Goal: Task Accomplishment & Management: Use online tool/utility

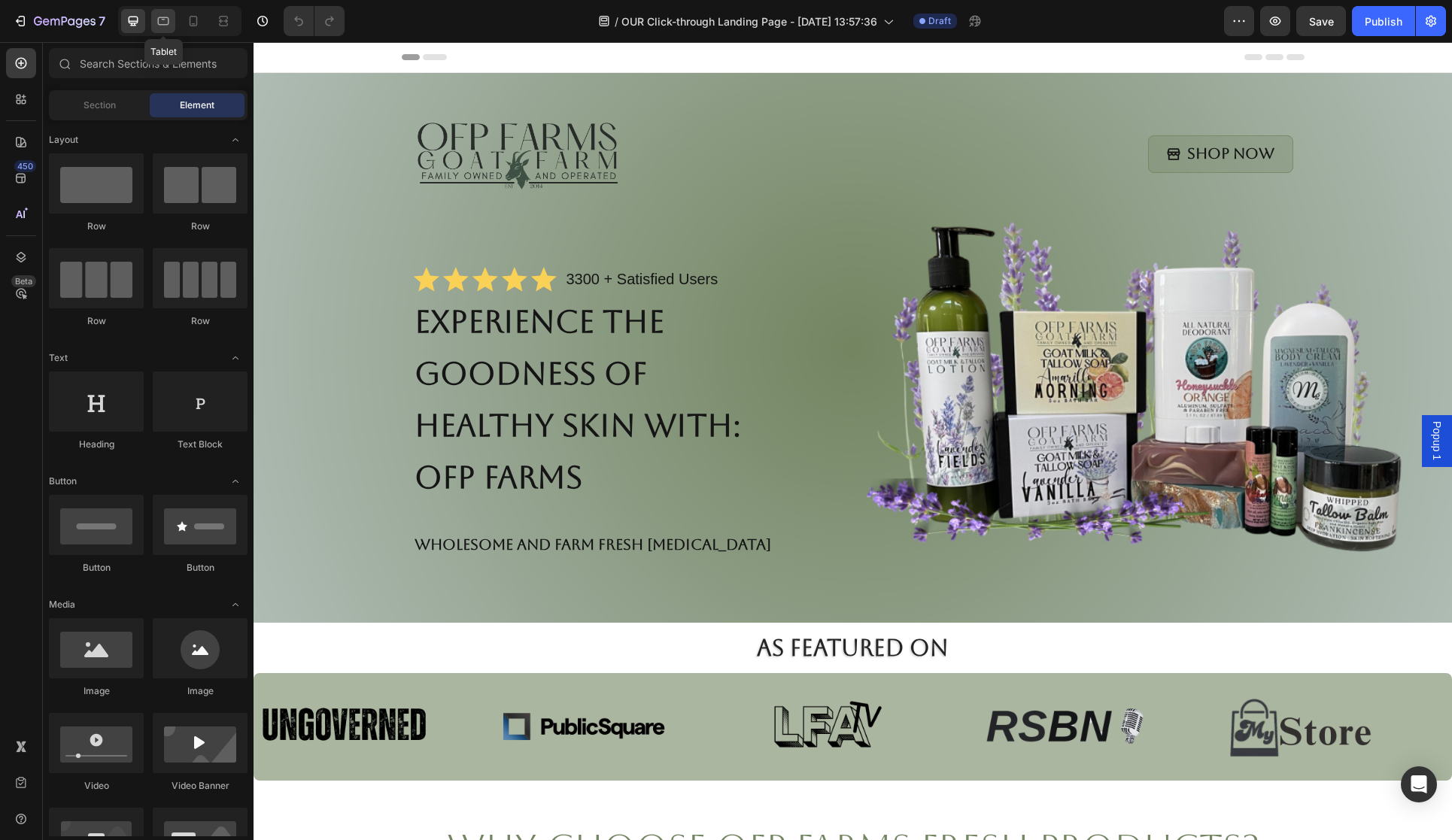
drag, startPoint x: 0, startPoint y: 0, endPoint x: 151, endPoint y: 19, distance: 152.2
click at [158, 21] on icon at bounding box center [164, 21] width 12 height 8
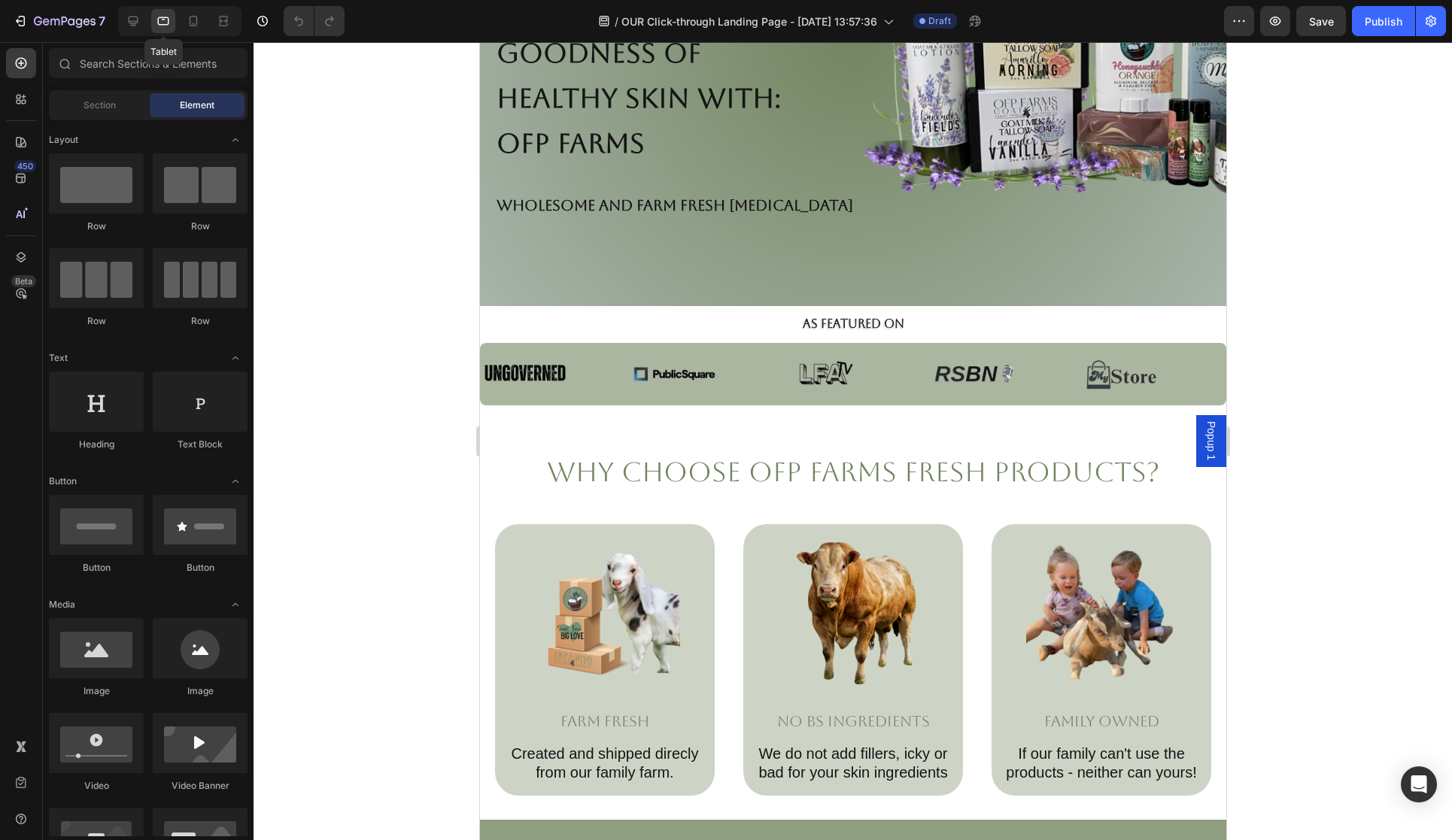
scroll to position [307, 0]
click at [191, 21] on icon at bounding box center [193, 21] width 15 height 15
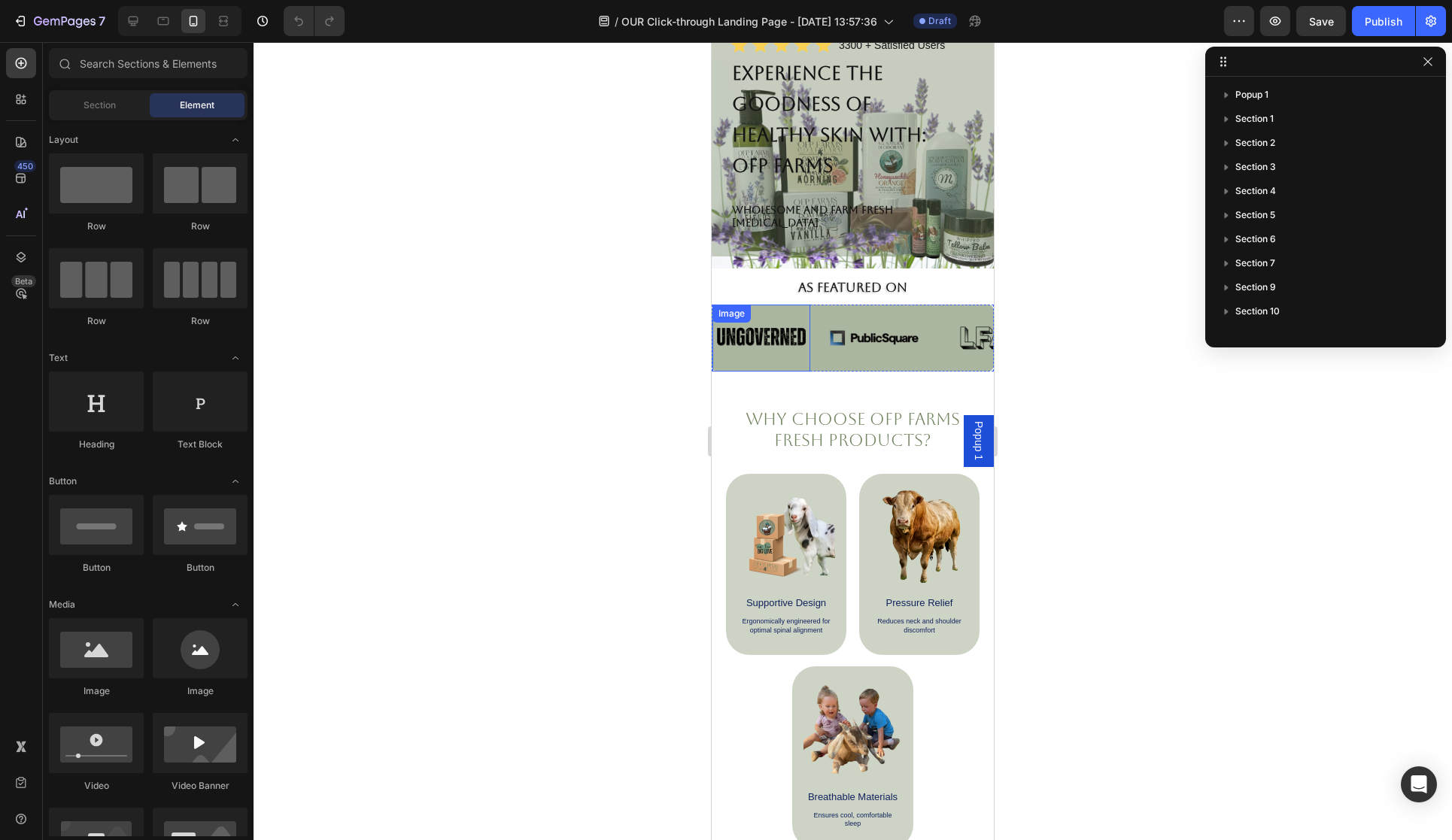
scroll to position [144, 0]
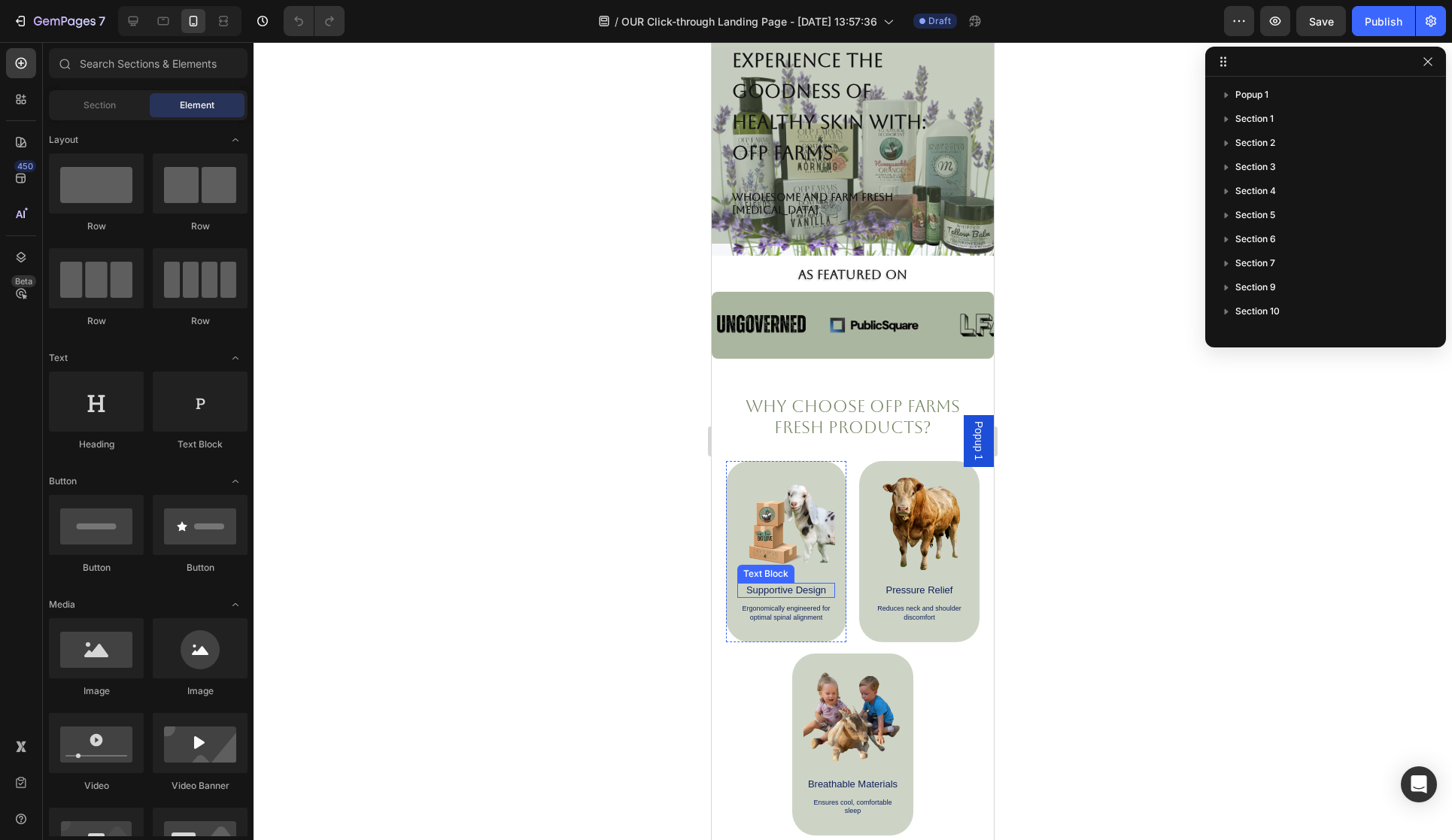
click at [800, 584] on p "Supportive Design" at bounding box center [786, 591] width 95 height 12
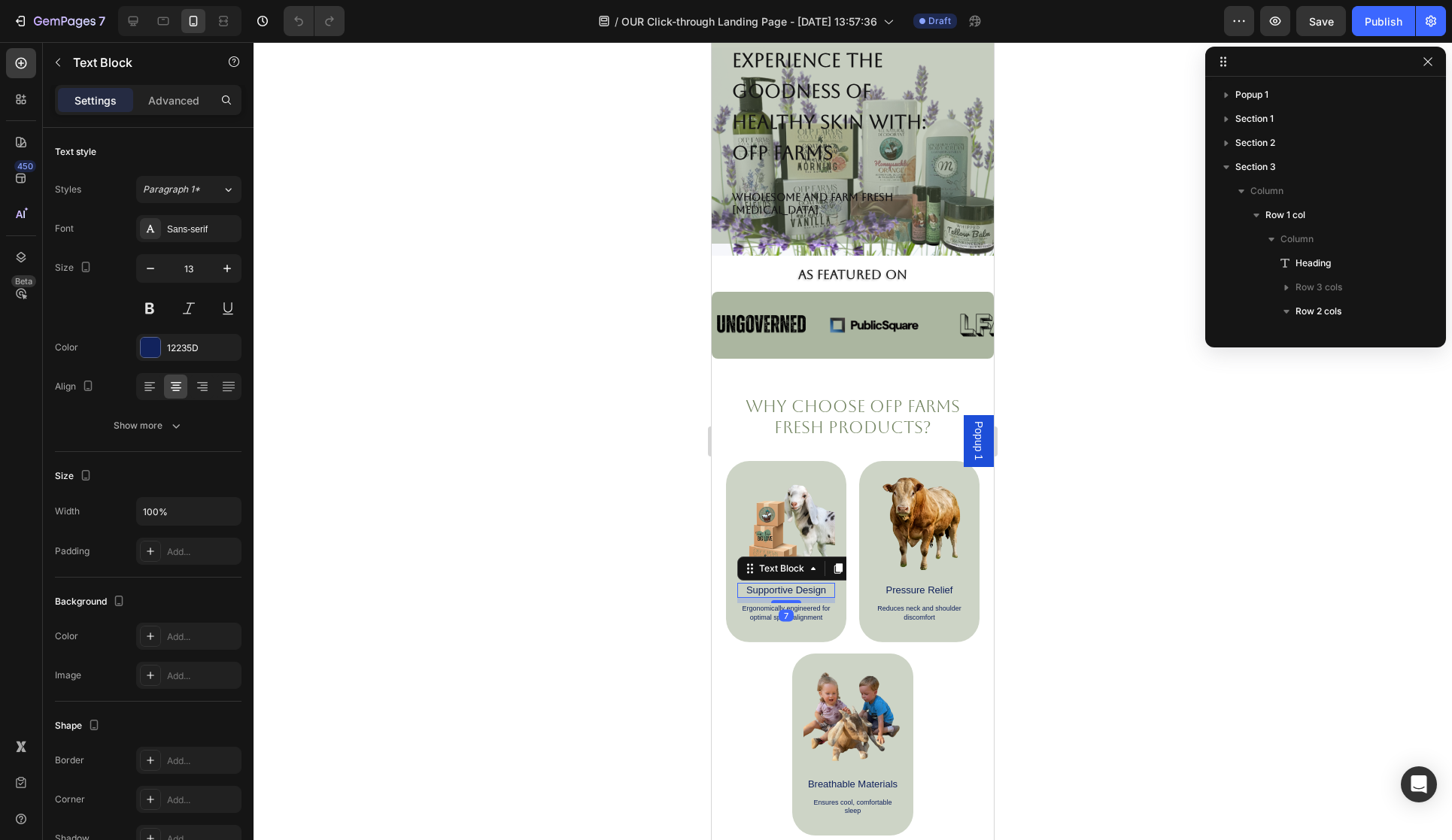
scroll to position [236, 0]
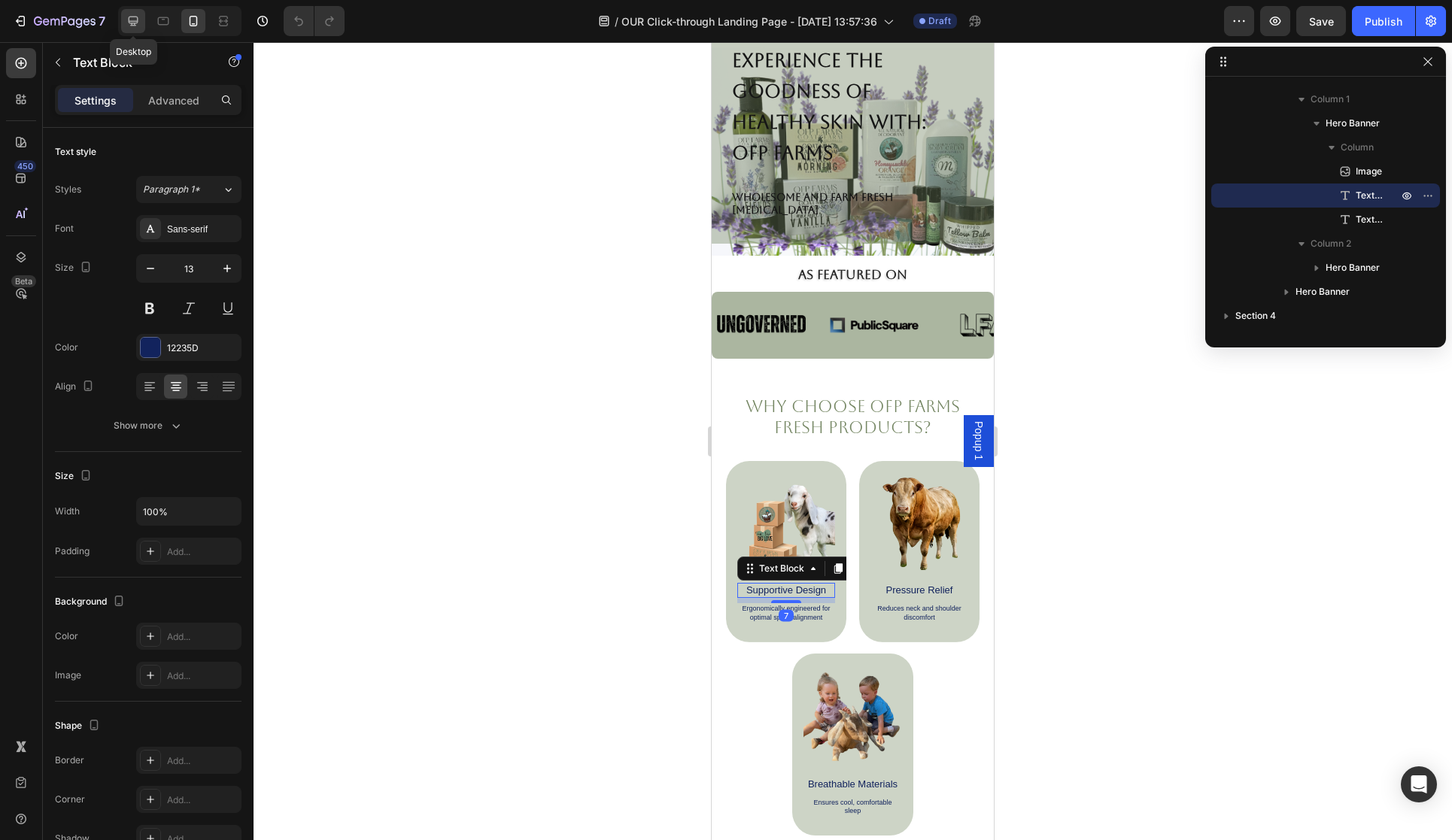
click at [134, 25] on icon at bounding box center [133, 21] width 15 height 15
type input "28"
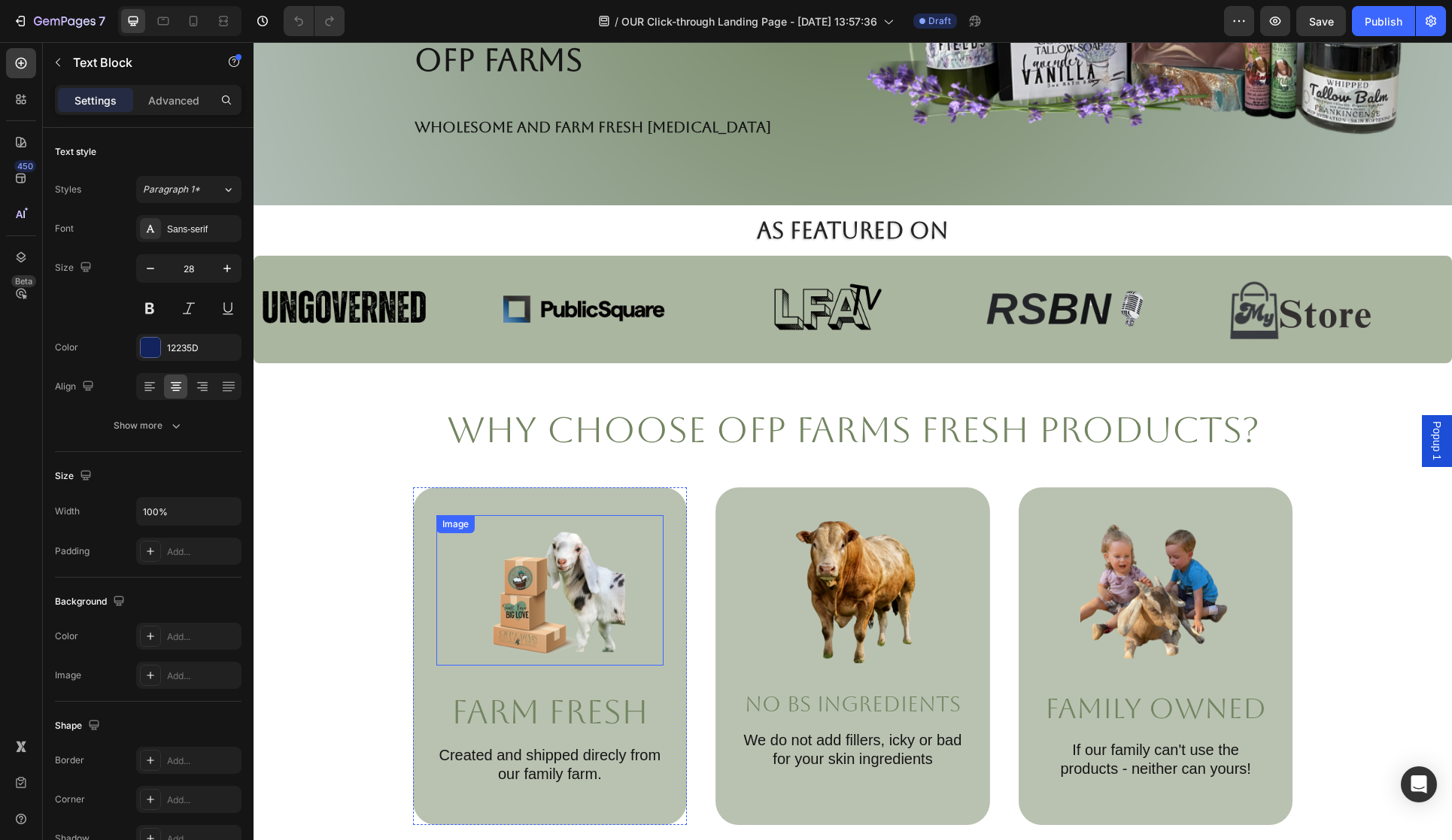
scroll to position [593, 0]
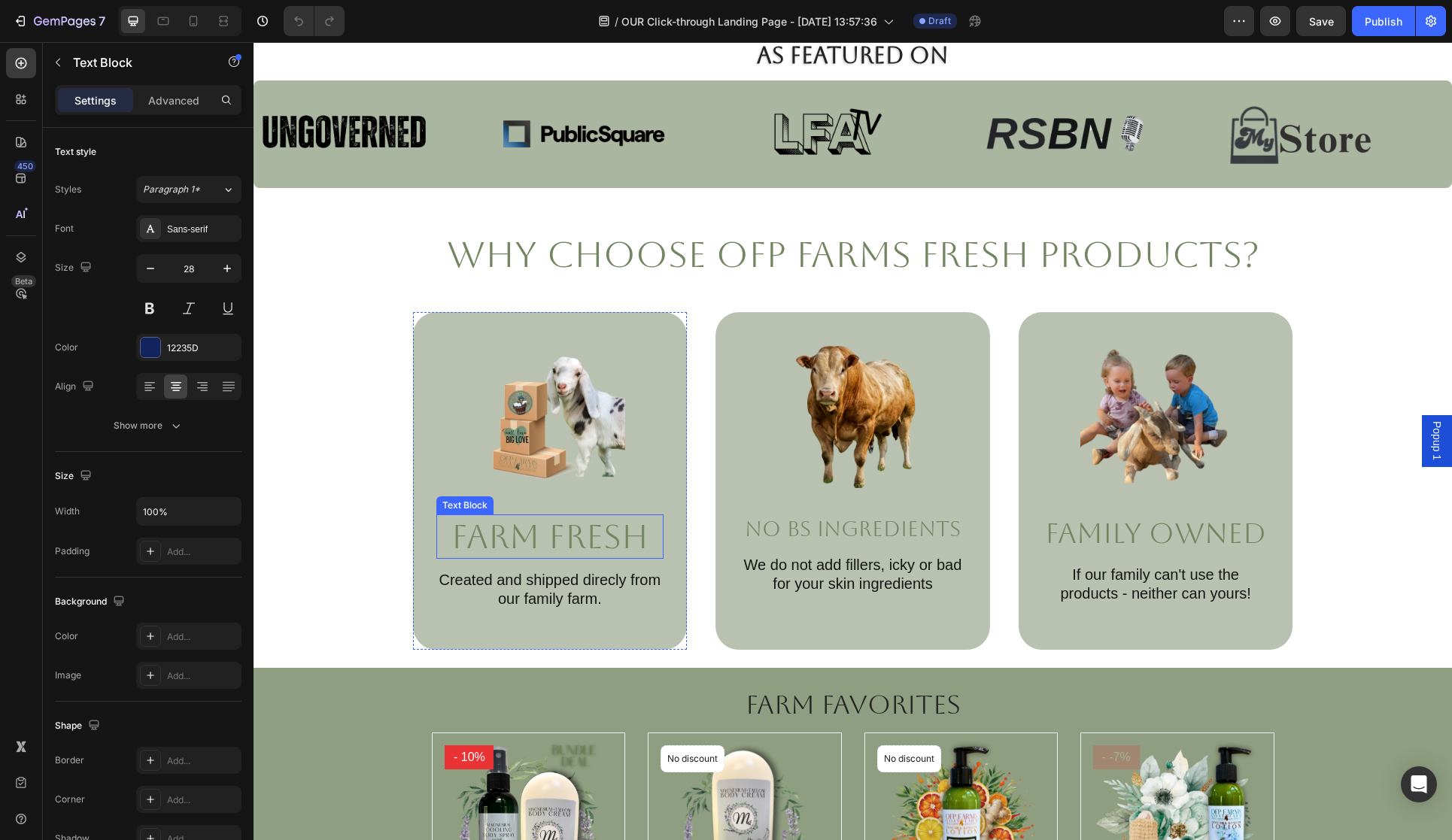
click at [486, 533] on p "Farm Fresh" at bounding box center [550, 537] width 225 height 42
click at [463, 536] on p "Farm Fresh" at bounding box center [550, 537] width 225 height 42
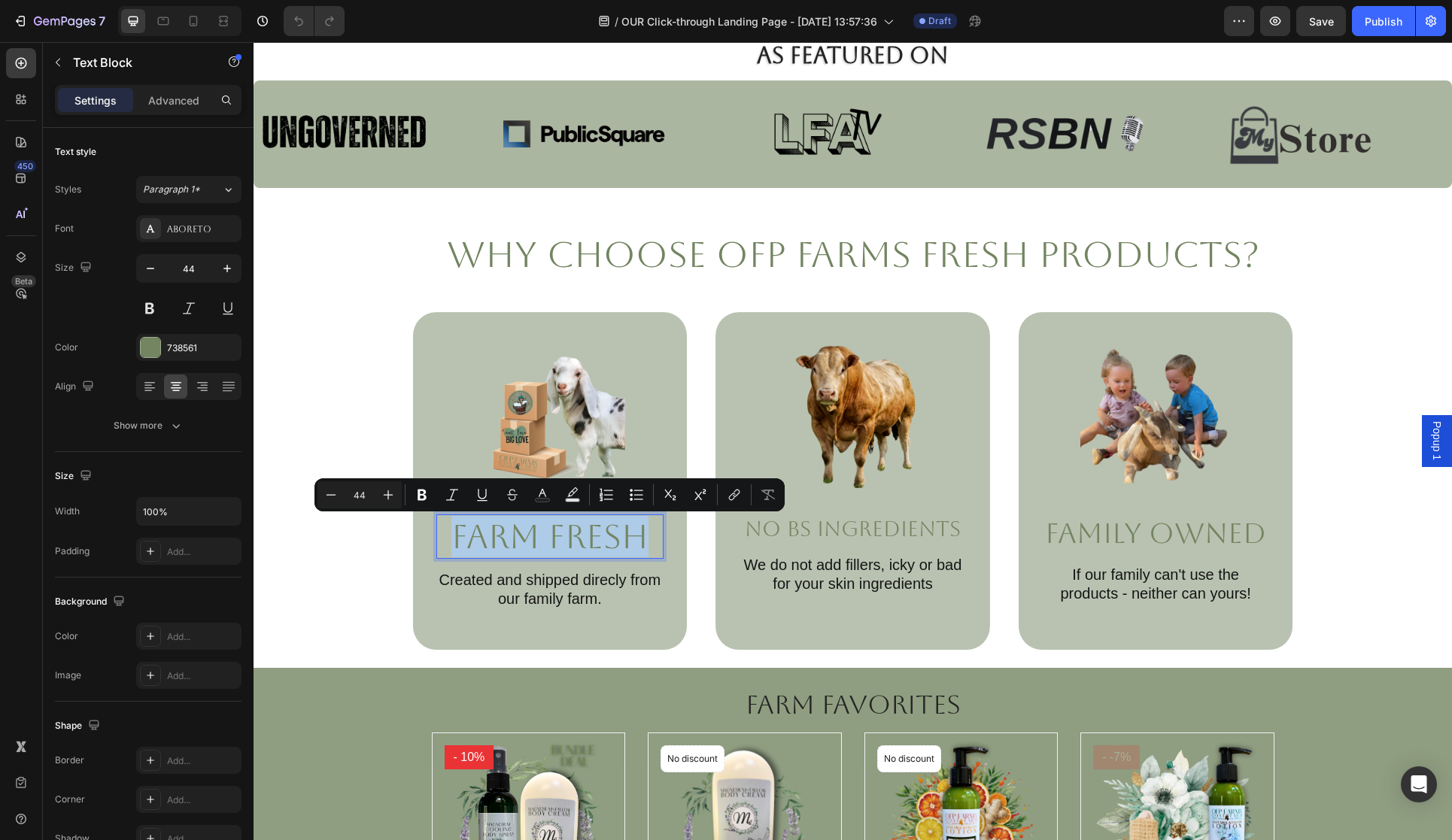
drag, startPoint x: 458, startPoint y: 537, endPoint x: 643, endPoint y: 538, distance: 185.0
click at [643, 538] on p "Farm Fresh" at bounding box center [550, 537] width 225 height 42
copy p "Farm Fresh"
click at [188, 27] on icon at bounding box center [193, 21] width 15 height 15
type input "13"
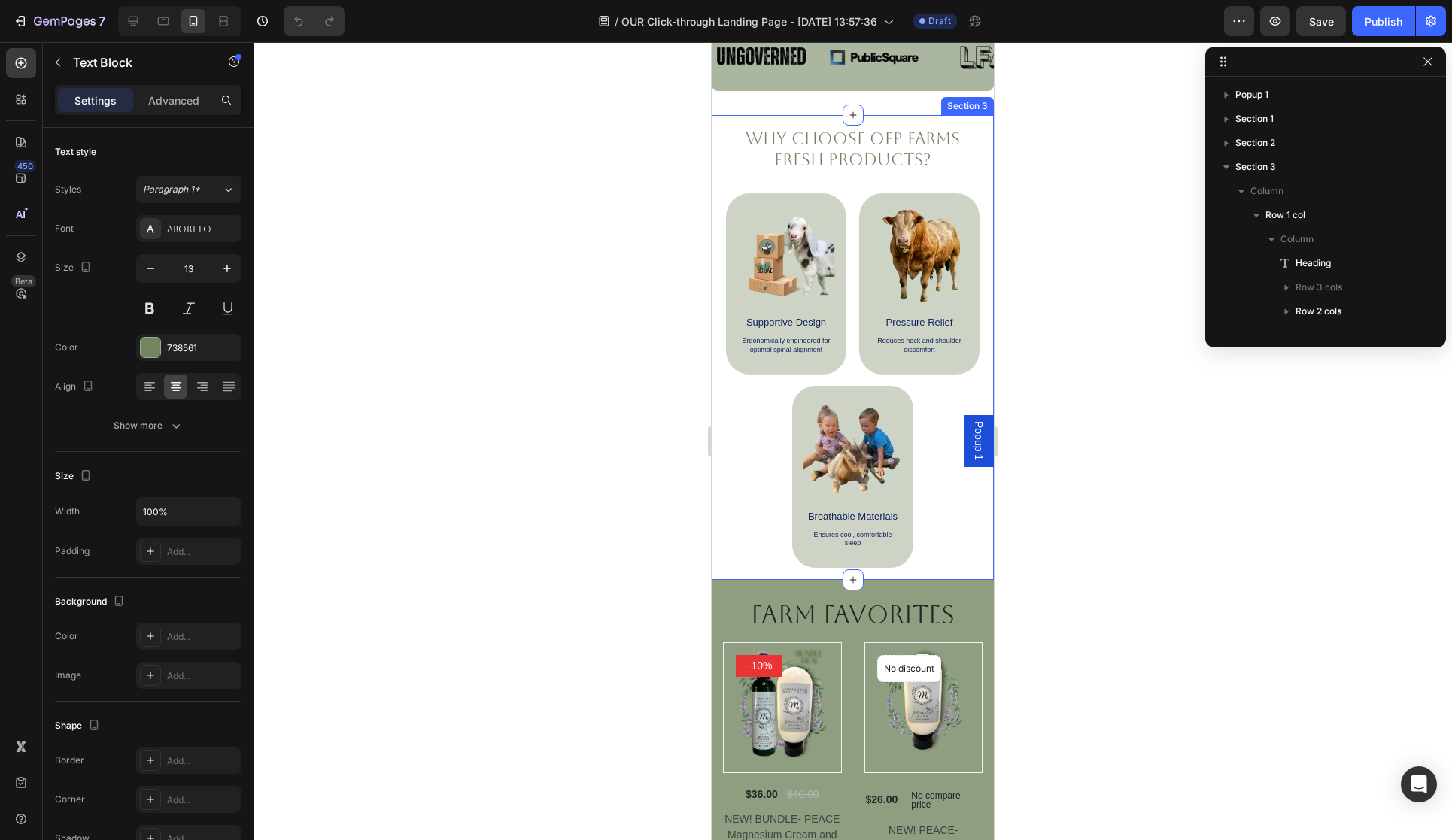
scroll to position [540, 0]
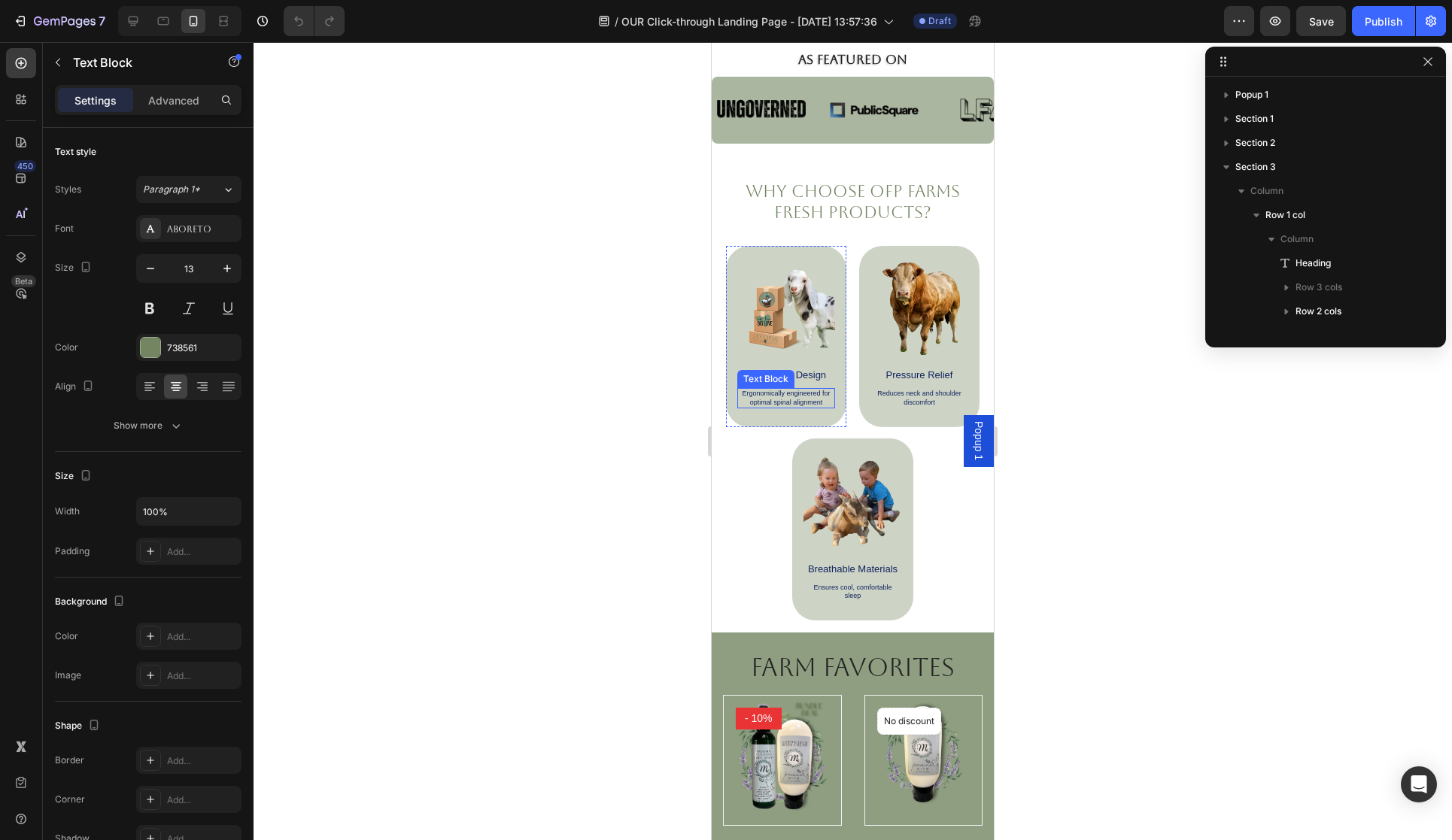
click at [762, 380] on div "Text Block" at bounding box center [766, 379] width 51 height 14
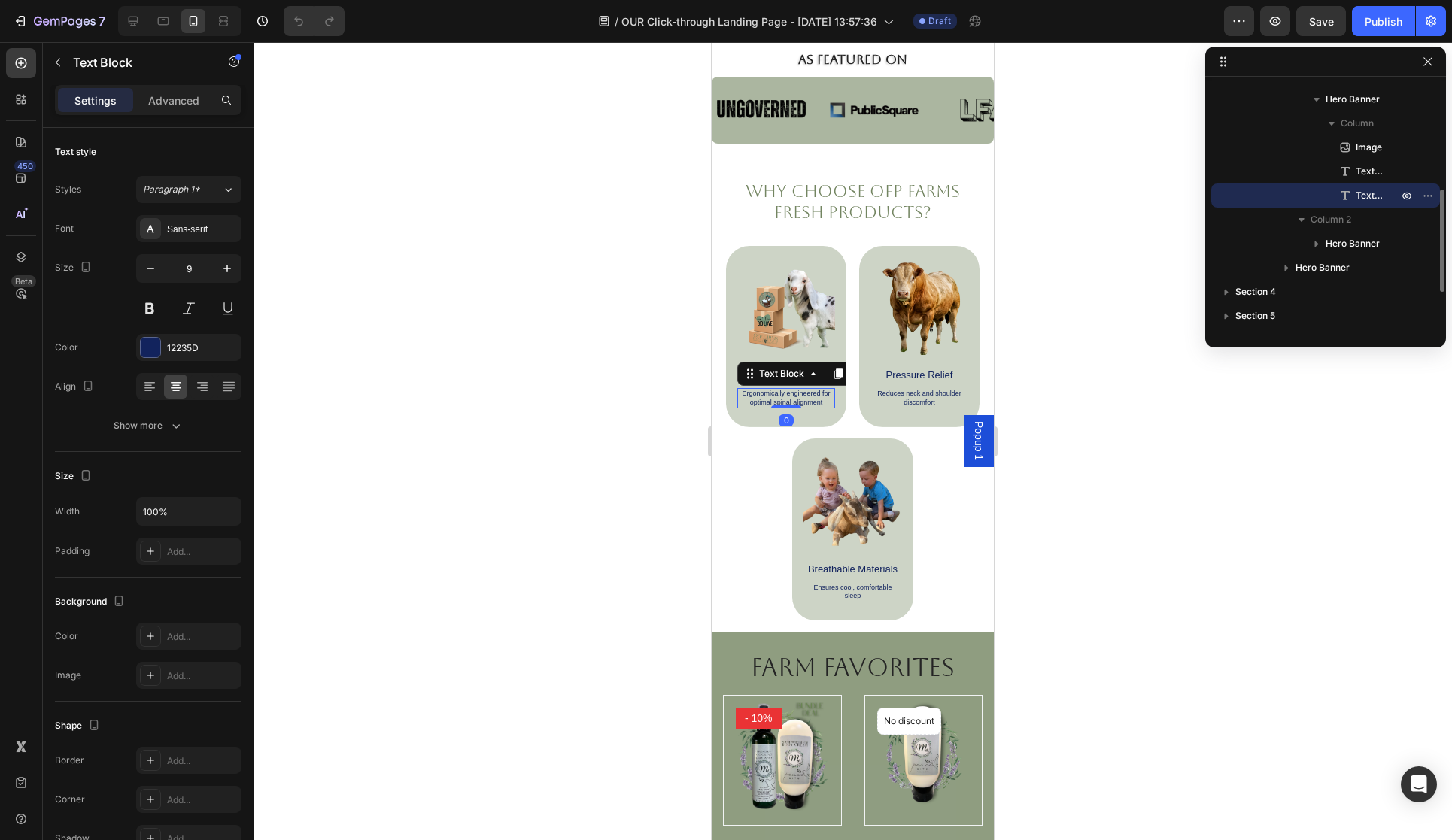
click at [1071, 377] on div at bounding box center [853, 442] width 1199 height 798
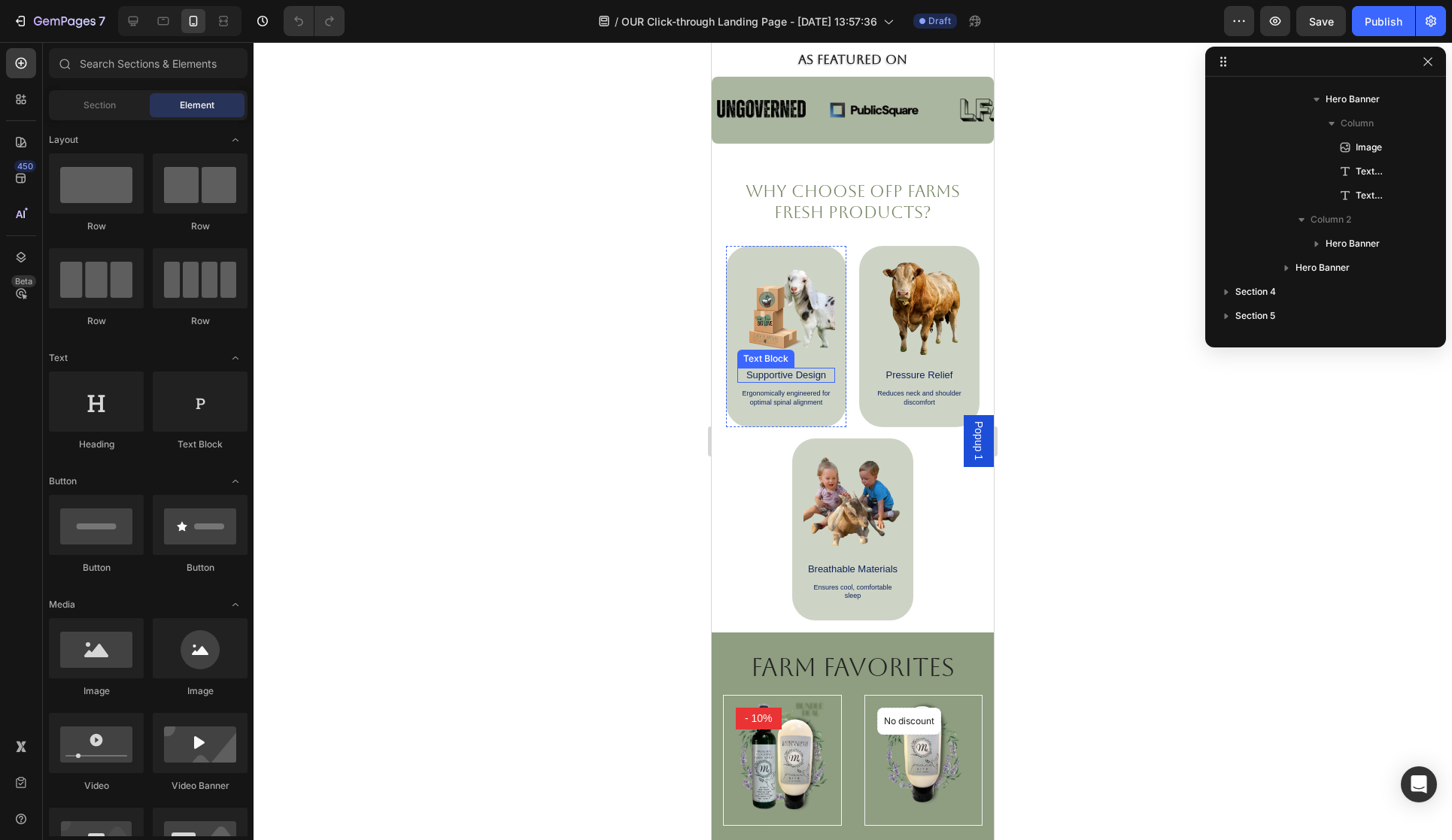
click at [815, 375] on p "Supportive Design" at bounding box center [786, 375] width 95 height 12
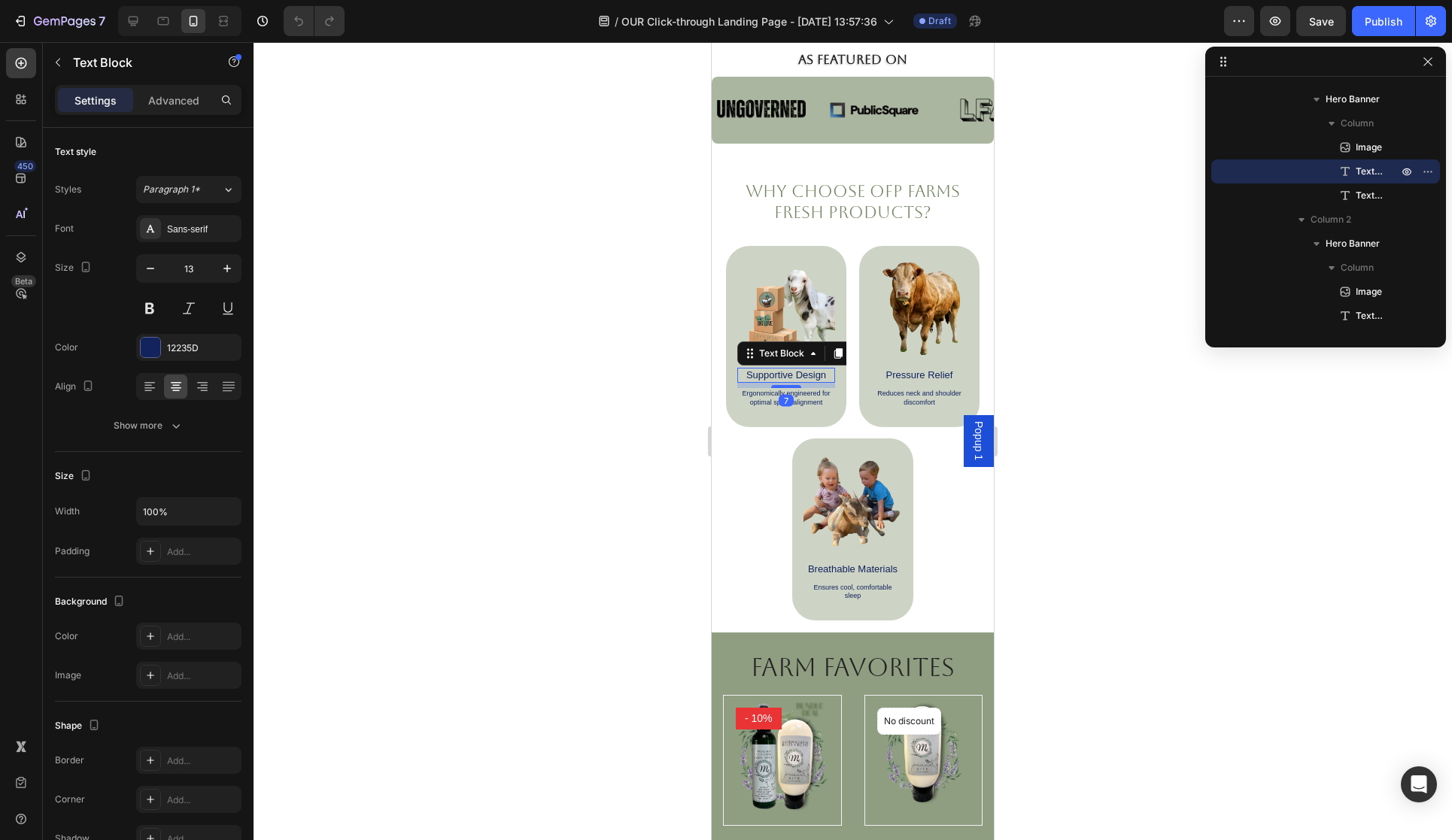
click at [815, 375] on p "Supportive Design" at bounding box center [786, 375] width 95 height 12
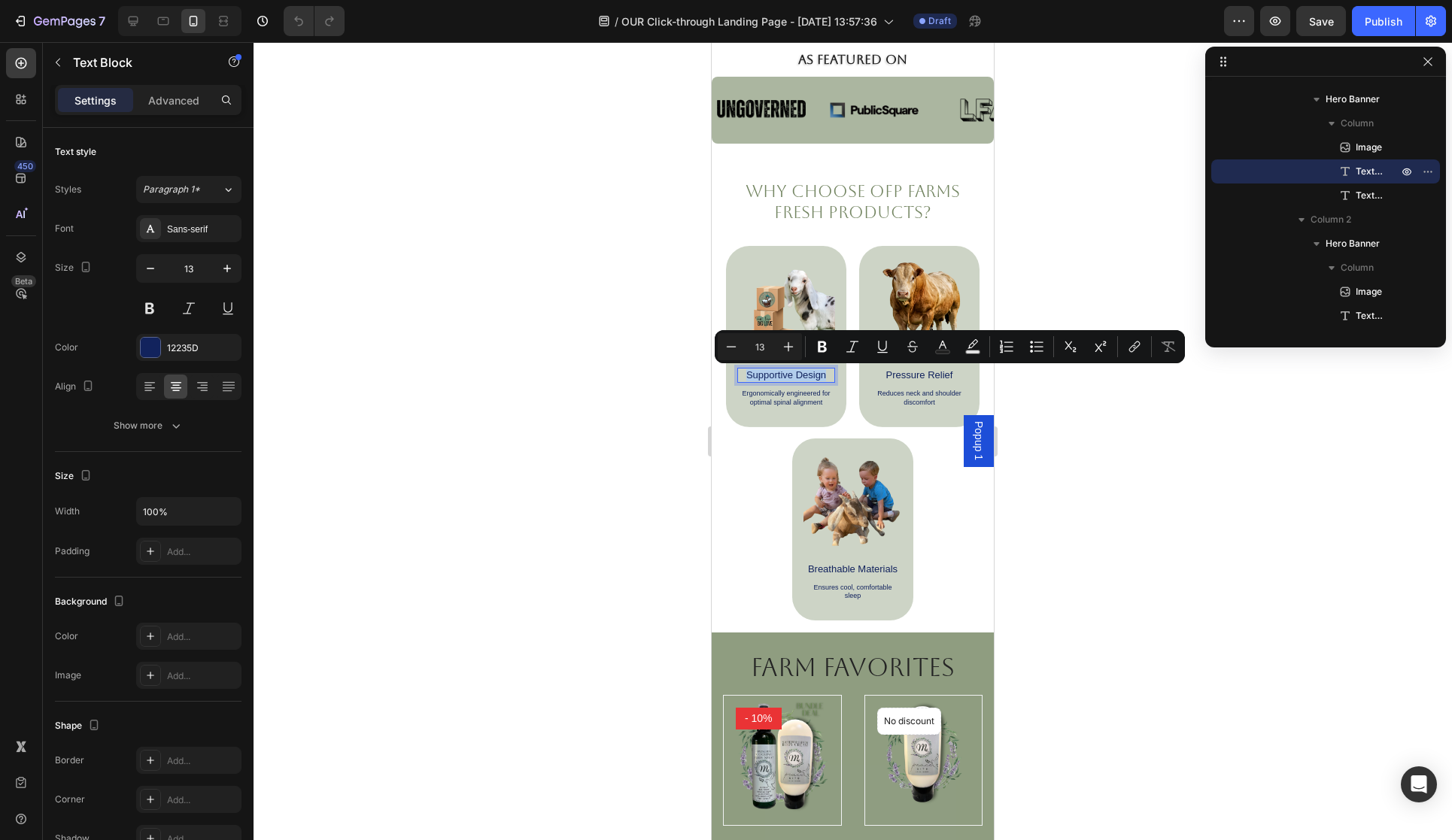
drag, startPoint x: 829, startPoint y: 377, endPoint x: 748, endPoint y: 376, distance: 81.0
click at [748, 376] on p "Supportive Design" at bounding box center [786, 375] width 95 height 12
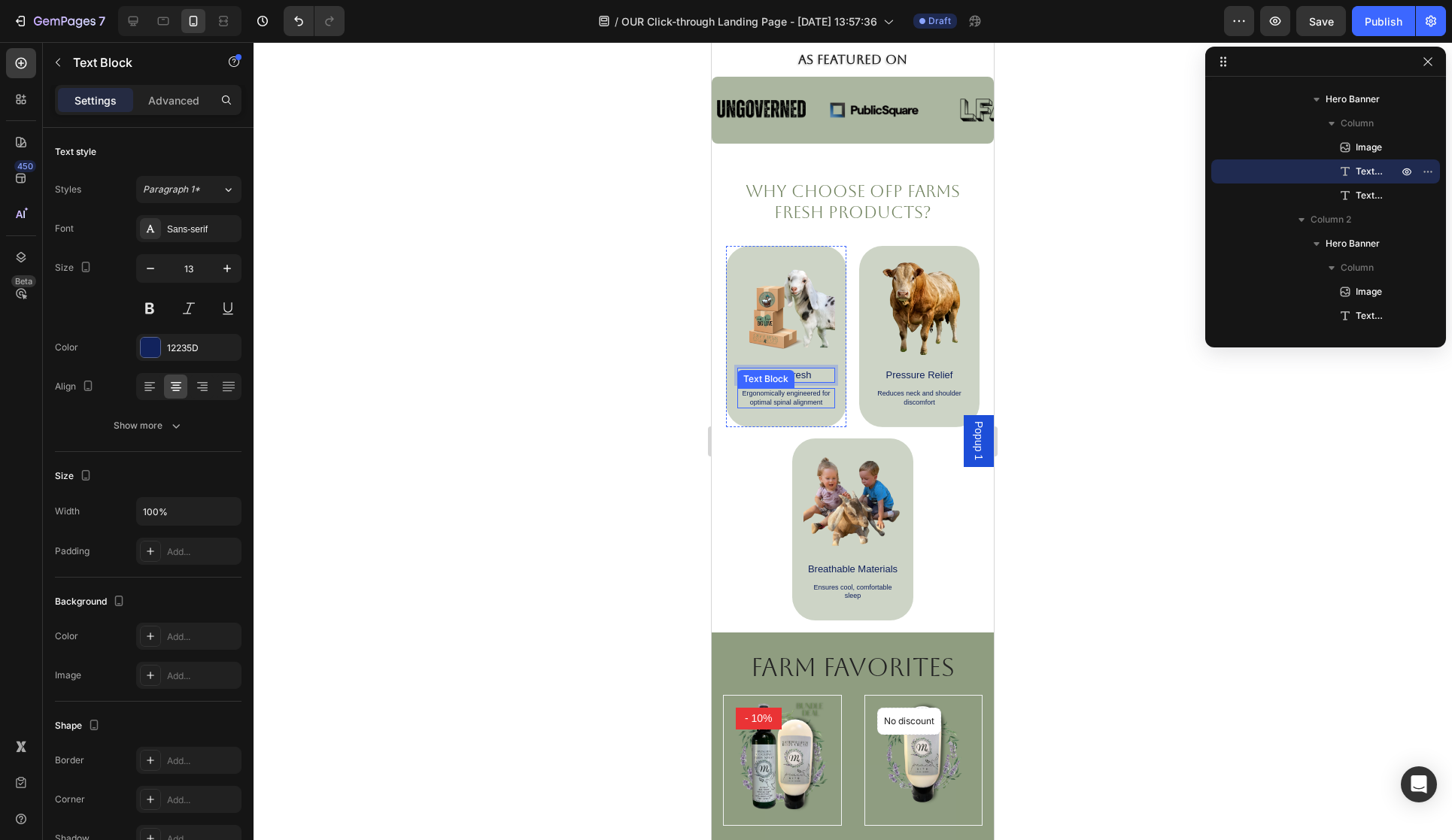
click at [780, 400] on p "Ergonomically engineered for optimal spinal alignment" at bounding box center [786, 398] width 95 height 17
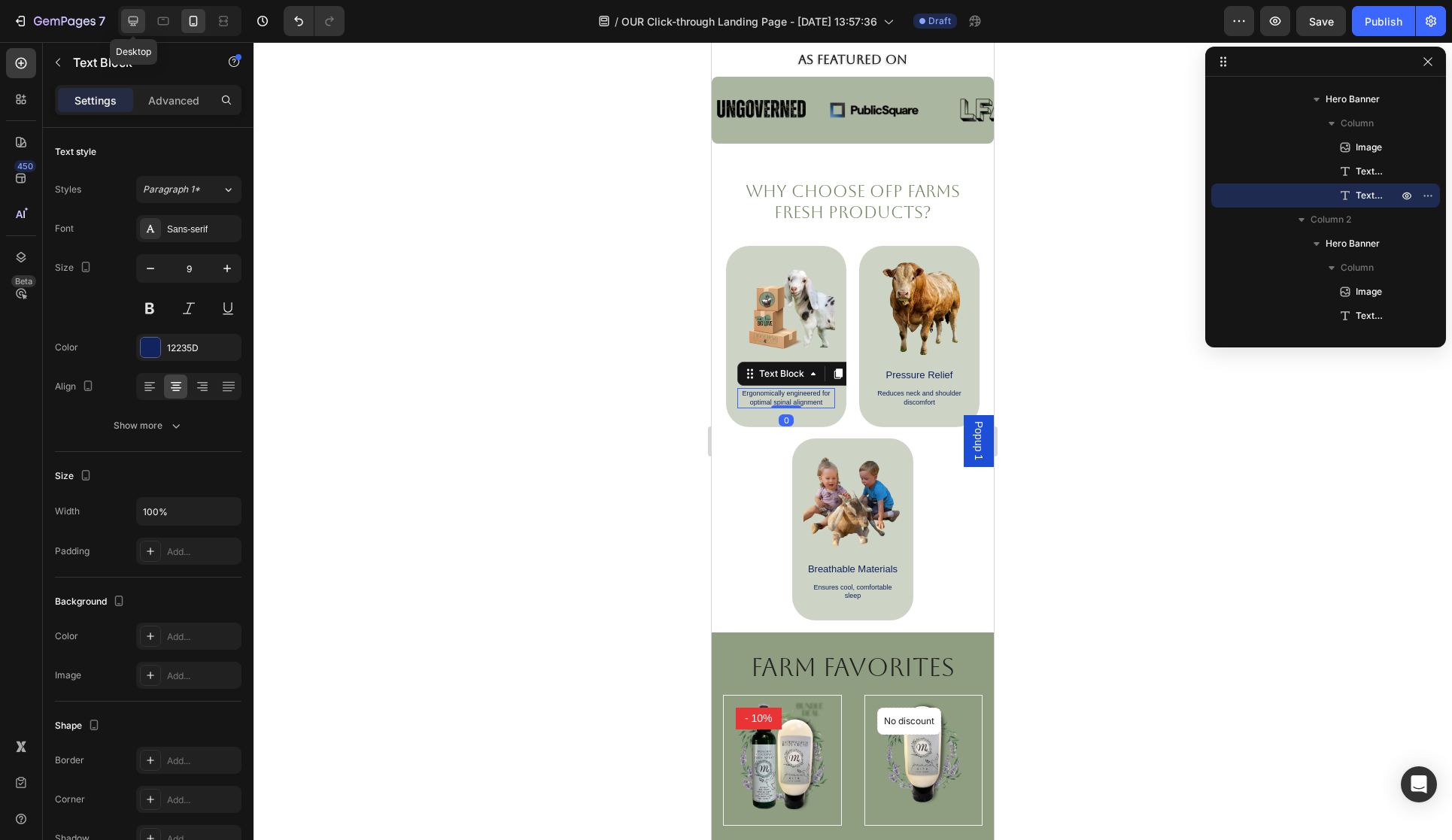
click at [132, 19] on icon at bounding box center [133, 21] width 15 height 15
type input "20"
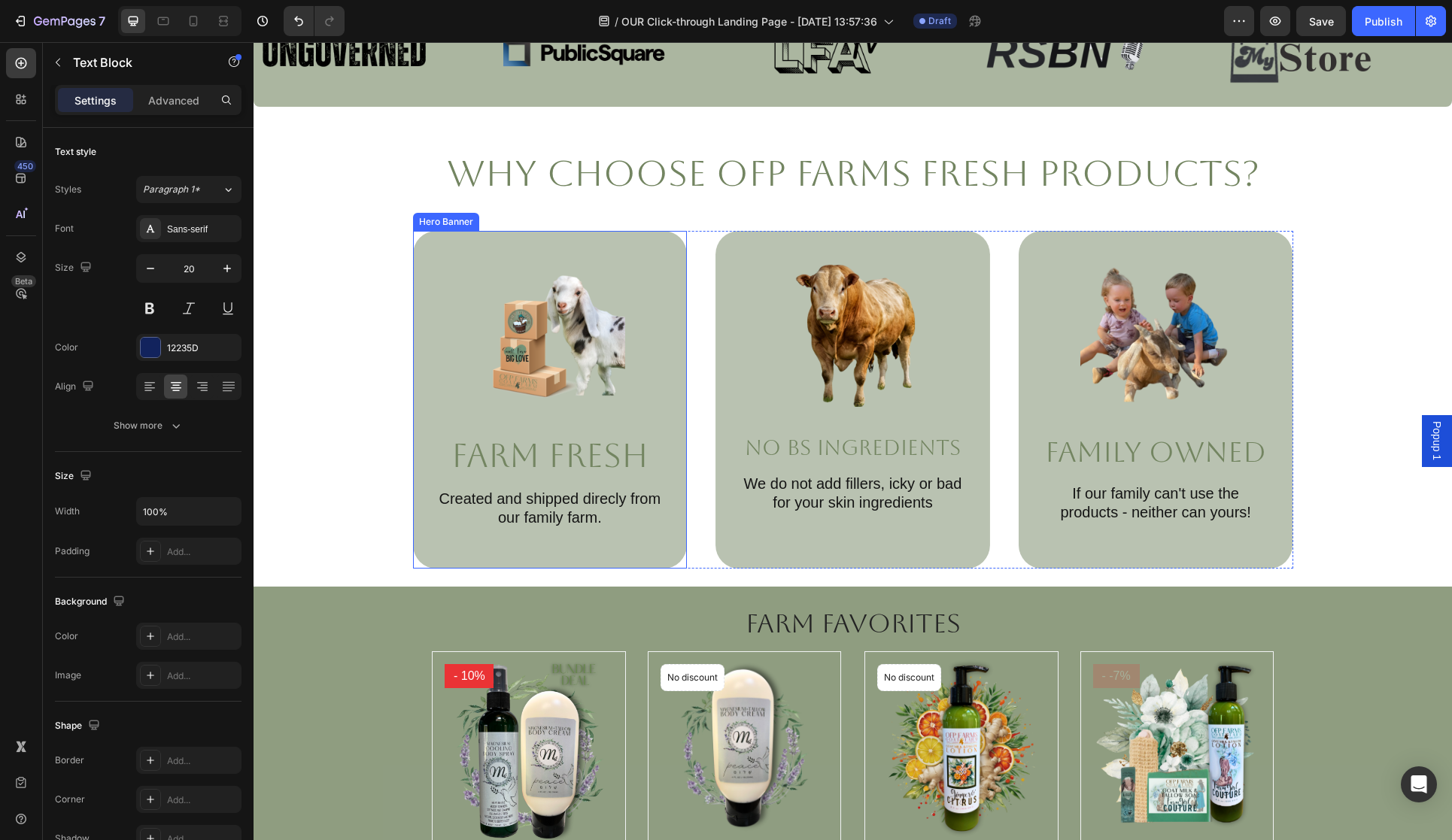
scroll to position [679, 0]
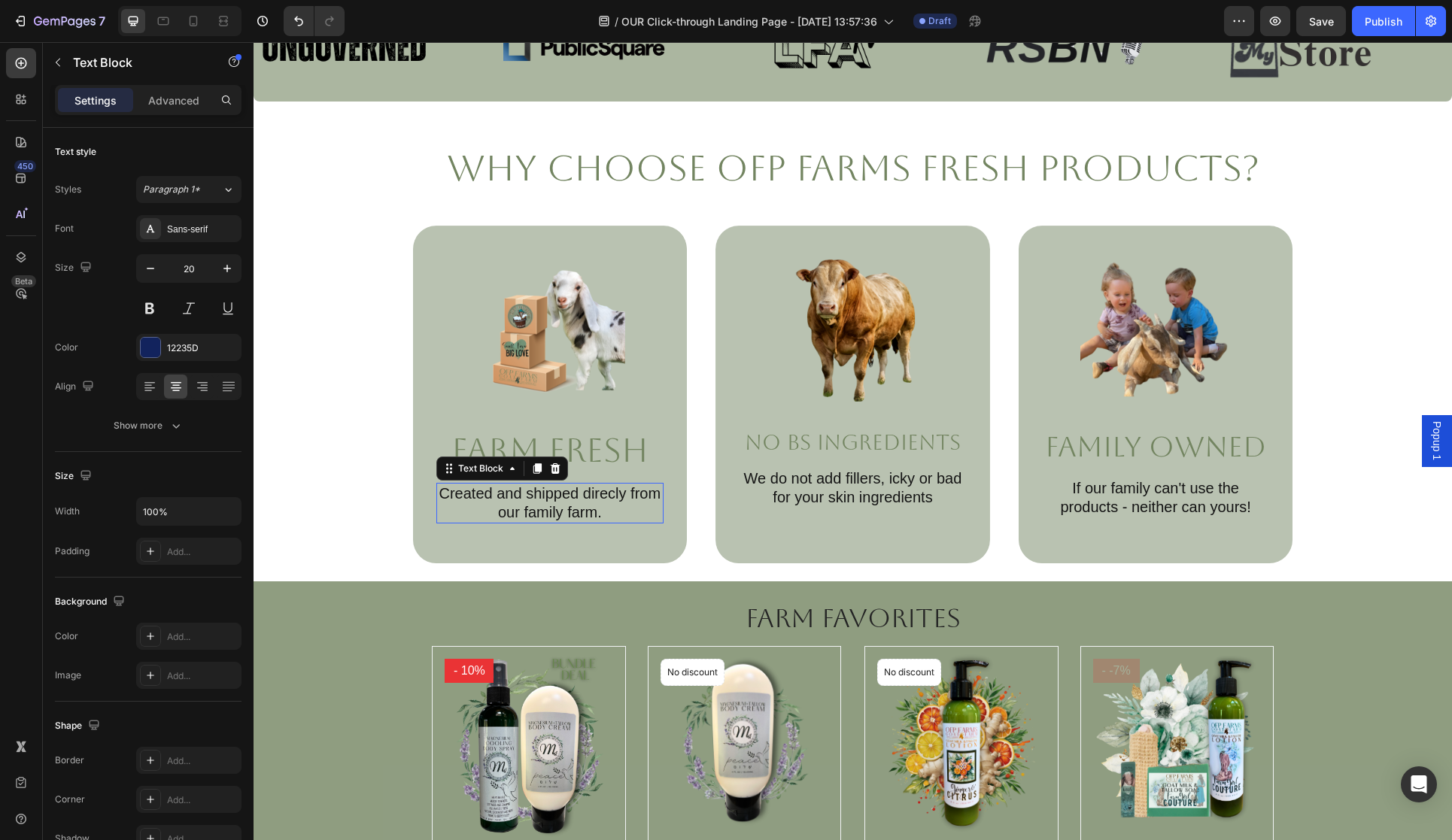
click at [507, 500] on p "Created and shipped direcly from our family farm." at bounding box center [550, 503] width 225 height 38
click at [506, 495] on p "Created and shipped direcly from our family farm." at bounding box center [550, 503] width 225 height 38
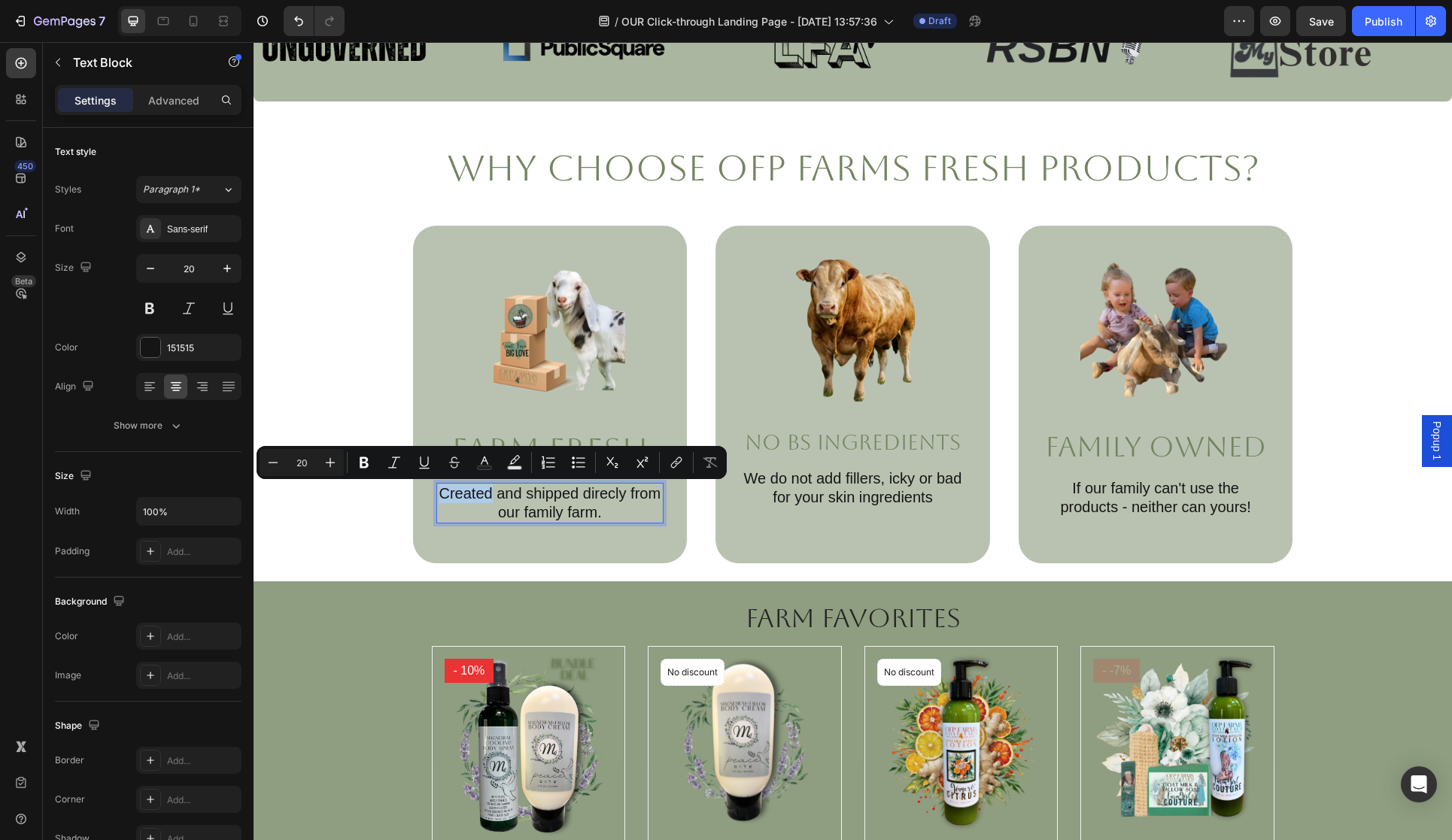
drag, startPoint x: 507, startPoint y: 494, endPoint x: 449, endPoint y: 492, distance: 58.0
click at [449, 492] on p "Created and shipped direcly from our family farm." at bounding box center [550, 503] width 225 height 38
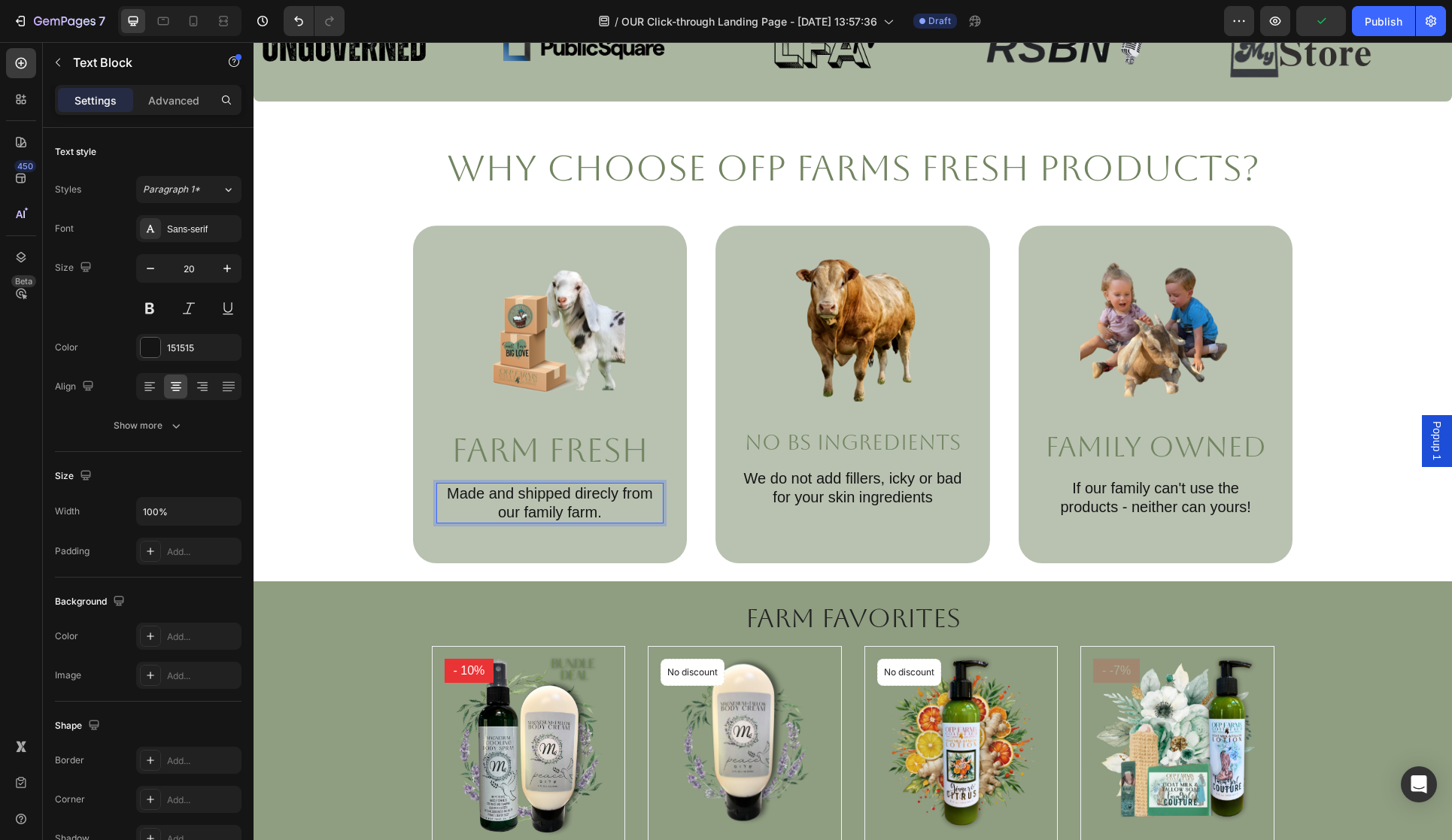
click at [440, 489] on p "Made and shipped direcly from our family farm." at bounding box center [550, 503] width 225 height 38
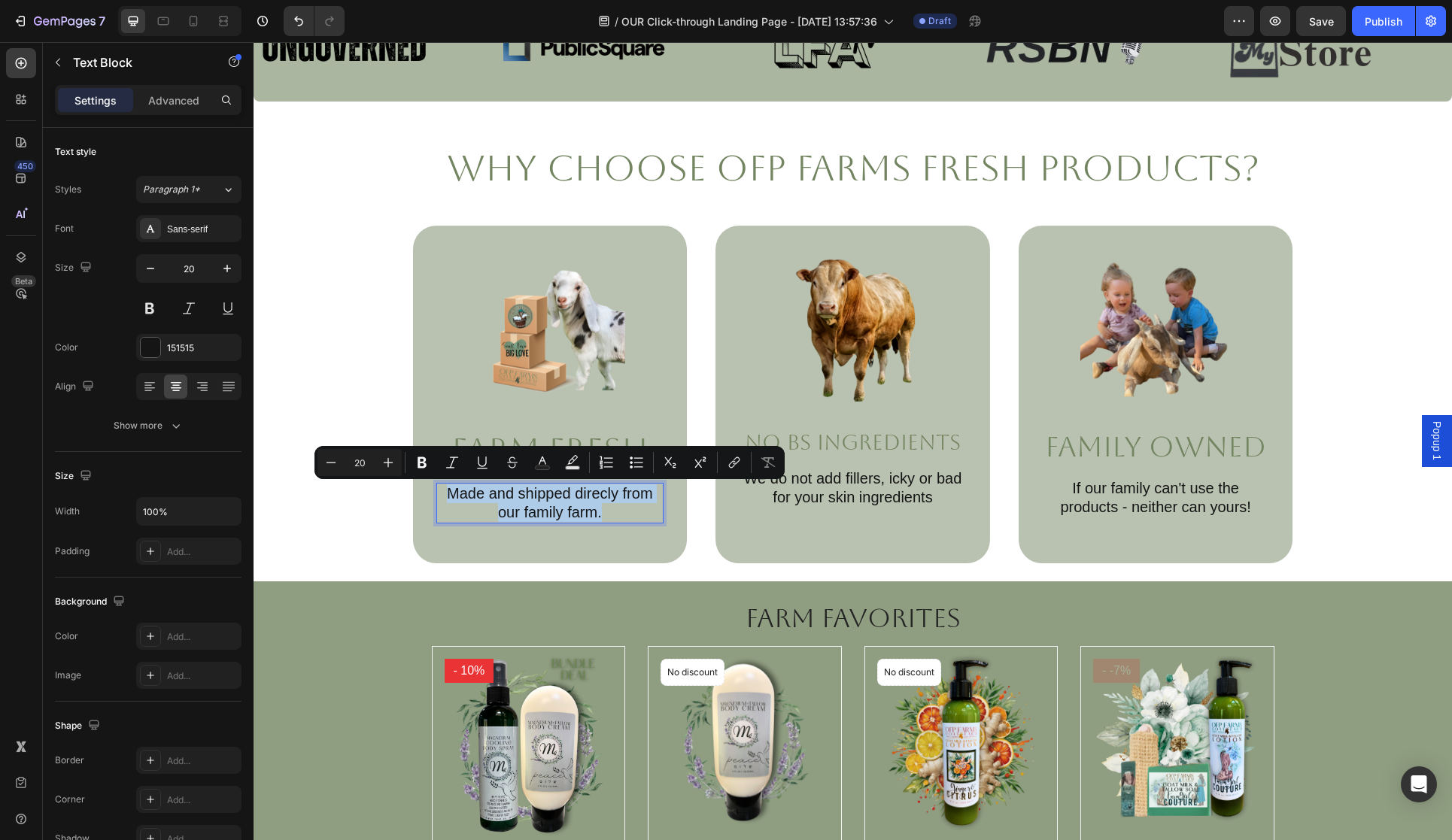
drag, startPoint x: 443, startPoint y: 493, endPoint x: 585, endPoint y: 510, distance: 143.0
click at [601, 512] on p "Made and shipped direcly from our family farm." at bounding box center [550, 503] width 225 height 38
click at [598, 498] on p "Made and shipped direcly from our family farm." at bounding box center [550, 503] width 225 height 38
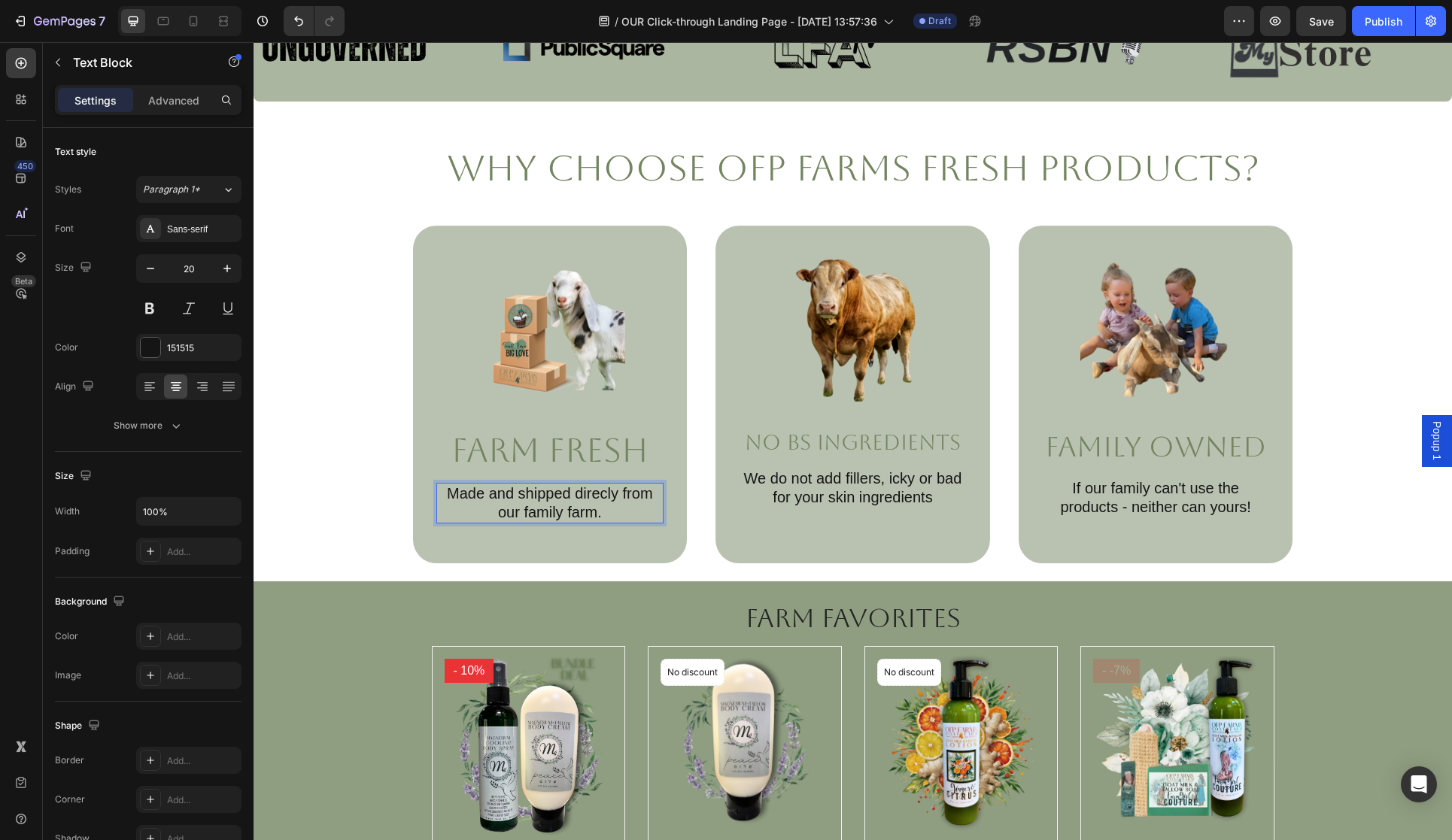
click at [607, 496] on p "Made and shipped direcly from our family farm." at bounding box center [550, 503] width 225 height 38
click at [620, 502] on p "Made and shipped directly from our family farm." at bounding box center [550, 503] width 225 height 38
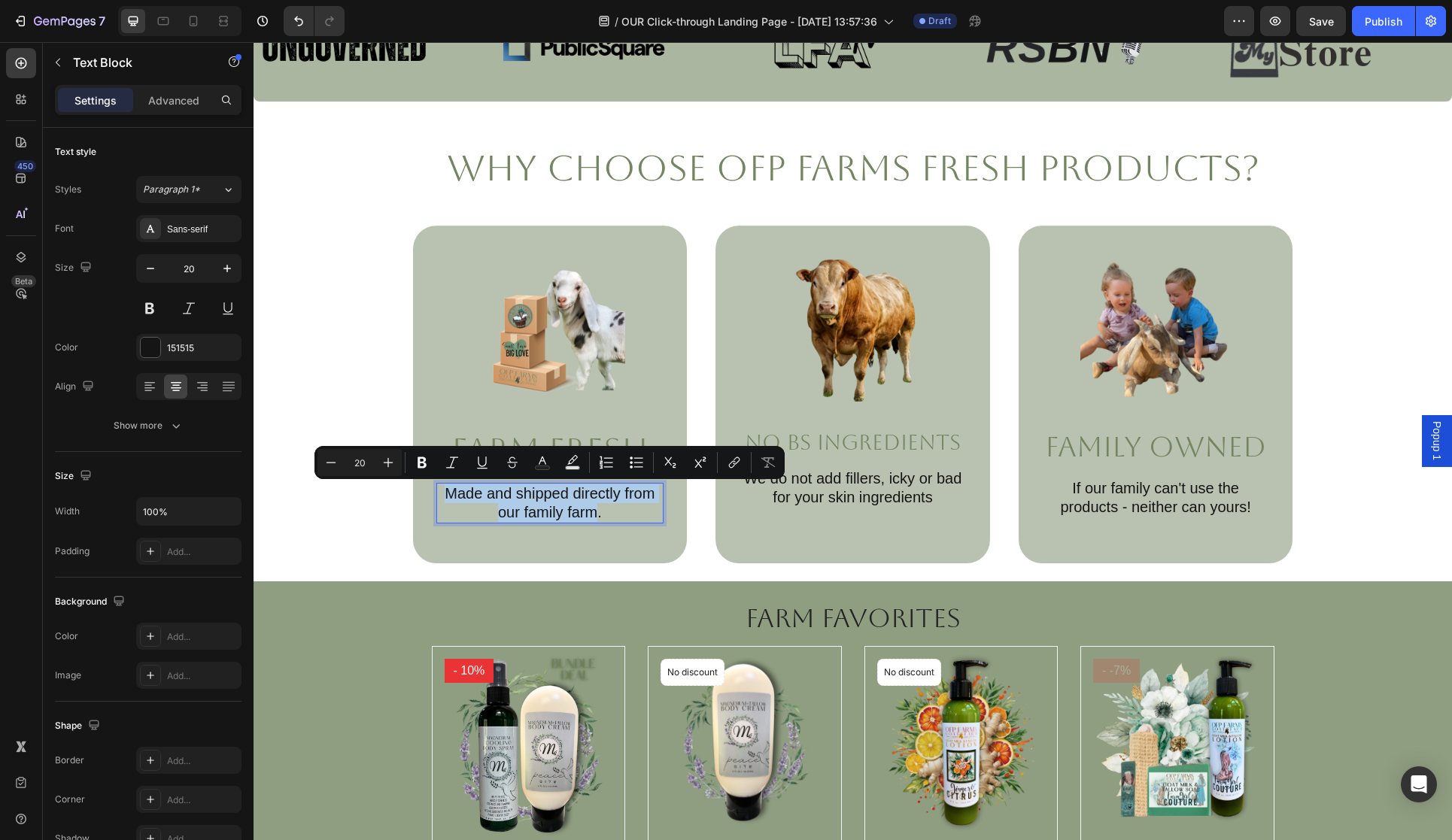
drag, startPoint x: 441, startPoint y: 493, endPoint x: 599, endPoint y: 517, distance: 159.8
click at [599, 517] on p "Made and shipped directly from our family farm." at bounding box center [550, 503] width 225 height 38
drag, startPoint x: 602, startPoint y: 510, endPoint x: 445, endPoint y: 492, distance: 158.0
click at [443, 490] on p "Made and shipped directly from our family farm." at bounding box center [550, 503] width 225 height 38
copy p "Made and shipped directly from our family farm."
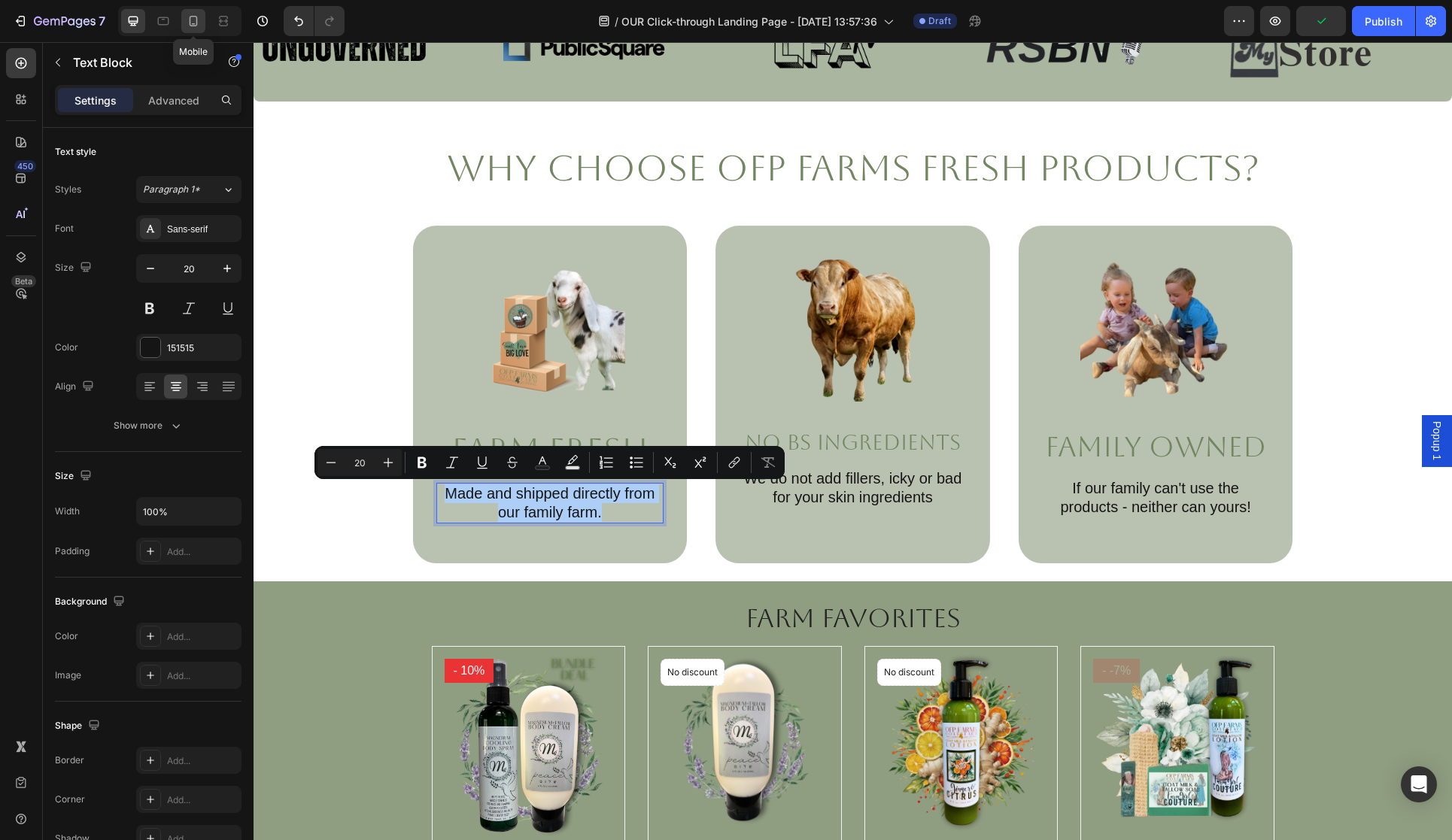
click at [191, 27] on icon at bounding box center [193, 21] width 15 height 15
type input "9"
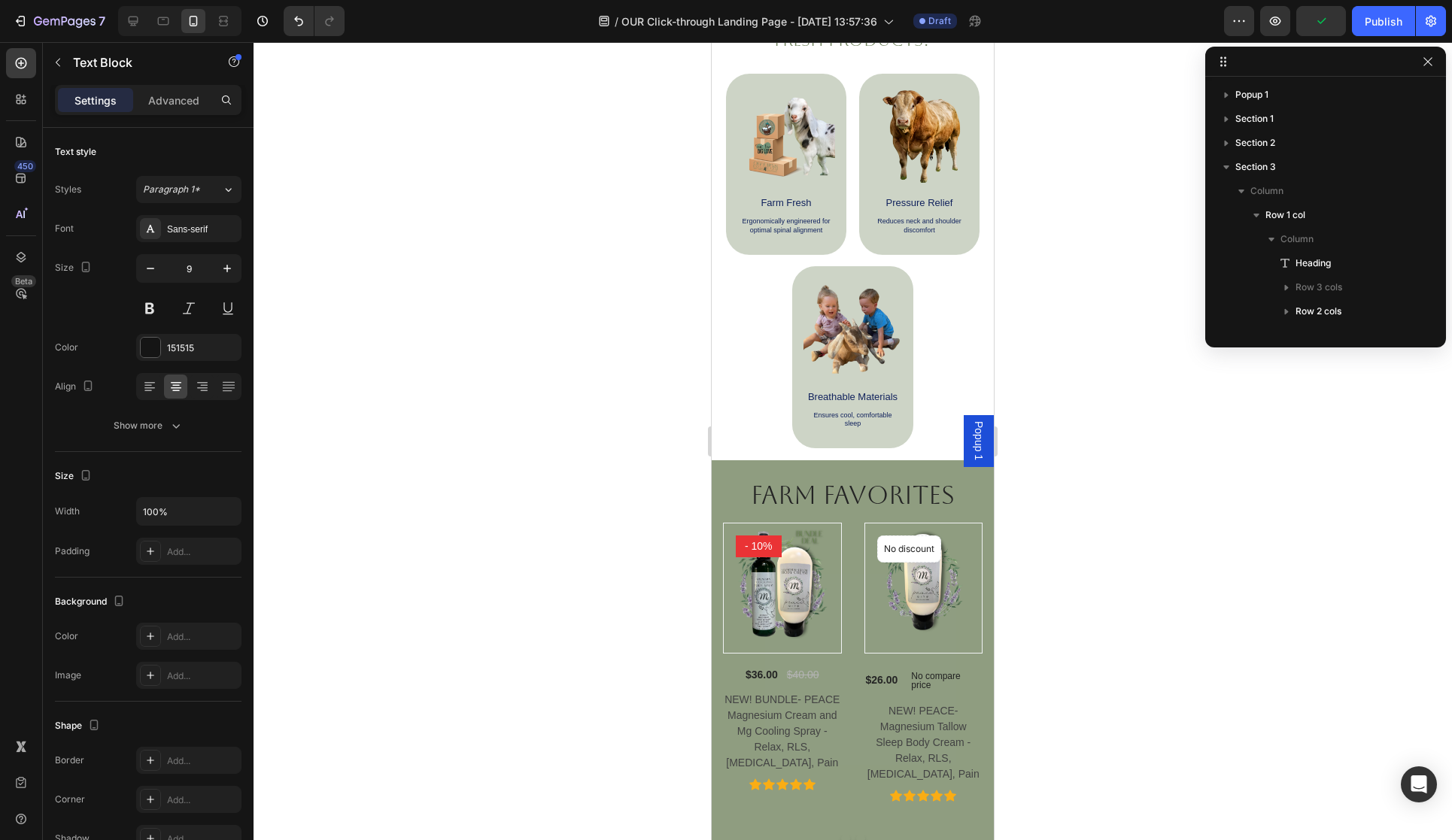
scroll to position [659, 0]
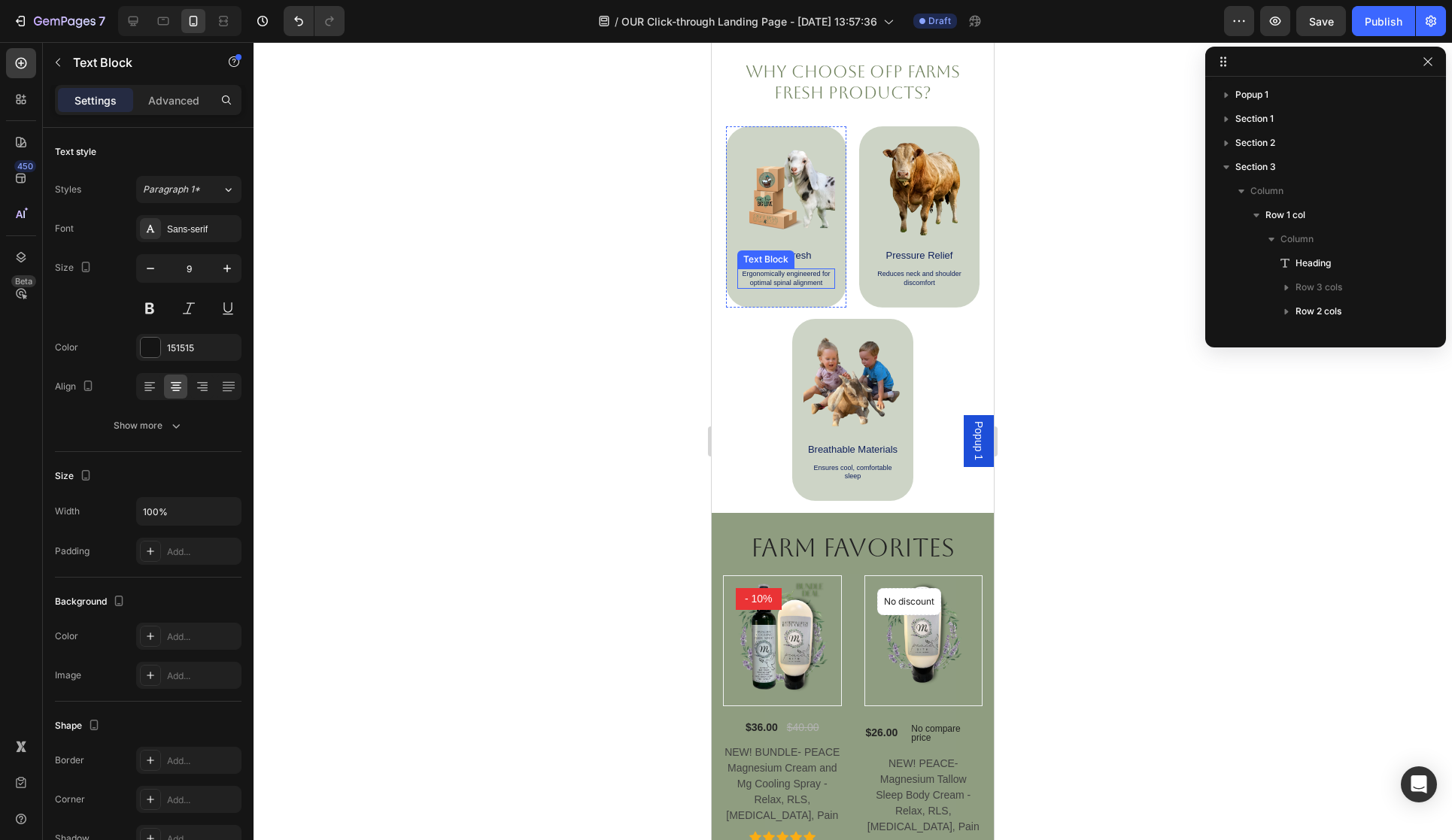
click at [769, 281] on p "Ergonomically engineered for optimal spinal alignment" at bounding box center [786, 279] width 95 height 17
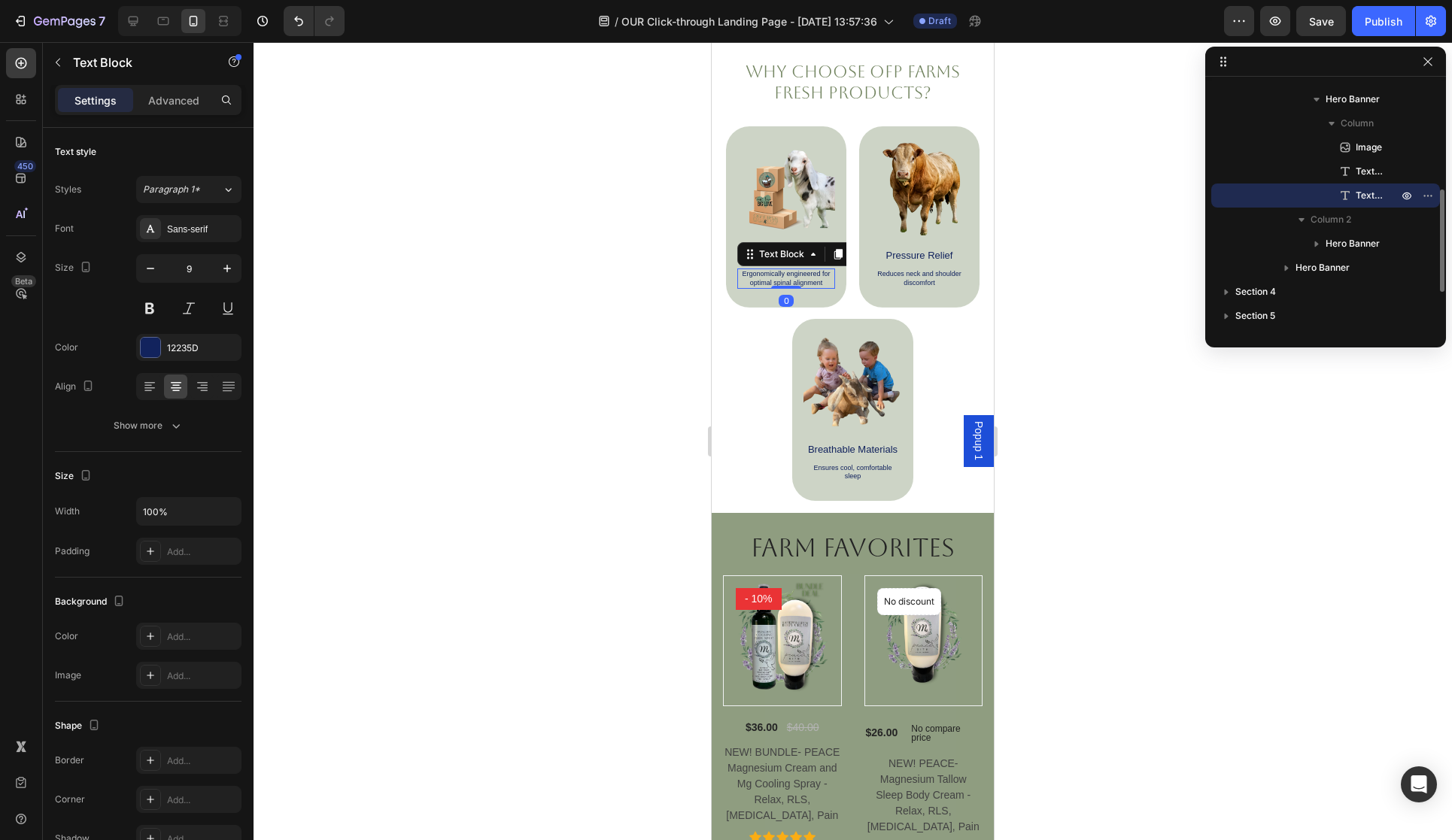
click at [769, 281] on p "Ergonomically engineered for optimal spinal alignment" at bounding box center [786, 279] width 95 height 17
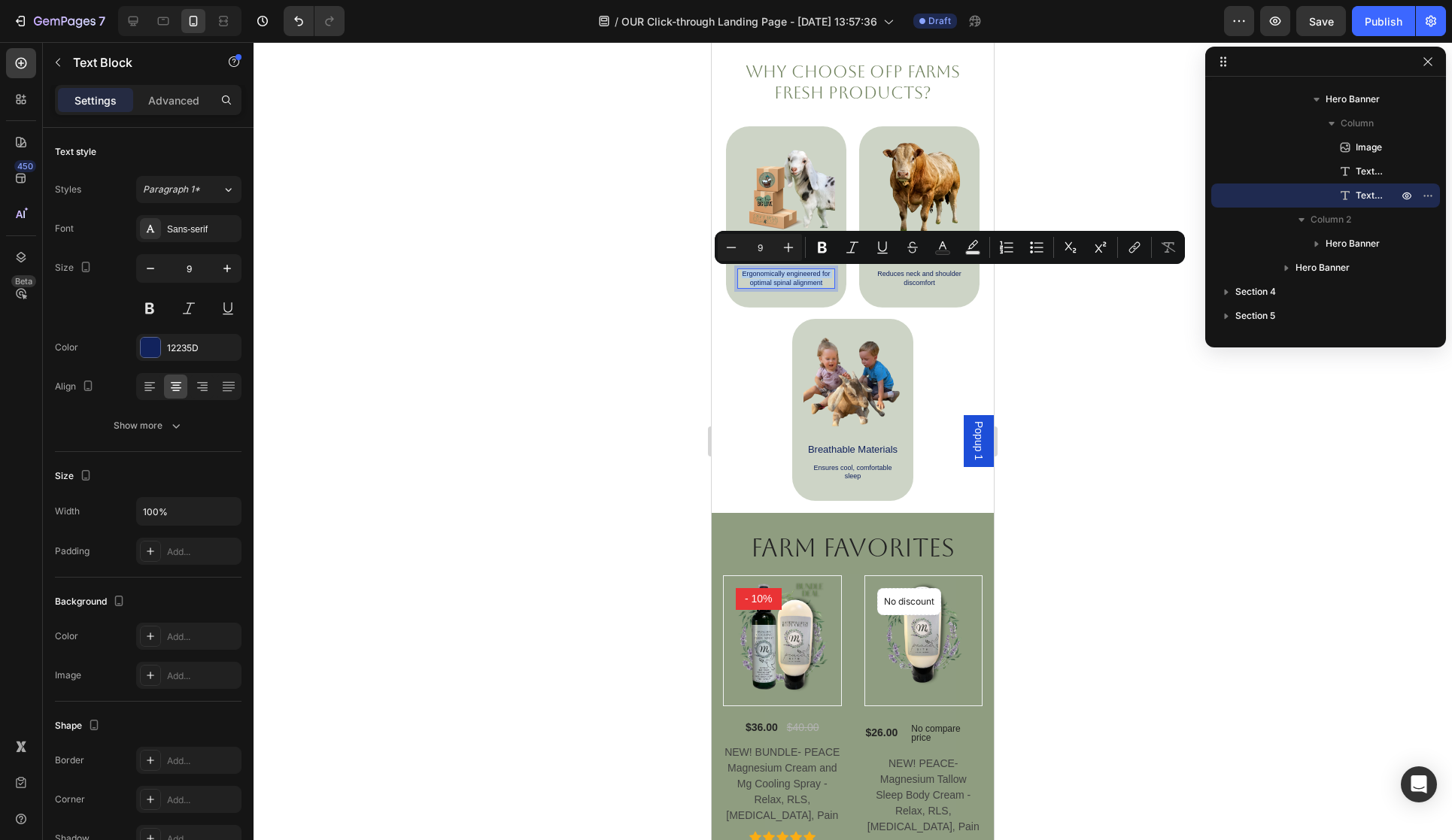
drag, startPoint x: 826, startPoint y: 283, endPoint x: 741, endPoint y: 273, distance: 85.6
click at [741, 273] on p "Ergonomically engineered for optimal spinal alignment" at bounding box center [786, 279] width 95 height 17
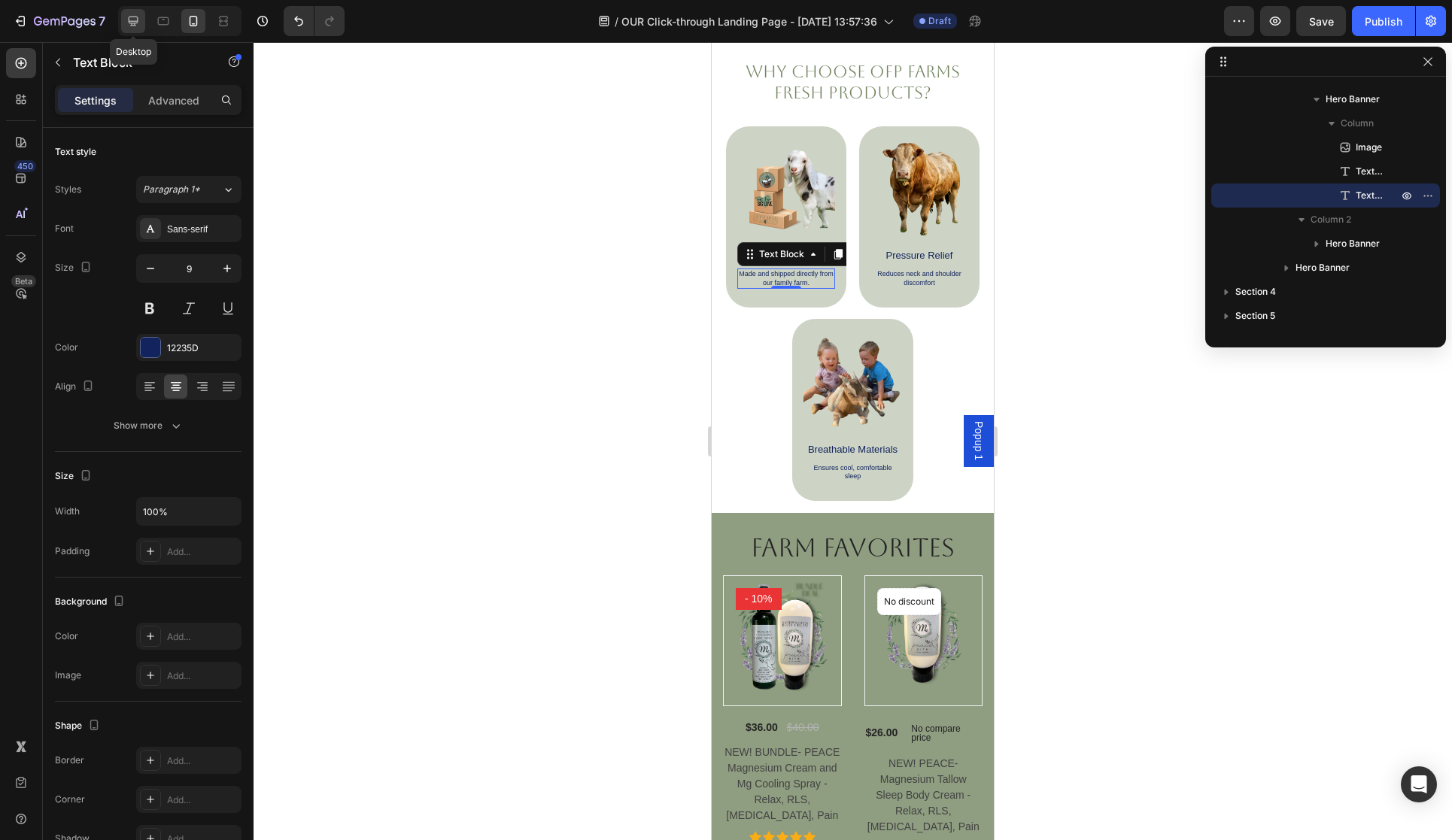
click at [139, 21] on icon at bounding box center [133, 21] width 15 height 15
type input "20"
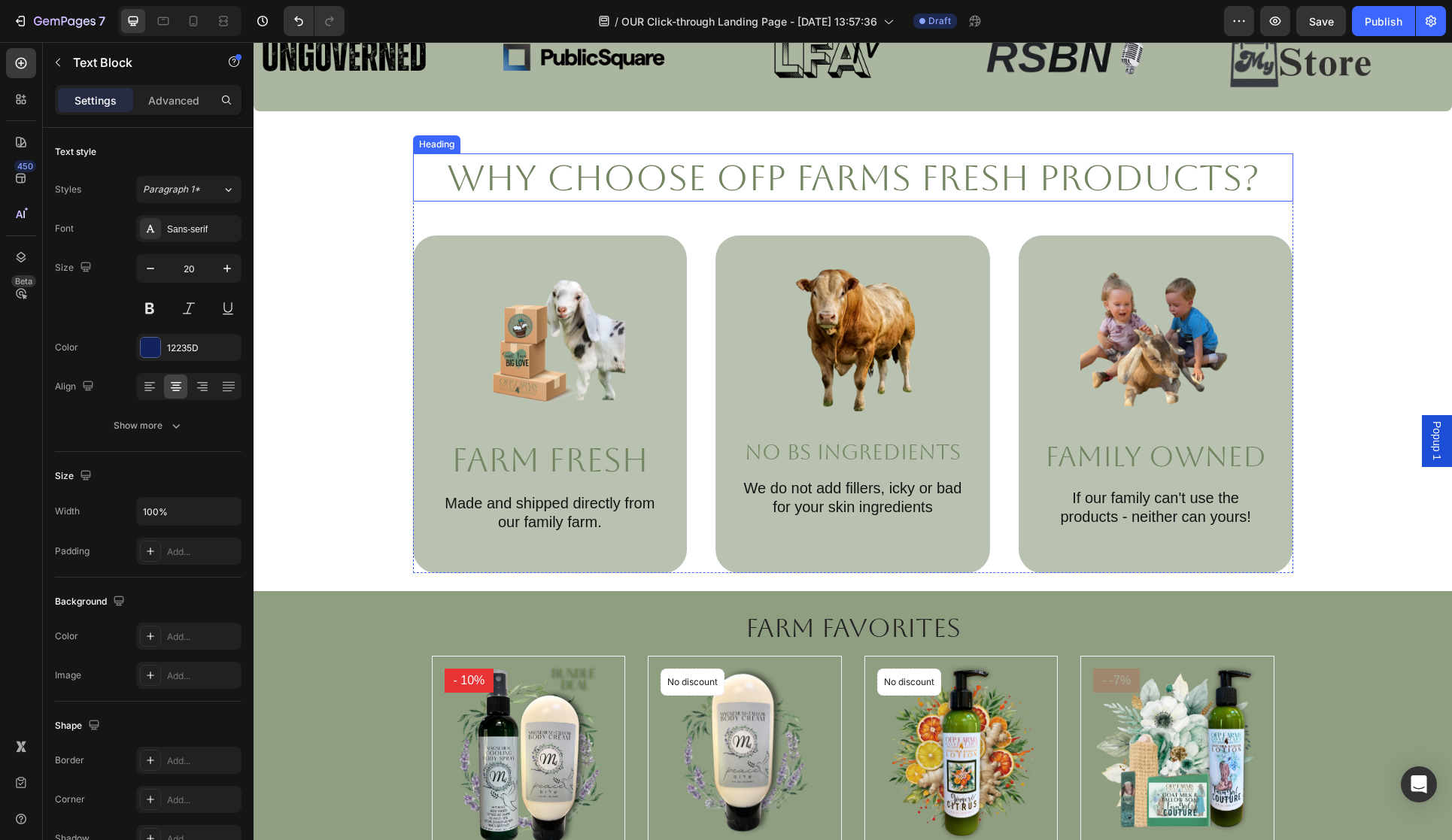
scroll to position [666, 0]
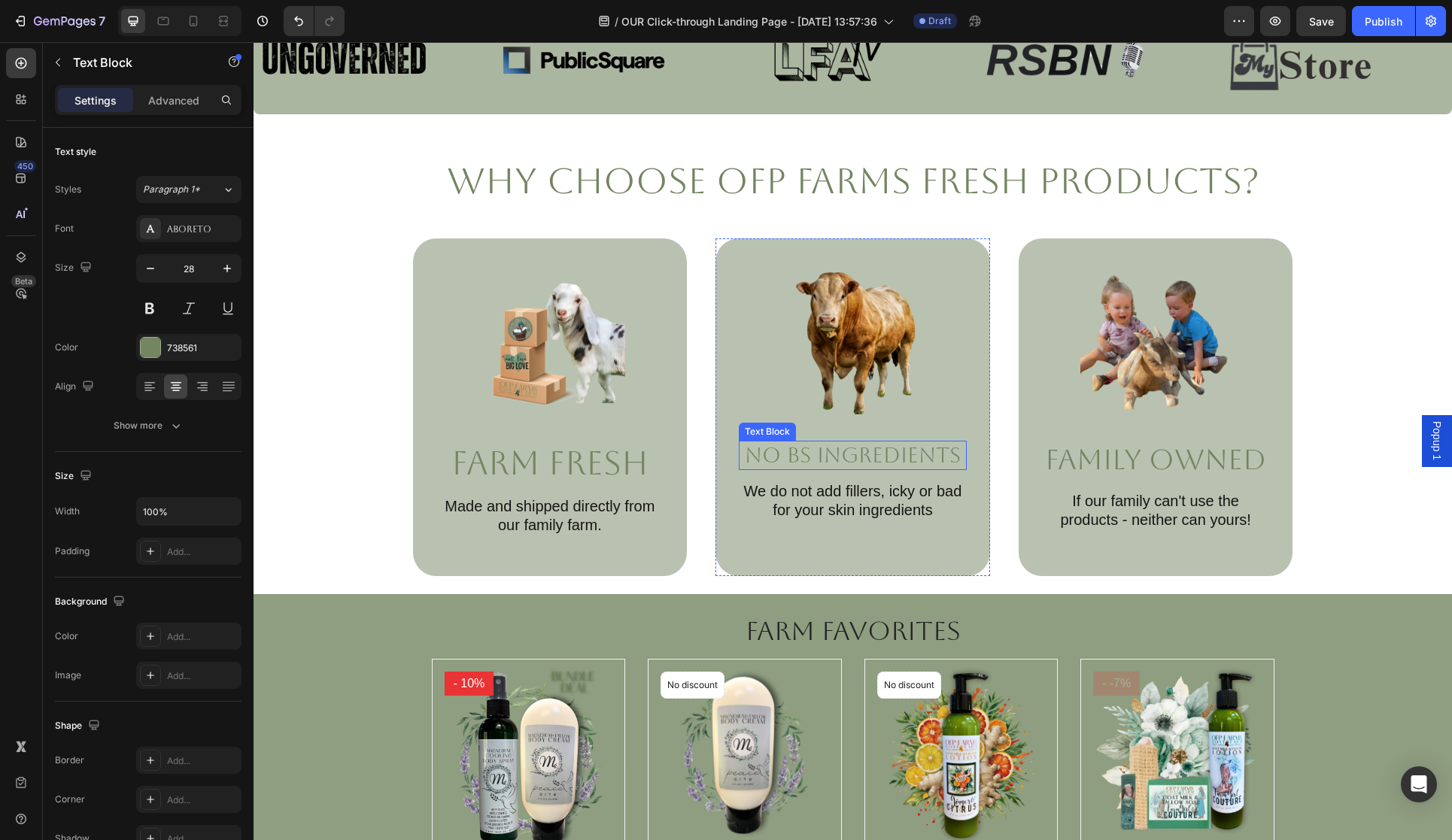
click at [821, 464] on p "No BS Ingredients" at bounding box center [853, 456] width 225 height 26
click at [814, 461] on p "No BS Ingredients" at bounding box center [853, 456] width 225 height 26
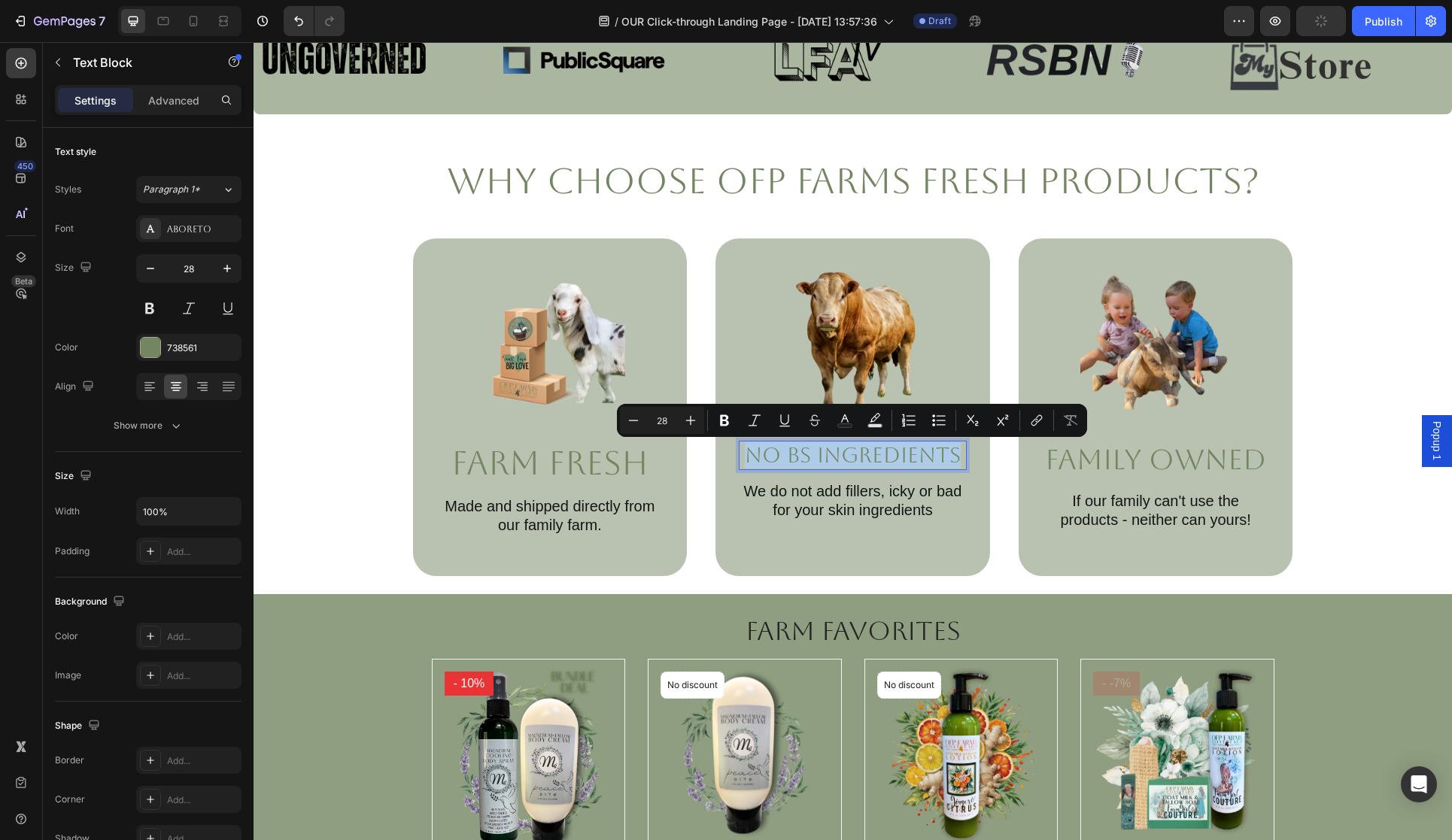
drag, startPoint x: 748, startPoint y: 456, endPoint x: 956, endPoint y: 458, distance: 208.0
click at [956, 458] on p "No BS Ingredients" at bounding box center [853, 456] width 225 height 26
copy p "No BS Ingredients"
click at [201, 25] on div at bounding box center [193, 21] width 24 height 24
type input "13"
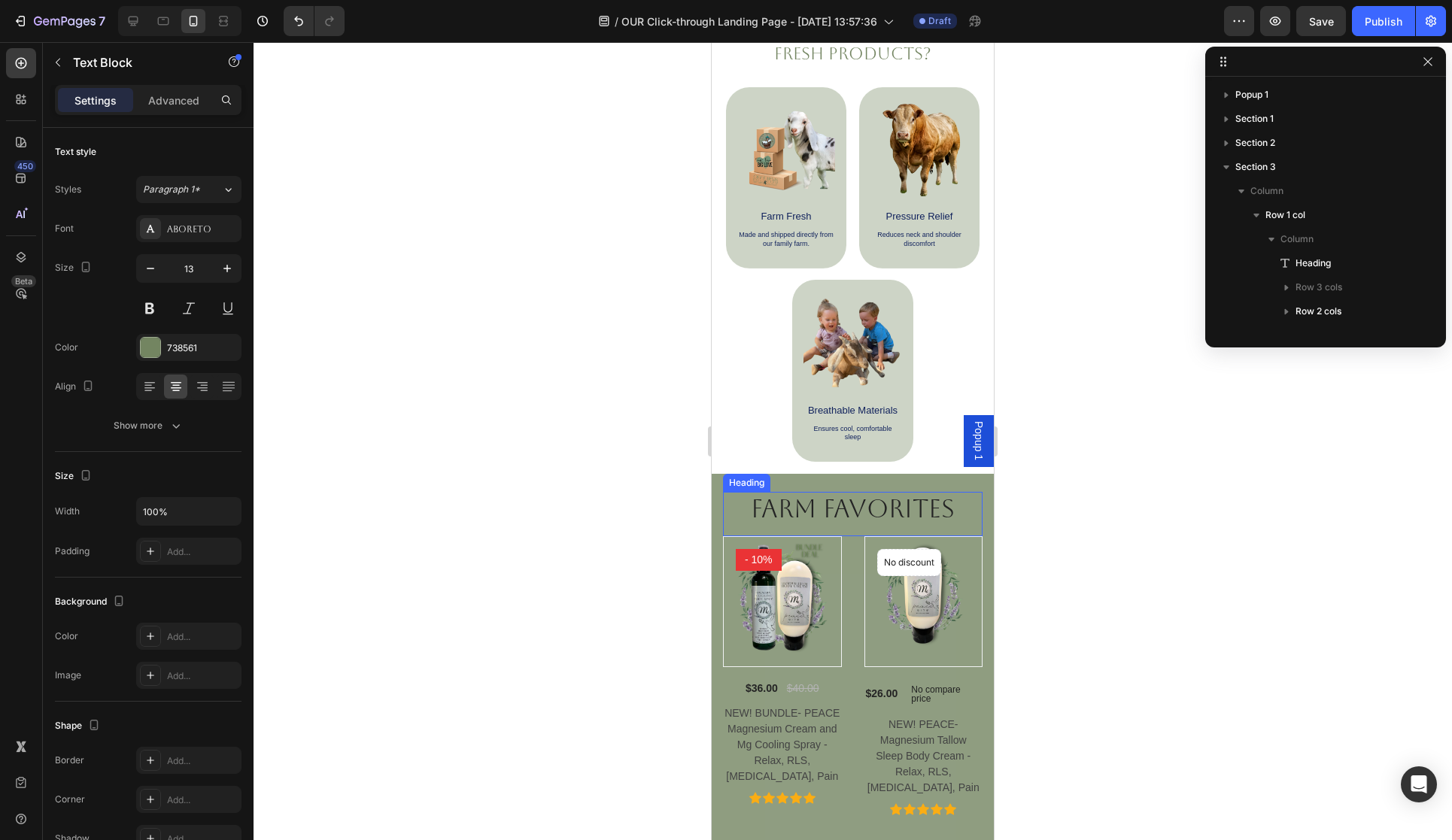
scroll to position [646, 0]
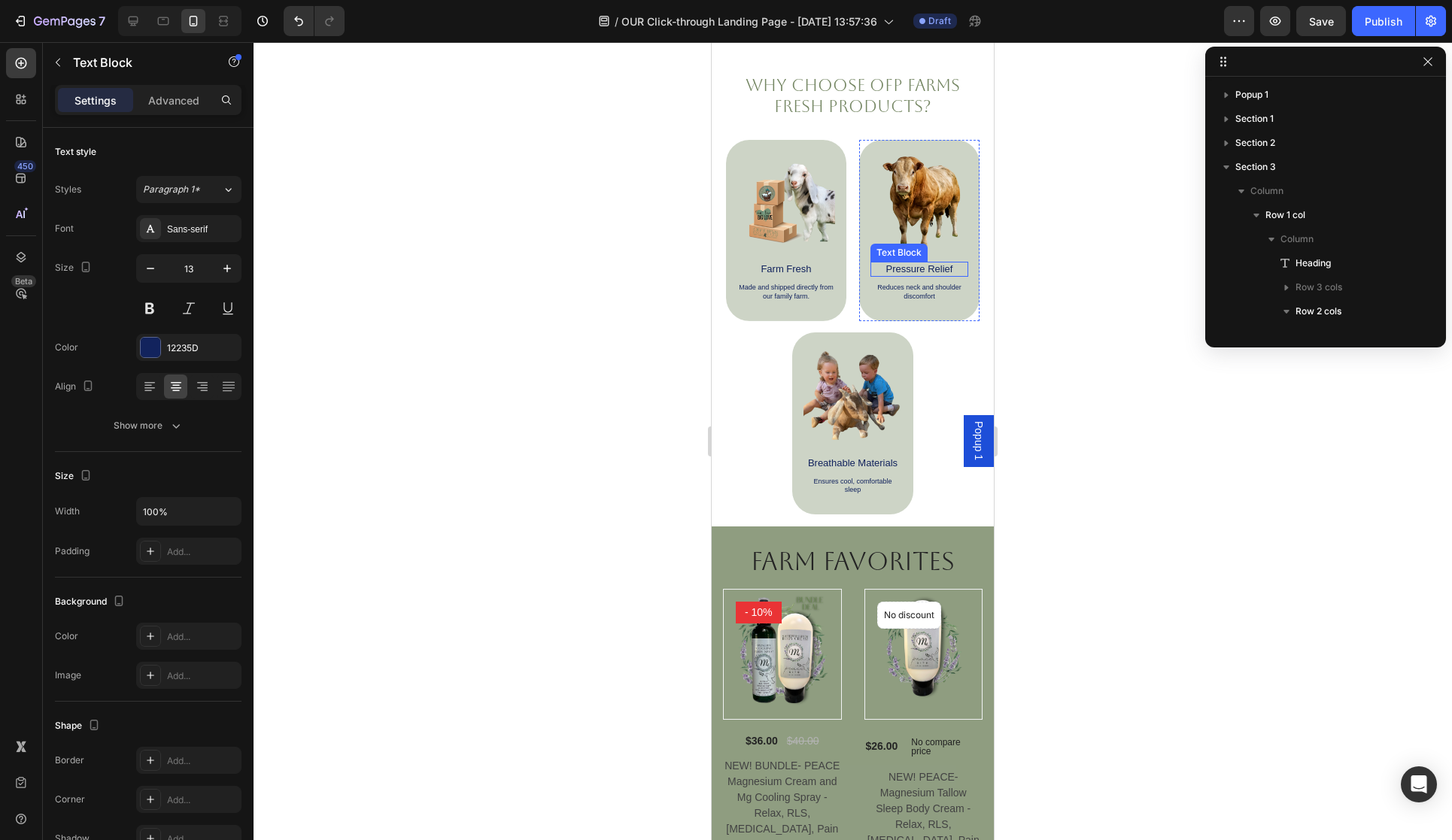
click at [950, 271] on p "Pressure Relief" at bounding box center [919, 269] width 95 height 12
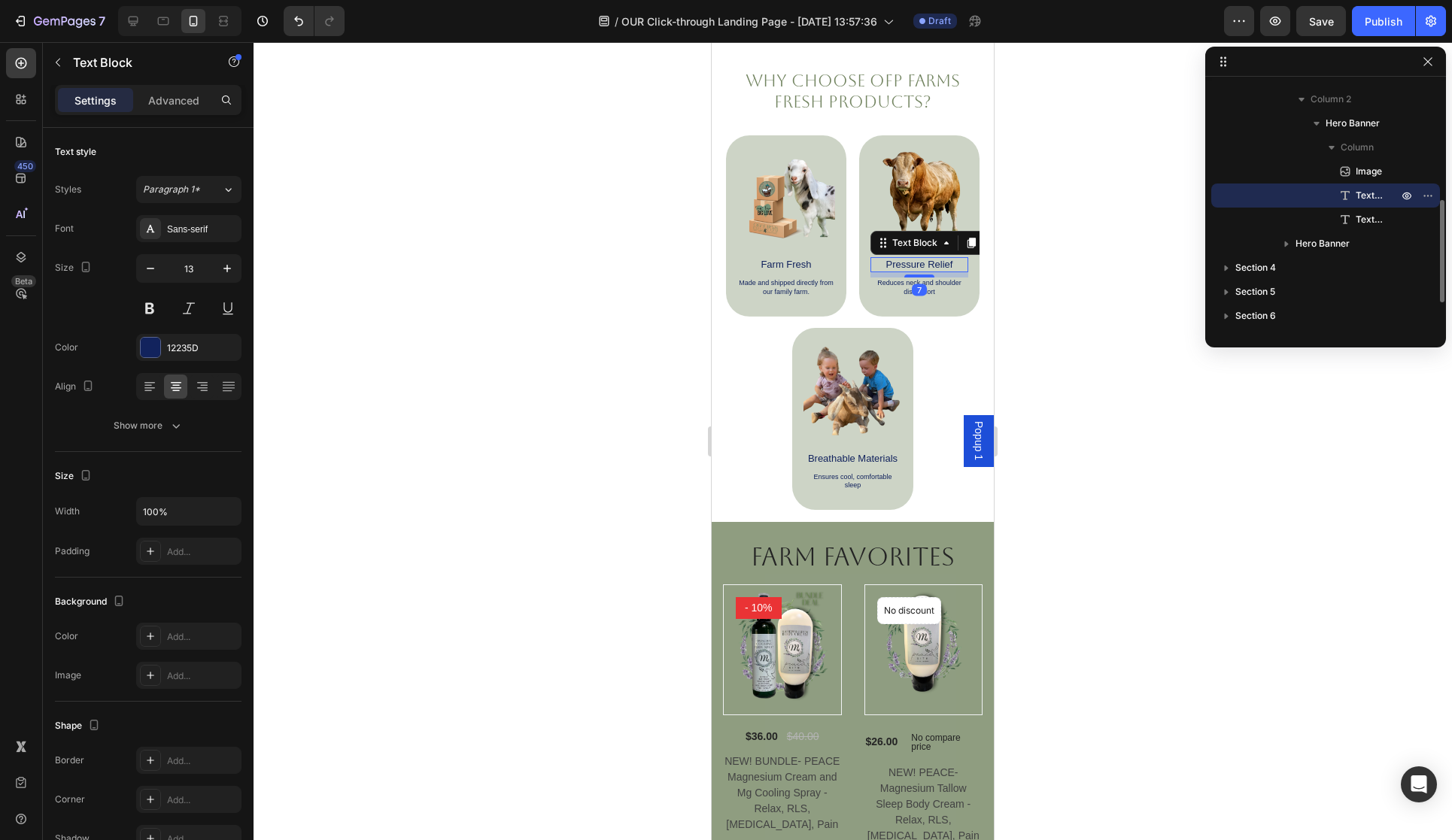
click at [950, 271] on div "Pressure Relief" at bounding box center [919, 264] width 98 height 15
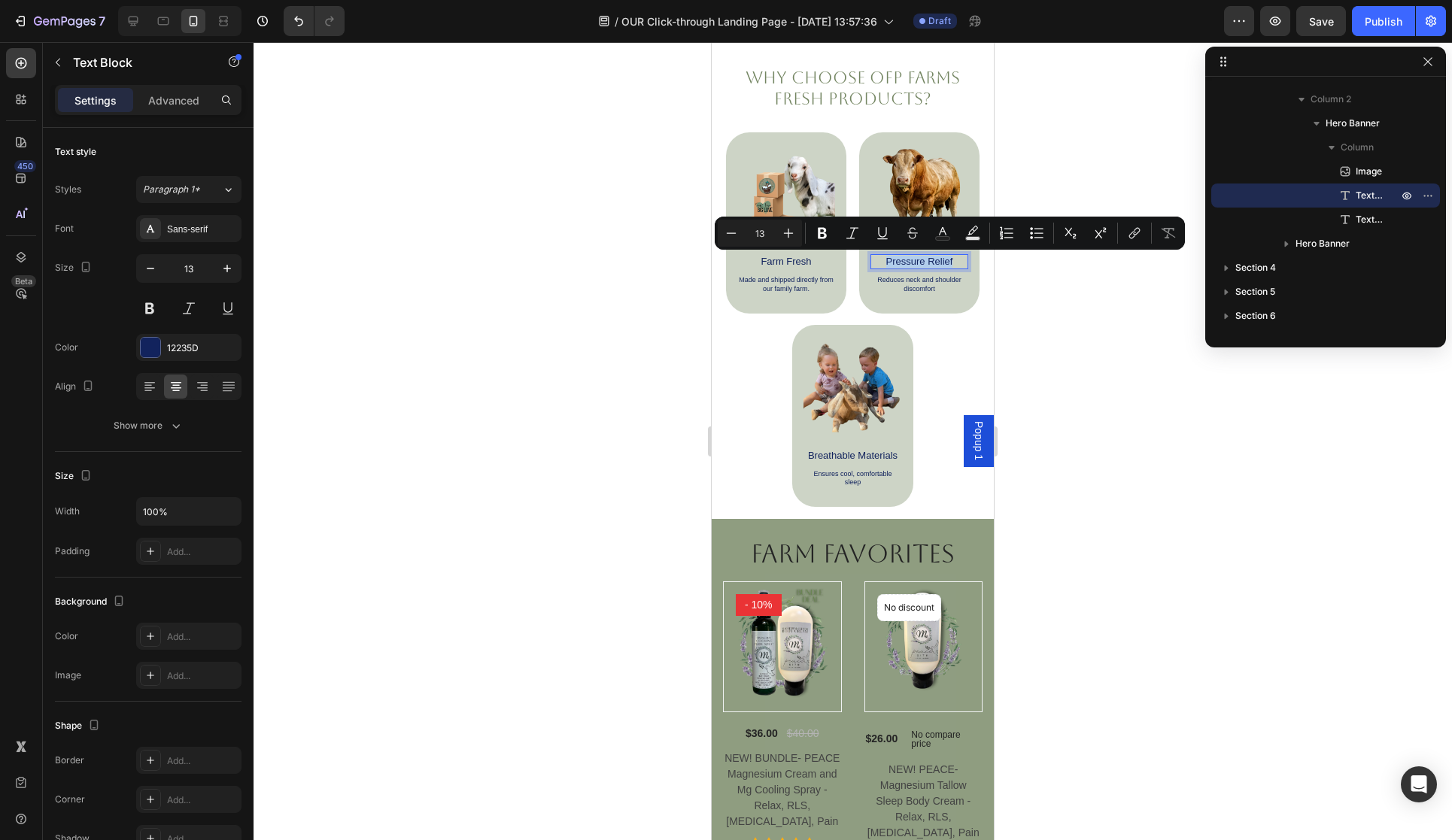
drag, startPoint x: 954, startPoint y: 265, endPoint x: 881, endPoint y: 261, distance: 73.1
click at [881, 261] on p "Pressure Relief" at bounding box center [919, 262] width 95 height 12
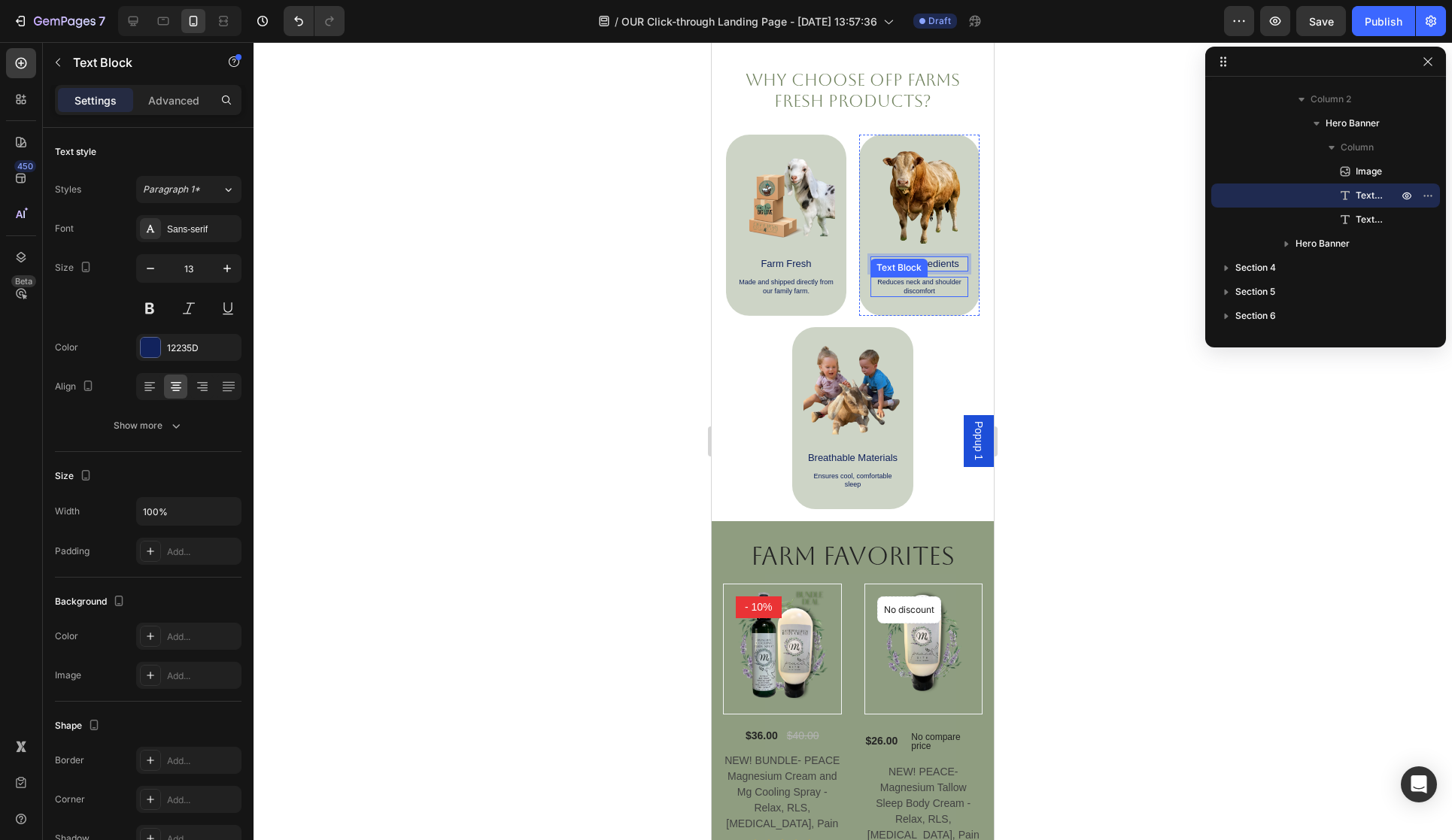
click at [911, 290] on p "Reduces neck and shoulder discomfort" at bounding box center [919, 286] width 95 height 17
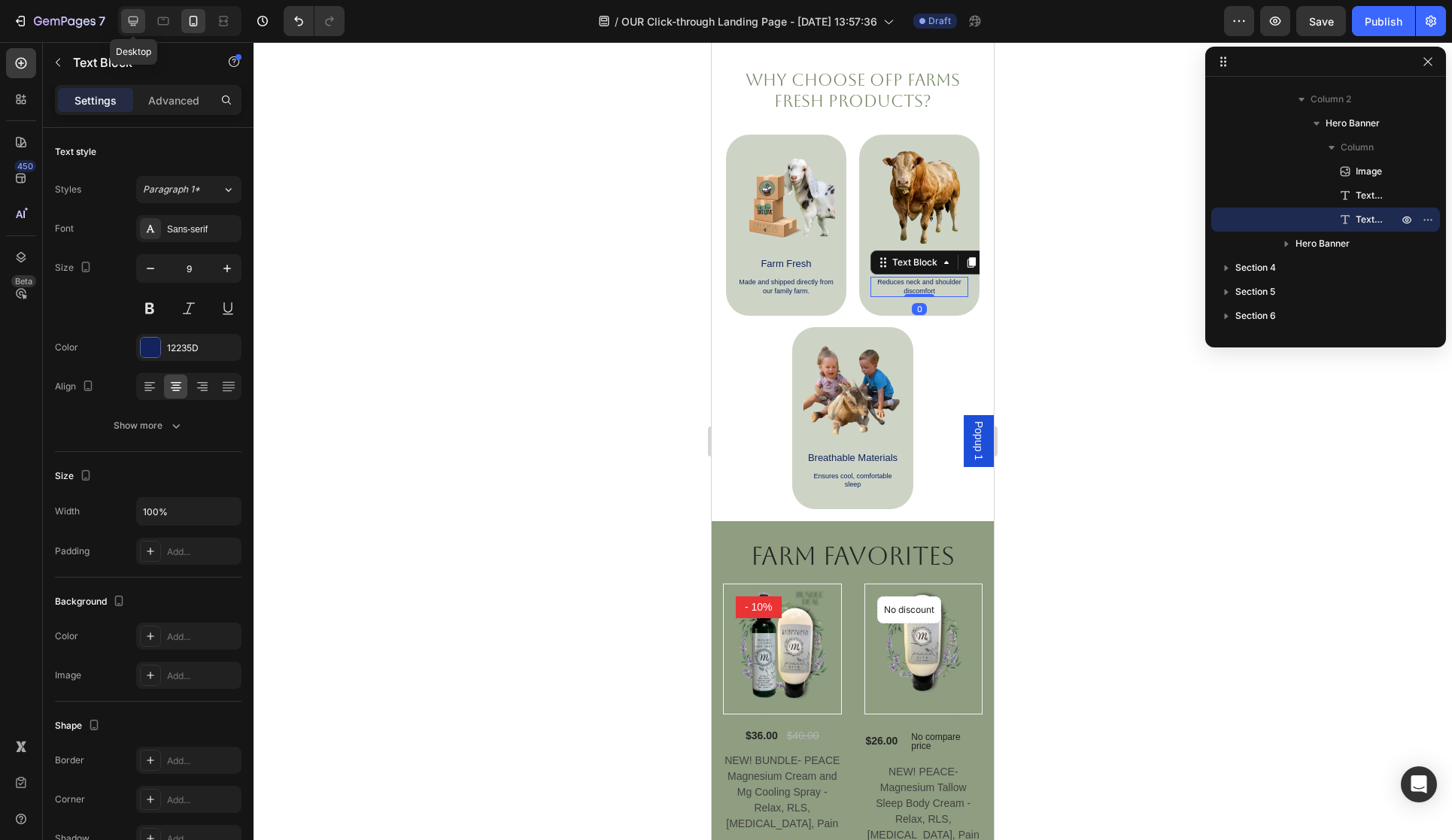
click at [131, 20] on icon at bounding box center [134, 21] width 10 height 10
type input "20"
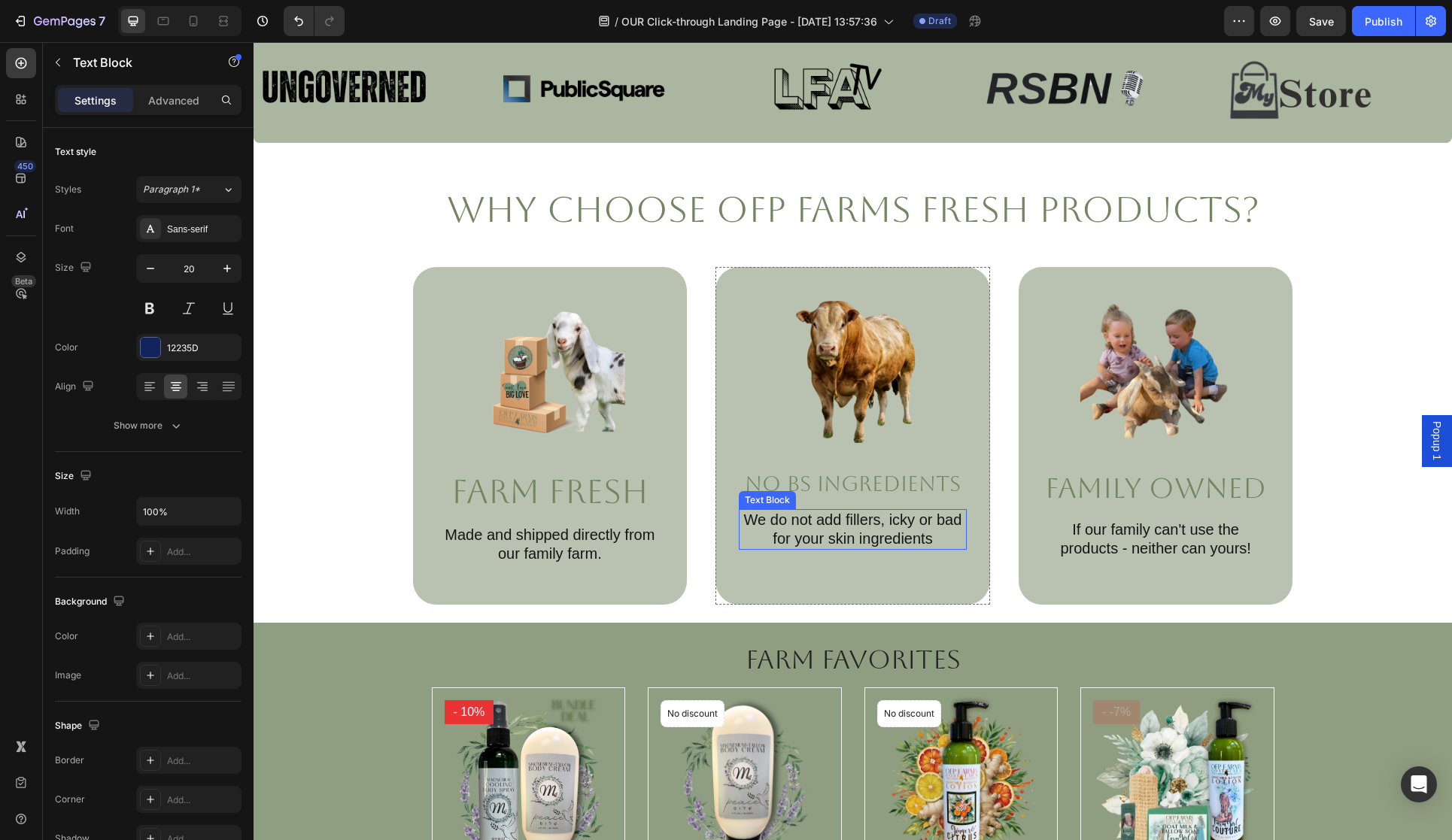
scroll to position [598, 0]
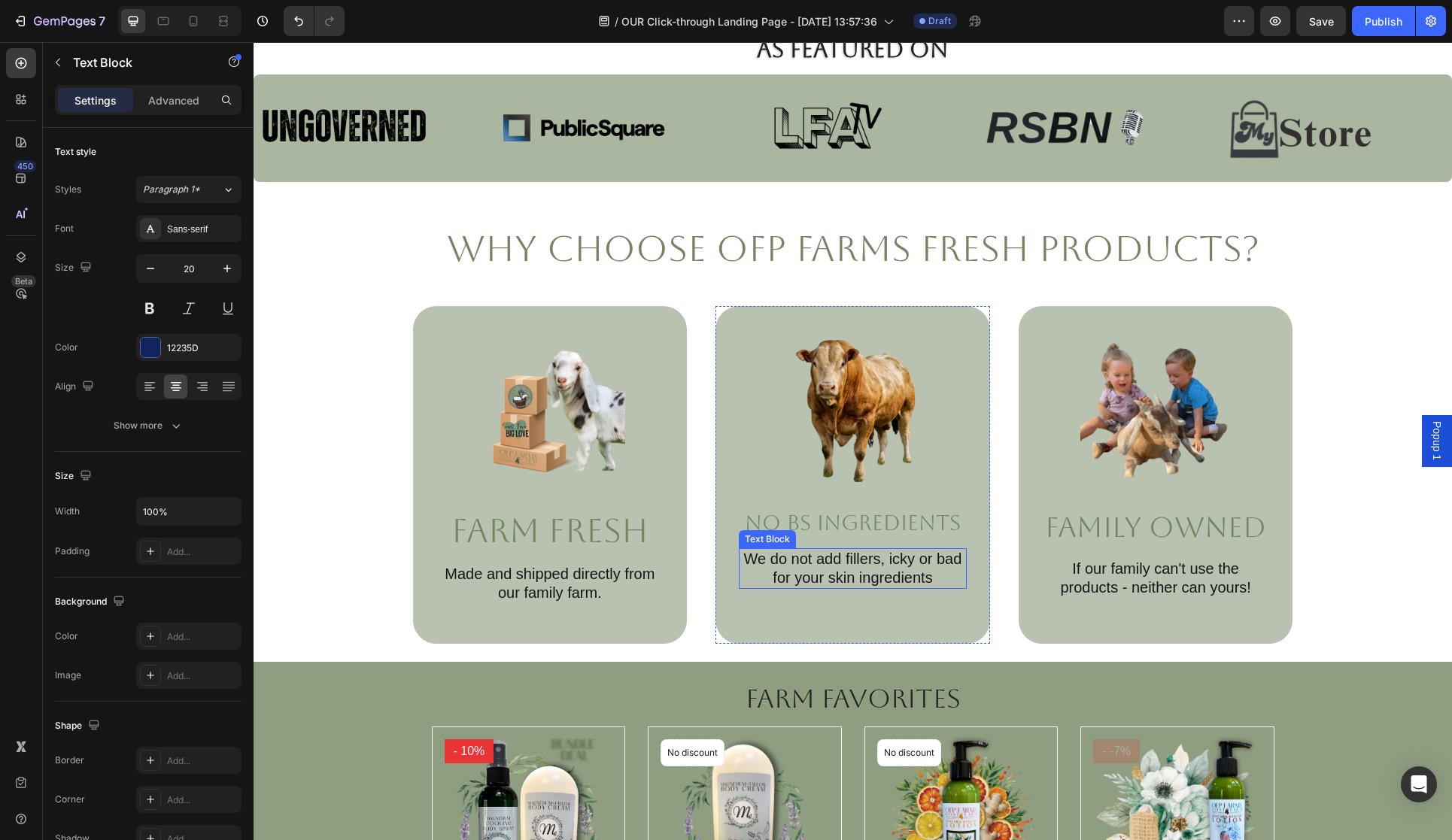
click at [794, 564] on p "We do not add fillers, icky or bad for your skin ingredients" at bounding box center [853, 568] width 225 height 38
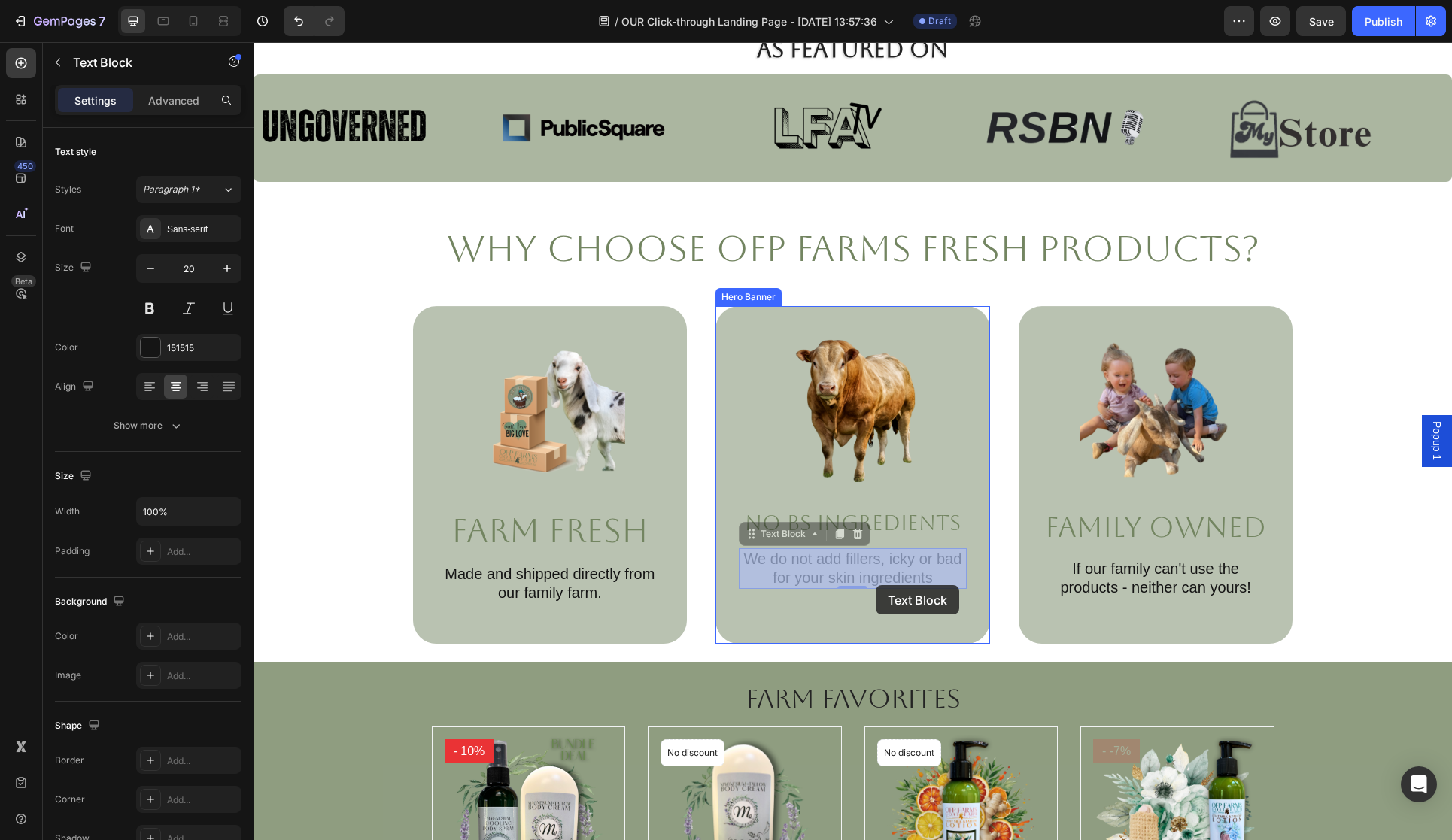
drag, startPoint x: 745, startPoint y: 563, endPoint x: 860, endPoint y: 580, distance: 116.2
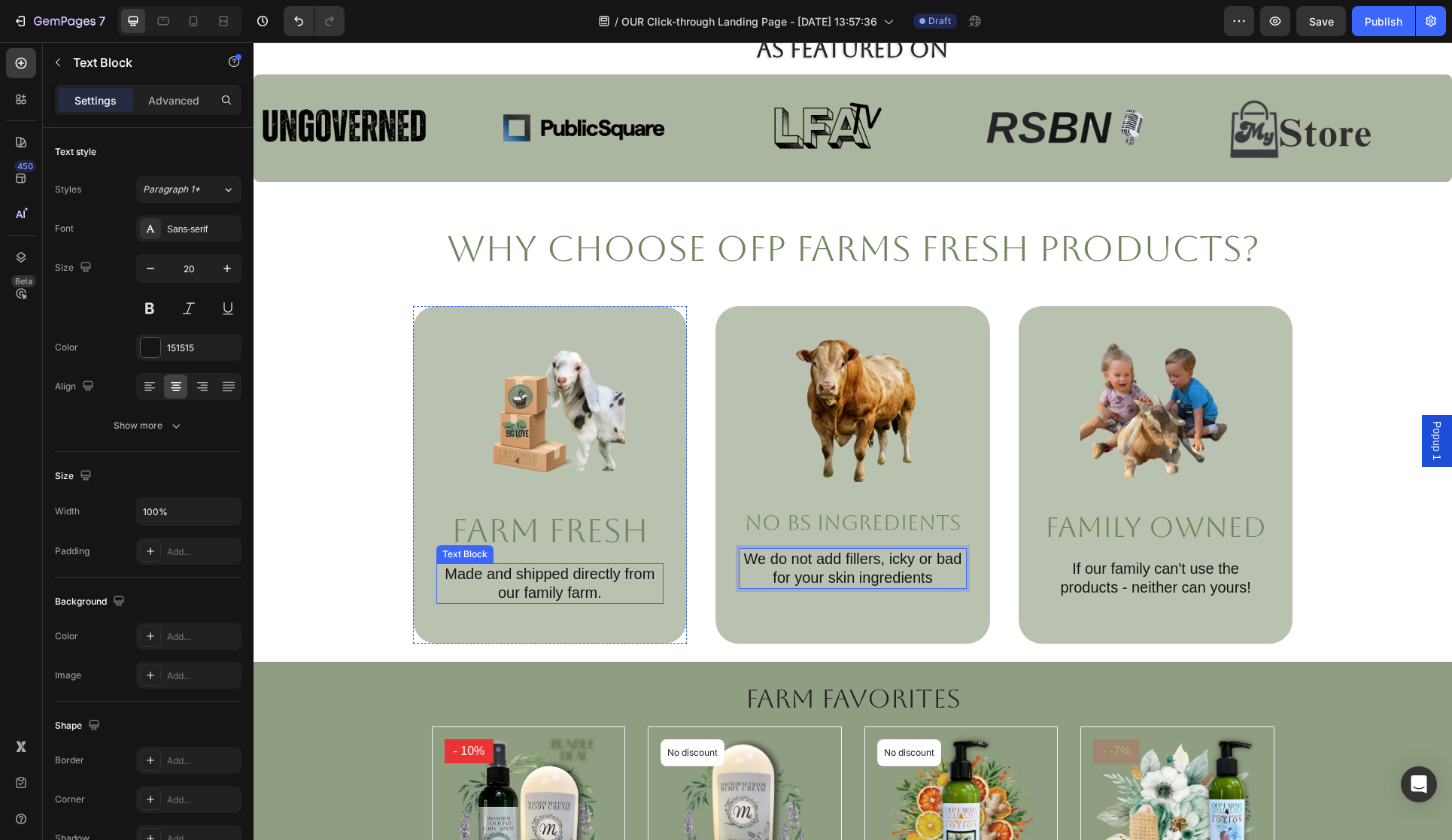
click at [588, 571] on p "Made and shipped directly from our family farm." at bounding box center [550, 584] width 225 height 38
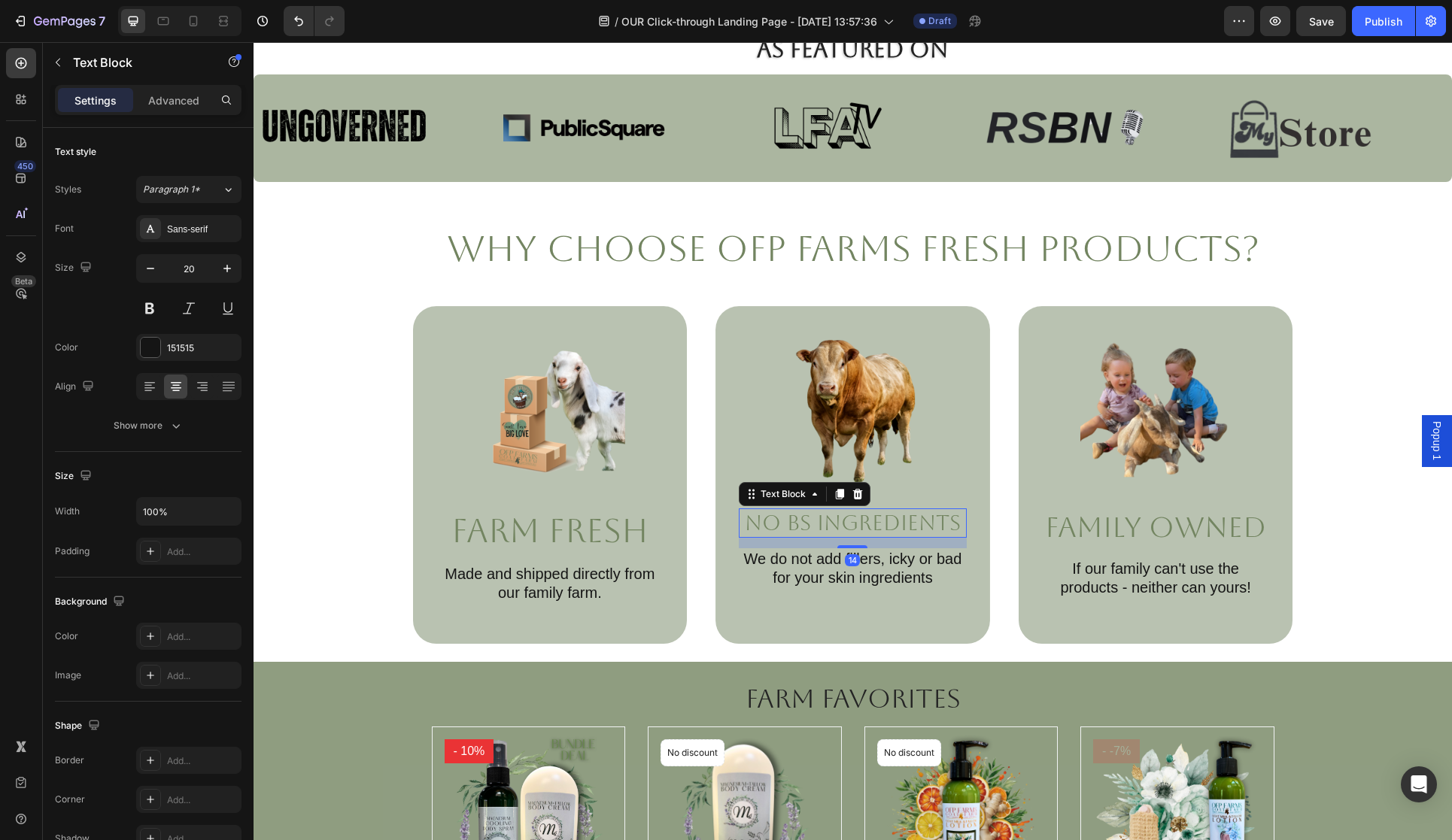
click at [852, 528] on p "No BS Ingredients" at bounding box center [853, 523] width 225 height 26
click at [232, 263] on icon "button" at bounding box center [226, 268] width 15 height 15
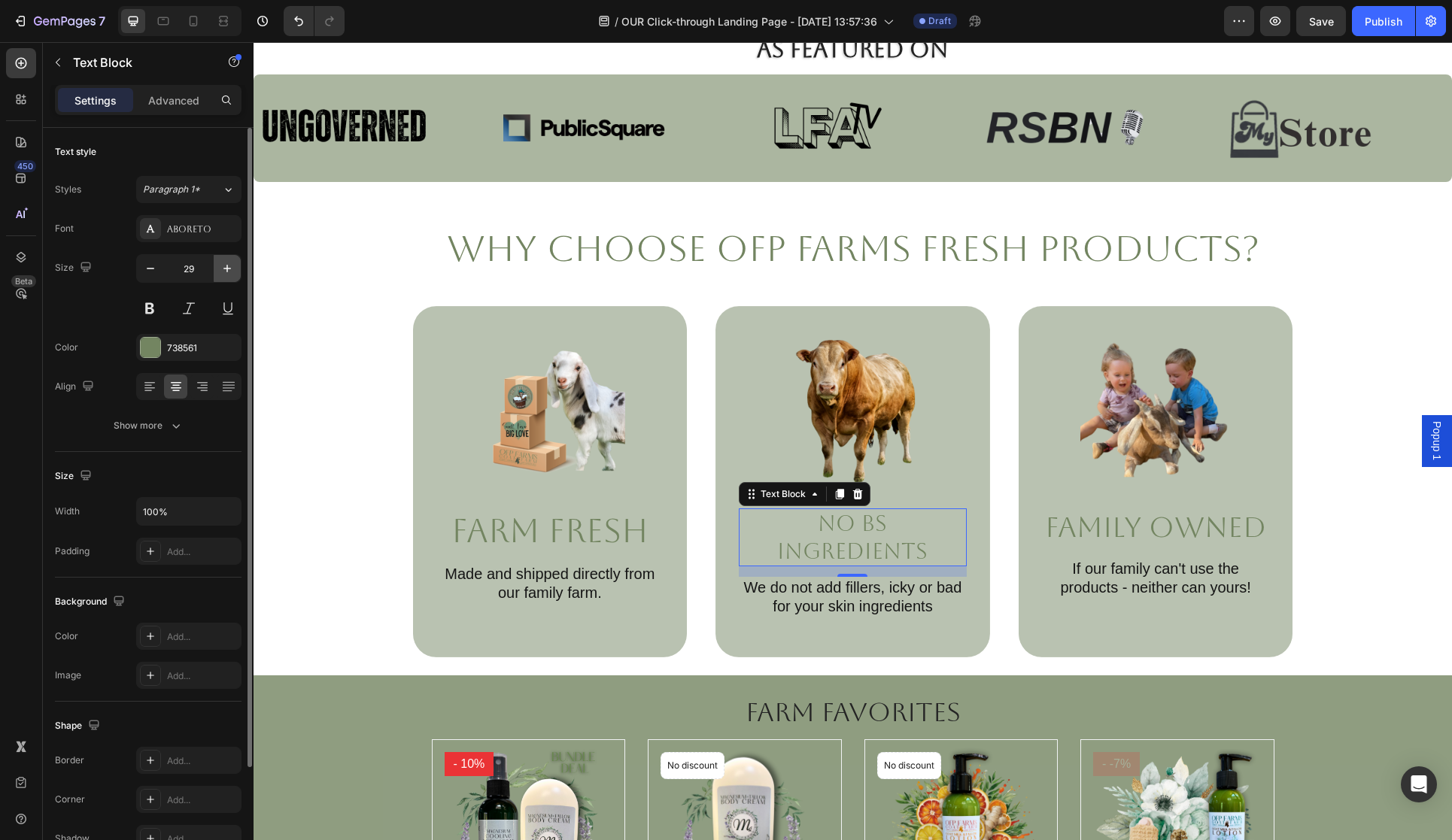
click at [232, 263] on icon "button" at bounding box center [226, 268] width 15 height 15
type input "30"
click at [821, 599] on p "We do not add fillers, icky or bad for your skin ingredients" at bounding box center [853, 598] width 225 height 38
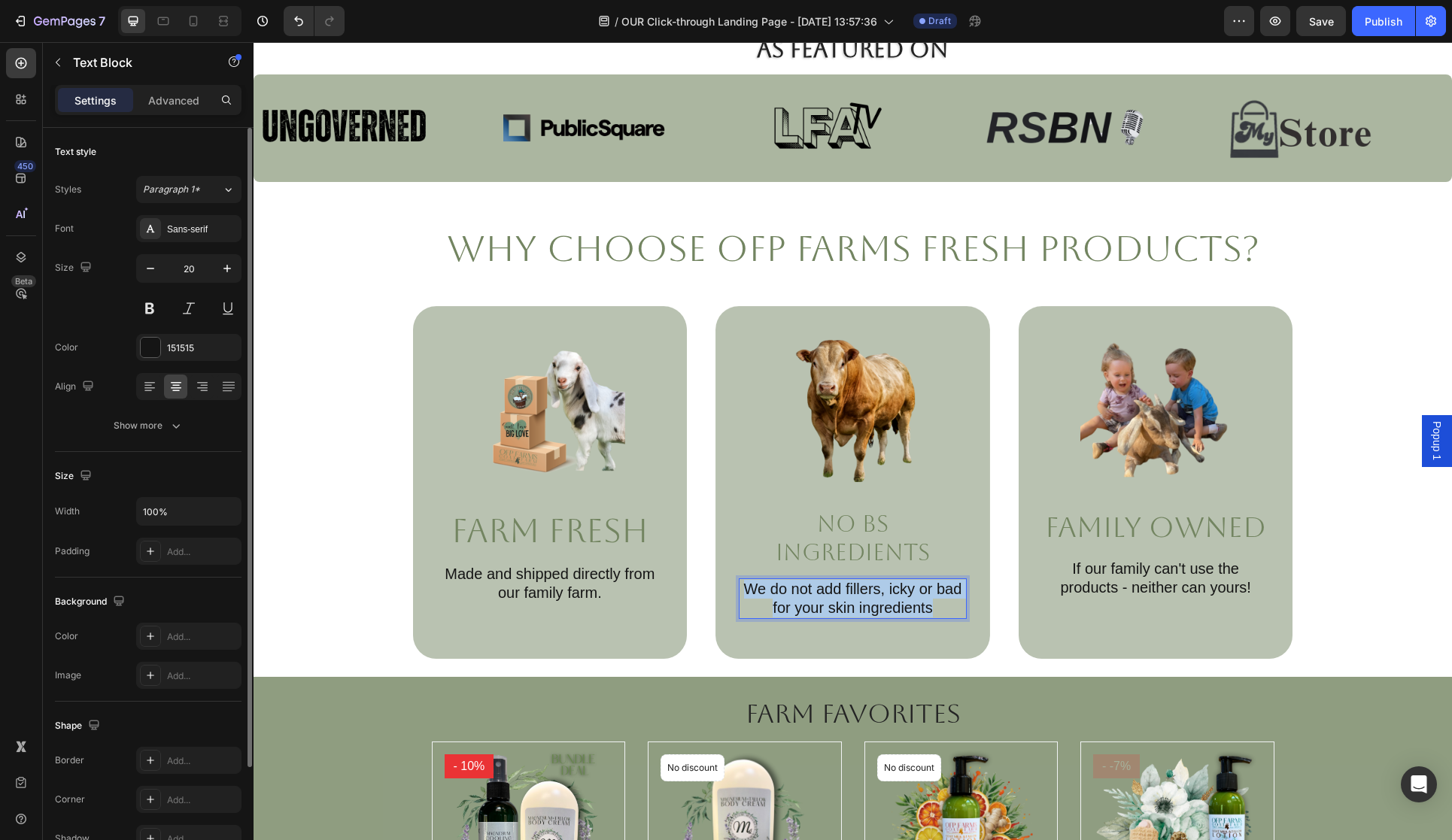
drag, startPoint x: 745, startPoint y: 590, endPoint x: 916, endPoint y: 609, distance: 172.1
click at [935, 611] on p "We do not add fillers, icky or bad for your skin ingredients" at bounding box center [853, 598] width 225 height 38
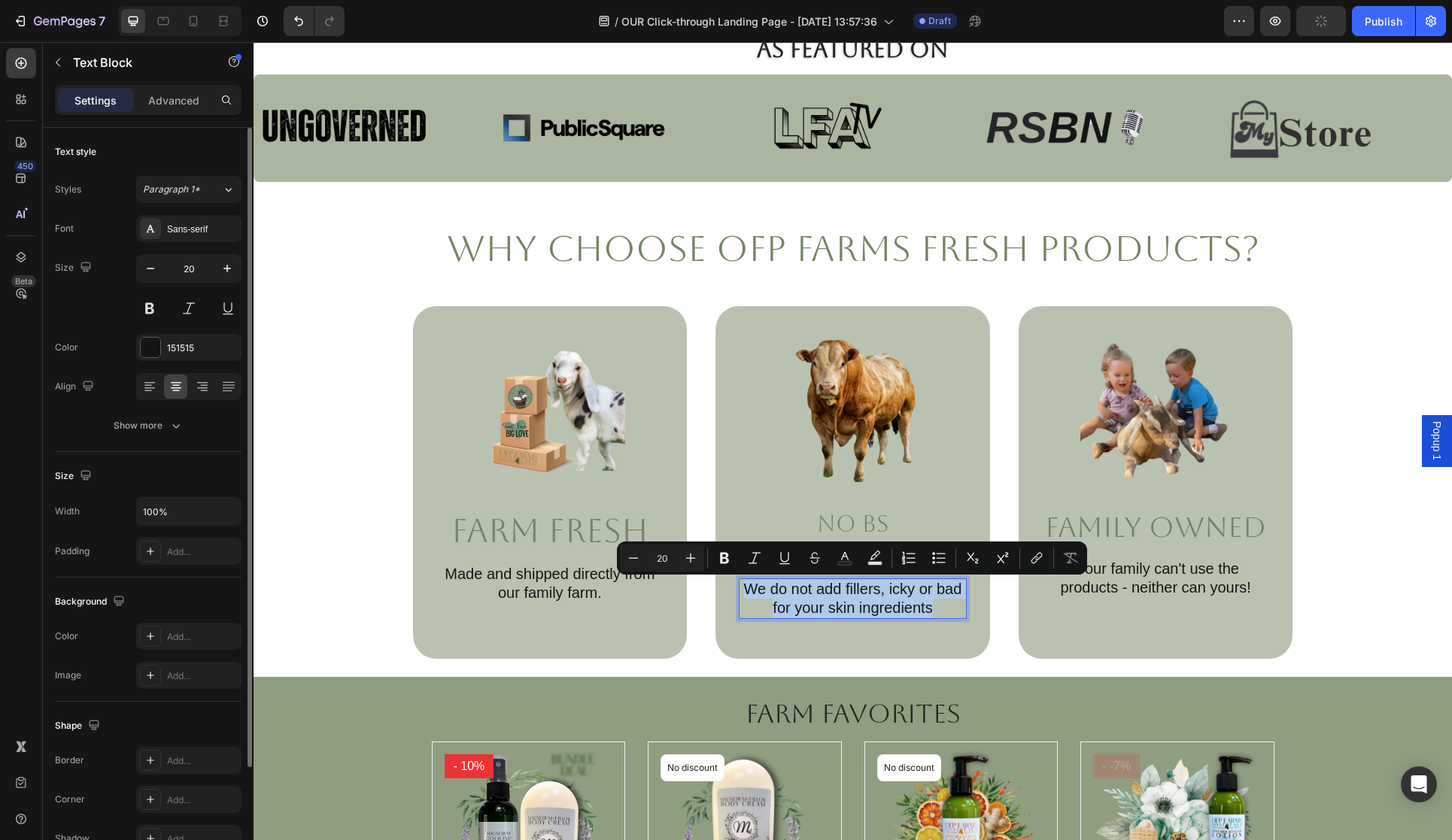
copy p "We do not add fillers, icky or bad for your skin ingredients"
click at [201, 21] on icon at bounding box center [193, 21] width 15 height 15
type input "9"
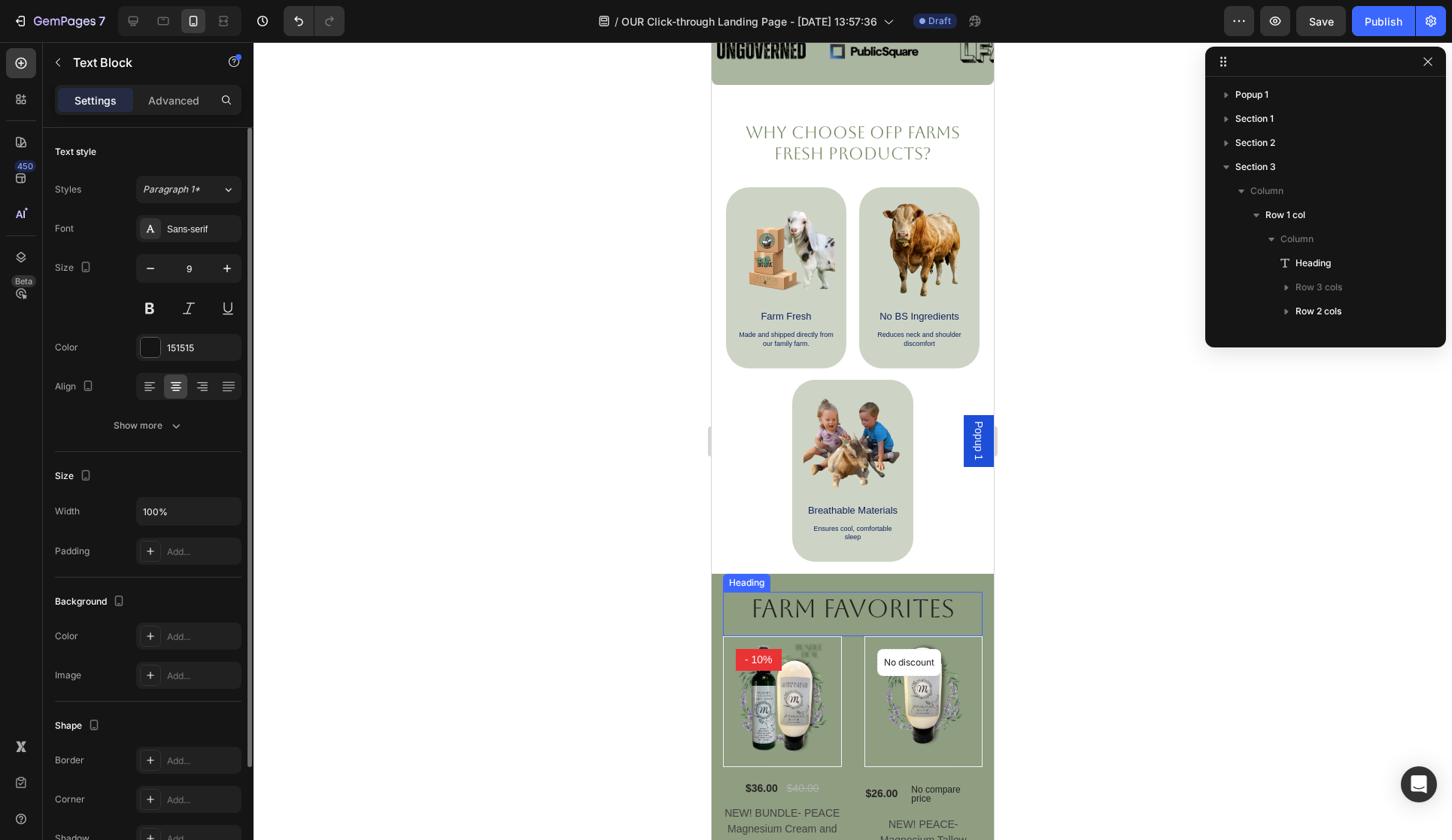
scroll to position [546, 0]
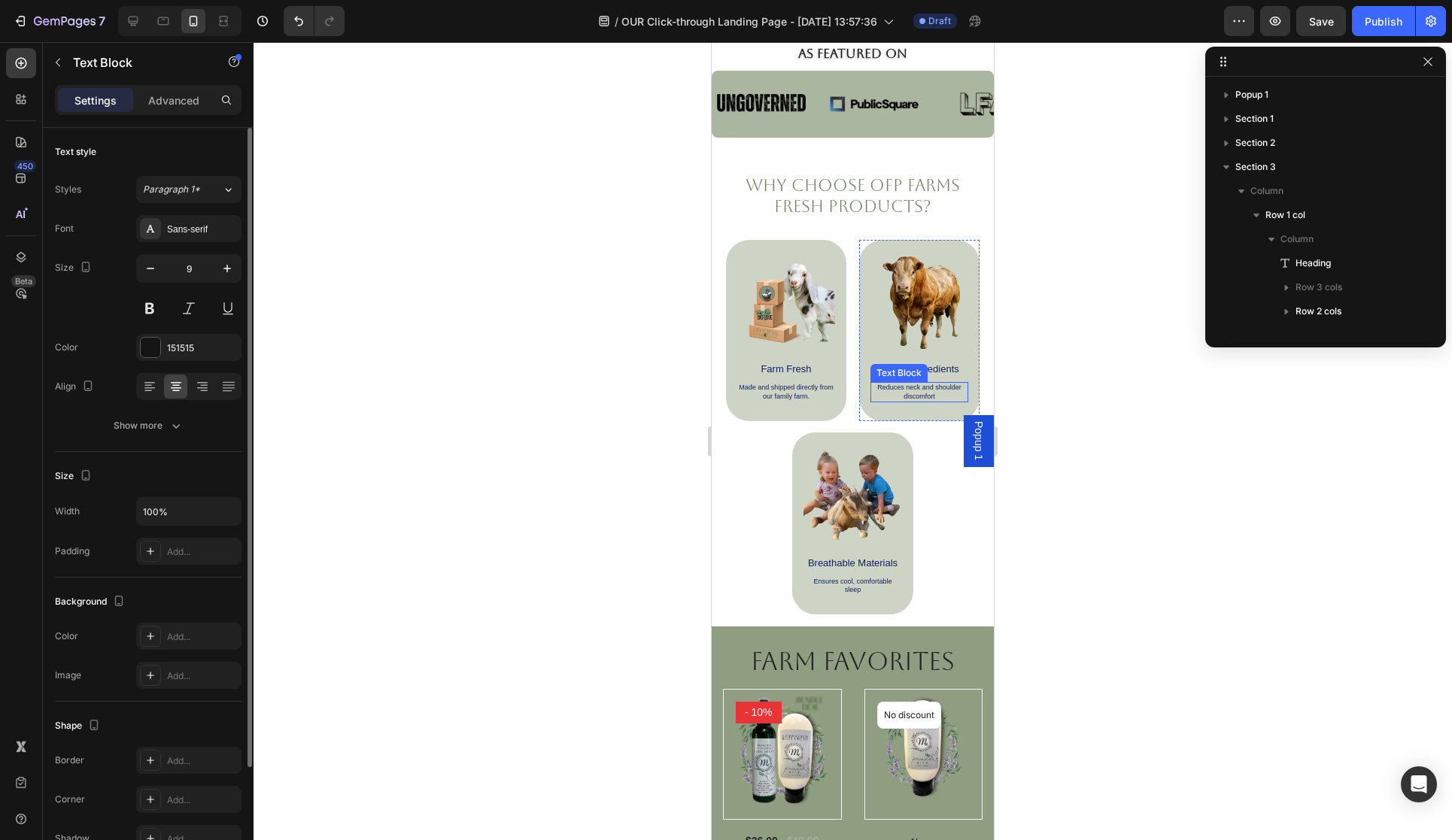
click at [915, 396] on p "Reduces neck and shoulder discomfort" at bounding box center [919, 392] width 95 height 17
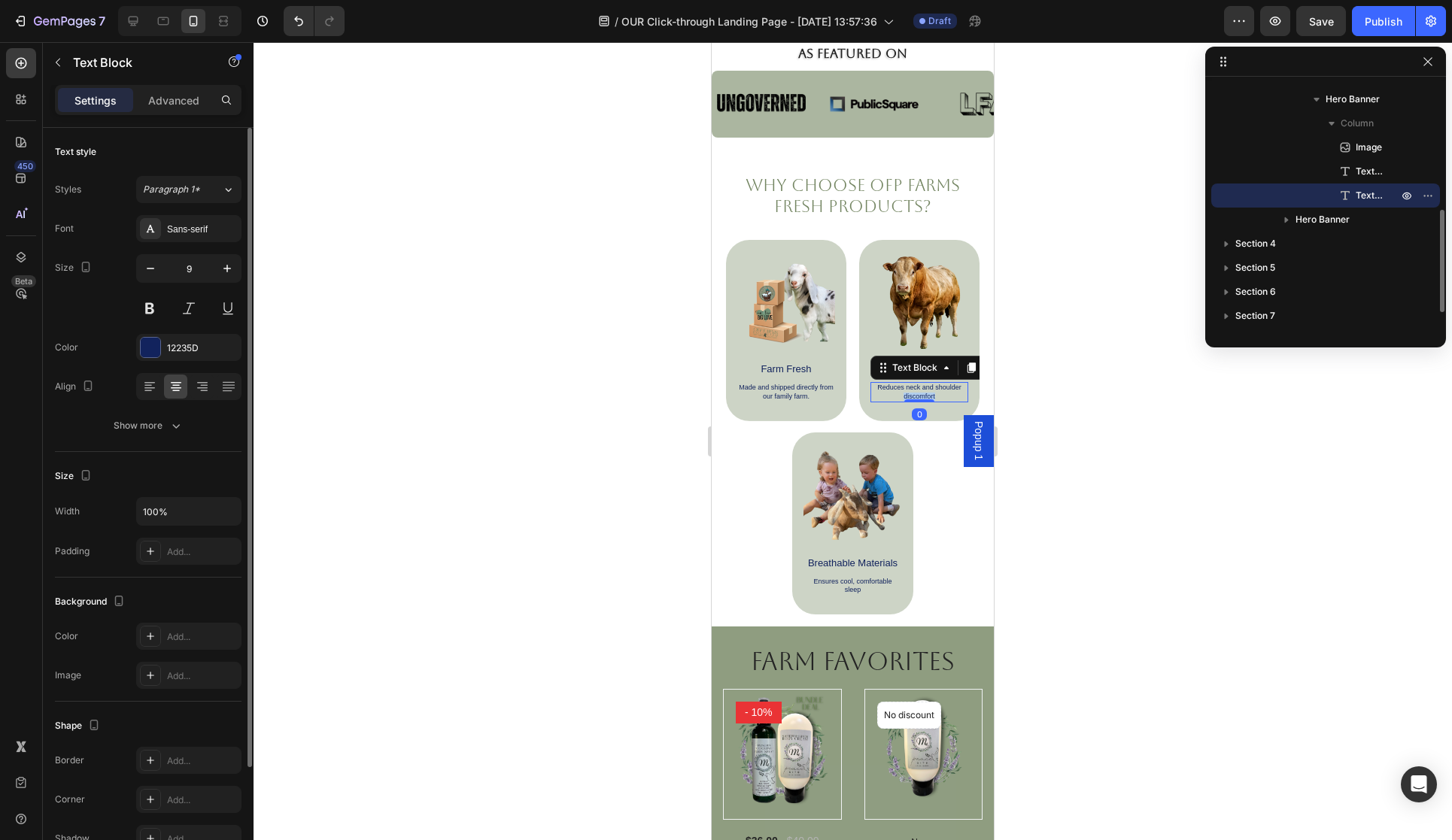
click at [915, 396] on p "Reduces neck and shoulder discomfort" at bounding box center [919, 392] width 95 height 17
click at [879, 391] on p "Reduces neck and shoulder discomfort" at bounding box center [919, 392] width 95 height 17
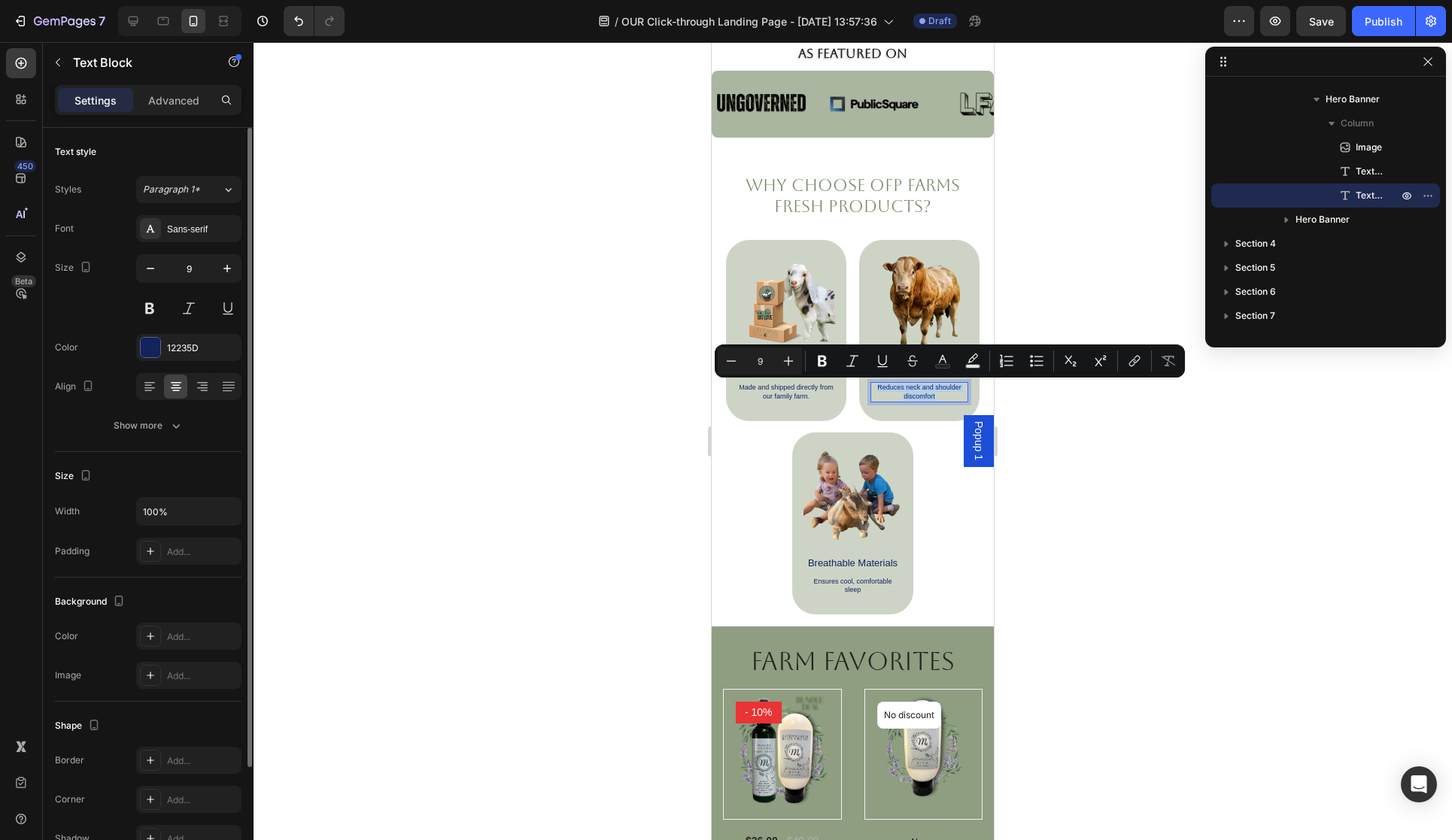
drag, startPoint x: 878, startPoint y: 391, endPoint x: 943, endPoint y: 394, distance: 65.1
click at [943, 394] on p "Reduces neck and shoulder discomfort" at bounding box center [919, 392] width 95 height 17
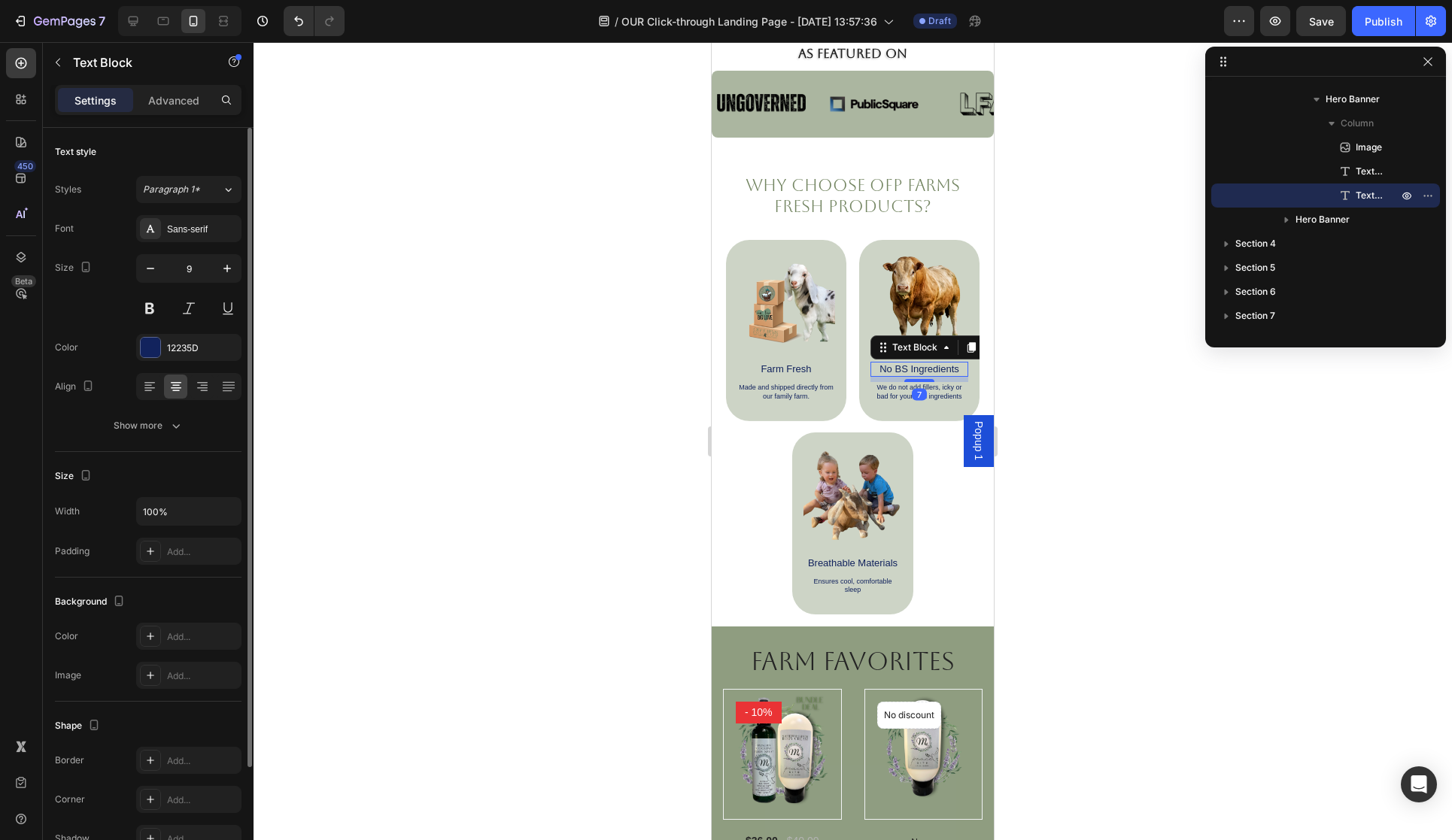
click at [911, 373] on p "No BS Ingredients" at bounding box center [919, 370] width 95 height 12
click at [229, 269] on icon "button" at bounding box center [226, 268] width 15 height 15
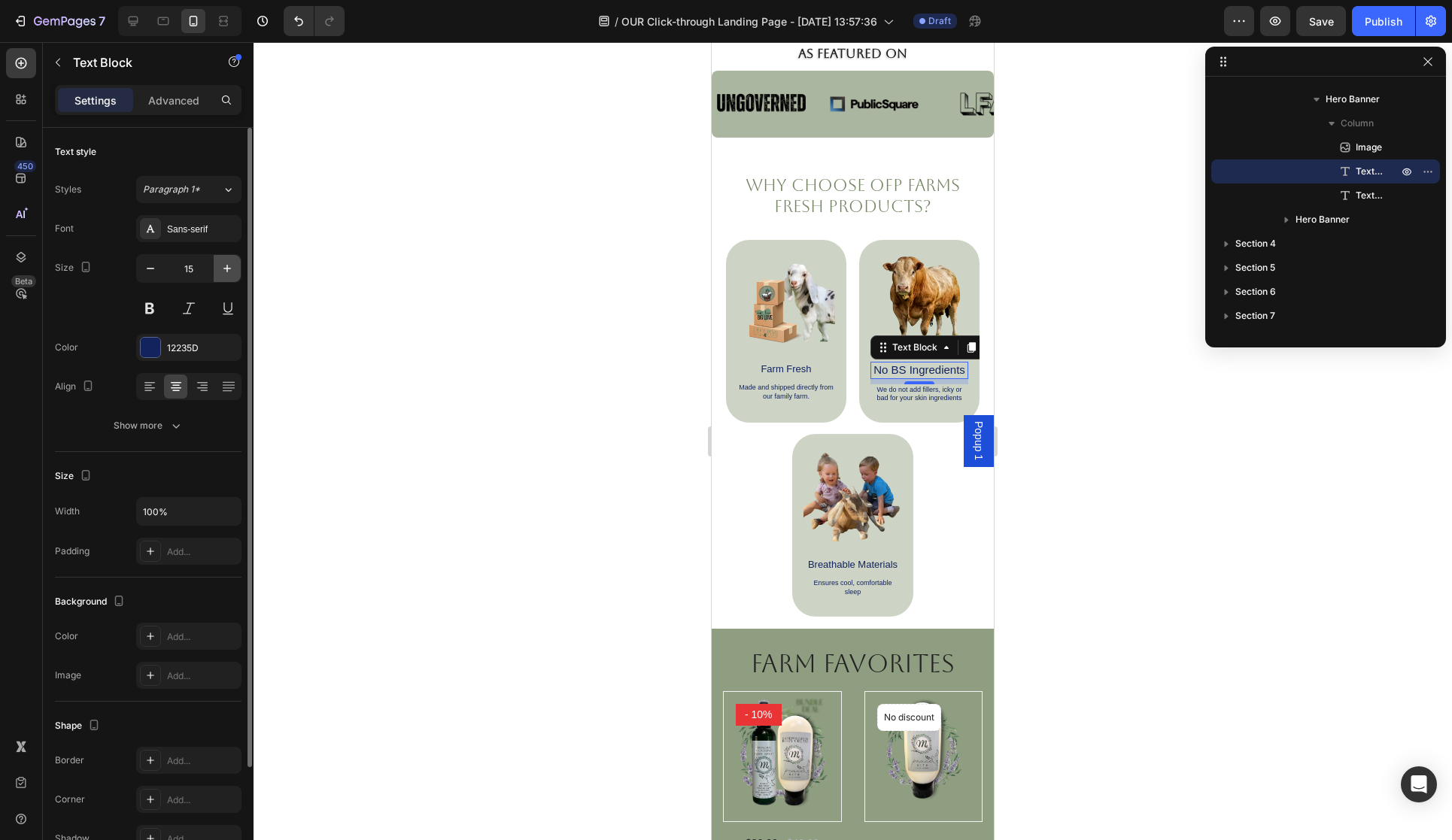
click at [229, 269] on icon "button" at bounding box center [226, 268] width 15 height 15
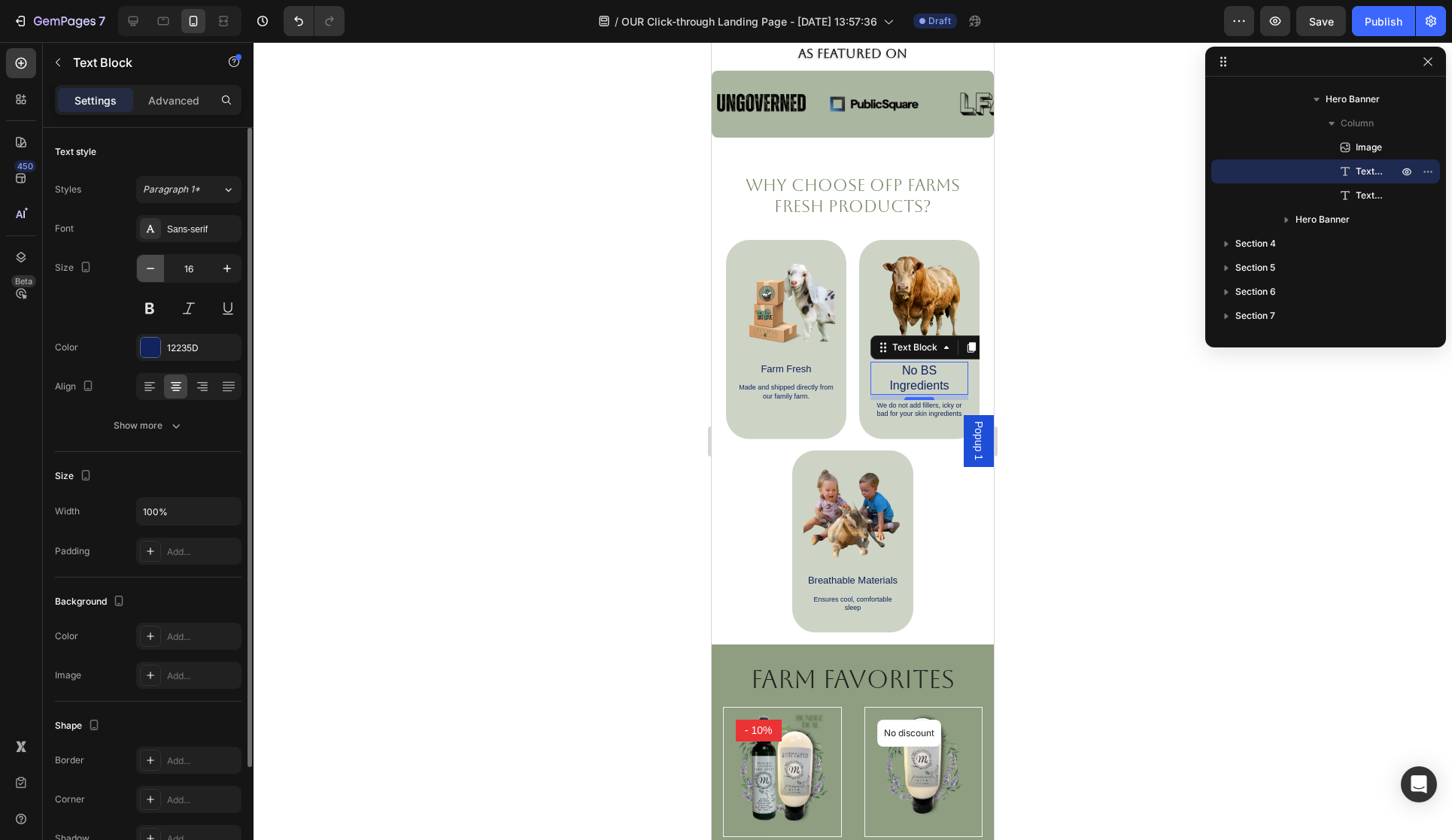
click at [156, 273] on icon "button" at bounding box center [150, 268] width 15 height 15
type input "15"
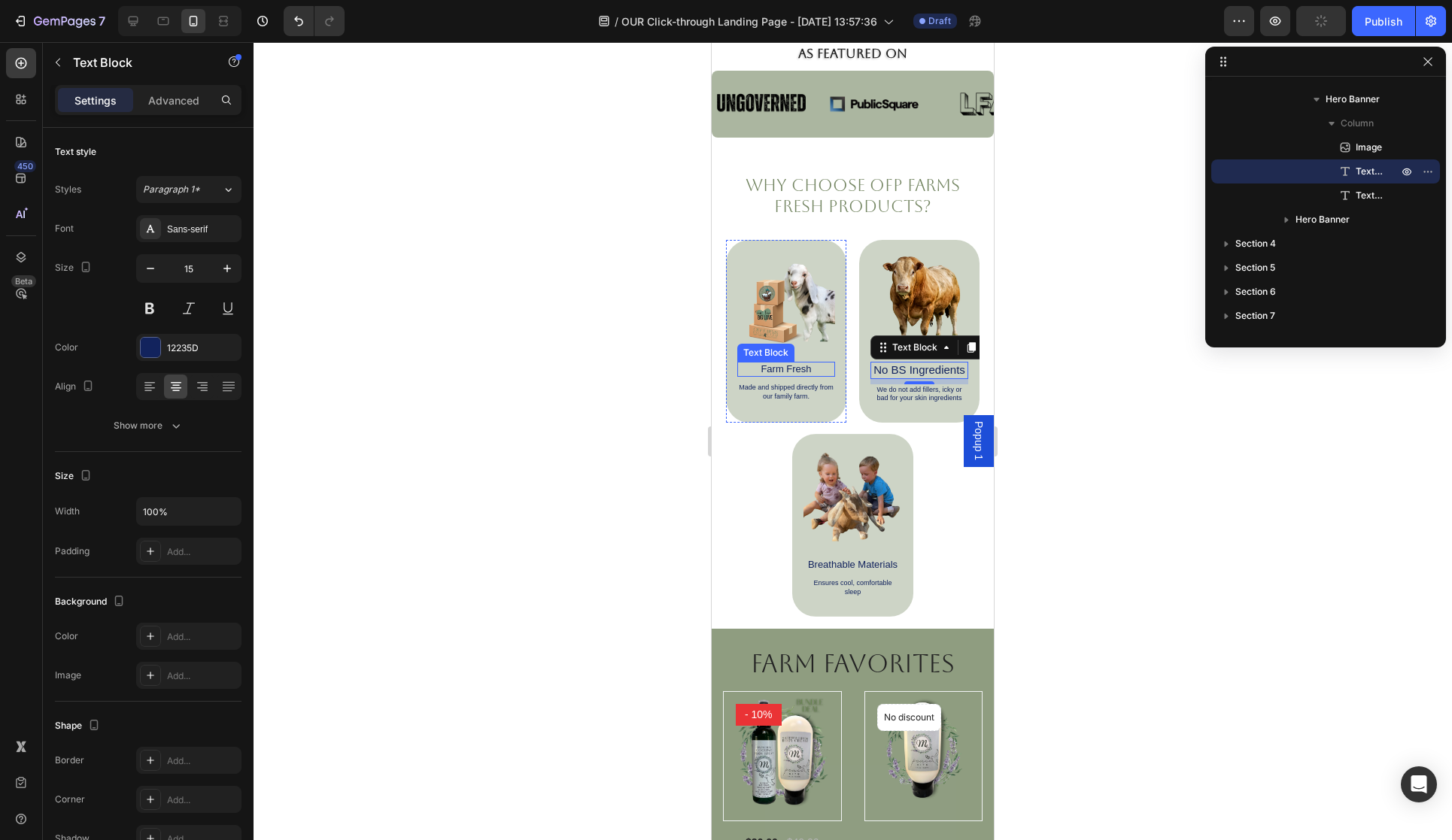
click at [802, 371] on p "Farm Fresh" at bounding box center [786, 370] width 95 height 12
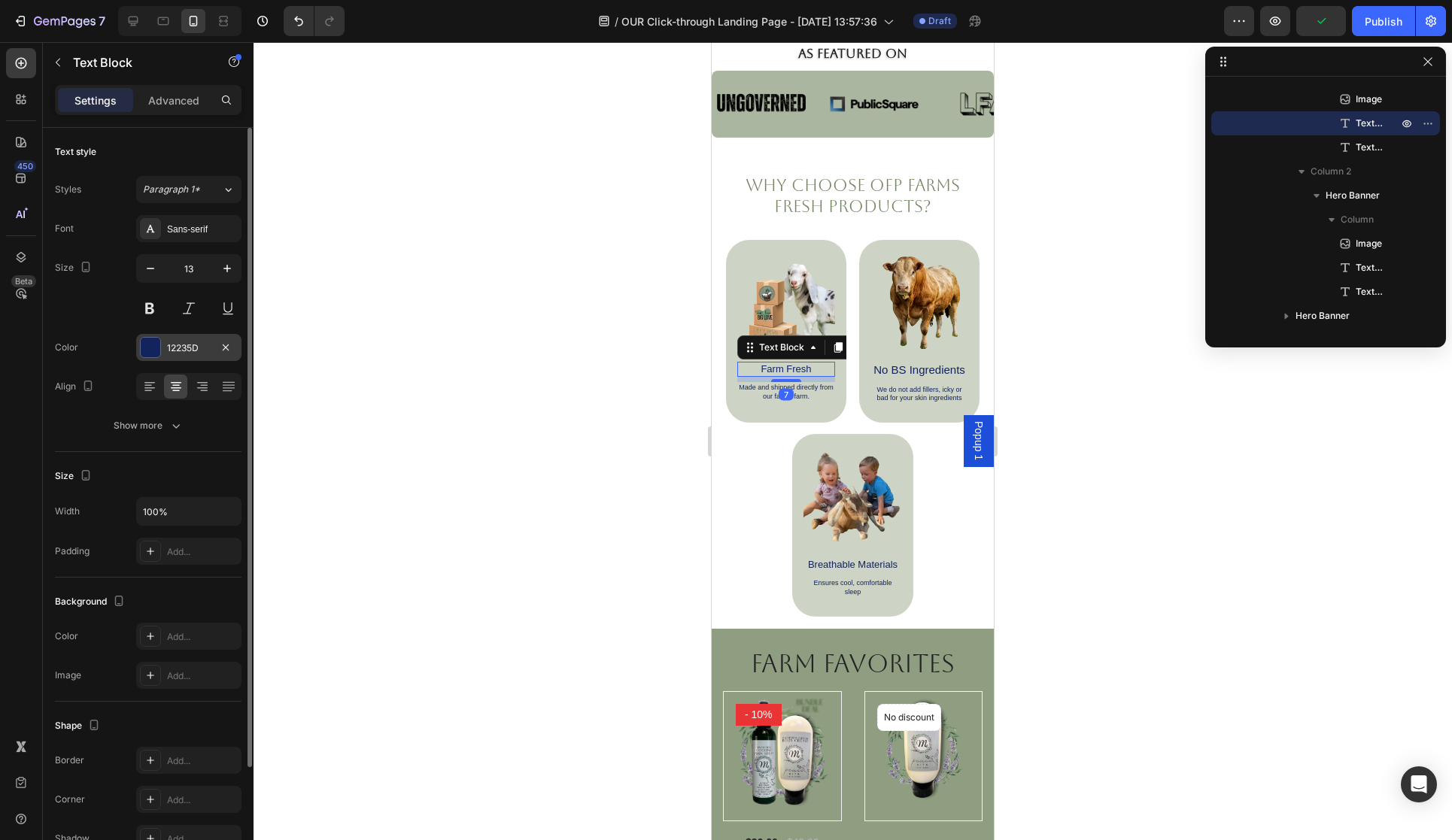
click at [154, 347] on div at bounding box center [150, 347] width 19 height 19
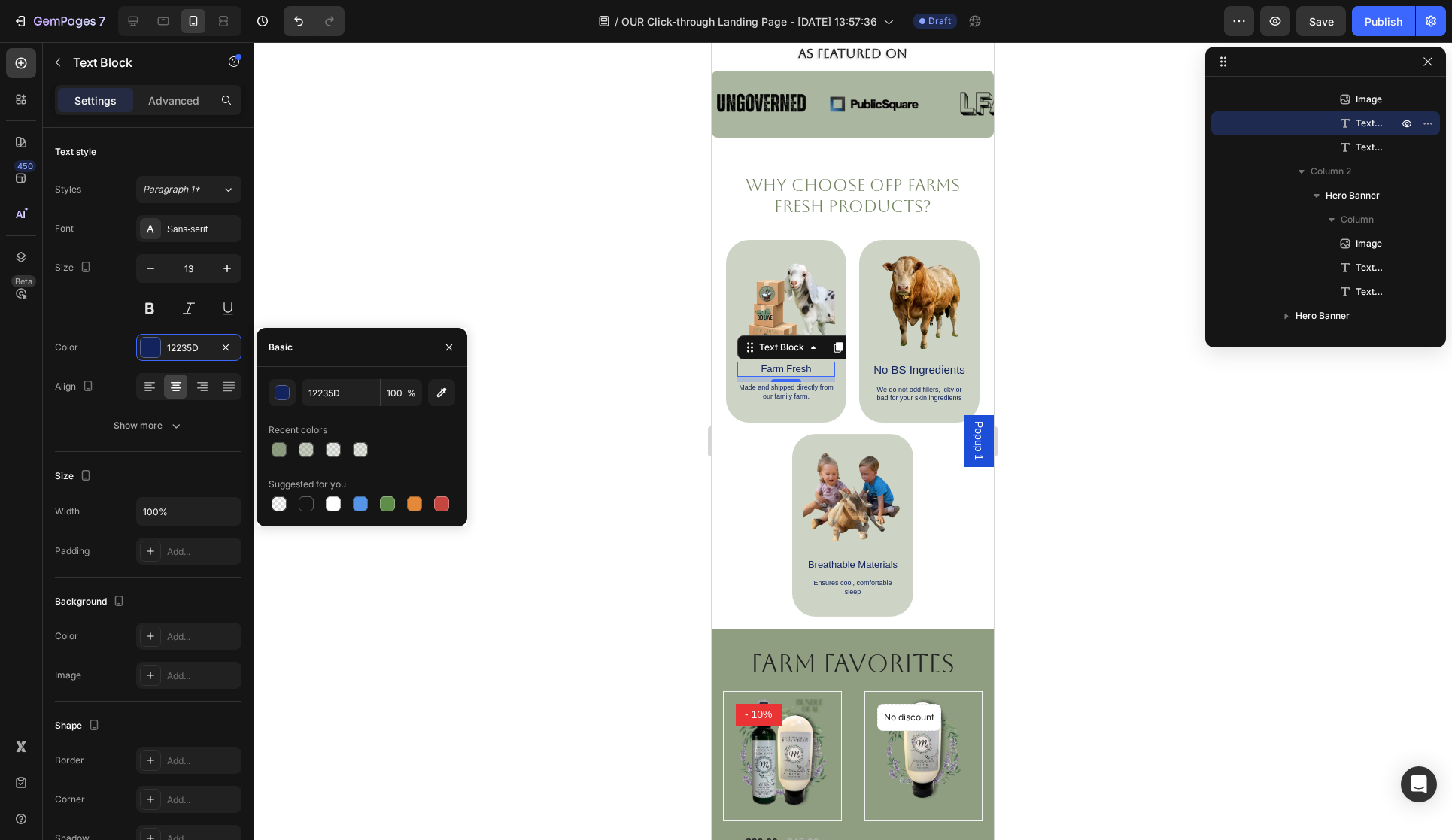
drag, startPoint x: 280, startPoint y: 449, endPoint x: 292, endPoint y: 448, distance: 12.0
click at [280, 449] on div at bounding box center [279, 449] width 15 height 15
type input "738561"
type input "80"
click at [916, 371] on p "No BS Ingredients" at bounding box center [919, 371] width 95 height 15
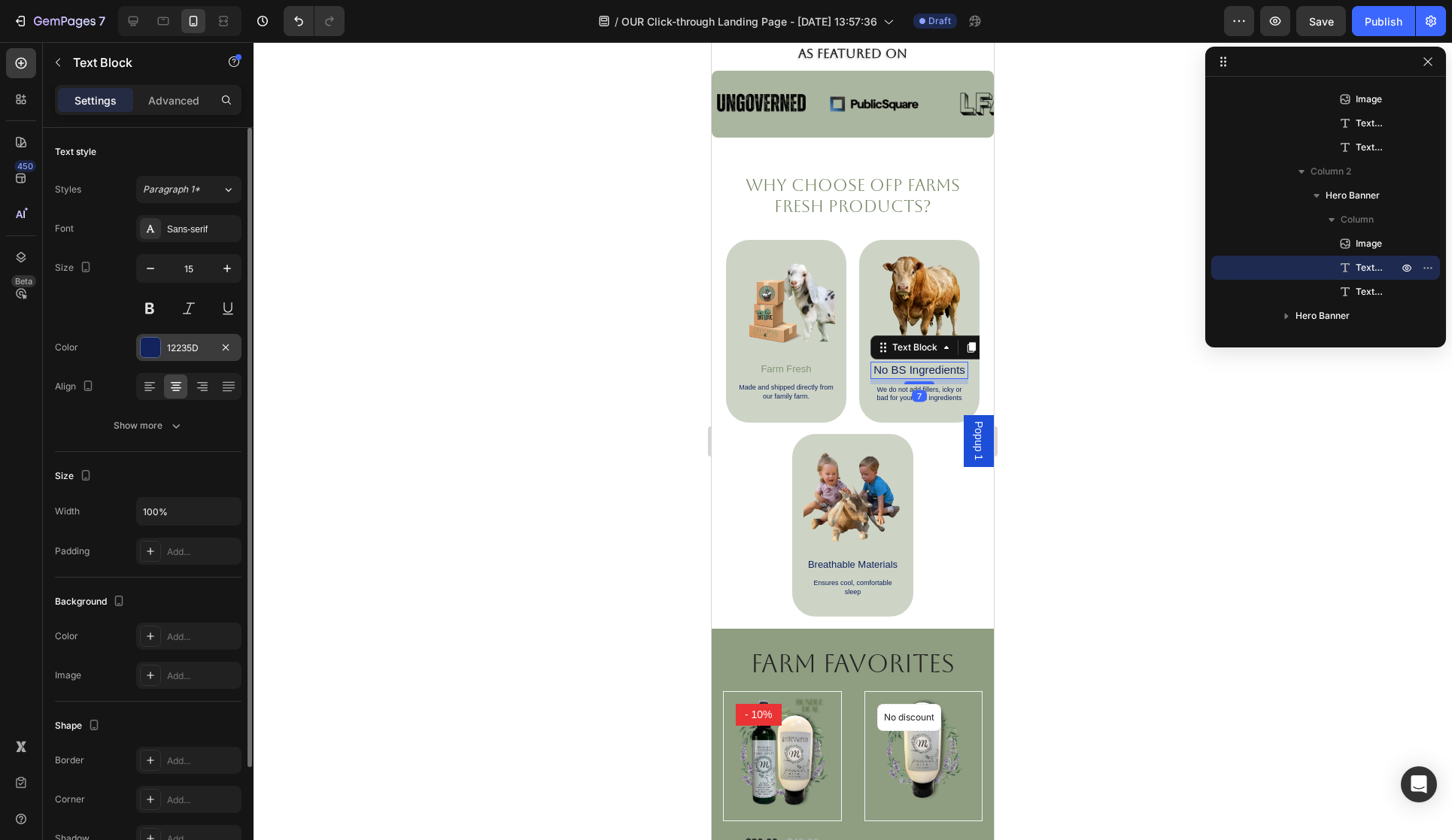
click at [152, 344] on div at bounding box center [150, 347] width 19 height 19
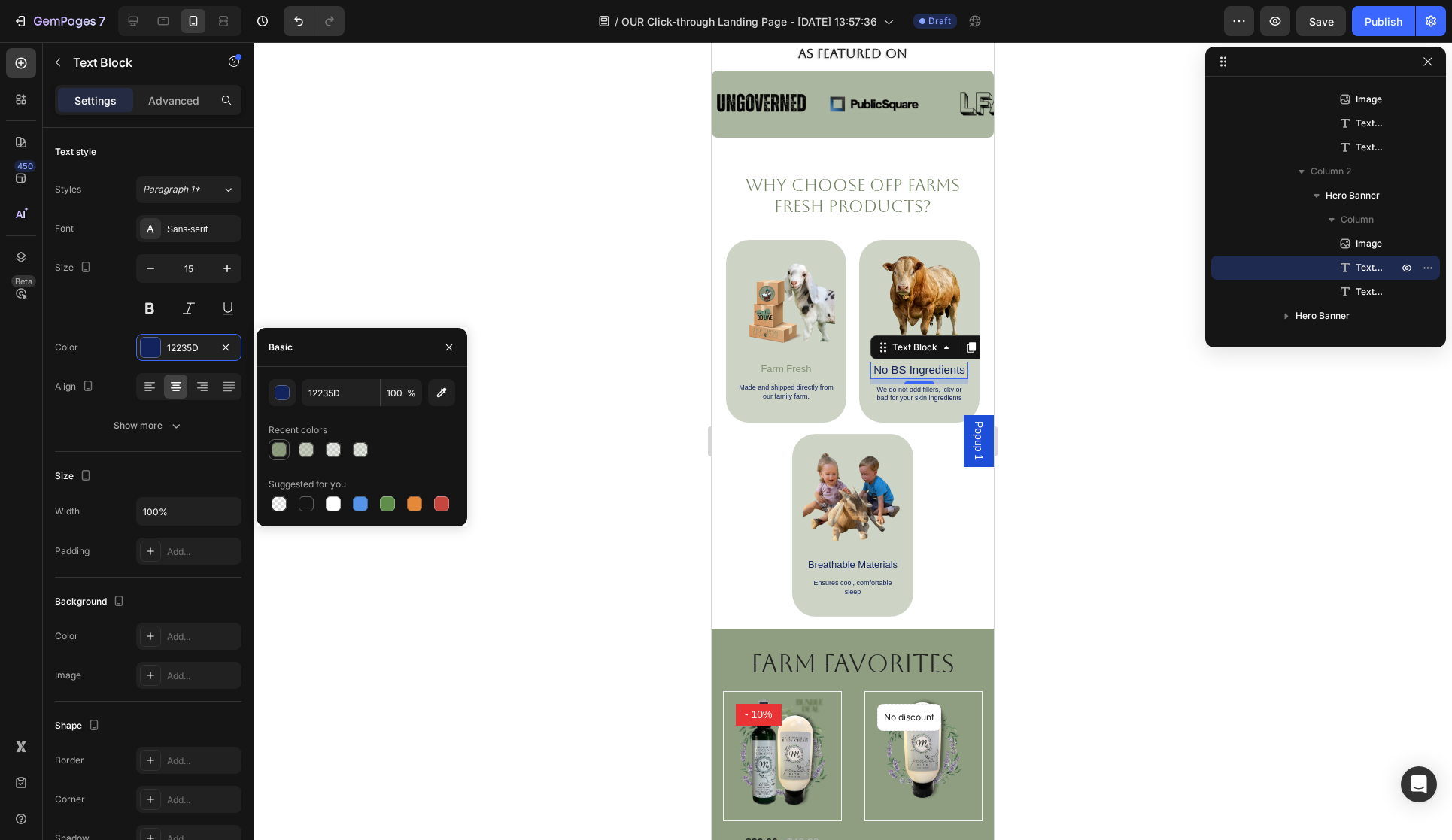
click at [281, 446] on div at bounding box center [279, 449] width 15 height 15
type input "738561"
type input "80"
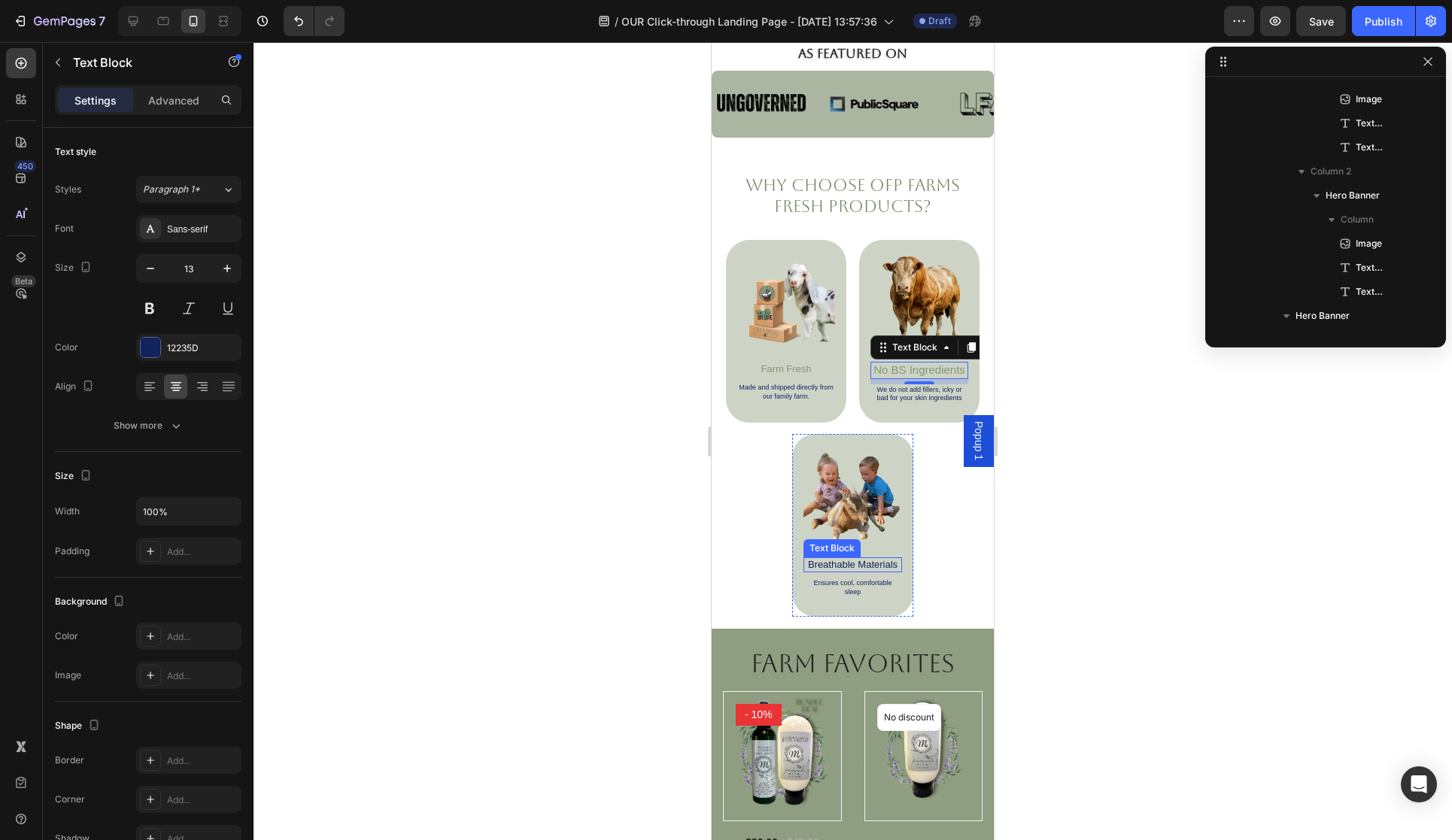
click at [843, 560] on p "Breathable Materials" at bounding box center [853, 565] width 97 height 12
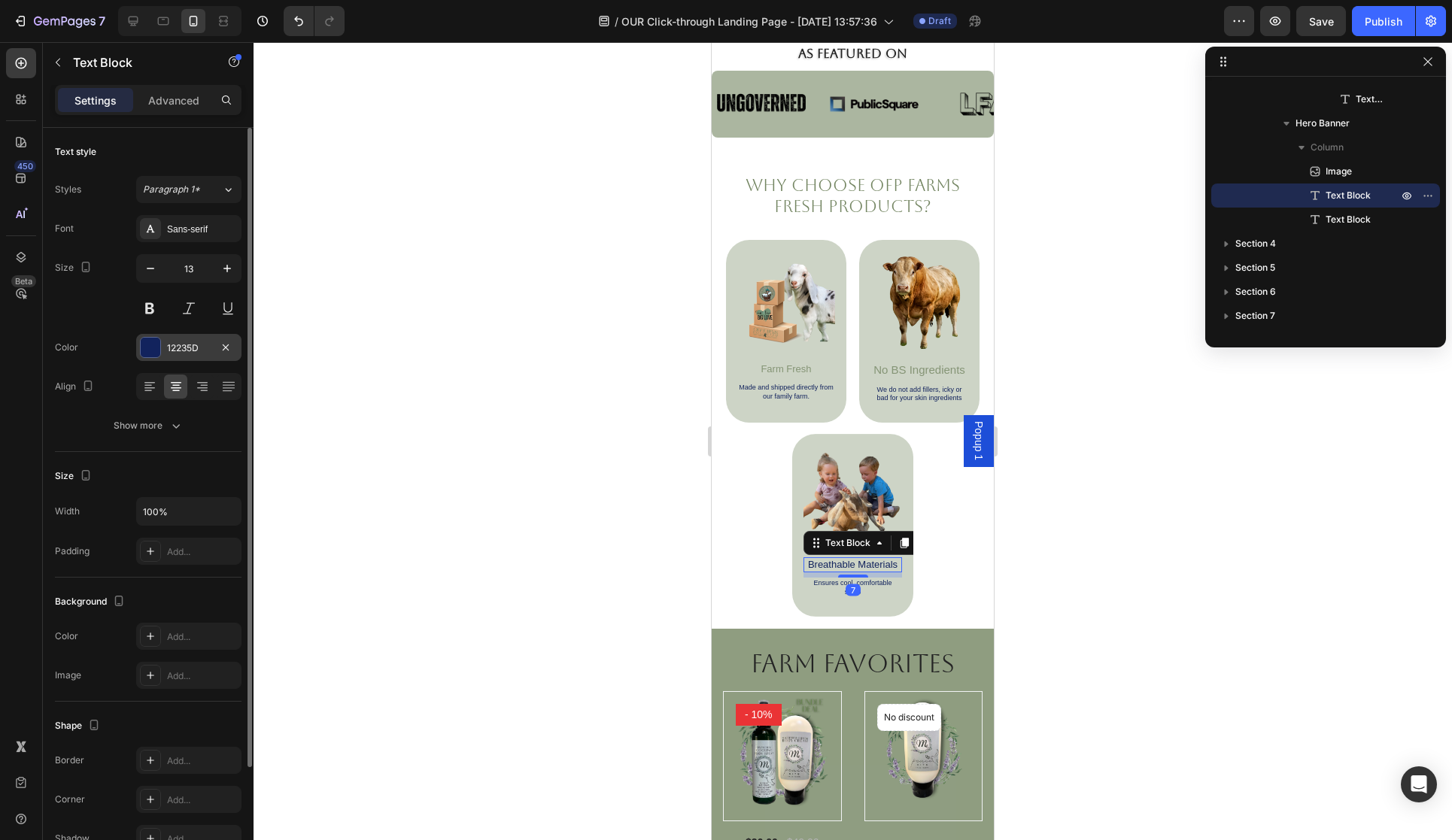
click at [143, 341] on div at bounding box center [150, 347] width 19 height 19
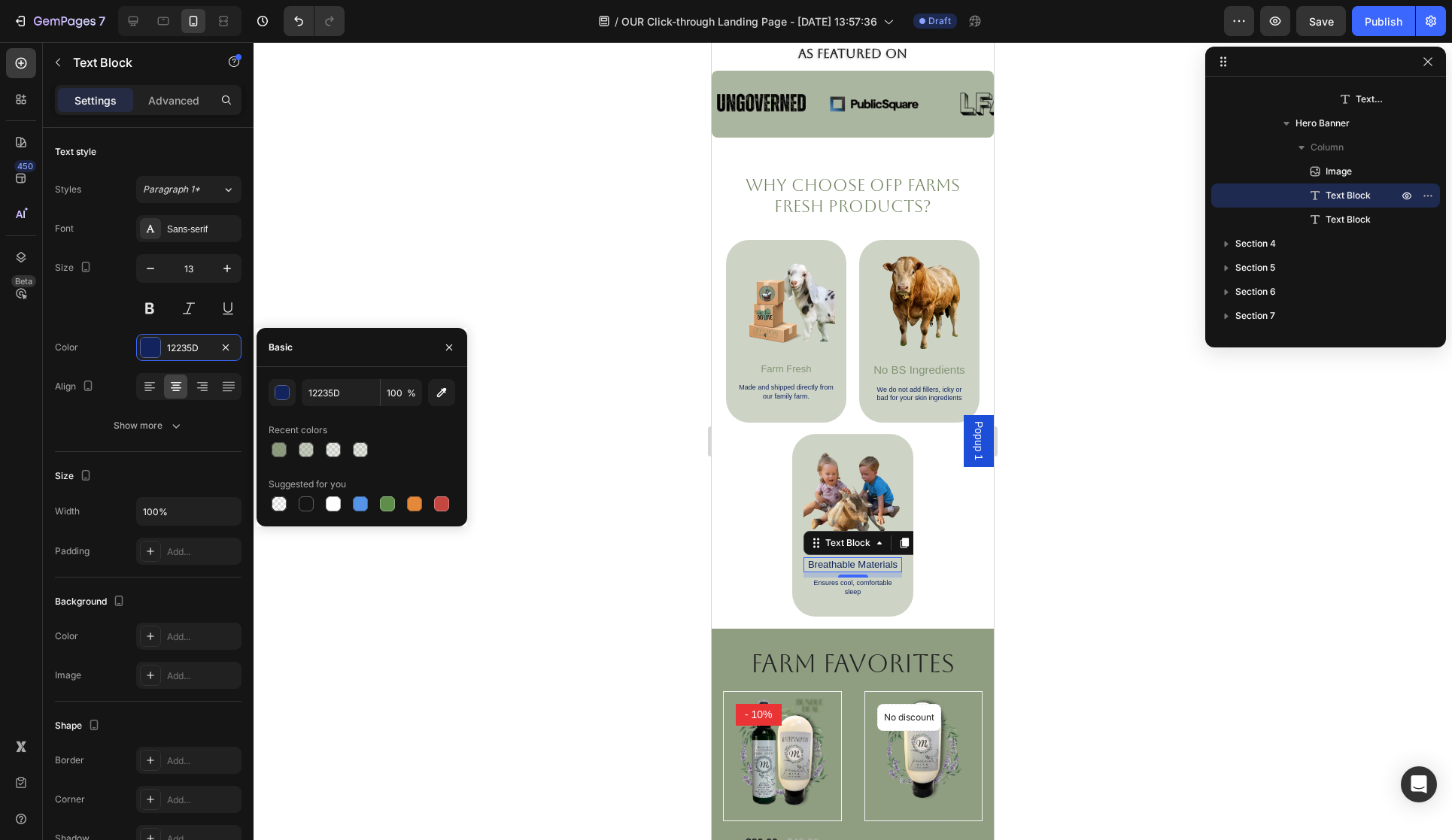
drag, startPoint x: 280, startPoint y: 445, endPoint x: 291, endPoint y: 448, distance: 11.4
click at [280, 445] on div at bounding box center [279, 449] width 15 height 15
type input "738561"
type input "80"
click at [789, 395] on p "Made and shipped directly from our family farm." at bounding box center [786, 392] width 95 height 17
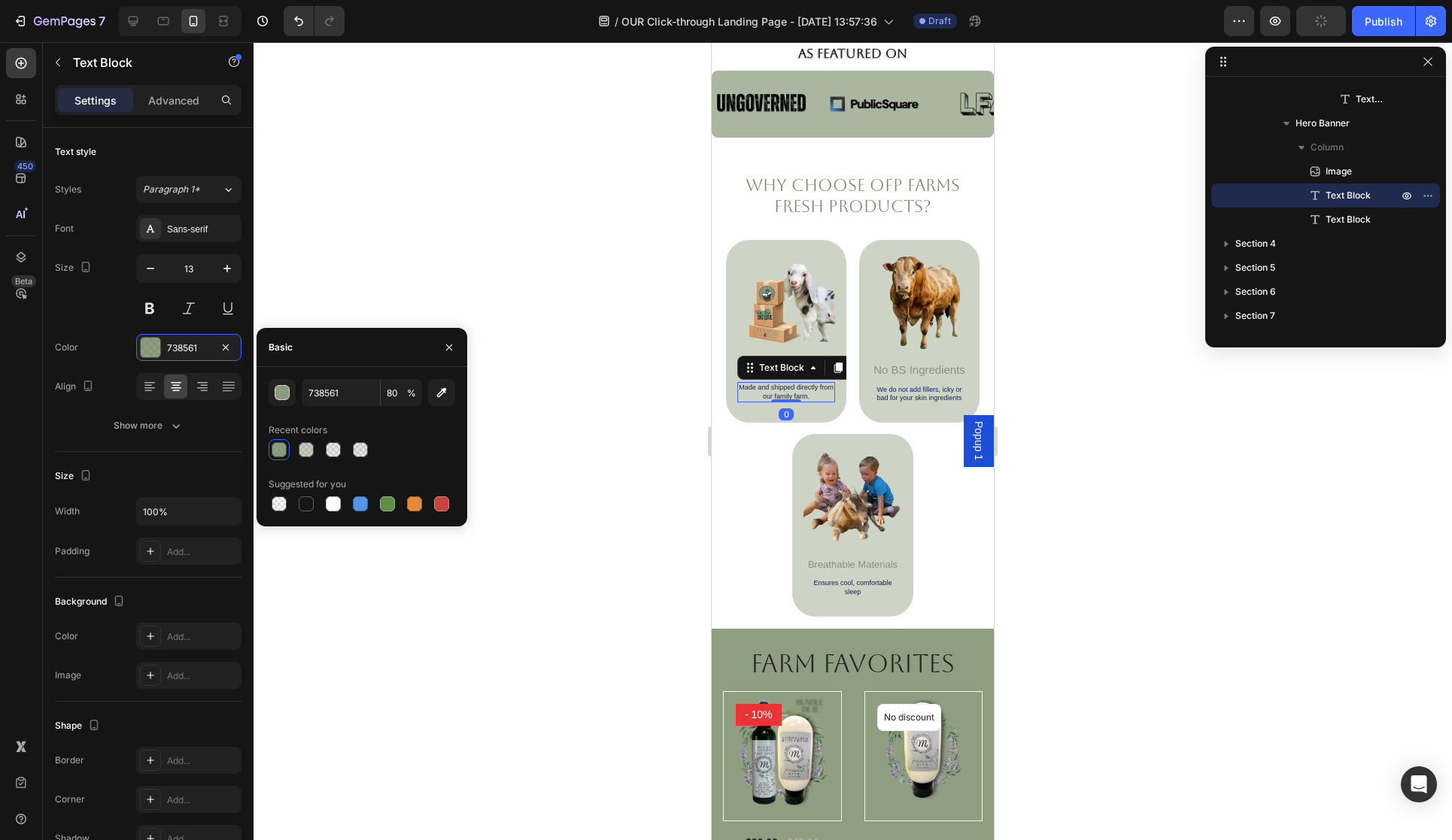
scroll to position [260, 0]
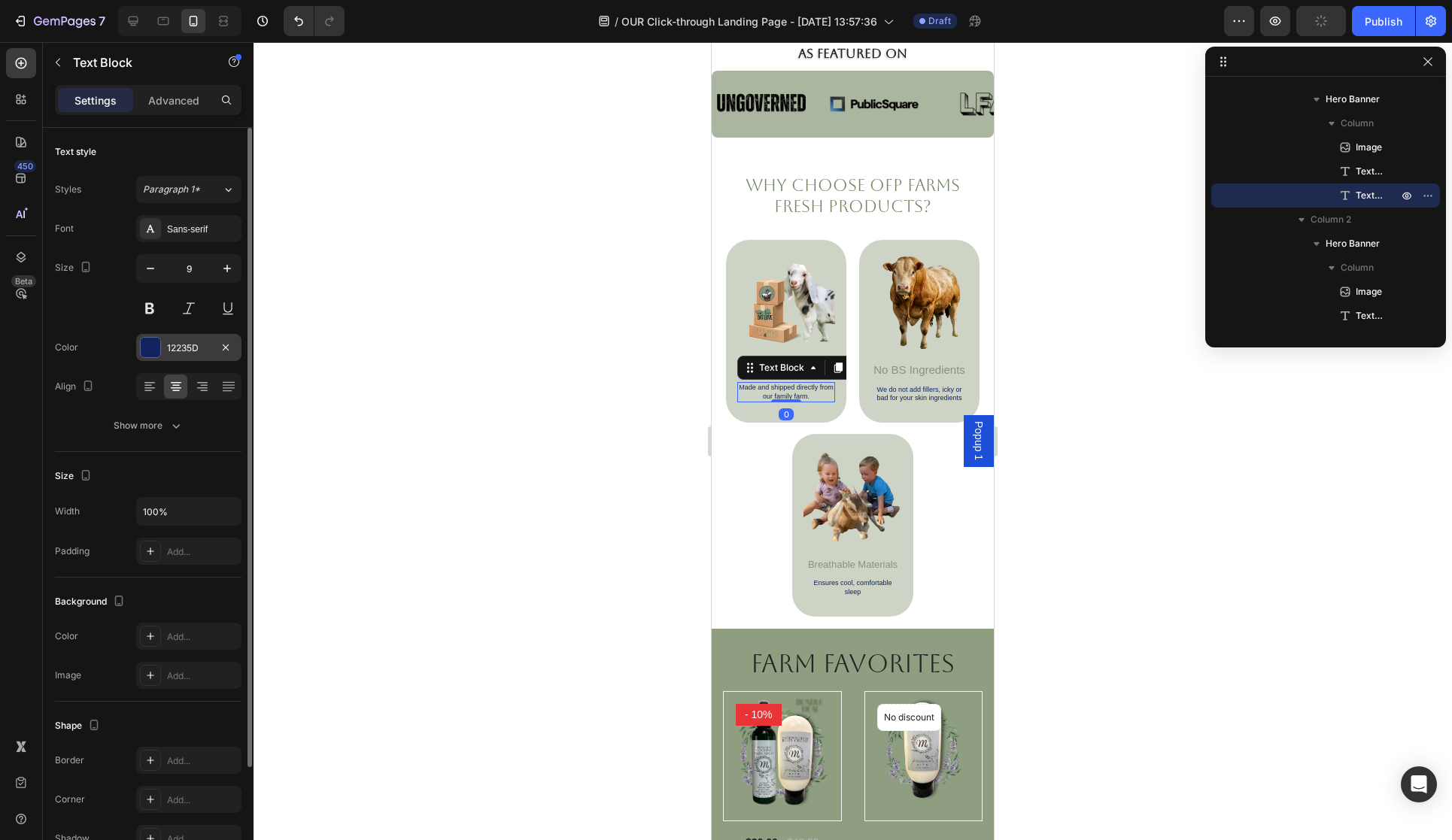
click at [150, 349] on div at bounding box center [150, 347] width 19 height 19
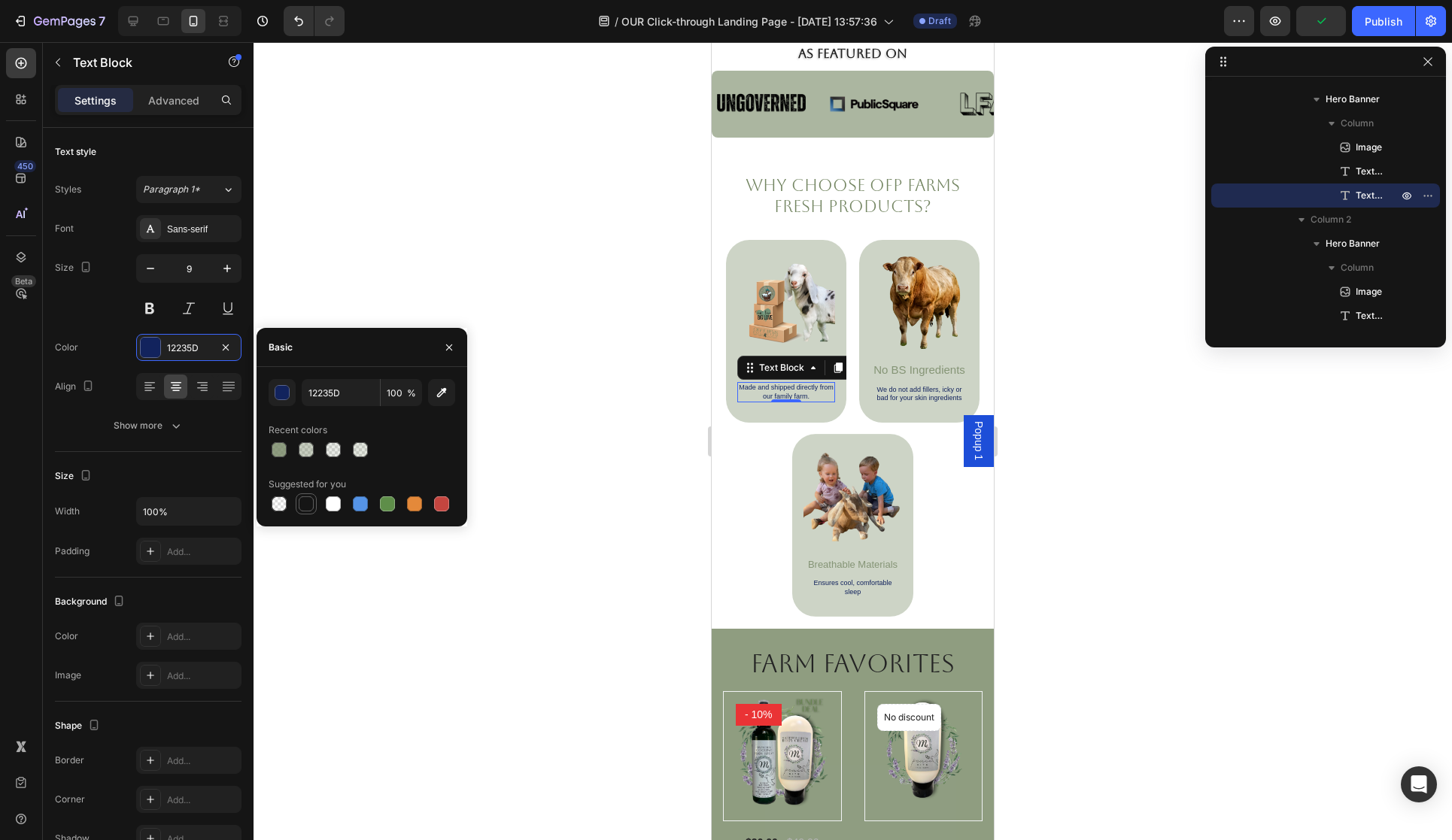
click at [306, 503] on div at bounding box center [306, 503] width 15 height 15
type input "151515"
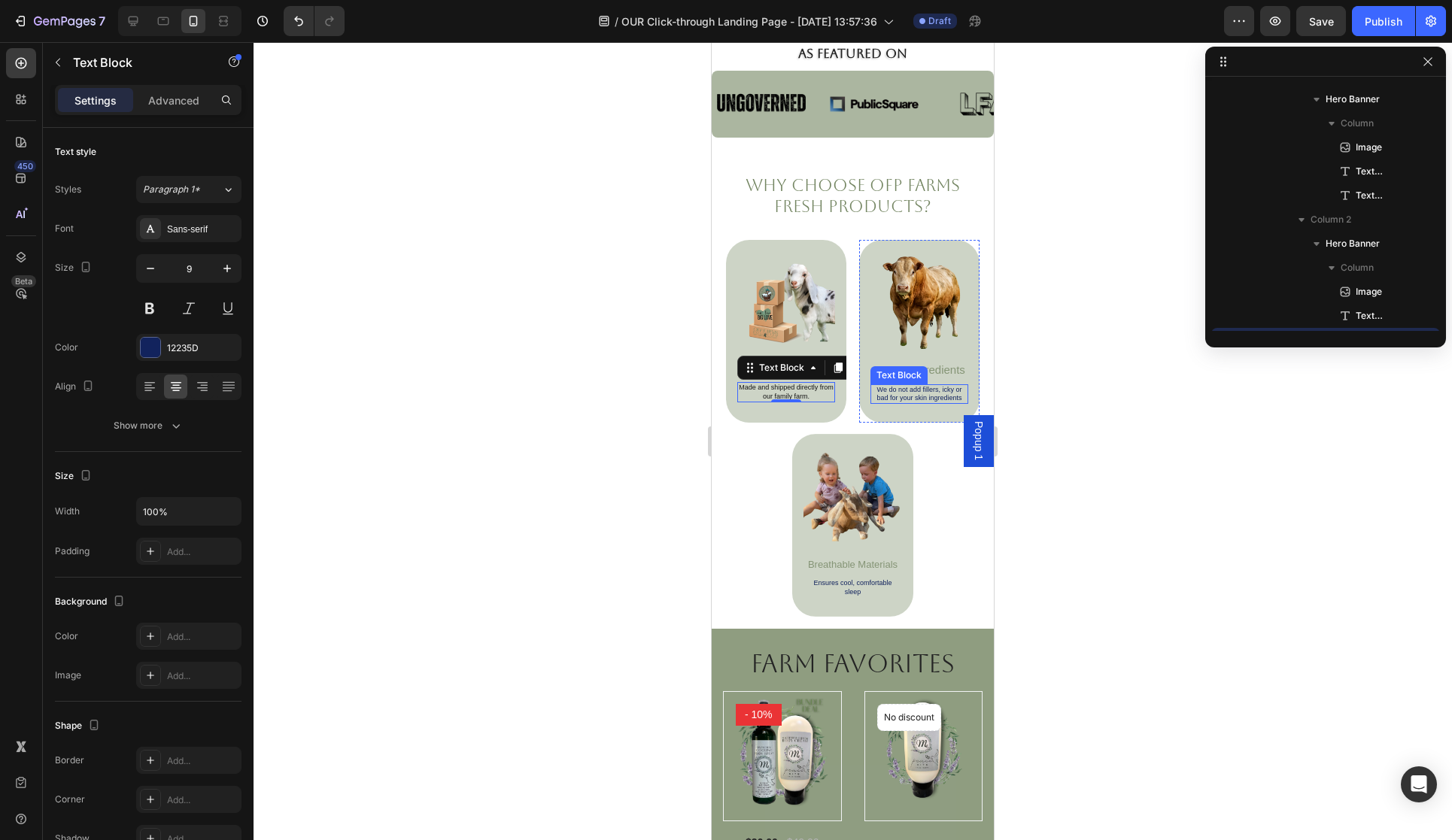
click at [910, 396] on p "We do not add fillers, icky or bad for your skin ingredients" at bounding box center [919, 395] width 95 height 17
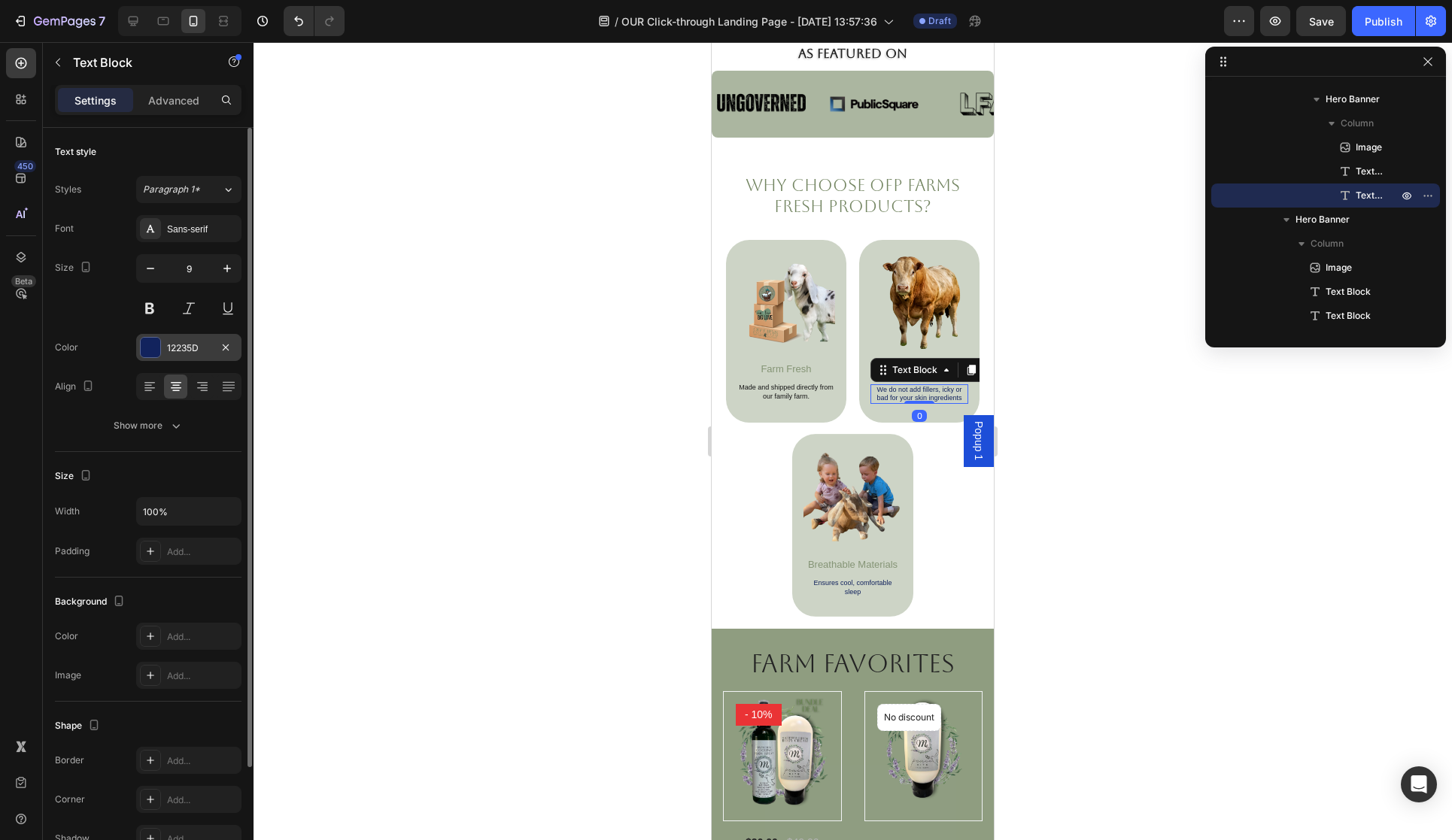
click at [147, 348] on div at bounding box center [150, 347] width 19 height 19
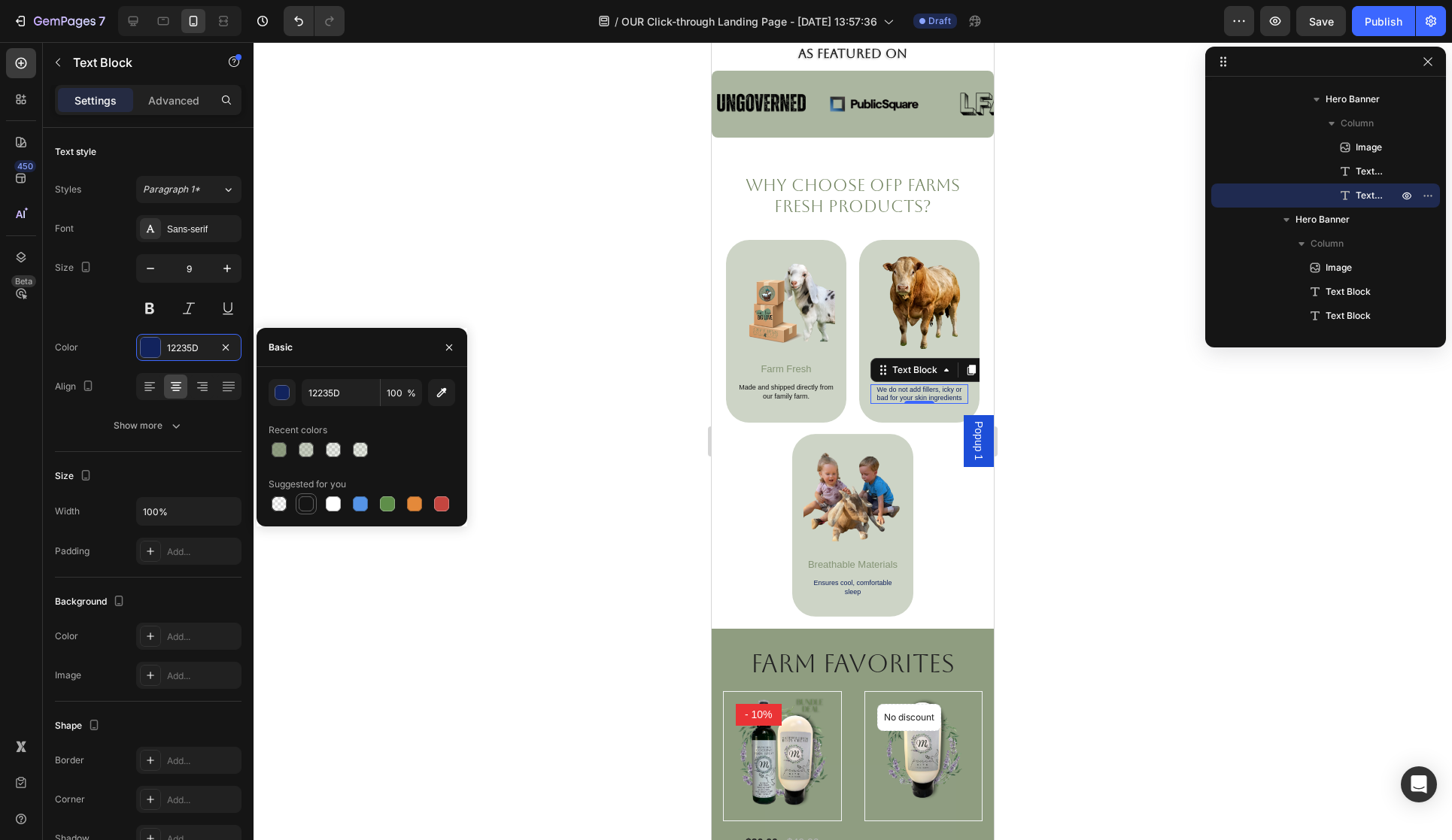
click at [304, 503] on div at bounding box center [306, 503] width 15 height 15
type input "151515"
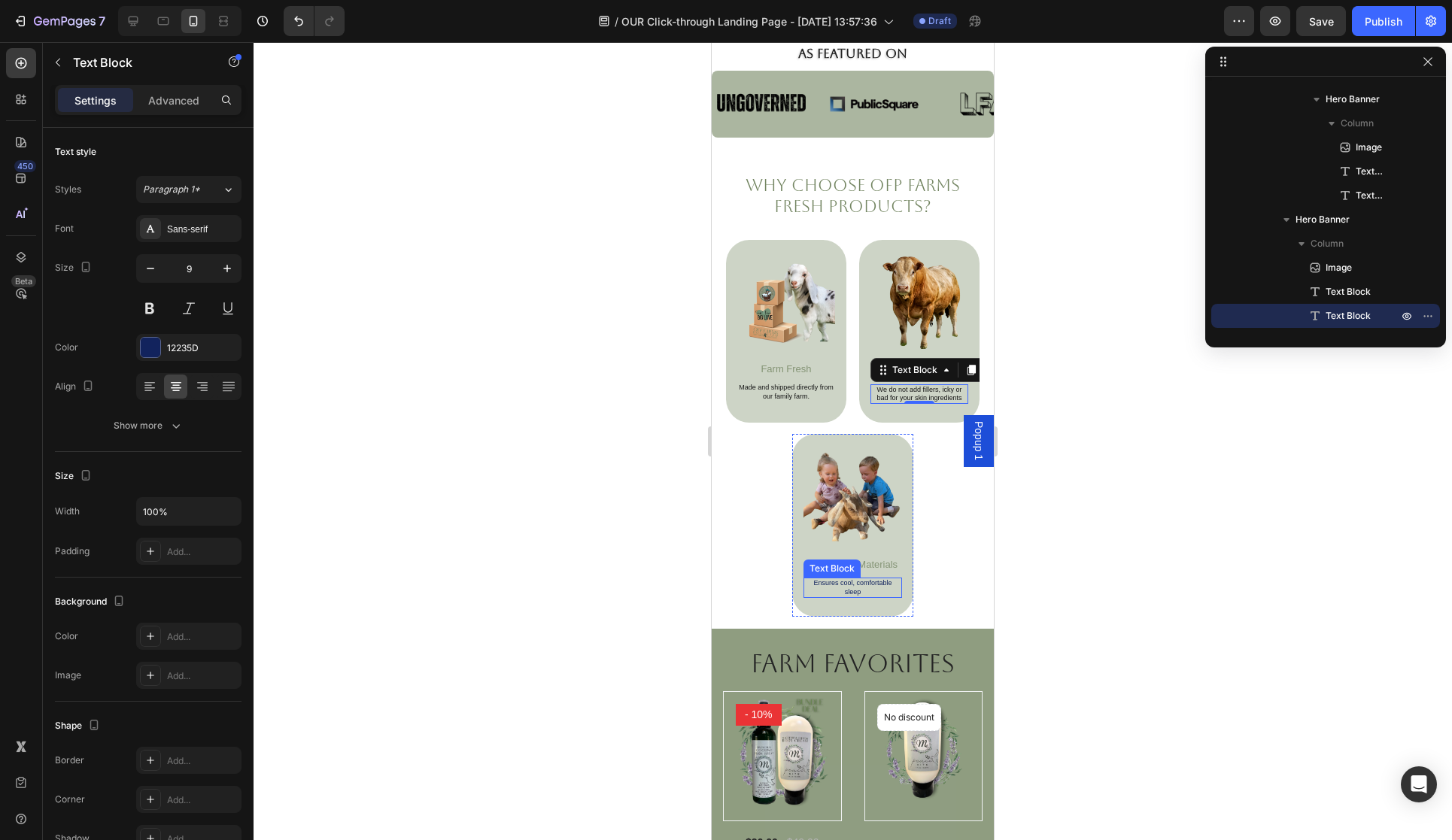
click at [853, 584] on p "Ensures cool, comfortable sleep" at bounding box center [853, 588] width 97 height 17
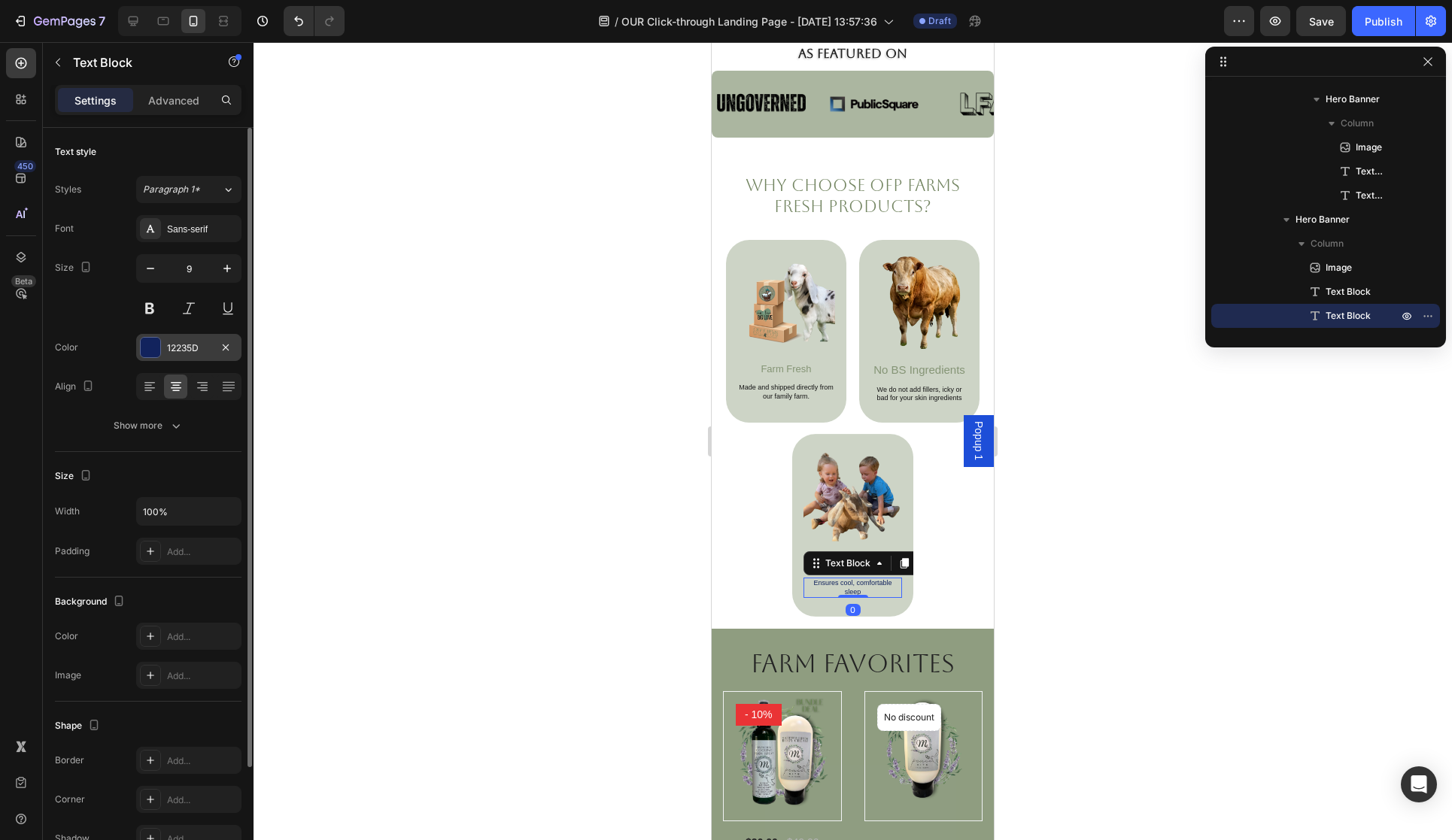
click at [144, 348] on div at bounding box center [150, 347] width 19 height 19
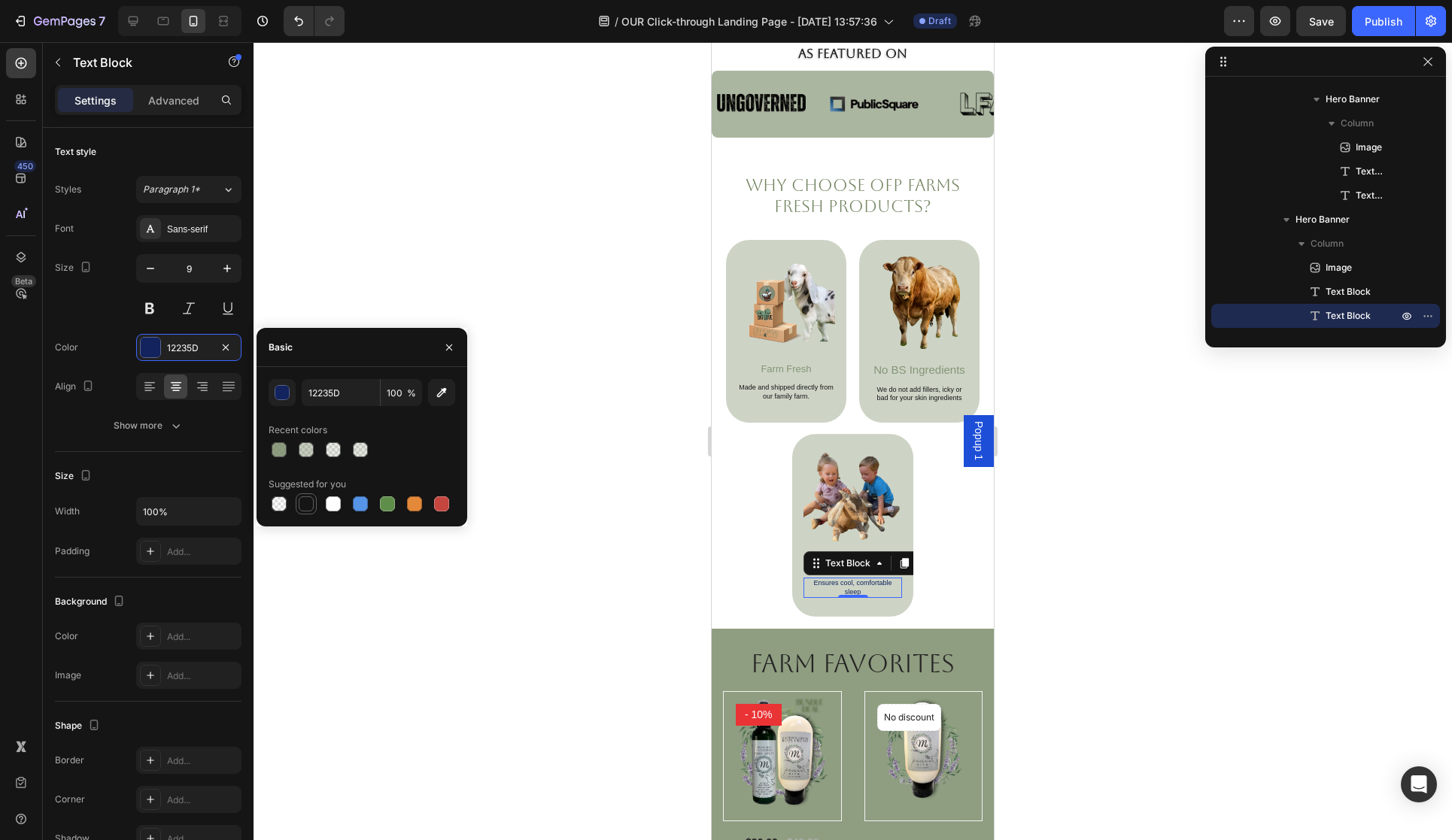
click at [312, 506] on div at bounding box center [306, 503] width 15 height 15
type input "151515"
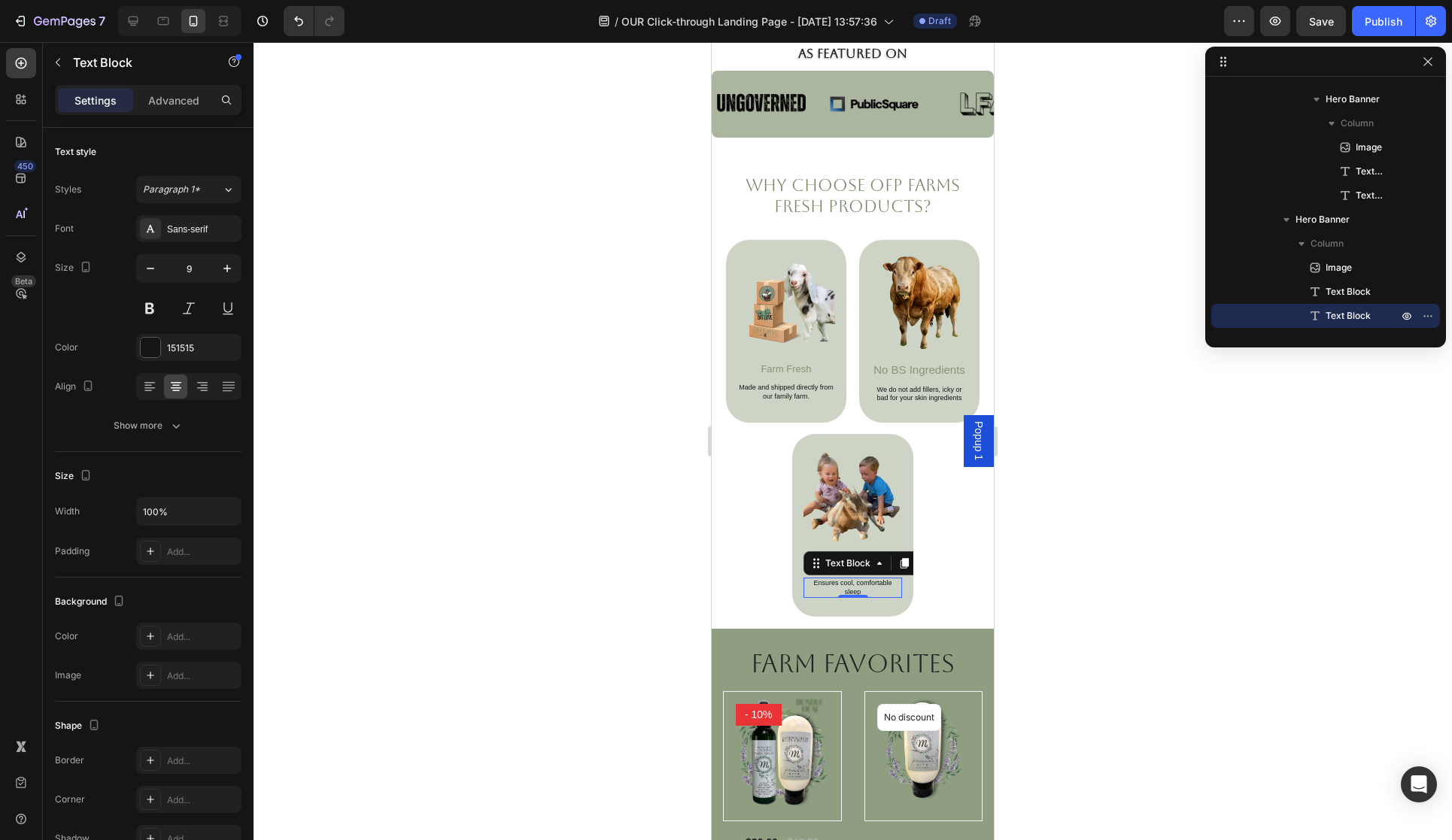
click at [1126, 533] on div at bounding box center [853, 442] width 1199 height 798
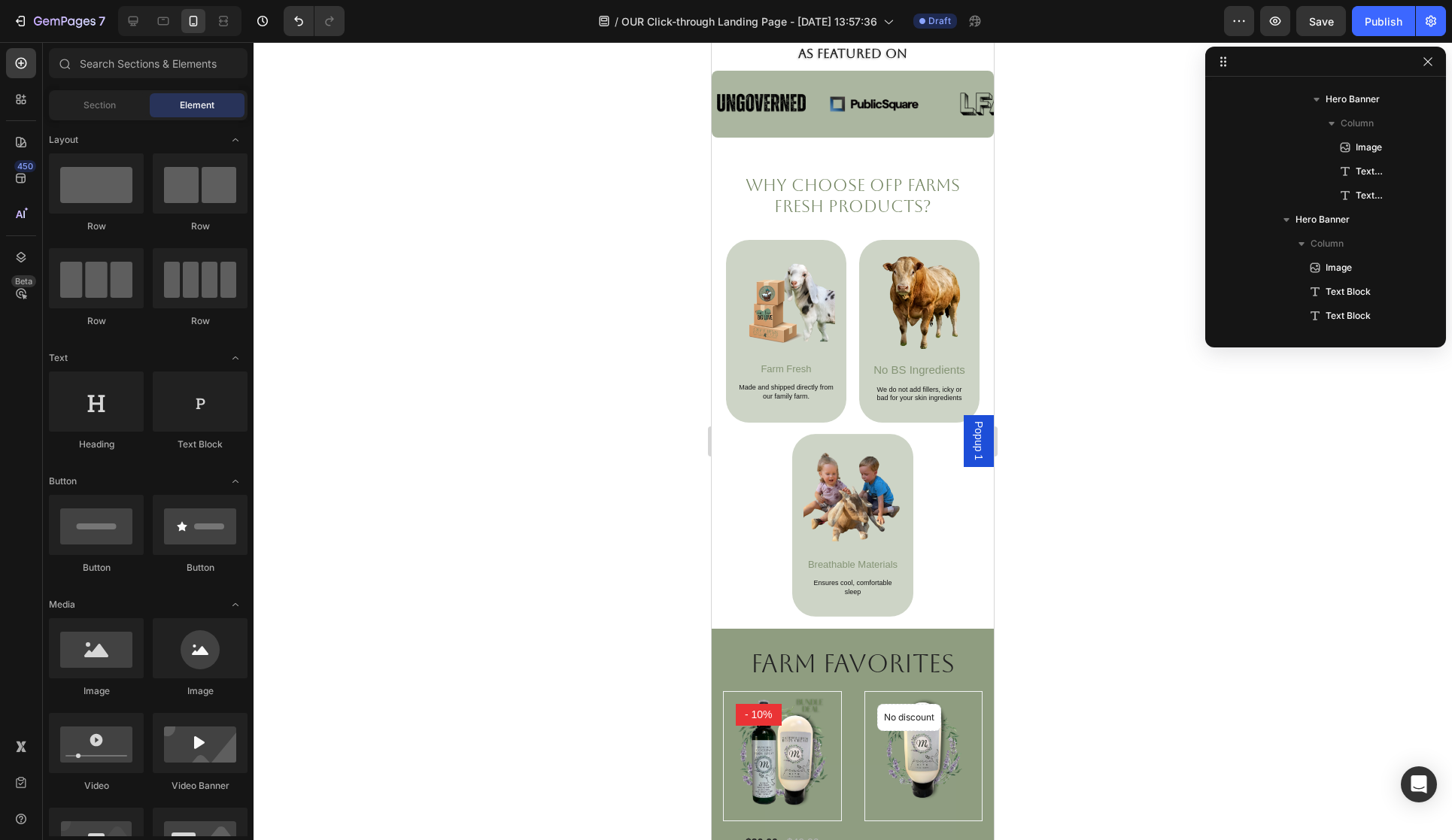
click at [1118, 533] on div at bounding box center [853, 442] width 1199 height 798
click at [858, 566] on p "Breathable Materials" at bounding box center [853, 565] width 97 height 12
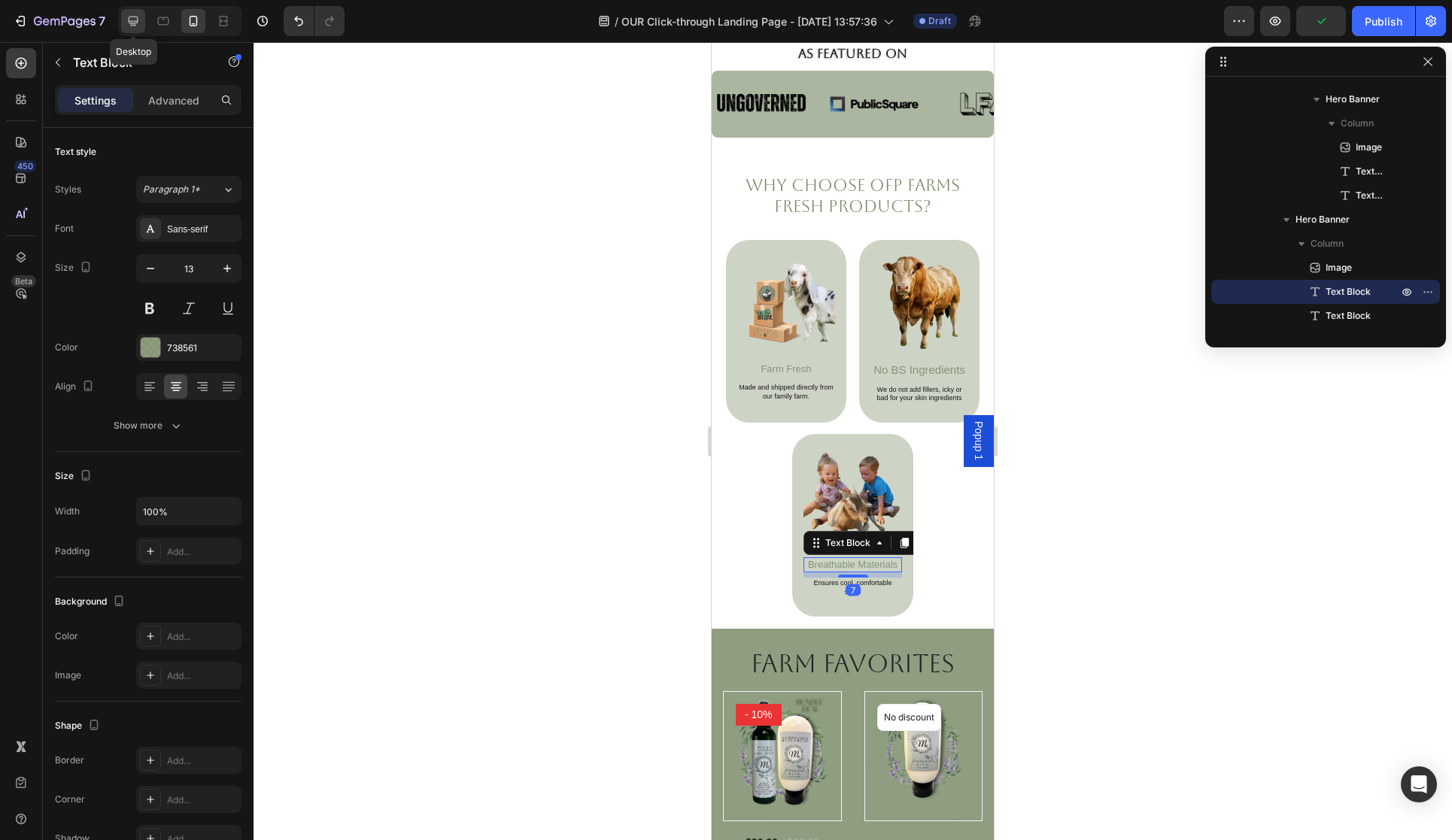
click at [134, 20] on icon at bounding box center [134, 21] width 10 height 10
type input "28"
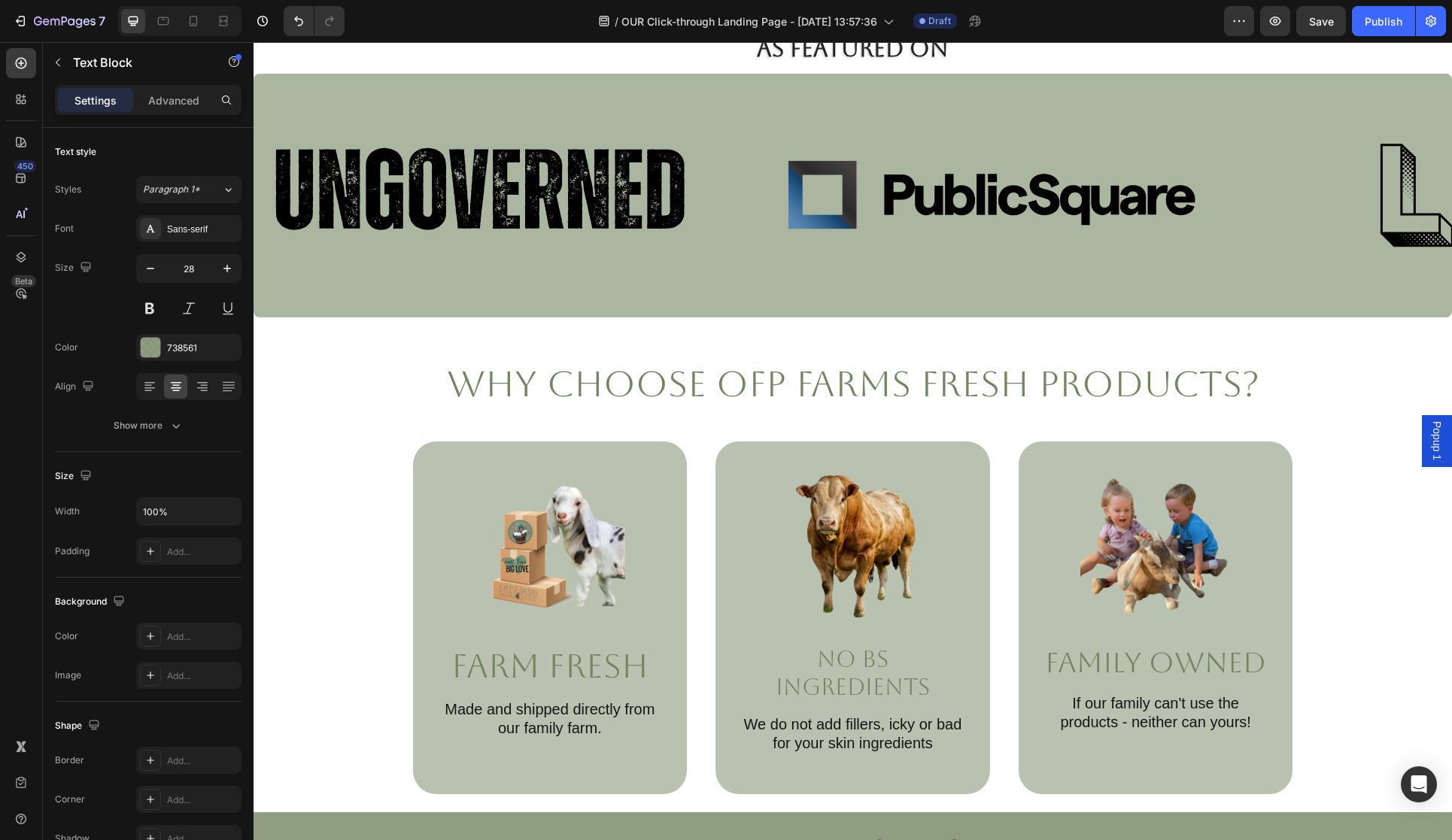
scroll to position [605, 0]
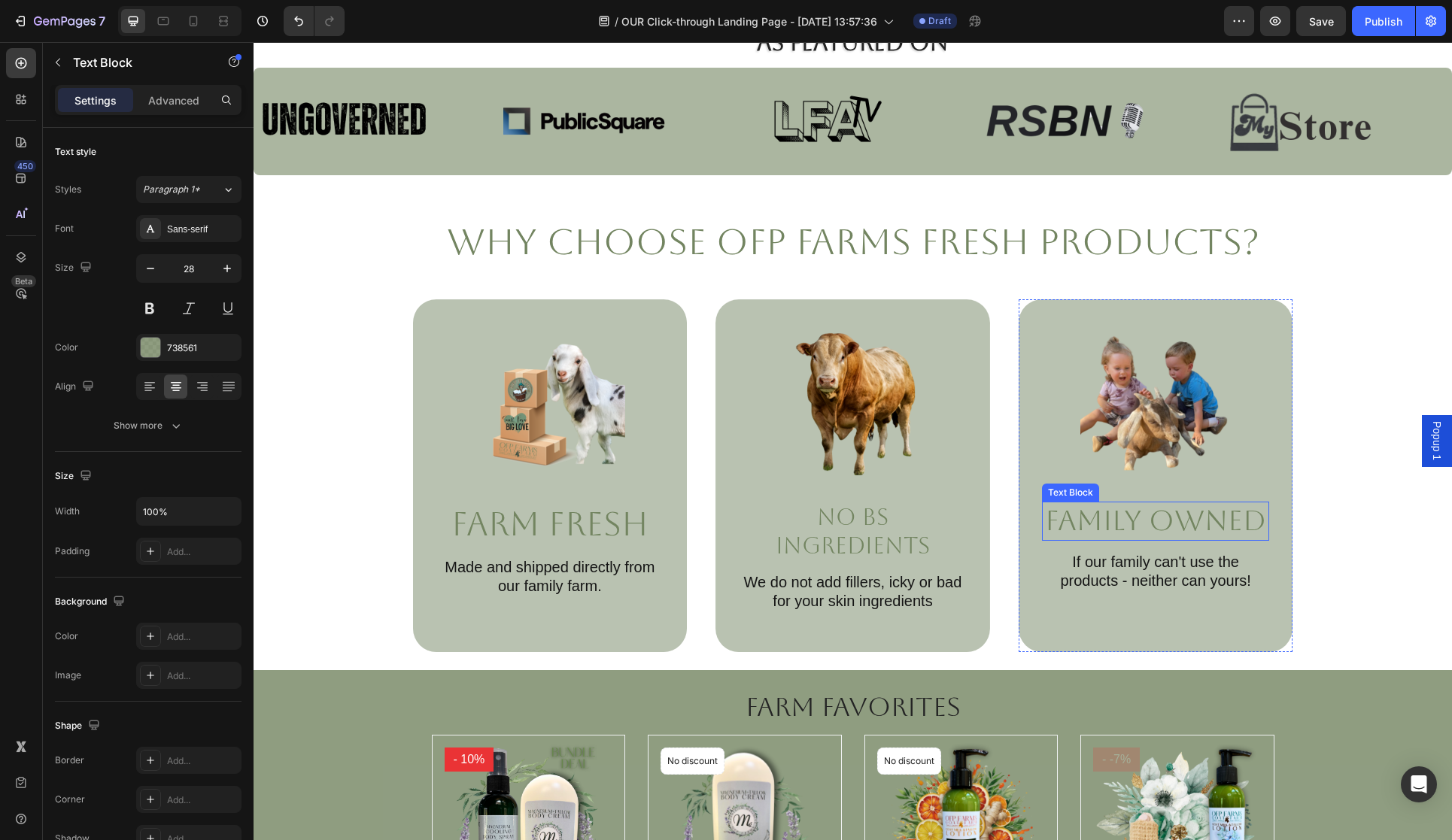
click at [1063, 524] on p "Family Owned" at bounding box center [1155, 521] width 225 height 36
click at [1053, 524] on p "Family Owned" at bounding box center [1155, 521] width 225 height 36
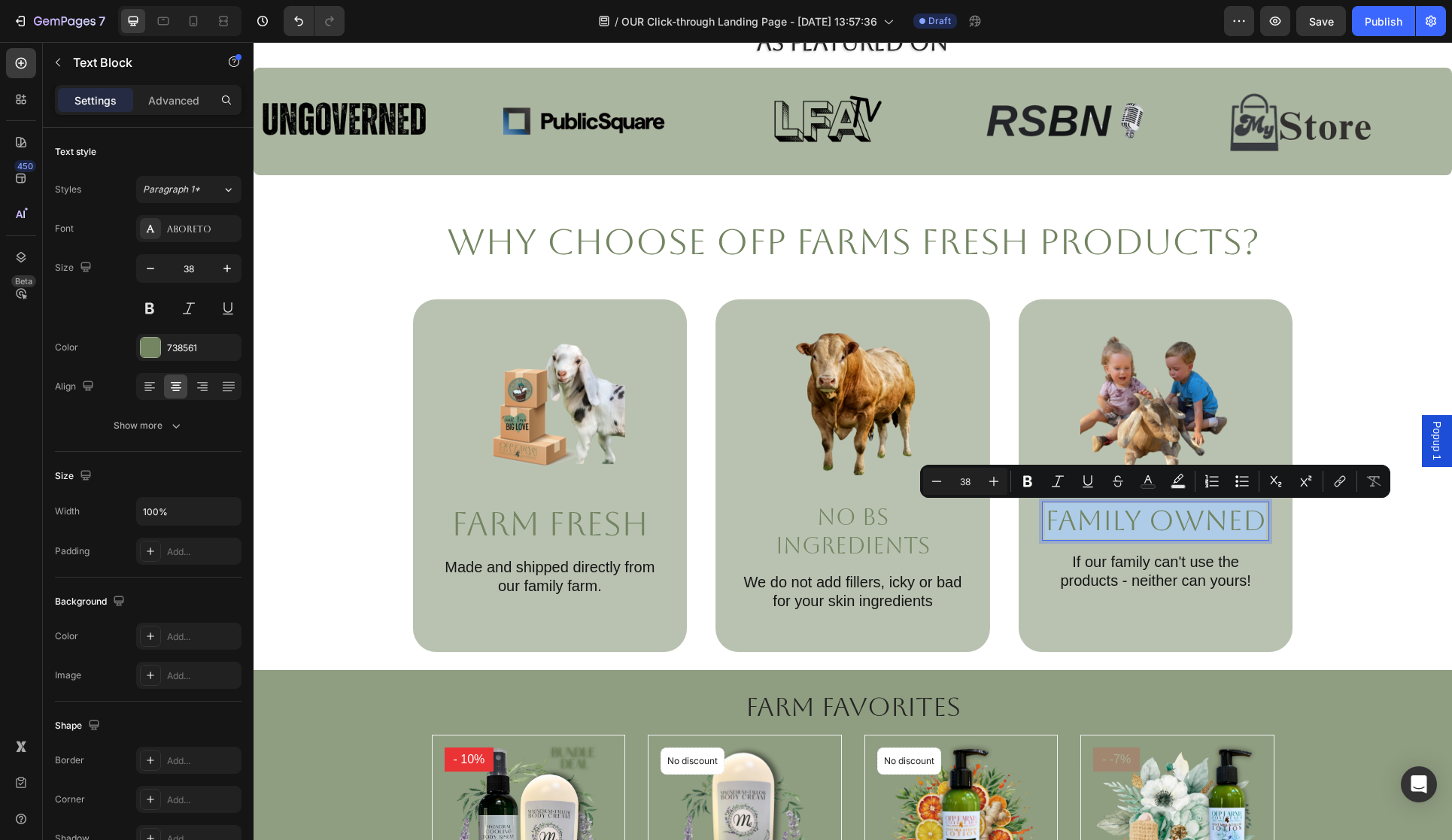
drag, startPoint x: 1047, startPoint y: 523, endPoint x: 1254, endPoint y: 523, distance: 207.0
click at [1258, 523] on p "Family Owned" at bounding box center [1155, 521] width 225 height 36
copy p "Family Owned"
click at [188, 25] on icon at bounding box center [193, 21] width 15 height 15
type input "13"
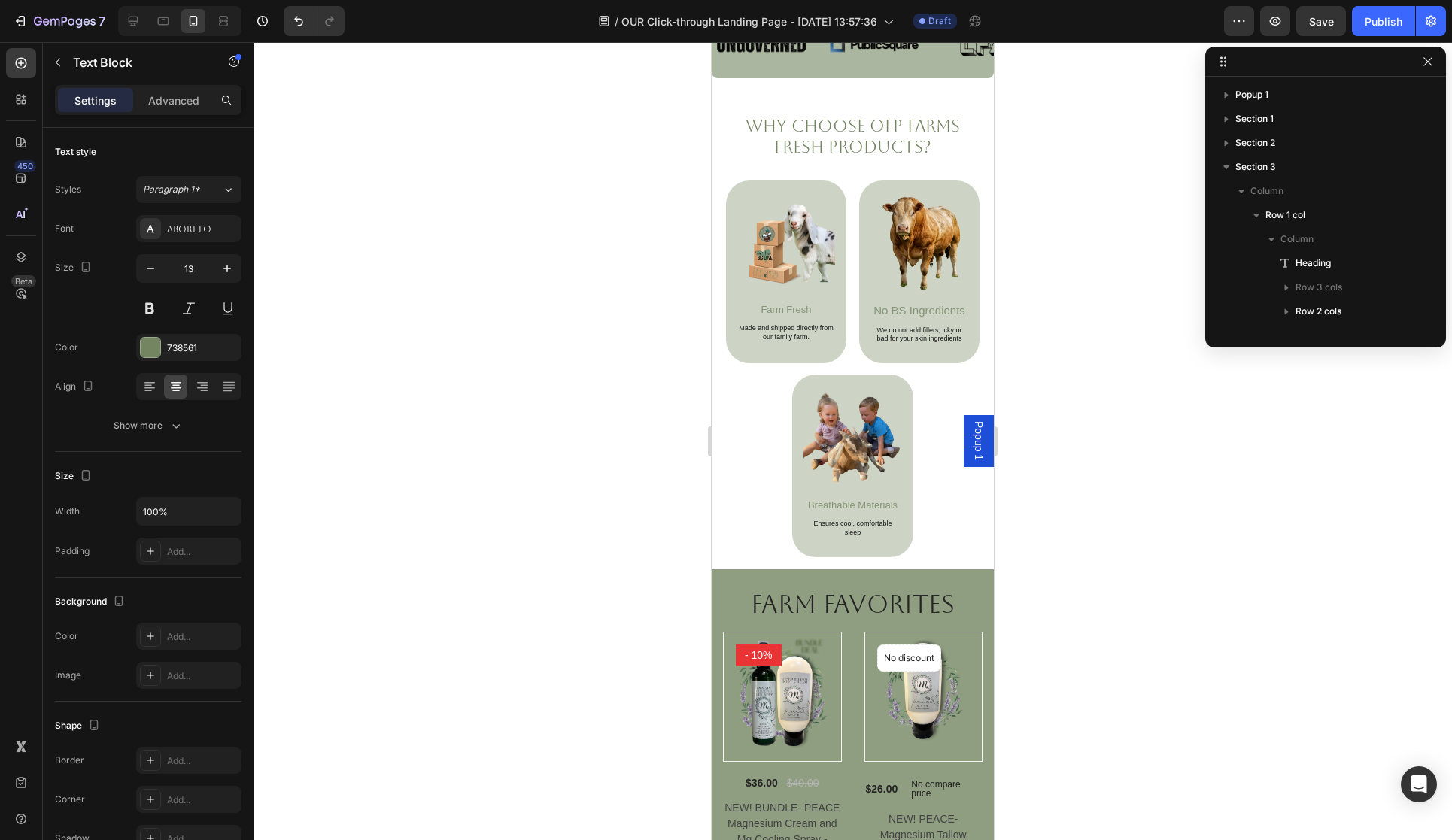
scroll to position [553, 0]
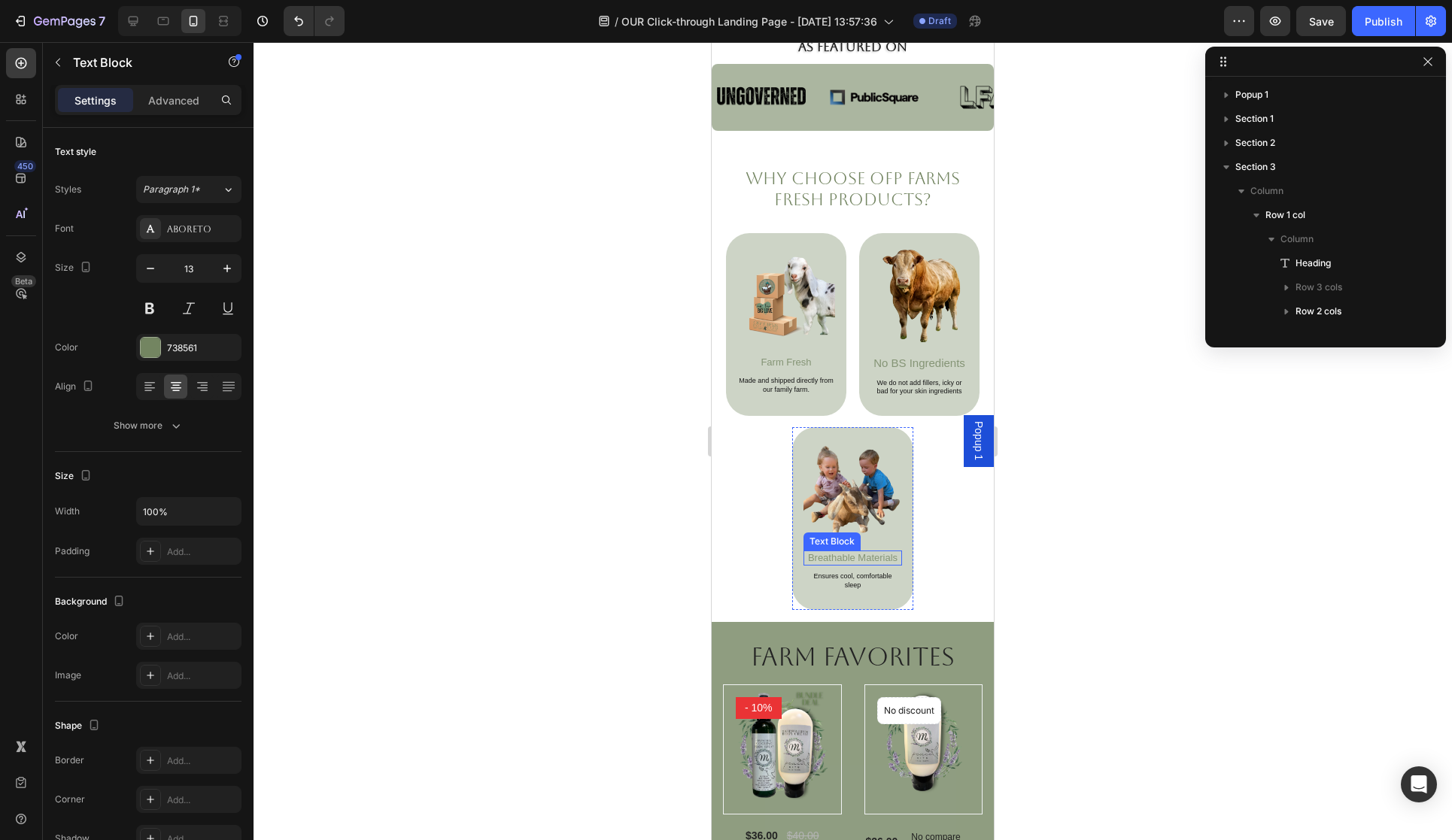
click at [879, 555] on p "Breathable Materials" at bounding box center [853, 558] width 97 height 12
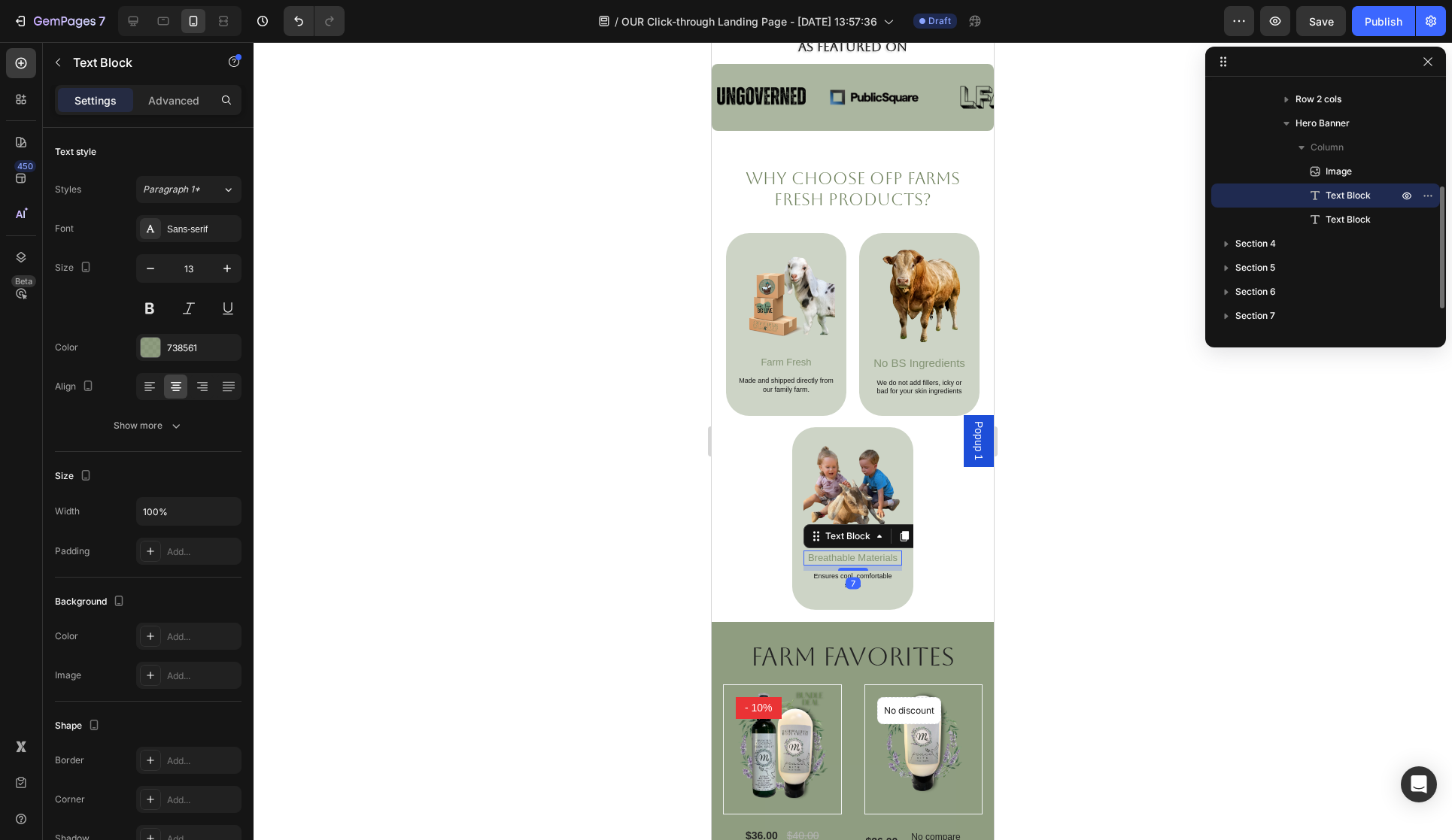
click at [878, 556] on p "Breathable Materials" at bounding box center [853, 558] width 97 height 12
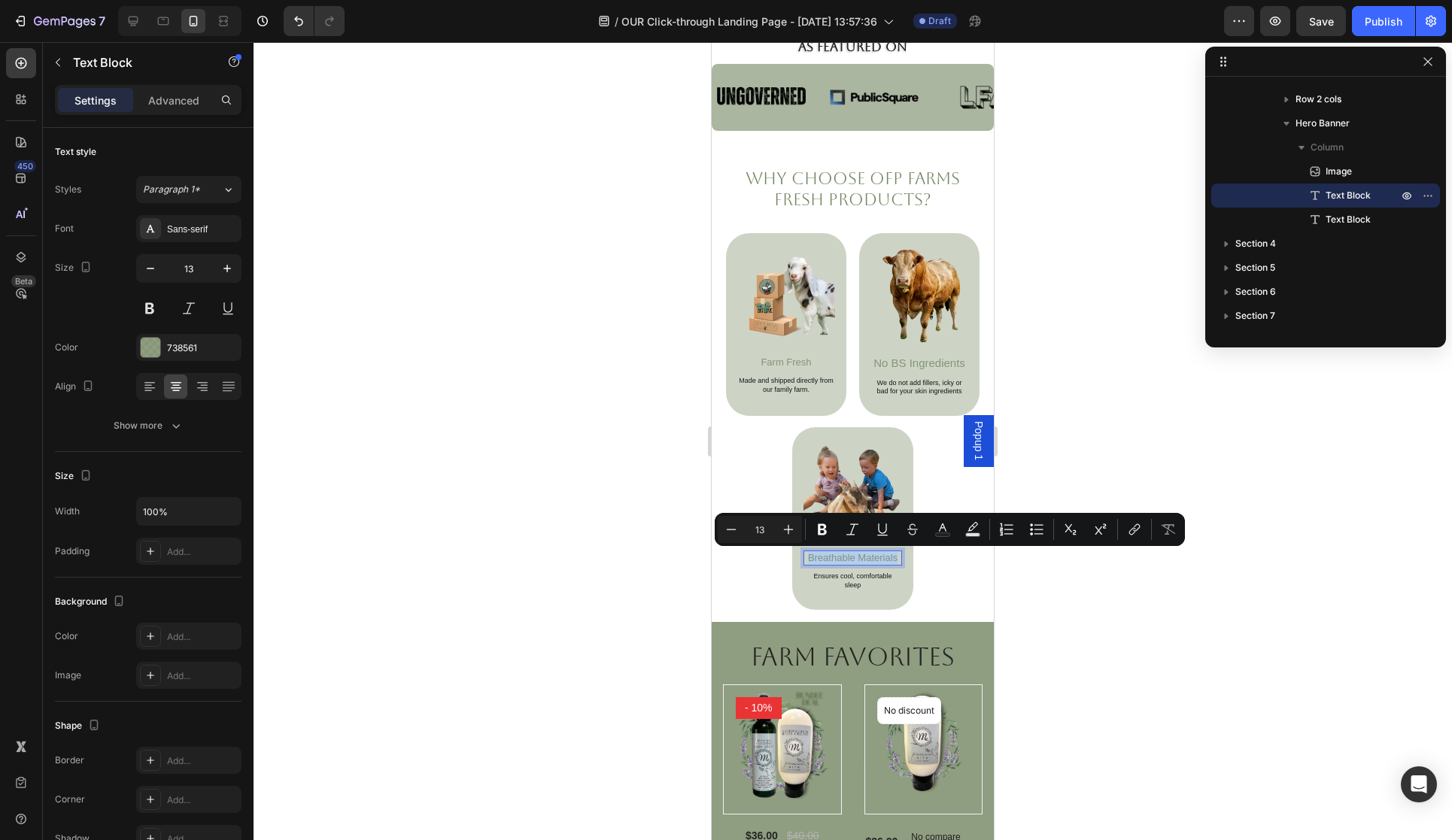
drag, startPoint x: 809, startPoint y: 557, endPoint x: 897, endPoint y: 557, distance: 88.0
click at [898, 557] on p "Breathable Materials" at bounding box center [853, 558] width 97 height 12
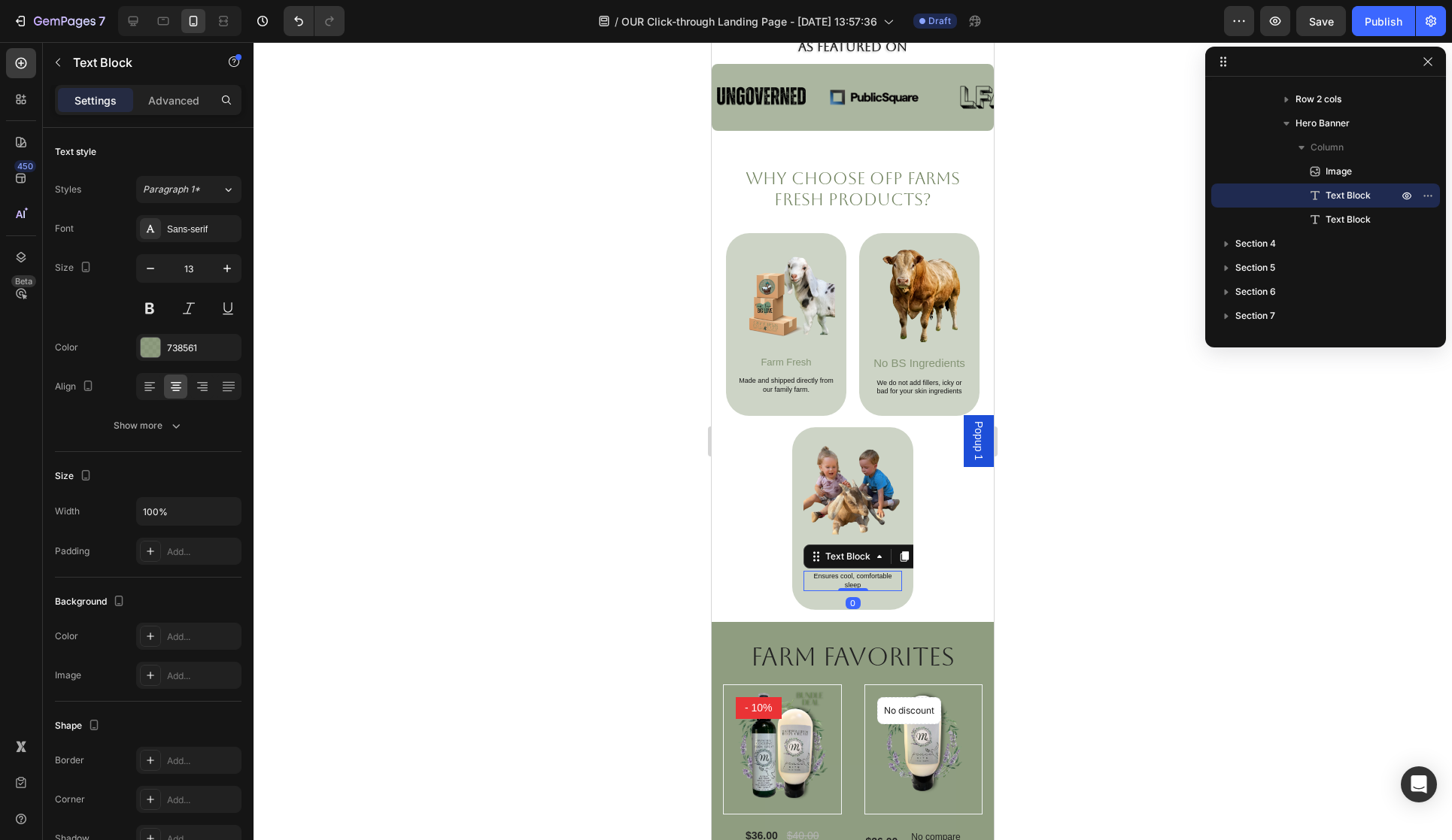
click at [859, 574] on p "Ensures cool, comfortable sleep" at bounding box center [853, 581] width 97 height 17
click at [135, 19] on icon at bounding box center [133, 21] width 15 height 15
type input "20"
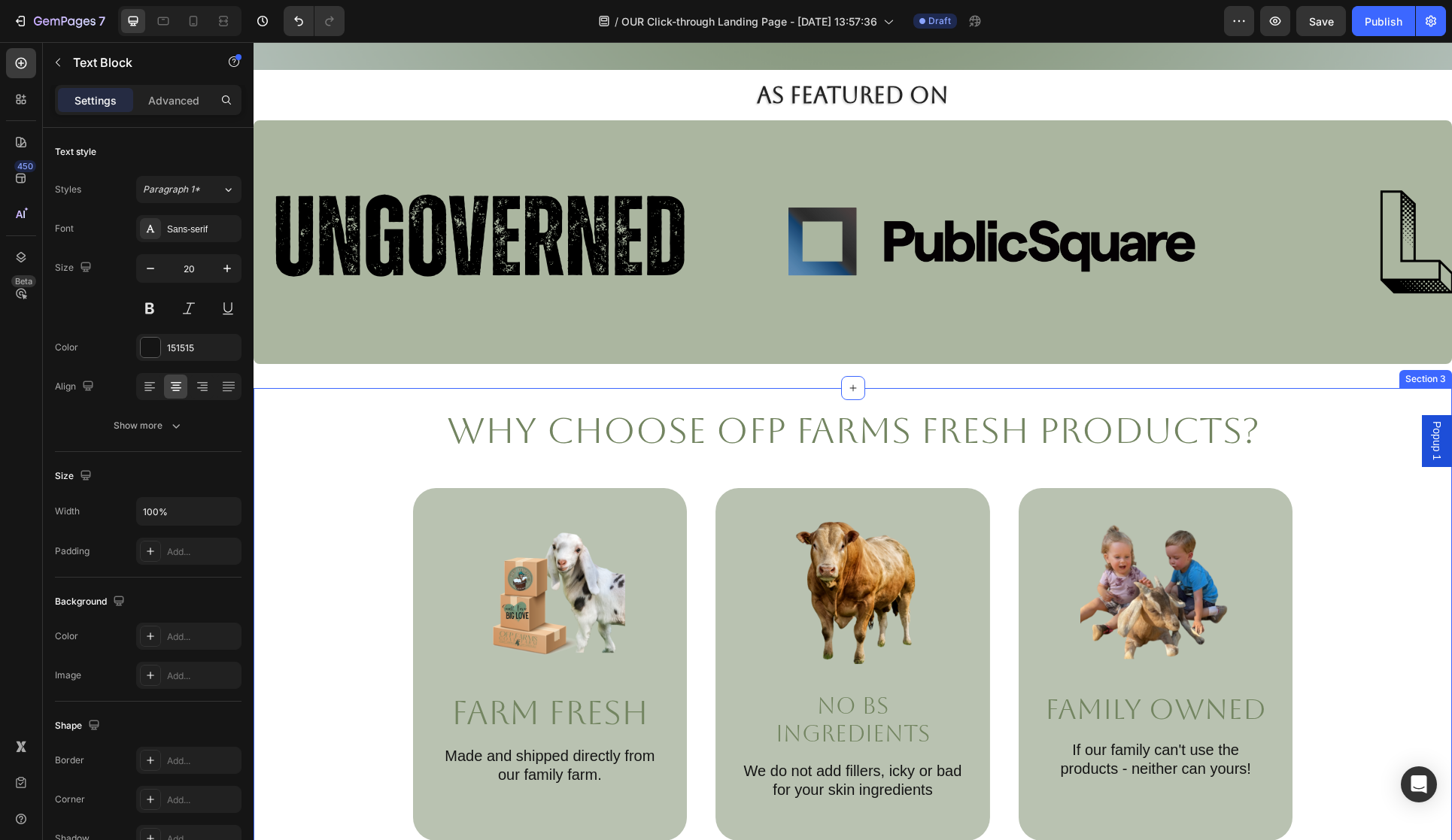
scroll to position [500, 0]
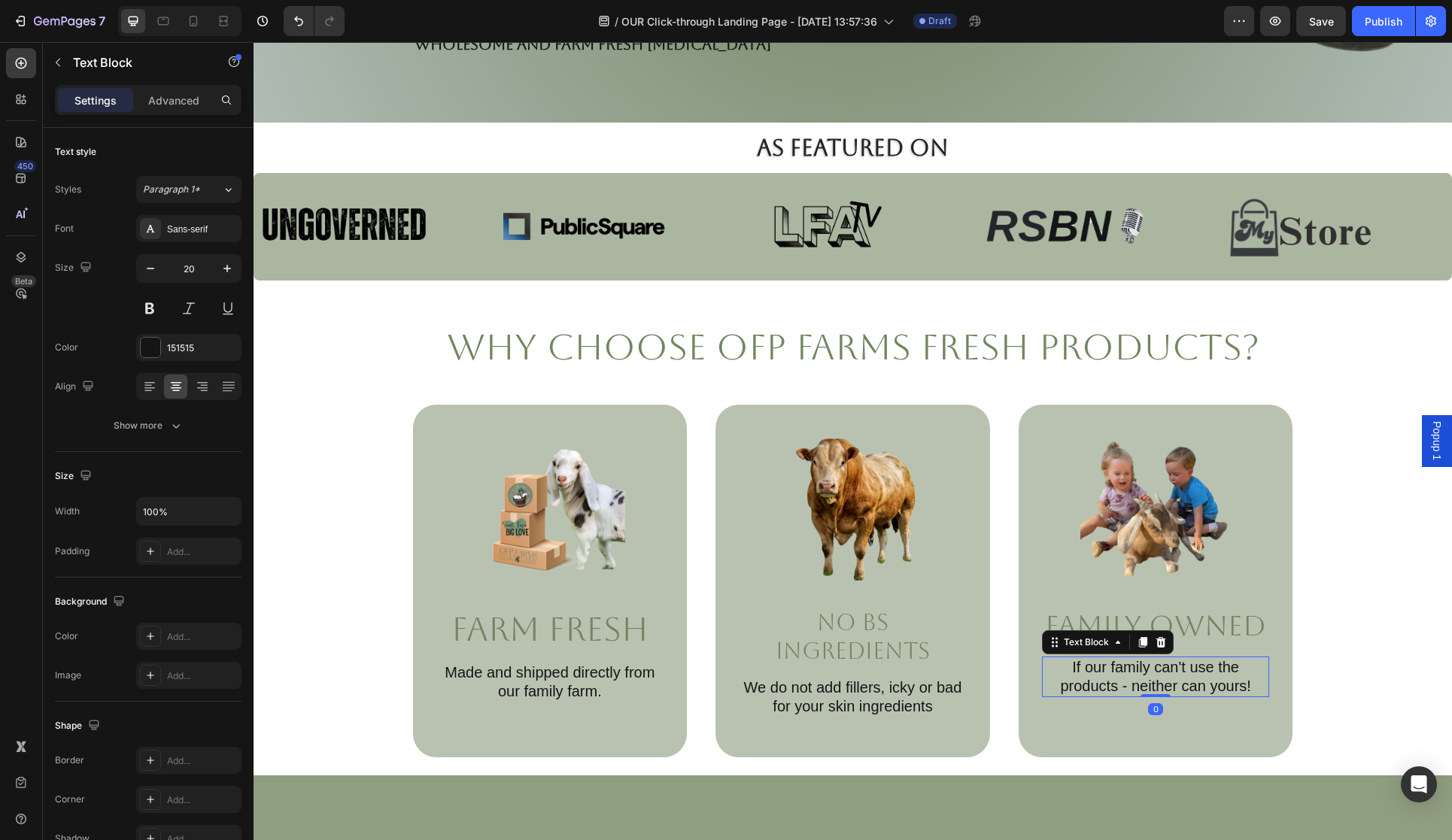
click at [1067, 665] on p "If our family can't use the products - neither can yours!" at bounding box center [1155, 676] width 225 height 38
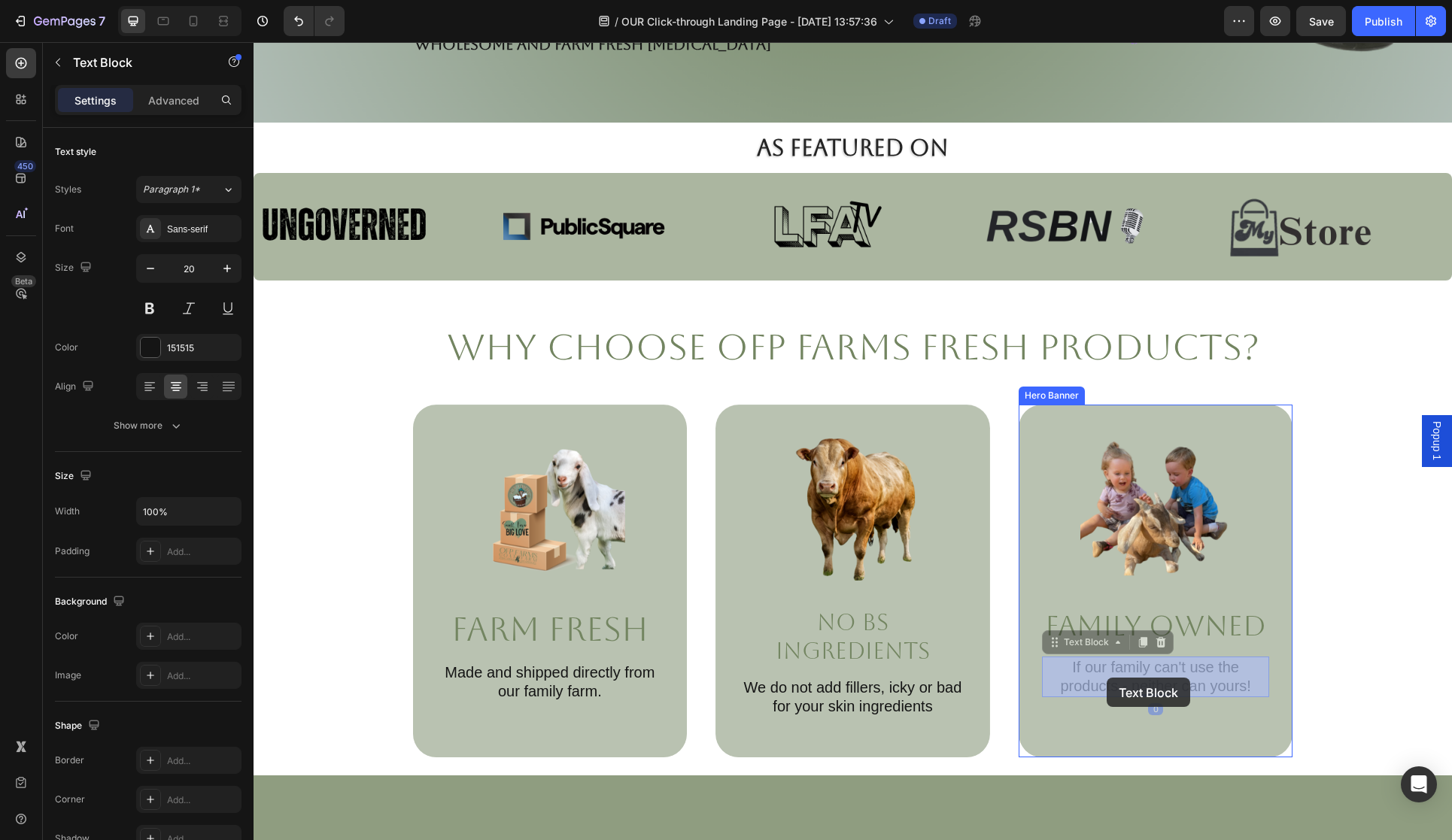
drag, startPoint x: 1060, startPoint y: 666, endPoint x: 1097, endPoint y: 677, distance: 38.6
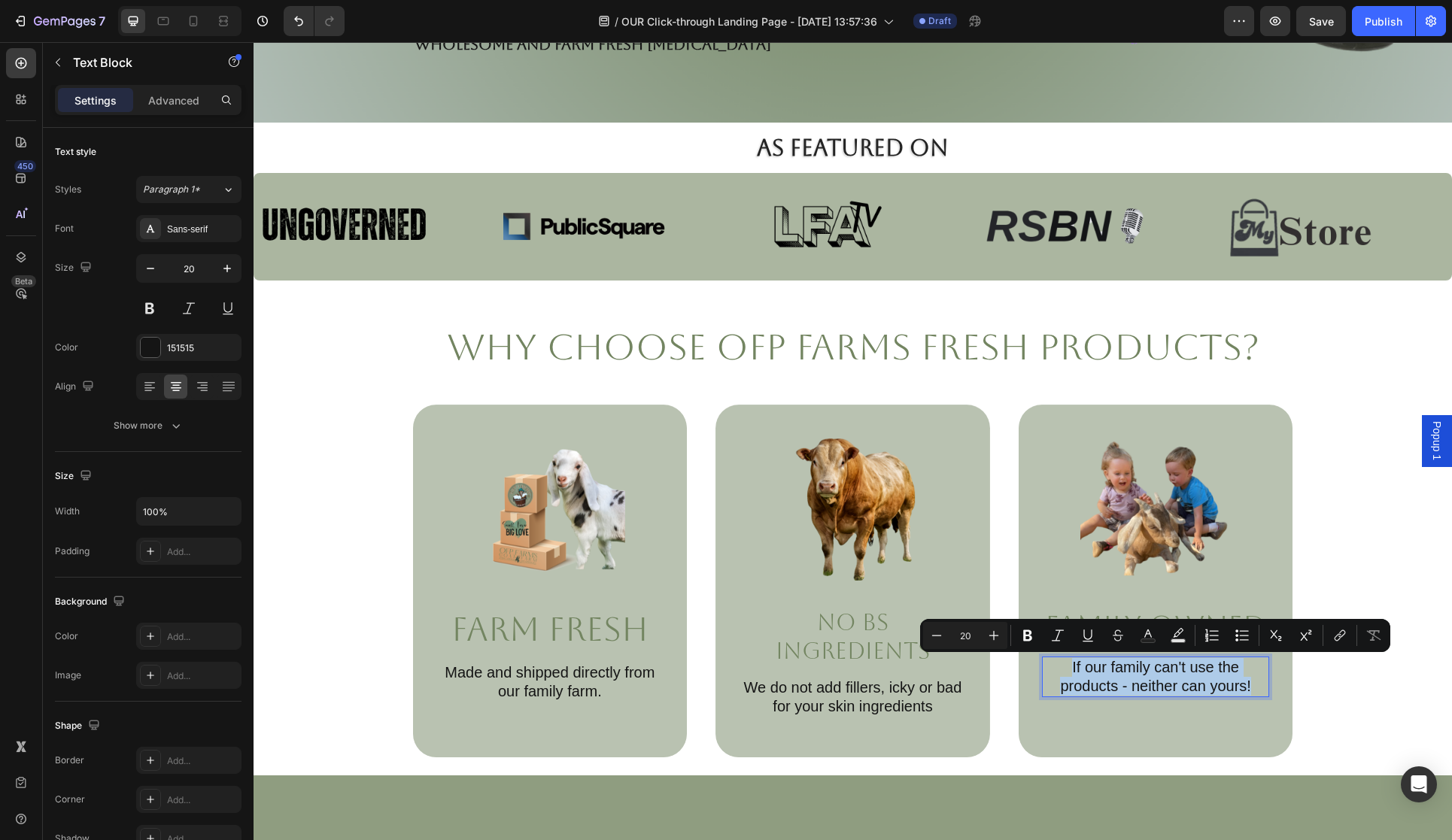
drag, startPoint x: 1071, startPoint y: 674, endPoint x: 1257, endPoint y: 687, distance: 186.5
click at [1257, 687] on p "If our family can't use the products - neither can yours!" at bounding box center [1155, 676] width 225 height 38
copy p "If our family can't use the products - neither can yours!"
click at [190, 19] on icon at bounding box center [193, 21] width 15 height 15
type input "9"
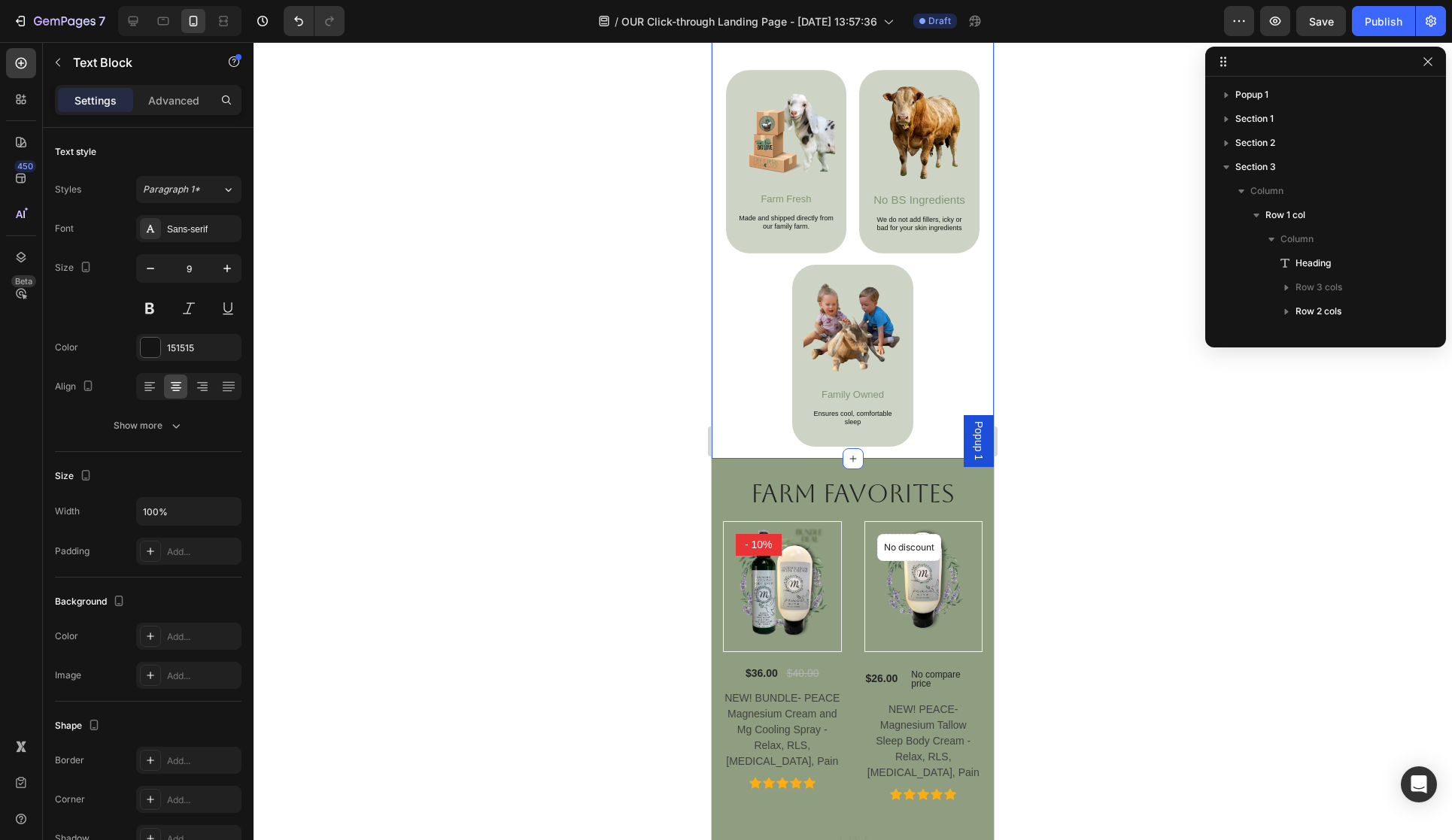
scroll to position [467, 0]
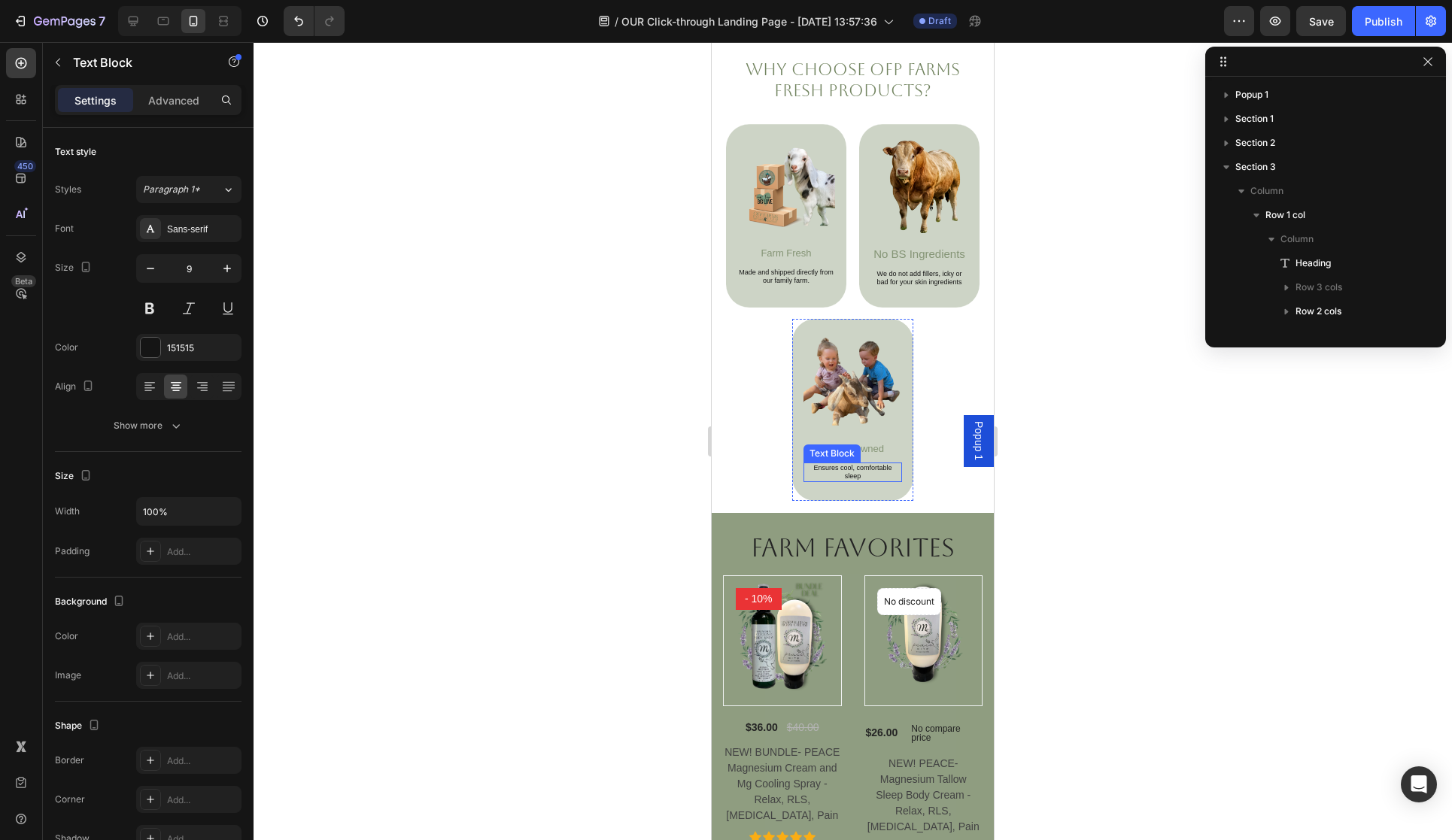
click at [848, 468] on p "Ensures cool, comfortable sleep" at bounding box center [853, 472] width 97 height 17
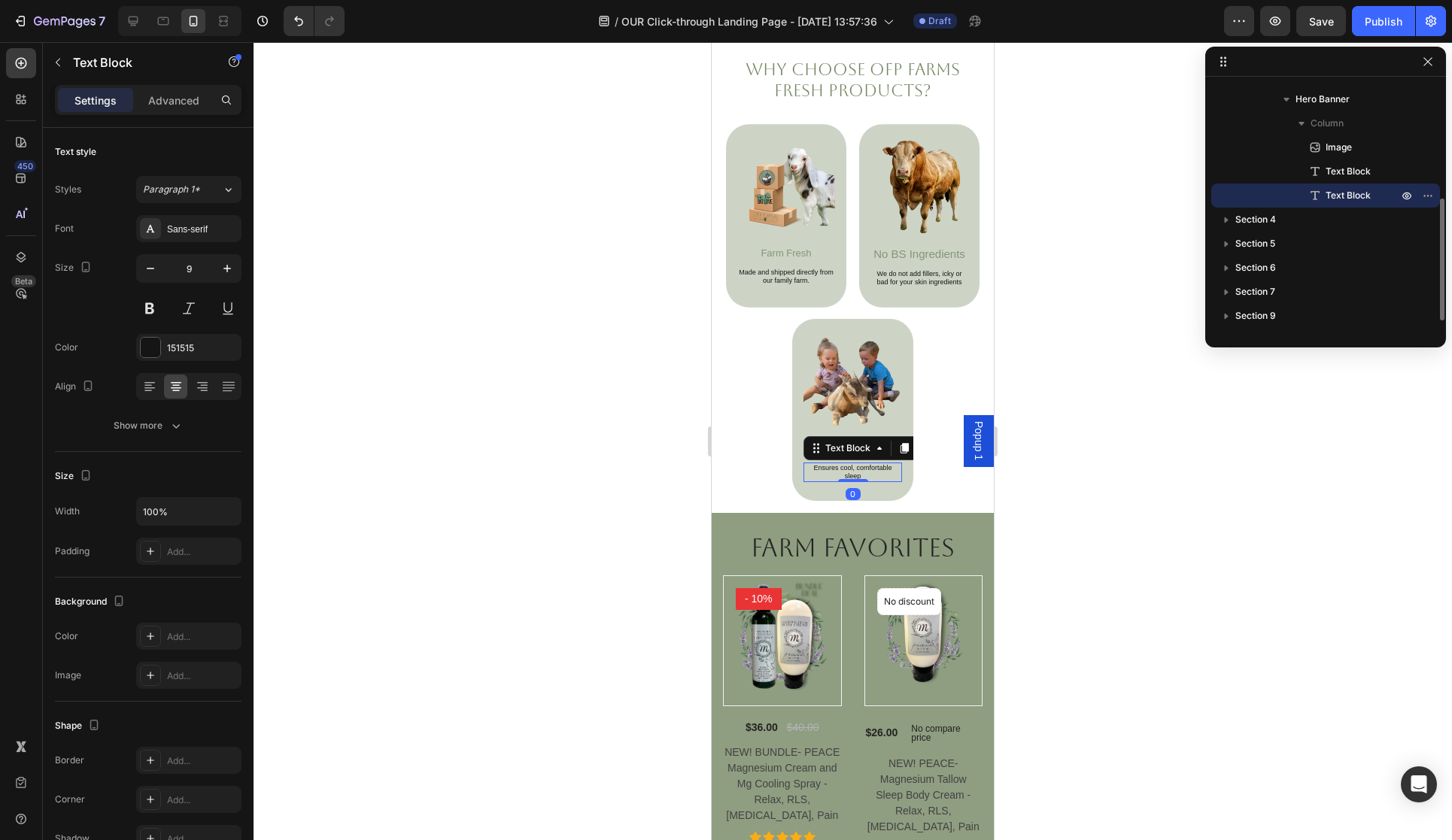
click at [817, 470] on p "Ensures cool, comfortable sleep" at bounding box center [853, 472] width 97 height 17
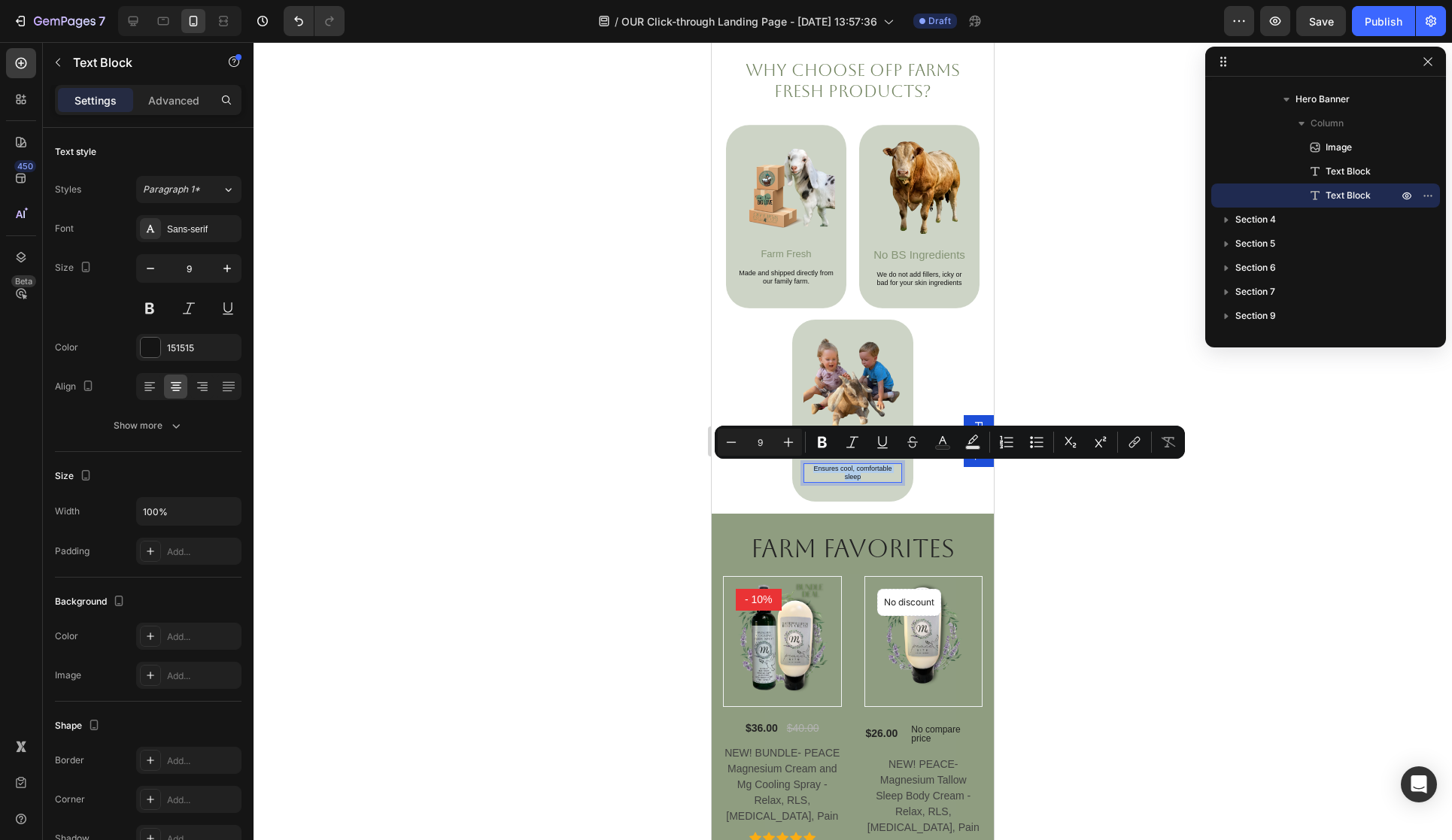
drag, startPoint x: 813, startPoint y: 471, endPoint x: 866, endPoint y: 482, distance: 54.1
click at [866, 482] on p "Ensures cool, comfortable sleep" at bounding box center [853, 473] width 97 height 17
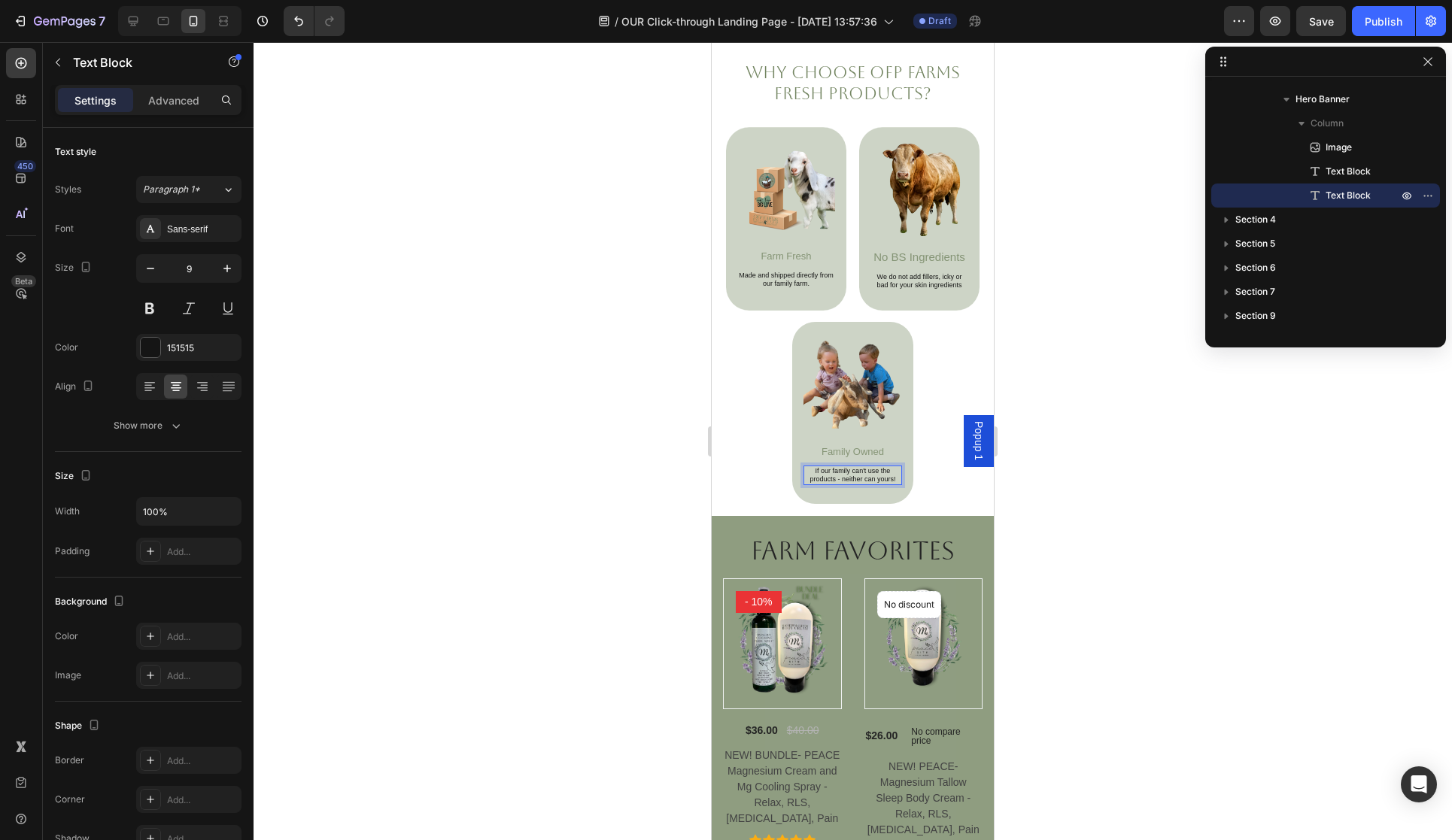
click at [1039, 506] on div at bounding box center [853, 442] width 1199 height 798
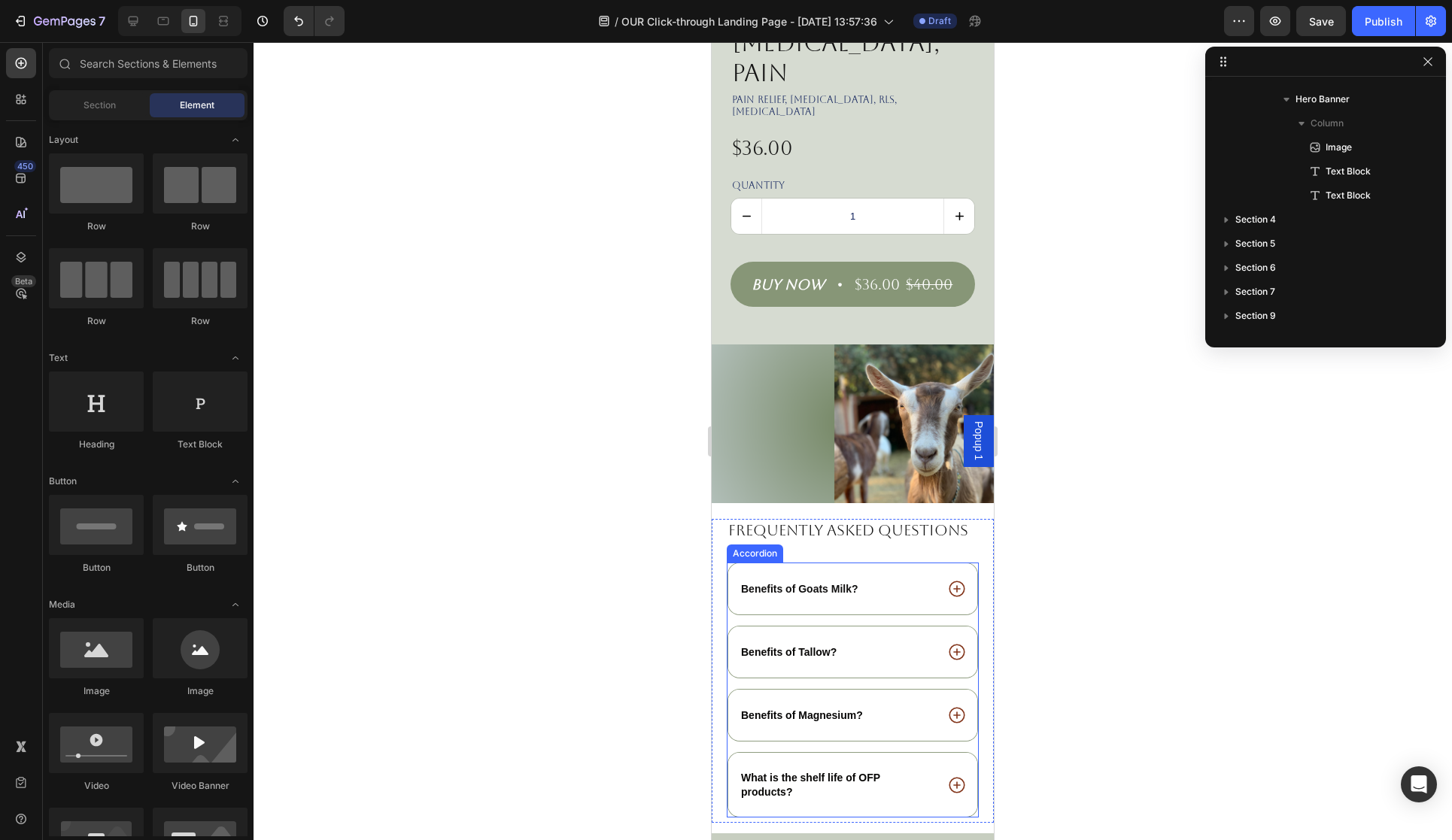
scroll to position [2371, 0]
click at [820, 421] on img at bounding box center [853, 423] width 282 height 159
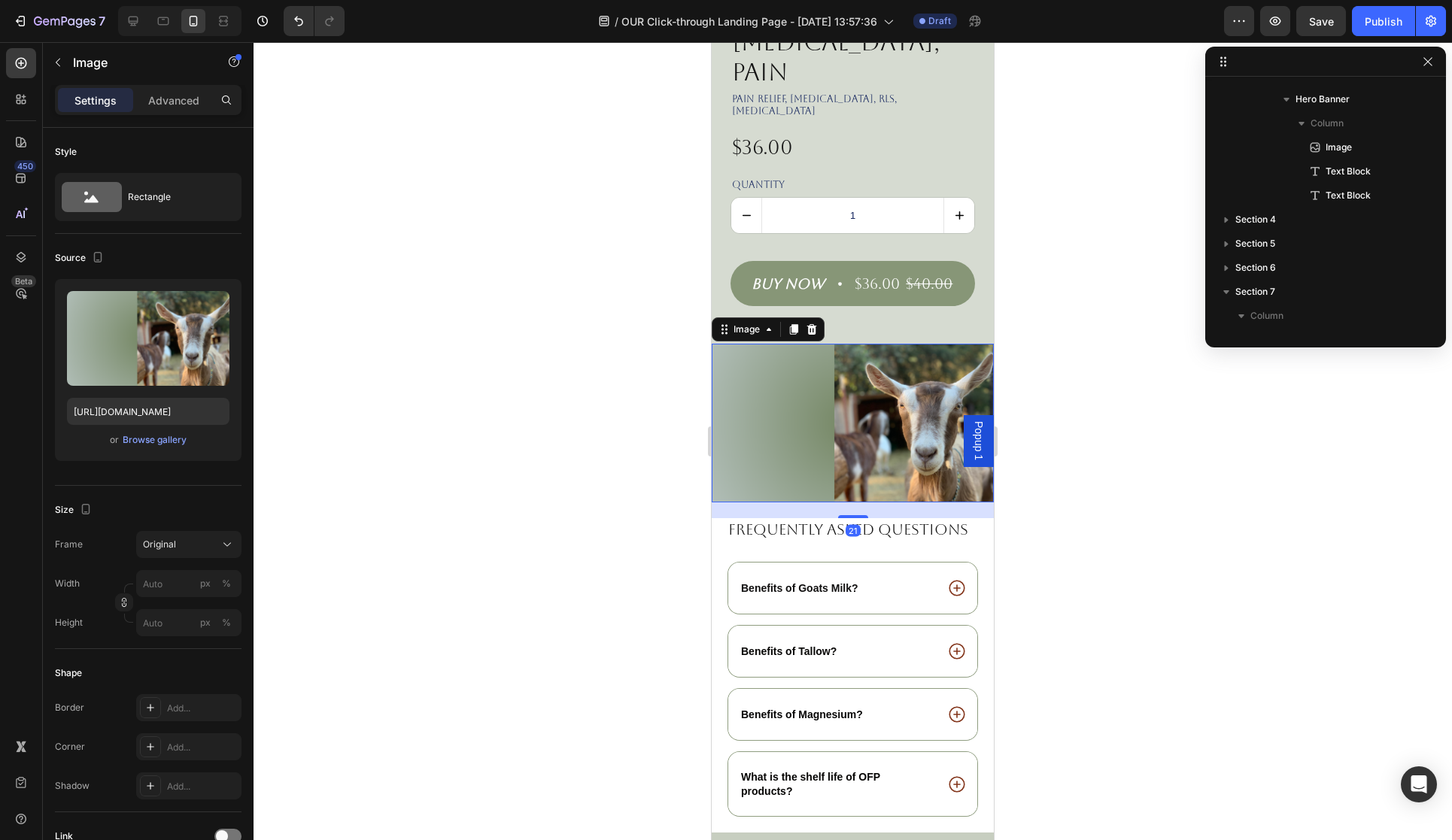
scroll to position [401, 0]
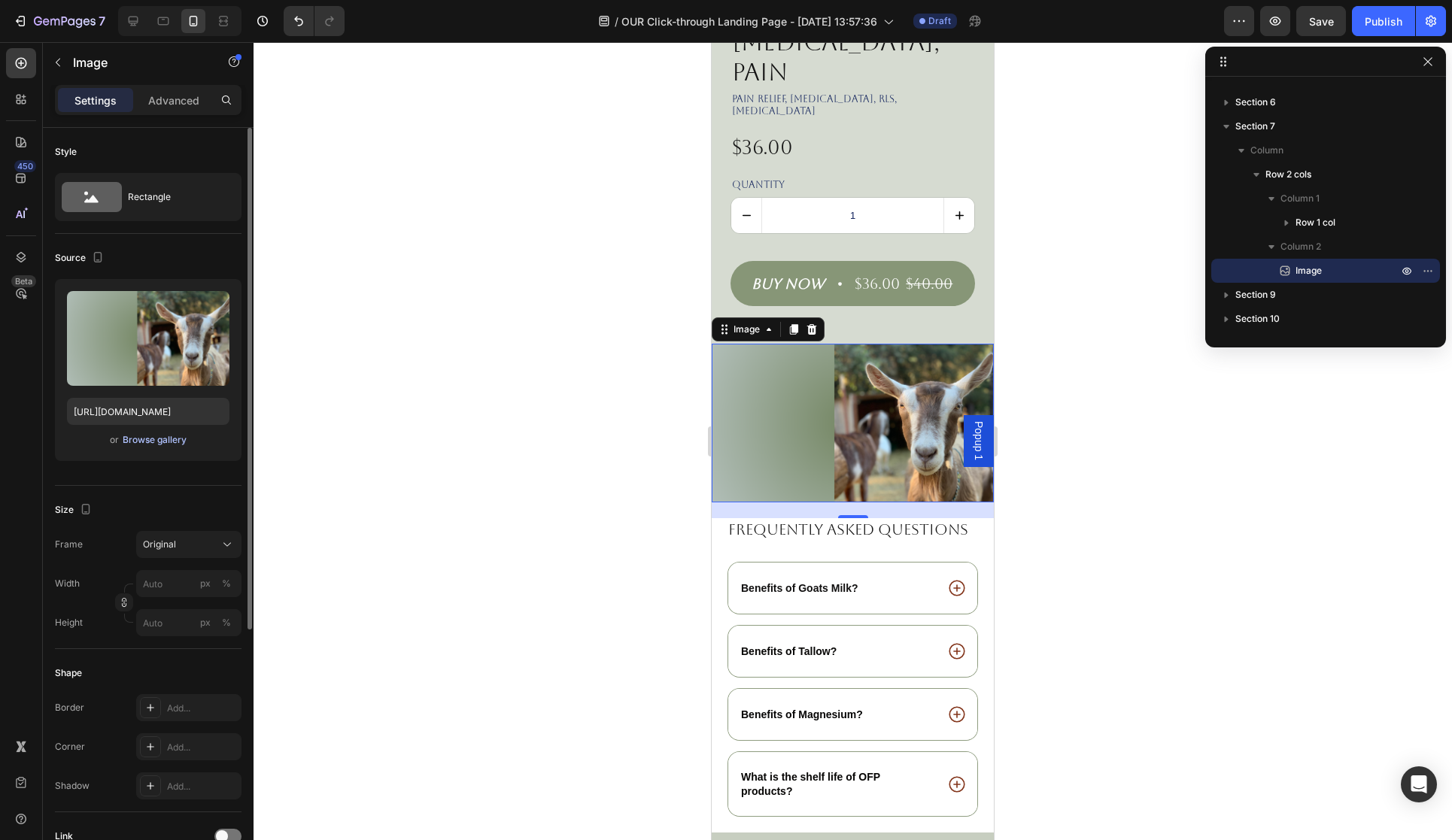
click at [162, 439] on div "Browse gallery" at bounding box center [154, 440] width 64 height 14
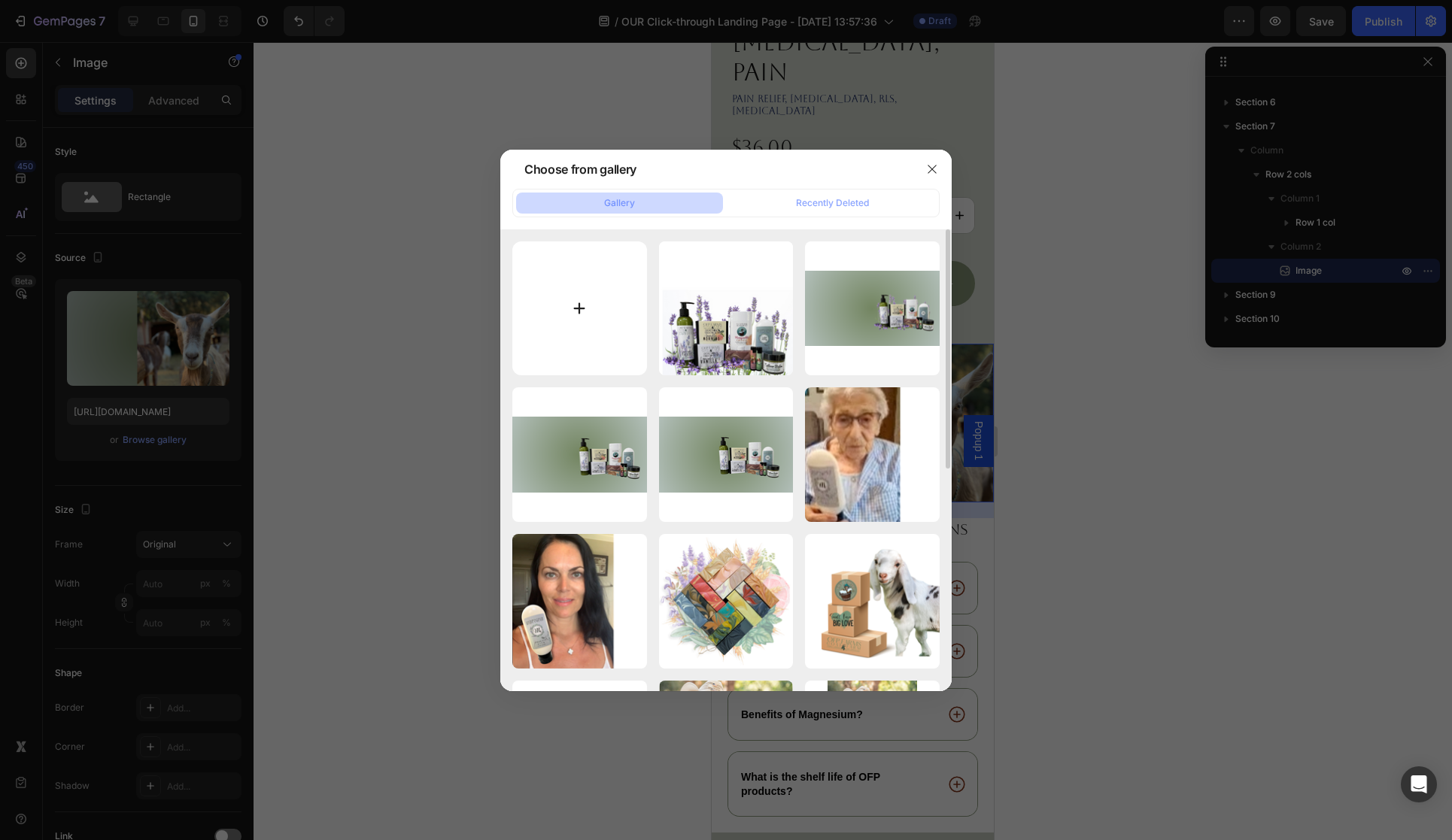
click at [558, 334] on input "file" at bounding box center [579, 309] width 134 height 134
type input "C:\fakepath\Untitled design - 2025-08-27T160303.285.png"
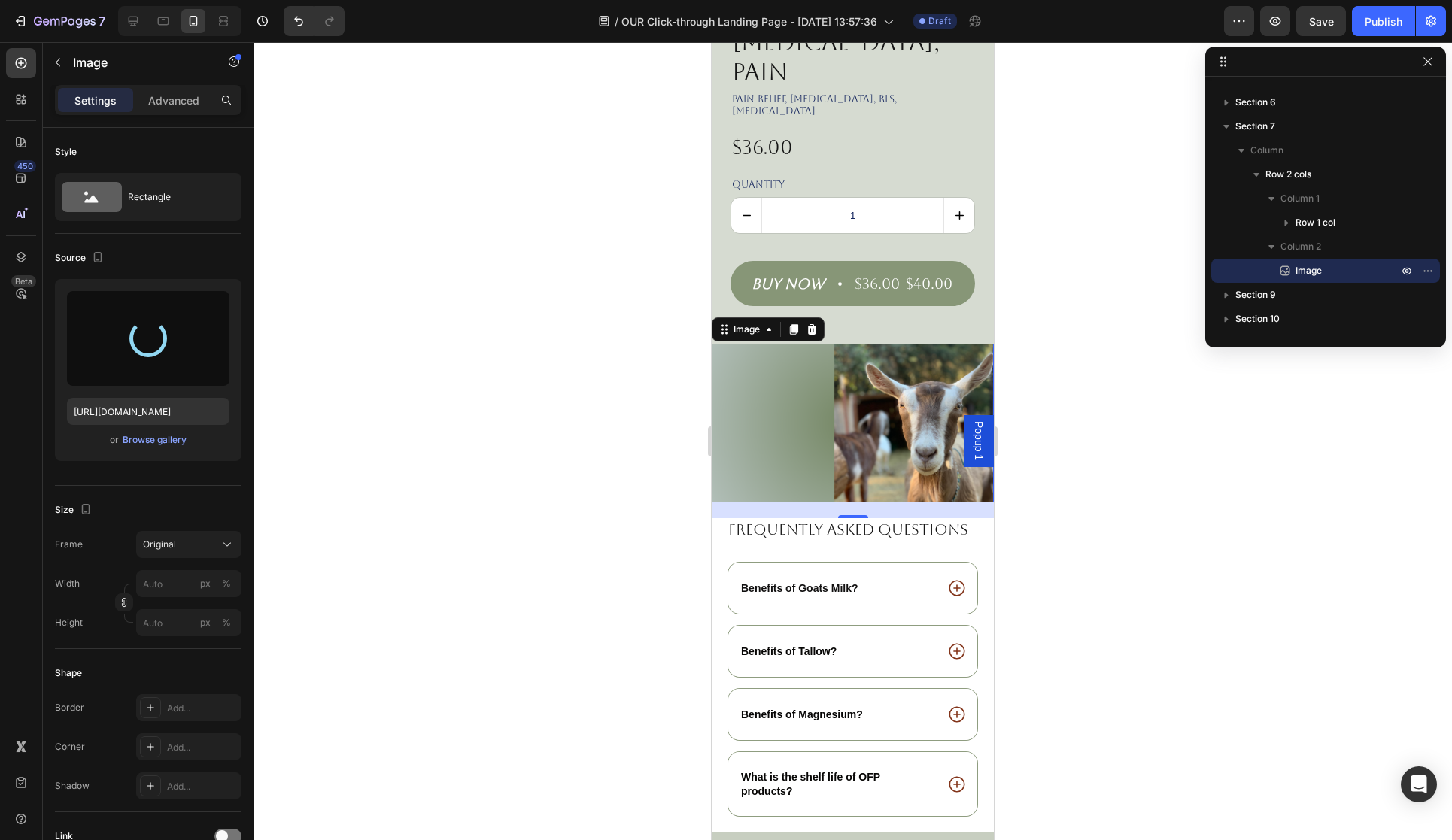
type input "https://cdn.shopify.com/s/files/1/0027/1043/7957/files/gempages_581394300722480…"
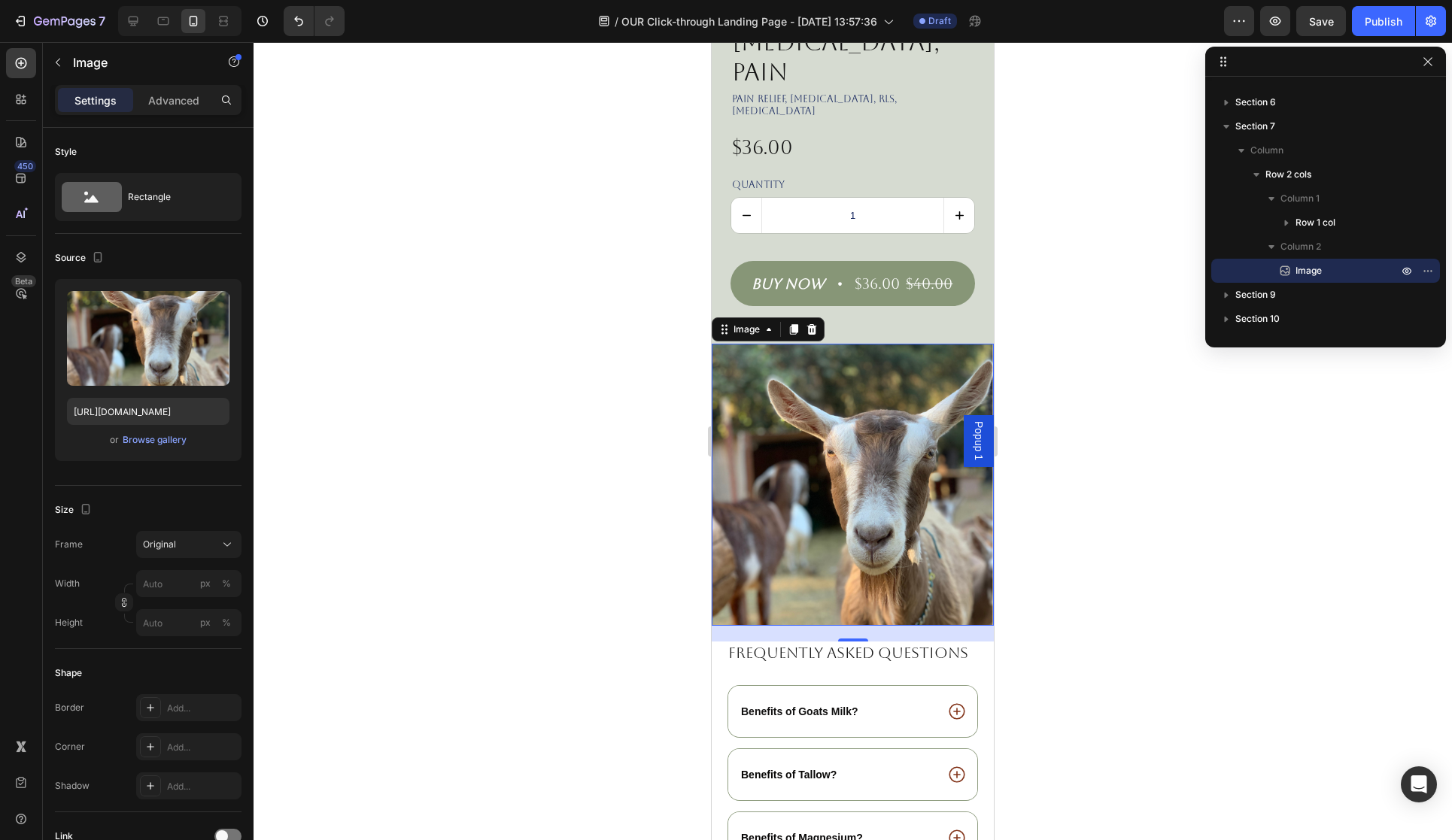
click at [1053, 393] on div at bounding box center [853, 442] width 1199 height 798
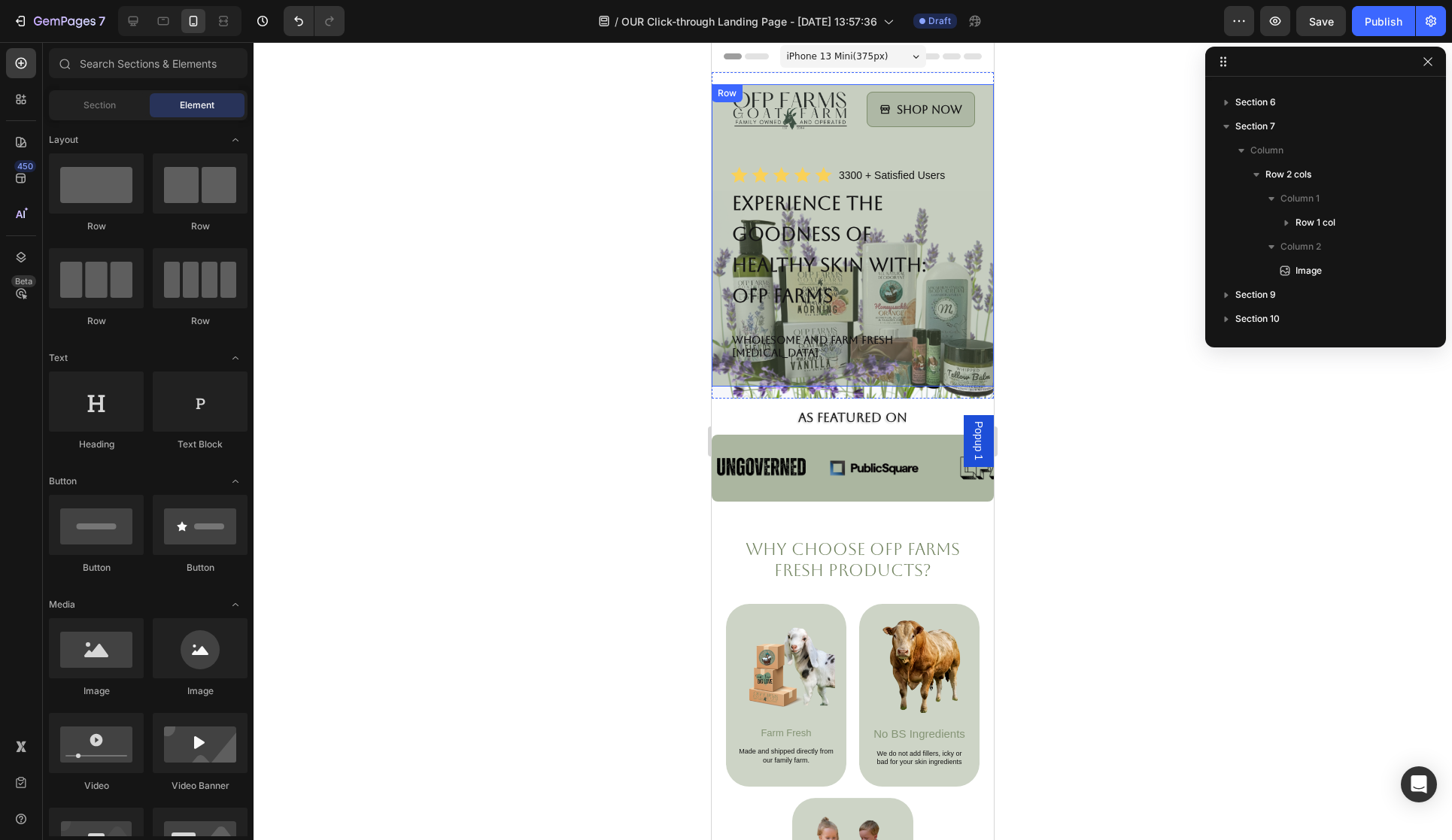
scroll to position [0, 0]
click at [166, 23] on icon at bounding box center [163, 21] width 15 height 15
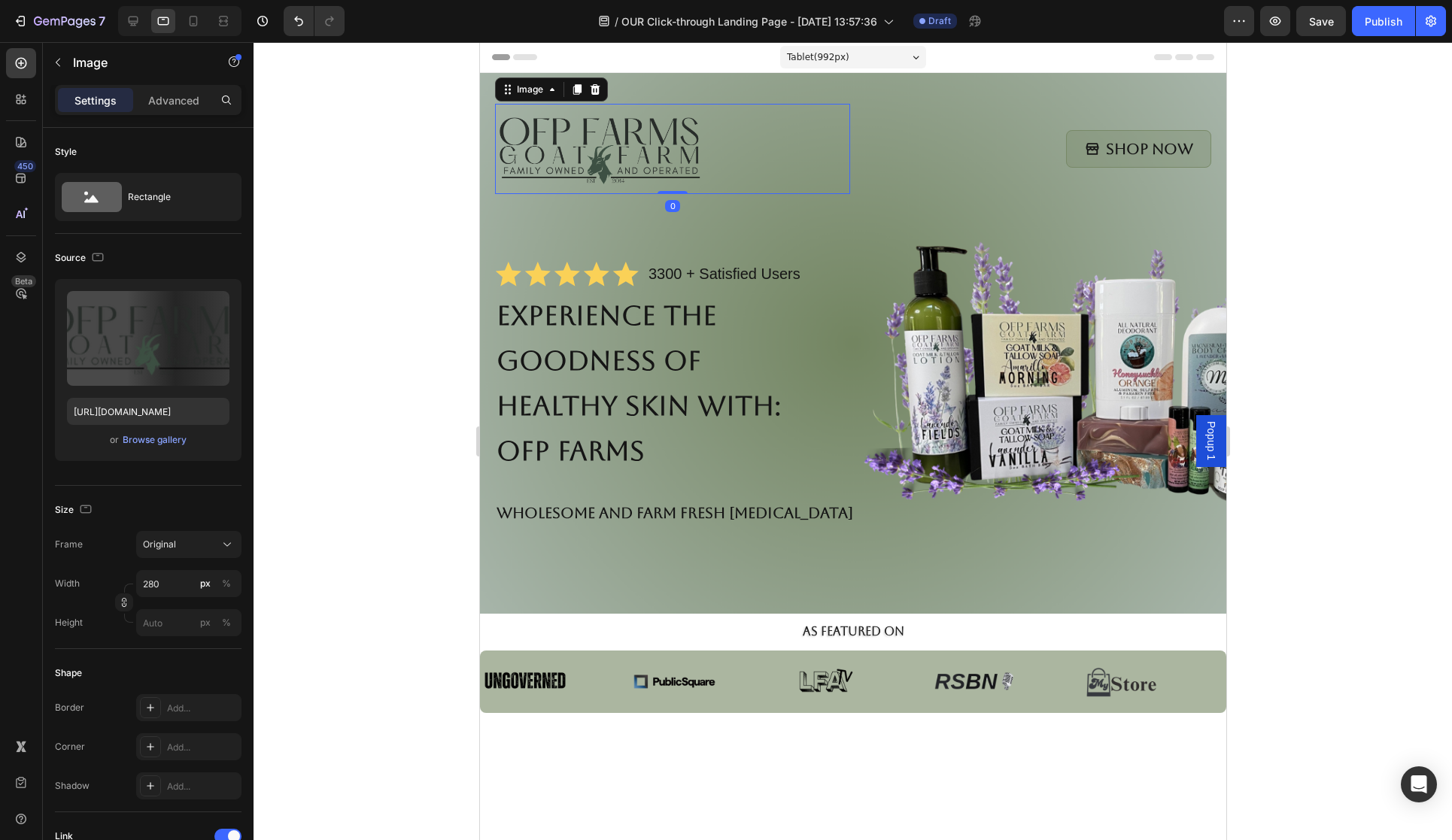
click at [792, 168] on div at bounding box center [672, 148] width 355 height 90
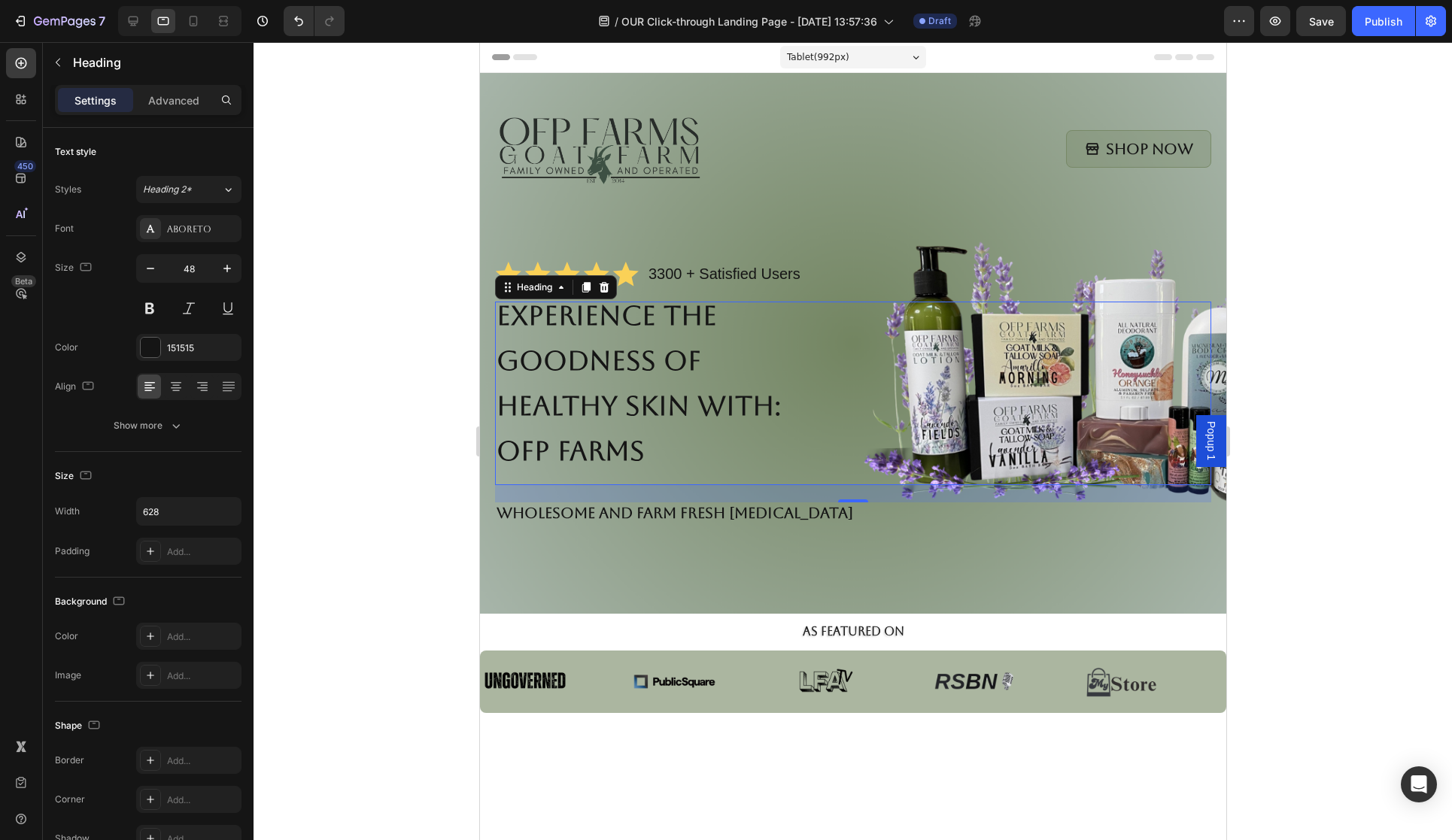
click at [943, 440] on h1 "Experience the Goodness of Healthy Skin with: OFP Farms" at bounding box center [731, 394] width 473 height 184
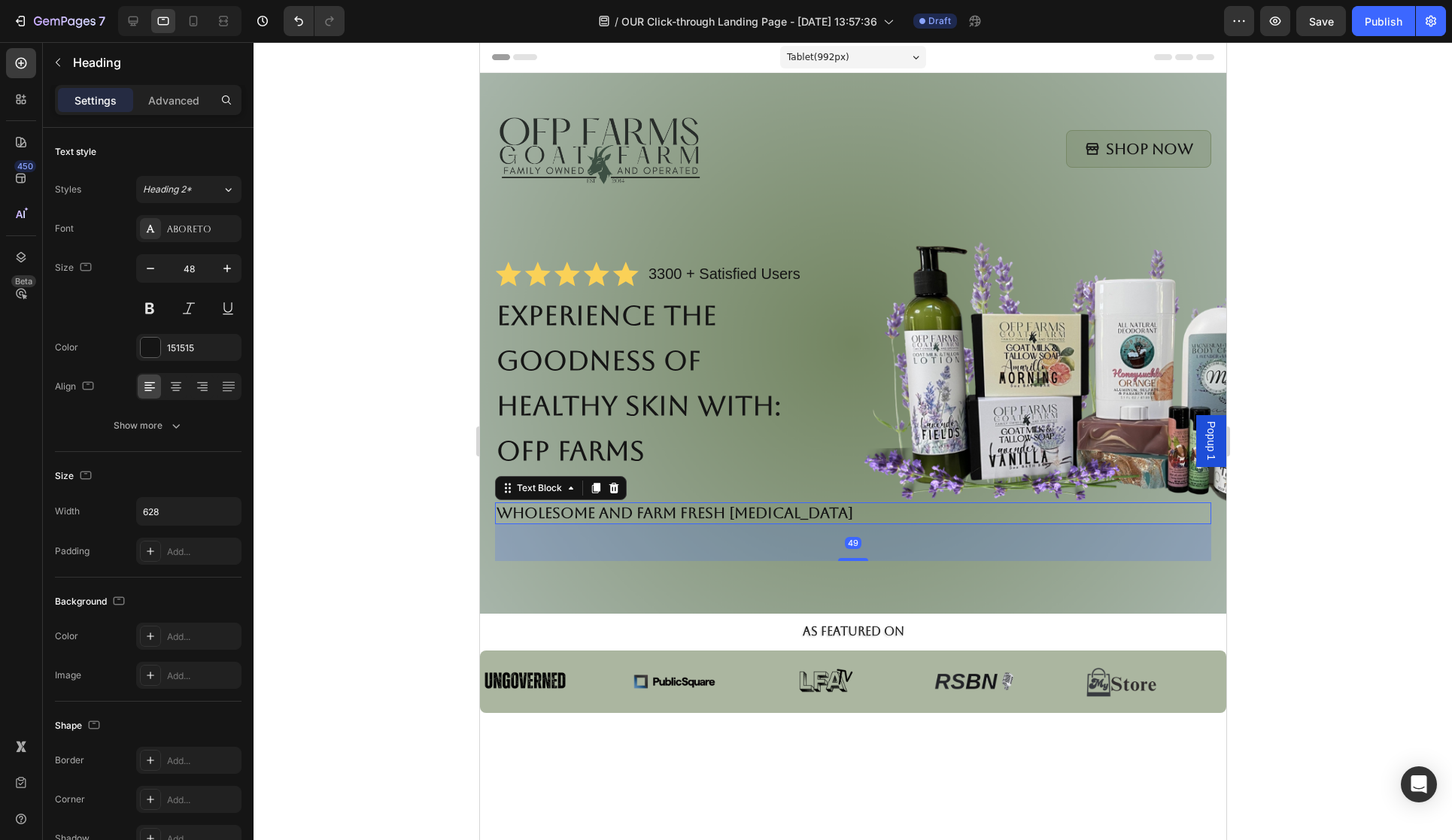
click at [953, 507] on p "Wholesome and Farm Fresh [MEDICAL_DATA]" at bounding box center [853, 513] width 714 height 19
click at [935, 512] on p "Wholesome and Farm Fresh [MEDICAL_DATA]" at bounding box center [853, 513] width 714 height 19
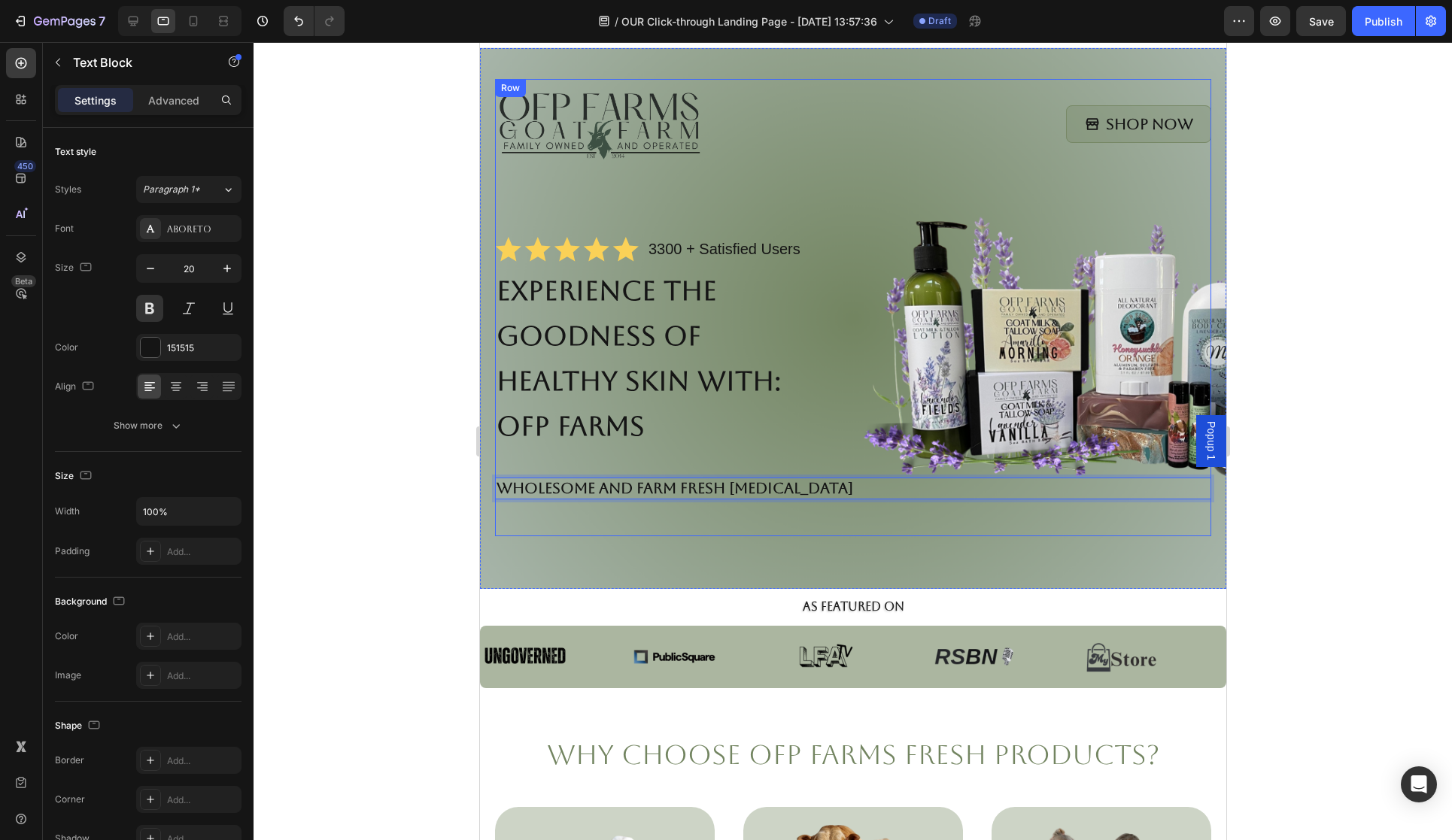
scroll to position [31, 0]
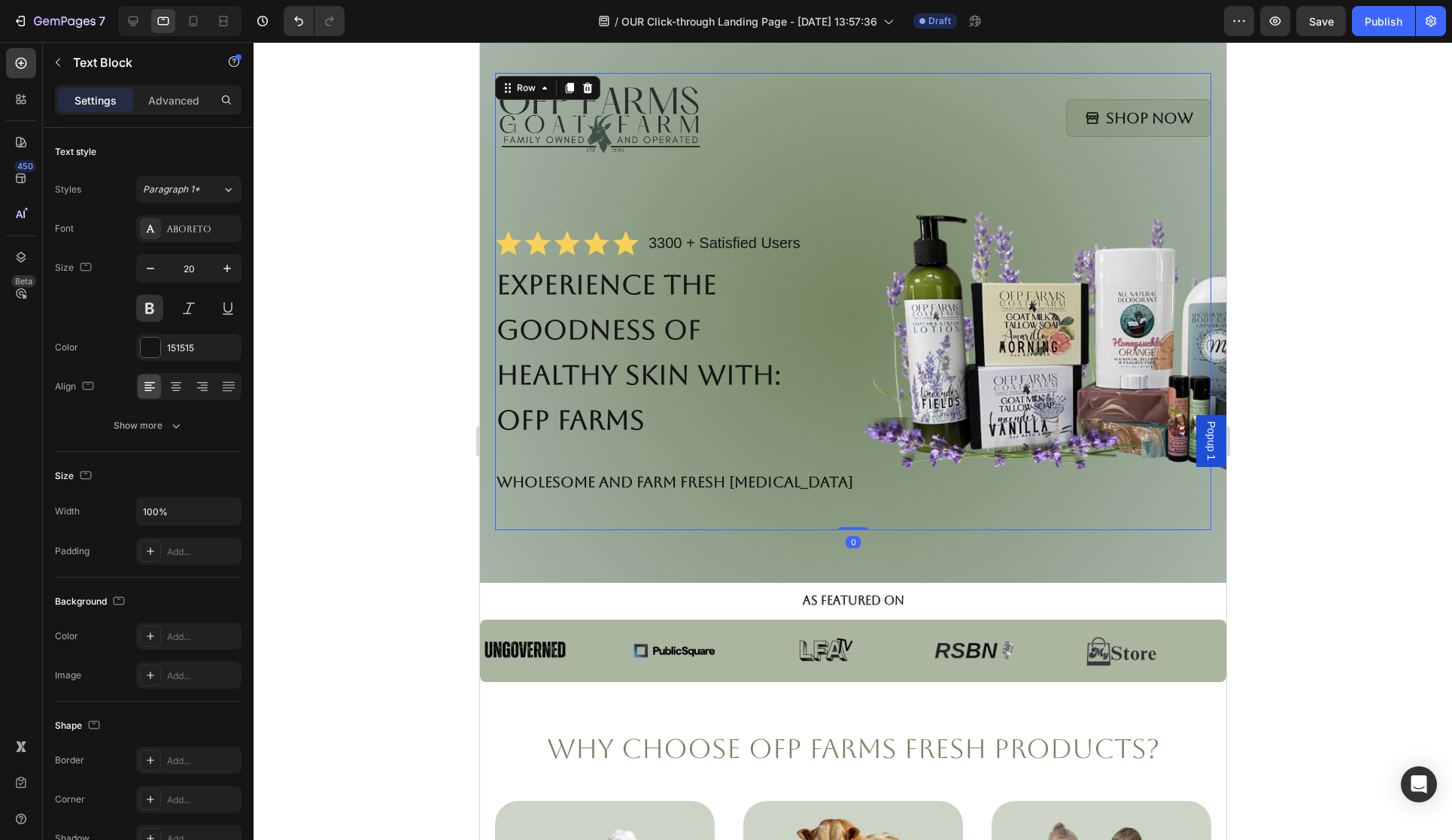
click at [846, 514] on div "Image Shop Now Button Row Icon Icon Icon Icon Icon Icon List 3300 + Satisfied U…" at bounding box center [852, 301] width 716 height 457
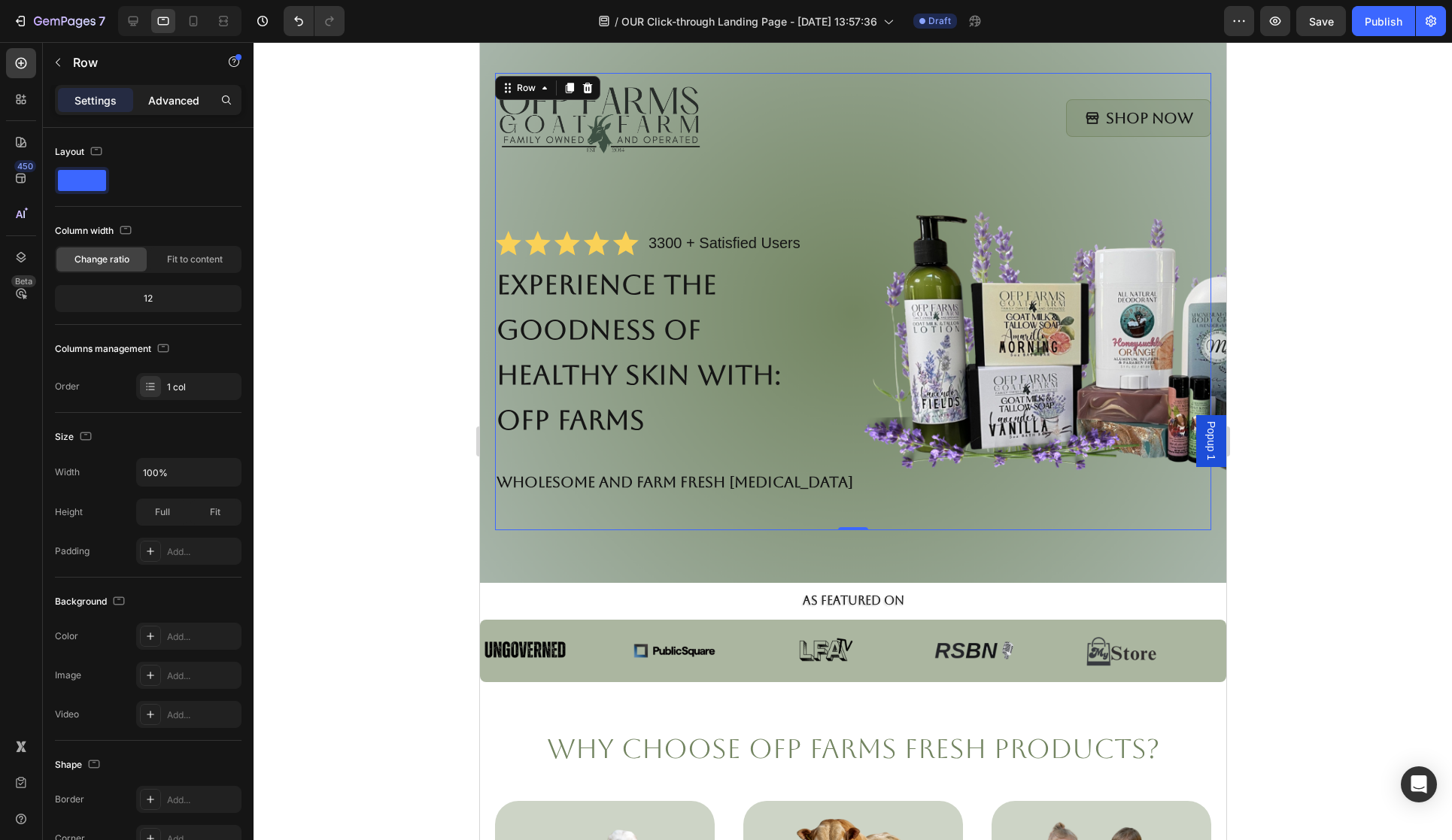
click at [182, 100] on p "Advanced" at bounding box center [174, 100] width 51 height 15
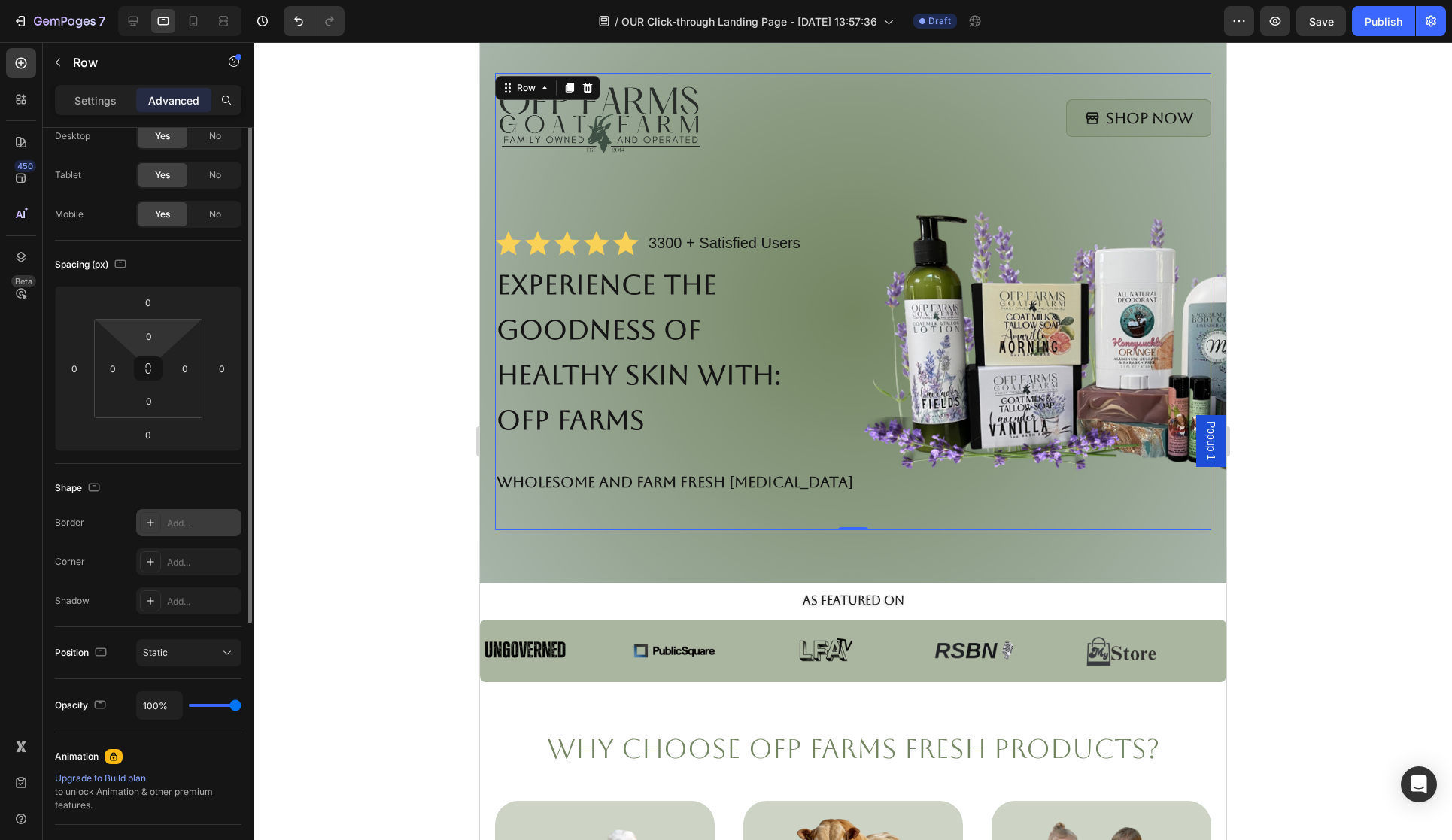
scroll to position [0, 0]
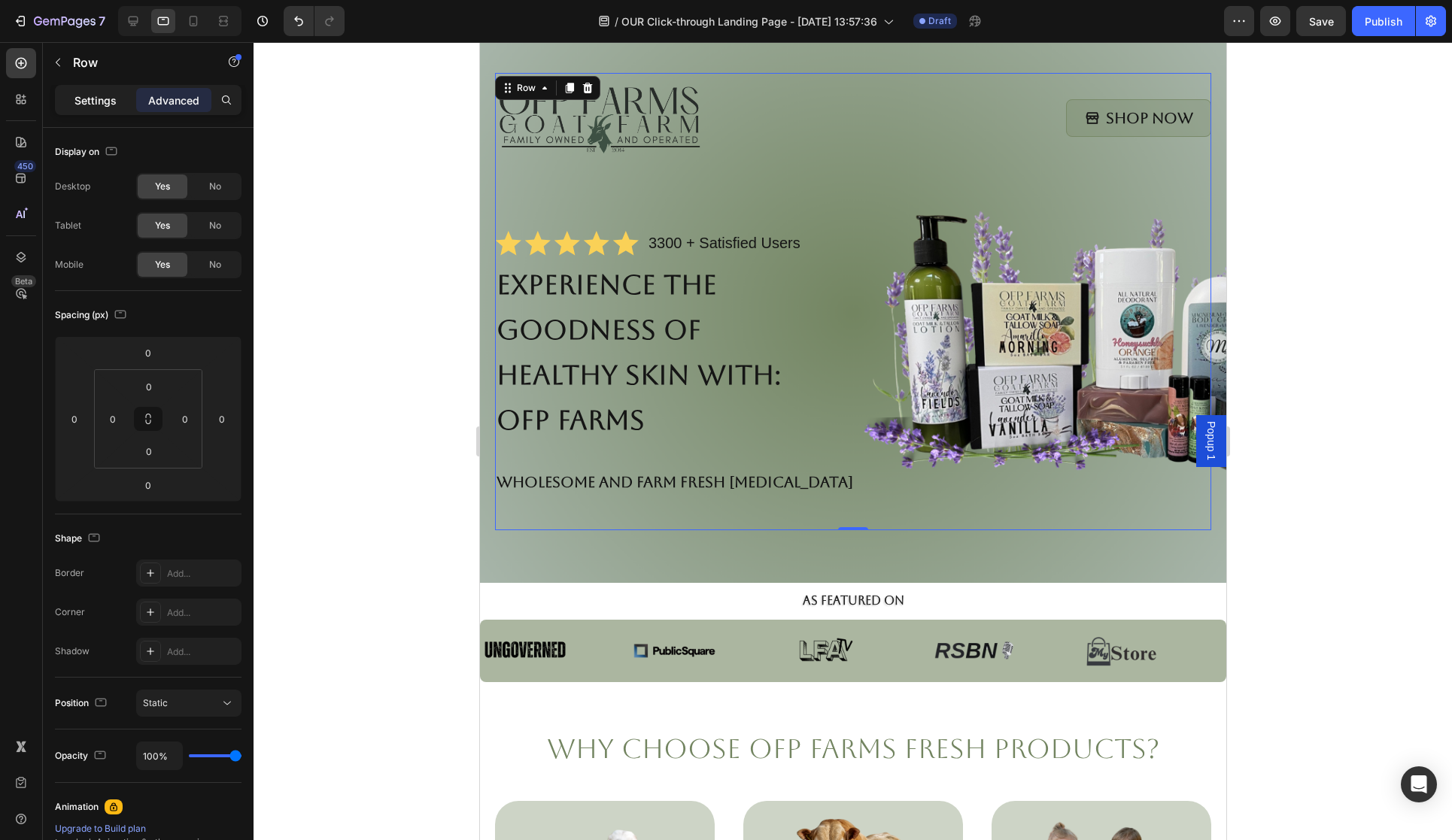
click at [110, 109] on div "Settings" at bounding box center [95, 100] width 75 height 24
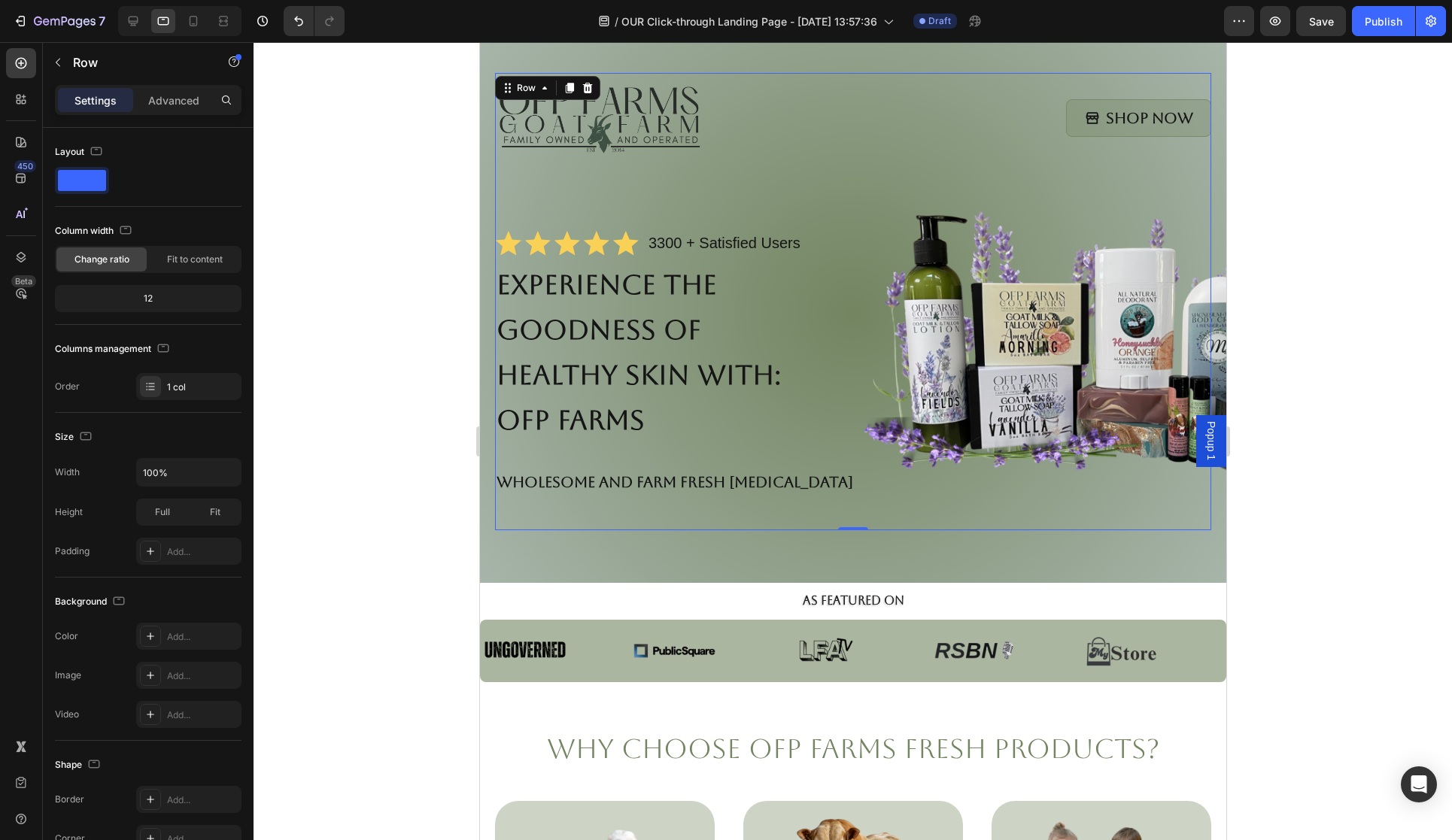
scroll to position [1, 0]
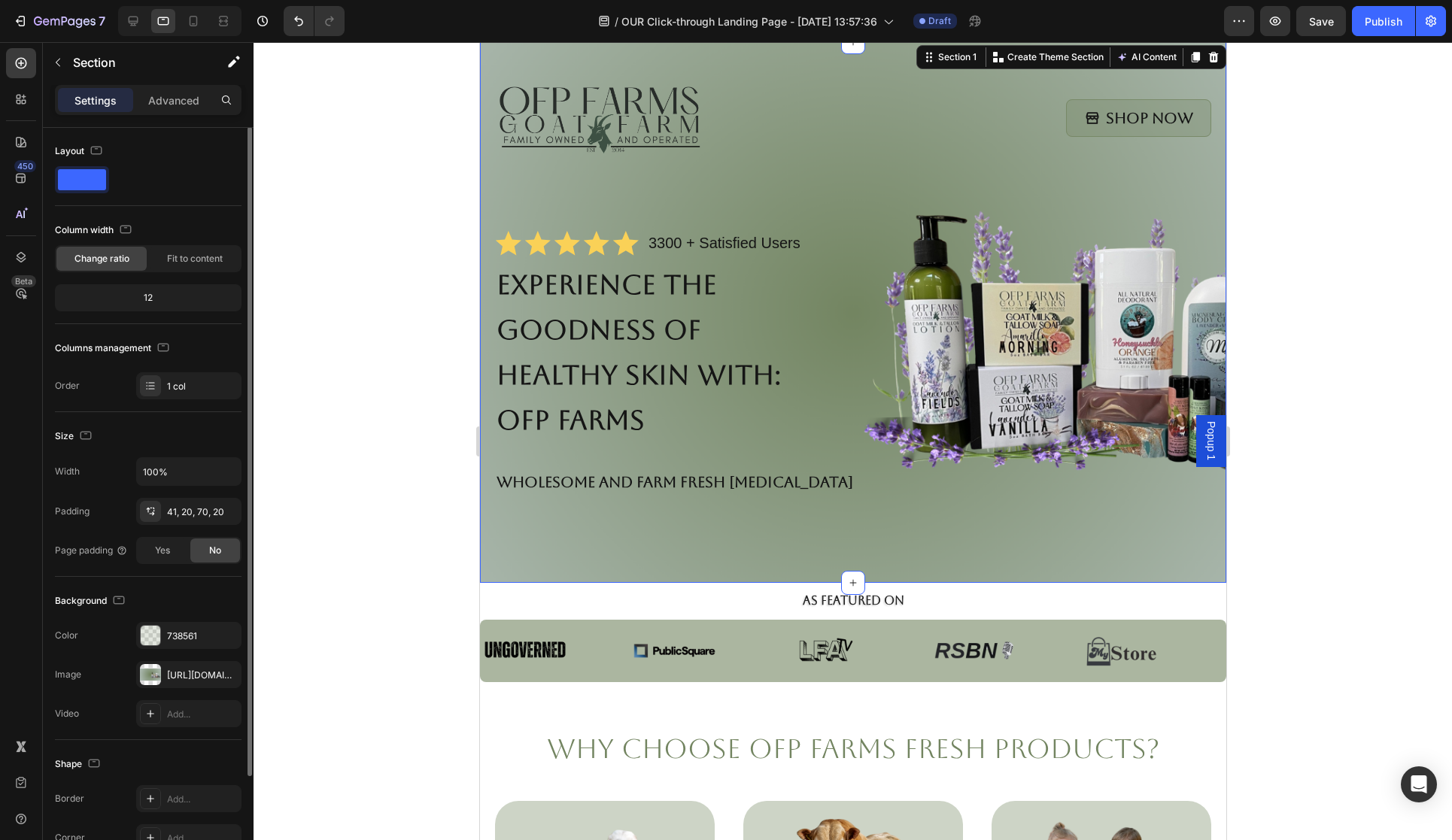
click at [615, 553] on div "Image Shop Now Button Row Icon Icon Icon Icon Icon Icon List 3300 + Satisfied U…" at bounding box center [853, 313] width 746 height 540
click at [189, 676] on div "https://cdn.shopify.com/s/files/1/0027/1043/7957/files/gempages_581394300722480…" at bounding box center [188, 676] width 44 height 14
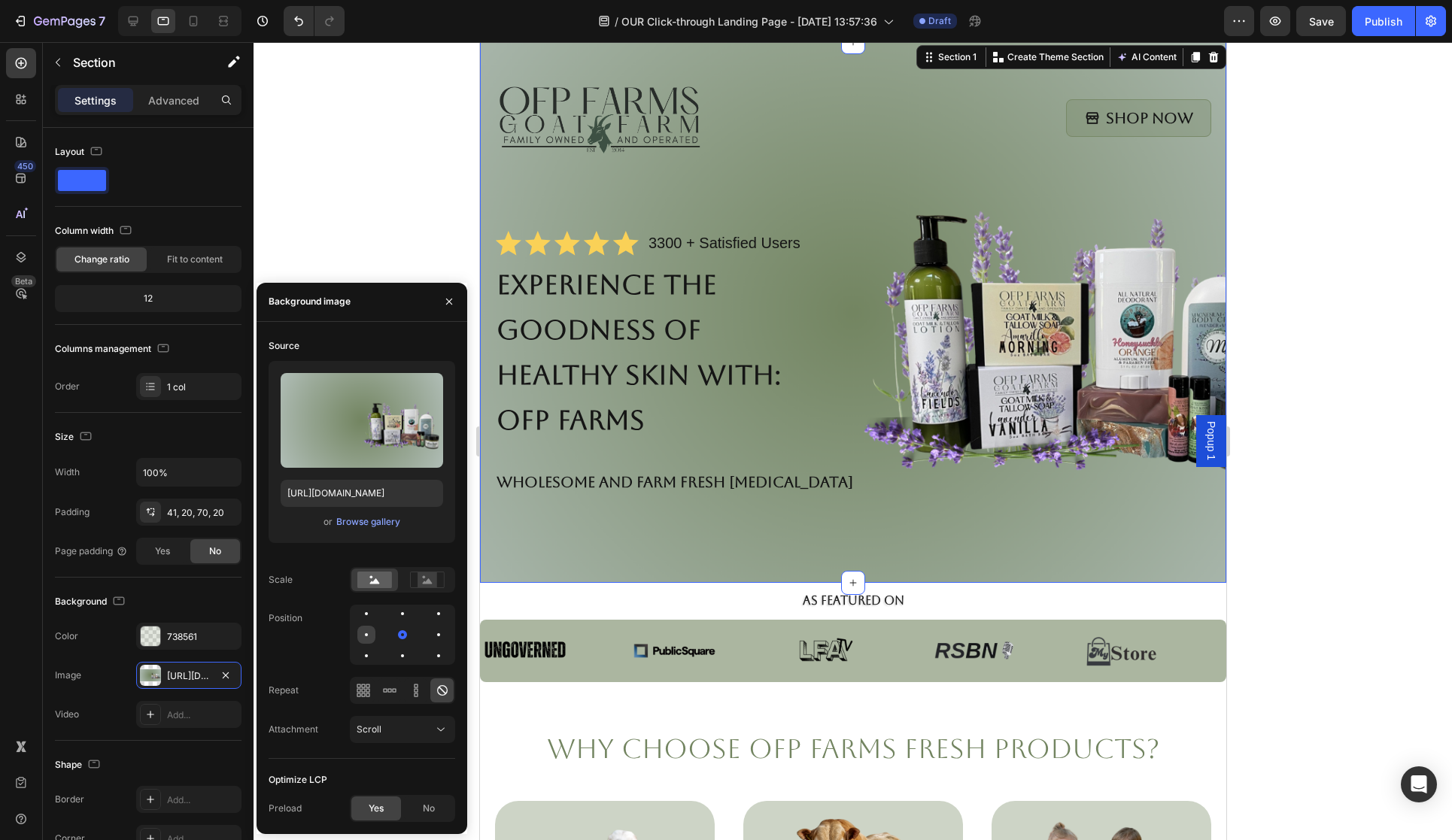
click at [394, 636] on div at bounding box center [402, 635] width 18 height 18
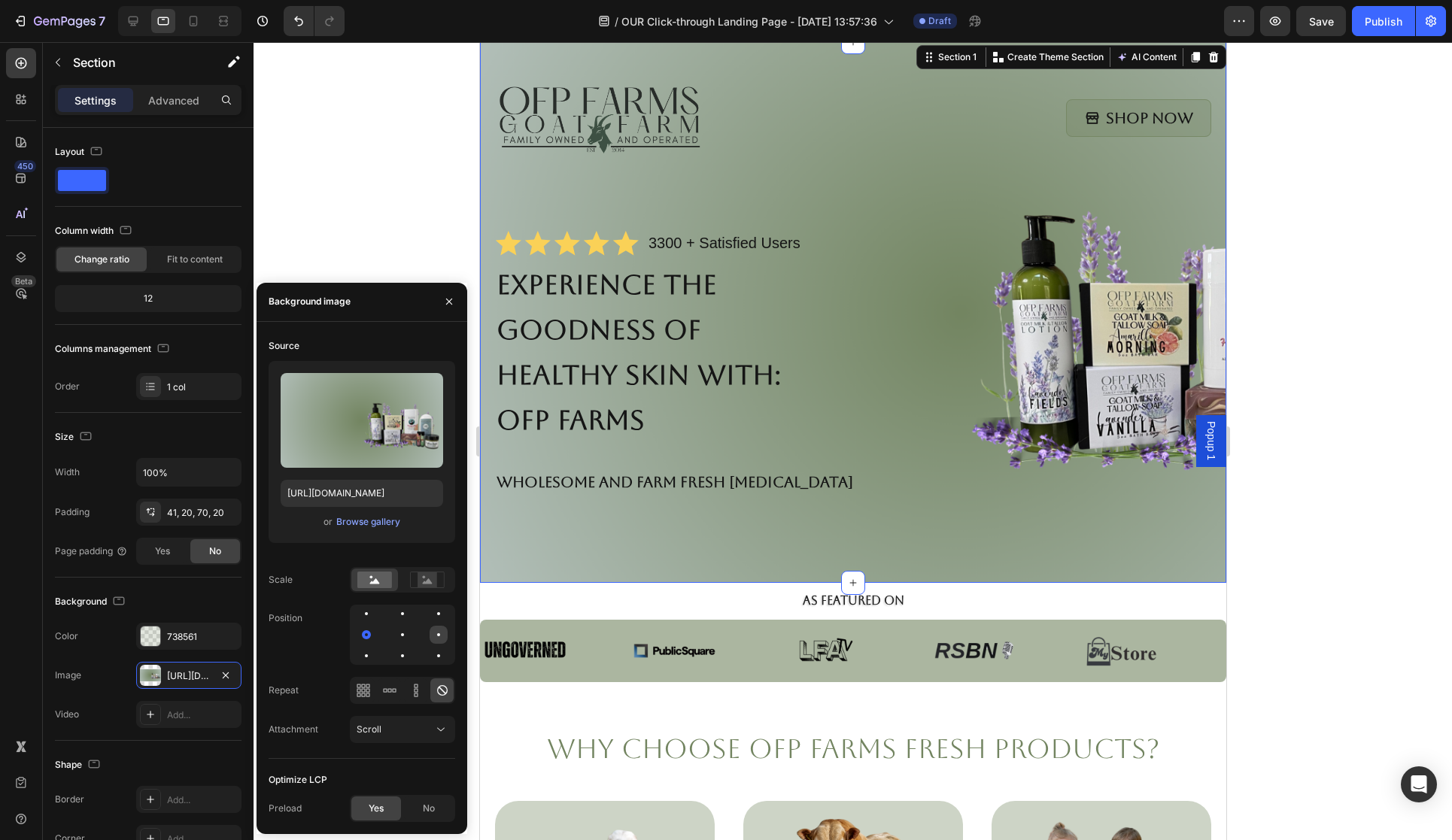
click at [439, 633] on div at bounding box center [439, 635] width 3 height 3
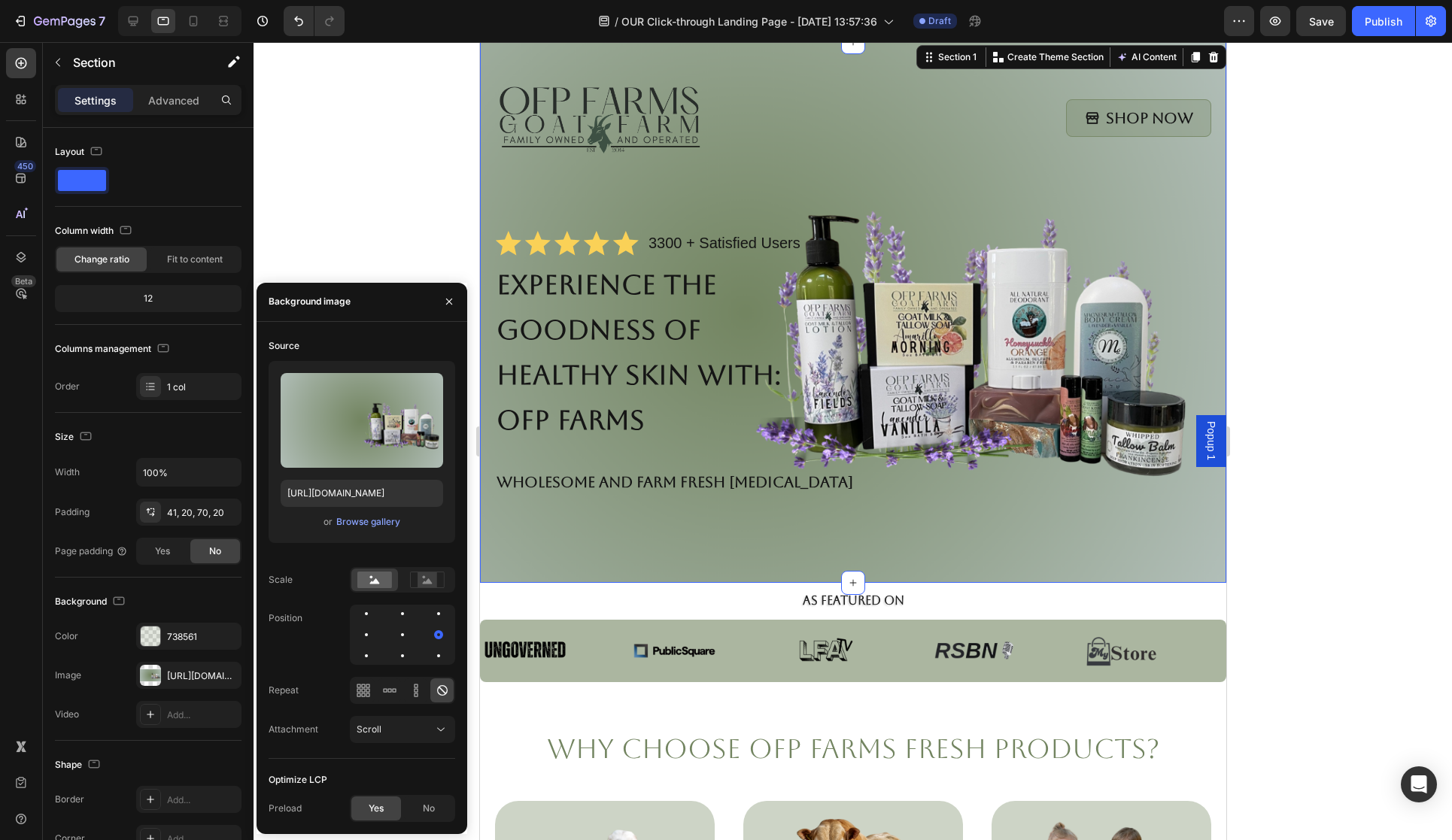
click at [1281, 531] on div at bounding box center [853, 442] width 1199 height 798
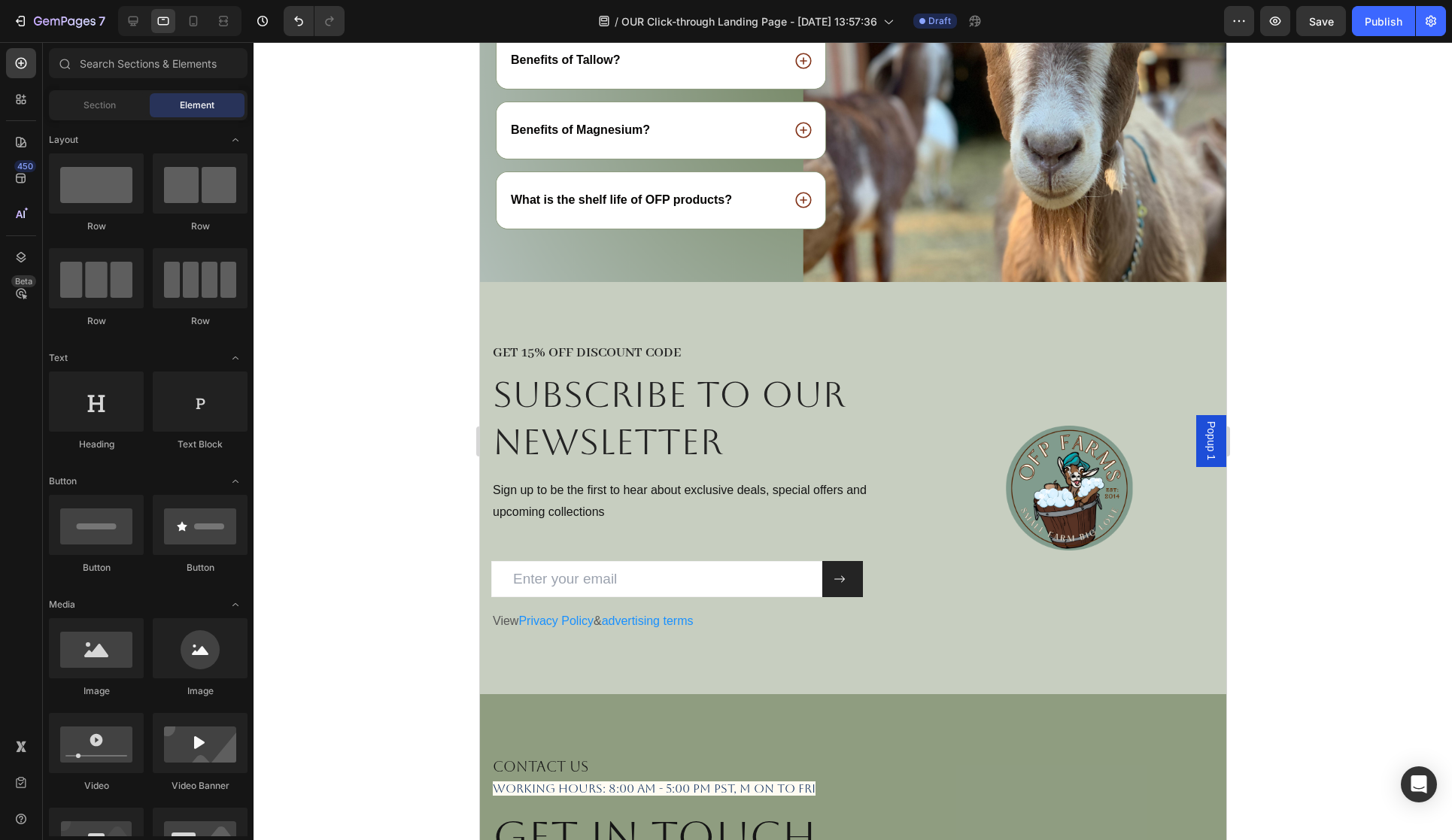
scroll to position [2833, 0]
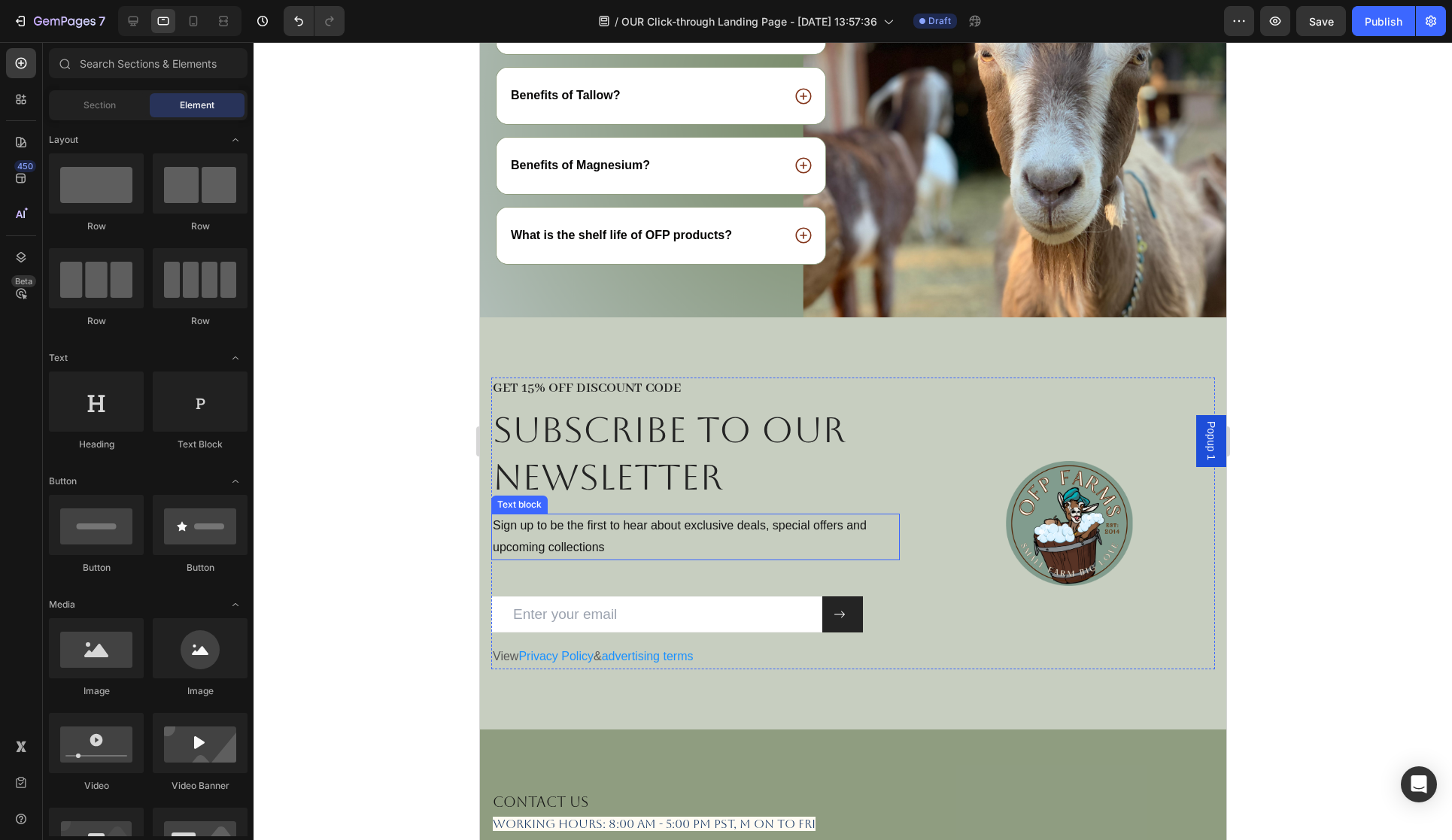
click at [701, 560] on div "Sign up to be the first to hear about exclusive deals, special offers and upcom…" at bounding box center [694, 537] width 409 height 46
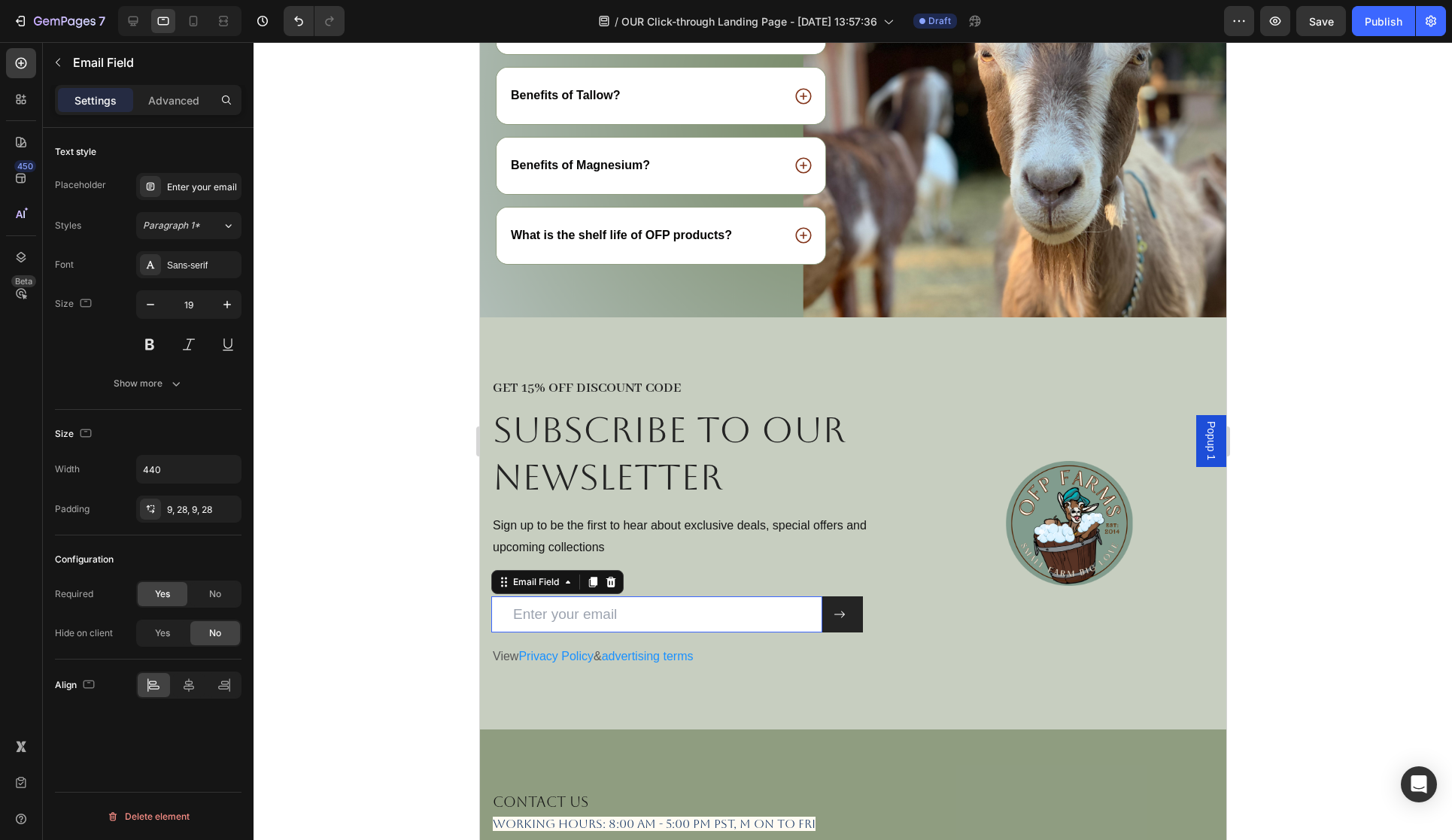
click at [698, 611] on input "email" at bounding box center [656, 615] width 331 height 37
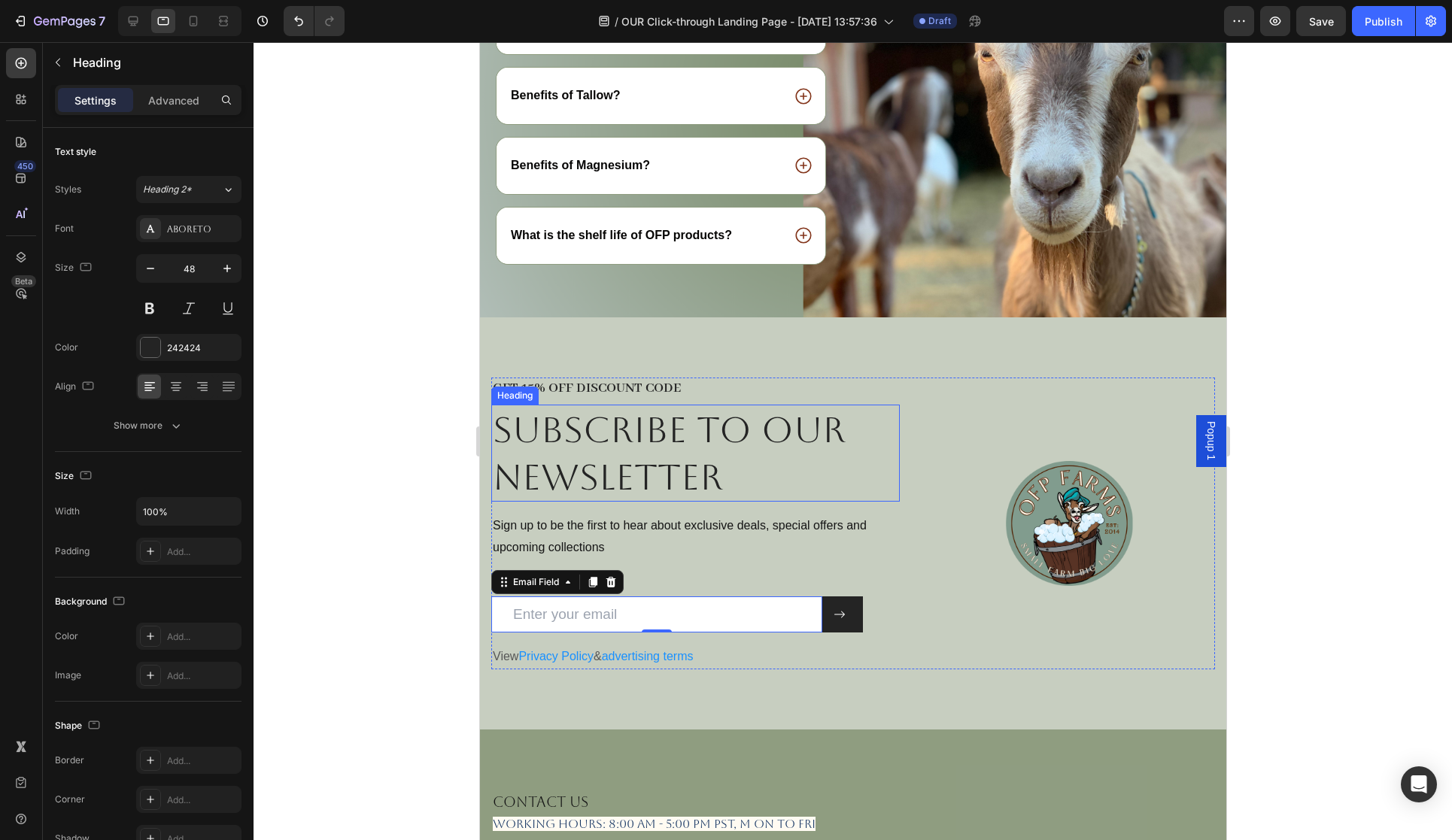
click at [789, 476] on h2 "Subscribe to OUR newsletter" at bounding box center [694, 453] width 409 height 97
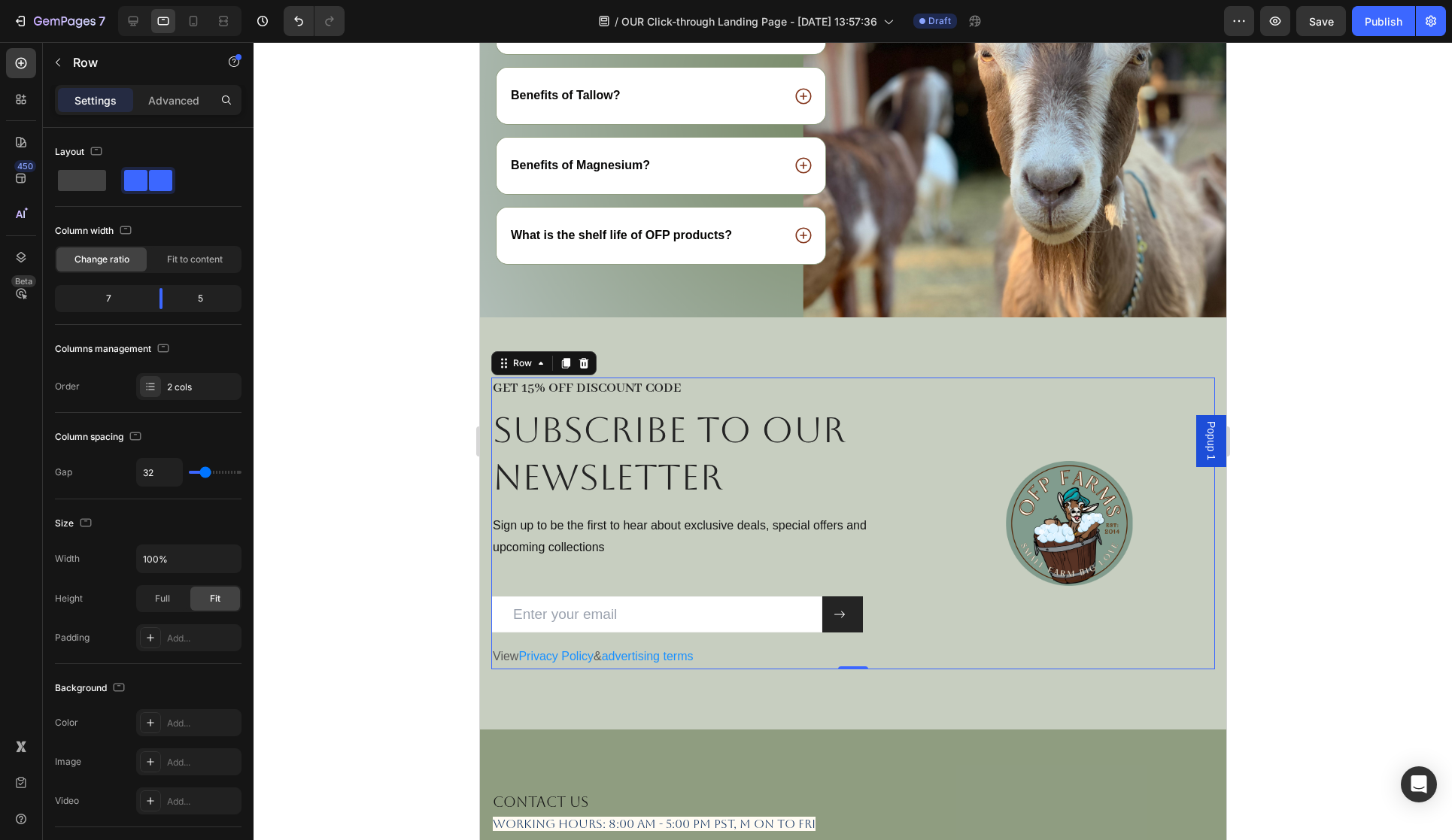
click at [921, 394] on div "GET 15% OFF DISCOUNT CODE Heading Subscribe to OUR newsletter Heading Sign up t…" at bounding box center [852, 523] width 724 height 292
click at [1357, 427] on div at bounding box center [853, 442] width 1199 height 798
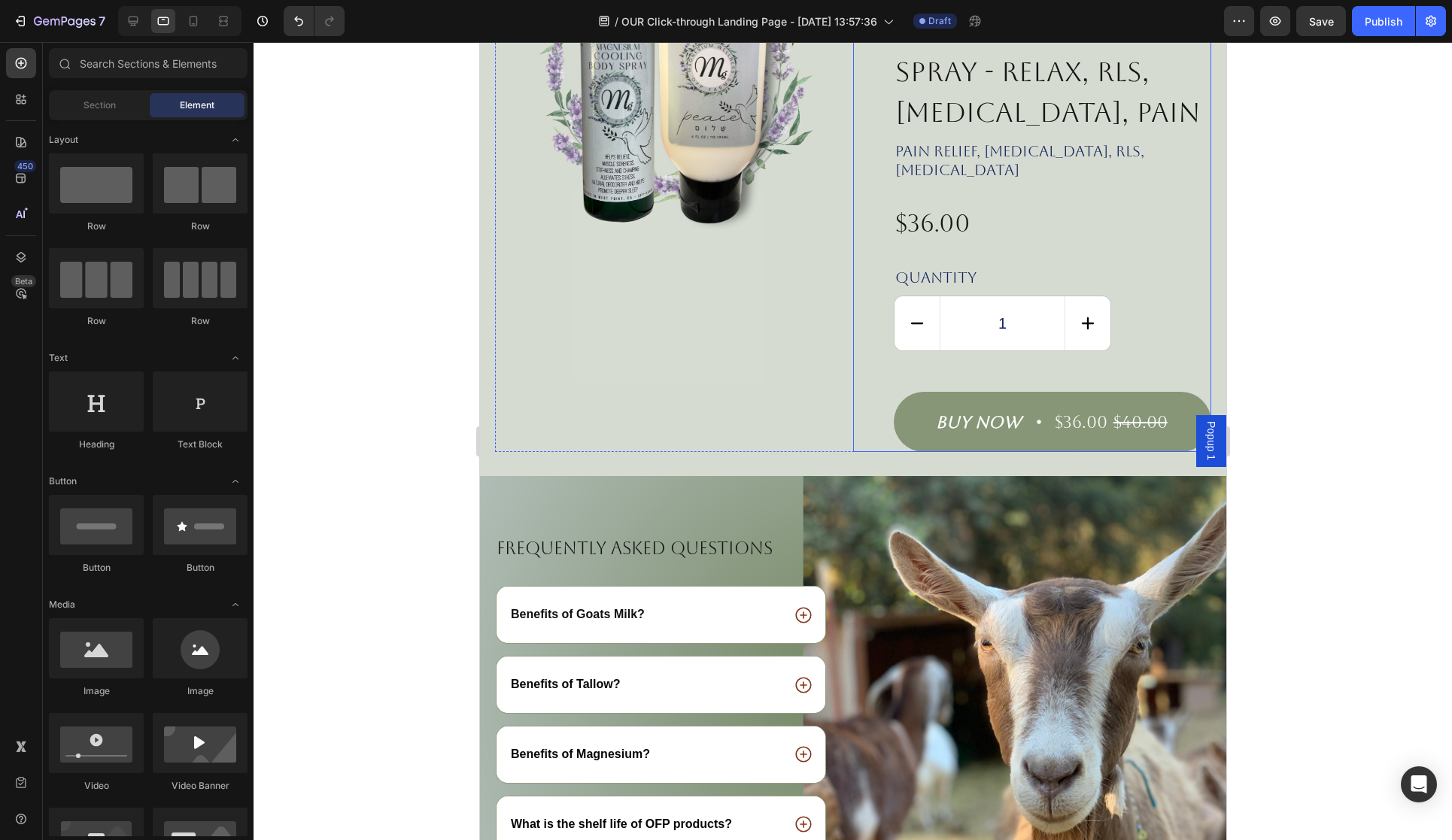
scroll to position [2254, 0]
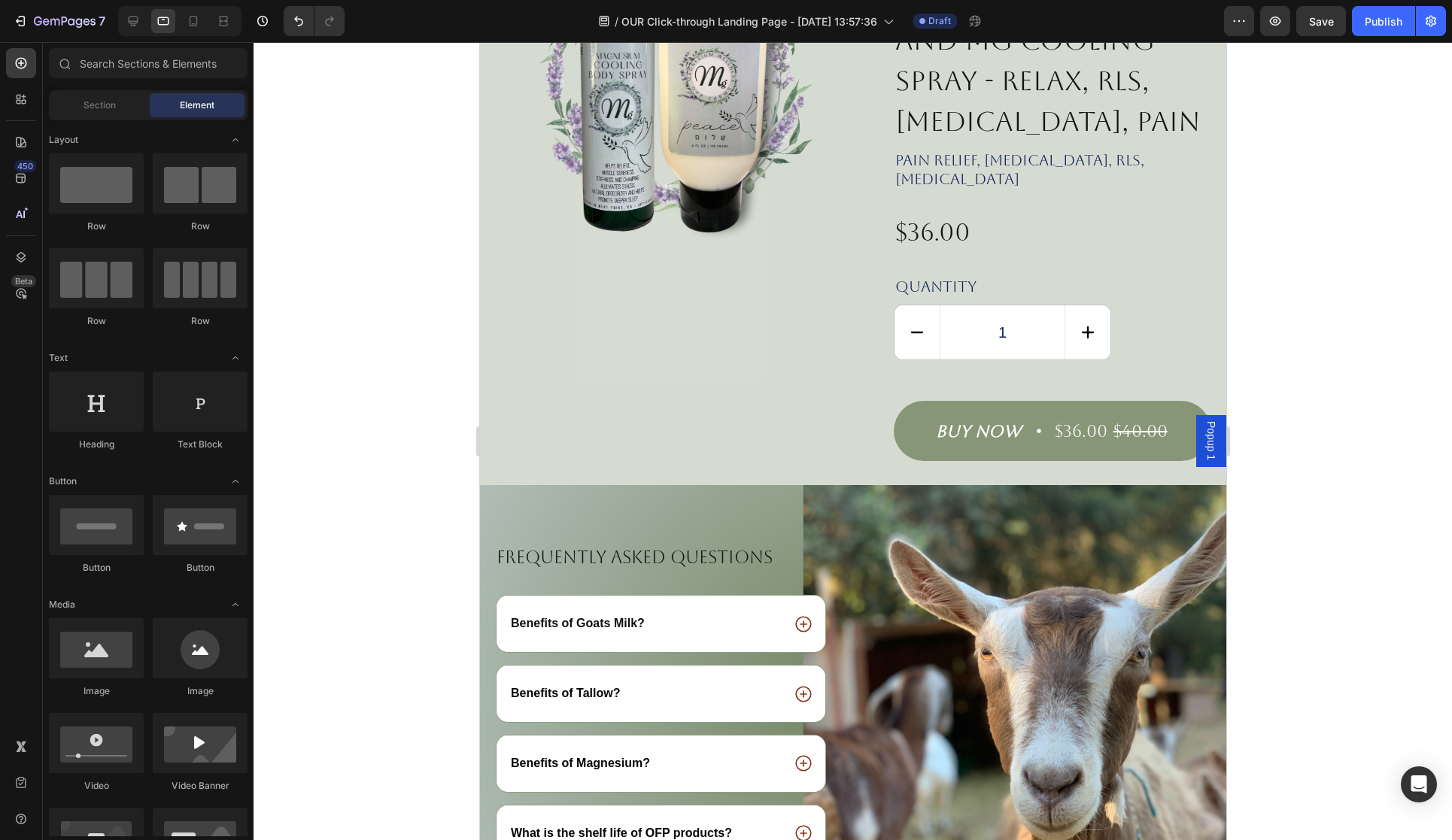
click at [1209, 445] on span "Popup 1" at bounding box center [1210, 441] width 15 height 39
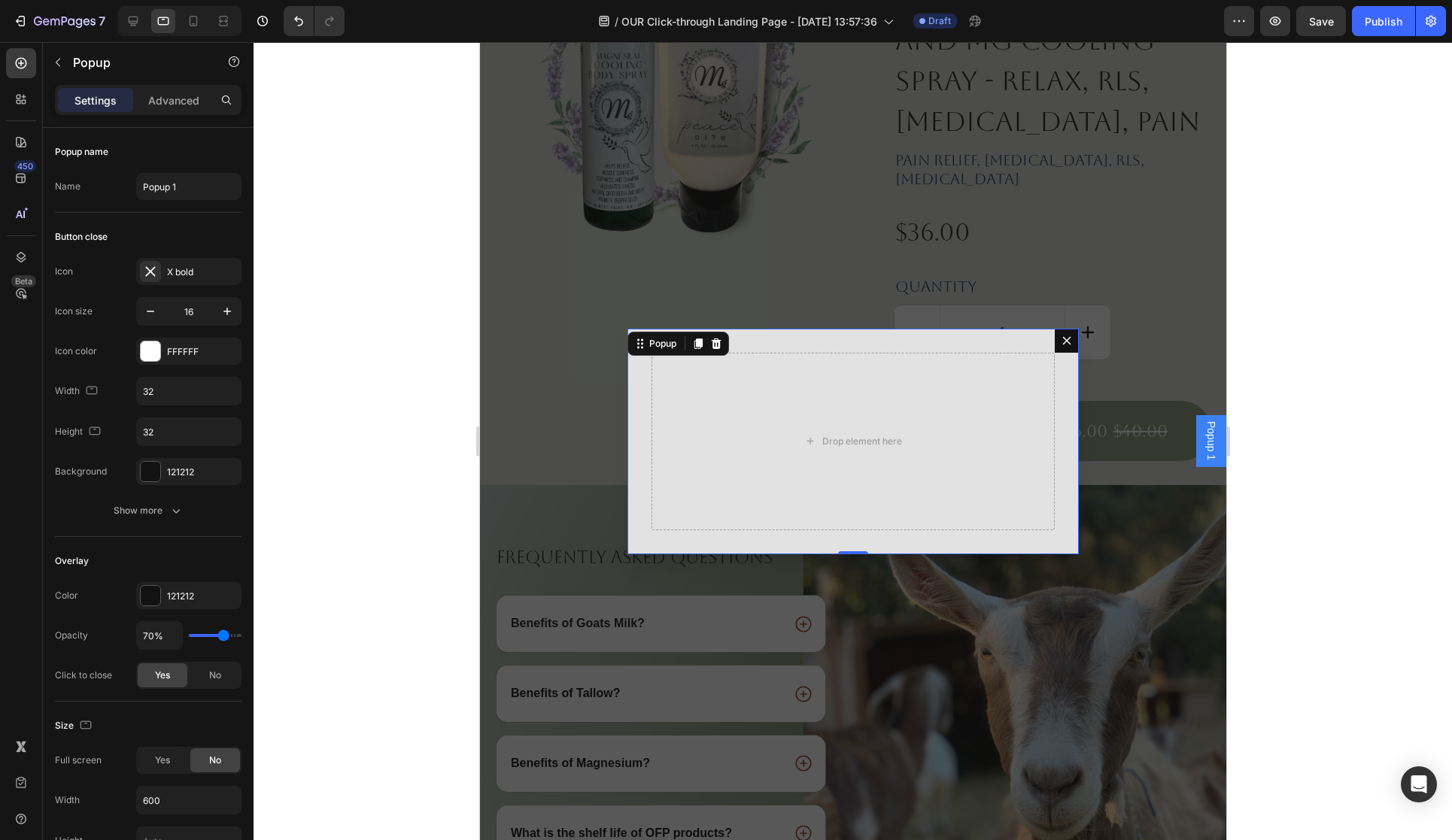
click at [1065, 340] on icon "Dialog content" at bounding box center [1067, 340] width 8 height 8
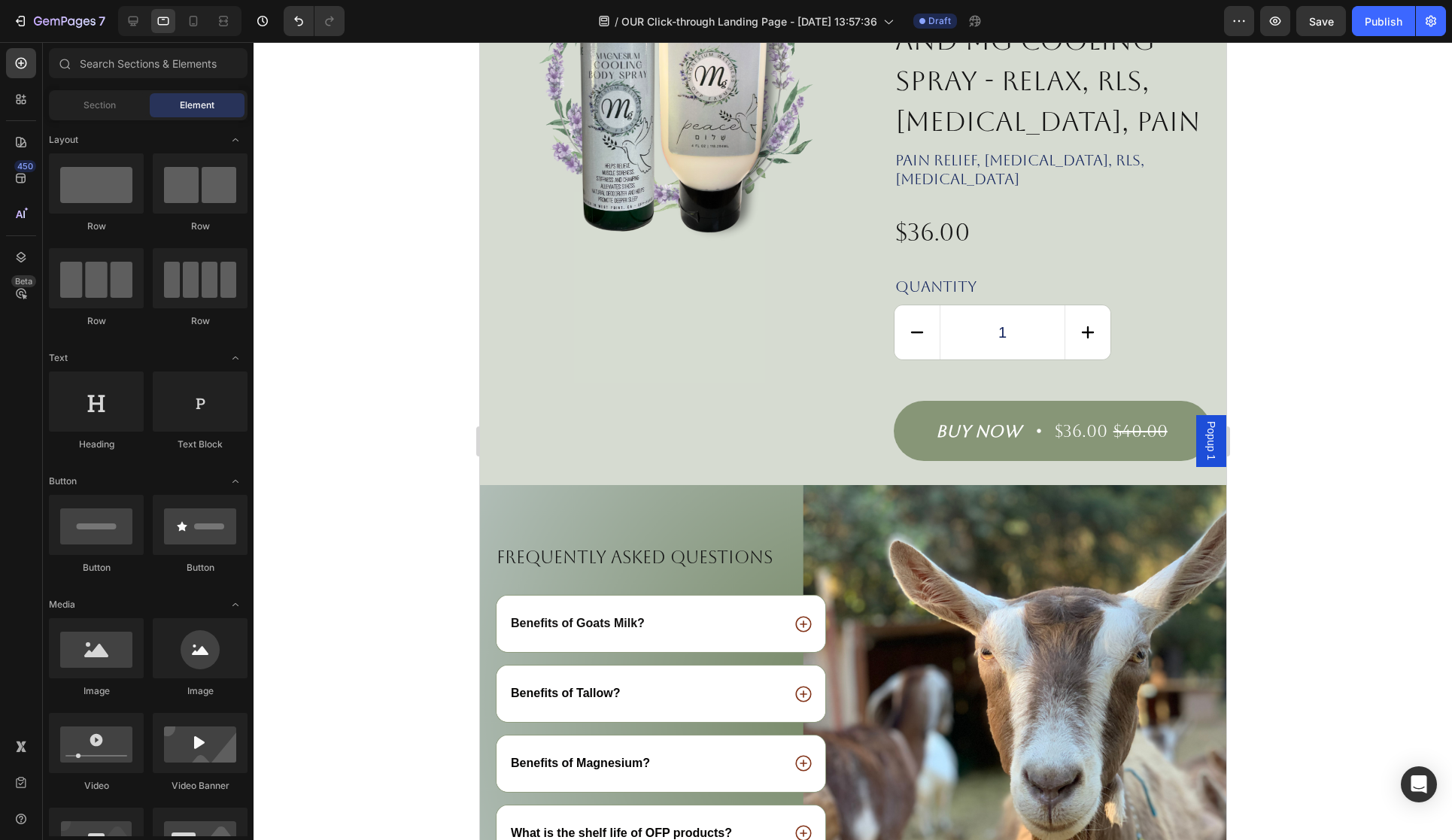
click at [1216, 438] on span "Popup 1" at bounding box center [1210, 441] width 15 height 39
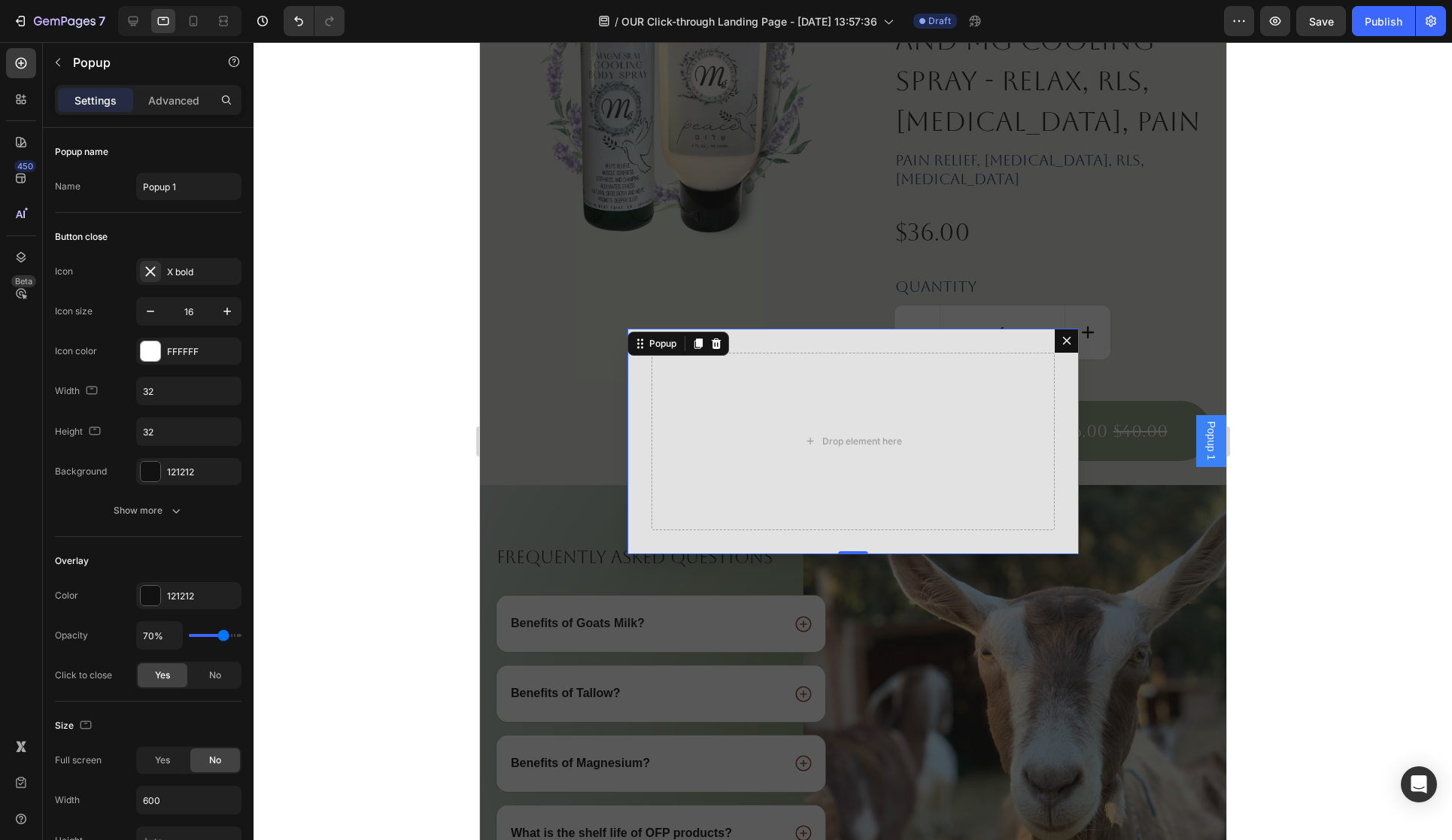
click at [1064, 342] on icon "Dialog content" at bounding box center [1067, 340] width 8 height 8
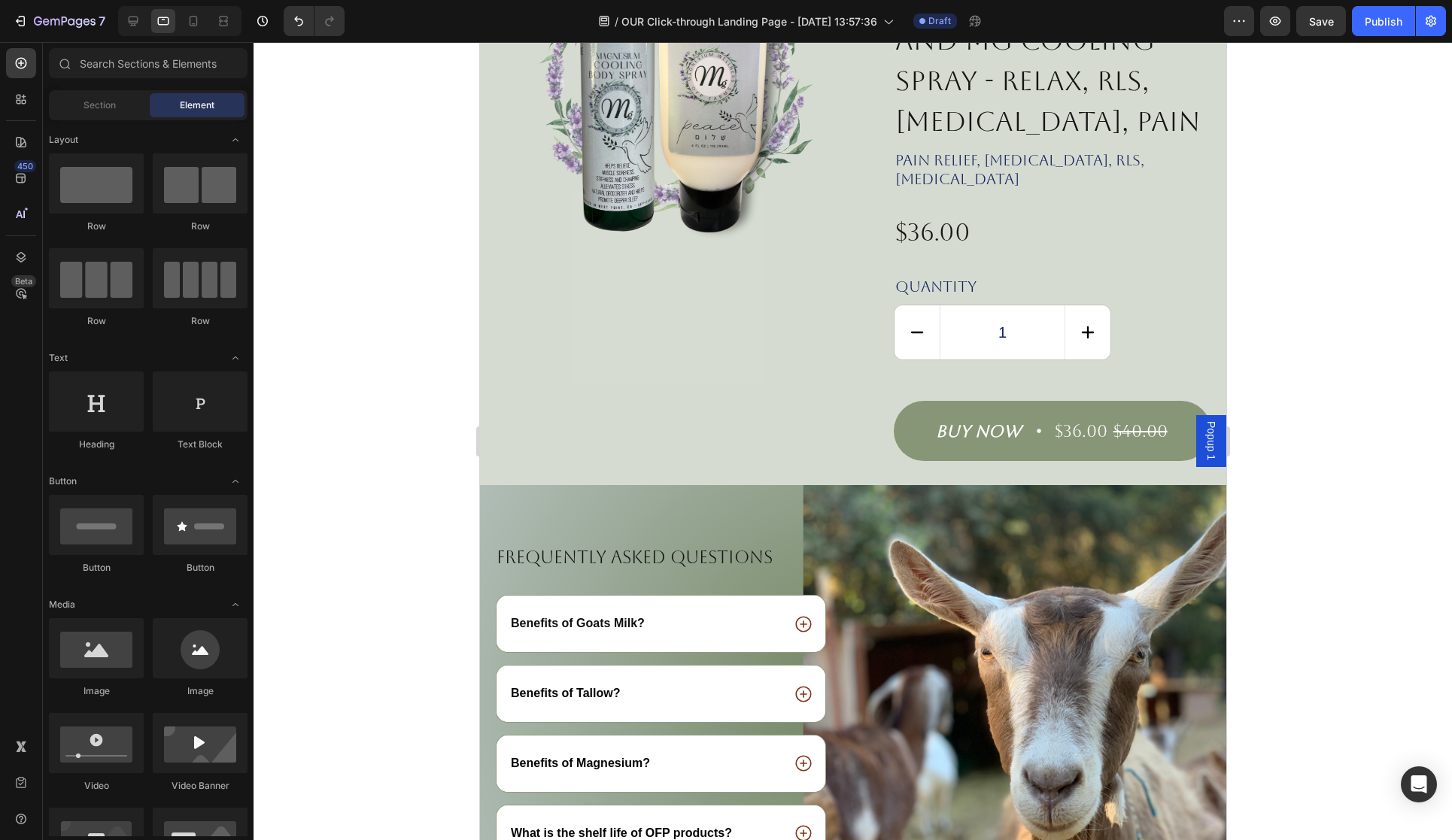
click at [1298, 452] on div at bounding box center [853, 442] width 1199 height 798
click at [1213, 452] on span "Popup 1" at bounding box center [1210, 441] width 15 height 39
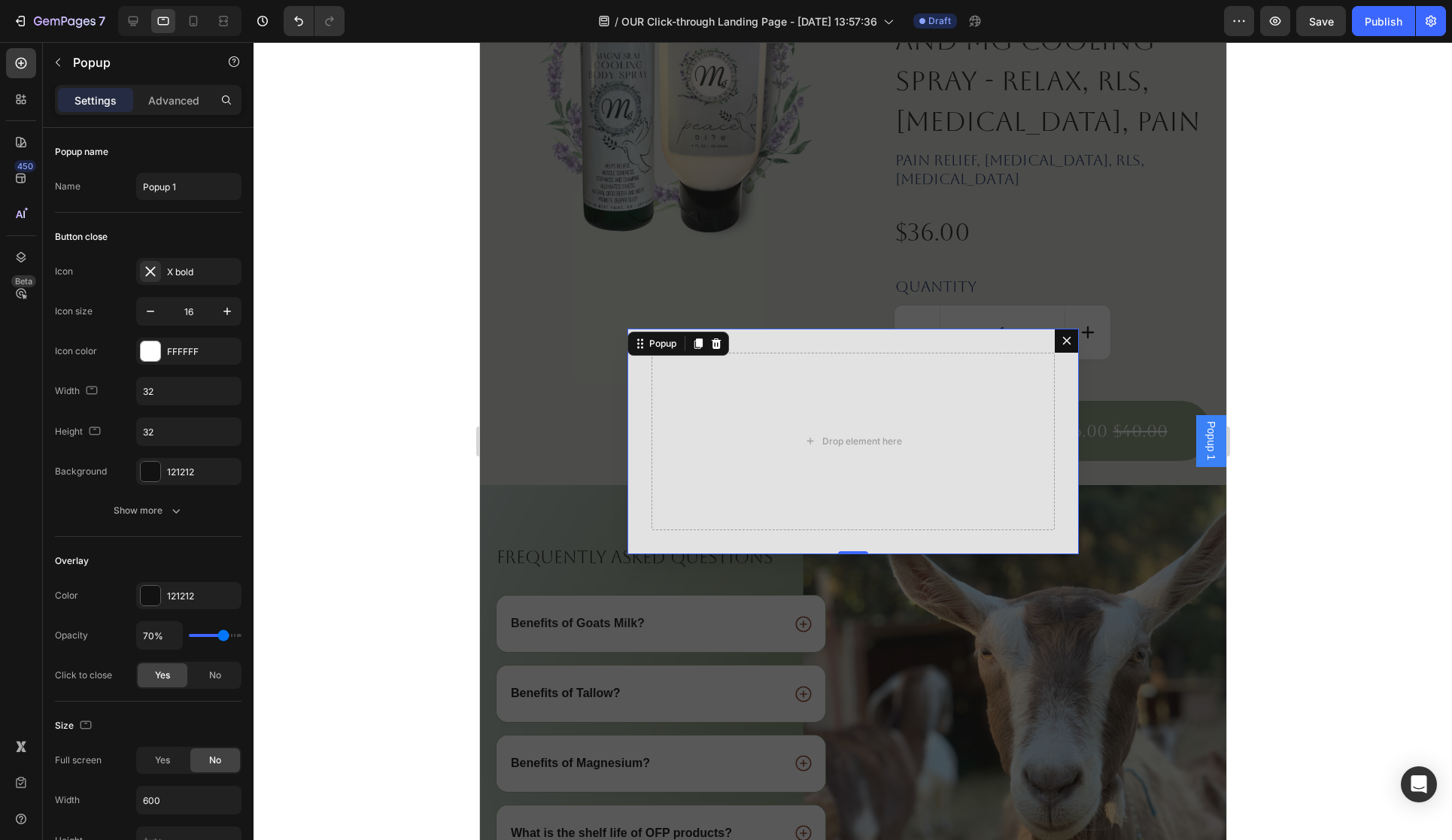
click at [1060, 337] on icon "Dialog content" at bounding box center [1067, 341] width 12 height 12
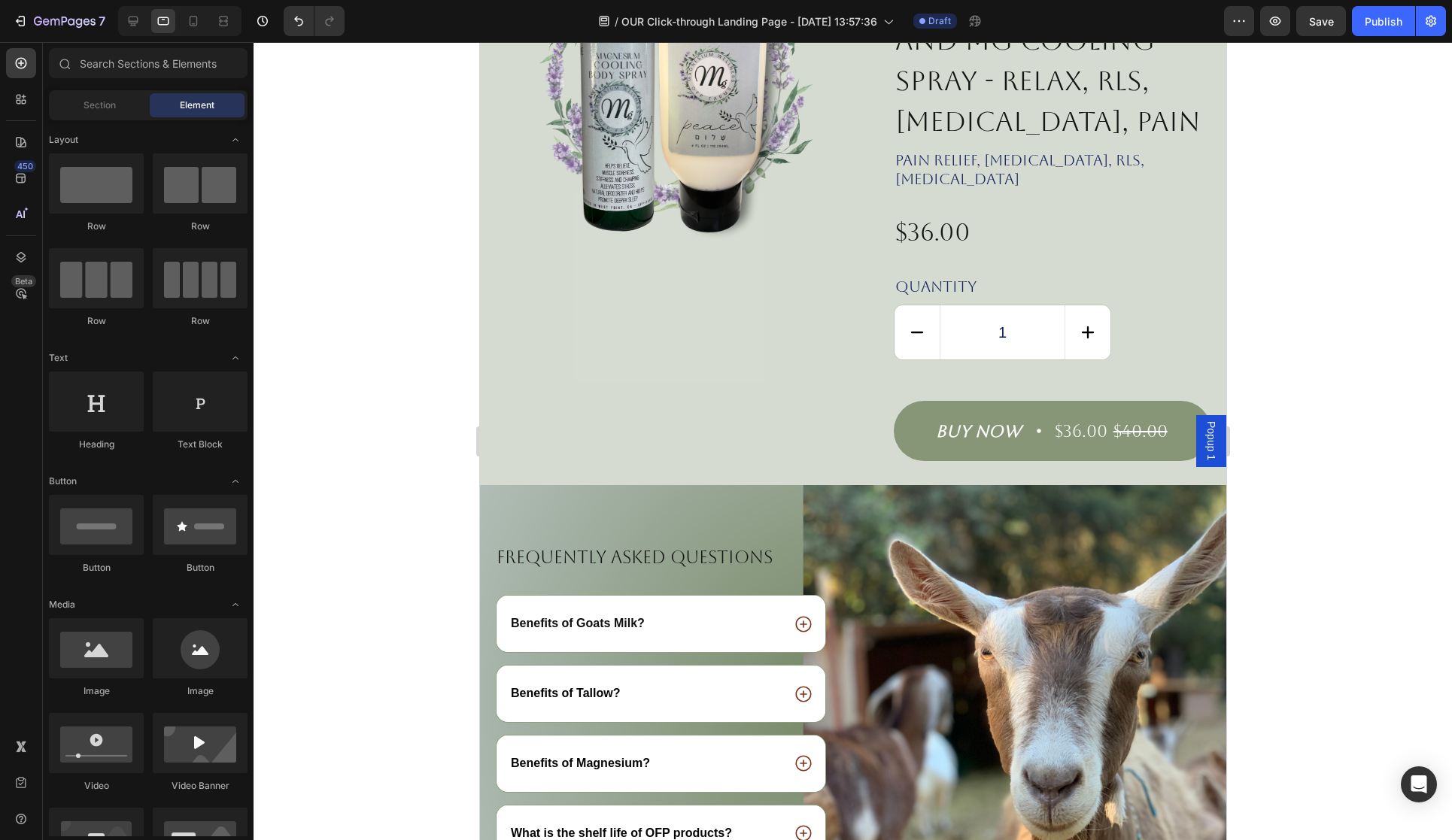
click at [1305, 440] on div at bounding box center [853, 442] width 1199 height 798
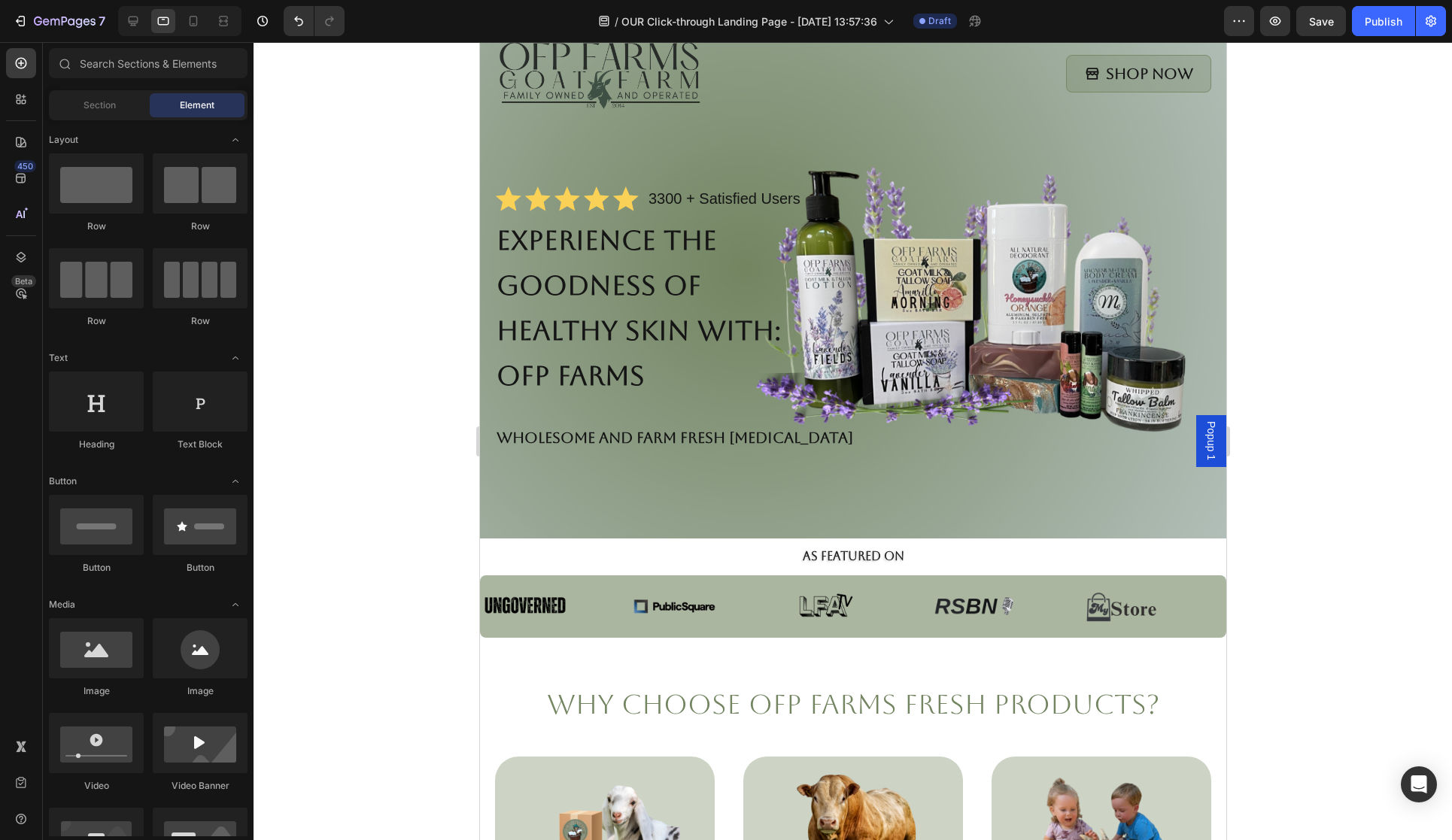
scroll to position [0, 0]
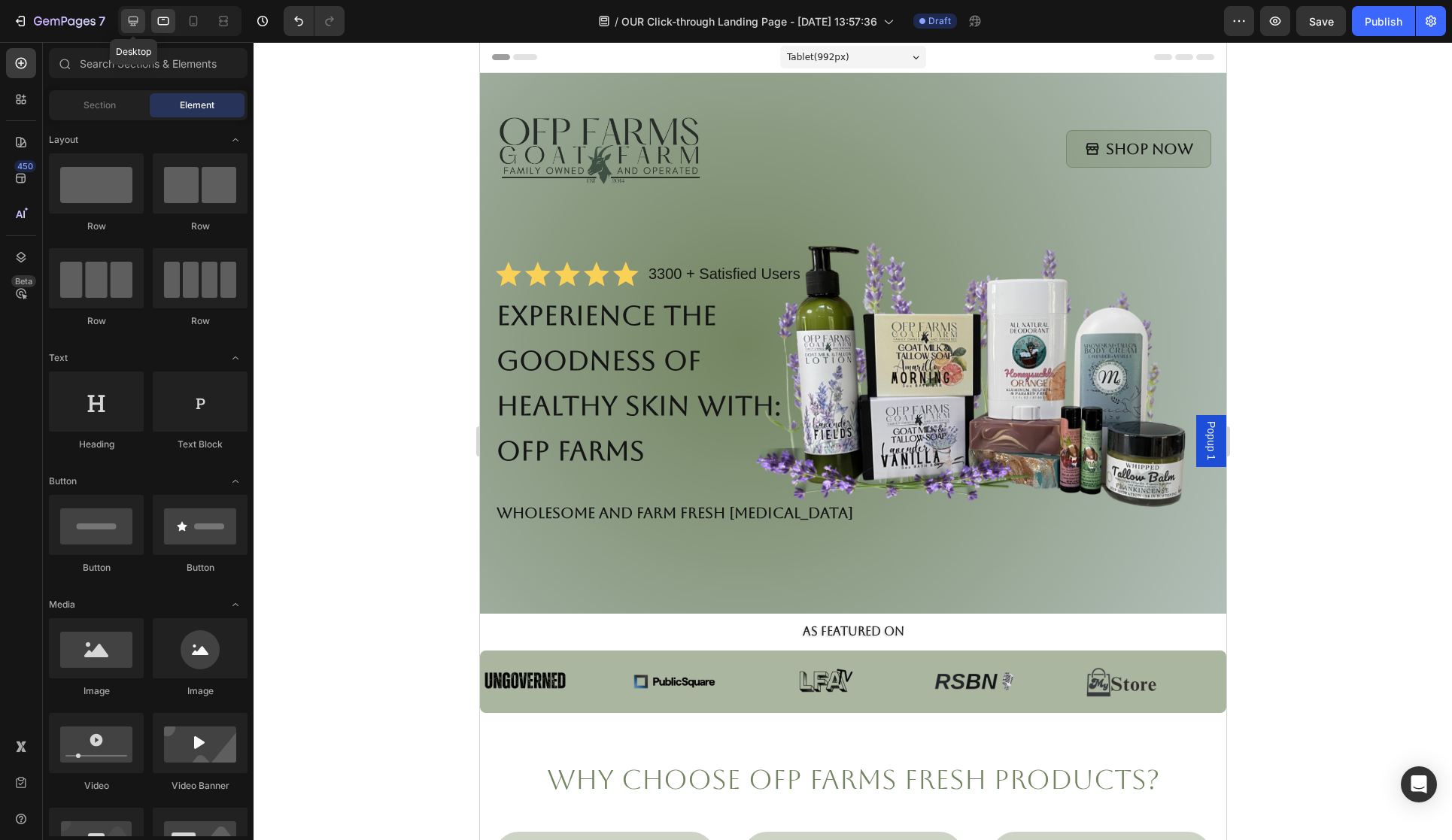
click at [131, 22] on icon at bounding box center [134, 21] width 10 height 10
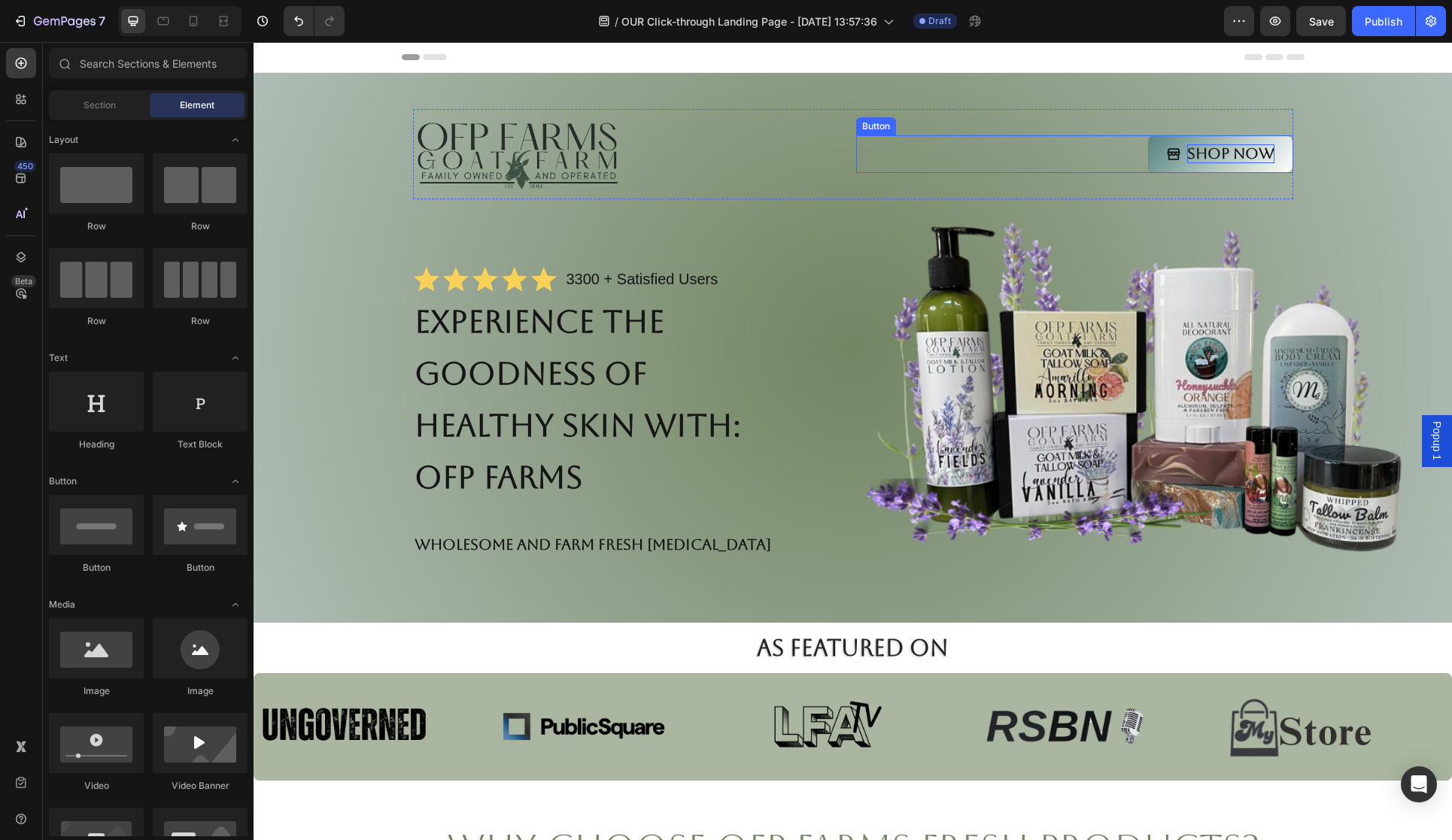
click at [1219, 147] on p "Shop Now" at bounding box center [1230, 154] width 87 height 19
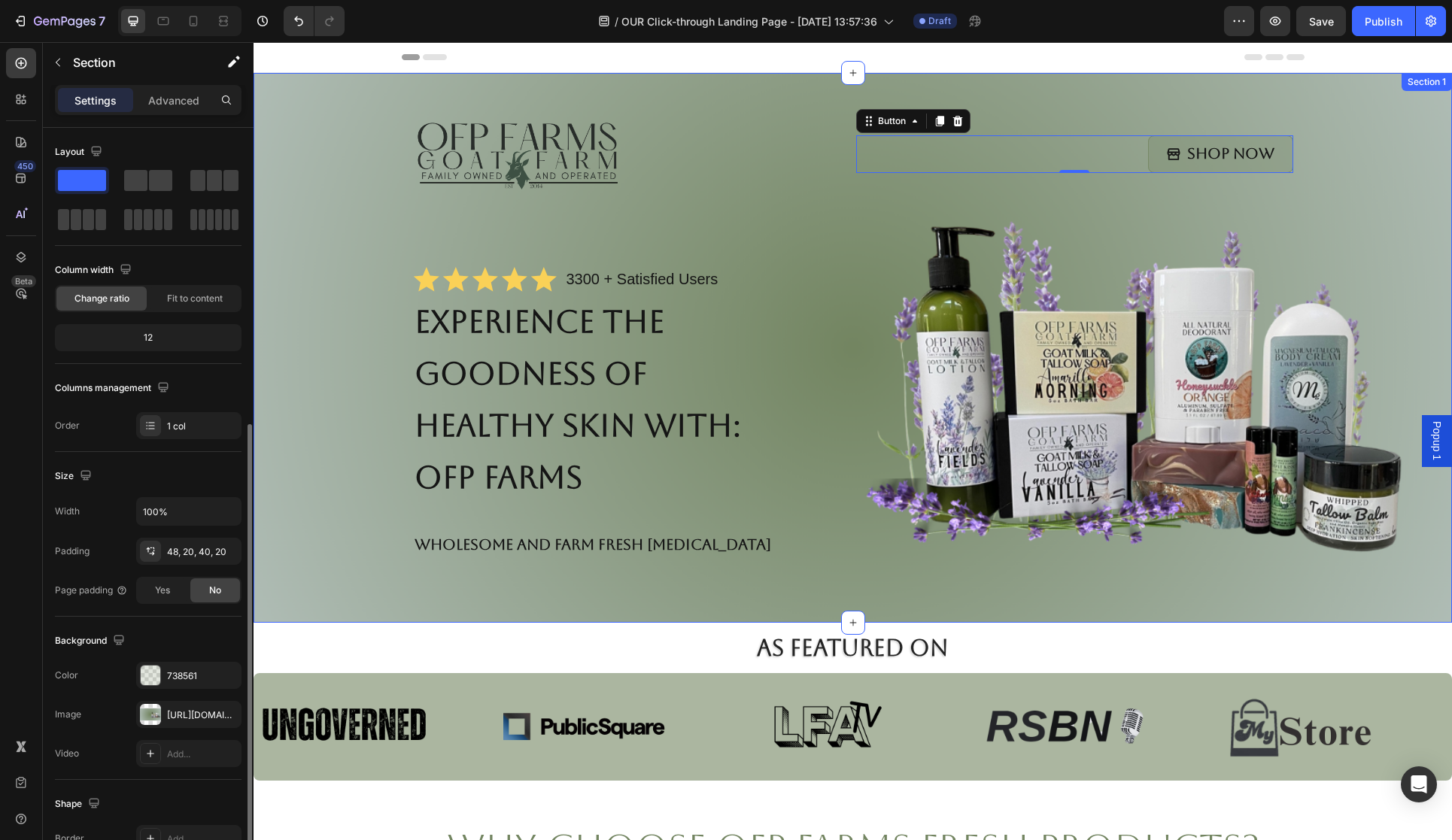
click at [304, 524] on div "Image Shop Now Button 0 Row Icon Icon Icon Icon Icon Icon List 3300 + Satisfied…" at bounding box center [853, 351] width 1169 height 483
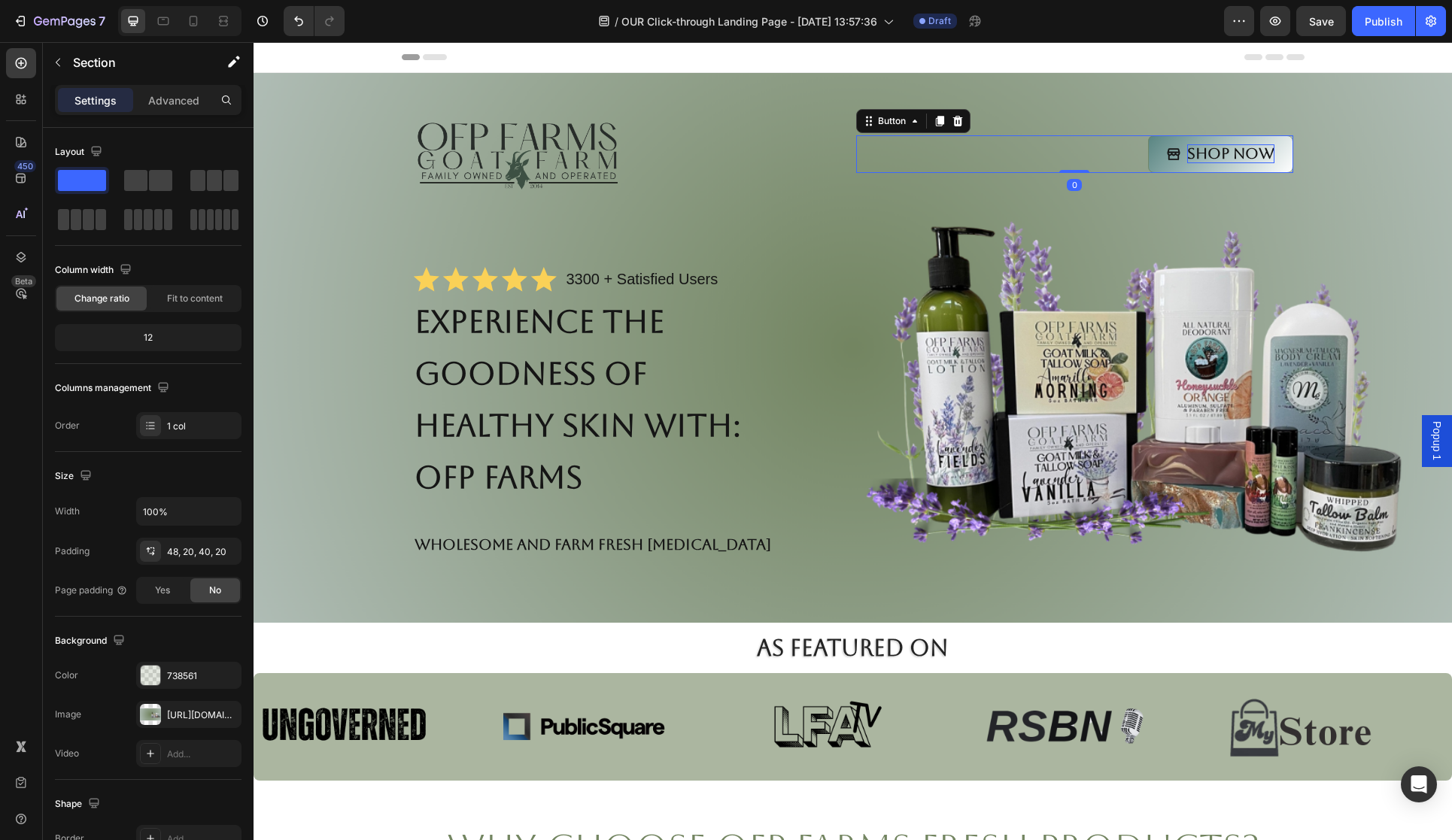
click at [1226, 150] on p "Shop Now" at bounding box center [1230, 154] width 87 height 19
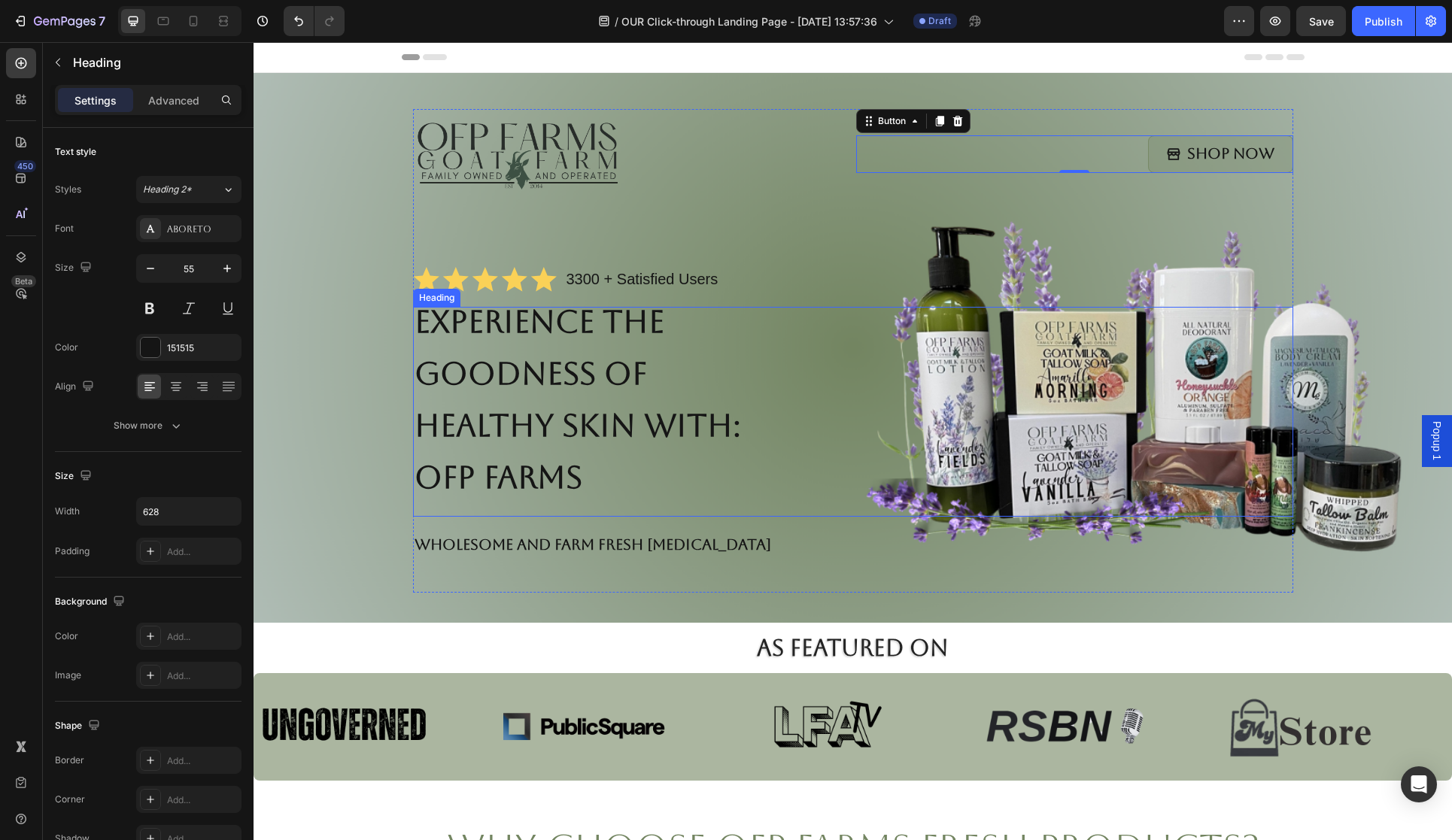
click at [1016, 455] on div "Experience the Goodness of Healthy Skin with: OFP Farms" at bounding box center [853, 412] width 880 height 210
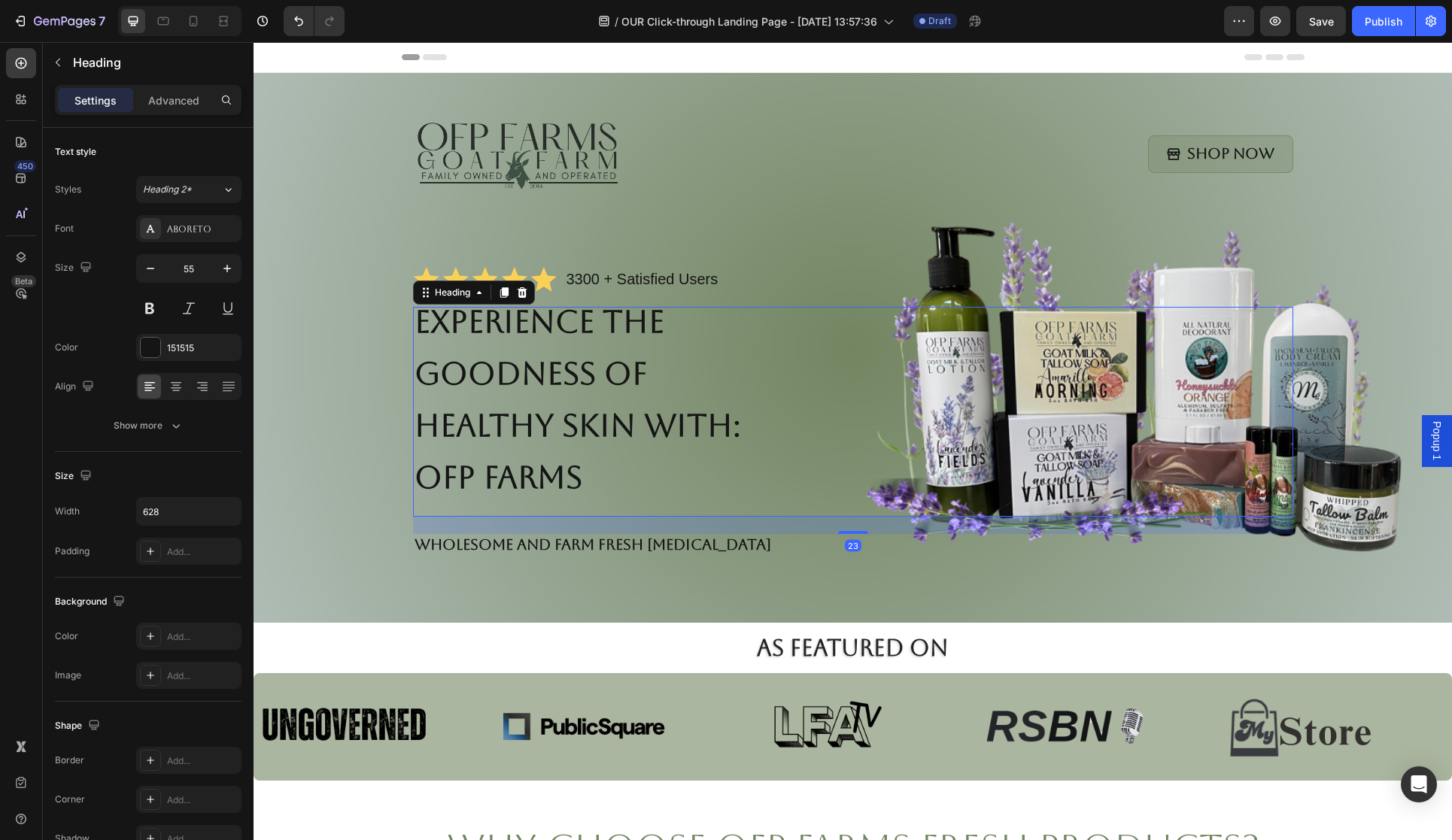
click at [1273, 459] on div "Experience the Goodness of Healthy Skin with: OFP Farms" at bounding box center [853, 412] width 880 height 210
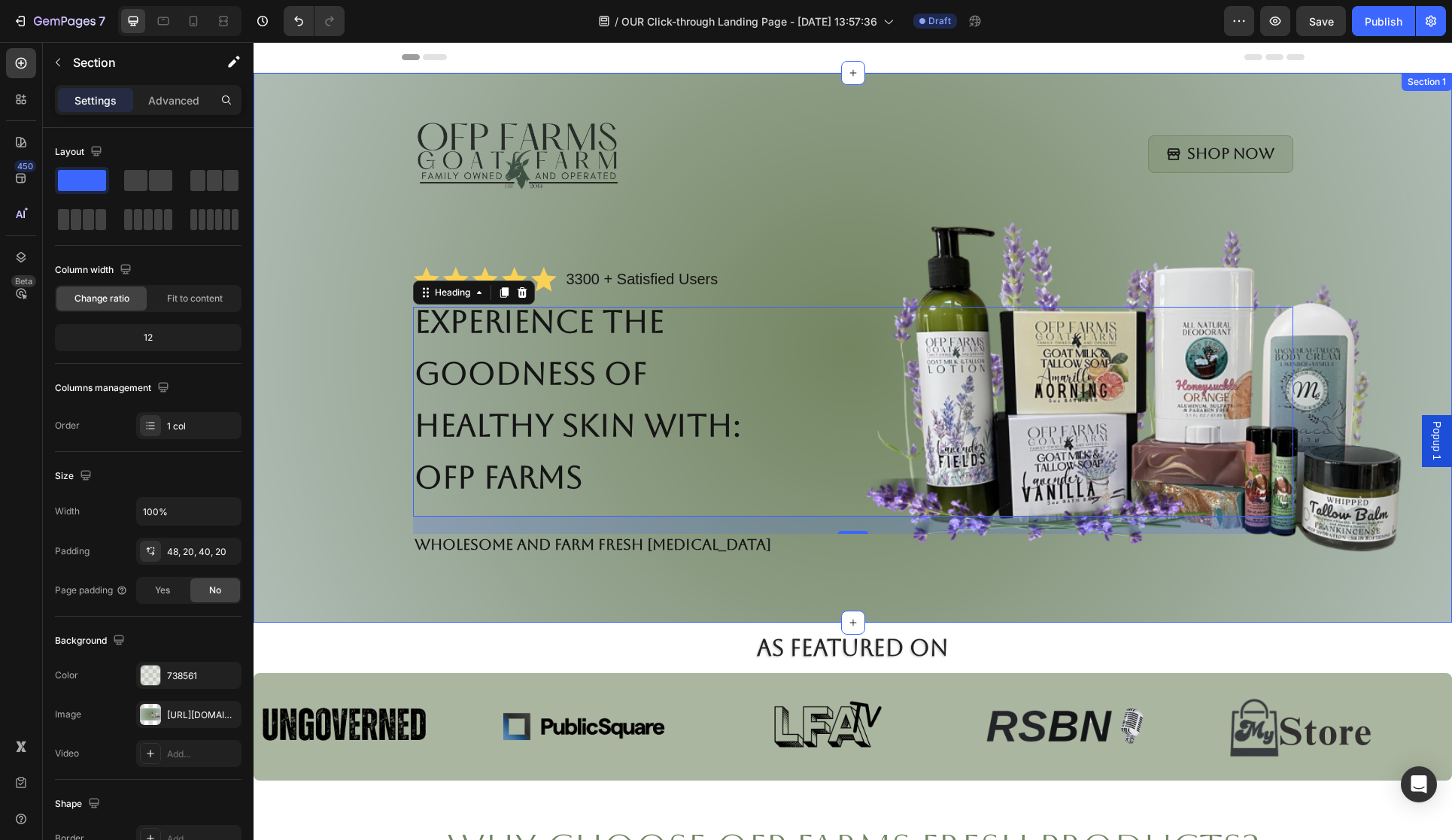
click at [1338, 492] on div "Image Shop Now Button Row Icon Icon Icon Icon Icon Icon List 3300 + Satisfied U…" at bounding box center [853, 351] width 1169 height 483
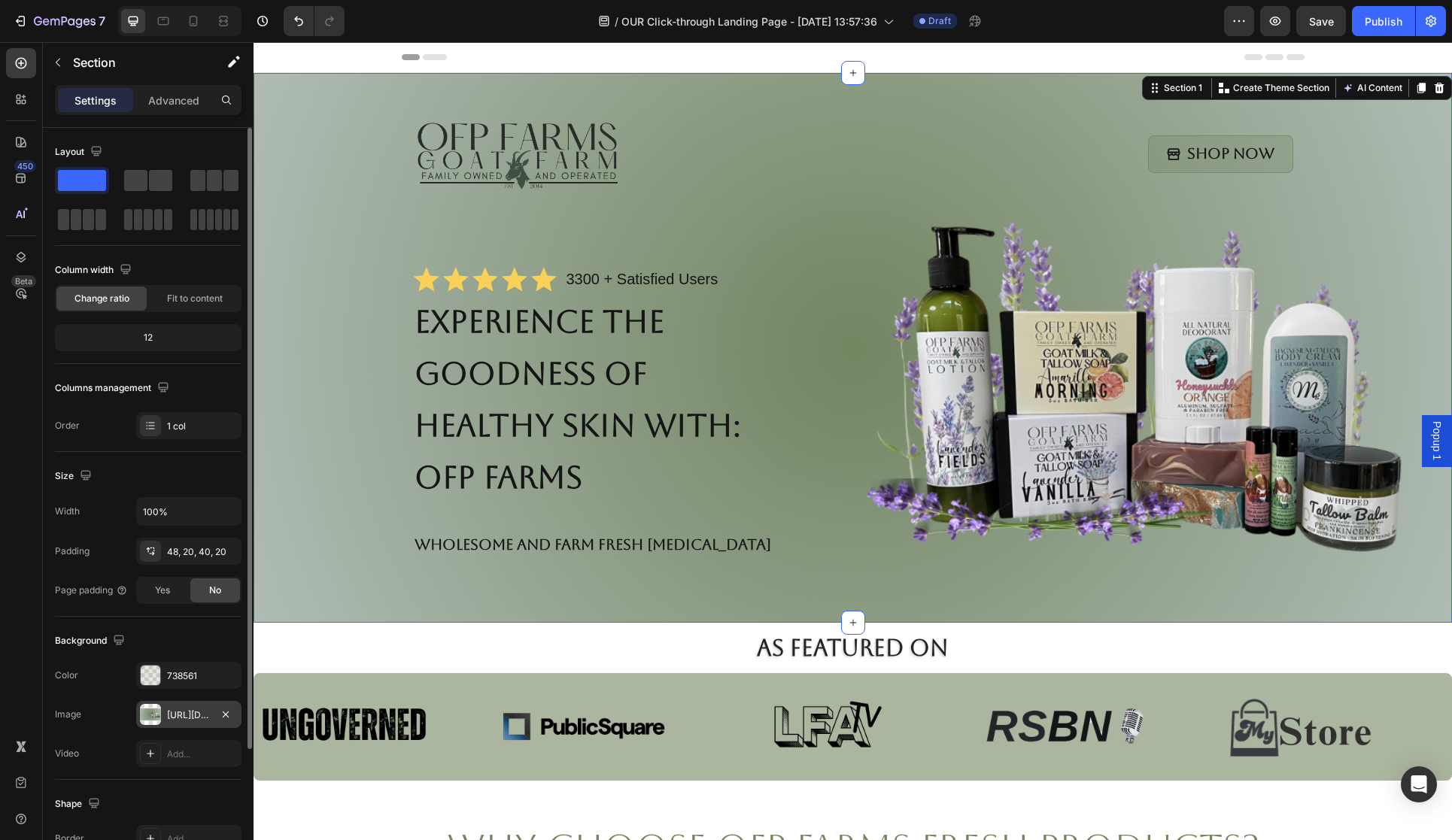
click at [196, 714] on div "https://cdn.shopify.com/s/files/1/0027/1043/7957/files/gempages_581394300722480…" at bounding box center [188, 716] width 44 height 14
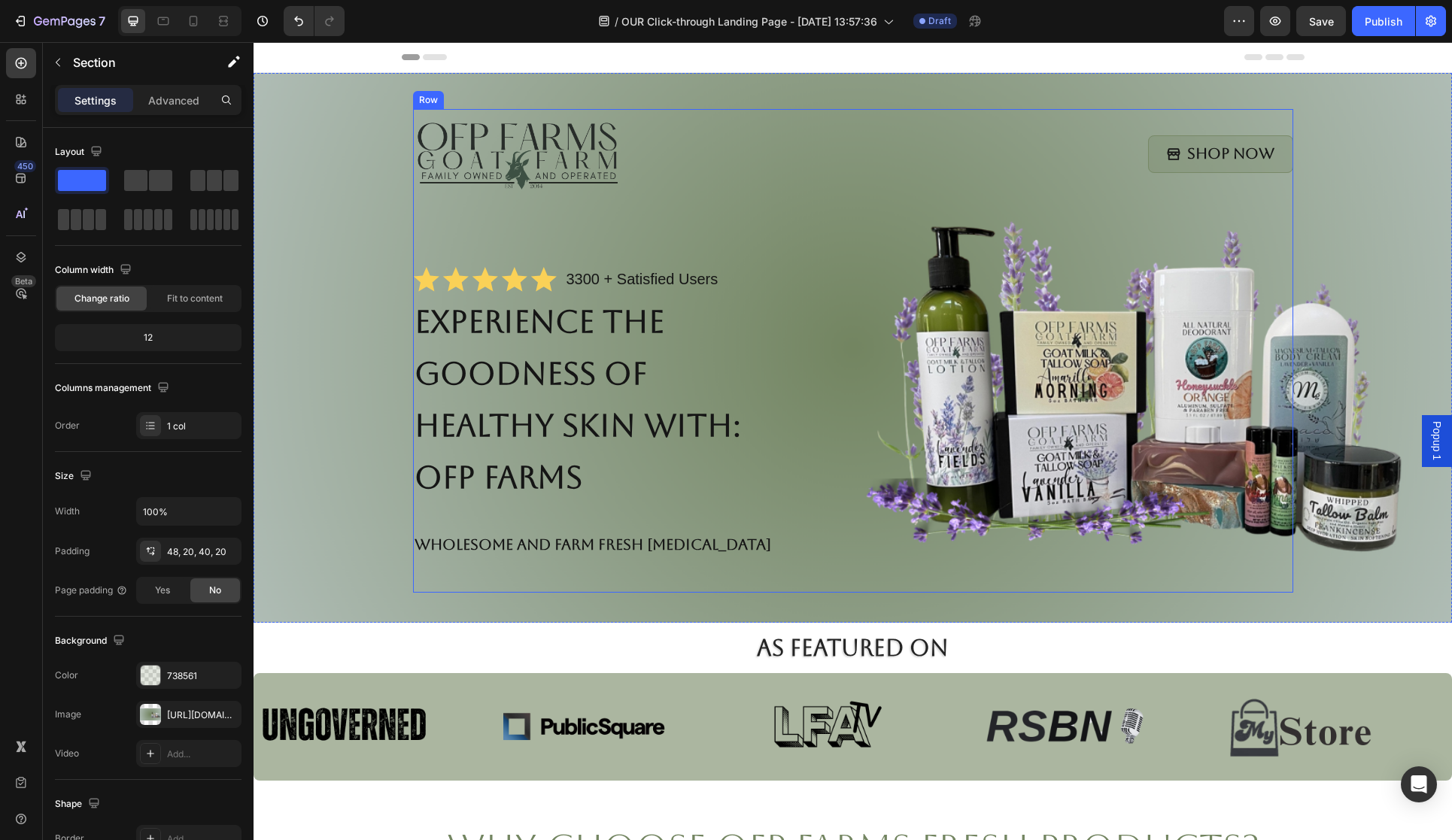
scroll to position [20, 0]
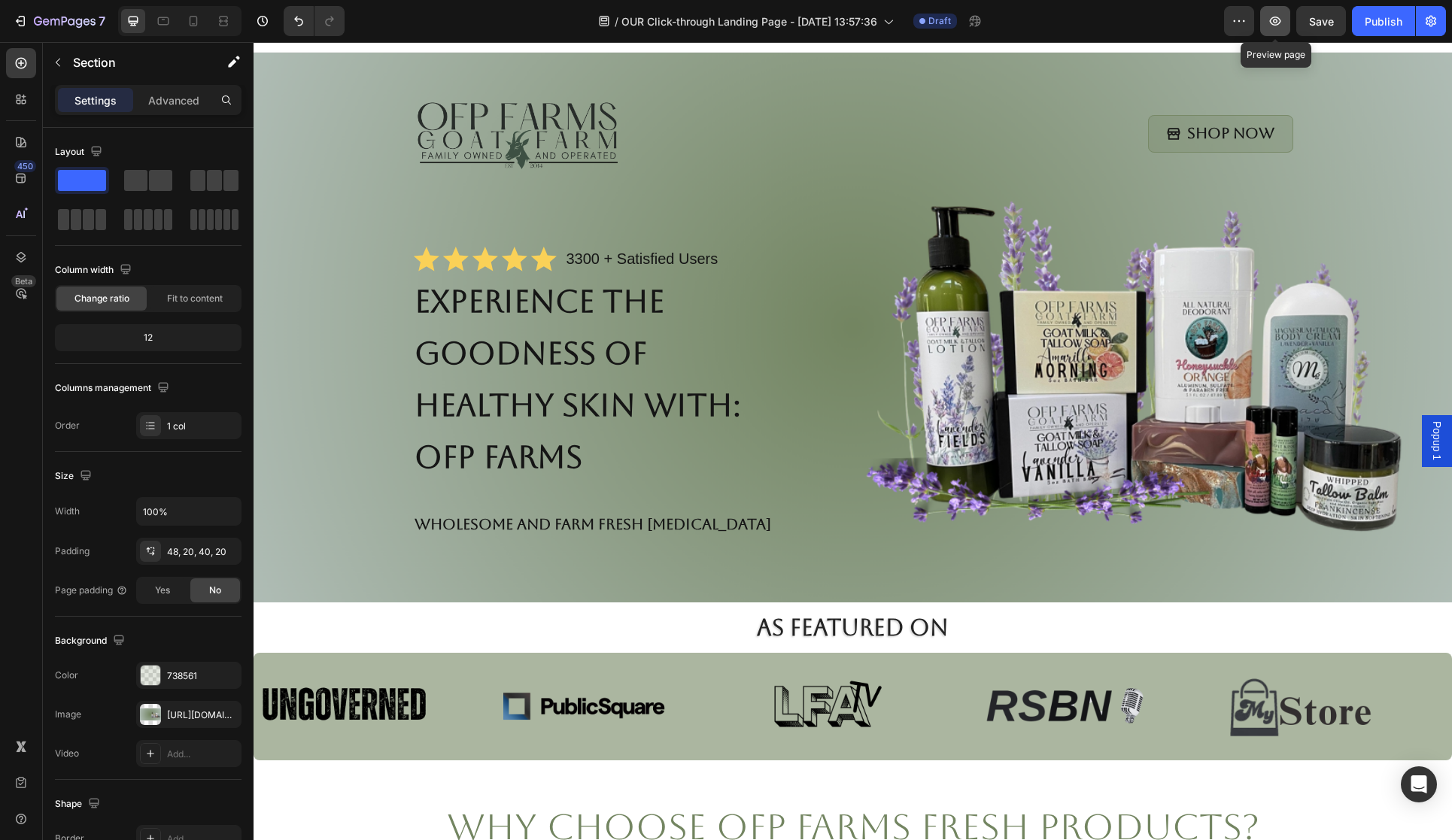
click at [1279, 22] on icon "button" at bounding box center [1275, 21] width 15 height 15
click at [166, 25] on icon at bounding box center [163, 21] width 15 height 15
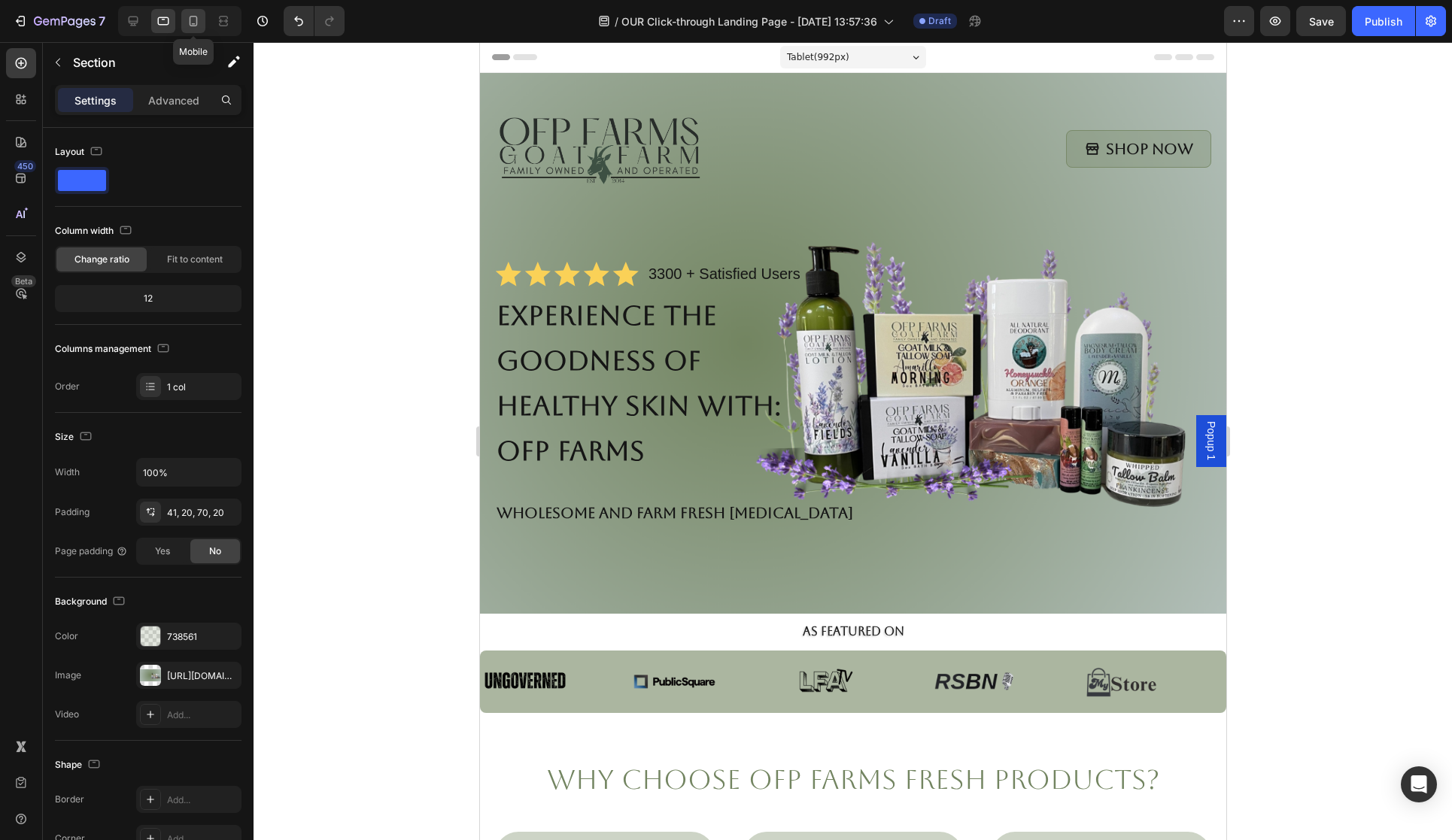
click at [188, 15] on icon at bounding box center [193, 21] width 15 height 15
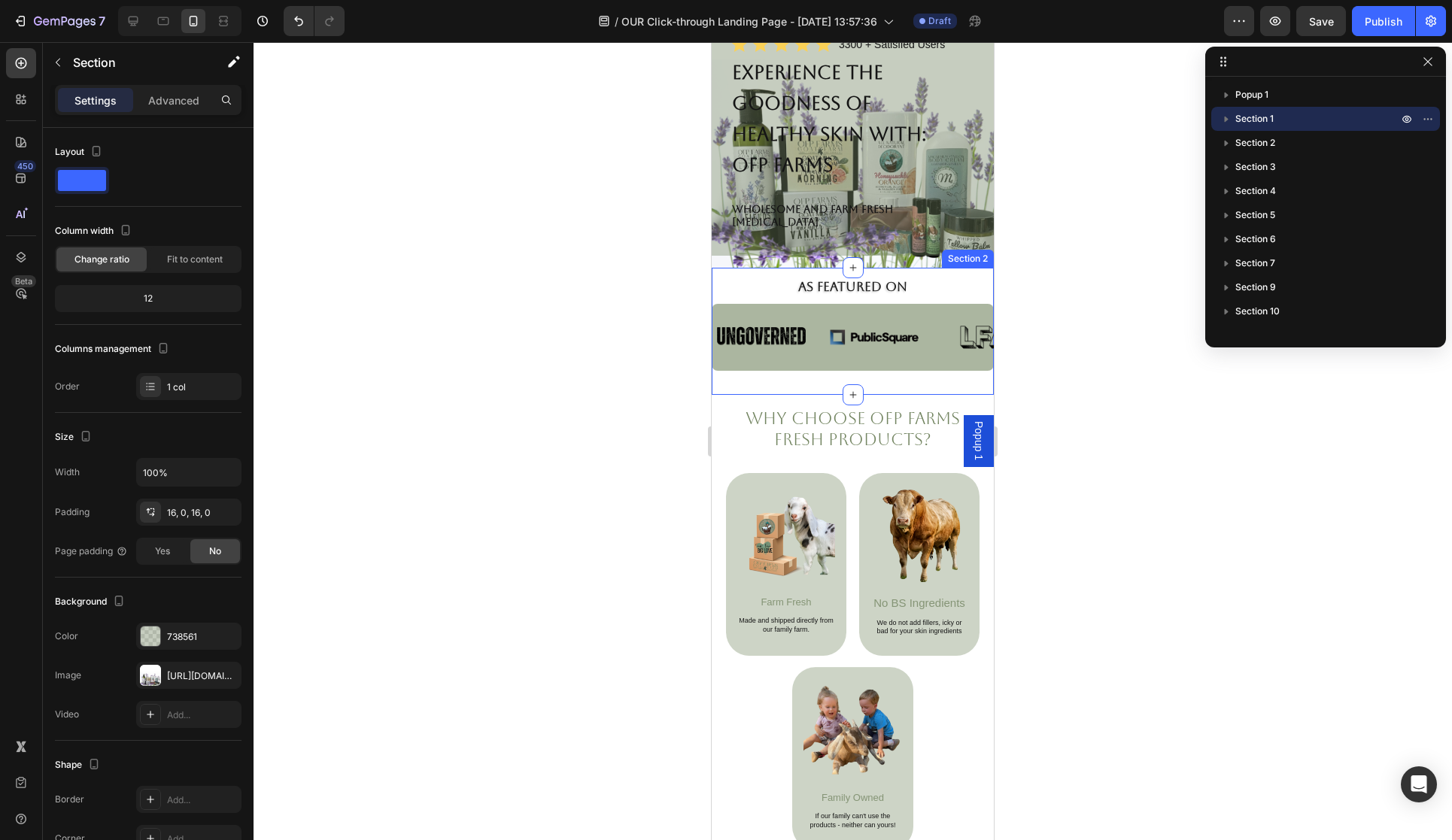
scroll to position [168, 0]
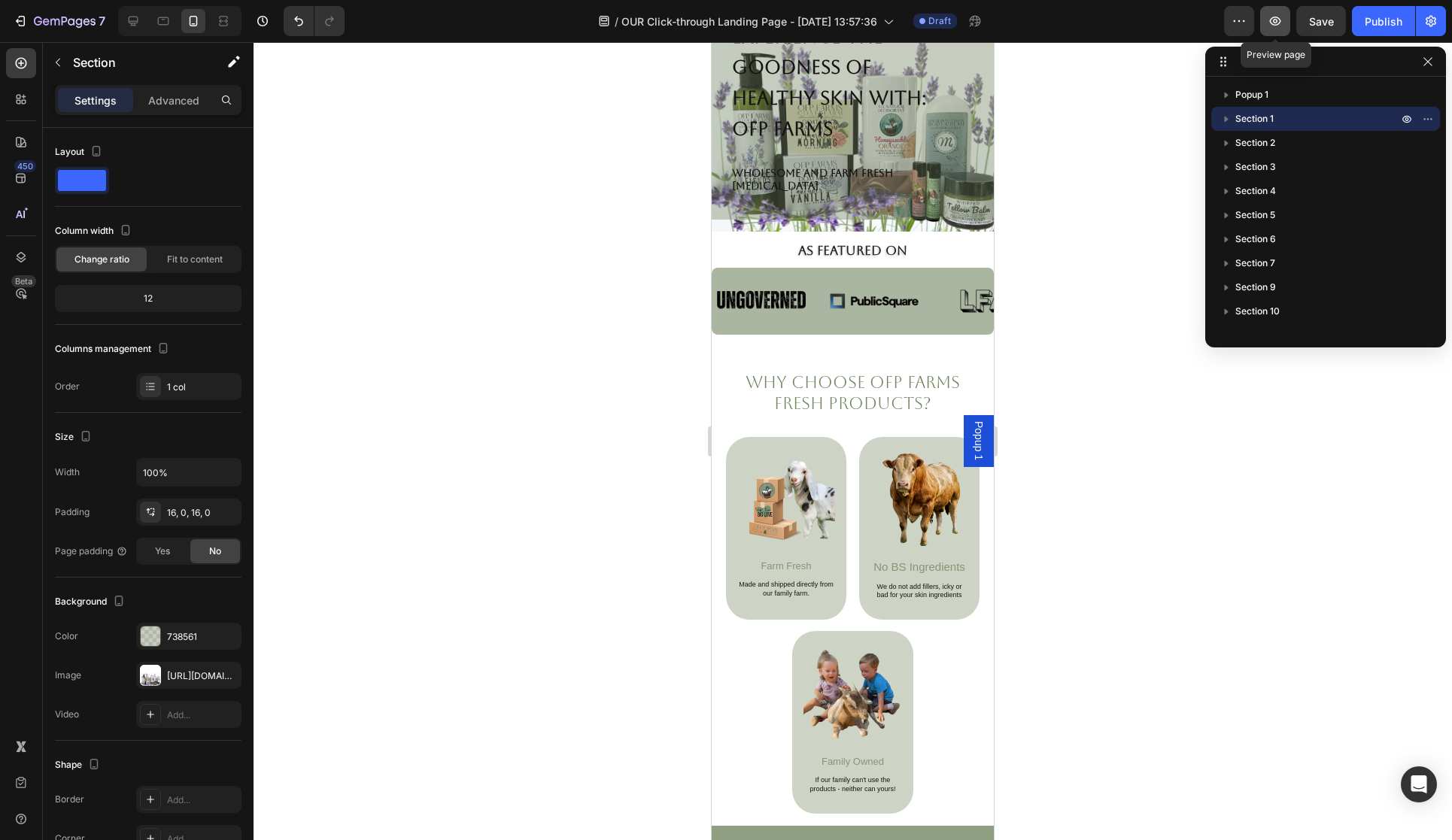
click at [1274, 26] on icon "button" at bounding box center [1275, 21] width 15 height 15
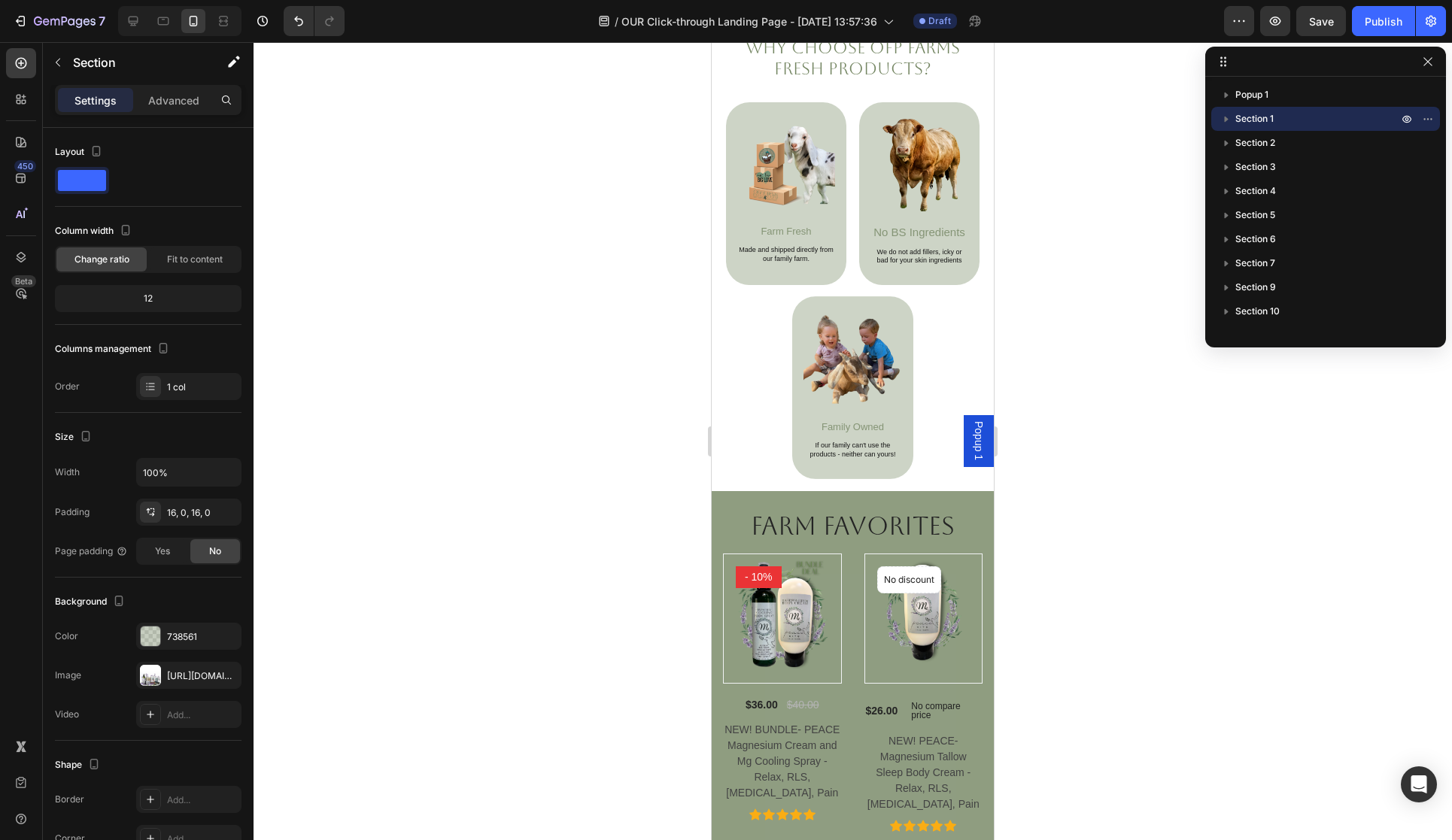
scroll to position [0, 0]
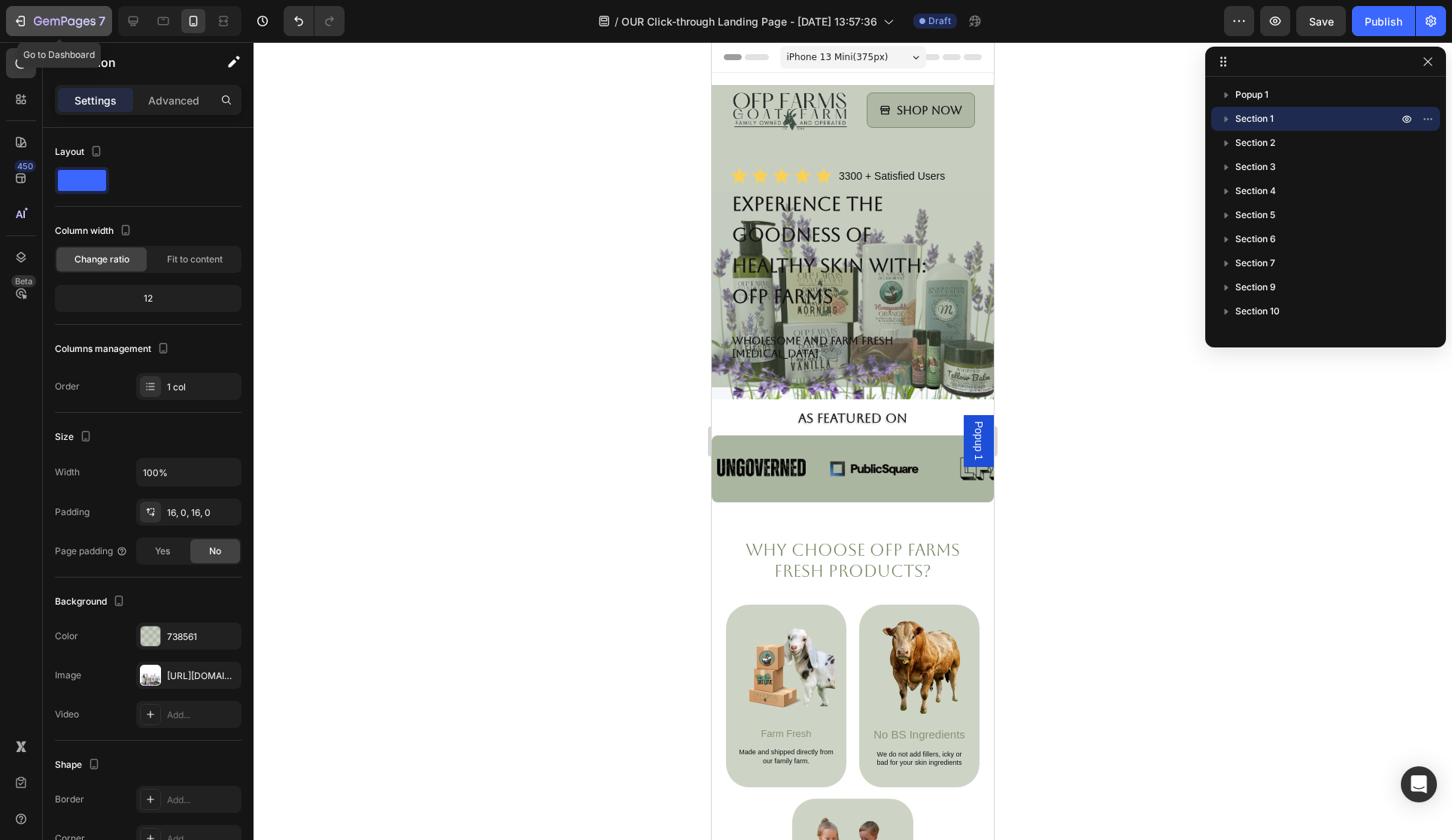
click at [26, 26] on icon "button" at bounding box center [20, 21] width 15 height 15
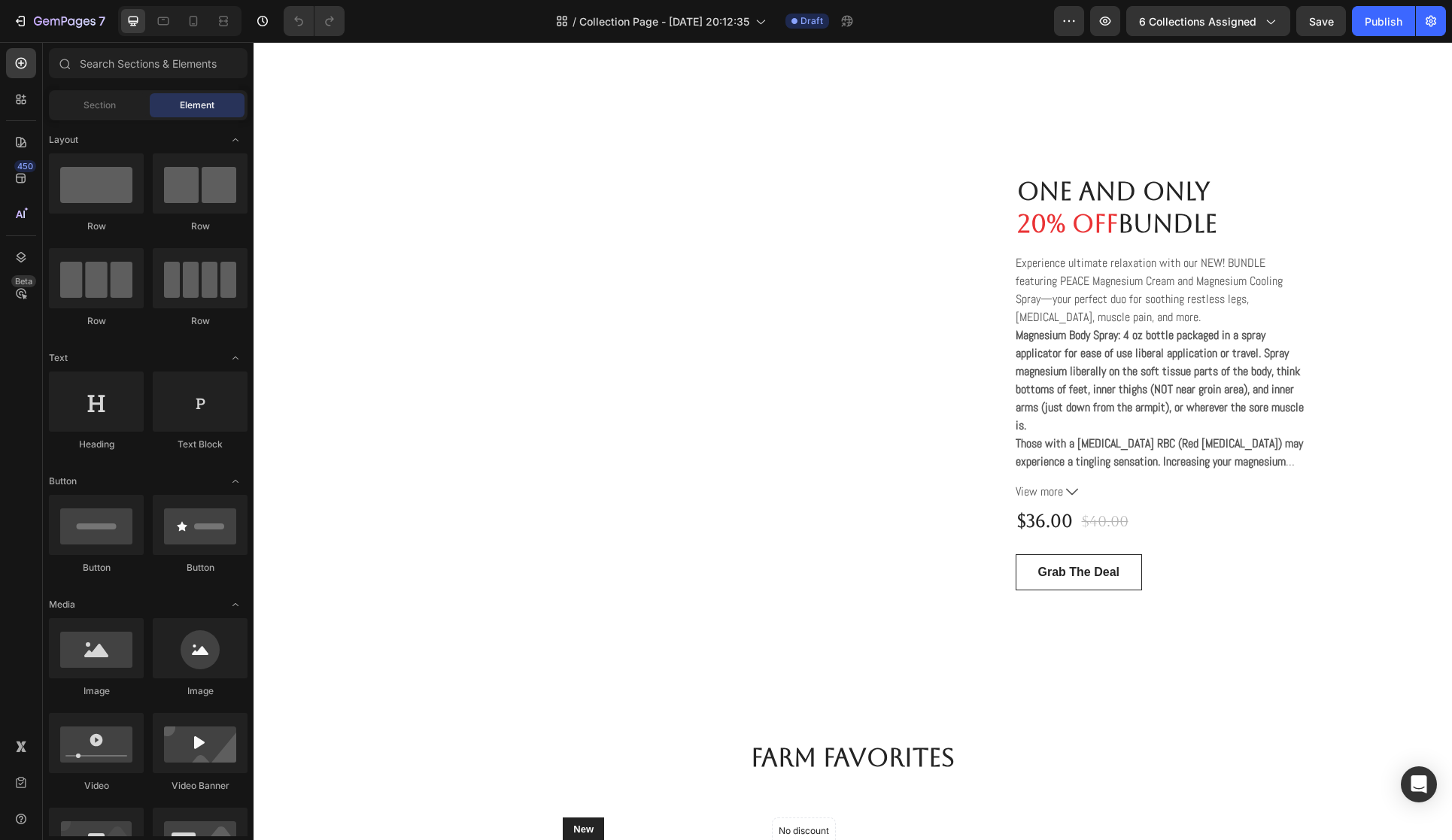
scroll to position [1494, 0]
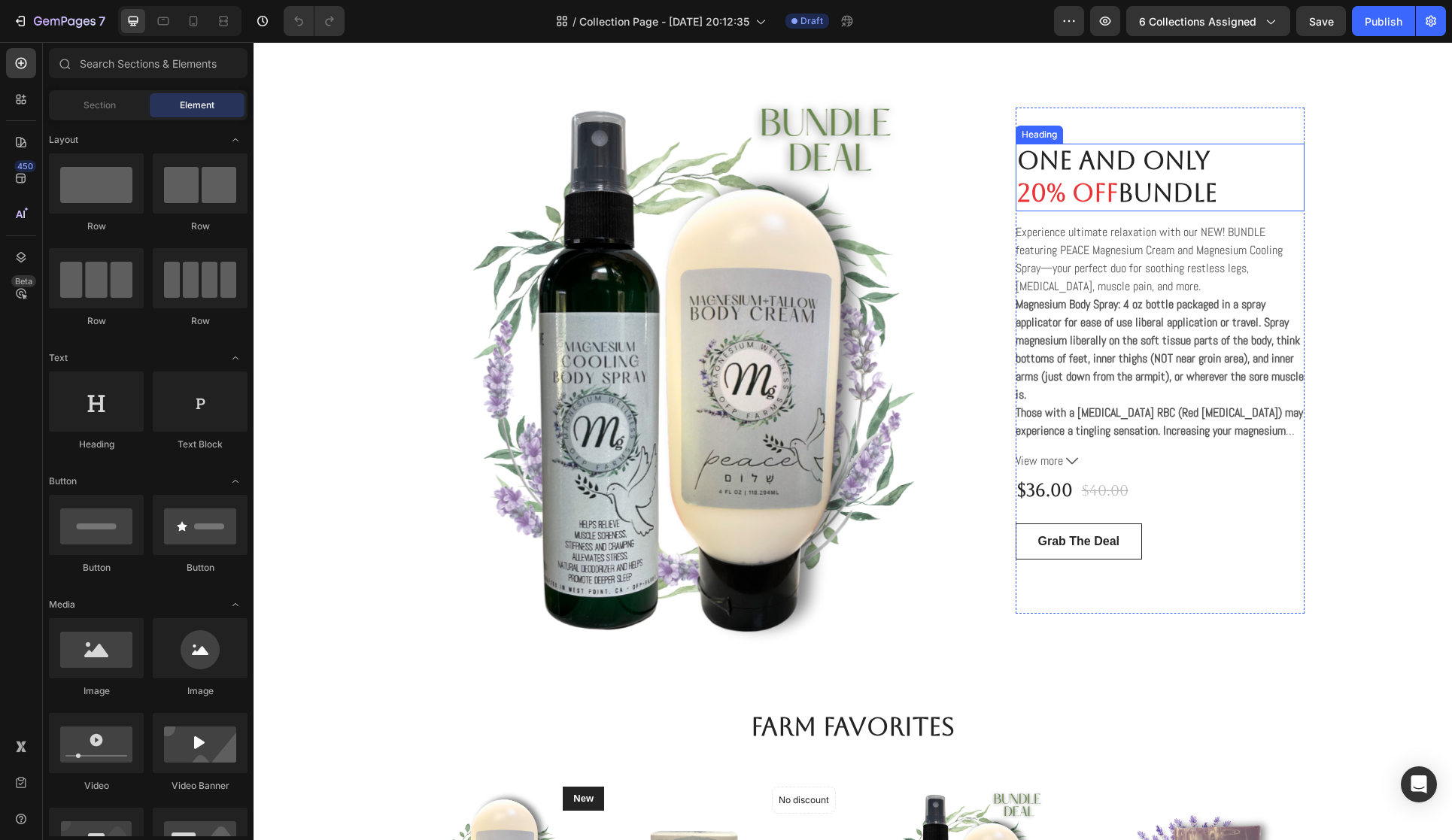
click at [1043, 202] on span "20% OFF" at bounding box center [1067, 193] width 101 height 29
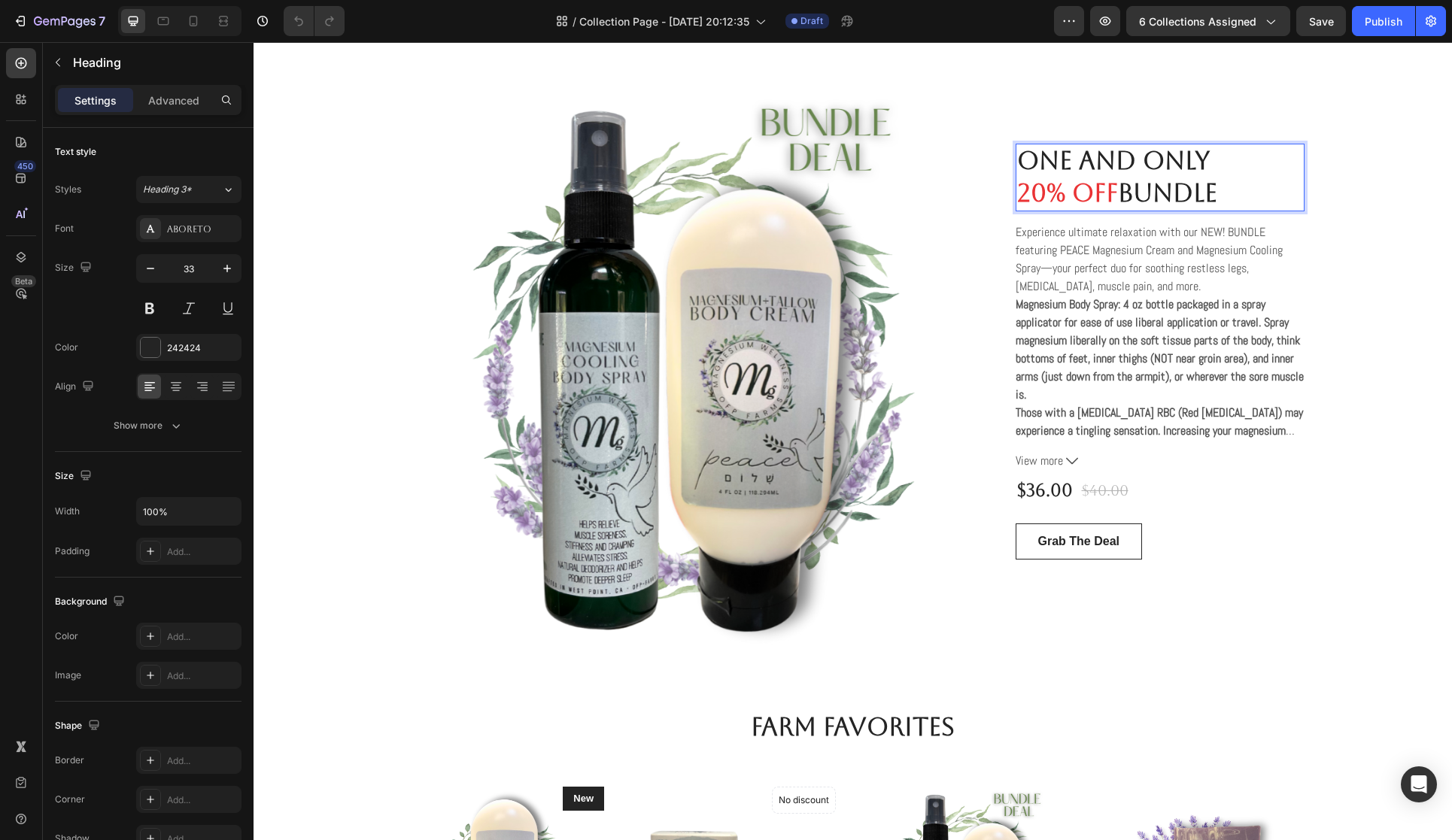
click at [1043, 196] on span "20% OFF" at bounding box center [1067, 193] width 101 height 29
drag, startPoint x: 1043, startPoint y: 196, endPoint x: 1020, endPoint y: 195, distance: 23.0
click at [1020, 195] on span "20% OFF" at bounding box center [1067, 193] width 101 height 29
click at [1325, 268] on div "One and Only Sale 65% OFF for Ladies Gift Set Heading Product Images & Gallery …" at bounding box center [853, 361] width 1176 height 578
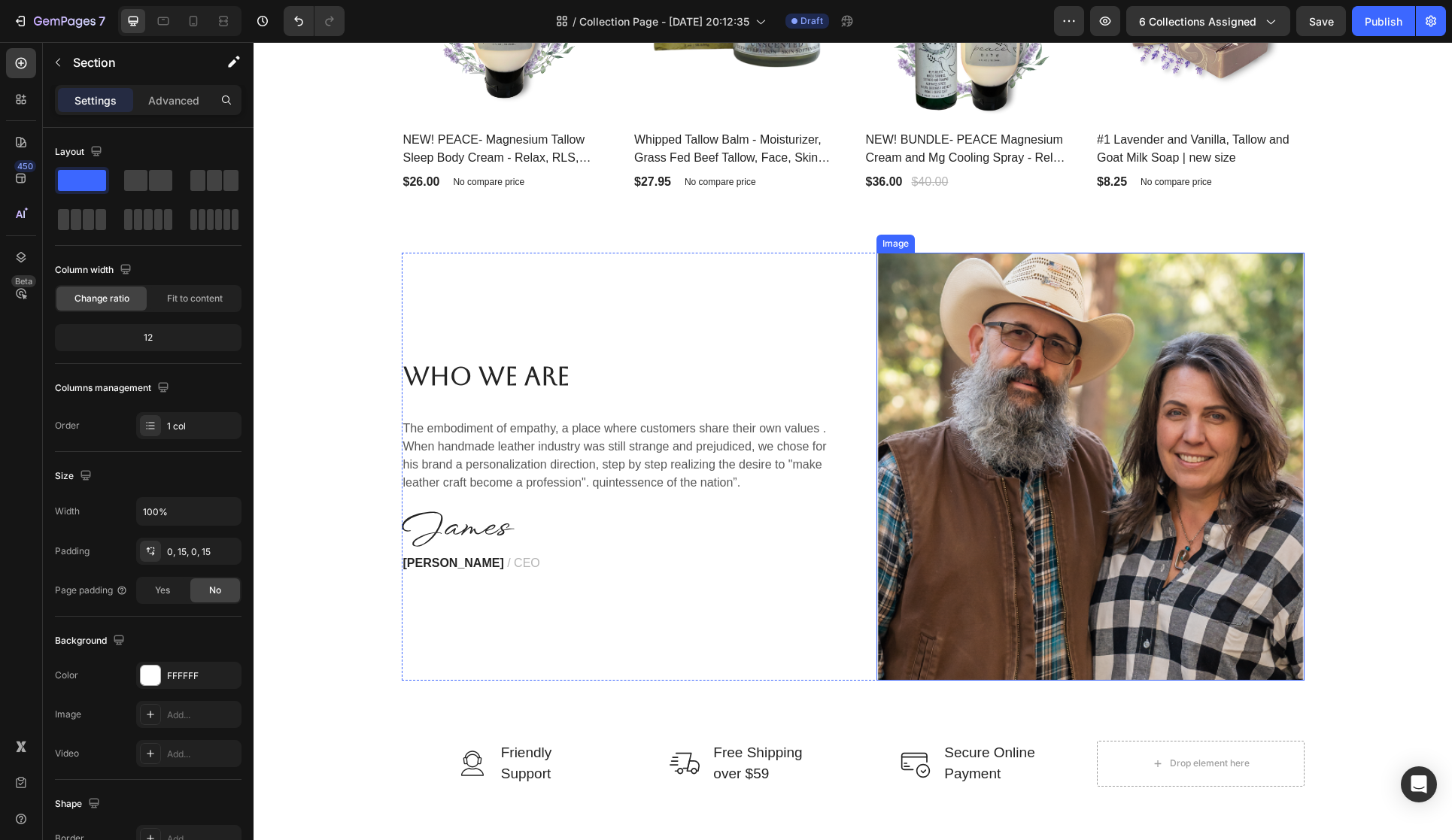
scroll to position [2371, 0]
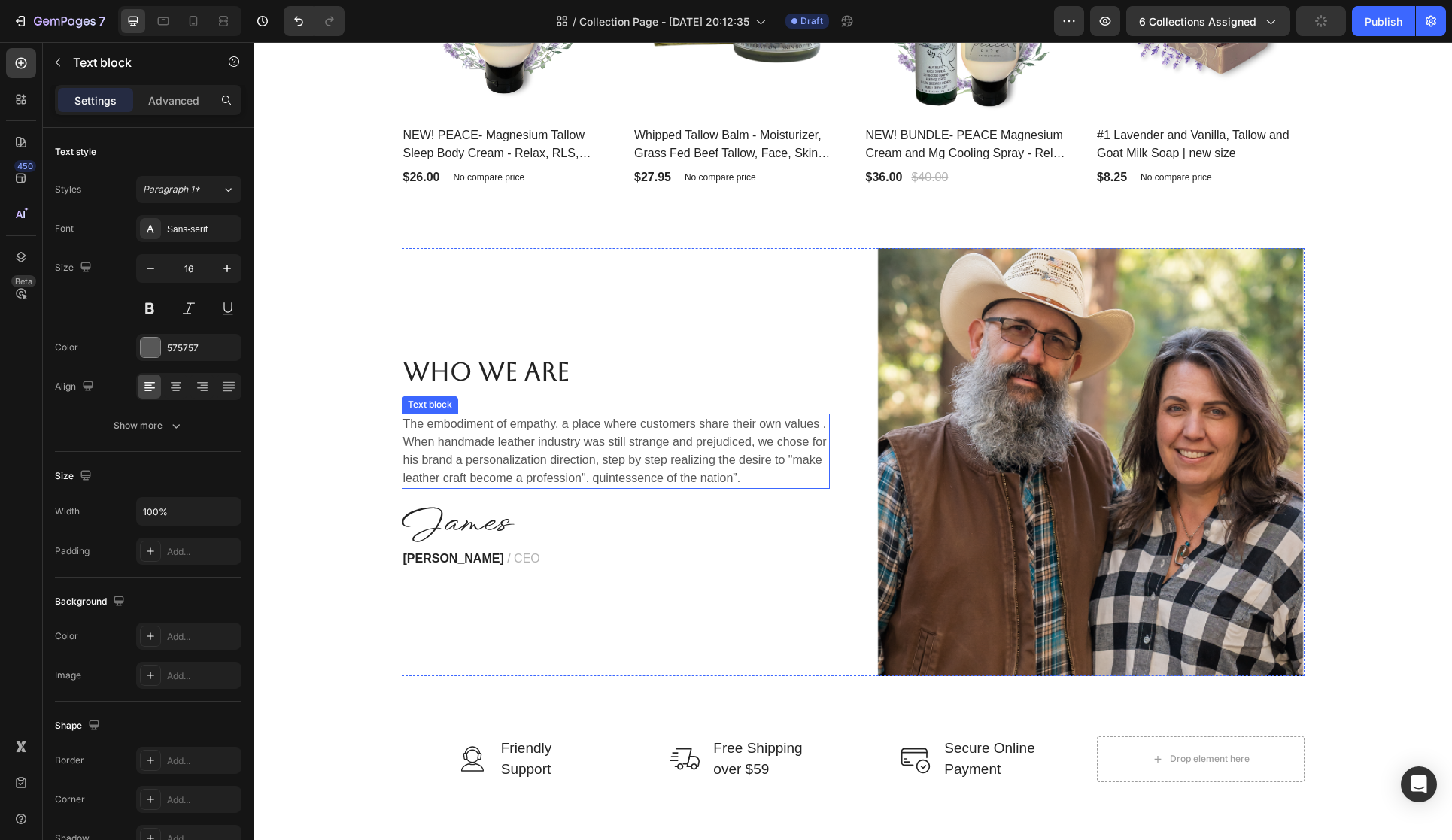
click at [432, 455] on p "The embodiment of empathy, a place where customers share their own values ​. Wh…" at bounding box center [616, 452] width 425 height 73
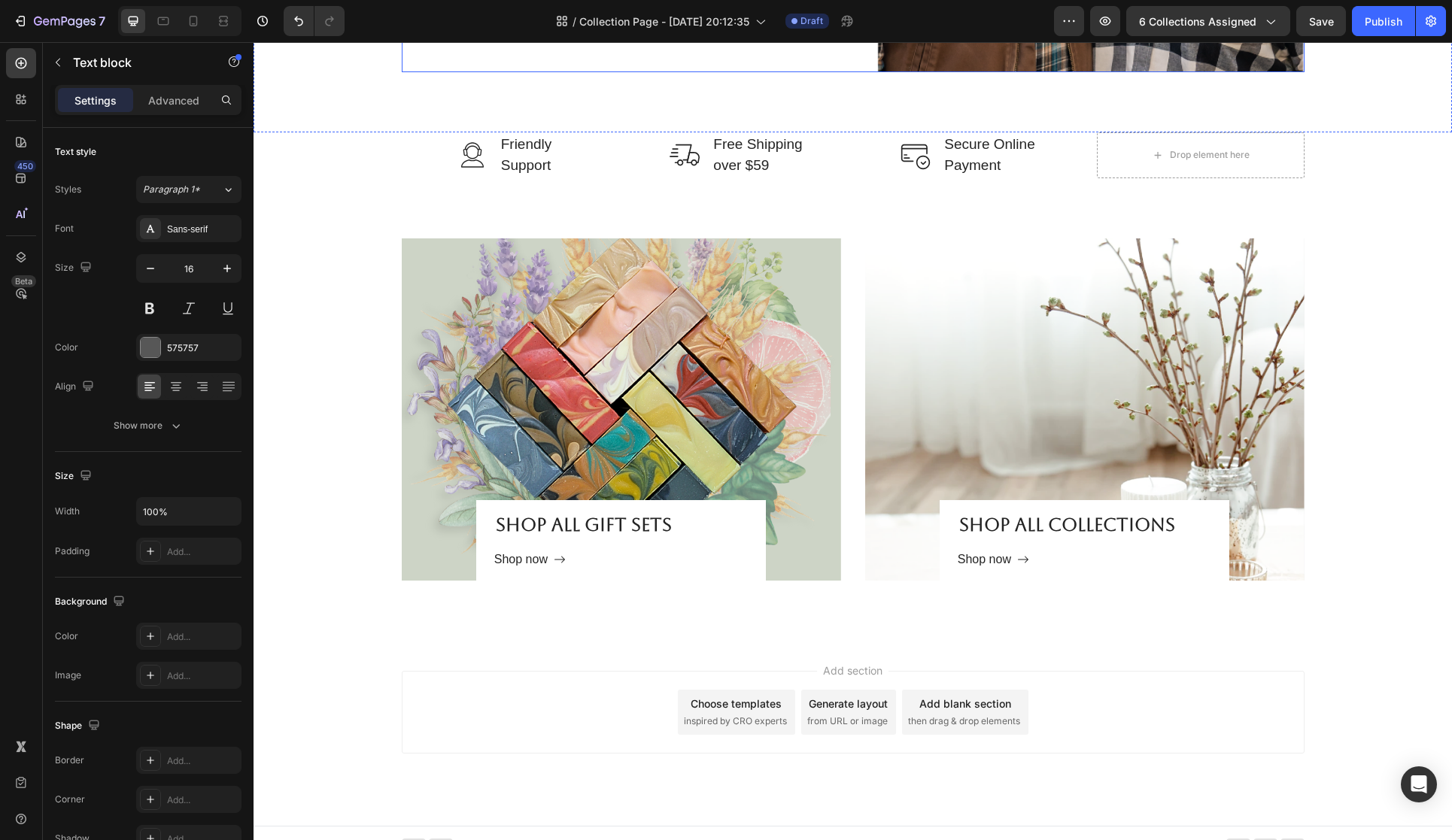
scroll to position [2977, 0]
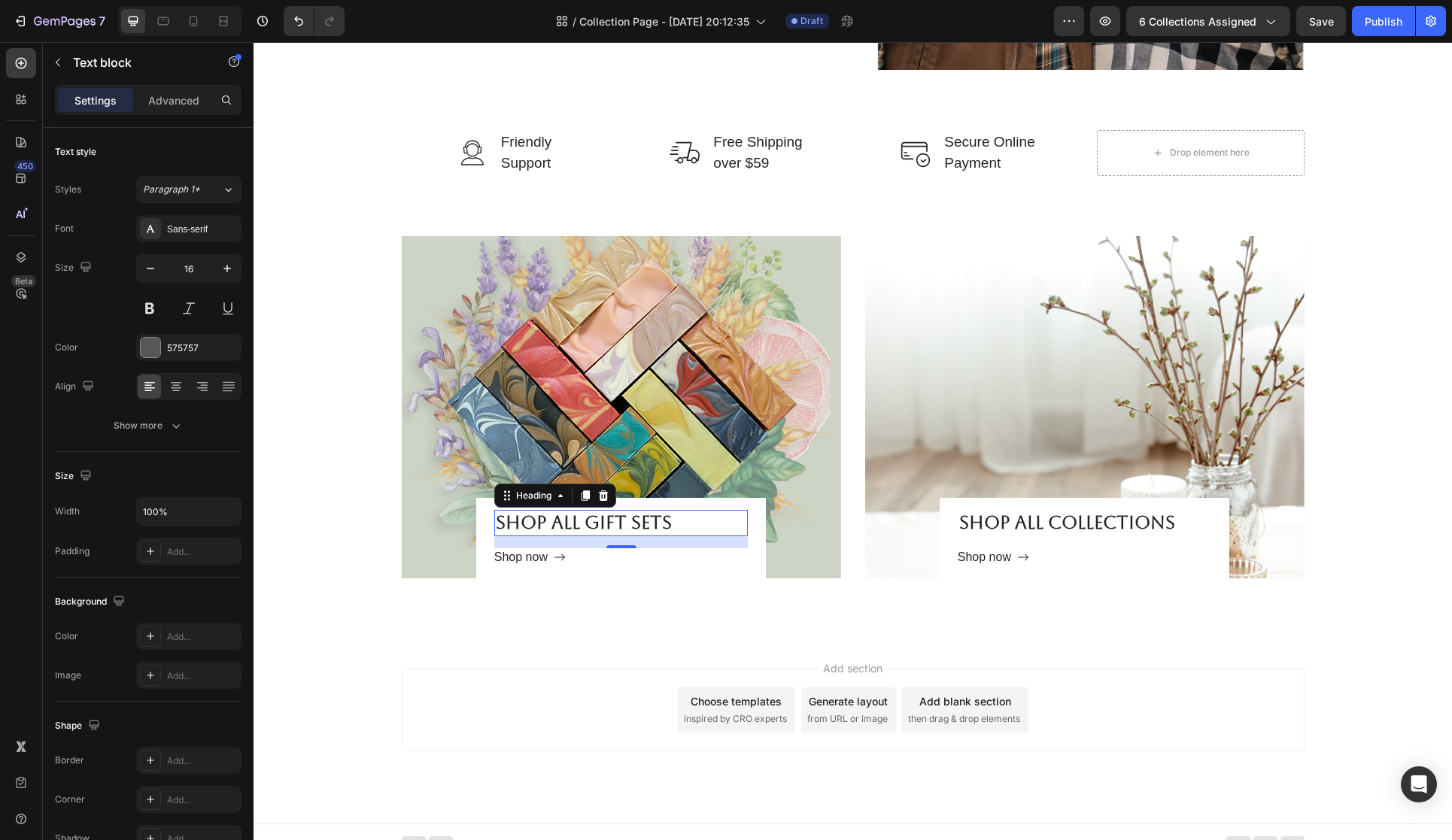
click at [638, 516] on h2 "Shop all gift Sets" at bounding box center [621, 523] width 253 height 26
click at [532, 557] on div "Shop now" at bounding box center [521, 557] width 53 height 18
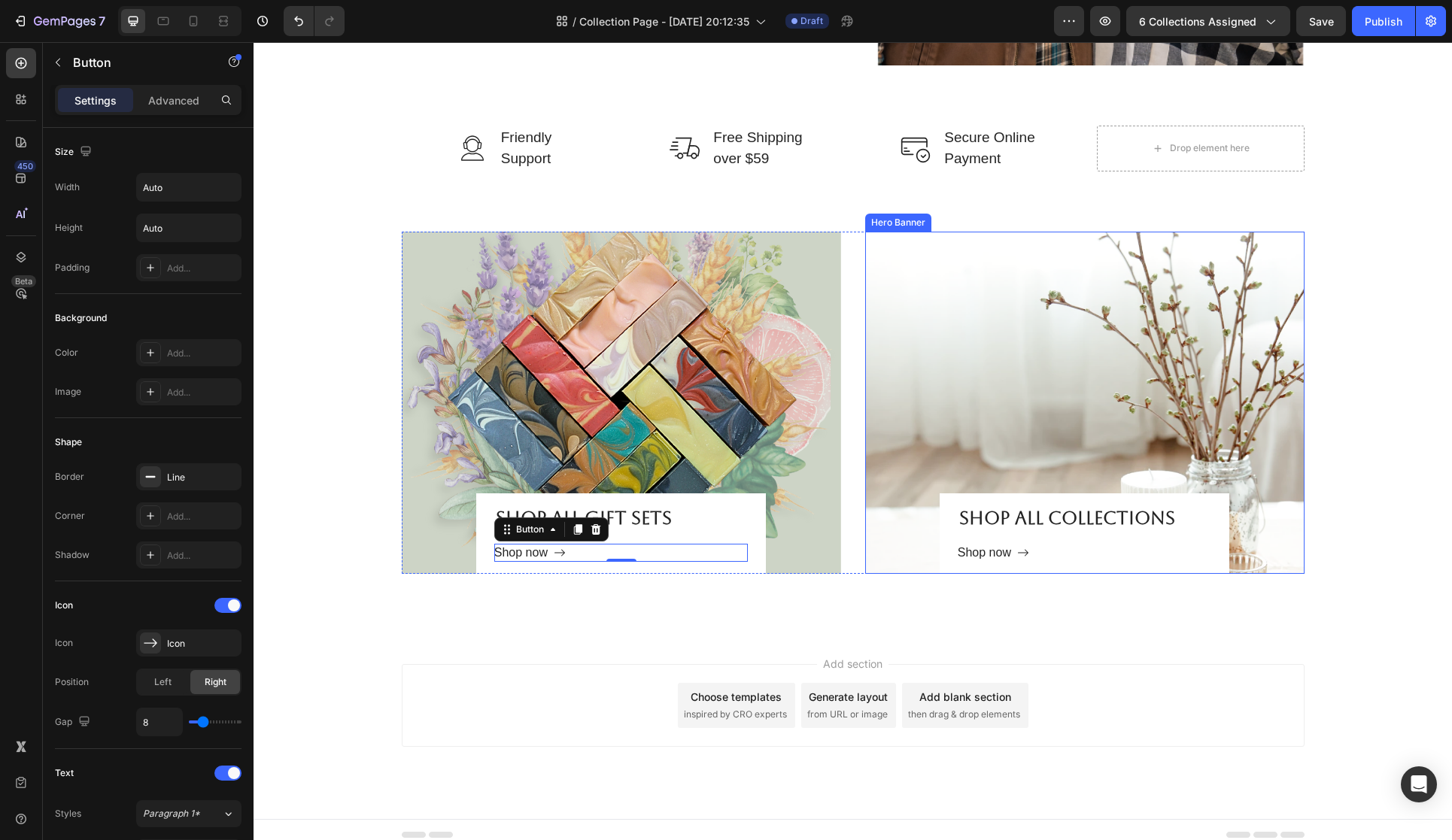
scroll to position [2989, 0]
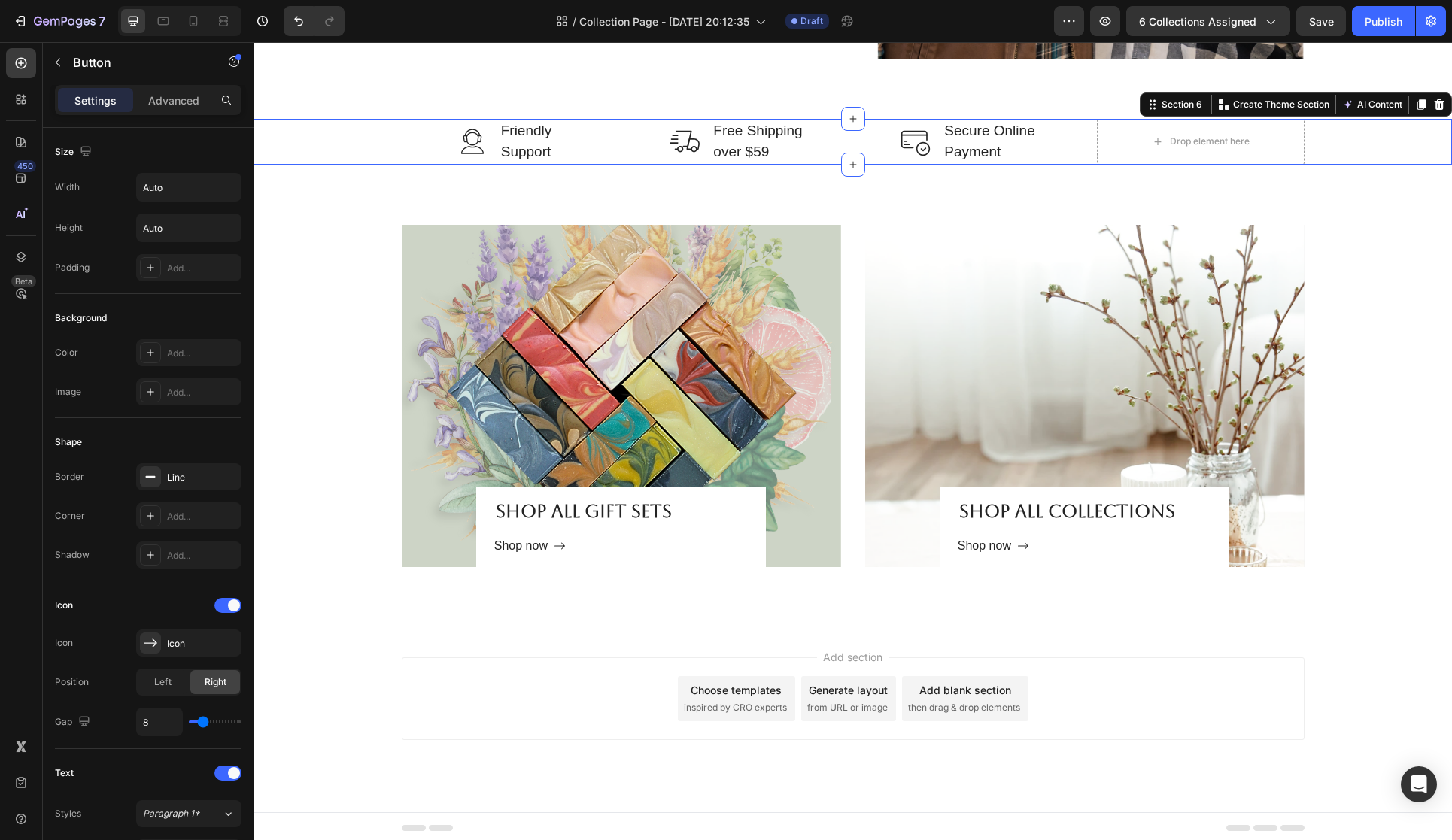
click at [307, 149] on div "Image Friendly Support Text block Row Image Free Shipping over $59 Text block R…" at bounding box center [853, 141] width 1176 height 46
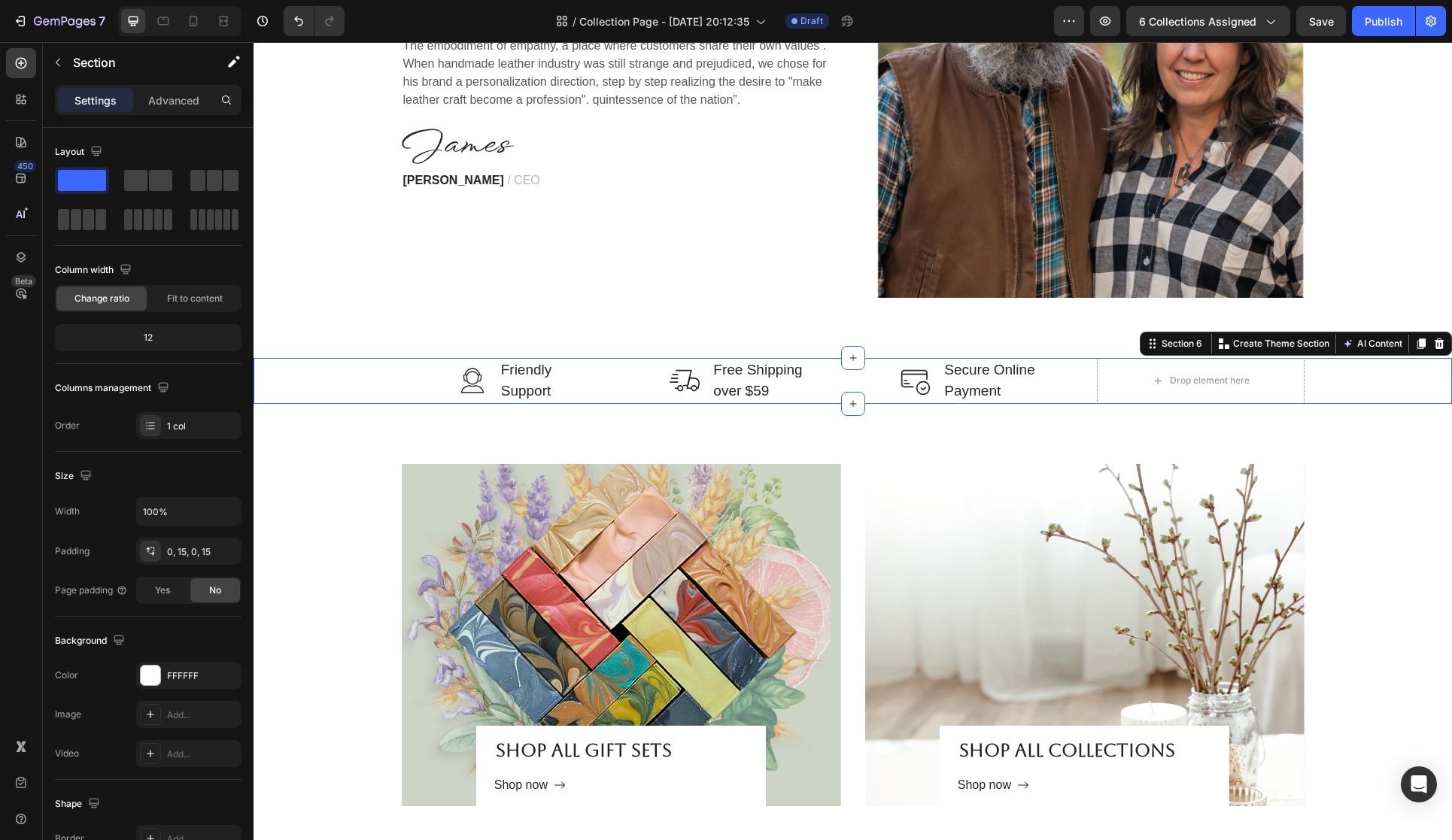
scroll to position [2742, 0]
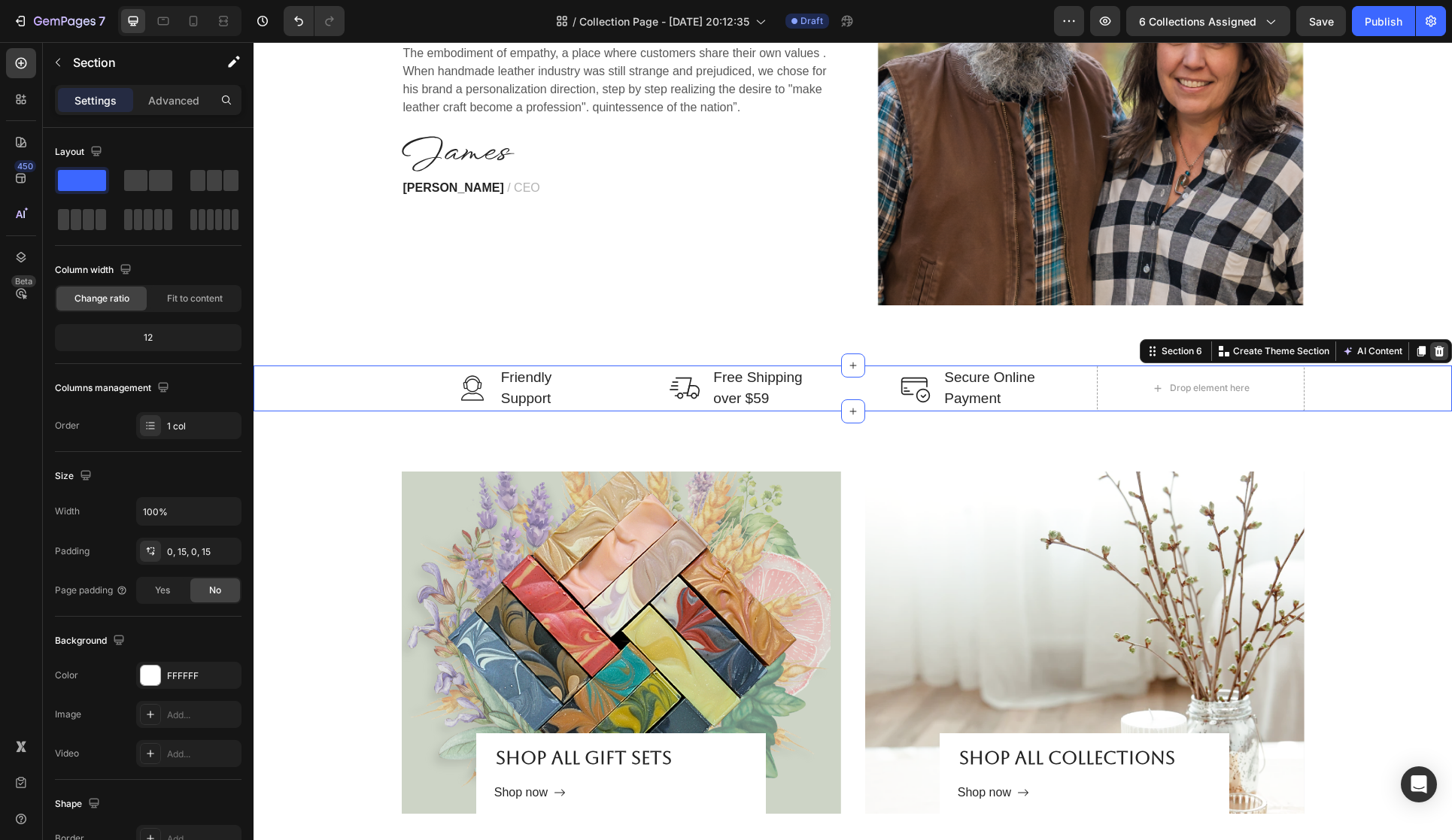
click at [1439, 354] on icon at bounding box center [1440, 351] width 10 height 11
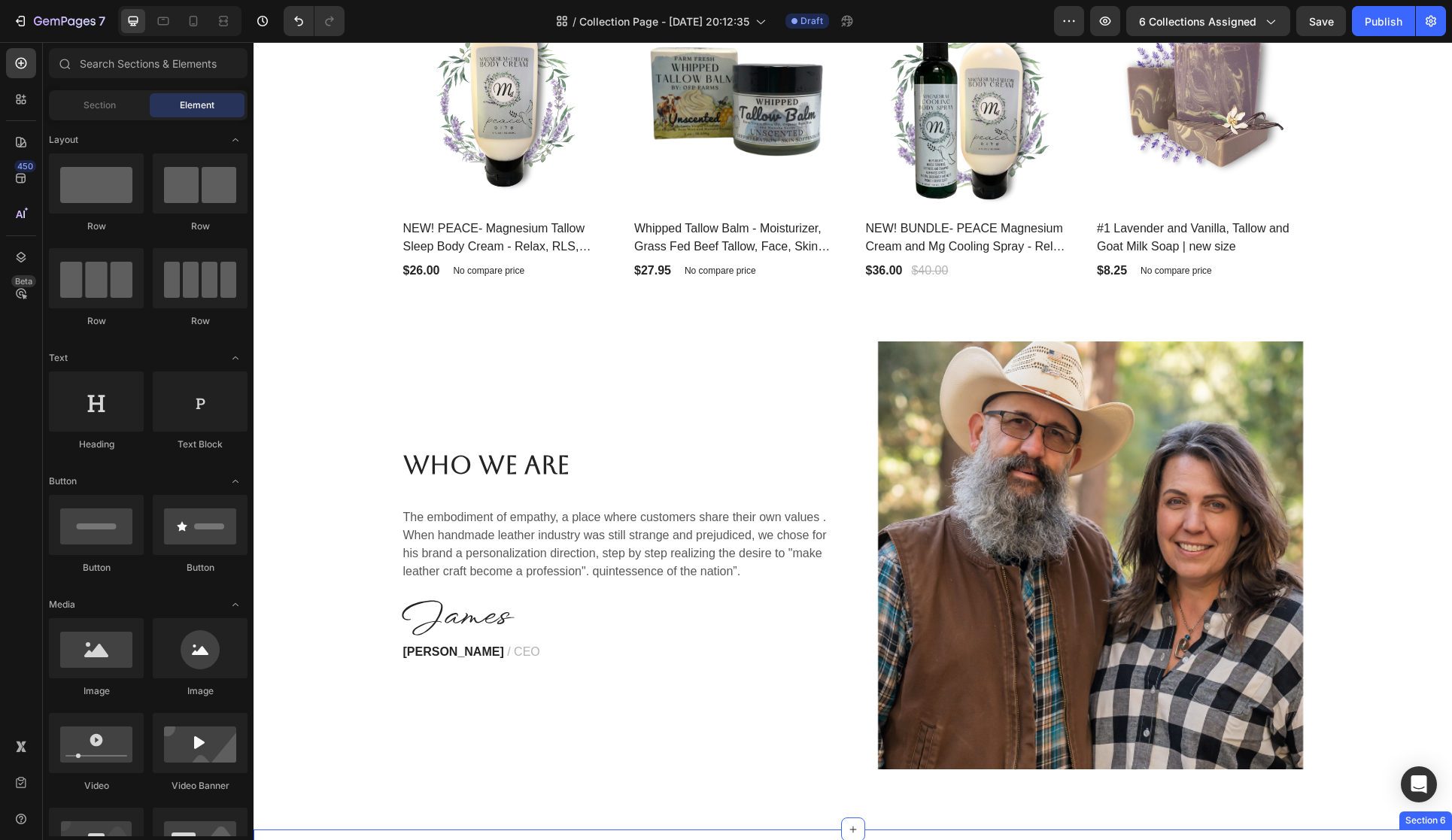
scroll to position [2274, 0]
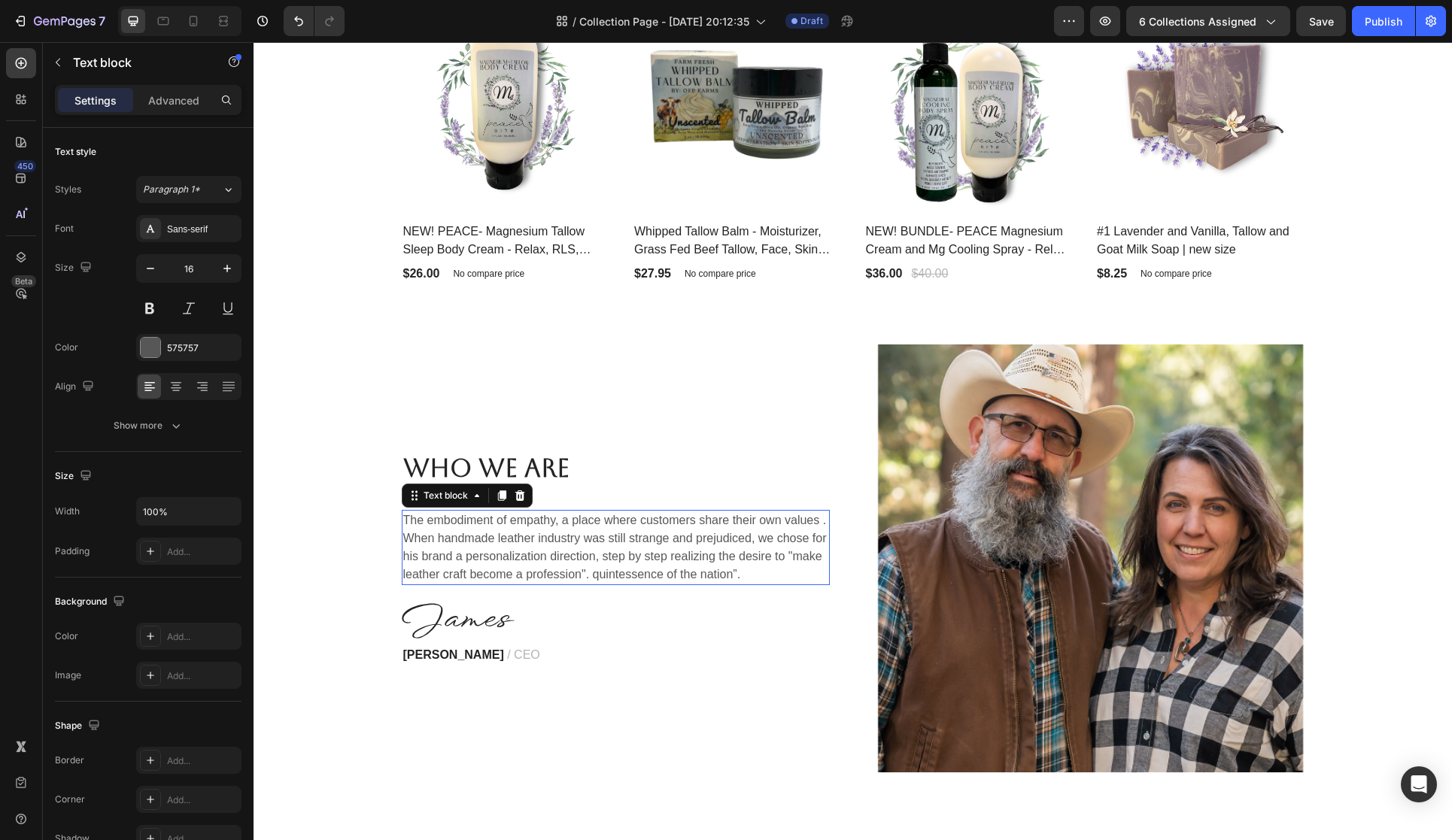
click at [509, 564] on p "The embodiment of empathy, a place where customers share their own values ​. Wh…" at bounding box center [616, 547] width 425 height 73
click at [463, 544] on p "The embodiment of empathy, a place where customers share their own values ​. Wh…" at bounding box center [616, 547] width 425 height 73
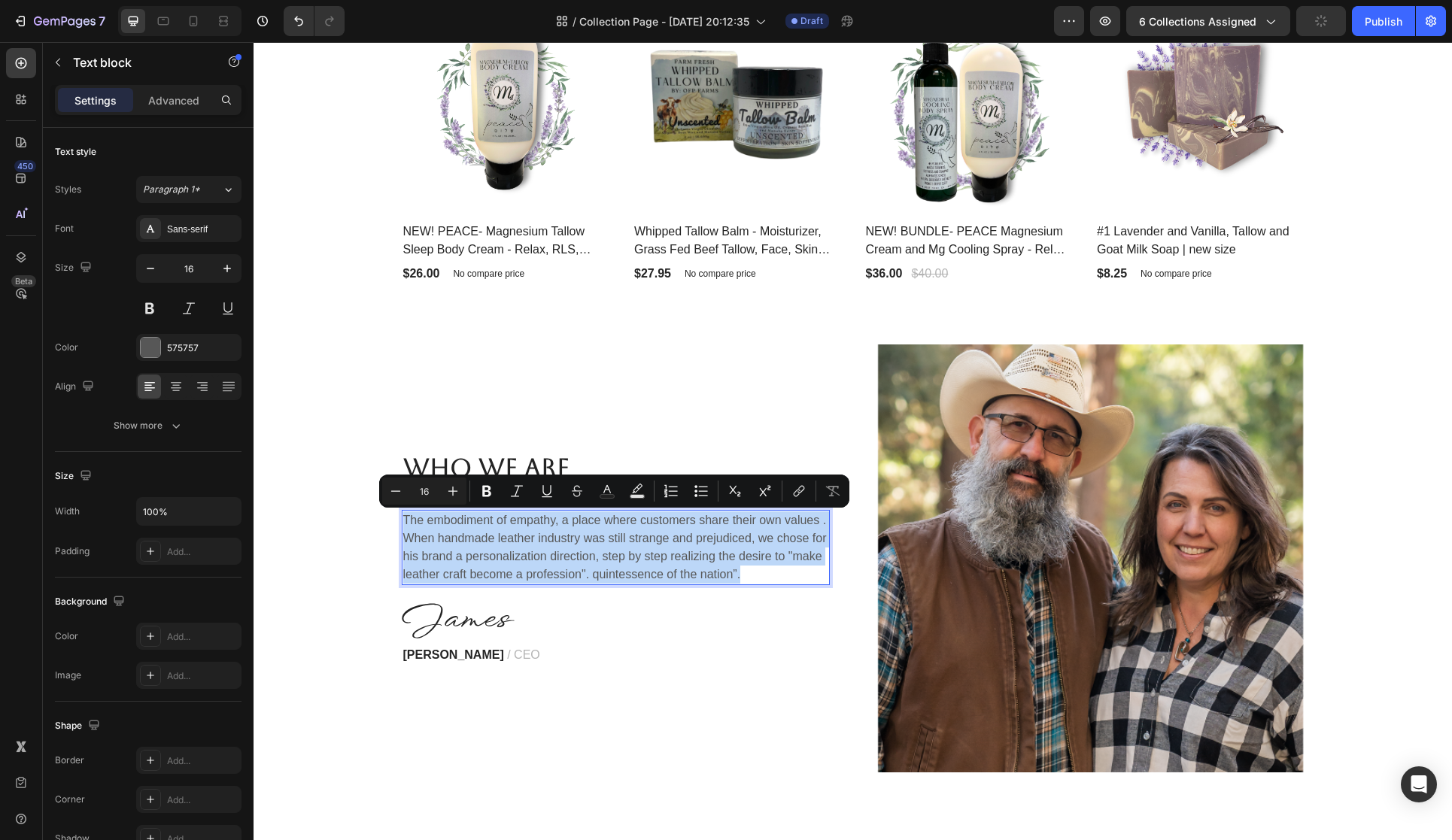
drag, startPoint x: 405, startPoint y: 518, endPoint x: 752, endPoint y: 578, distance: 352.1
click at [752, 578] on p "The embodiment of empathy, a place where customers share their own values ​. Wh…" at bounding box center [616, 547] width 425 height 73
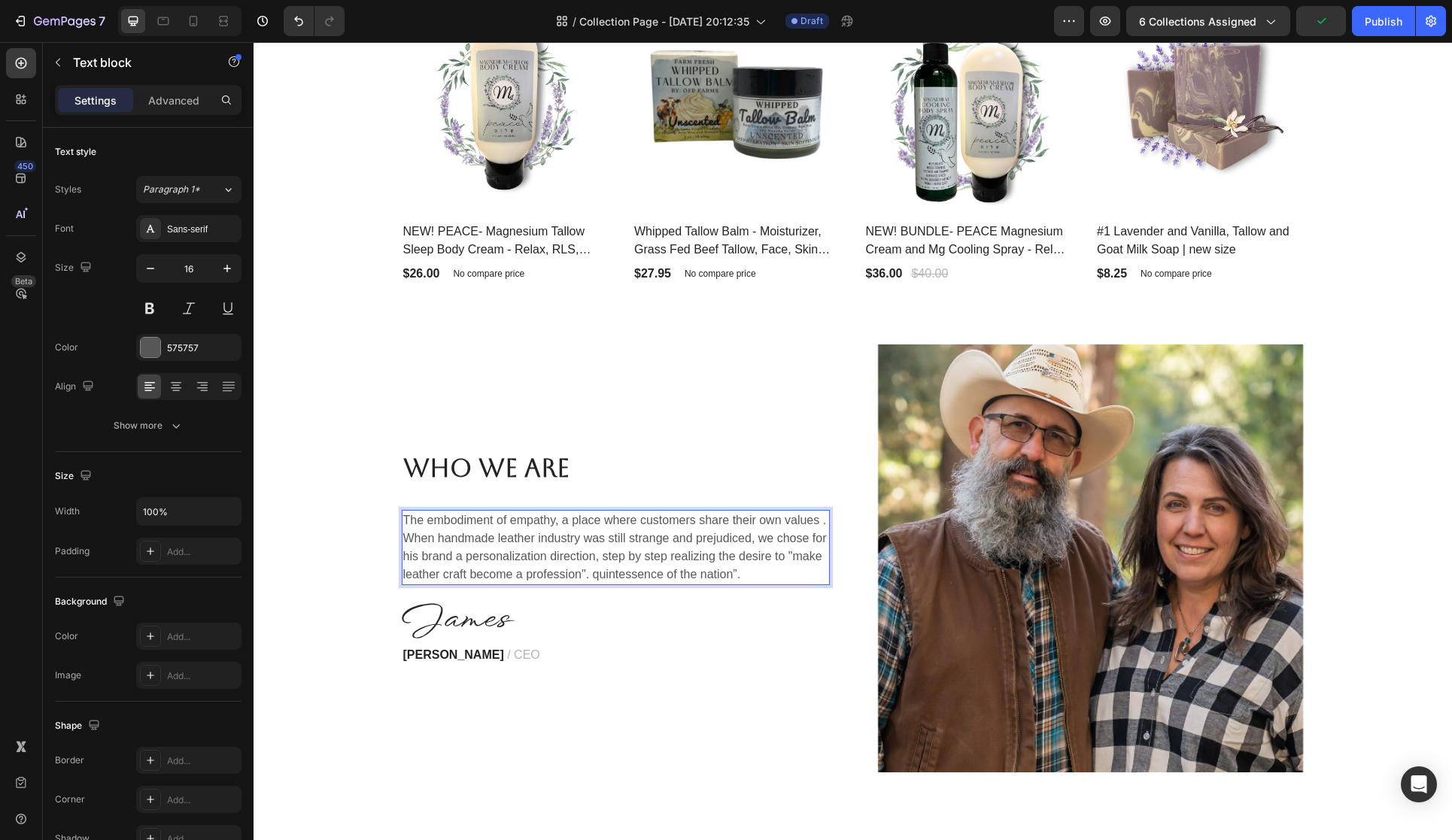
scroll to position [2302, 0]
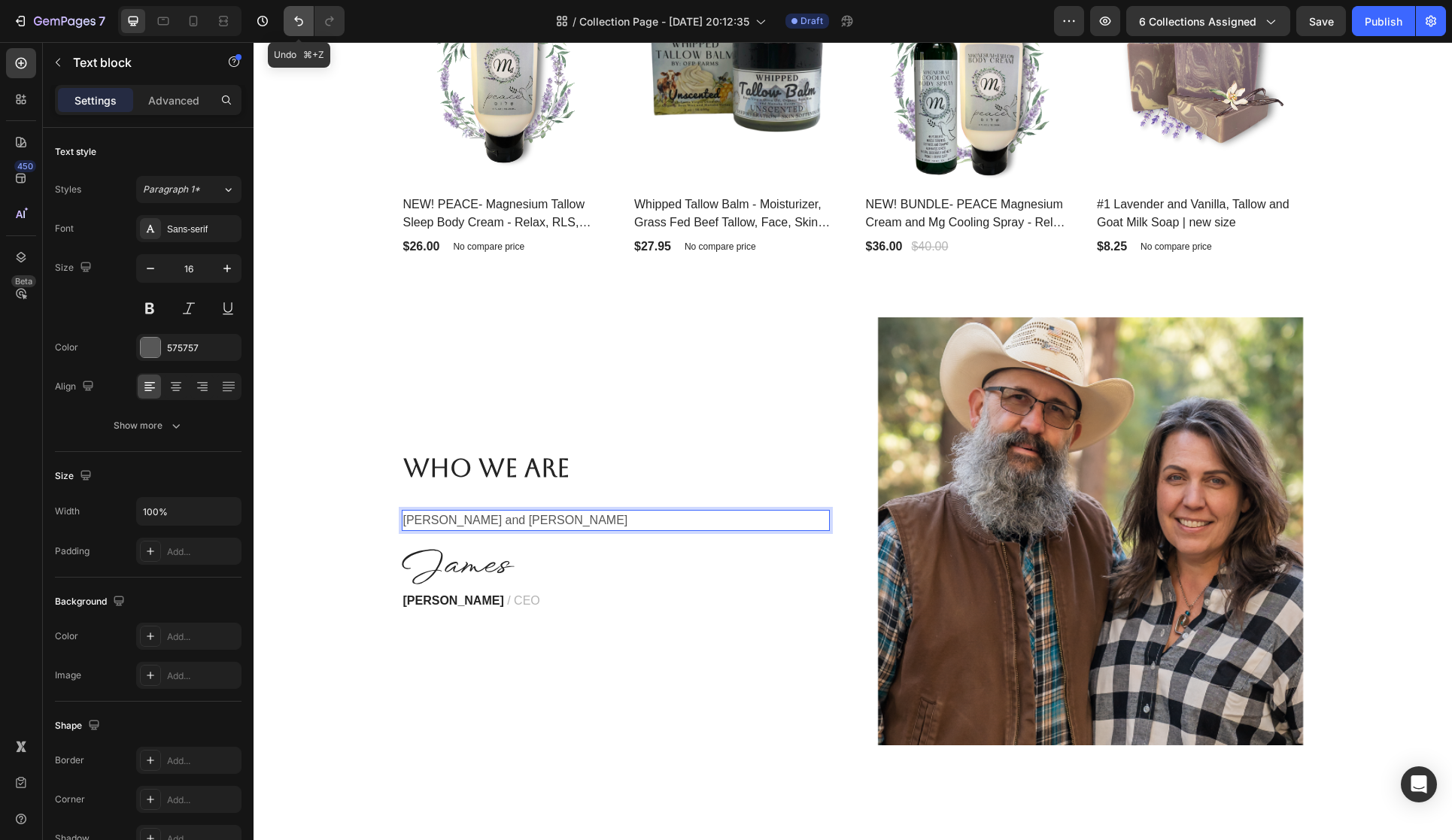
click at [293, 16] on icon "Undo/Redo" at bounding box center [298, 21] width 15 height 15
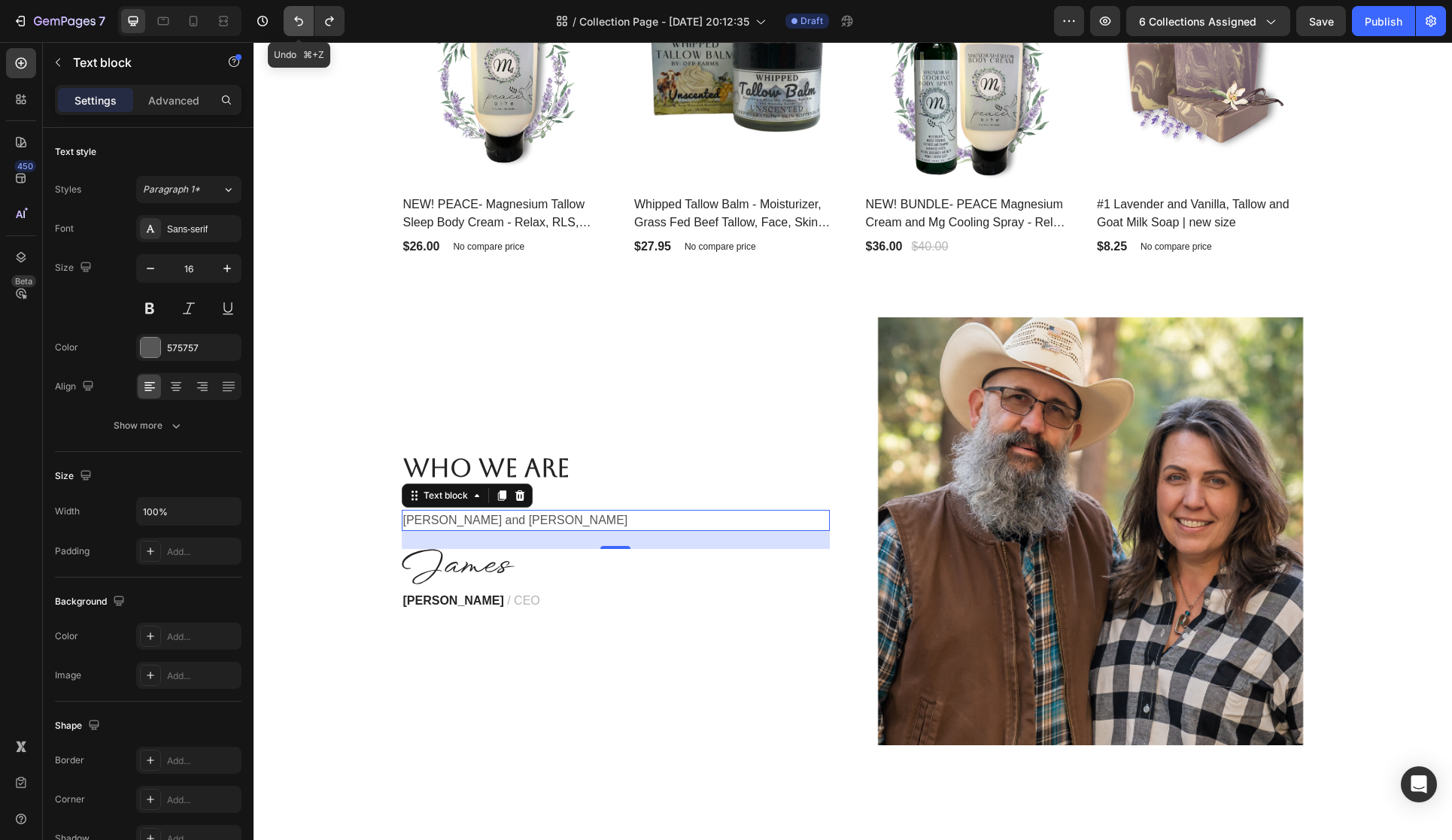
click at [296, 19] on icon "Undo/Redo" at bounding box center [299, 21] width 9 height 10
click at [299, 20] on icon "Undo/Redo" at bounding box center [298, 21] width 15 height 15
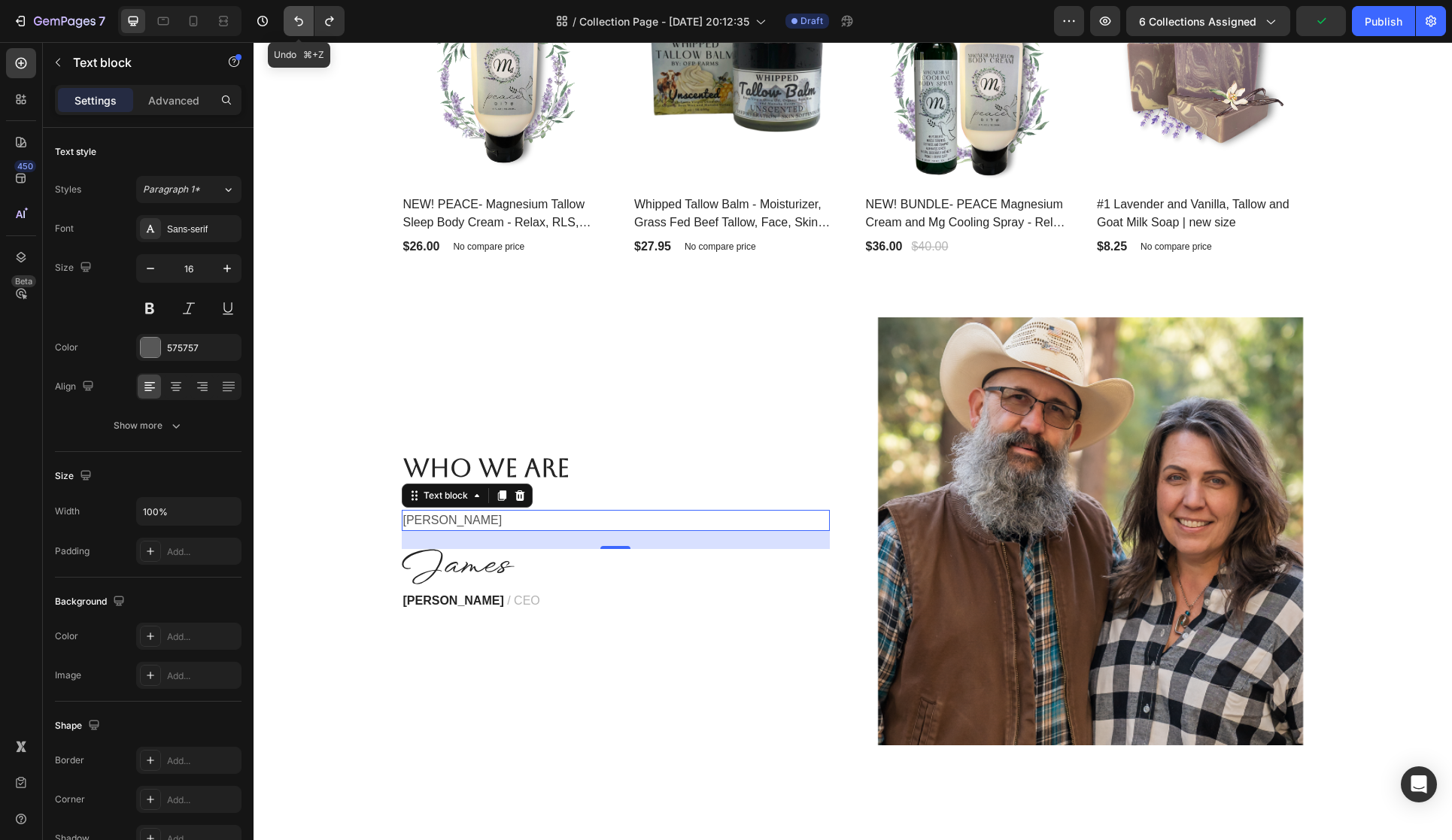
click at [299, 20] on icon "Undo/Redo" at bounding box center [298, 21] width 15 height 15
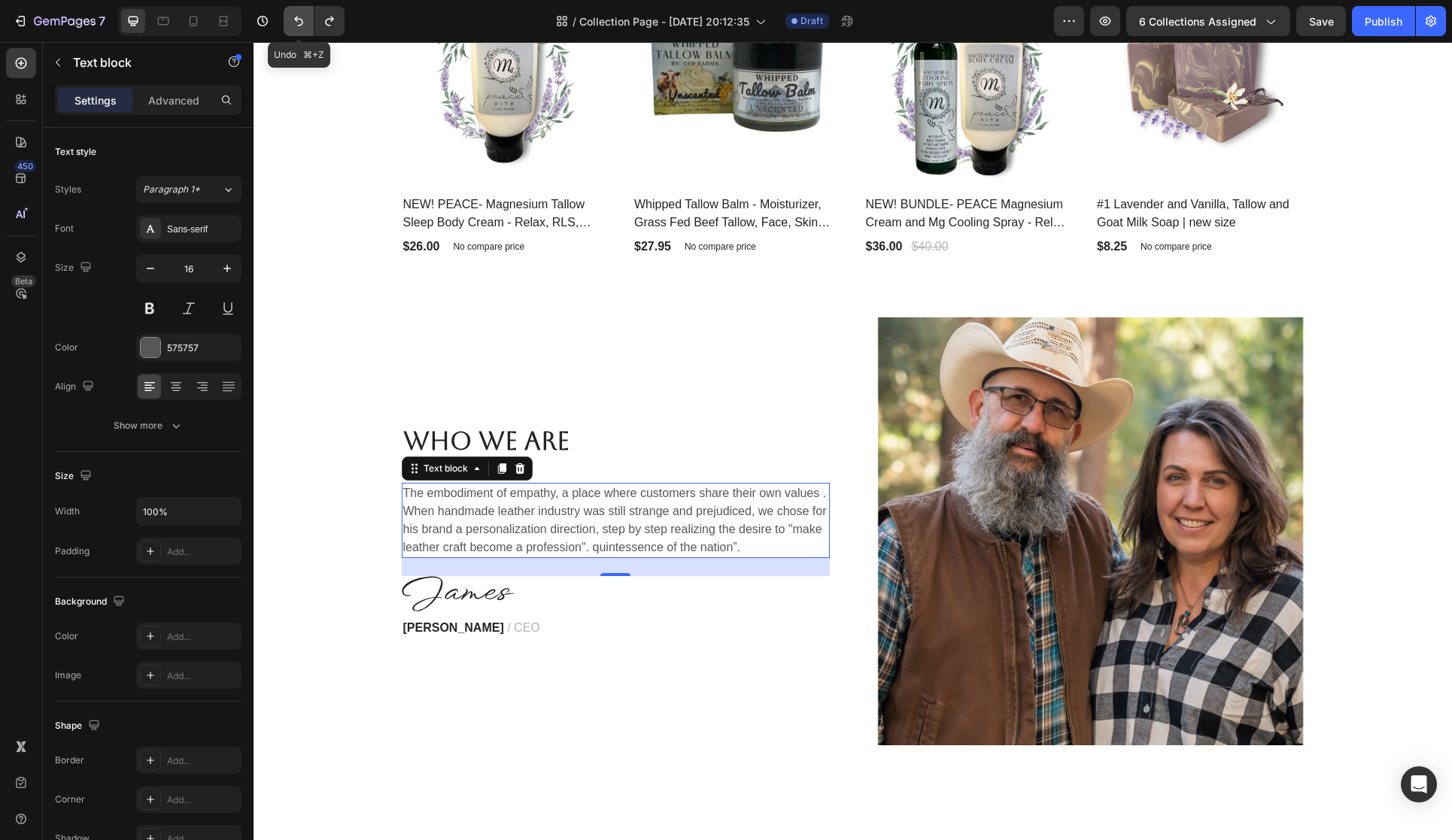
click at [299, 20] on icon "Undo/Redo" at bounding box center [298, 21] width 15 height 15
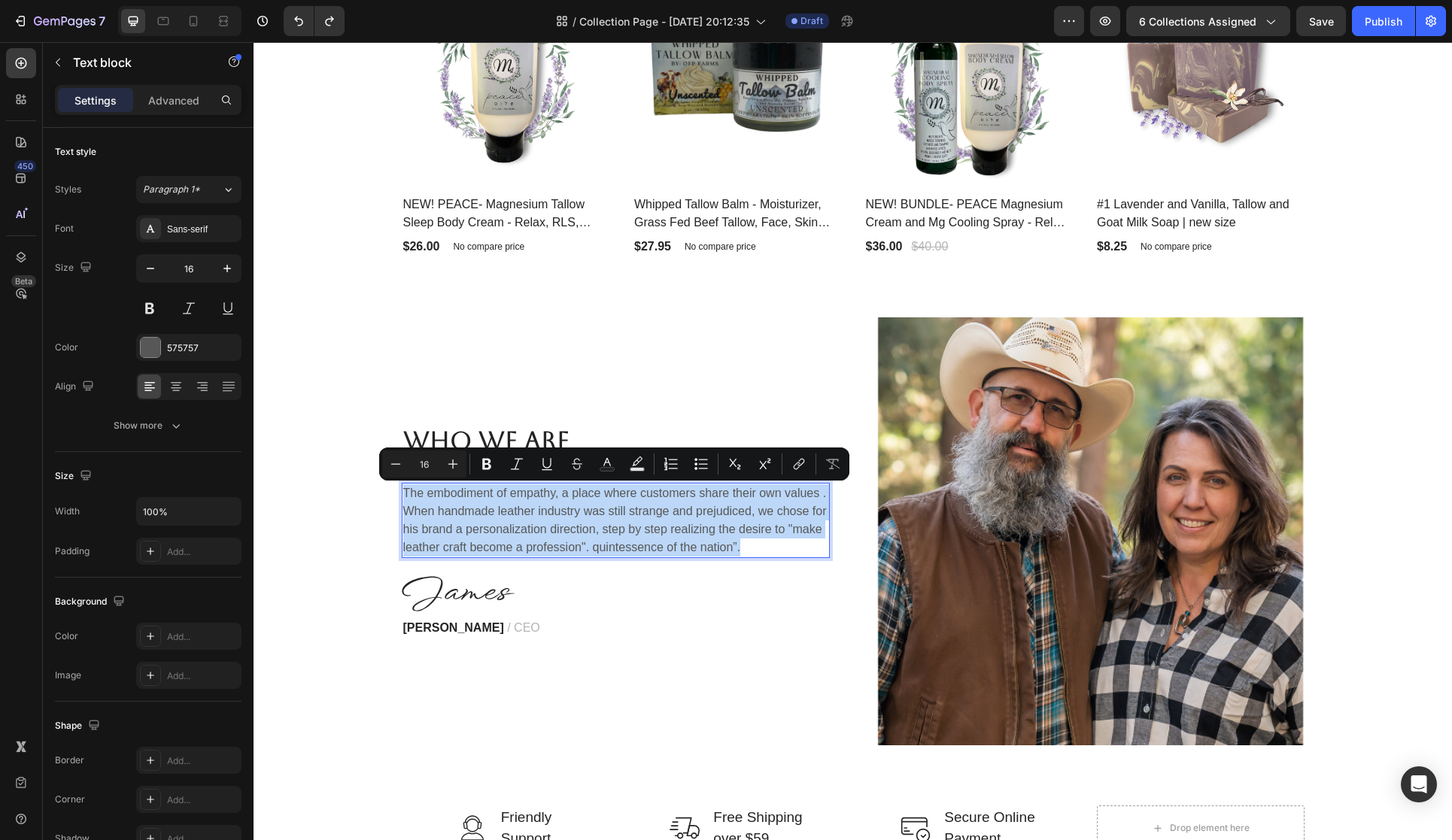
drag, startPoint x: 405, startPoint y: 494, endPoint x: 750, endPoint y: 549, distance: 349.4
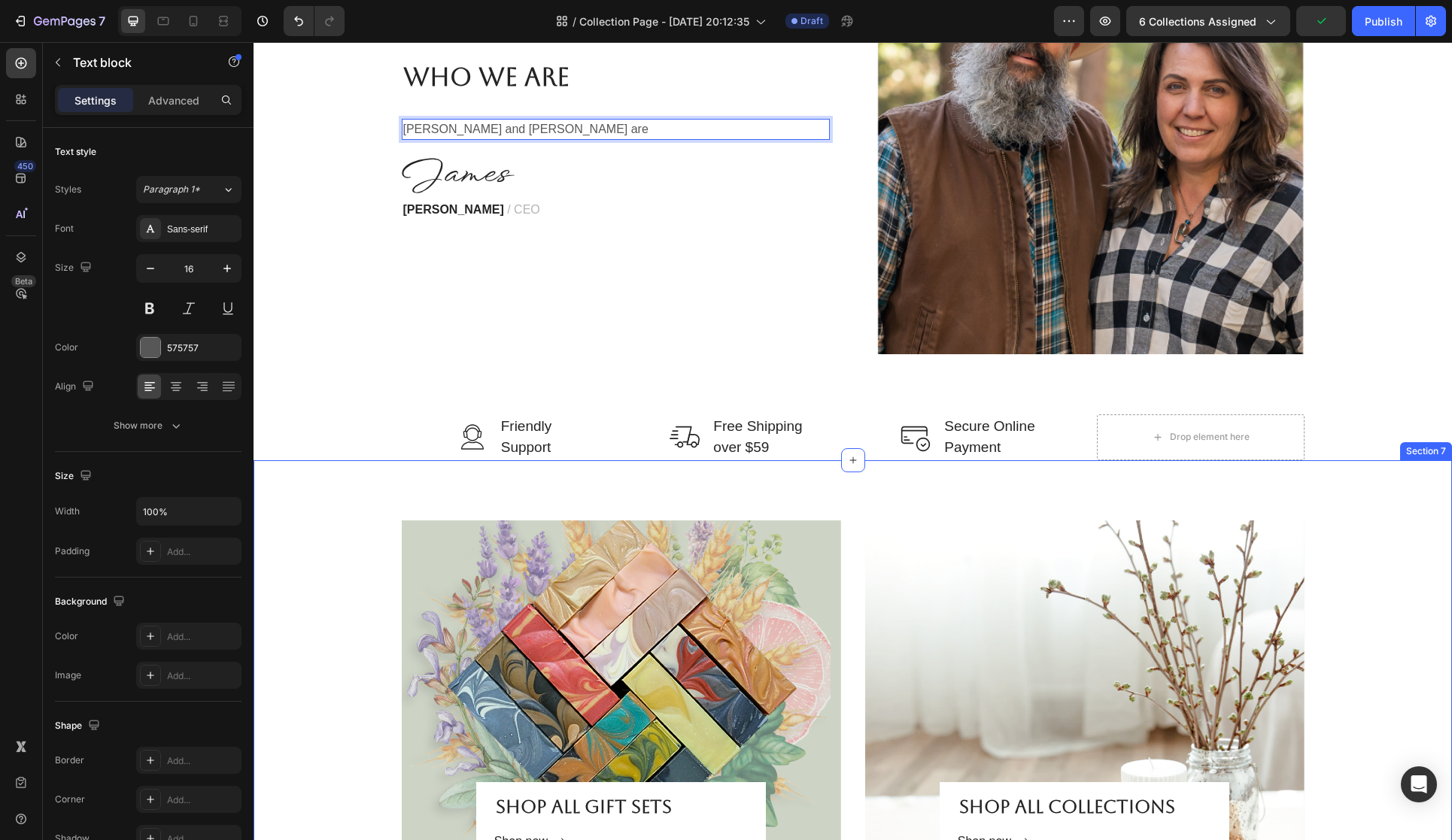
scroll to position [2698, 0]
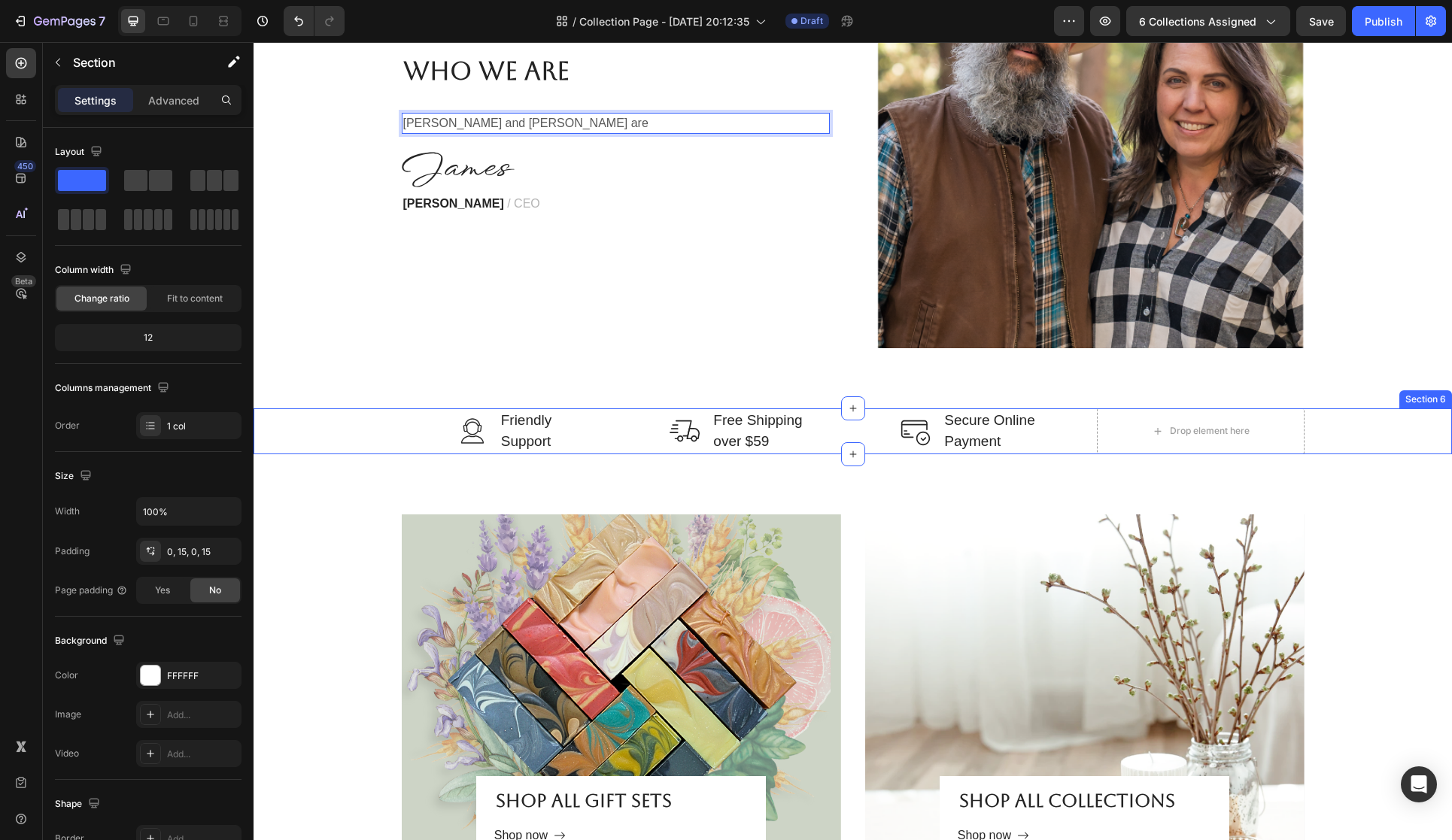
click at [1345, 415] on div "Image Friendly Support Text block Row Image Free Shipping over $59 Text block R…" at bounding box center [853, 431] width 1176 height 46
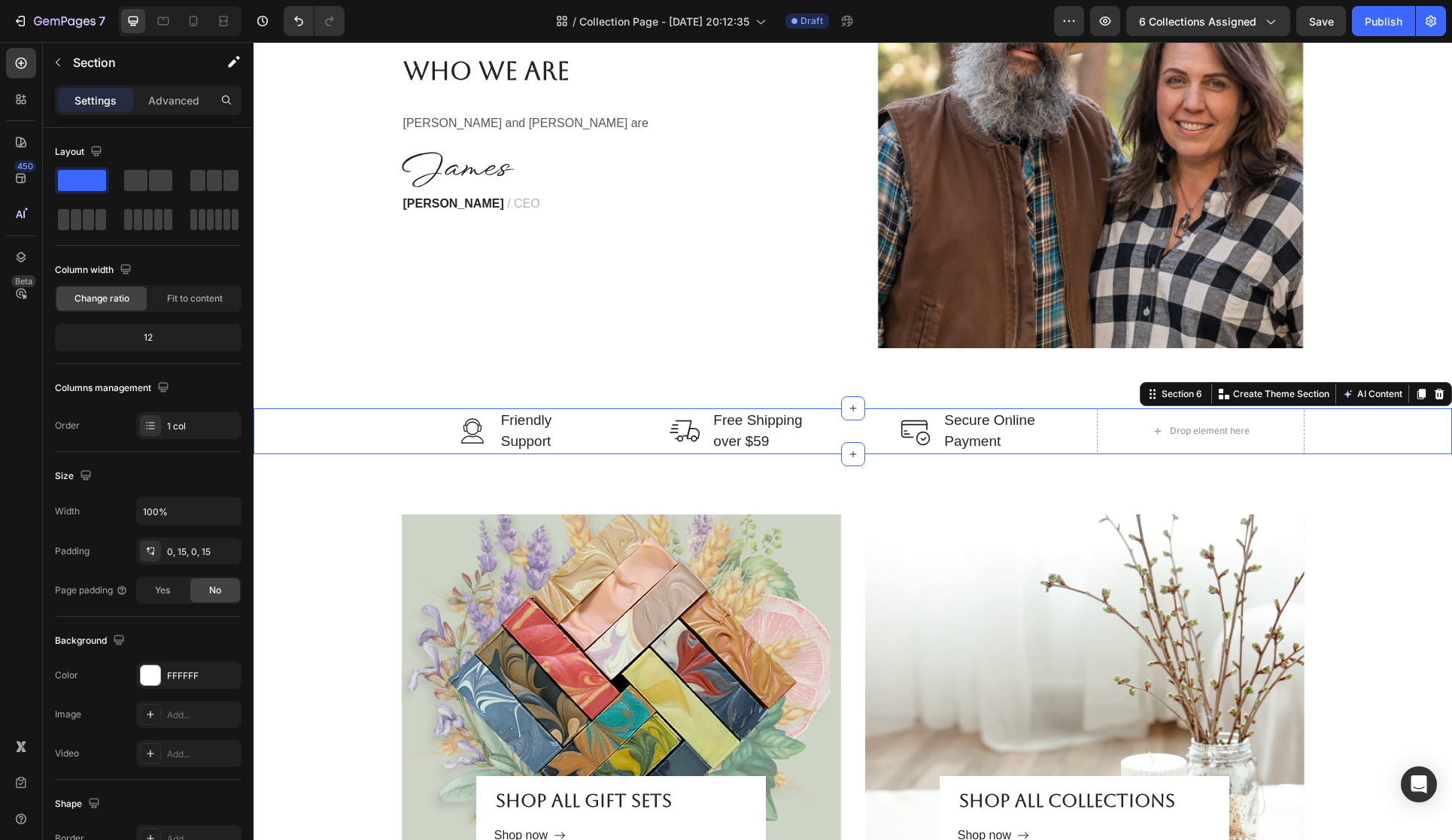
click at [1443, 394] on icon at bounding box center [1440, 395] width 10 height 11
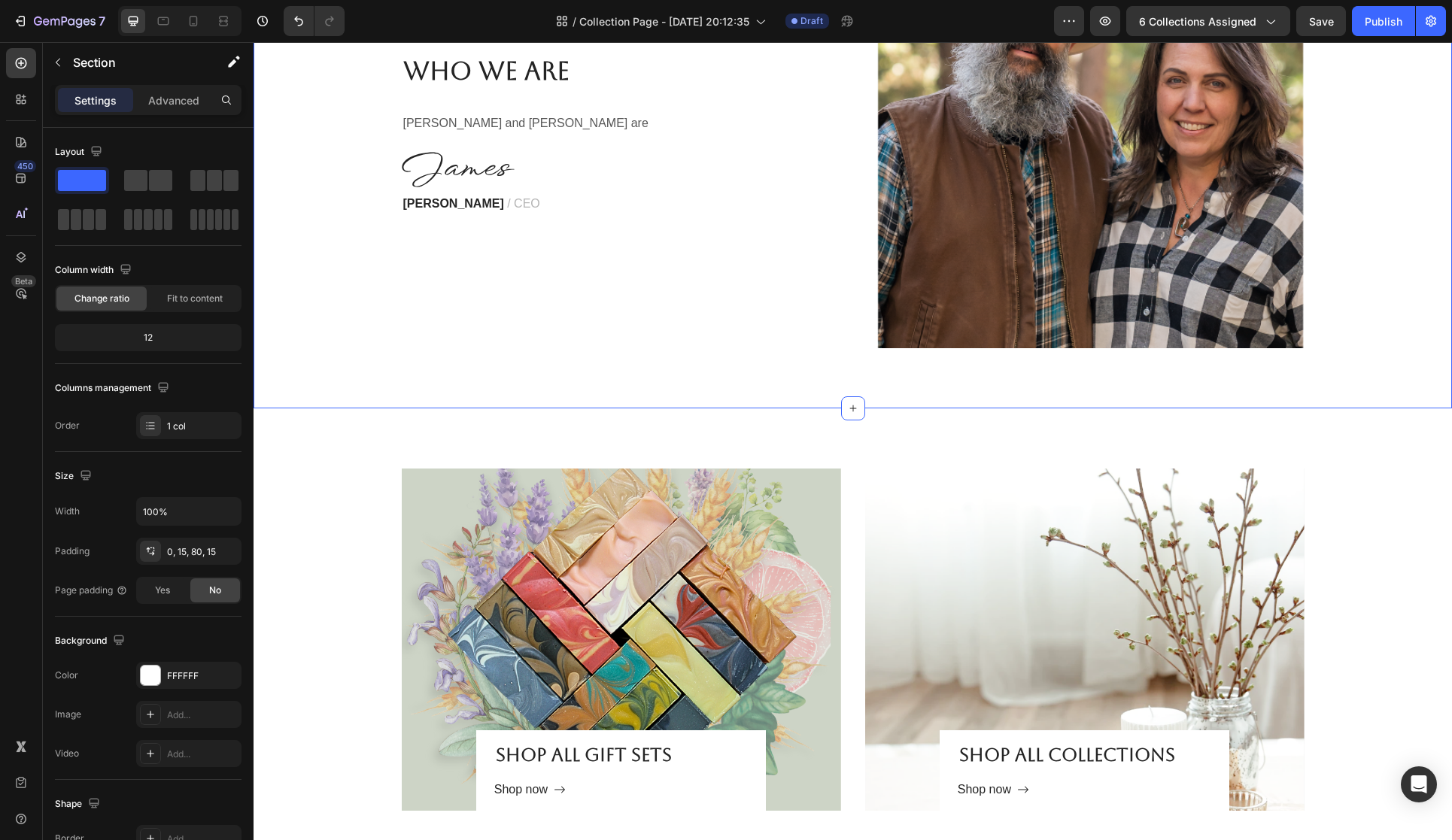
click at [1393, 383] on div "Who We Are Heading Cory and Denise are Text block Image James Frank / CEO Text …" at bounding box center [853, 164] width 1199 height 488
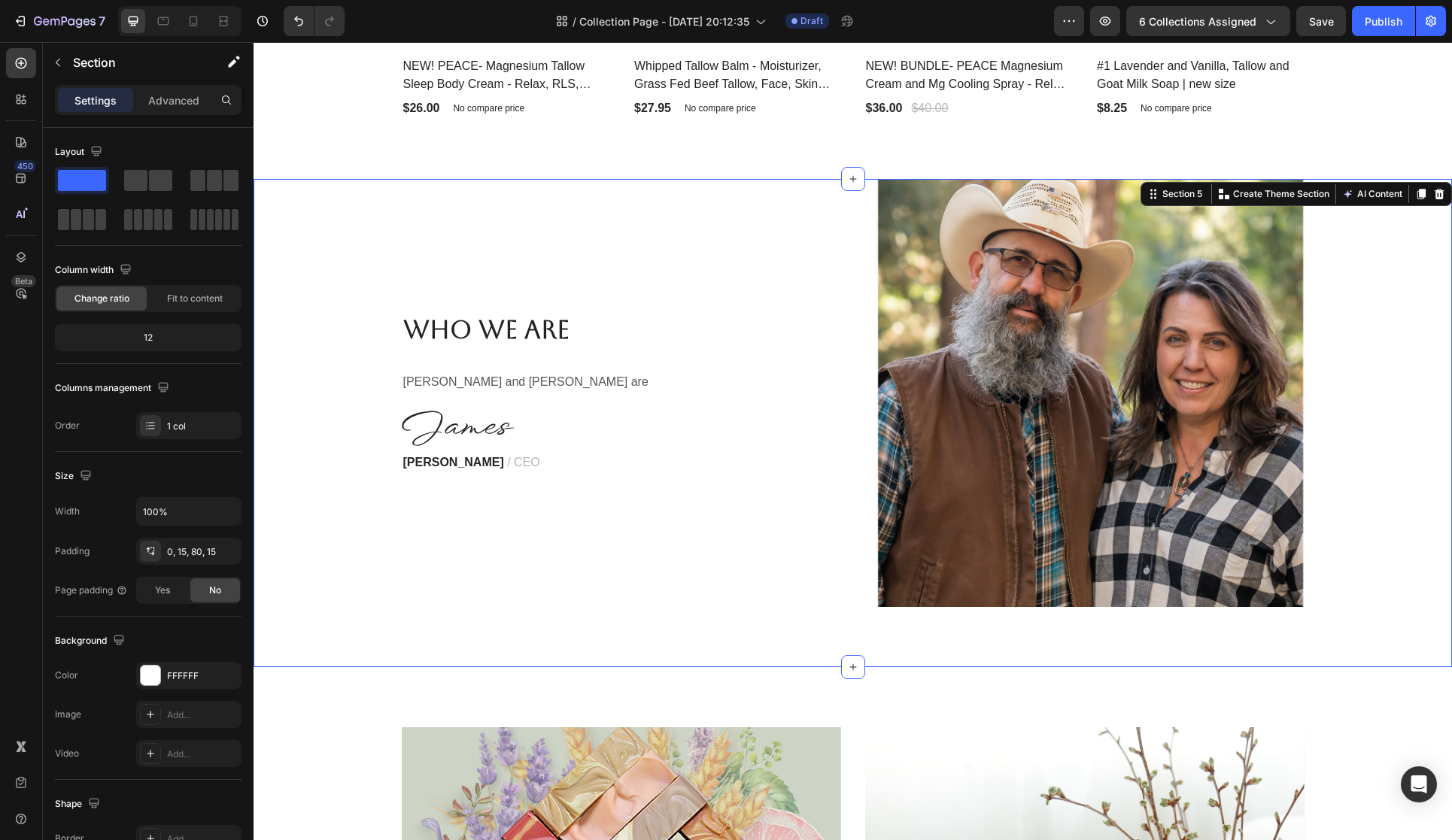
scroll to position [2439, 0]
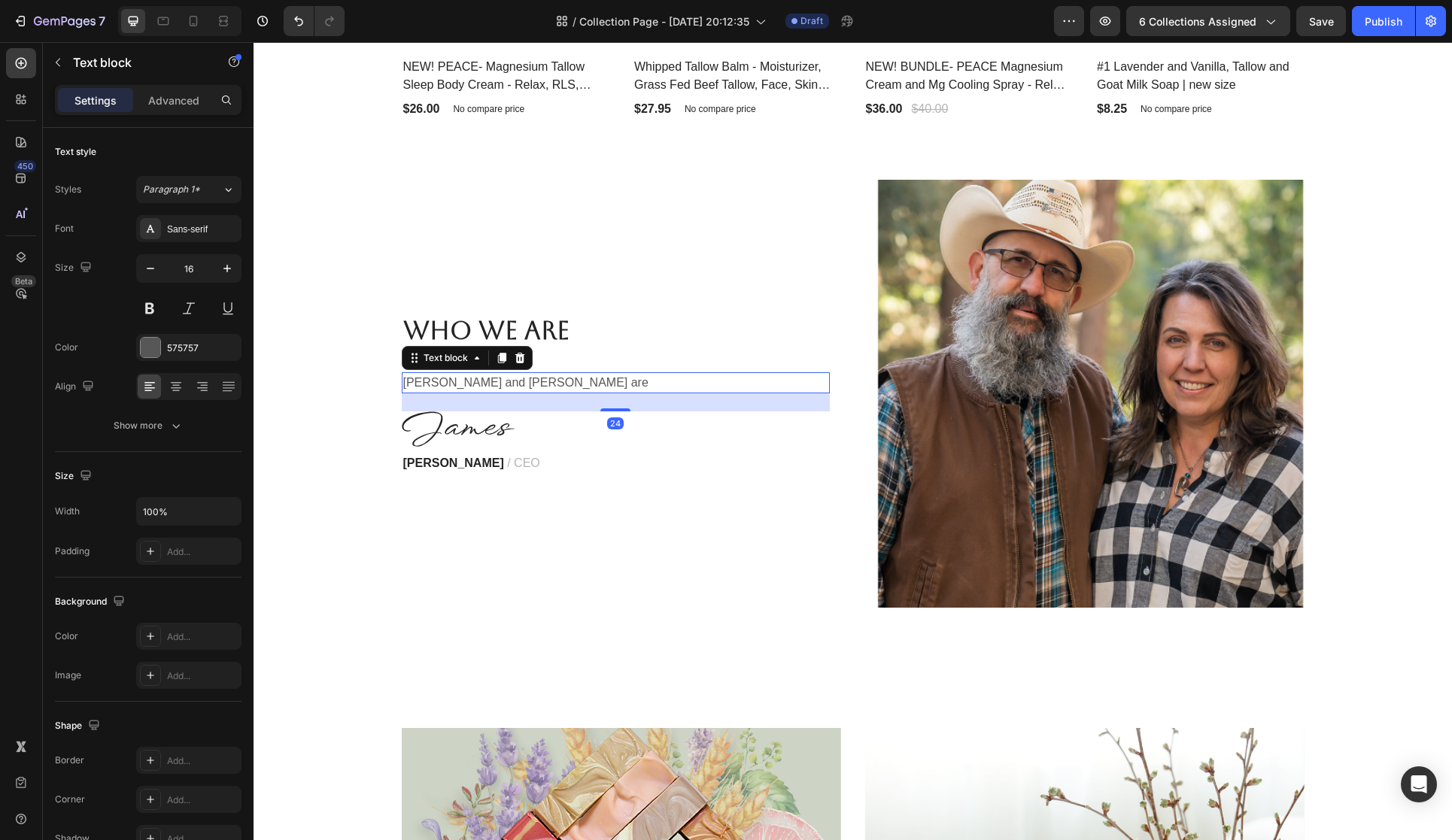
click at [473, 384] on p "Cory and Denise are" at bounding box center [616, 382] width 425 height 18
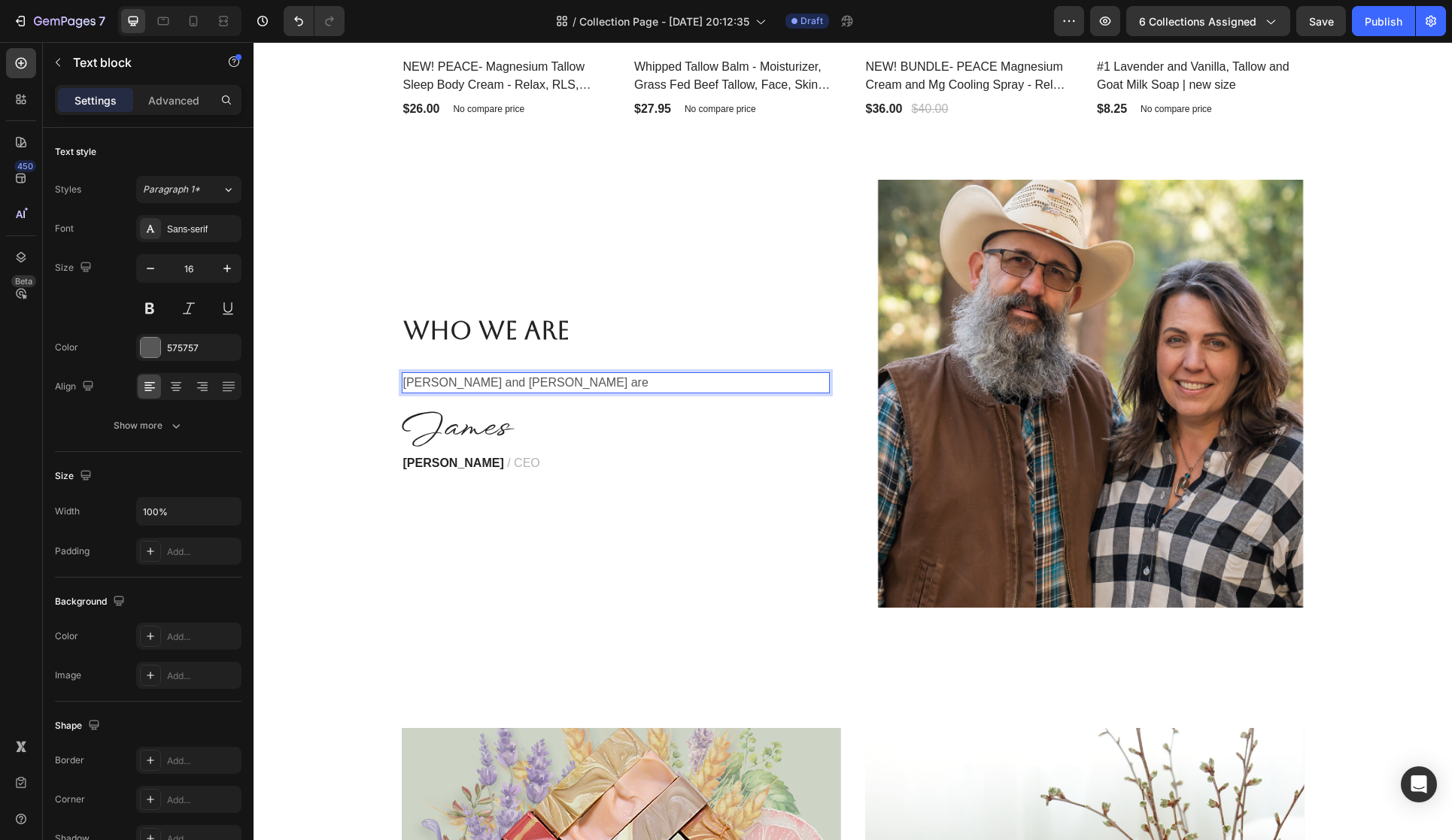
click at [514, 383] on p "Cory and Denise are" at bounding box center [616, 382] width 425 height 18
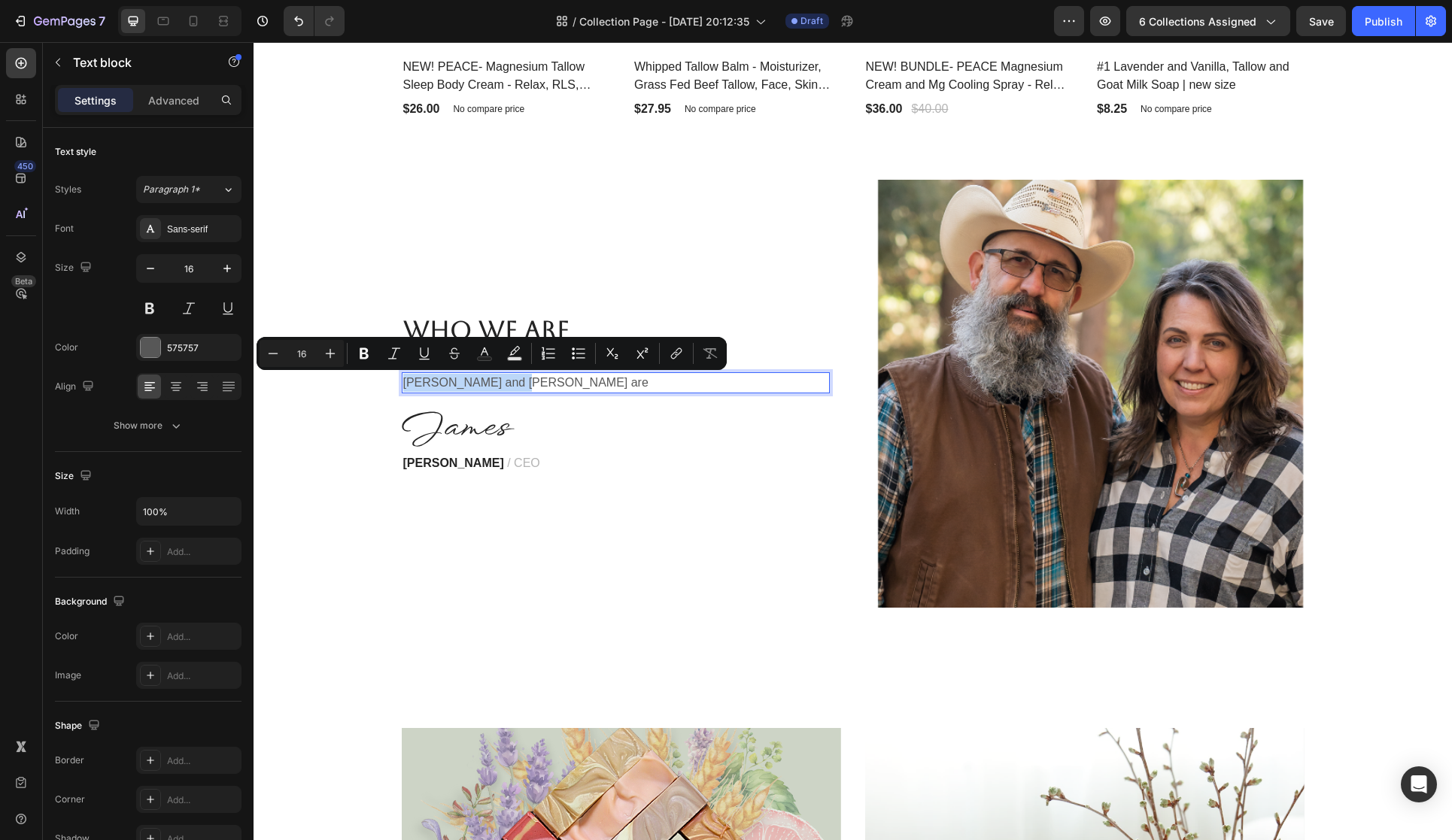
drag, startPoint x: 514, startPoint y: 383, endPoint x: 402, endPoint y: 381, distance: 112.0
click at [403, 381] on p "Cory and Denise are" at bounding box center [616, 382] width 425 height 18
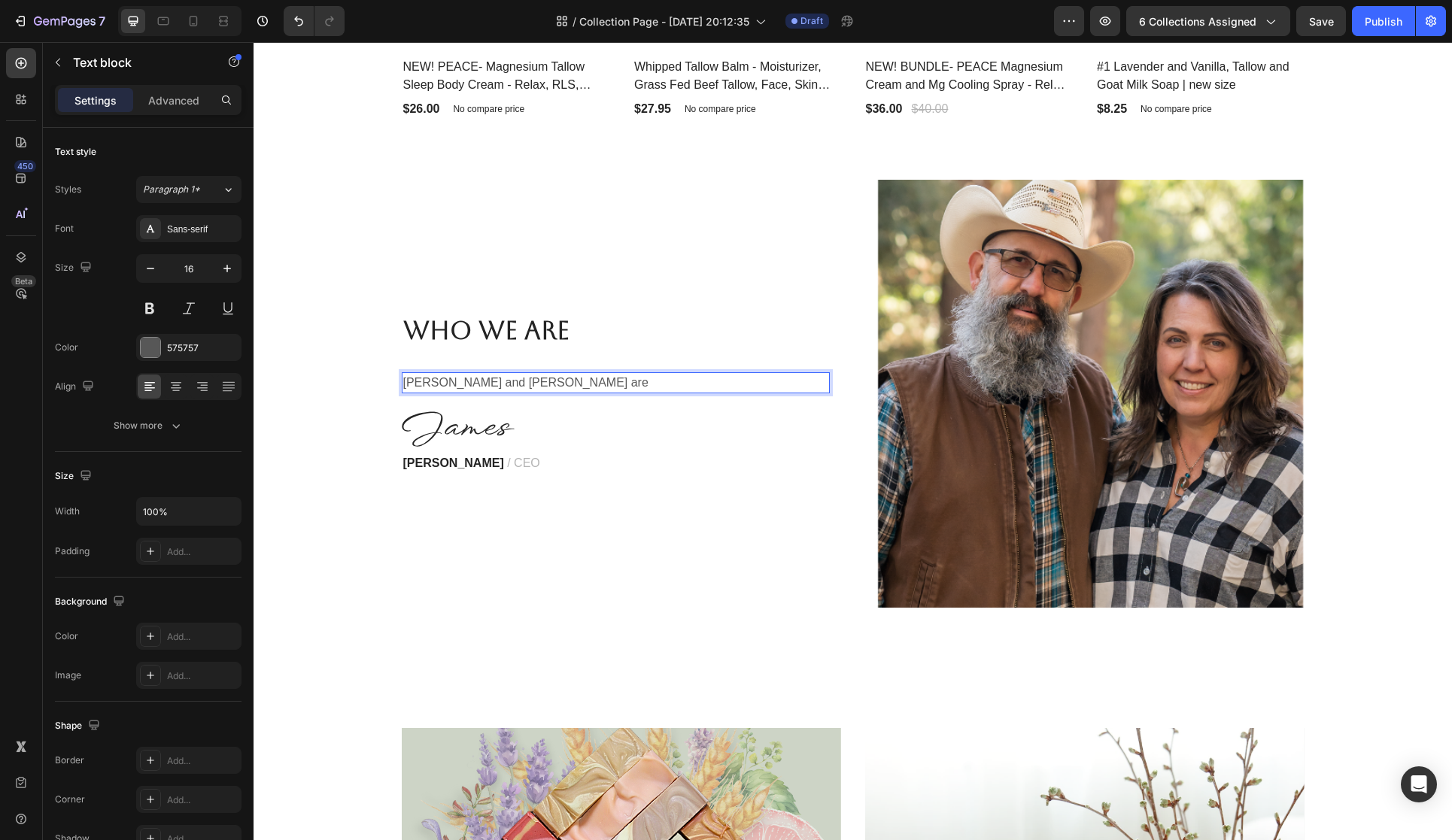
scroll to position [2376, 0]
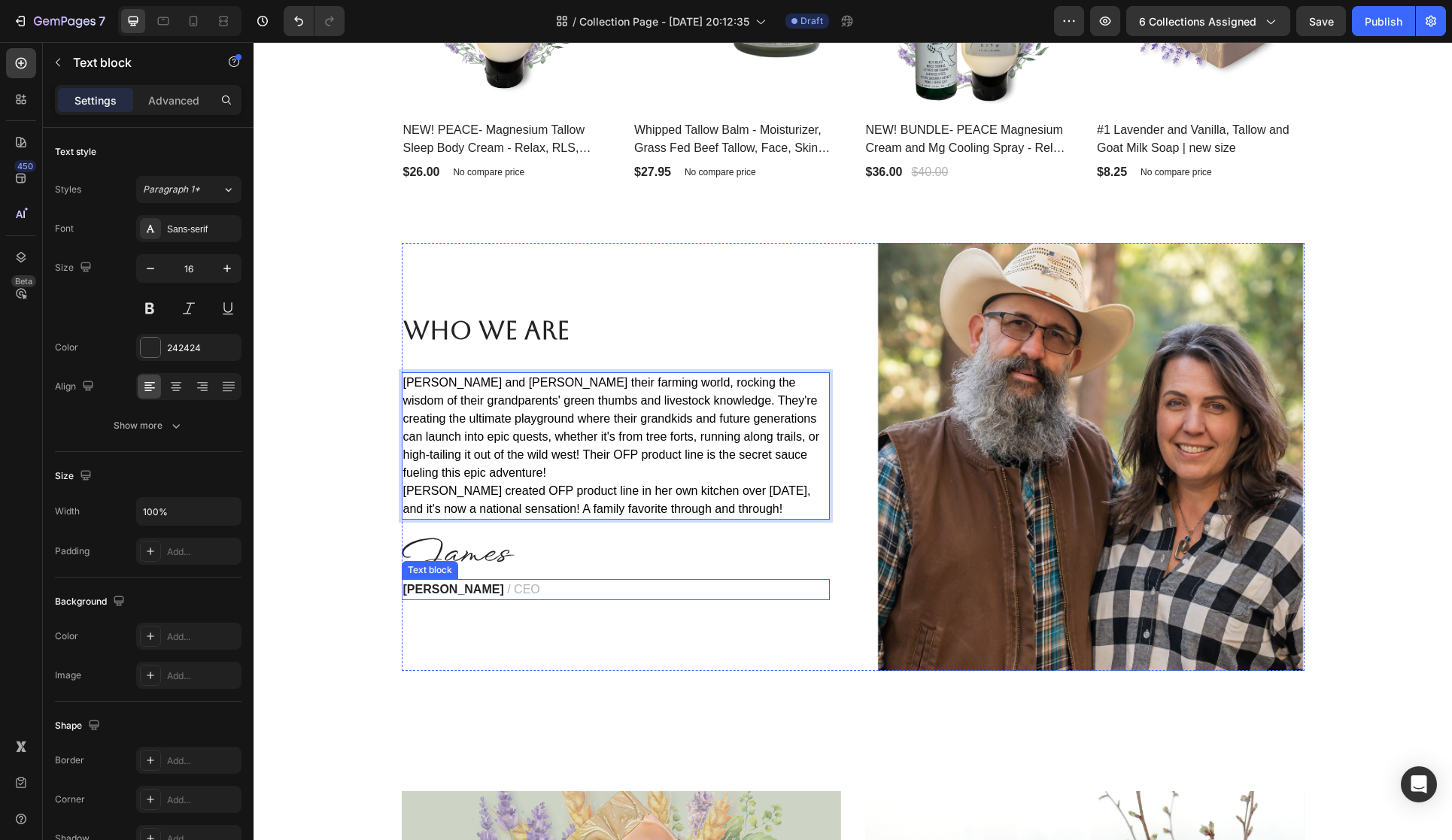
click at [466, 588] on strong "James Frank" at bounding box center [453, 589] width 101 height 13
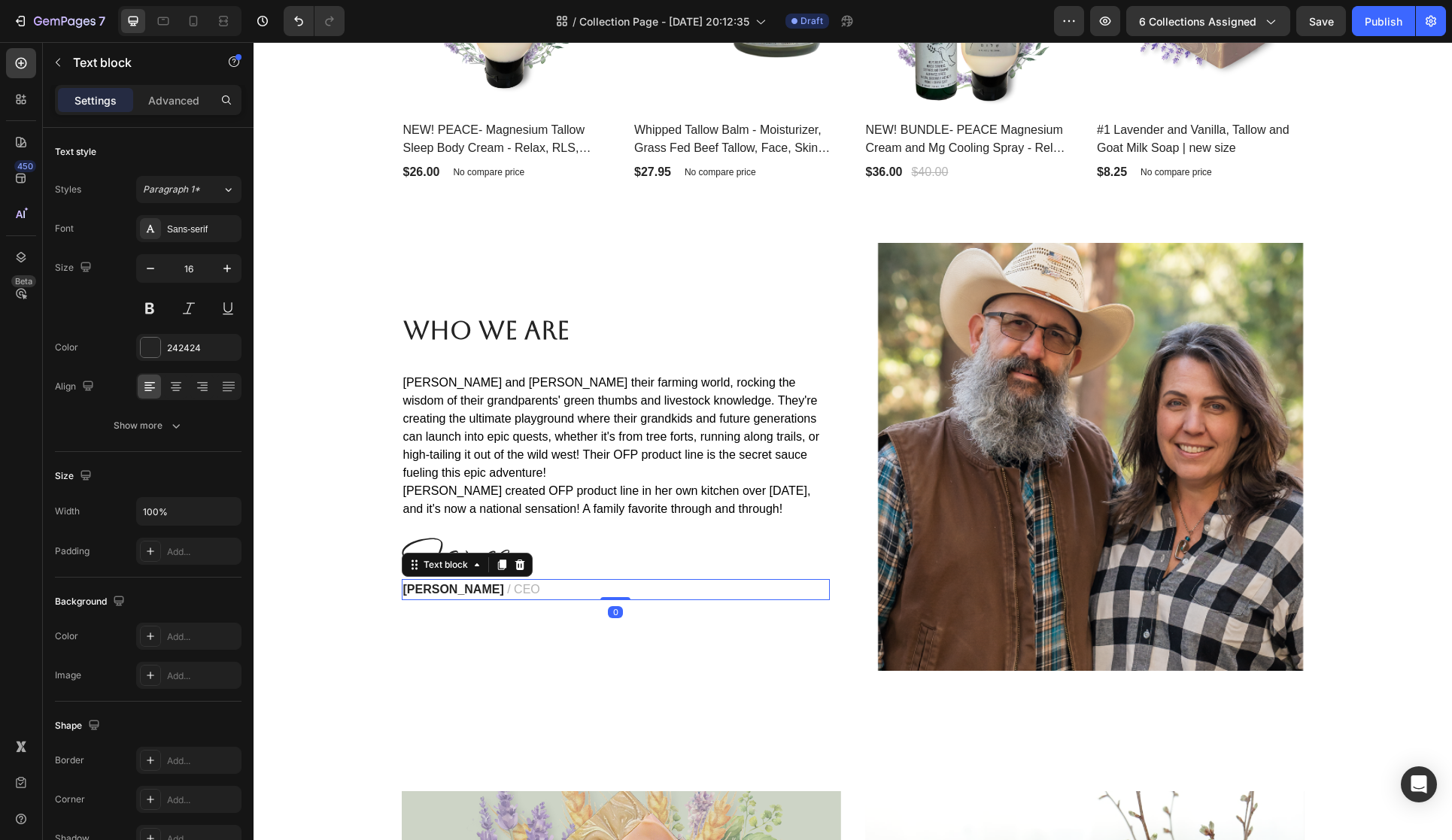
click at [473, 588] on strong "James Frank" at bounding box center [453, 589] width 101 height 13
click at [507, 590] on span "/ CEO" at bounding box center [524, 589] width 33 height 13
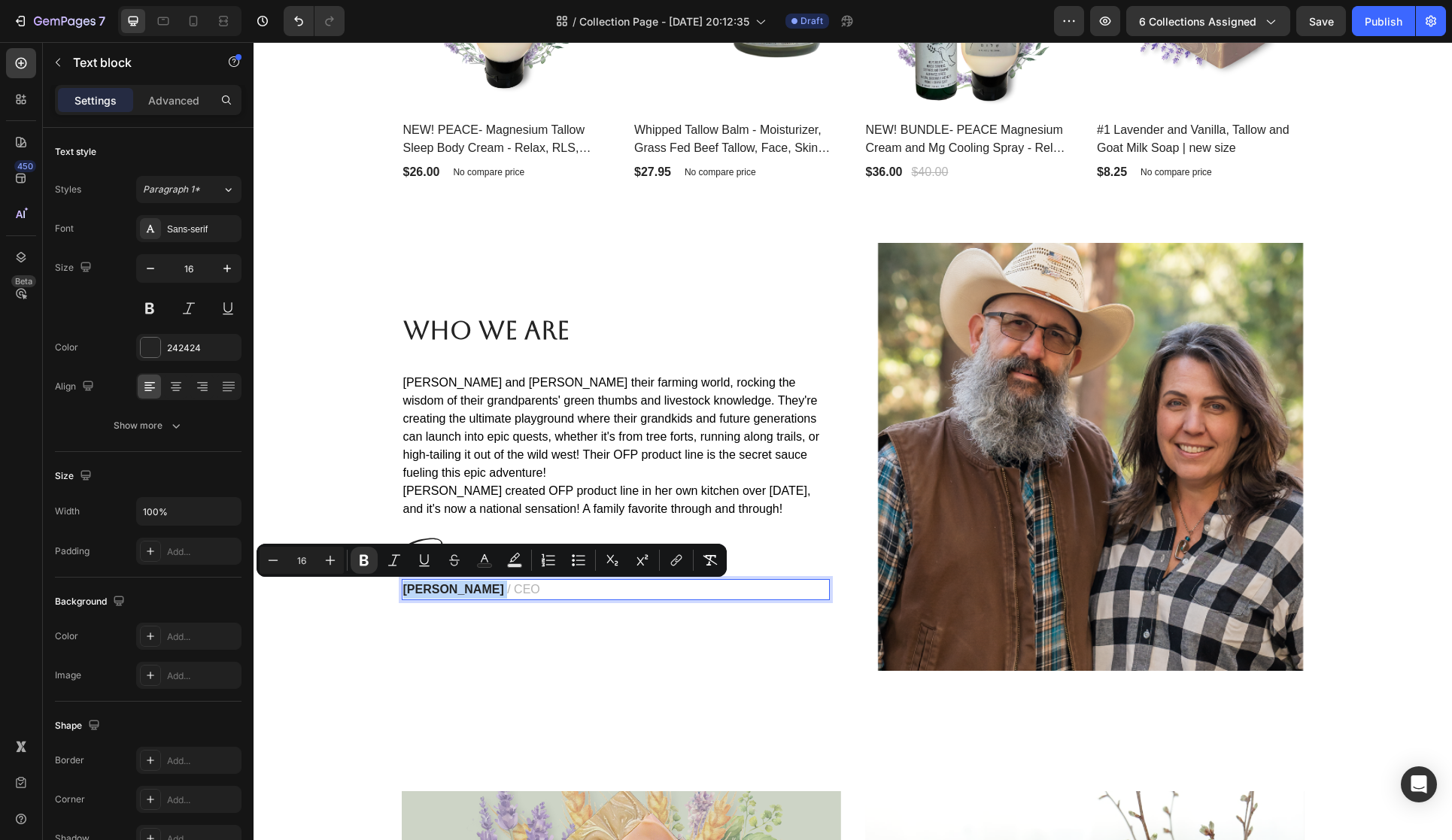
drag, startPoint x: 480, startPoint y: 590, endPoint x: 404, endPoint y: 584, distance: 76.2
click at [404, 584] on p "James Frank / CEO" at bounding box center [616, 589] width 425 height 18
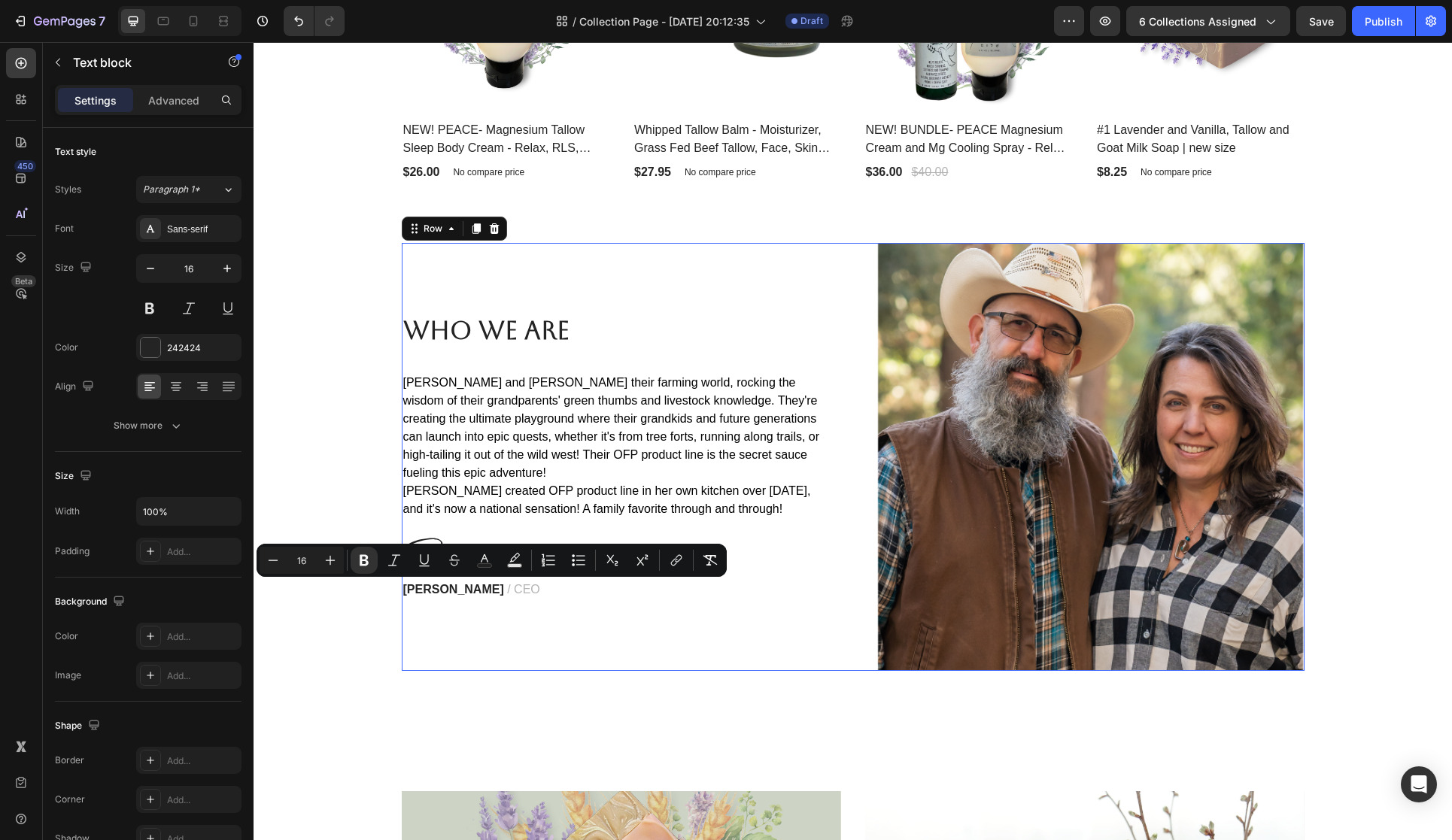
click at [481, 523] on div "Who We Are Heading Cory and Denise love their farming world, rocking the wisdom…" at bounding box center [616, 457] width 428 height 428
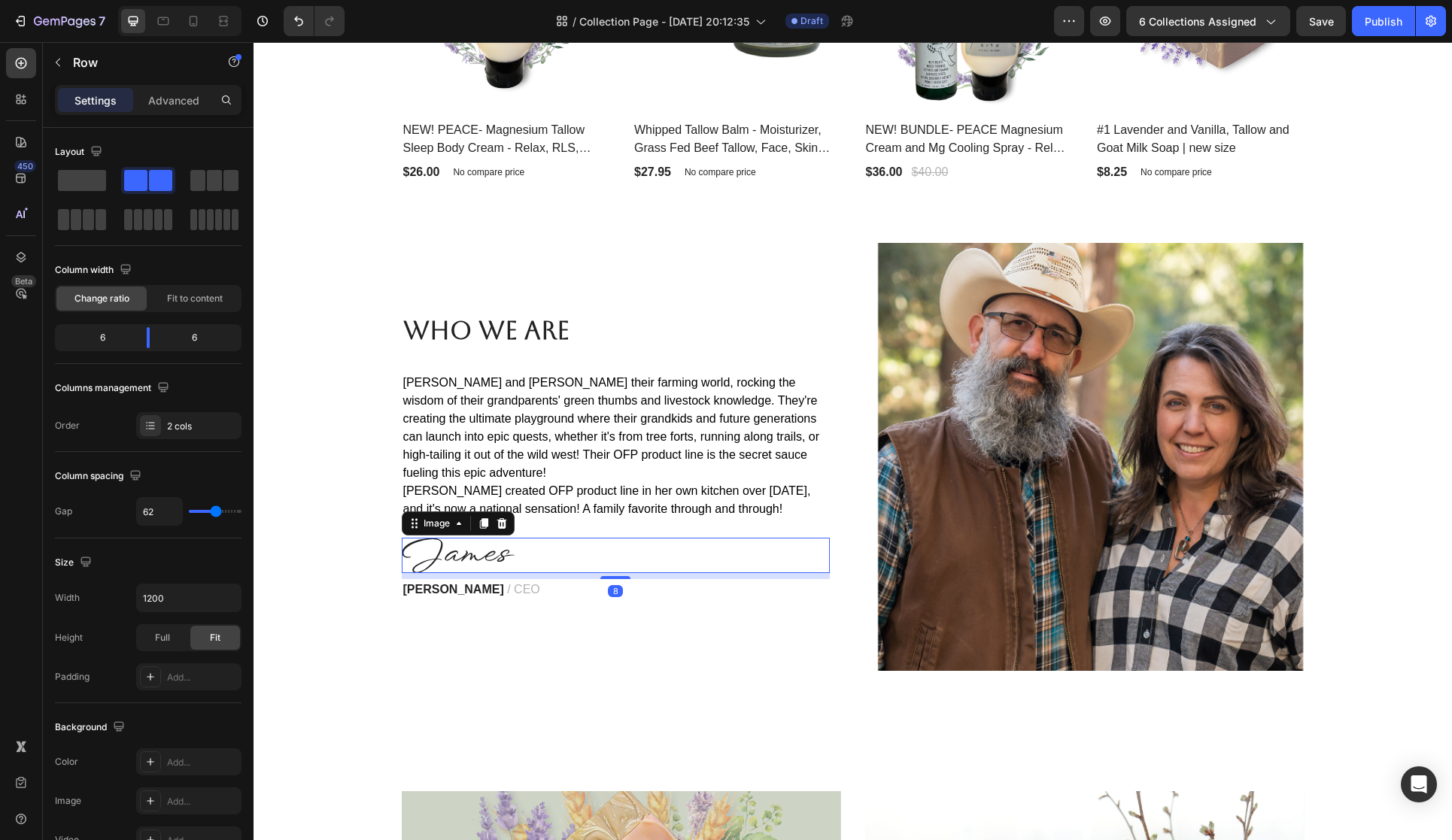
click at [459, 553] on img at bounding box center [458, 556] width 113 height 36
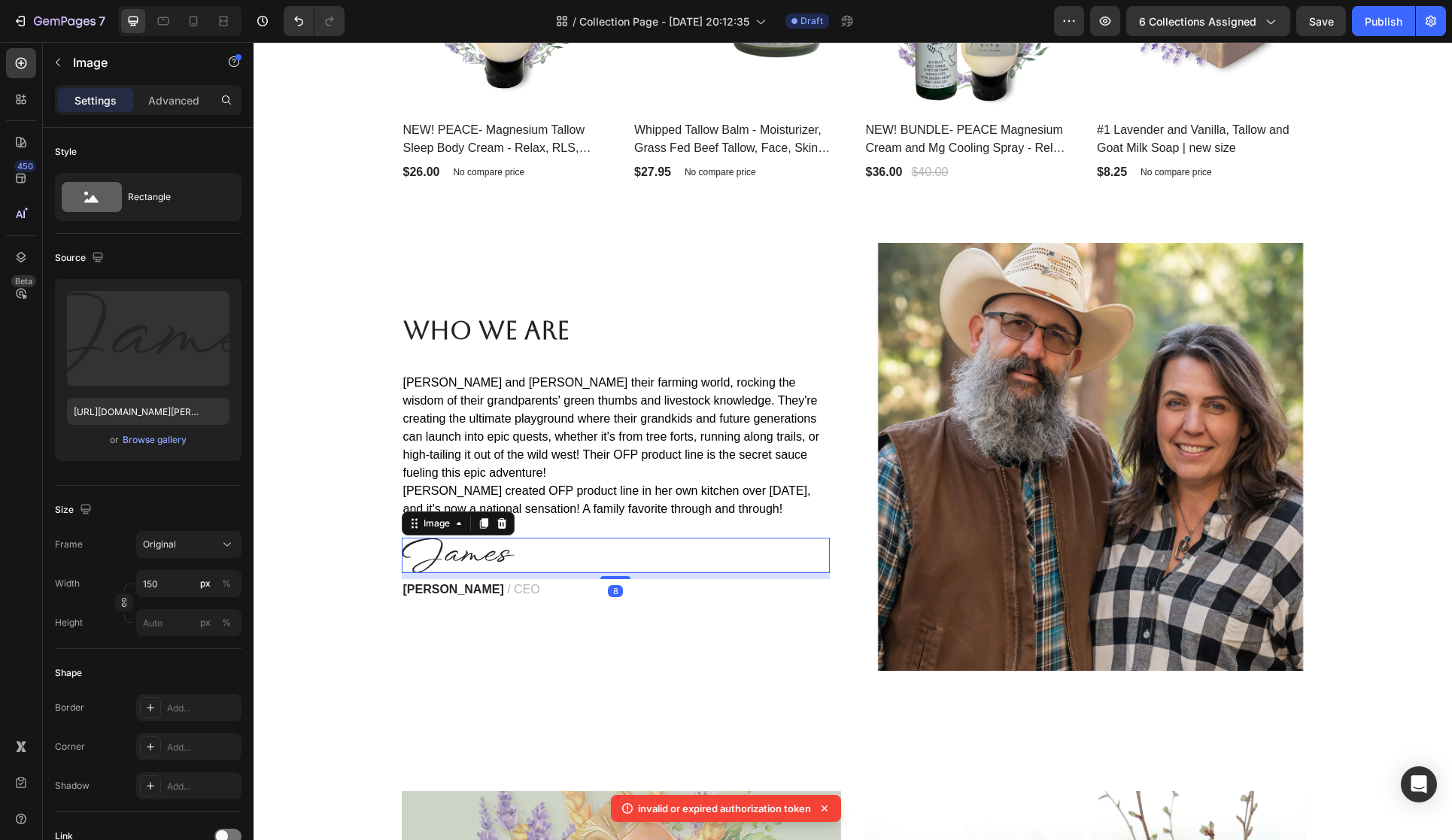
click at [503, 527] on icon at bounding box center [501, 523] width 10 height 11
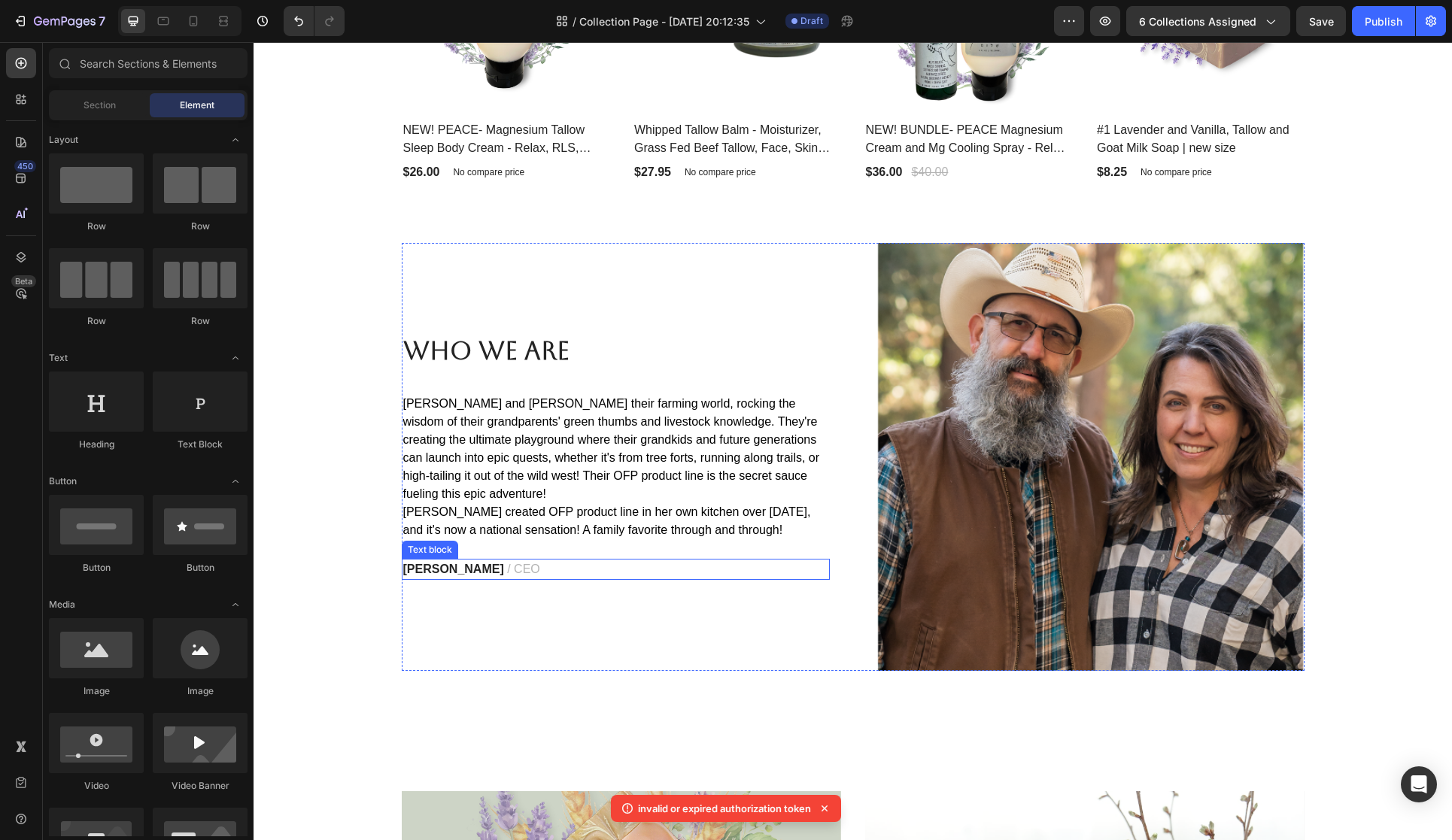
click at [463, 569] on strong "James Frank" at bounding box center [453, 569] width 101 height 13
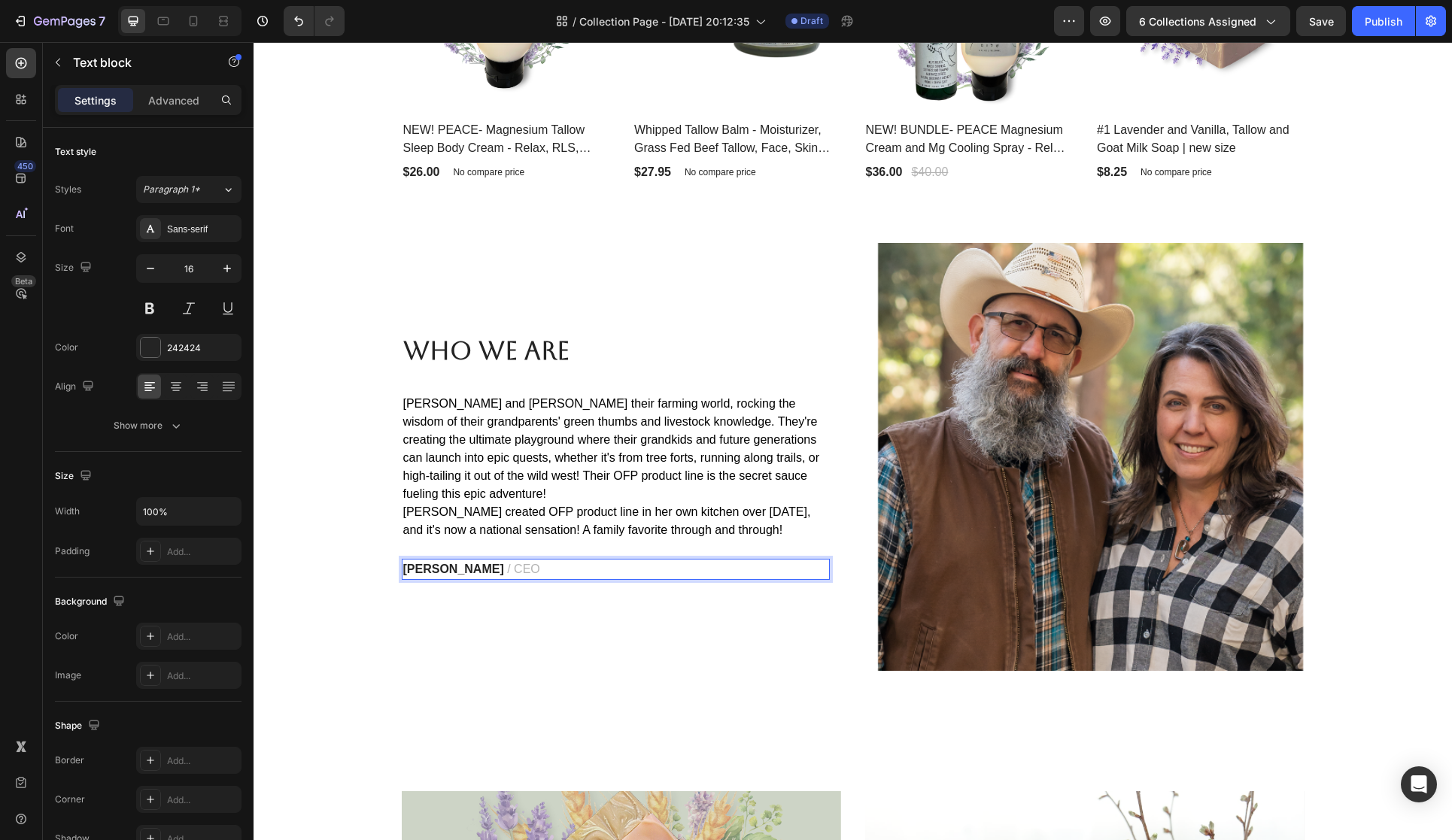
click at [507, 568] on span "/ CEO" at bounding box center [524, 569] width 33 height 13
click at [514, 568] on p "James Frank / CEO" at bounding box center [616, 569] width 425 height 18
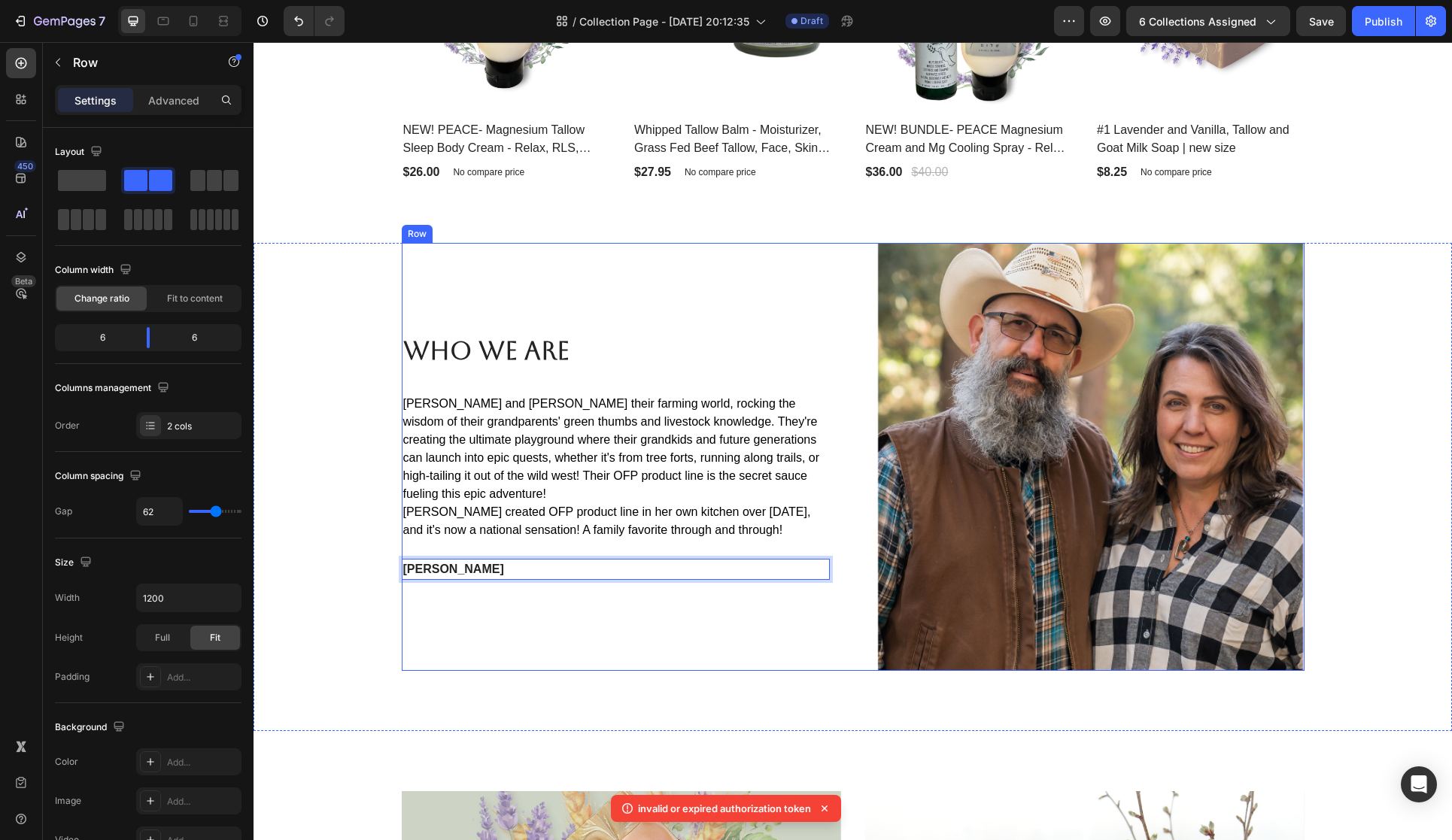
drag, startPoint x: 627, startPoint y: 628, endPoint x: 646, endPoint y: 627, distance: 19.0
click at [627, 628] on div "Who We Are Heading Cory and Denise love their farming world, rocking the wisdom…" at bounding box center [616, 457] width 428 height 428
click at [481, 570] on p "James Frank" at bounding box center [616, 569] width 425 height 18
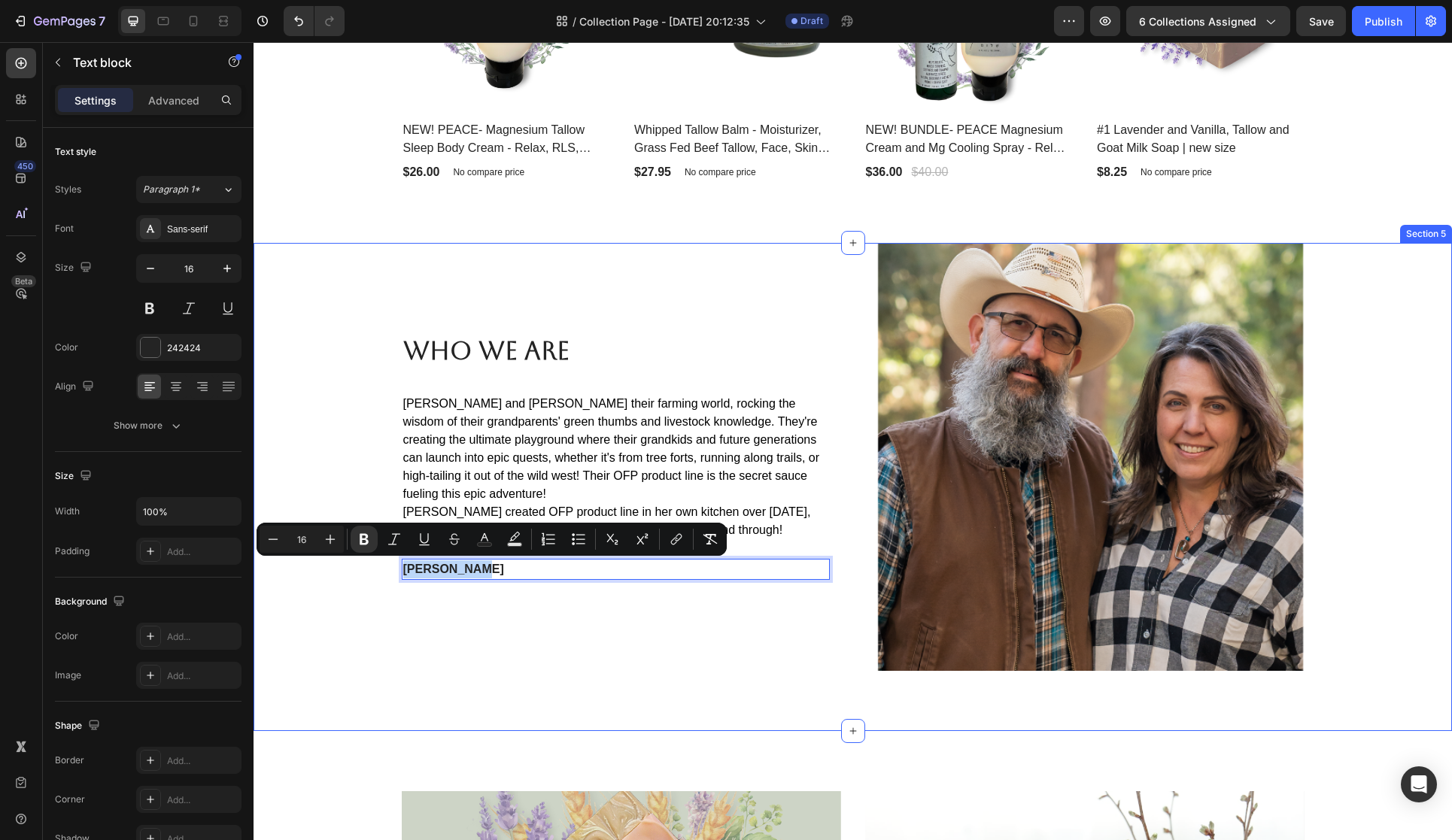
drag, startPoint x: 476, startPoint y: 568, endPoint x: 400, endPoint y: 567, distance: 76.0
click at [400, 567] on div "Who We Are Heading Cory and Denise love their farming world, rocking the wisdom…" at bounding box center [853, 457] width 1176 height 428
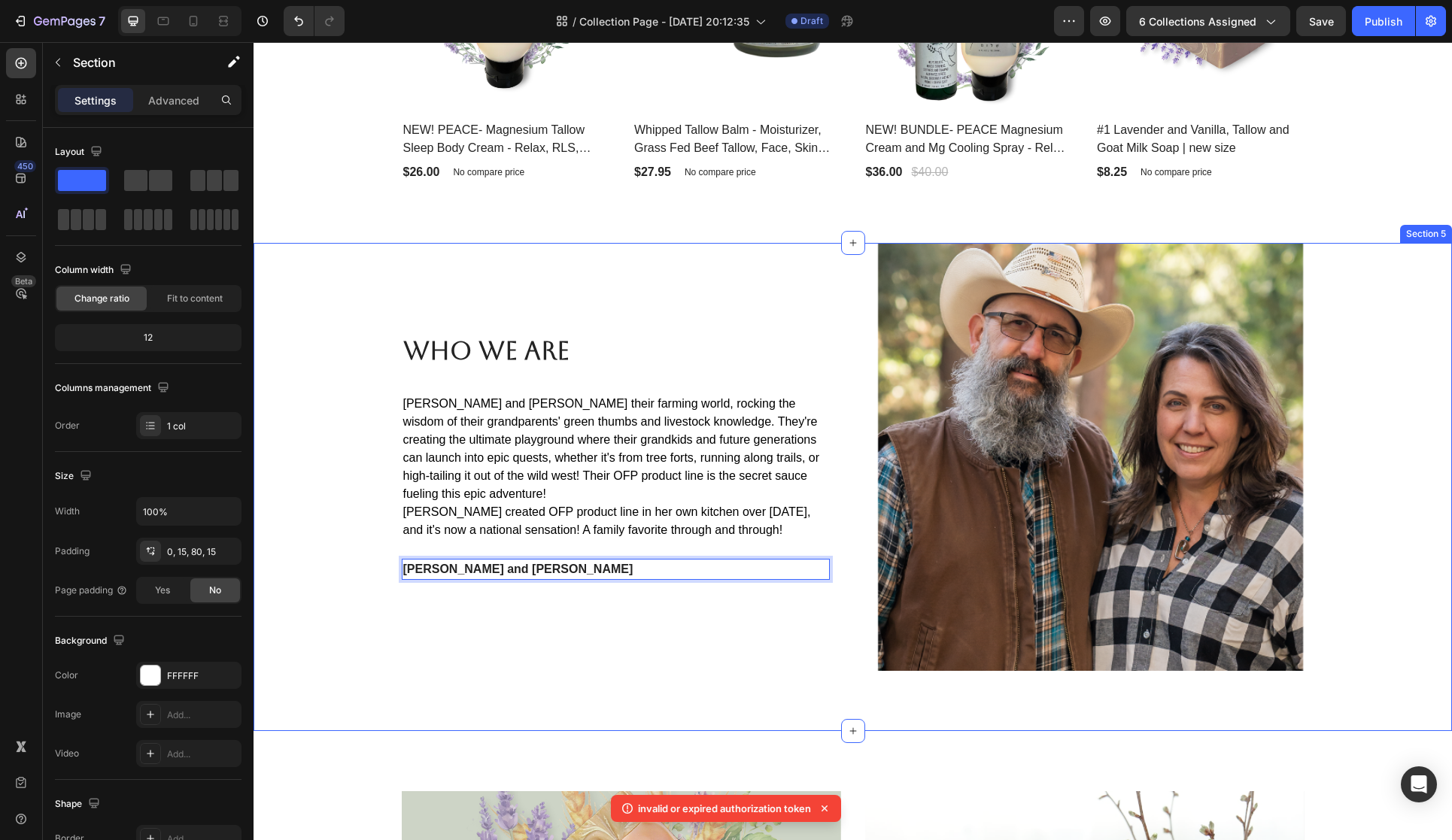
click at [648, 686] on div "Who We Are Heading Cory and Denise love their farming world, rocking the wisdom…" at bounding box center [853, 487] width 1199 height 488
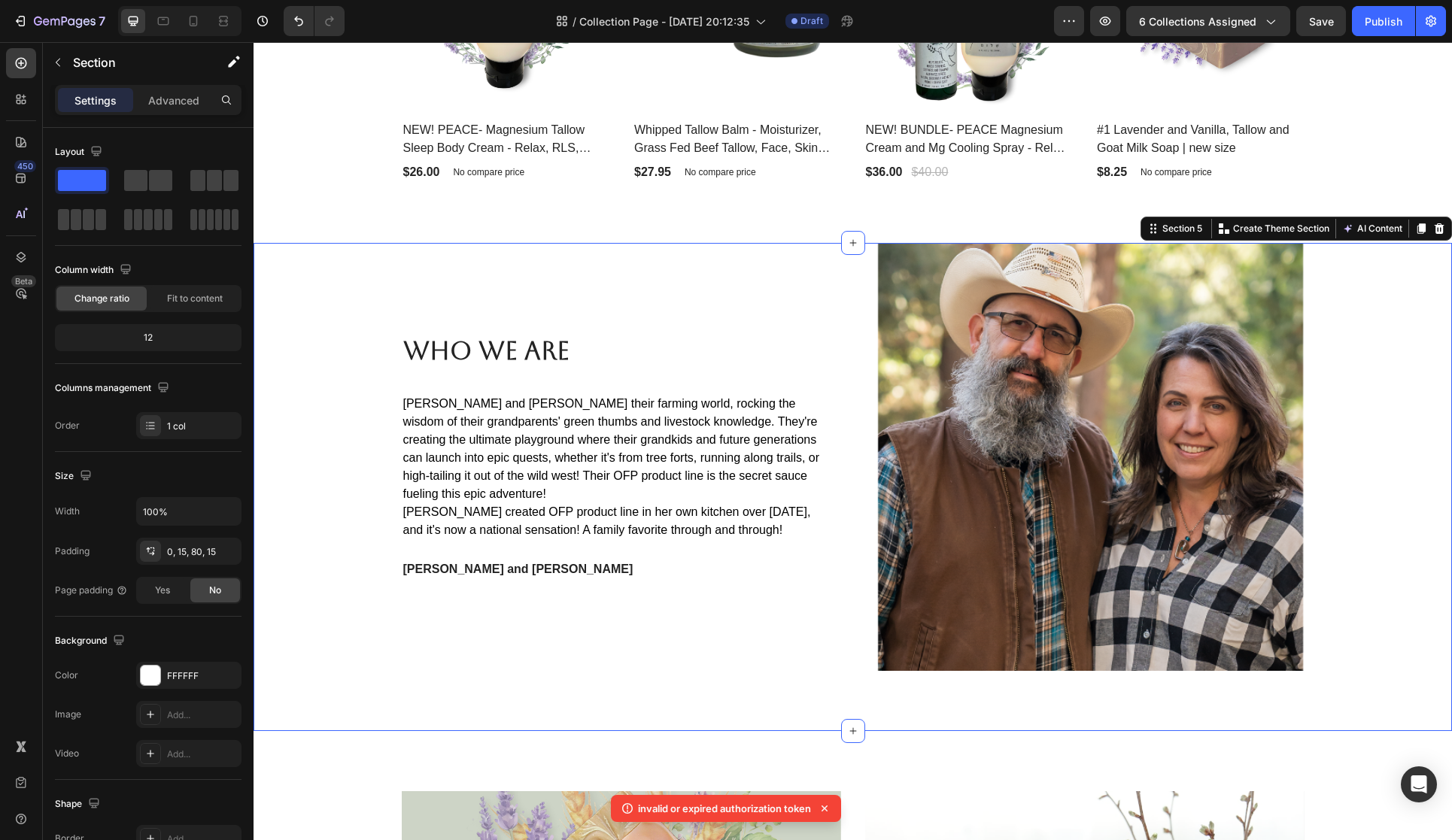
click at [716, 676] on div "Who We Are Heading Cory and Denise love their farming world, rocking the wisdom…" at bounding box center [853, 487] width 1199 height 488
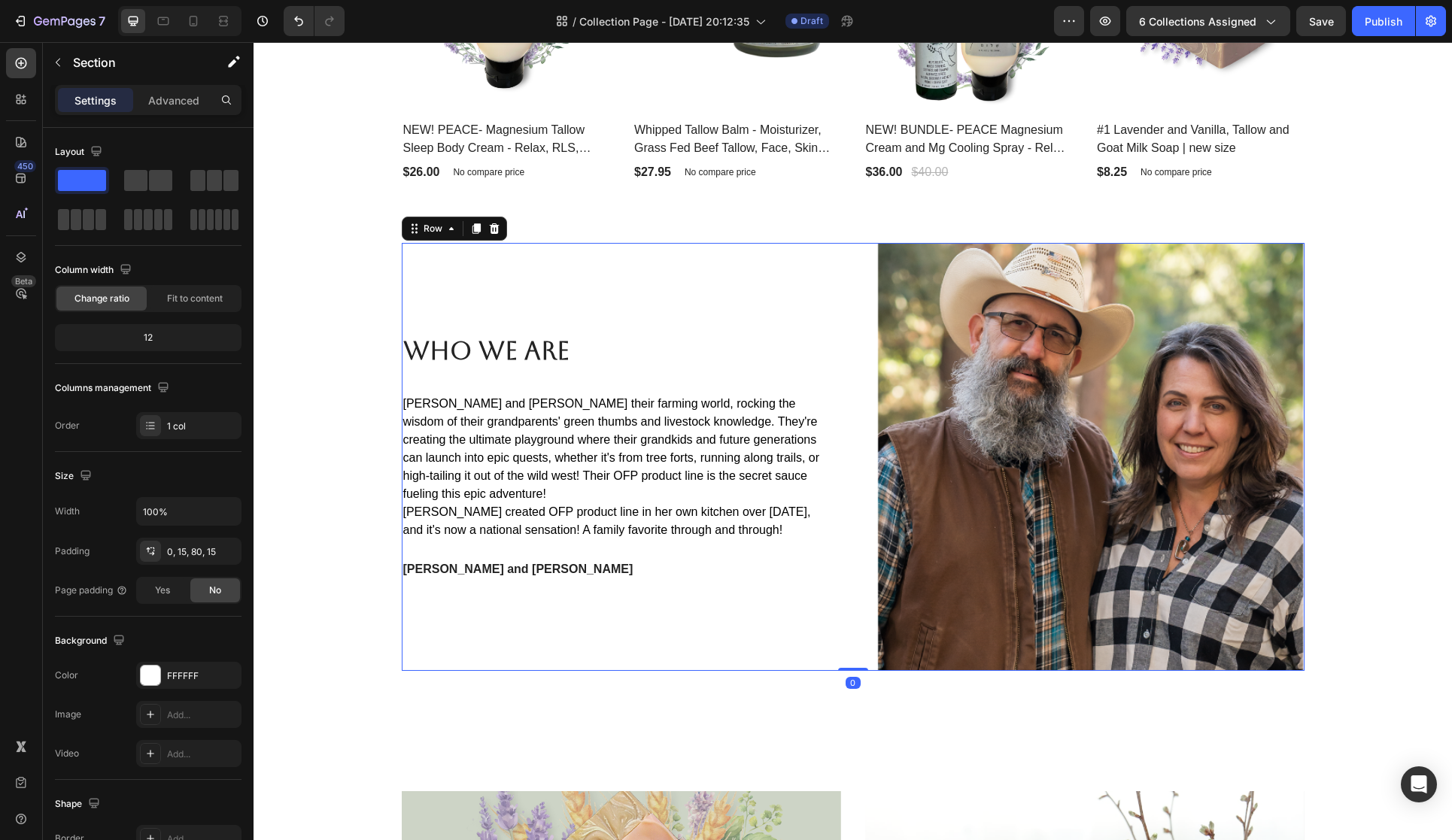
click at [573, 625] on div "Who We Are Heading Cory and Denise love their farming world, rocking the wisdom…" at bounding box center [616, 457] width 428 height 428
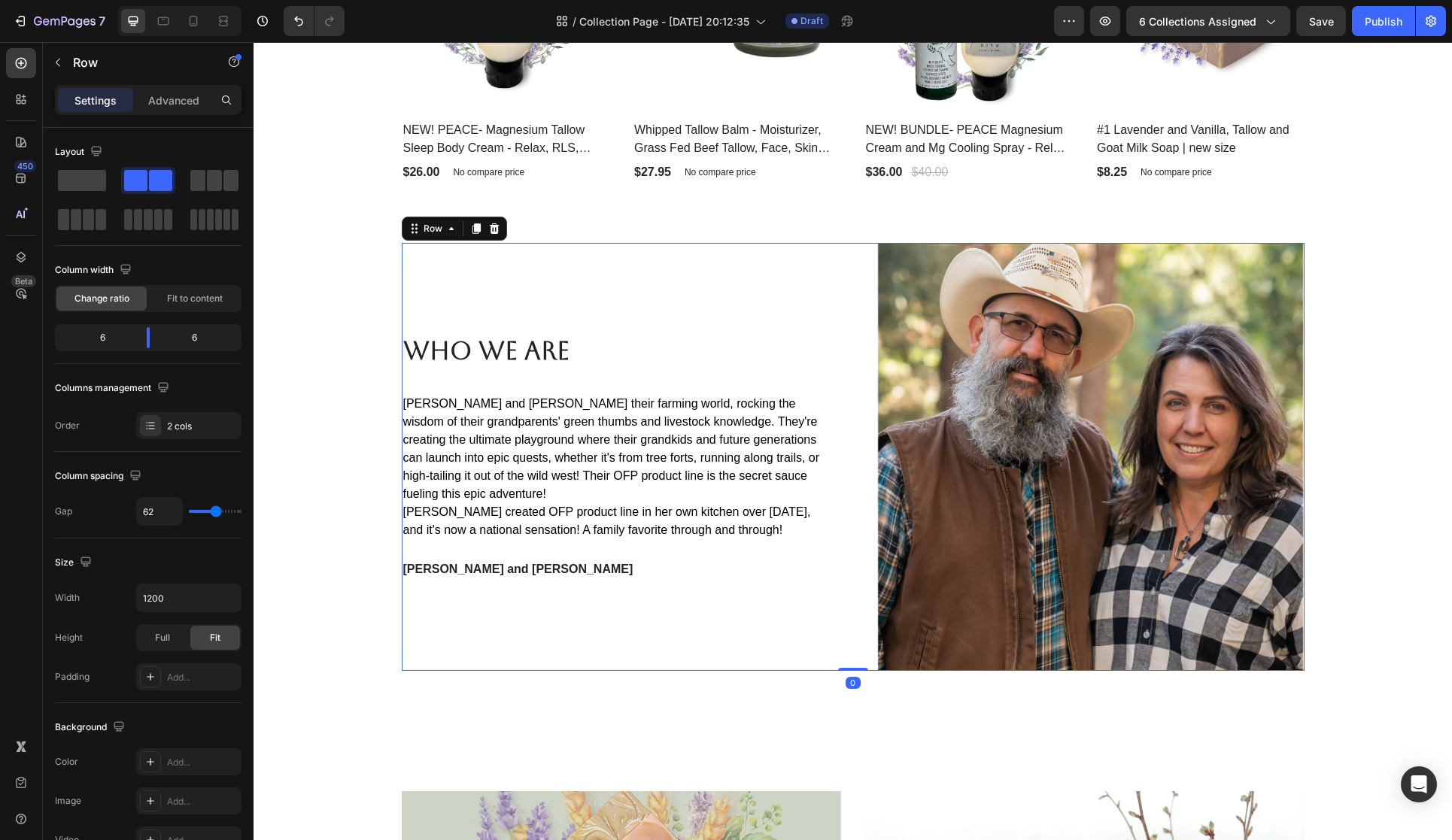
click at [553, 604] on div "Who We Are Heading Cory and Denise love their farming world, rocking the wisdom…" at bounding box center [616, 457] width 428 height 428
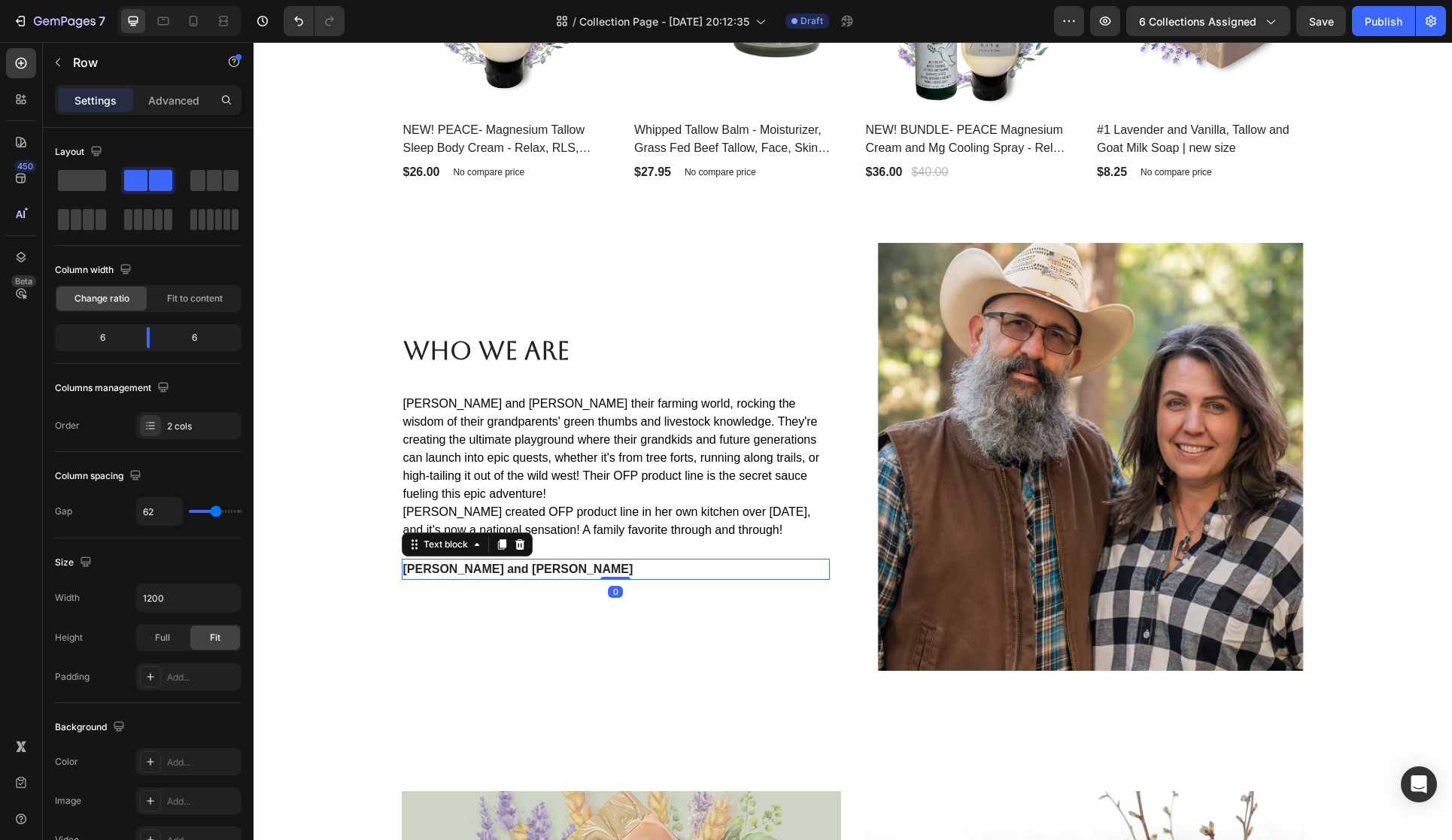
click at [506, 568] on strong "[PERSON_NAME] and [PERSON_NAME]" at bounding box center [518, 569] width 230 height 13
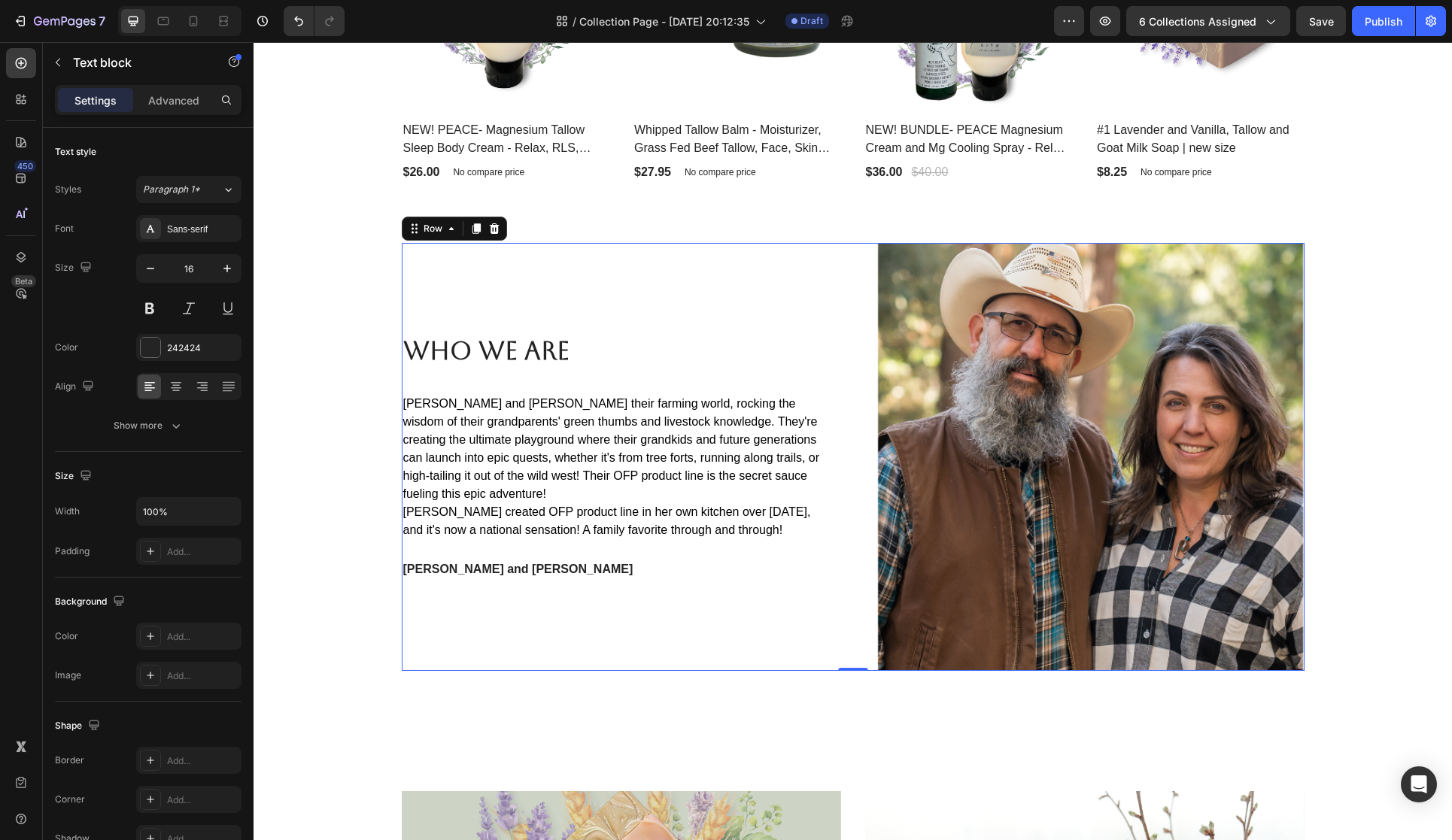
click at [511, 601] on div "Who We Are Heading Cory and Denise love their farming world, rocking the wisdom…" at bounding box center [616, 457] width 428 height 428
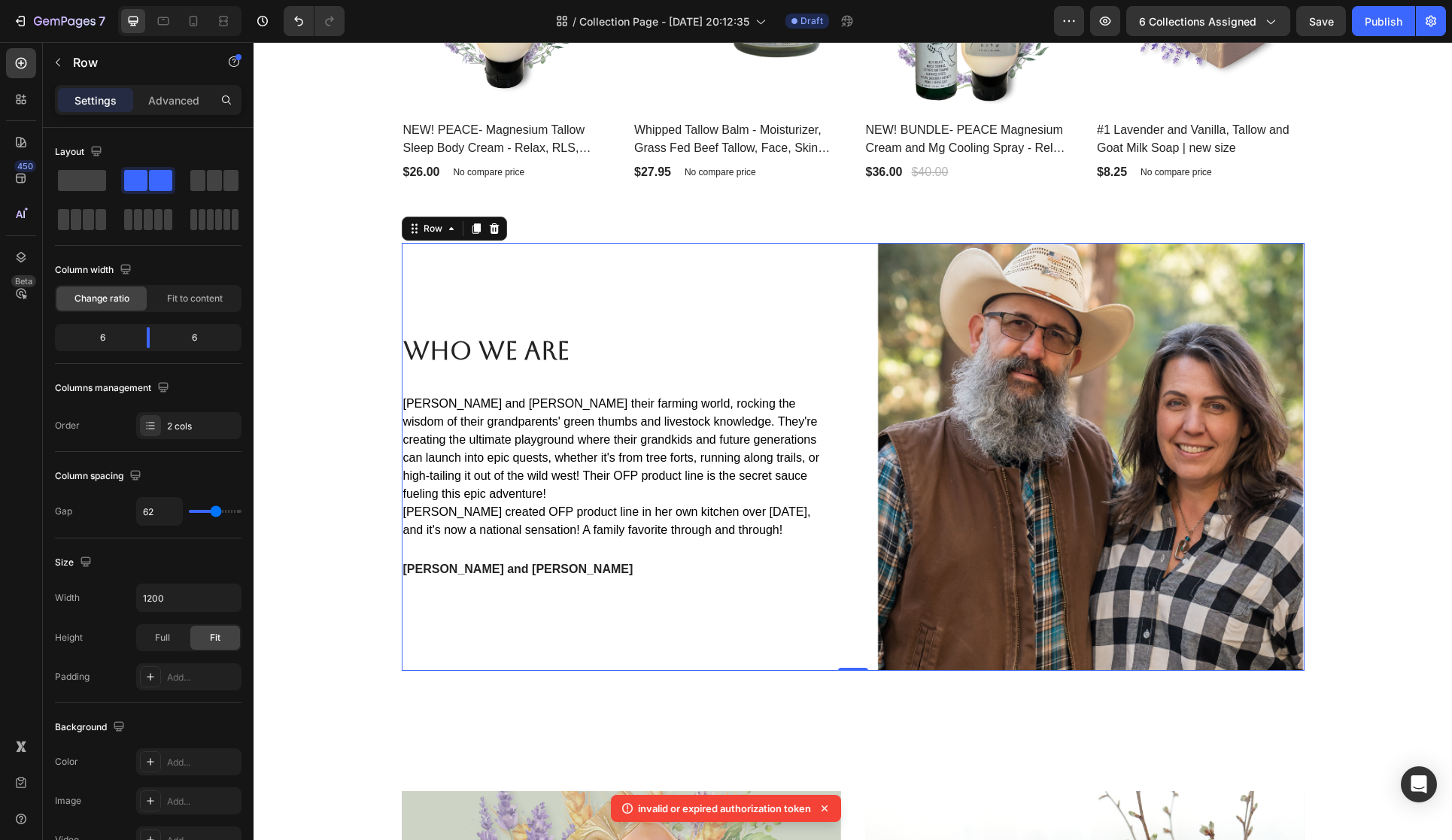
click at [749, 811] on p "invalid or expired authorization token" at bounding box center [724, 808] width 173 height 15
click at [828, 810] on icon at bounding box center [825, 808] width 6 height 6
click at [811, 808] on p "invalid or expired authorization token" at bounding box center [724, 808] width 173 height 15
click at [773, 811] on p "invalid or expired authorization token" at bounding box center [724, 808] width 173 height 15
click at [648, 811] on p "invalid or expired authorization token" at bounding box center [724, 808] width 173 height 15
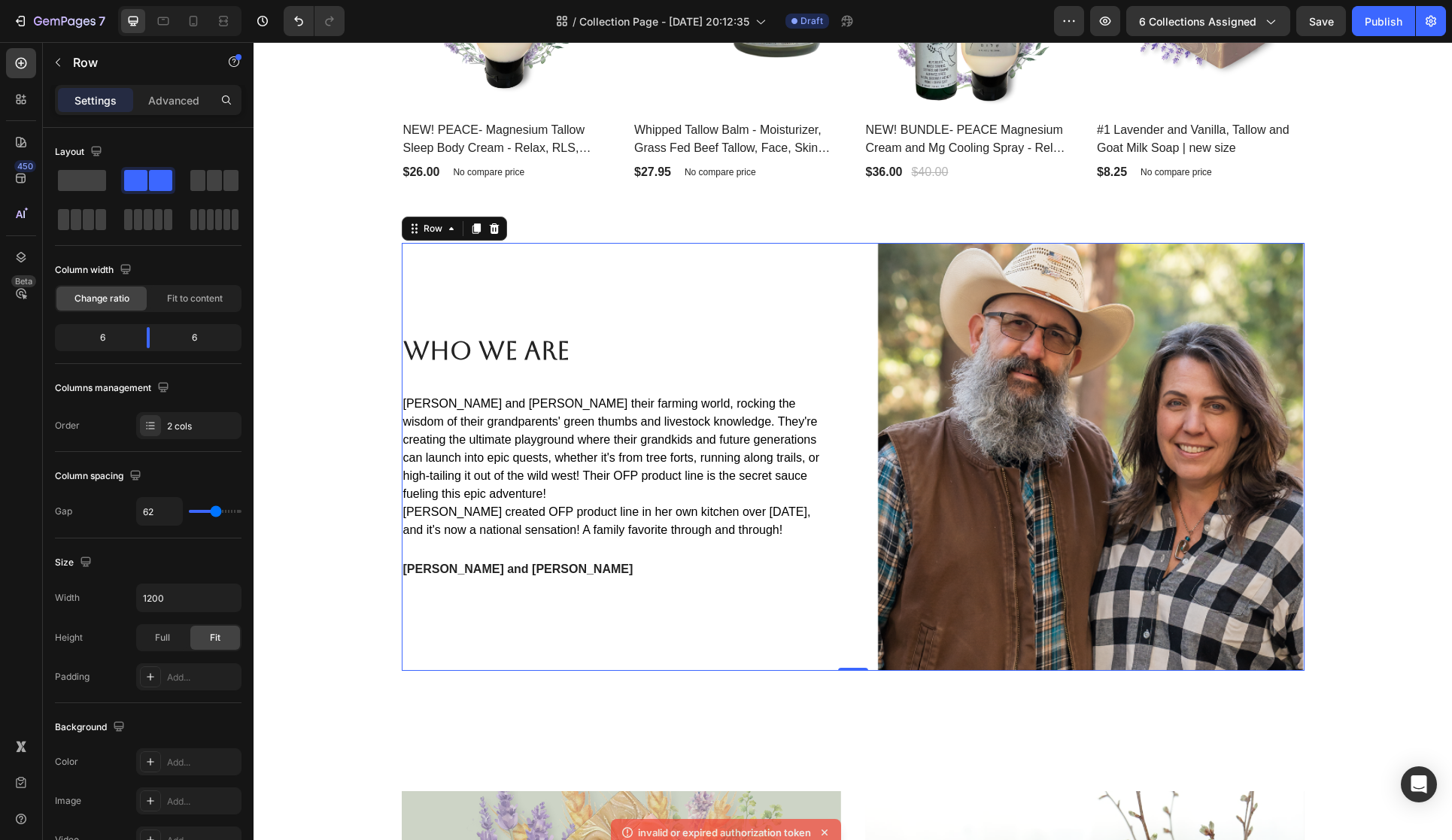
drag, startPoint x: 901, startPoint y: 853, endPoint x: 648, endPoint y: 811, distance: 256.5
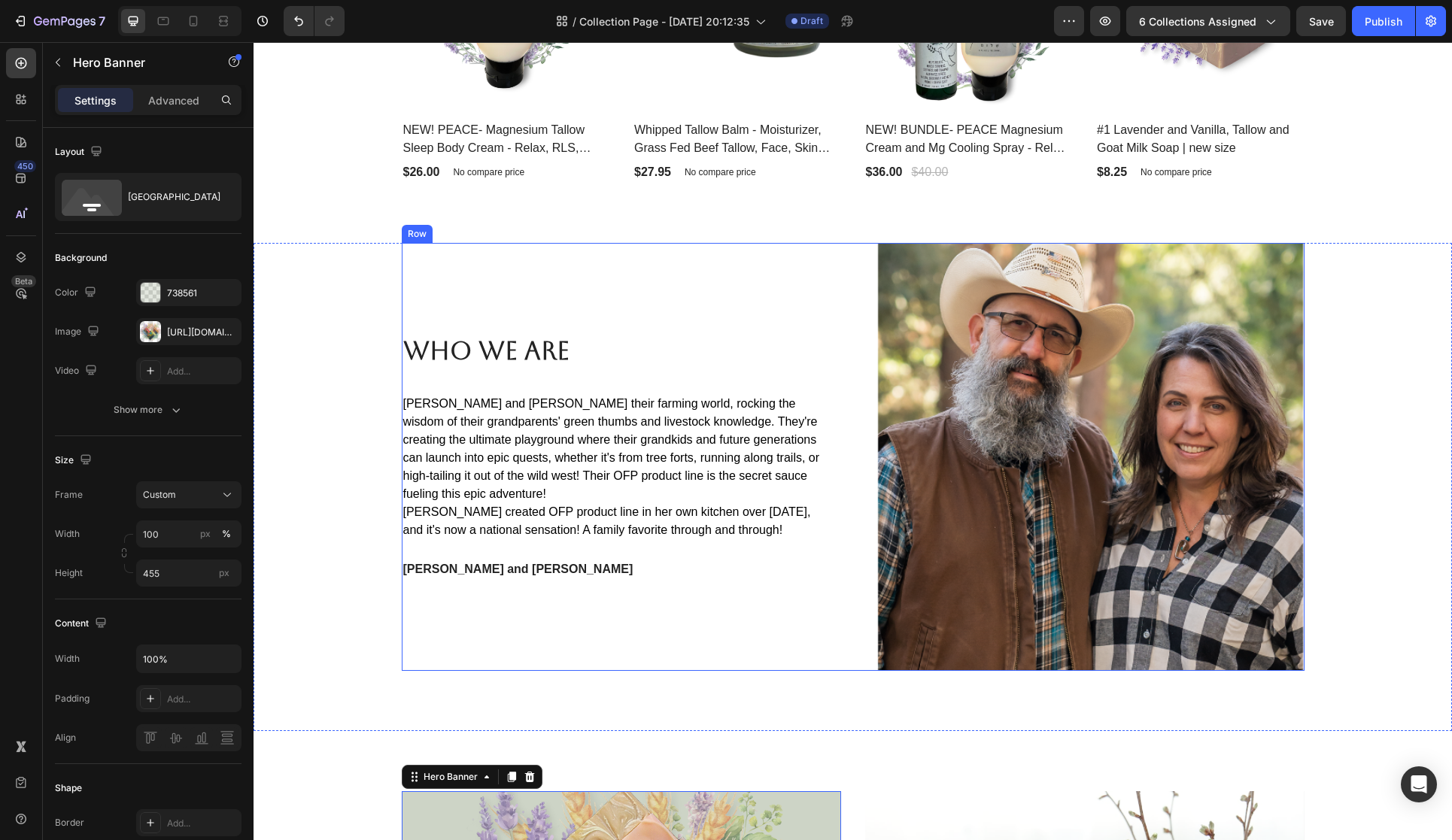
click at [520, 620] on div "Who We Are Heading Cory and Denise love their farming world, rocking the wisdom…" at bounding box center [616, 457] width 428 height 428
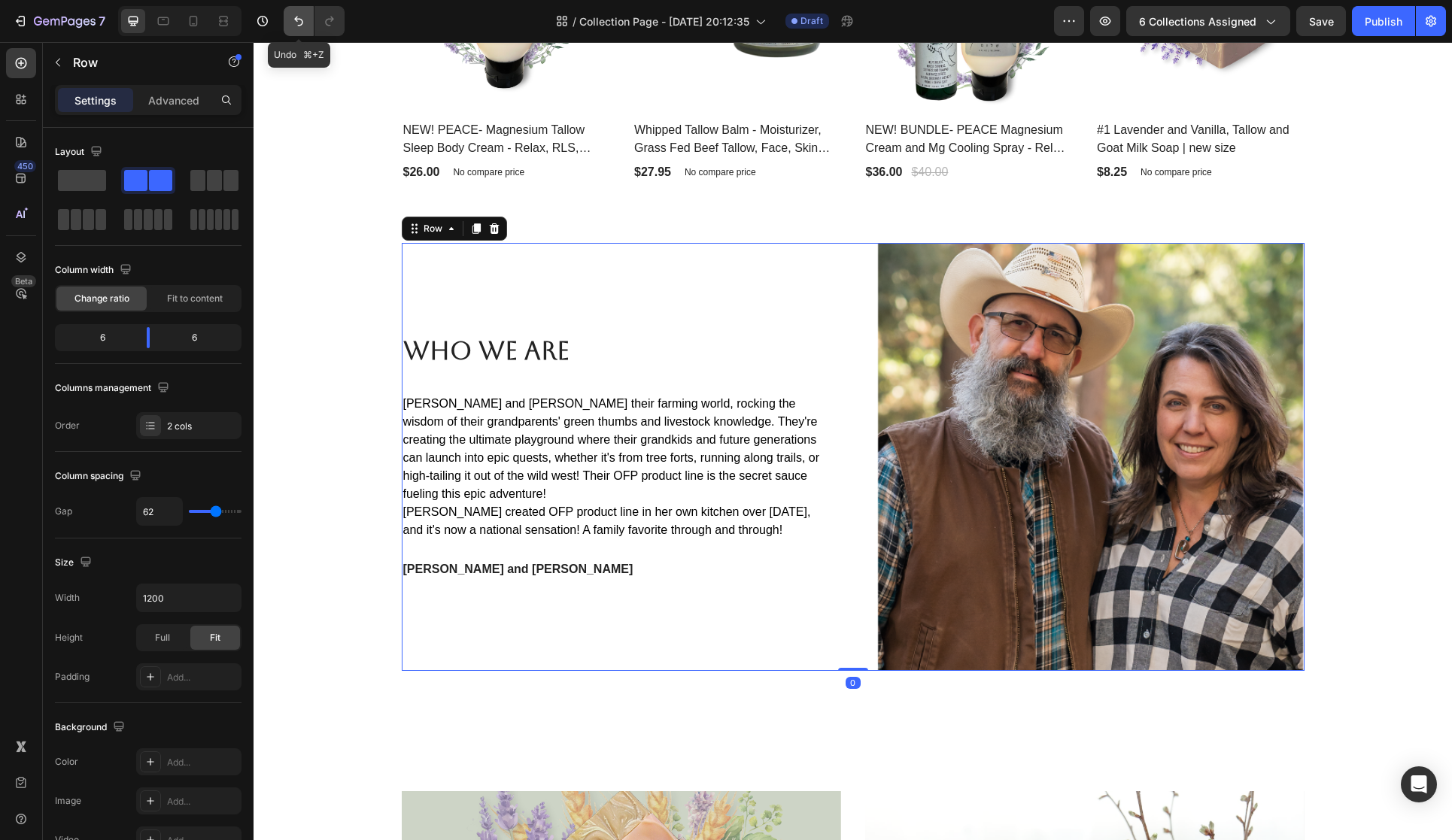
click at [292, 20] on icon "Undo/Redo" at bounding box center [298, 21] width 15 height 15
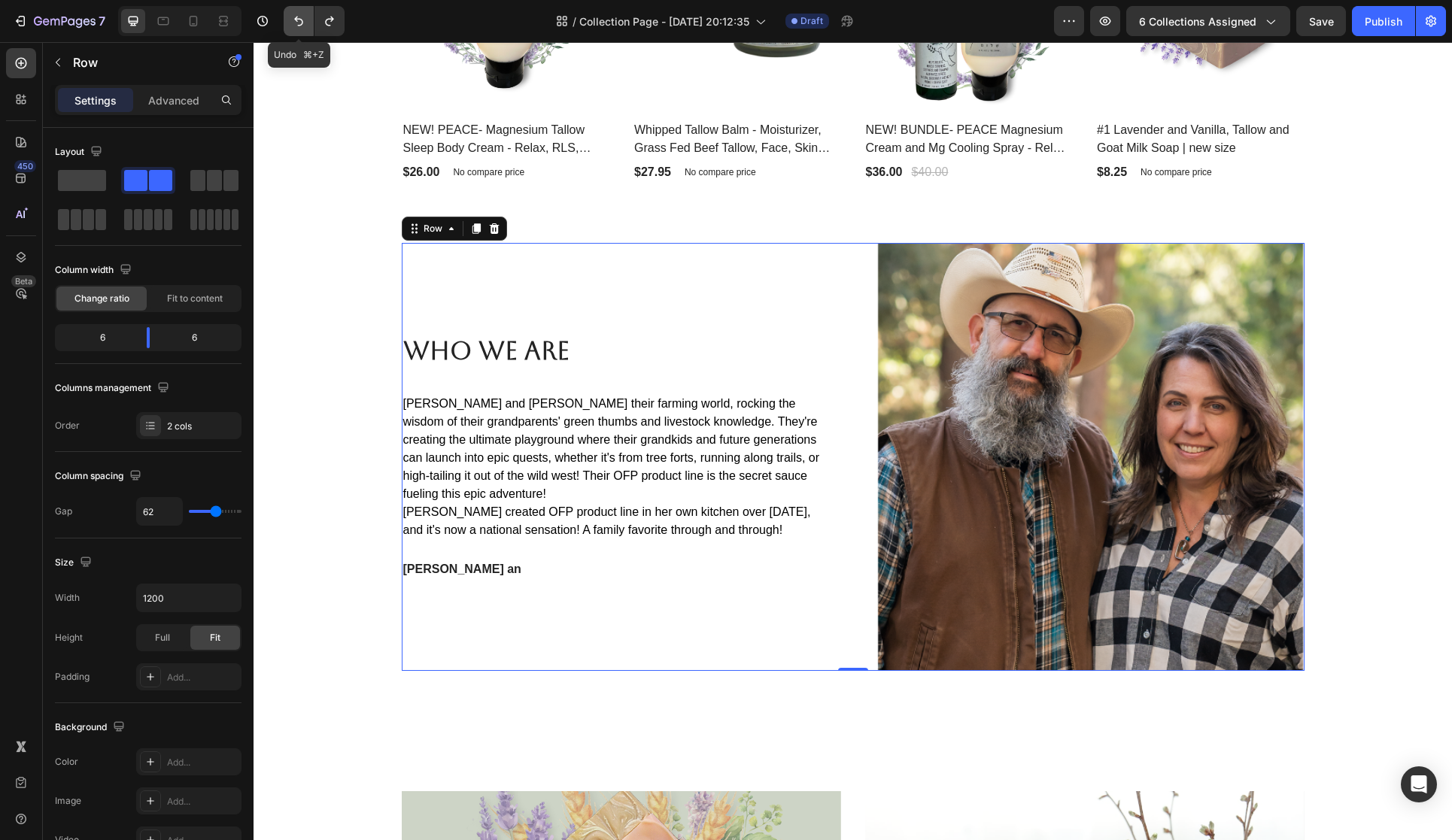
click at [292, 20] on icon "Undo/Redo" at bounding box center [298, 21] width 15 height 15
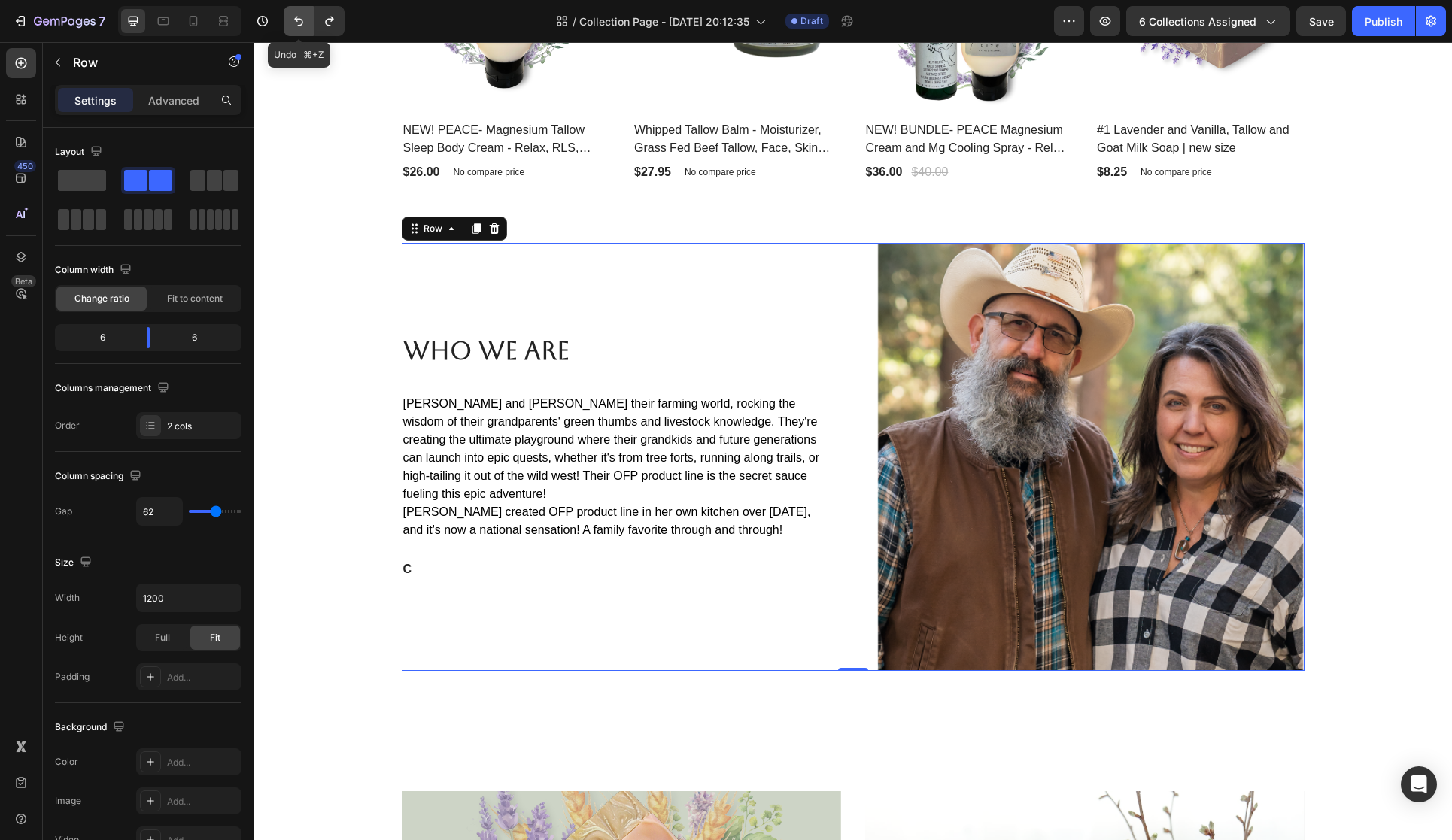
click at [292, 20] on icon "Undo/Redo" at bounding box center [298, 21] width 15 height 15
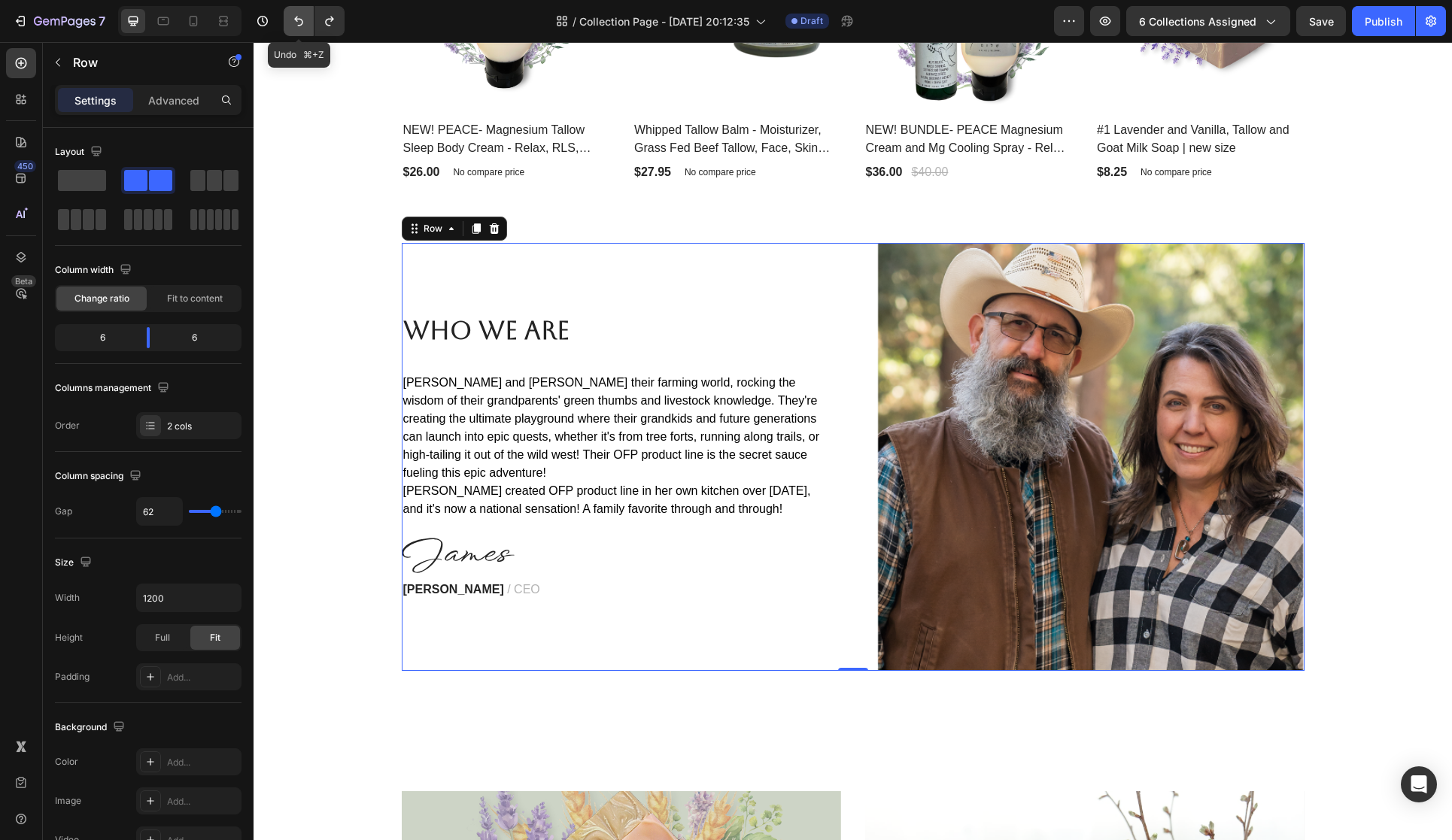
click at [292, 20] on icon "Undo/Redo" at bounding box center [298, 21] width 15 height 15
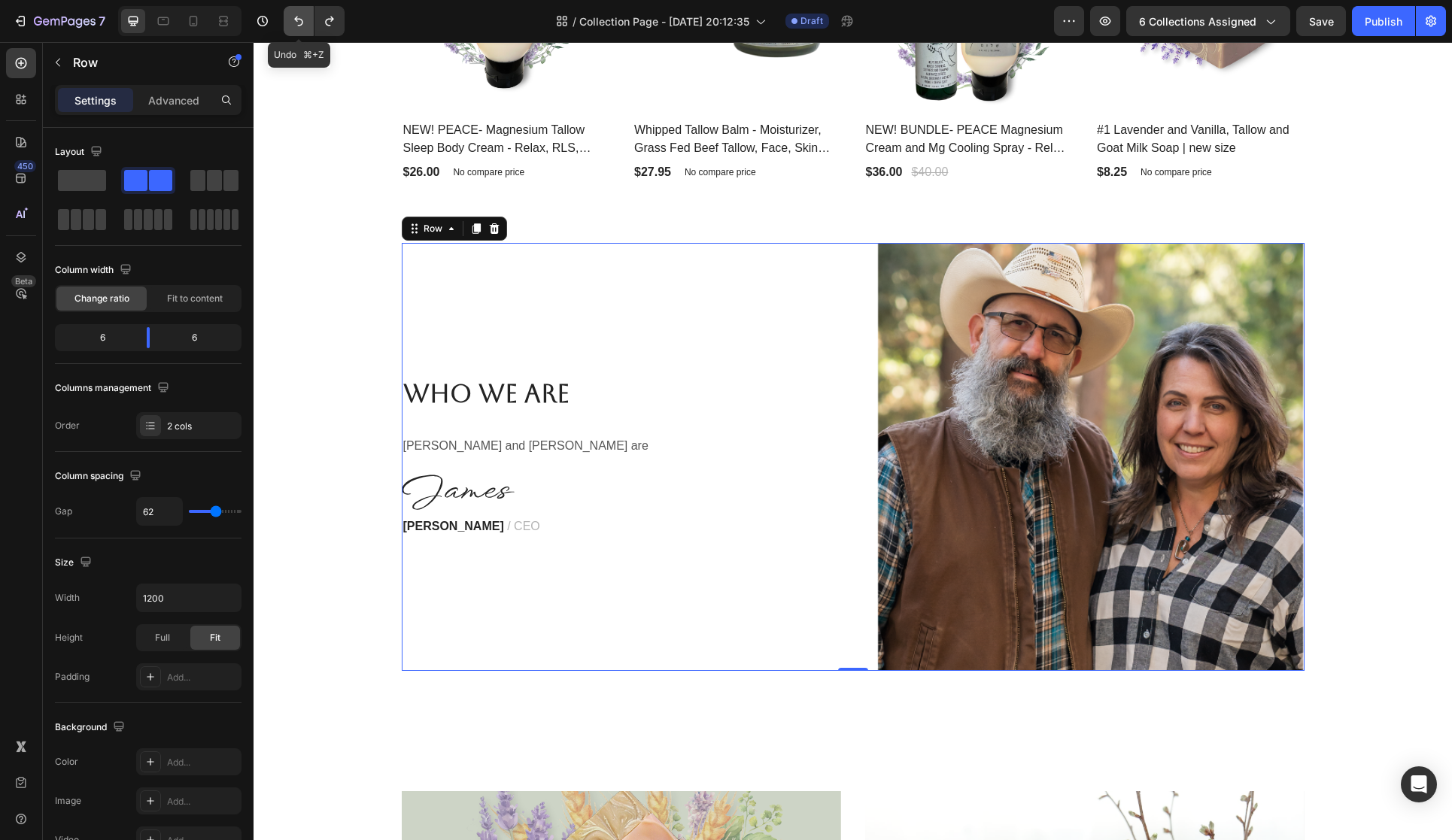
click at [292, 20] on icon "Undo/Redo" at bounding box center [298, 21] width 15 height 15
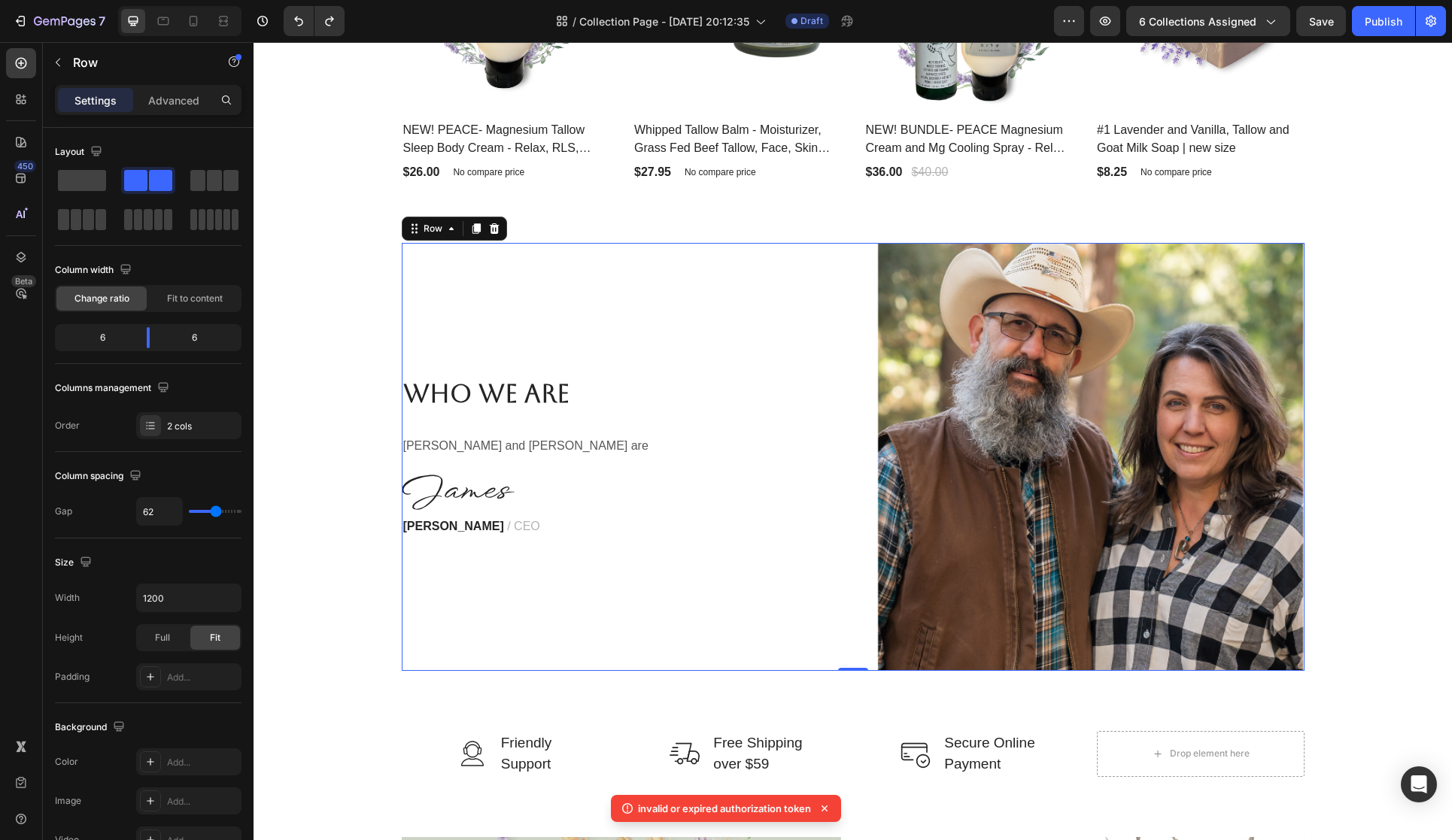
click at [780, 815] on p "invalid or expired authorization token" at bounding box center [724, 808] width 173 height 15
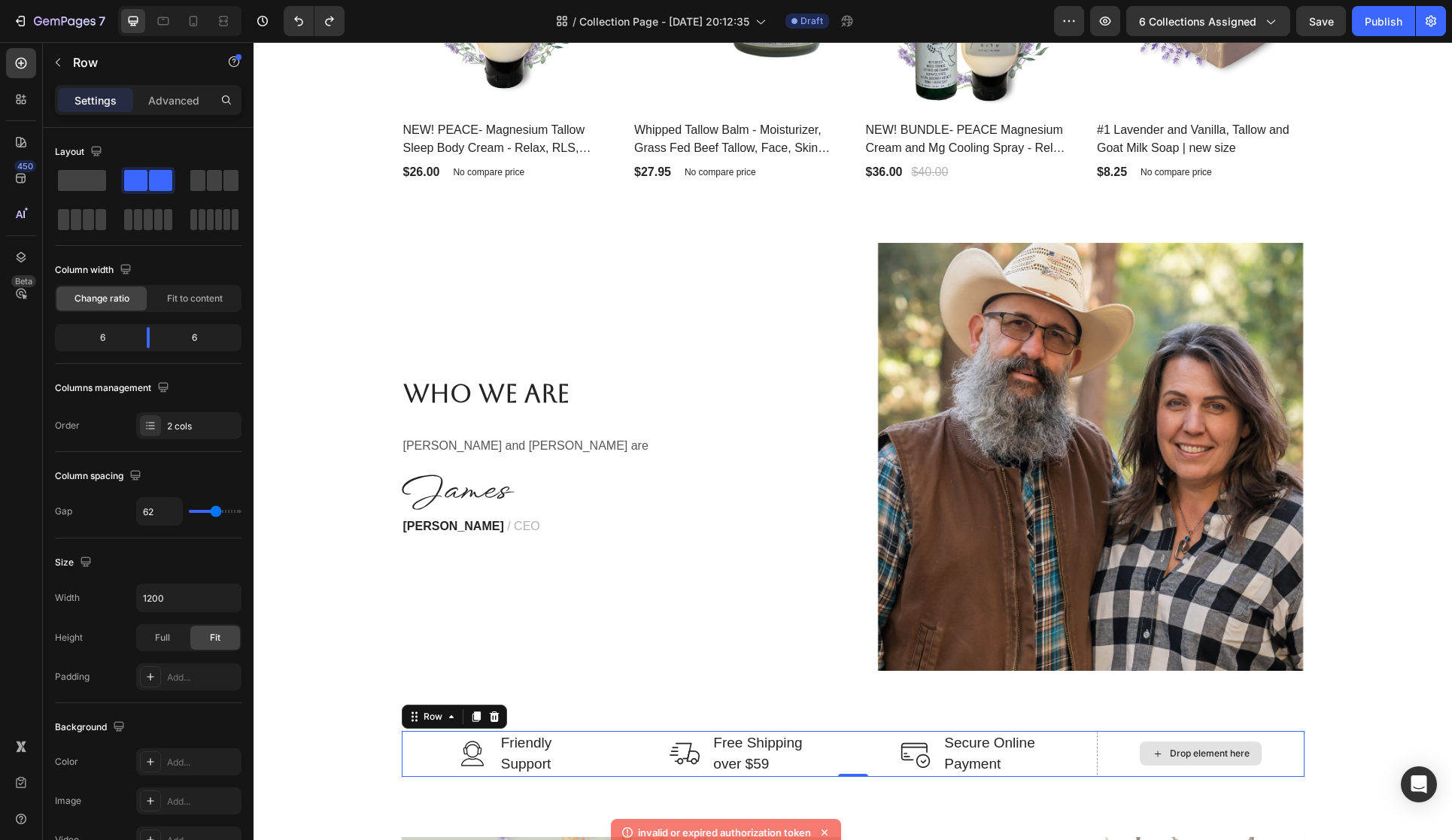
click at [1117, 762] on div "Drop element here" at bounding box center [1200, 754] width 208 height 46
click at [1293, 747] on div "Drop element here" at bounding box center [1200, 754] width 208 height 46
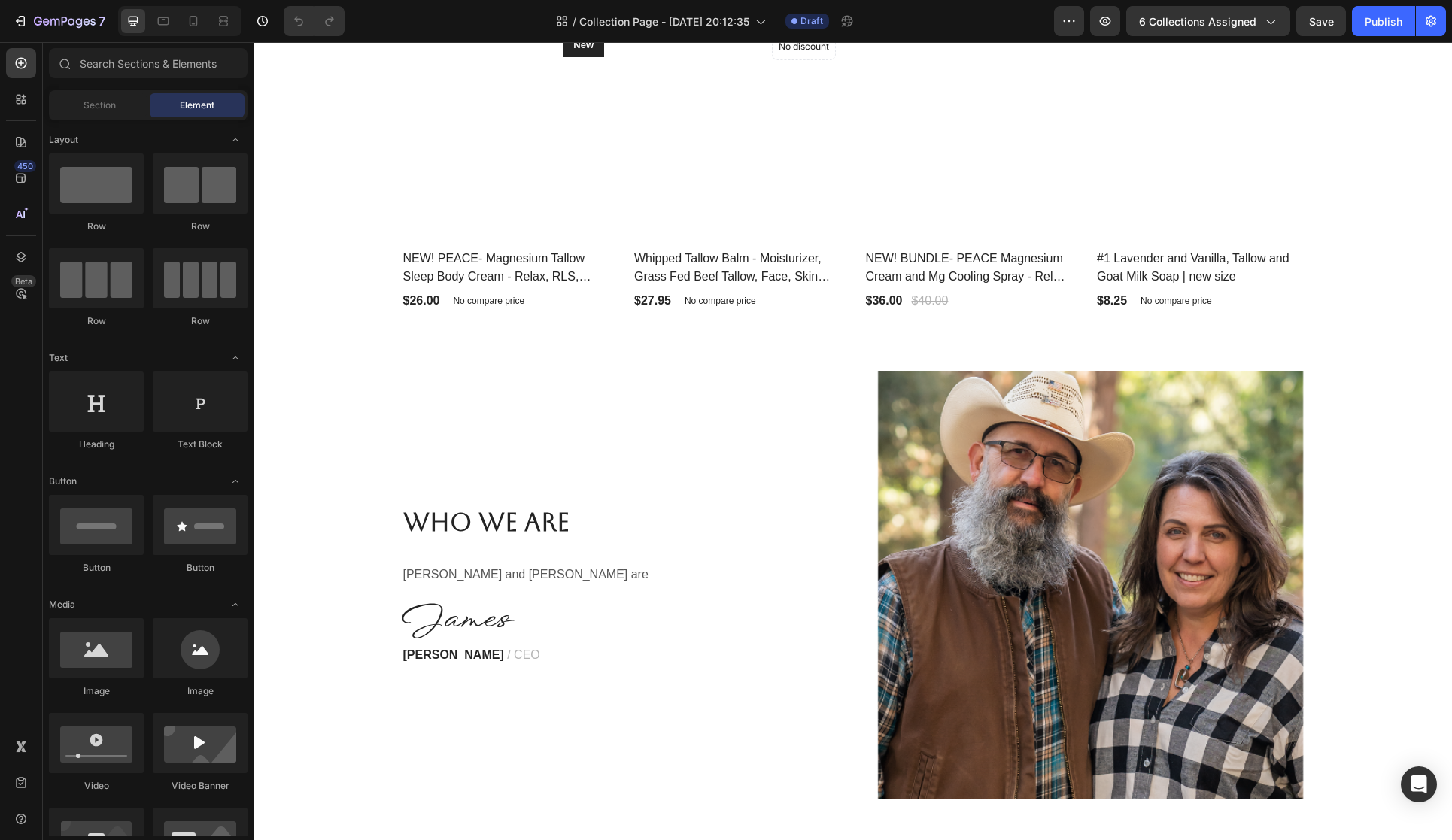
scroll to position [2274, 0]
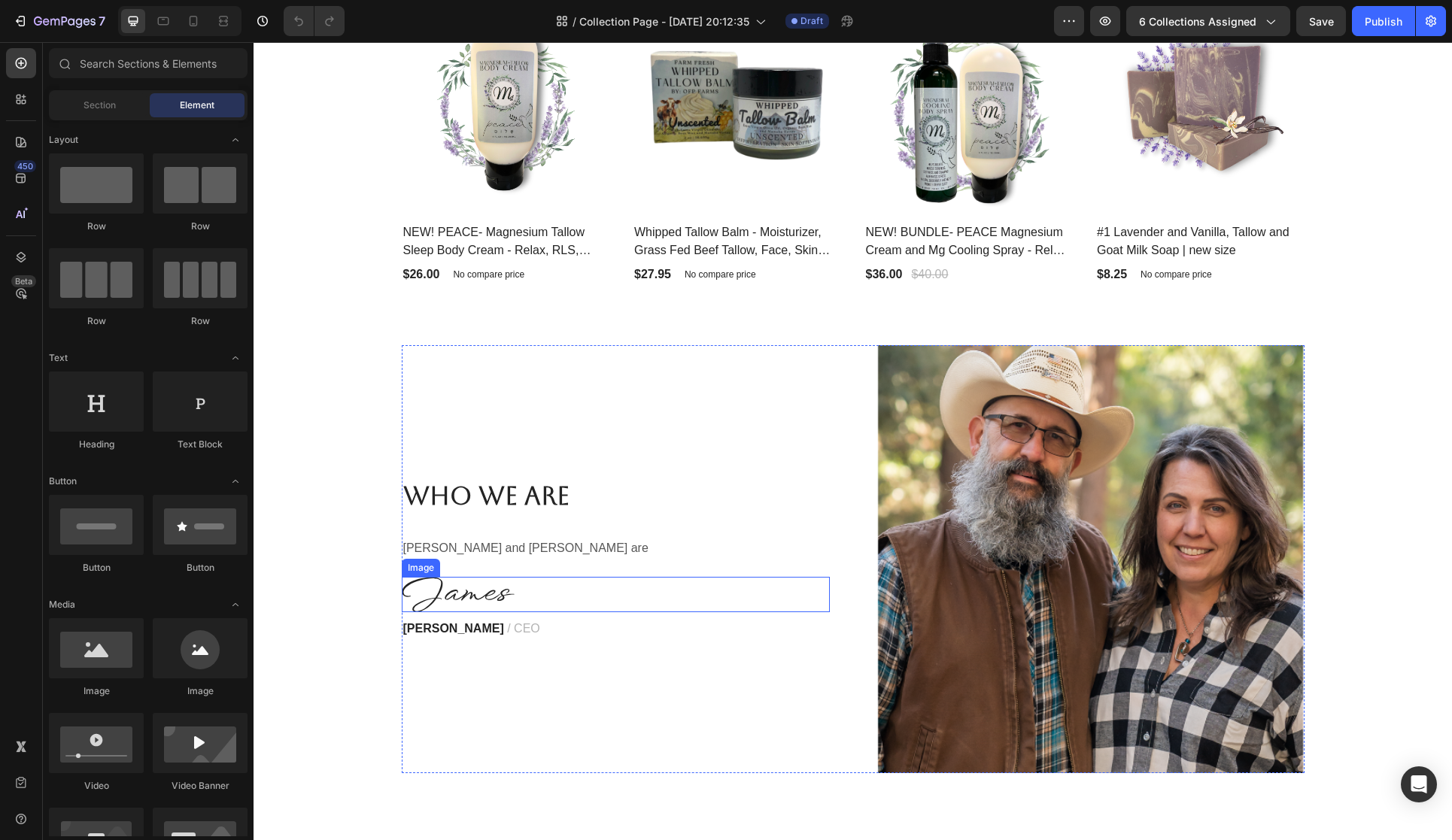
click at [457, 584] on img at bounding box center [458, 594] width 113 height 36
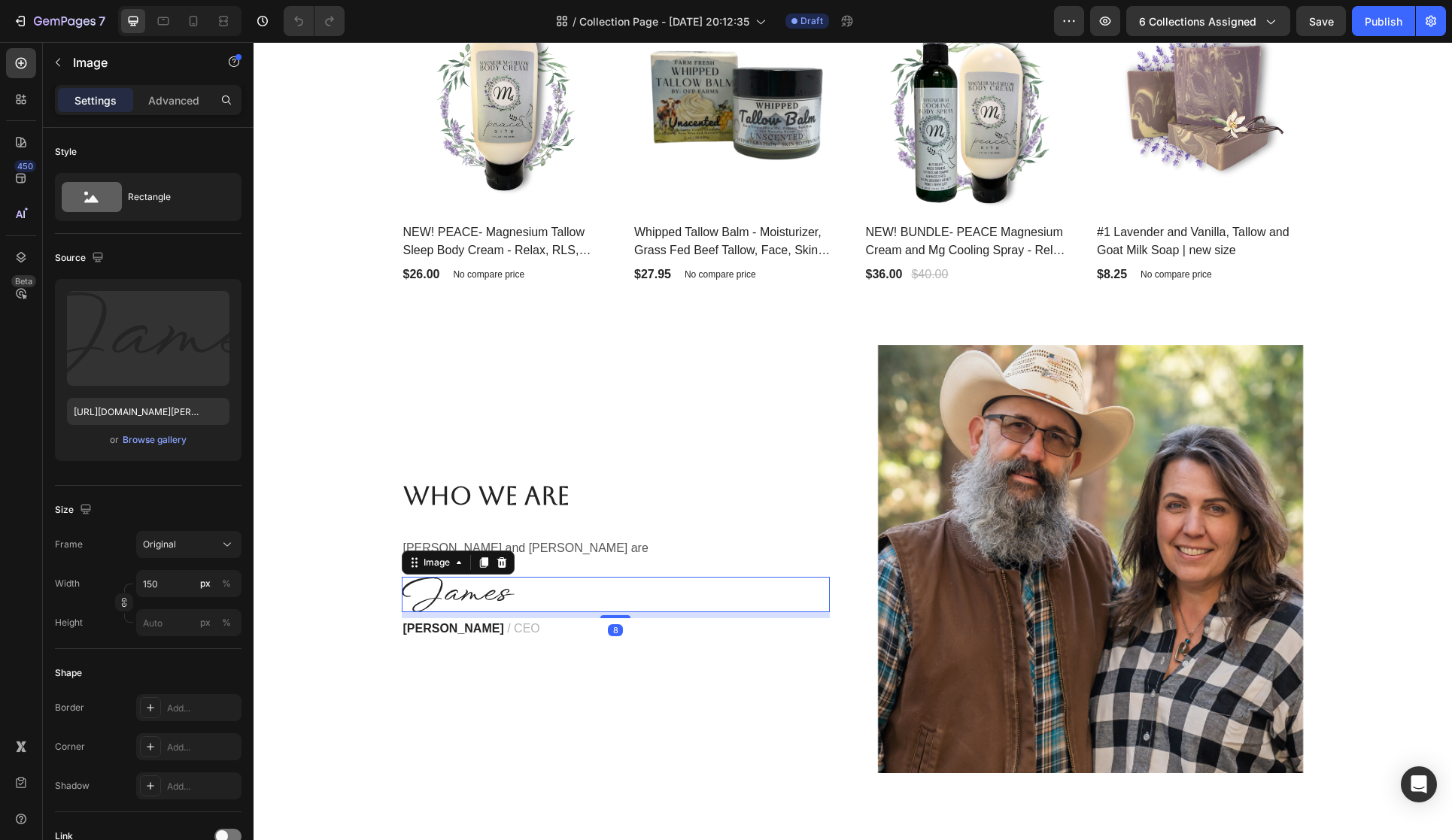
click at [507, 565] on icon at bounding box center [502, 563] width 12 height 12
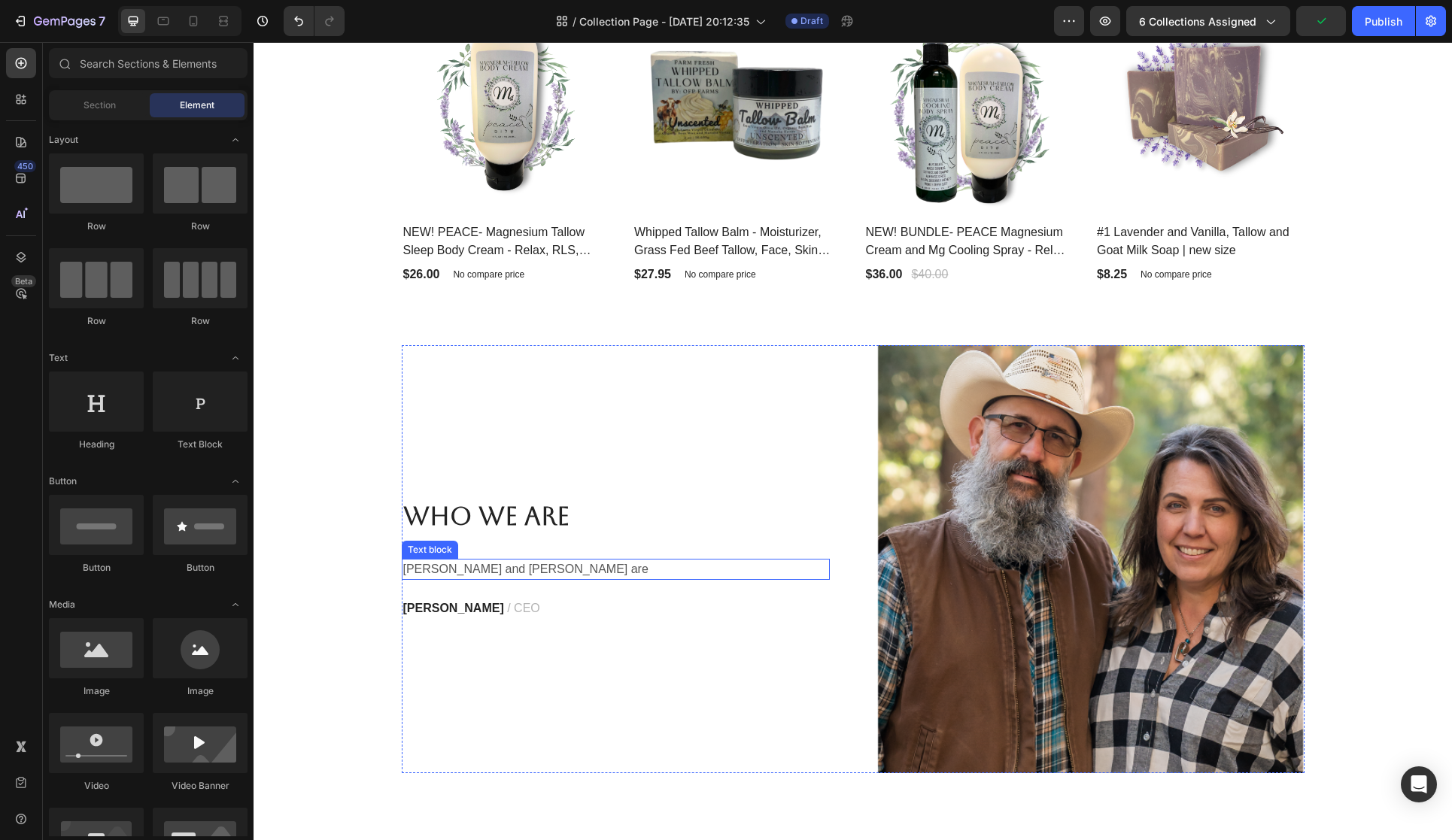
click at [495, 568] on p "[PERSON_NAME] and [PERSON_NAME] are" at bounding box center [616, 569] width 425 height 18
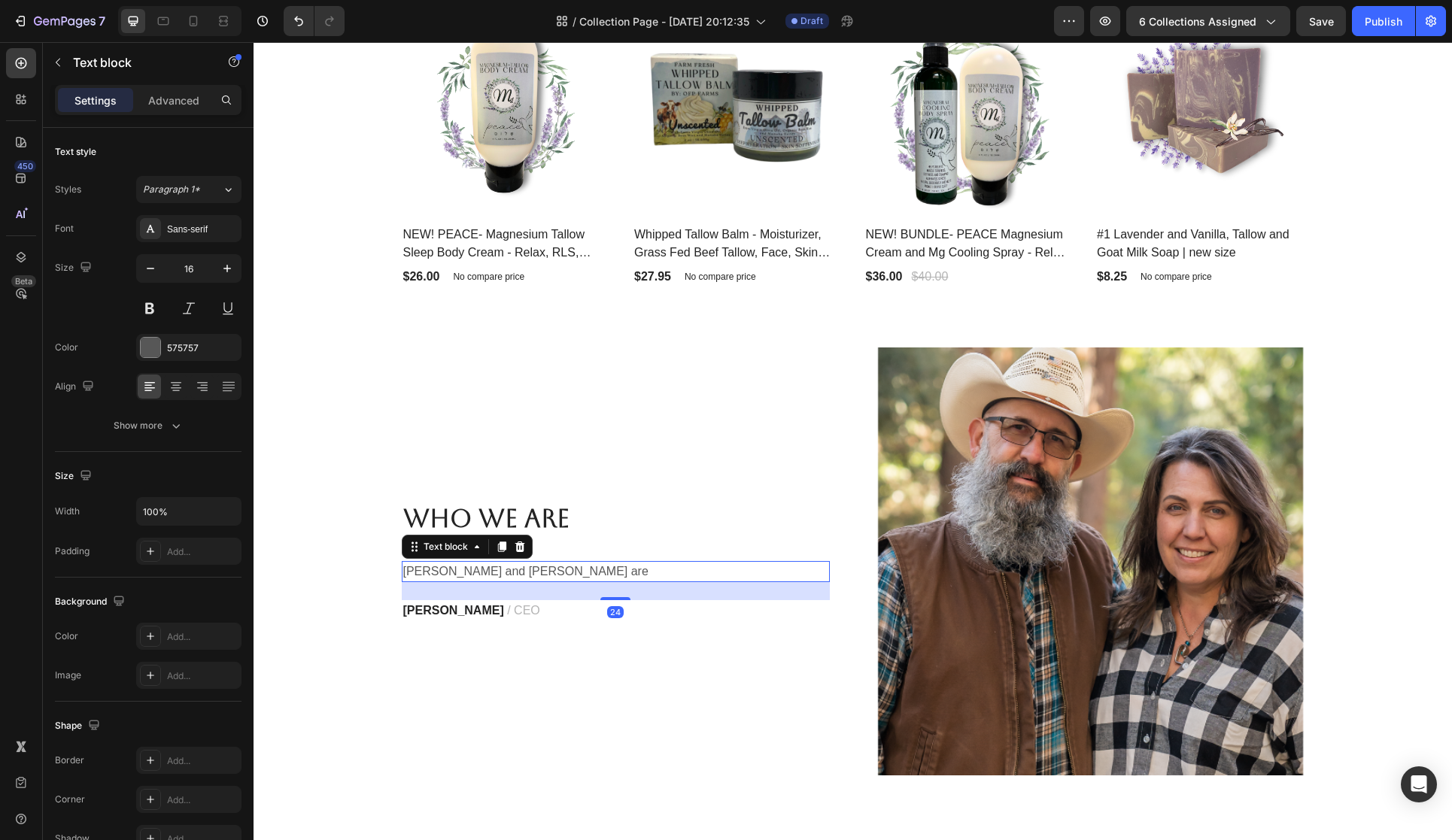
click at [528, 567] on p "[PERSON_NAME] and [PERSON_NAME] are" at bounding box center [616, 571] width 425 height 18
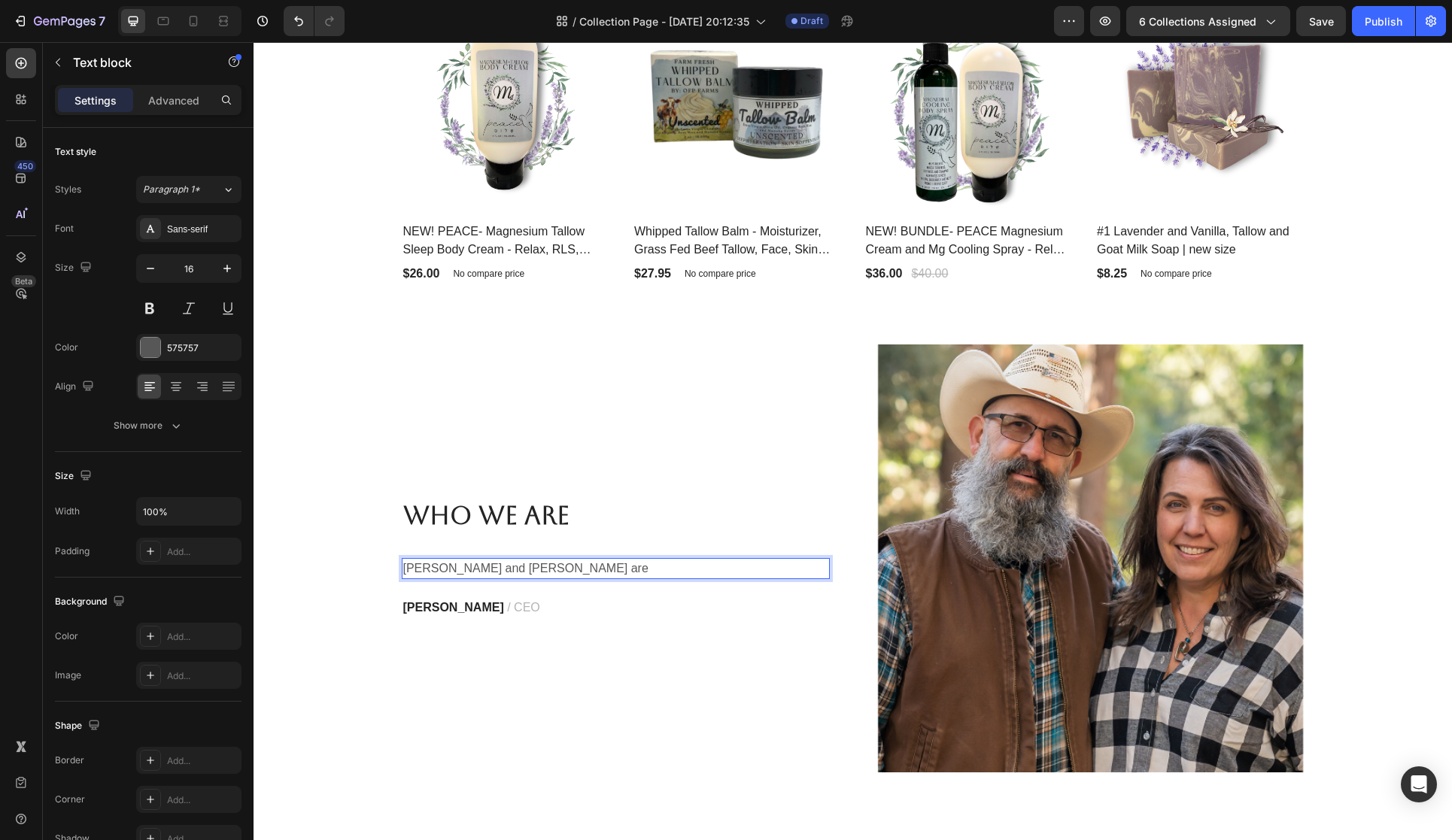
scroll to position [2272, 0]
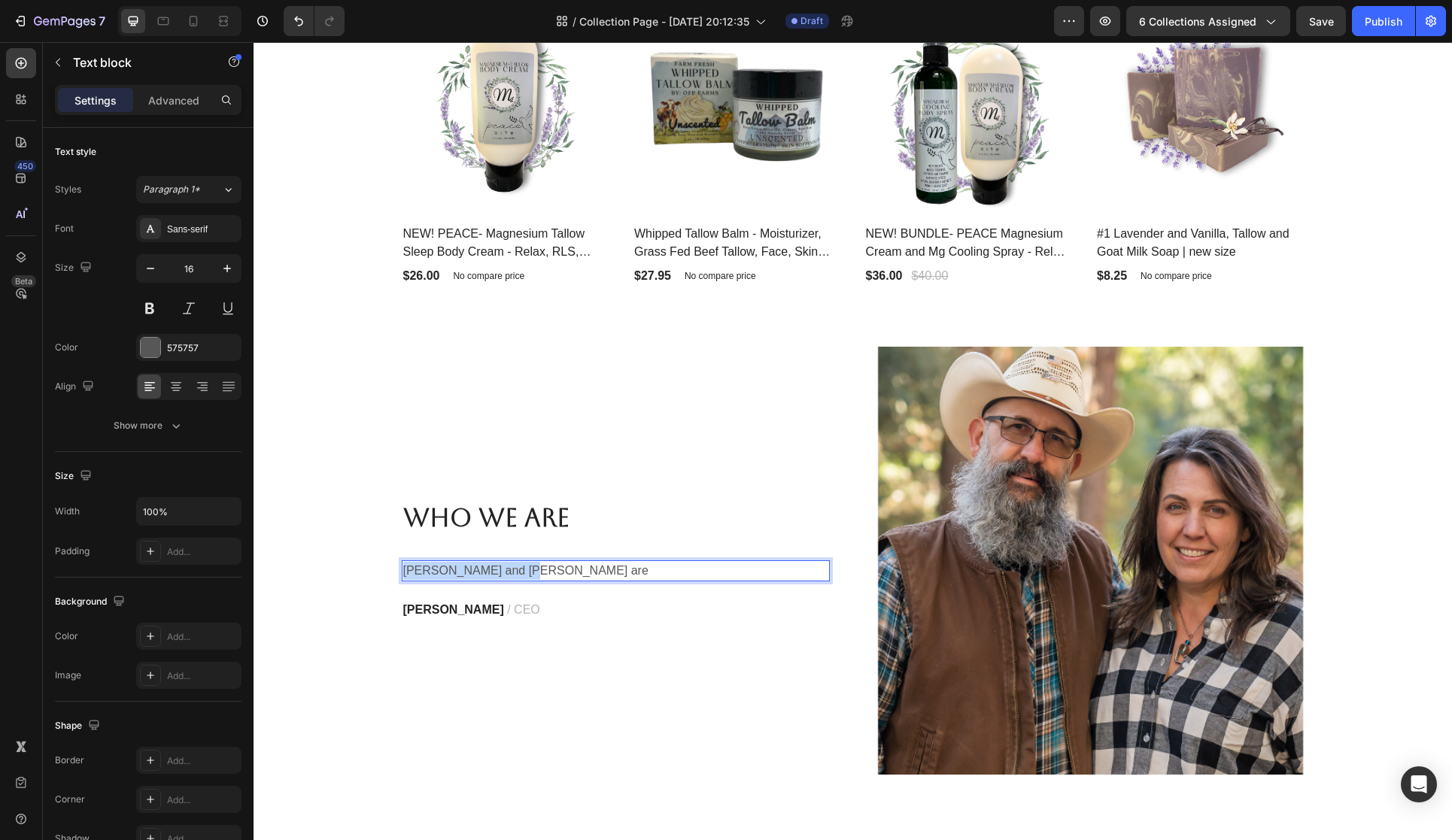
drag, startPoint x: 528, startPoint y: 567, endPoint x: 404, endPoint y: 567, distance: 124.0
click at [406, 567] on p "[PERSON_NAME] and [PERSON_NAME] are" at bounding box center [616, 571] width 425 height 18
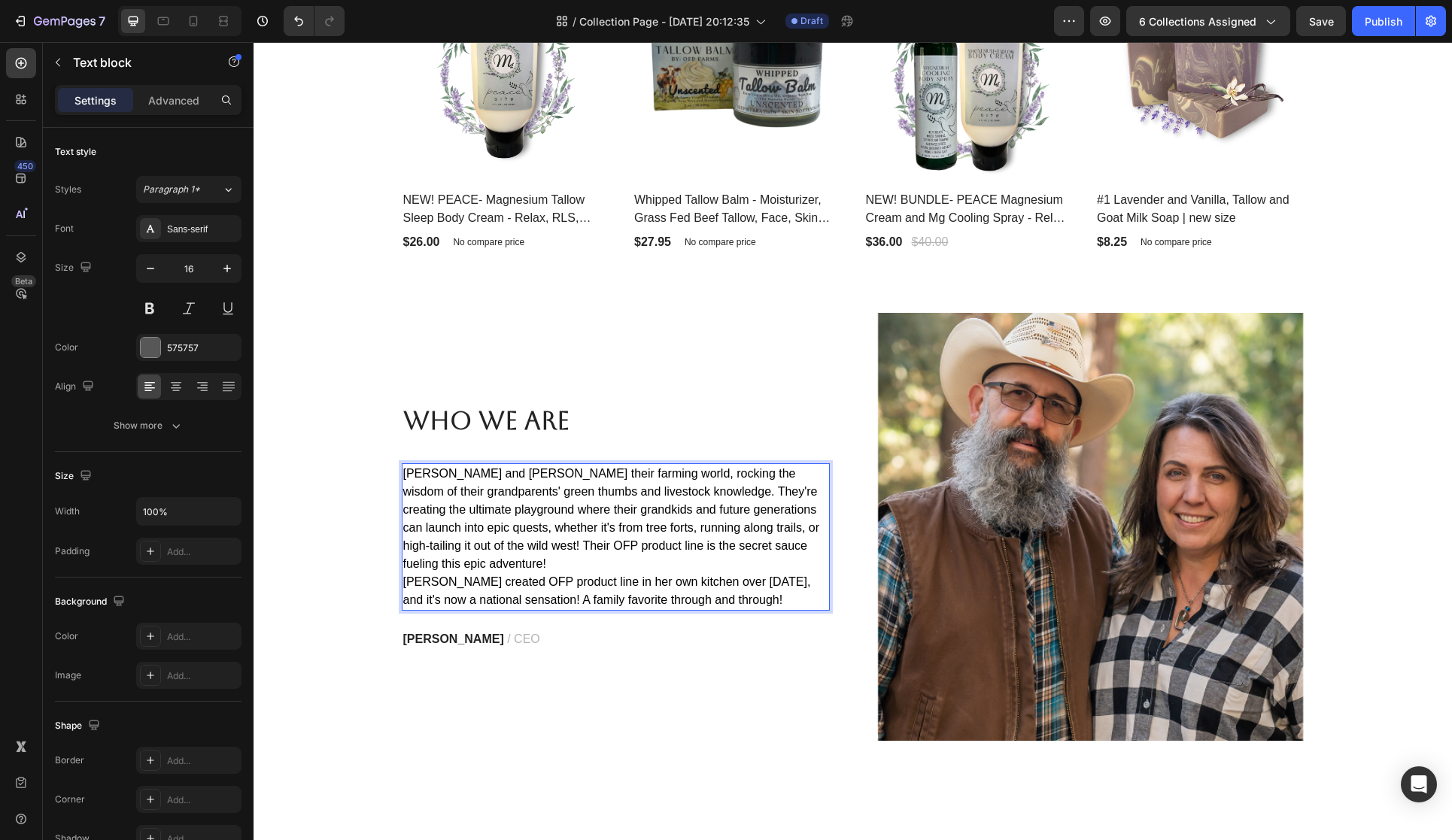
scroll to position [2308, 0]
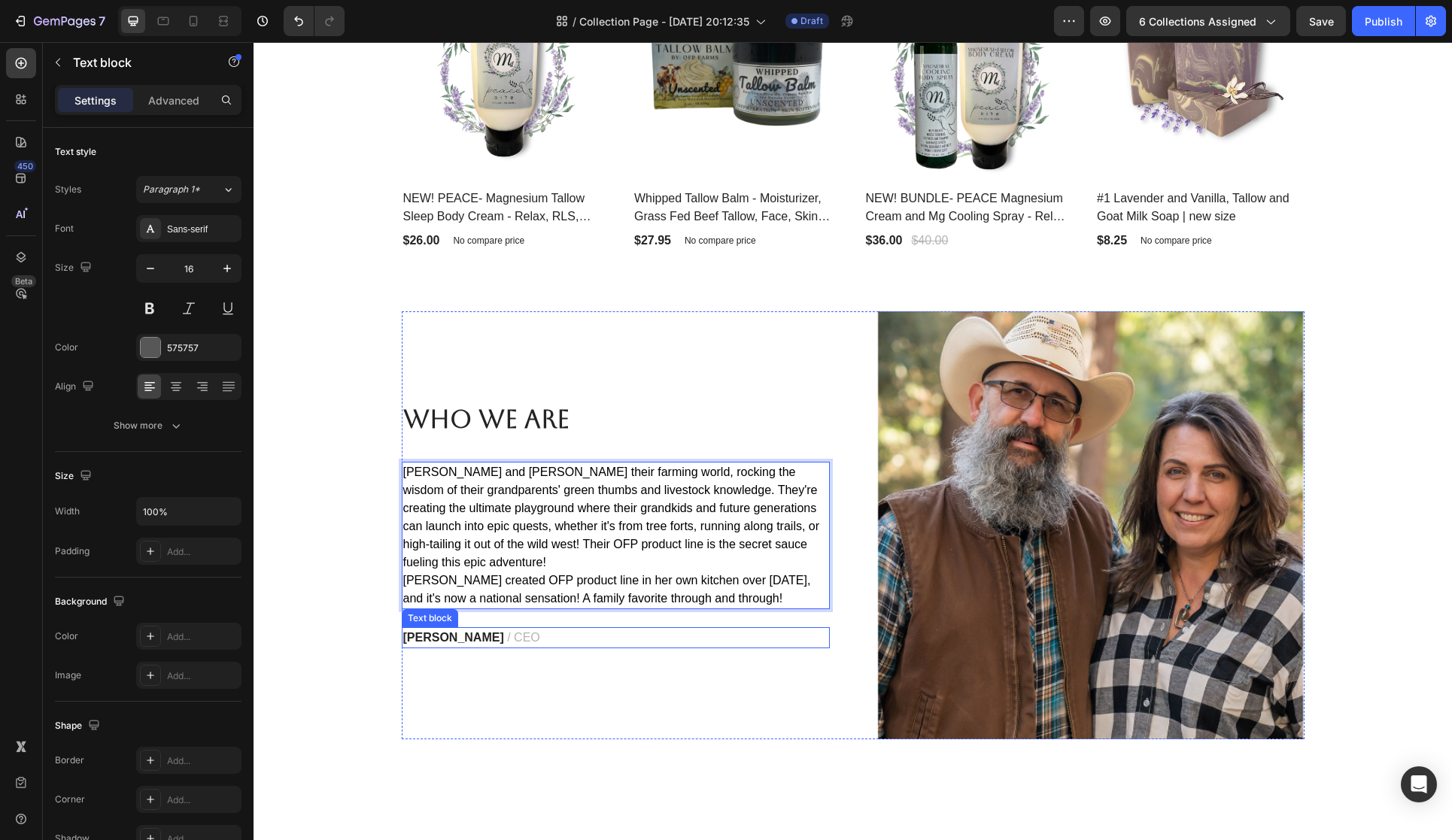
click at [473, 633] on strong "[PERSON_NAME]" at bounding box center [453, 637] width 101 height 13
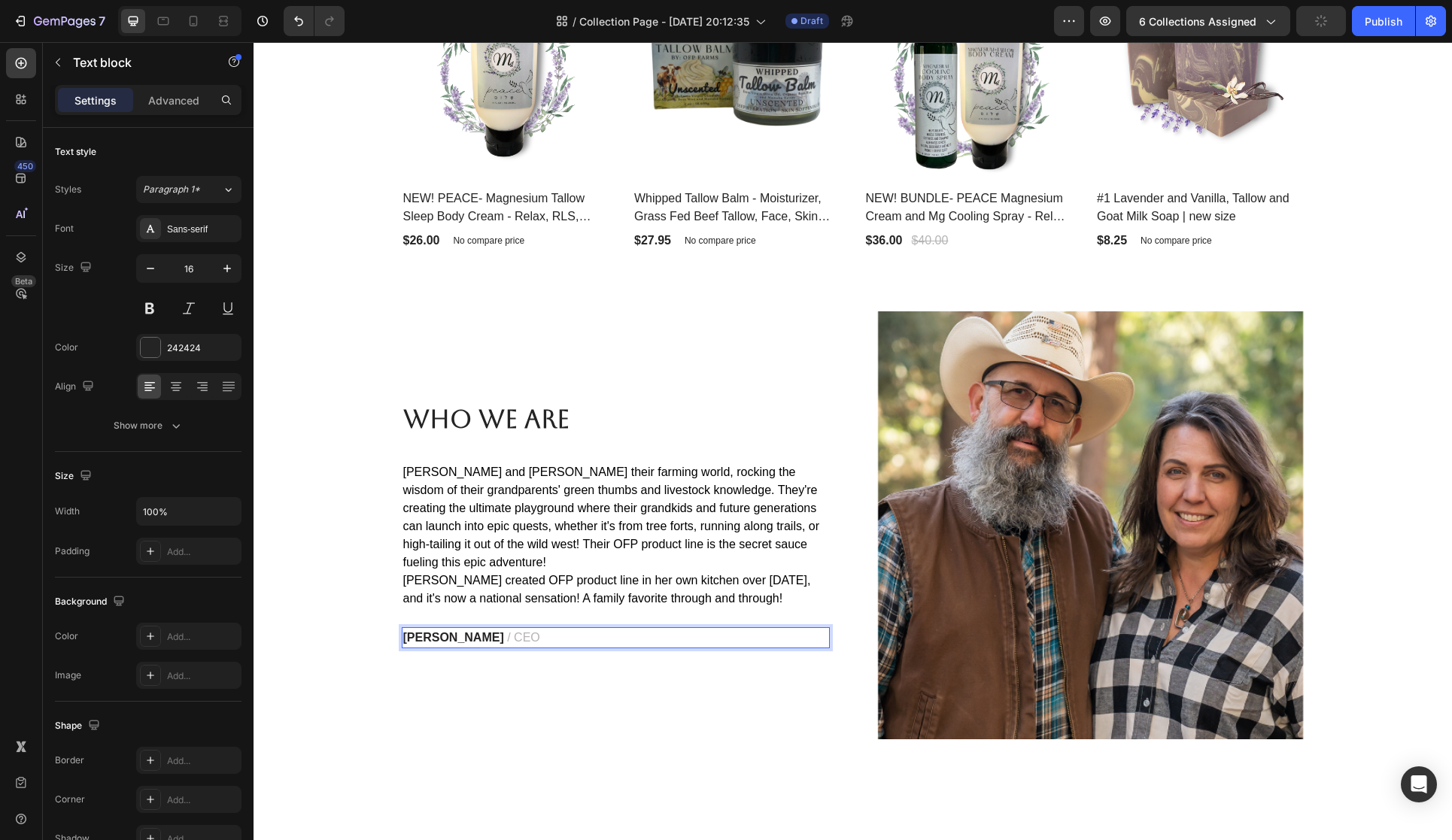
click at [511, 634] on span "/ CEO" at bounding box center [524, 637] width 33 height 13
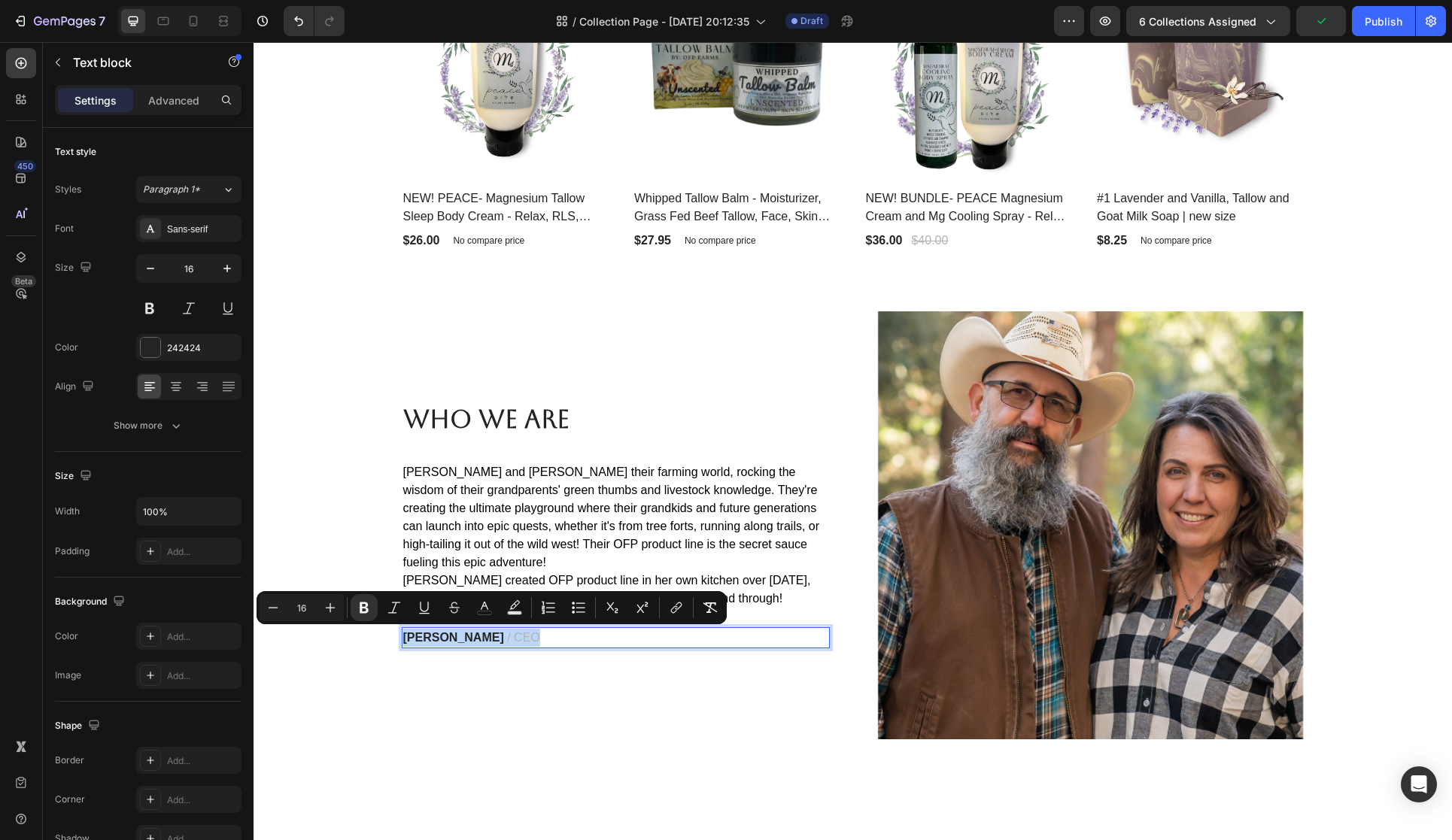
drag, startPoint x: 520, startPoint y: 635, endPoint x: 405, endPoint y: 630, distance: 115.1
click at [405, 630] on p "[PERSON_NAME] / CEO" at bounding box center [616, 637] width 425 height 18
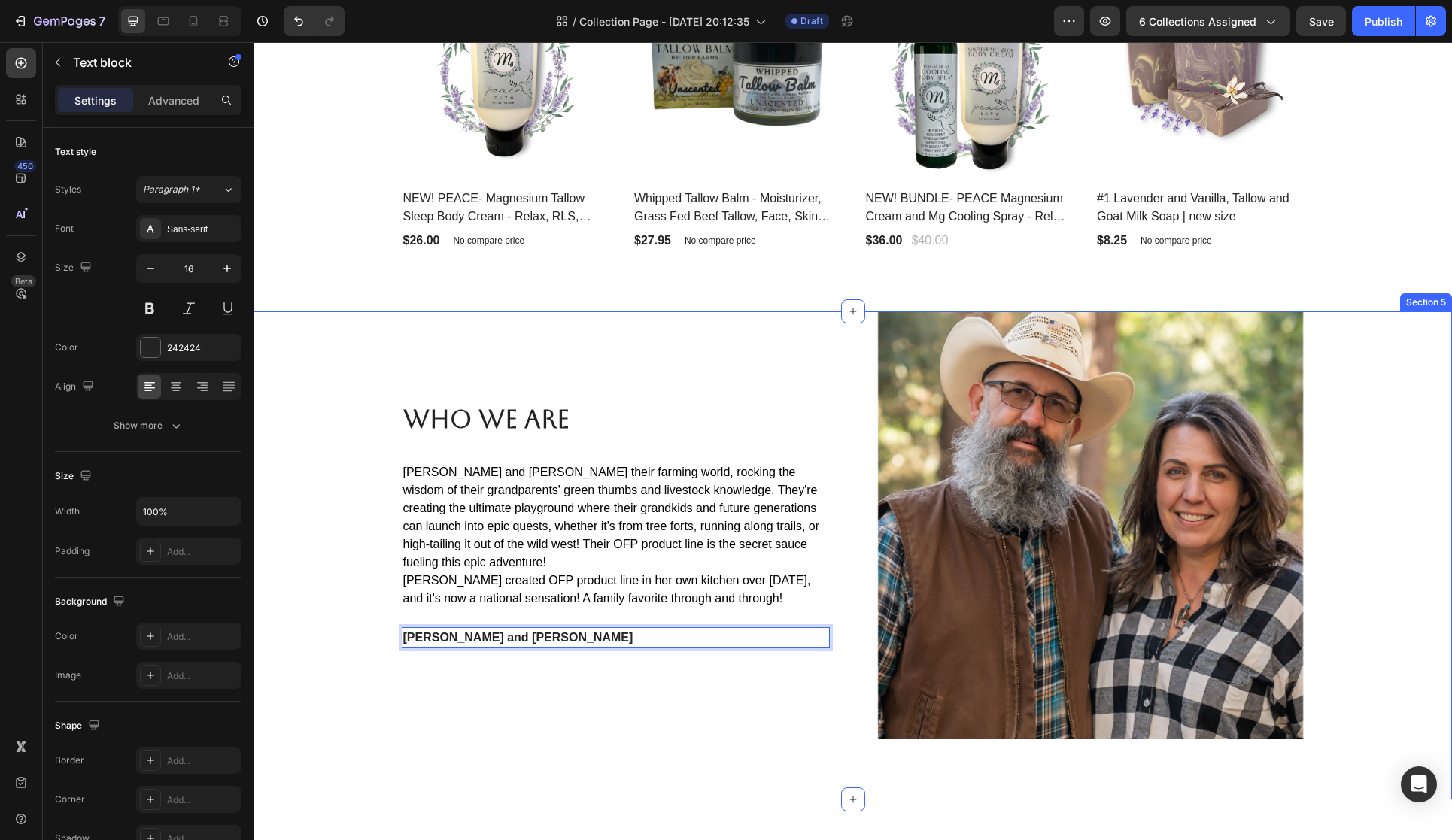
scroll to position [2295, 0]
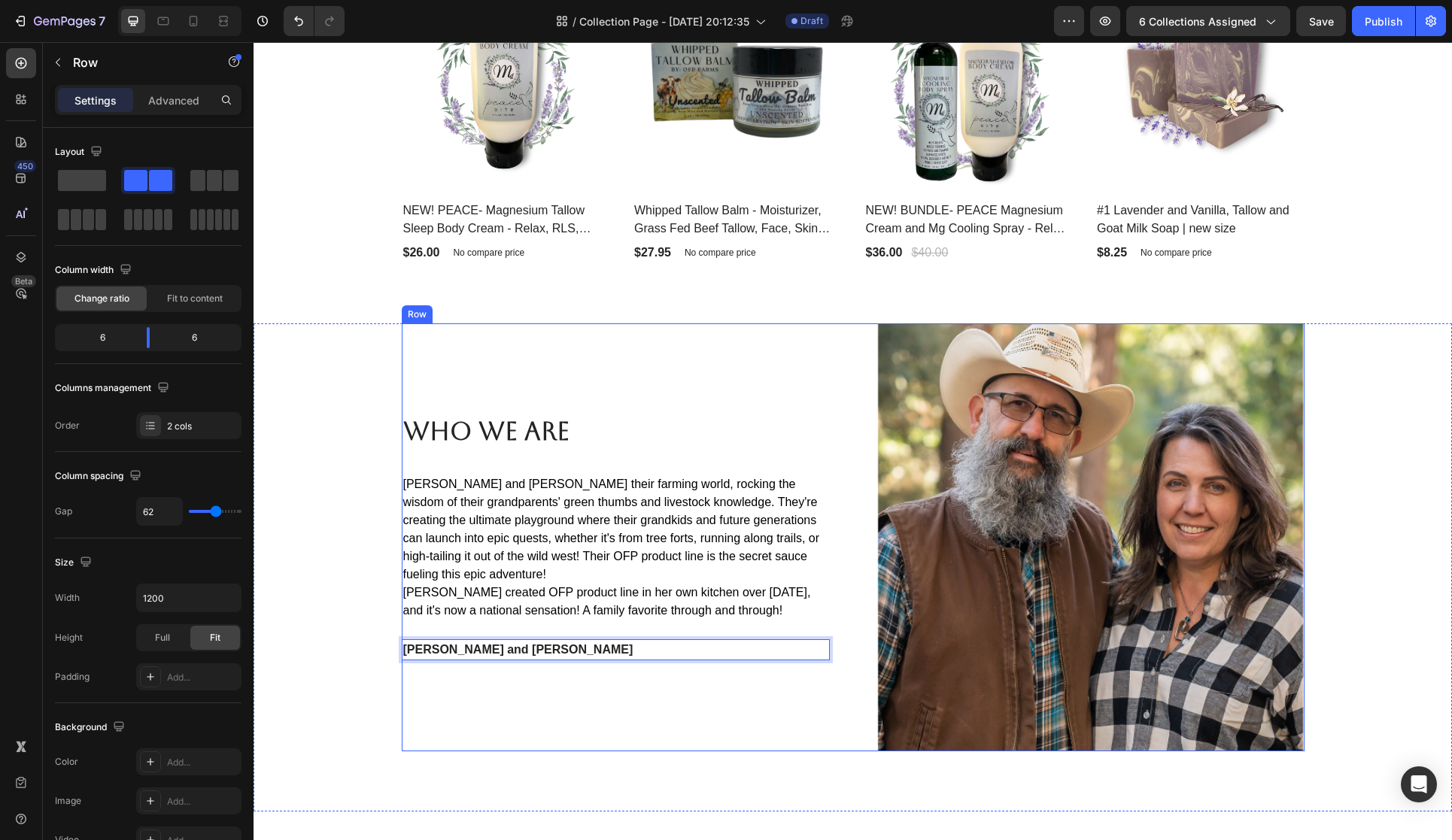
click at [675, 676] on div "Who We Are Heading [PERSON_NAME] and [PERSON_NAME] their farming world, rocking…" at bounding box center [616, 537] width 428 height 428
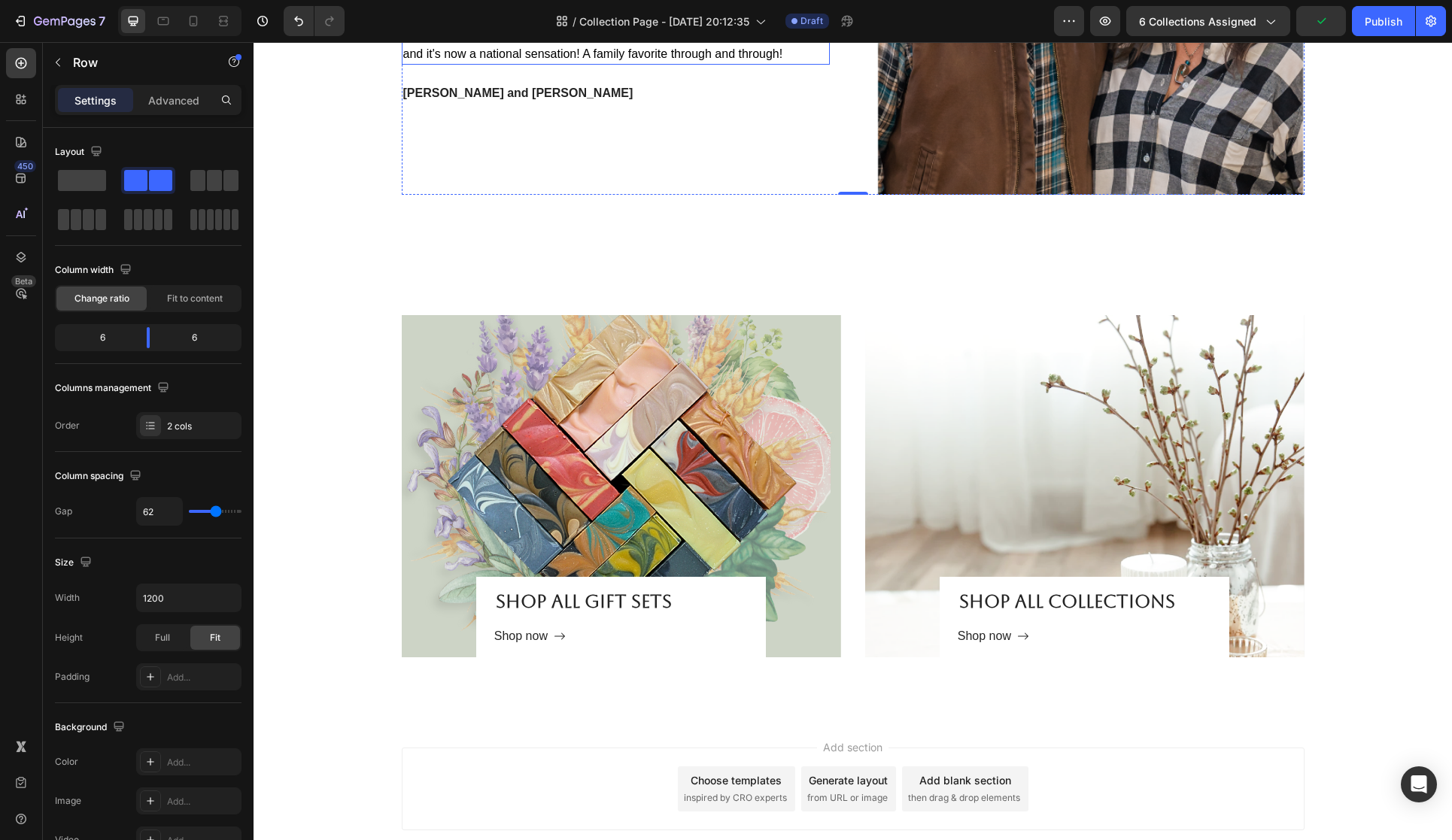
scroll to position [2946, 0]
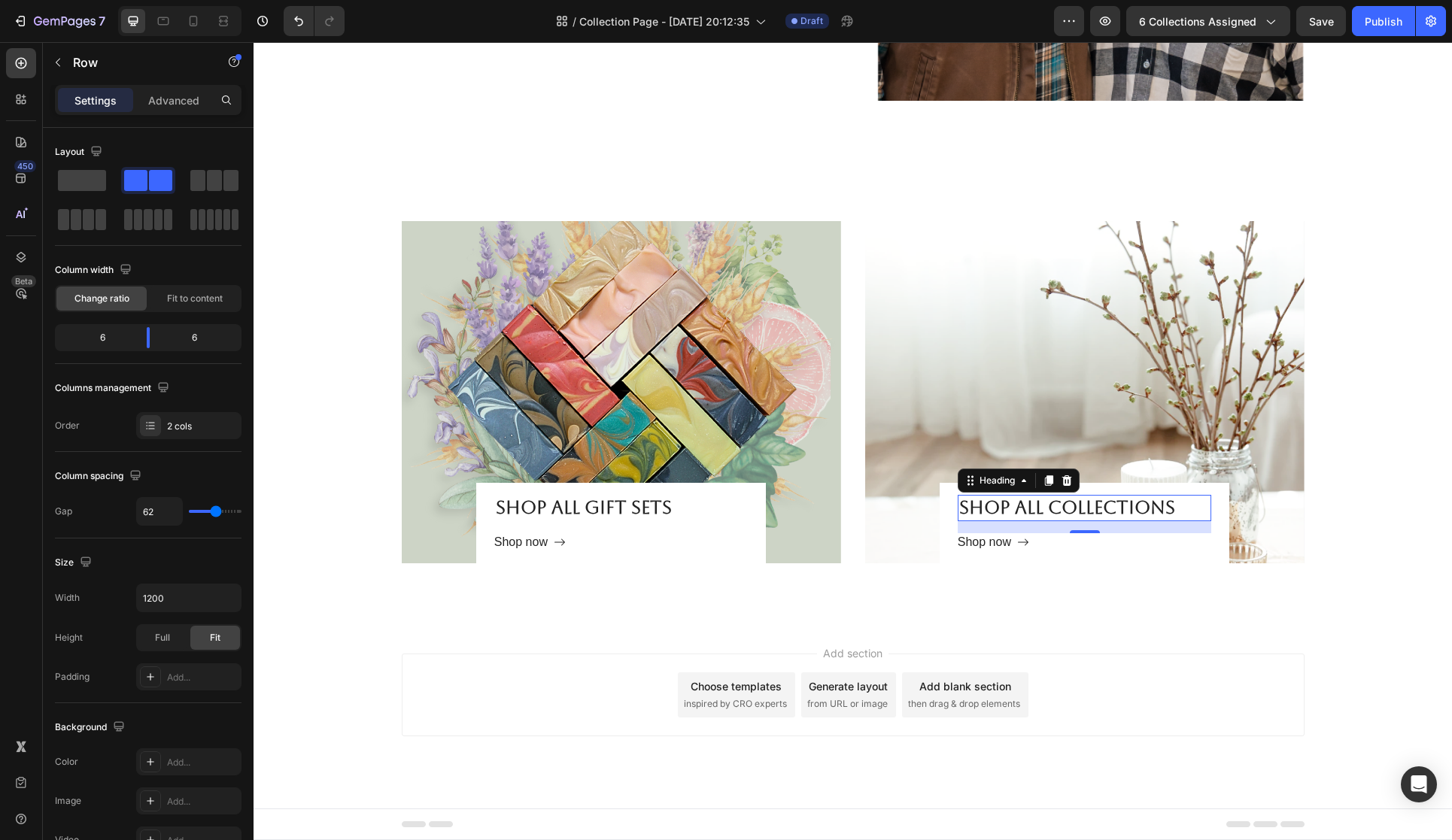
click at [1016, 505] on h2 "Shop all collections" at bounding box center [1084, 508] width 253 height 26
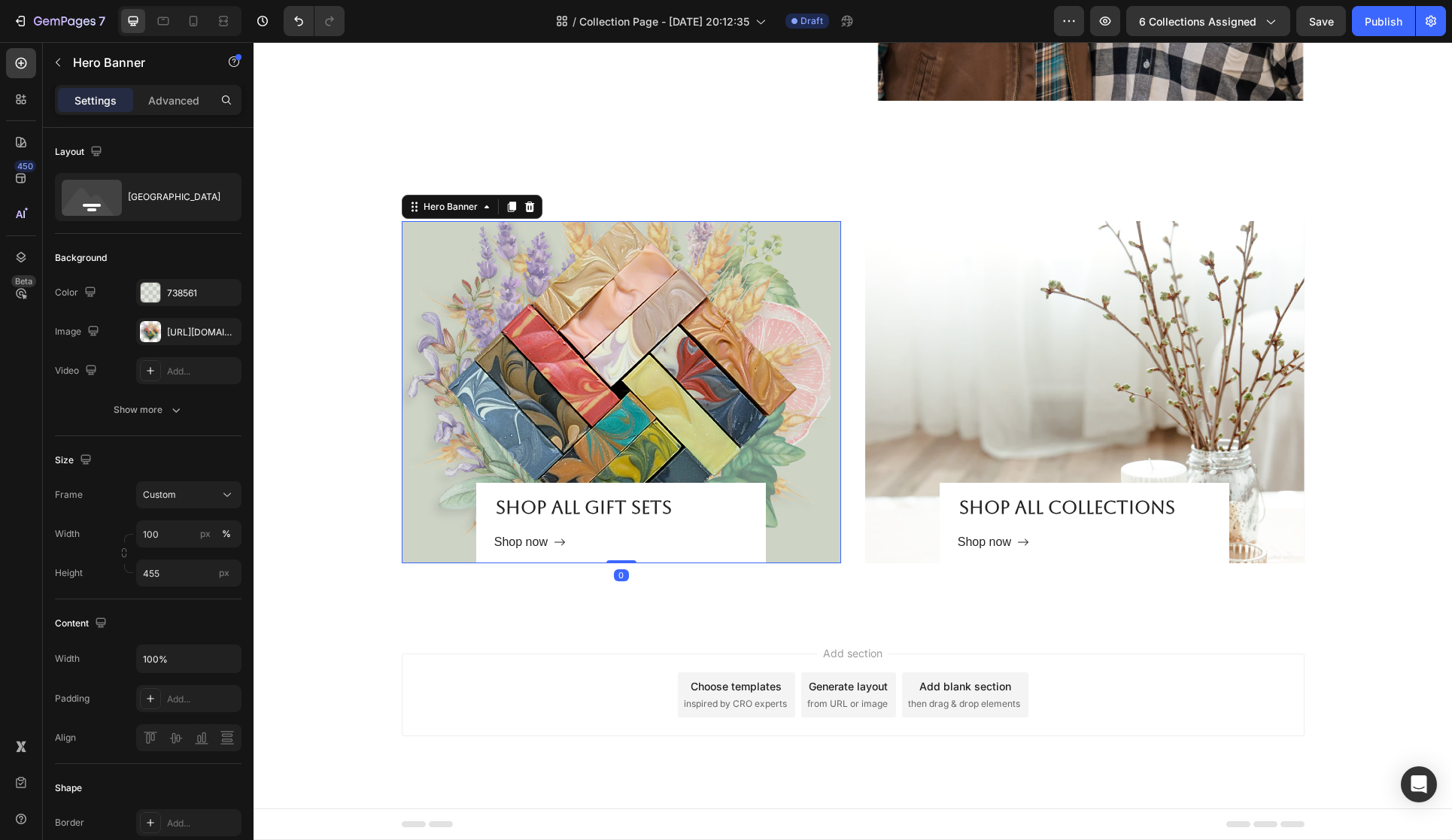
click at [813, 444] on div "Overlay" at bounding box center [621, 391] width 439 height 342
click at [185, 331] on div "https://cdn.shopify.com/s/files/1/0027/1043/7957/files/gempages_581394300722480…" at bounding box center [188, 333] width 44 height 14
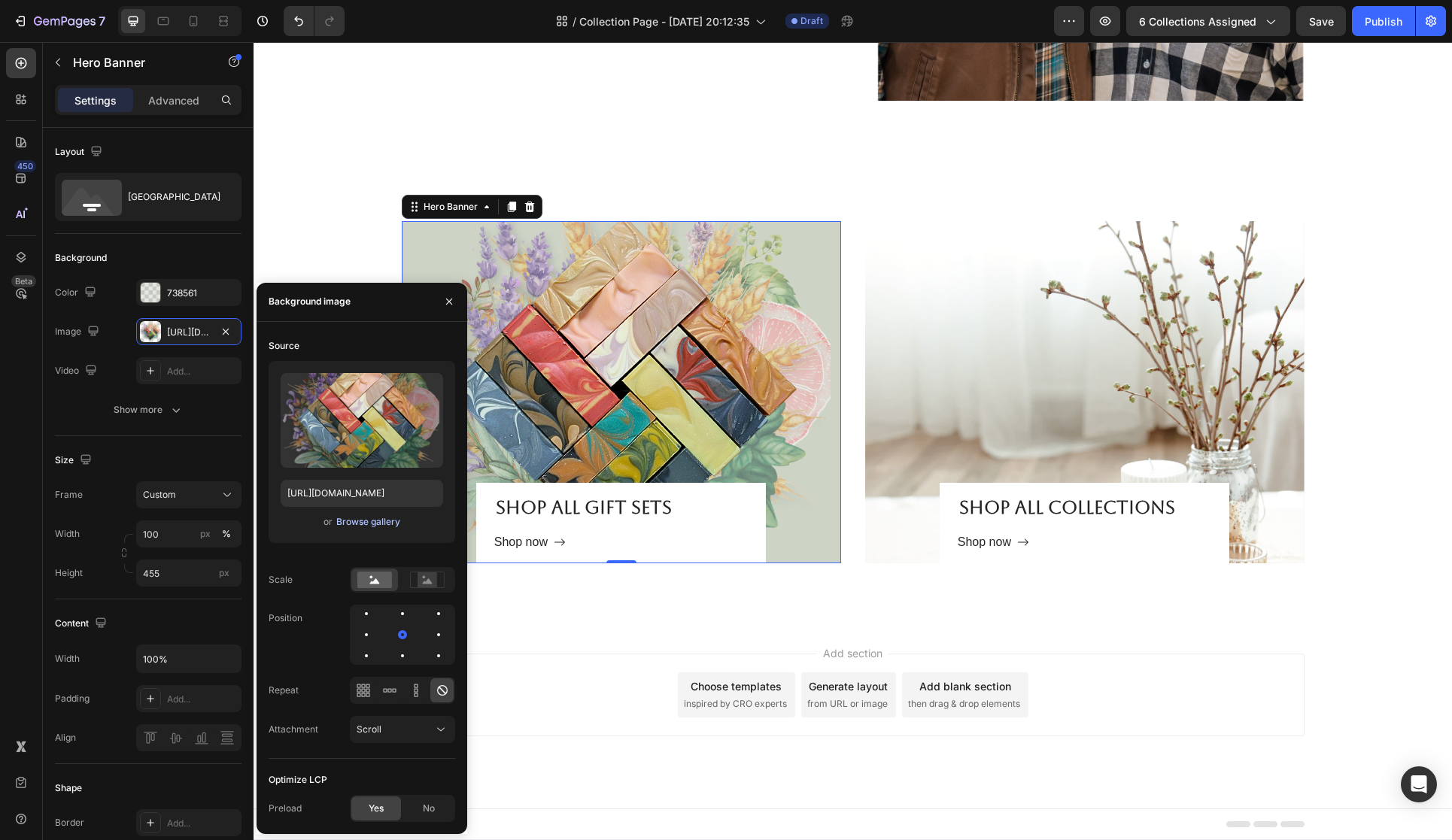
click at [365, 518] on div "Browse gallery" at bounding box center [368, 522] width 64 height 14
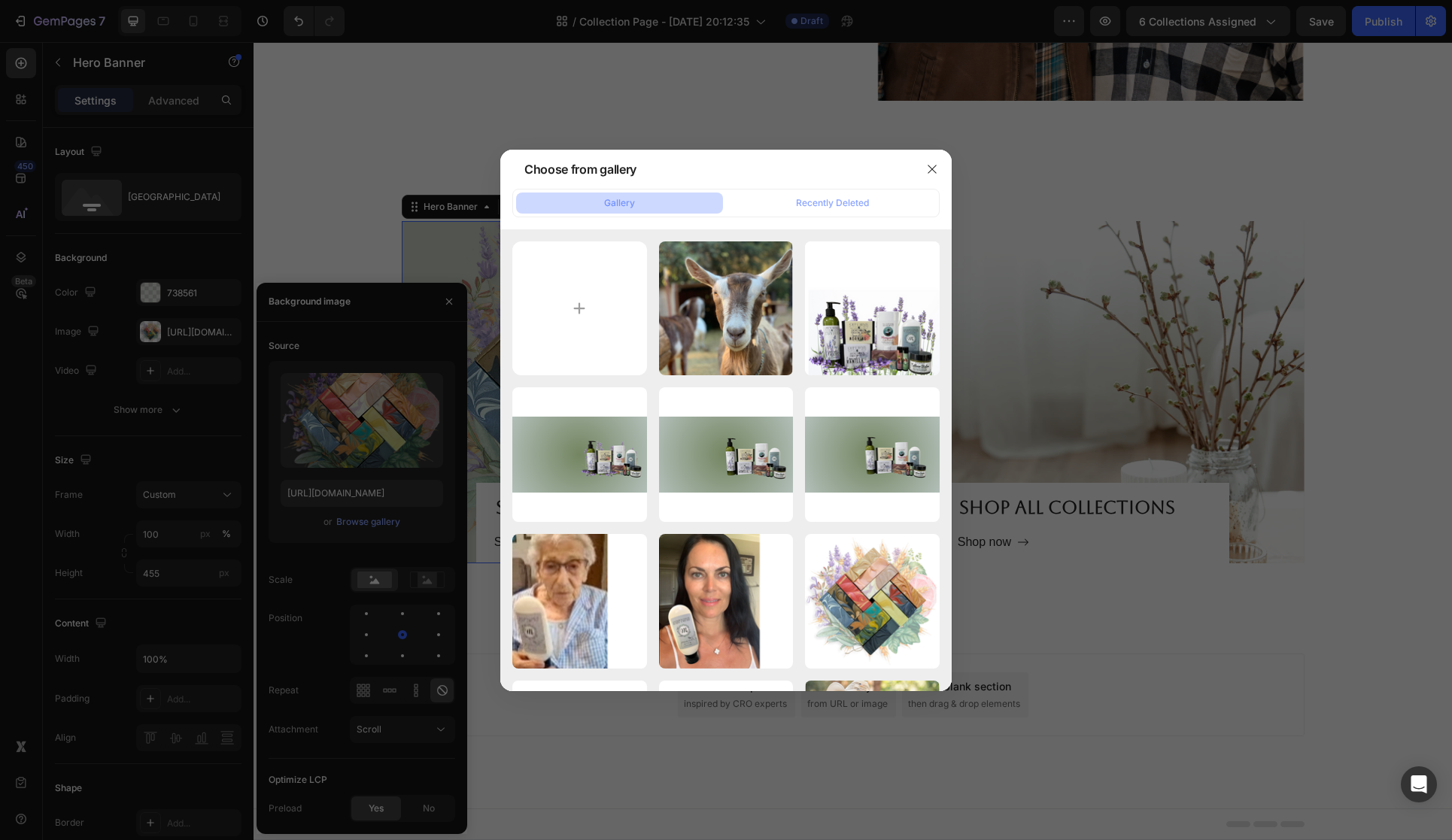
click at [383, 494] on div at bounding box center [726, 420] width 1452 height 840
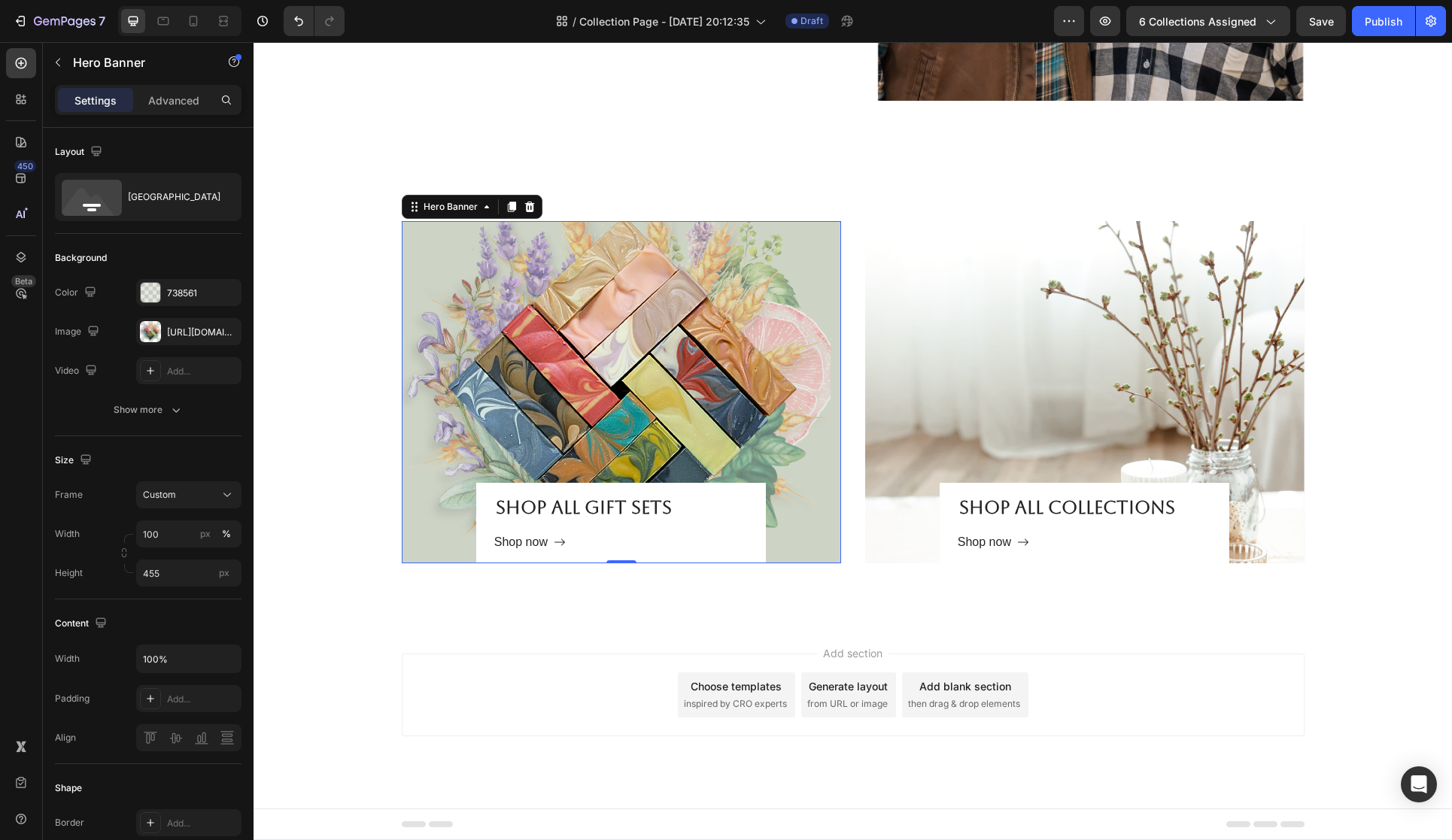
click at [490, 454] on div "Overlay" at bounding box center [621, 391] width 439 height 342
click at [164, 408] on div "Show more" at bounding box center [148, 409] width 70 height 15
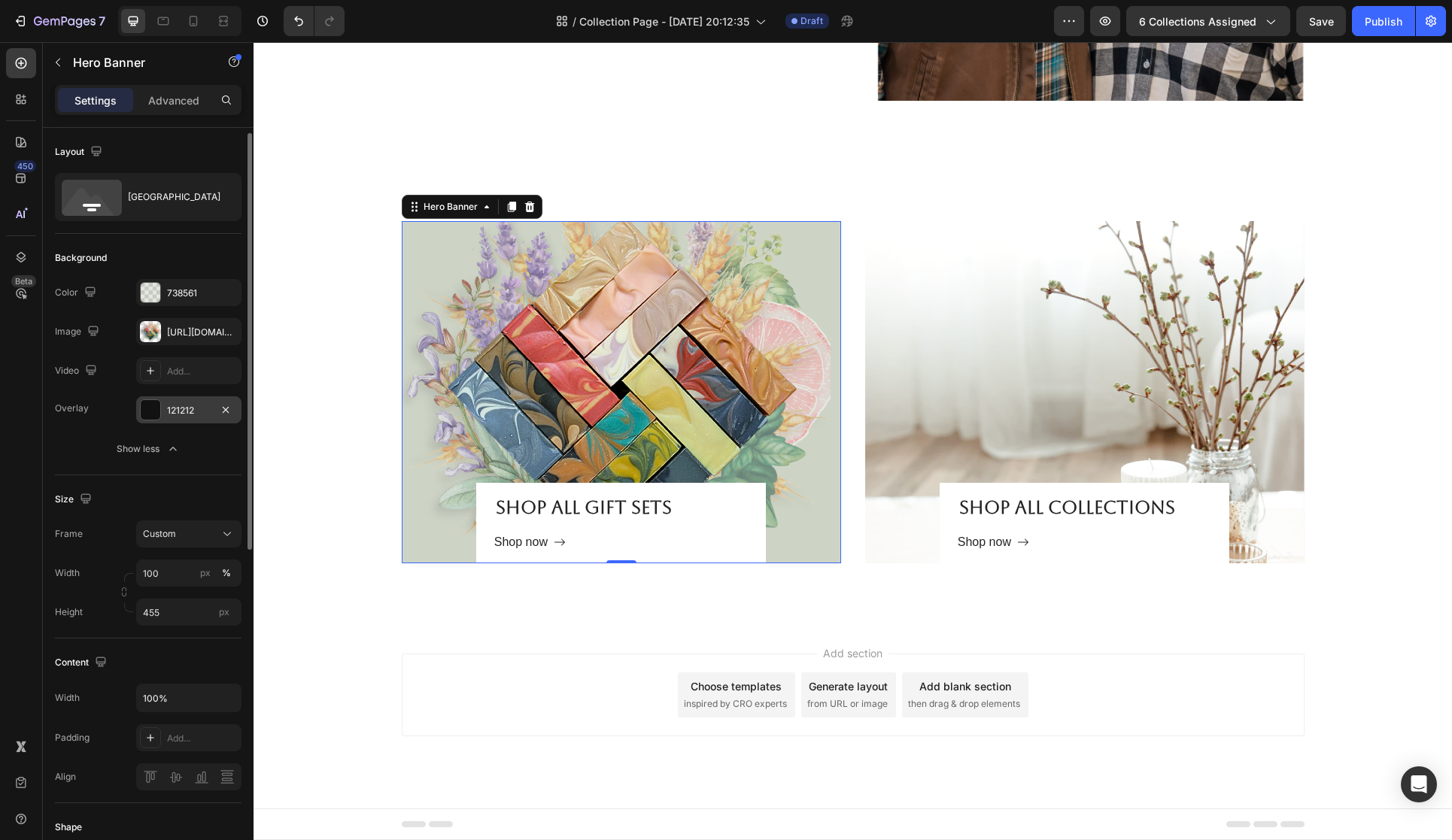
scroll to position [4, 0]
click at [568, 435] on div "Overlay" at bounding box center [621, 391] width 439 height 342
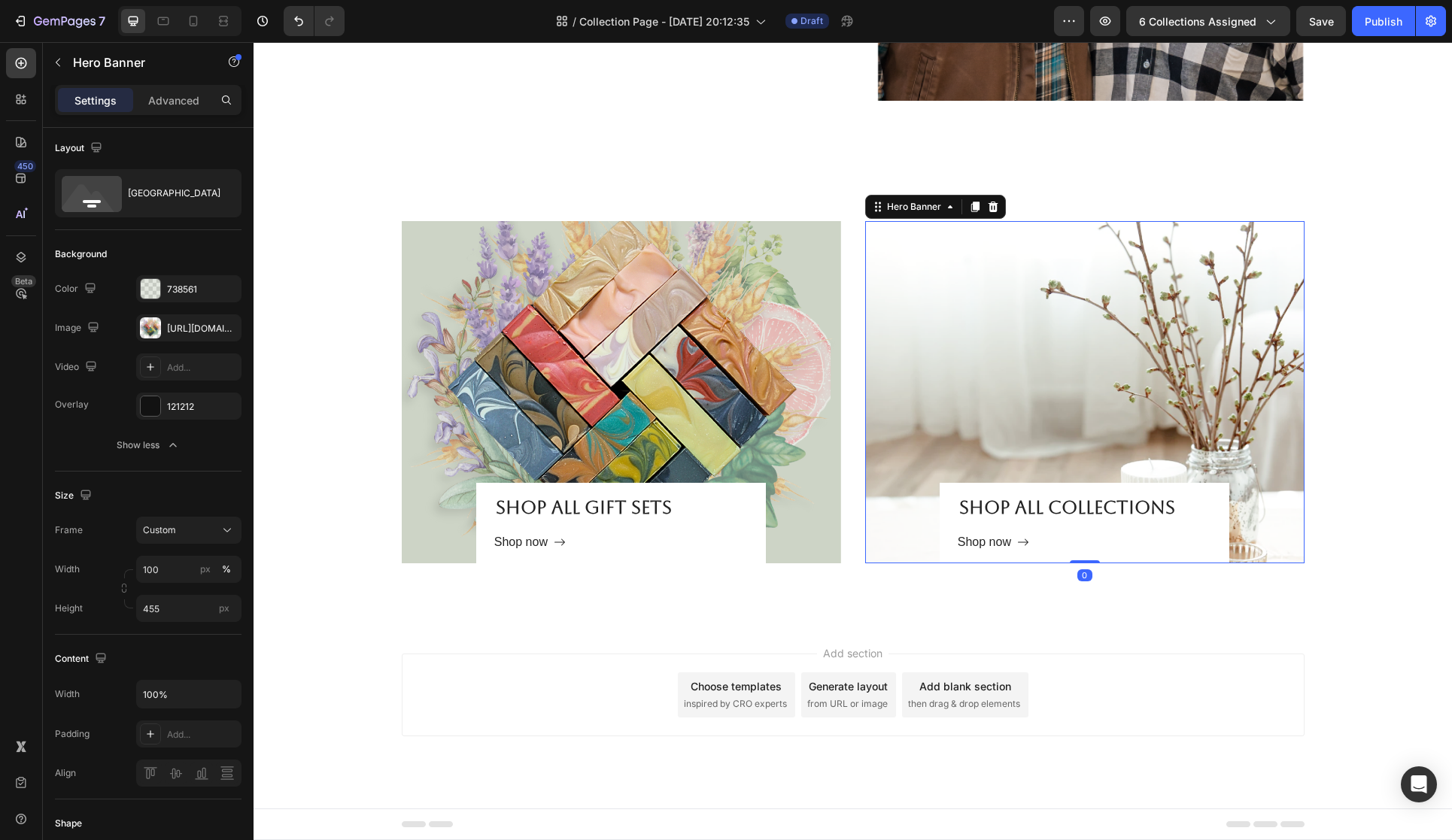
click at [978, 456] on div "Overlay" at bounding box center [1084, 391] width 439 height 342
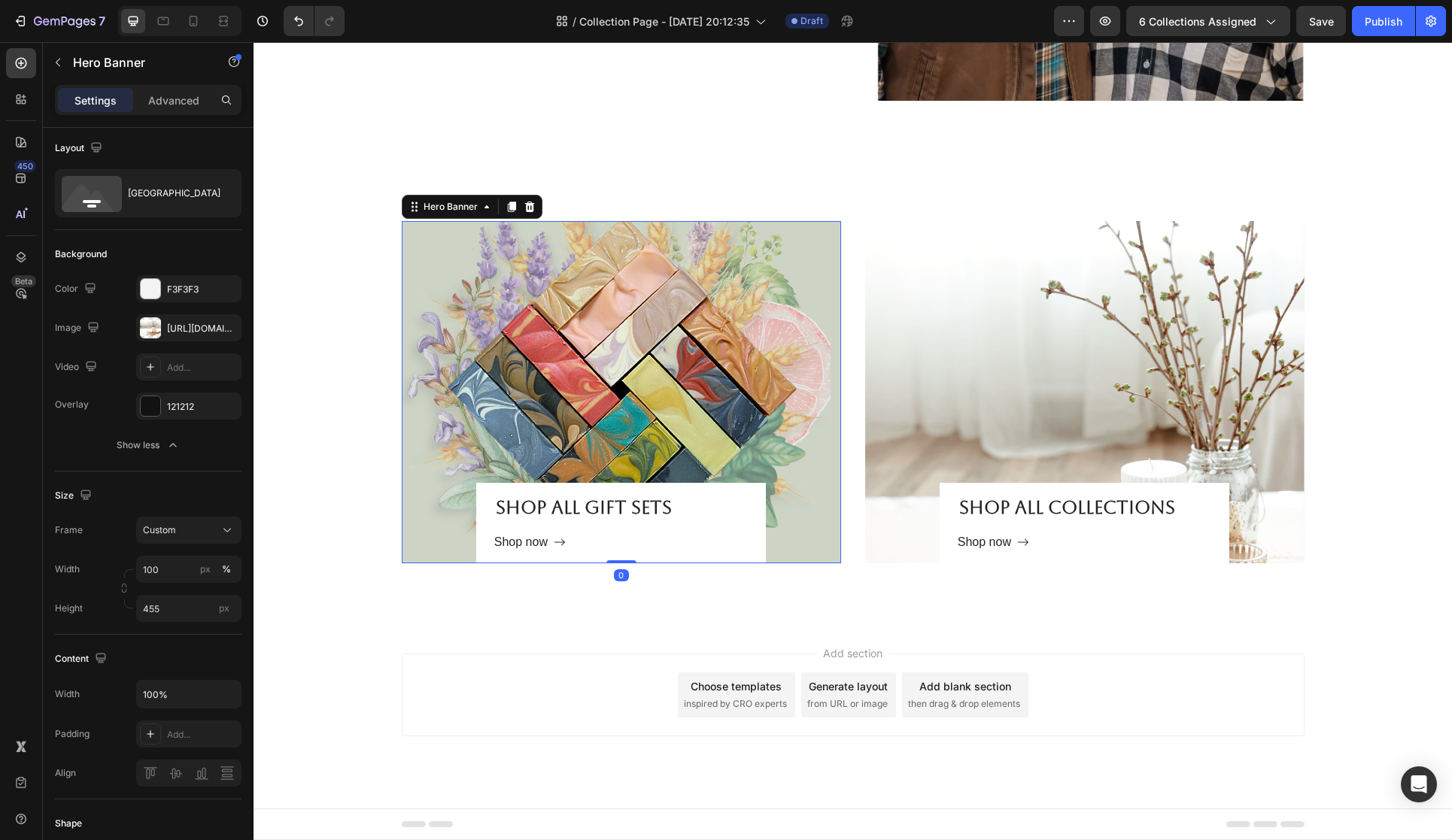
click at [621, 432] on div "Overlay" at bounding box center [621, 391] width 439 height 342
click at [212, 529] on div "Custom" at bounding box center [179, 530] width 73 height 14
click at [195, 564] on span "As banner source" at bounding box center [179, 567] width 74 height 14
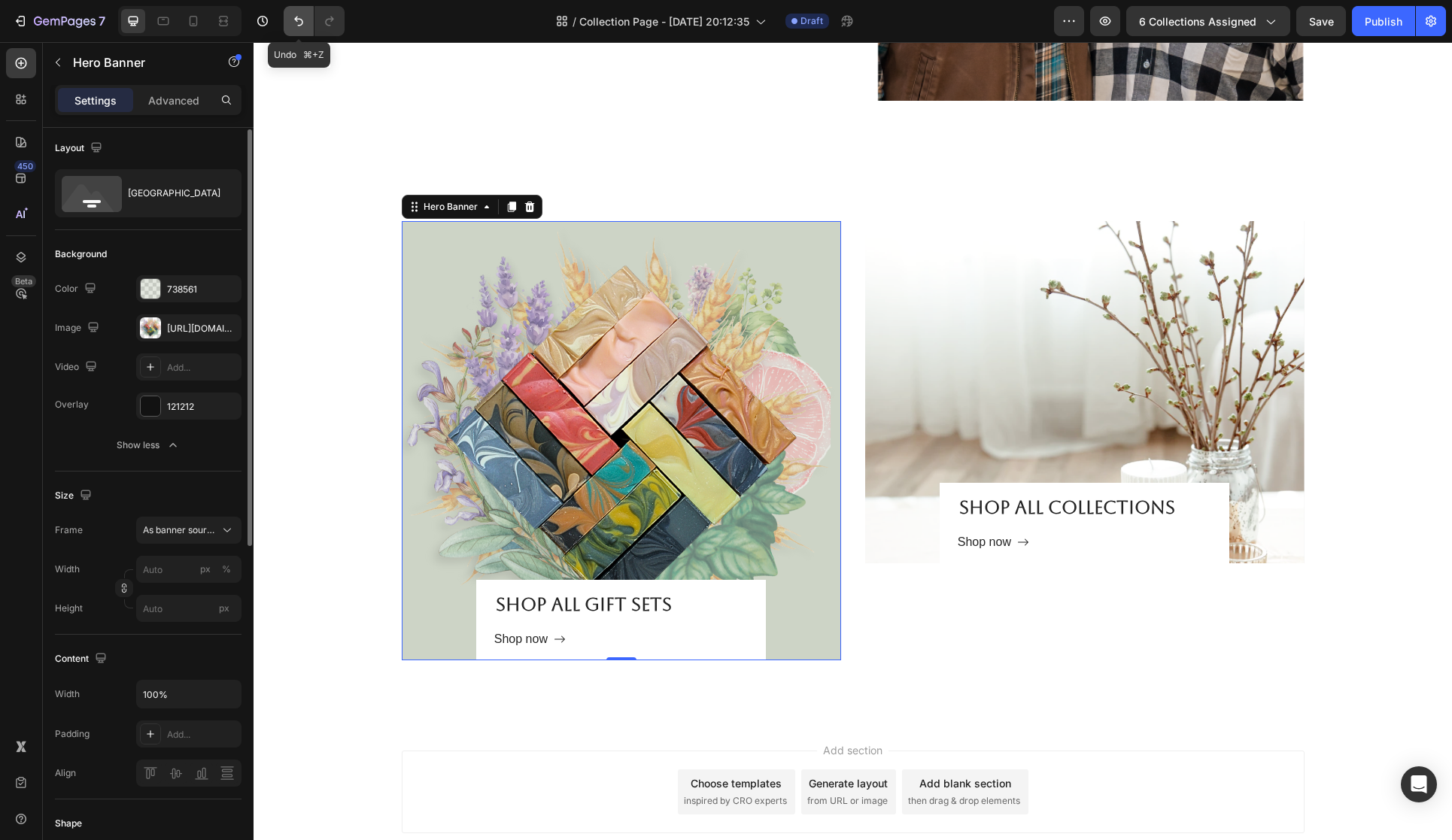
click at [295, 15] on icon "Undo/Redo" at bounding box center [298, 21] width 15 height 15
type input "100"
type input "455"
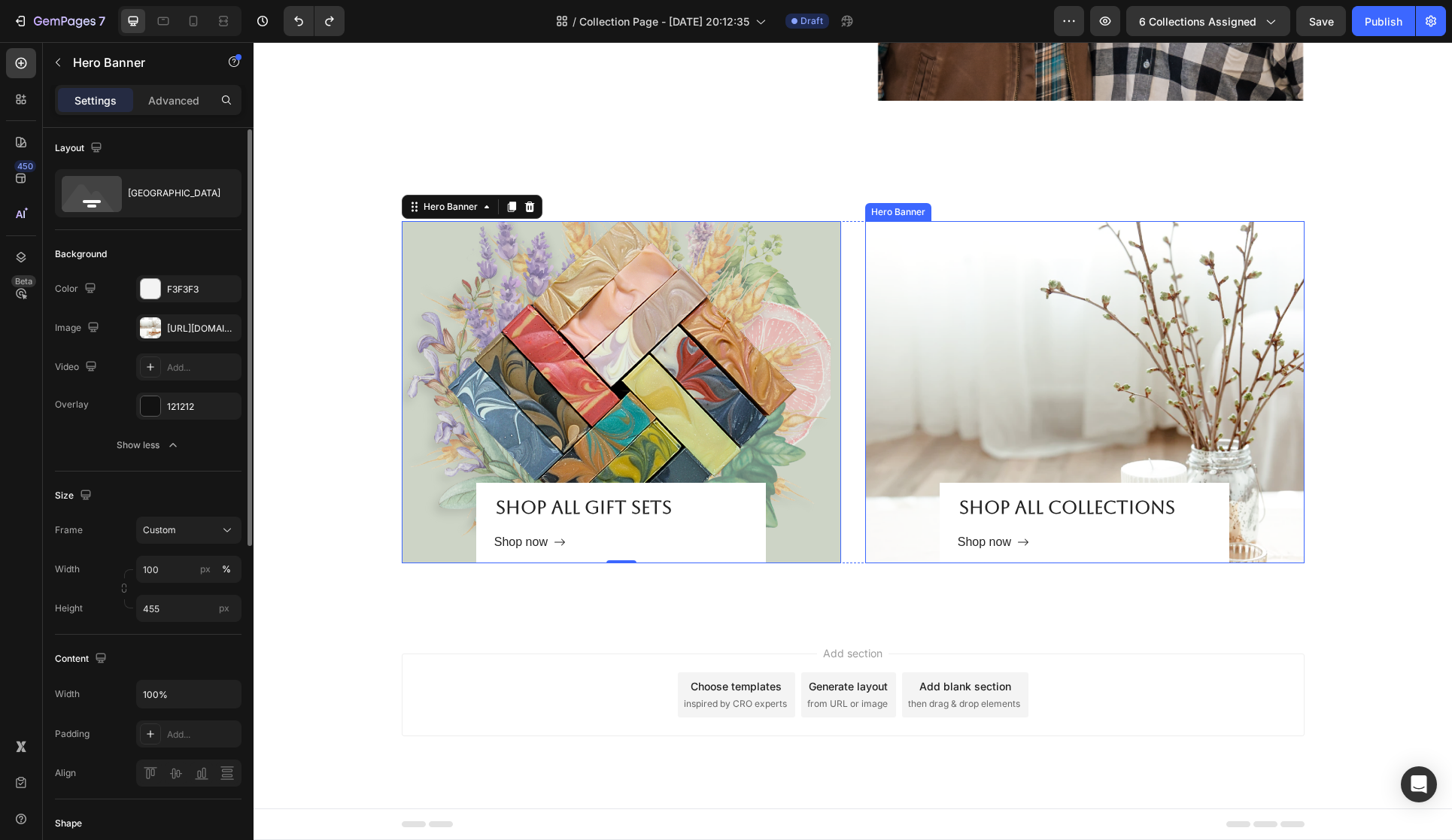
click at [894, 474] on div "Overlay" at bounding box center [1084, 391] width 439 height 342
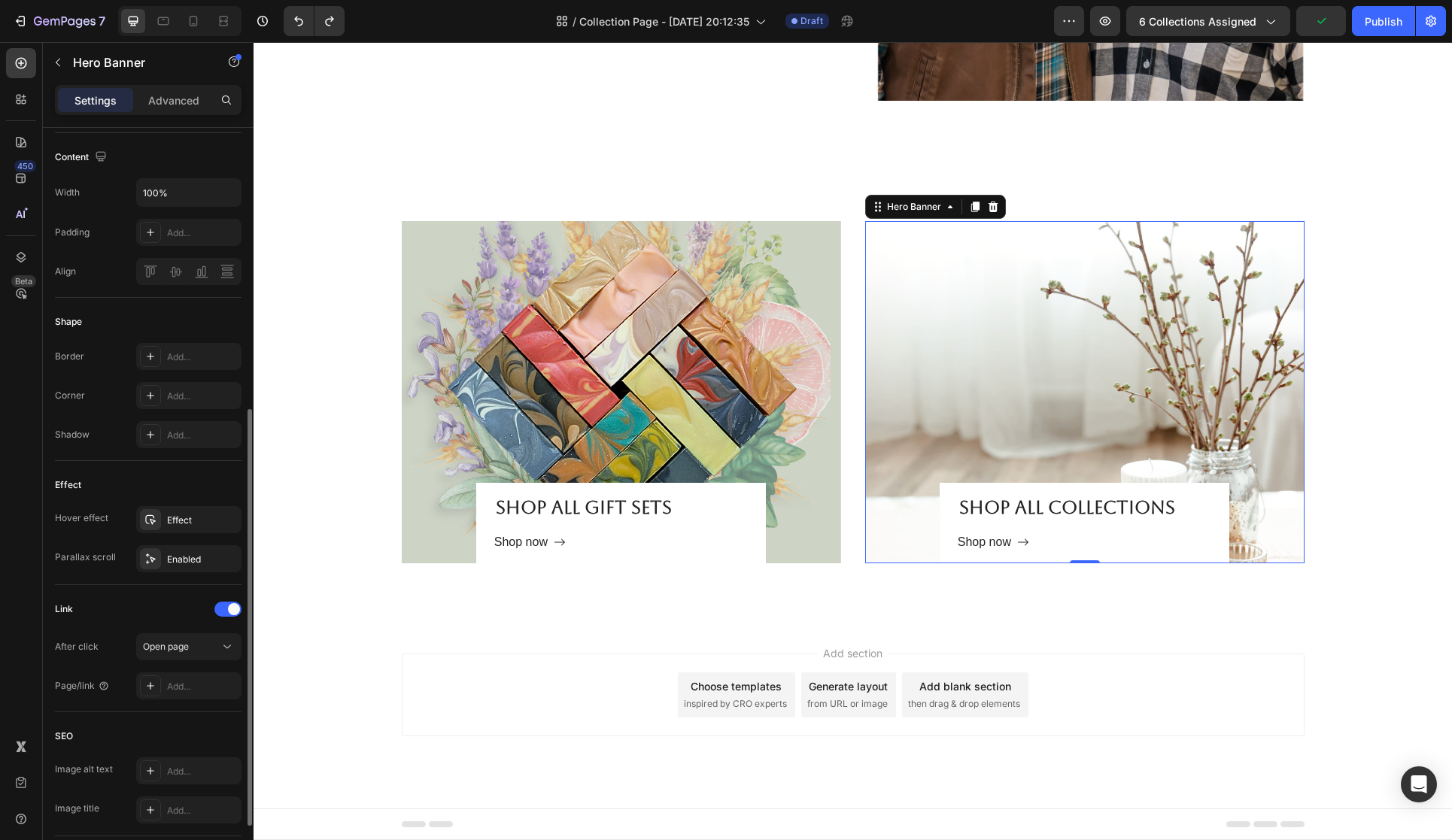
scroll to position [510, 0]
click at [211, 517] on div "Effect" at bounding box center [188, 515] width 105 height 27
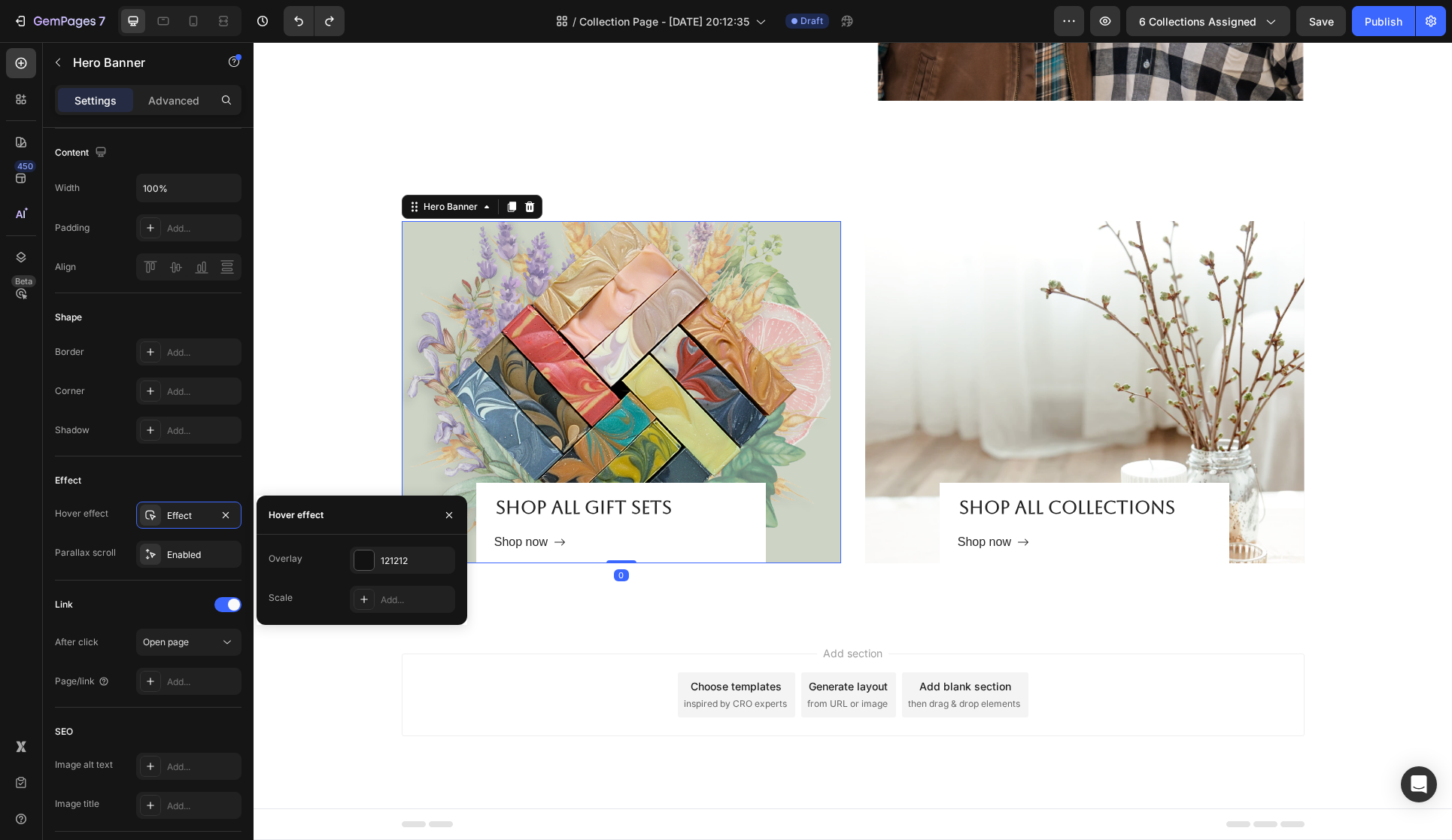
click at [426, 446] on div "Overlay" at bounding box center [621, 391] width 439 height 342
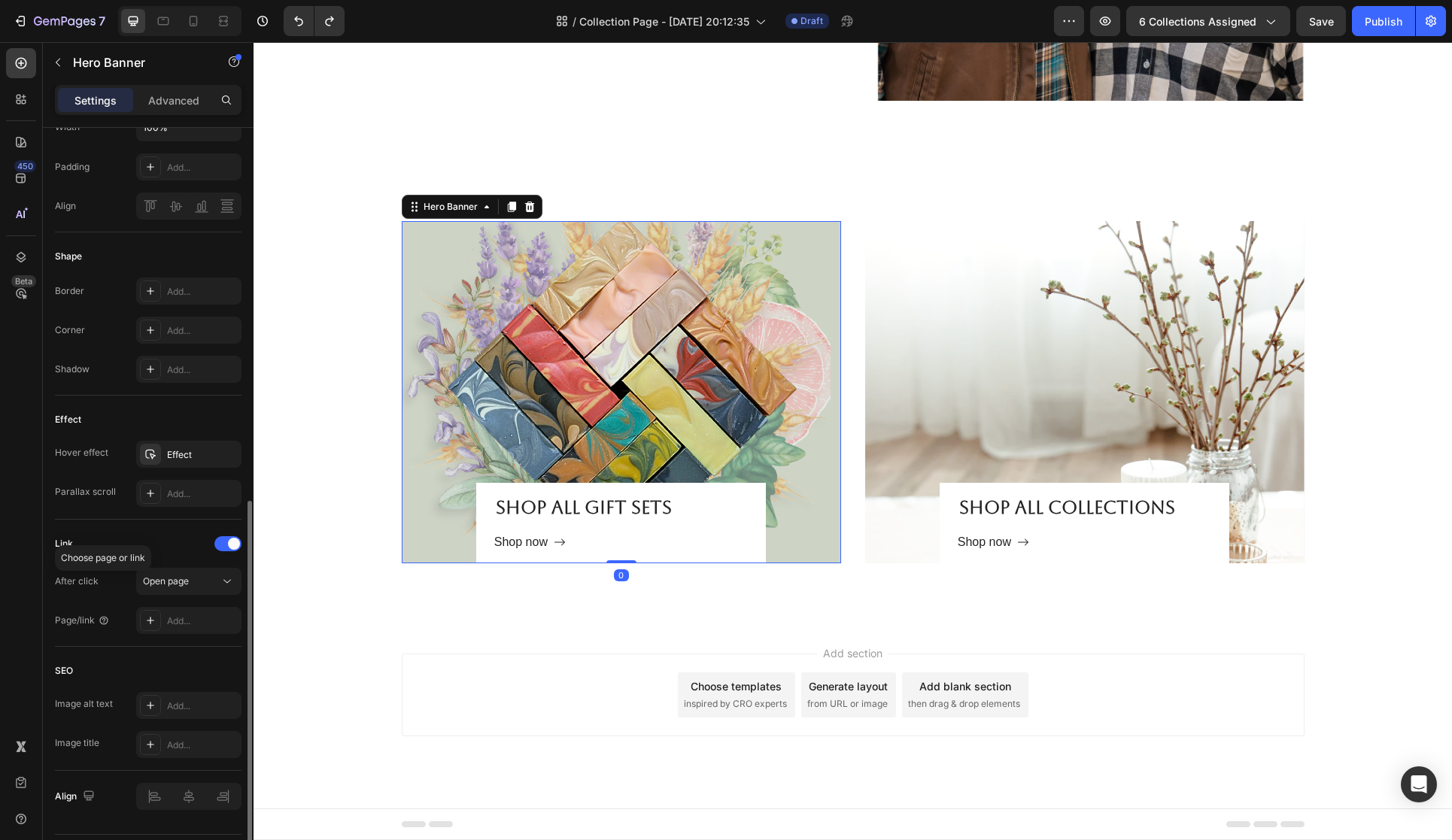
scroll to position [613, 0]
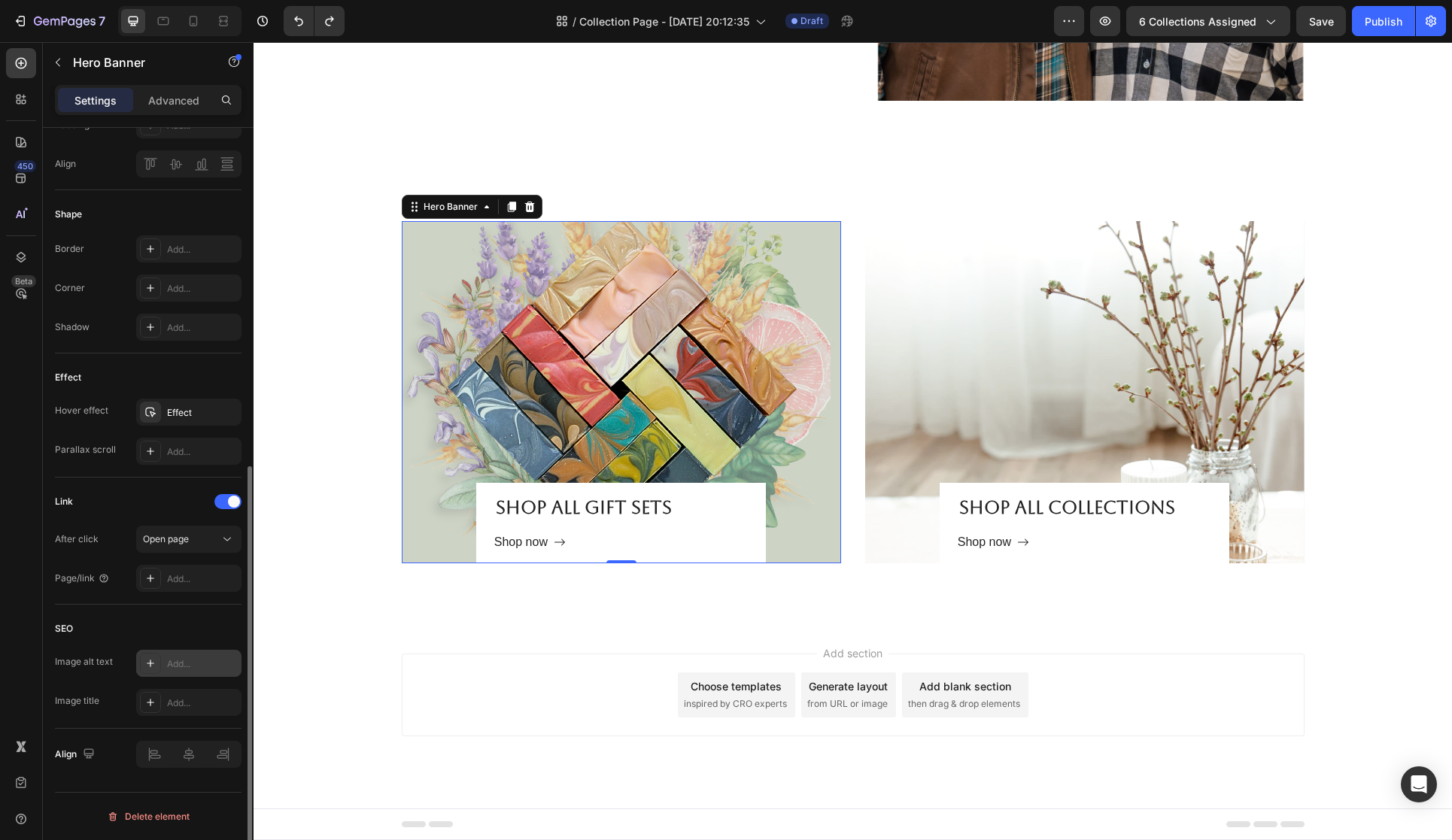
click at [198, 662] on div "Add..." at bounding box center [202, 664] width 71 height 14
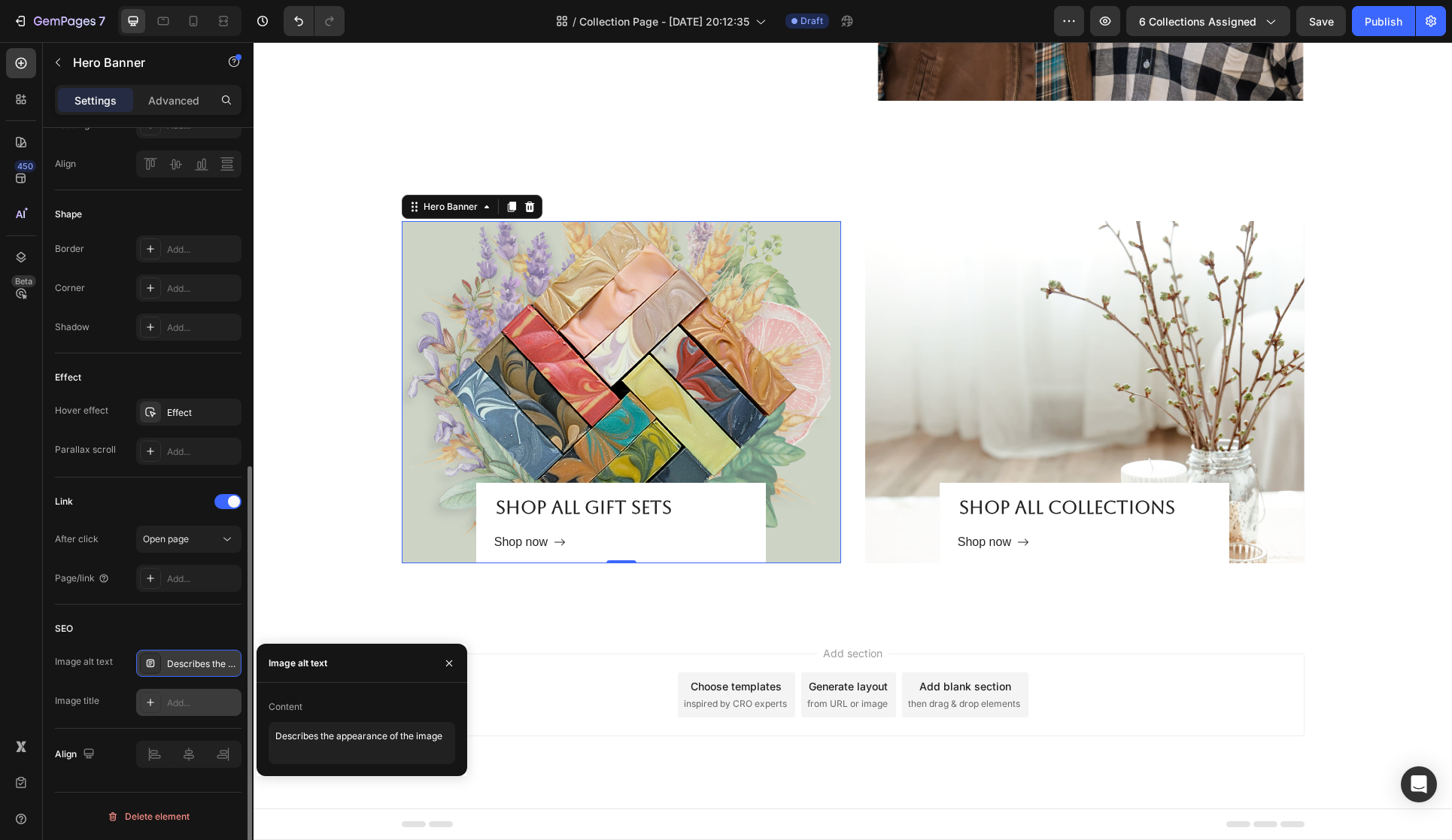
click at [192, 701] on div "Add..." at bounding box center [202, 703] width 71 height 14
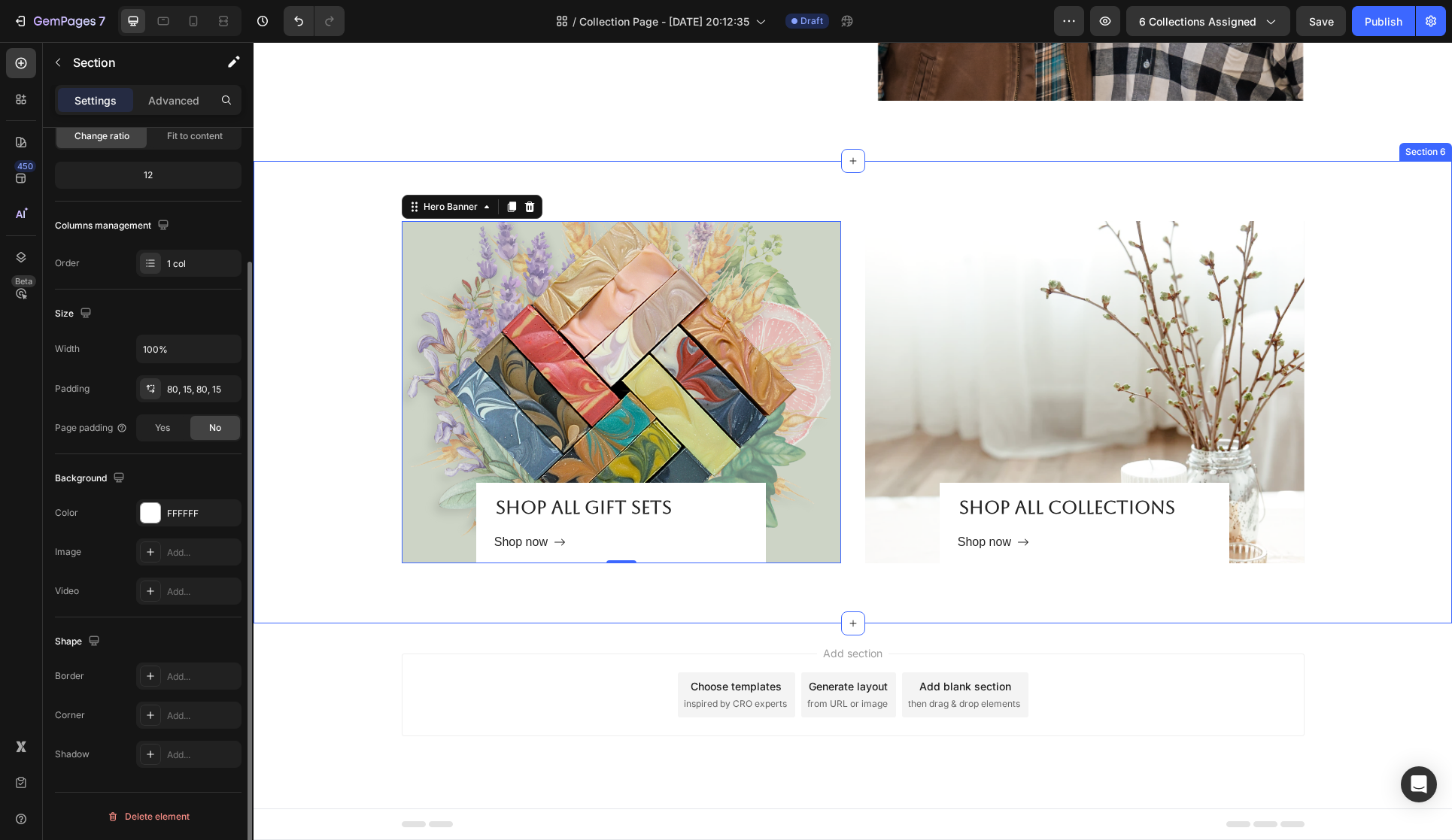
scroll to position [0, 0]
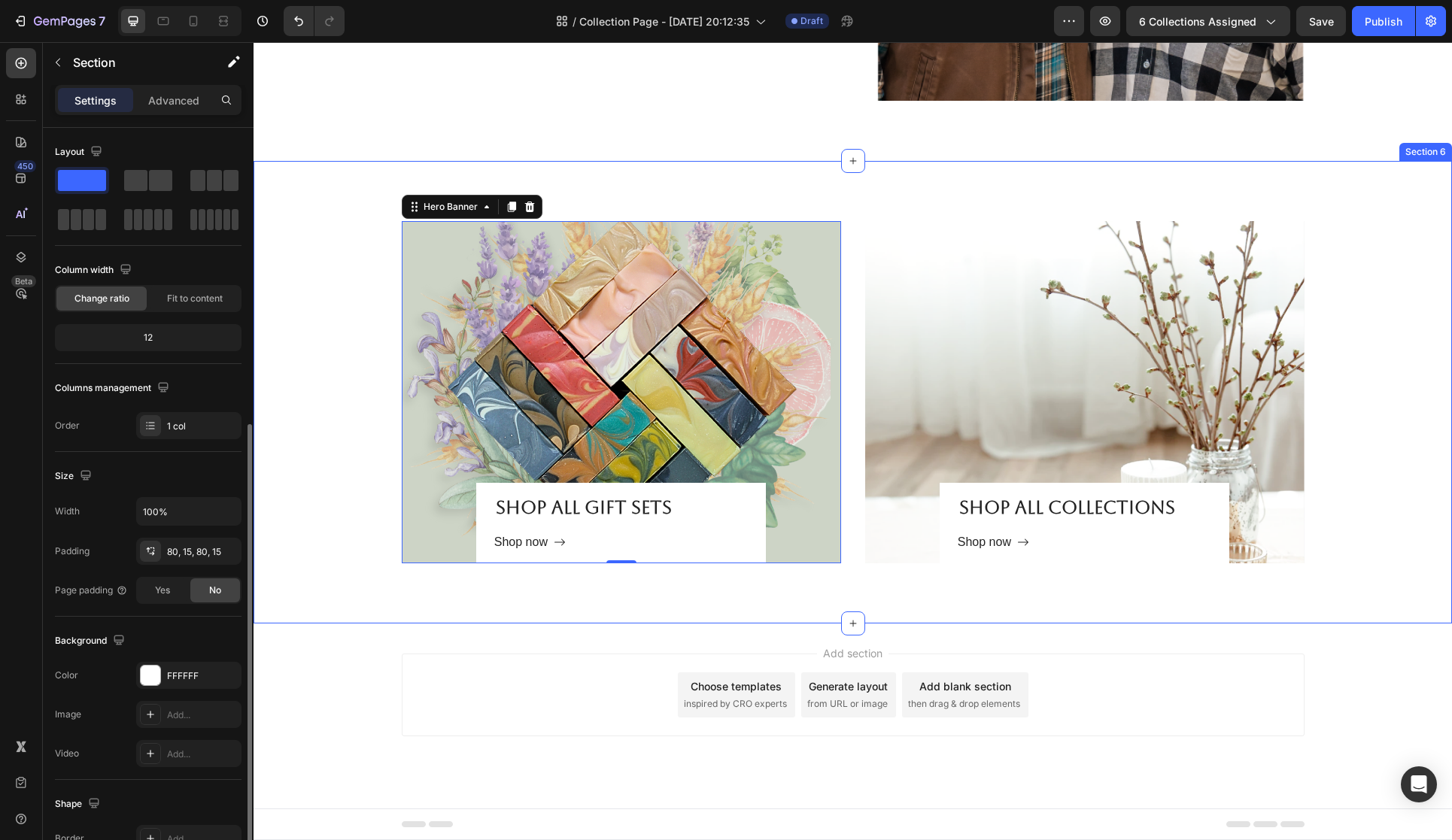
click at [336, 619] on div "Shop all gift Sets Heading Shop now Button Row Hero Banner 0 Shop all collectio…" at bounding box center [853, 391] width 1199 height 462
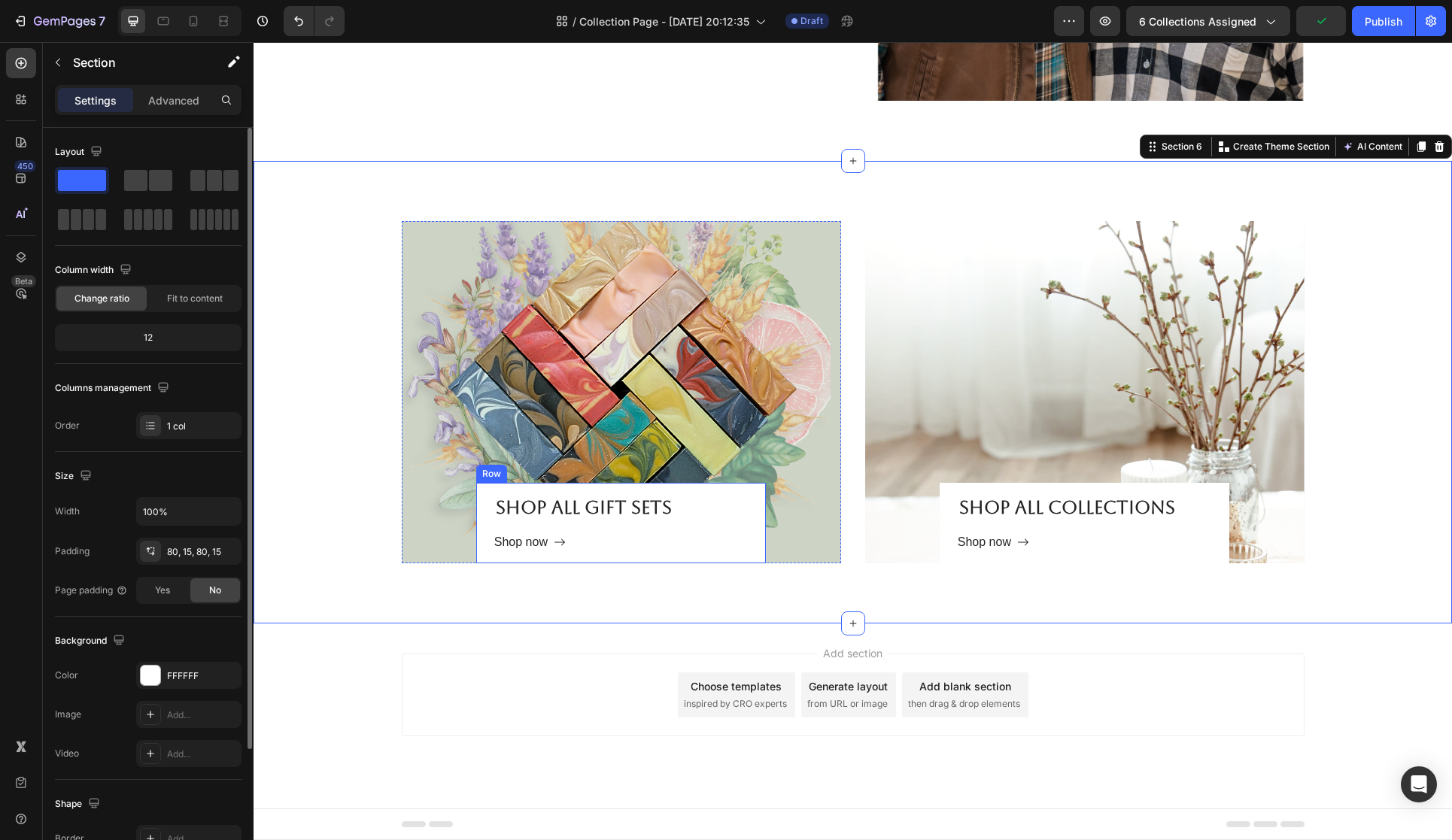
click at [550, 536] on div "Shop now" at bounding box center [530, 542] width 72 height 18
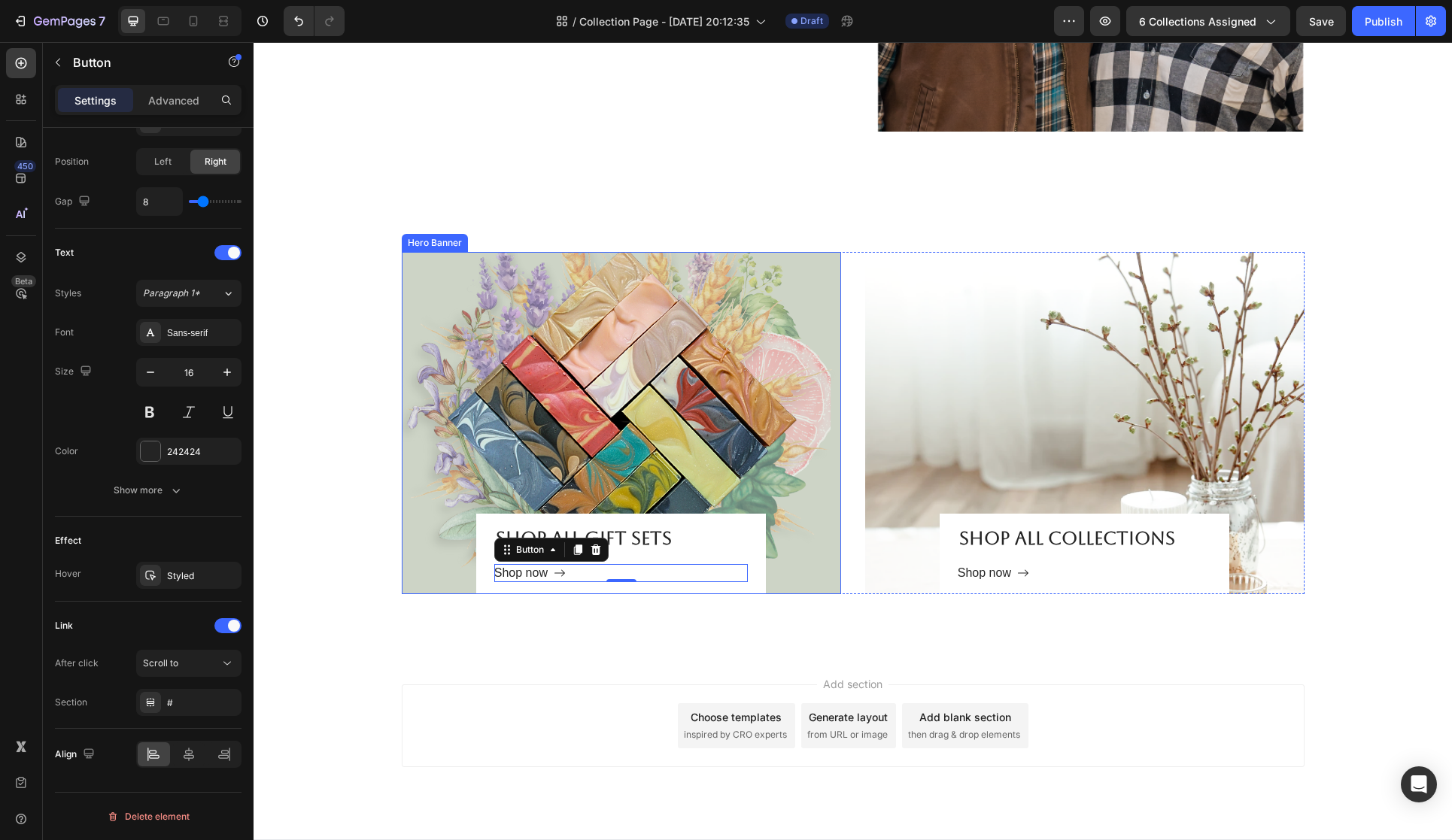
scroll to position [2946, 0]
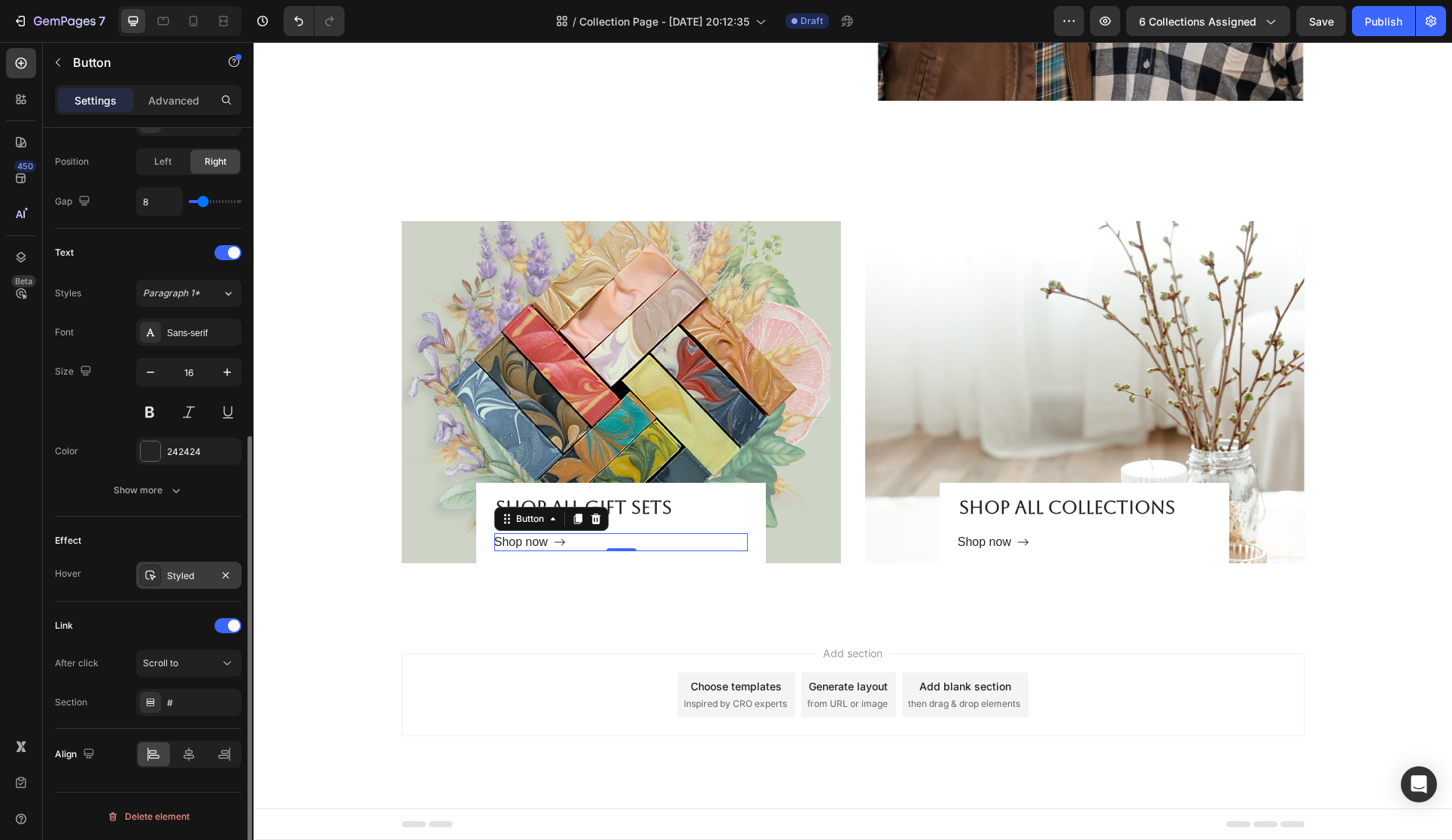
click at [188, 577] on div "Styled" at bounding box center [188, 576] width 44 height 14
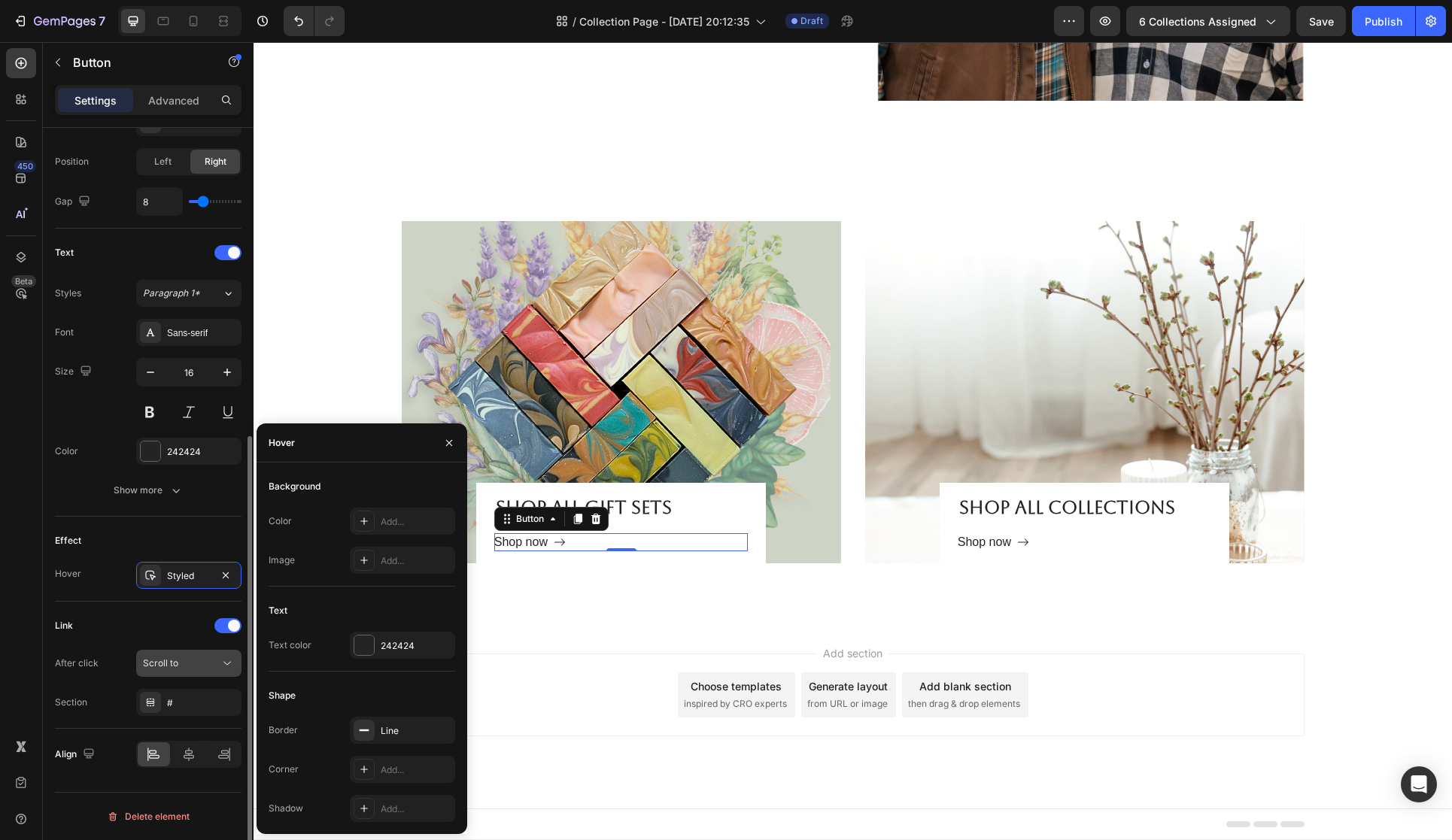
click at [189, 669] on div "Scroll to" at bounding box center [181, 663] width 76 height 14
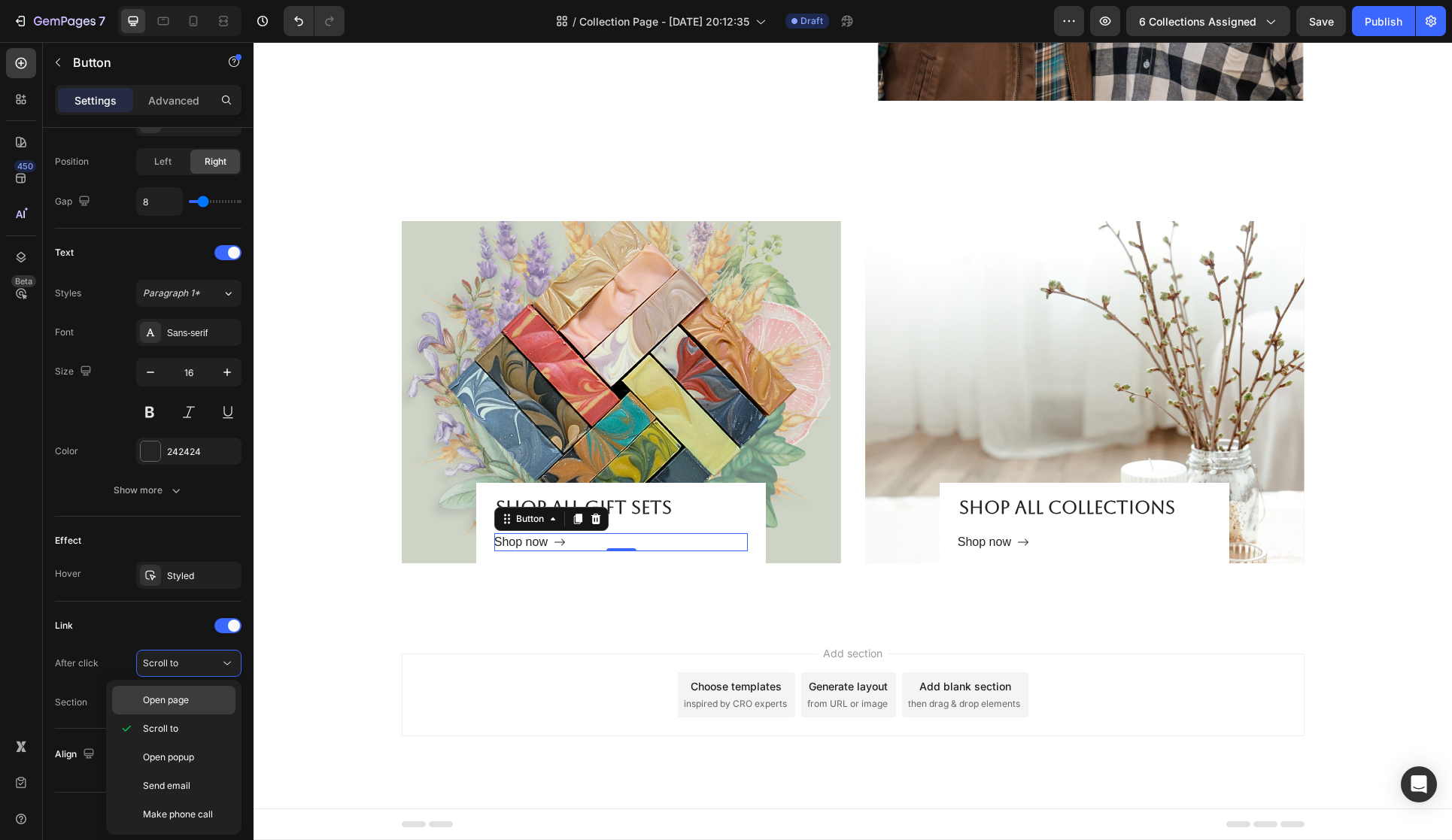
click at [175, 697] on span "Open page" at bounding box center [165, 700] width 46 height 14
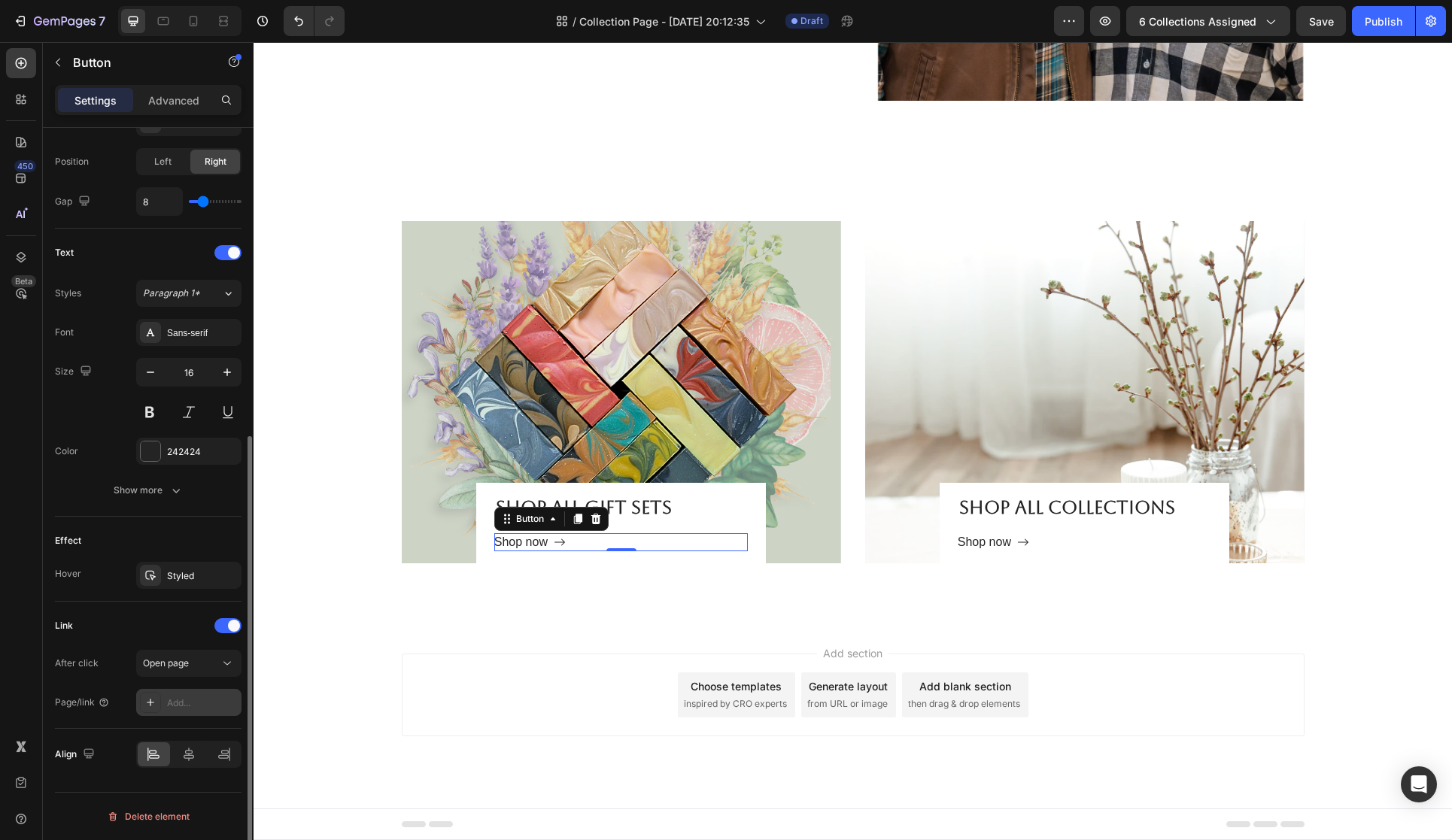
click at [209, 698] on div "Add..." at bounding box center [202, 703] width 71 height 14
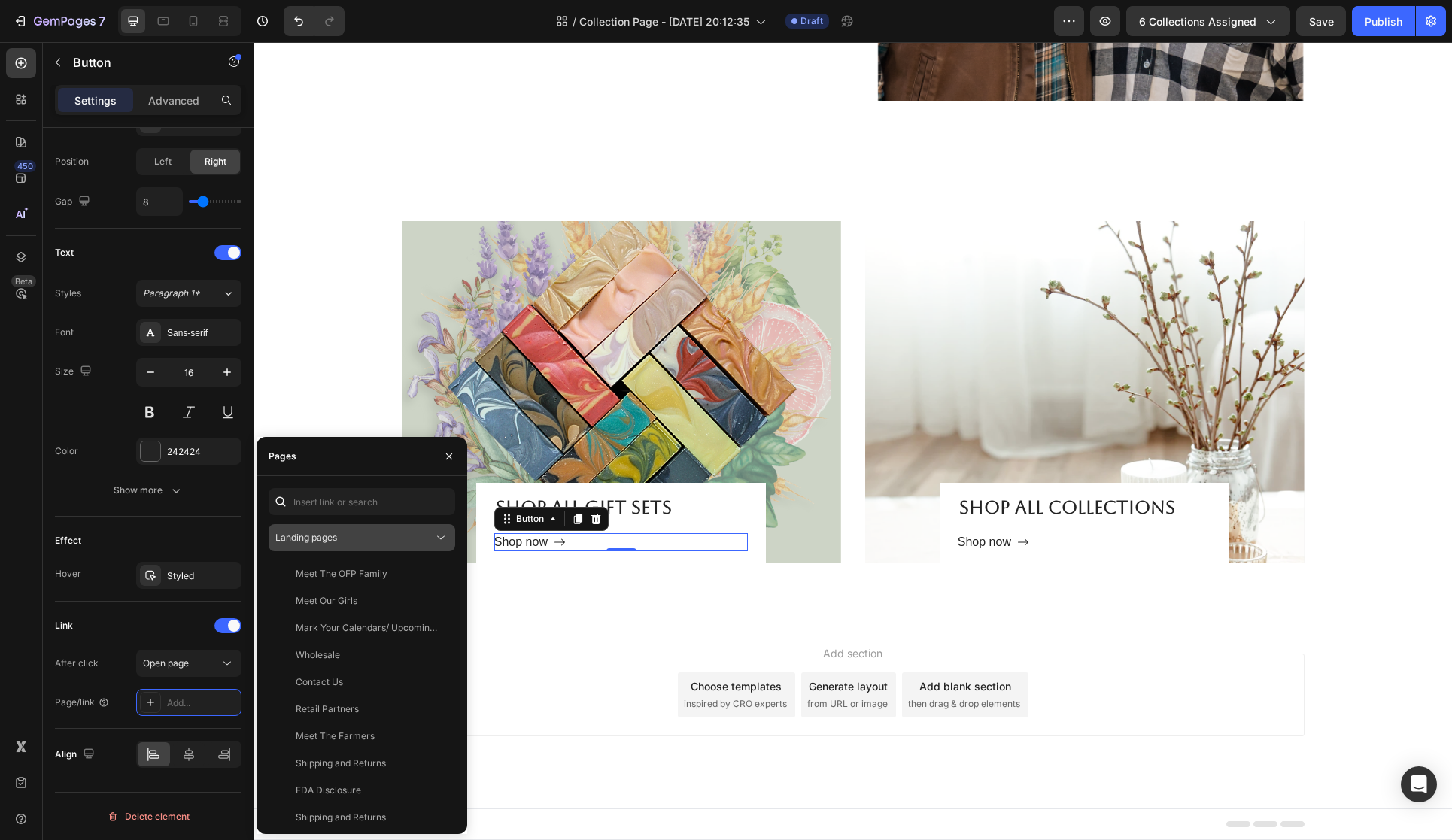
click at [437, 535] on icon at bounding box center [440, 537] width 15 height 15
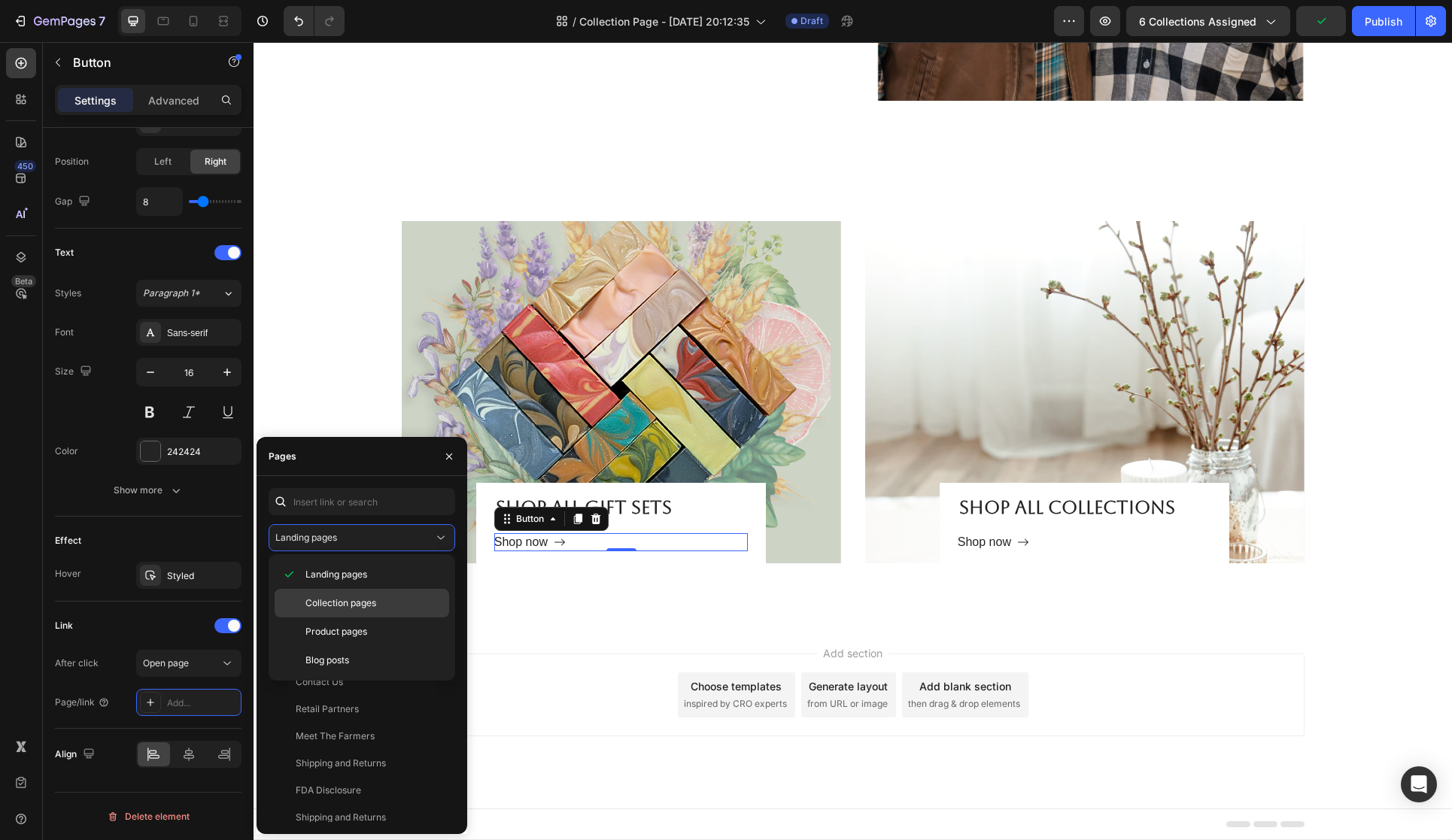
click at [419, 618] on div "Collection pages" at bounding box center [362, 632] width 175 height 29
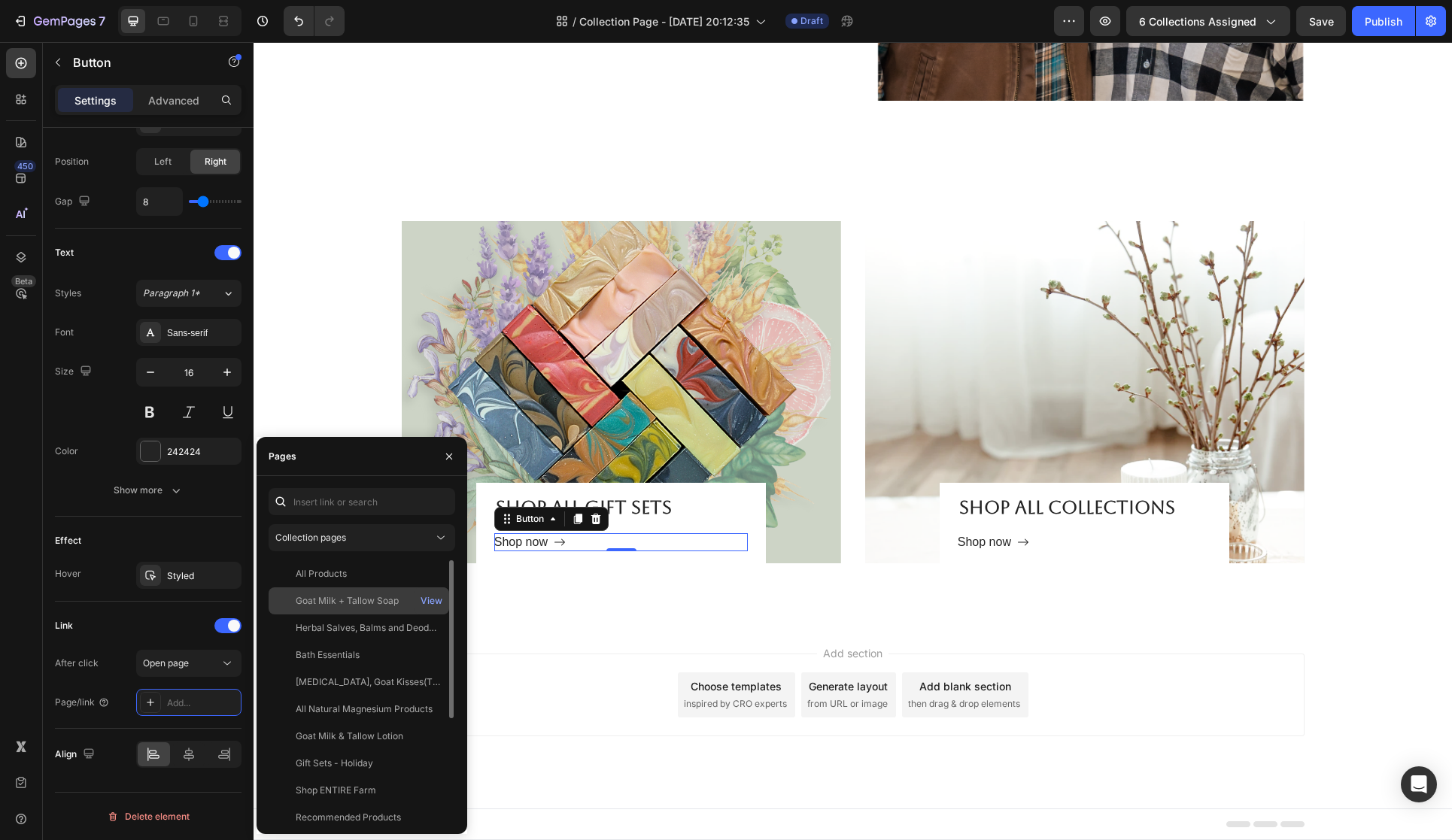
click at [382, 598] on div "Goat Milk + Tallow Soap" at bounding box center [347, 601] width 103 height 14
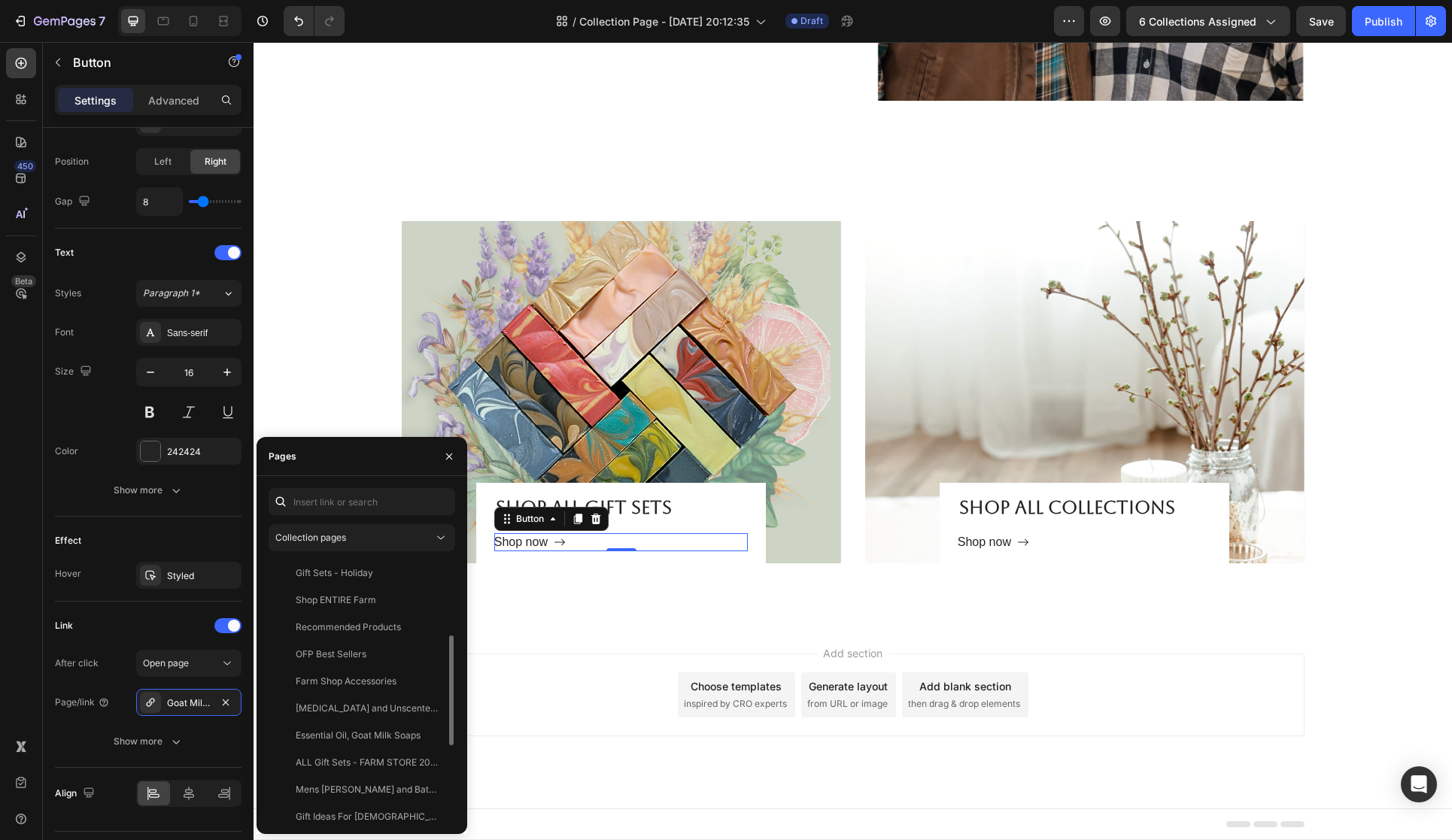
scroll to position [195, 0]
click at [367, 671] on div "Farm Shop Accessories" at bounding box center [346, 676] width 101 height 14
click at [536, 629] on div "Add section Choose templates inspired by CRO experts Generate layout from URL o…" at bounding box center [853, 716] width 1199 height 185
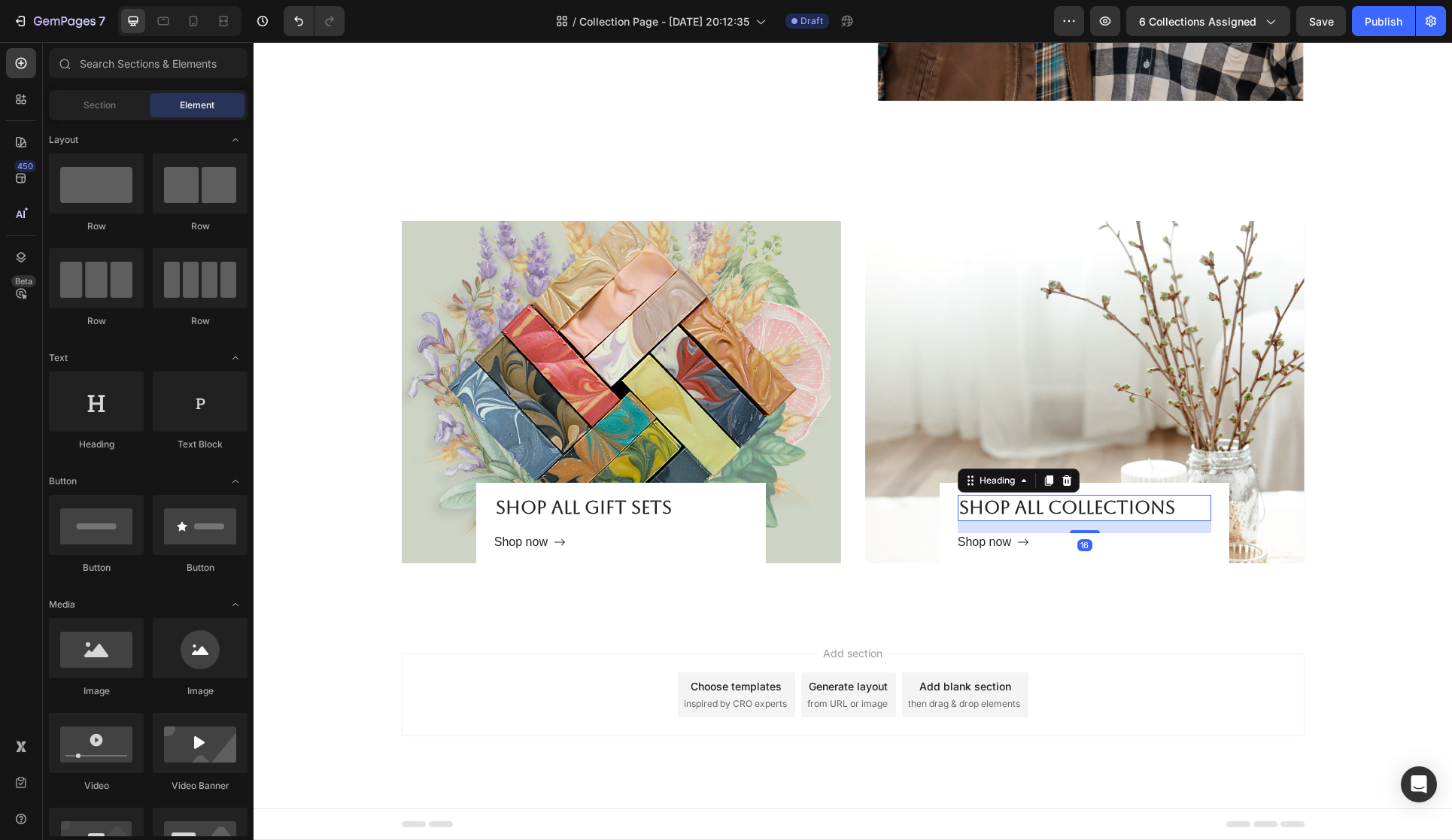
click at [1055, 517] on h2 "Shop all collections" at bounding box center [1084, 508] width 253 height 26
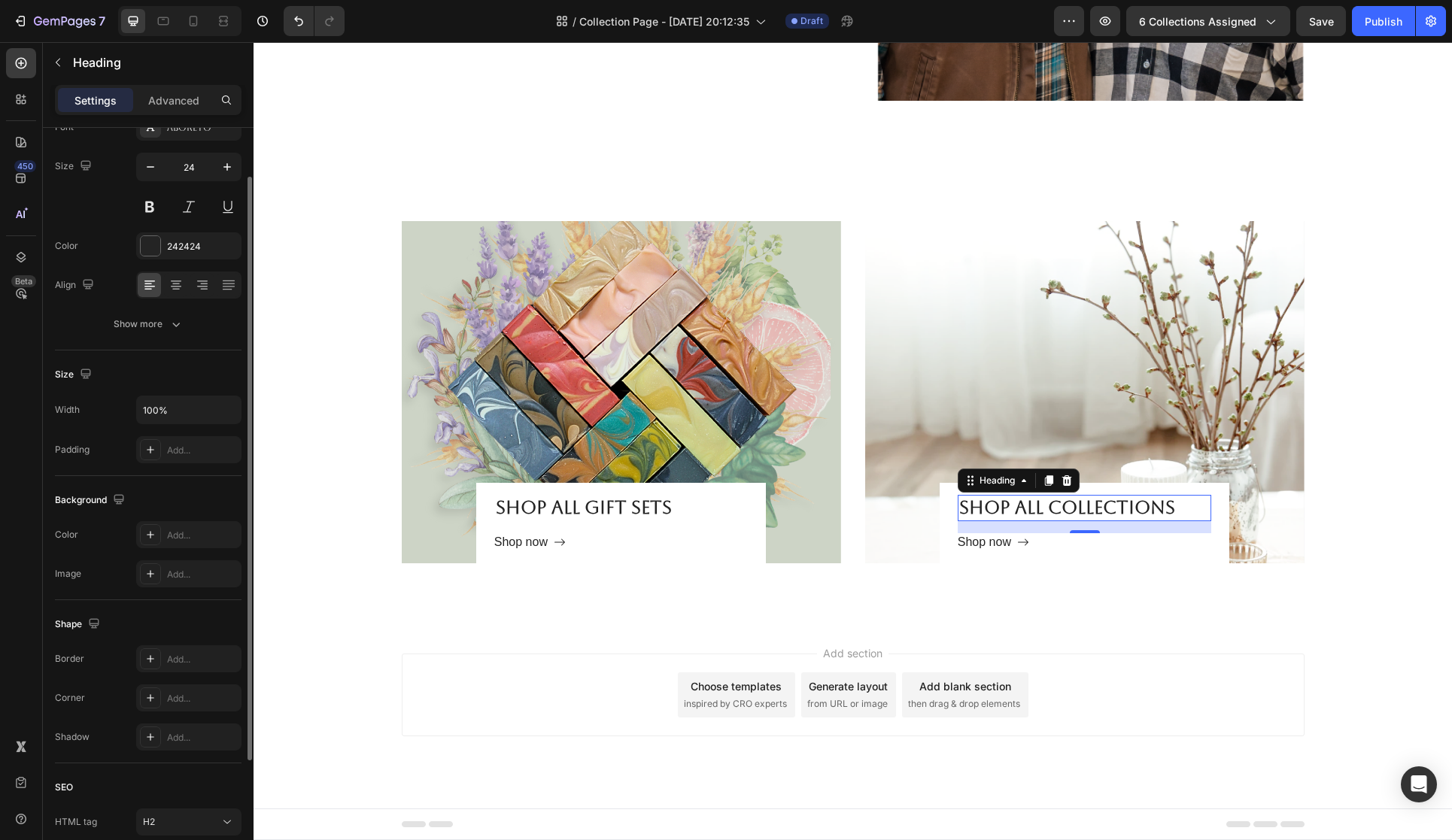
scroll to position [0, 0]
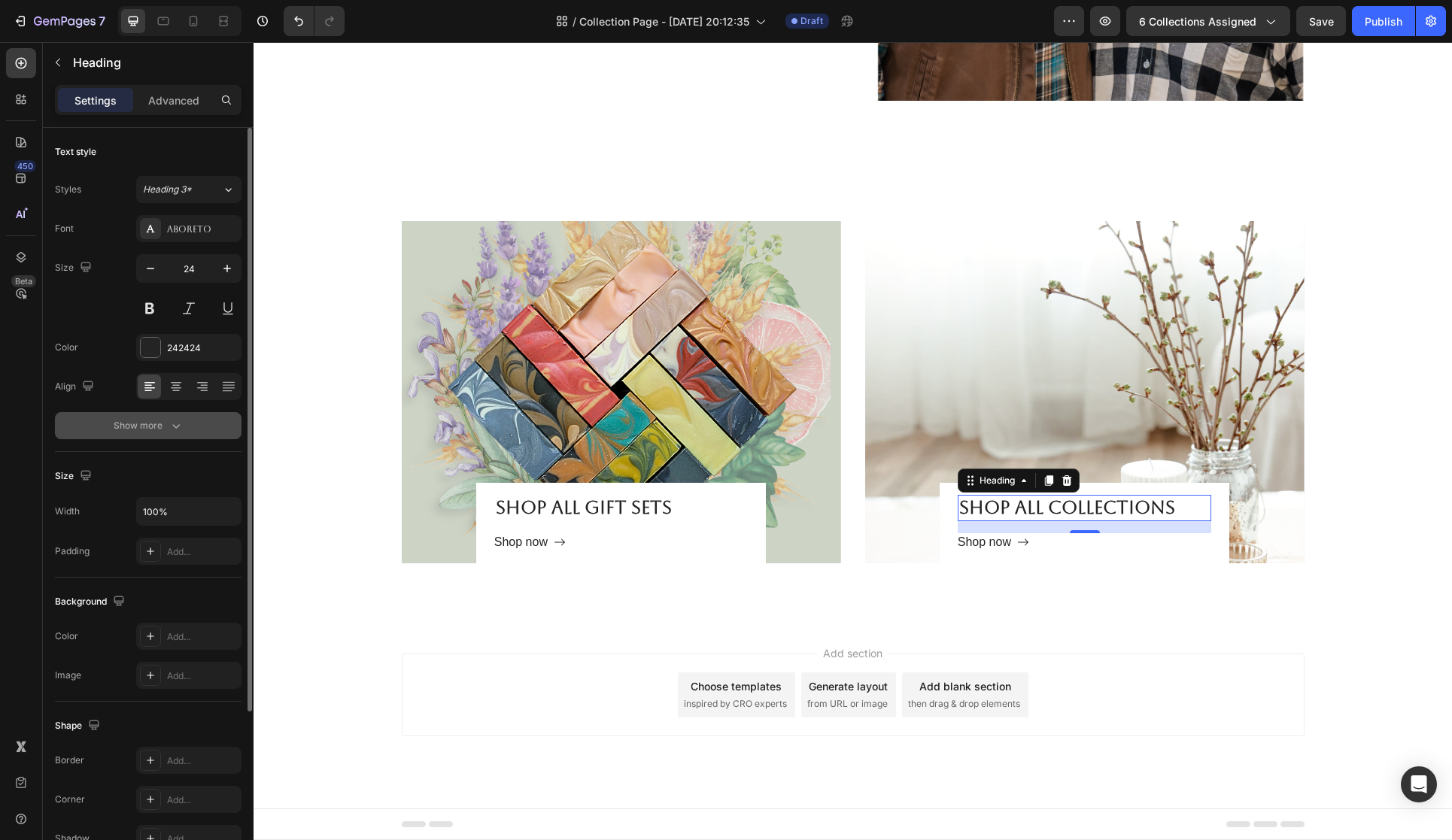
click at [168, 425] on icon "button" at bounding box center [175, 425] width 15 height 15
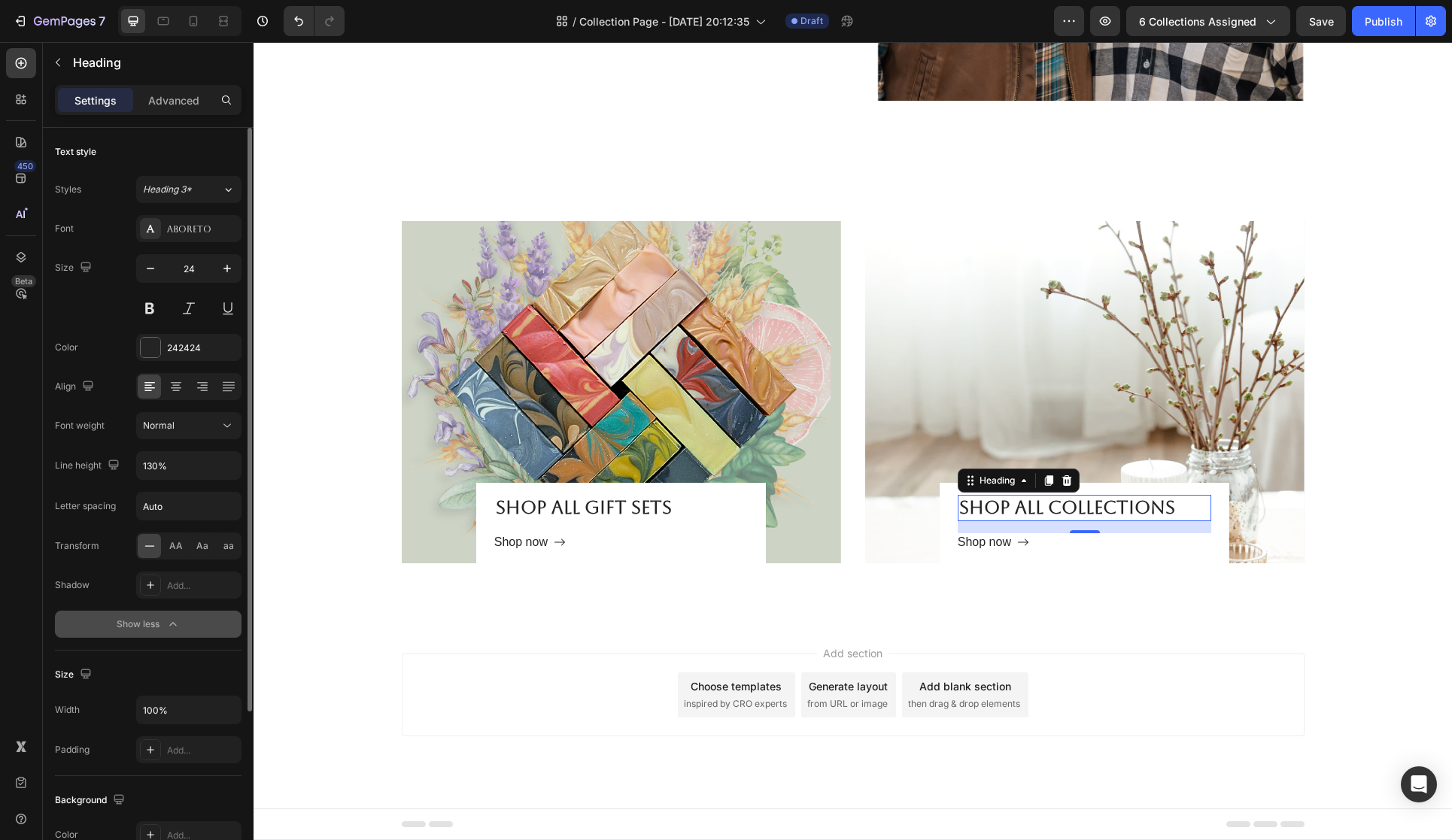
click at [175, 676] on div "Size" at bounding box center [148, 674] width 187 height 24
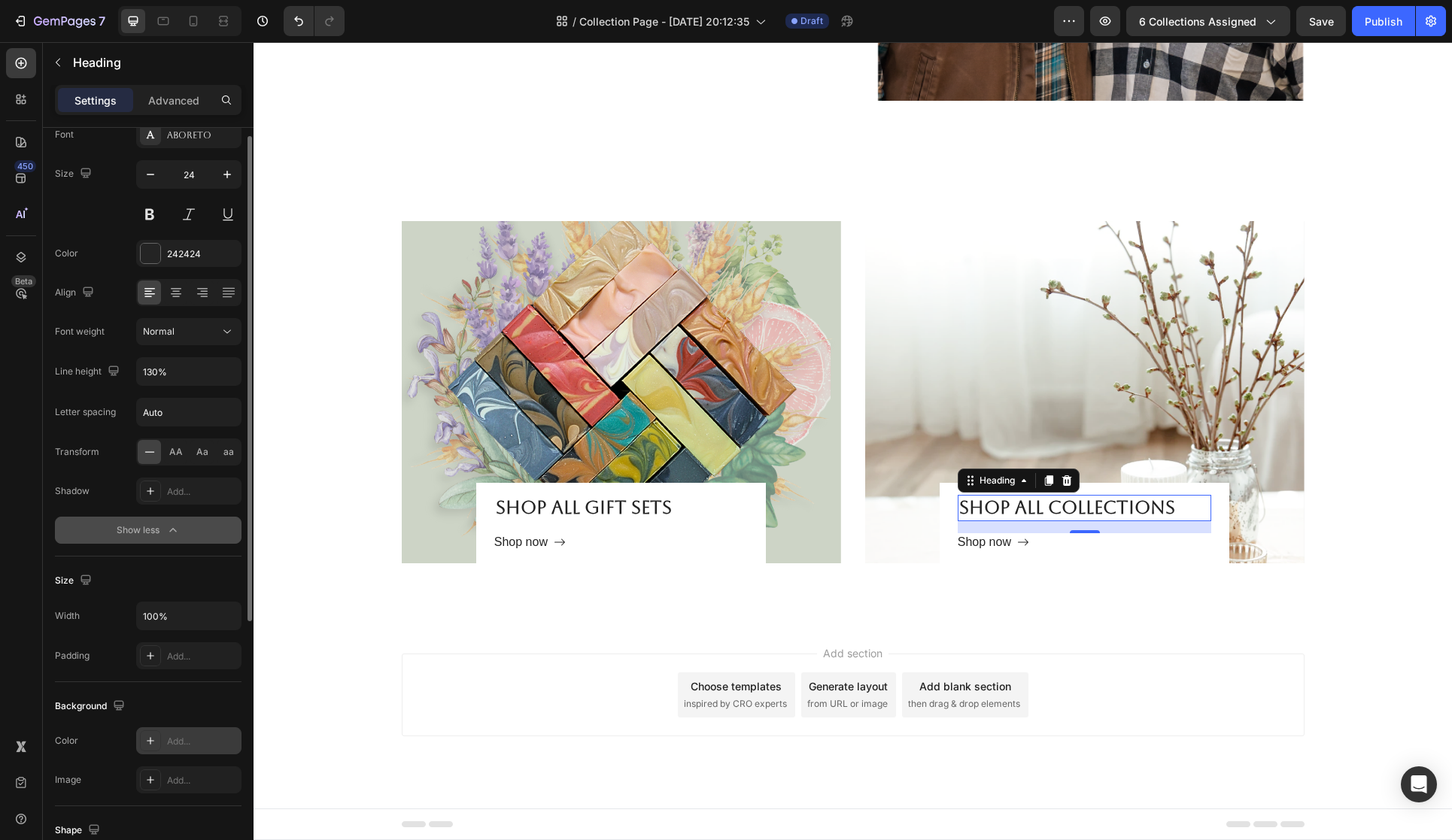
scroll to position [103, 0]
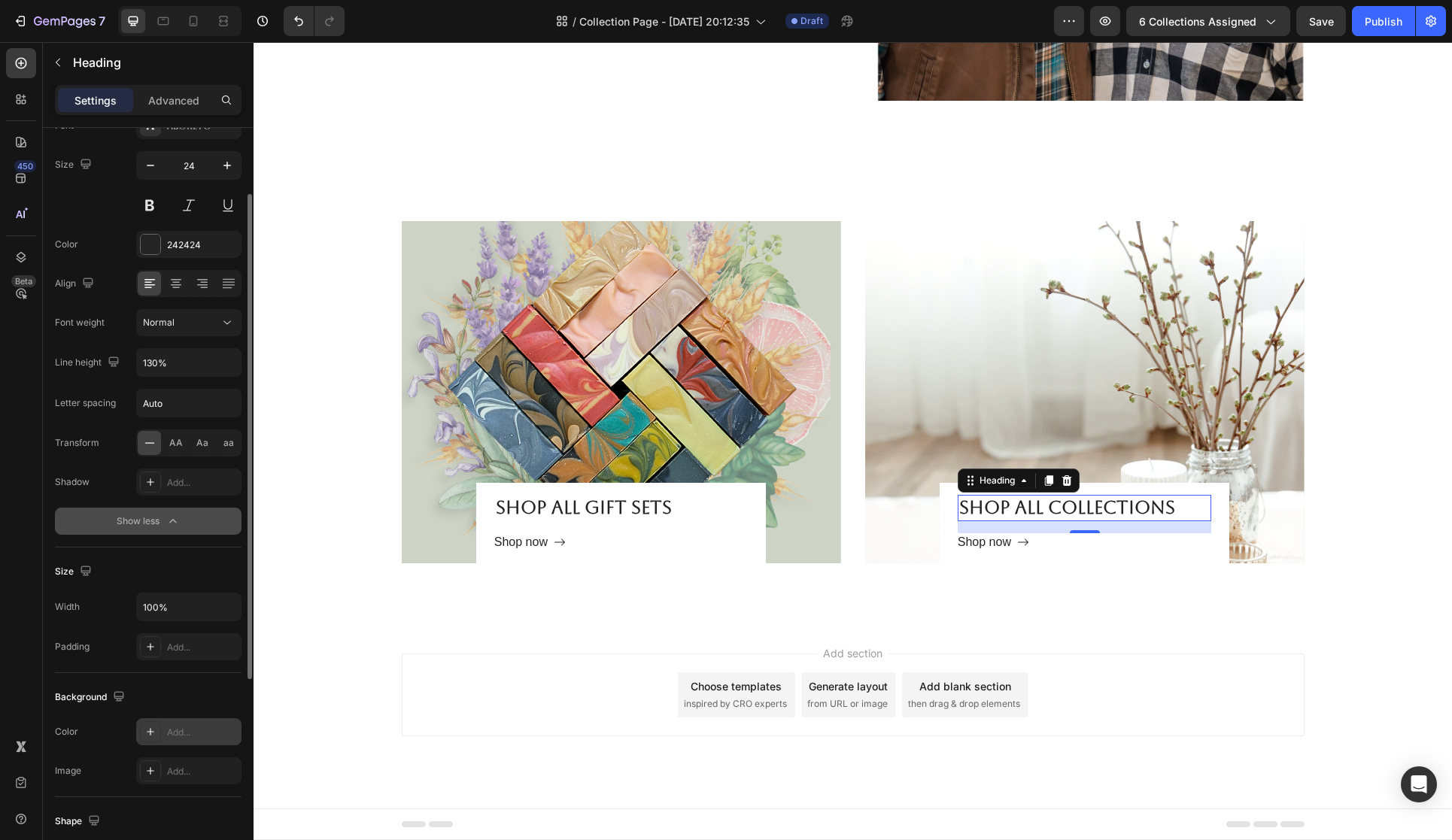
click at [175, 733] on div "Add..." at bounding box center [202, 733] width 71 height 14
click at [155, 692] on div "Background" at bounding box center [148, 697] width 187 height 24
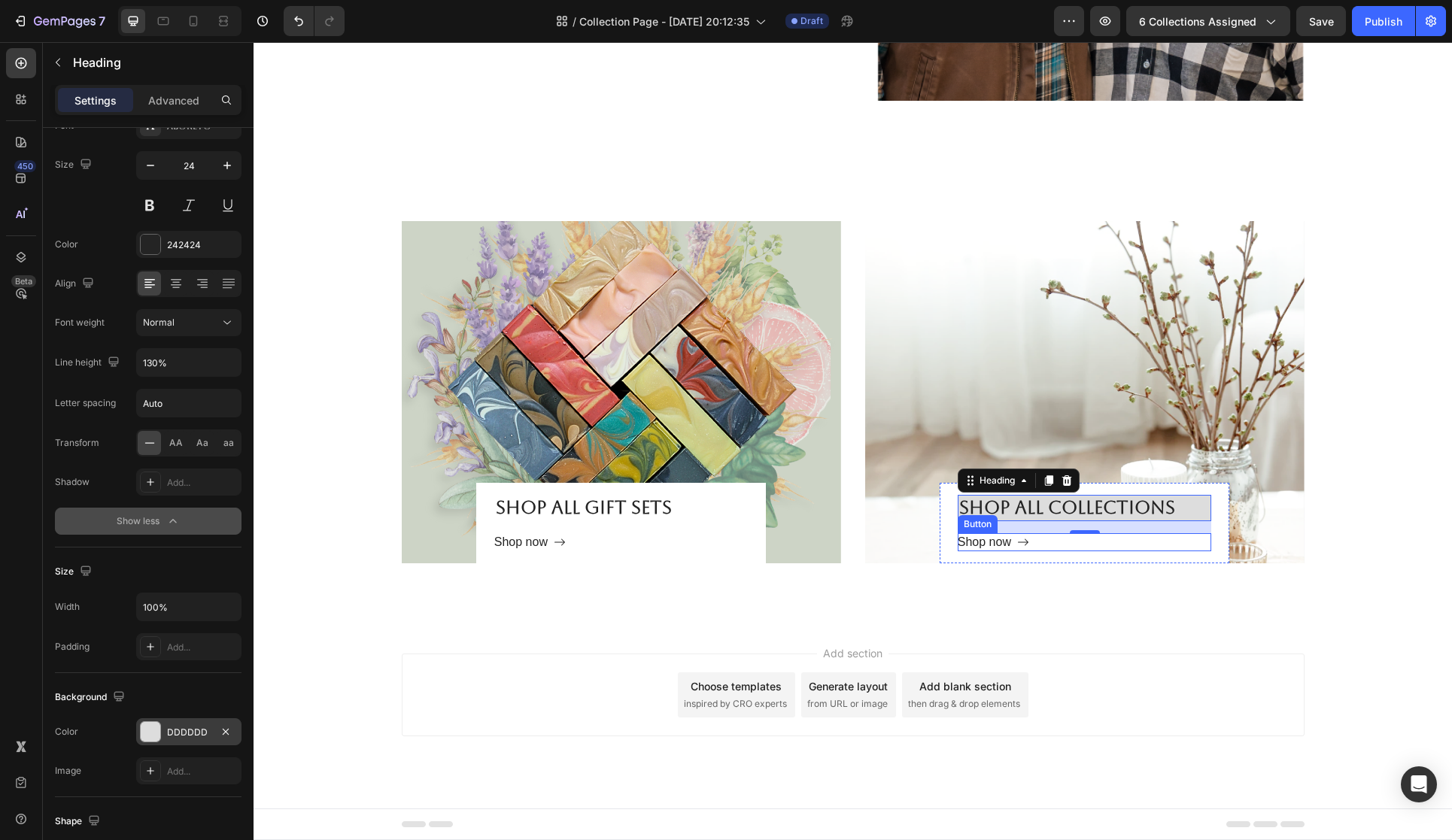
click at [1030, 541] on div "Shop now Button" at bounding box center [1084, 542] width 253 height 18
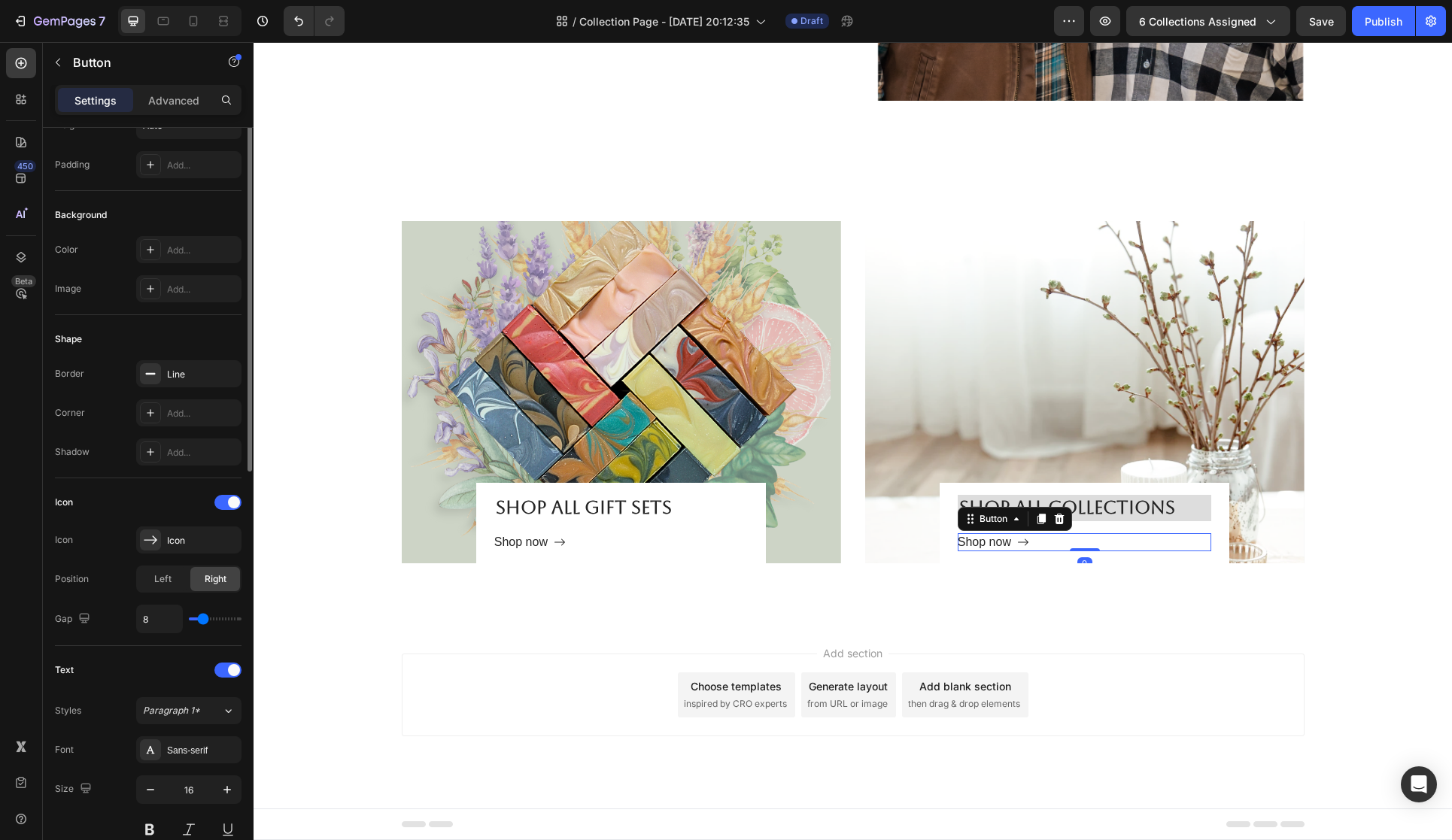
scroll to position [0, 0]
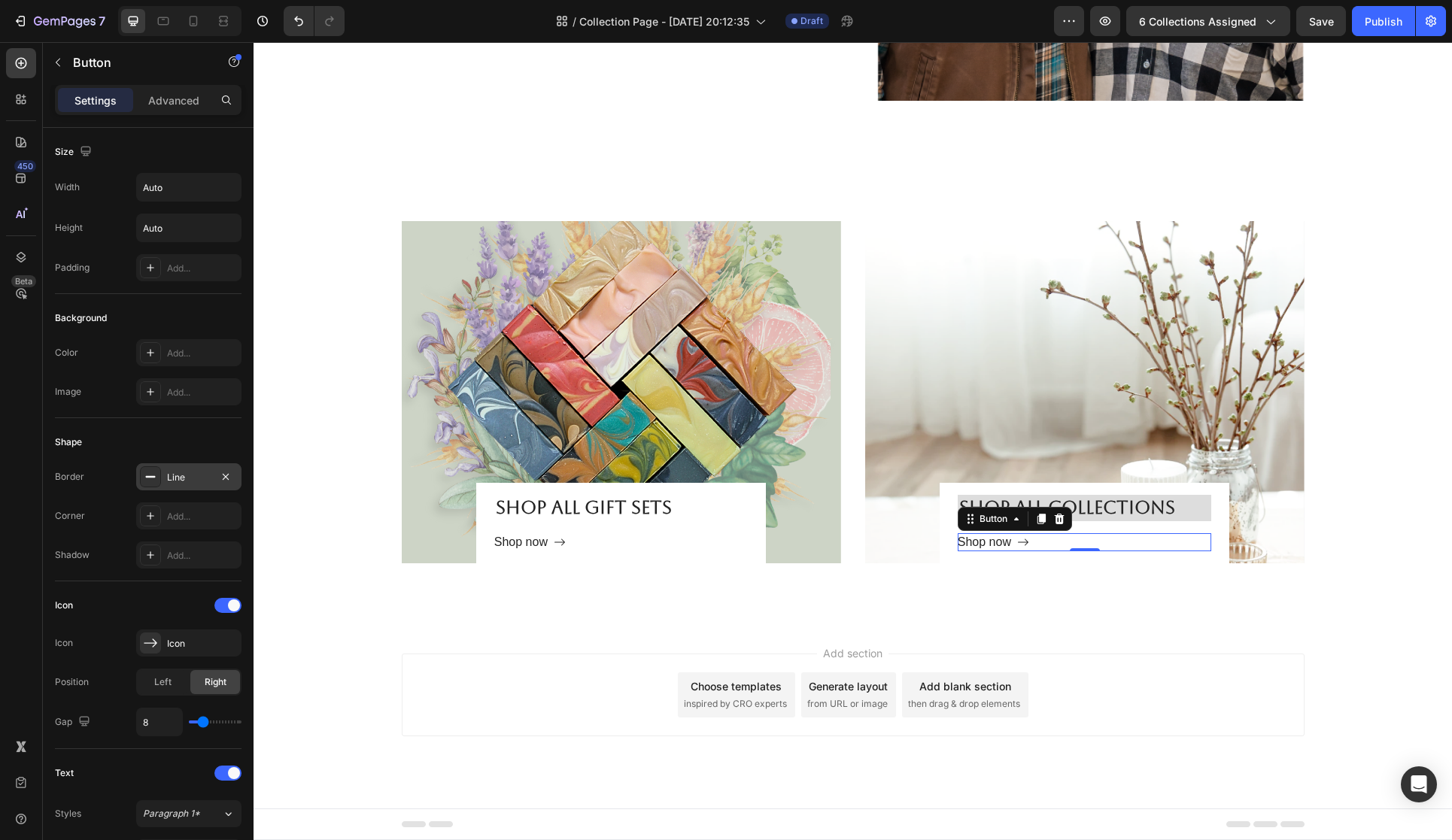
click at [189, 477] on div "Line" at bounding box center [188, 478] width 44 height 14
click at [161, 617] on div "Icon" at bounding box center [148, 605] width 187 height 24
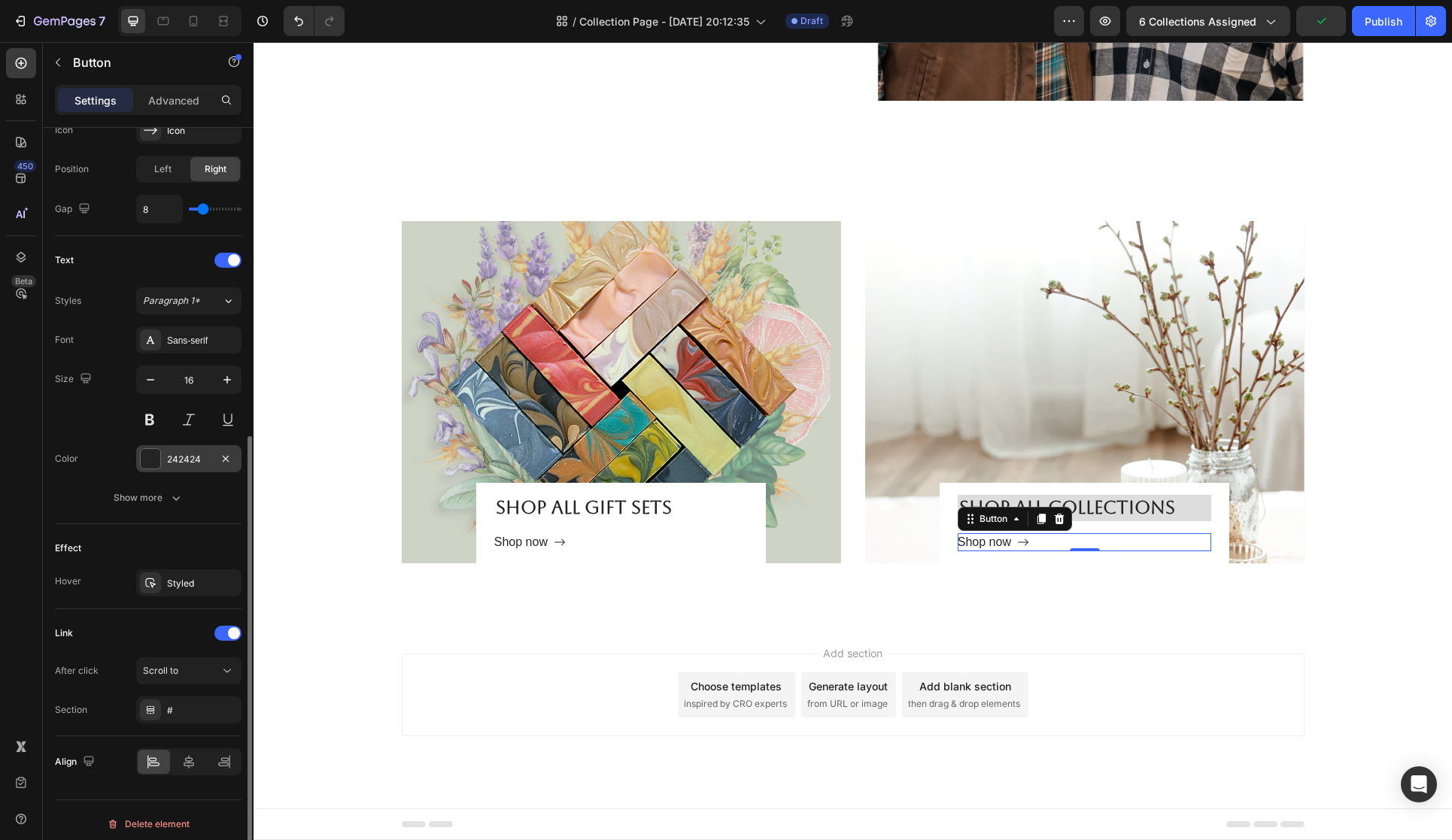
scroll to position [516, 0]
click at [200, 585] on div "Styled" at bounding box center [188, 581] width 44 height 14
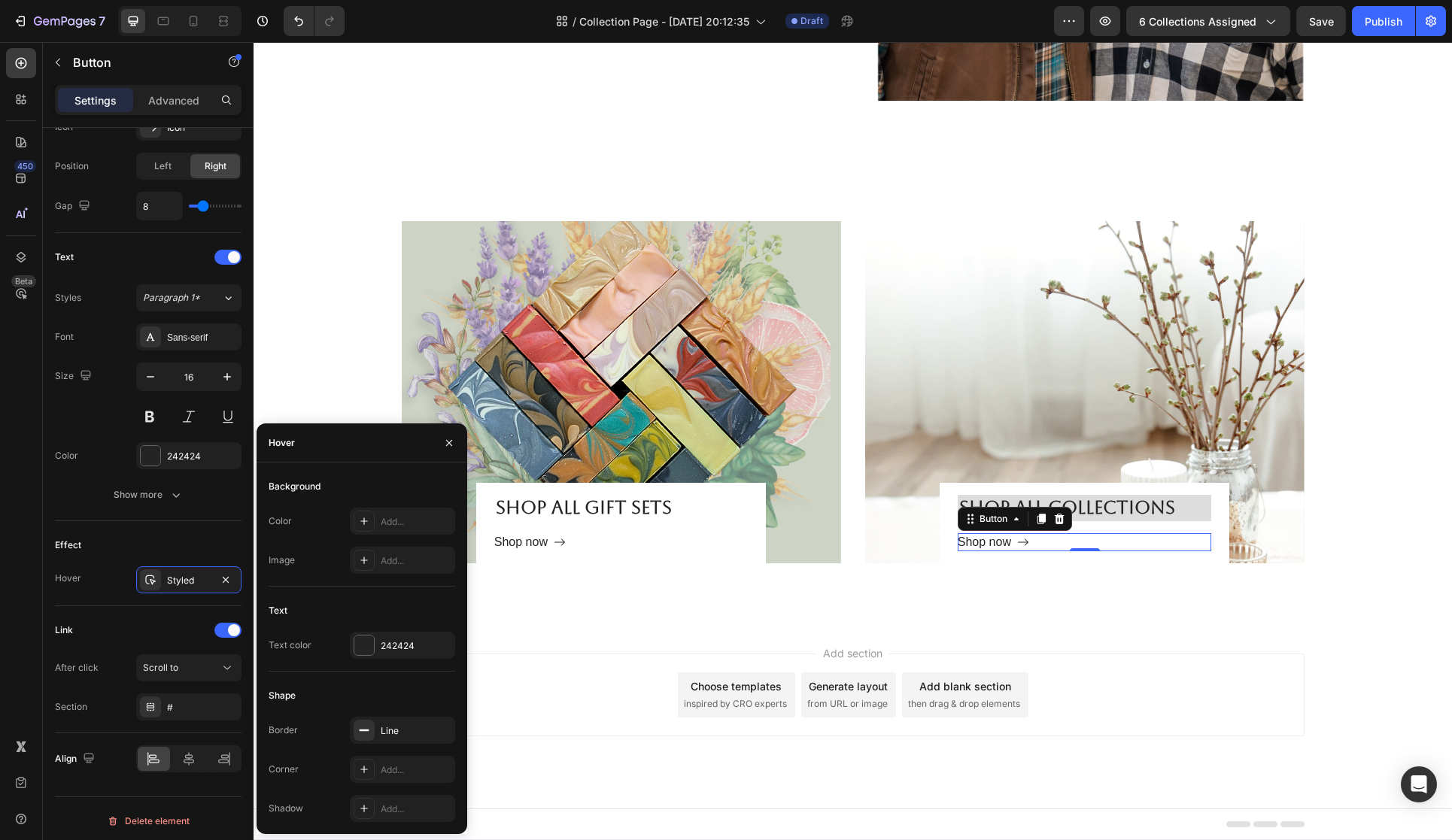
click at [161, 627] on div "Link" at bounding box center [148, 630] width 187 height 24
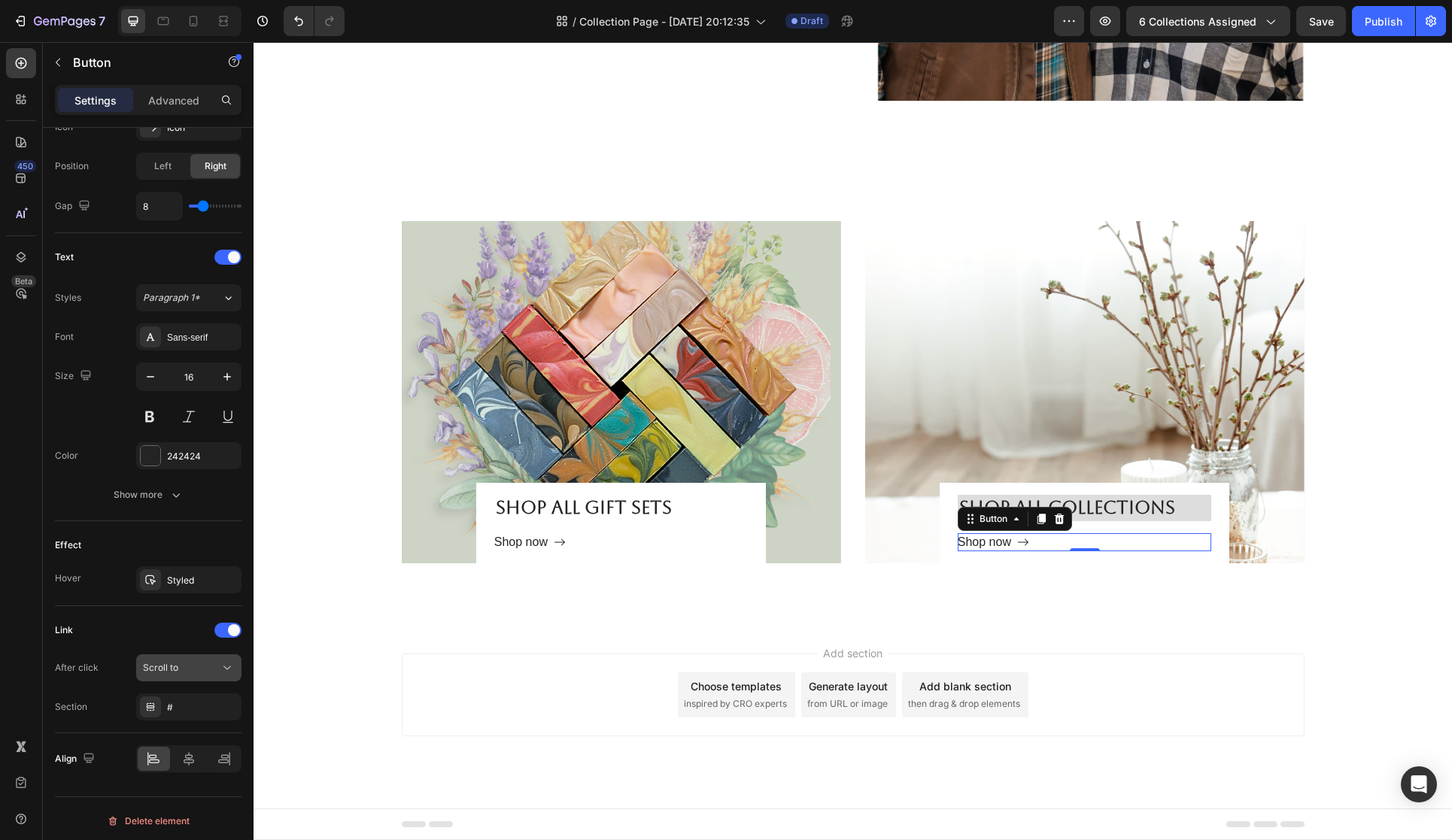
click at [176, 665] on span "Scroll to" at bounding box center [161, 667] width 36 height 12
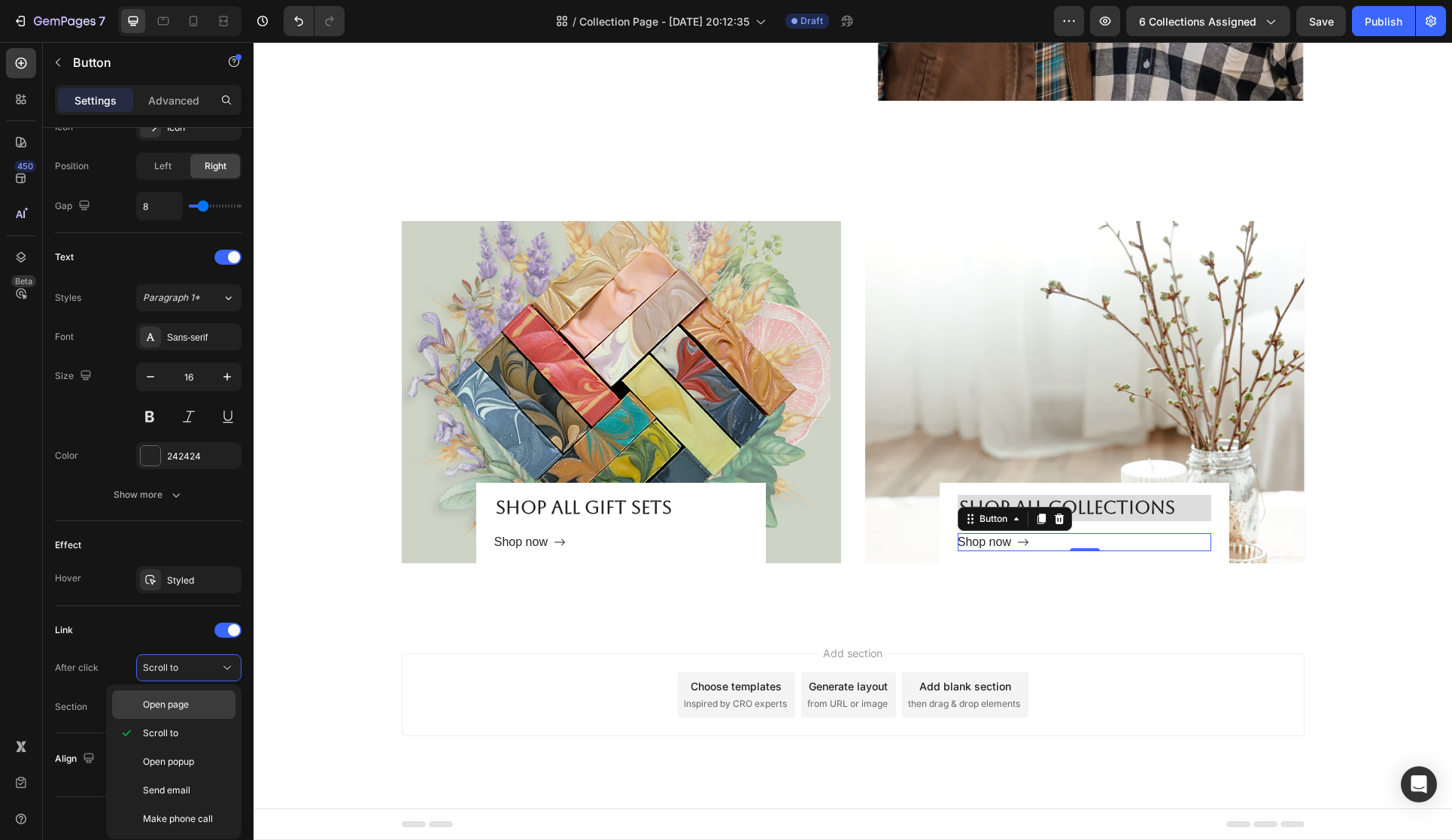
click at [171, 699] on span "Open page" at bounding box center [165, 705] width 46 height 14
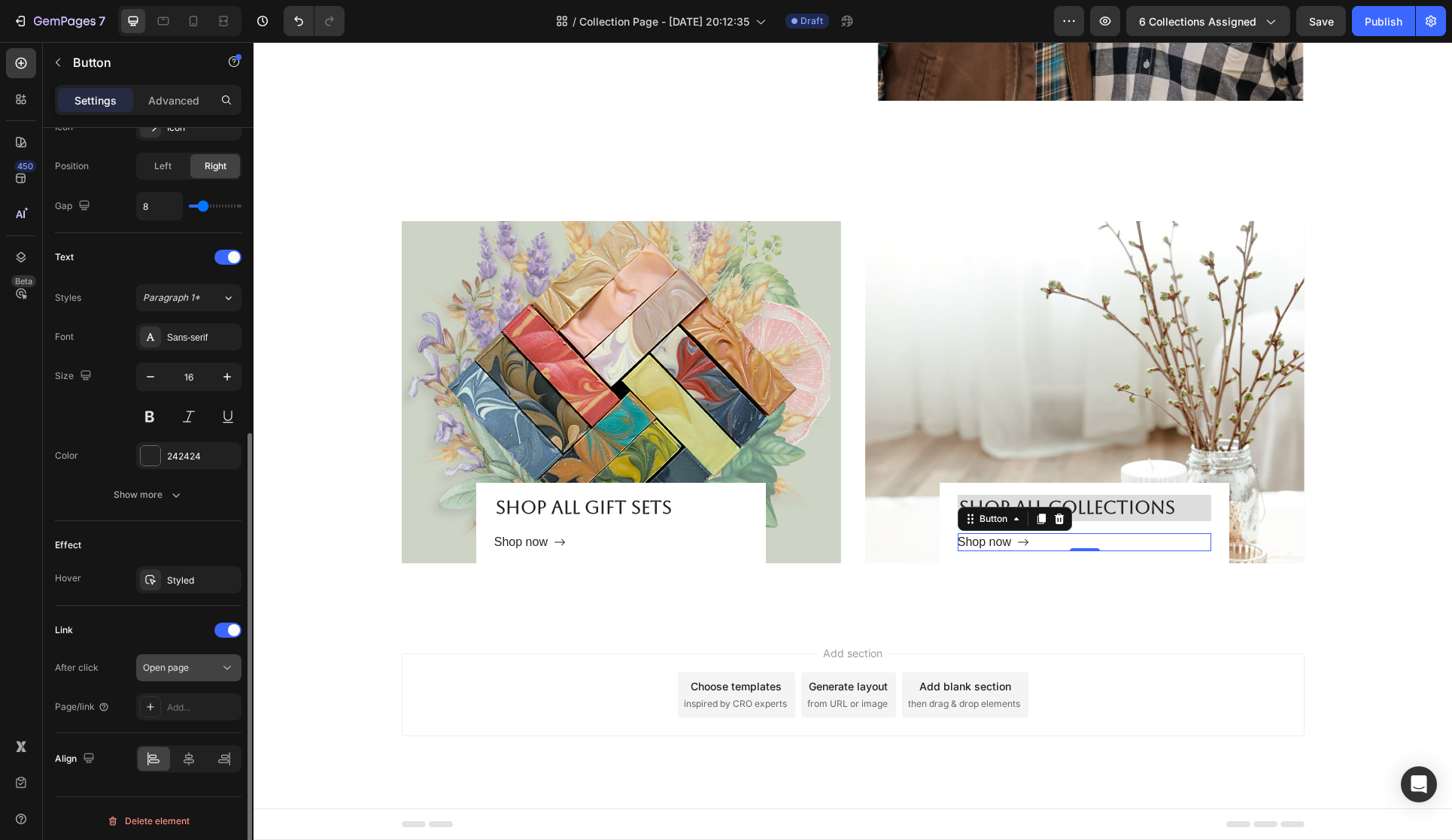
click at [192, 673] on div "Open page" at bounding box center [181, 668] width 76 height 14
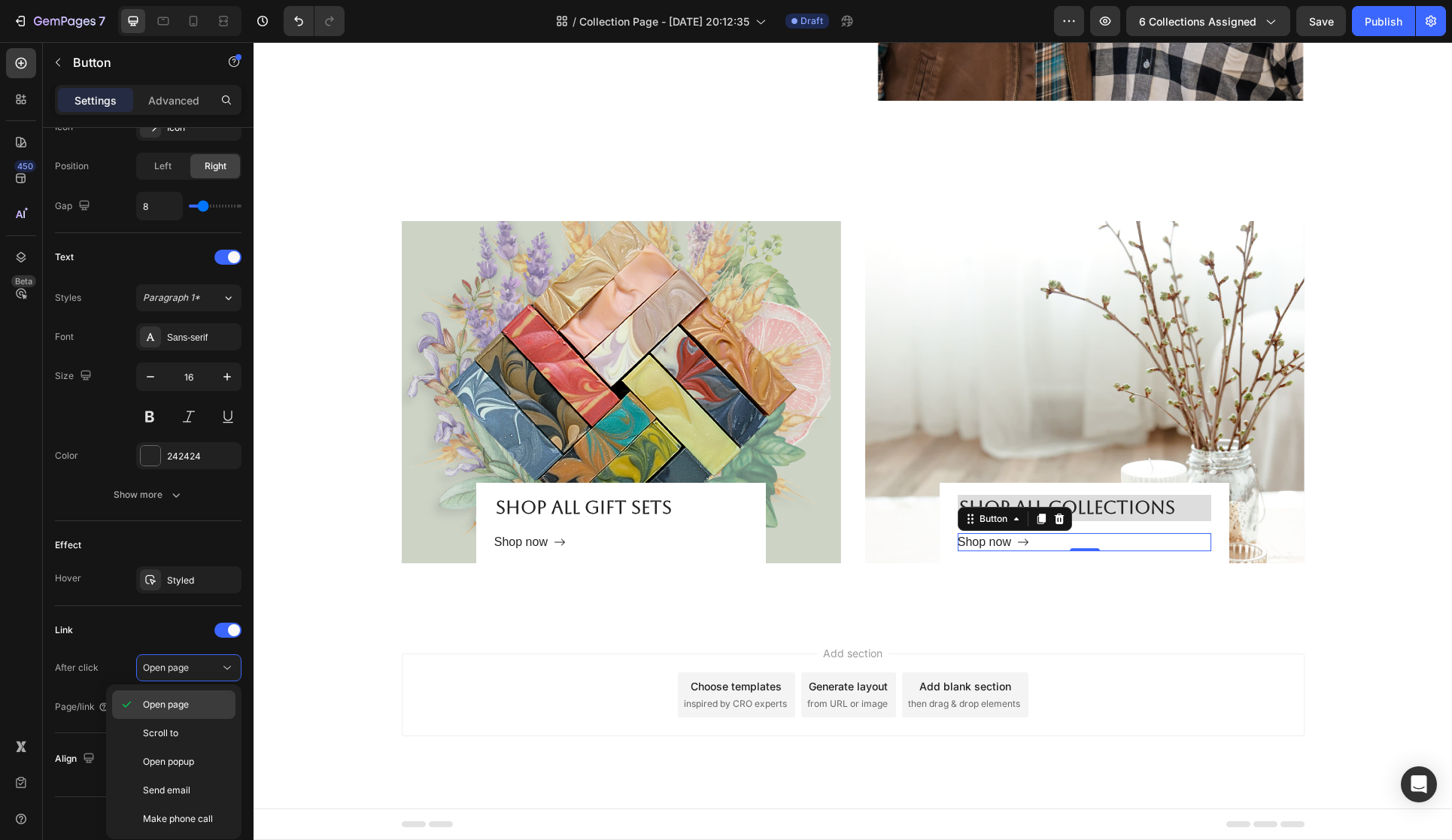
click at [193, 704] on p "Open page" at bounding box center [185, 705] width 86 height 14
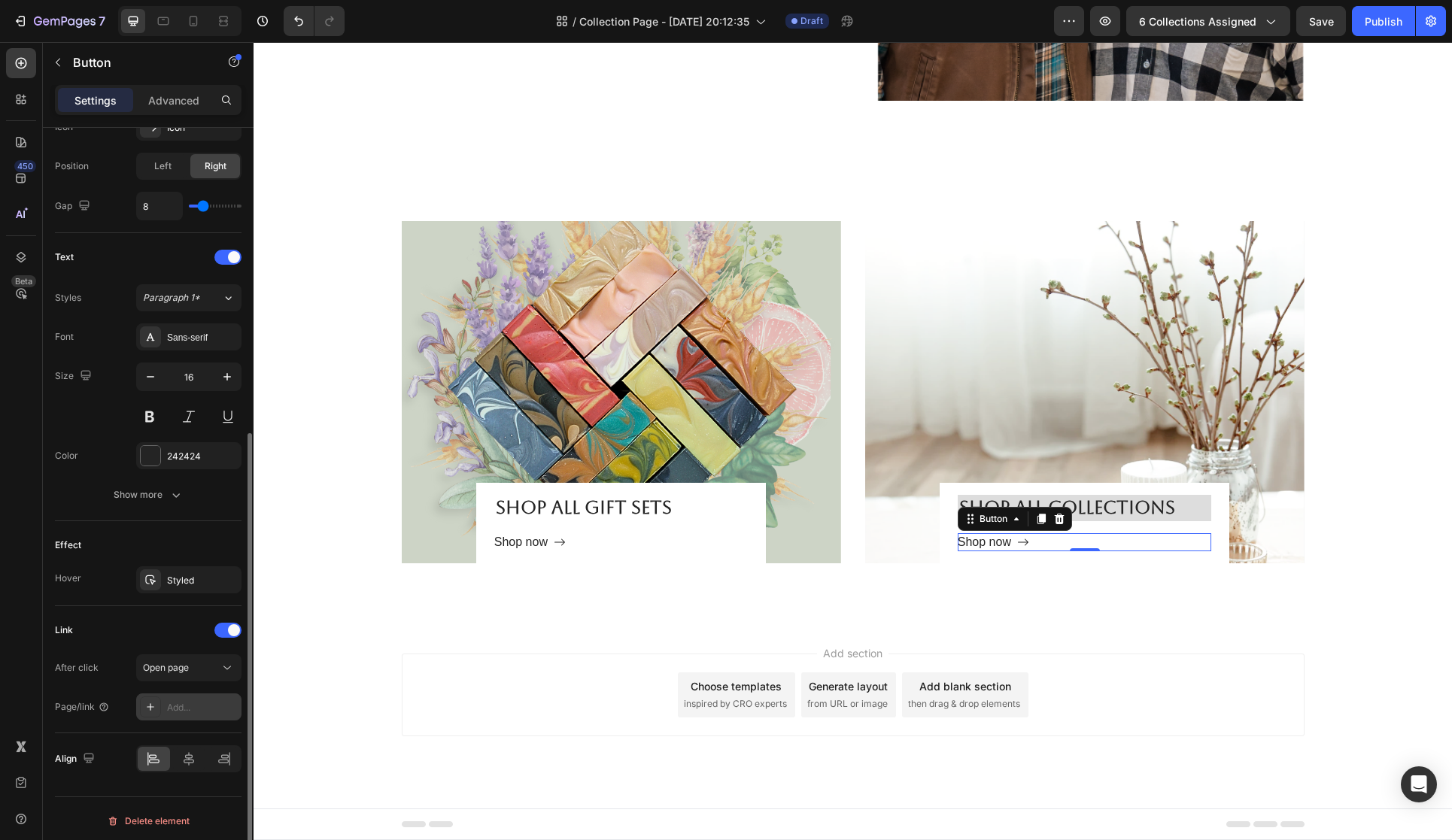
click at [190, 703] on div "Add..." at bounding box center [202, 708] width 71 height 14
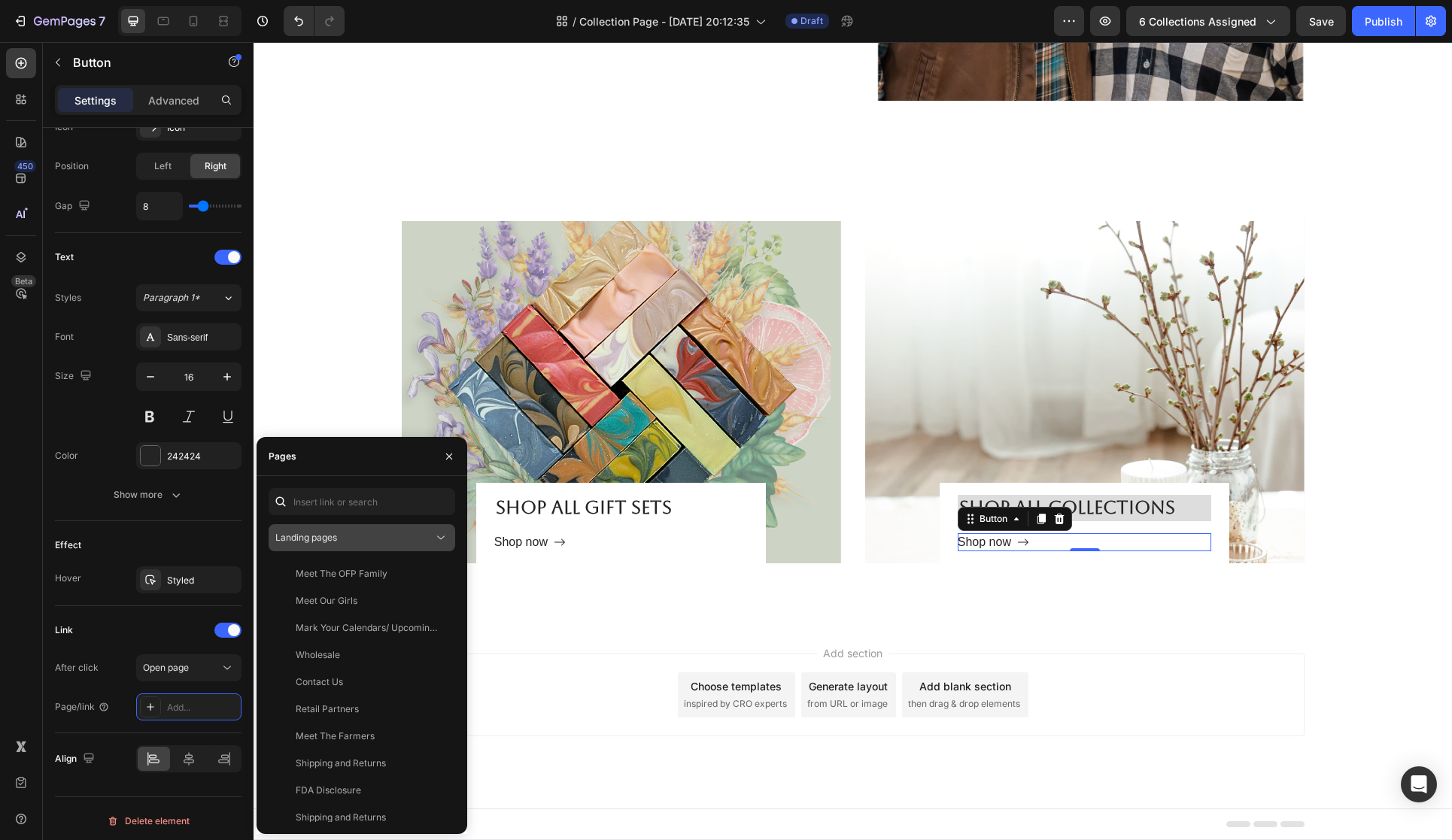
click at [431, 536] on div "Landing pages" at bounding box center [355, 538] width 158 height 14
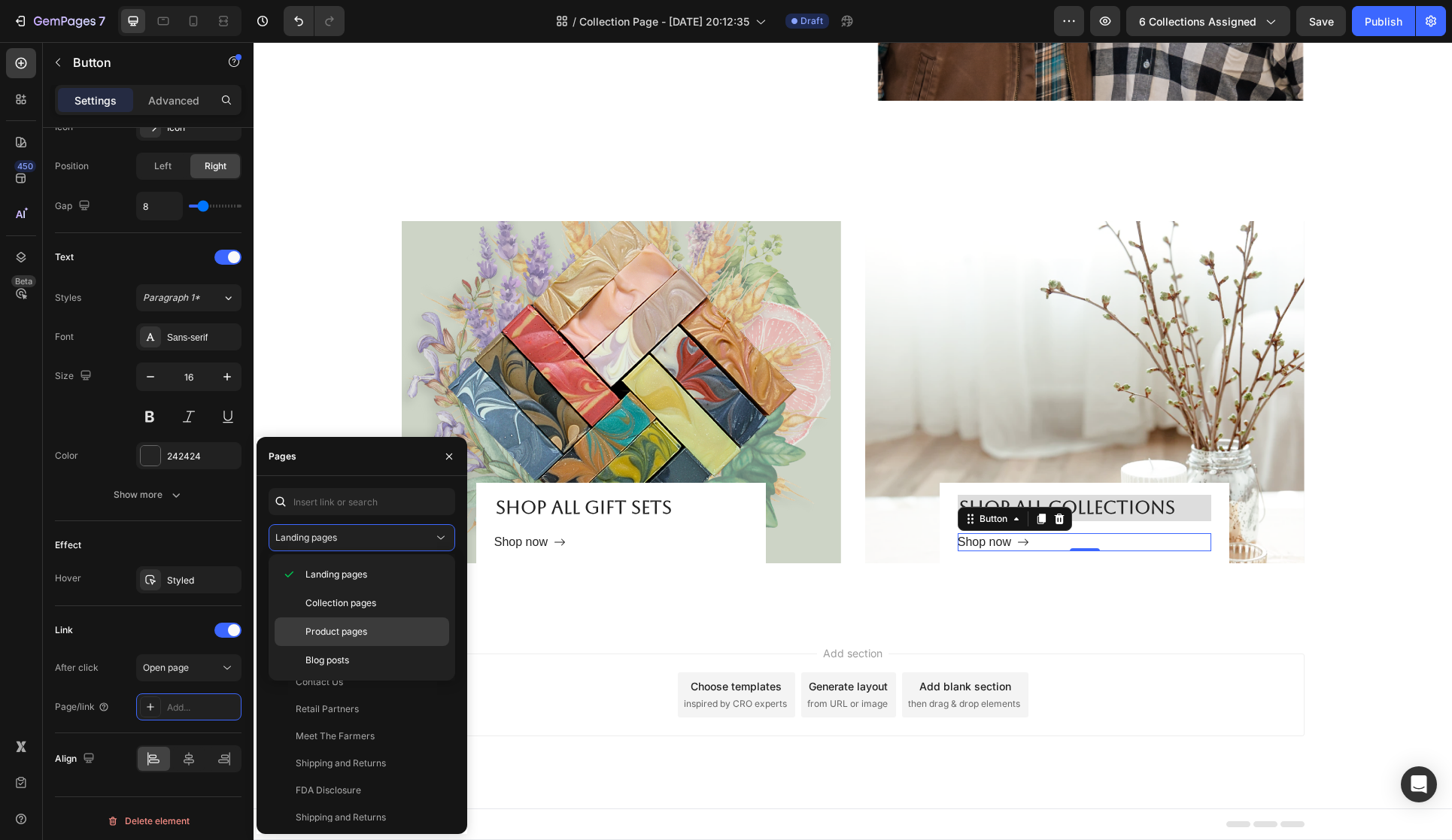
click at [406, 646] on div "Product pages" at bounding box center [362, 660] width 175 height 29
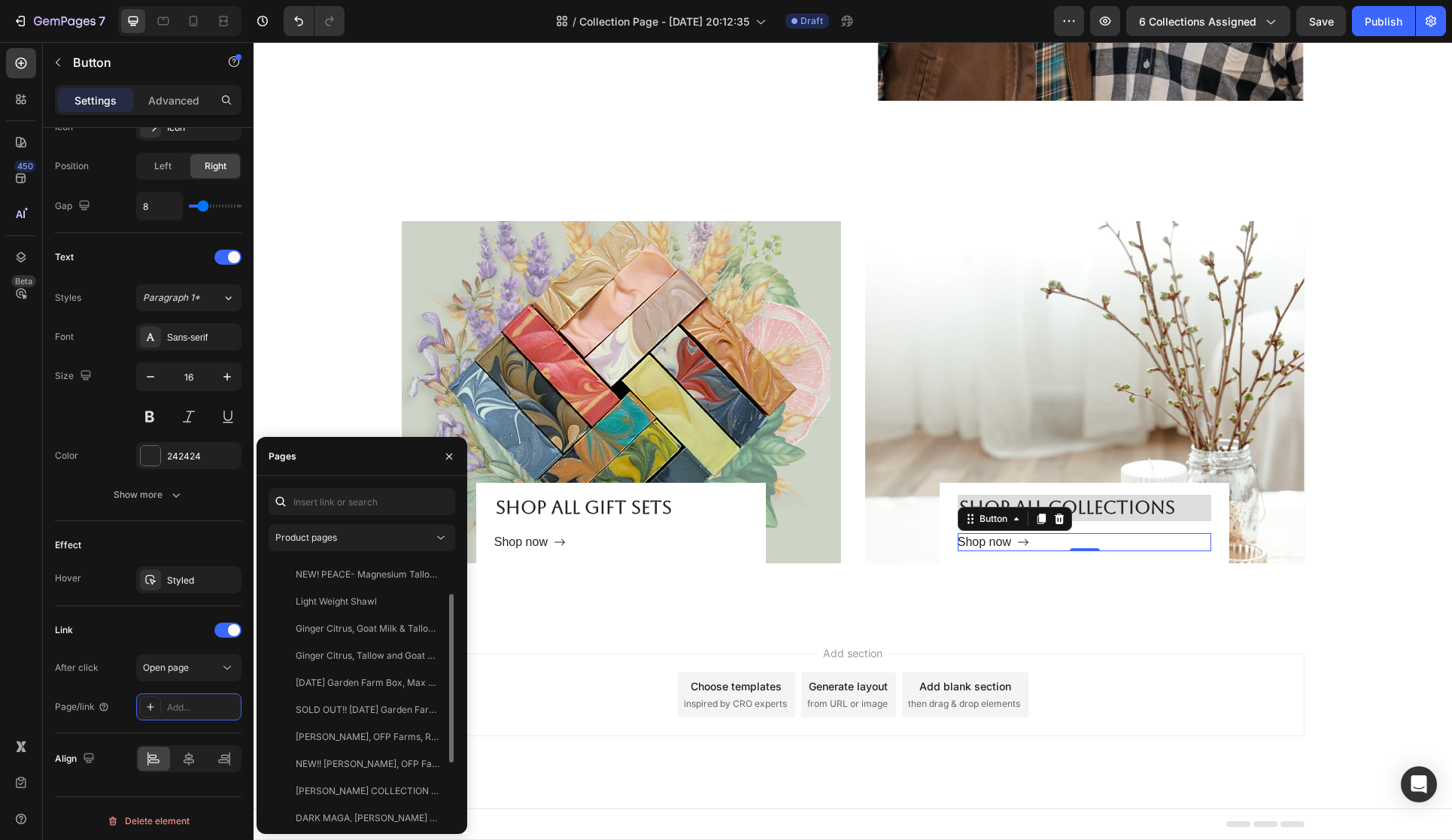
scroll to position [63, 0]
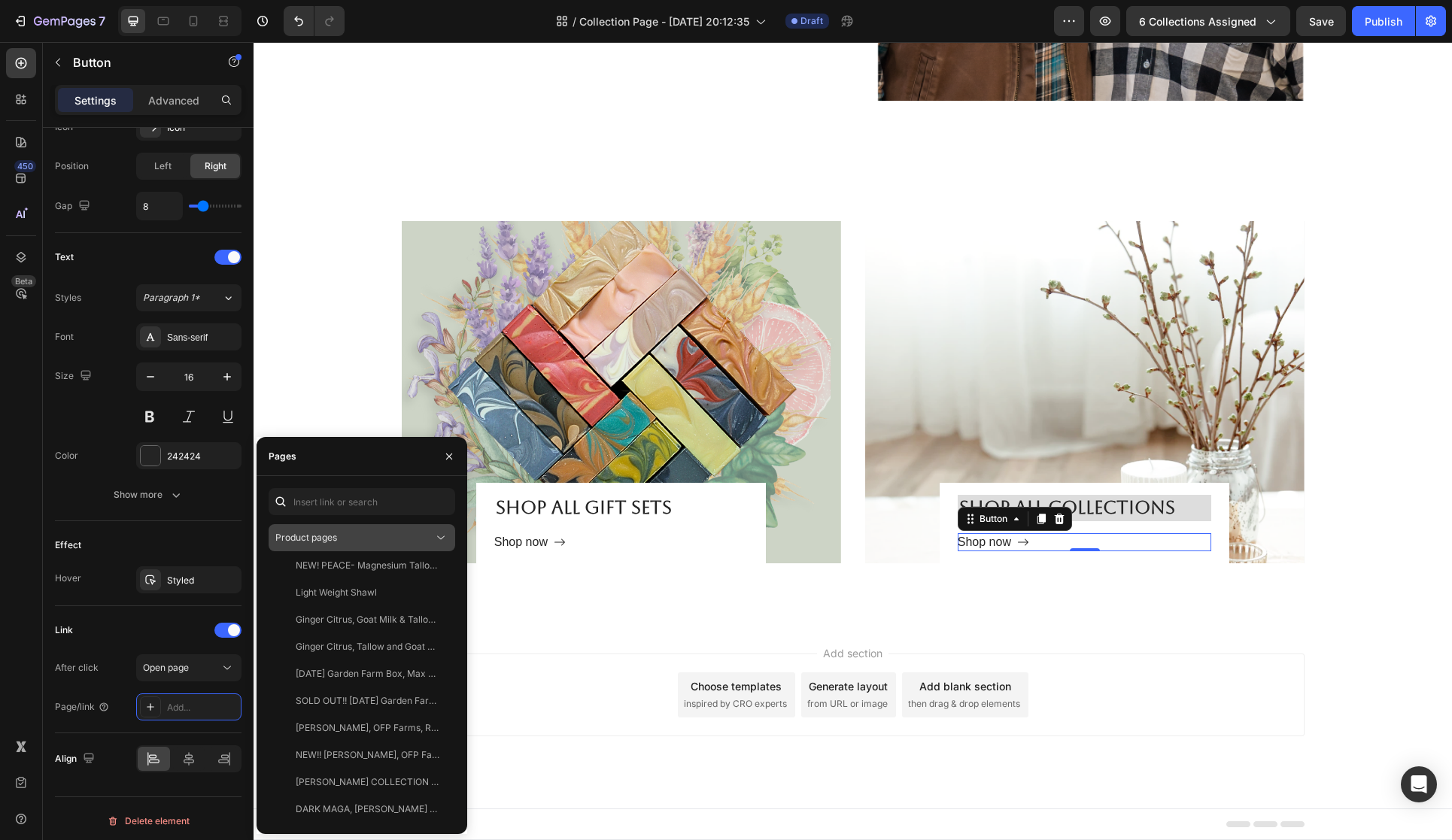
click at [413, 540] on div "Product pages" at bounding box center [355, 538] width 158 height 14
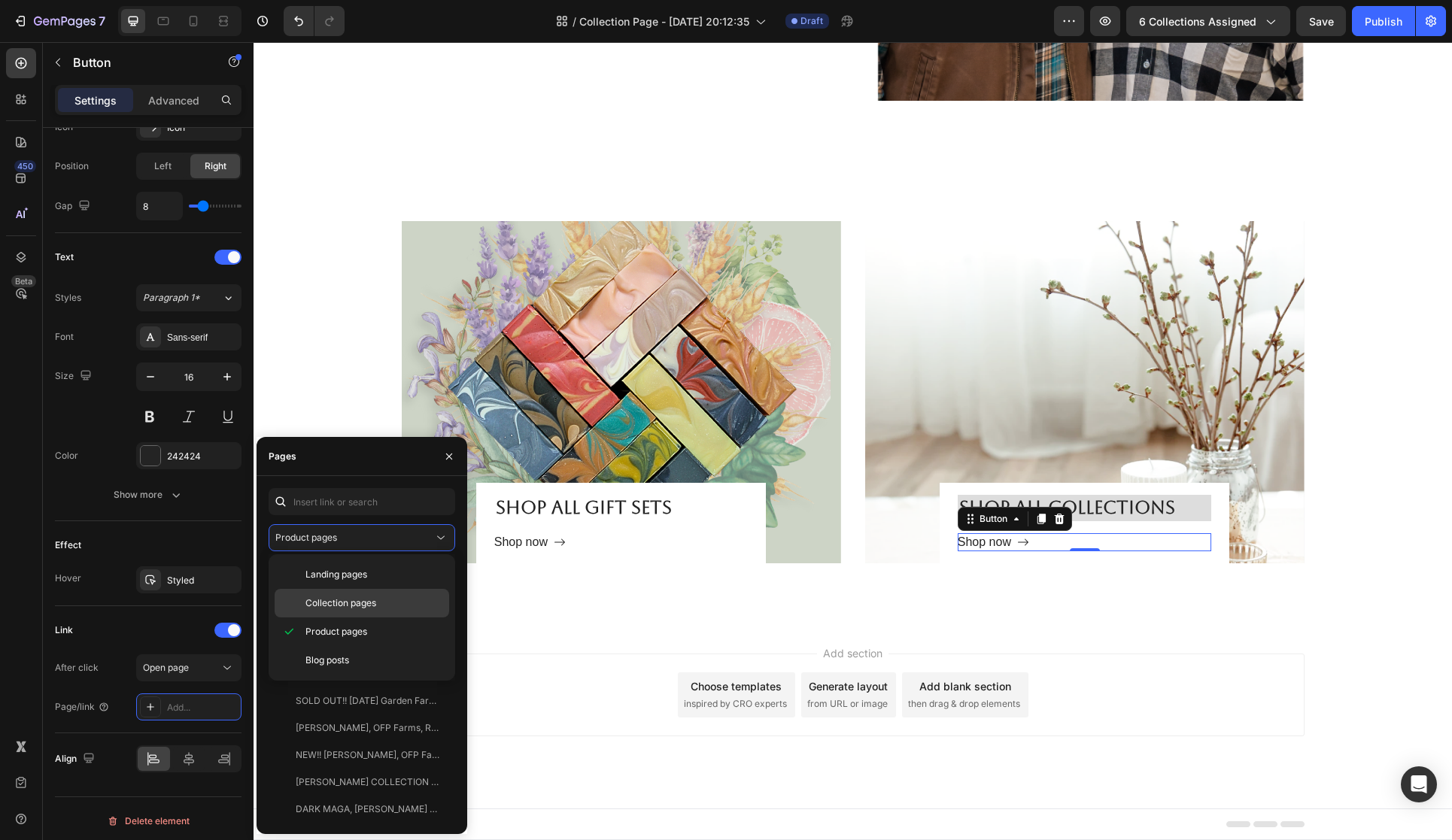
click at [382, 594] on div "Collection pages" at bounding box center [362, 603] width 175 height 29
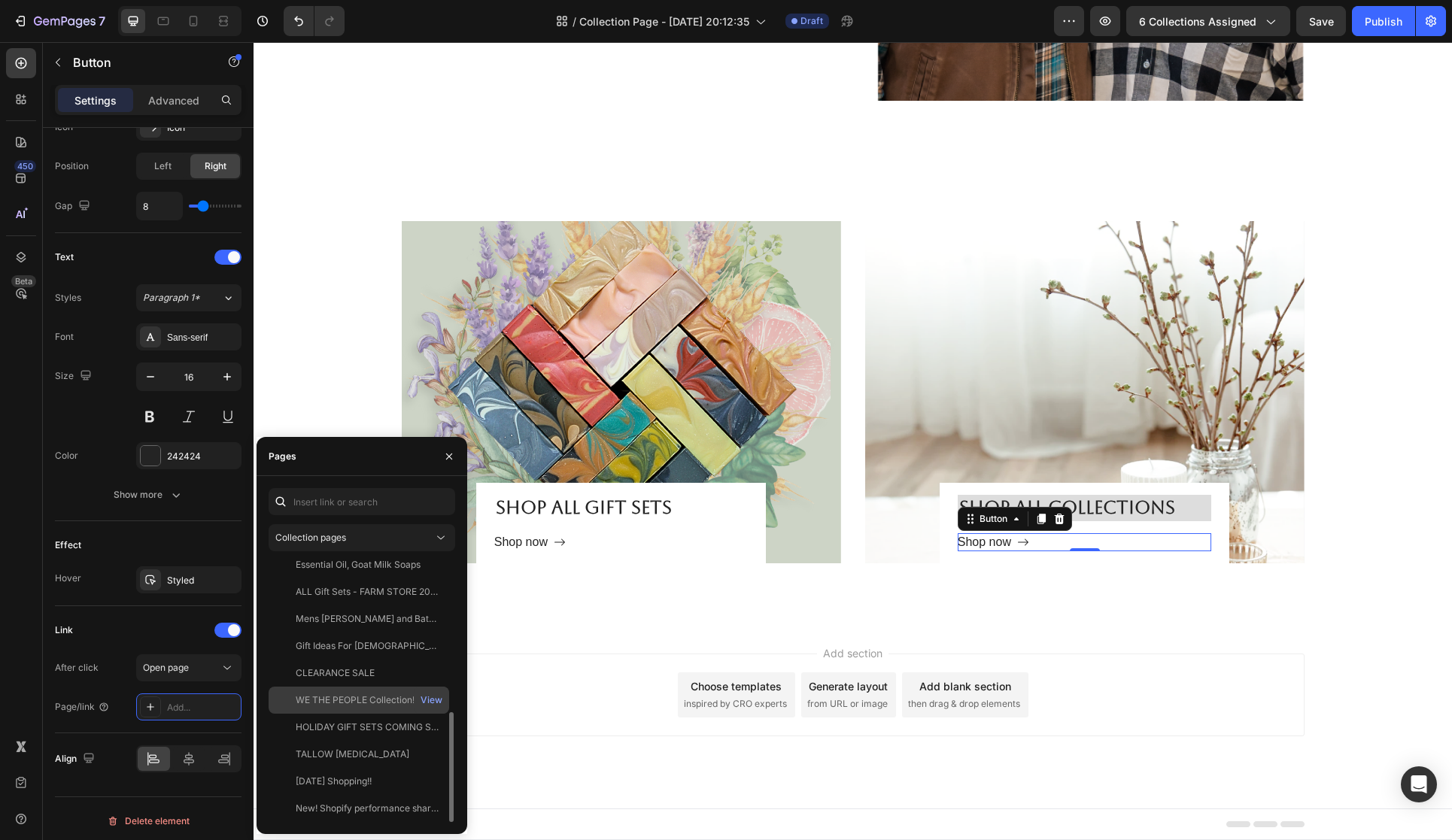
scroll to position [357, 0]
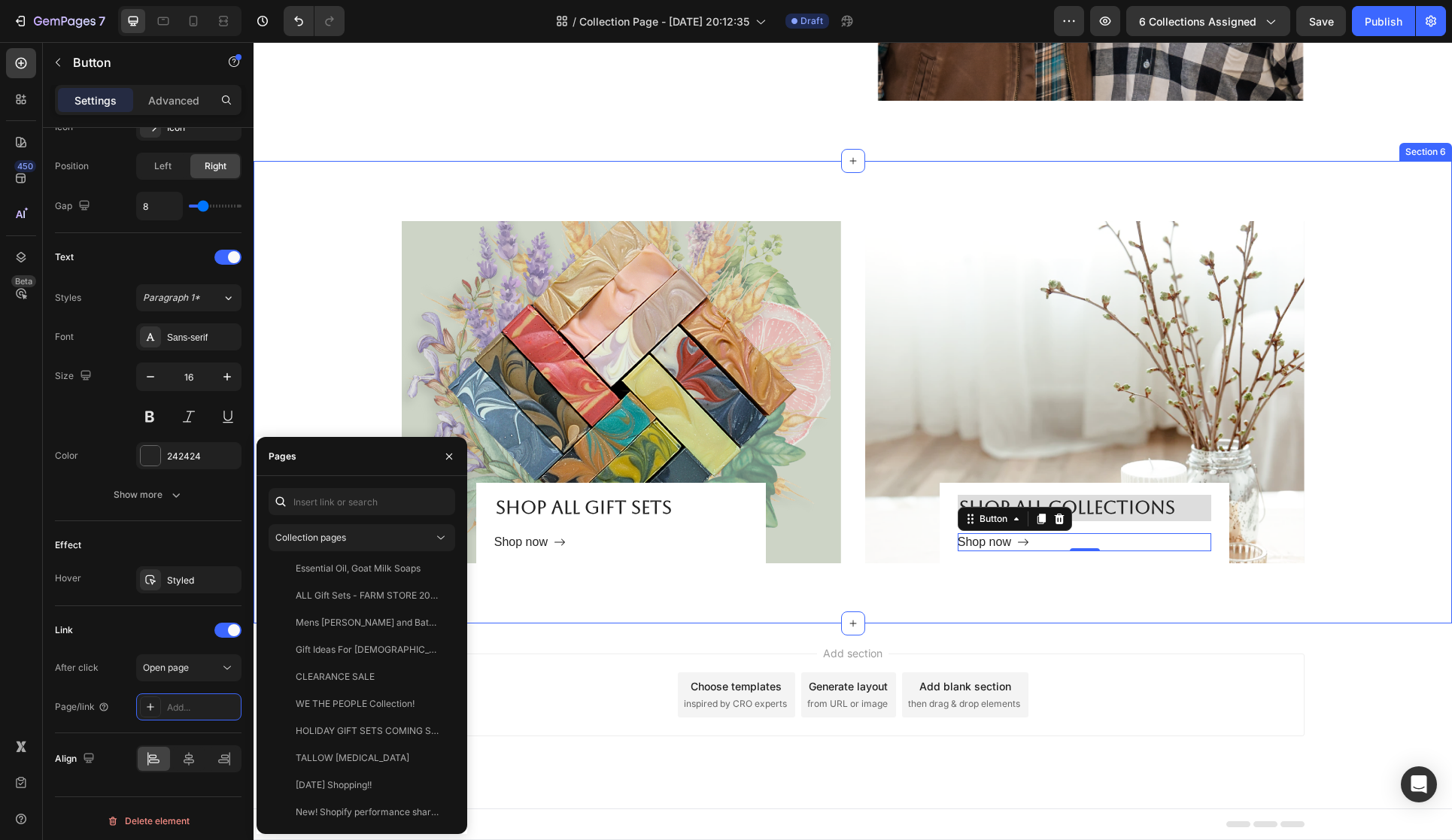
click at [1034, 605] on div "Shop all gift Sets Heading Shop now Button Row Hero Banner Shop all collections…" at bounding box center [853, 391] width 1199 height 462
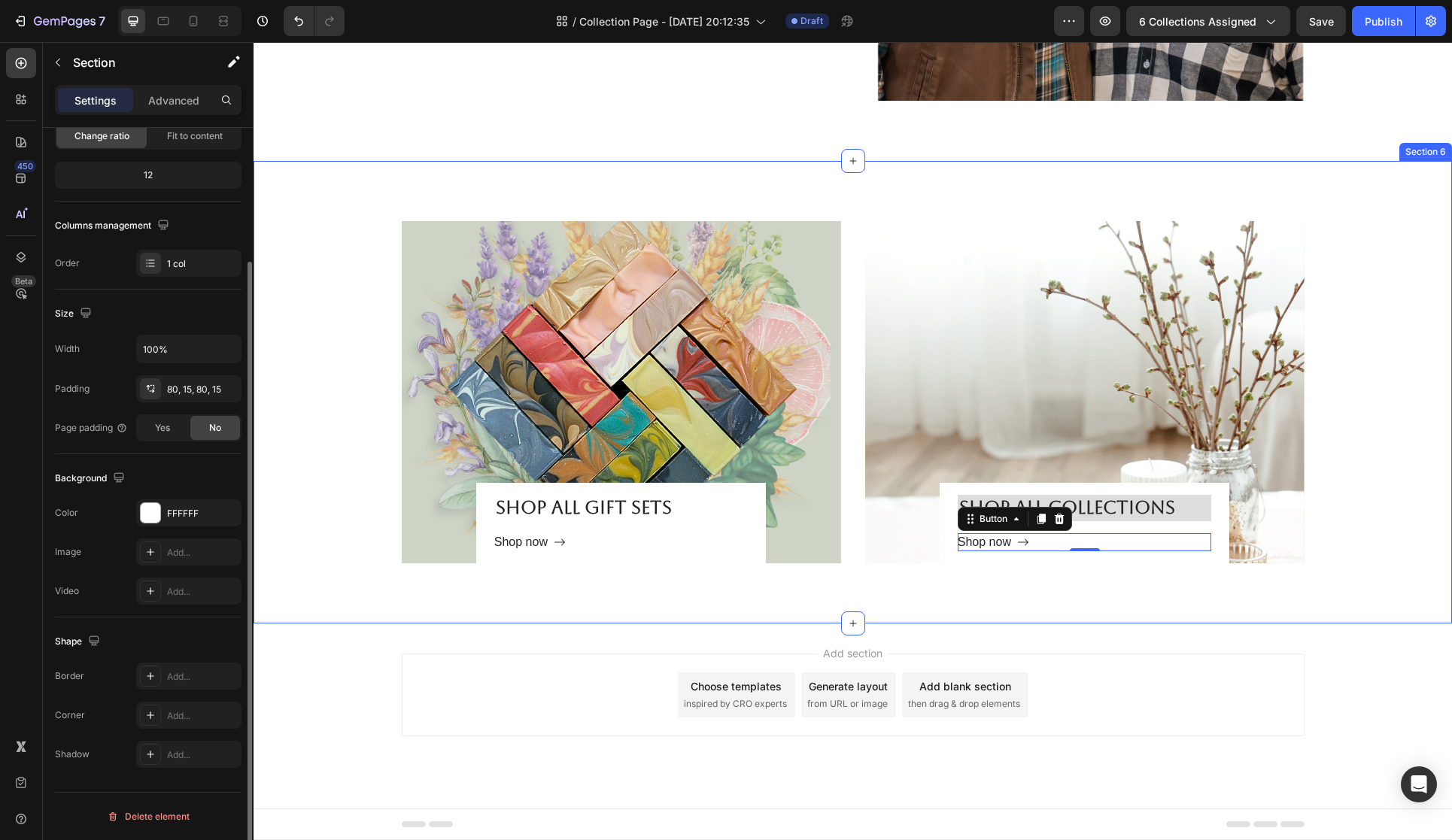
scroll to position [0, 0]
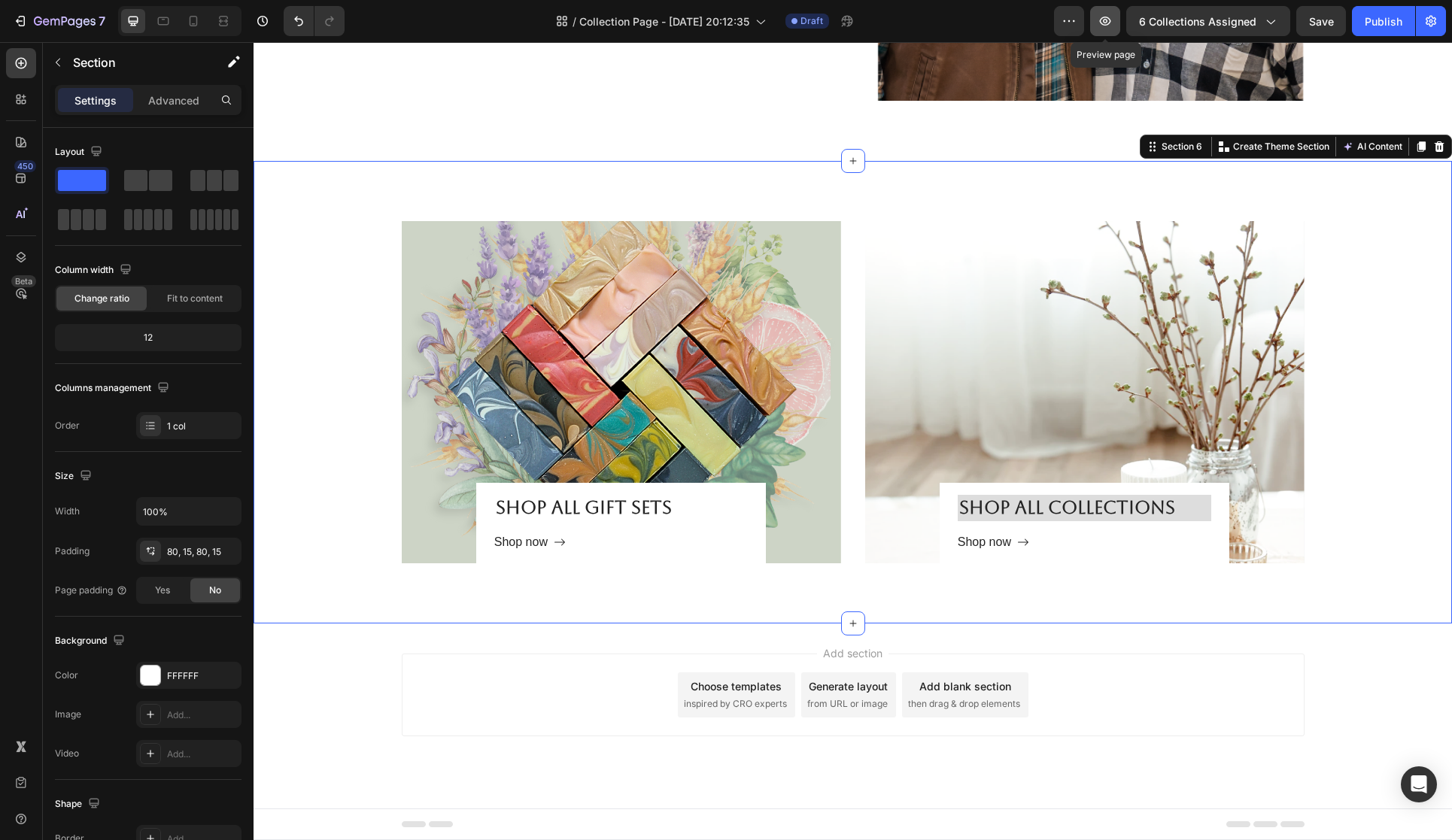
click at [1108, 21] on icon "button" at bounding box center [1104, 21] width 15 height 15
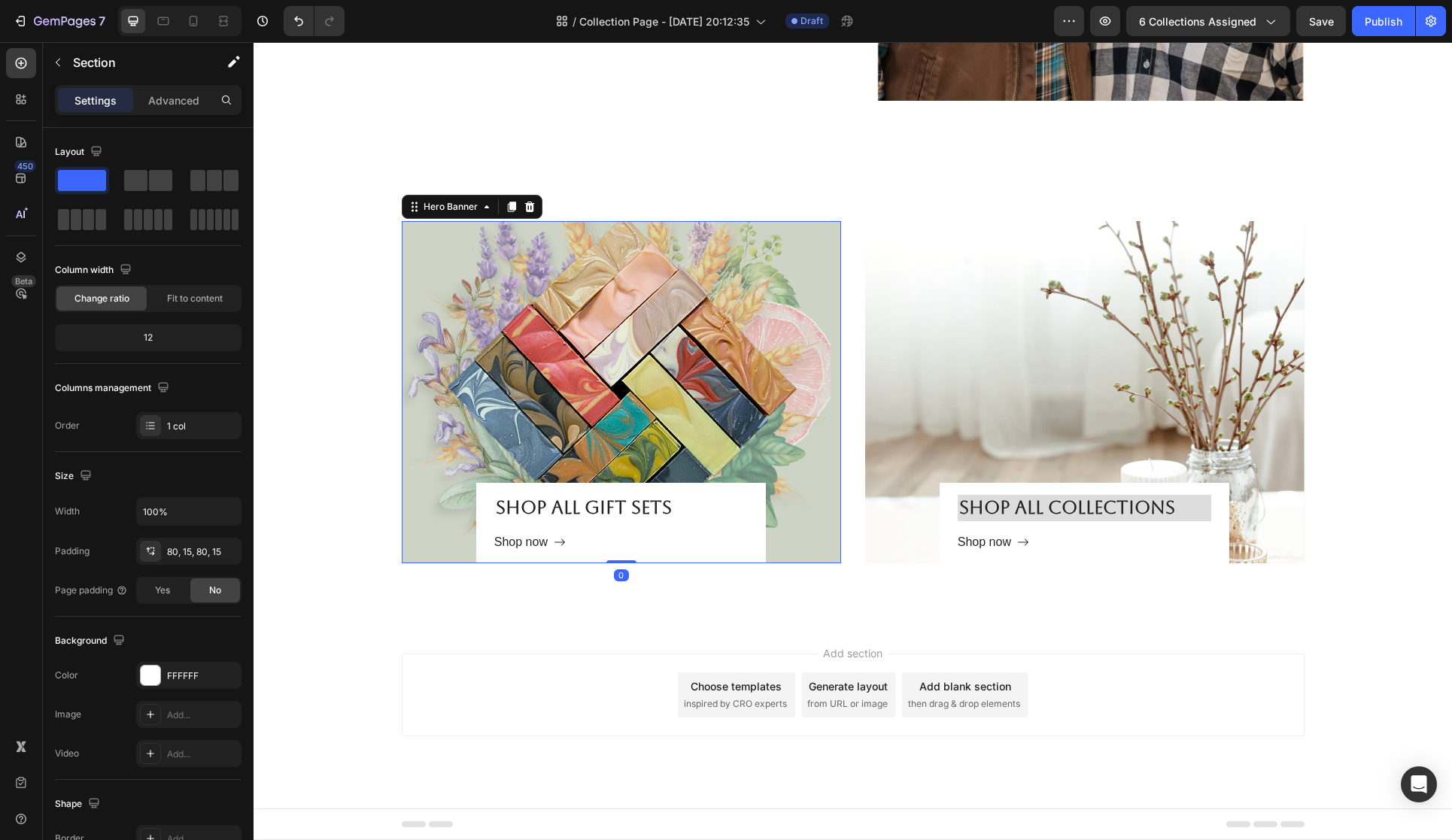
click at [549, 276] on div "Overlay" at bounding box center [621, 391] width 439 height 342
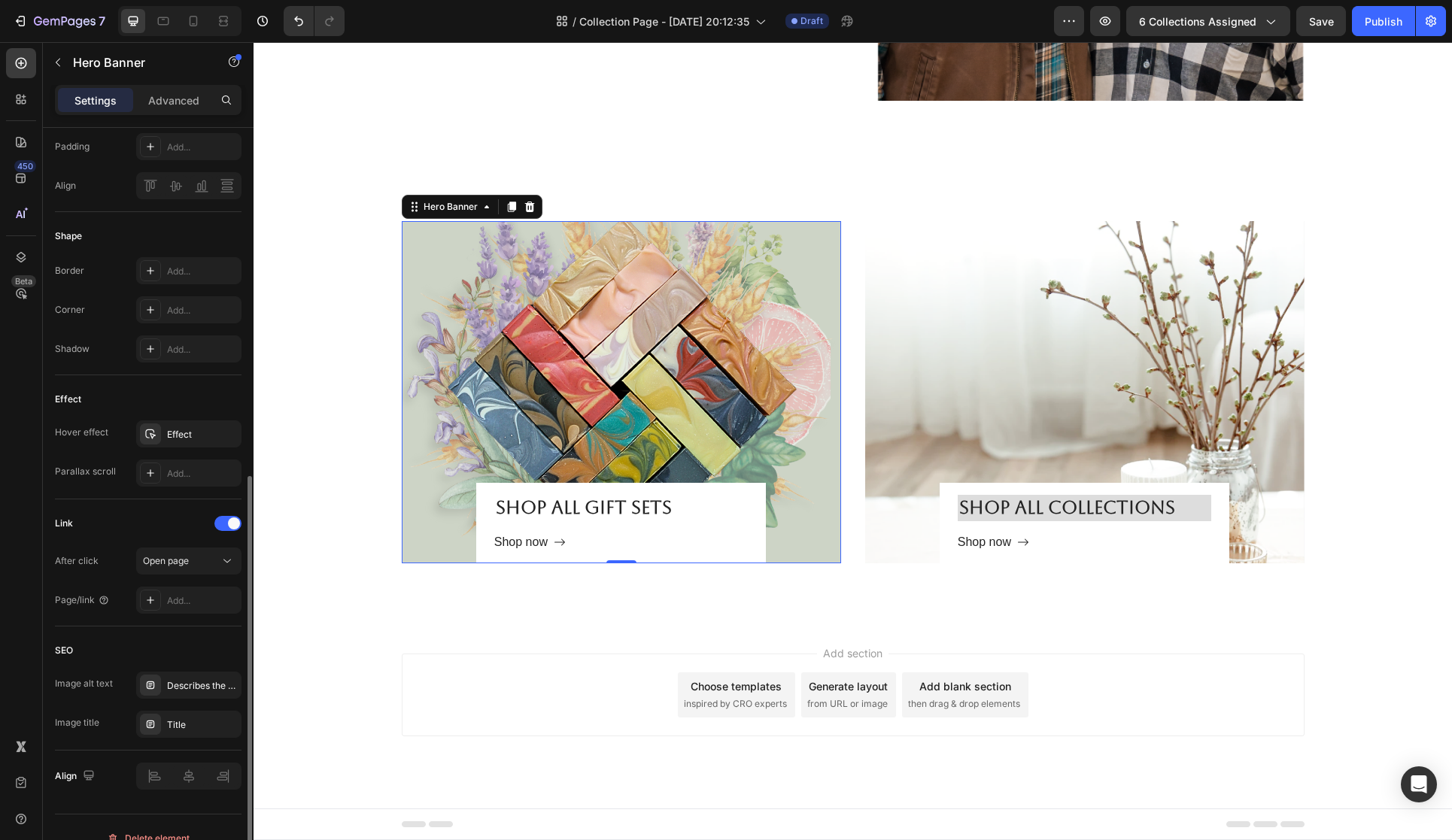
scroll to position [574, 0]
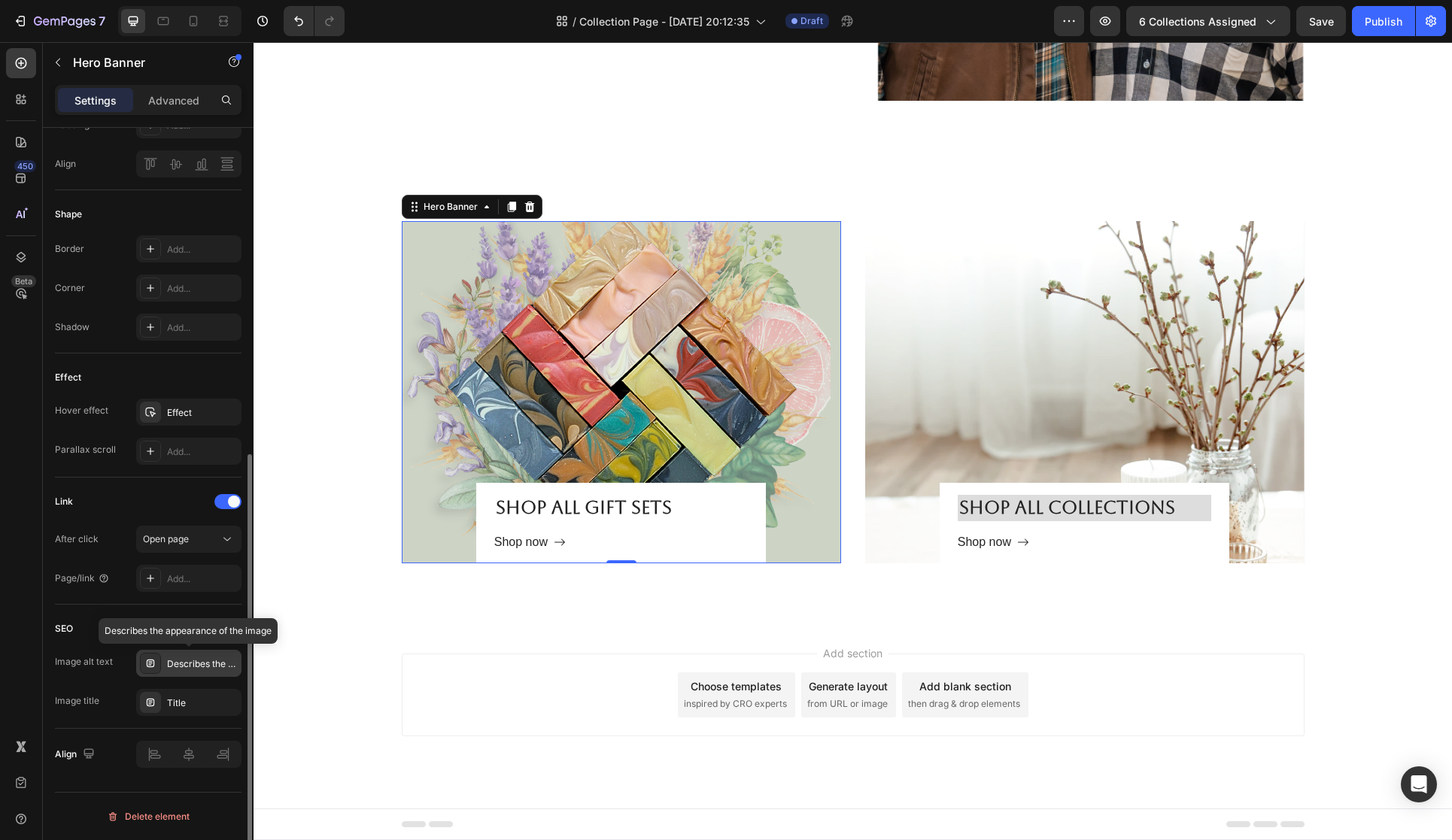
click at [213, 666] on div "Describes the appearance of the image" at bounding box center [202, 664] width 71 height 14
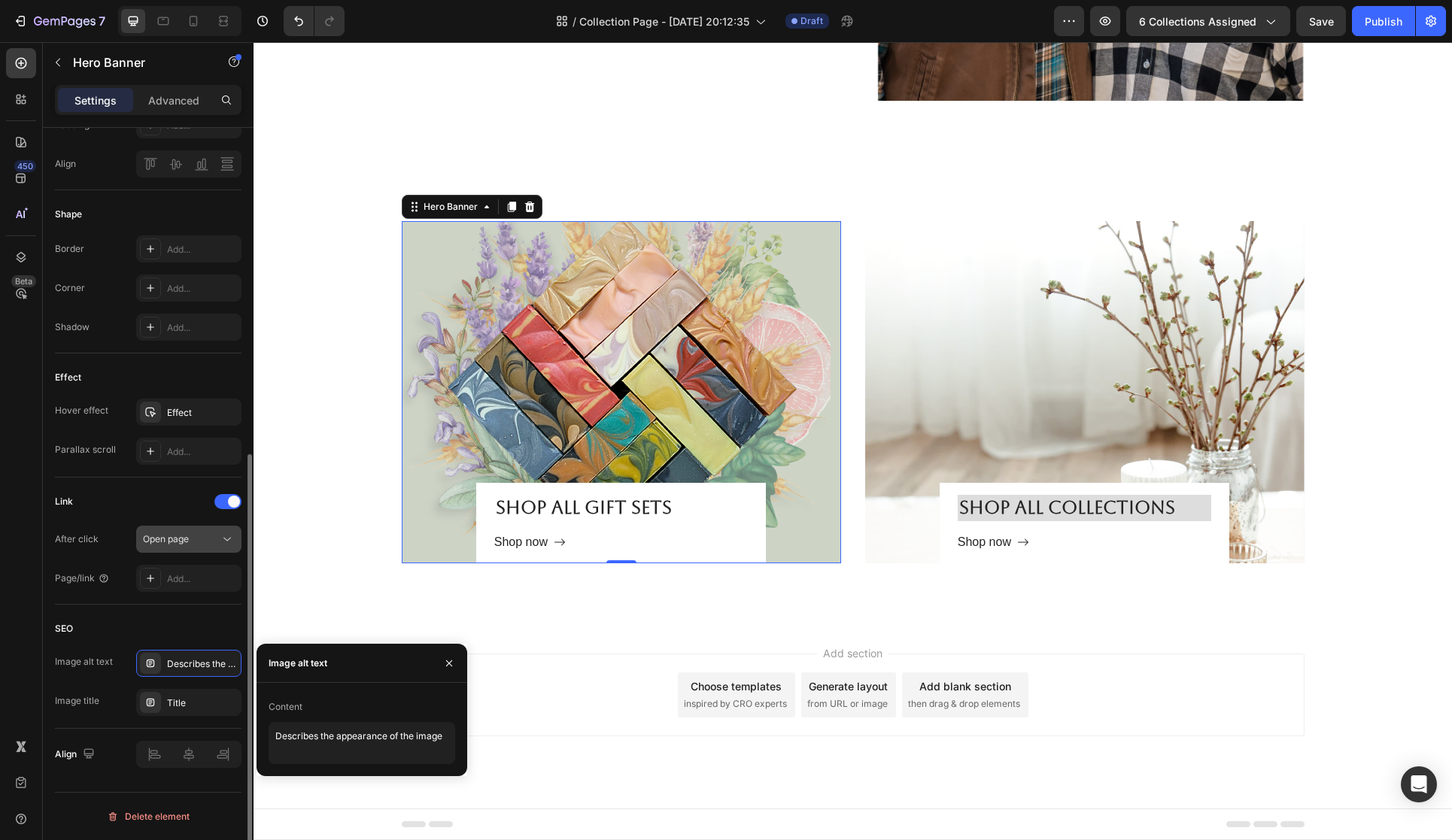
click at [209, 539] on div "Open page" at bounding box center [181, 540] width 76 height 14
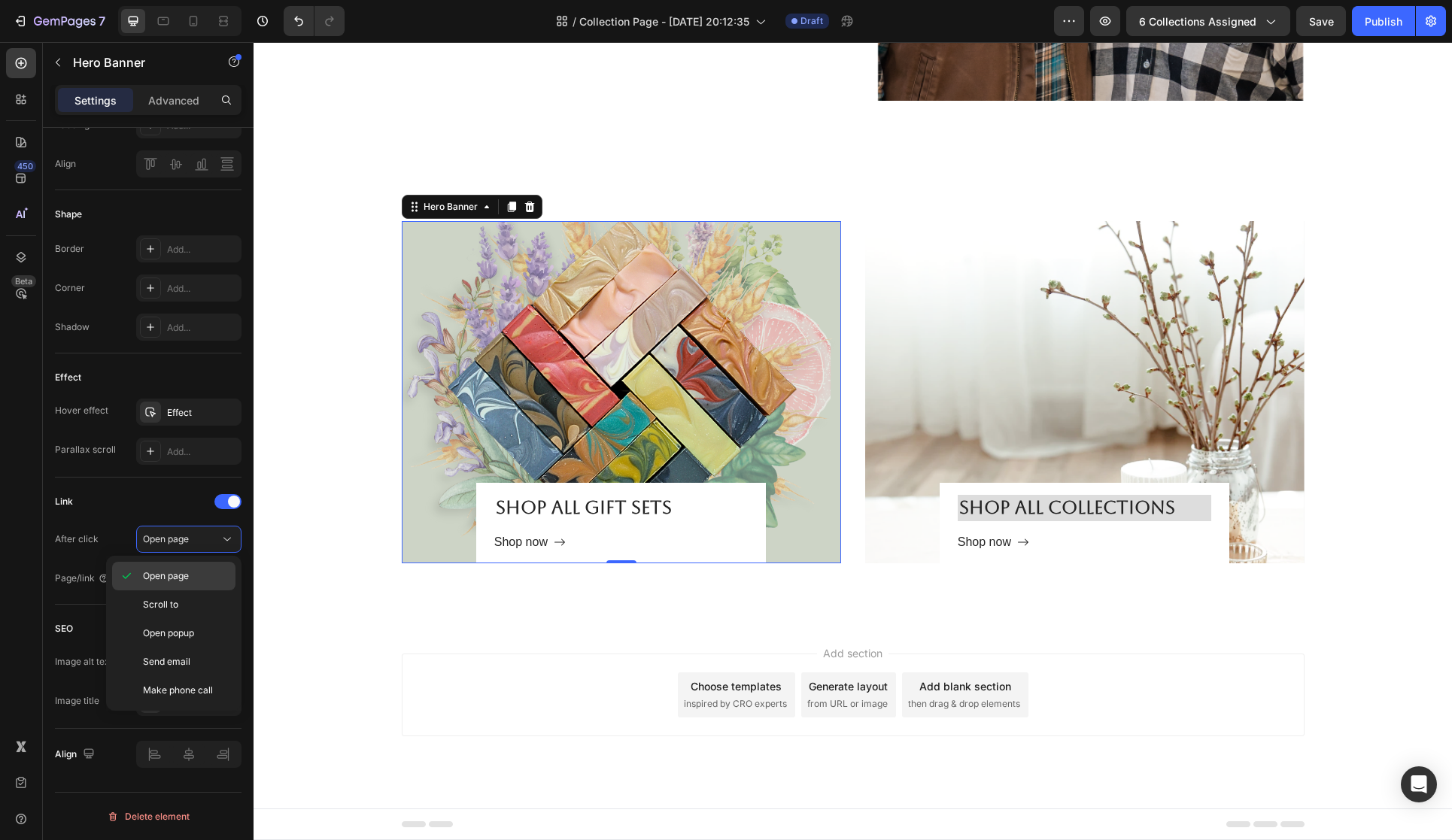
click at [198, 569] on p "Open page" at bounding box center [185, 576] width 86 height 14
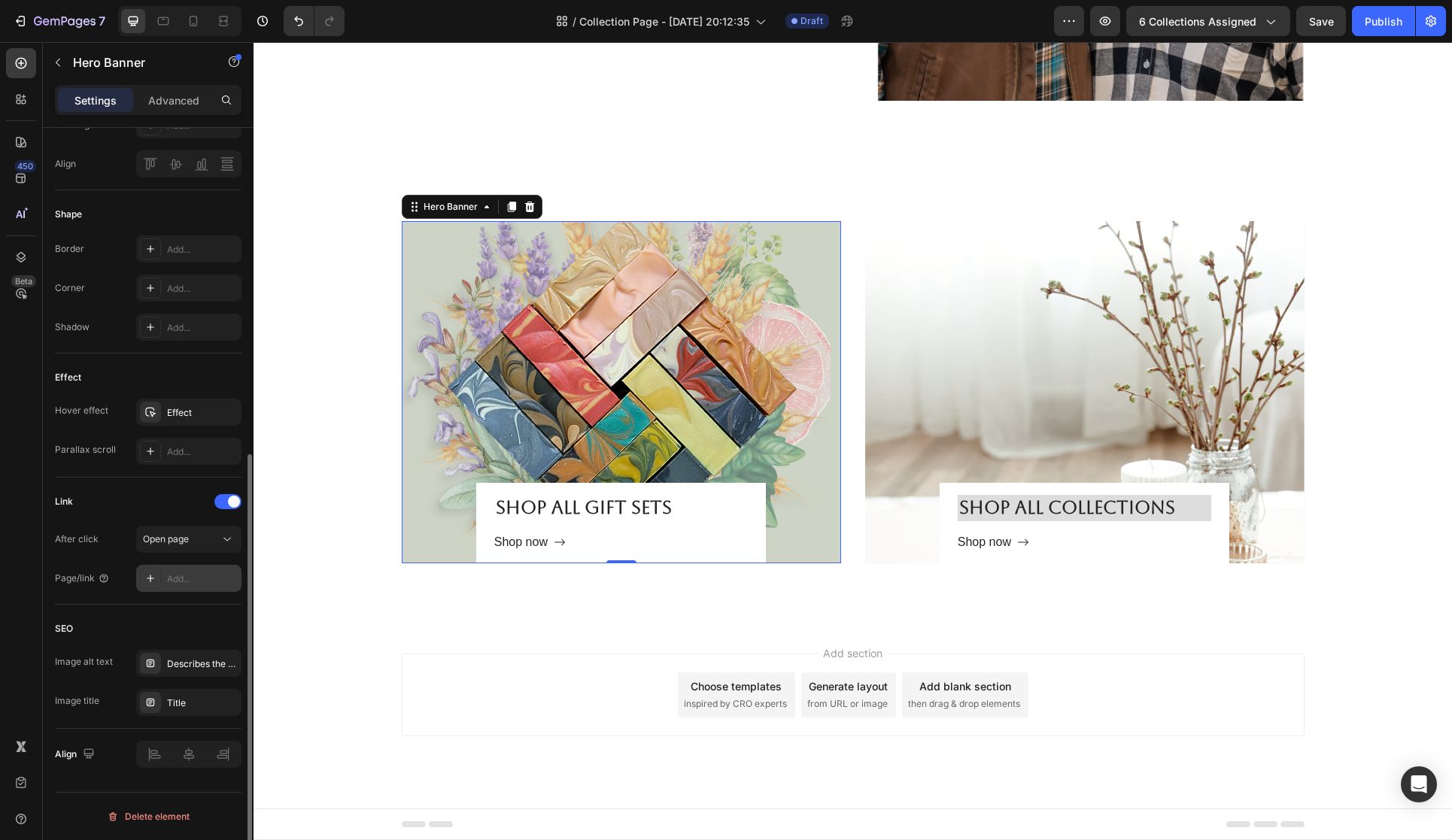
click at [202, 581] on div "Add..." at bounding box center [202, 579] width 71 height 14
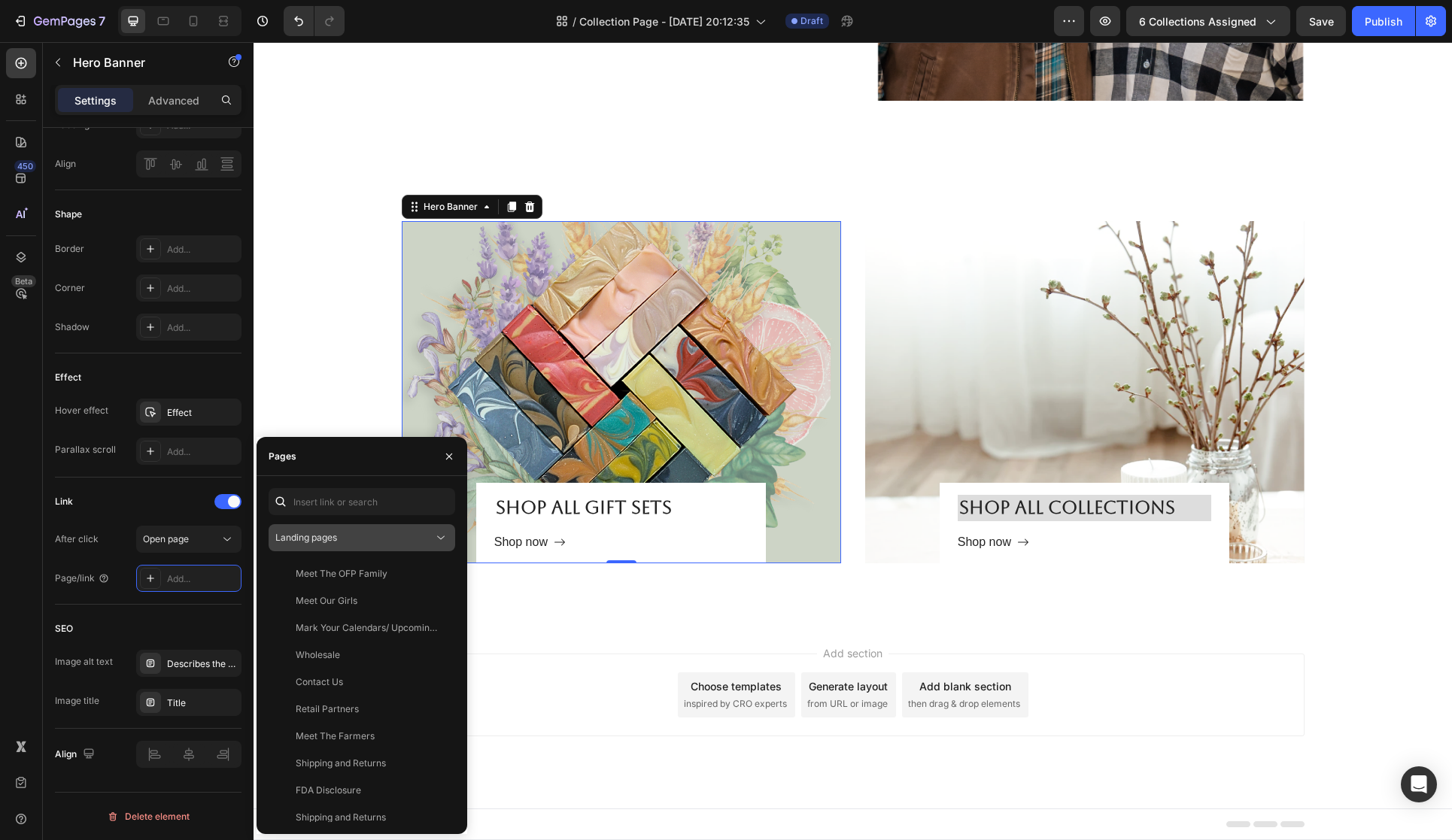
click at [395, 536] on div "Landing pages" at bounding box center [355, 538] width 158 height 14
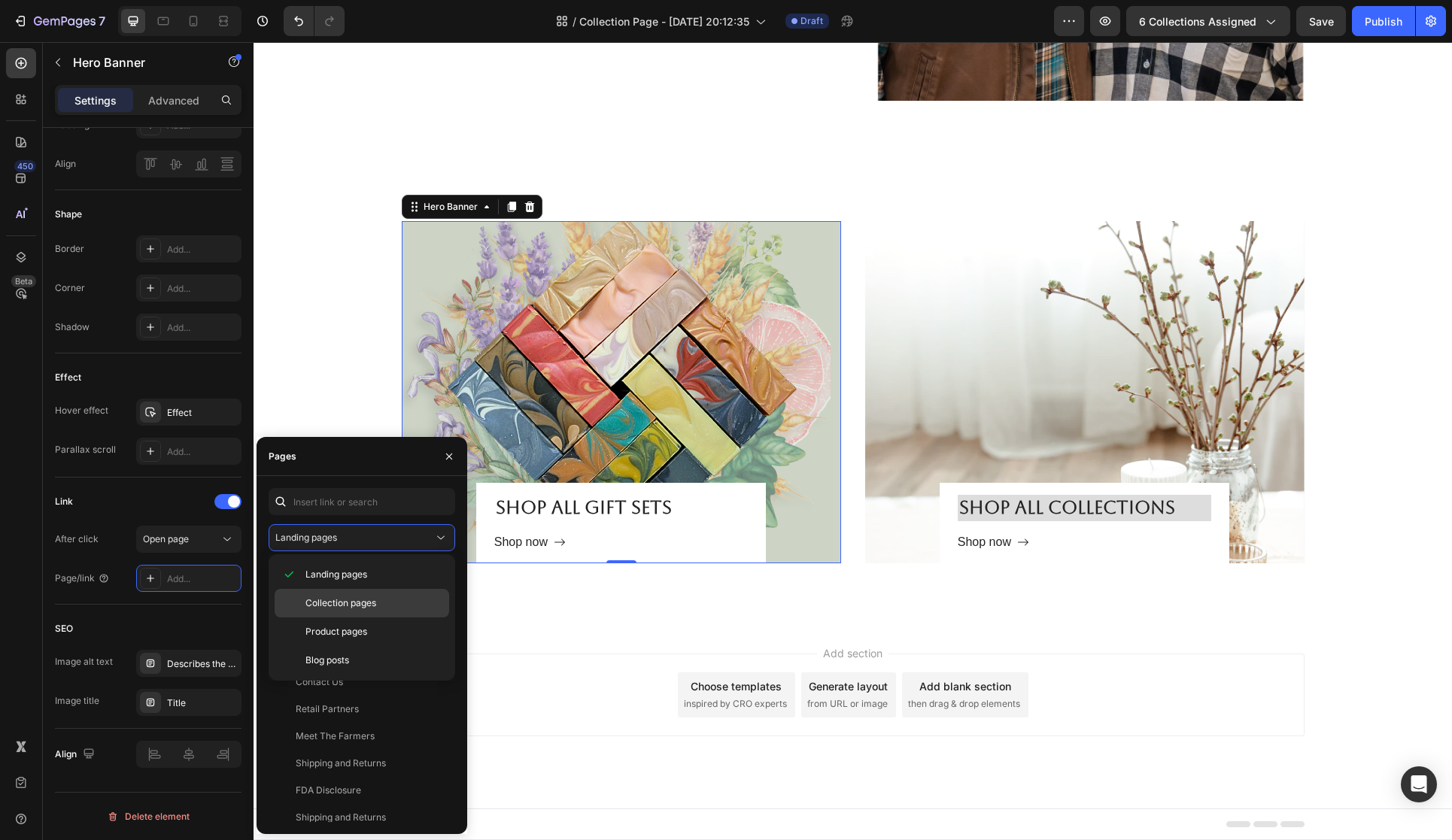
click at [422, 618] on div "Collection pages" at bounding box center [362, 632] width 175 height 29
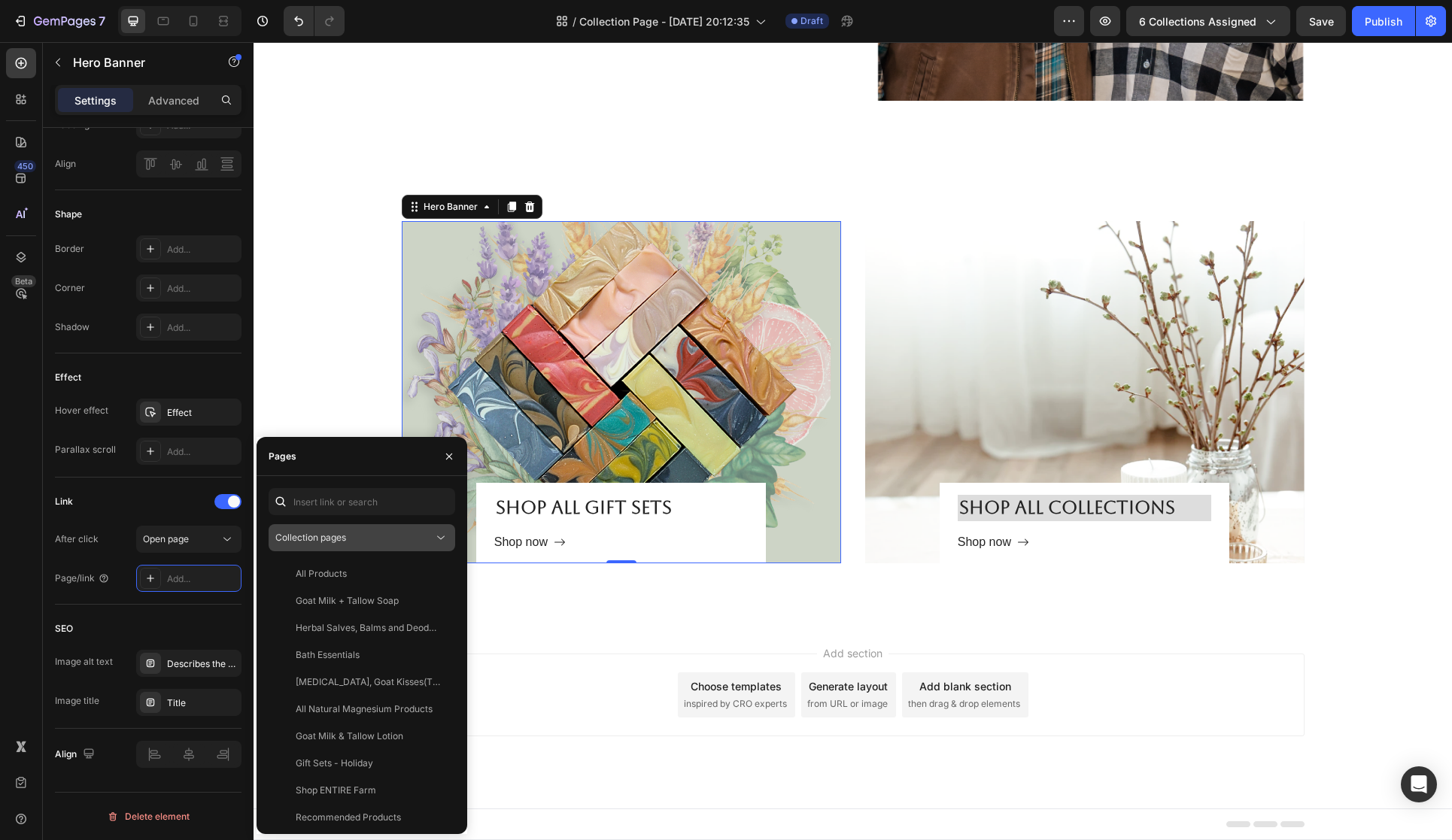
click at [437, 537] on icon at bounding box center [440, 537] width 15 height 15
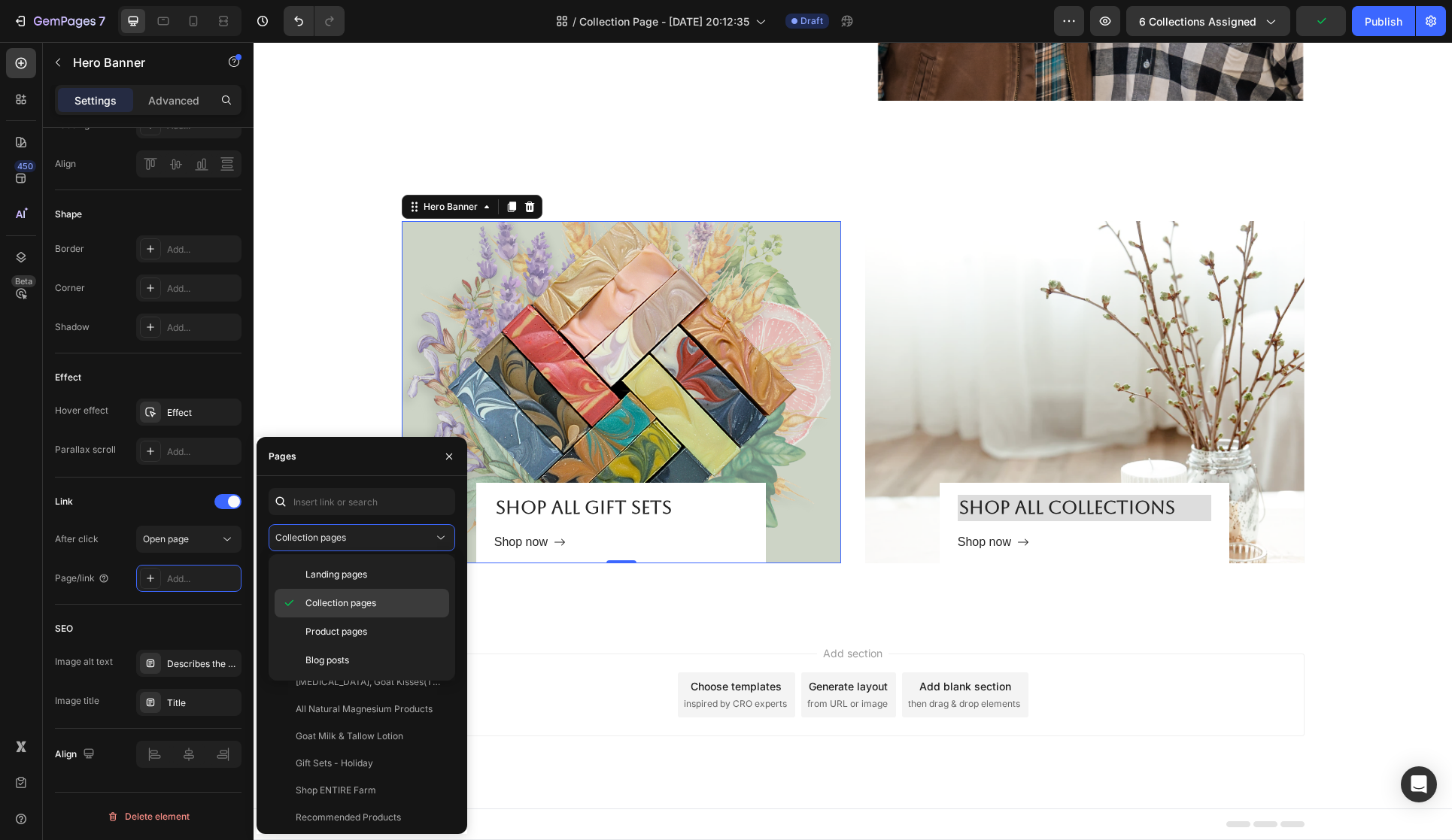
click at [415, 618] on div "Collection pages" at bounding box center [362, 632] width 175 height 29
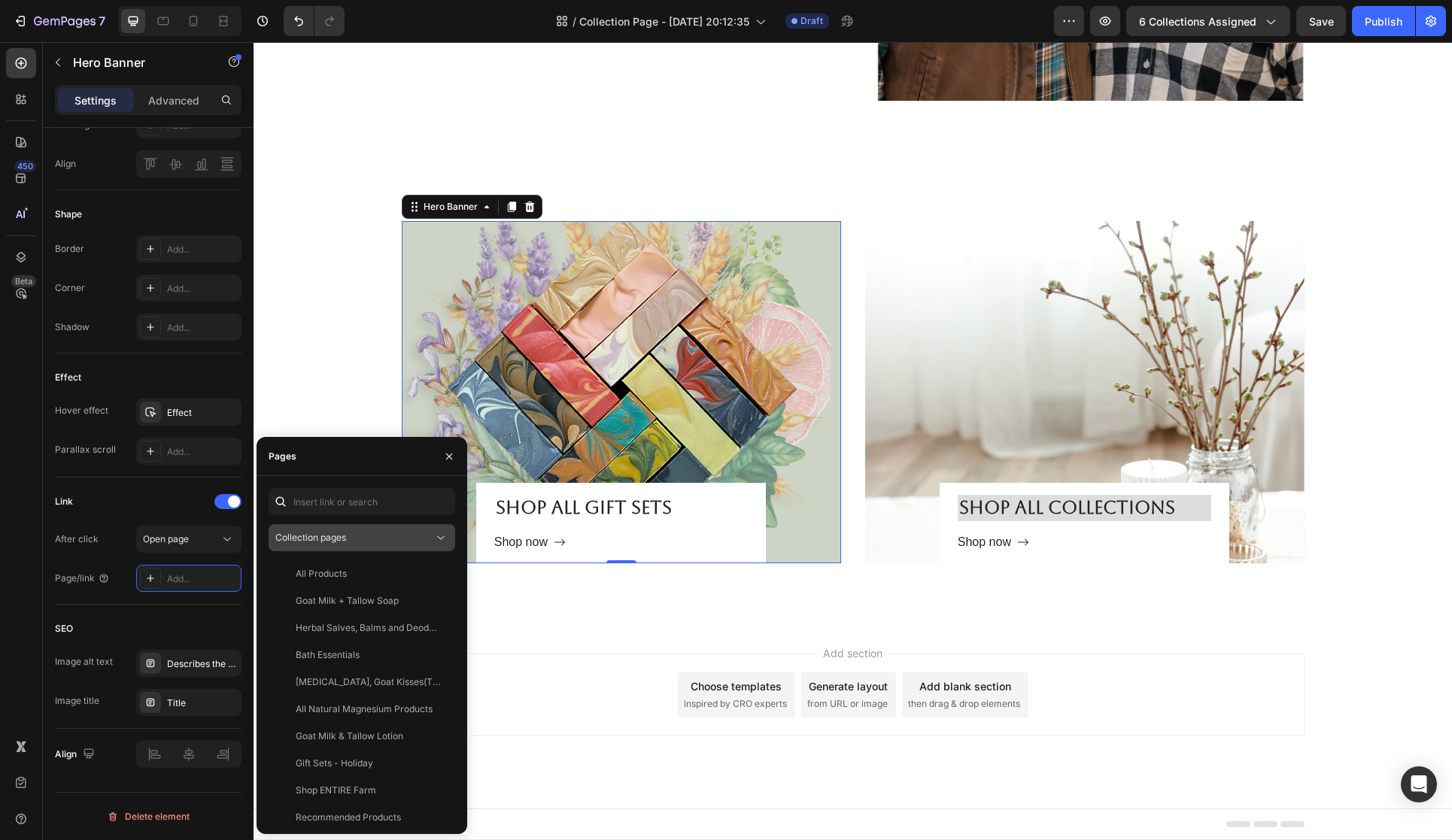
click at [361, 534] on div "Collection pages" at bounding box center [355, 538] width 158 height 14
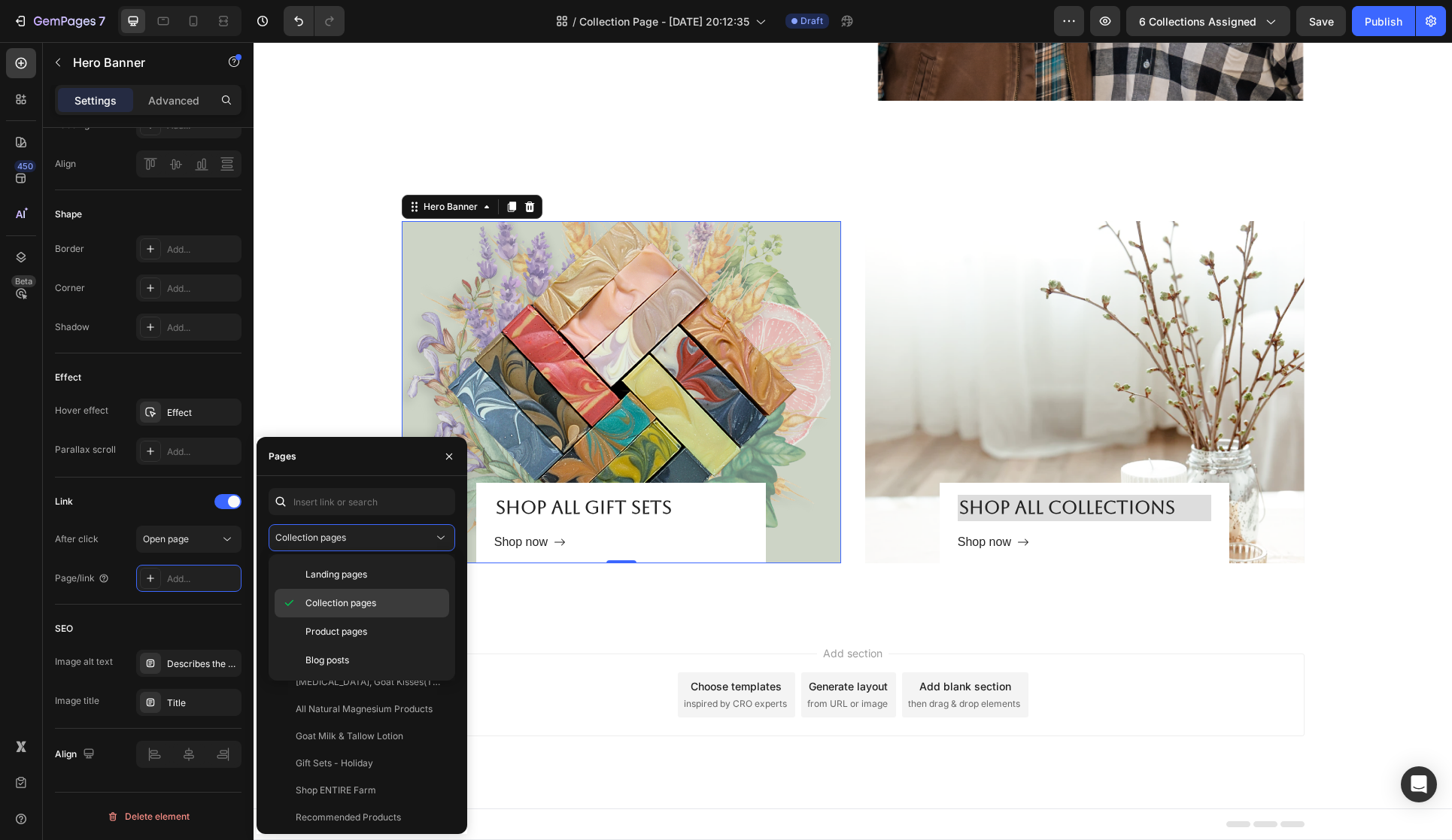
click at [367, 598] on span "Collection pages" at bounding box center [341, 604] width 71 height 14
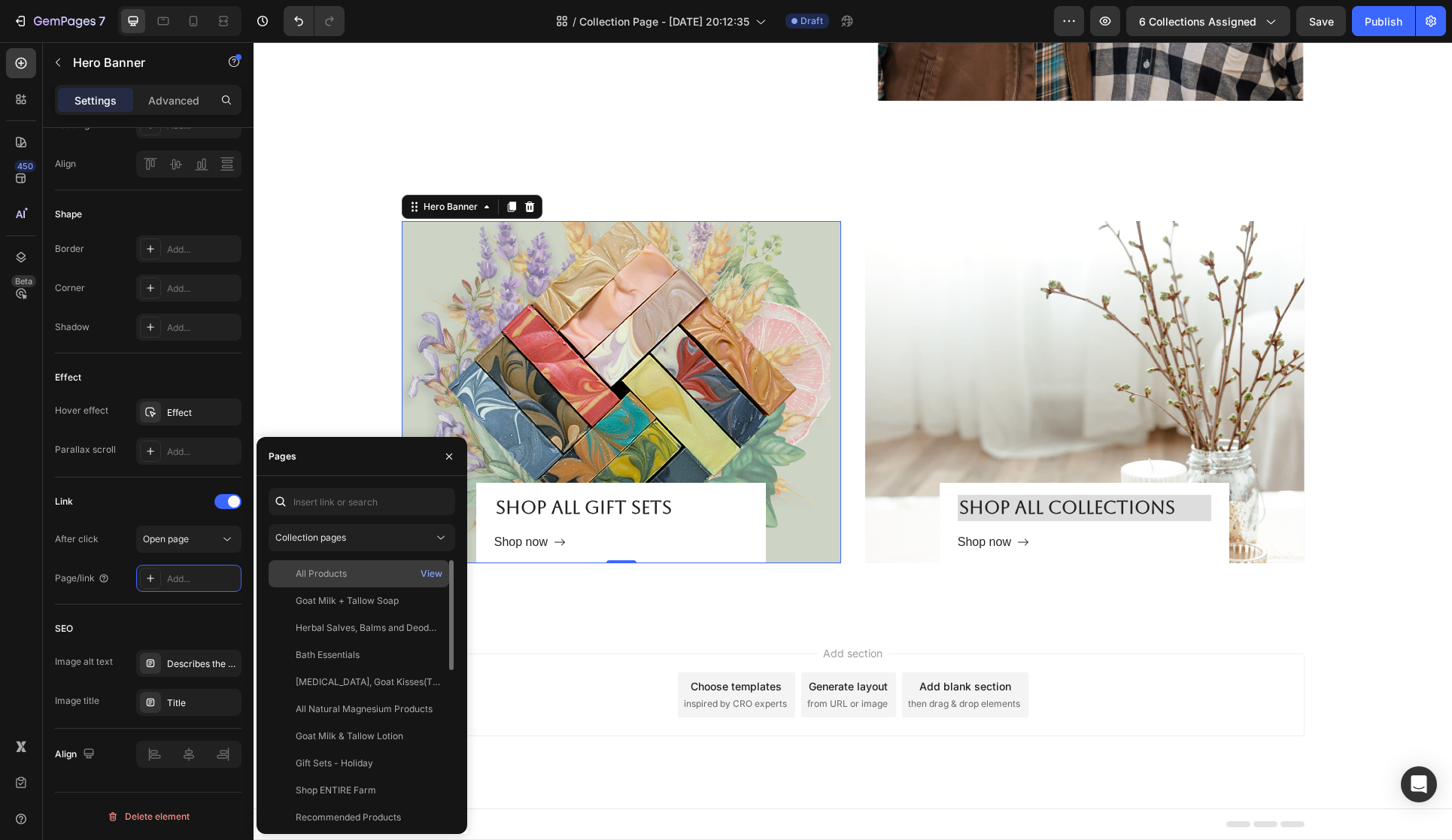
click at [387, 576] on div "All Products" at bounding box center [359, 574] width 168 height 14
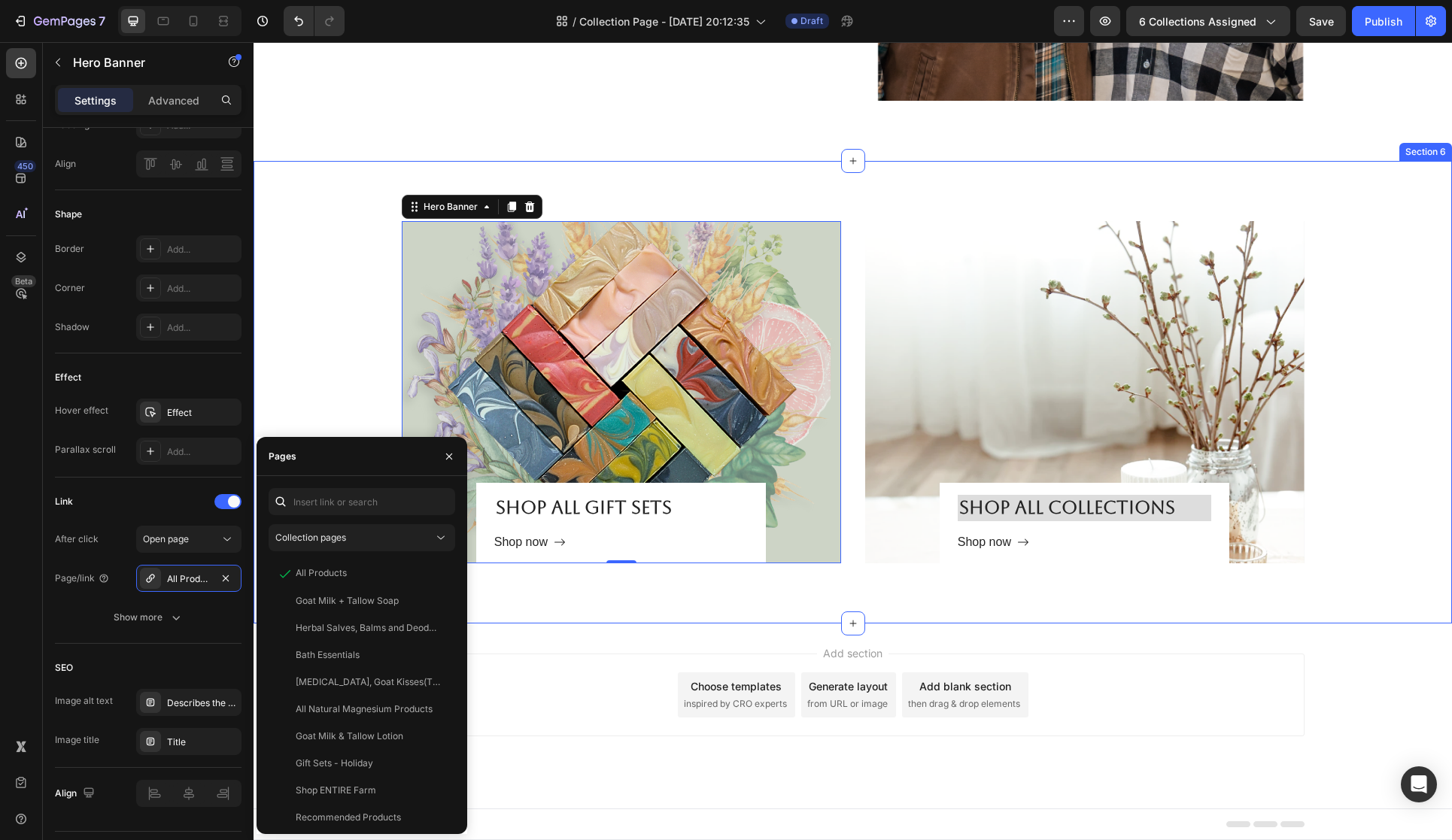
click at [525, 611] on div "Shop all gift Sets Heading Shop now Button Row Hero Banner 0 Shop all collectio…" at bounding box center [853, 391] width 1199 height 462
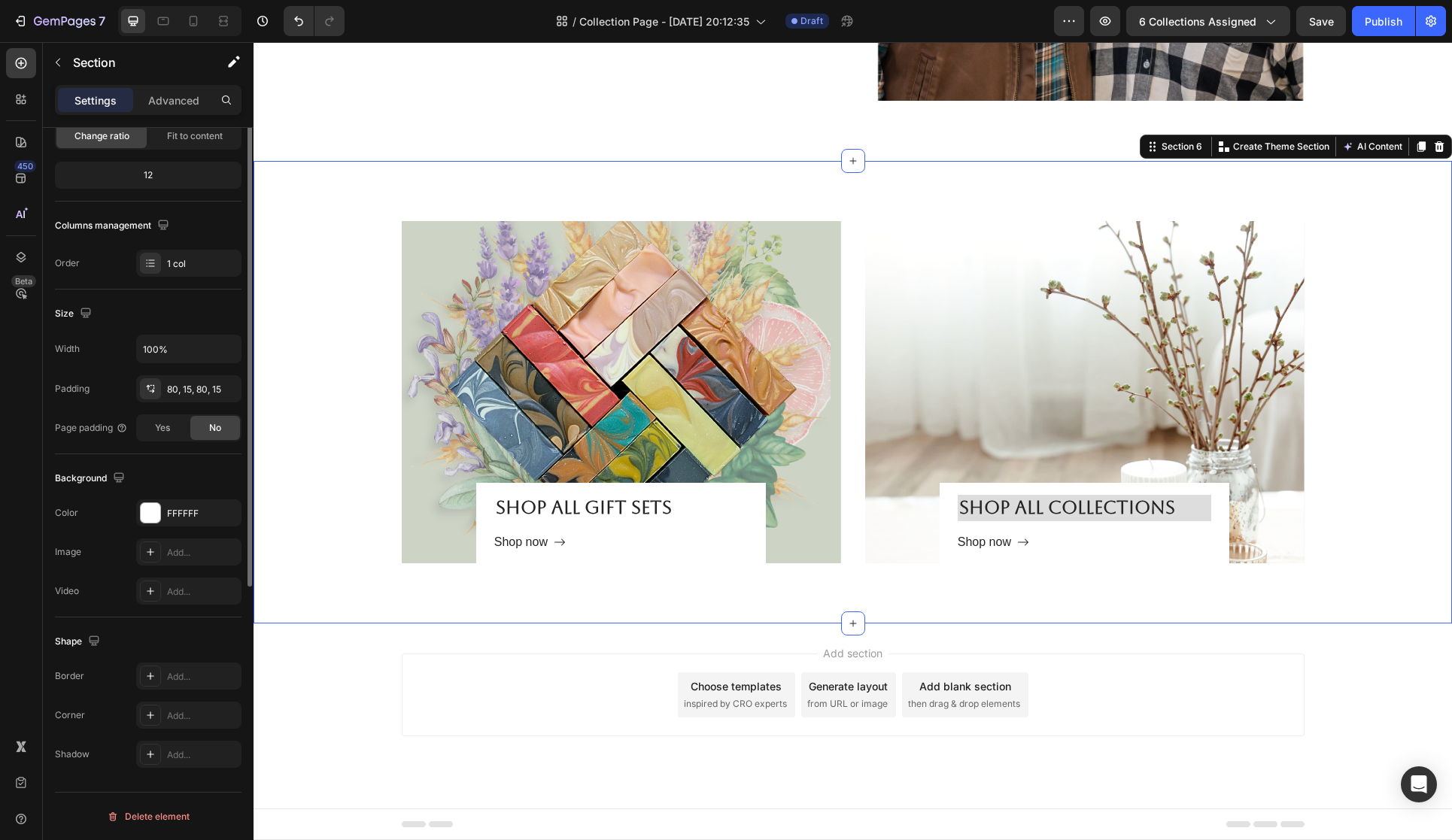
scroll to position [0, 0]
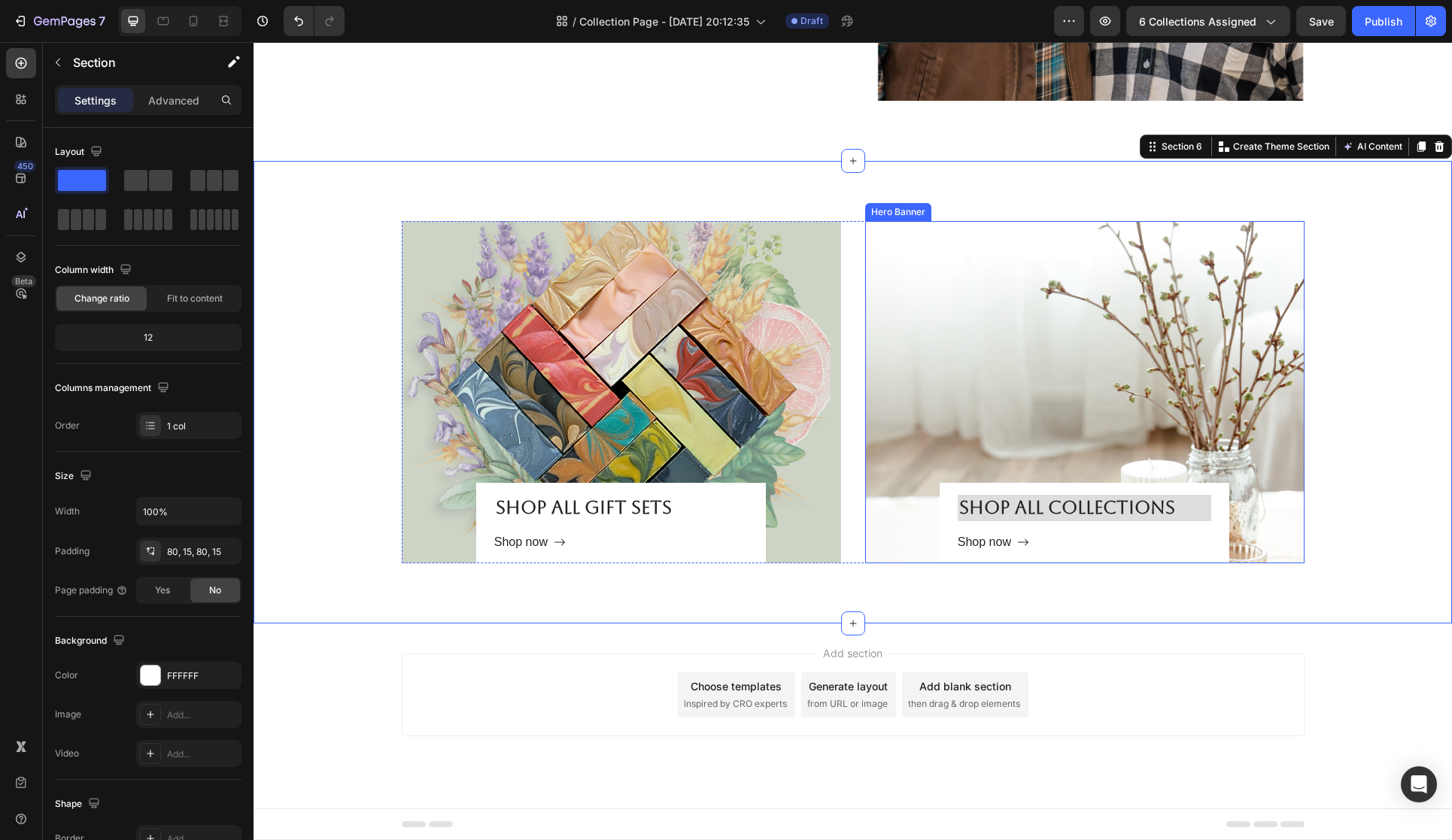
click at [1017, 312] on div "Overlay" at bounding box center [1084, 391] width 439 height 342
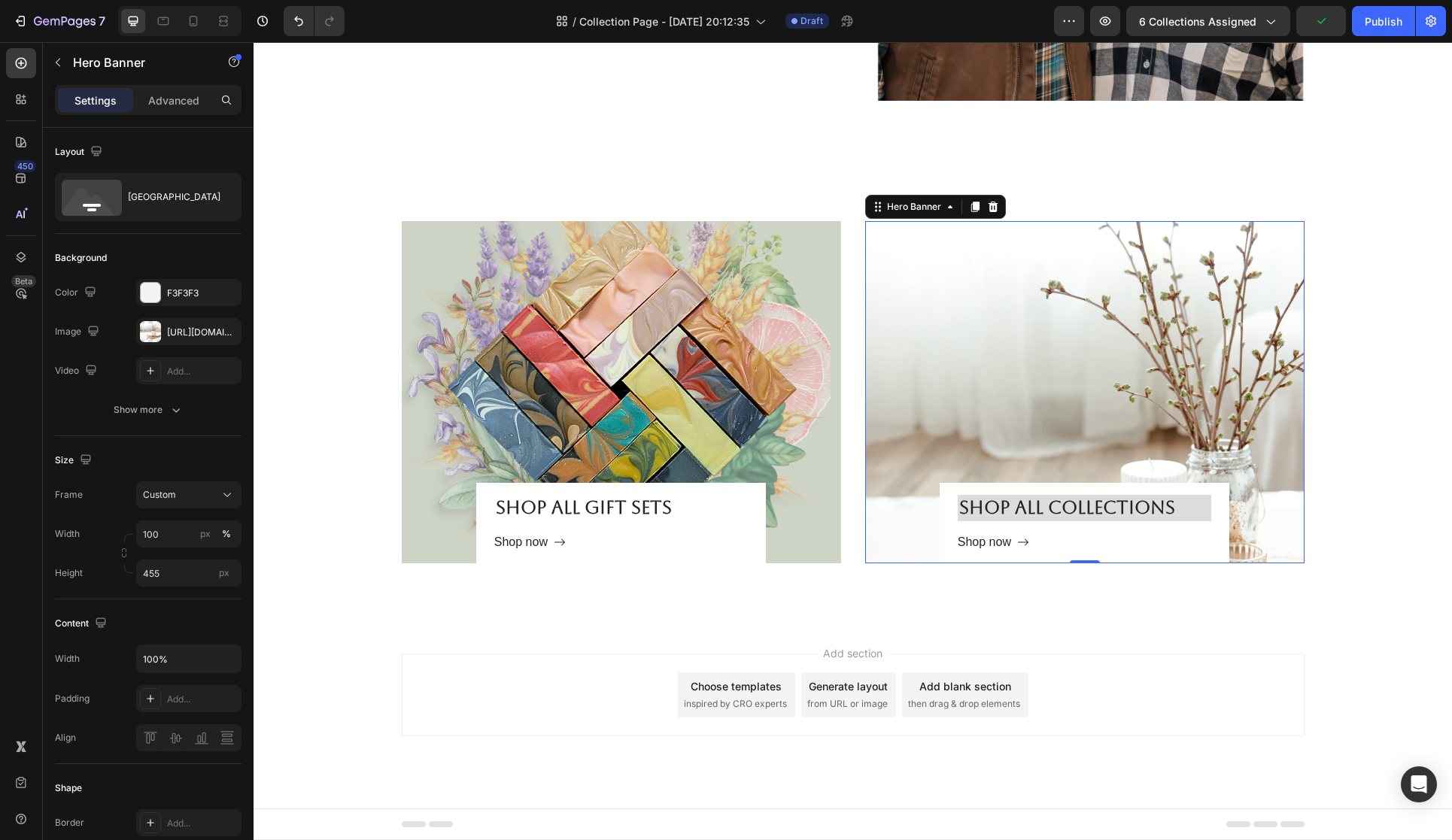
click at [916, 411] on div "Overlay" at bounding box center [1084, 391] width 439 height 342
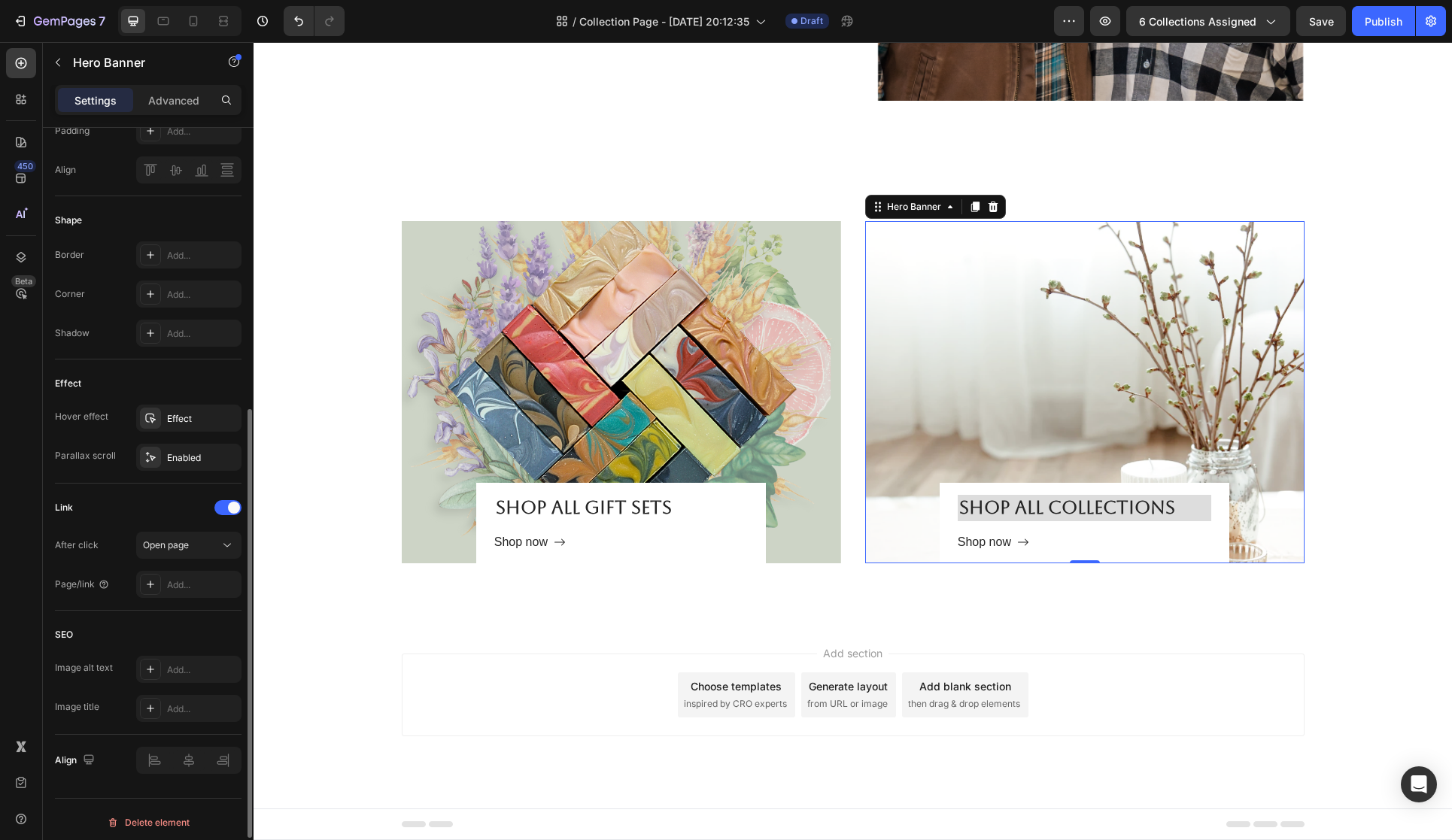
scroll to position [574, 0]
click at [205, 543] on div "Open page" at bounding box center [181, 540] width 76 height 14
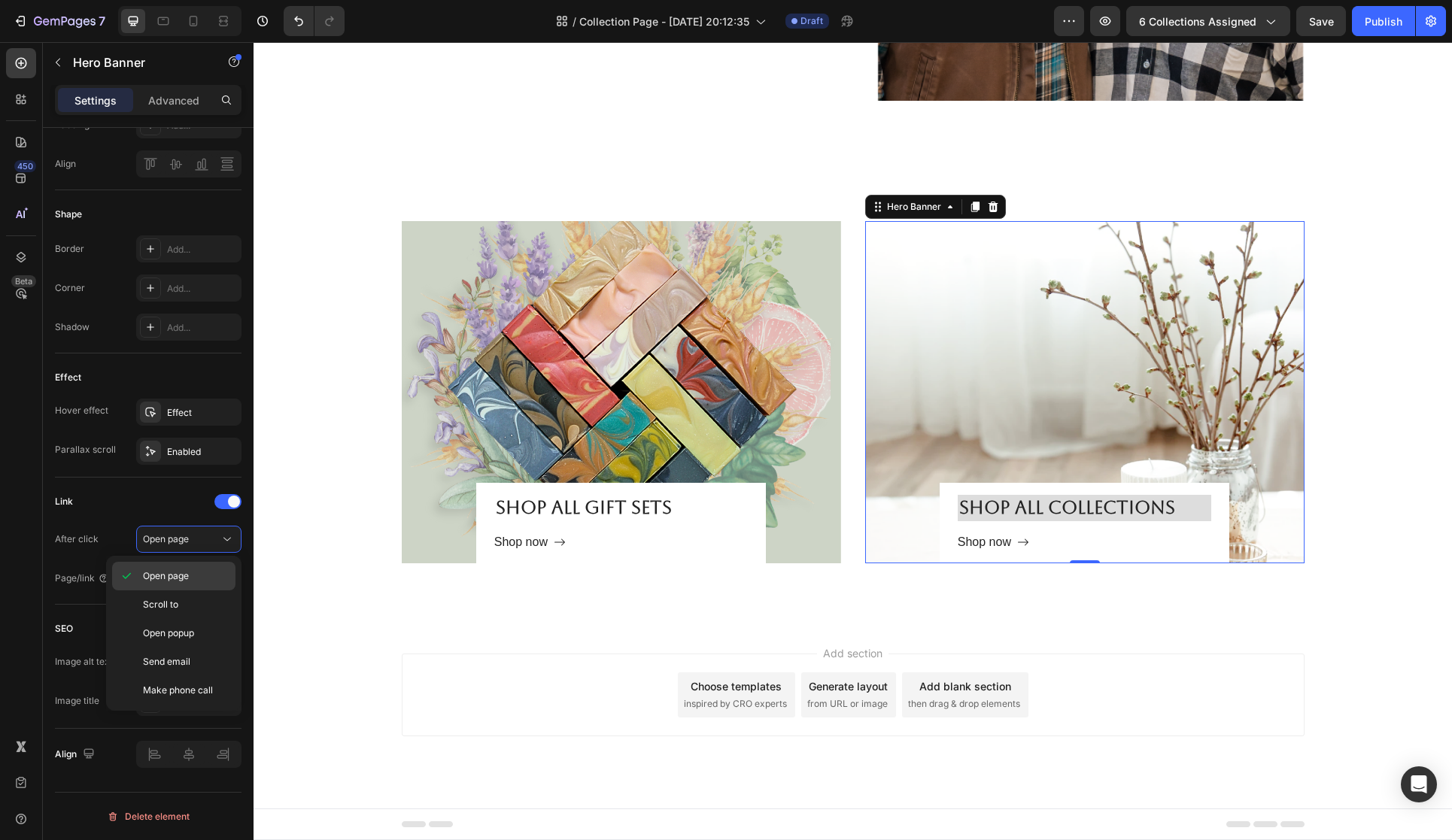
click at [203, 572] on p "Open page" at bounding box center [185, 576] width 86 height 14
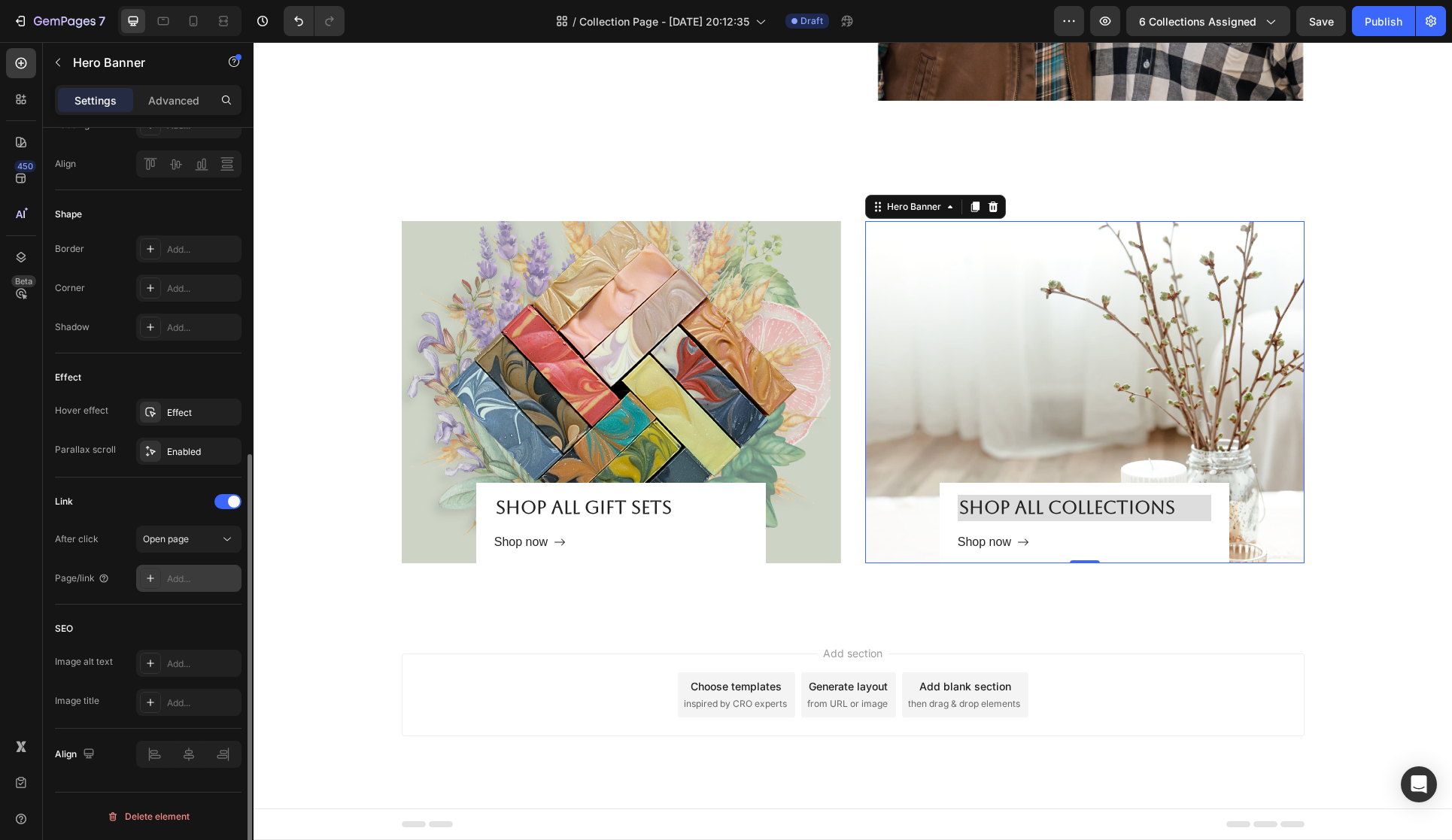
click at [209, 573] on div "Add..." at bounding box center [202, 579] width 71 height 14
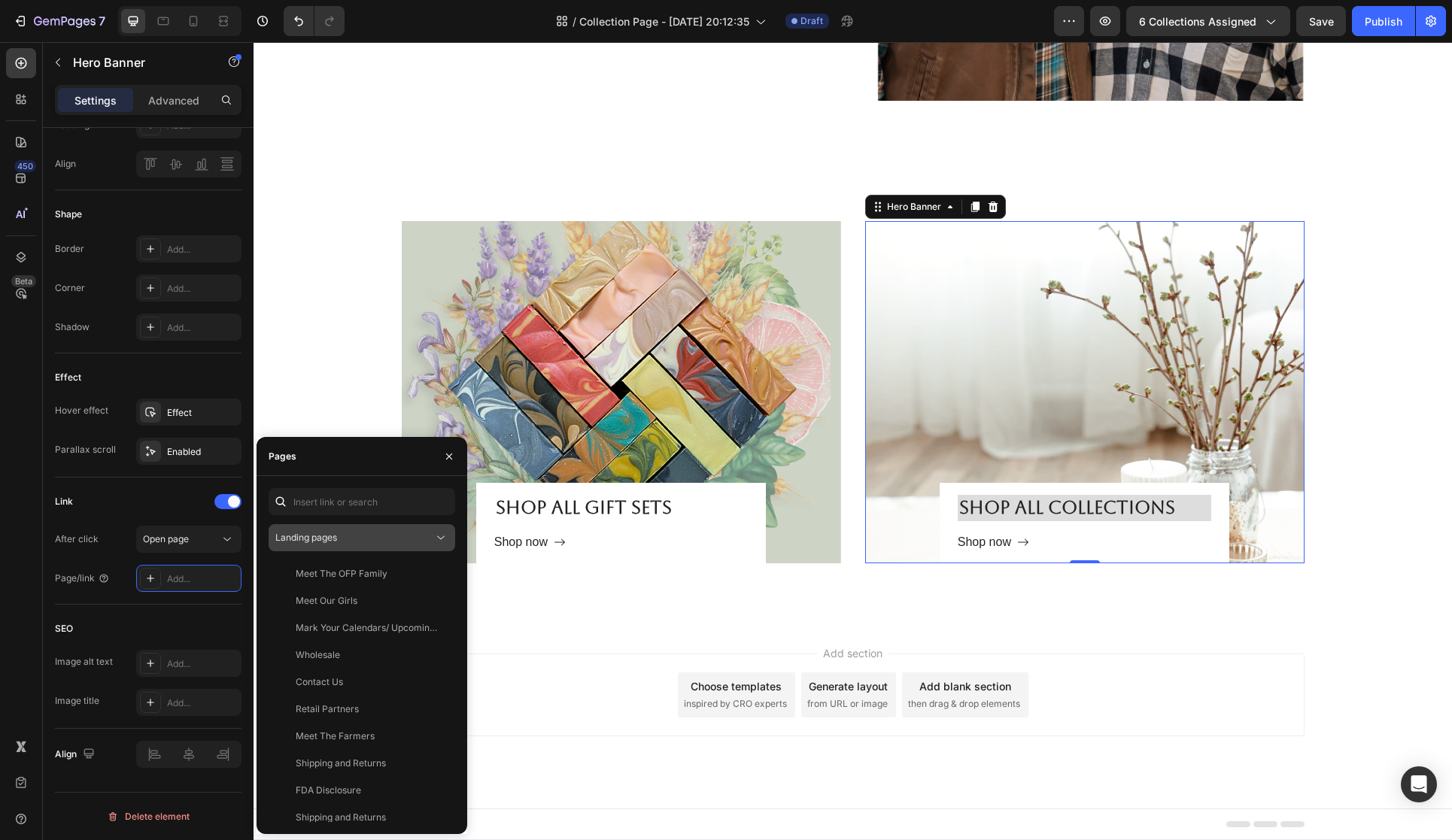
click at [422, 533] on div "Landing pages" at bounding box center [355, 538] width 158 height 14
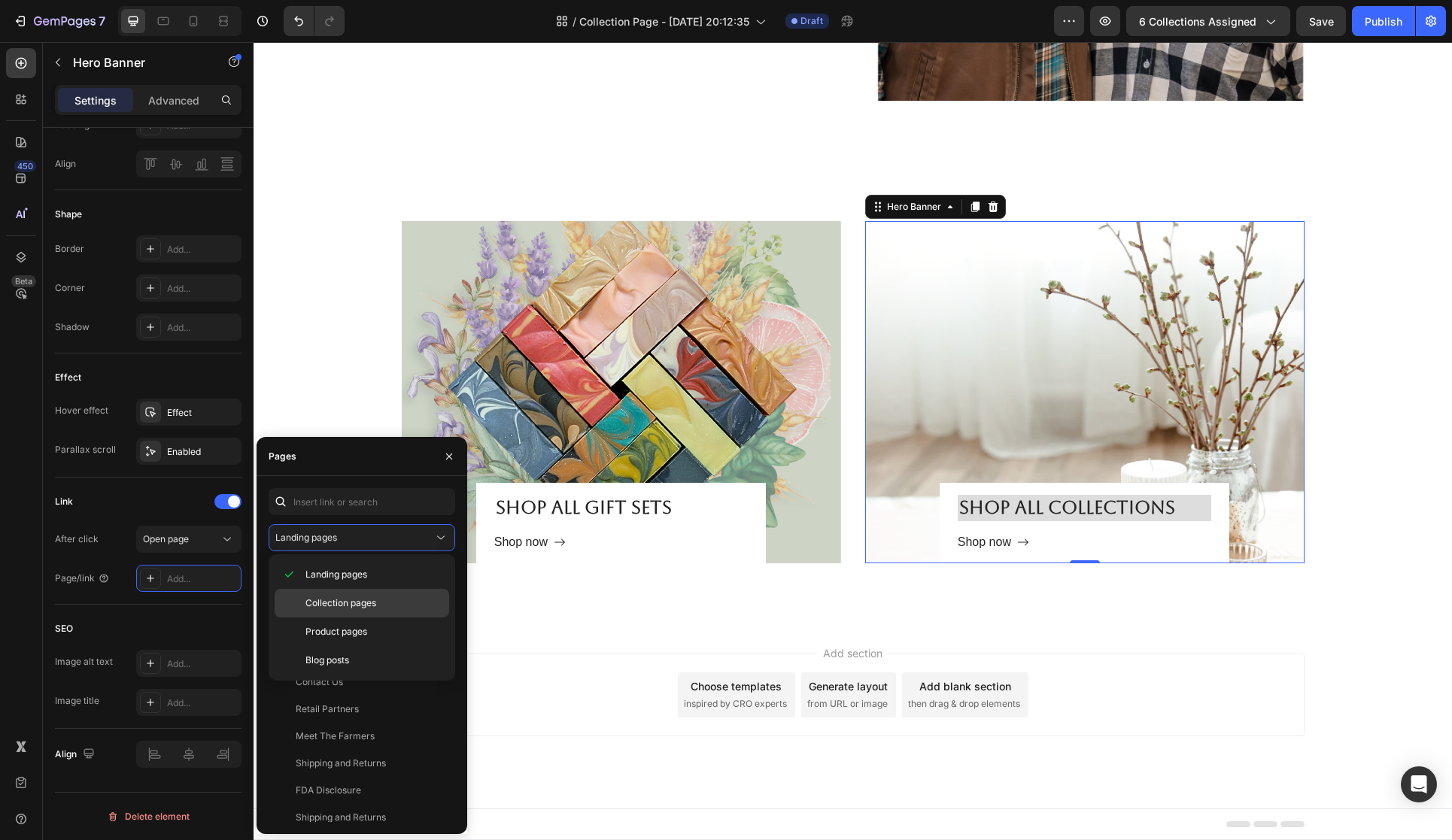
click at [405, 618] on div "Collection pages" at bounding box center [362, 632] width 175 height 29
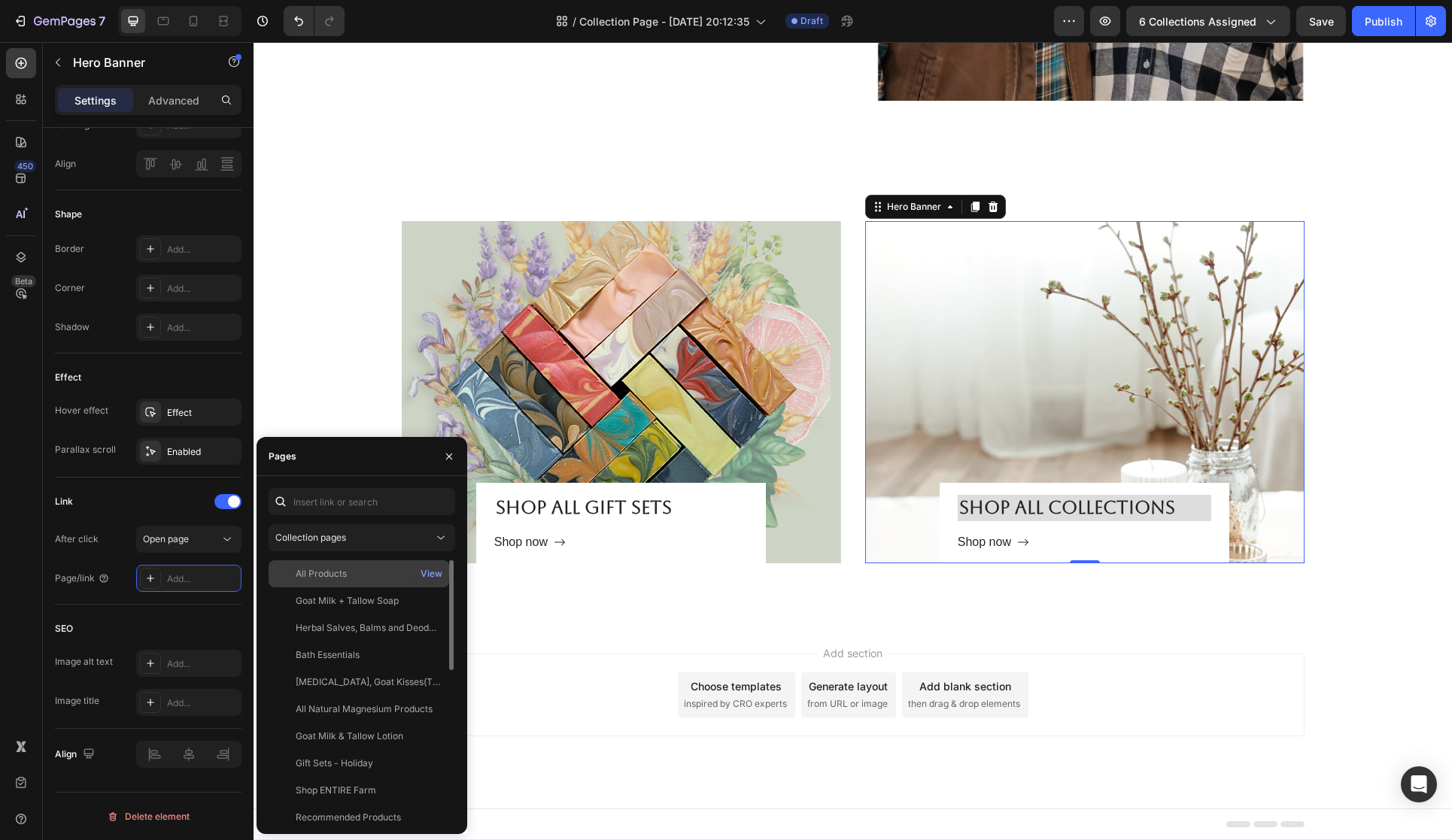
click at [408, 577] on div "All Products" at bounding box center [359, 574] width 168 height 14
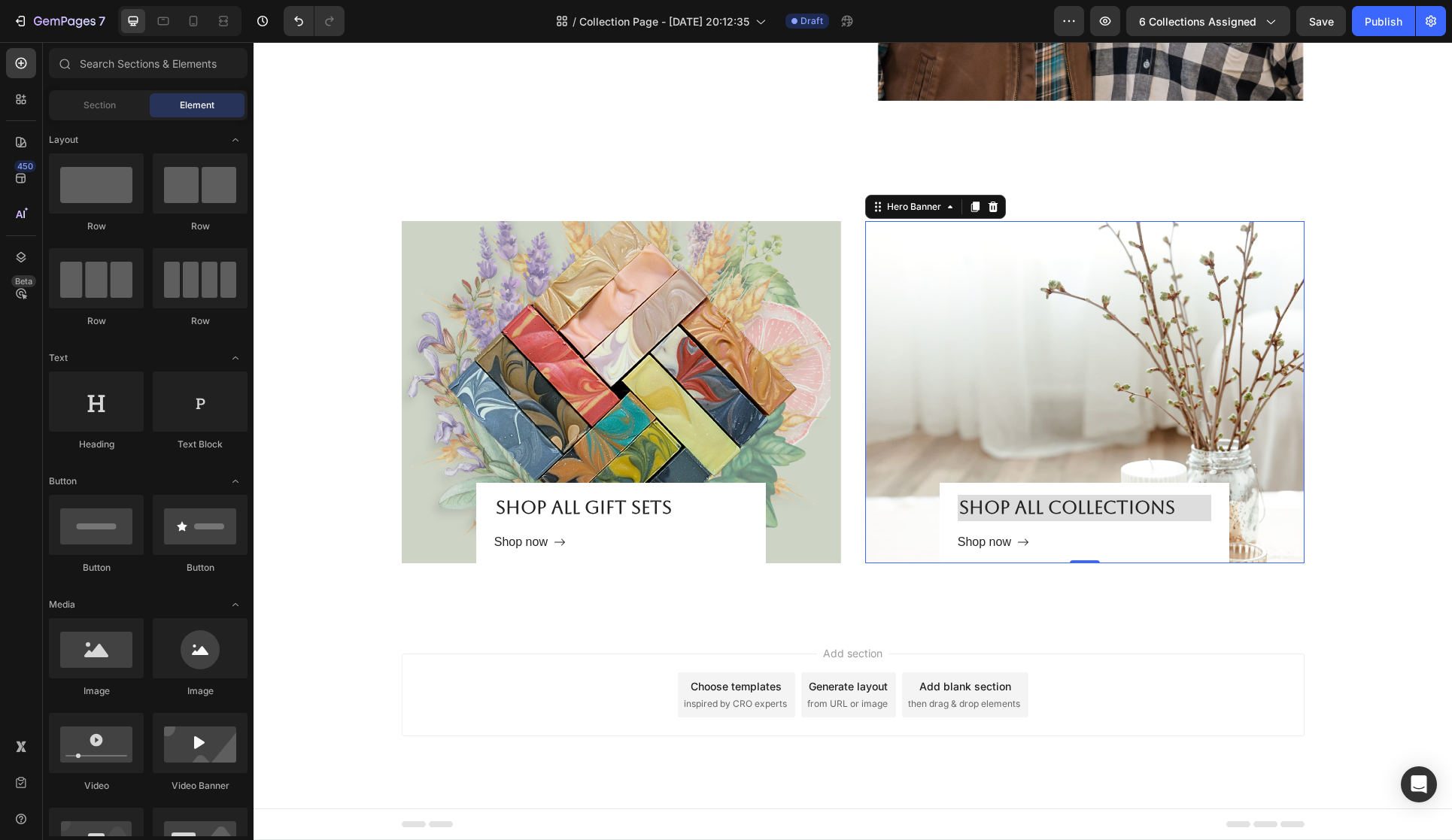
click at [1045, 647] on div "Add section Choose templates inspired by CRO experts Generate layout from URL o…" at bounding box center [853, 716] width 1199 height 185
click at [1111, 19] on icon "button" at bounding box center [1104, 21] width 15 height 15
click at [1077, 413] on div "Overlay" at bounding box center [1084, 391] width 439 height 342
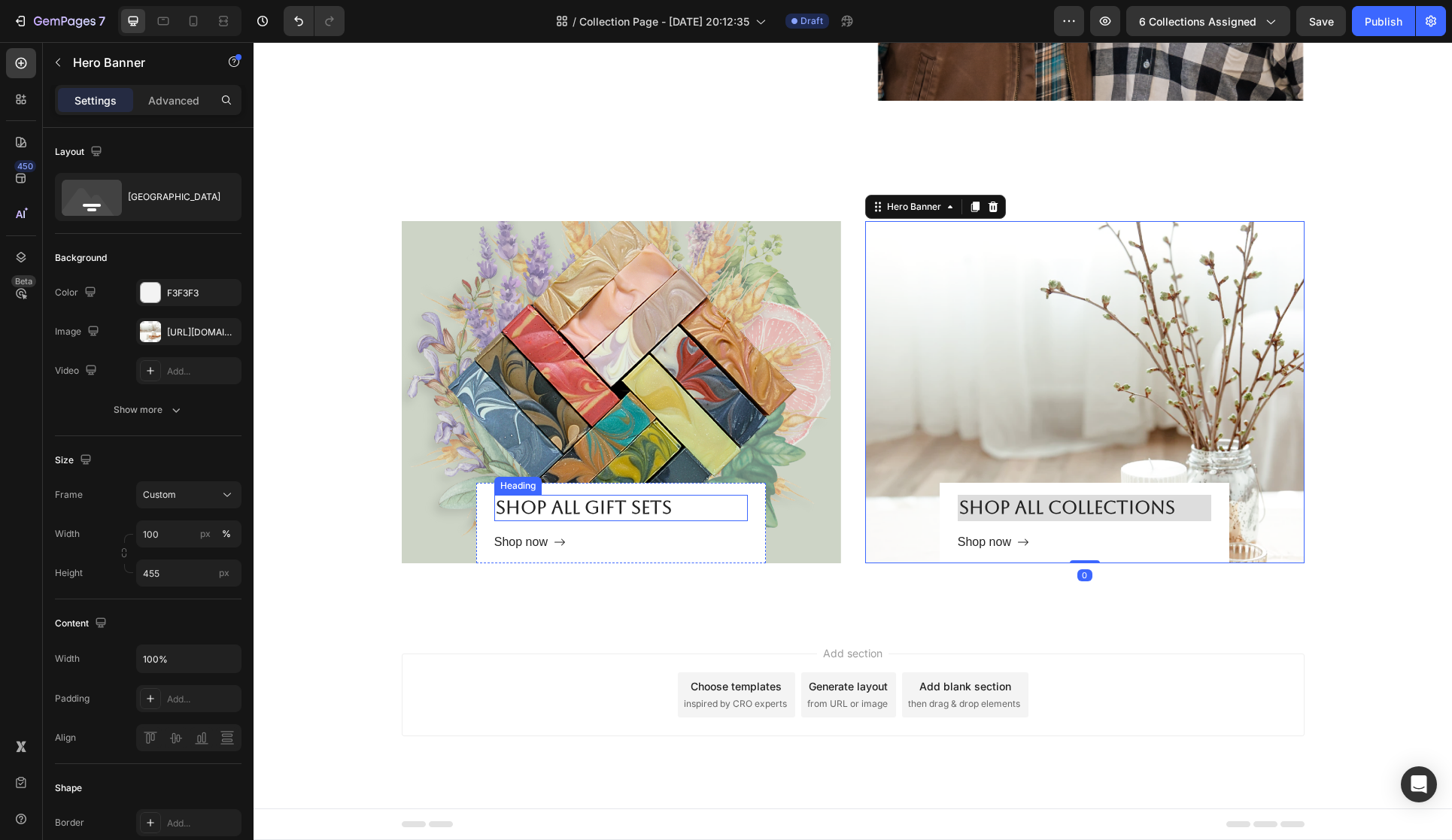
click at [624, 515] on h2 "Shop all gift Sets" at bounding box center [621, 508] width 253 height 26
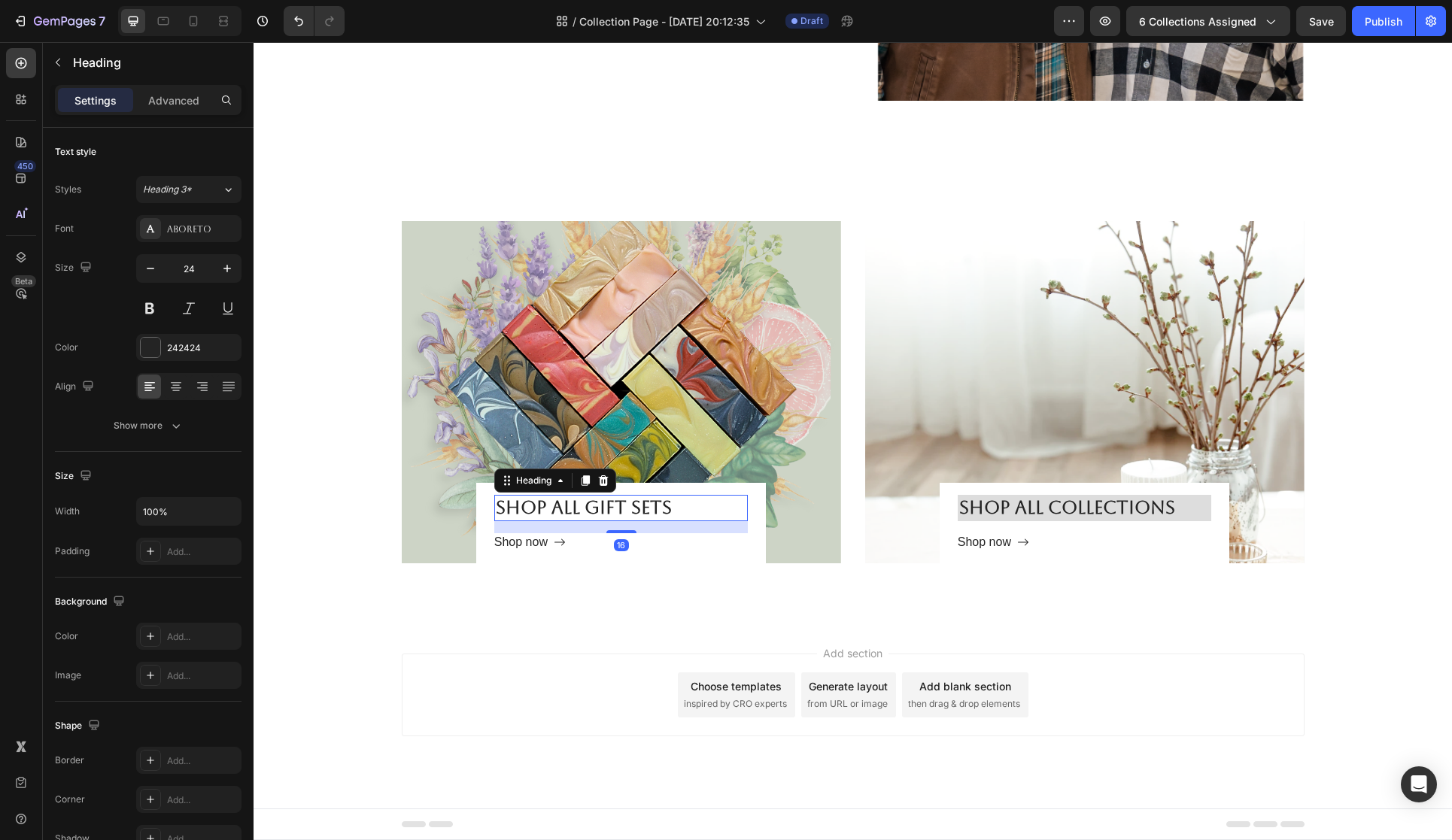
click at [646, 509] on h2 "Shop all gift Sets" at bounding box center [621, 508] width 253 height 26
drag, startPoint x: 585, startPoint y: 508, endPoint x: 686, endPoint y: 510, distance: 101.0
click at [686, 510] on p "Shop all gift Sets" at bounding box center [621, 508] width 250 height 23
click at [1031, 438] on div "Overlay" at bounding box center [1084, 391] width 439 height 342
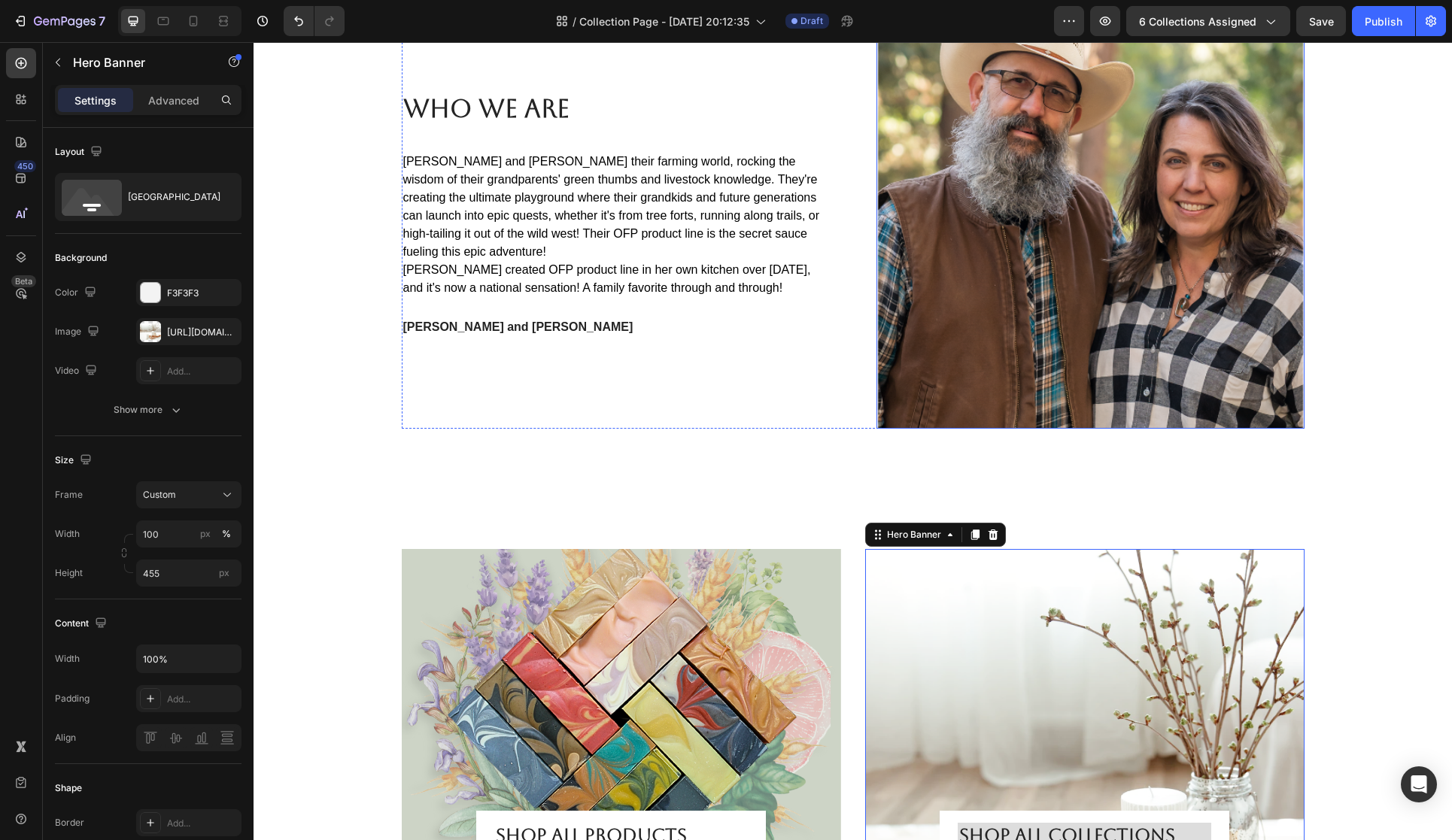
scroll to position [2322, 0]
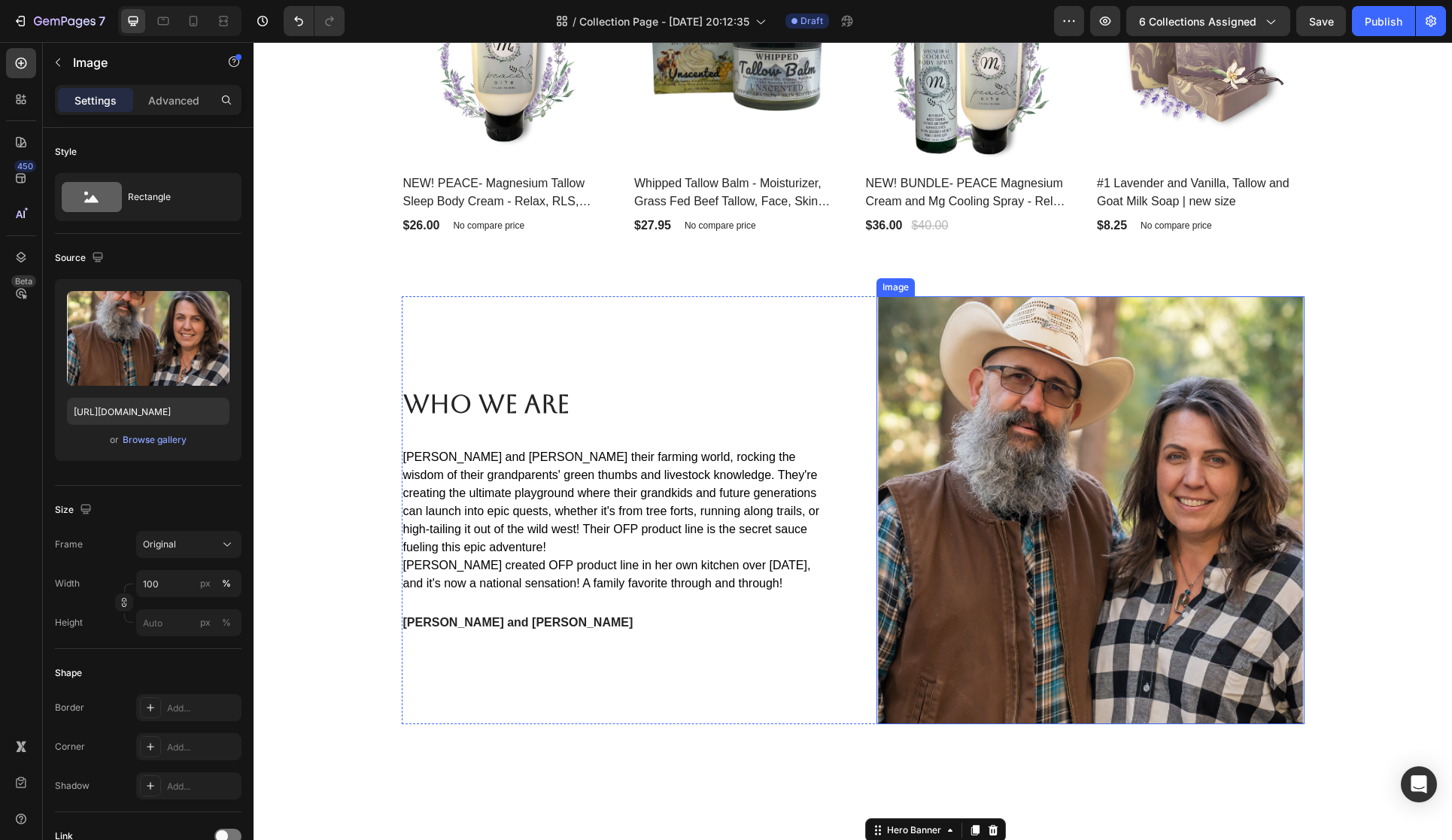
click at [961, 426] on img at bounding box center [1091, 510] width 428 height 428
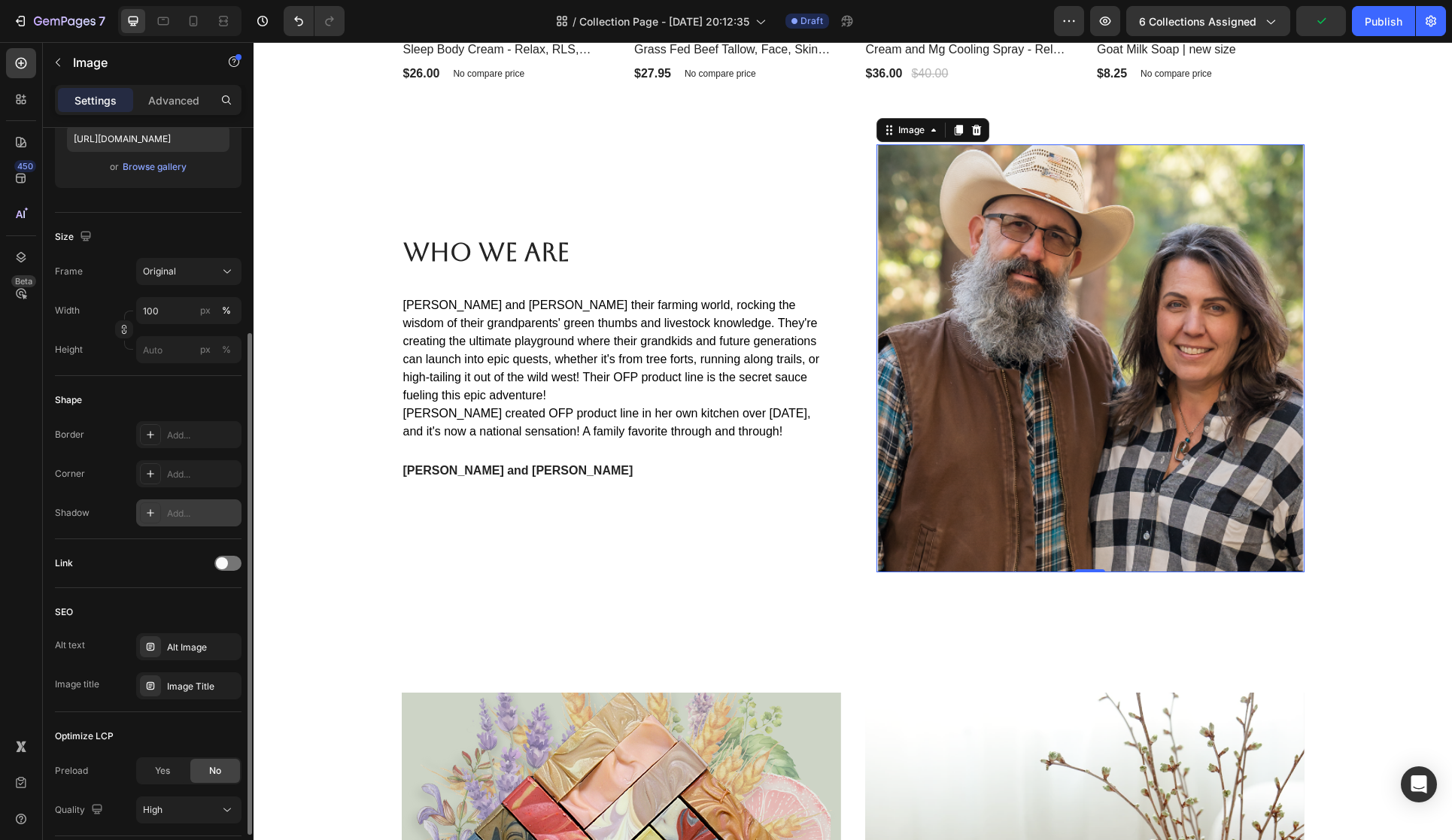
scroll to position [381, 0]
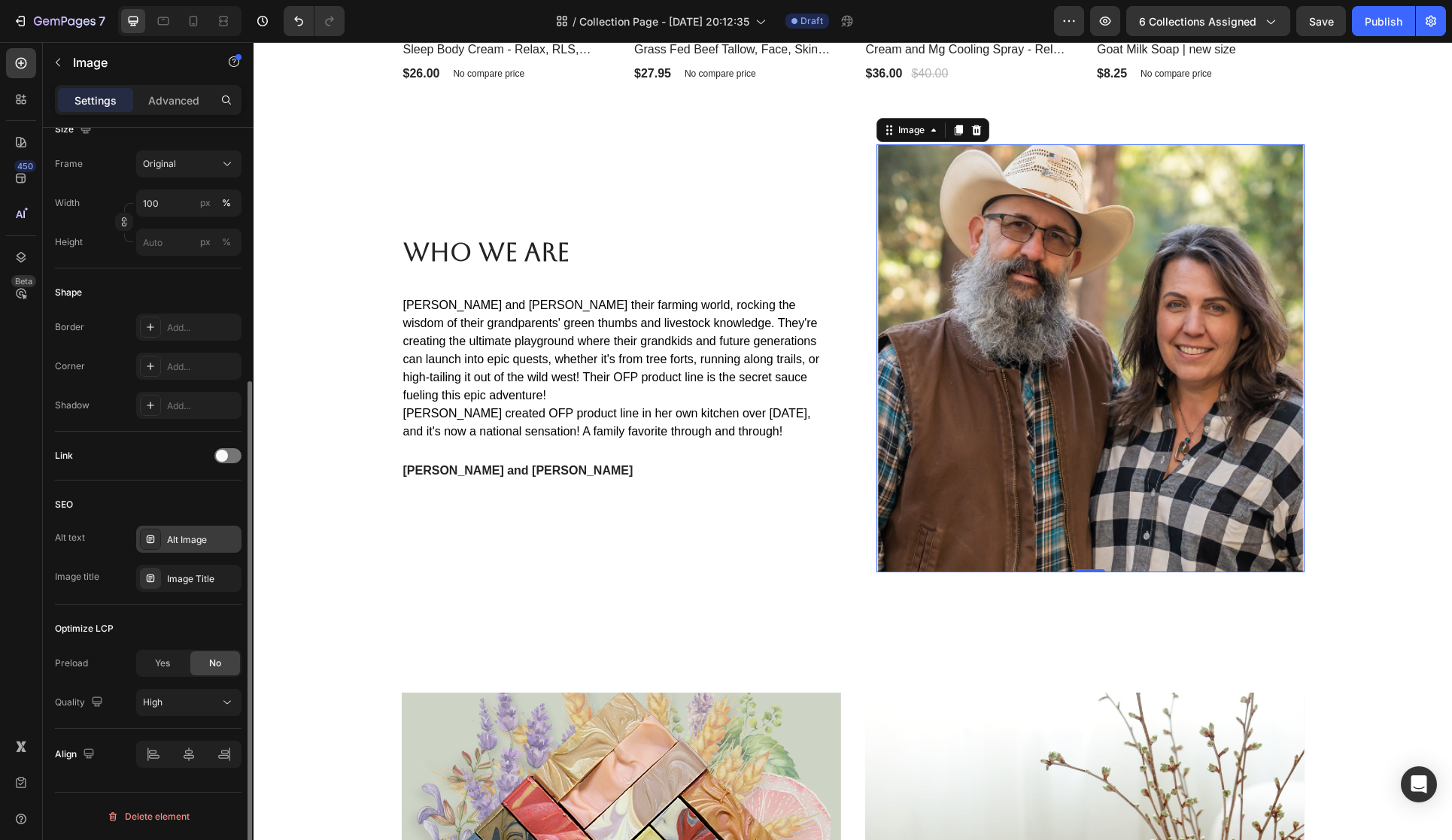
click at [210, 537] on div "Alt Image" at bounding box center [202, 540] width 71 height 14
click at [213, 586] on div "Image Title" at bounding box center [188, 578] width 105 height 27
click at [202, 540] on div "Alt Image" at bounding box center [202, 540] width 71 height 14
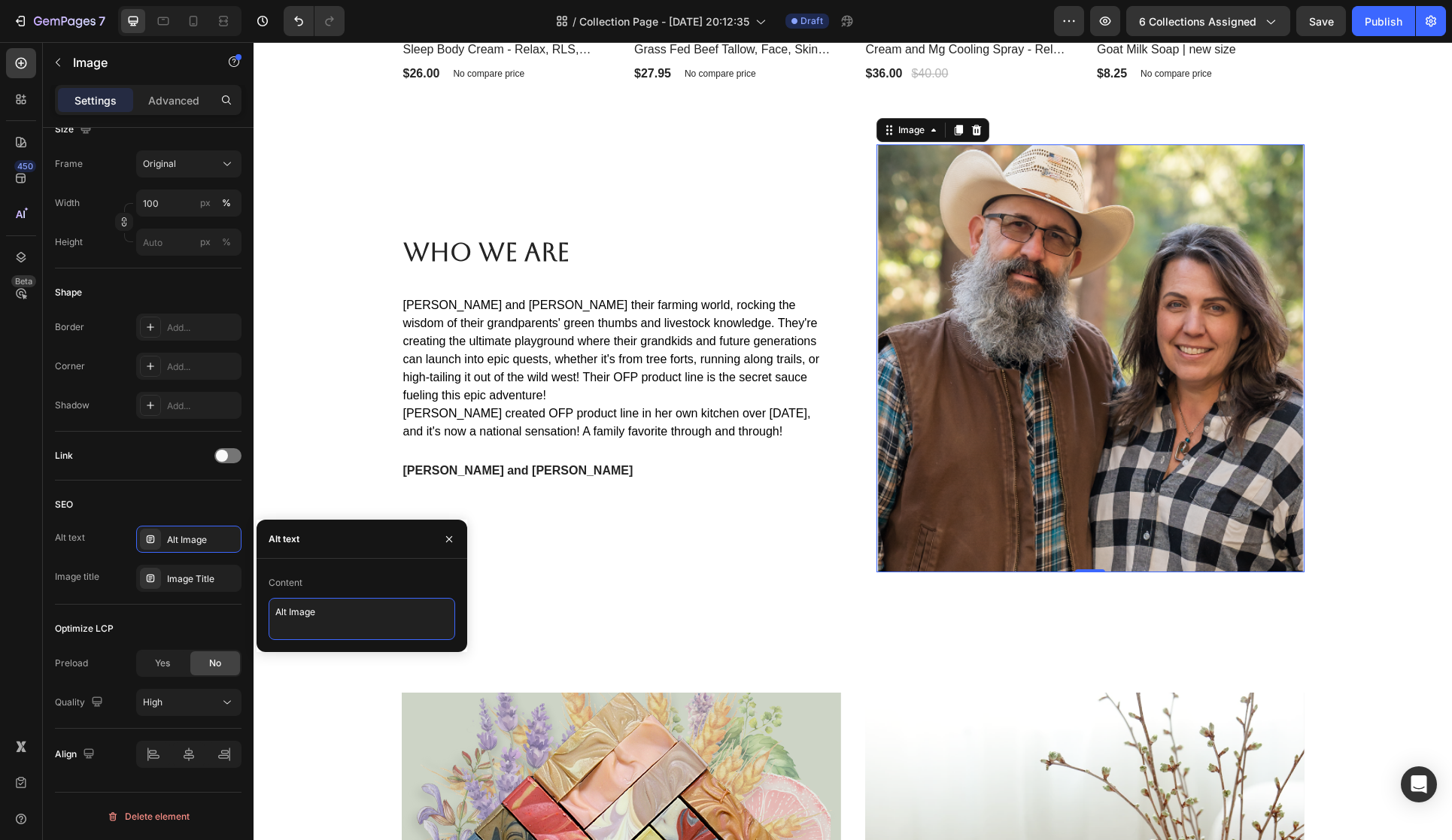
click at [291, 615] on textarea "Alt Image" at bounding box center [362, 618] width 187 height 42
click at [336, 616] on textarea "Alt Image" at bounding box center [362, 618] width 187 height 42
click at [221, 460] on span at bounding box center [222, 456] width 12 height 12
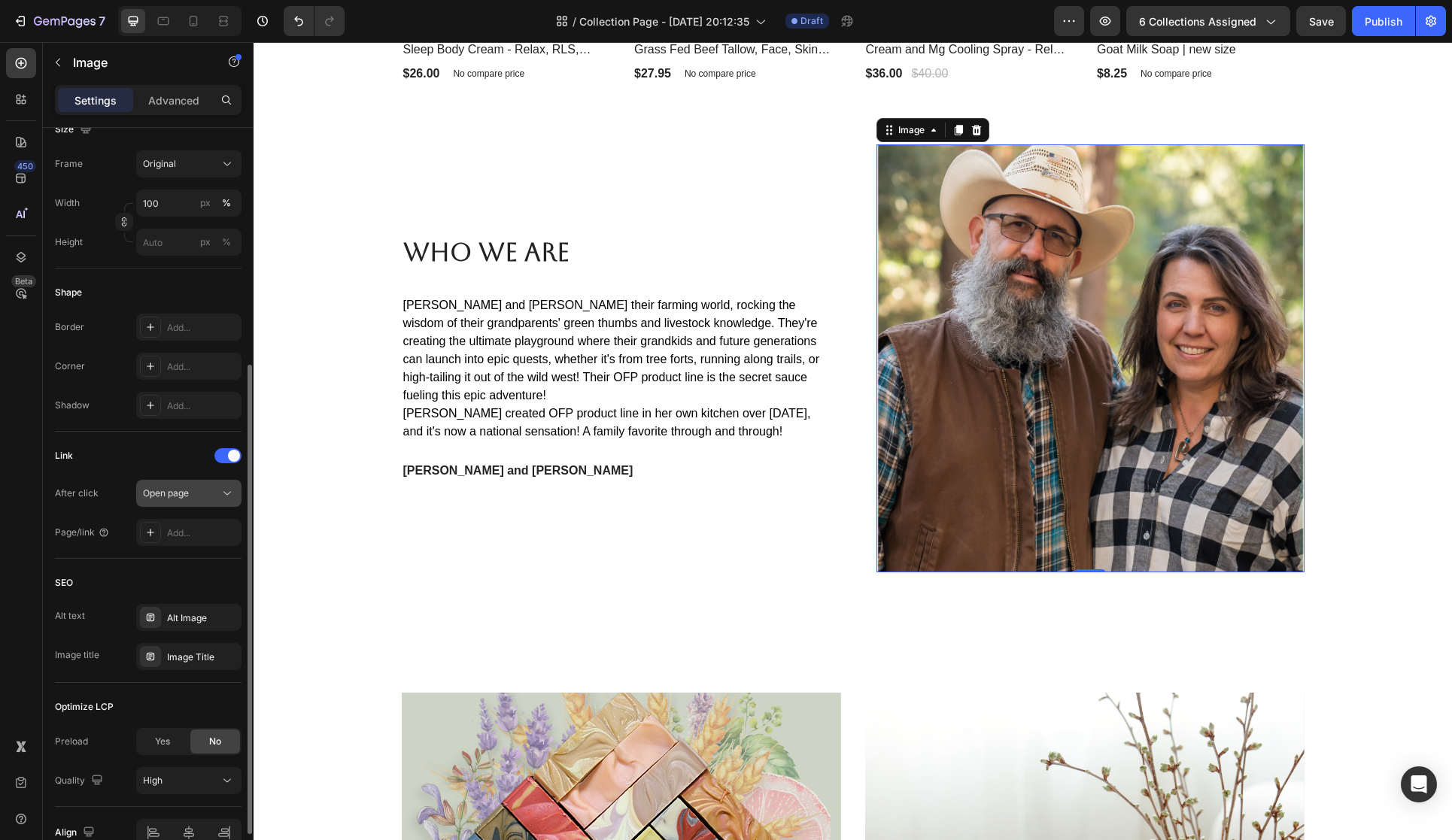
click at [200, 488] on div "Open page" at bounding box center [181, 493] width 76 height 14
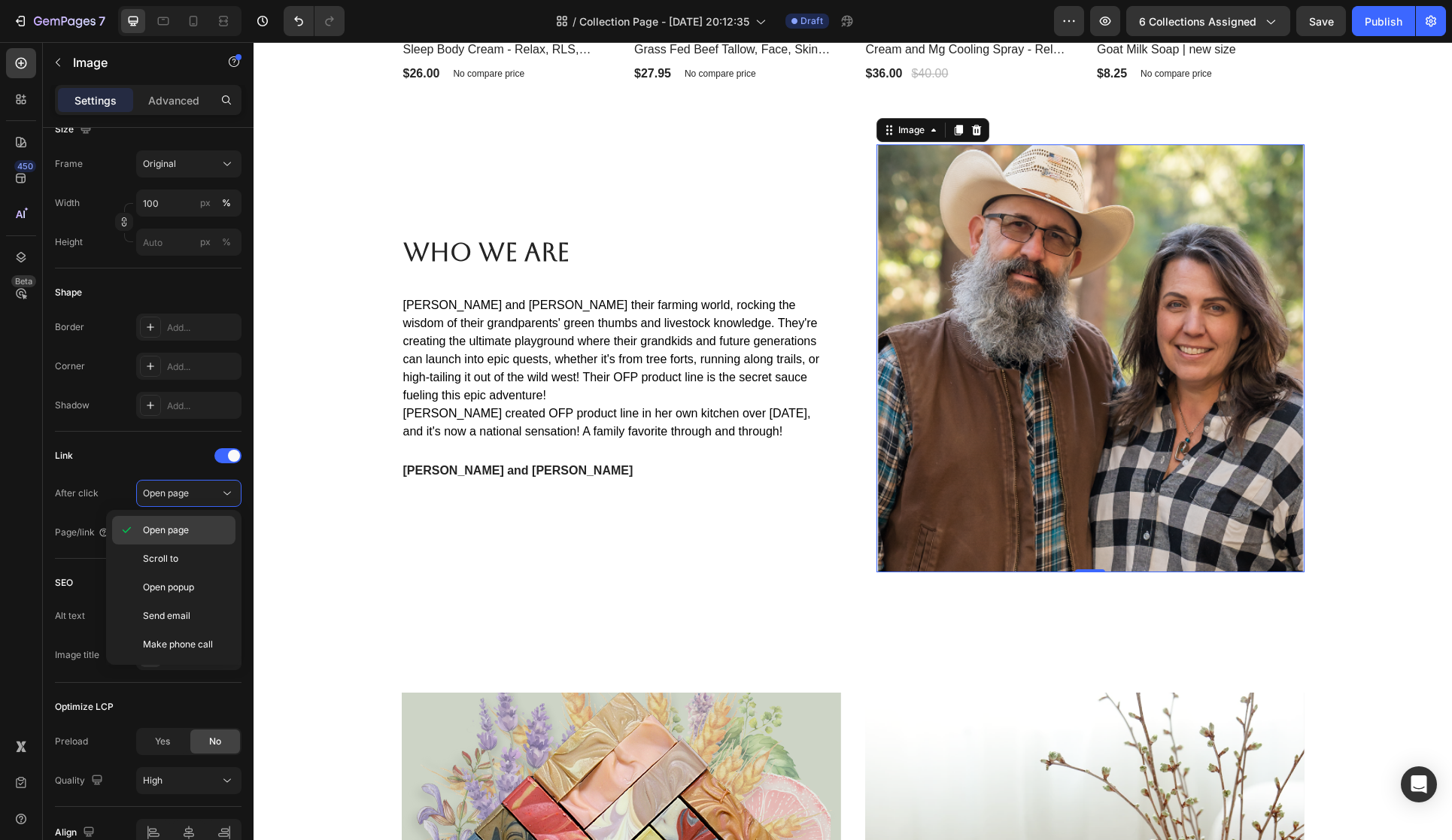
click at [192, 537] on p "Open page" at bounding box center [185, 530] width 86 height 14
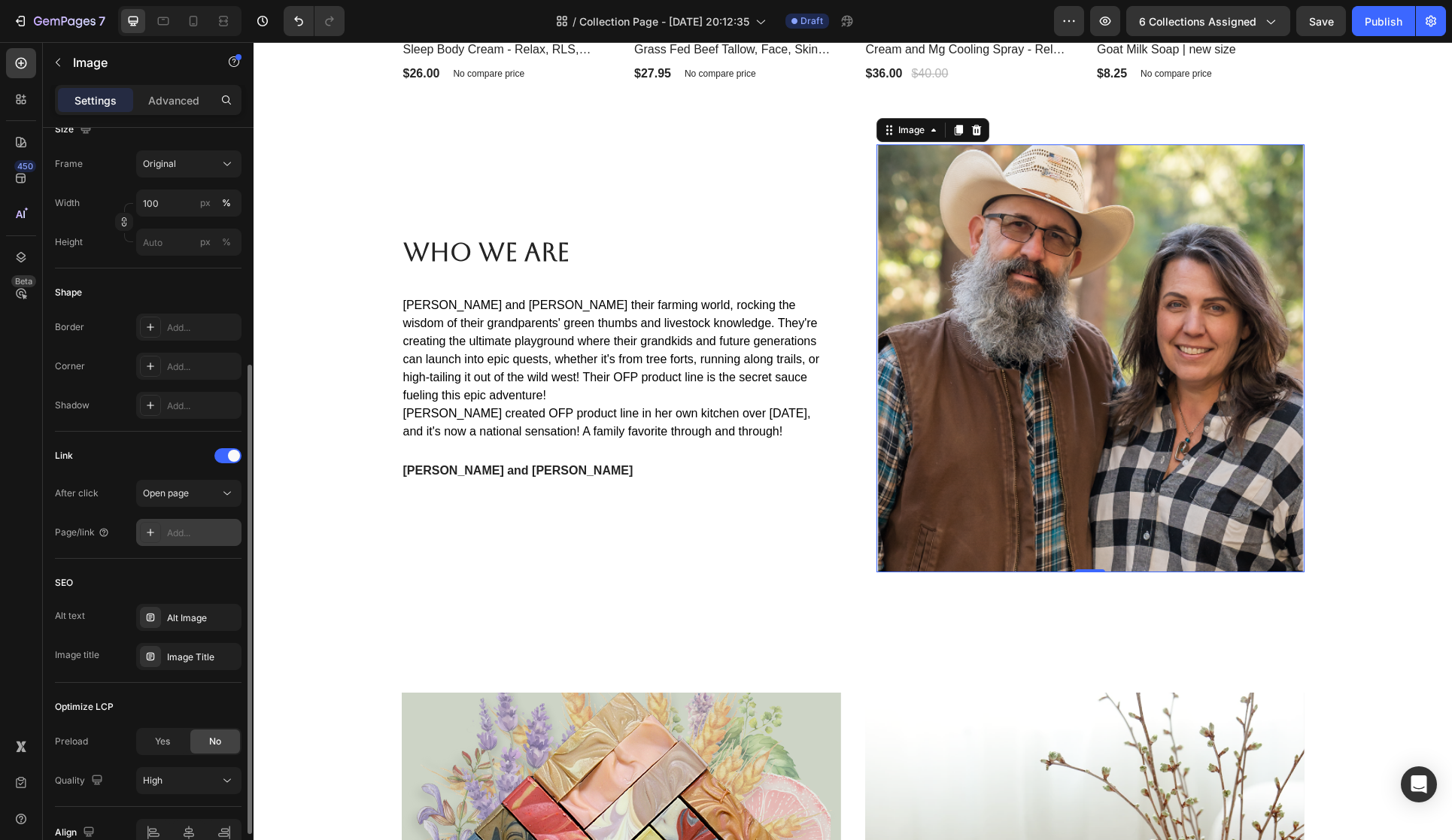
click at [203, 536] on div "Add..." at bounding box center [202, 533] width 71 height 14
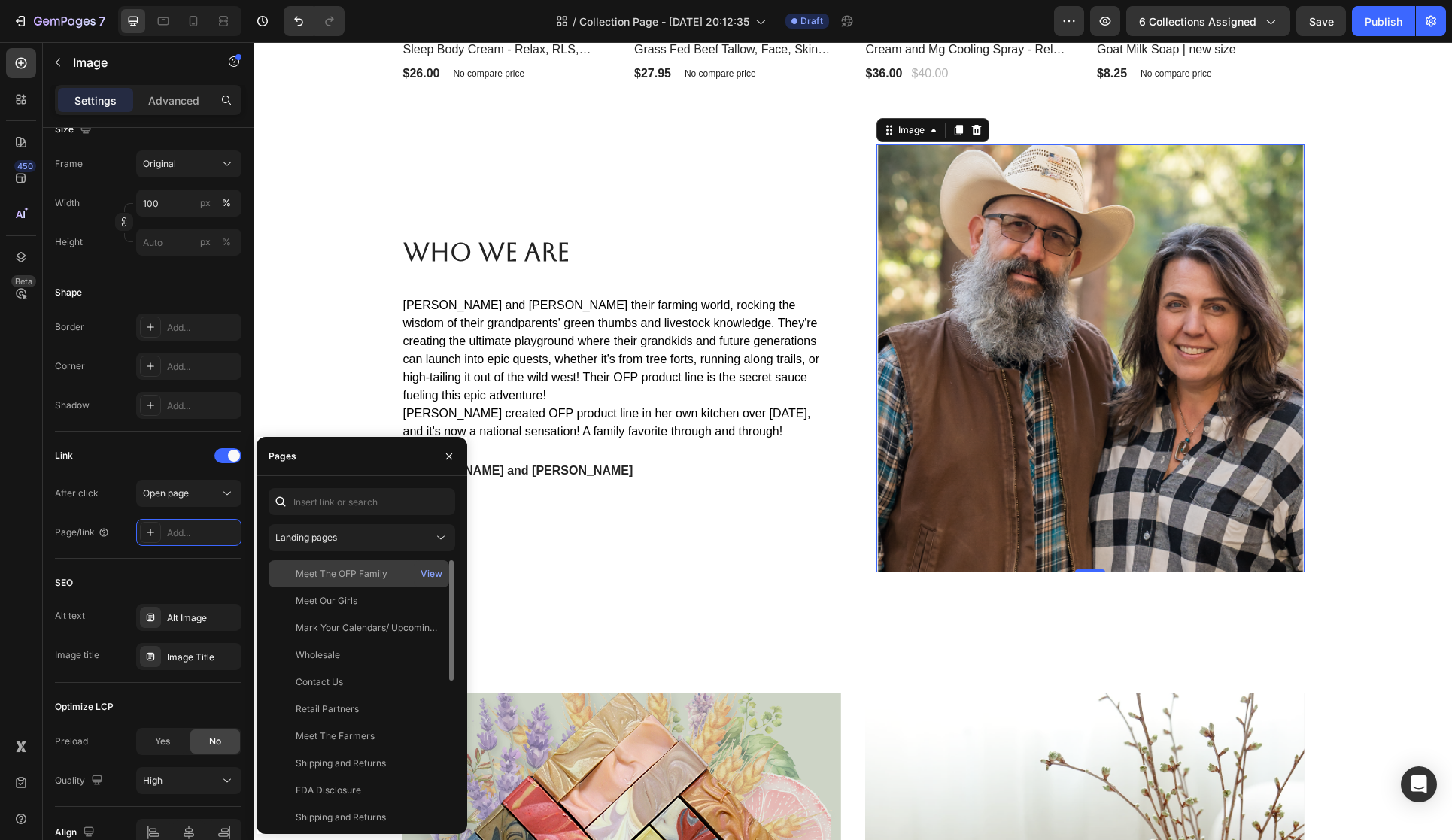
click at [372, 571] on div "Meet The OFP Family" at bounding box center [341, 574] width 92 height 14
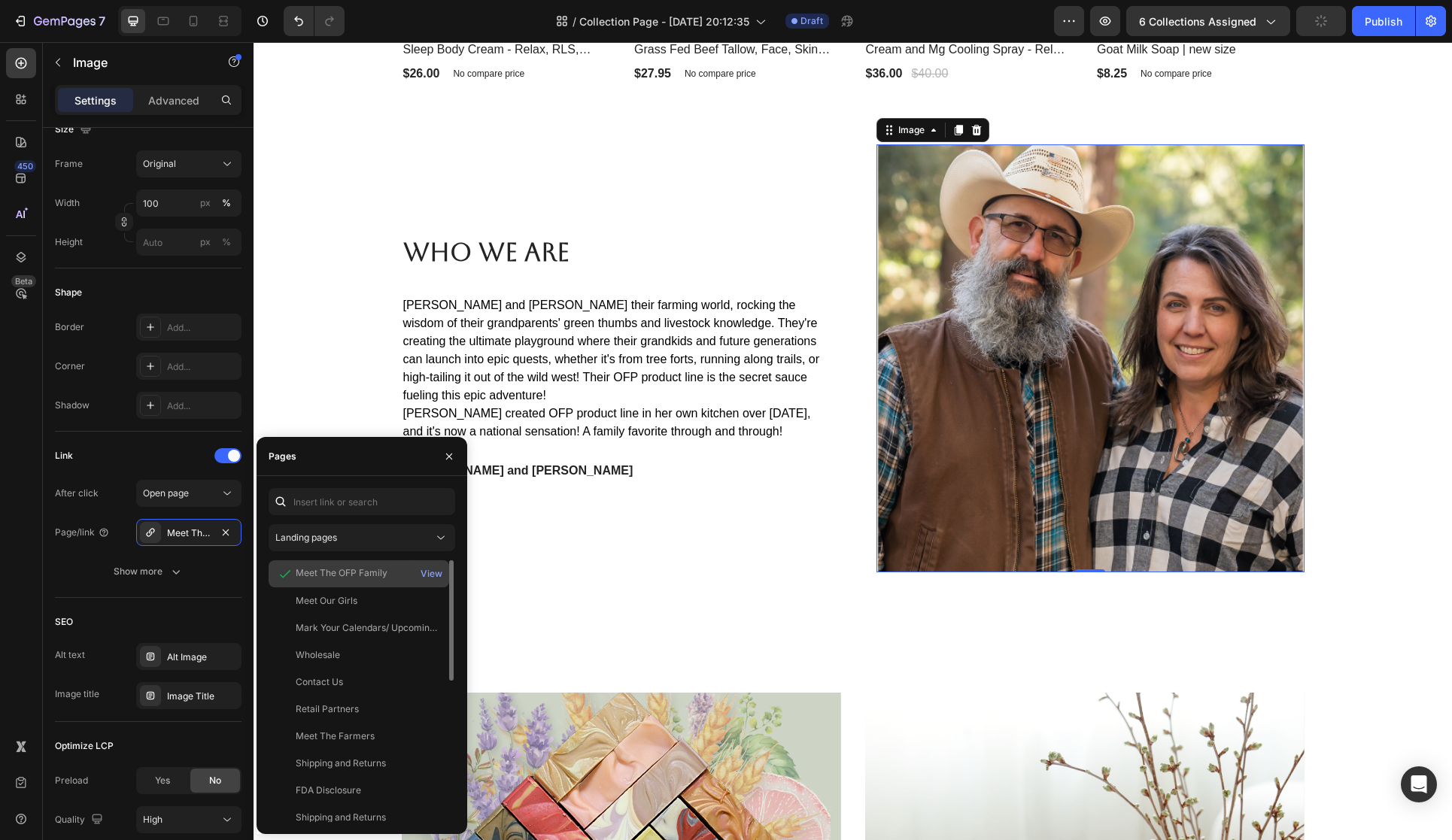
click at [365, 567] on div "Meet The OFP Family" at bounding box center [341, 574] width 92 height 14
click at [434, 569] on div "View" at bounding box center [432, 574] width 22 height 14
click at [358, 570] on div "Meet The OFP Family" at bounding box center [341, 574] width 92 height 14
click at [553, 564] on div "Who We Are Heading Cory and Denise love their farming world, rocking the wisdom…" at bounding box center [616, 358] width 428 height 428
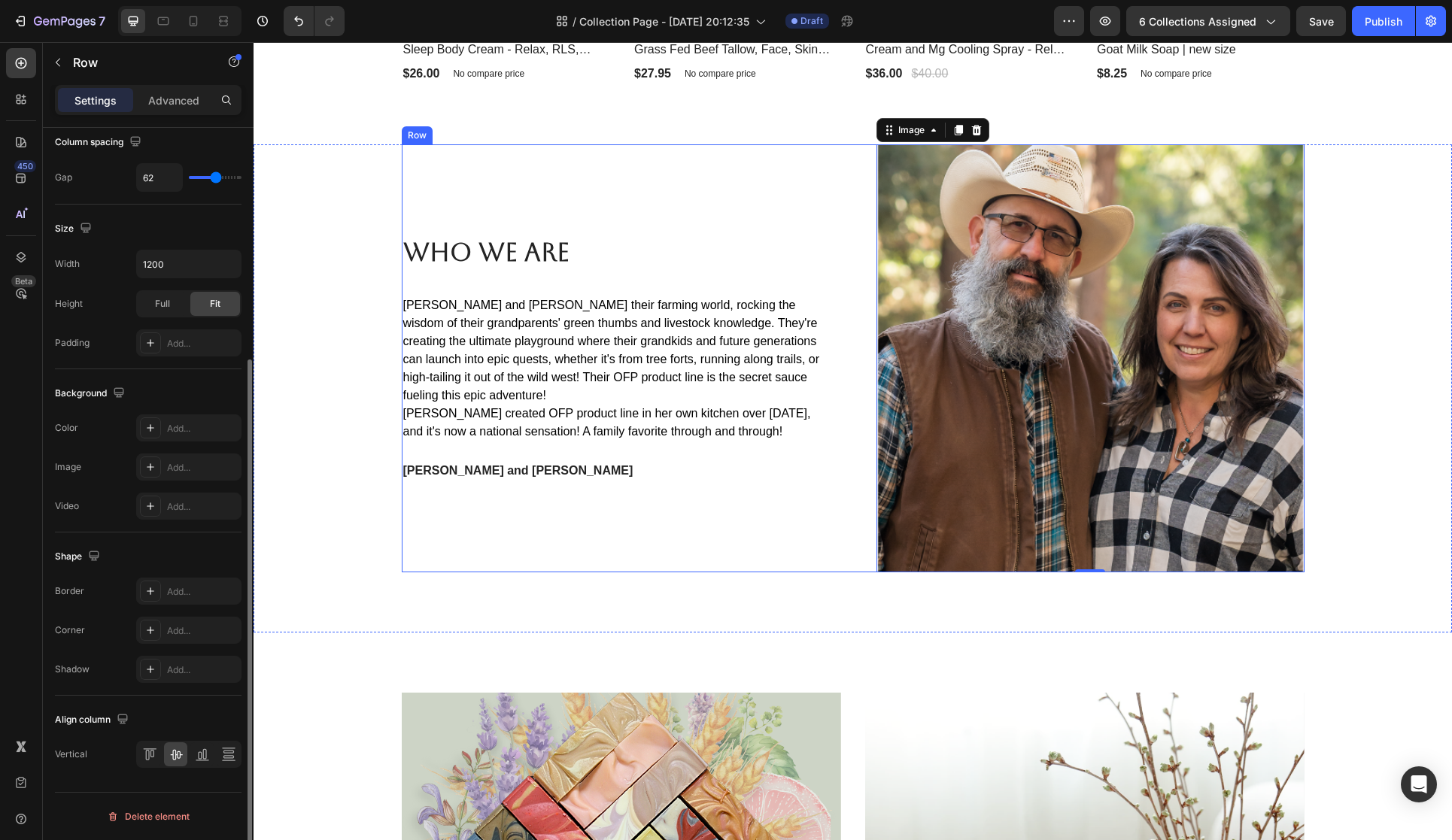
scroll to position [0, 0]
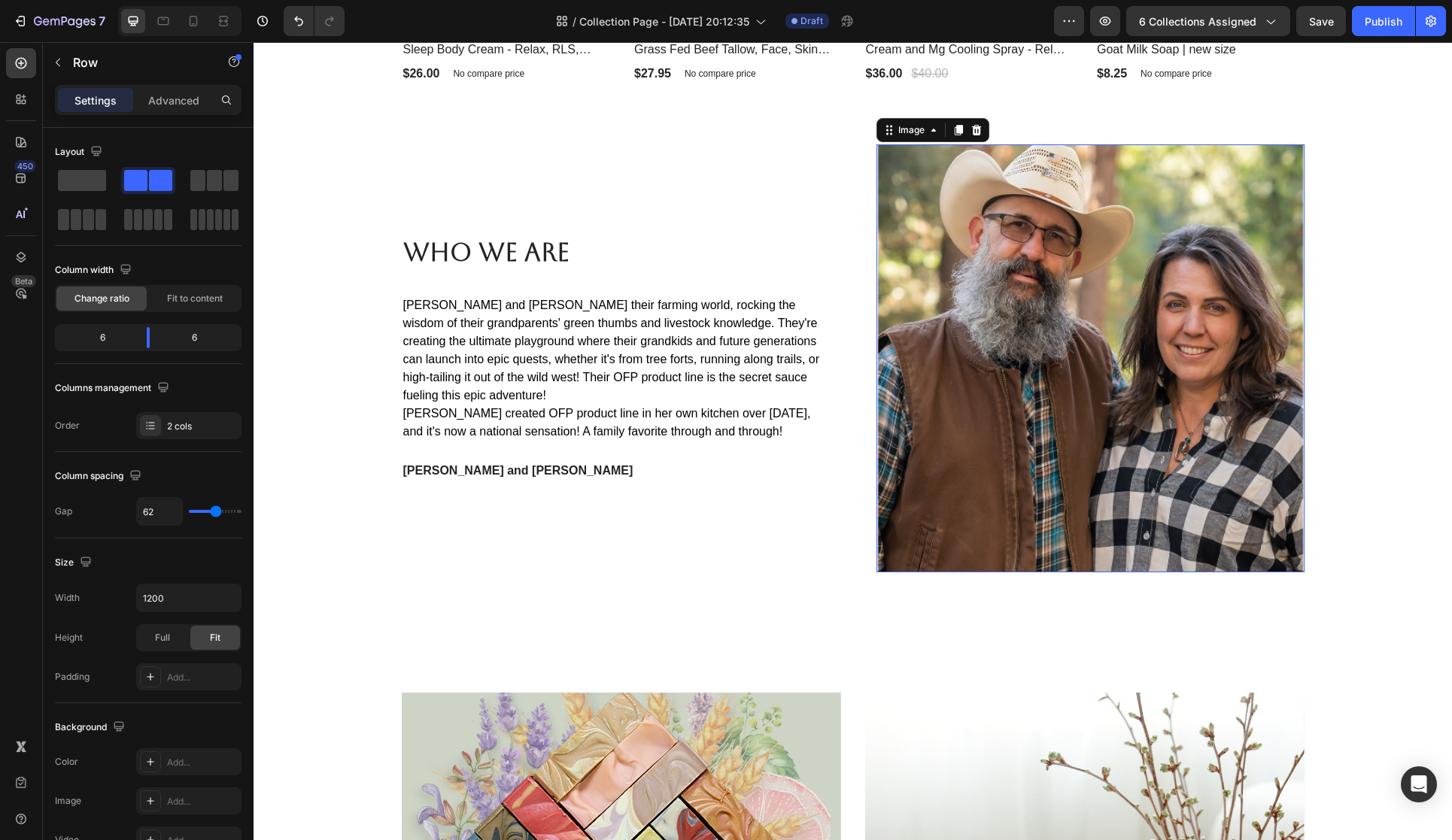
click at [959, 436] on img at bounding box center [1091, 358] width 428 height 428
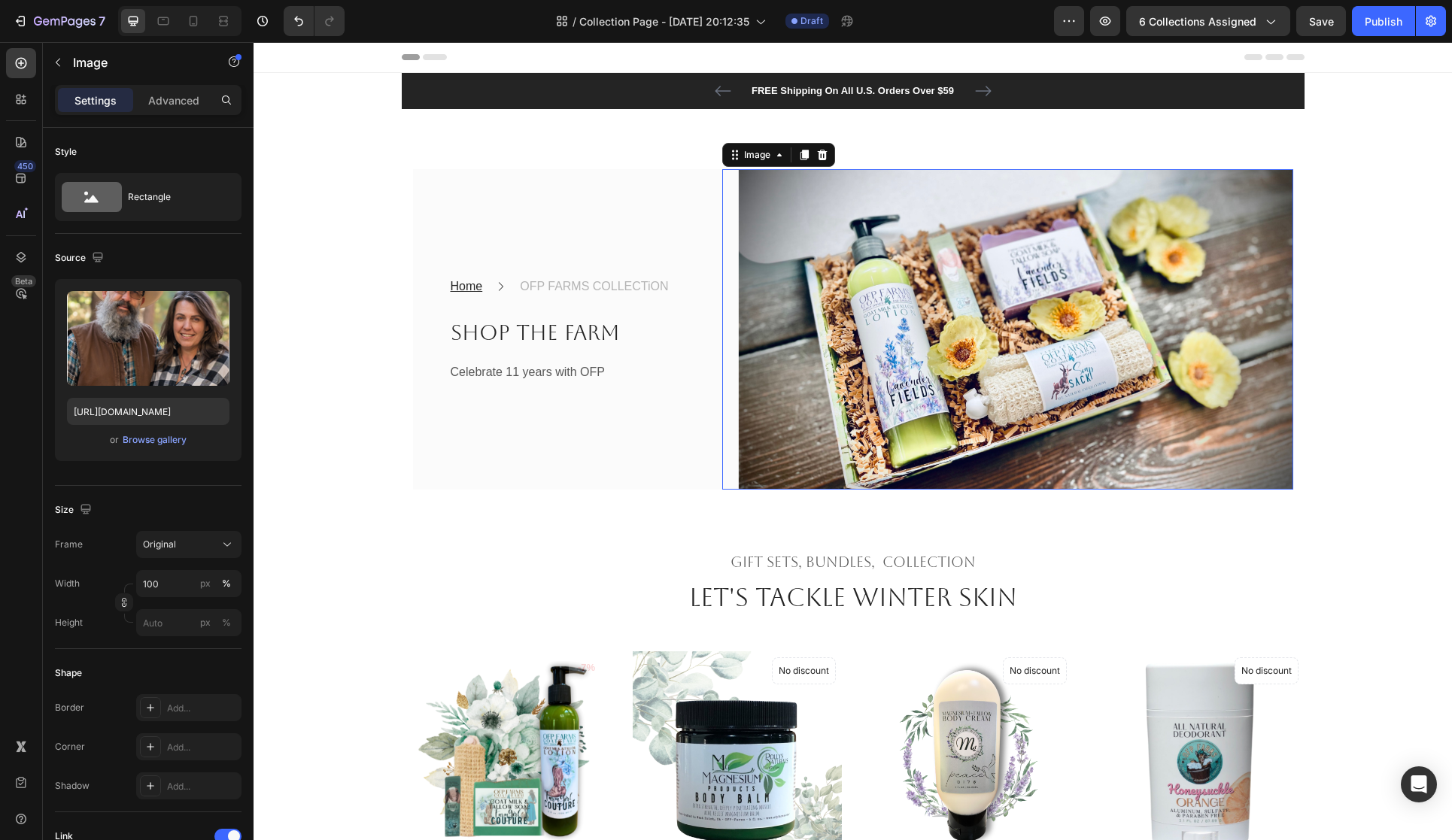
click at [901, 439] on img at bounding box center [1007, 330] width 571 height 321
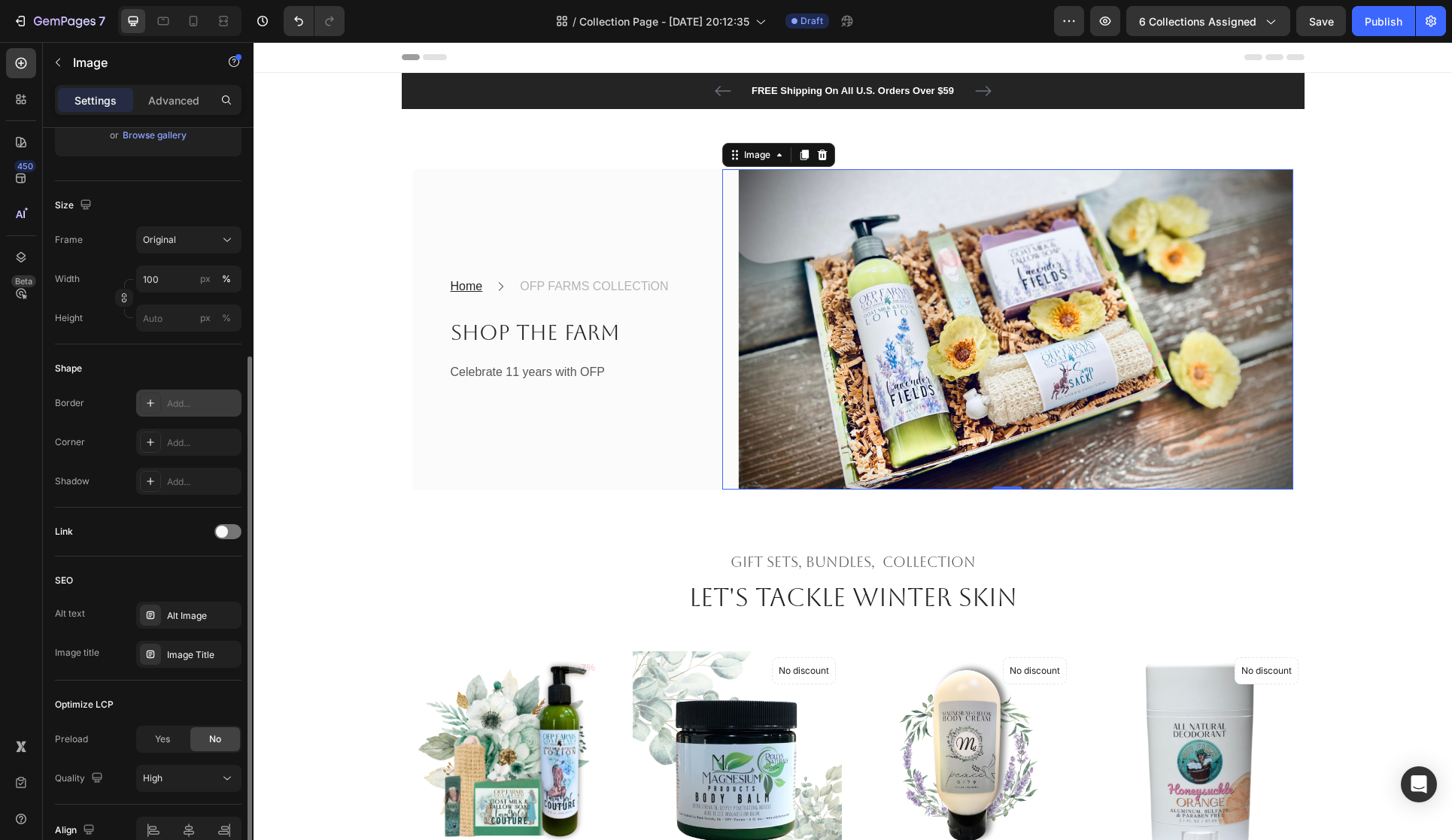
scroll to position [381, 0]
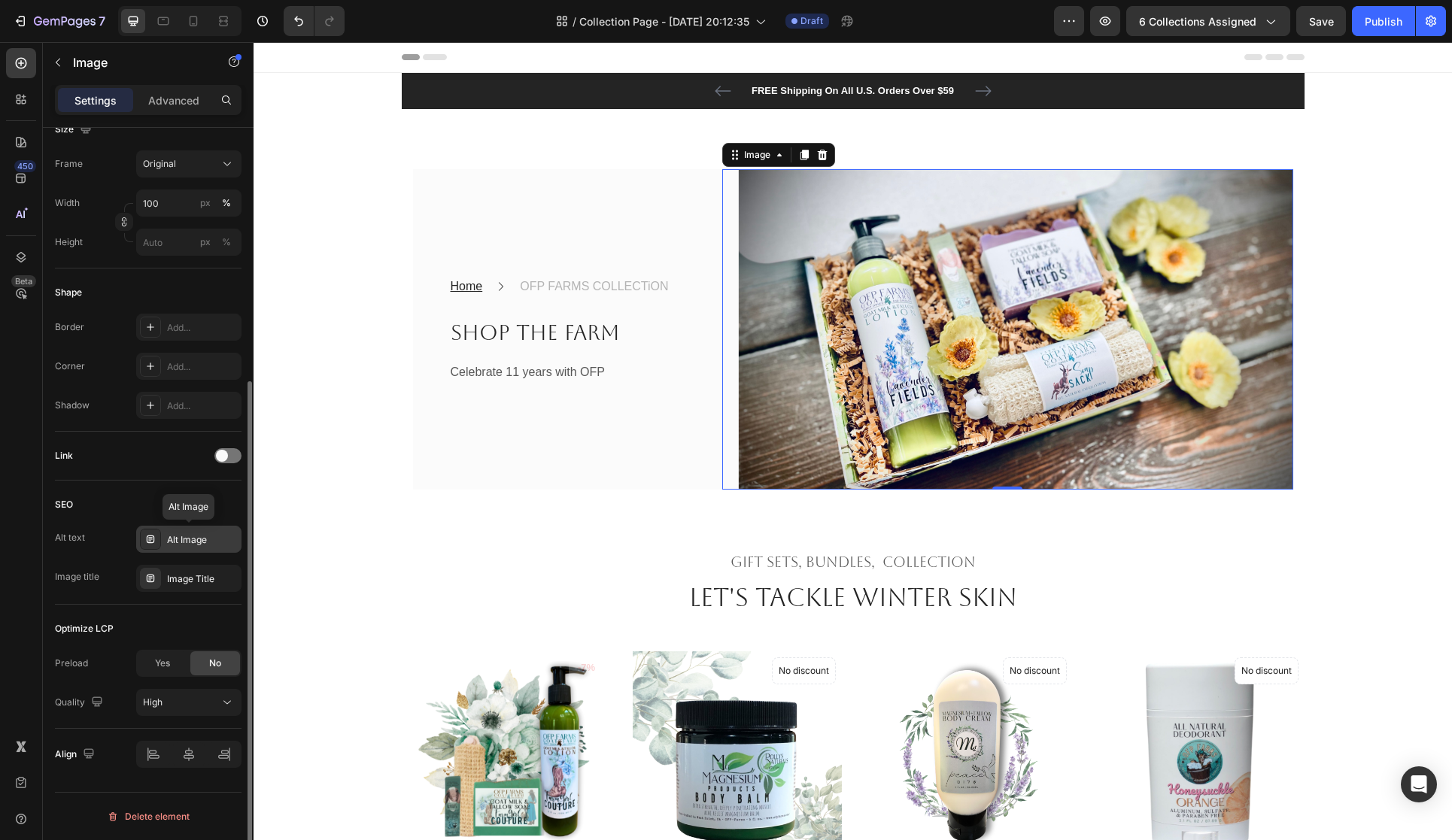
click at [219, 542] on div "Alt Image" at bounding box center [202, 540] width 71 height 14
click at [212, 576] on div "Image Title" at bounding box center [202, 579] width 71 height 14
click at [209, 533] on div "Alt Image" at bounding box center [202, 540] width 71 height 14
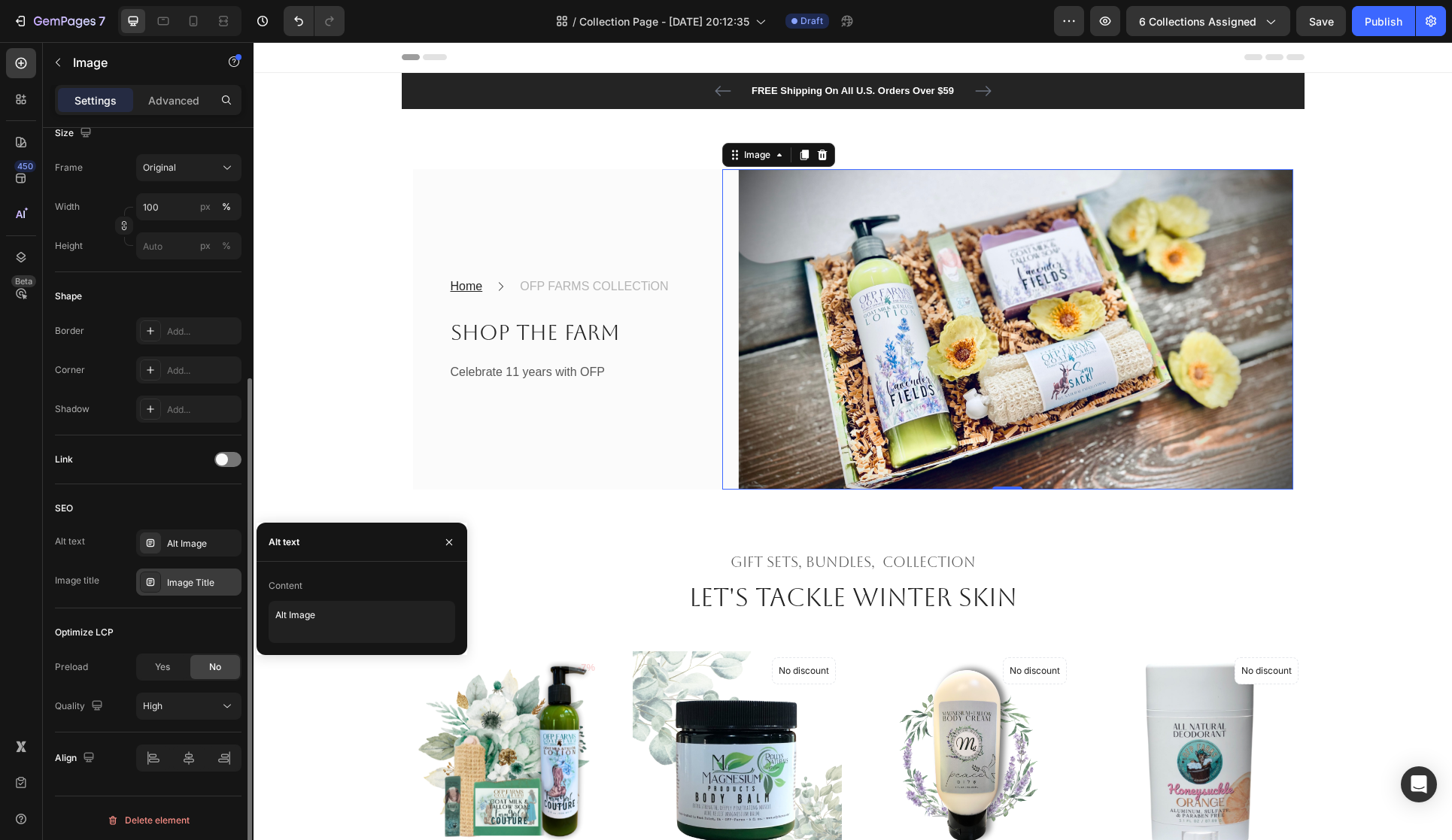
click at [209, 581] on div "Image Title" at bounding box center [202, 583] width 71 height 14
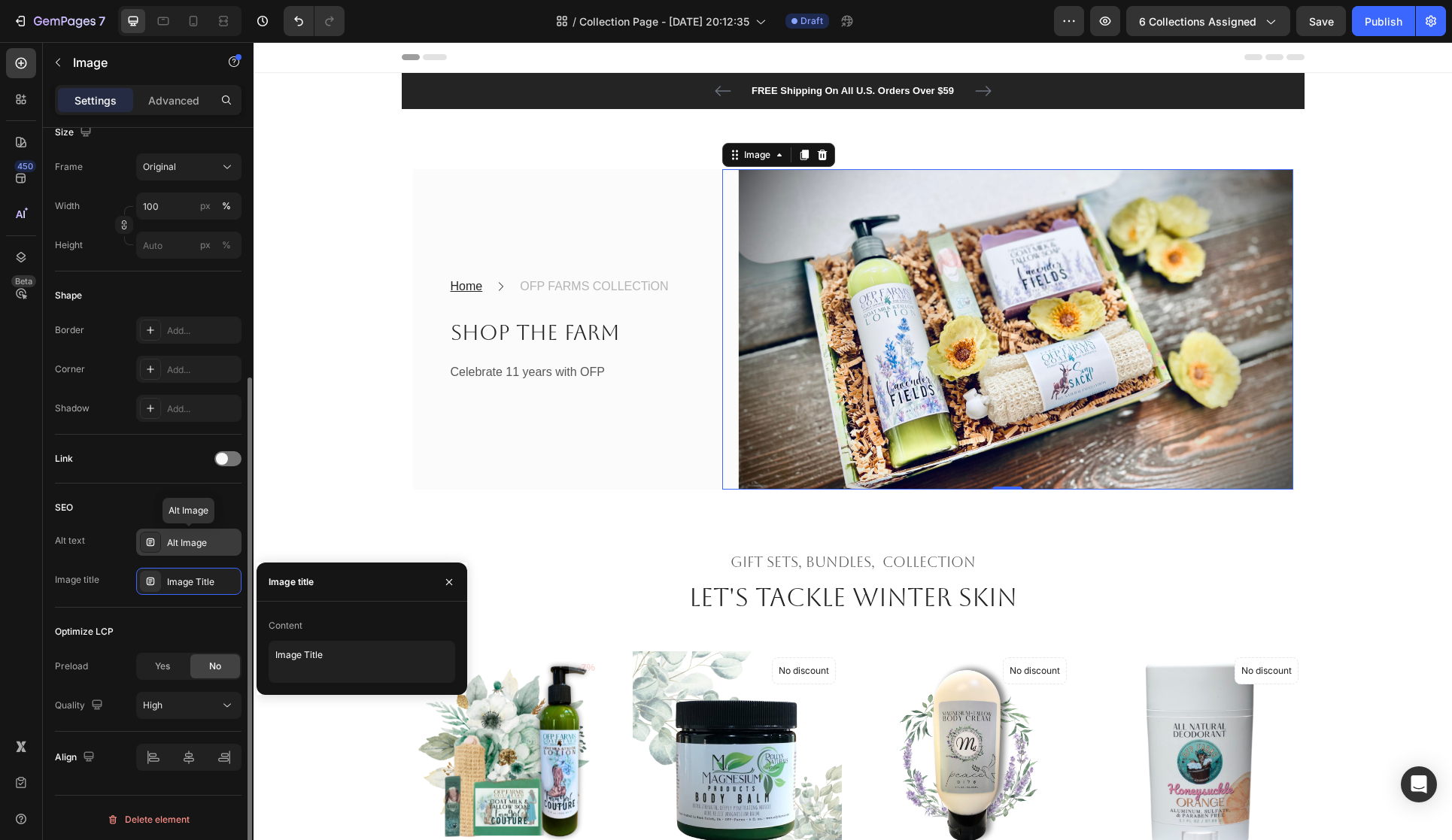
scroll to position [377, 0]
click at [228, 456] on div at bounding box center [228, 459] width 27 height 15
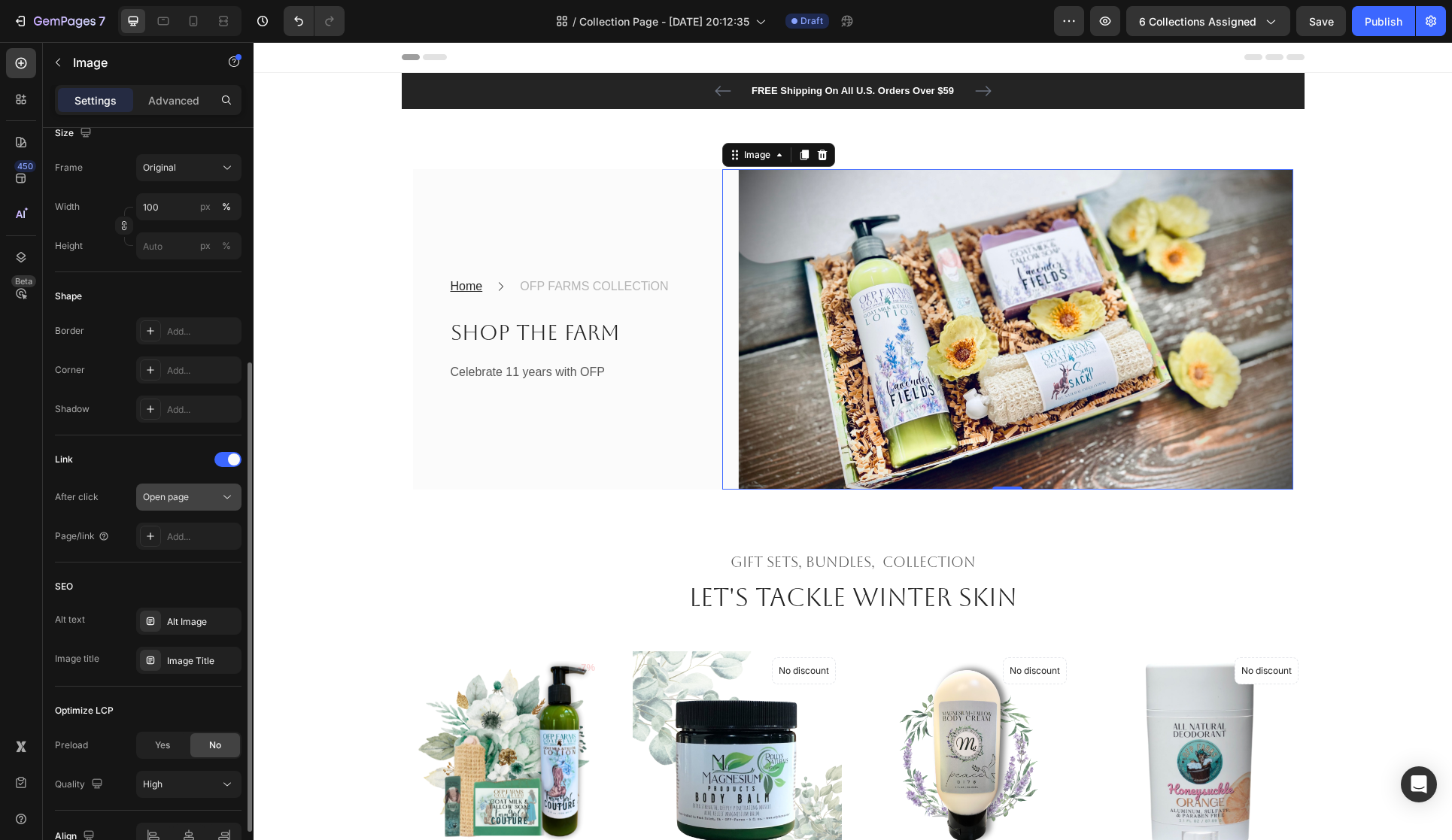
click at [215, 493] on div "Open page" at bounding box center [181, 497] width 76 height 14
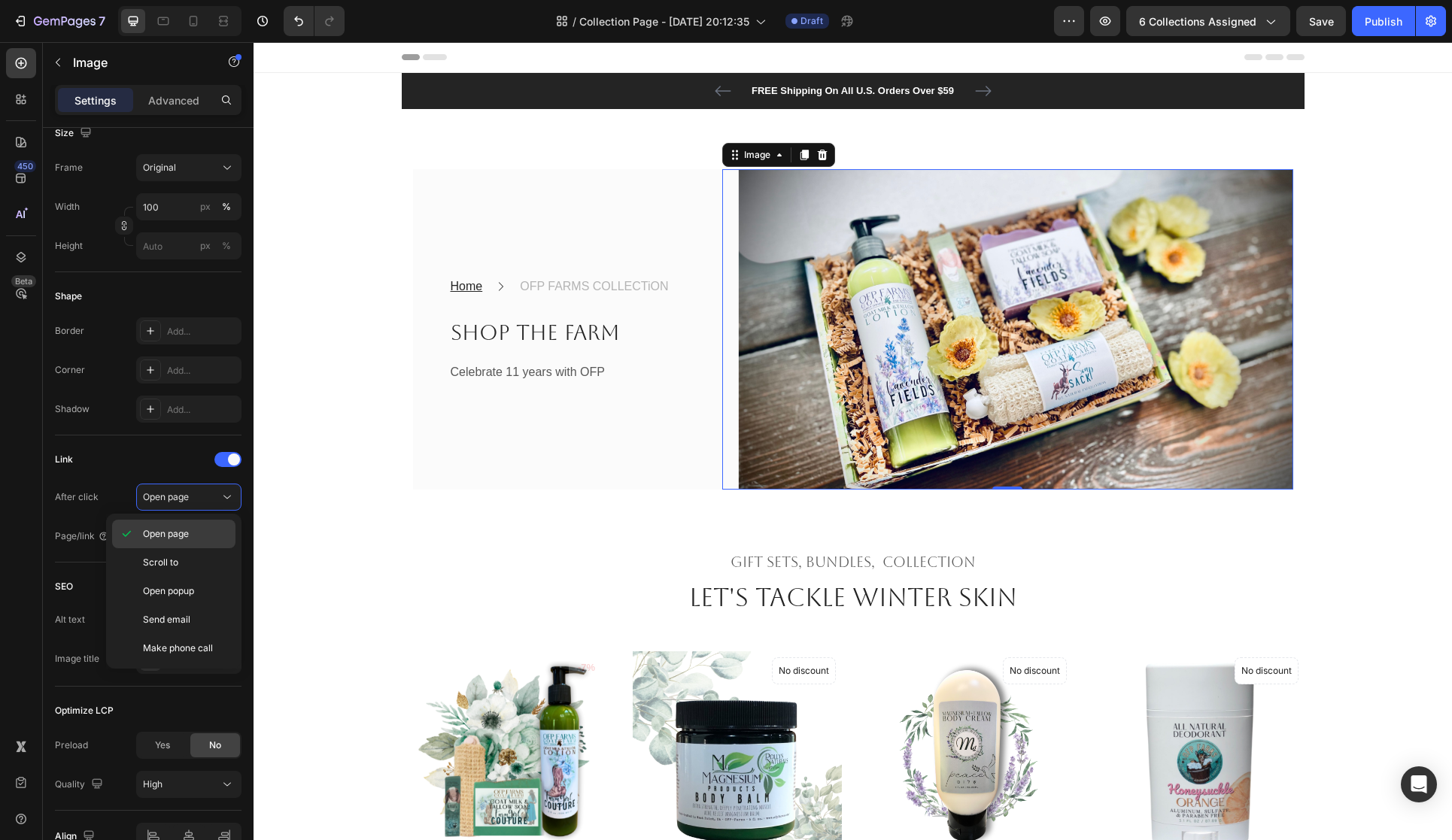
click at [210, 535] on p "Open page" at bounding box center [185, 534] width 86 height 14
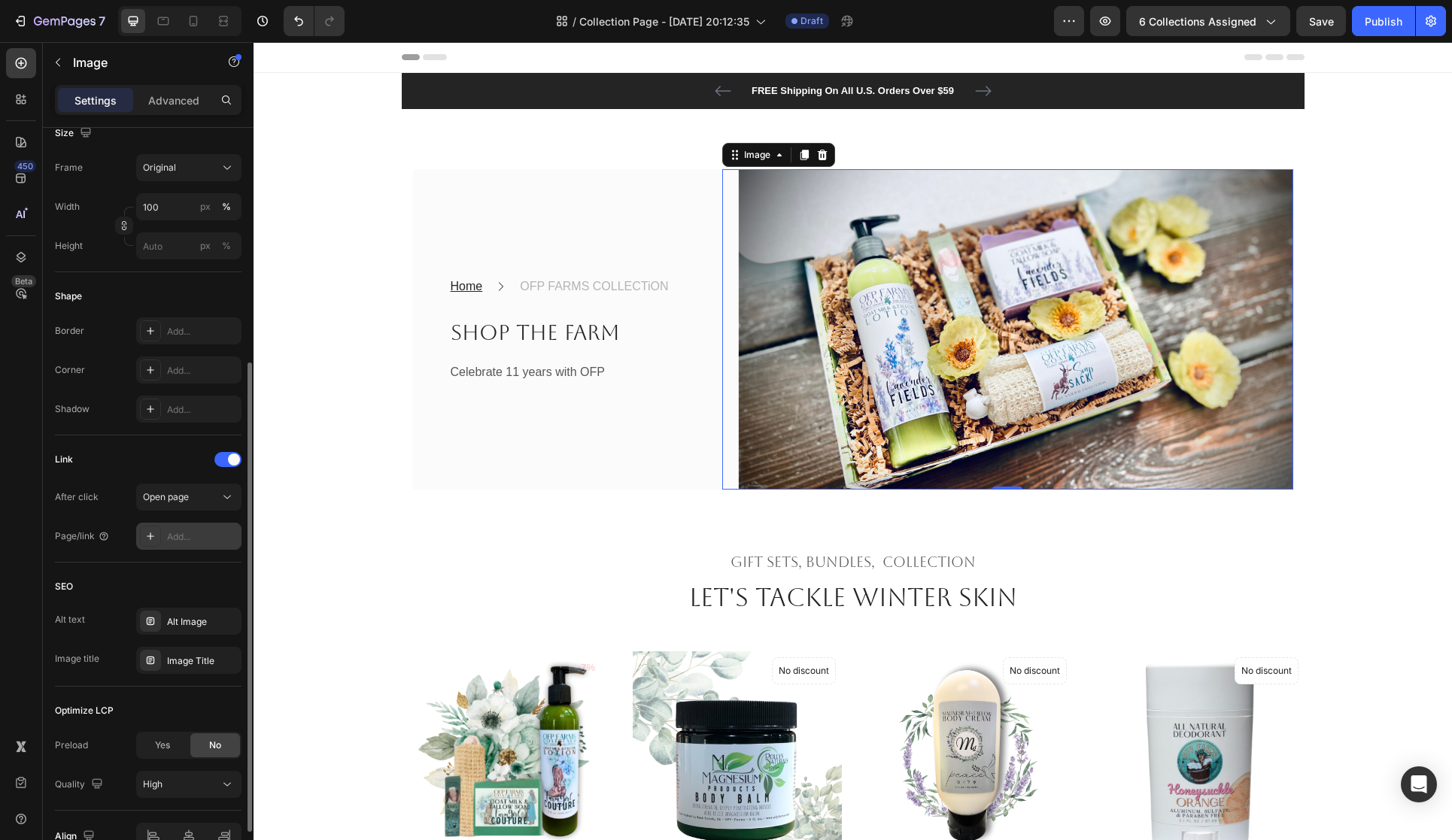
click at [215, 542] on div "Add..." at bounding box center [202, 537] width 71 height 14
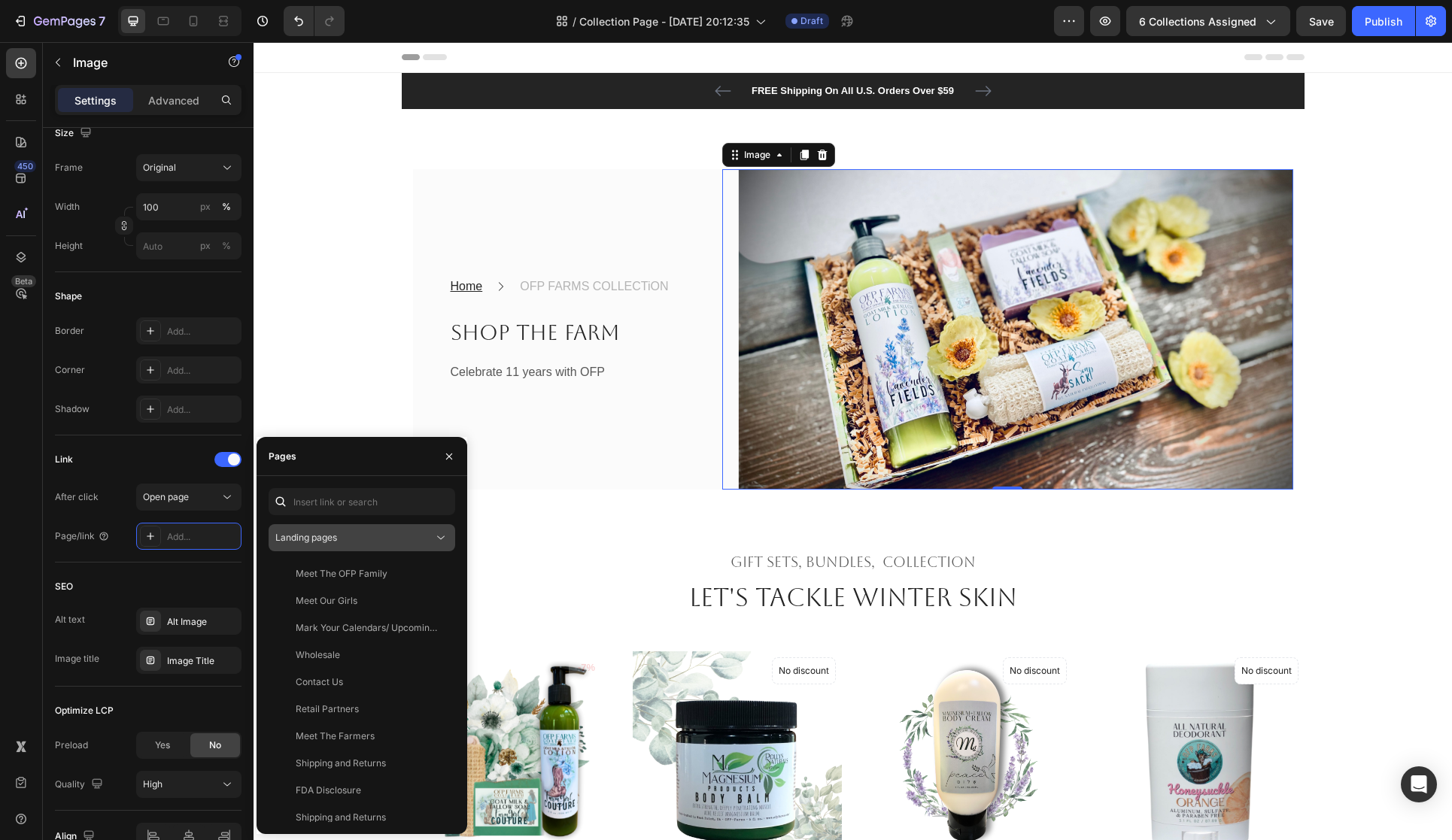
click at [429, 538] on div "Landing pages" at bounding box center [355, 538] width 158 height 14
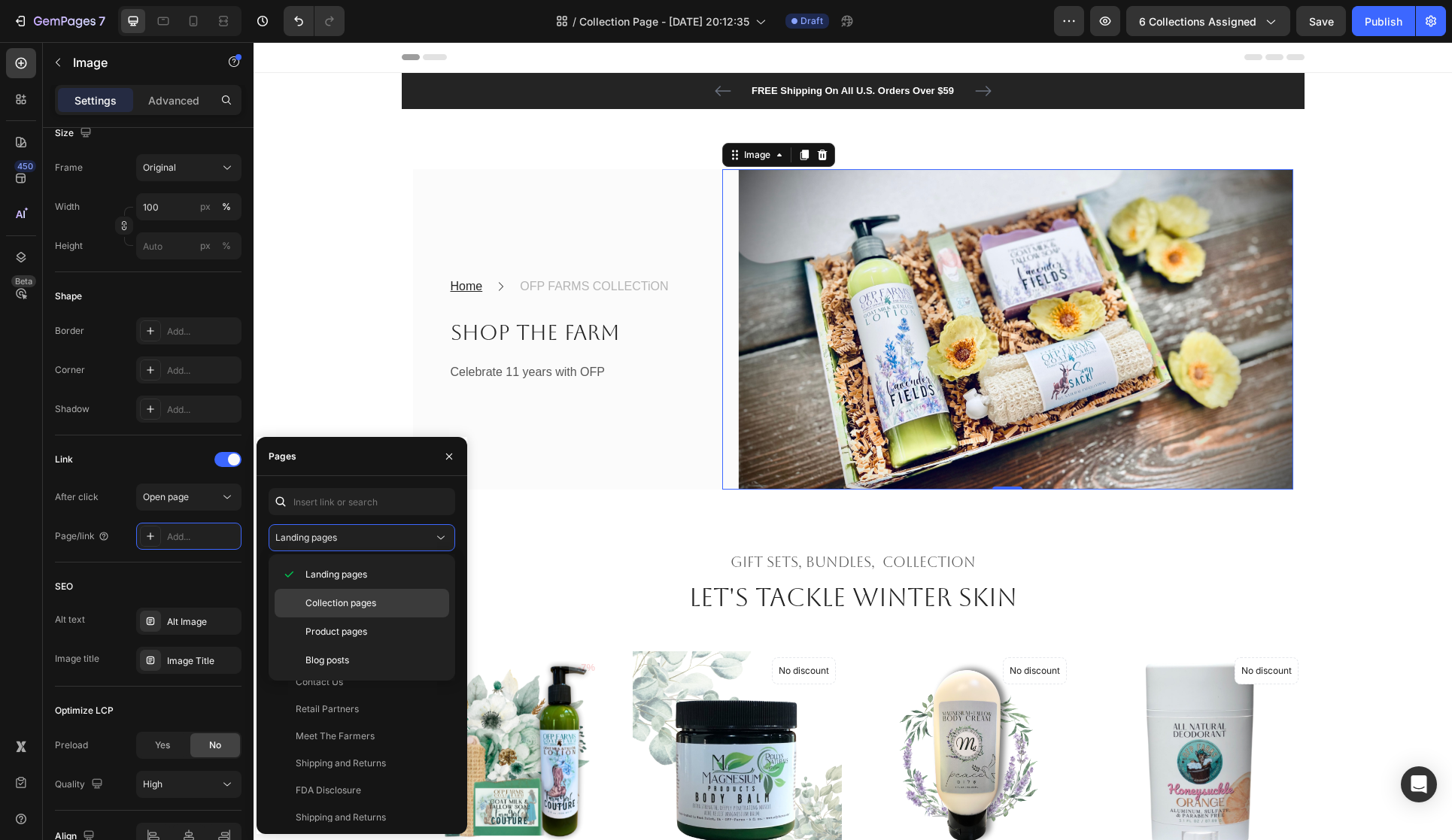
click at [414, 618] on div "Collection pages" at bounding box center [362, 632] width 175 height 29
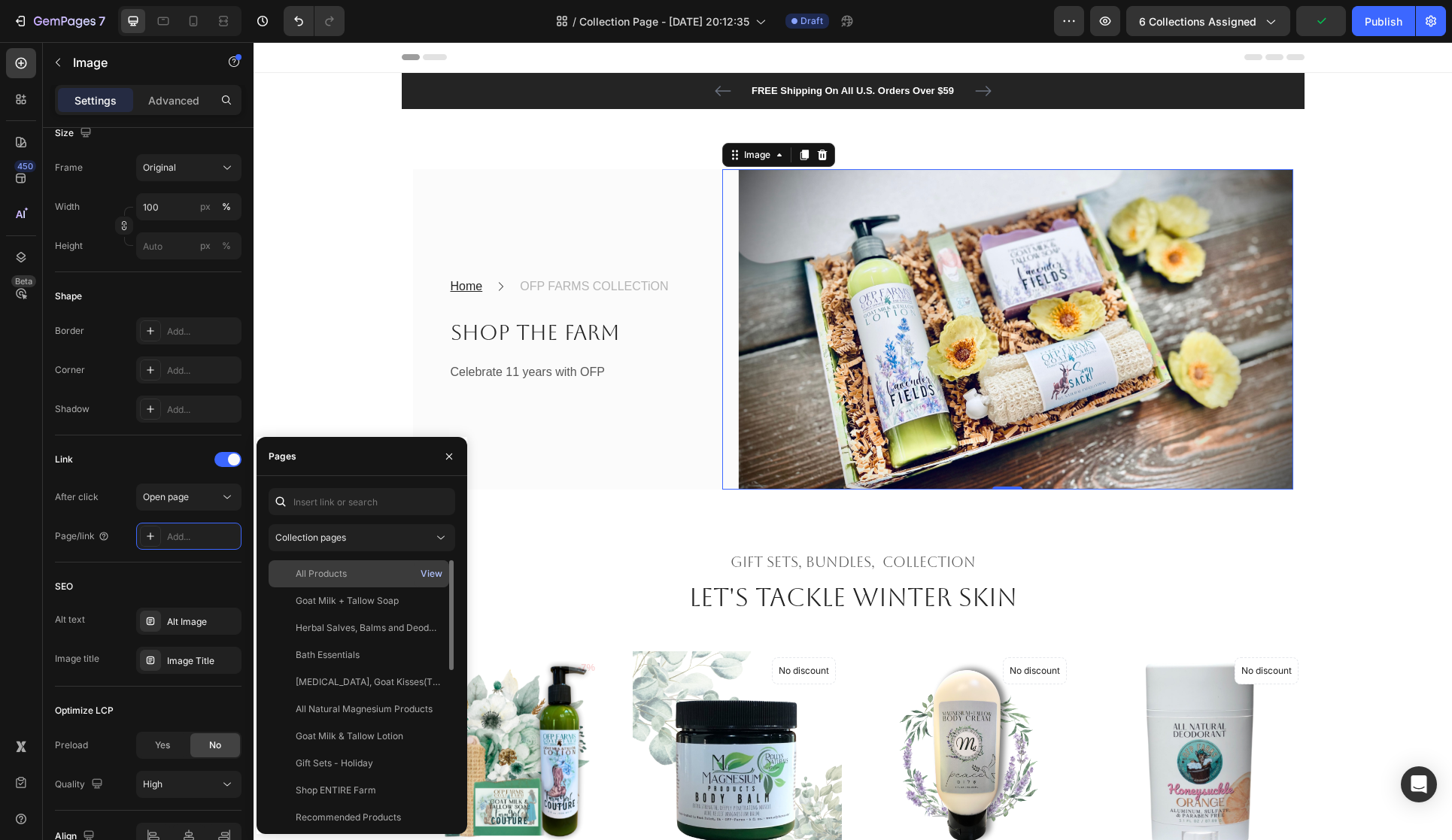
click at [432, 569] on div "View" at bounding box center [432, 574] width 22 height 14
click at [368, 534] on div "Collection pages" at bounding box center [355, 538] width 158 height 14
click at [345, 571] on span "Landing pages" at bounding box center [337, 575] width 62 height 14
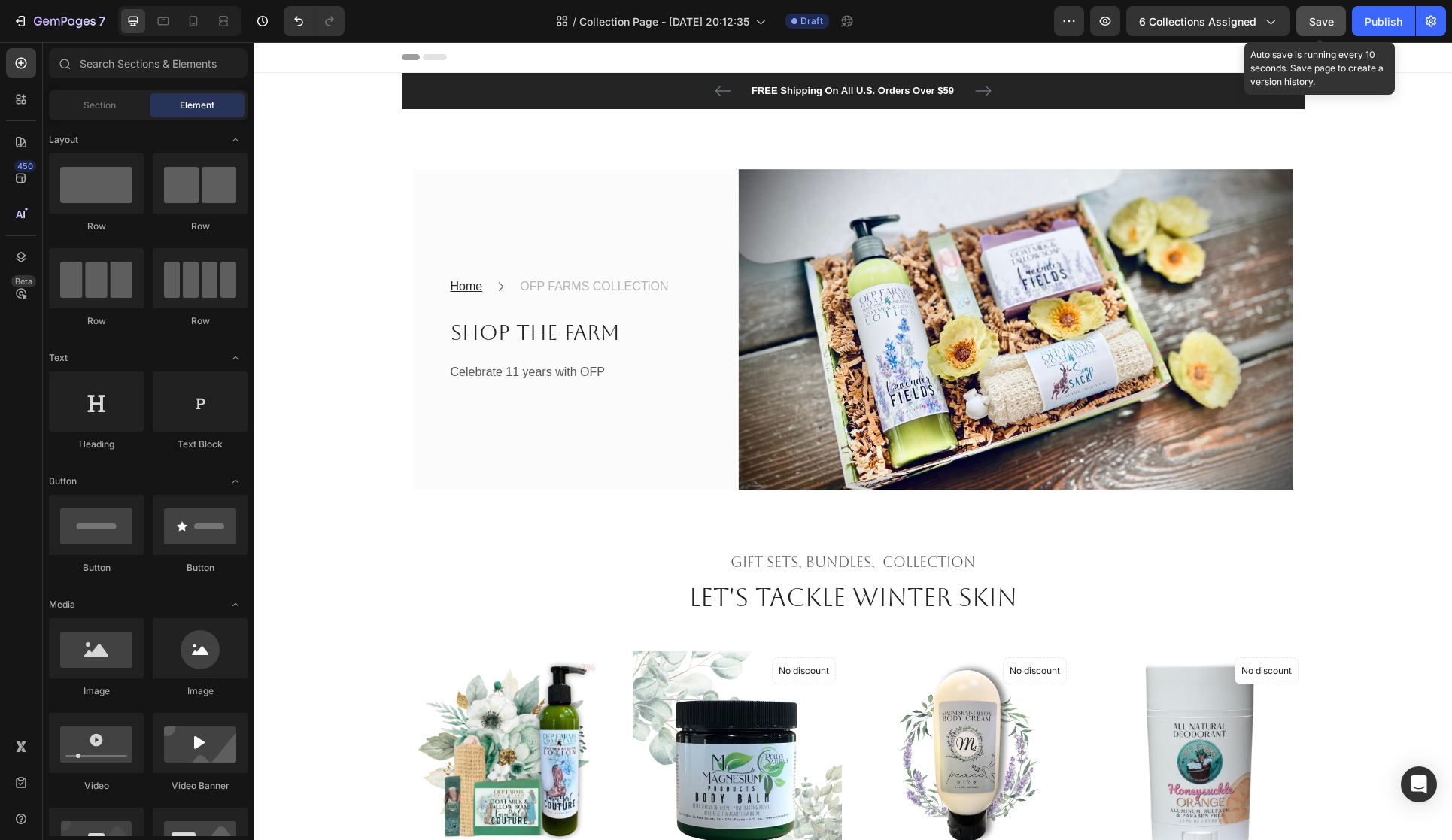
click at [1317, 22] on span "Save" at bounding box center [1321, 21] width 25 height 13
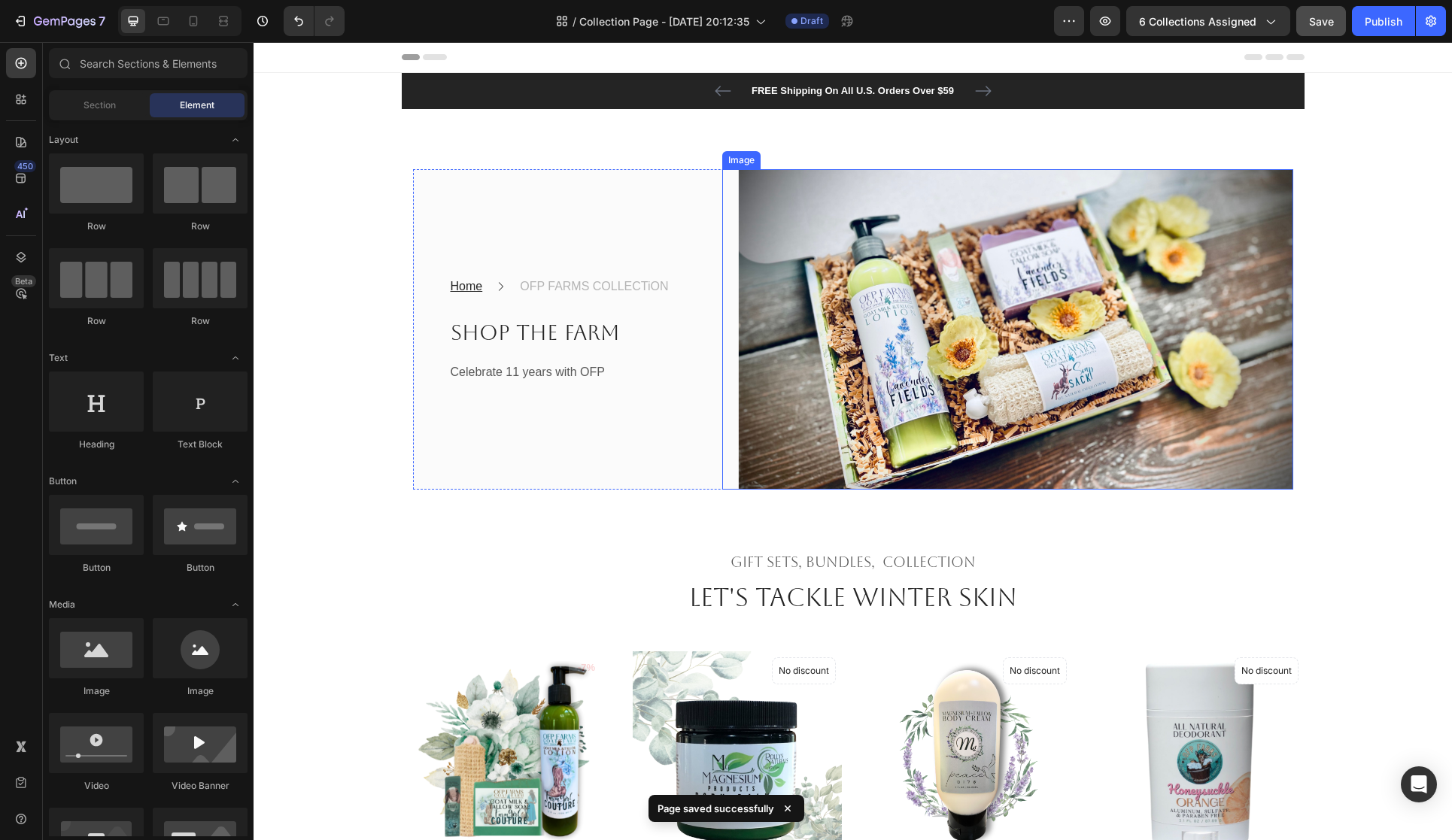
click at [1020, 336] on img at bounding box center [1007, 330] width 571 height 321
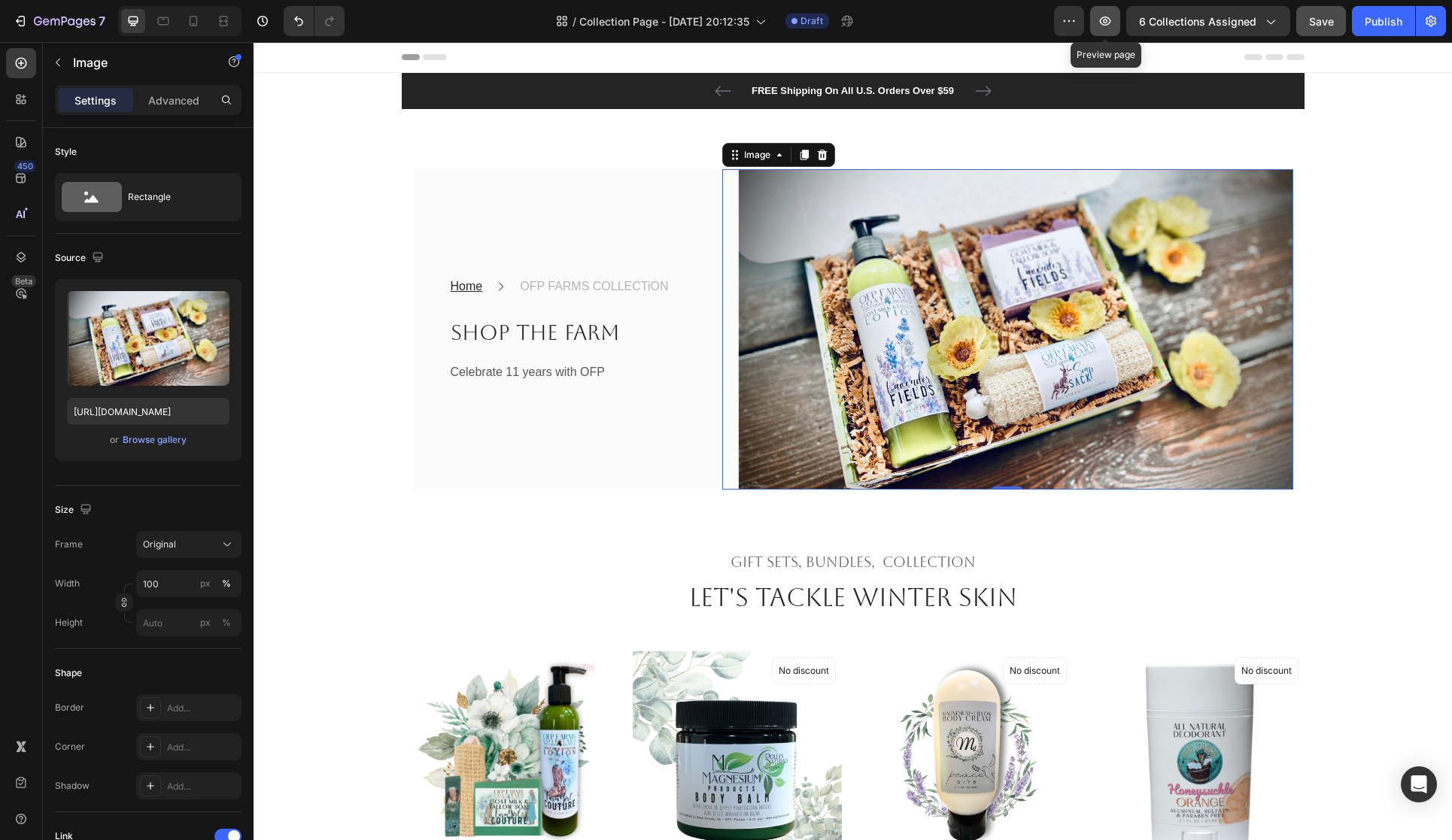
click at [1109, 19] on icon "button" at bounding box center [1105, 21] width 12 height 9
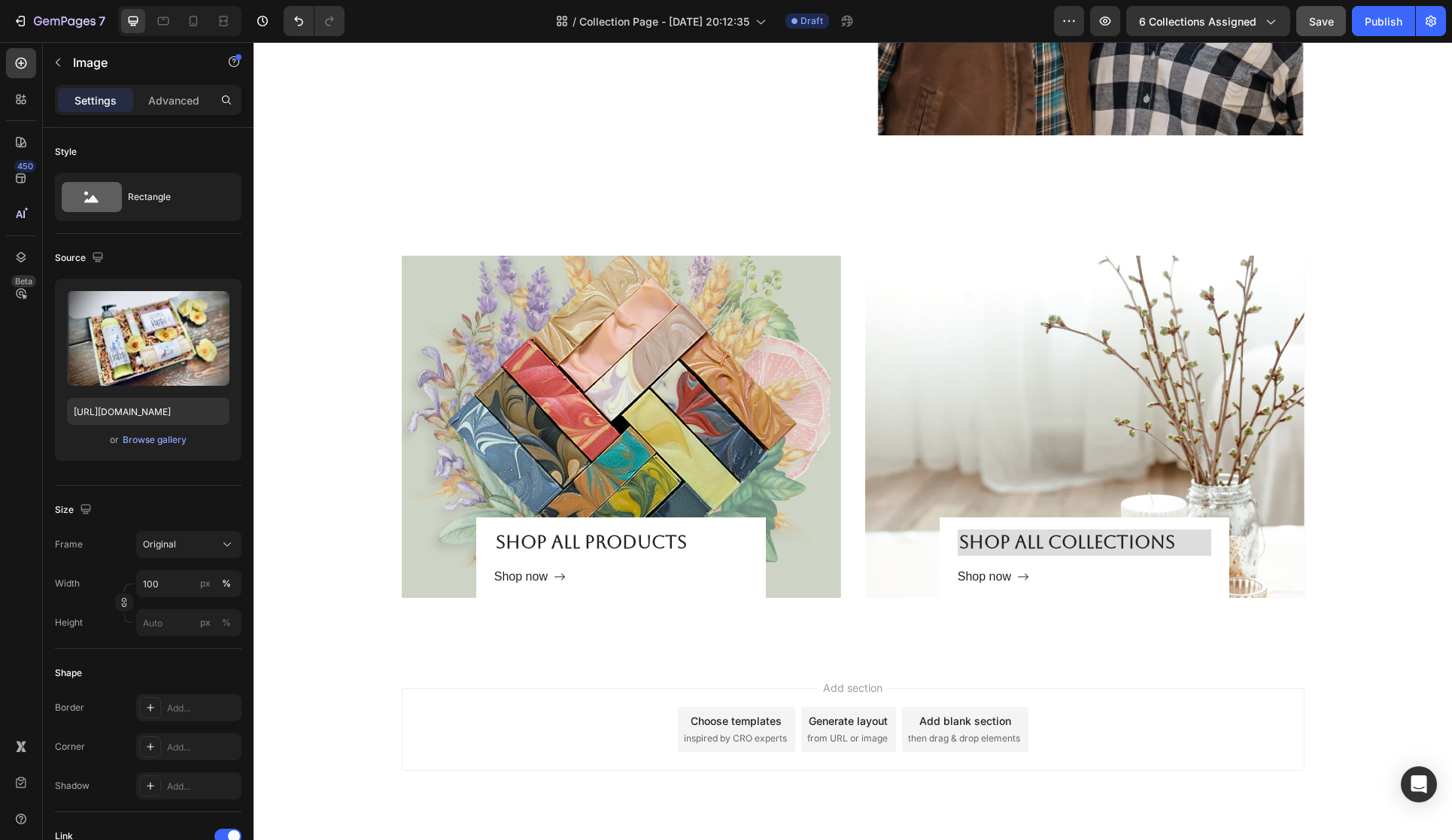
scroll to position [2946, 0]
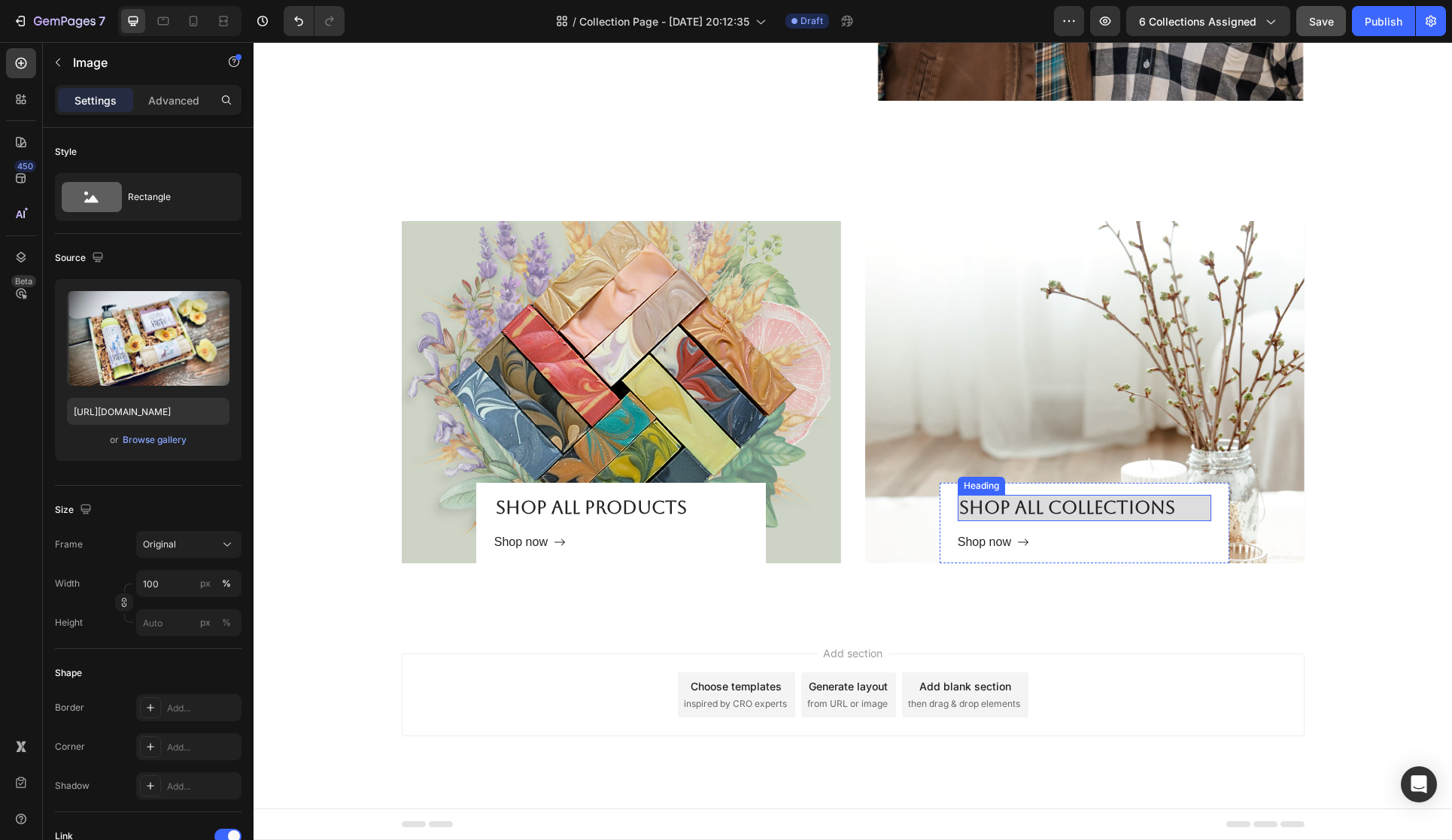
click at [1041, 506] on h2 "Shop all collections" at bounding box center [1084, 508] width 253 height 26
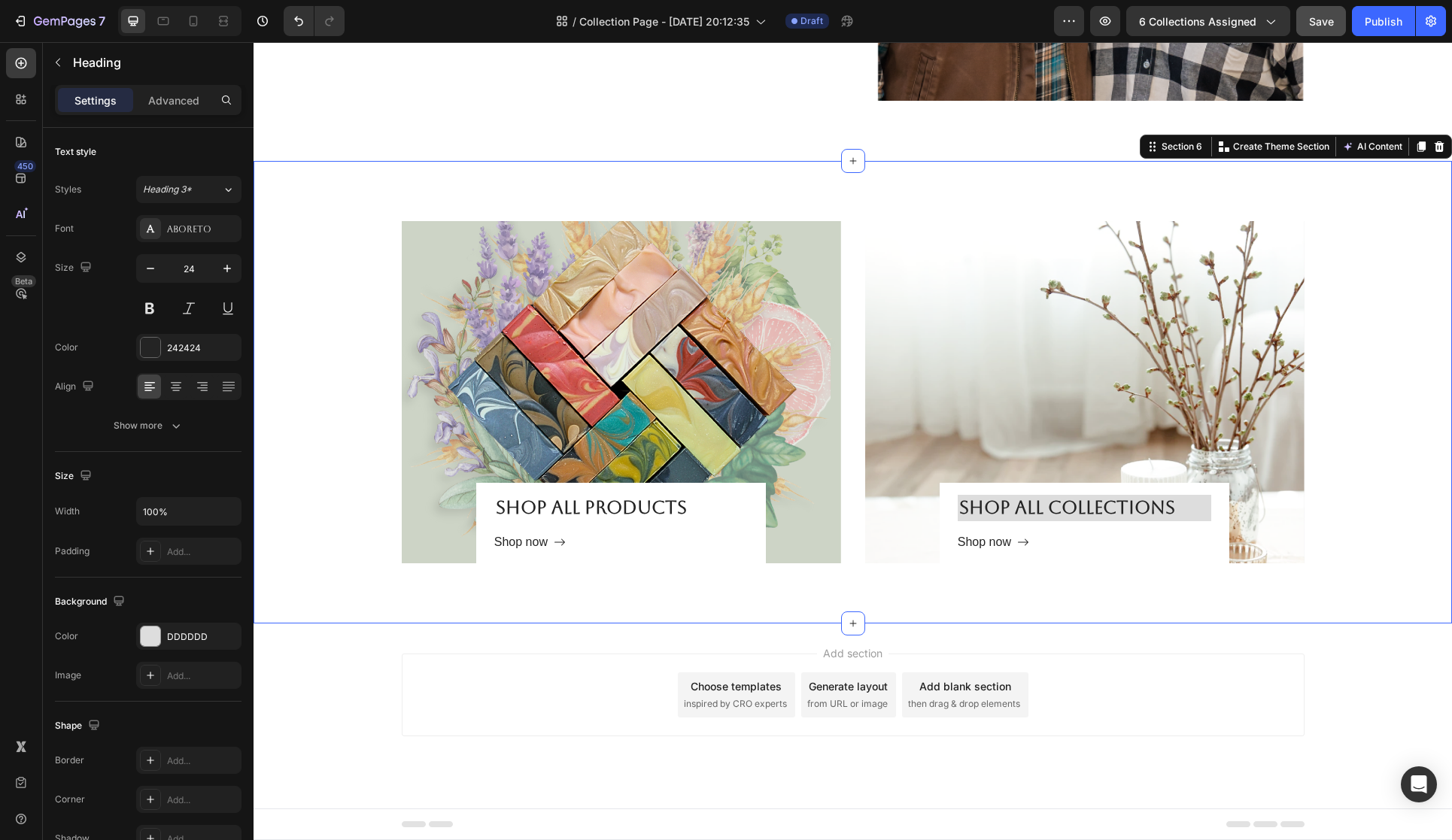
click at [1356, 510] on div "Shop all Products Heading Shop now Button Row Hero Banner Shop all collections …" at bounding box center [853, 391] width 1176 height 342
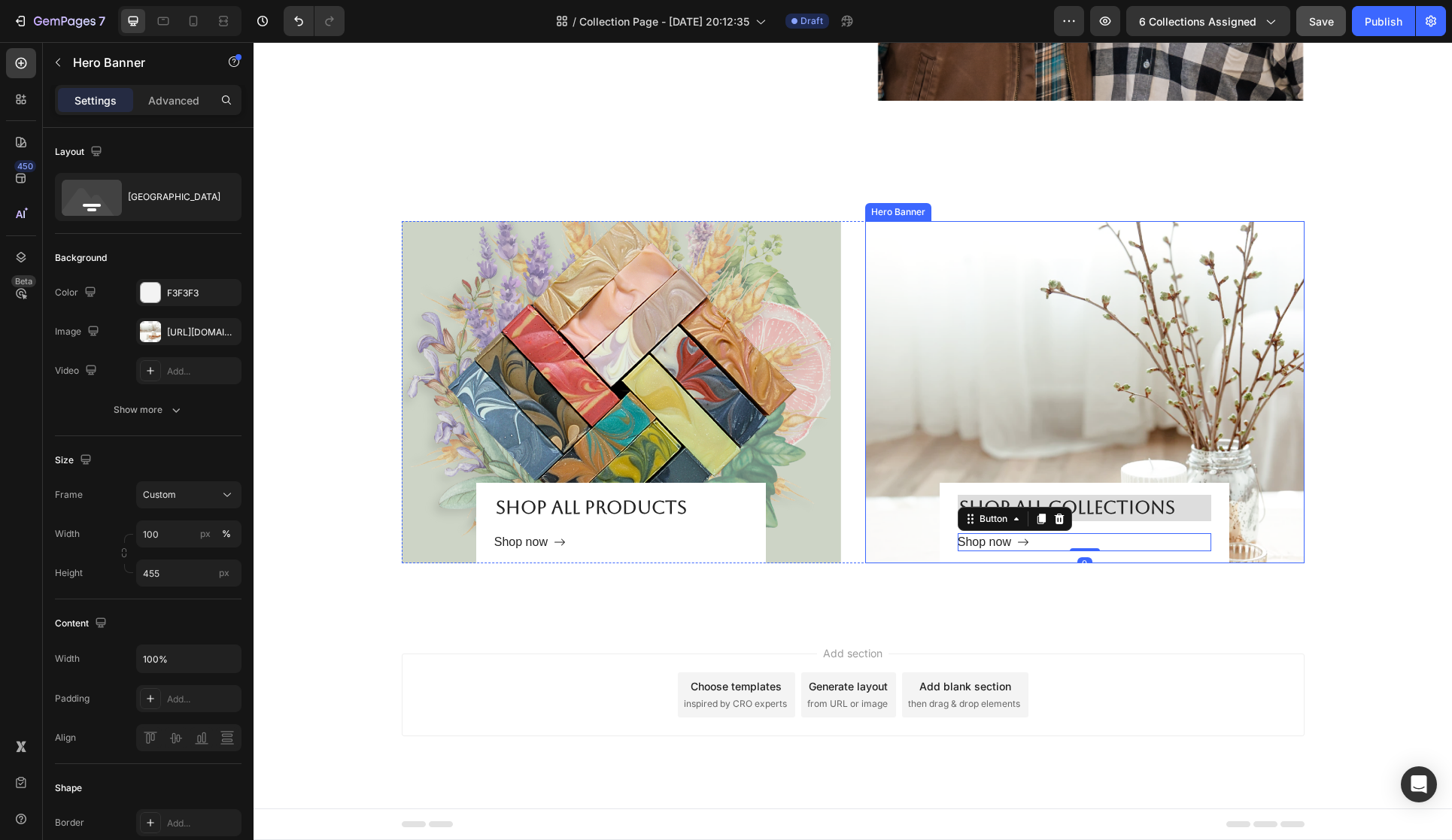
click at [1099, 442] on div "Overlay" at bounding box center [1084, 391] width 439 height 342
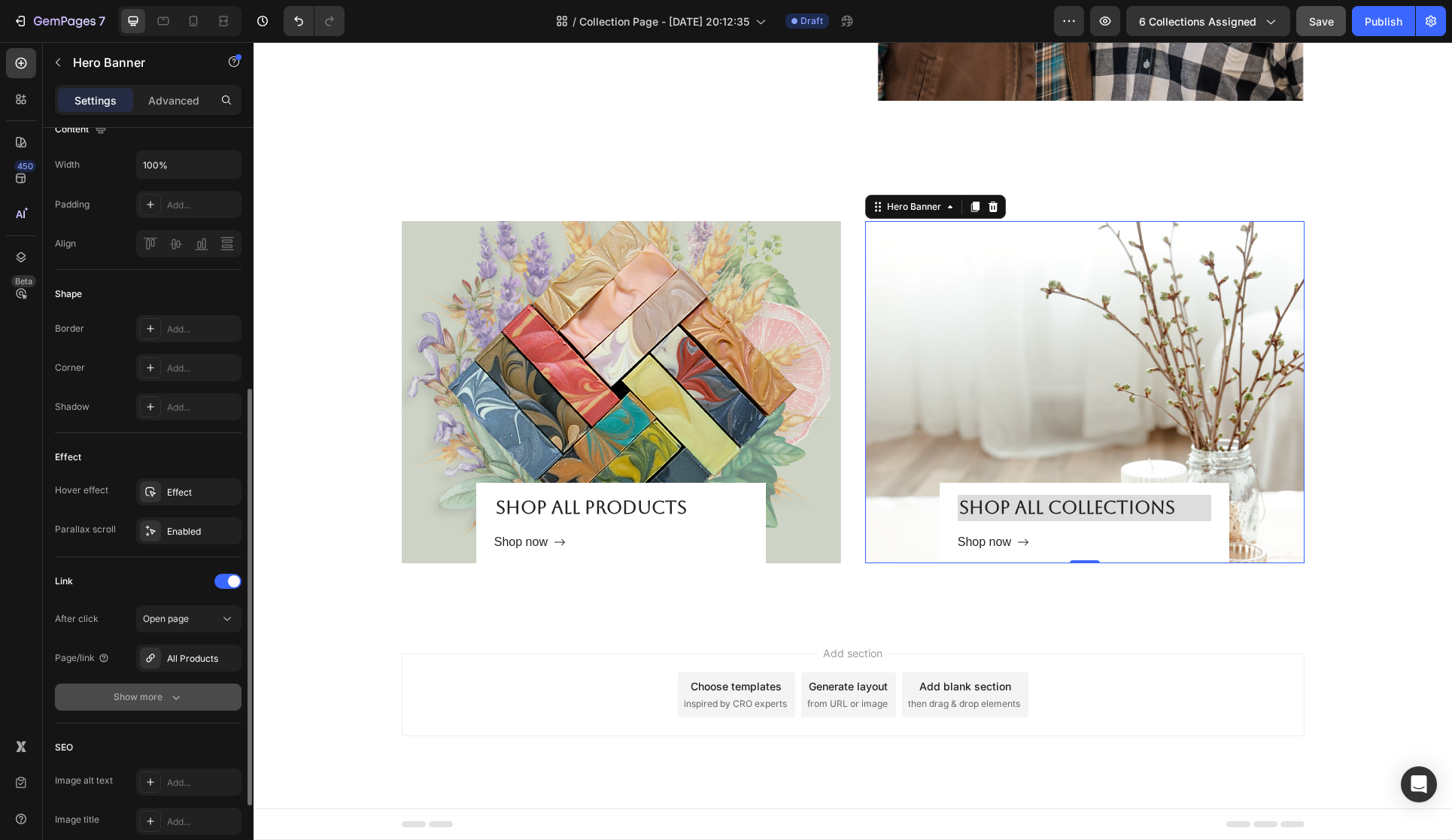
scroll to position [515, 0]
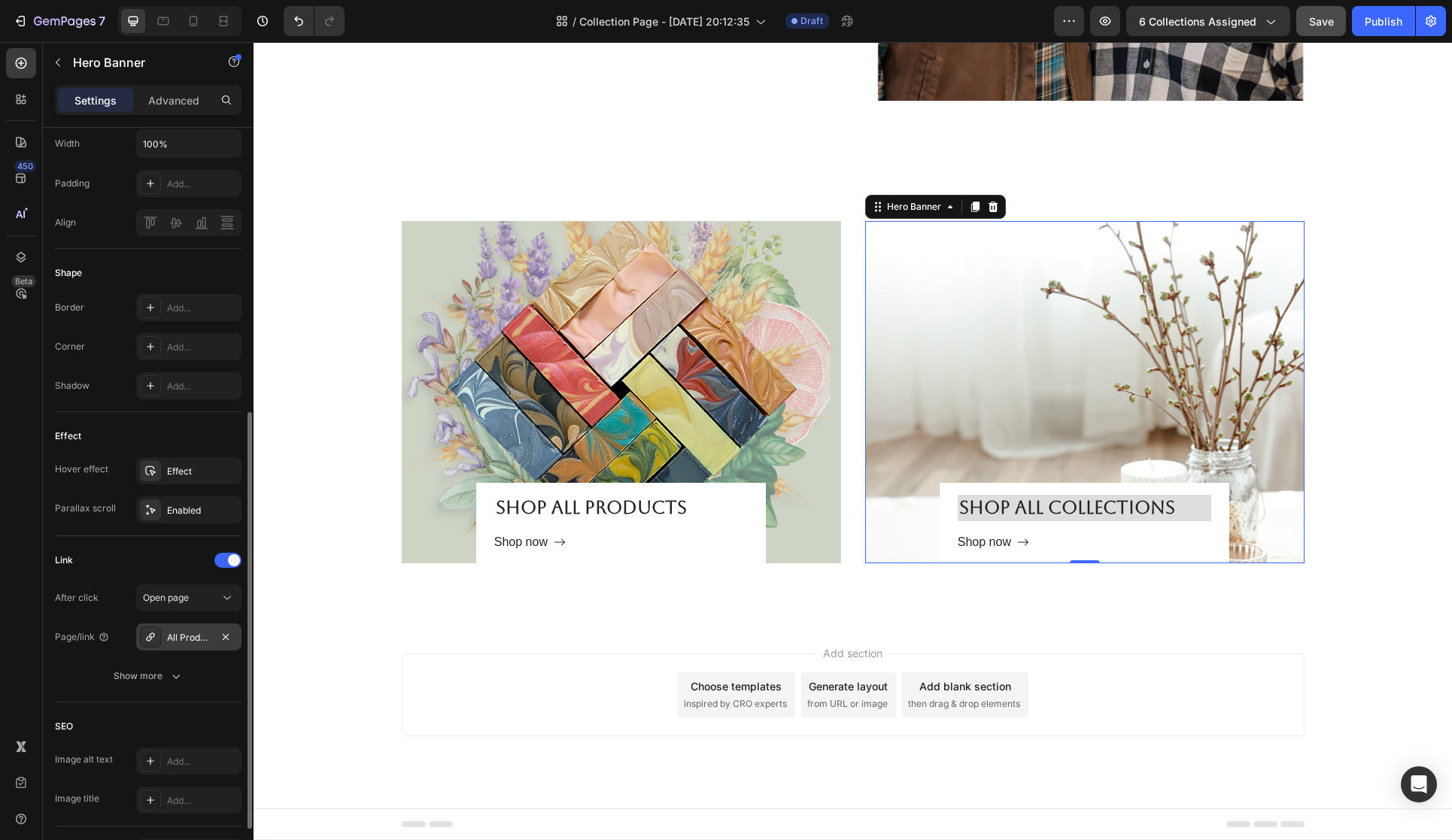
click at [209, 643] on div "All Products" at bounding box center [188, 638] width 44 height 14
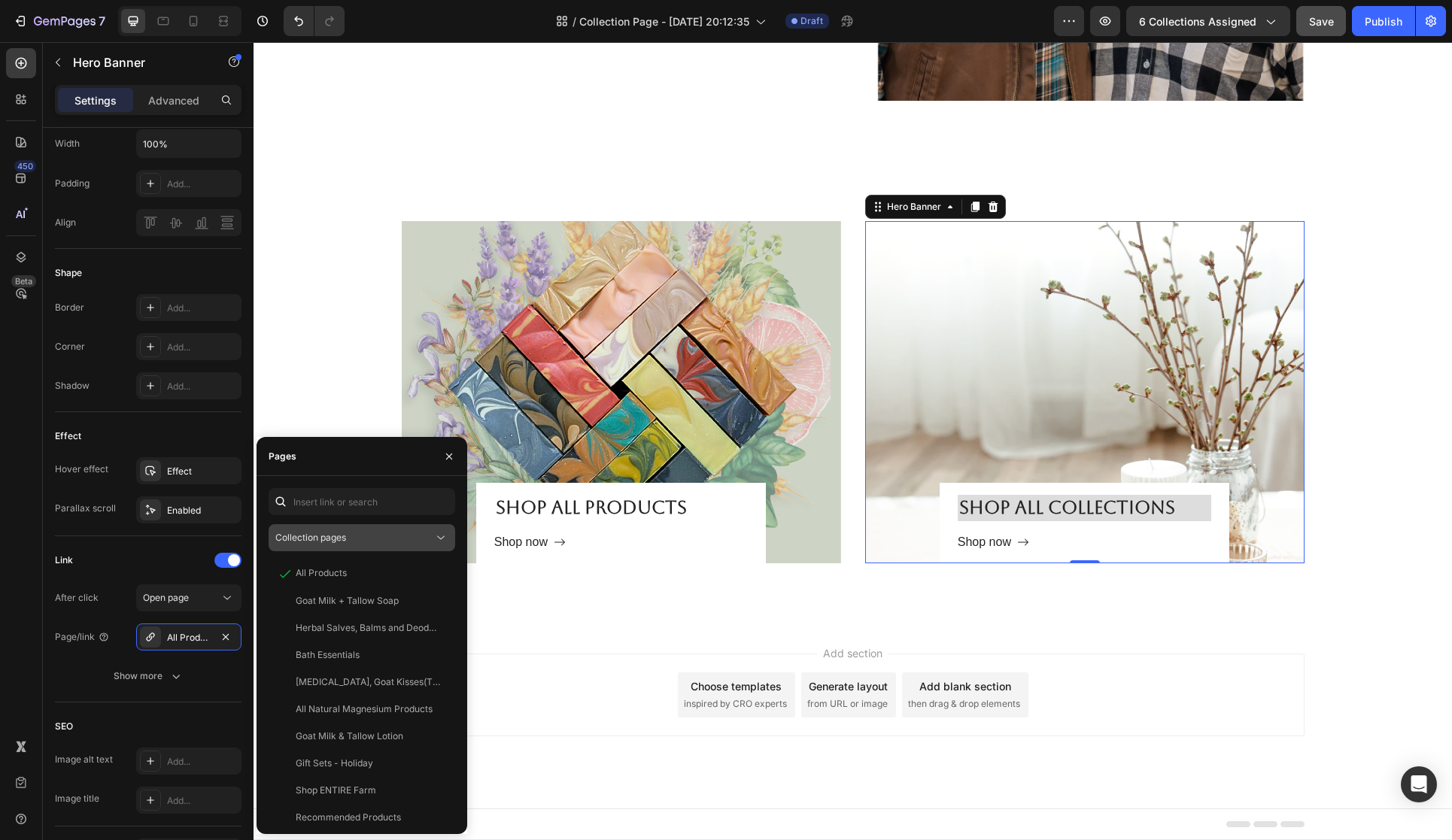
click at [427, 543] on div "Collection pages" at bounding box center [355, 538] width 158 height 14
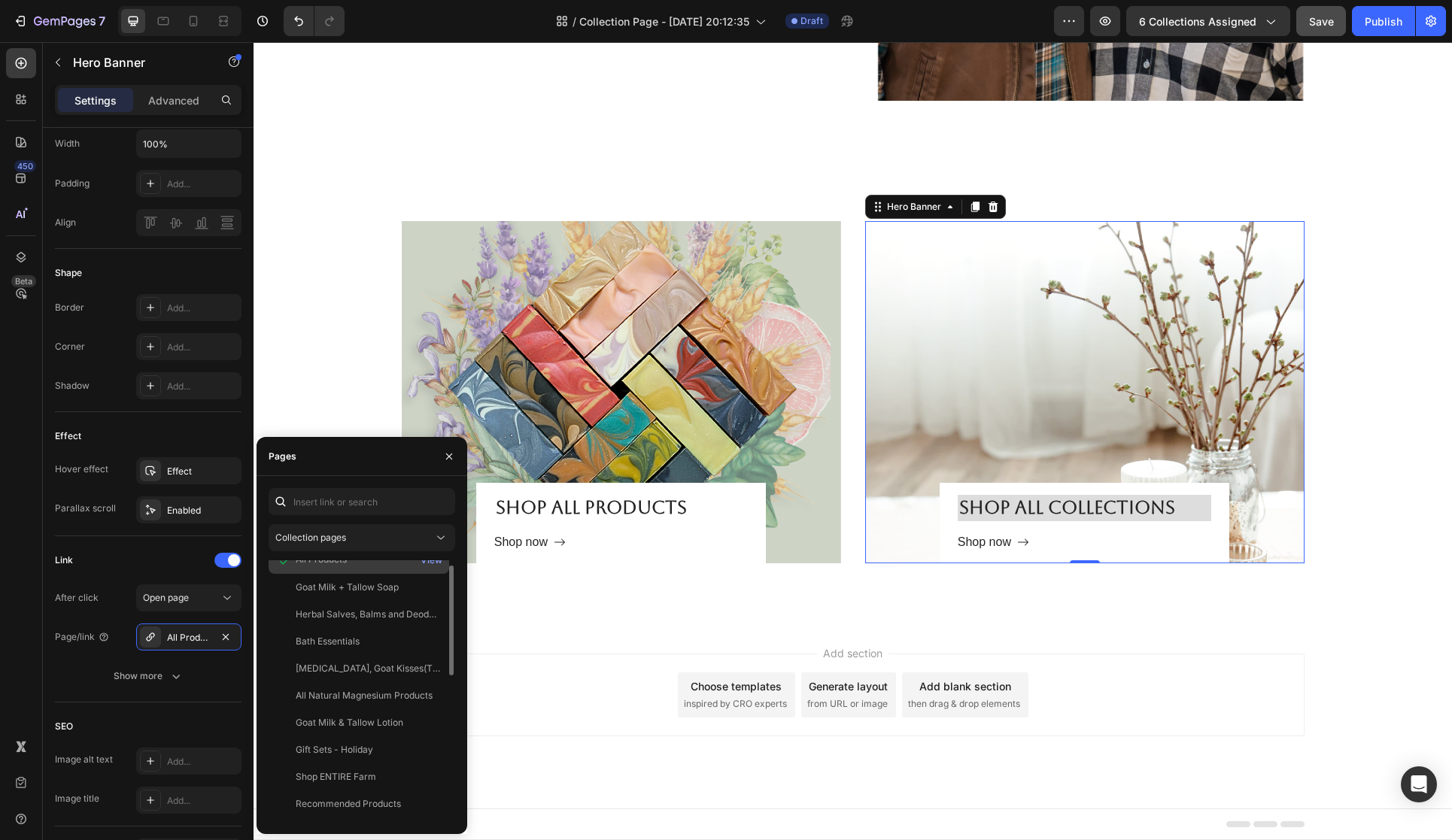
click at [397, 567] on div "All Products" at bounding box center [359, 560] width 168 height 15
click at [394, 771] on div "Shop ENTIRE Farm" at bounding box center [359, 777] width 168 height 14
click at [344, 575] on div "All Products" at bounding box center [321, 574] width 51 height 14
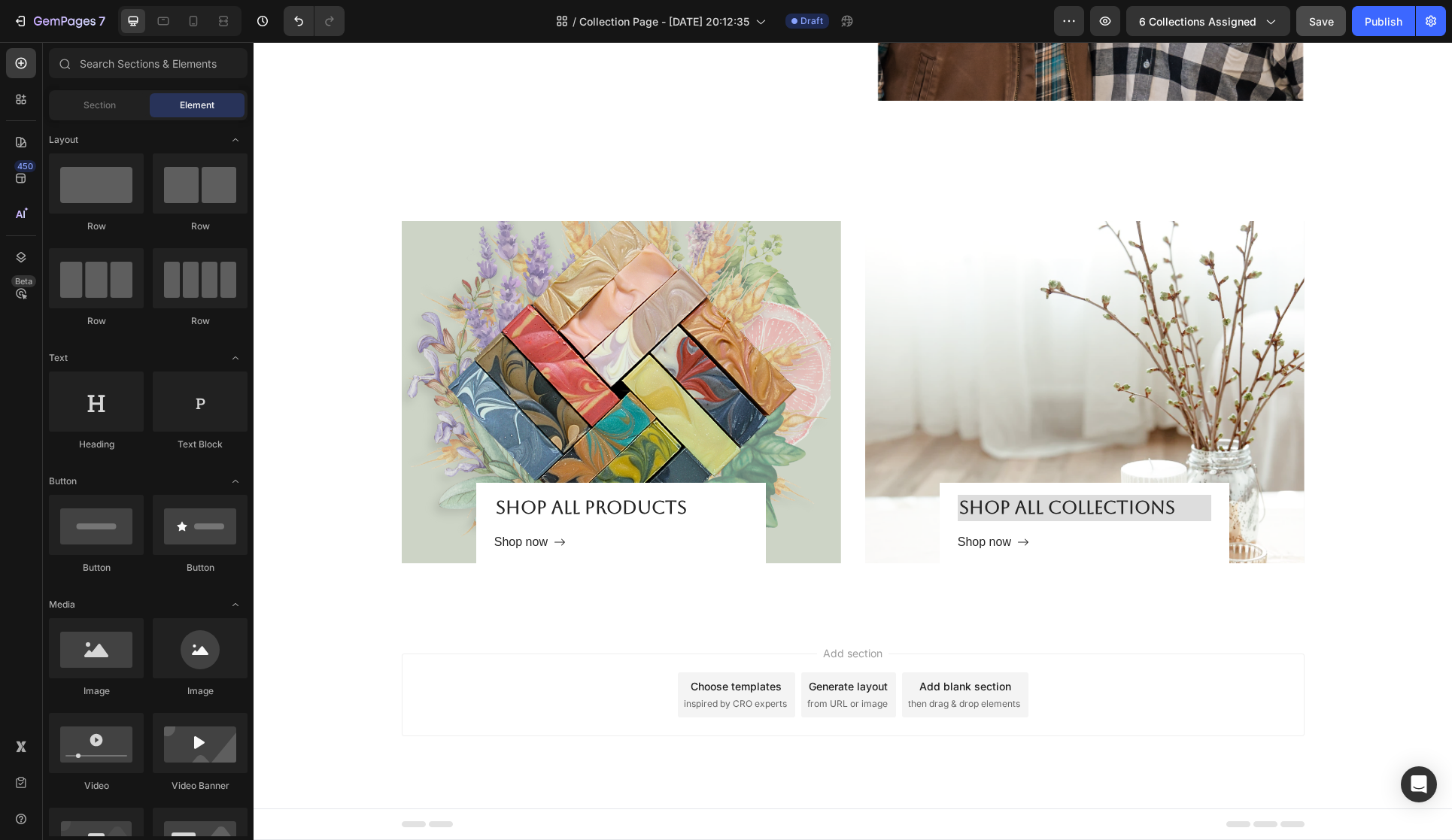
click at [535, 641] on div "Add section Choose templates inspired by CRO experts Generate layout from URL o…" at bounding box center [853, 716] width 1199 height 185
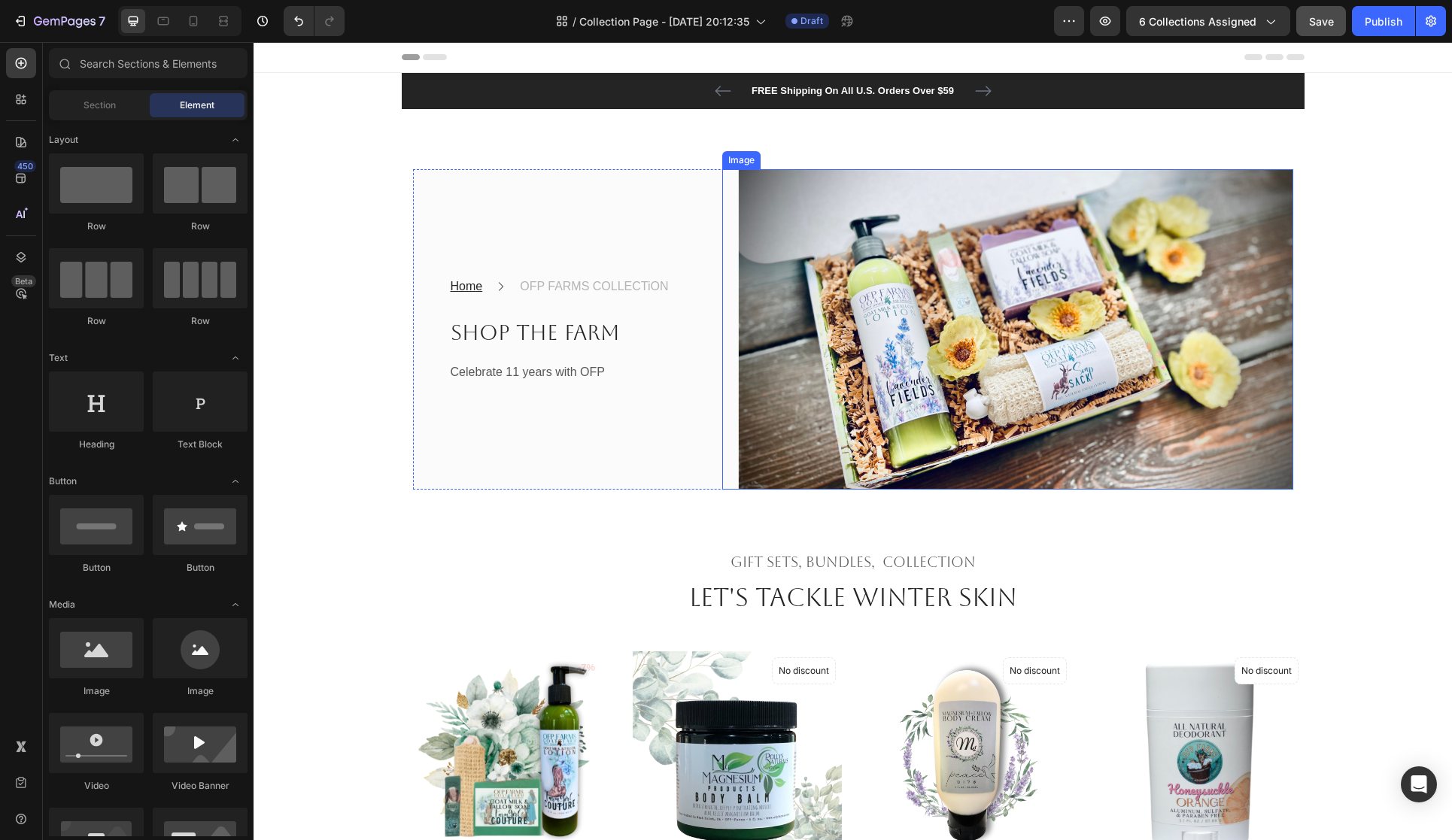
click at [776, 368] on img at bounding box center [1007, 330] width 571 height 321
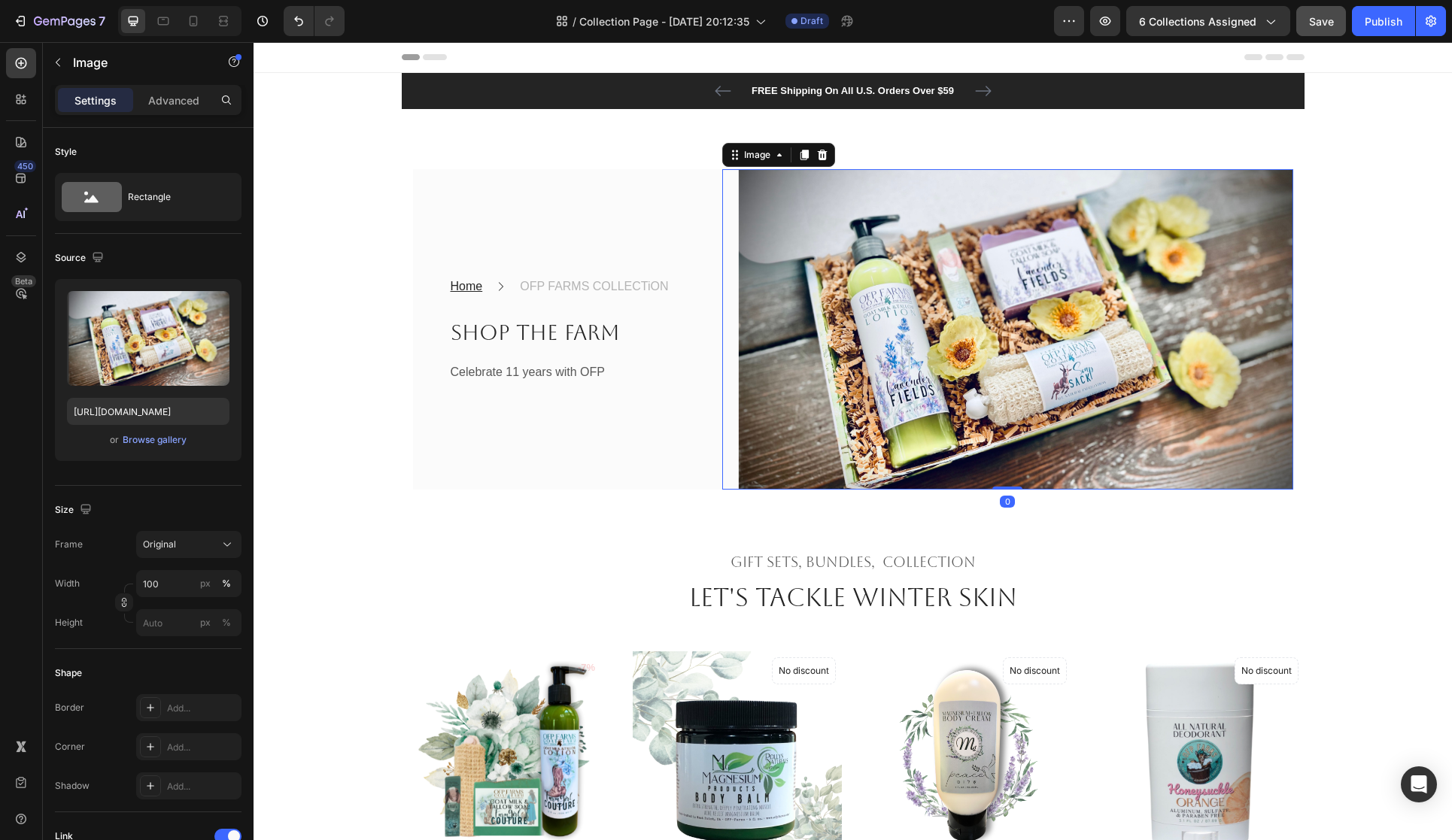
drag, startPoint x: 801, startPoint y: 430, endPoint x: 813, endPoint y: 424, distance: 13.4
click at [801, 430] on img at bounding box center [1007, 330] width 571 height 321
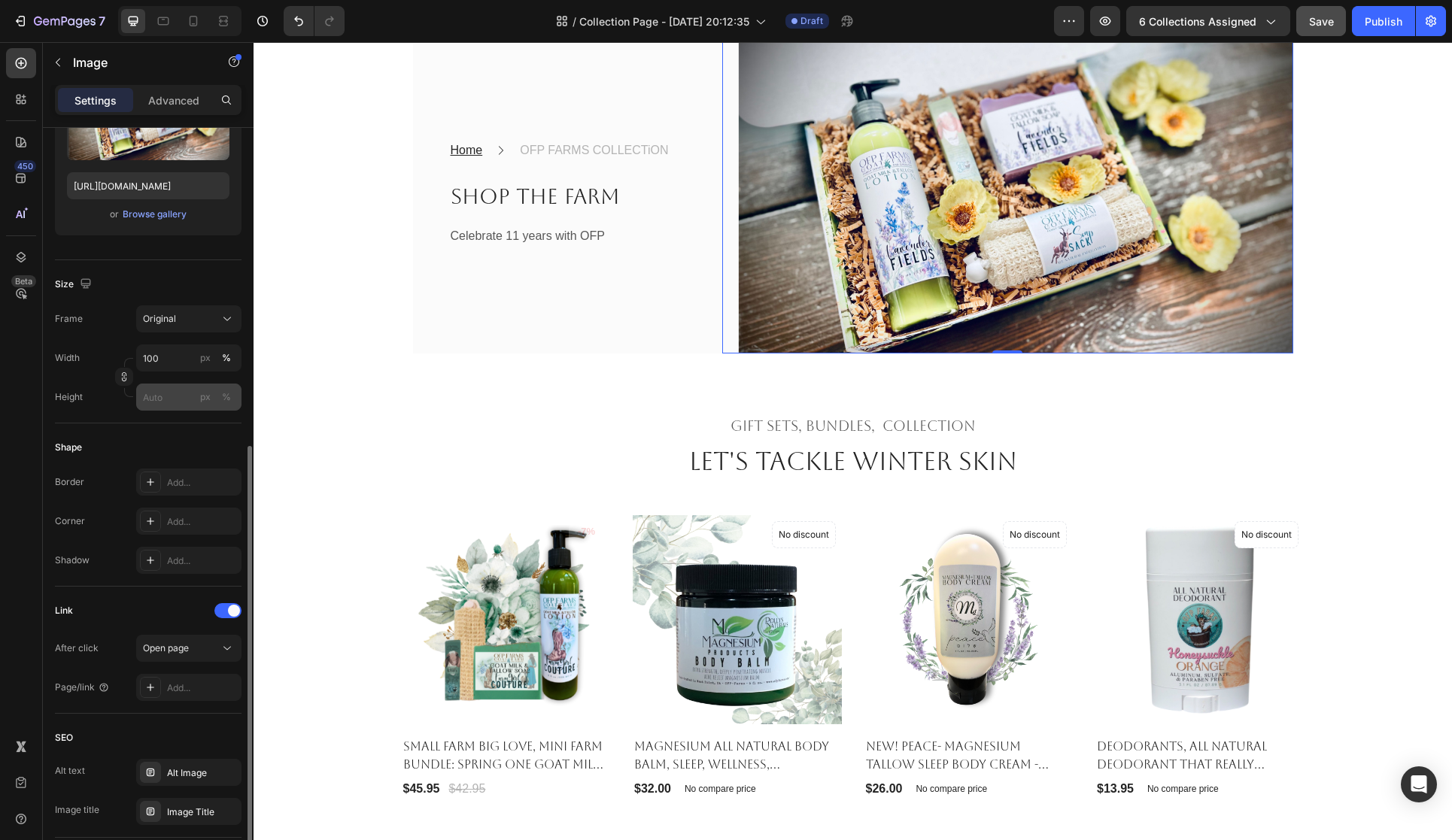
scroll to position [459, 0]
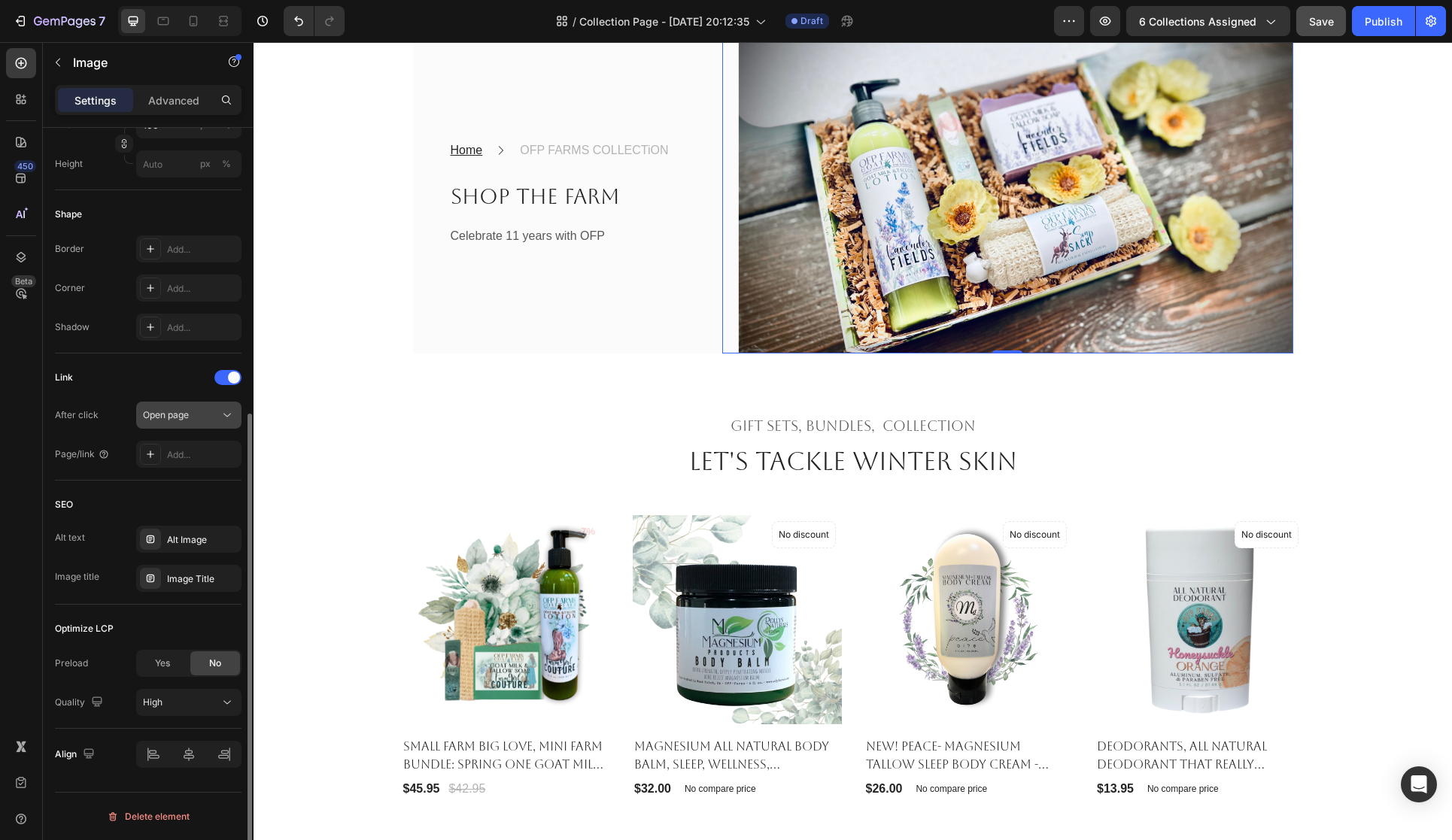
click at [216, 412] on div "Open page" at bounding box center [181, 415] width 76 height 14
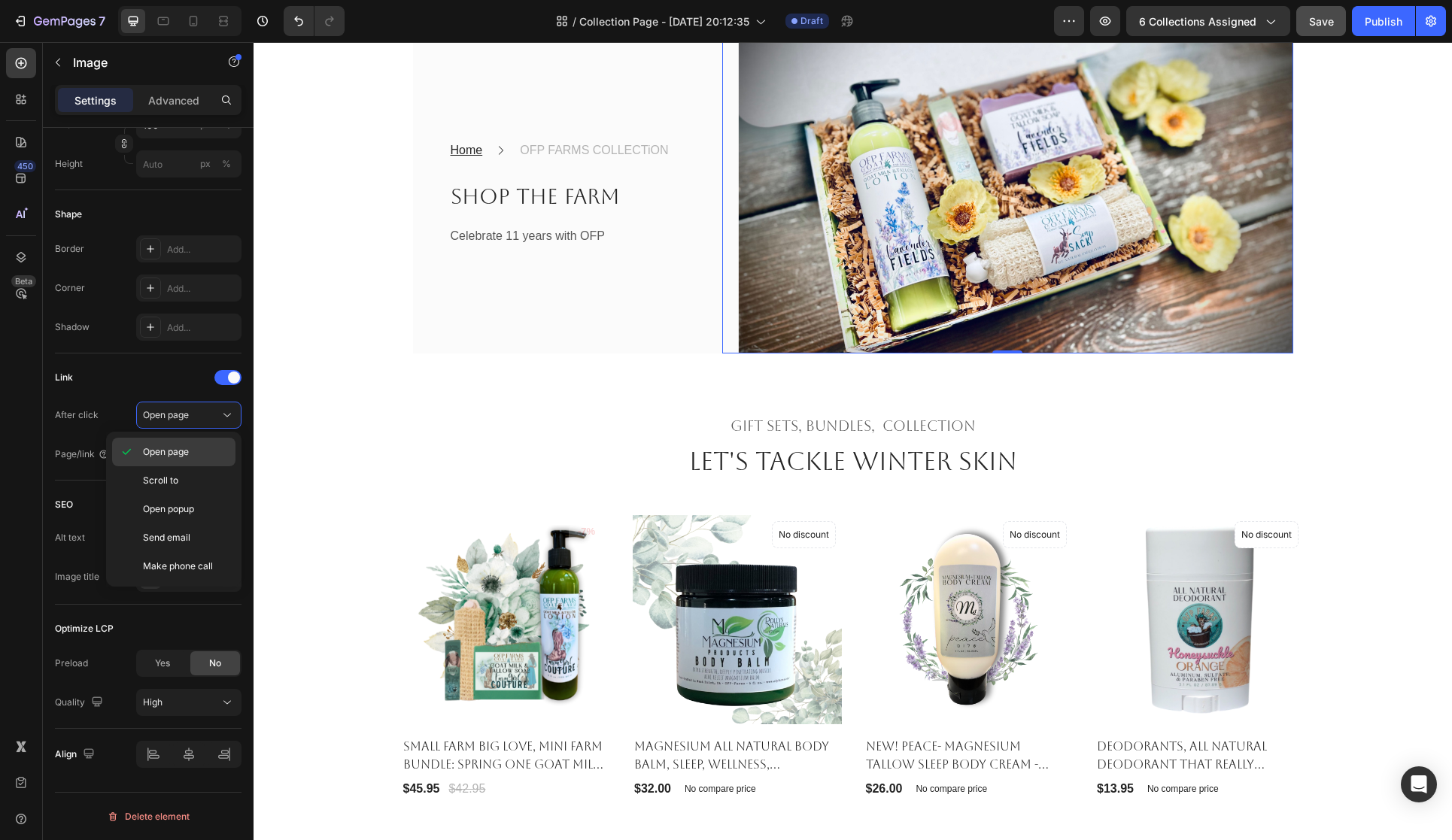
click at [212, 452] on p "Open page" at bounding box center [185, 452] width 86 height 14
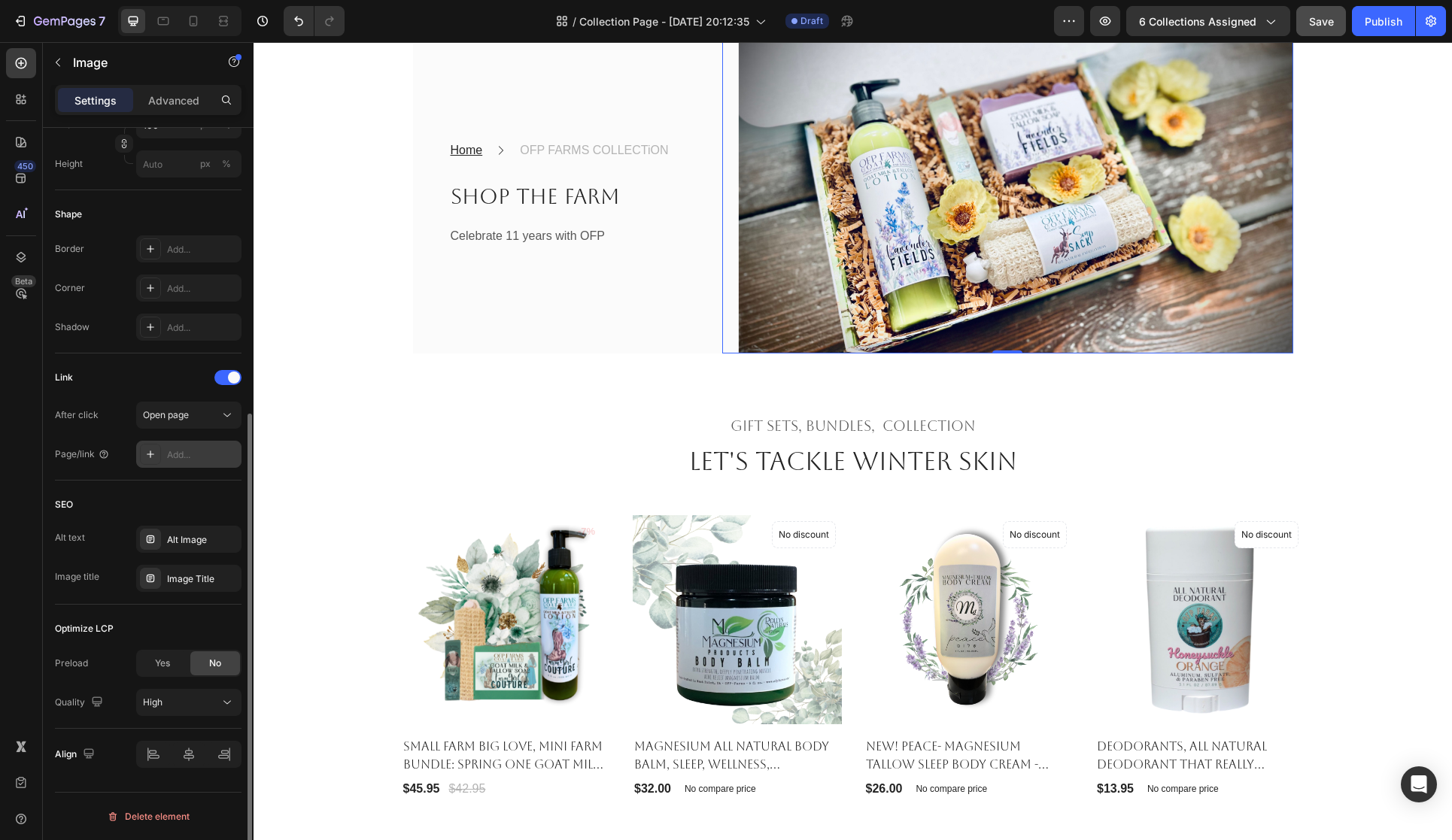
click at [209, 456] on div "Add..." at bounding box center [202, 456] width 71 height 14
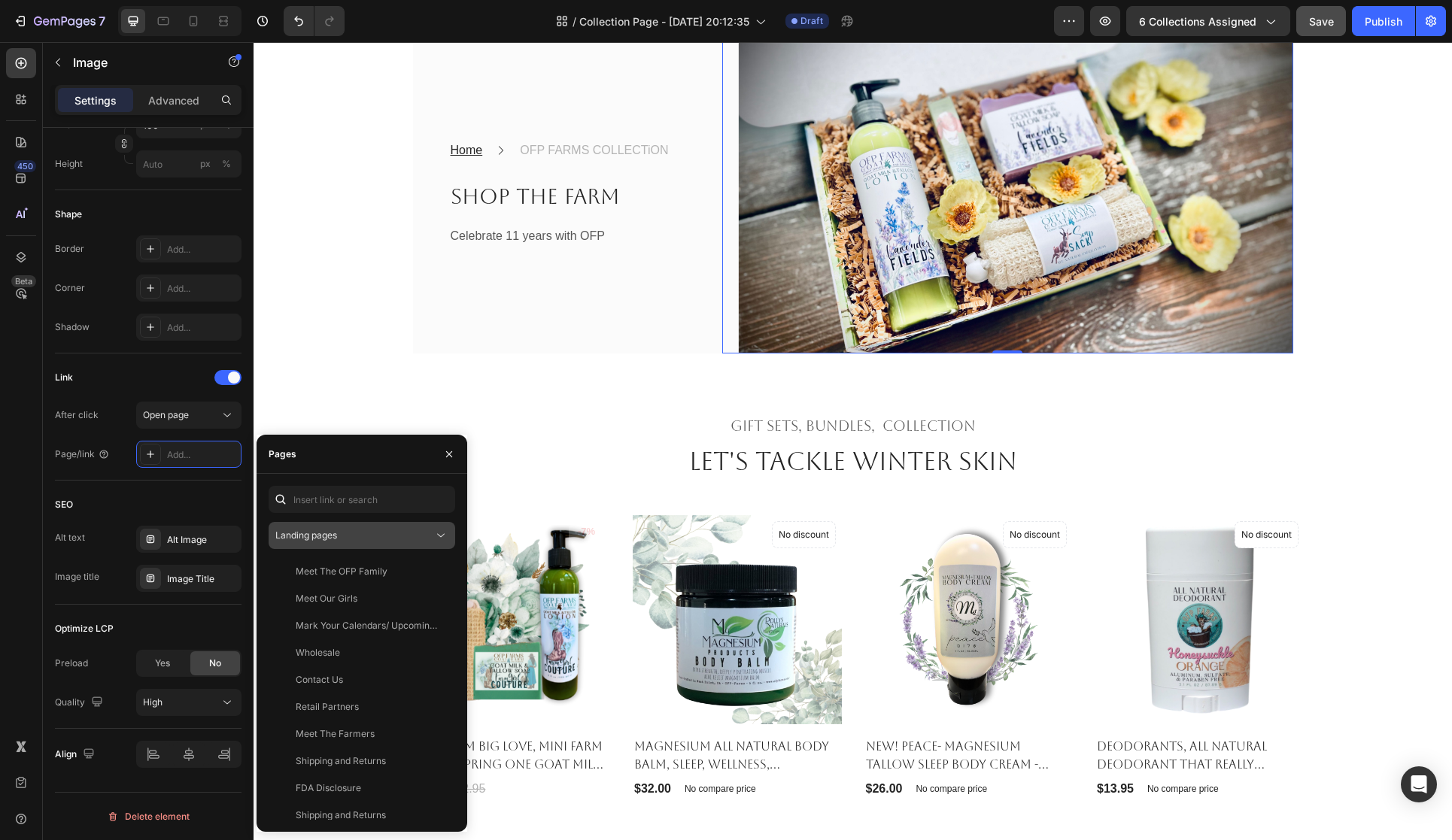
click at [432, 528] on div "Landing pages" at bounding box center [362, 535] width 173 height 15
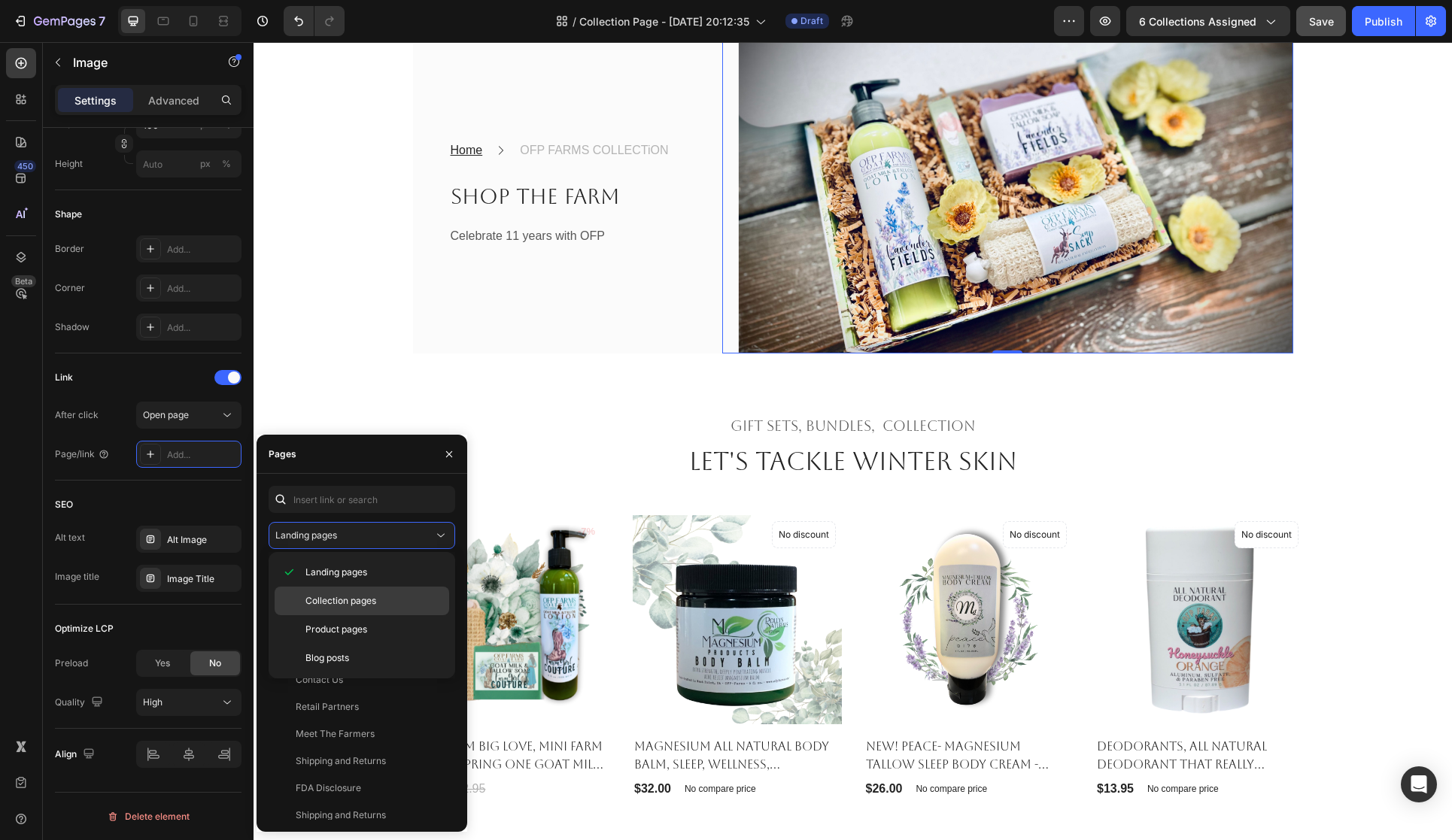
click at [416, 594] on p "Collection pages" at bounding box center [374, 601] width 137 height 14
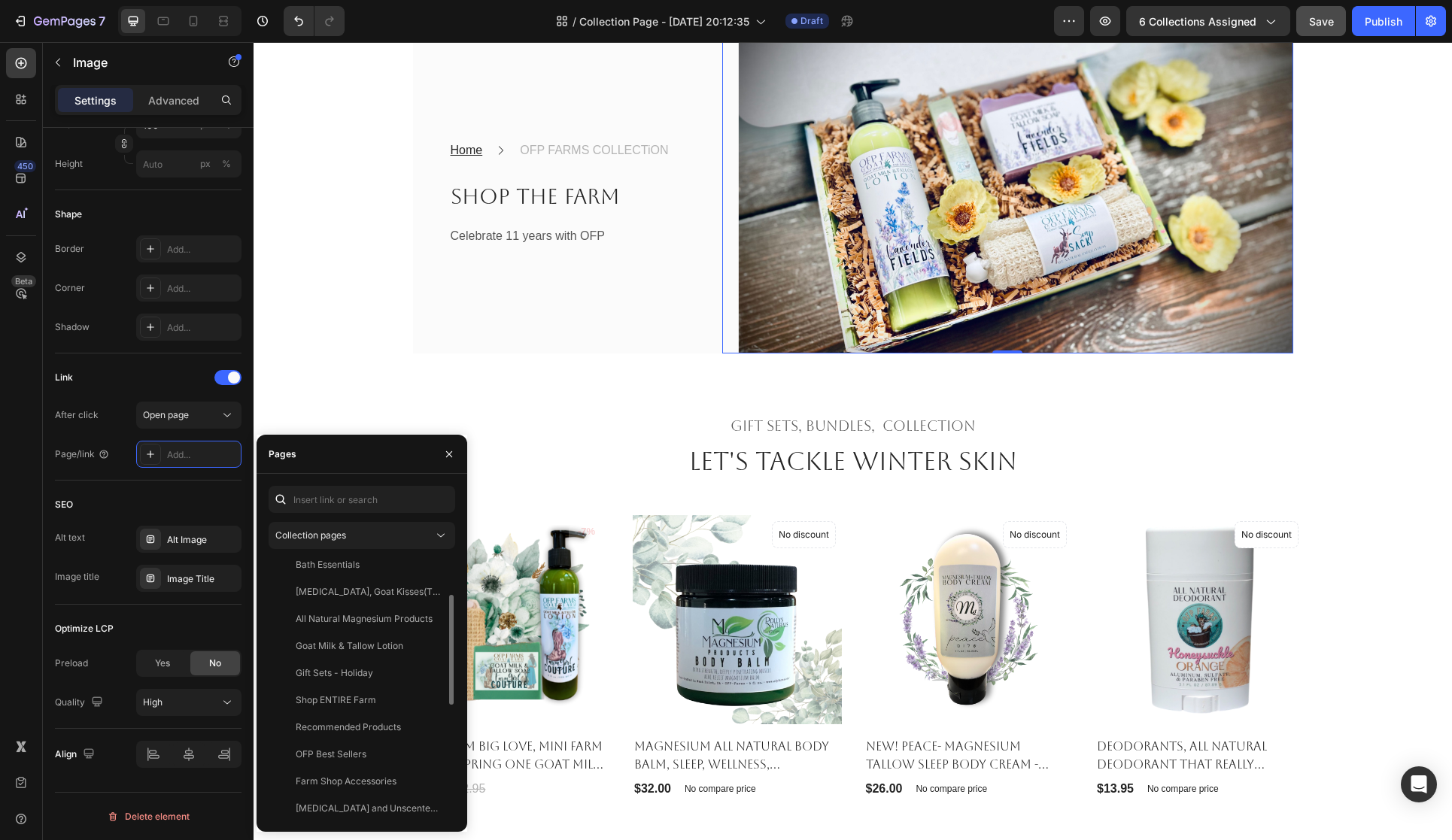
scroll to position [96, 0]
click at [382, 692] on div "Shop ENTIRE Farm" at bounding box center [359, 693] width 168 height 14
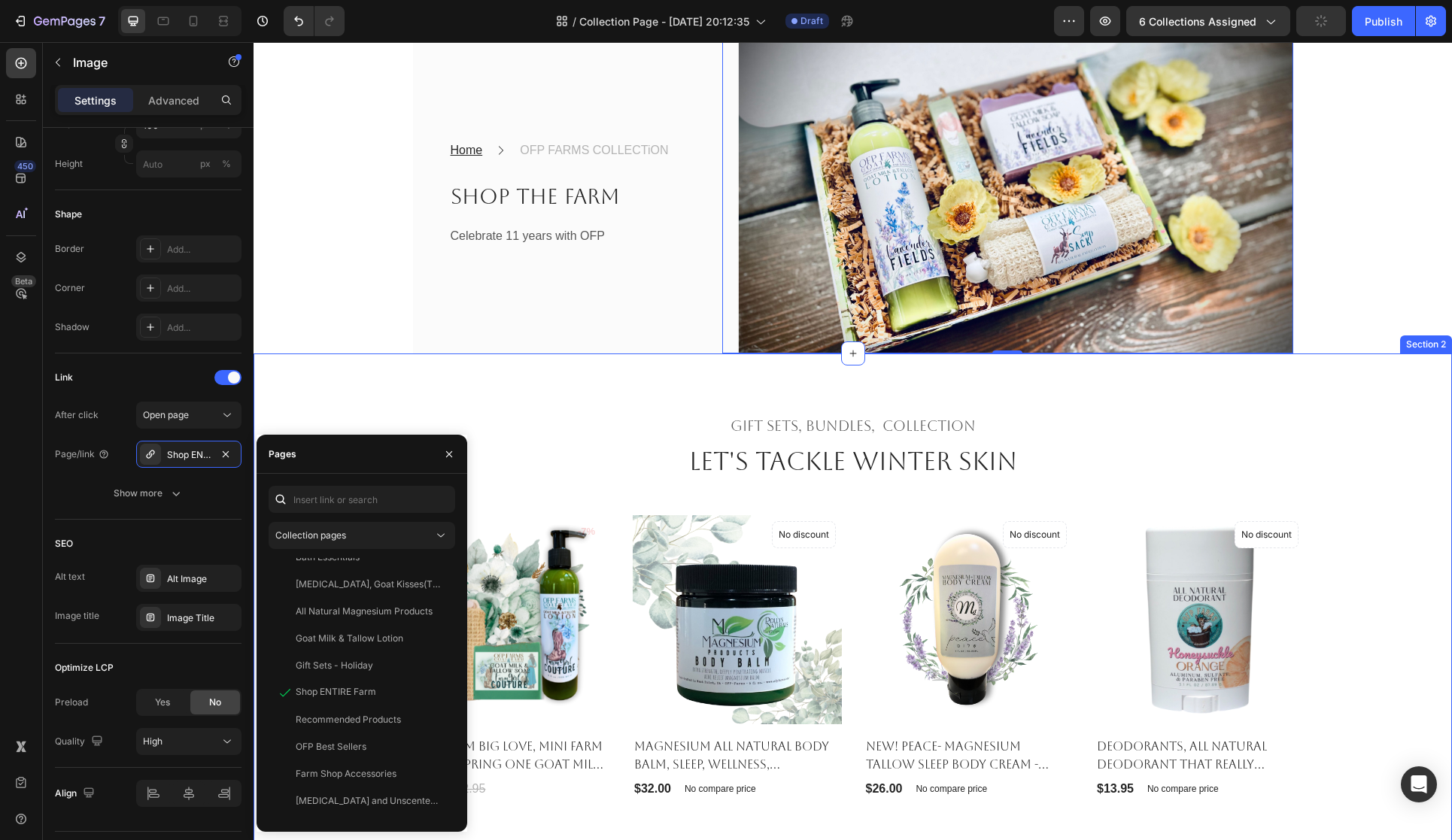
click at [549, 649] on div "Gift sets, bundles, Collection Heading Let's Tackle winter skin Heading Product…" at bounding box center [853, 767] width 1199 height 826
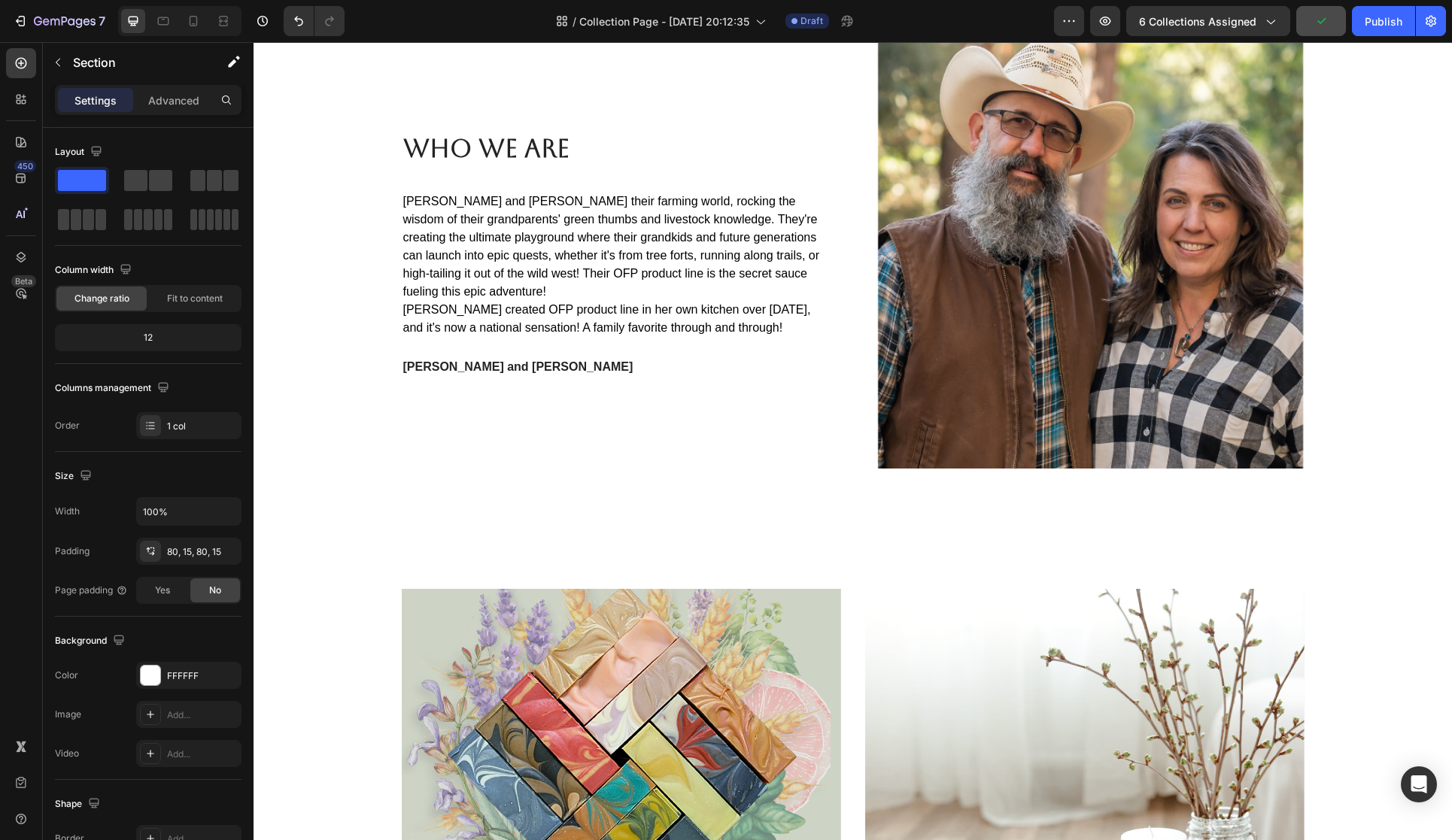
scroll to position [2946, 0]
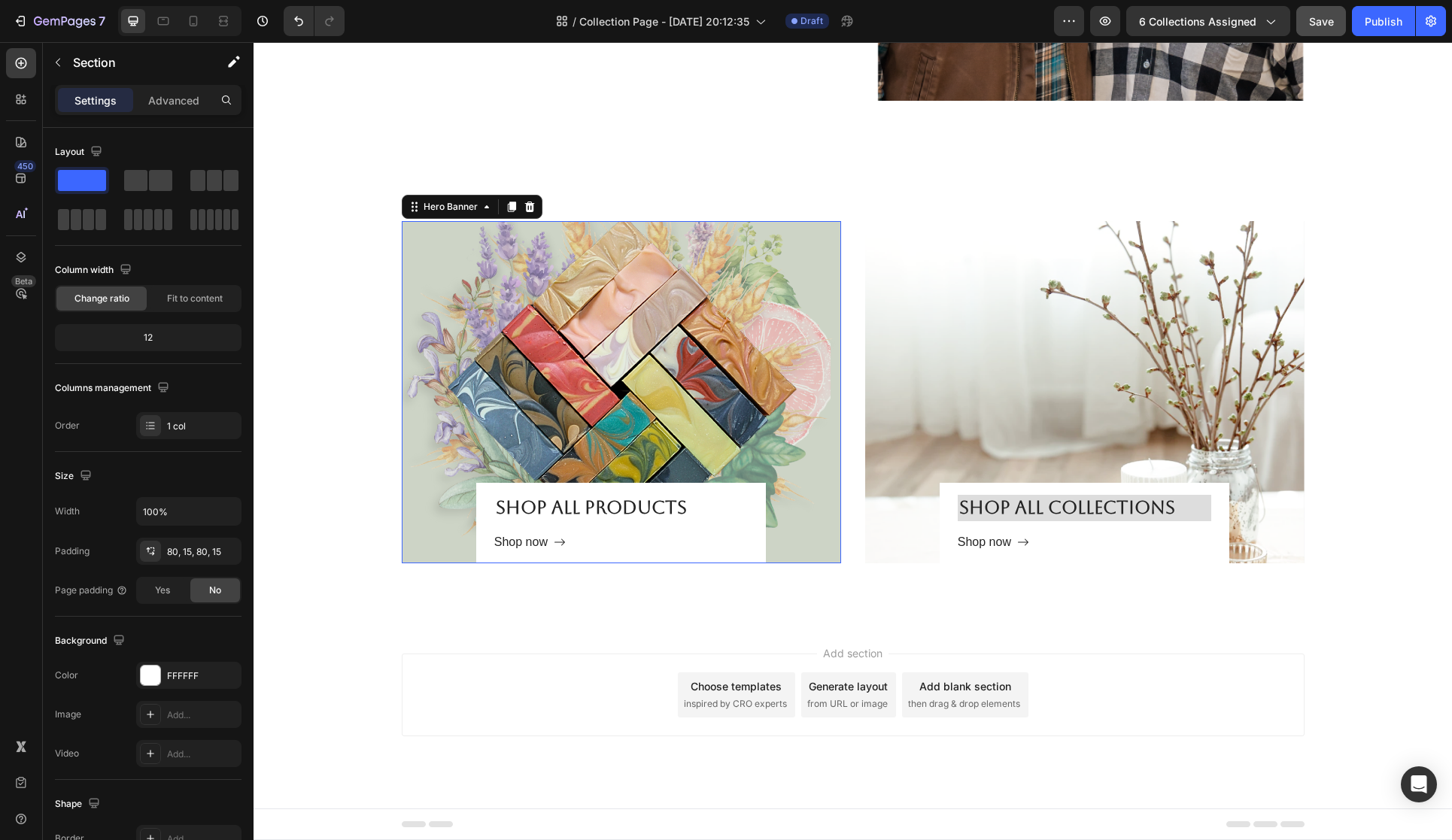
click at [630, 459] on div "Overlay" at bounding box center [621, 391] width 439 height 342
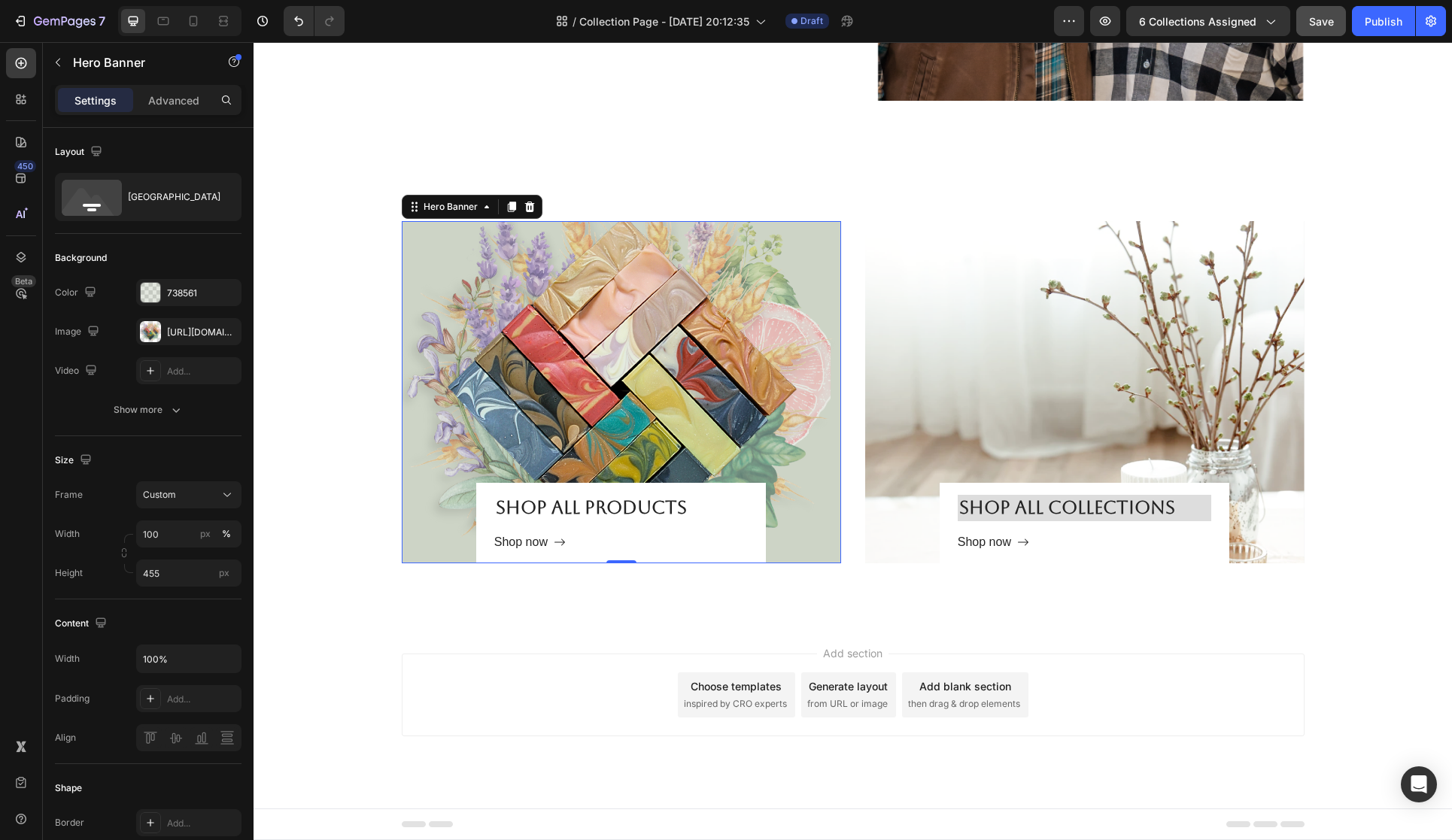
click at [444, 462] on div "Overlay" at bounding box center [621, 391] width 439 height 342
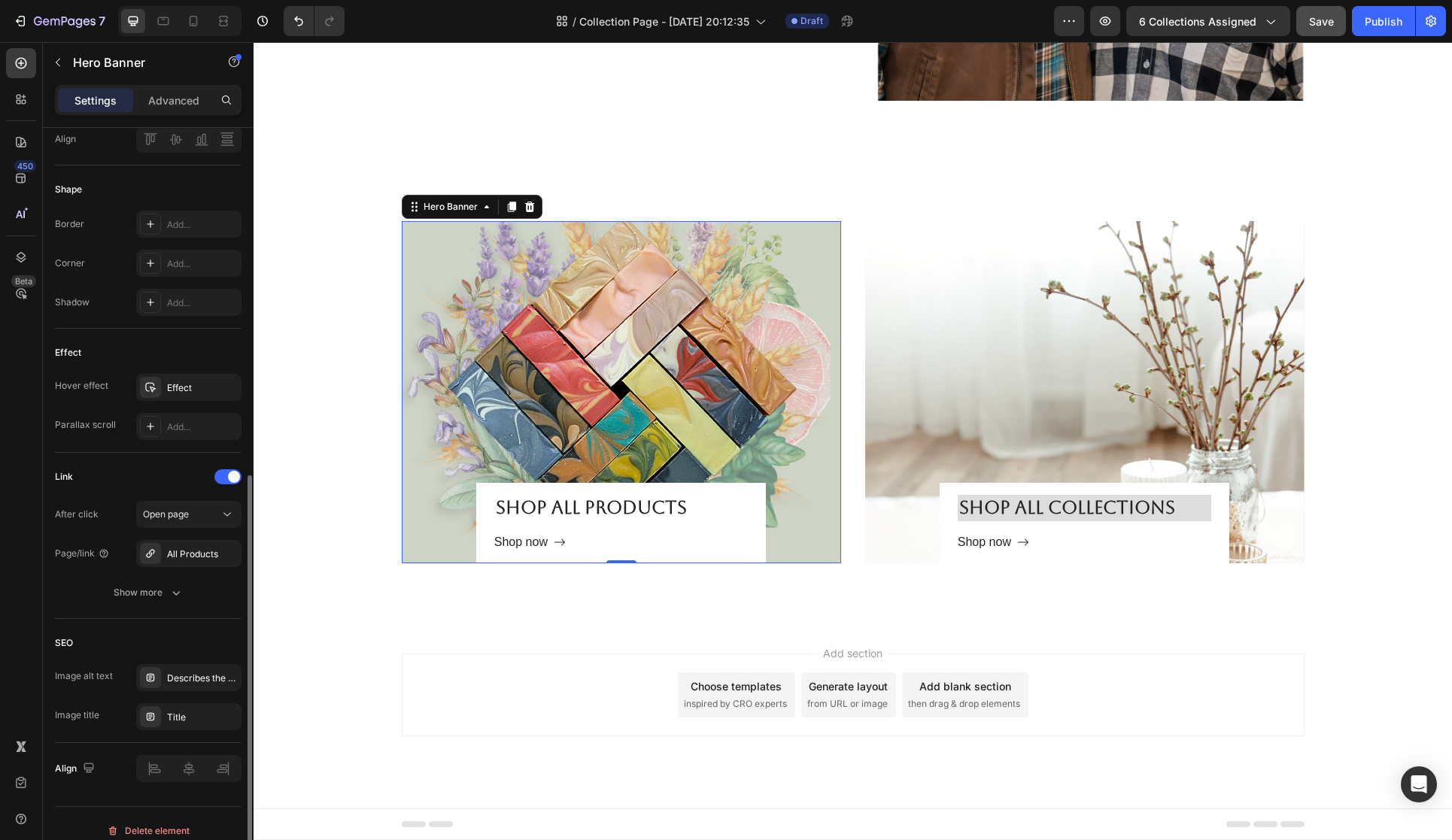
scroll to position [613, 0]
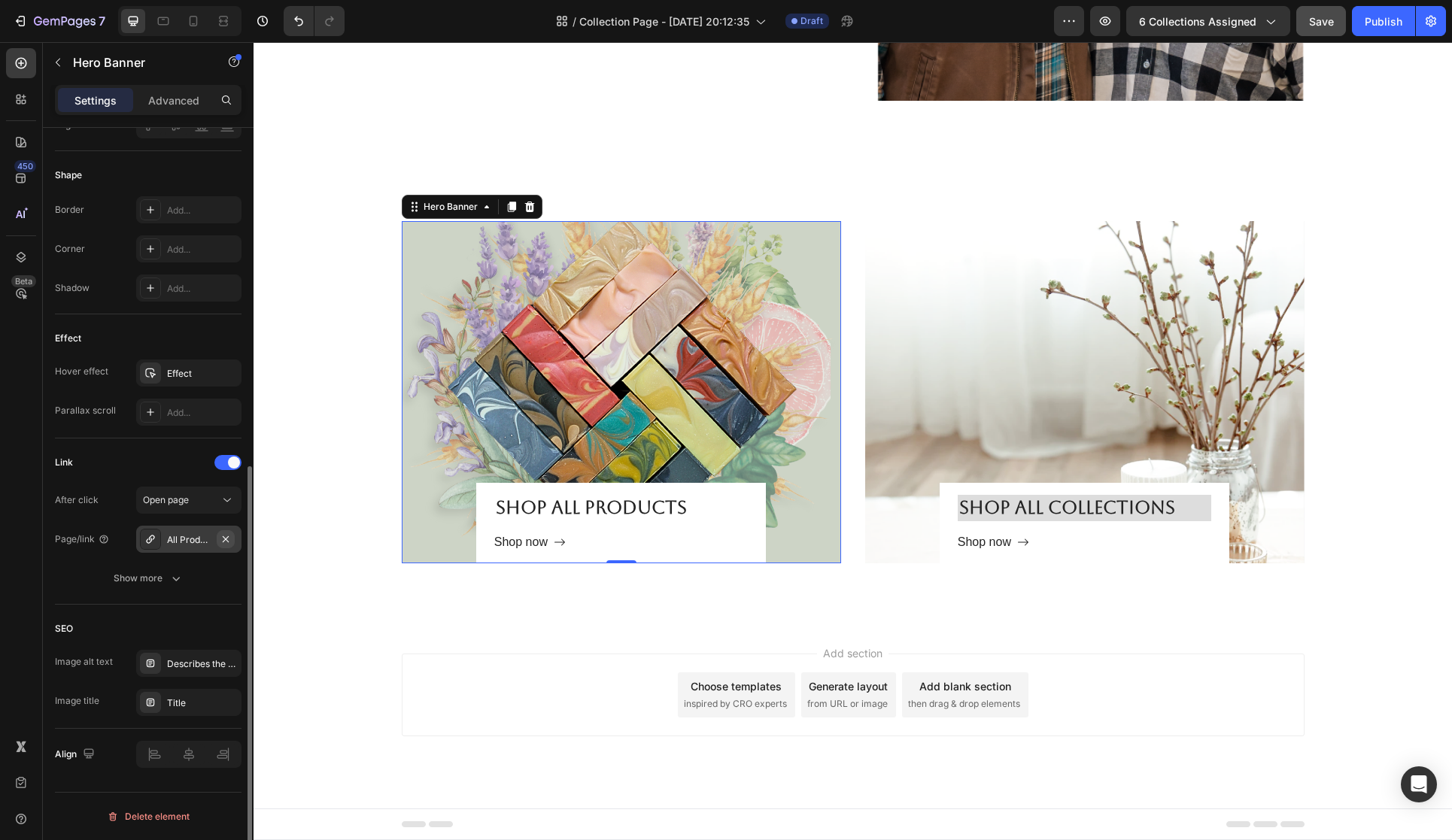
click at [217, 534] on button "button" at bounding box center [226, 539] width 18 height 18
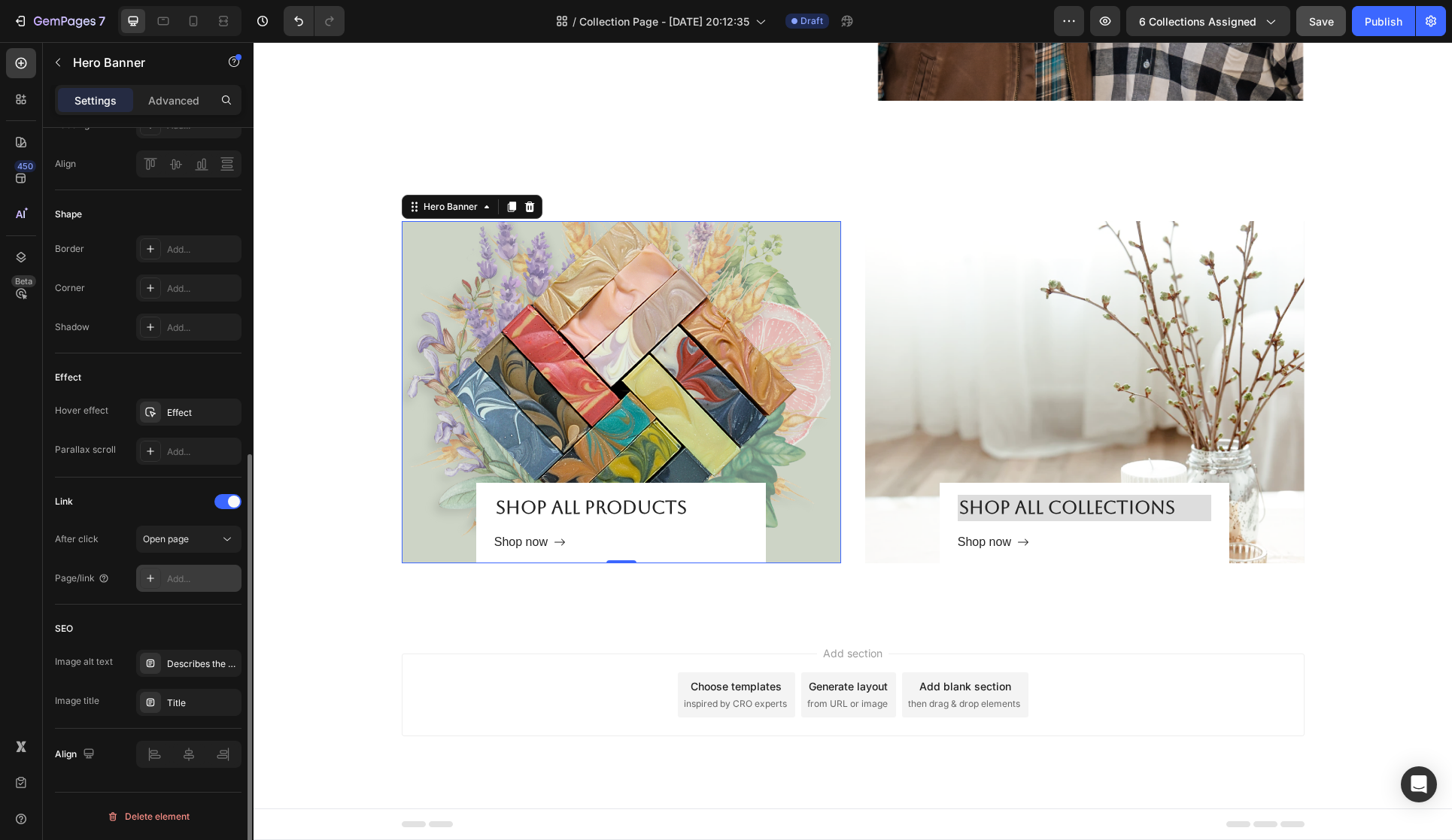
click at [216, 573] on div "Add..." at bounding box center [202, 579] width 71 height 14
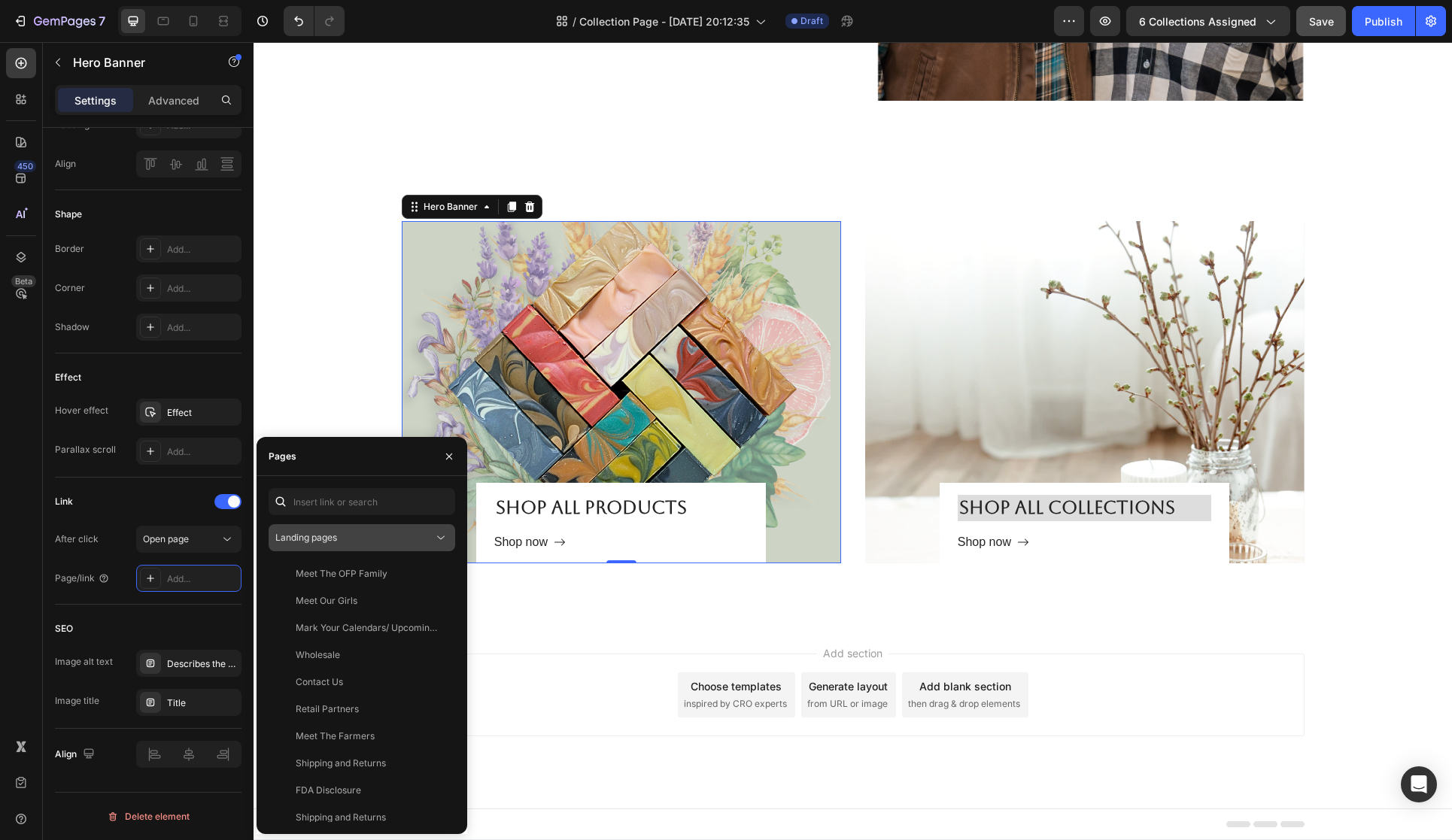
click at [432, 540] on div "Landing pages" at bounding box center [355, 538] width 158 height 14
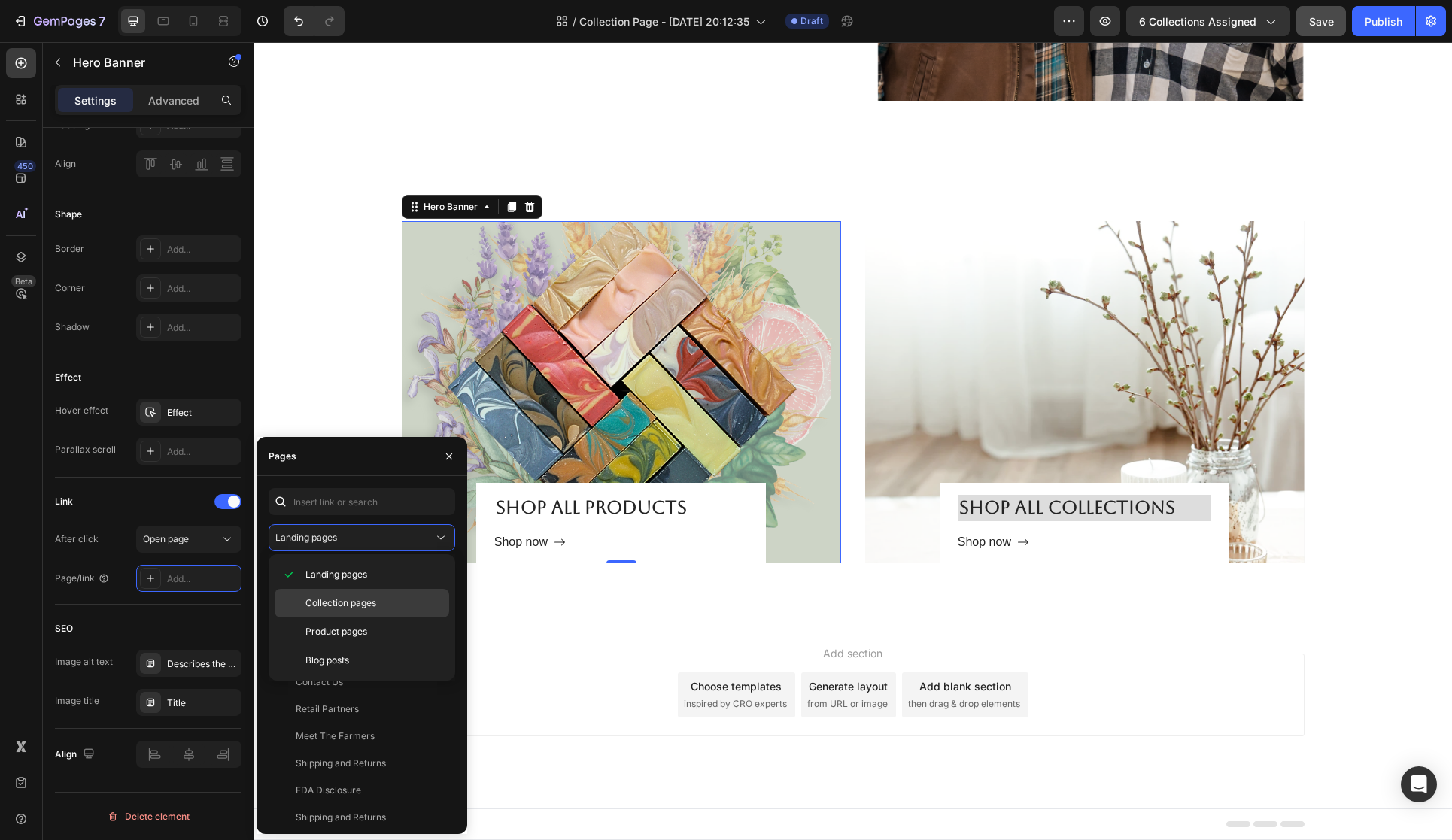
click at [403, 618] on div "Collection pages" at bounding box center [362, 632] width 175 height 29
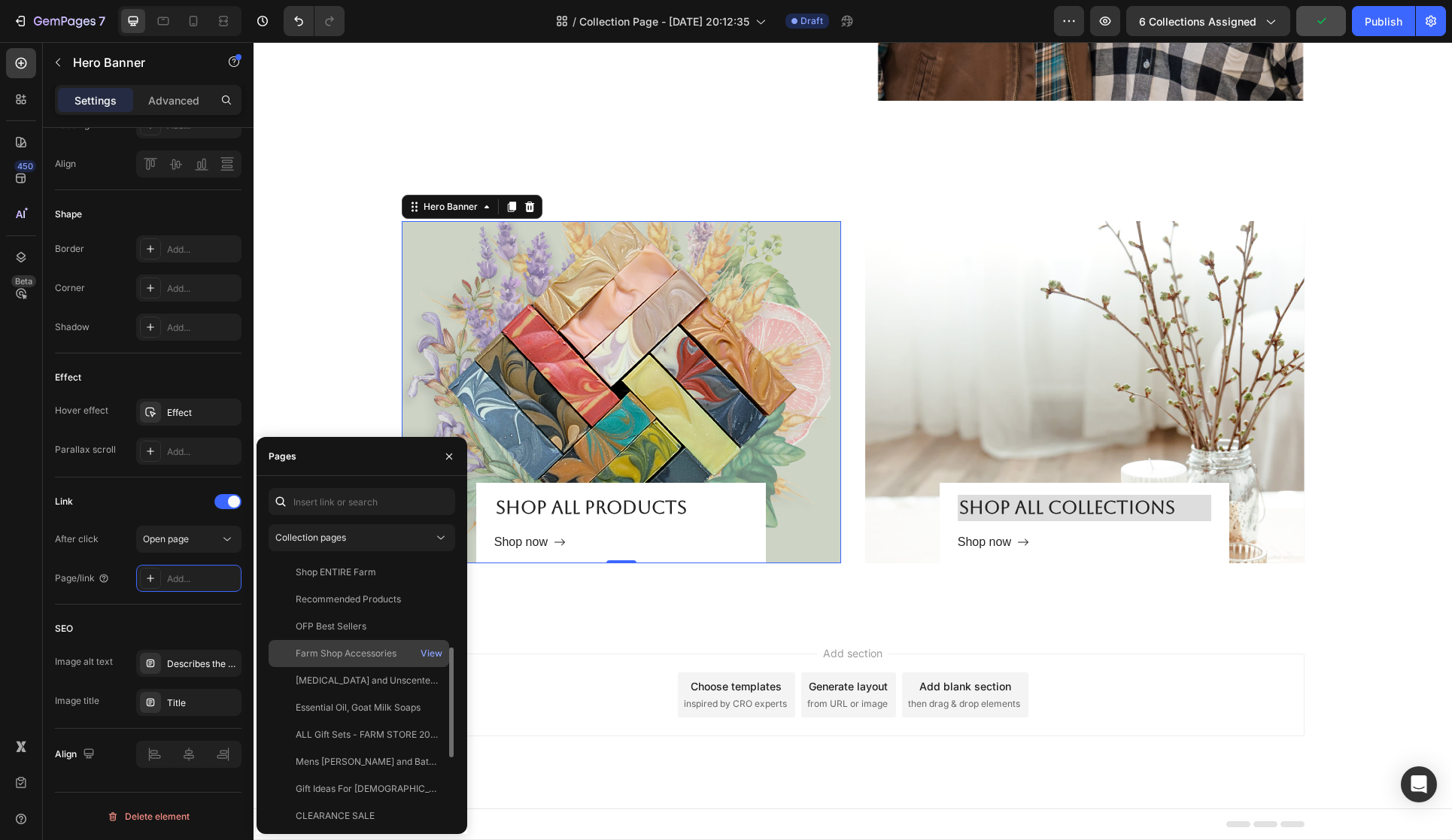
scroll to position [226, 0]
click at [365, 562] on div "Shop ENTIRE Farm" at bounding box center [336, 564] width 80 height 14
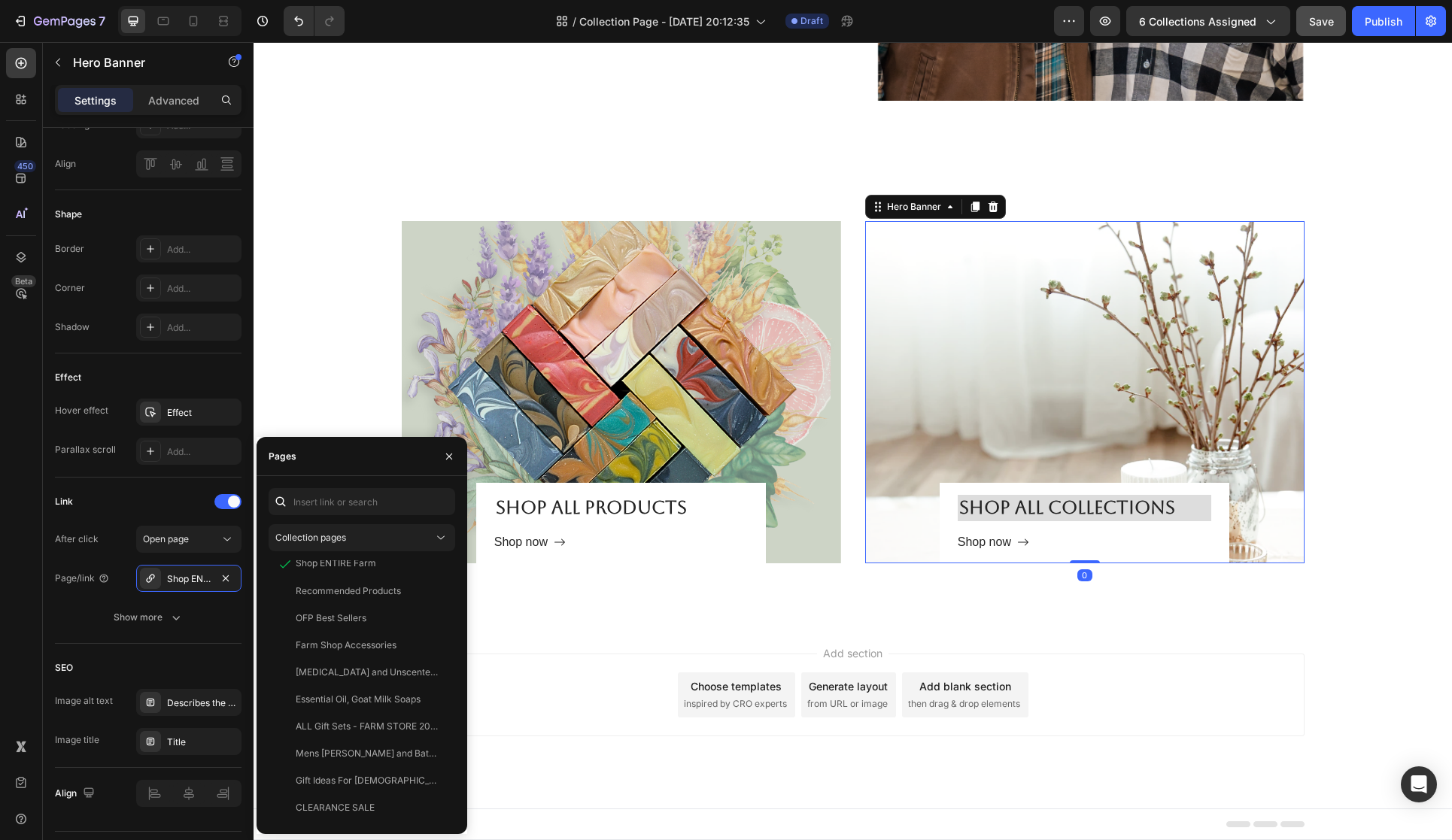
click at [909, 451] on div "Overlay" at bounding box center [1084, 391] width 439 height 342
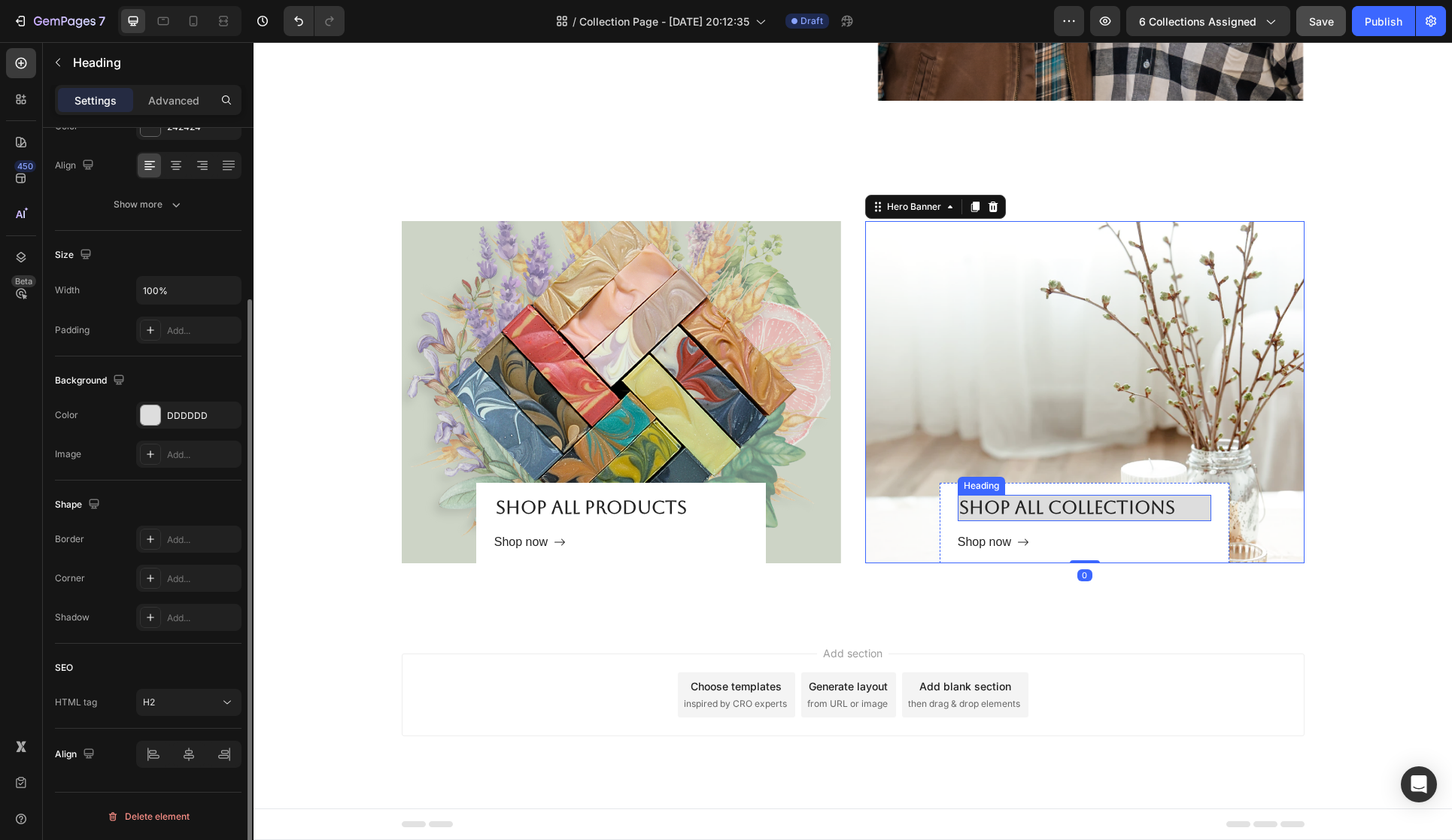
click at [978, 500] on h2 "Shop all collections" at bounding box center [1084, 508] width 253 height 26
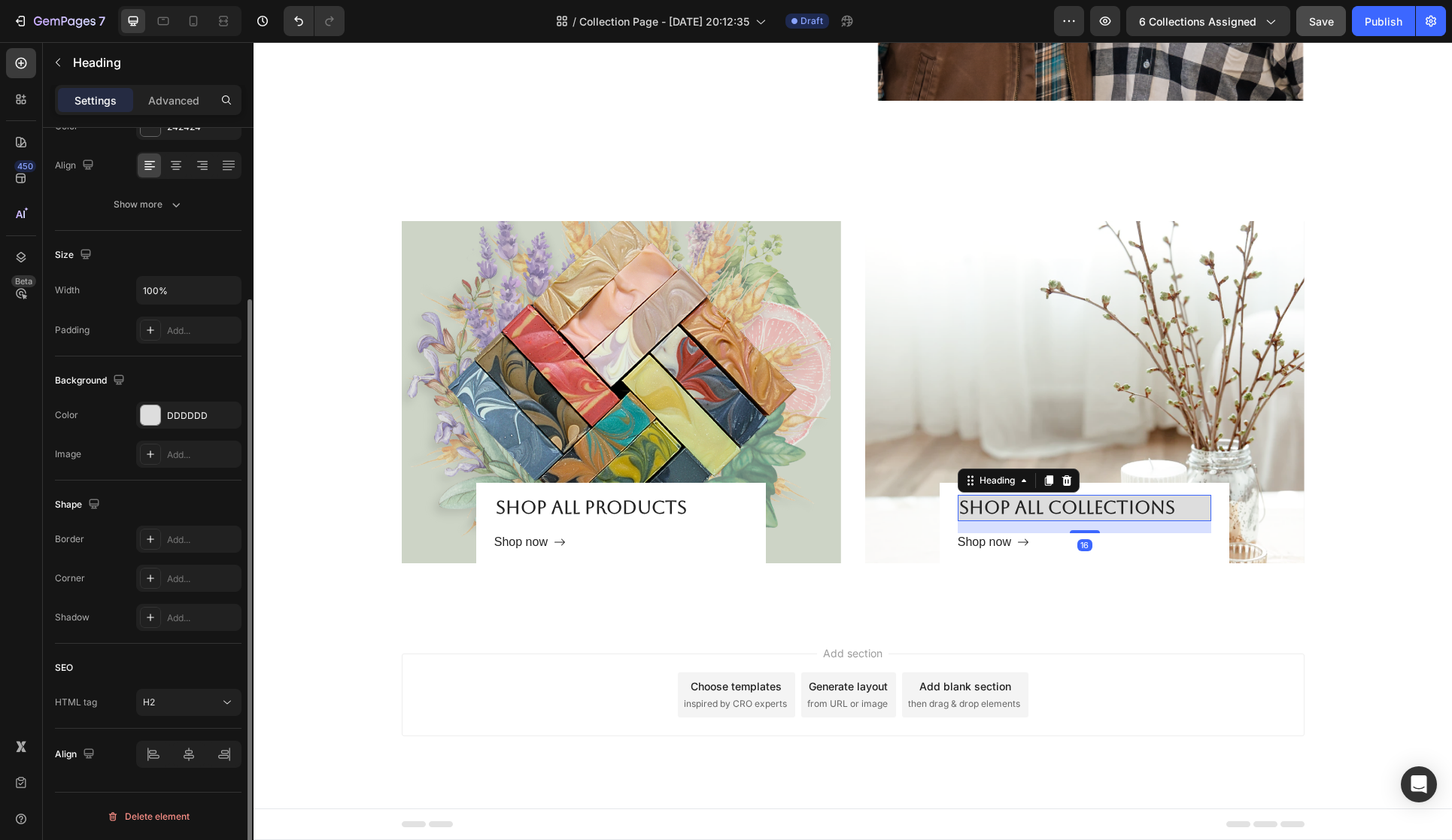
scroll to position [0, 0]
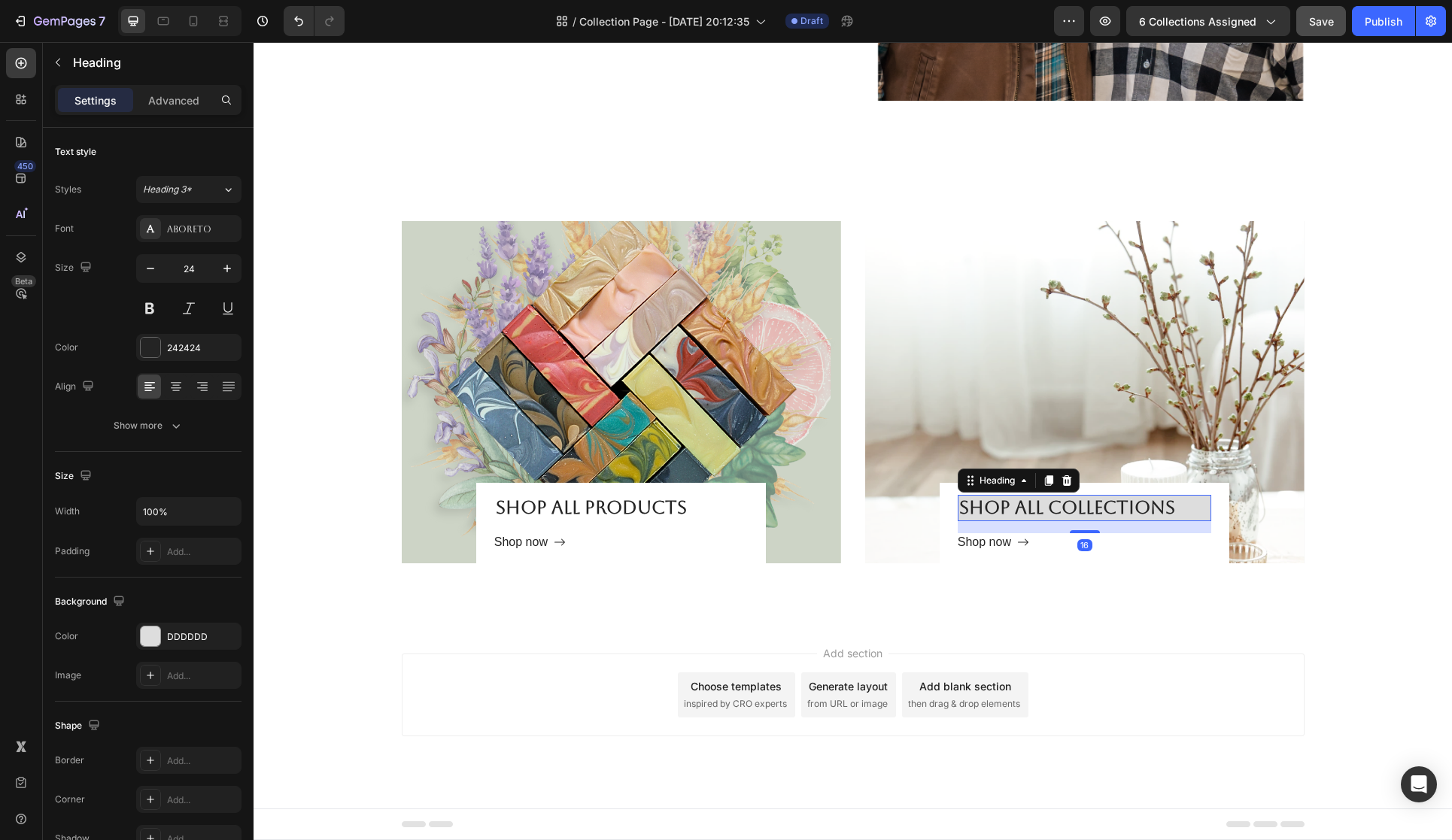
click at [1031, 506] on h2 "Shop all collections" at bounding box center [1084, 508] width 253 height 26
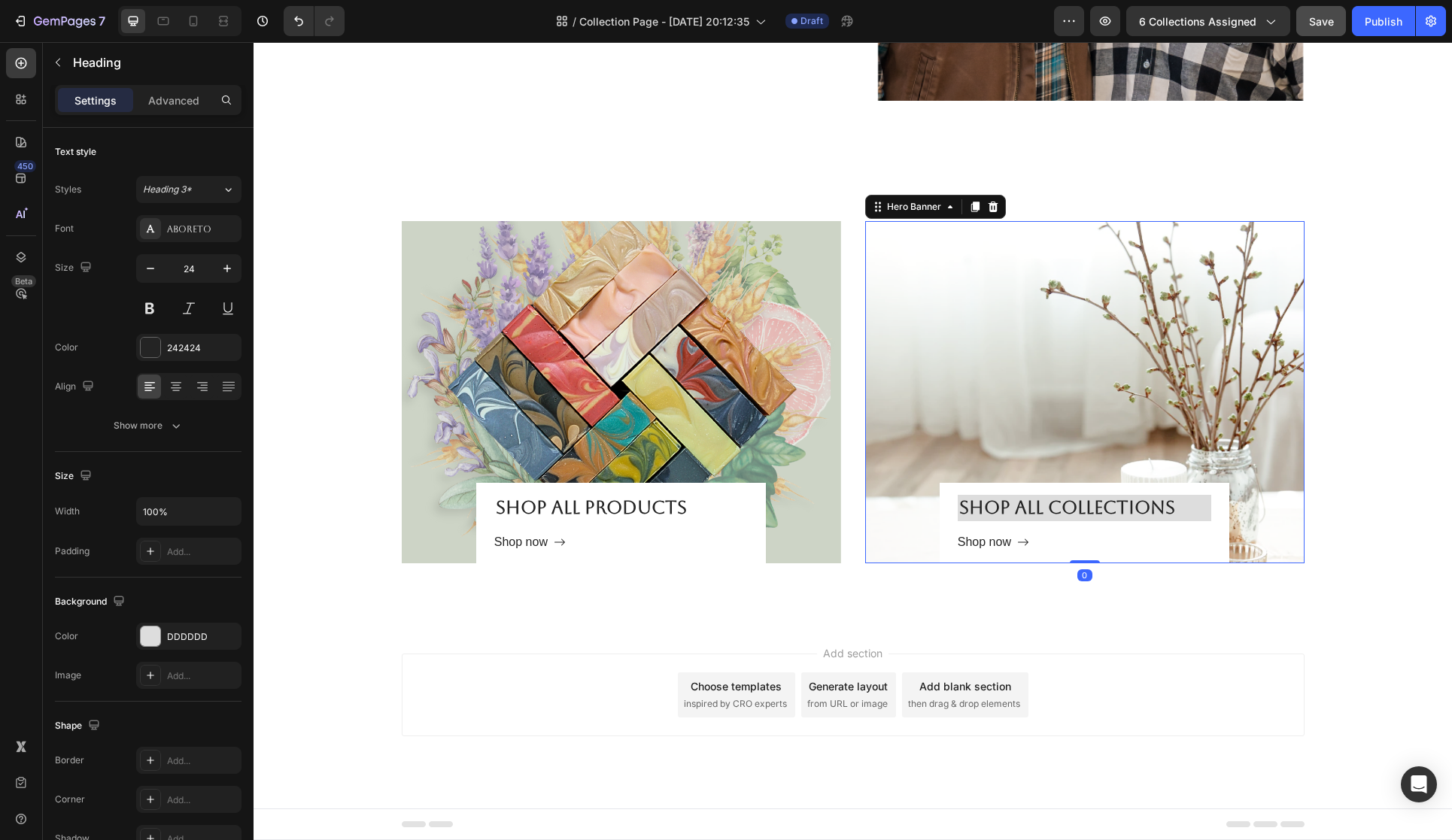
click at [921, 468] on div "Overlay" at bounding box center [1084, 391] width 439 height 342
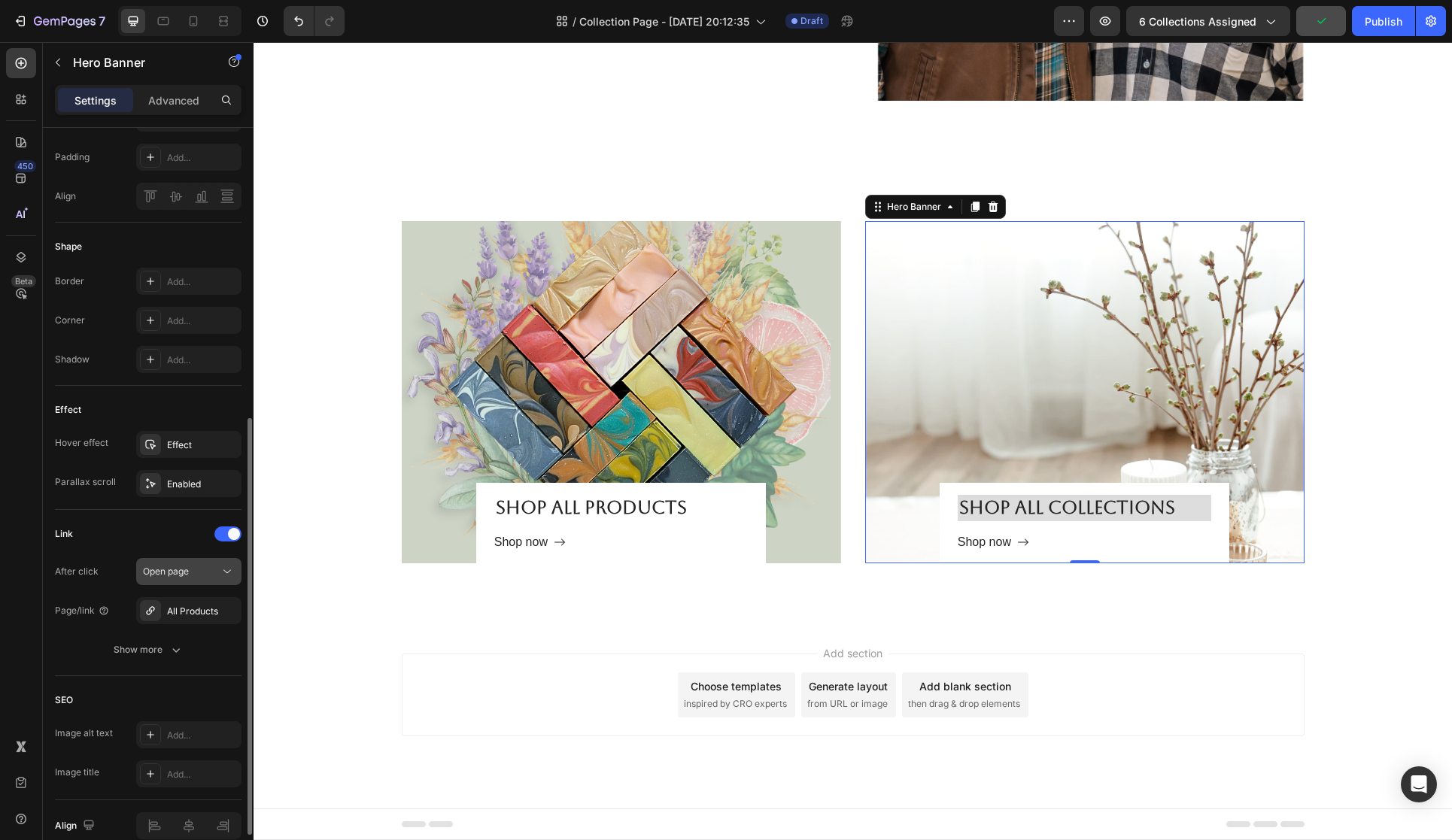
scroll to position [588, 0]
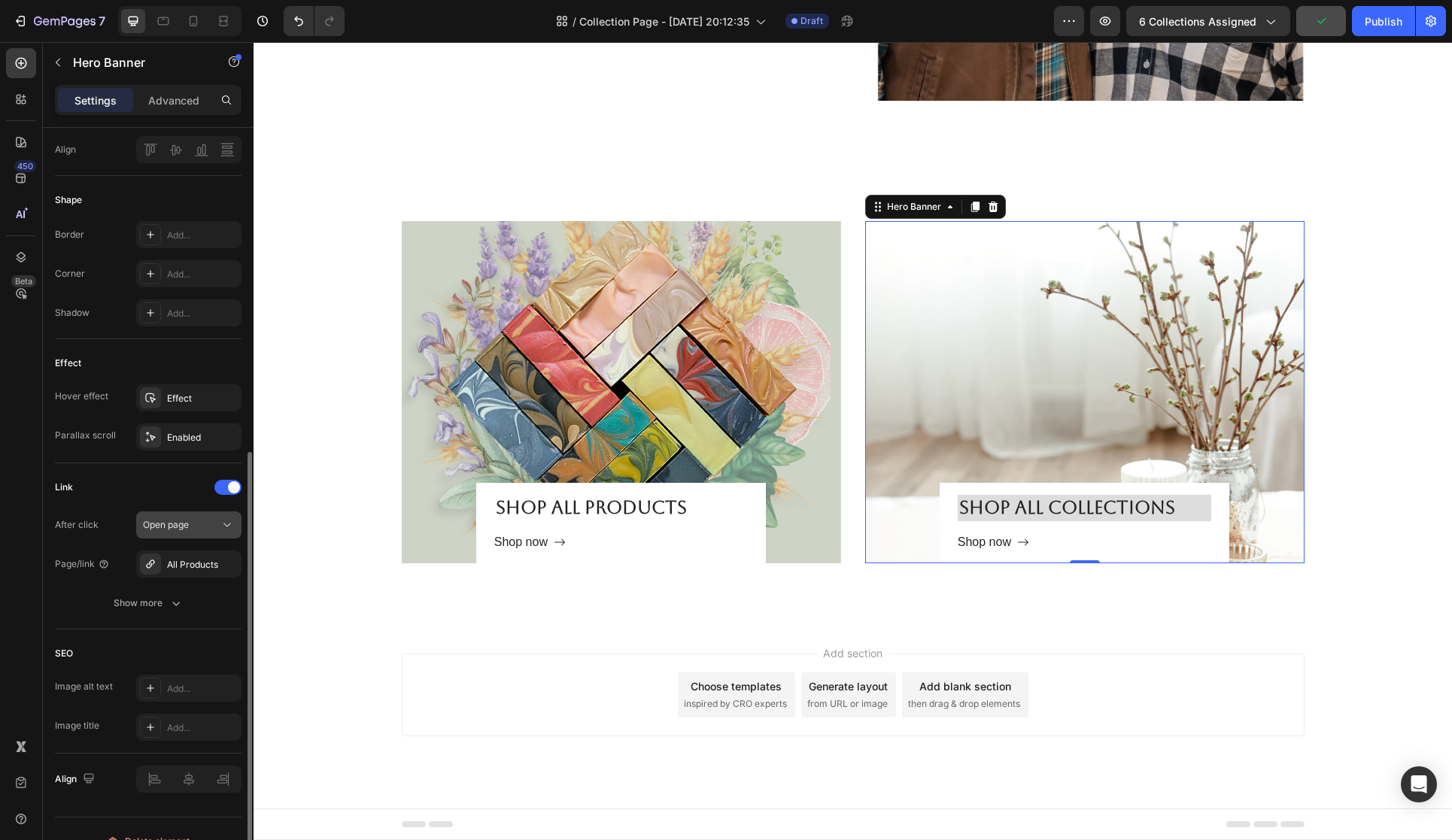
click at [190, 526] on div "Open page" at bounding box center [181, 525] width 76 height 14
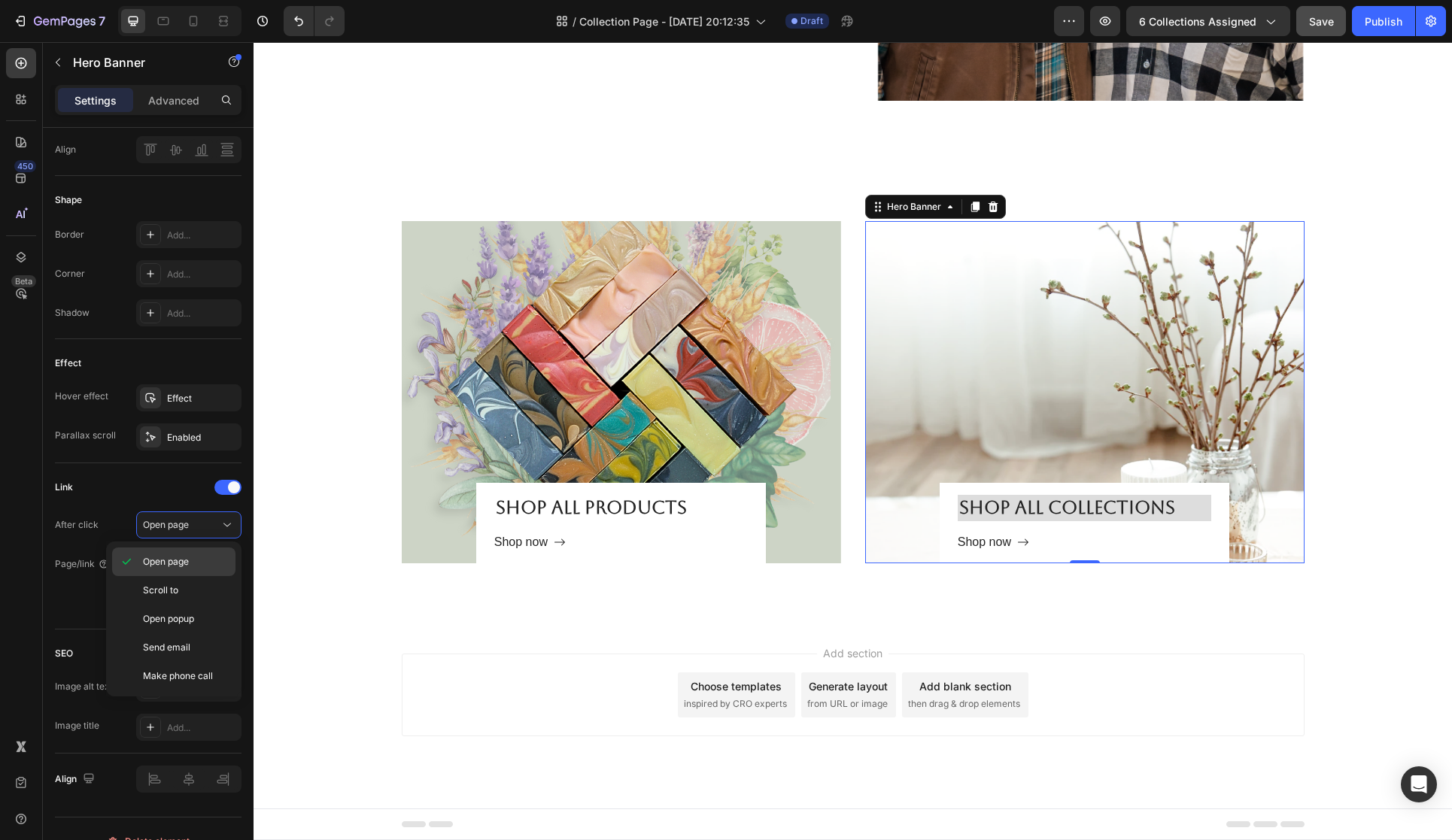
click at [189, 566] on span "Open page" at bounding box center [165, 562] width 46 height 14
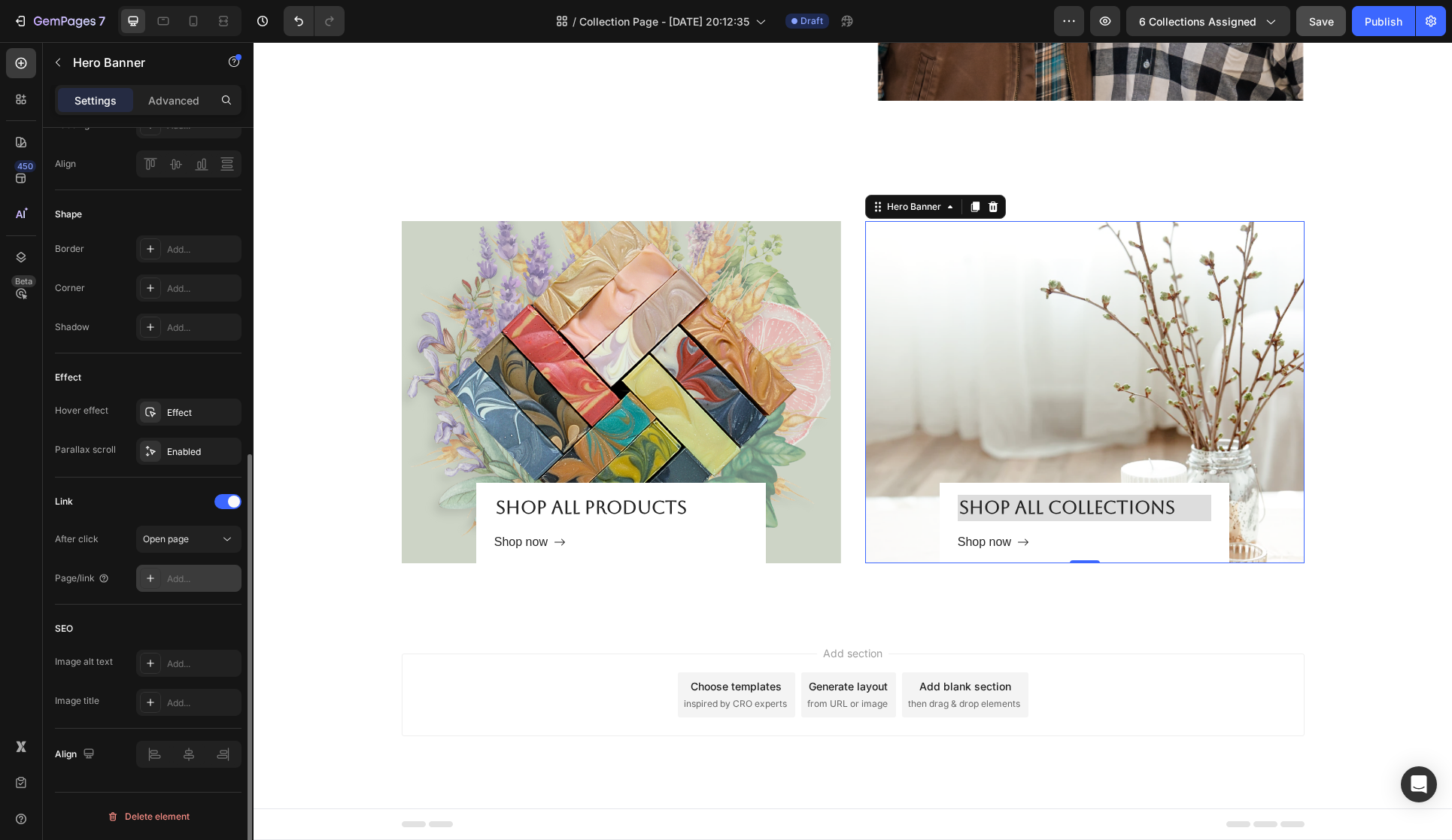
click at [203, 575] on div "Add..." at bounding box center [202, 579] width 71 height 14
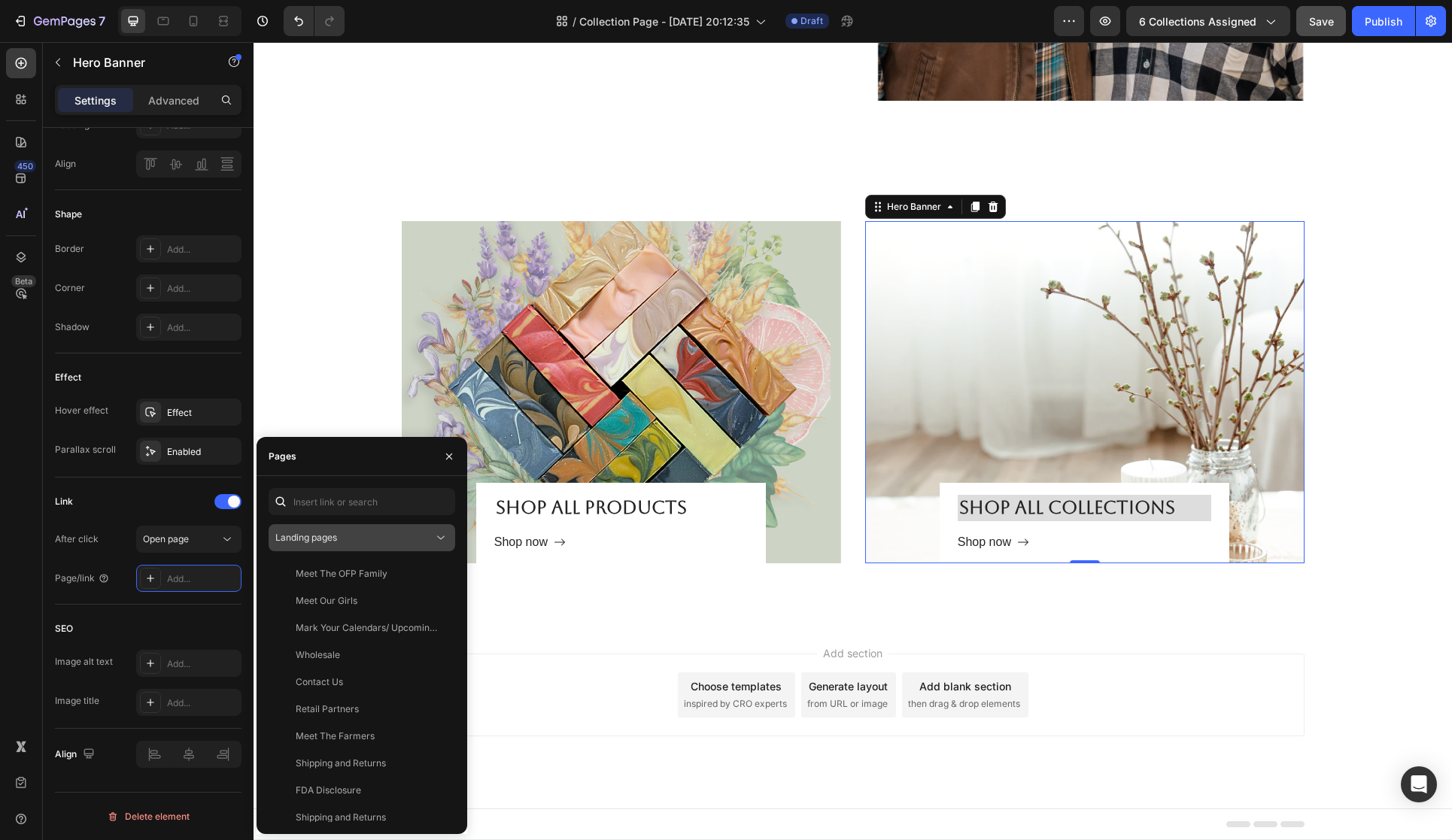
click at [439, 533] on icon at bounding box center [440, 537] width 15 height 15
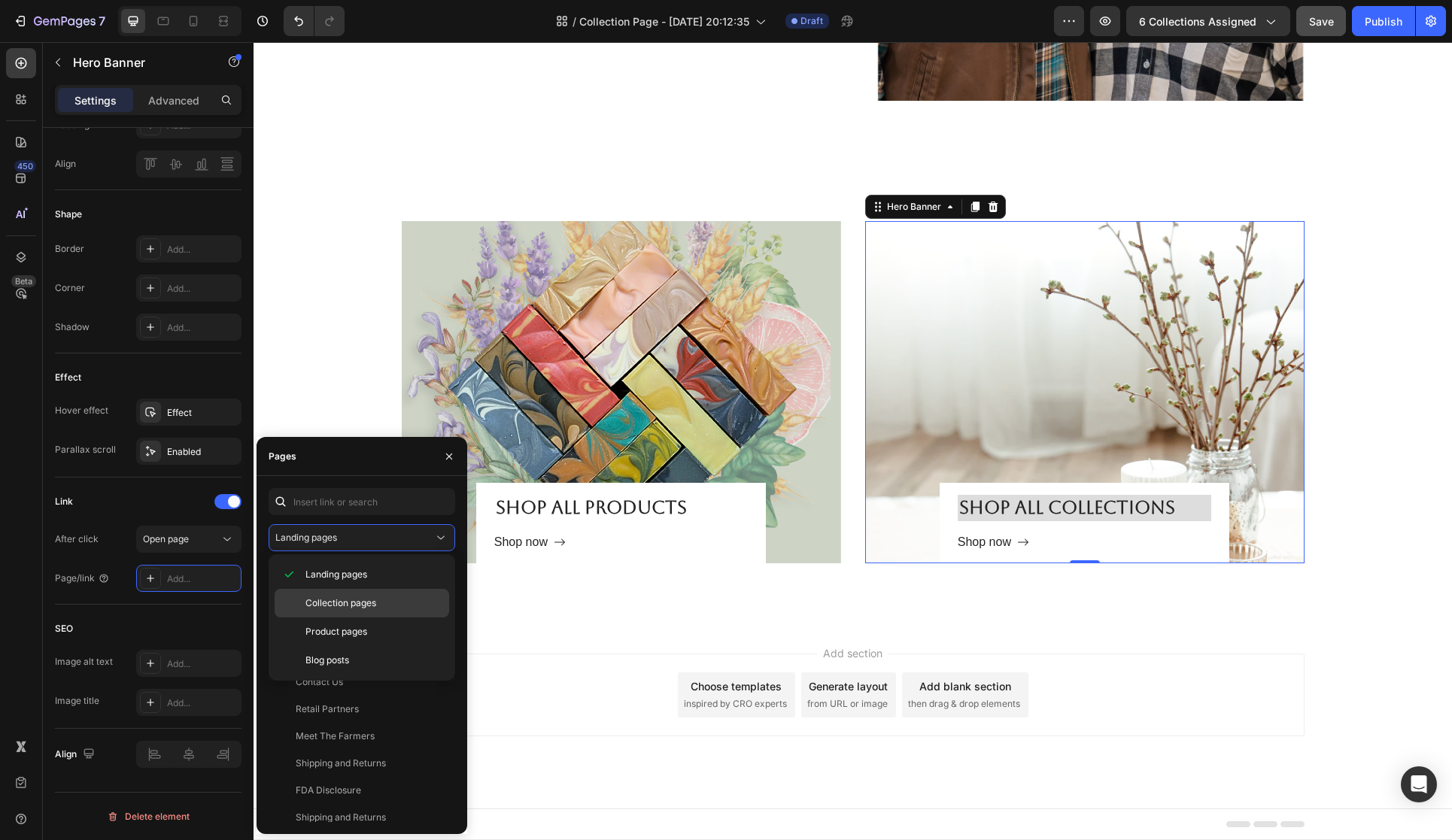
click at [399, 618] on div "Collection pages" at bounding box center [362, 632] width 175 height 29
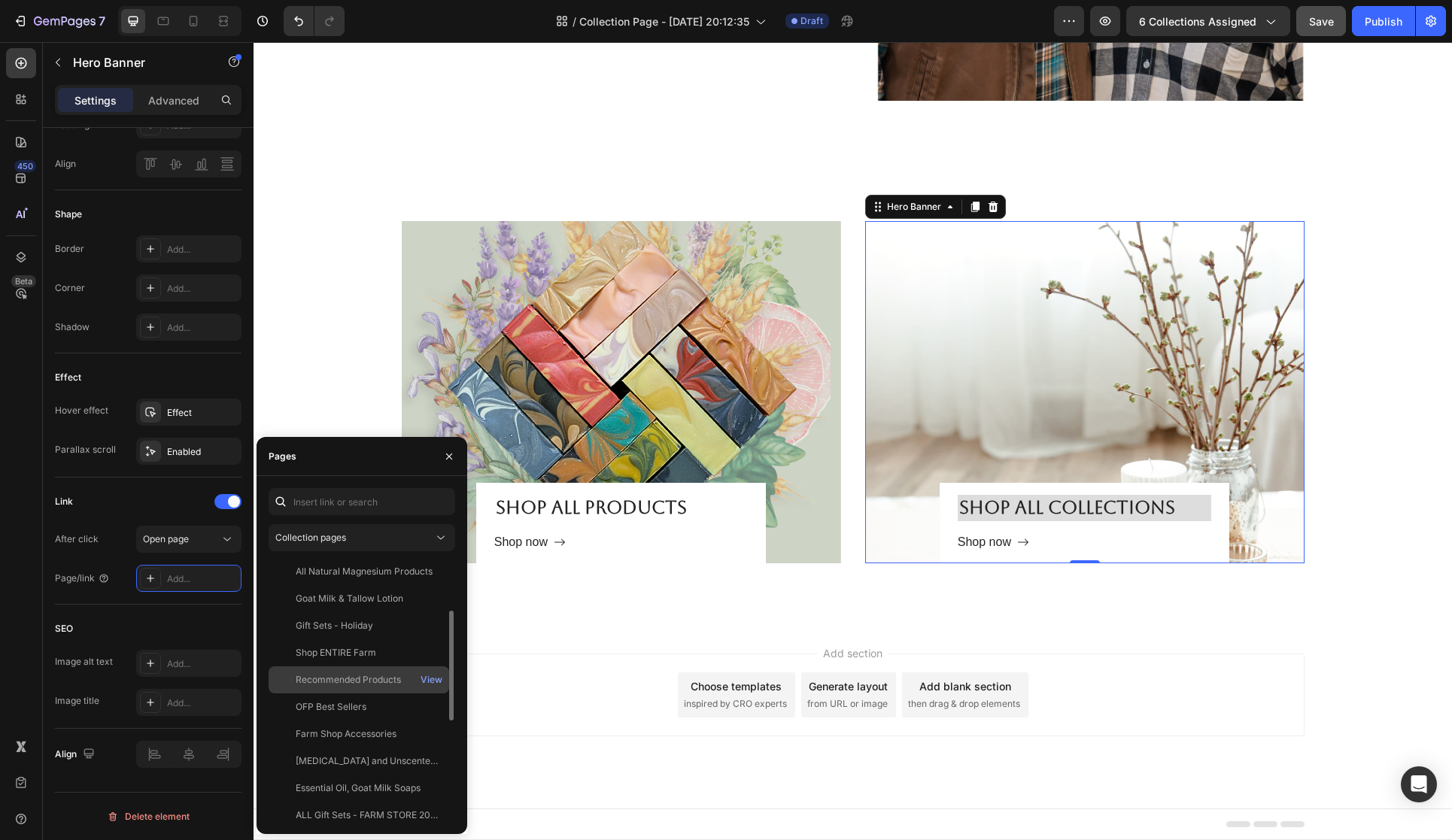
scroll to position [144, 0]
click at [371, 645] on div "Shop ENTIRE Farm" at bounding box center [336, 647] width 80 height 14
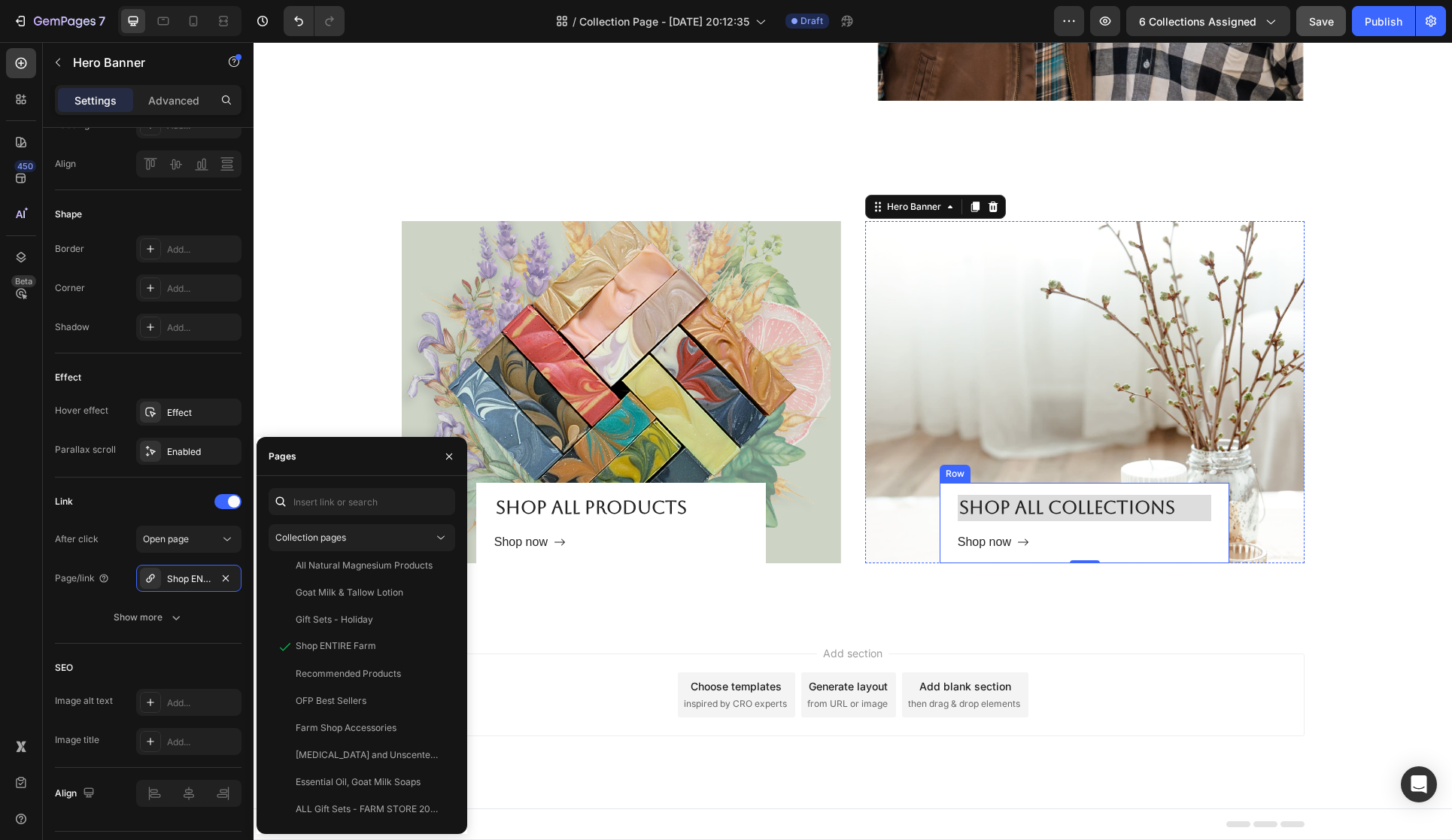
click at [955, 511] on div "Shop all collections Heading Shop now Button Row" at bounding box center [1084, 523] width 290 height 80
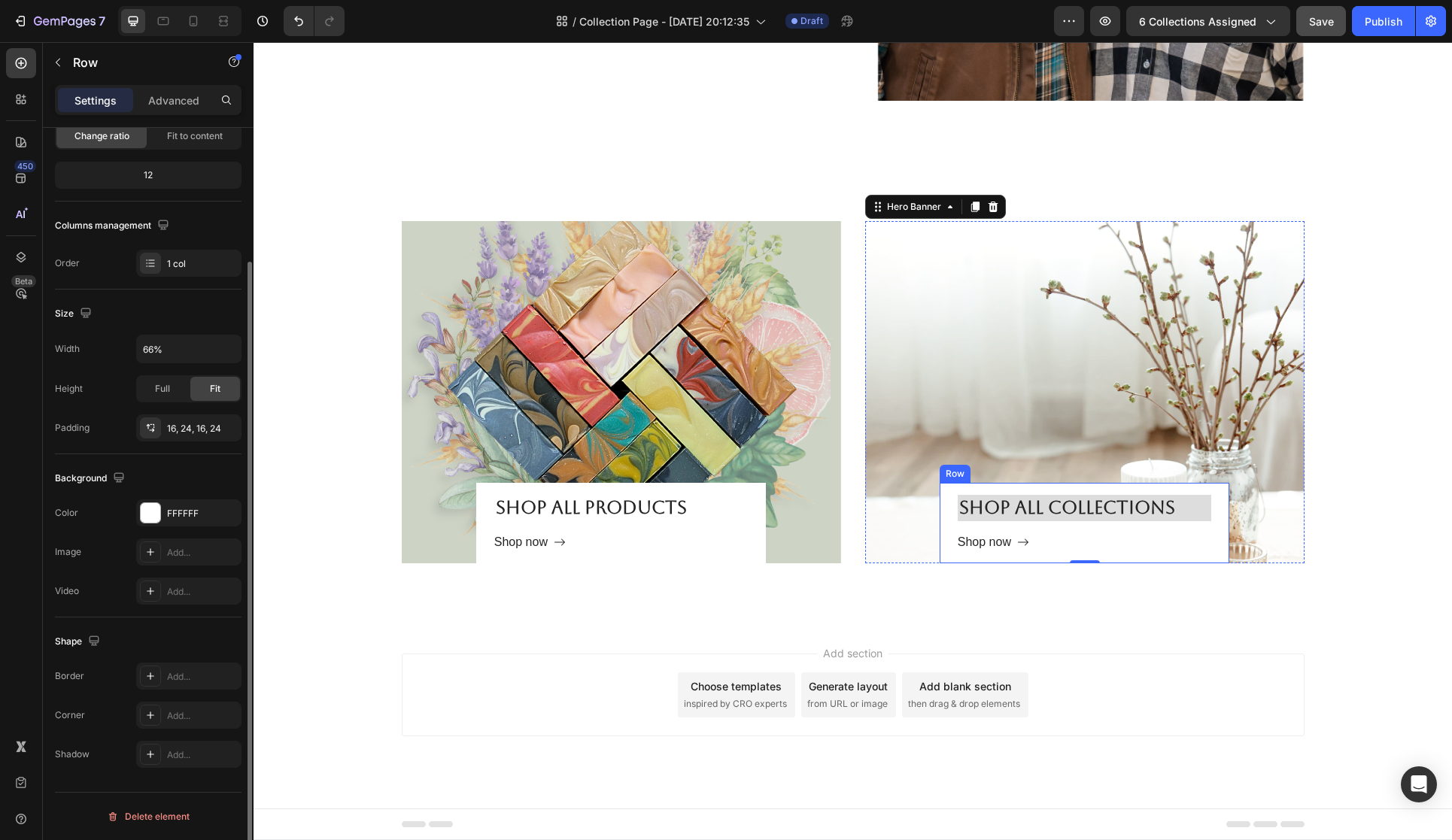
scroll to position [0, 0]
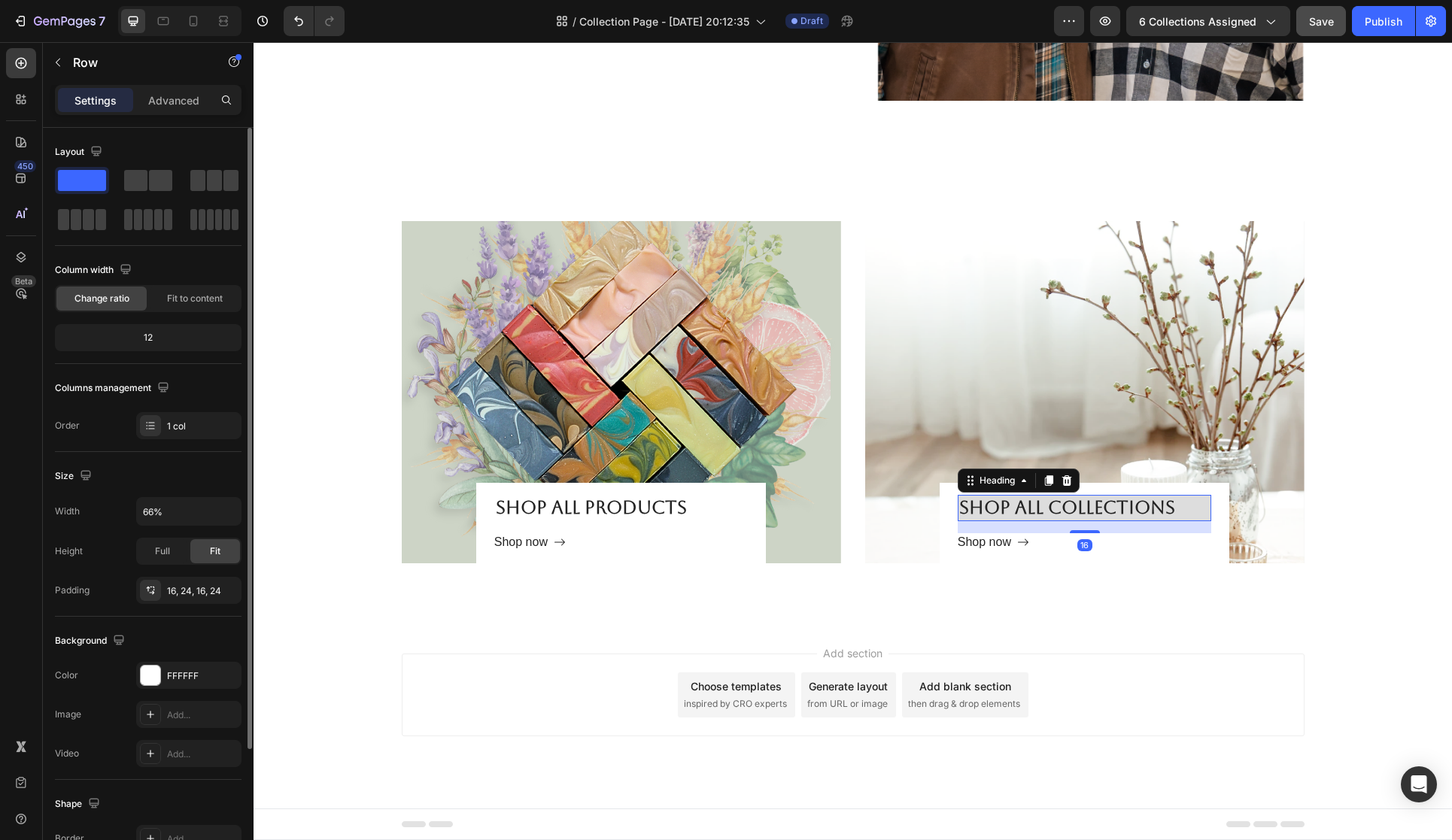
click at [991, 506] on p "Shop all collections" at bounding box center [1084, 508] width 250 height 23
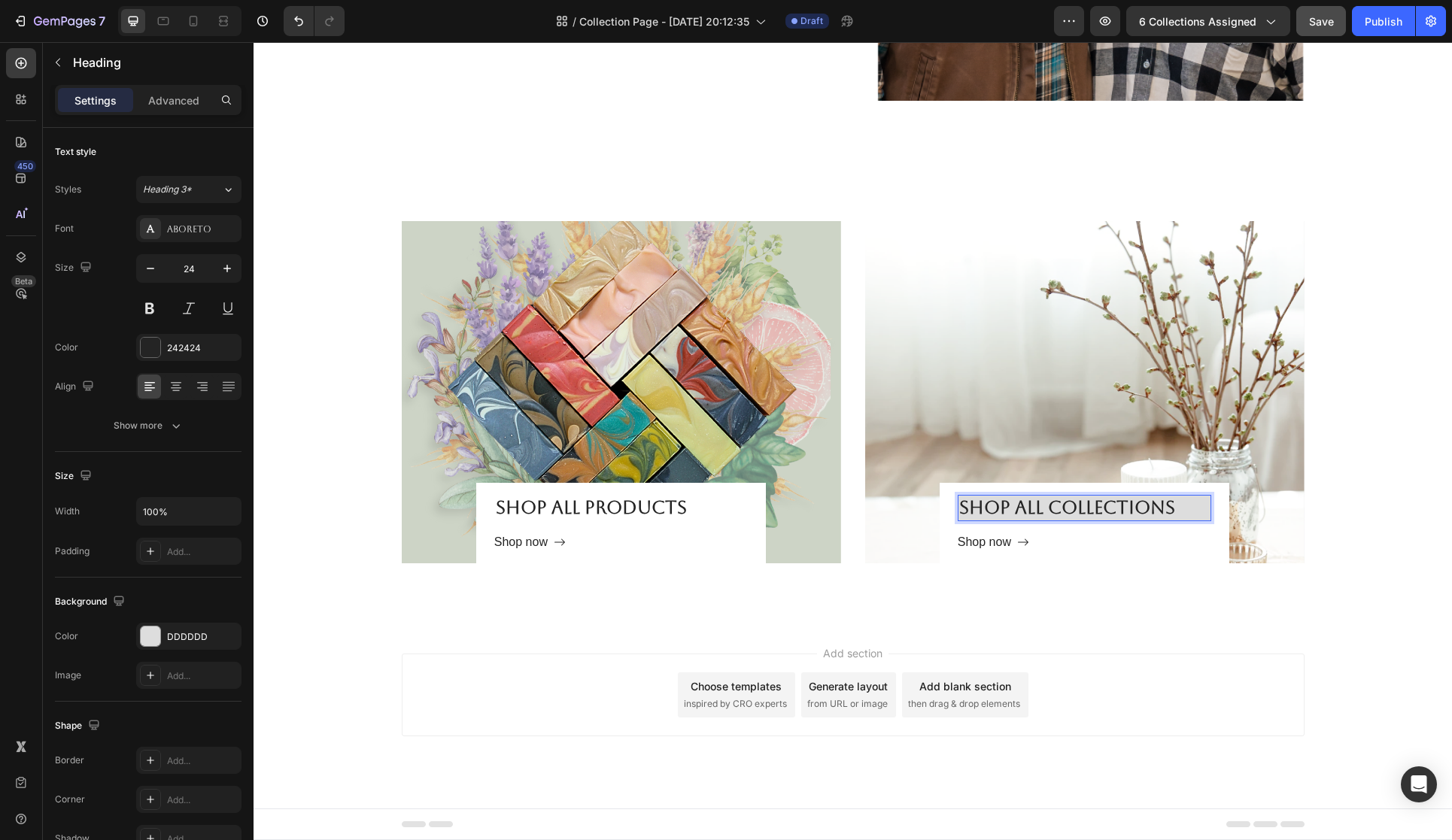
click at [1034, 508] on p "Shop all collections" at bounding box center [1084, 508] width 250 height 23
click at [1044, 510] on p "Shop all collections" at bounding box center [1084, 508] width 250 height 23
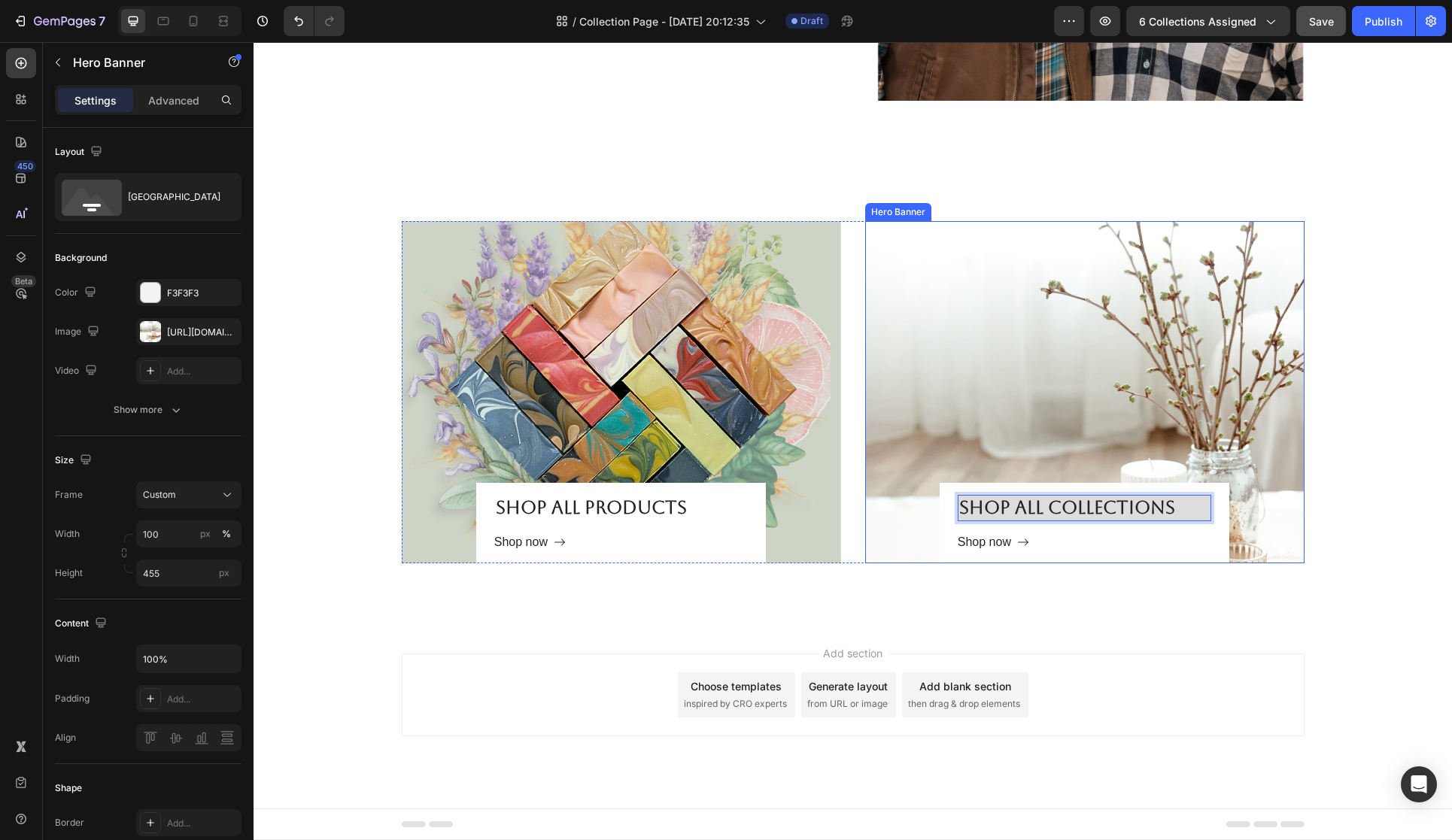
click at [881, 432] on div "Overlay" at bounding box center [1084, 391] width 439 height 342
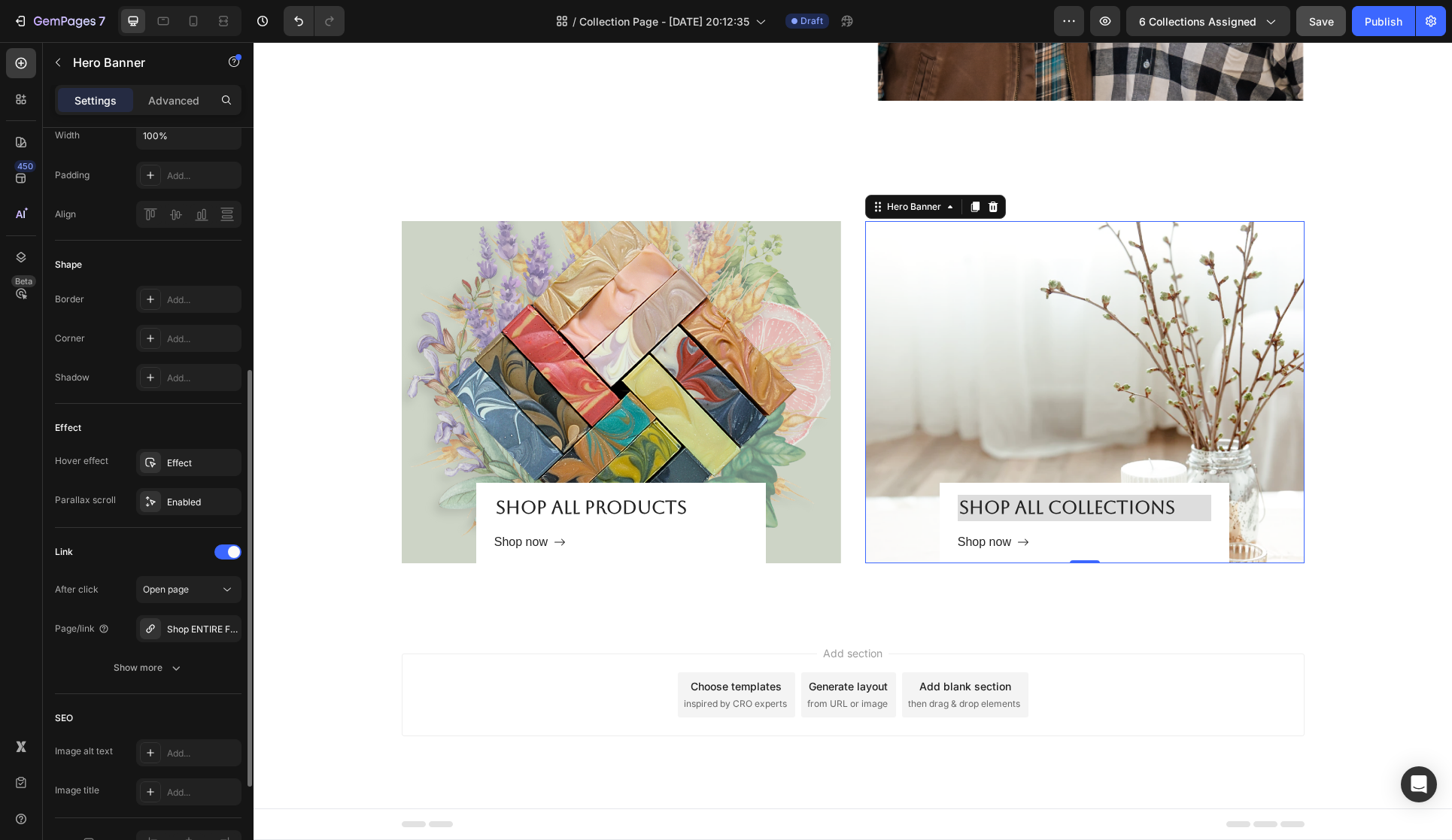
scroll to position [540, 0]
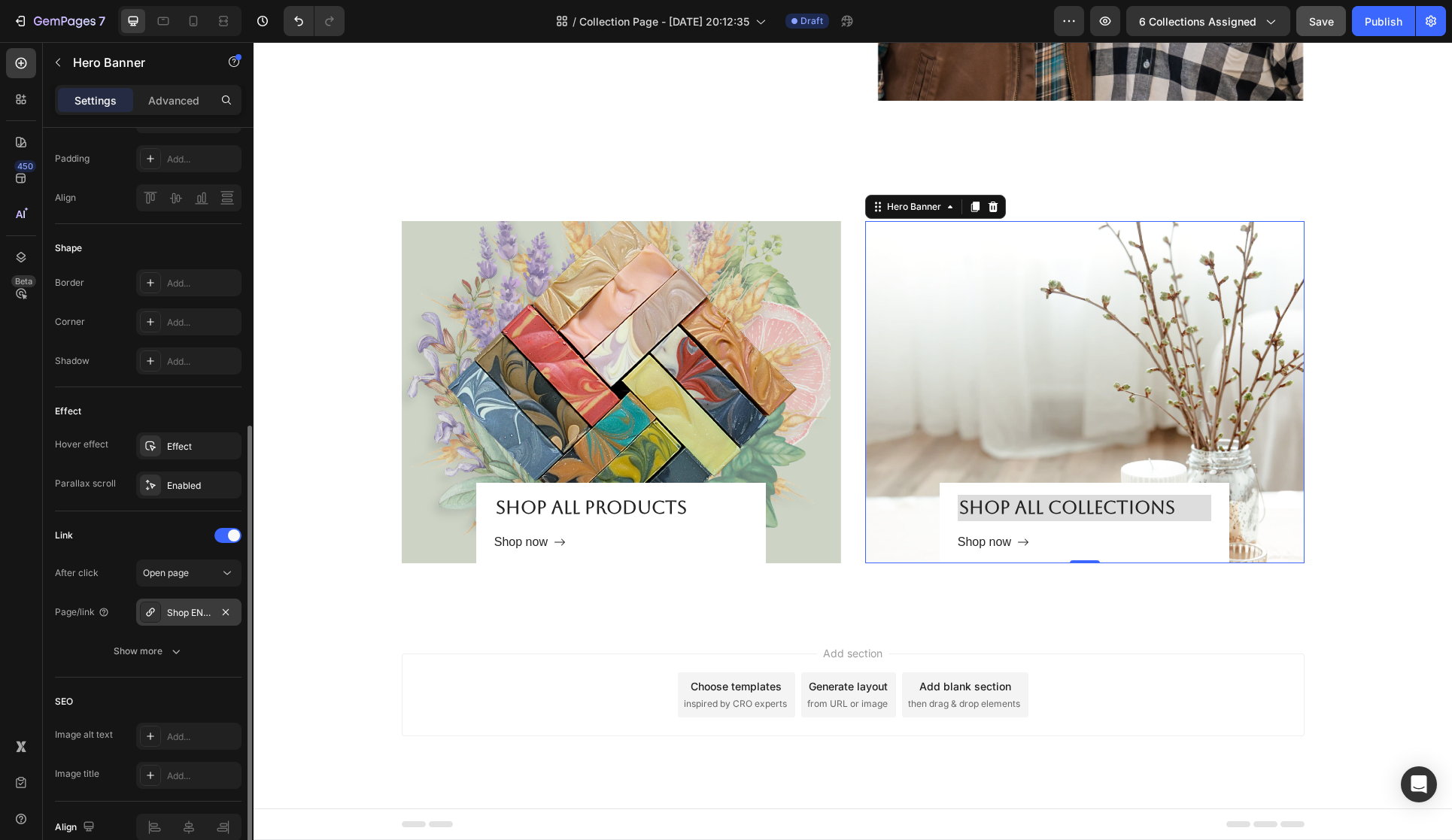
click at [215, 609] on div "Shop ENTIRE Farm" at bounding box center [188, 611] width 105 height 27
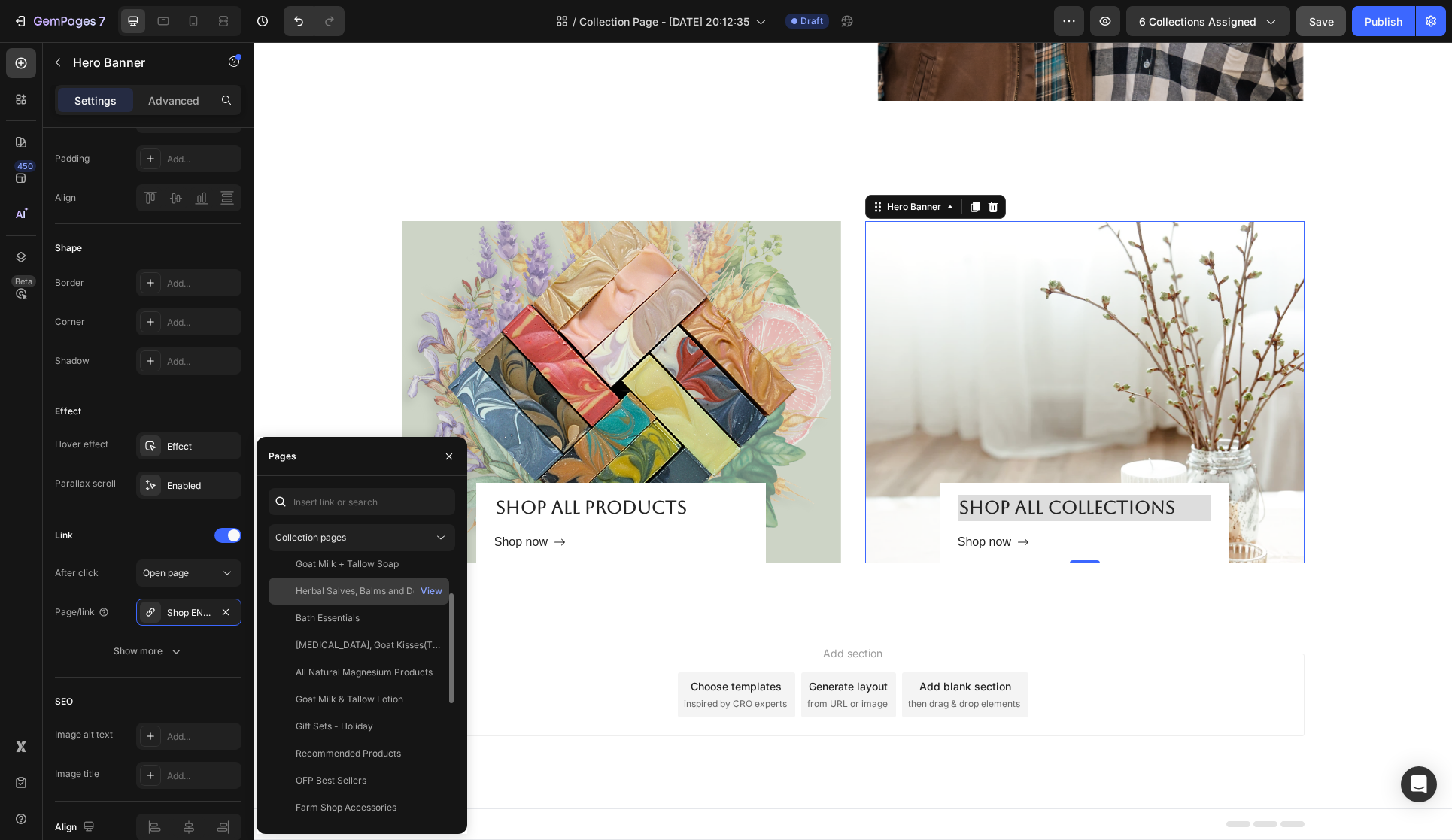
scroll to position [74, 0]
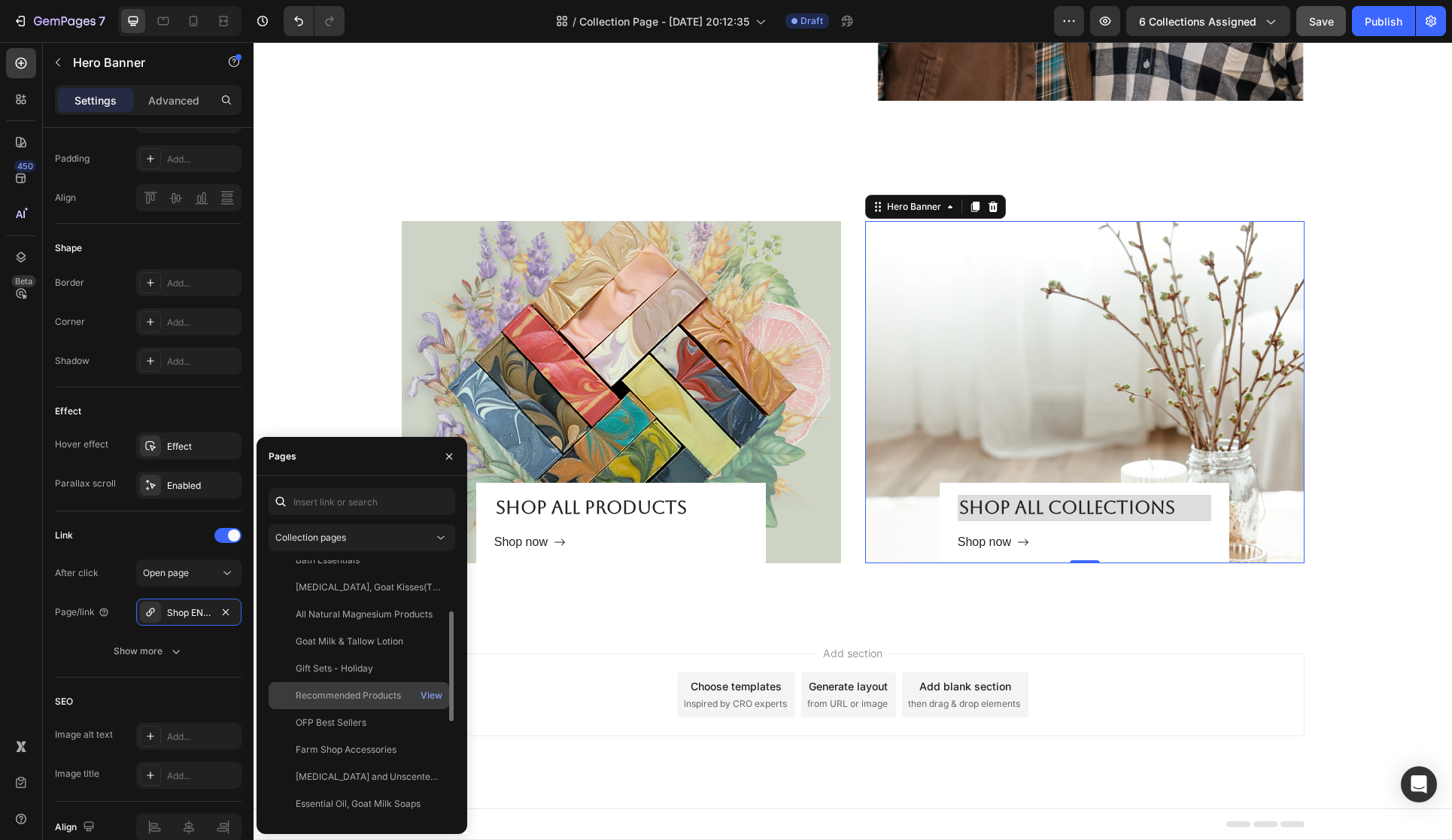
click at [348, 710] on div "Recommended Products View" at bounding box center [359, 723] width 181 height 27
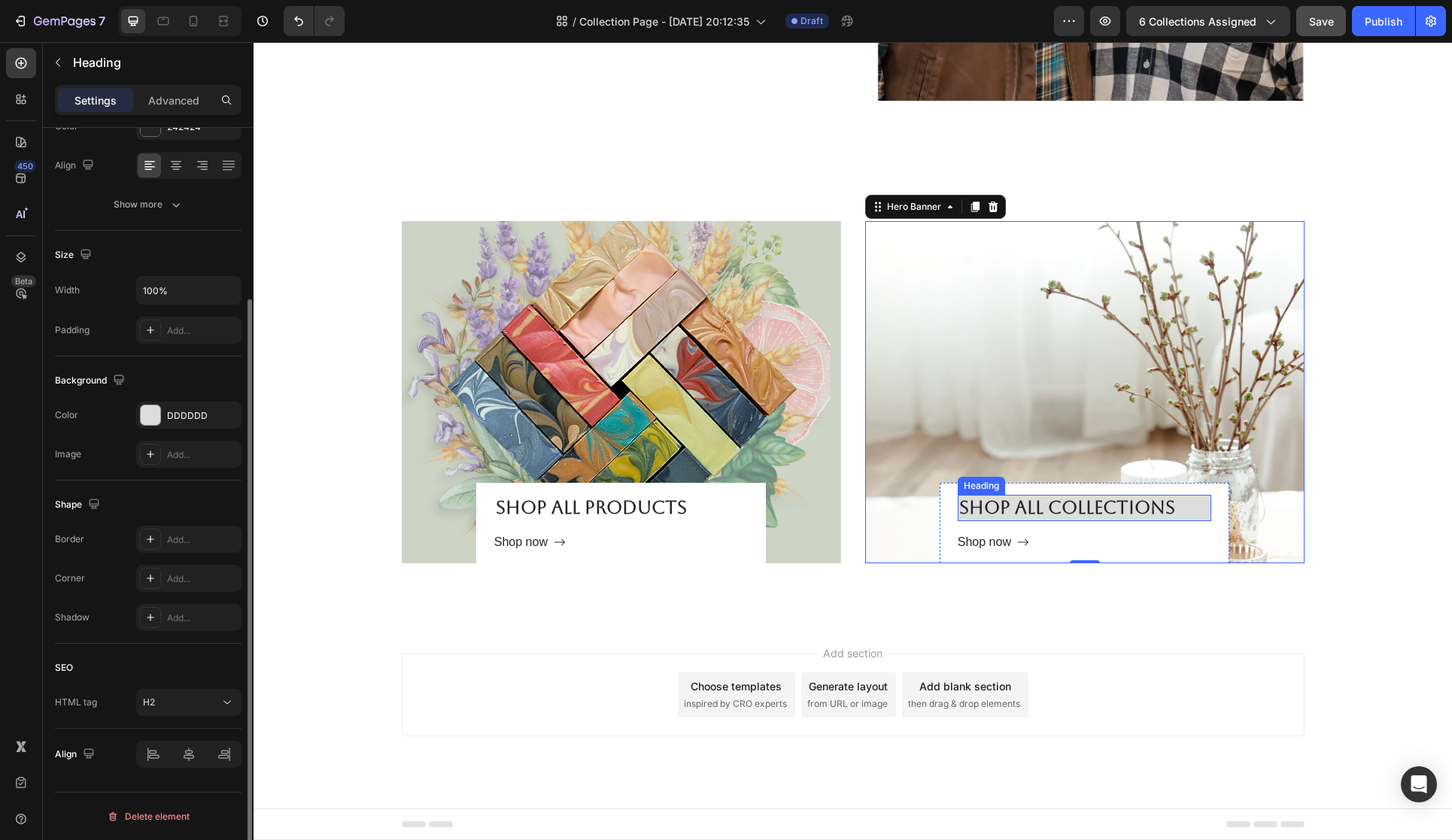
click at [1011, 506] on p "Shop all collections" at bounding box center [1084, 508] width 250 height 23
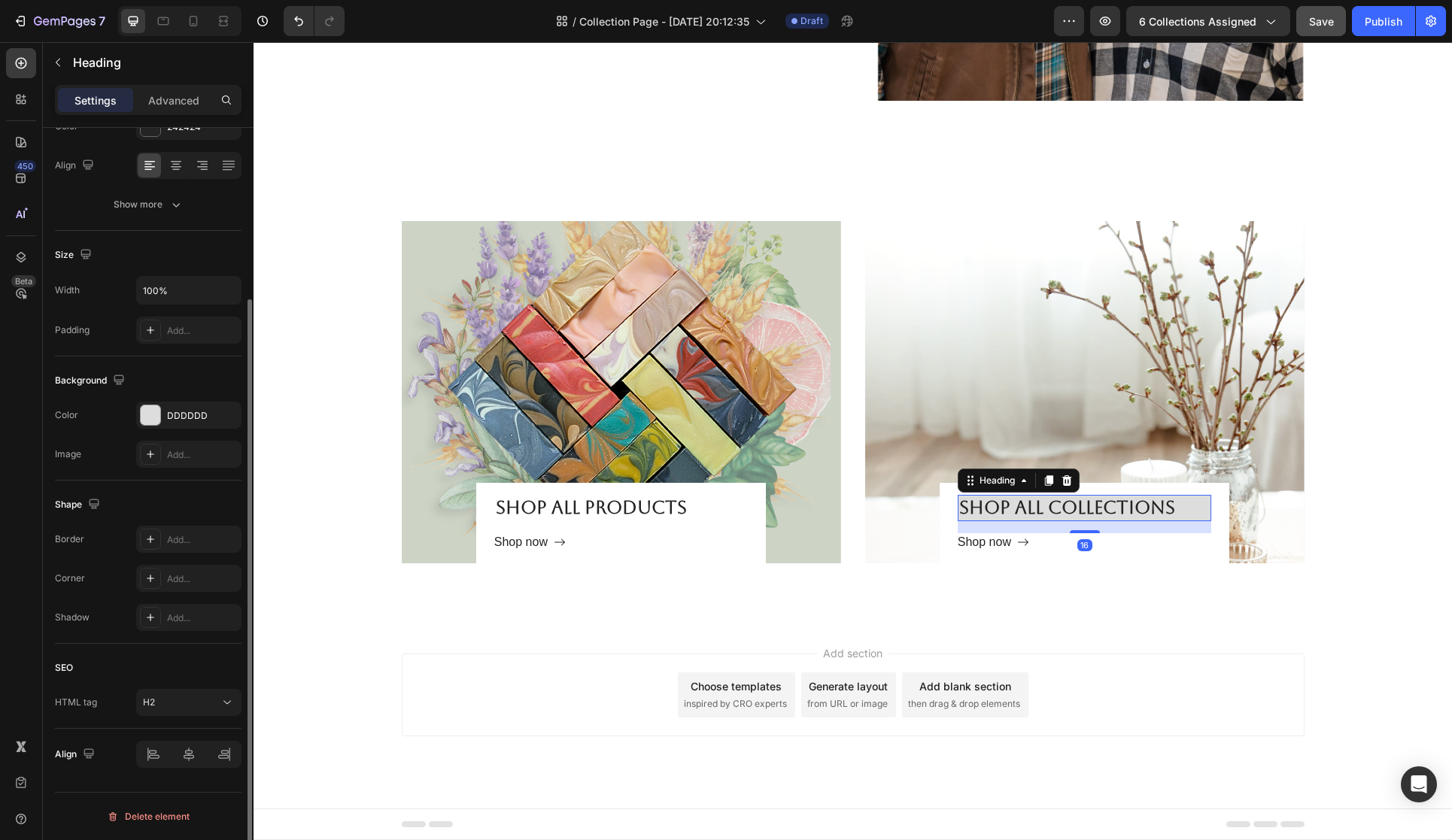
scroll to position [0, 0]
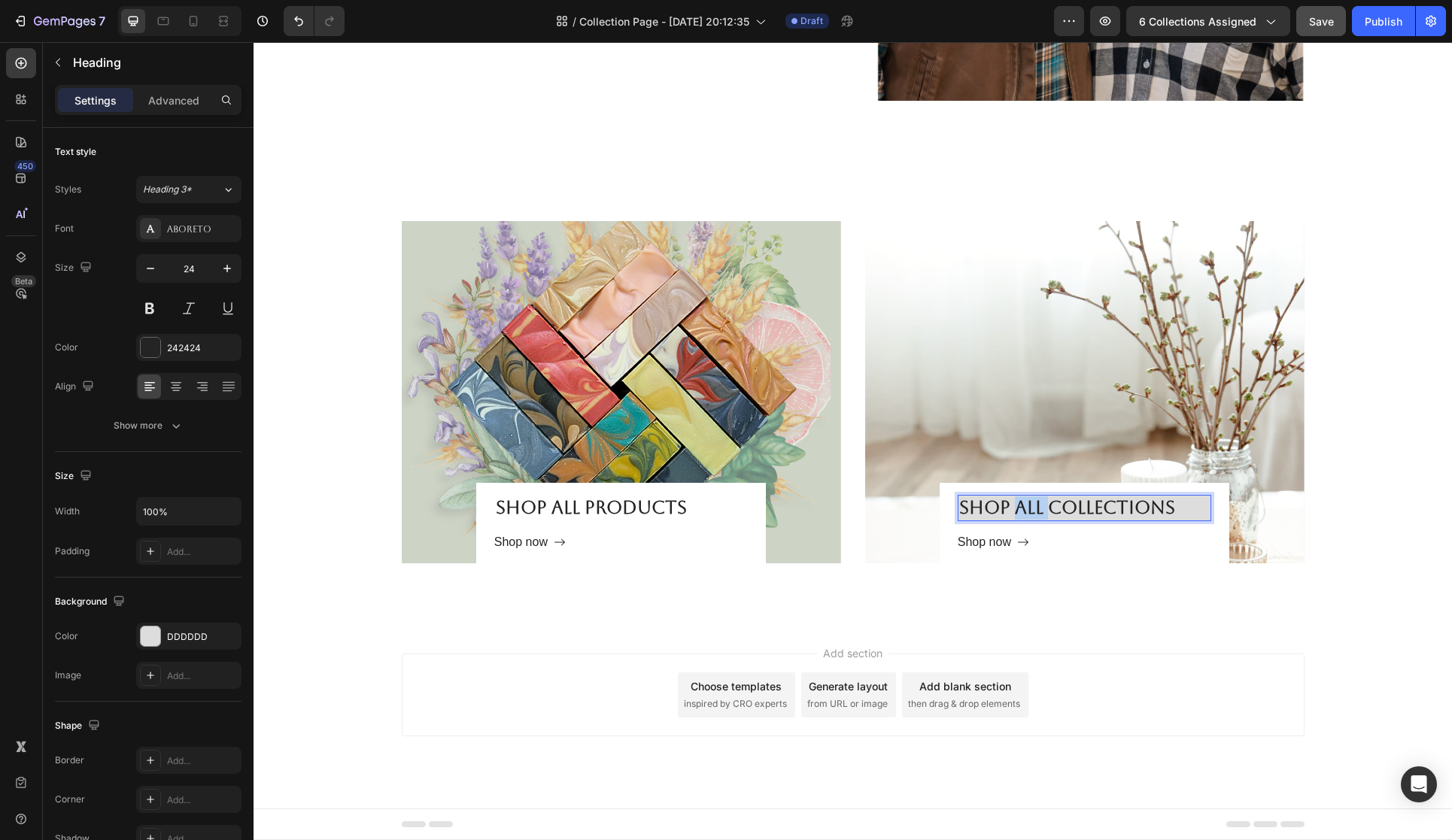
drag, startPoint x: 1013, startPoint y: 509, endPoint x: 1054, endPoint y: 506, distance: 41.1
click at [1054, 506] on p "Shop all collections" at bounding box center [1084, 508] width 250 height 23
click at [1062, 506] on p "Shop all collections" at bounding box center [1084, 509] width 250 height 23
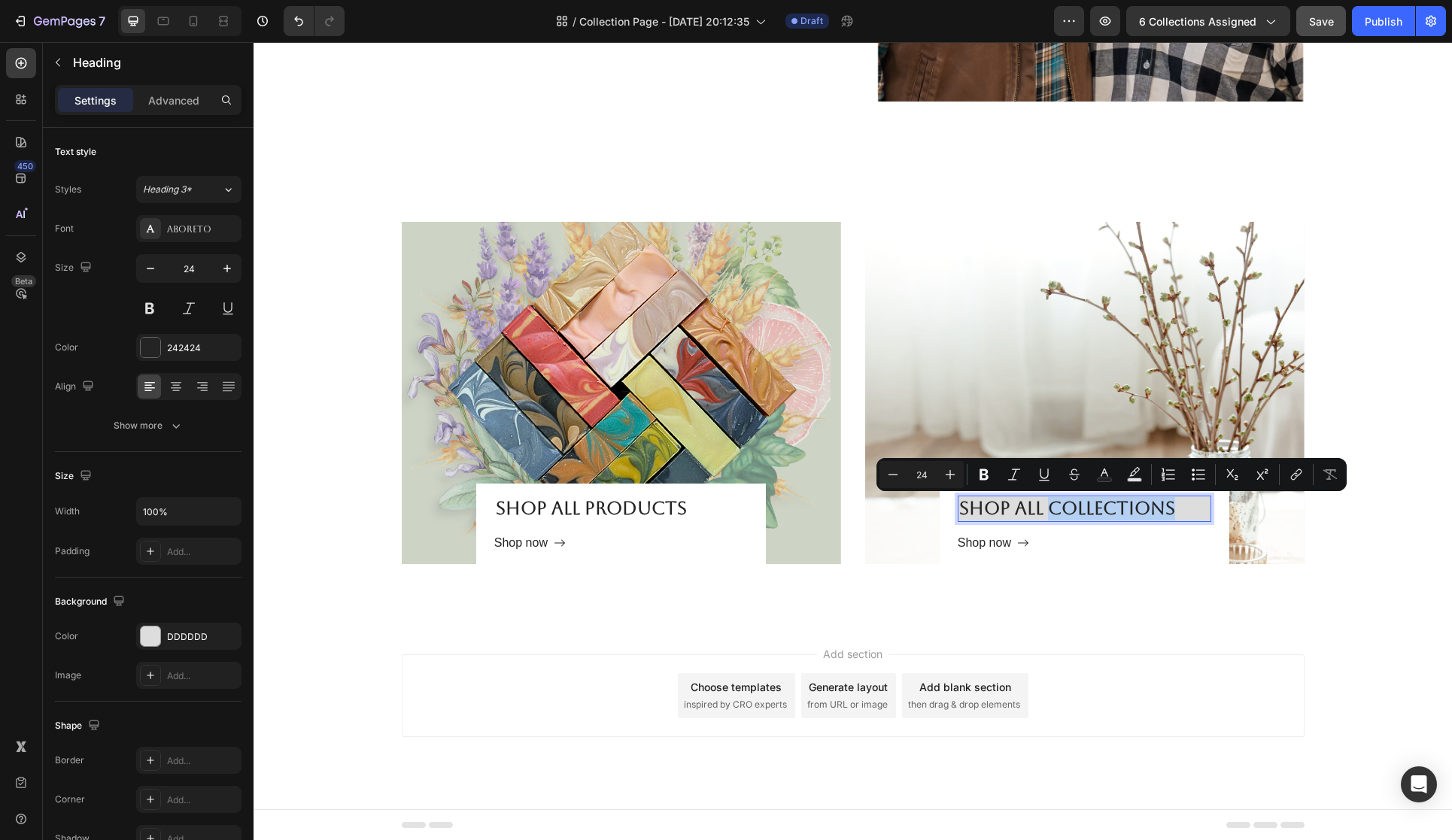
drag, startPoint x: 1049, startPoint y: 510, endPoint x: 1181, endPoint y: 506, distance: 132.1
click at [1181, 506] on p "Shop all collections" at bounding box center [1084, 509] width 250 height 23
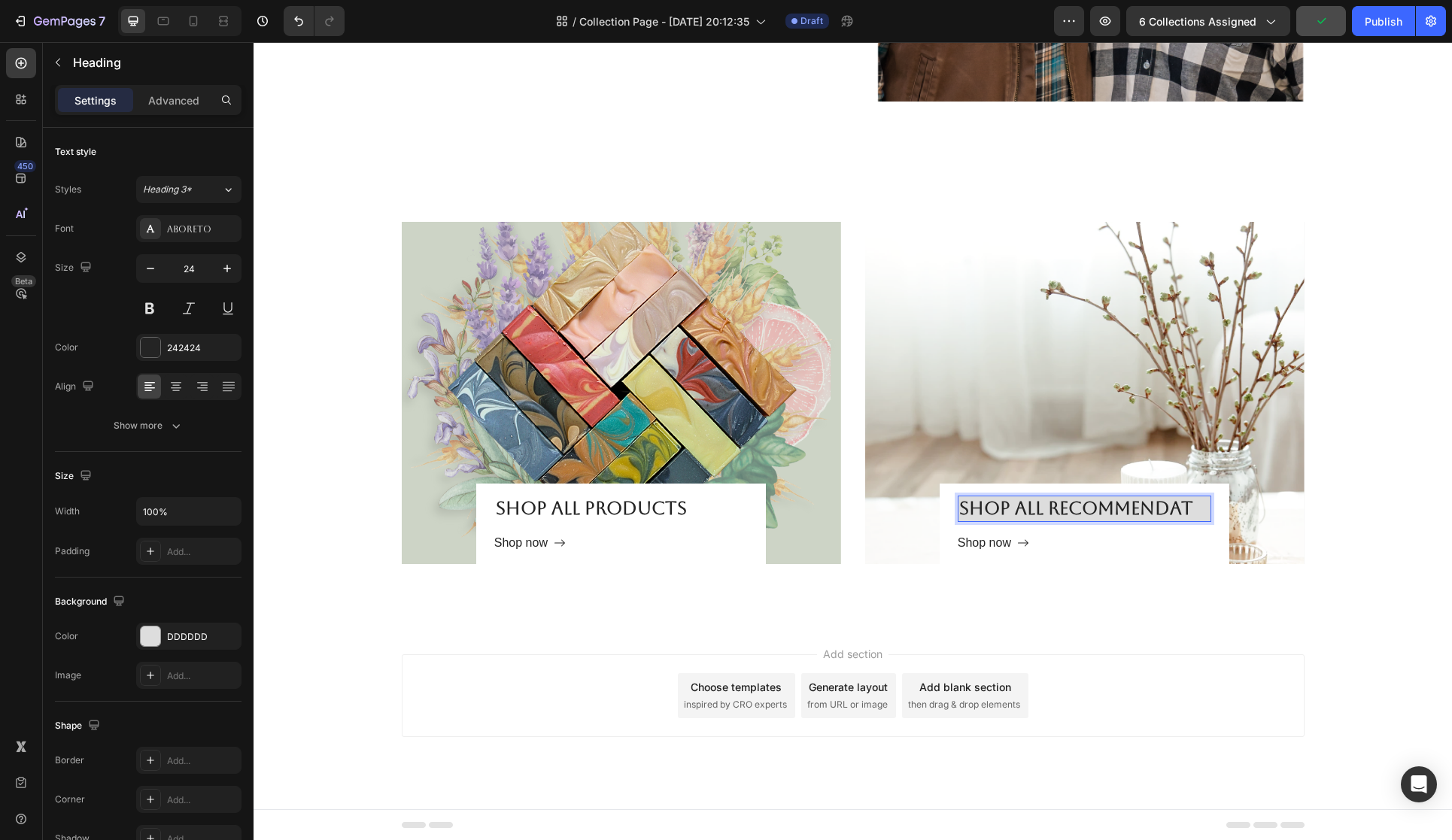
scroll to position [2922, 0]
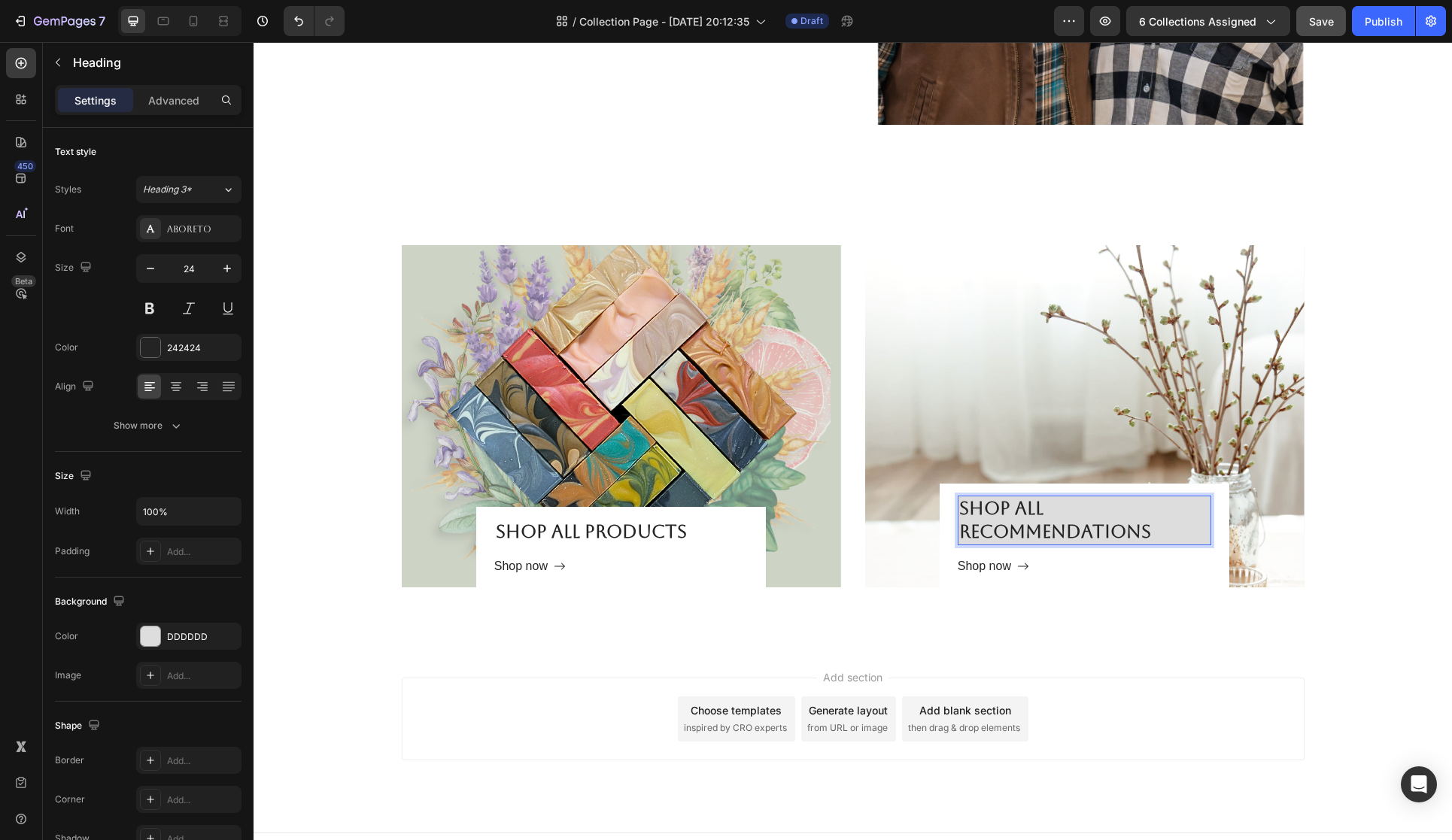
click at [1038, 506] on p "Shop all Recommendations" at bounding box center [1084, 520] width 250 height 46
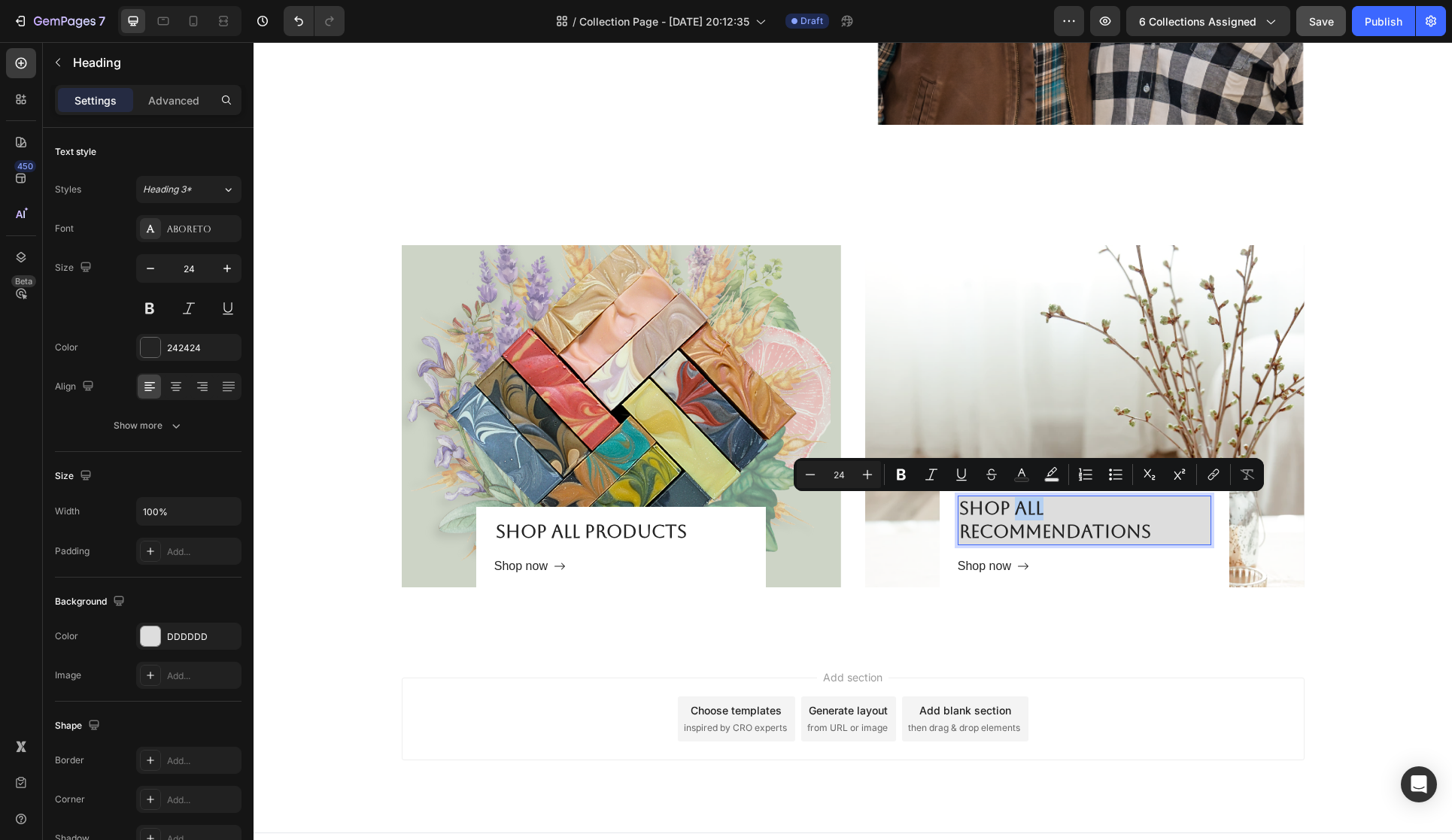
drag, startPoint x: 1045, startPoint y: 508, endPoint x: 1016, endPoint y: 507, distance: 29.0
click at [1016, 507] on p "Shop all Recommendations" at bounding box center [1084, 520] width 250 height 46
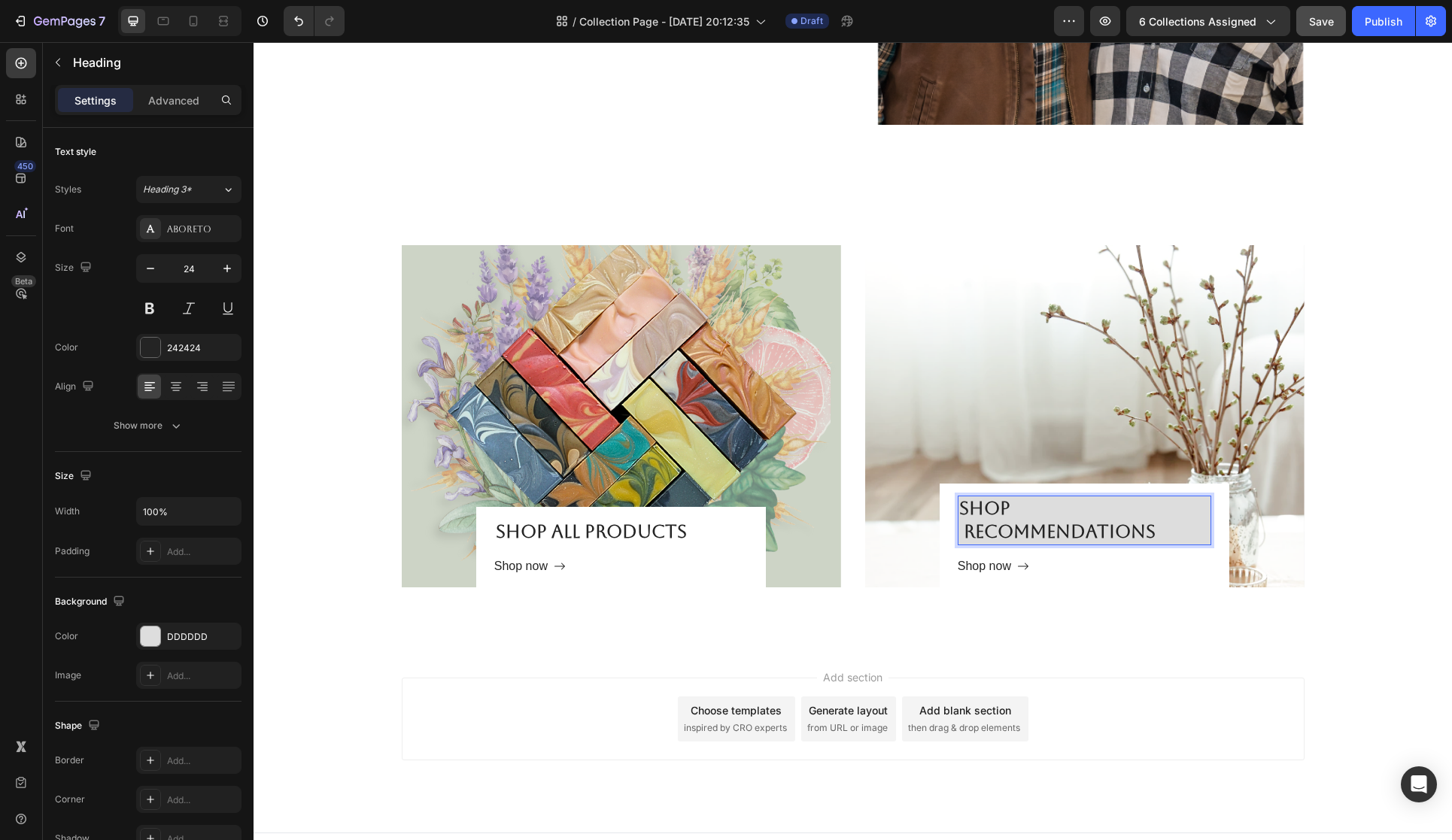
scroll to position [2945, 0]
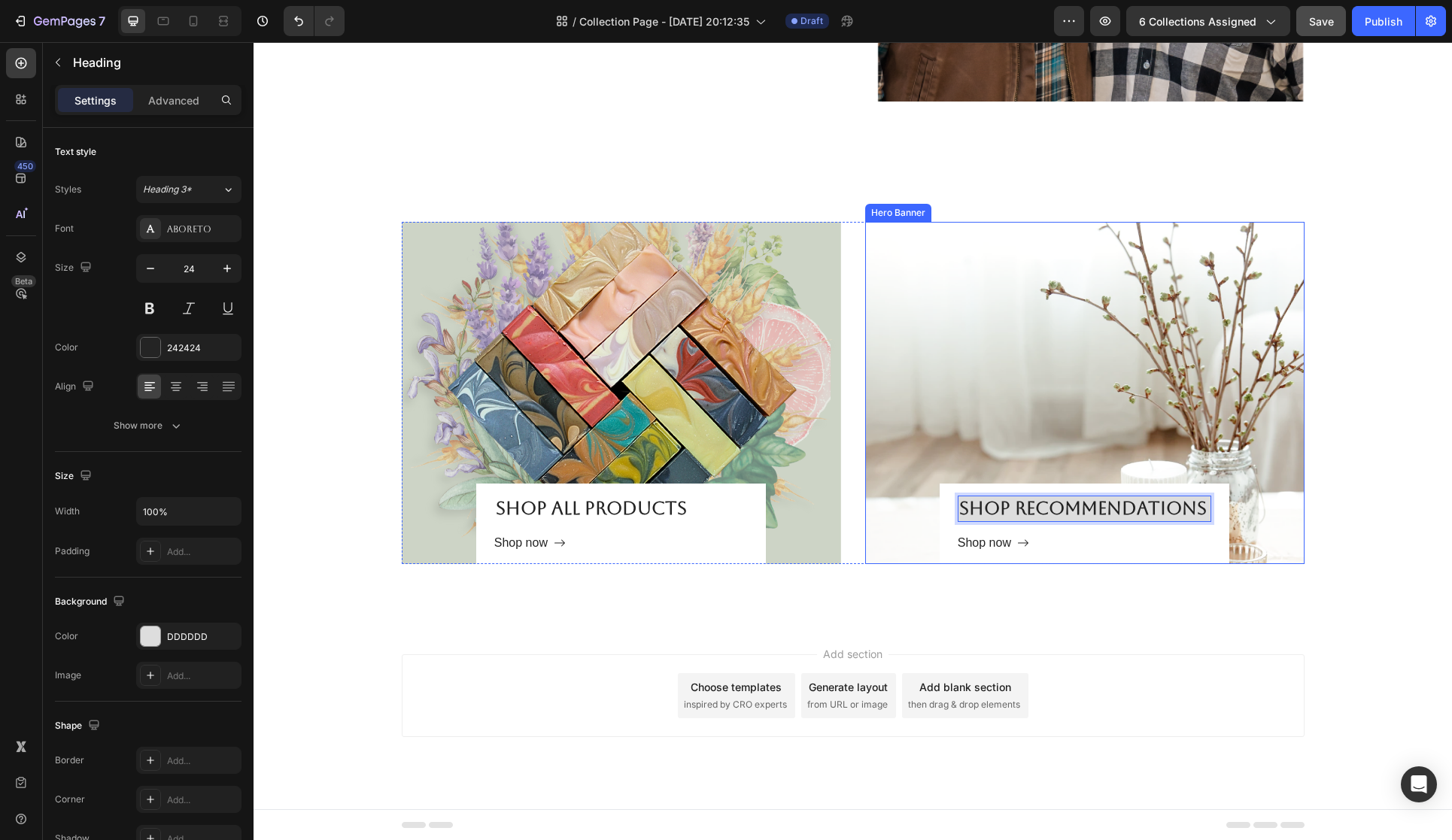
click at [1057, 420] on div "Overlay" at bounding box center [1084, 392] width 439 height 342
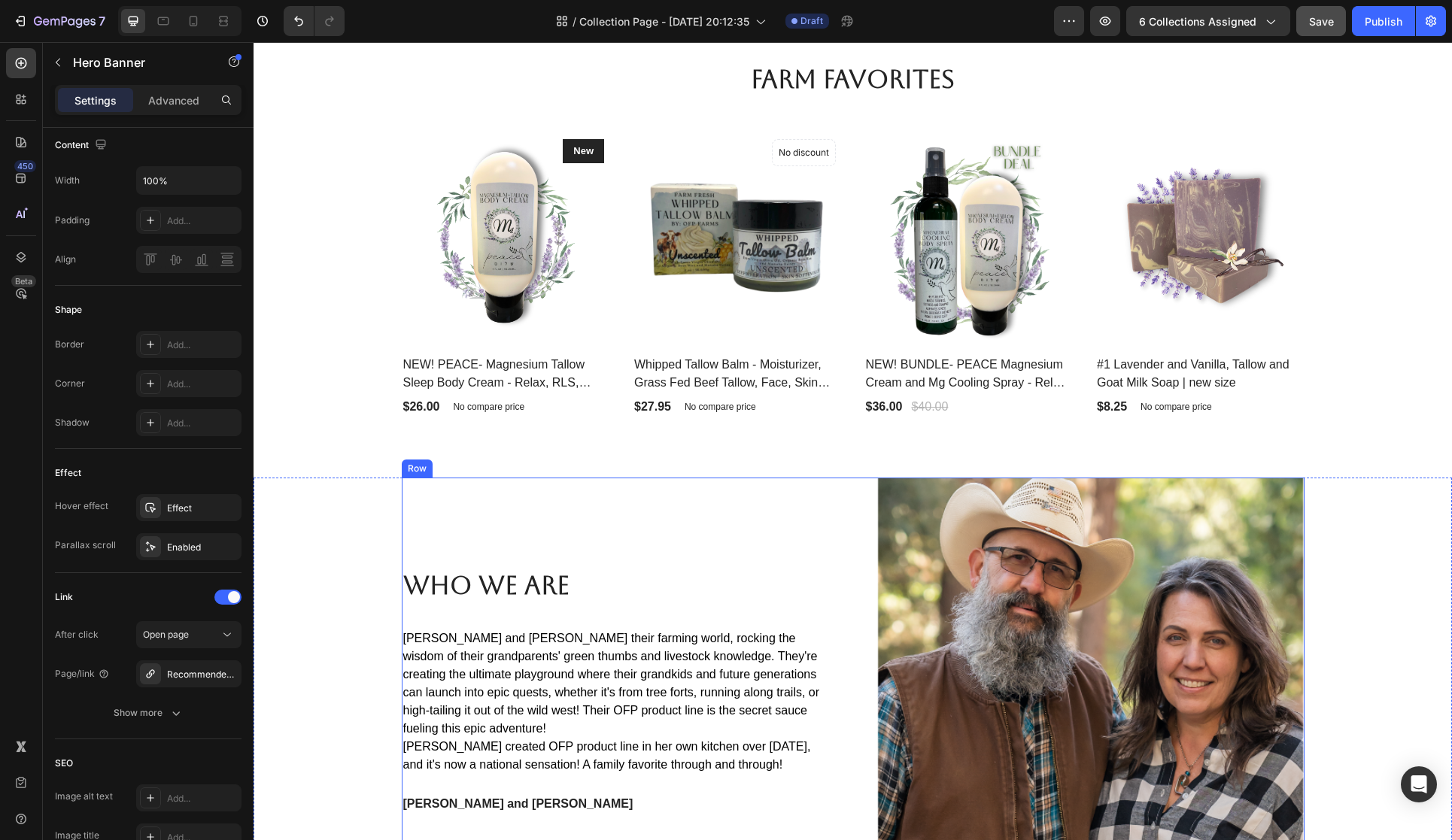
scroll to position [1560, 0]
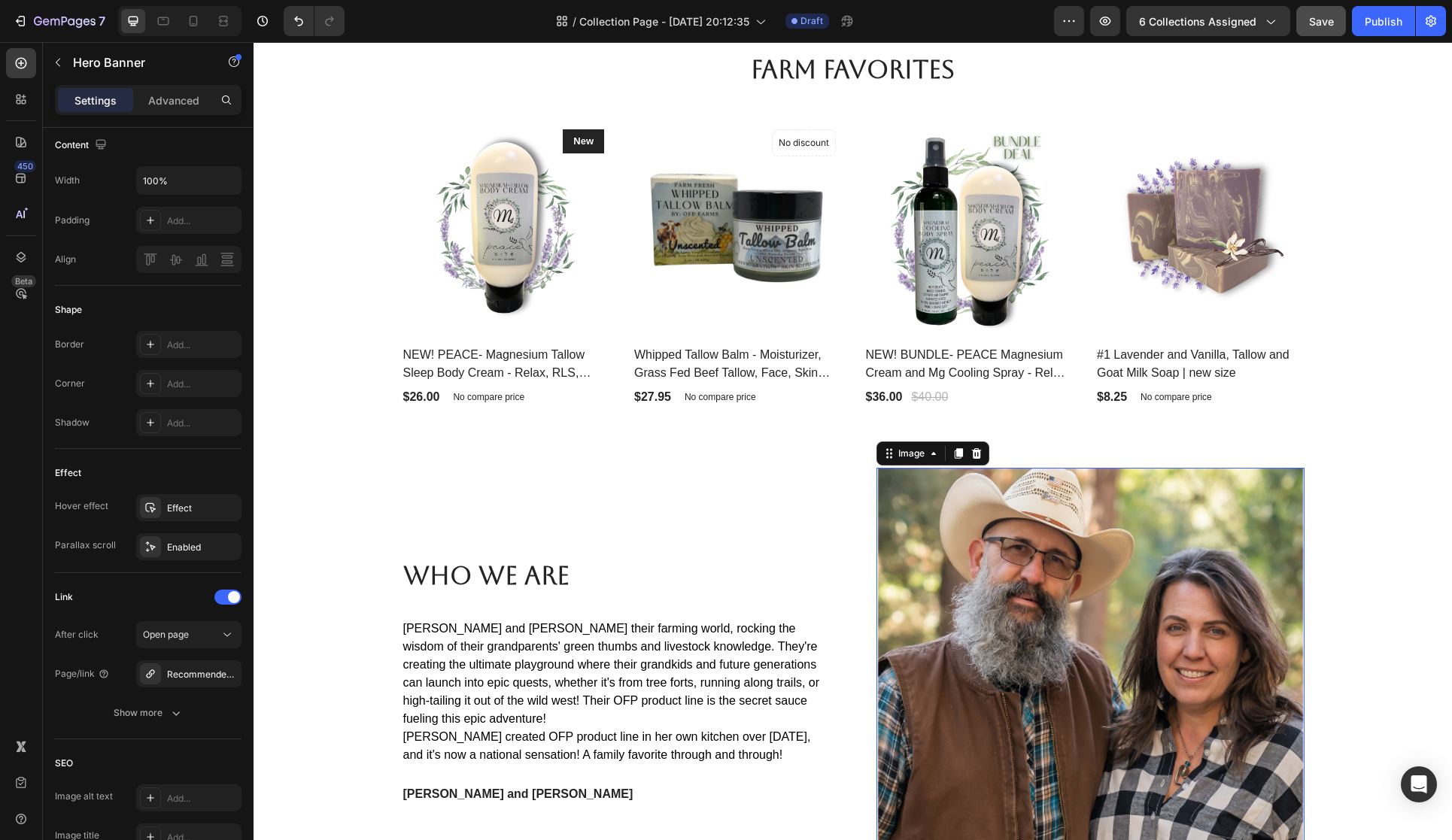
click at [978, 578] on img at bounding box center [1091, 682] width 428 height 428
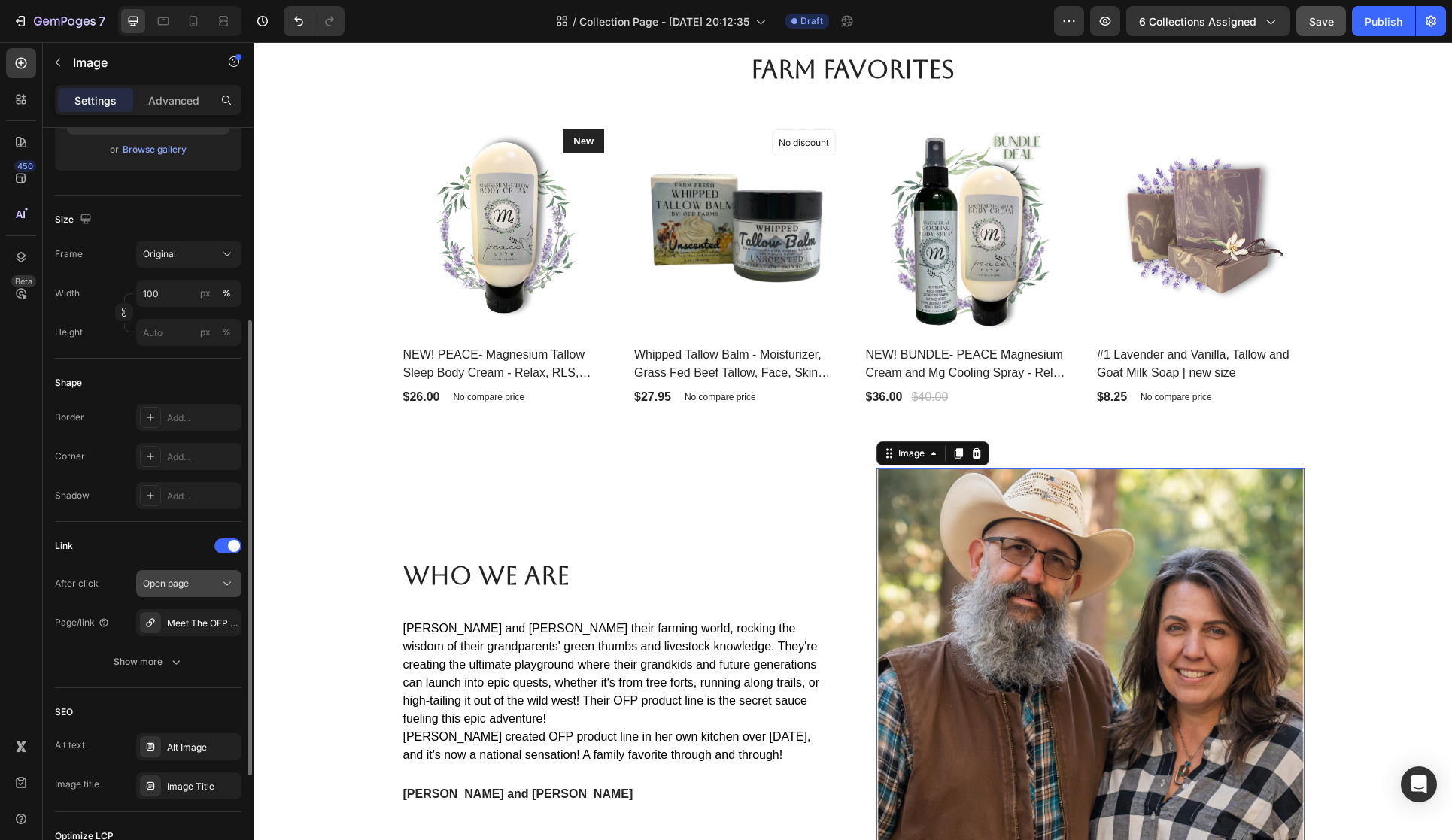
scroll to position [302, 0]
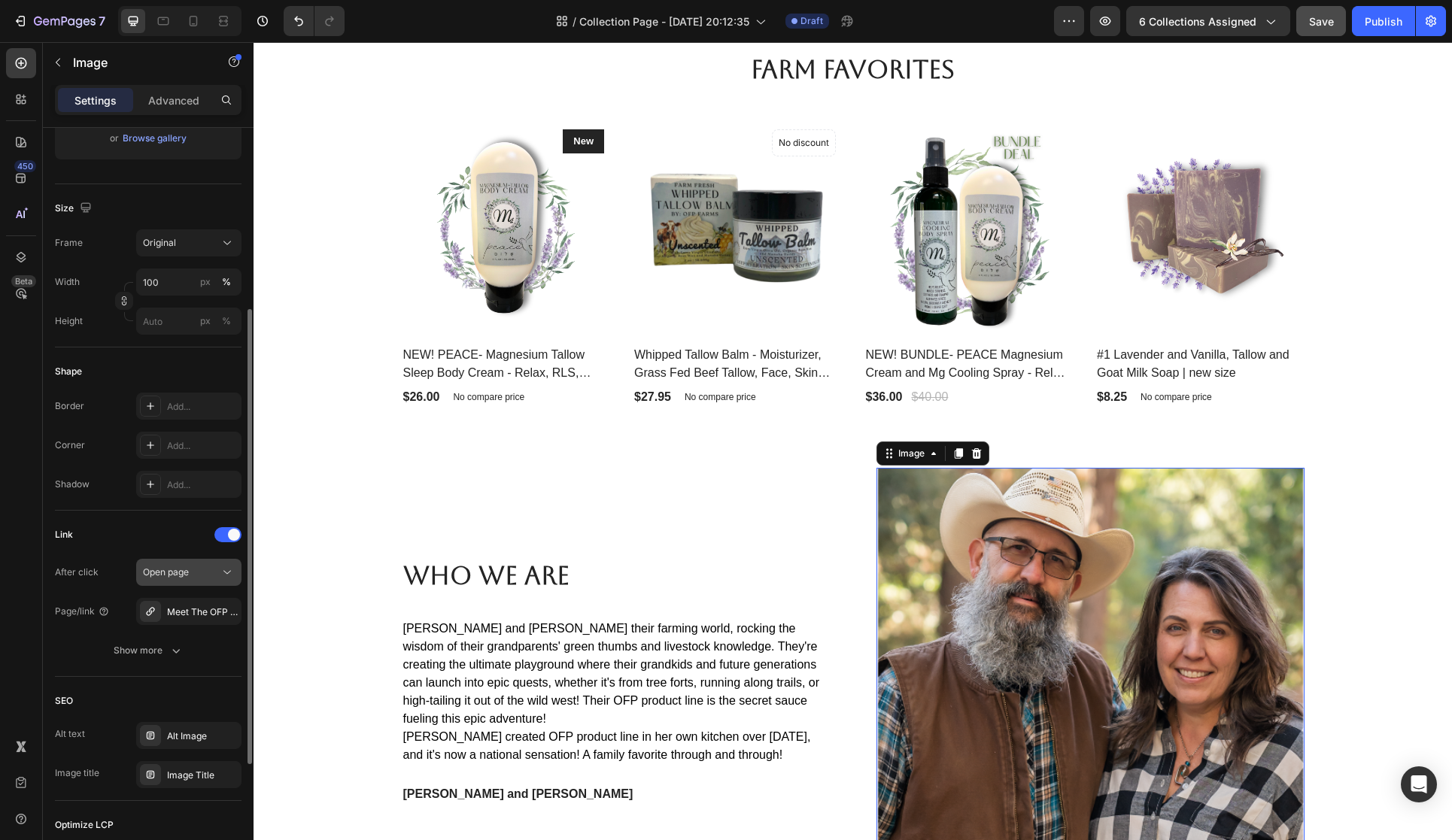
click at [223, 571] on icon at bounding box center [226, 572] width 15 height 15
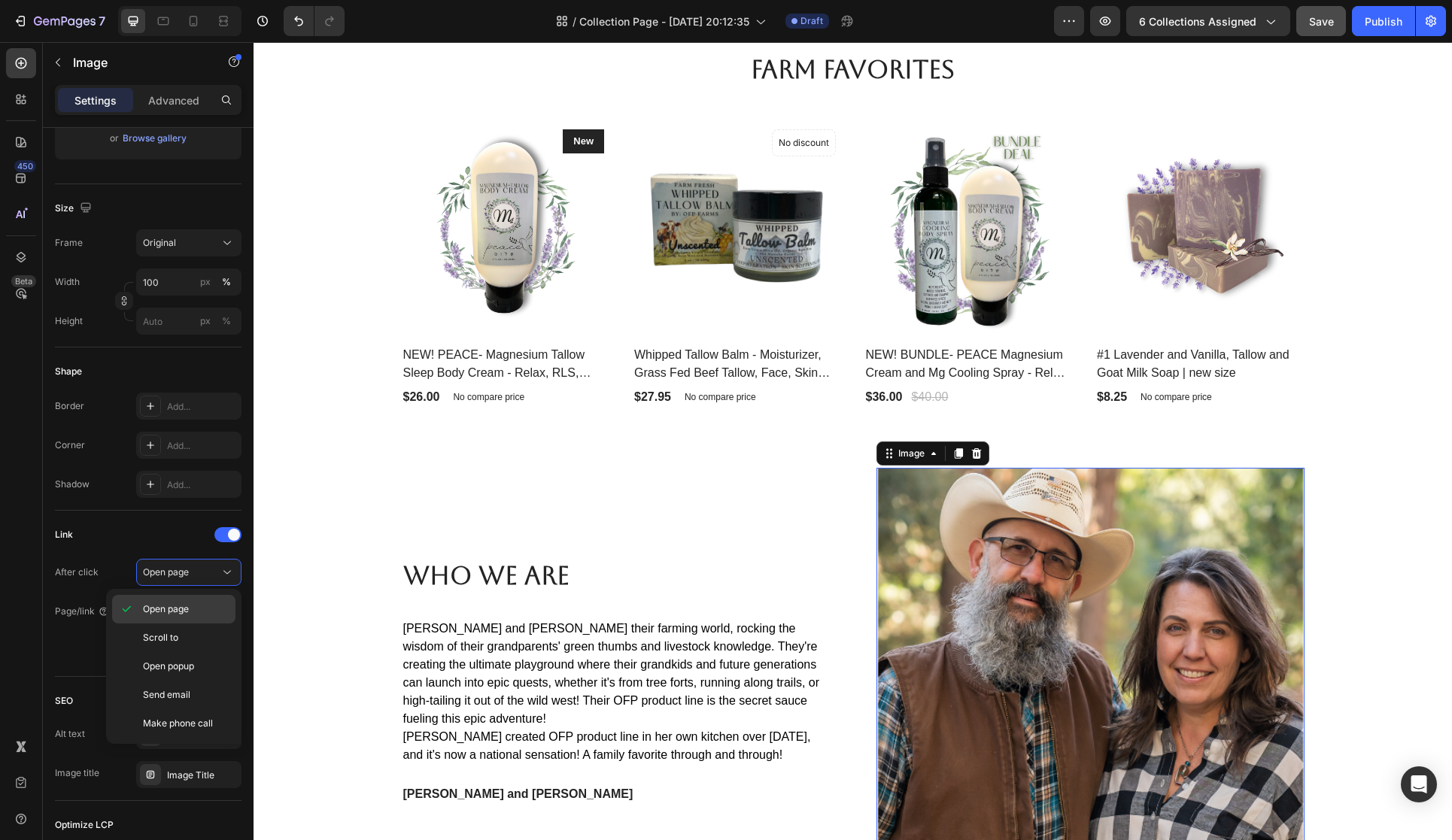
click at [196, 609] on p "Open page" at bounding box center [185, 609] width 86 height 14
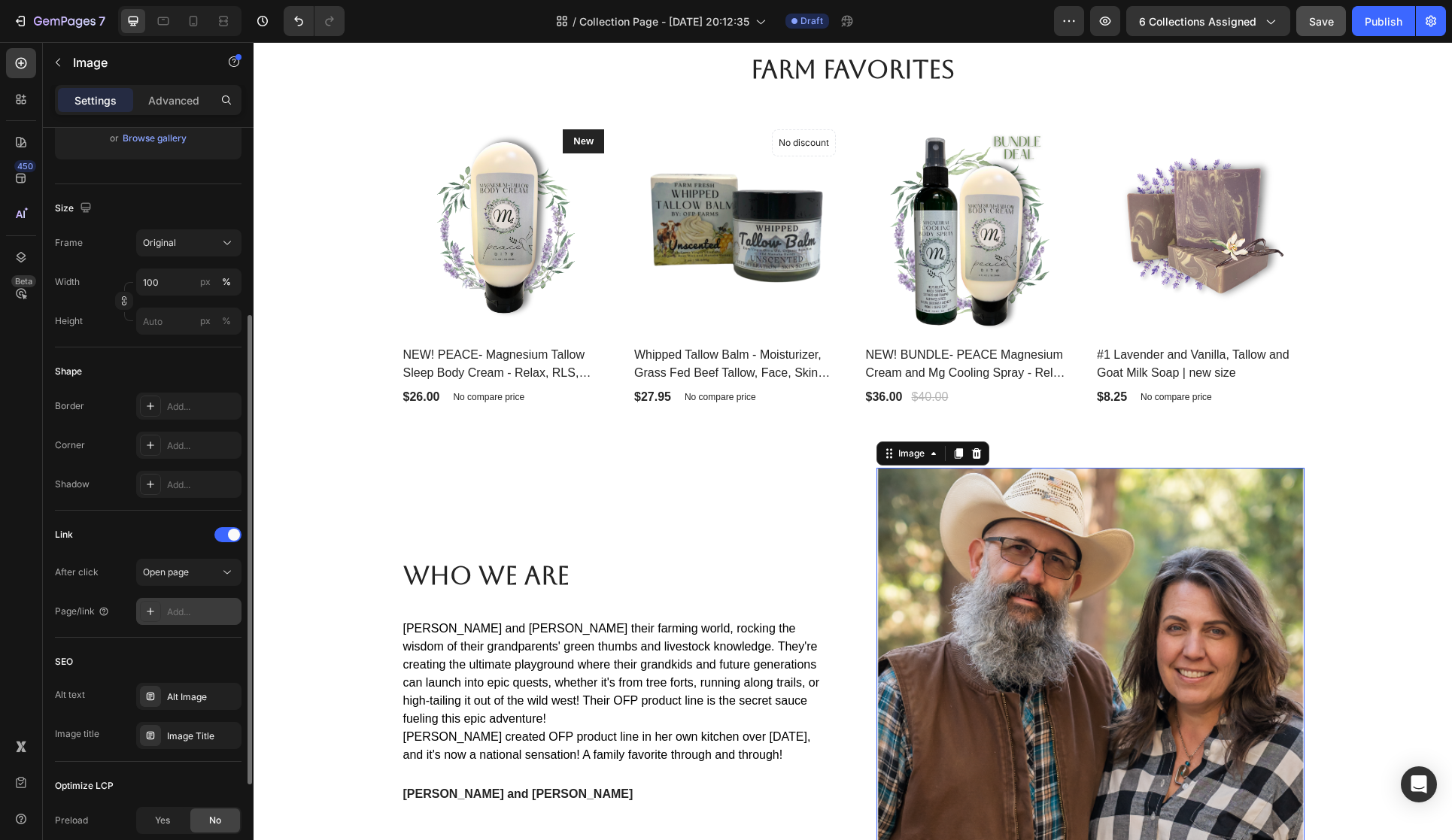
click at [216, 613] on div "Add..." at bounding box center [202, 612] width 71 height 14
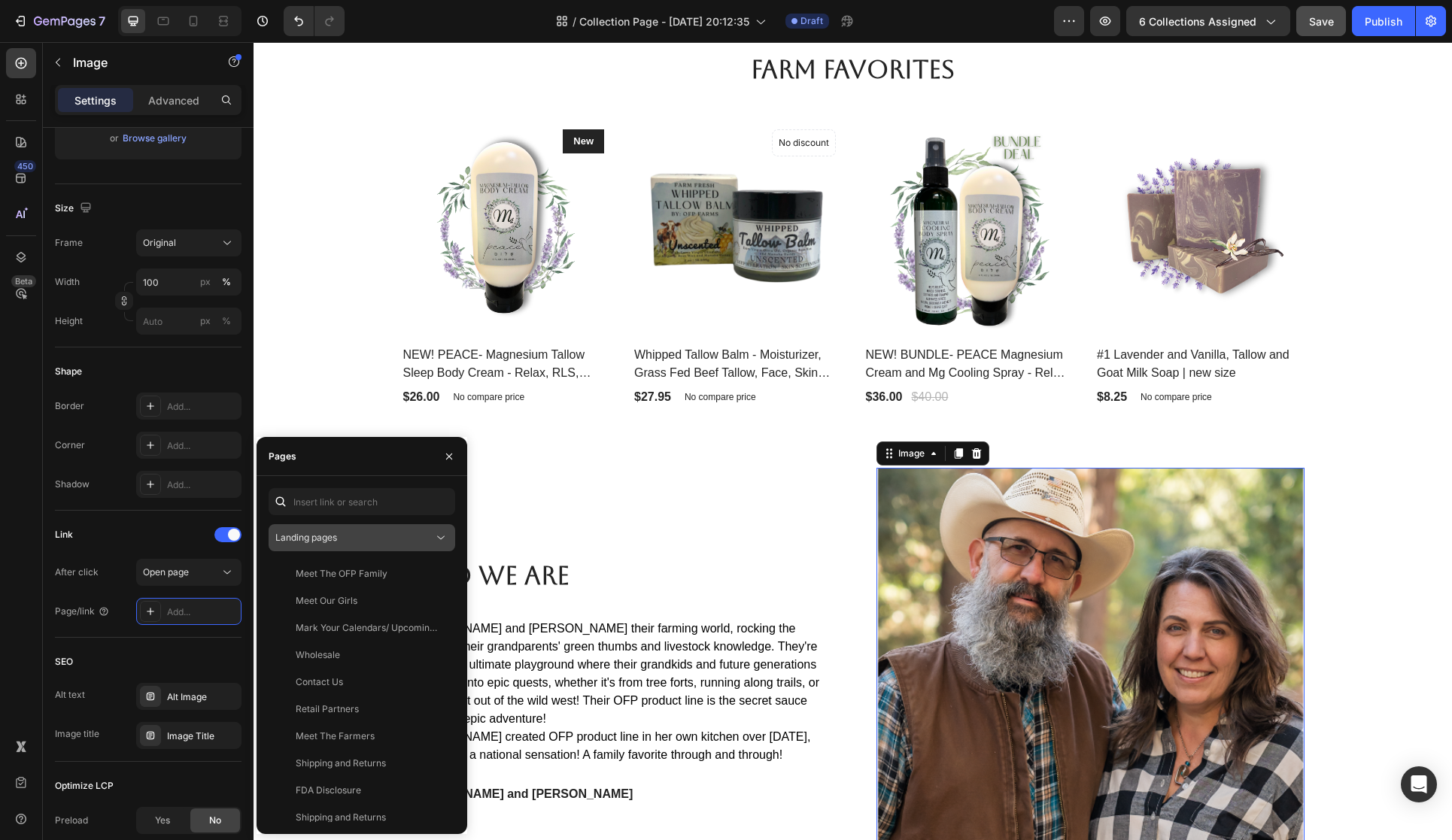
click at [435, 544] on icon at bounding box center [440, 537] width 15 height 15
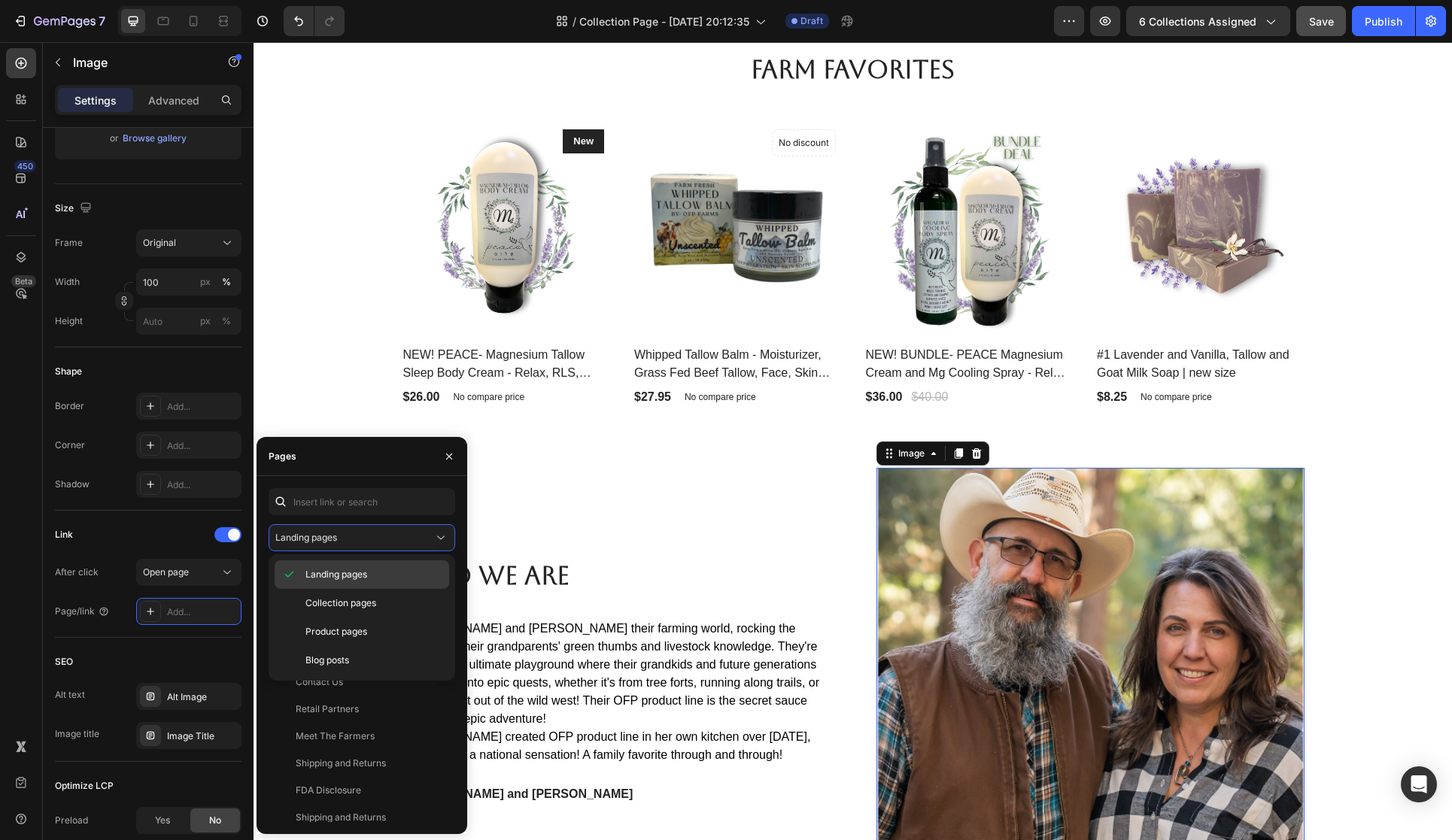
click at [418, 574] on p "Landing pages" at bounding box center [374, 575] width 137 height 14
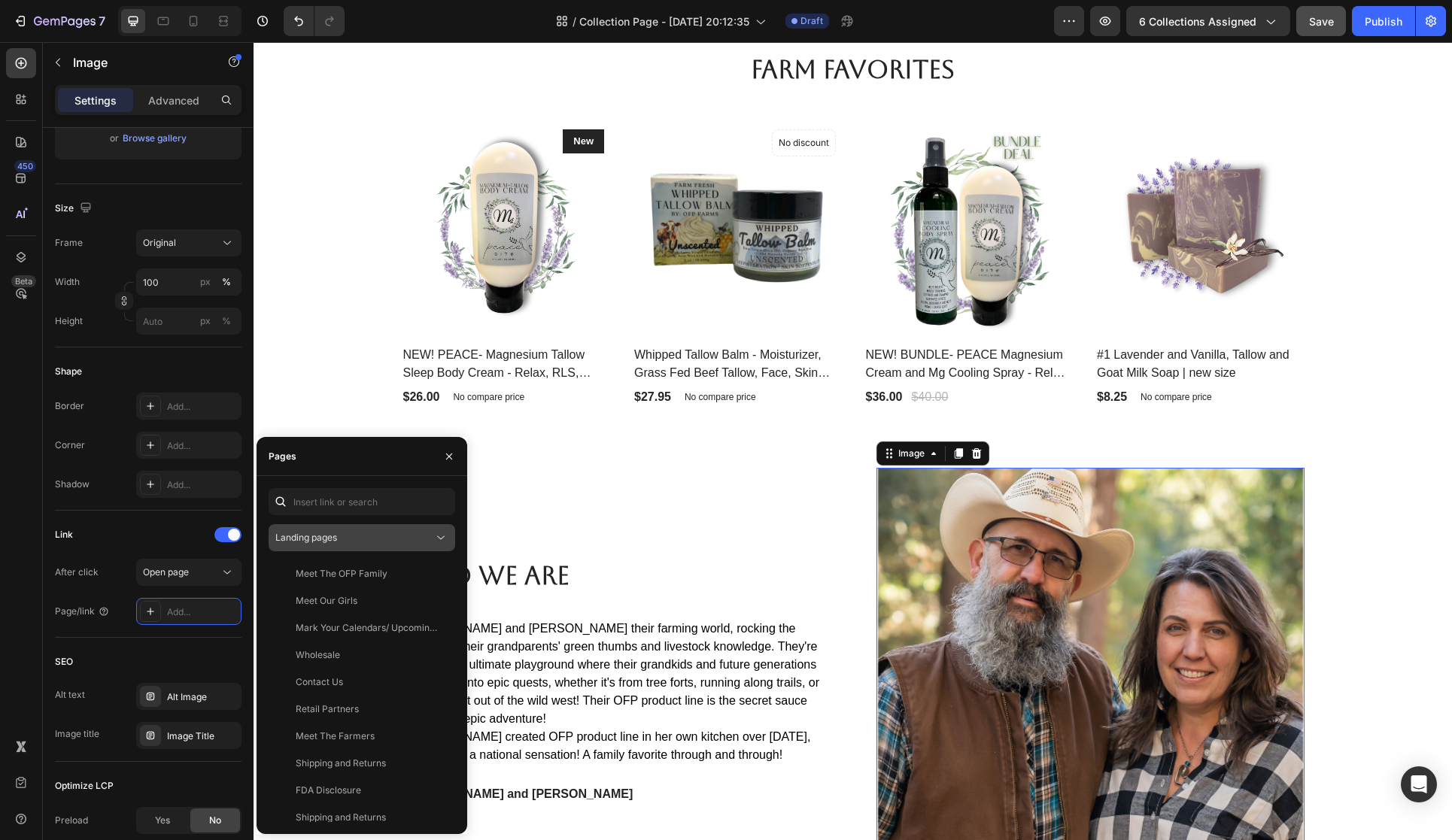
click at [437, 544] on icon at bounding box center [440, 537] width 15 height 15
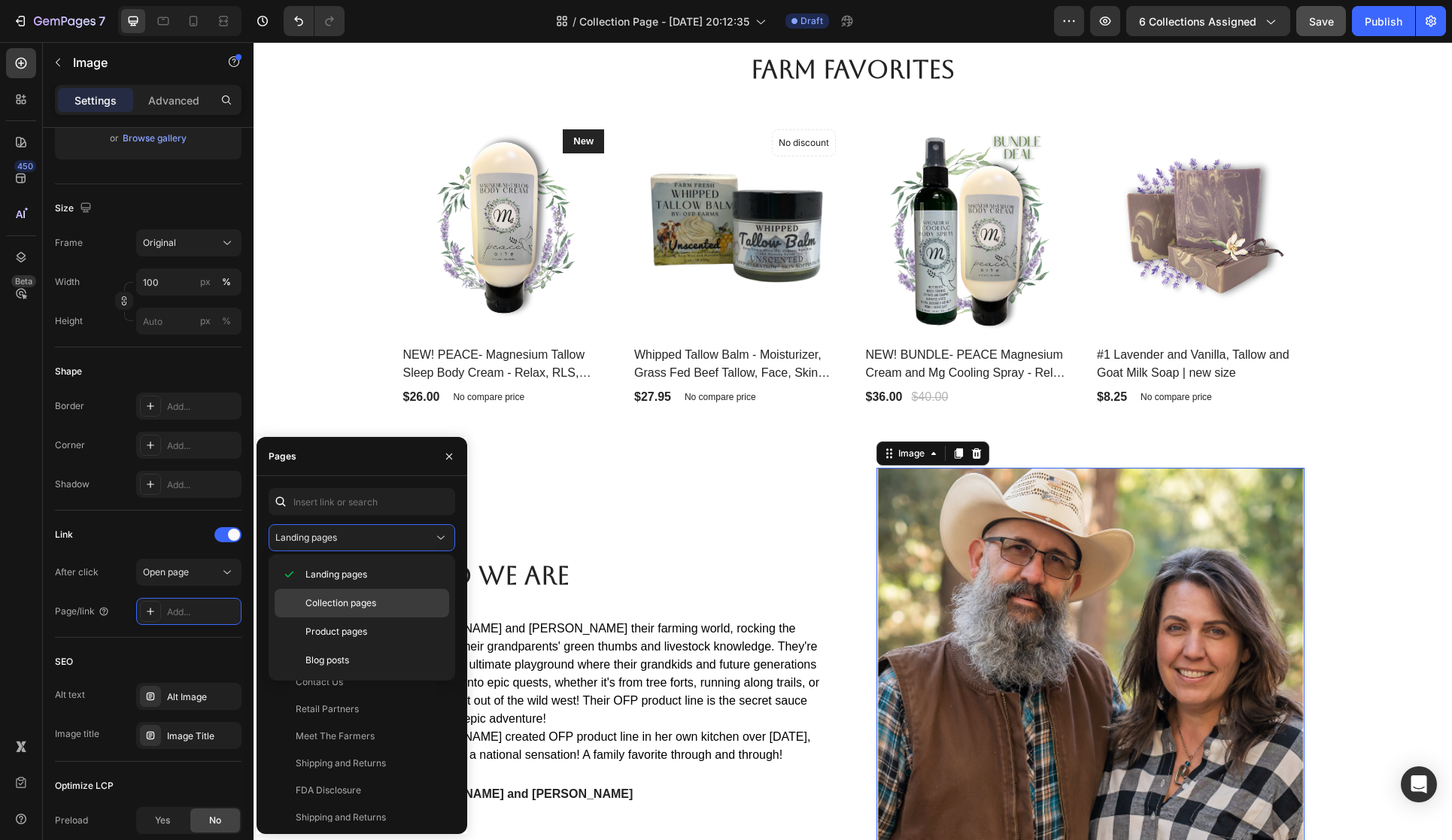
click at [395, 601] on p "Collection pages" at bounding box center [374, 604] width 137 height 14
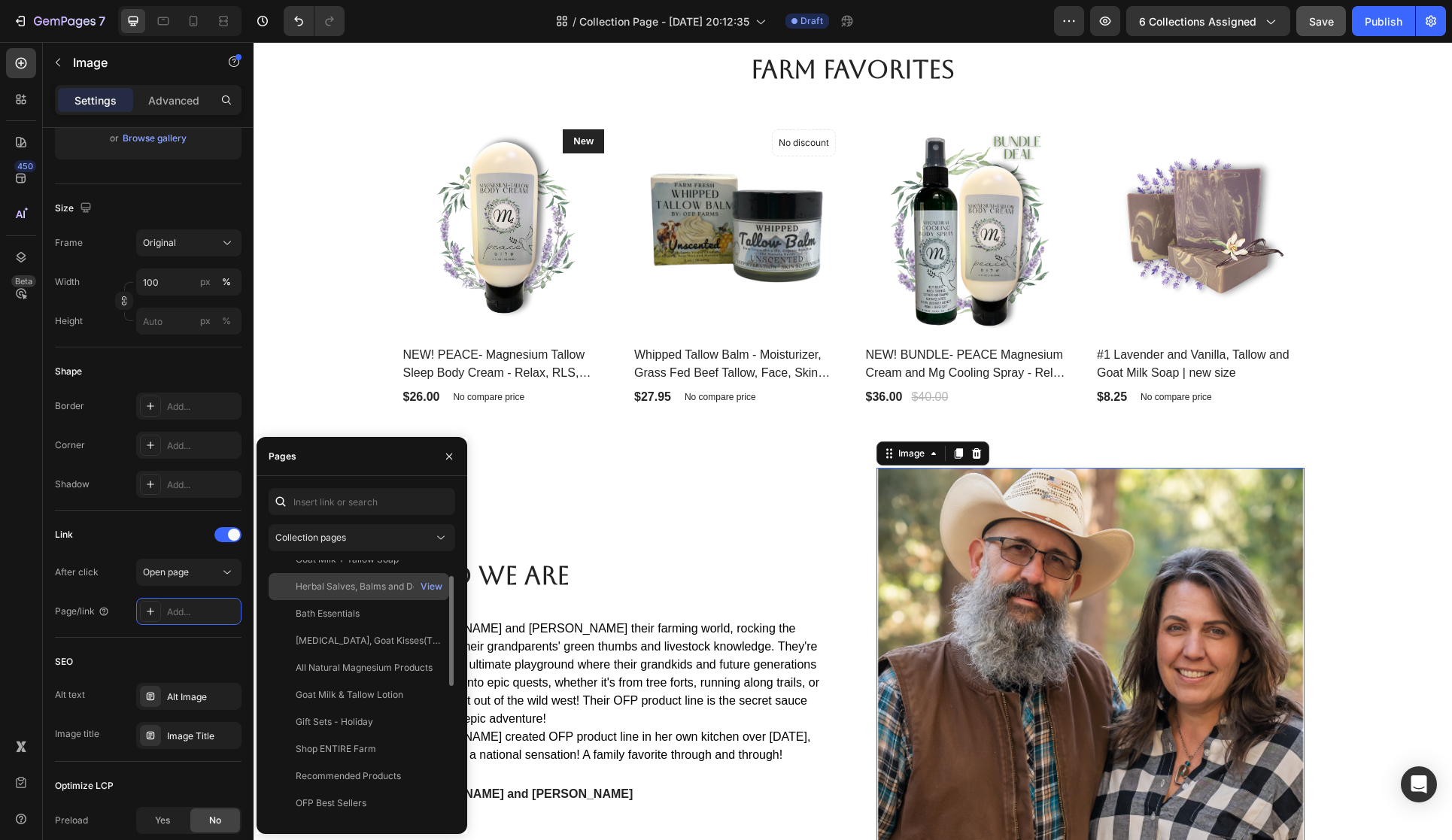
scroll to position [0, 0]
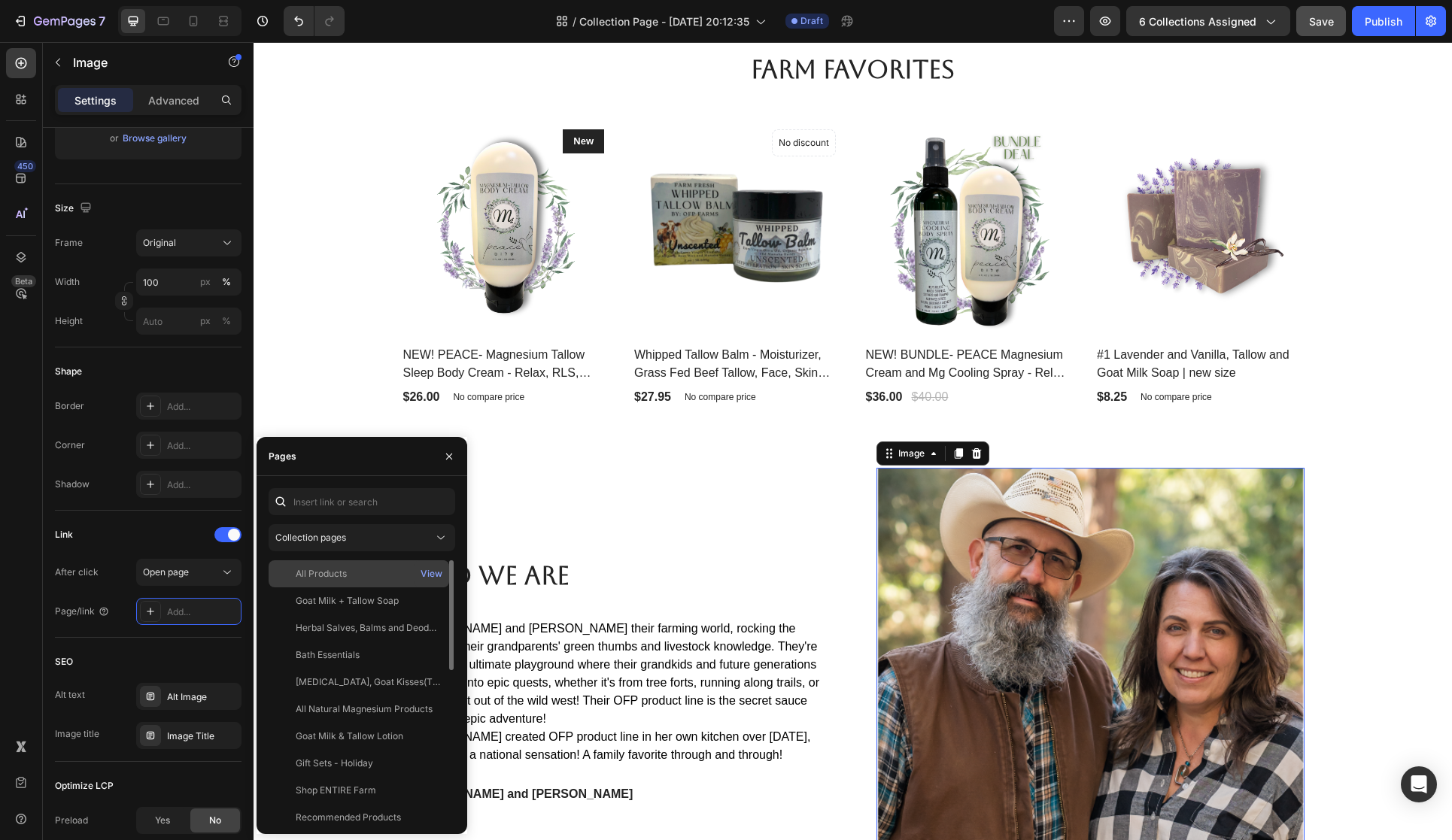
click at [371, 578] on div "All Products" at bounding box center [359, 574] width 168 height 14
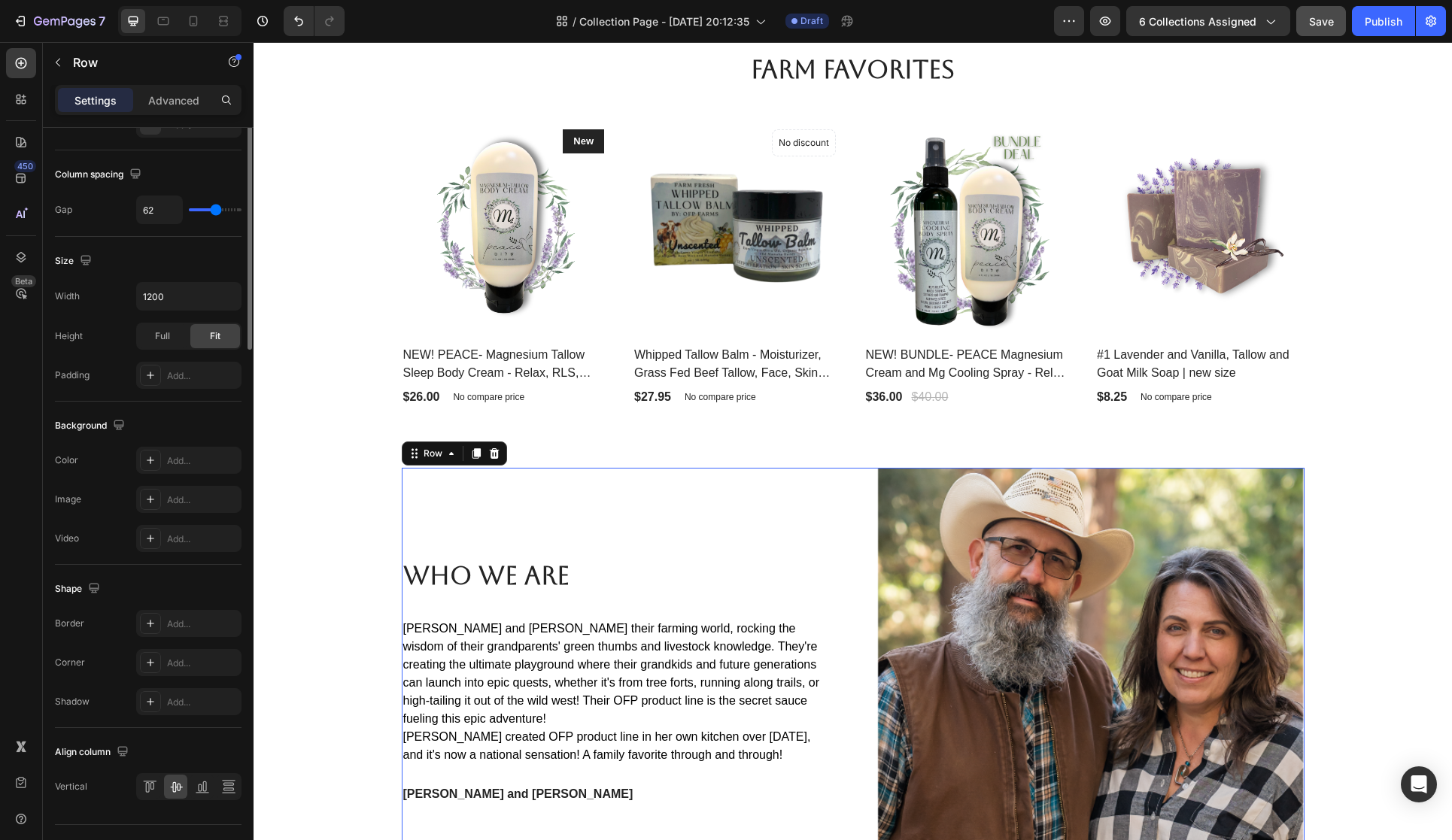
click at [575, 517] on div "Who We Are Heading Cory and Denise love their farming world, rocking the wisdom…" at bounding box center [616, 682] width 428 height 428
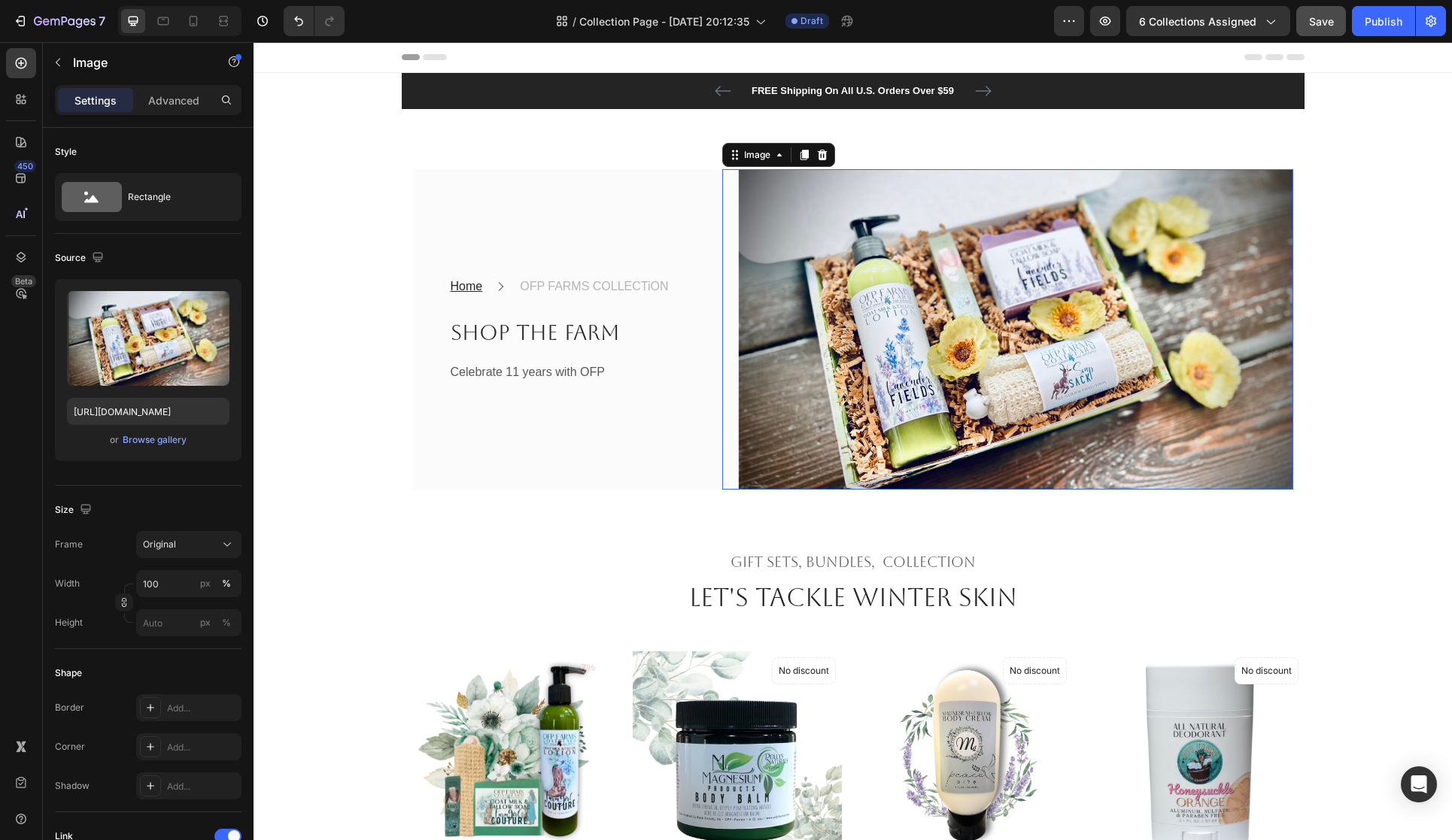
click at [772, 490] on img at bounding box center [1007, 330] width 571 height 321
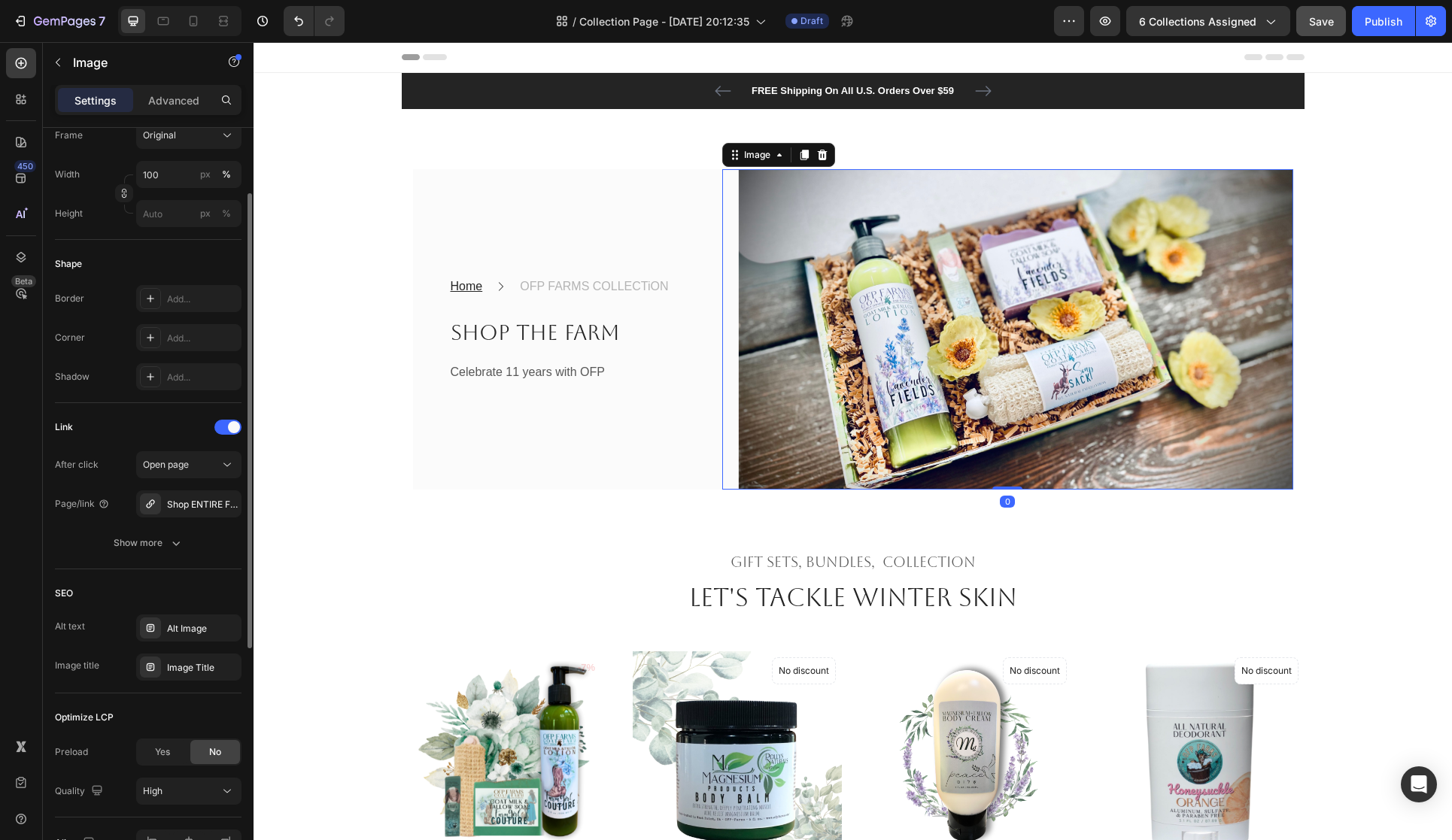
scroll to position [498, 0]
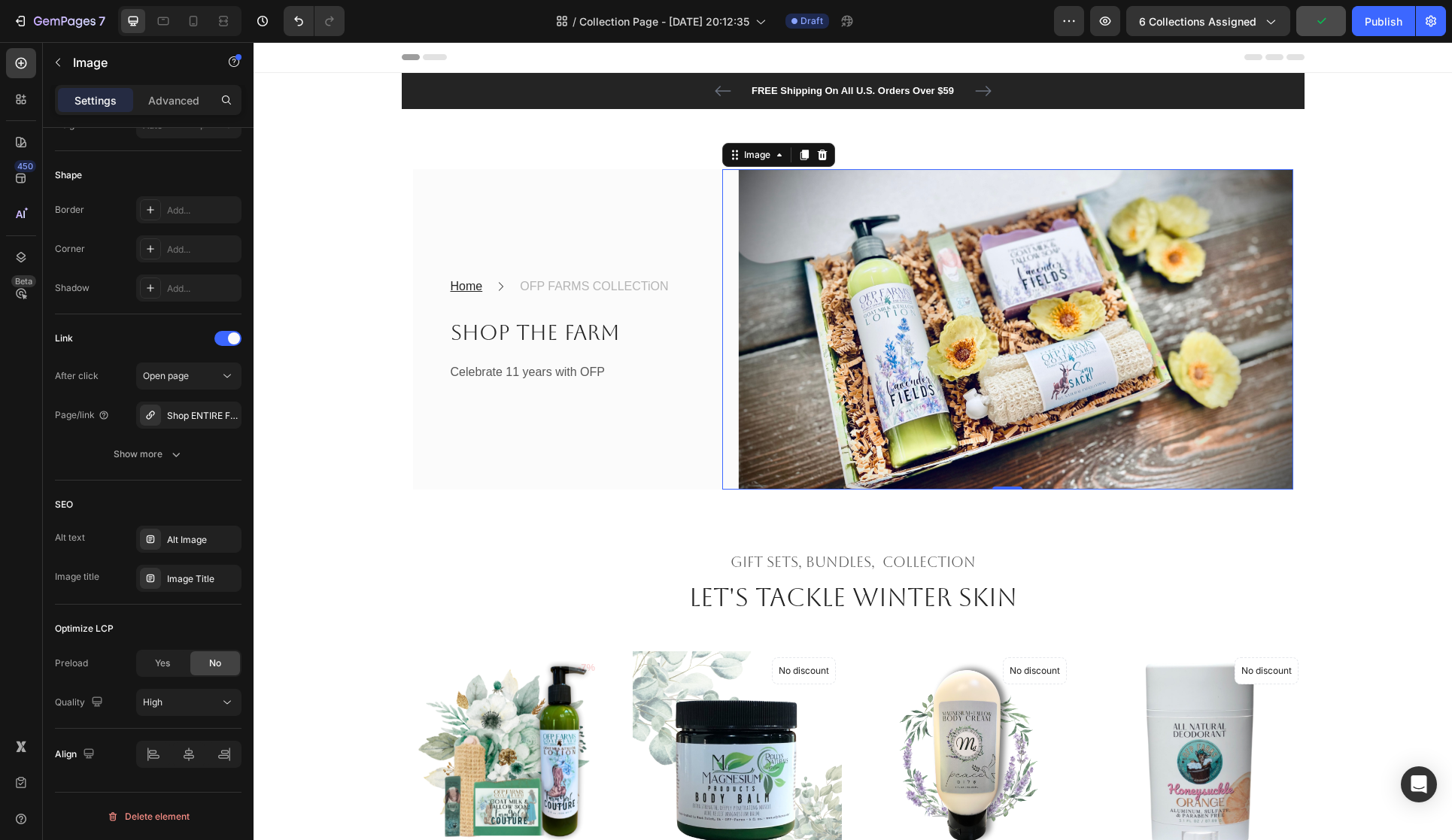
click at [735, 490] on img at bounding box center [1007, 330] width 571 height 321
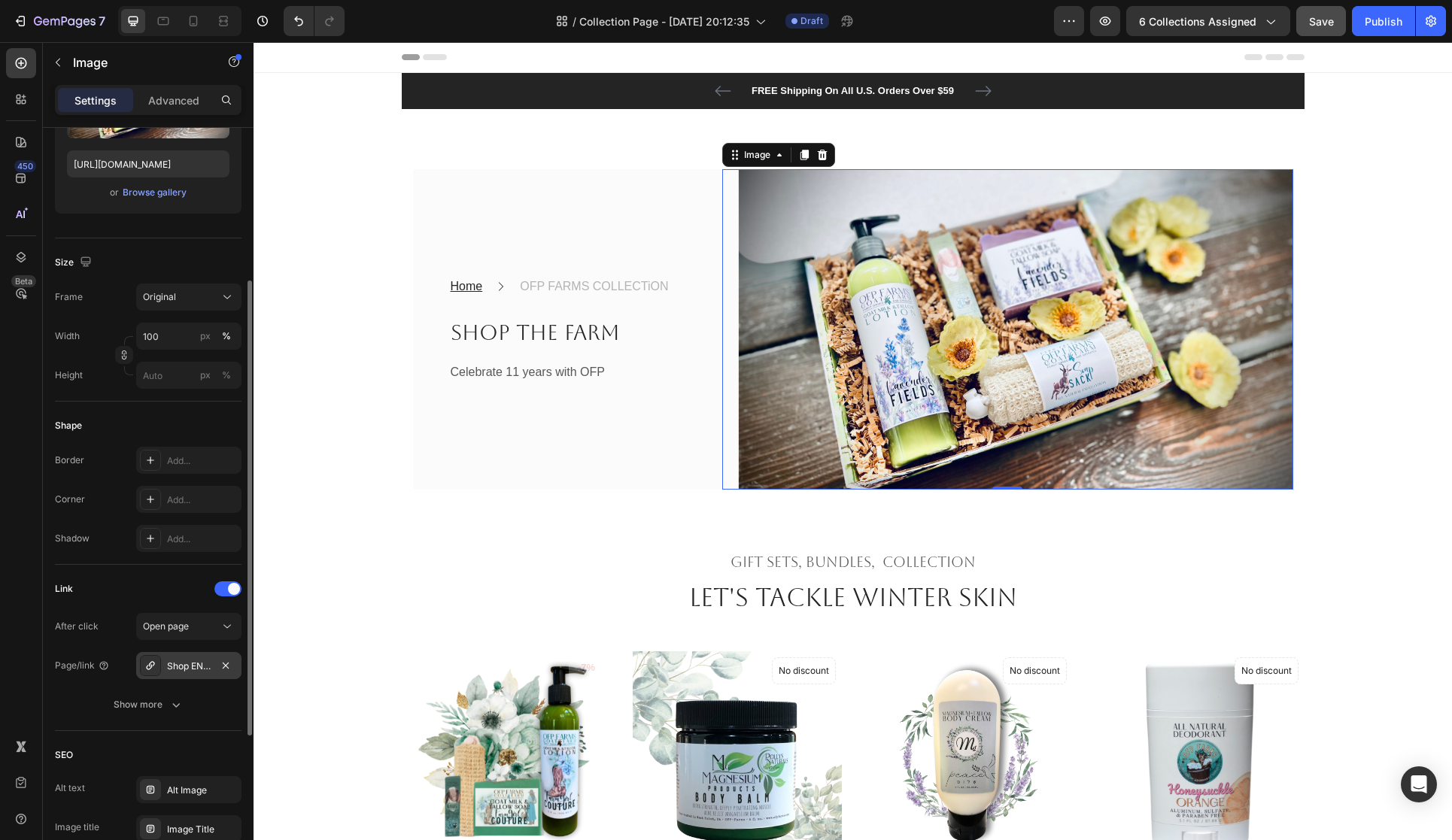
scroll to position [235, 0]
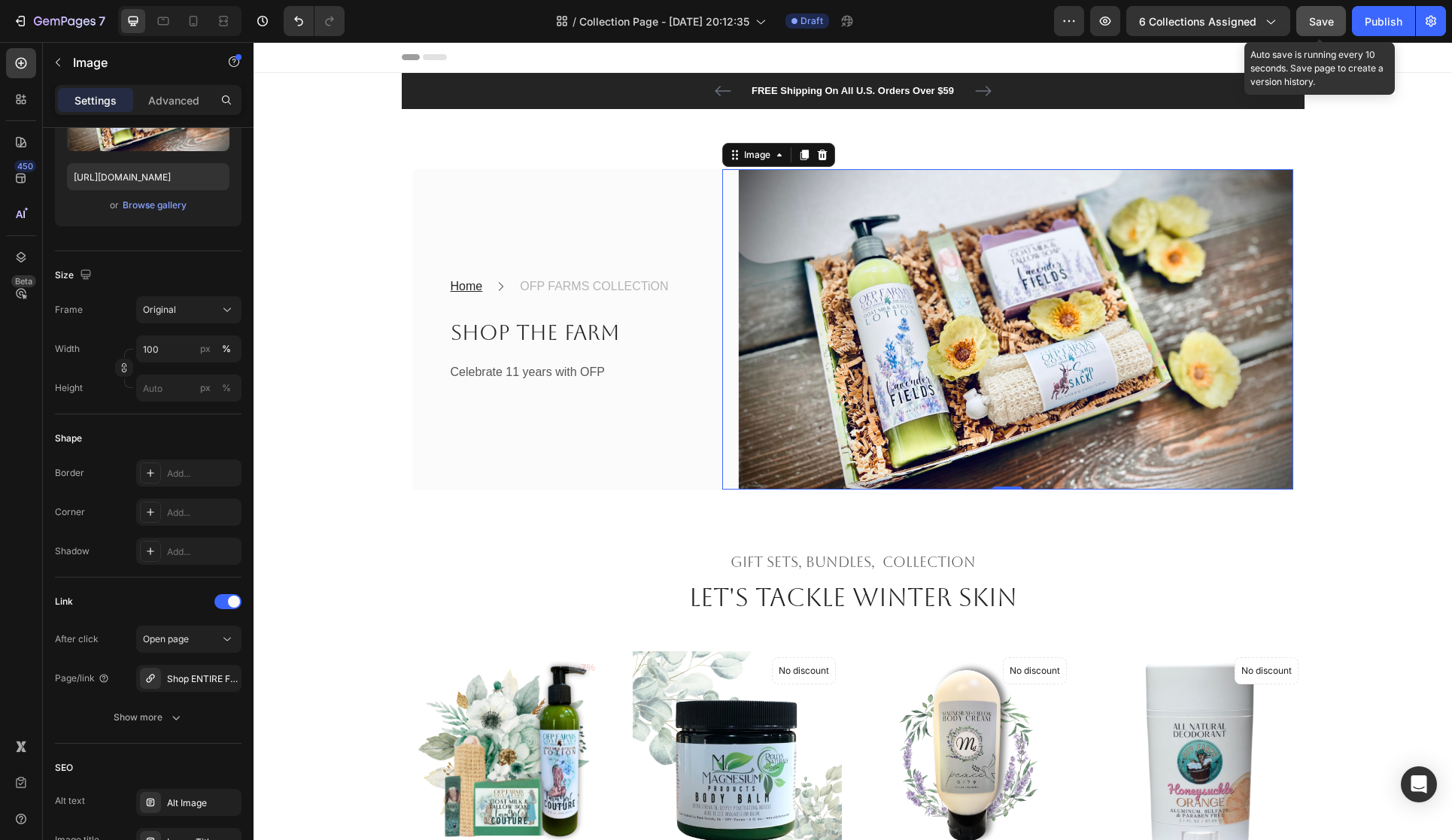
click at [1321, 32] on button "Save" at bounding box center [1321, 21] width 49 height 30
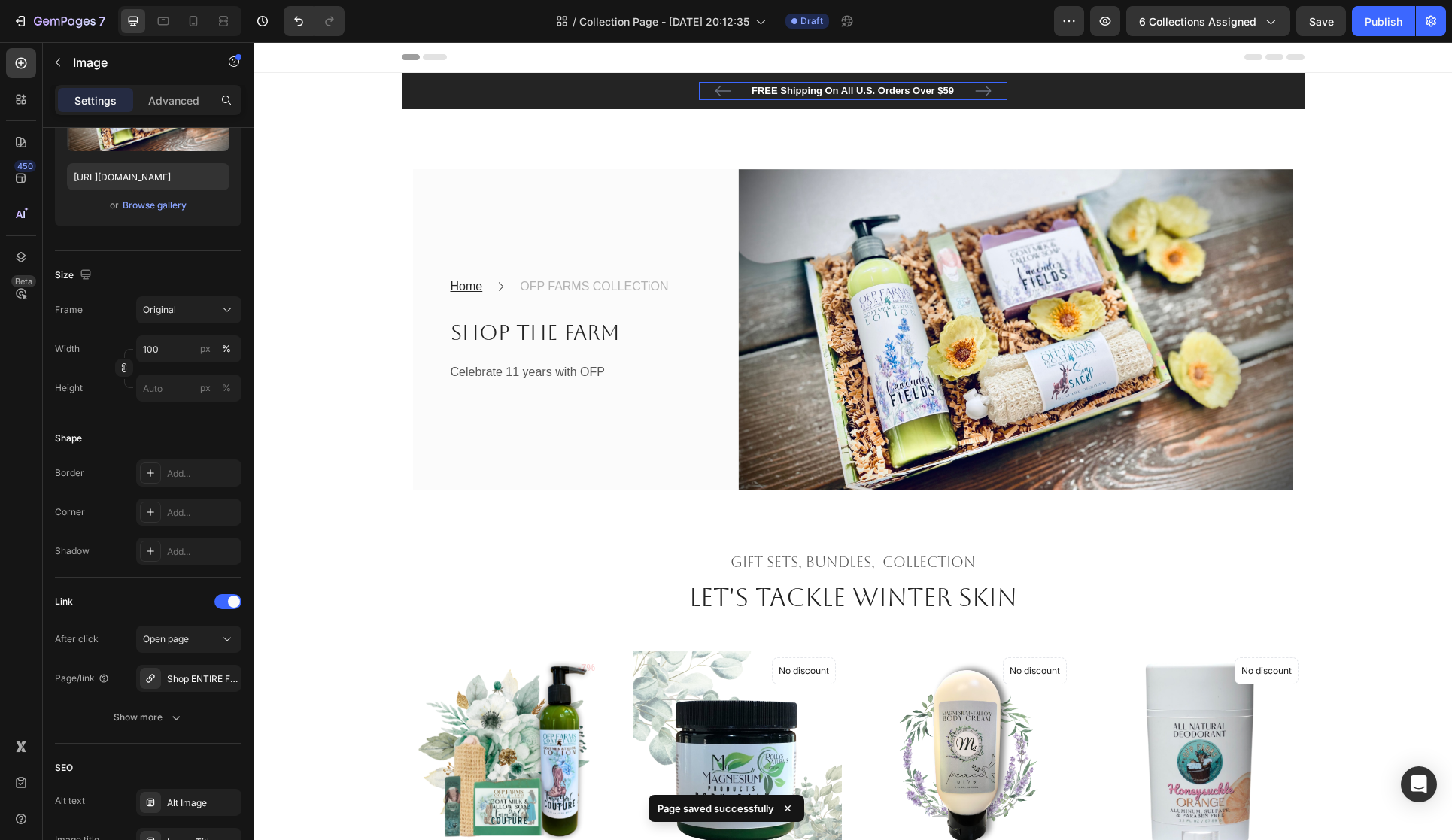
scroll to position [0, 0]
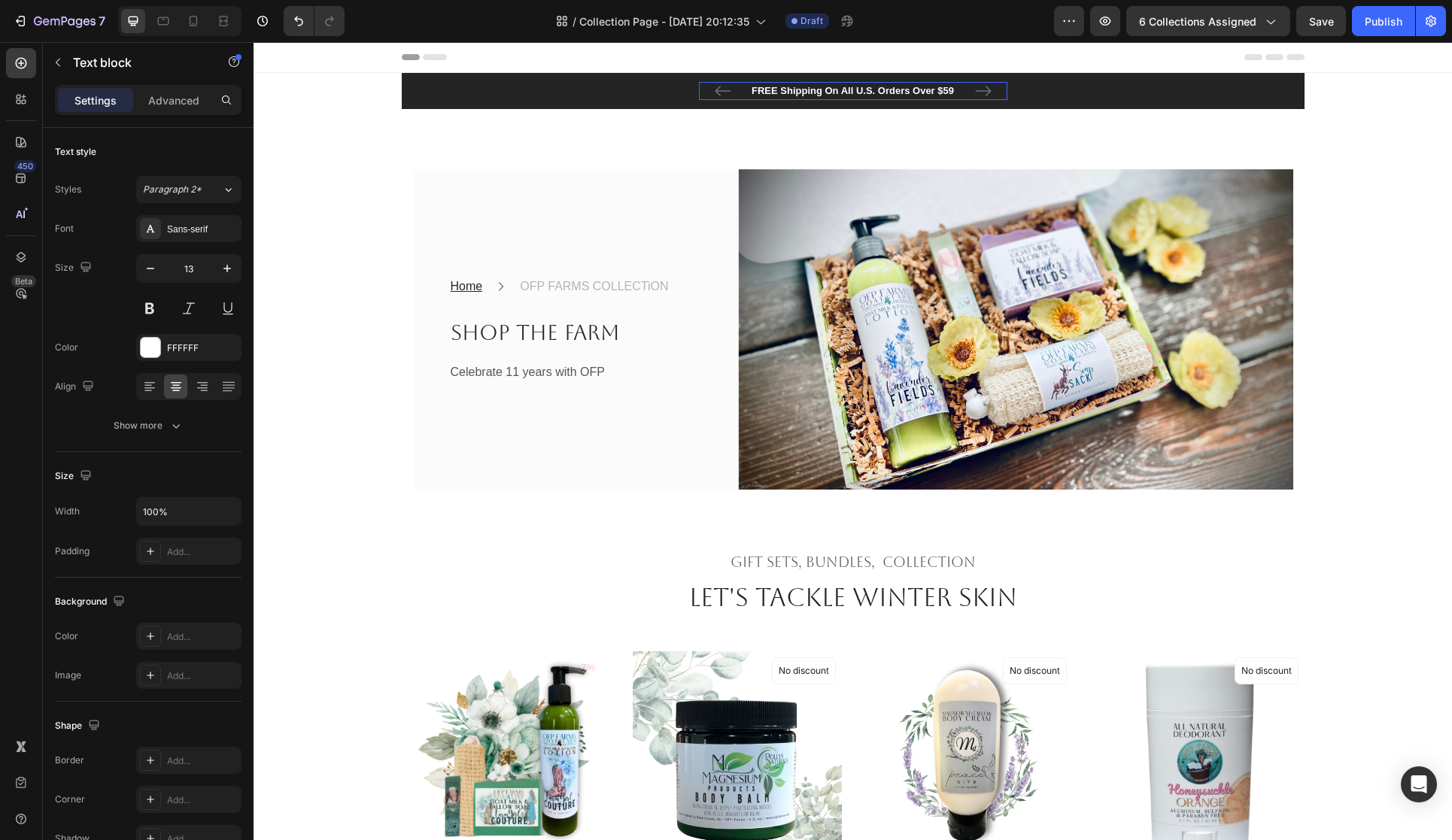
click at [960, 91] on p "FREE Shipping On All U.S. Orders Over $59" at bounding box center [853, 90] width 306 height 15
click at [986, 90] on icon "Carousel Next Arrow" at bounding box center [983, 90] width 18 height 18
click at [938, 90] on p "60-DAY FREE RETURNS" at bounding box center [853, 90] width 306 height 15
click at [831, 88] on p "60-DAY FREE RETURNS" at bounding box center [853, 90] width 306 height 15
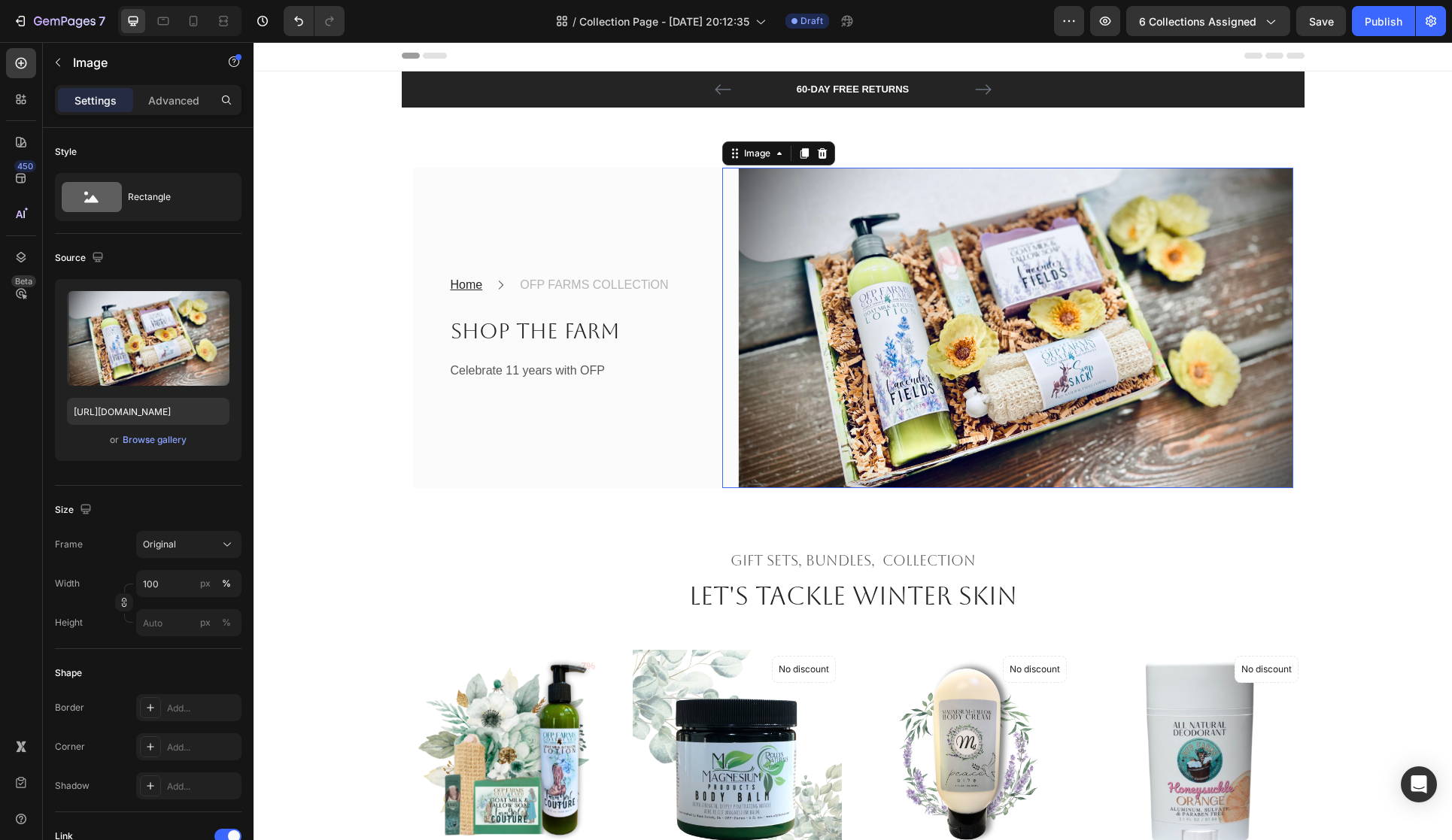
click at [1025, 285] on img at bounding box center [1007, 328] width 571 height 321
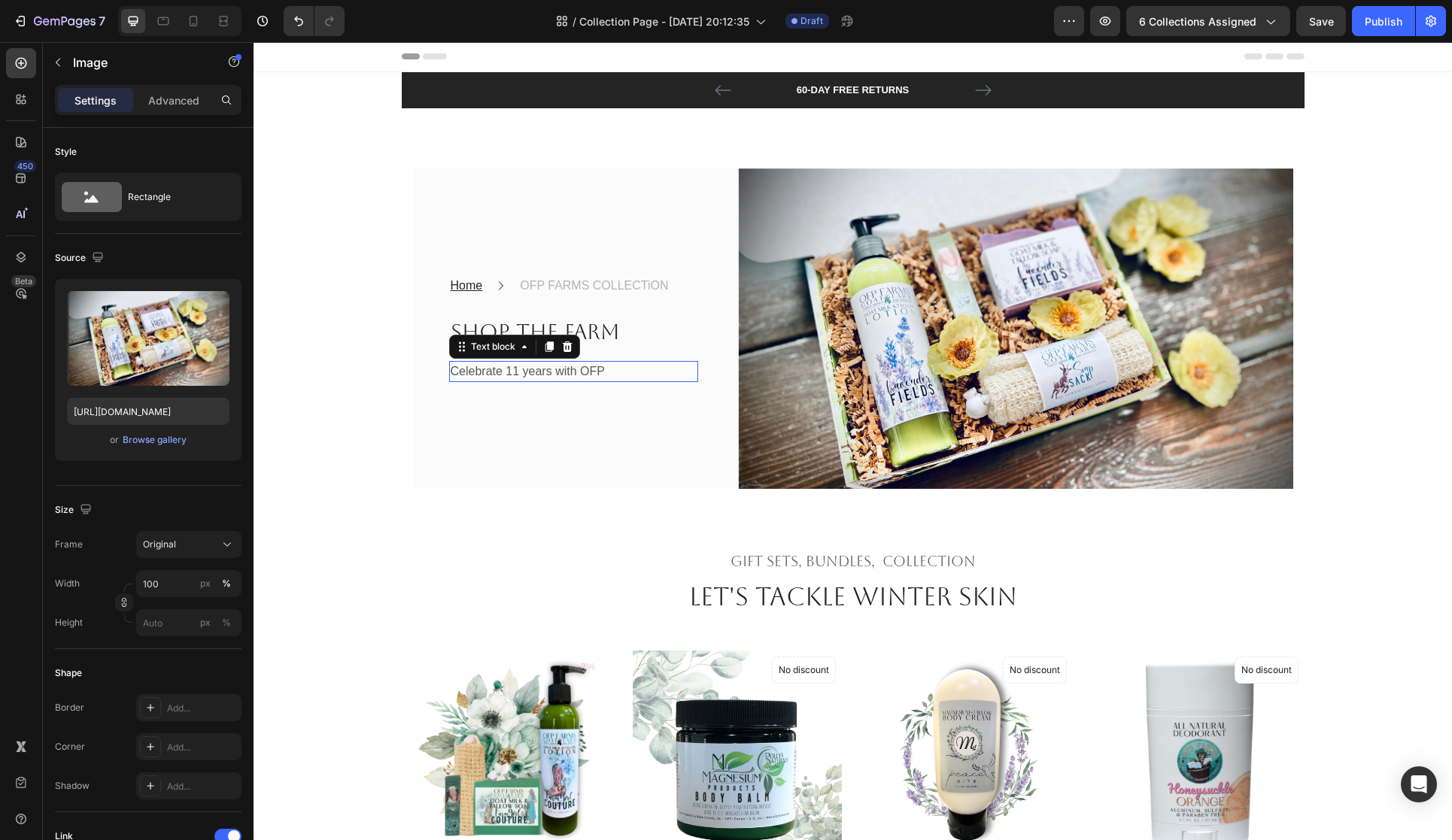
click at [576, 381] on p "Celebrate 11 years with OFP" at bounding box center [574, 371] width 246 height 18
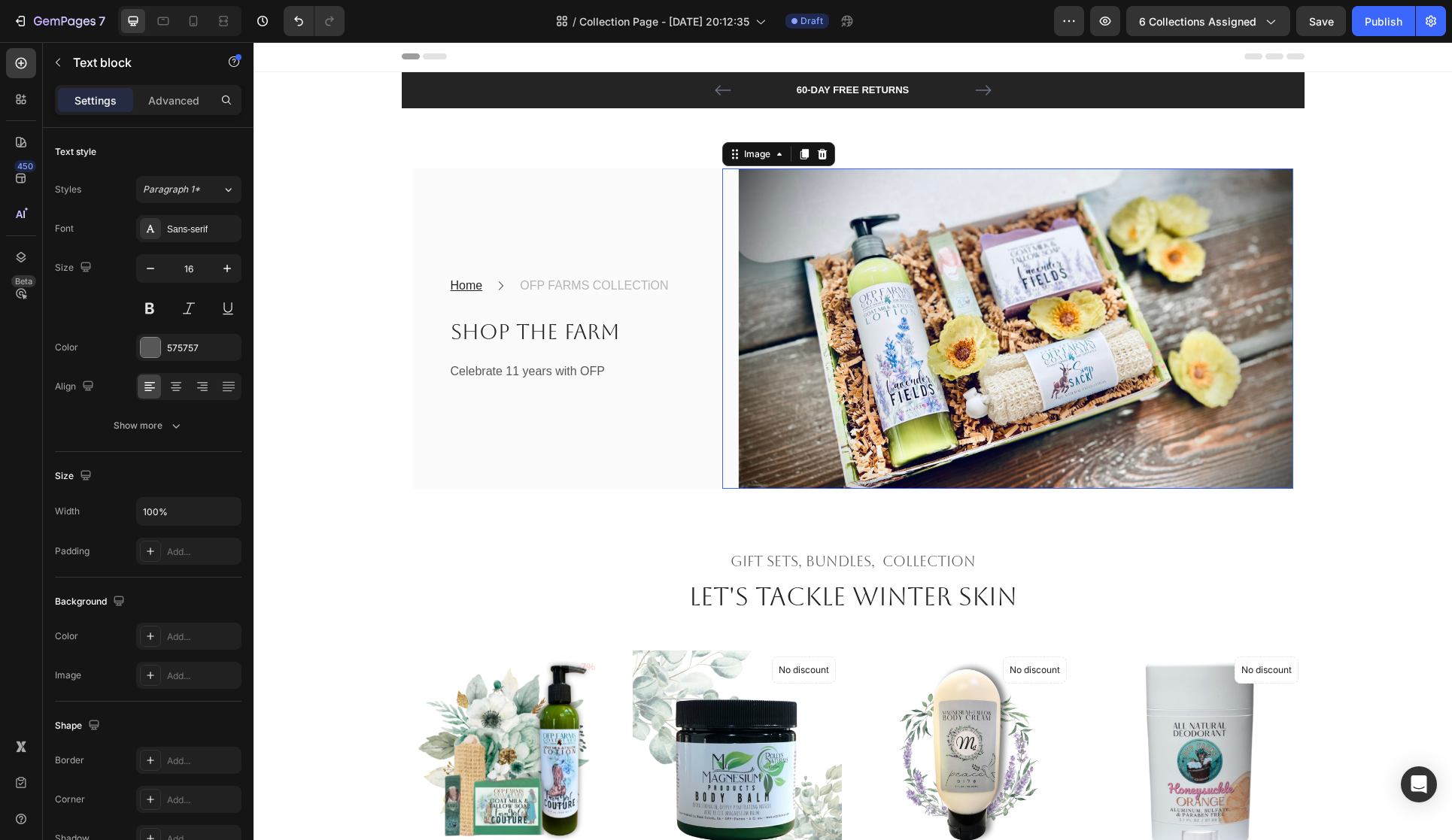
click at [840, 489] on img at bounding box center [1007, 329] width 571 height 321
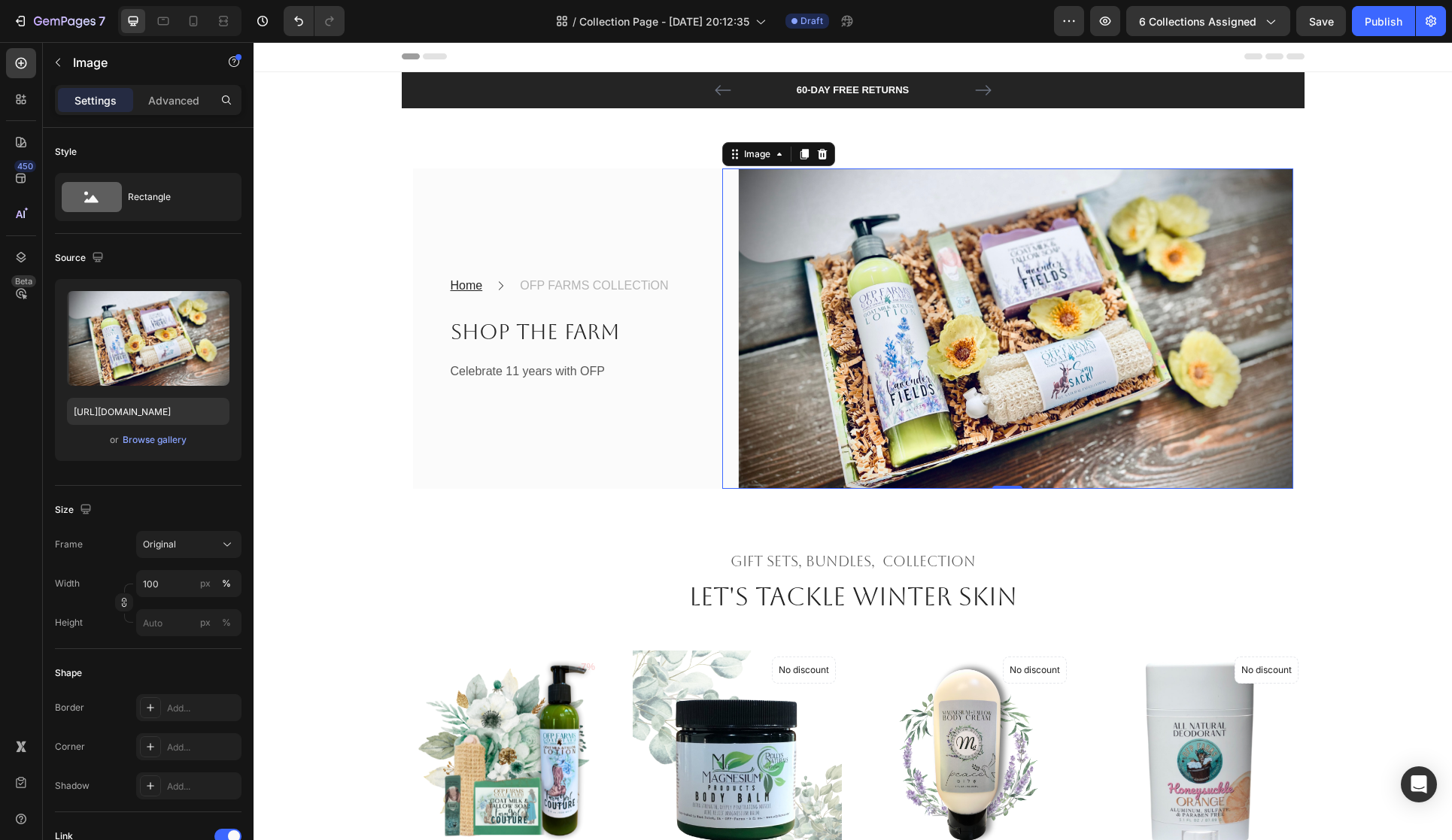
scroll to position [2, 0]
click at [989, 87] on icon "Carousel Next Arrow" at bounding box center [983, 89] width 18 height 18
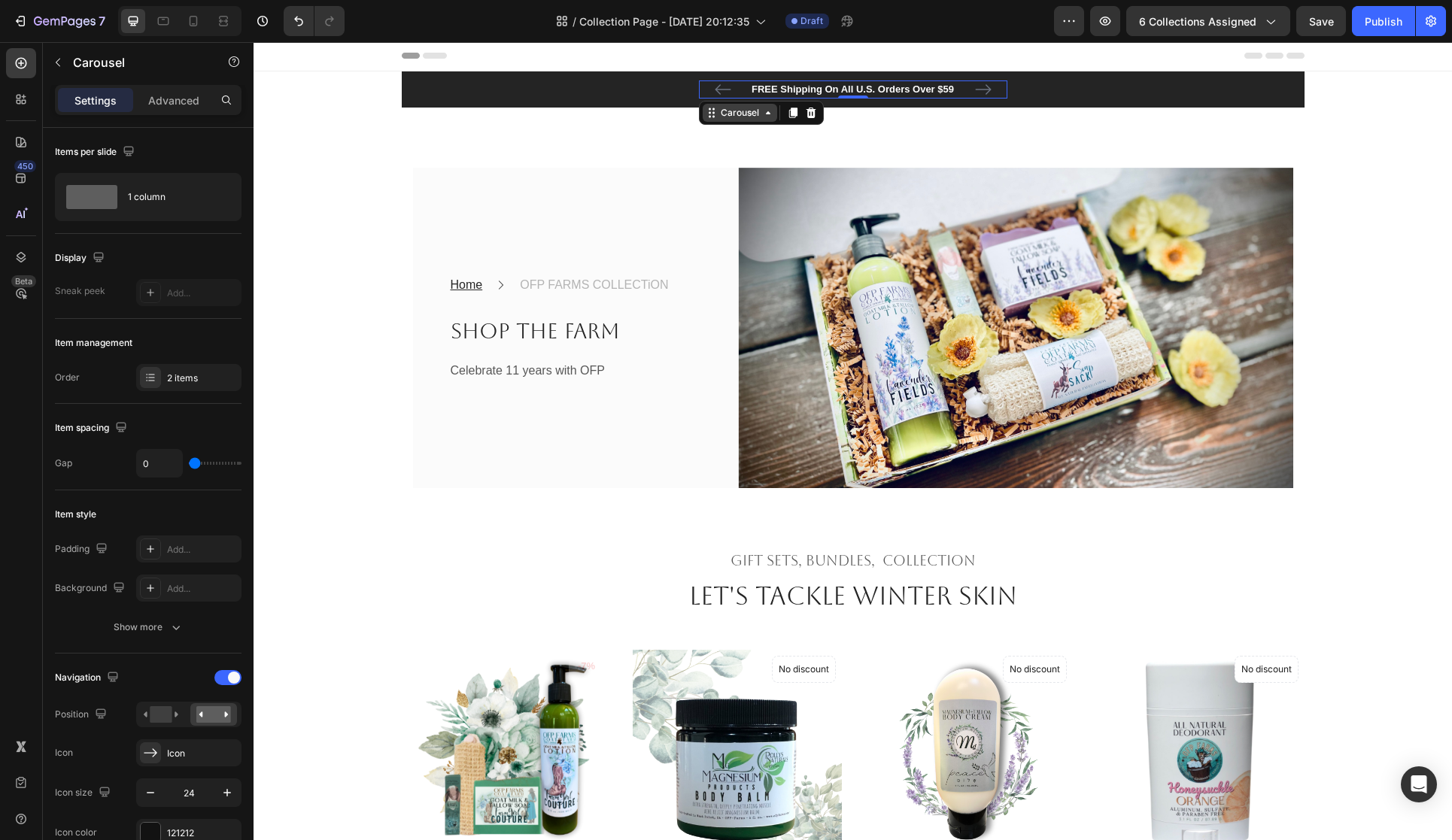
click at [738, 116] on div "Carousel" at bounding box center [739, 113] width 44 height 14
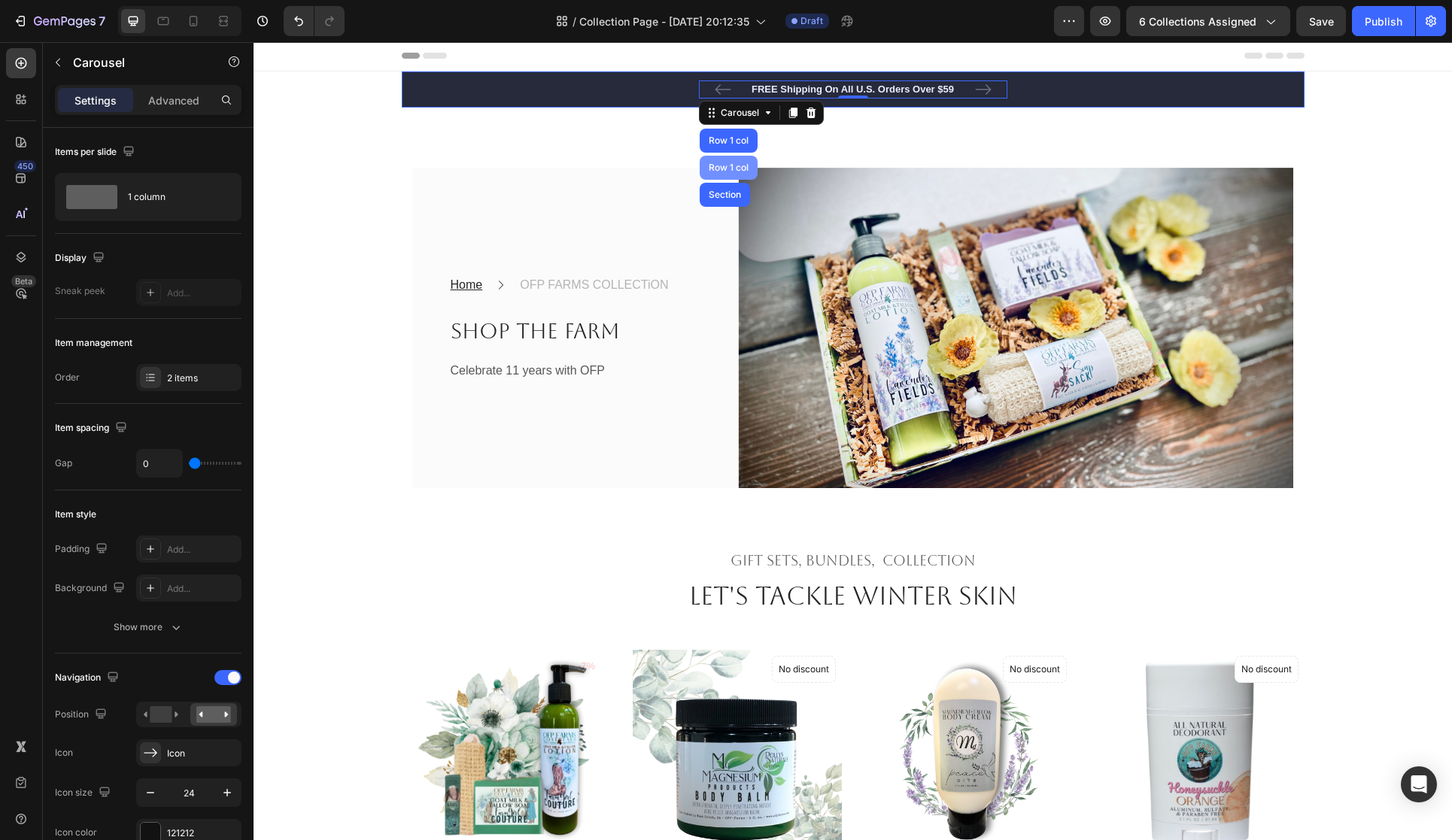
click at [735, 163] on div "Row 1 col" at bounding box center [728, 168] width 46 height 9
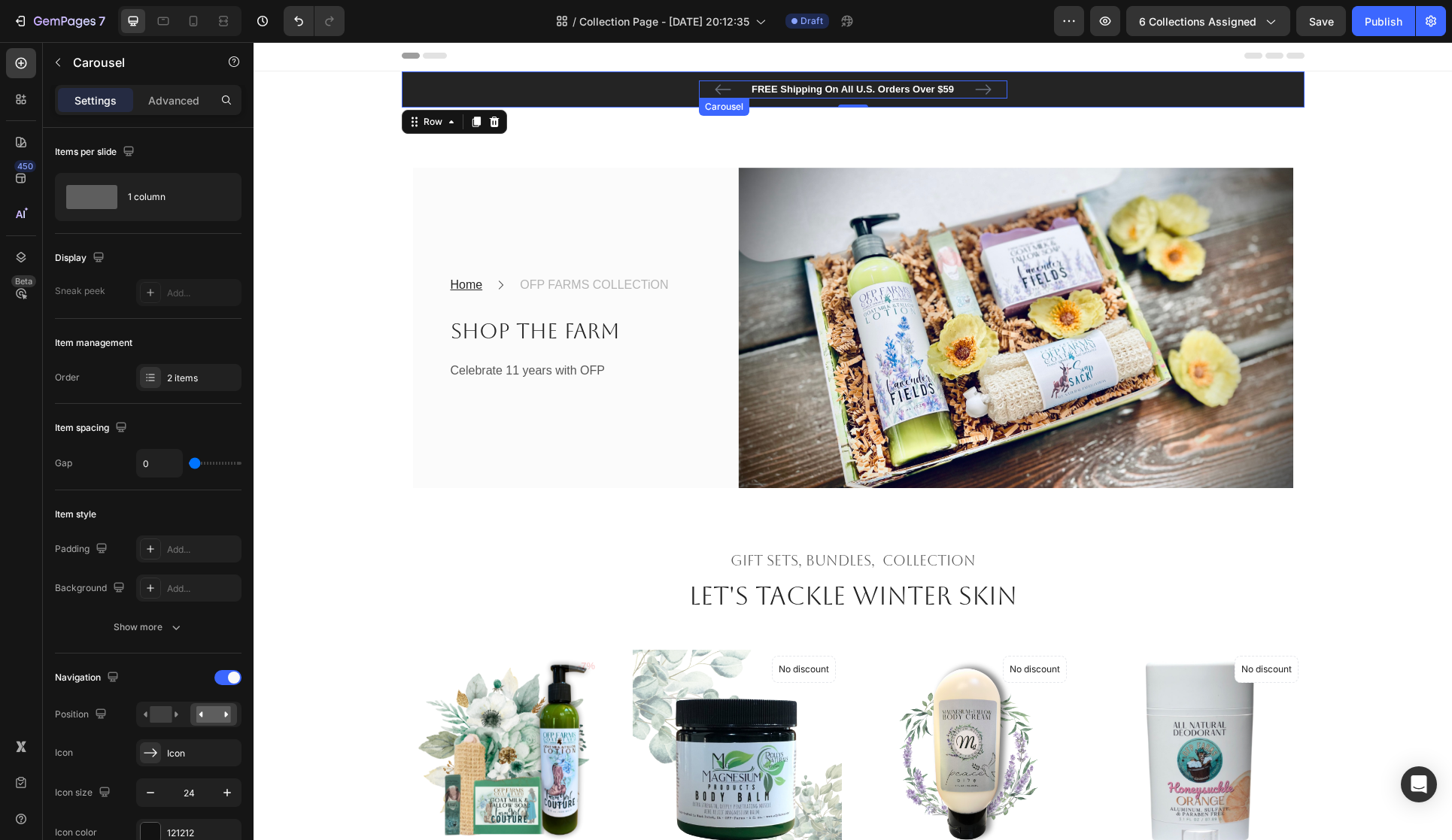
click at [724, 90] on icon "Carousel Back Arrow" at bounding box center [723, 89] width 18 height 18
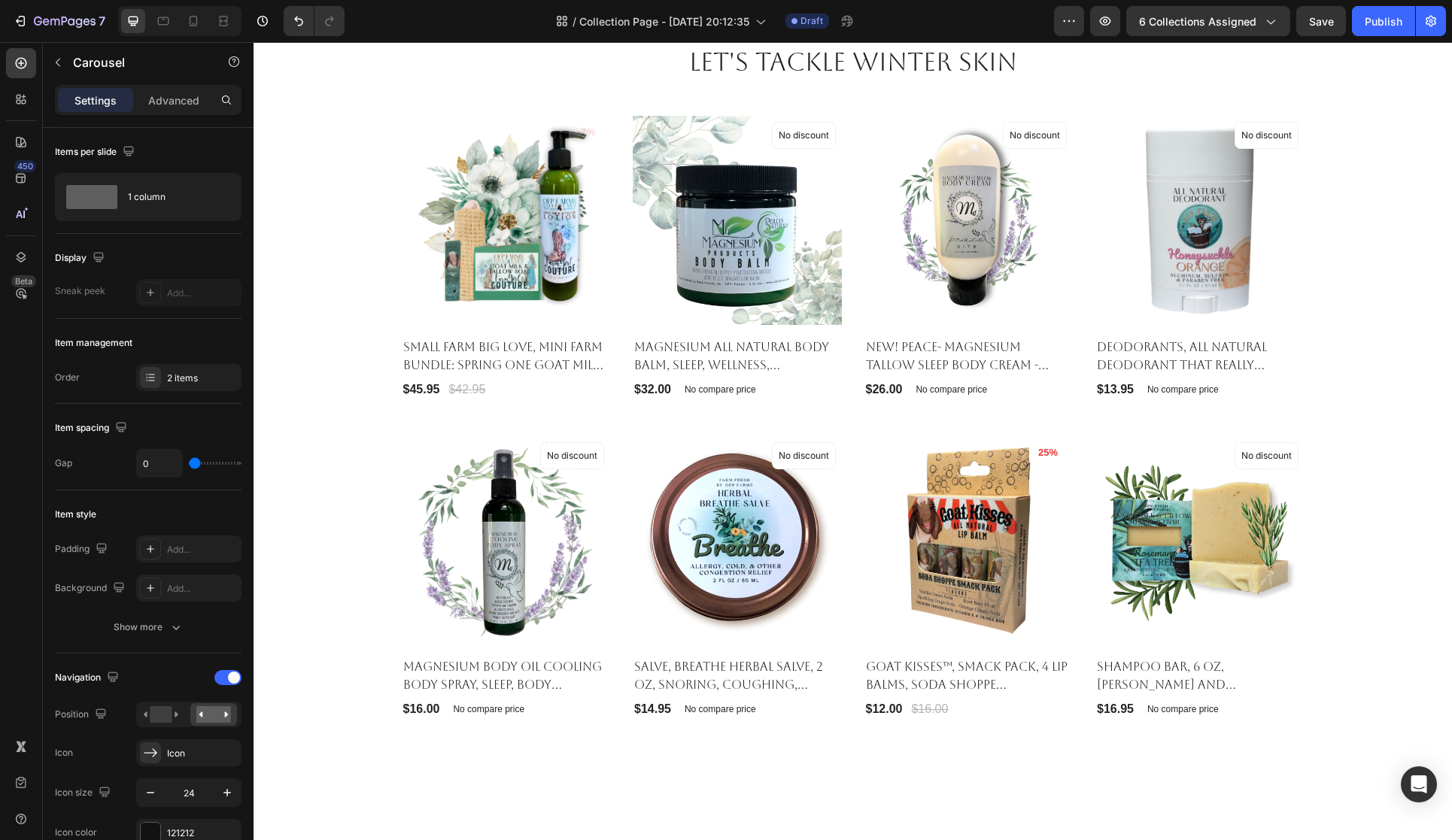
scroll to position [535, 0]
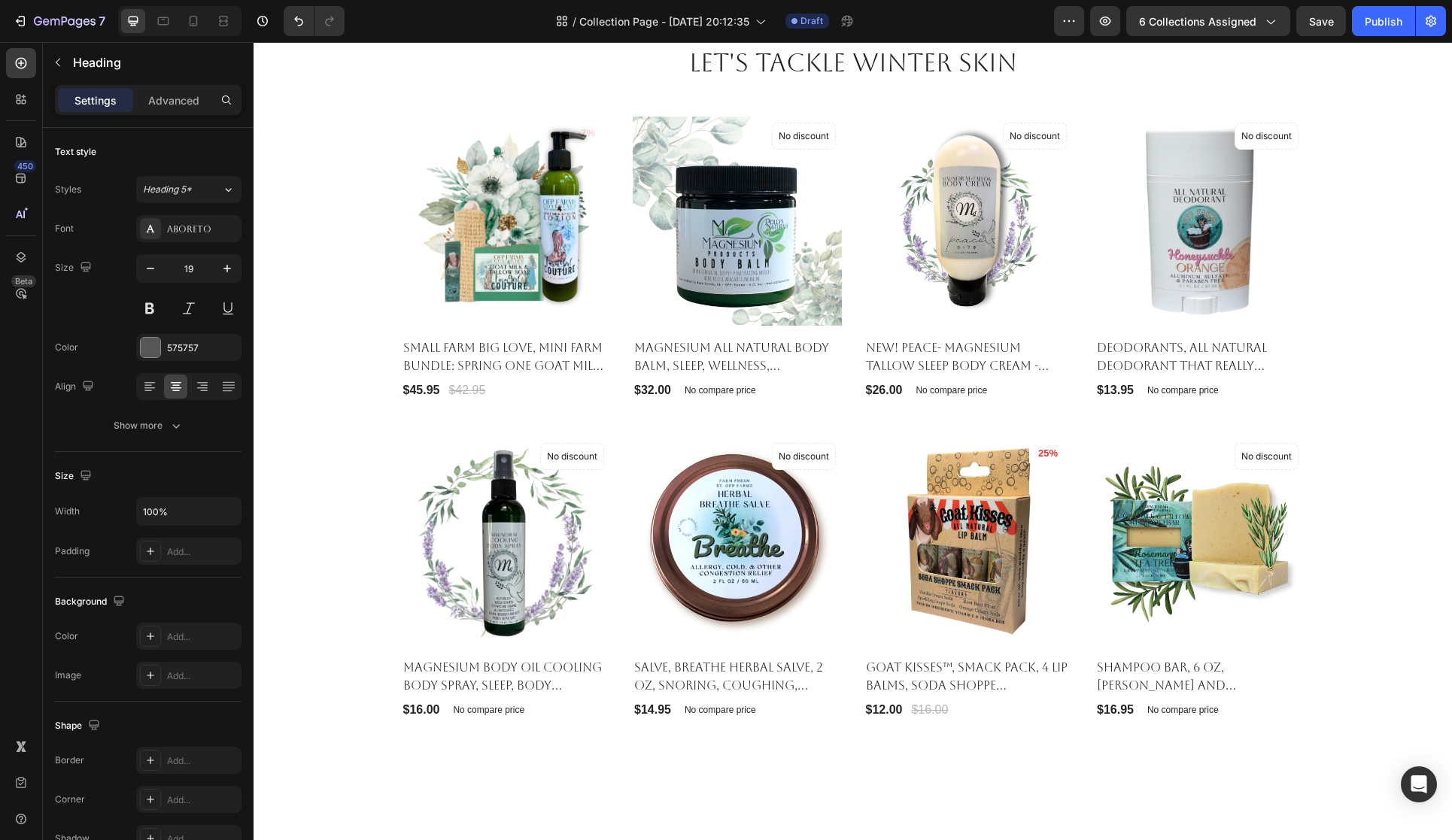
click at [809, 40] on h2 "Gift sets, bundles, Collection" at bounding box center [853, 27] width 903 height 25
click at [877, 40] on h2 "Gift sets, bundles, Collection" at bounding box center [853, 27] width 903 height 25
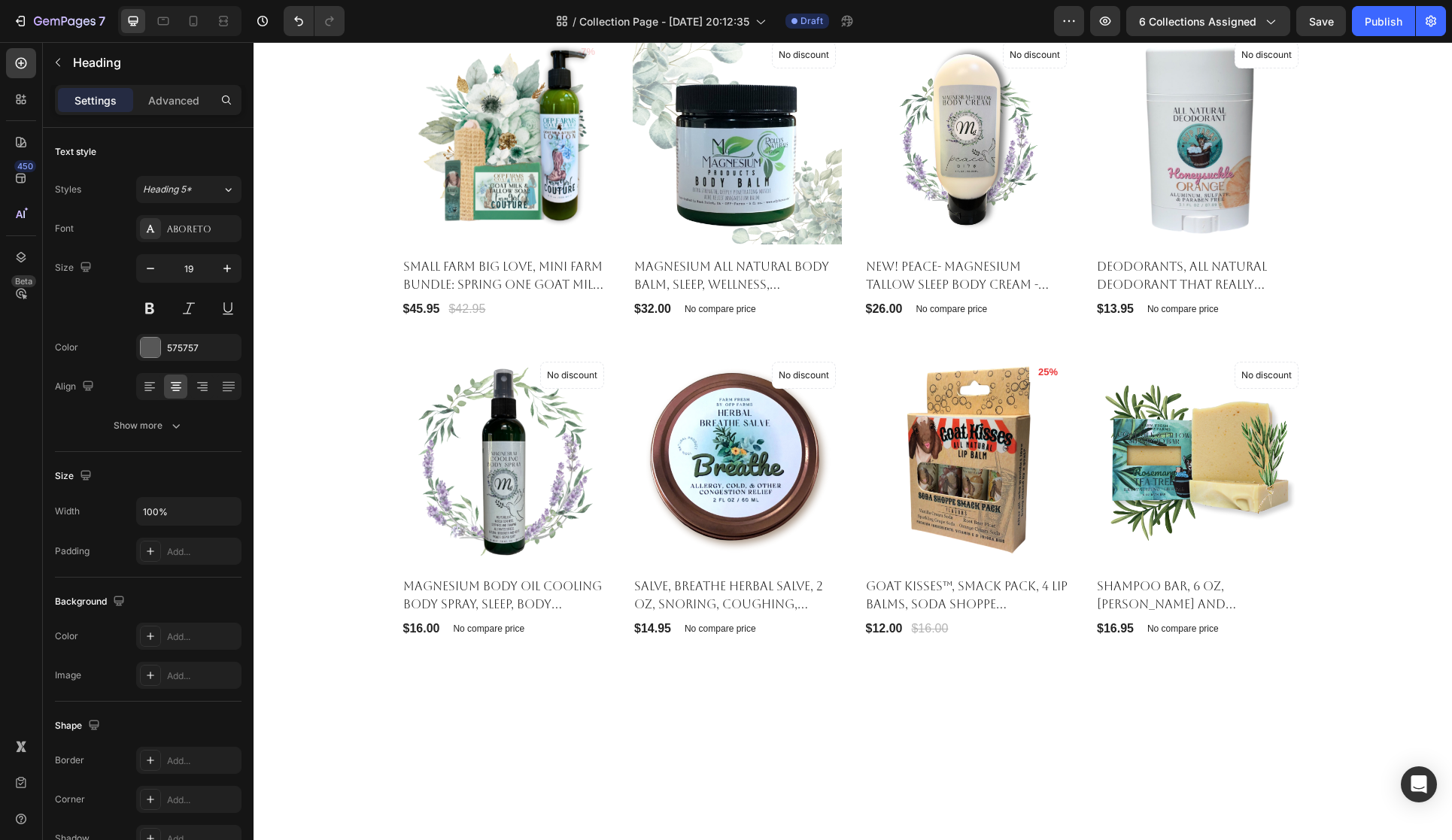
scroll to position [618, 0]
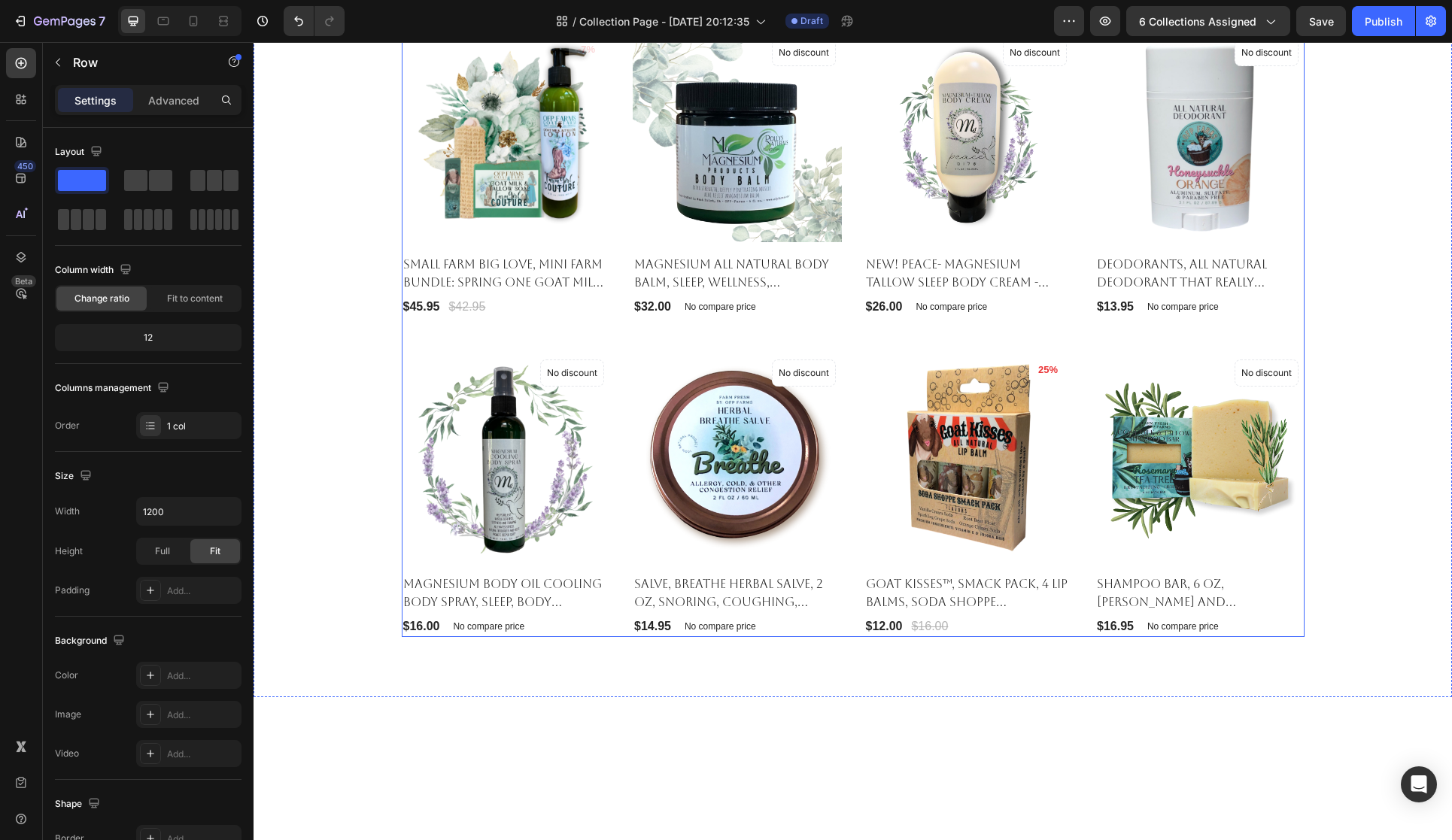
click at [575, 259] on div "Gift sets, bundles, Collection Heading 8 Let's Tackle winter skin Heading Produ…" at bounding box center [853, 284] width 903 height 706
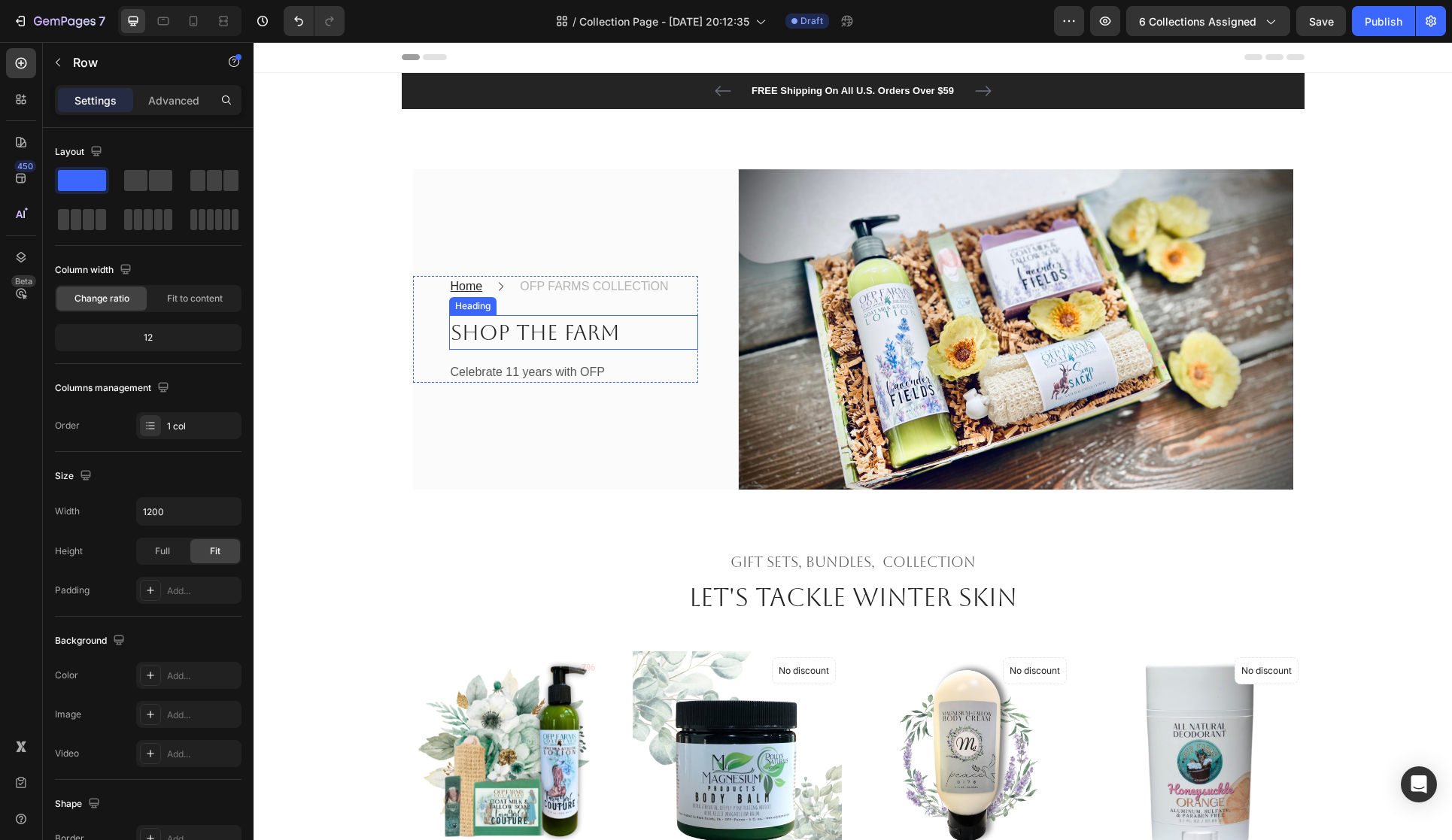
scroll to position [2, 0]
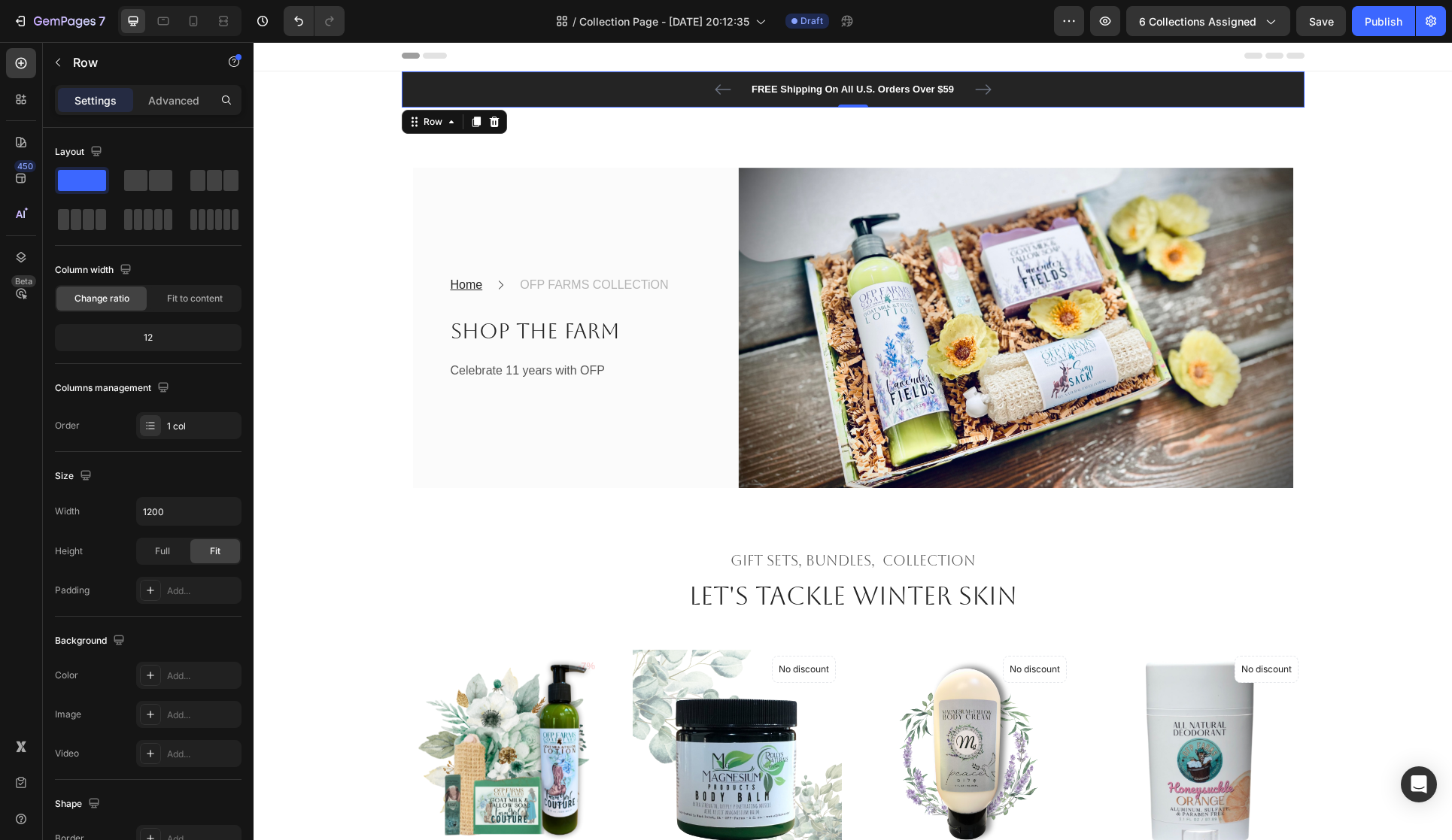
click at [616, 90] on div "FREE Shipping On All U.S. Orders Over $59 Text block 60-DAY FREE RETURNS Text b…" at bounding box center [853, 89] width 880 height 18
click at [654, 84] on div "FREE Shipping On All U.S. Orders Over $59 Text block 60-DAY FREE RETURNS Text b…" at bounding box center [853, 89] width 880 height 18
click at [1298, 77] on div "FREE Shipping On All U.S. Orders Over $59 Text block 60-DAY FREE RETURNS Text b…" at bounding box center [853, 90] width 903 height 36
click at [985, 87] on icon "Carousel Next Arrow" at bounding box center [983, 89] width 18 height 18
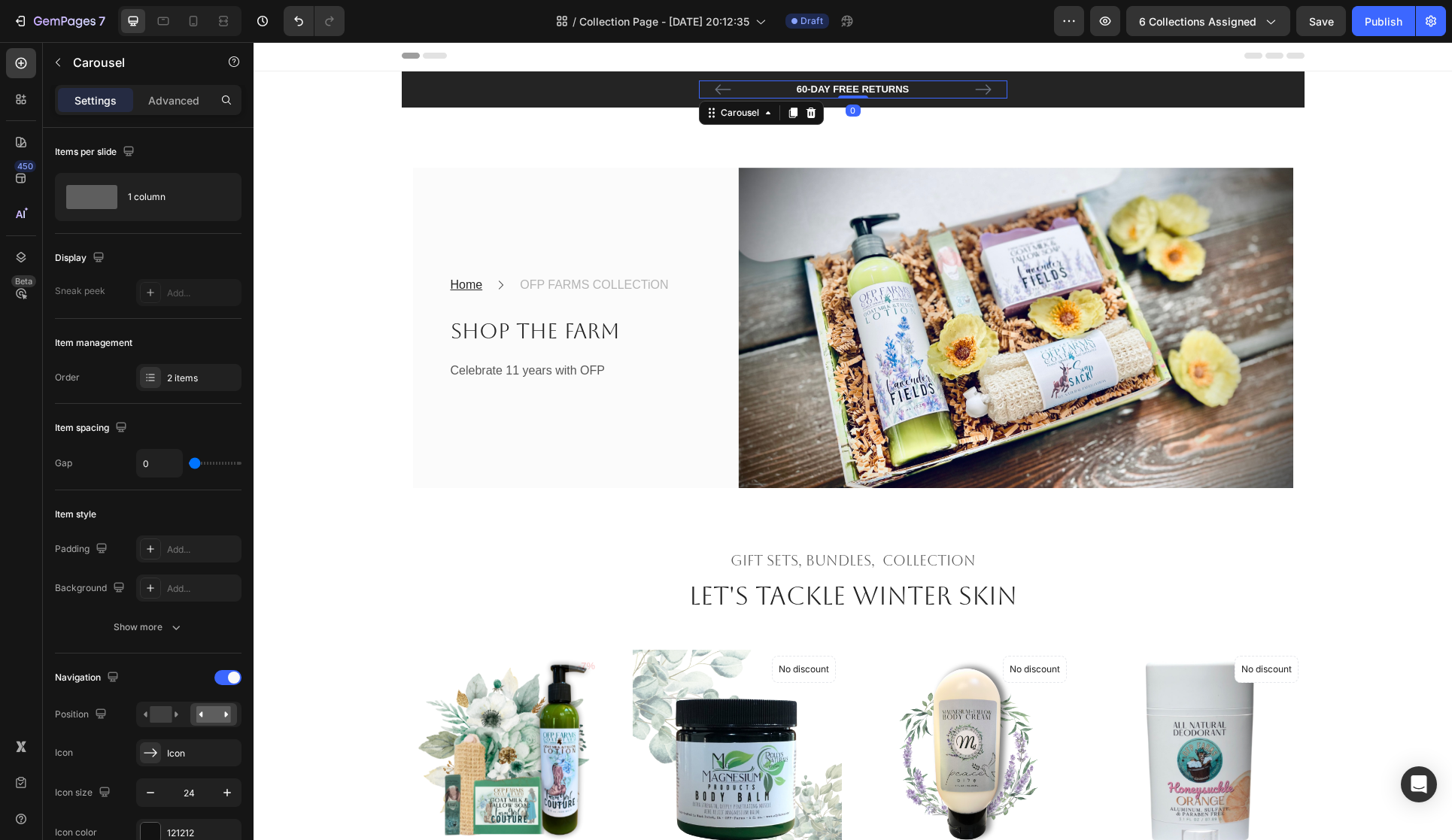
click at [718, 91] on icon "Carousel Back Arrow" at bounding box center [723, 89] width 18 height 18
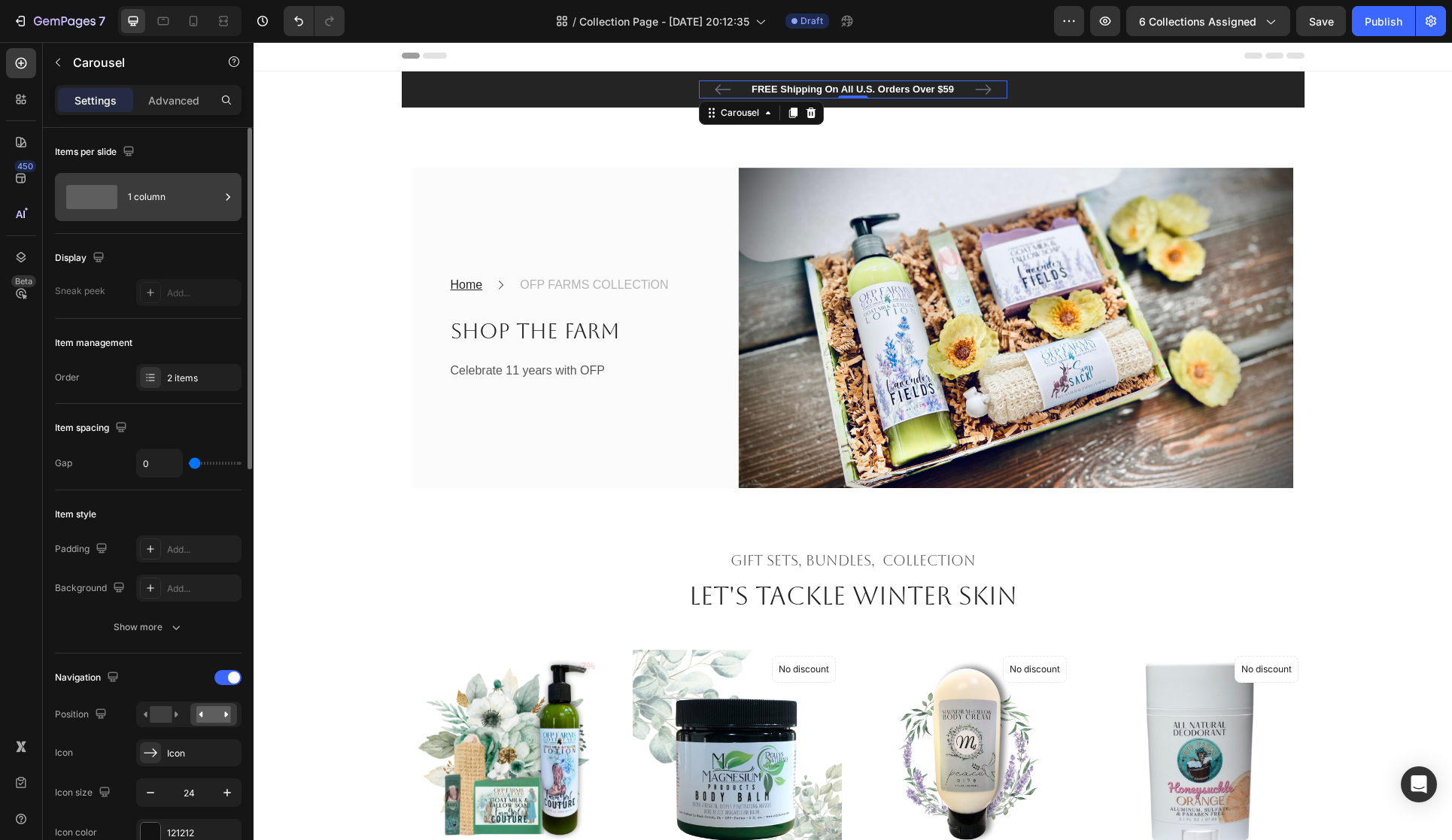
click at [110, 206] on span at bounding box center [92, 197] width 51 height 24
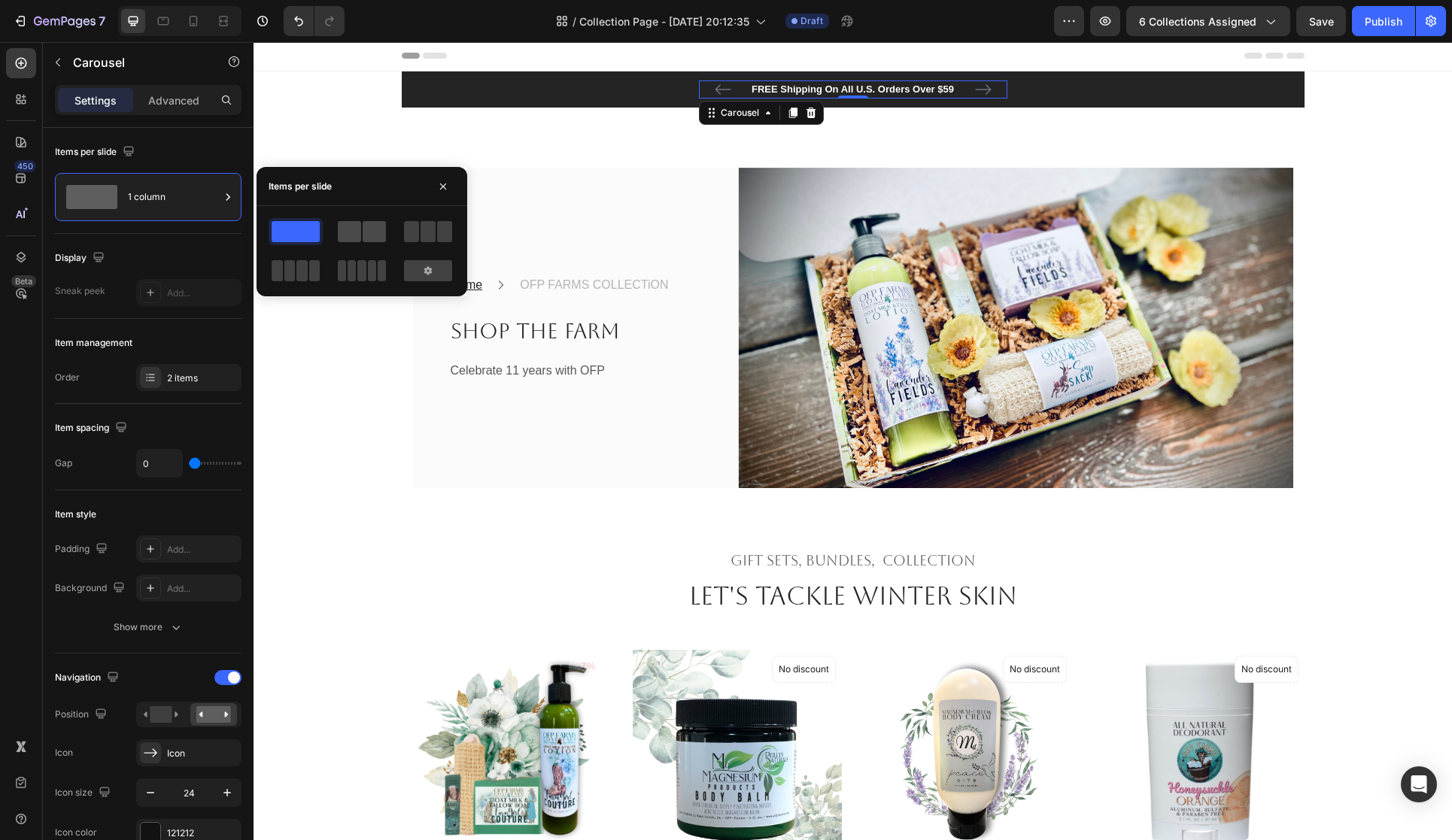
click at [353, 226] on span at bounding box center [349, 231] width 23 height 21
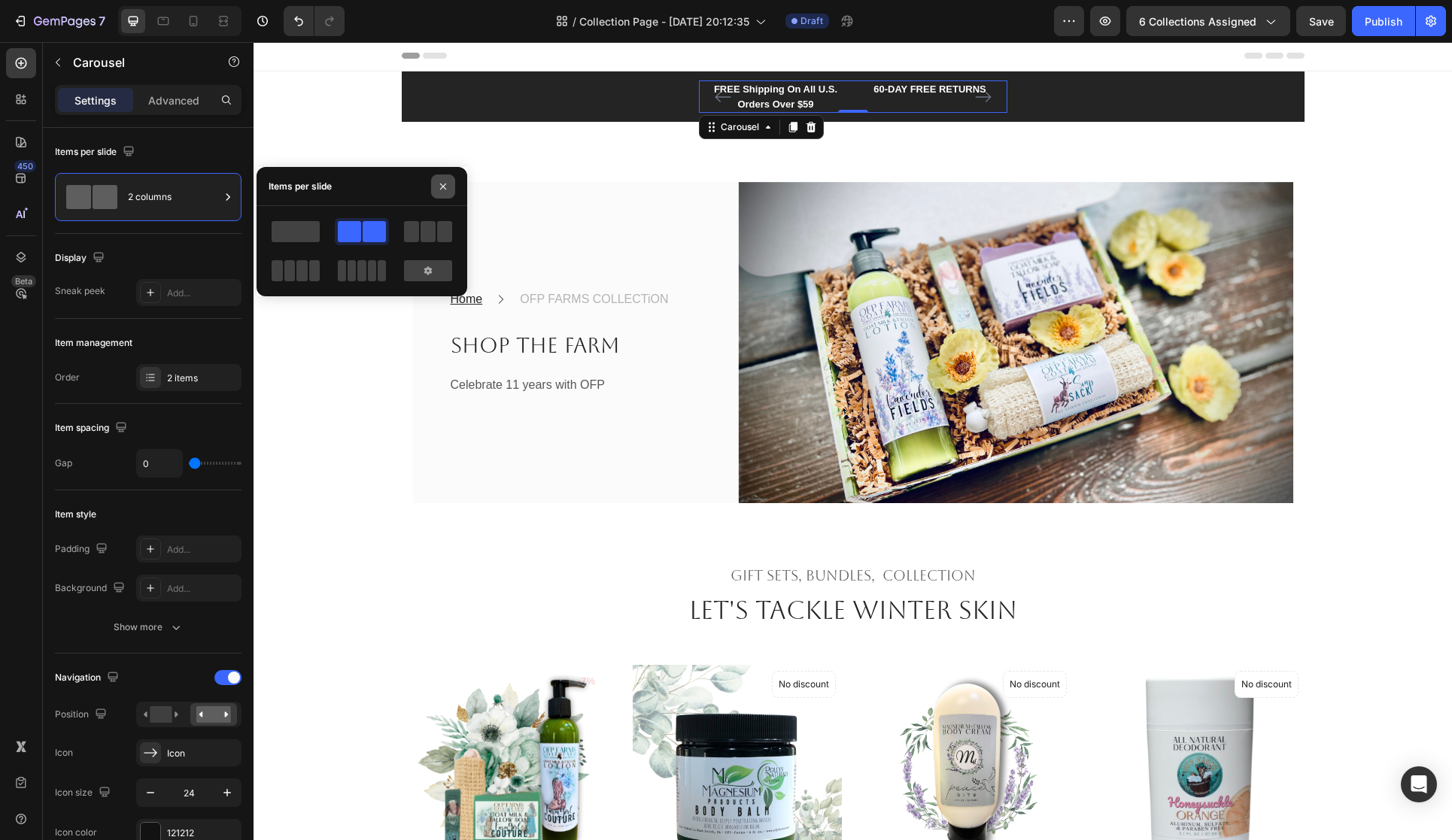
click at [445, 186] on icon "button" at bounding box center [443, 187] width 12 height 12
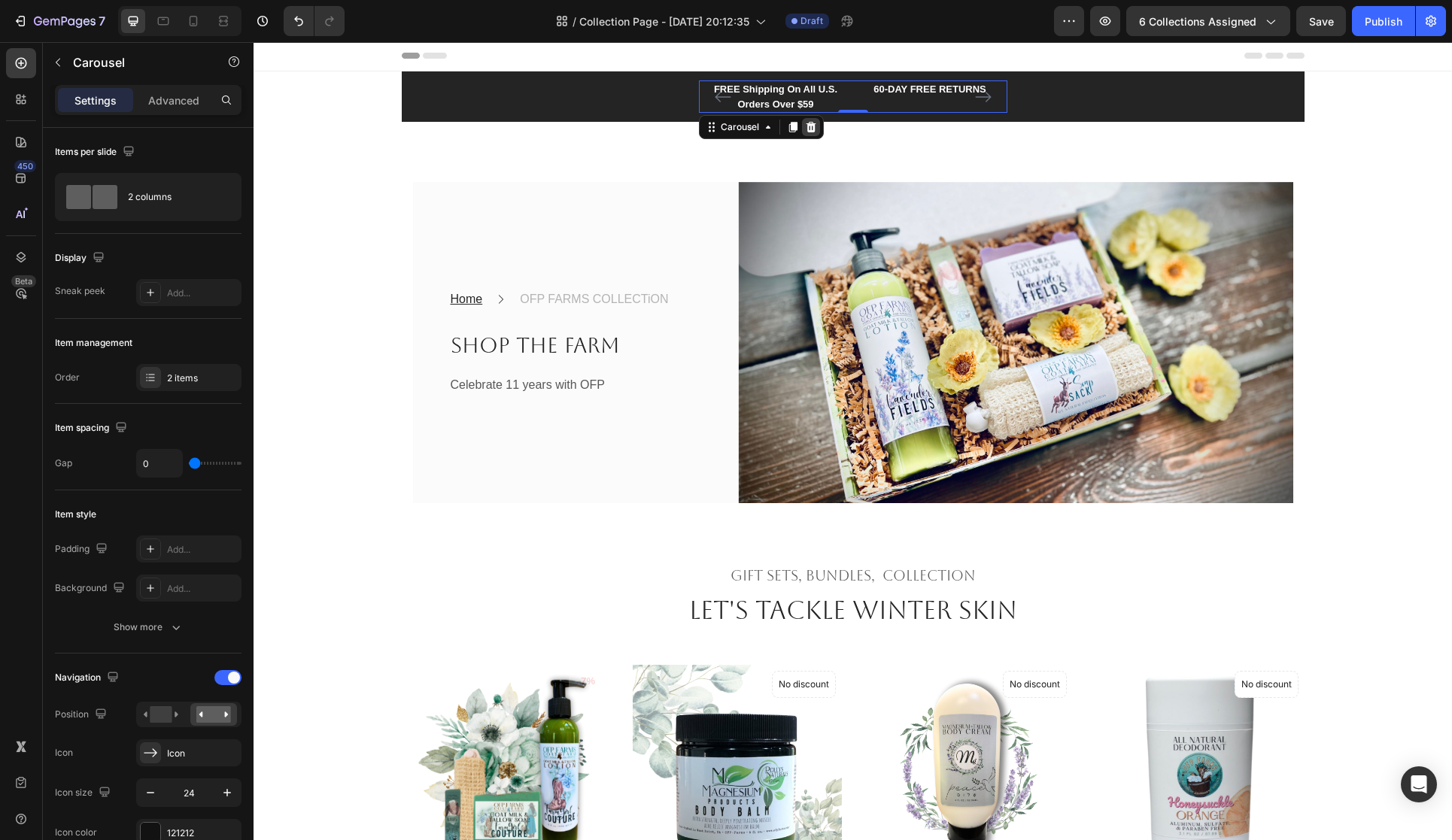
click at [813, 129] on icon at bounding box center [810, 127] width 10 height 11
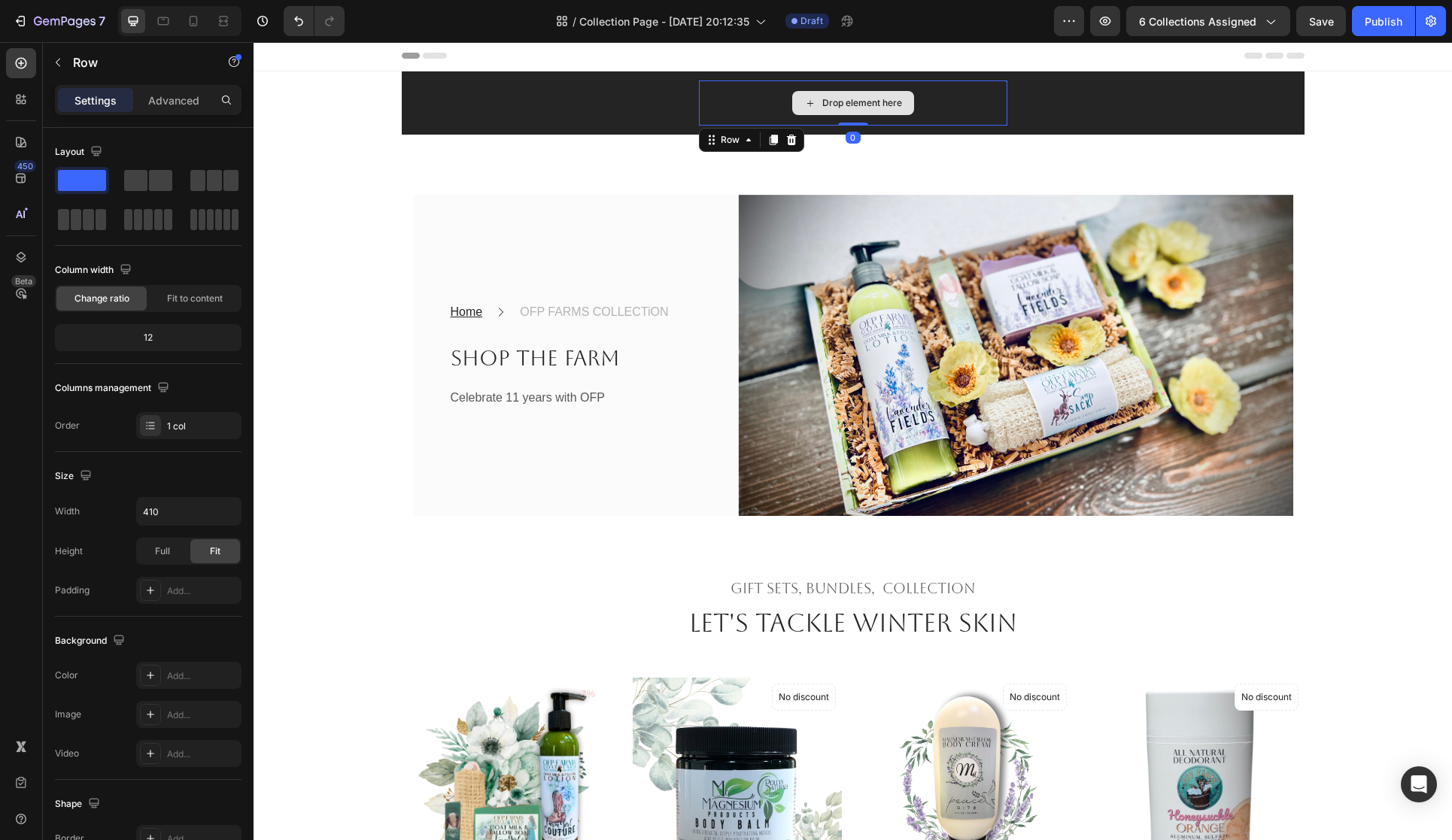
click at [765, 112] on div "Drop element here" at bounding box center [853, 103] width 308 height 45
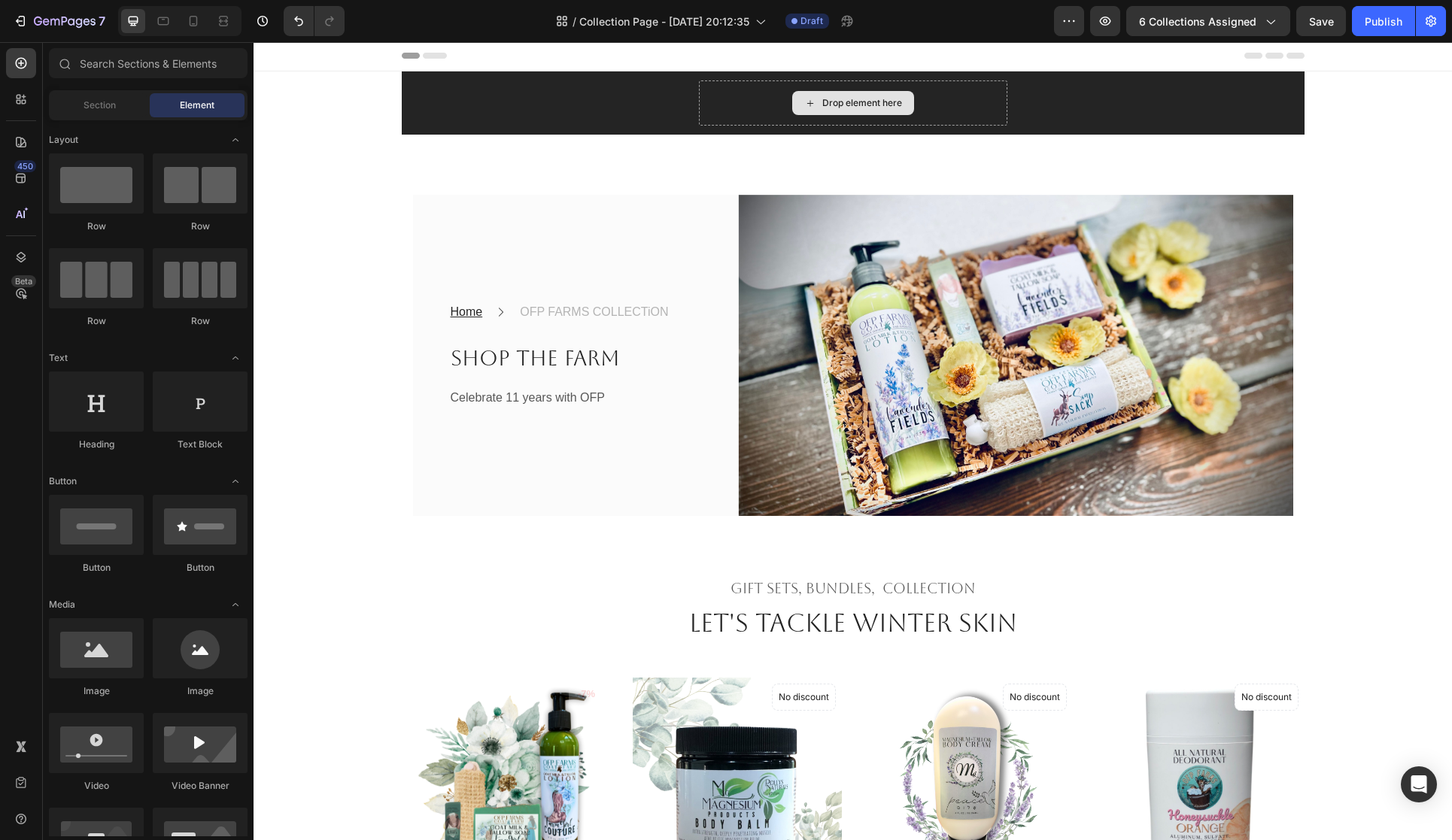
click at [796, 107] on div "Drop element here" at bounding box center [853, 103] width 122 height 24
click at [806, 107] on icon at bounding box center [810, 103] width 12 height 13
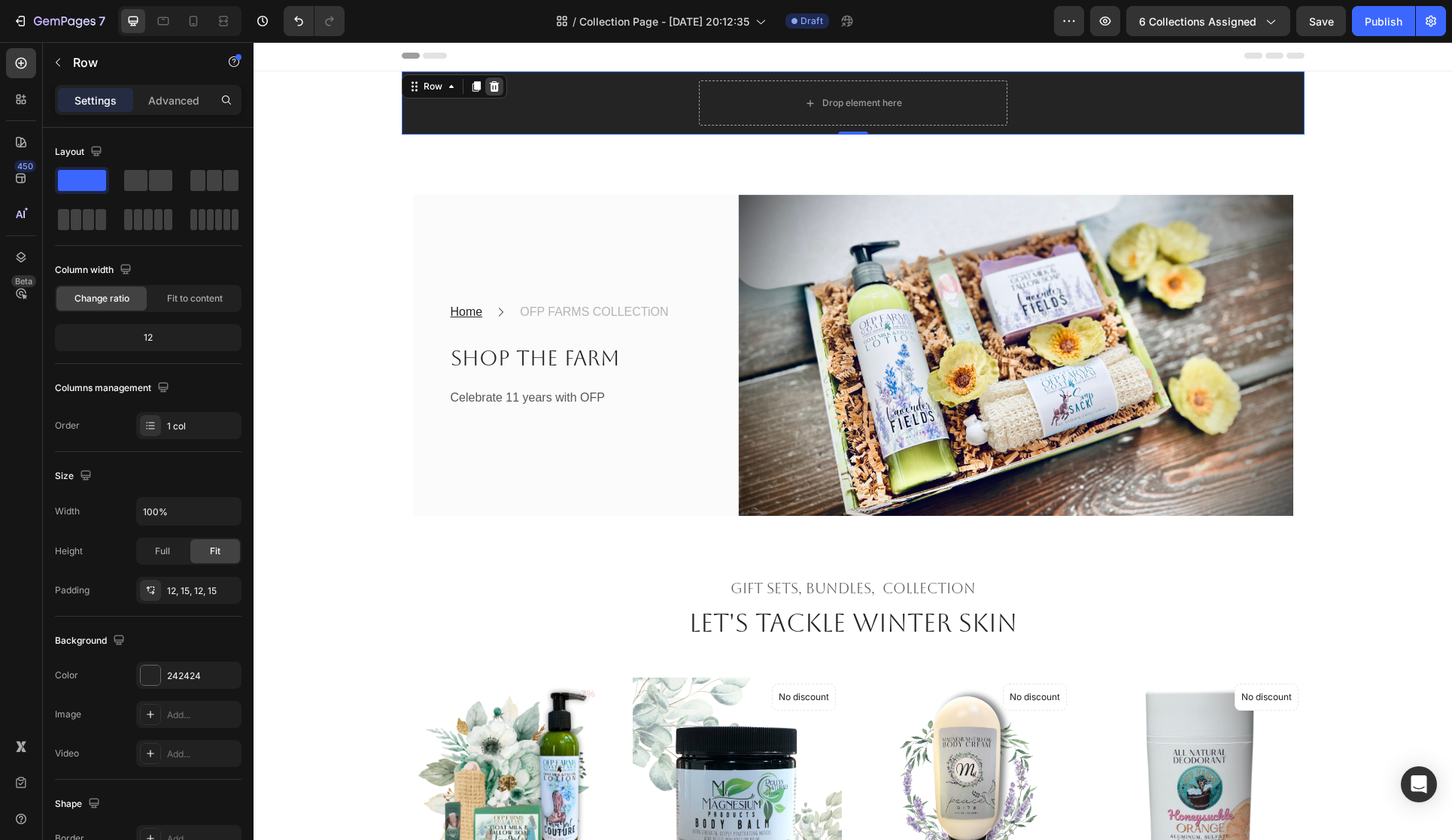
click at [497, 83] on icon at bounding box center [494, 86] width 10 height 11
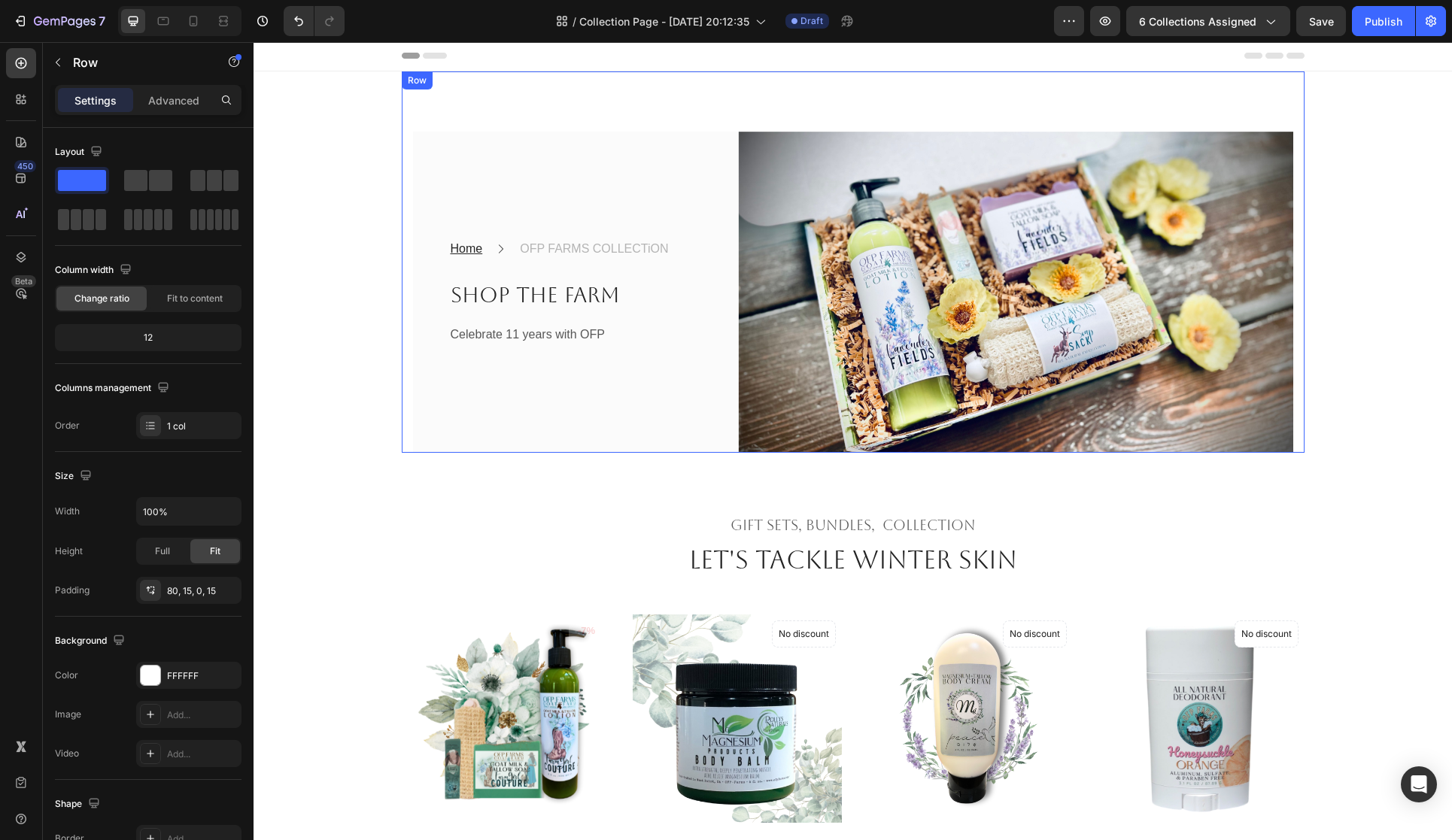
click at [690, 87] on div "Home Text block Icon OFP FARMS COLLECTiON Text block Row Shop the Farm Heading …" at bounding box center [853, 262] width 903 height 381
click at [1240, 22] on span "6 collections assigned" at bounding box center [1198, 22] width 117 height 15
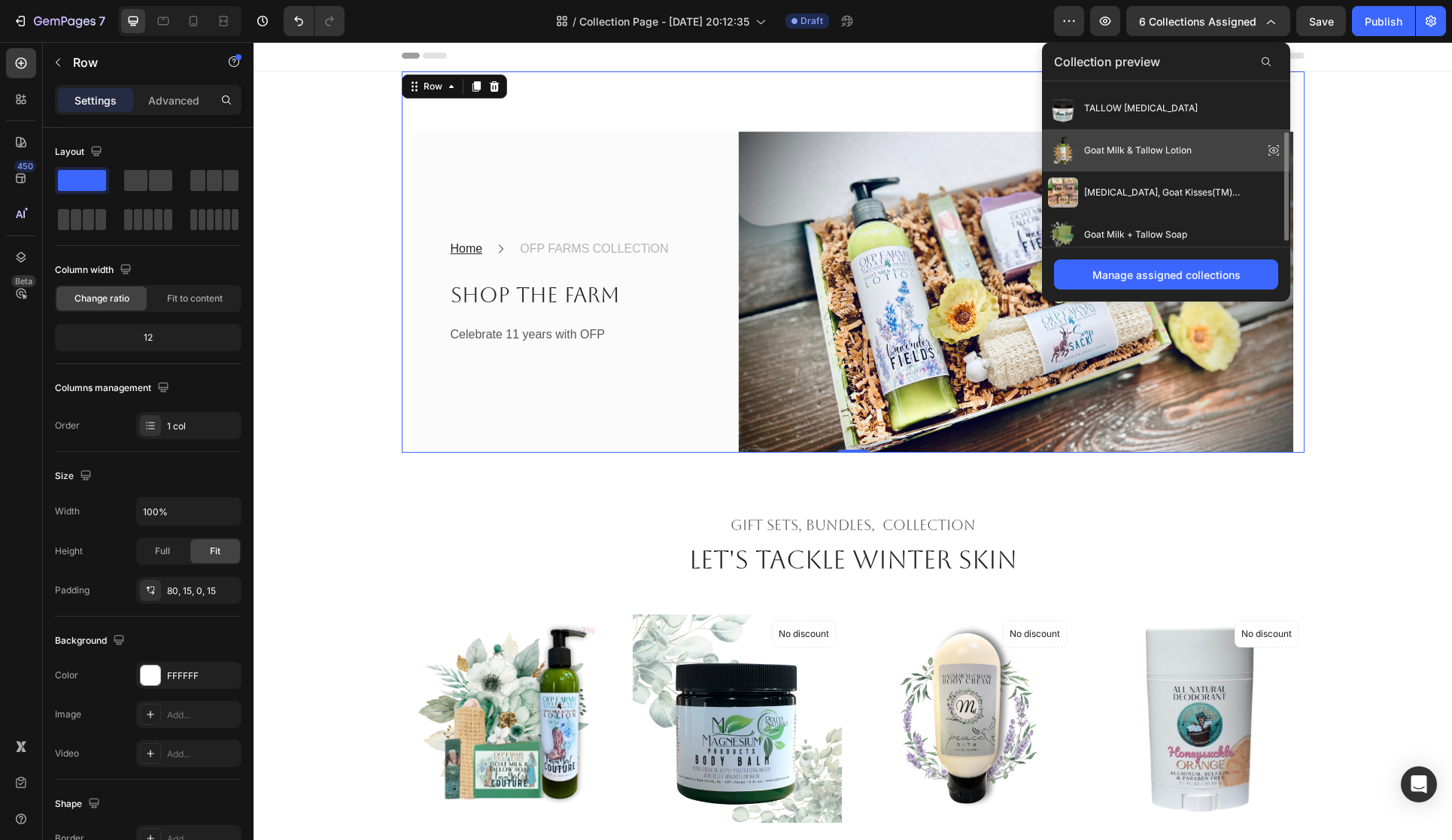
scroll to position [87, 0]
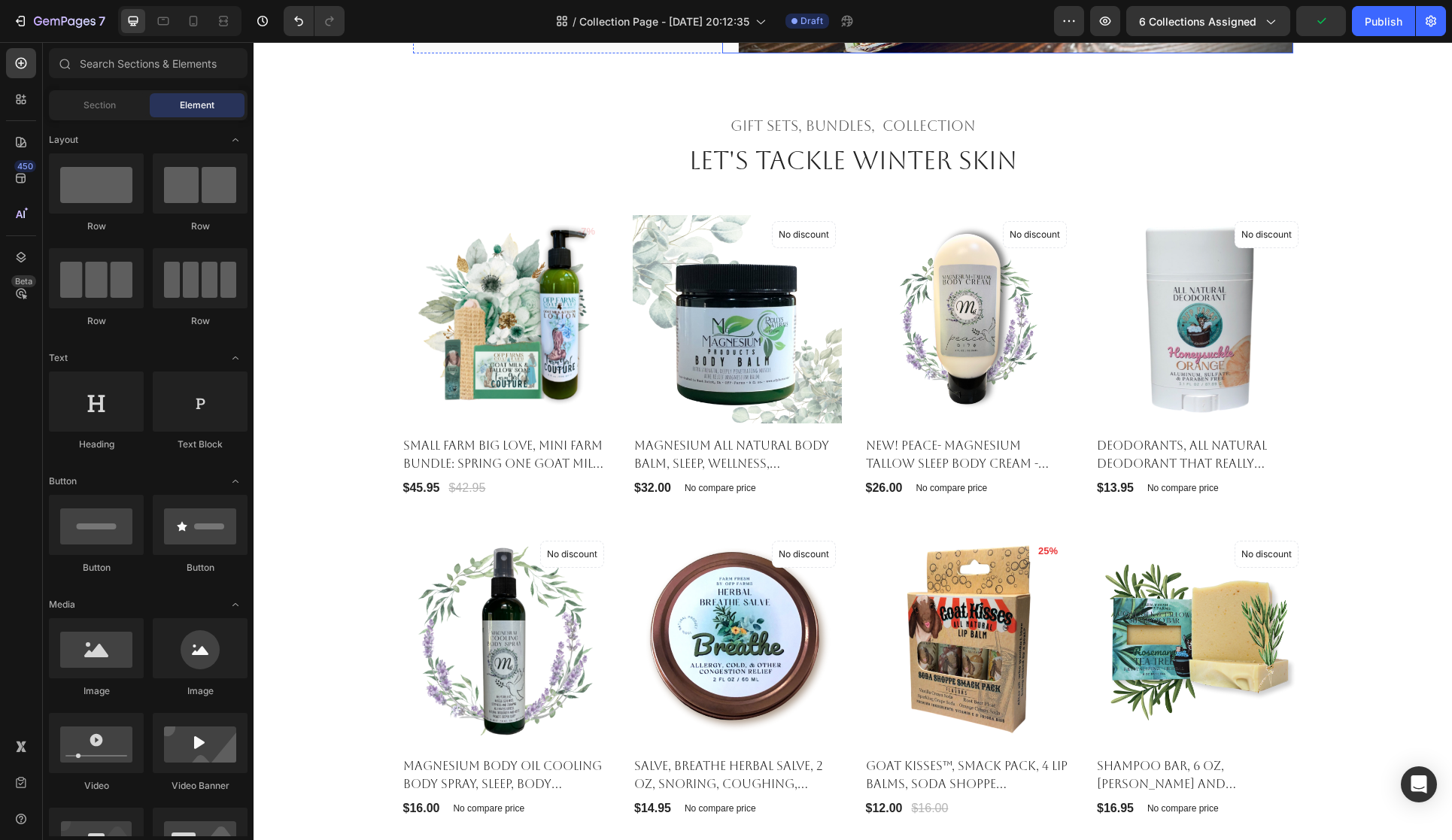
scroll to position [404, 0]
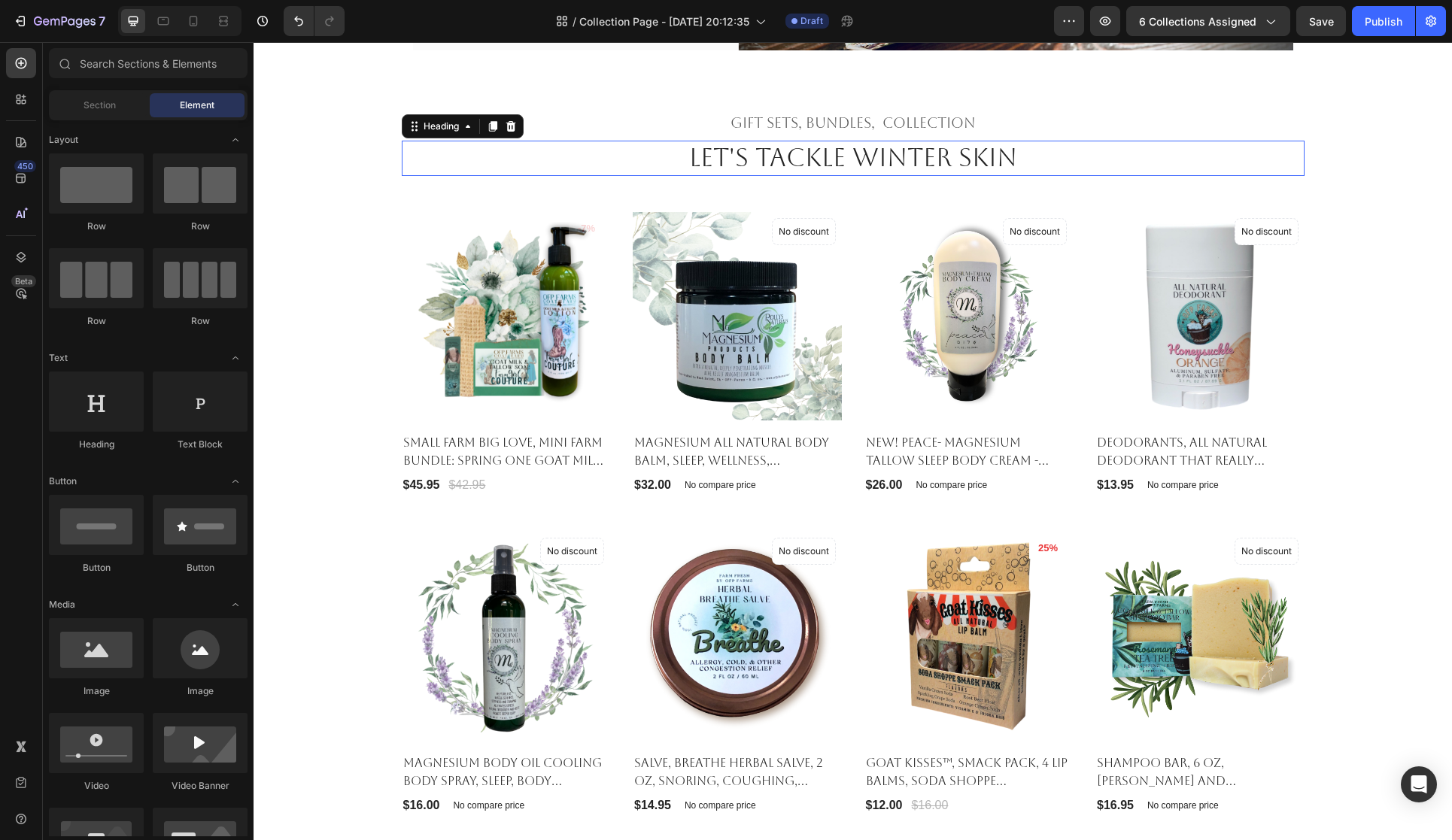
click at [900, 176] on h2 "Let's Tackle winter skin" at bounding box center [853, 158] width 903 height 36
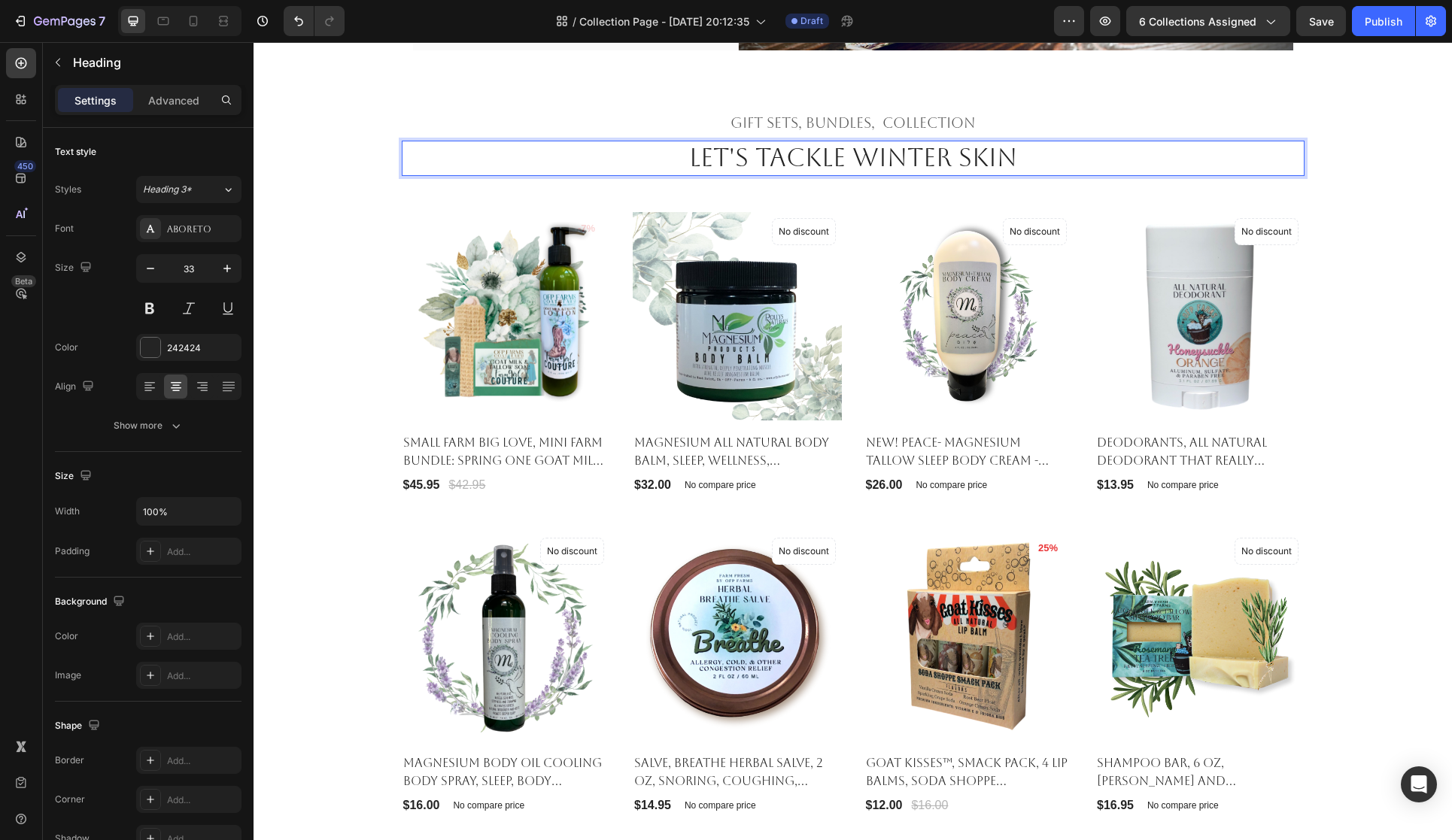
click at [914, 176] on h2 "Let's Tackle winter skin" at bounding box center [853, 158] width 903 height 36
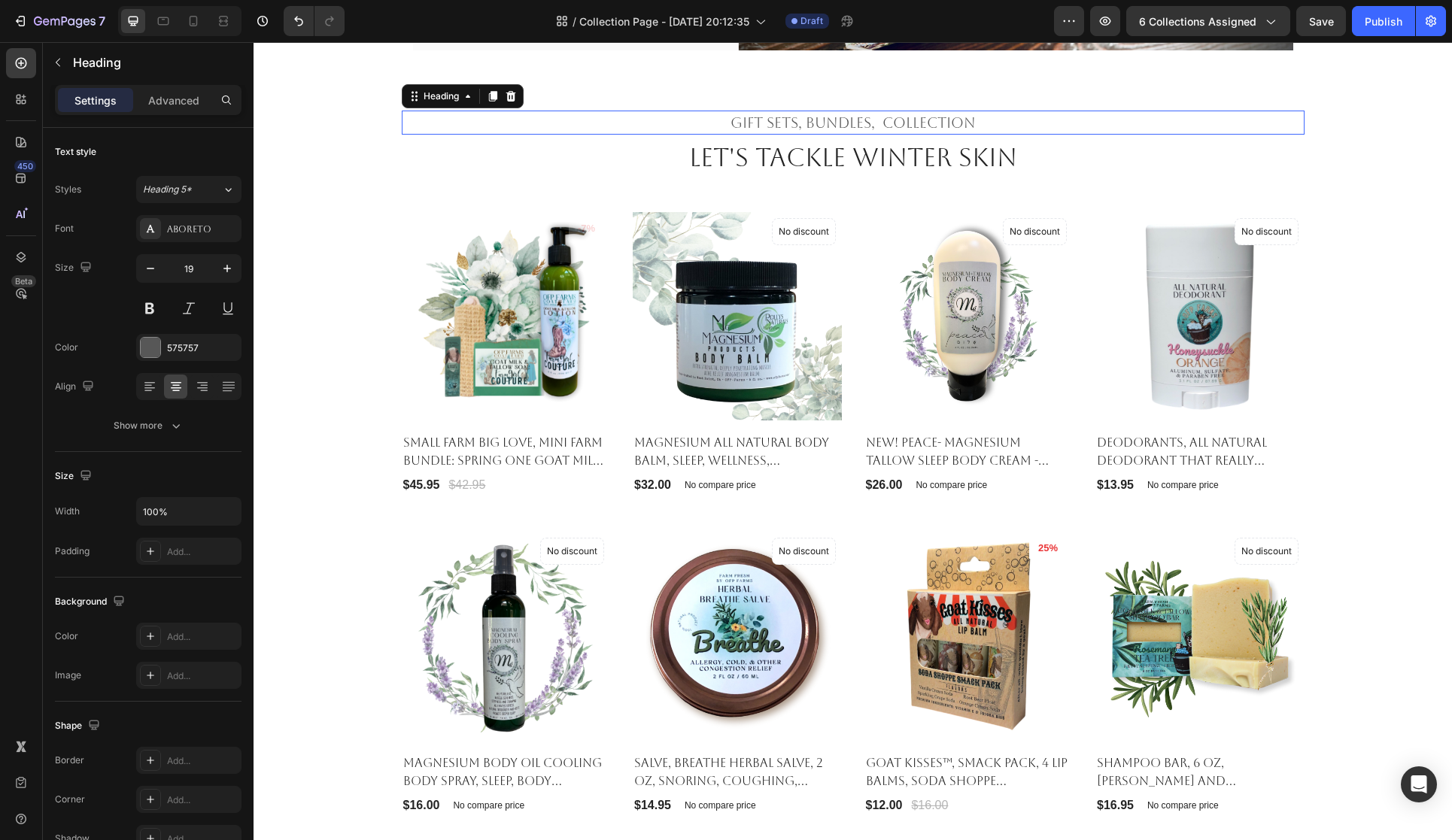
click at [831, 135] on h2 "Gift sets, bundles, Collection" at bounding box center [853, 123] width 903 height 25
click at [881, 135] on h2 "Gift sets, bundles, Collection" at bounding box center [853, 123] width 903 height 25
click at [996, 134] on p "Gift sets, bundles and Collection" at bounding box center [853, 123] width 900 height 22
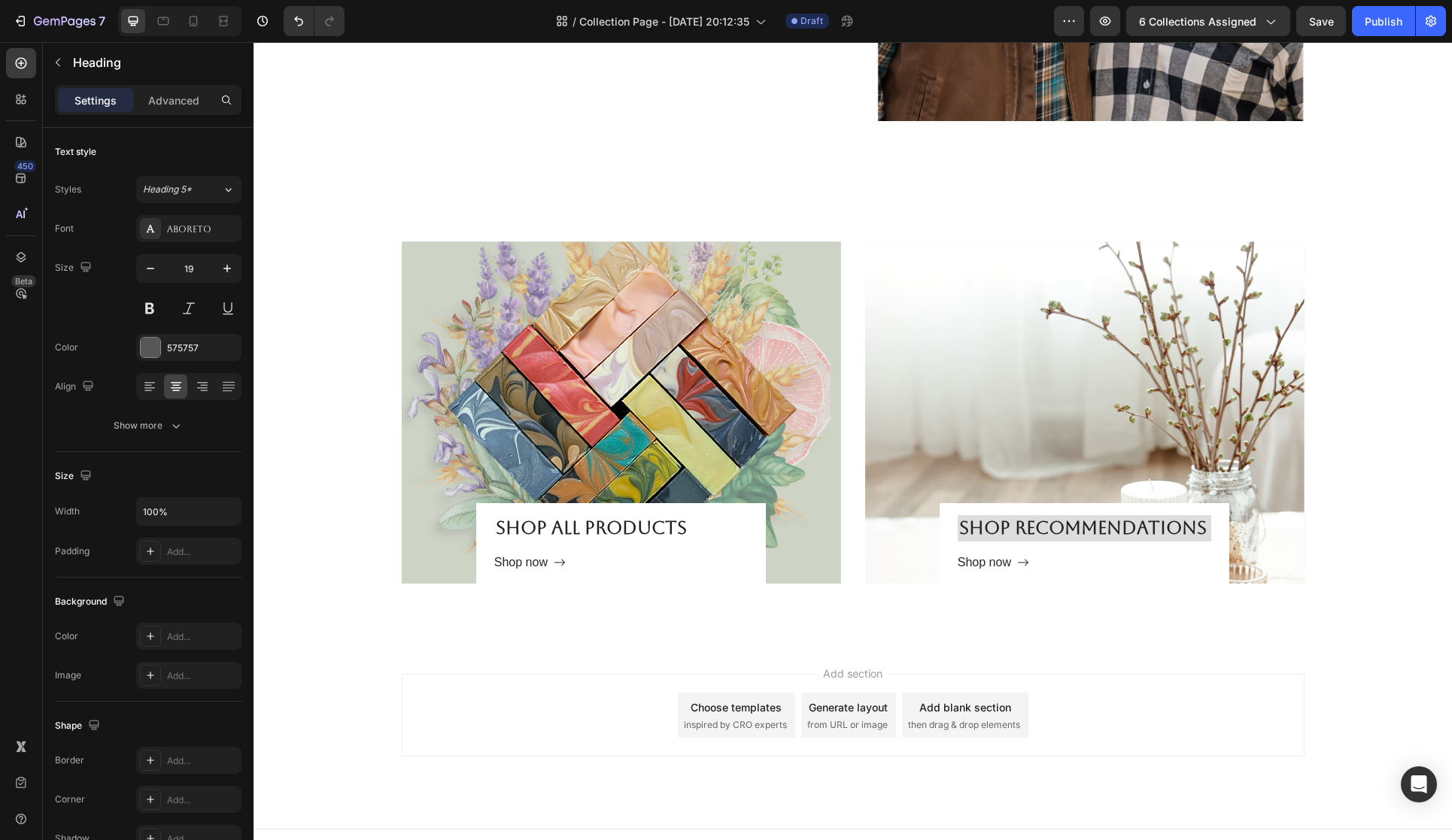
scroll to position [2910, 0]
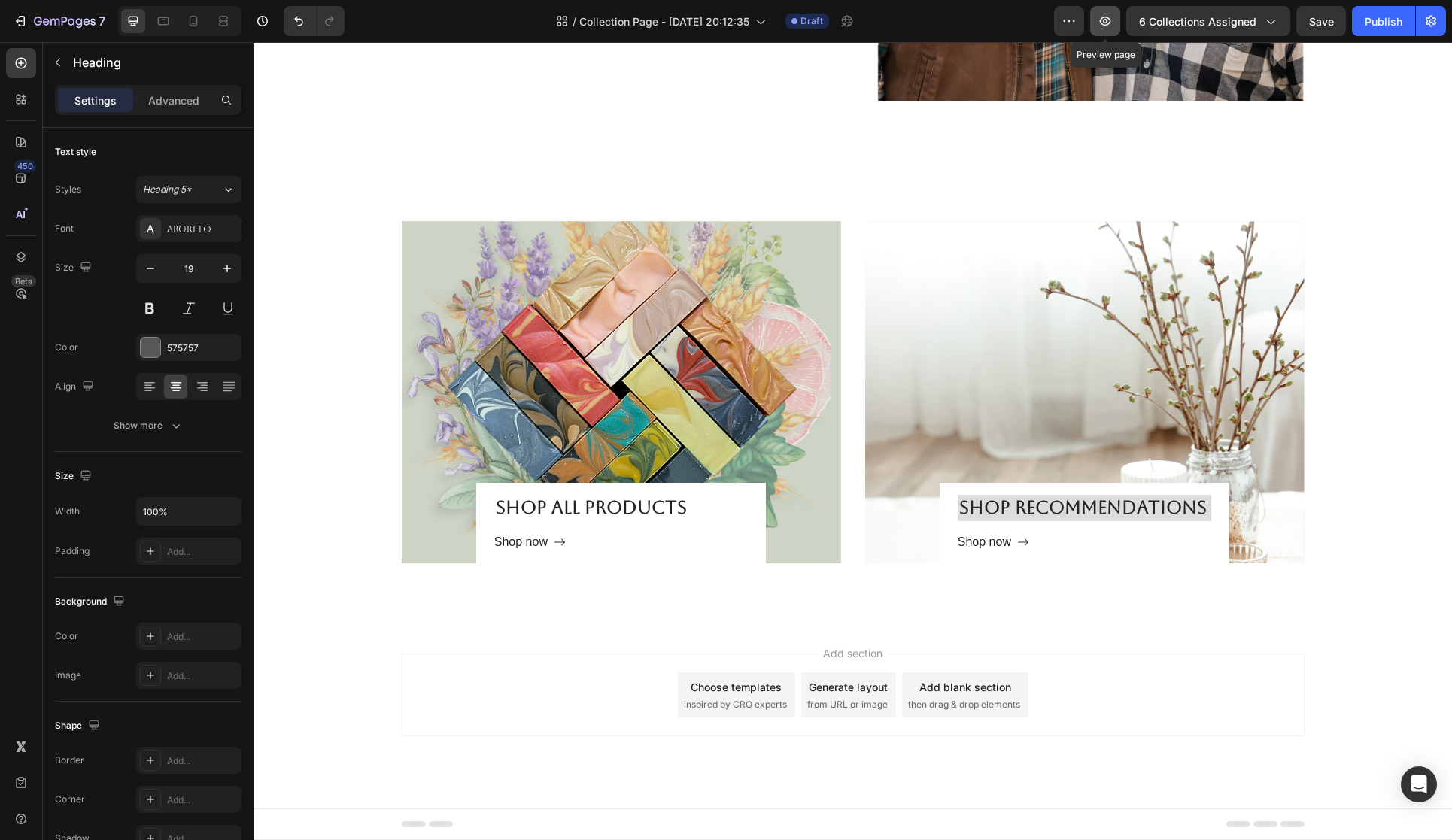
click at [1111, 21] on icon "button" at bounding box center [1104, 21] width 15 height 15
click at [1412, 781] on icon "Open Intercom Messenger" at bounding box center [1419, 784] width 19 height 19
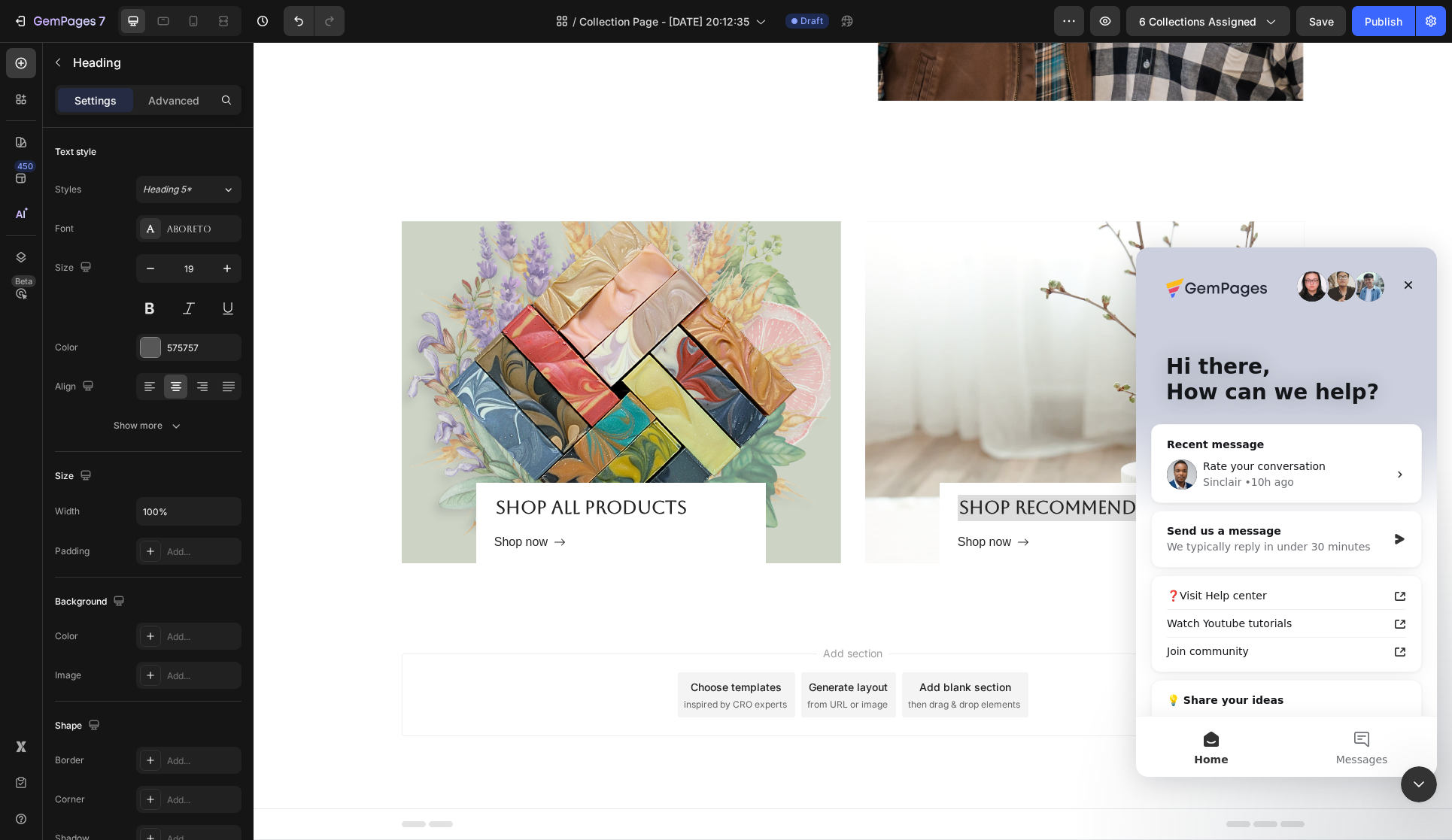
scroll to position [0, 0]
click at [1356, 748] on button "Messages" at bounding box center [1362, 747] width 151 height 60
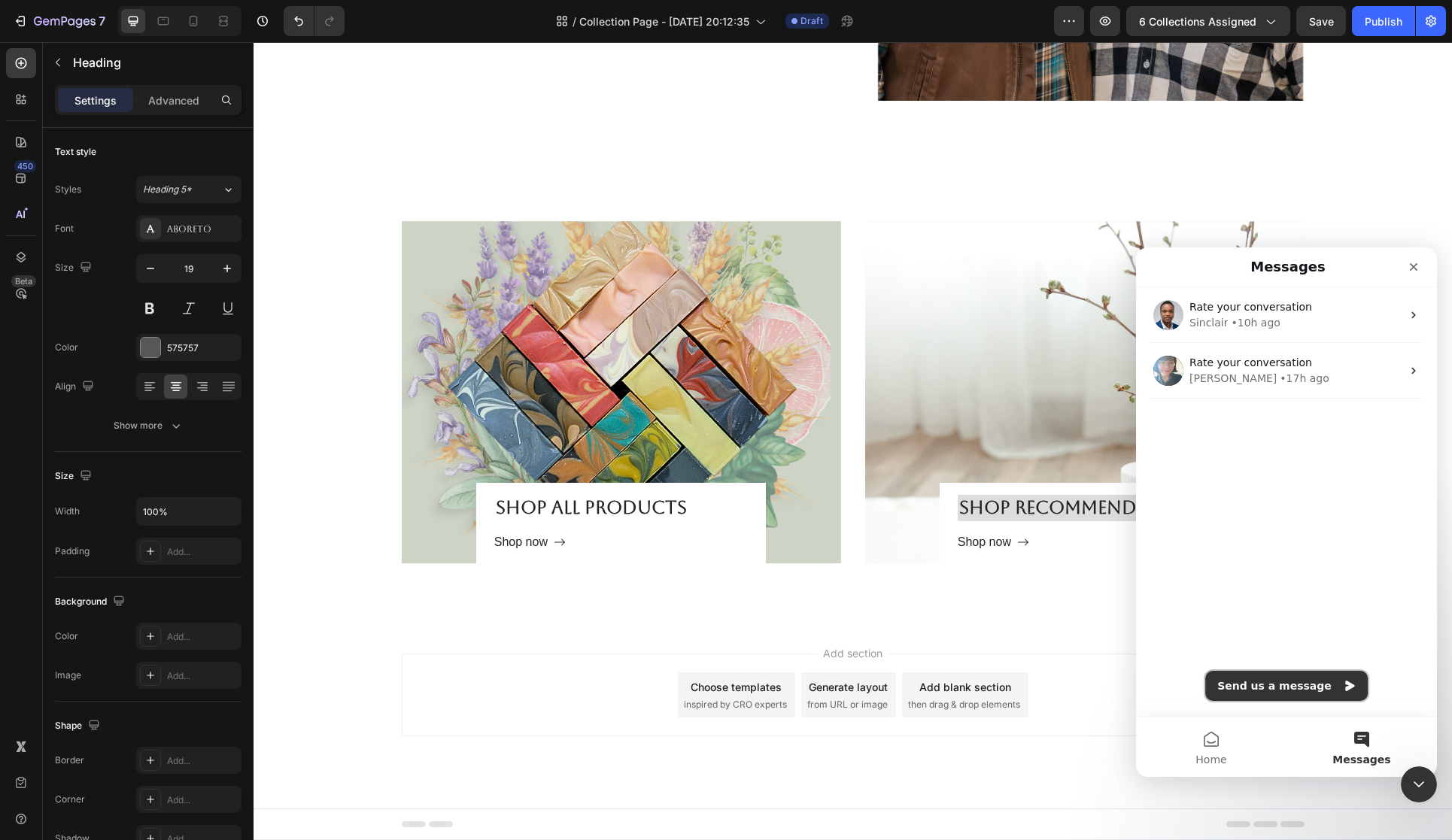
click at [1274, 687] on button "Send us a message" at bounding box center [1287, 686] width 162 height 30
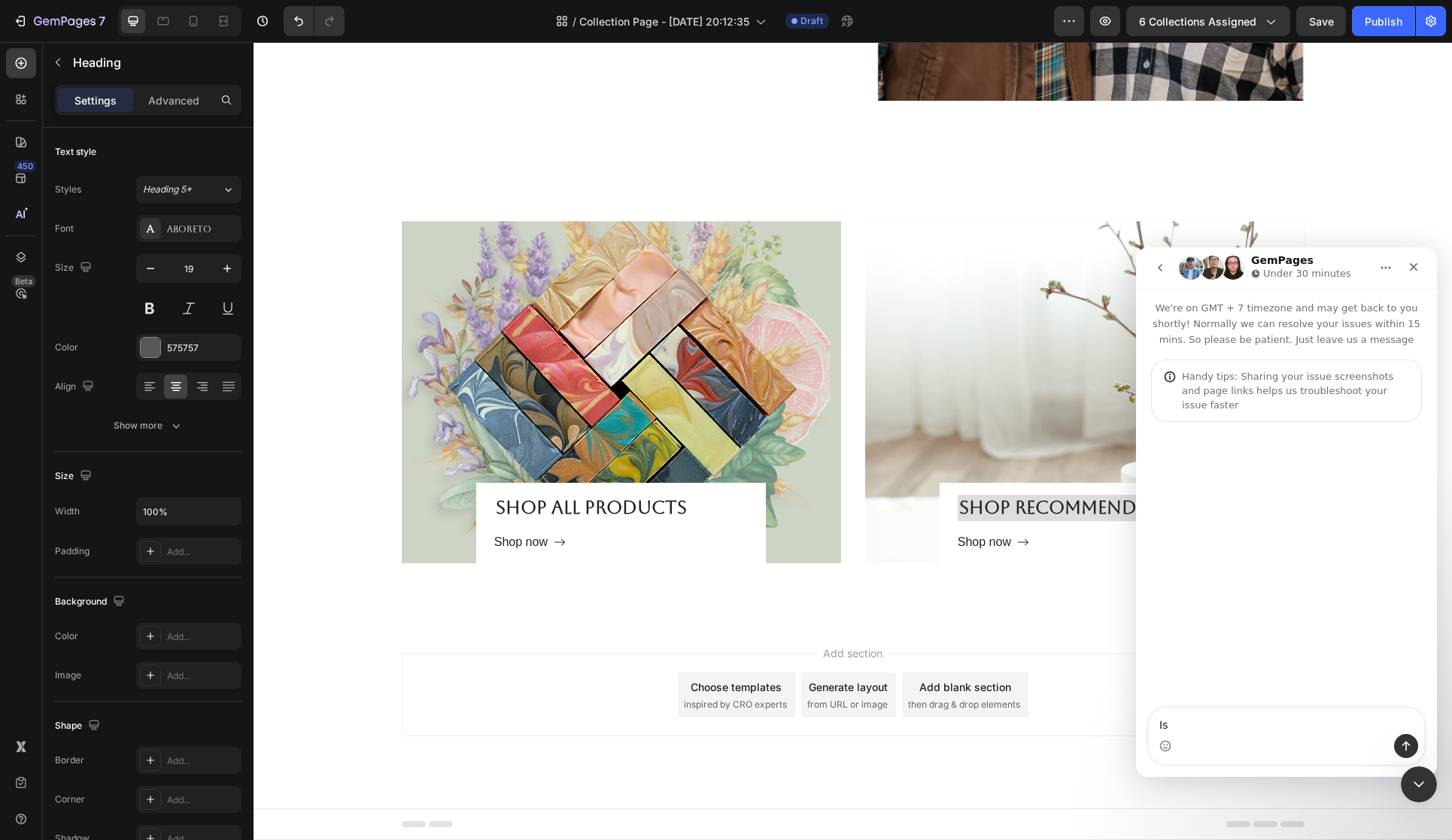
type textarea "I"
type textarea "Hello!! Is there any way that I can have someone check to see if I have everyth…"
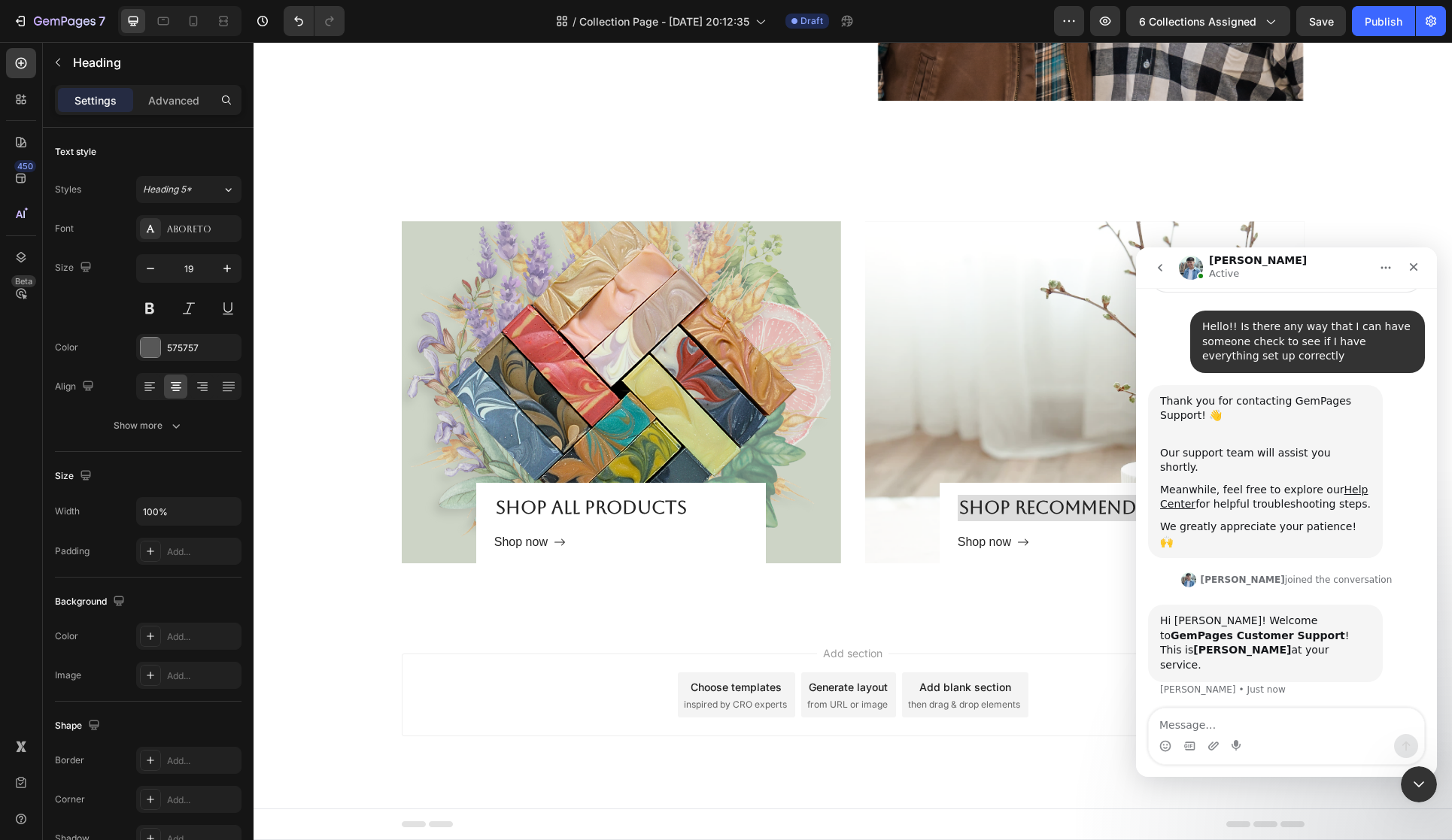
scroll to position [134, 0]
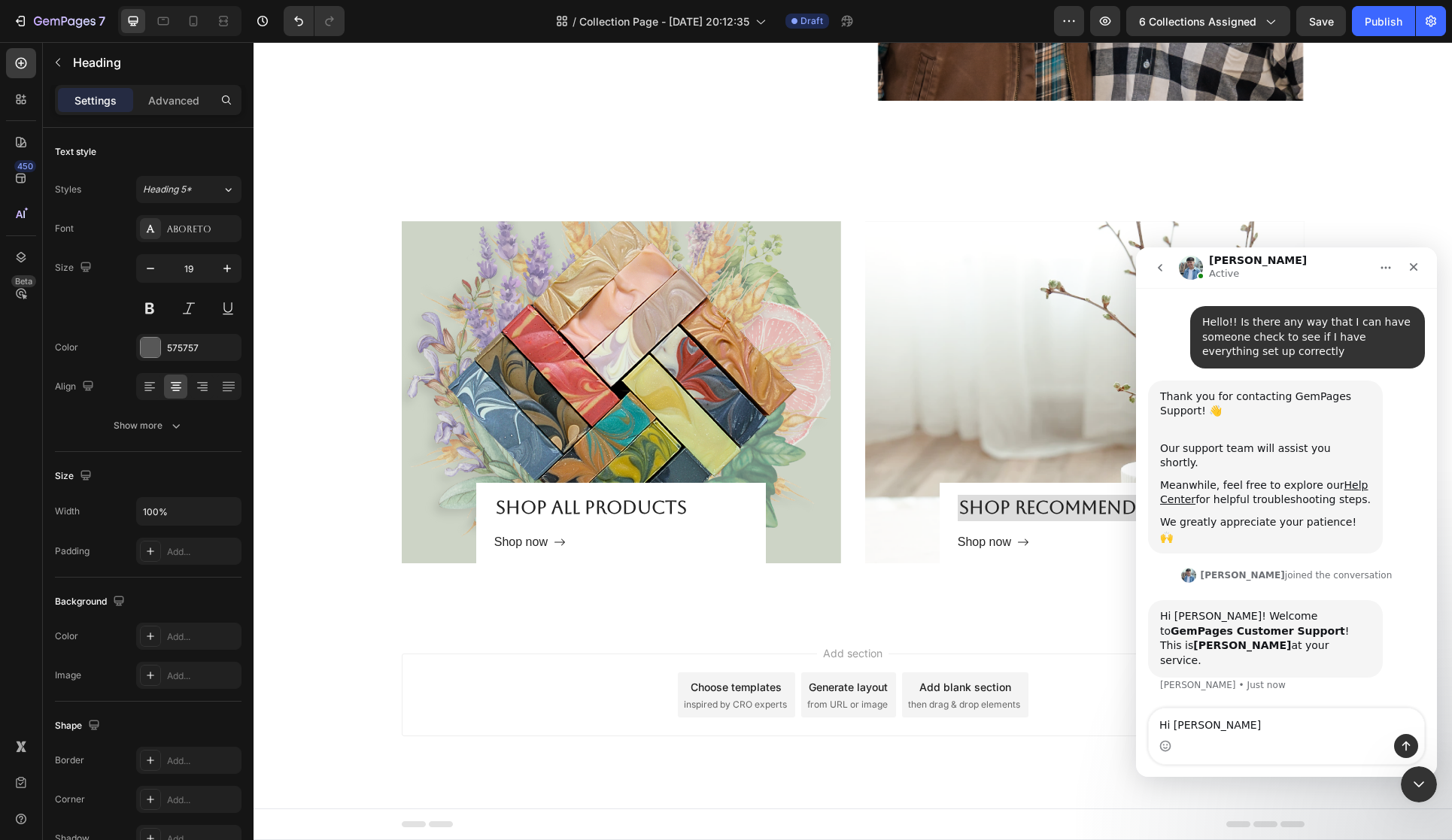
type textarea "Hi Liam"
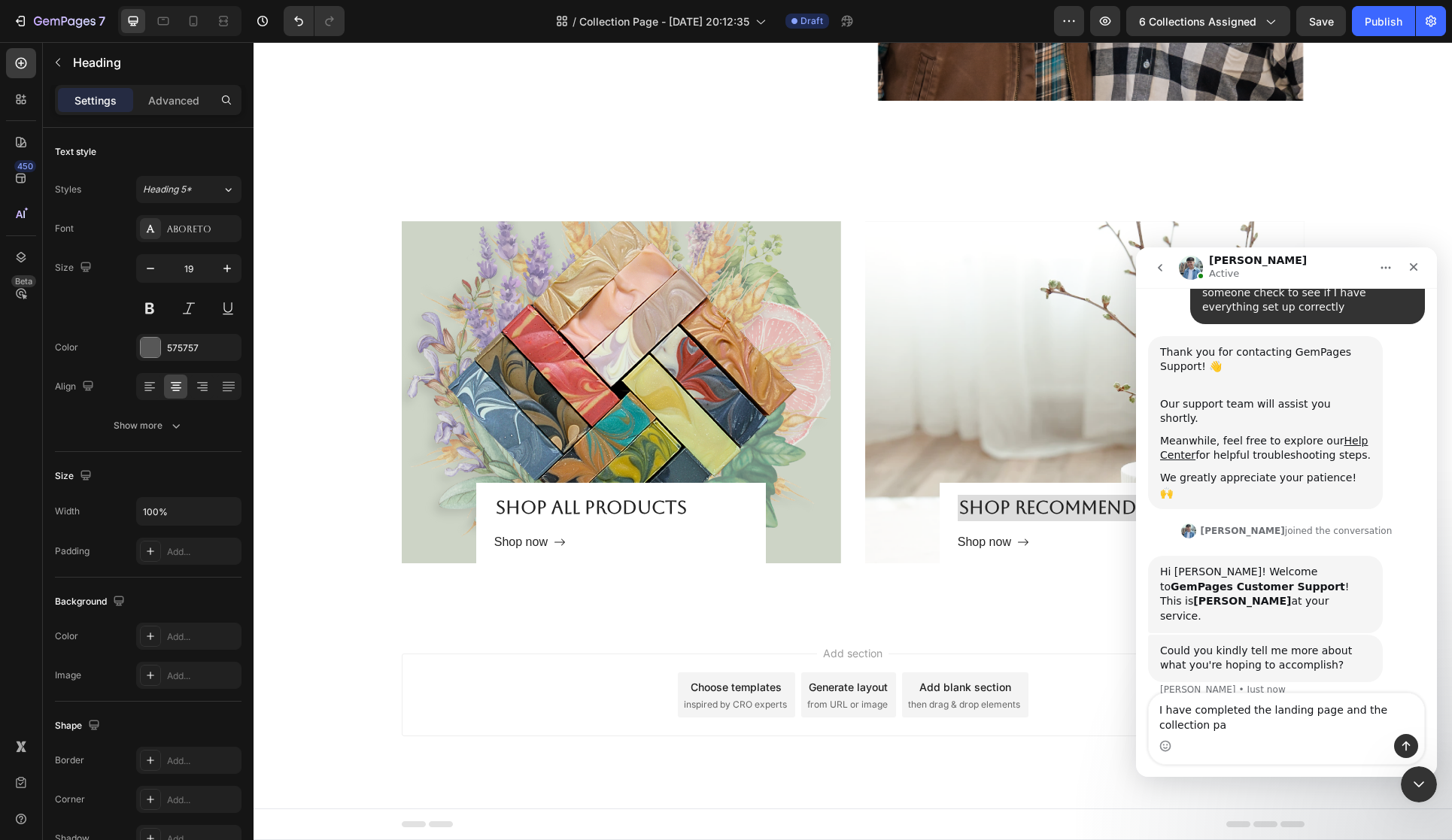
scroll to position [185, 0]
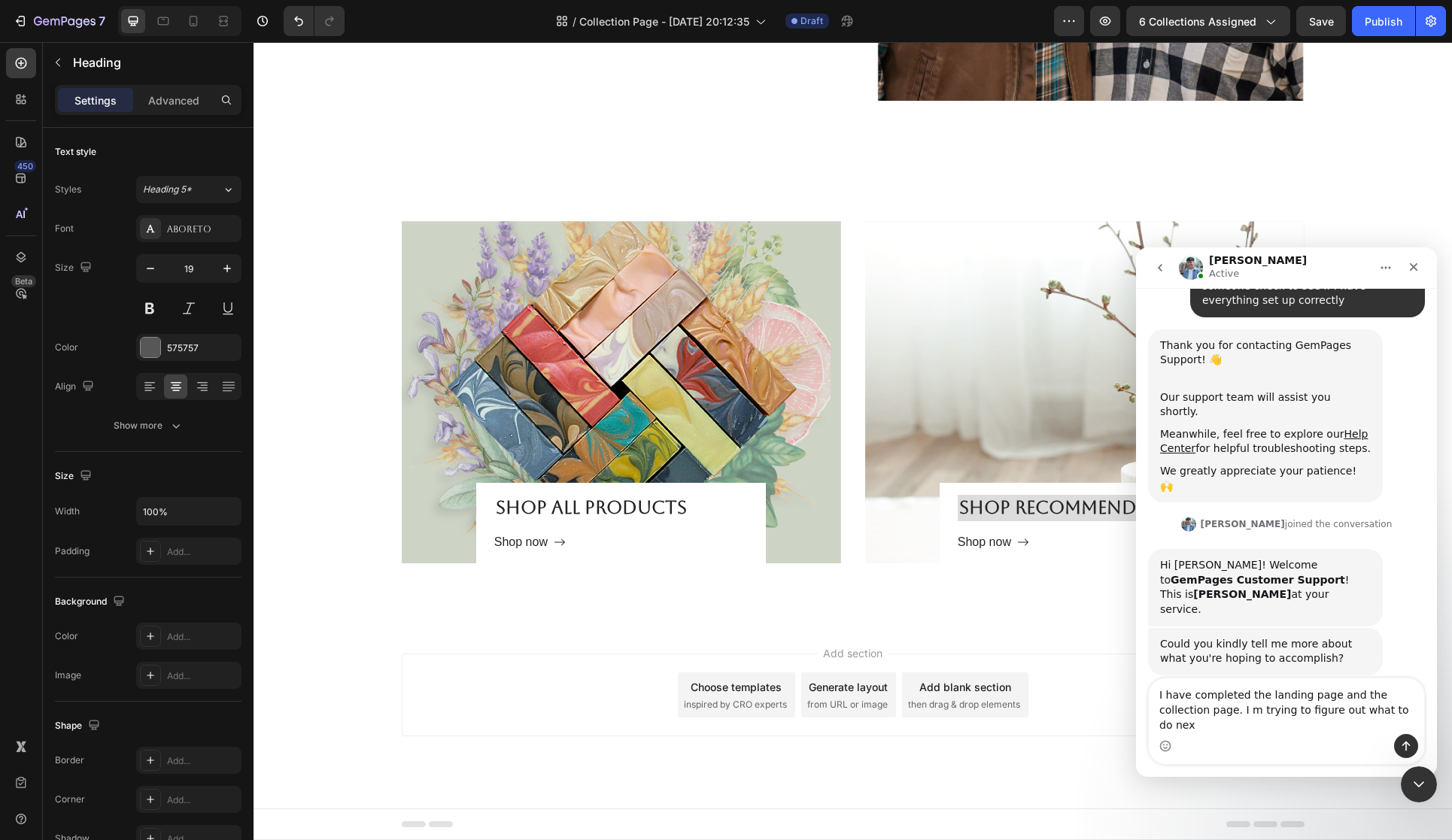
type textarea "I have completed the landing page and the collection page. I m trying to figure…"
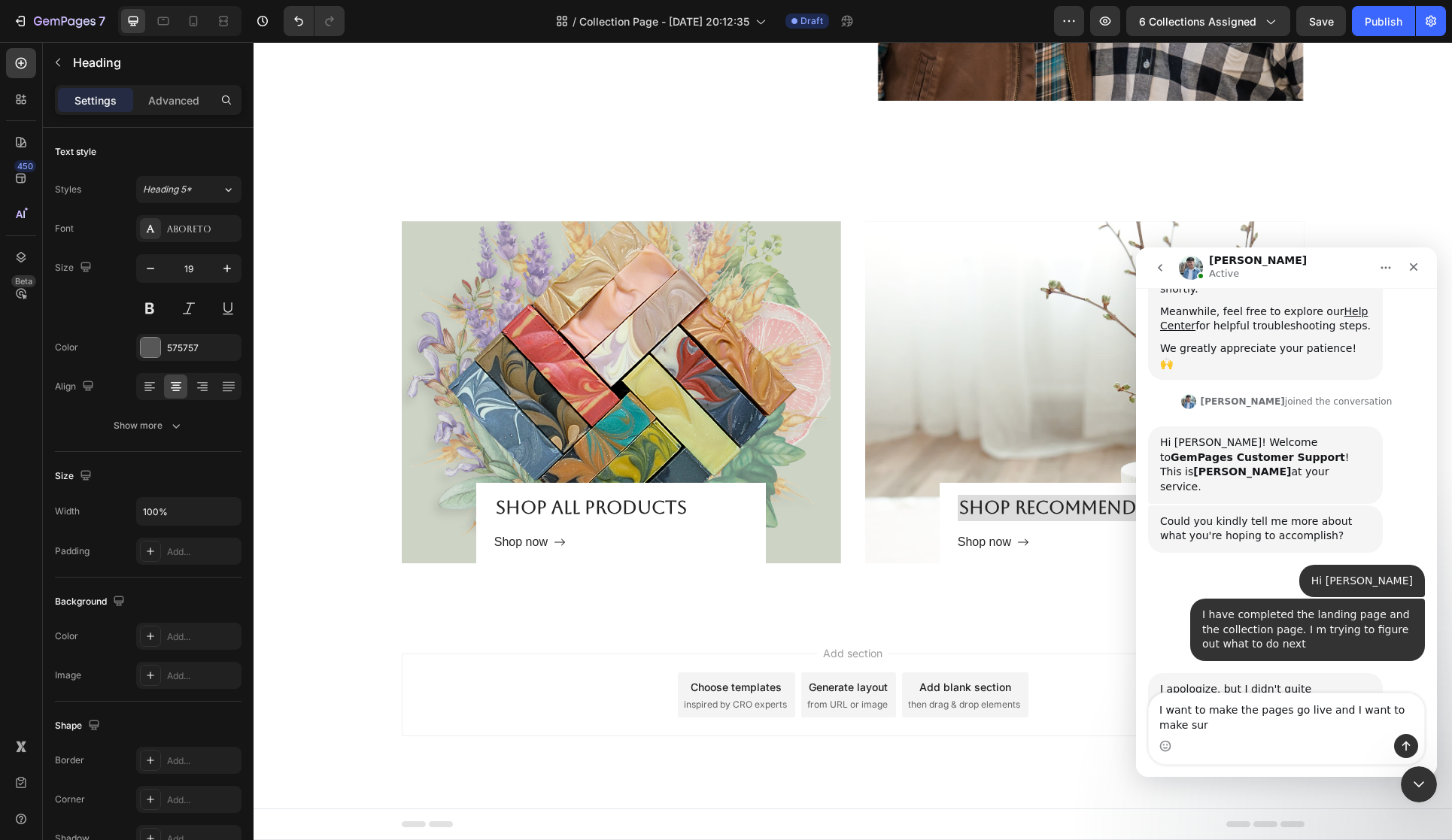
scroll to position [323, 0]
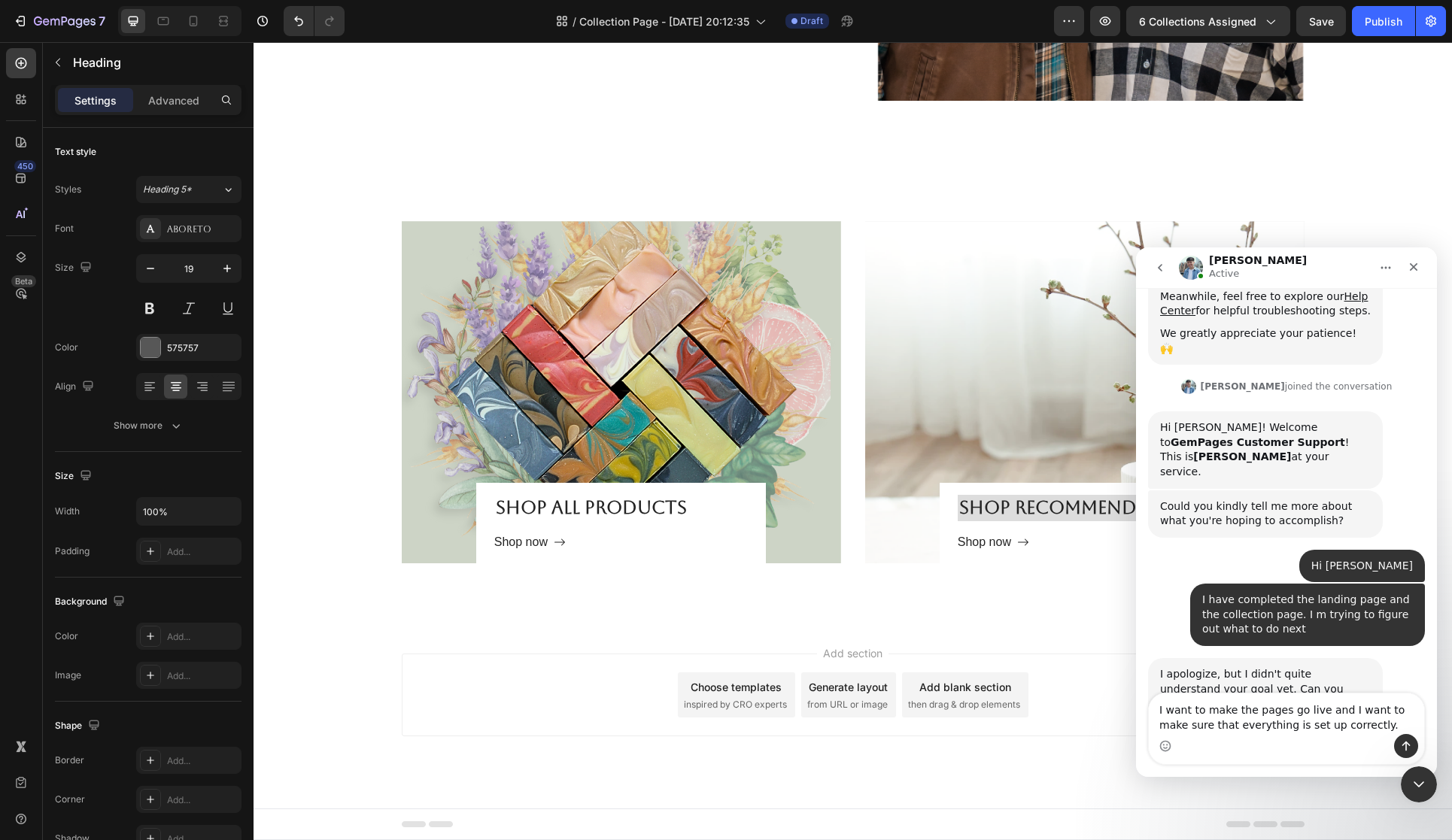
type textarea "I want to make the pages go live and I want to make sure that everything is set…"
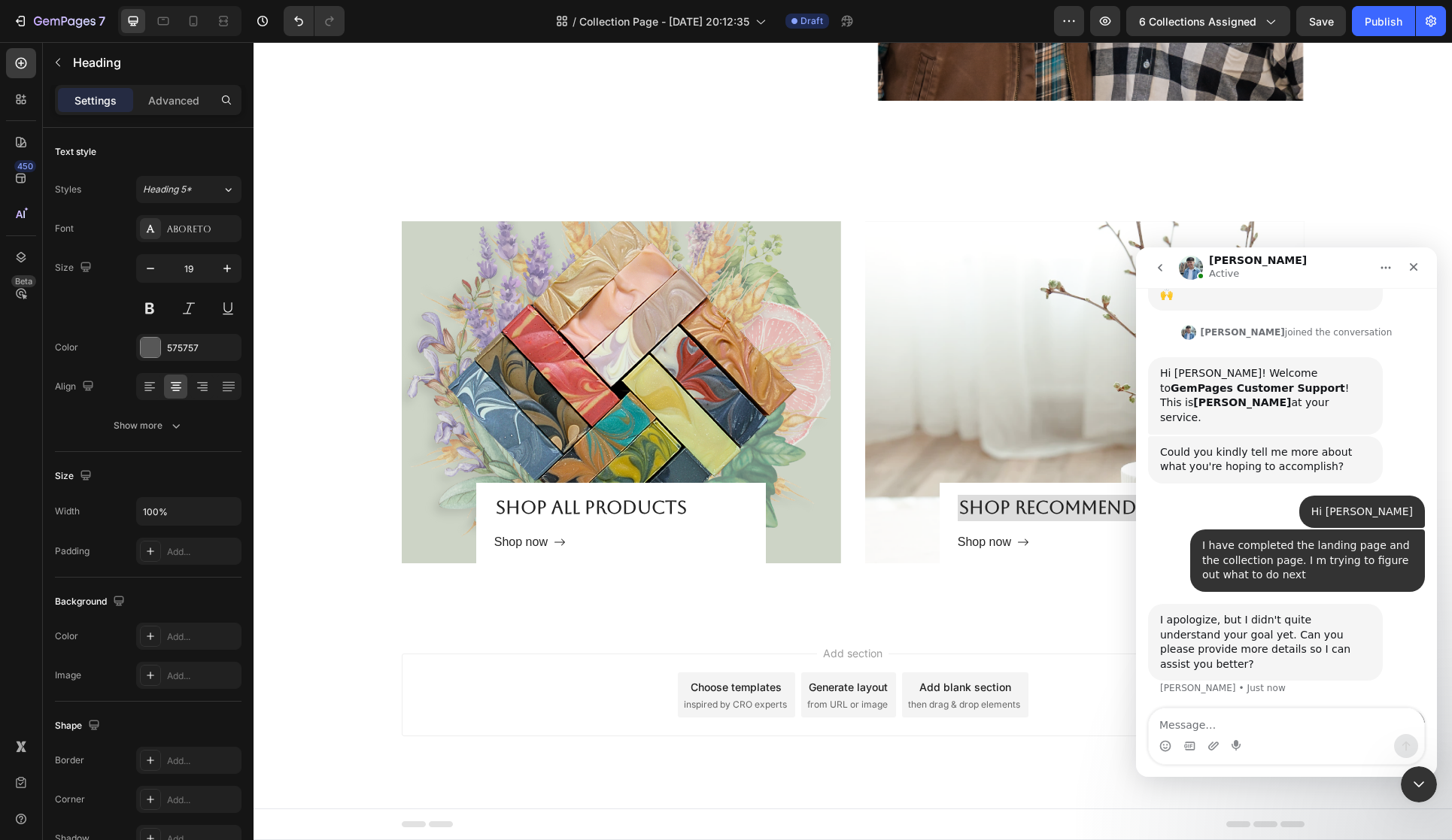
scroll to position [382, 0]
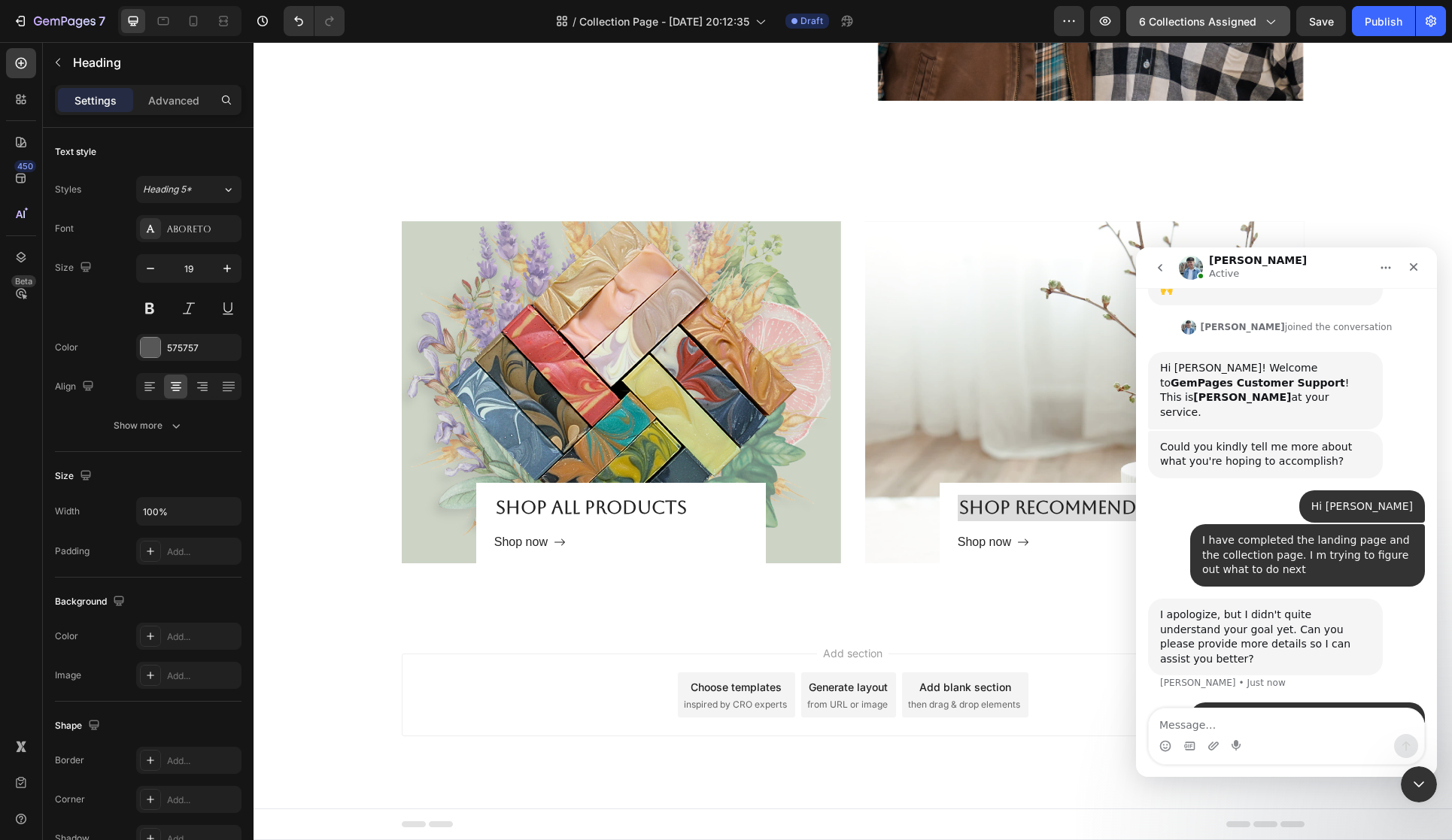
click at [1276, 22] on icon "button" at bounding box center [1270, 21] width 15 height 15
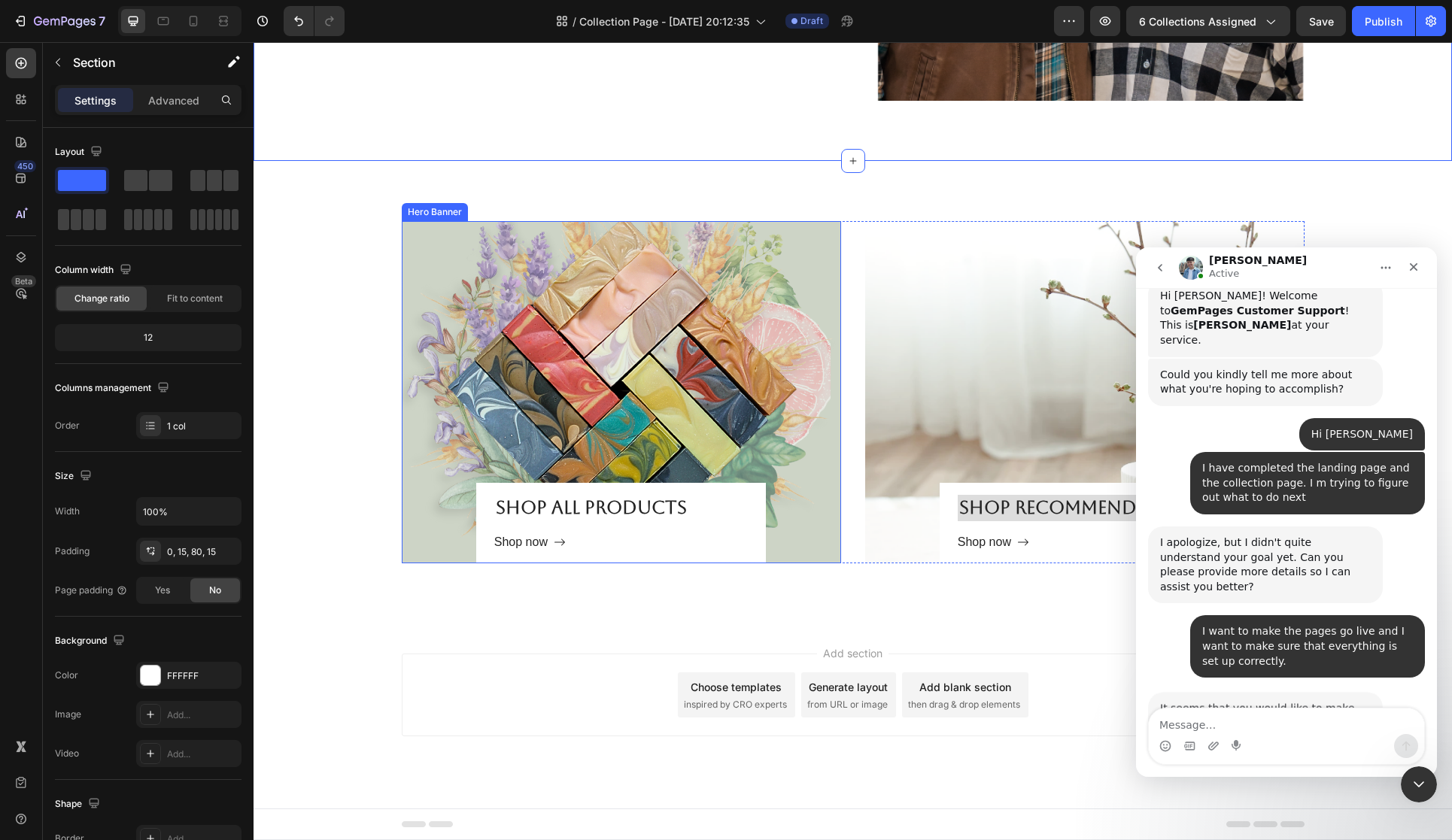
scroll to position [456, 0]
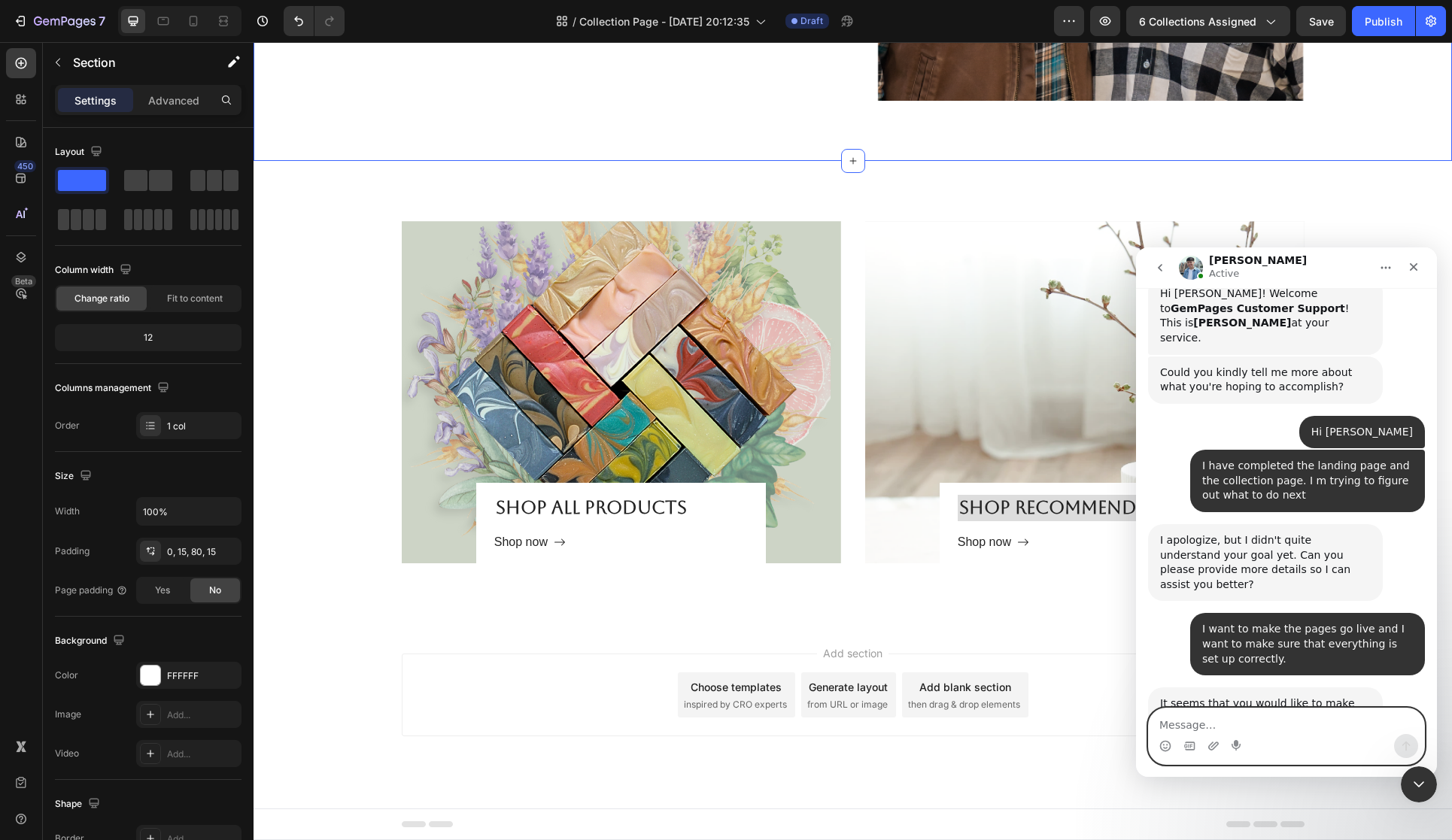
click at [1222, 719] on textarea "Message…" at bounding box center [1287, 721] width 276 height 25
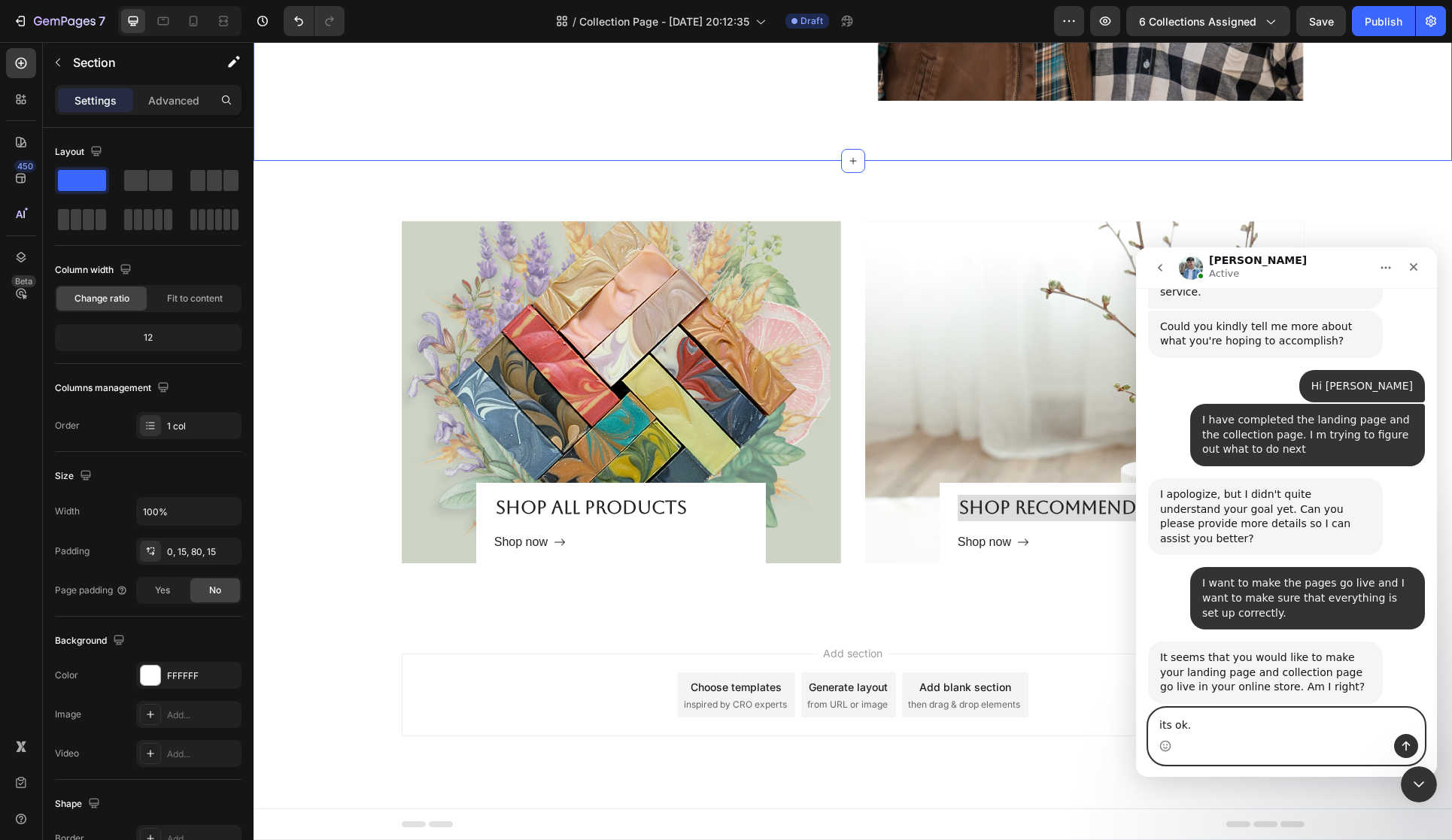
scroll to position [514, 0]
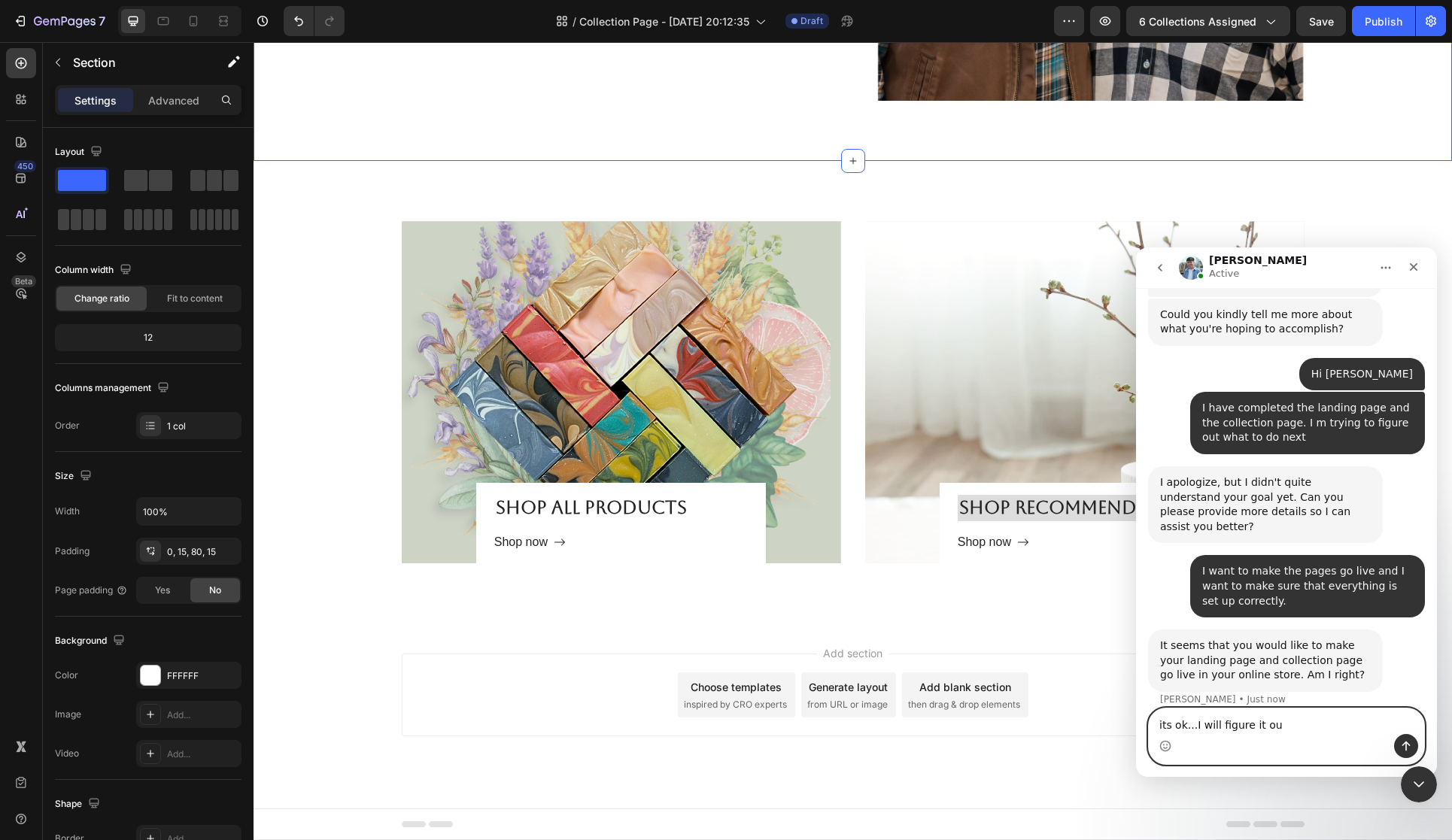
type textarea "its ok...I will figure it out"
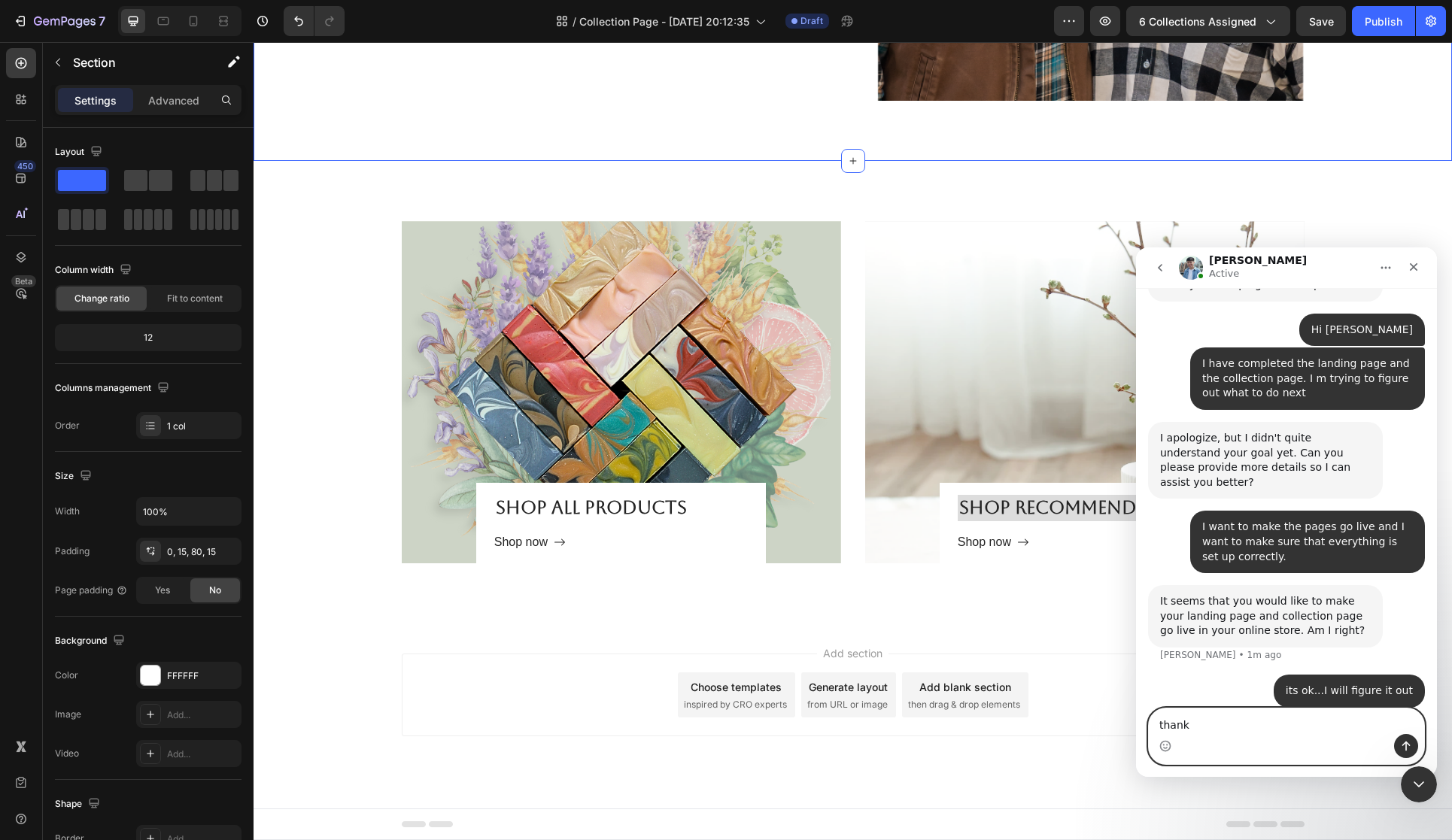
type textarea "thanks"
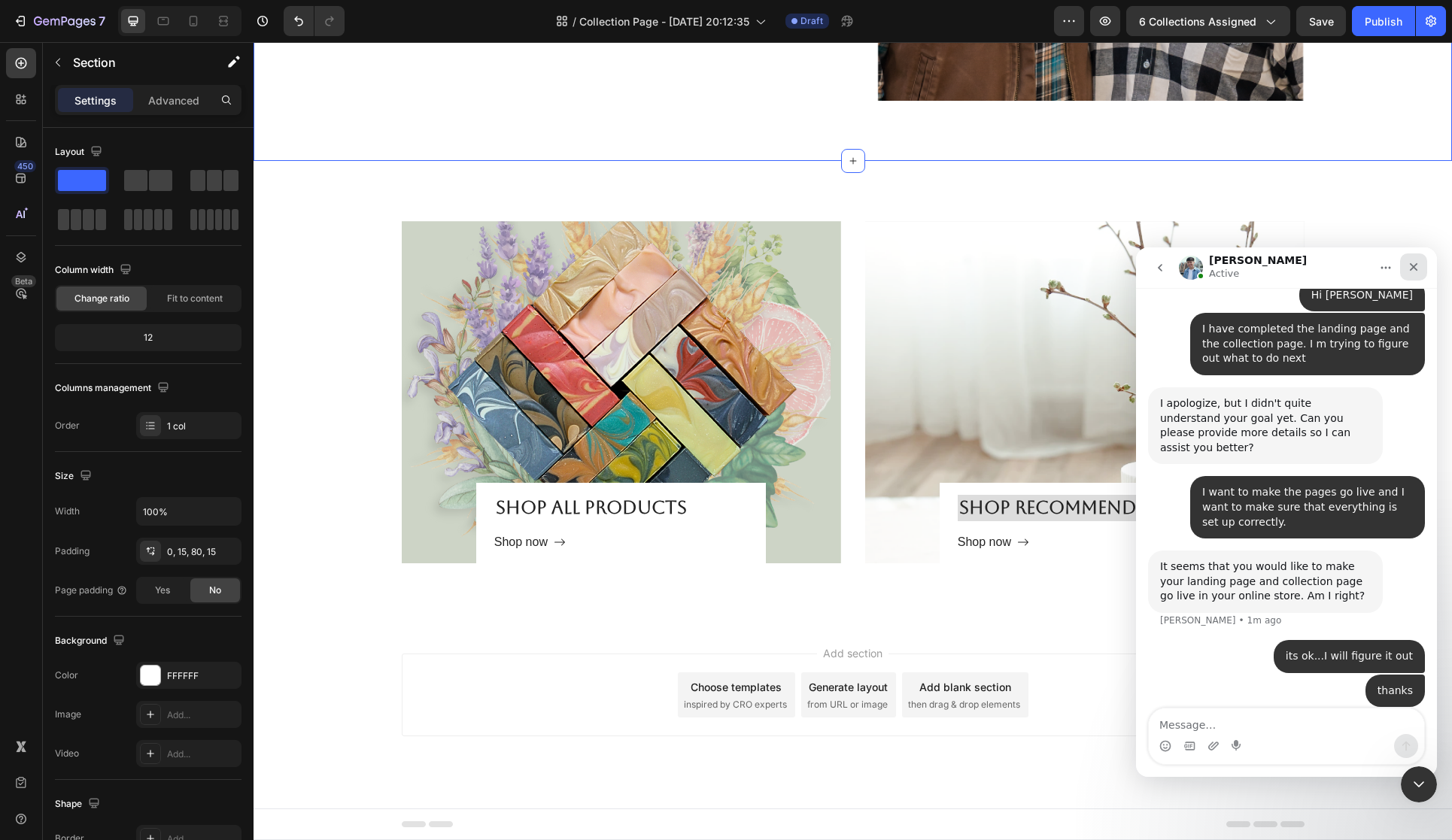
click at [1418, 269] on icon "Close" at bounding box center [1414, 267] width 12 height 12
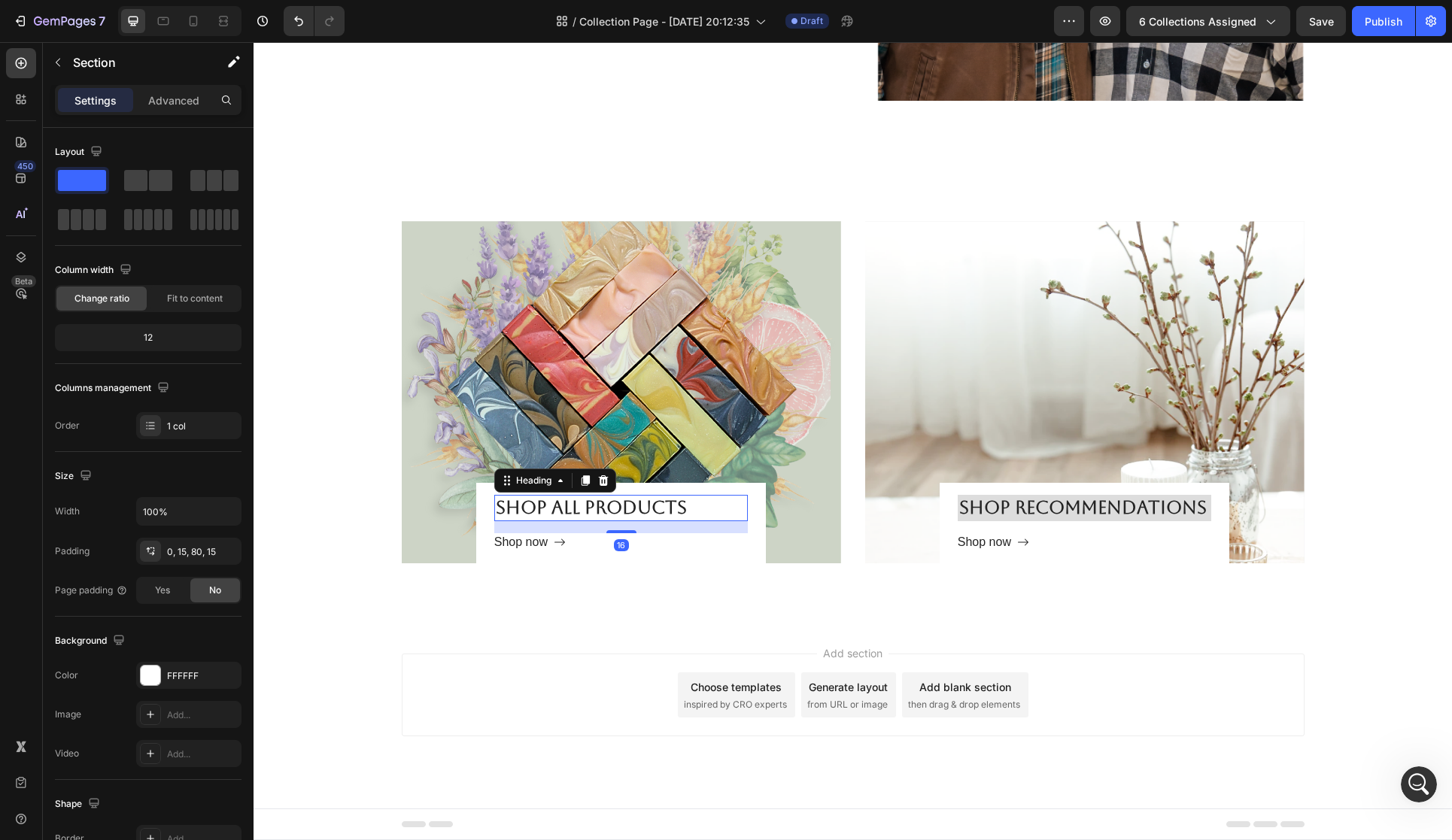
click at [621, 513] on h2 "Shop all Products" at bounding box center [621, 508] width 253 height 26
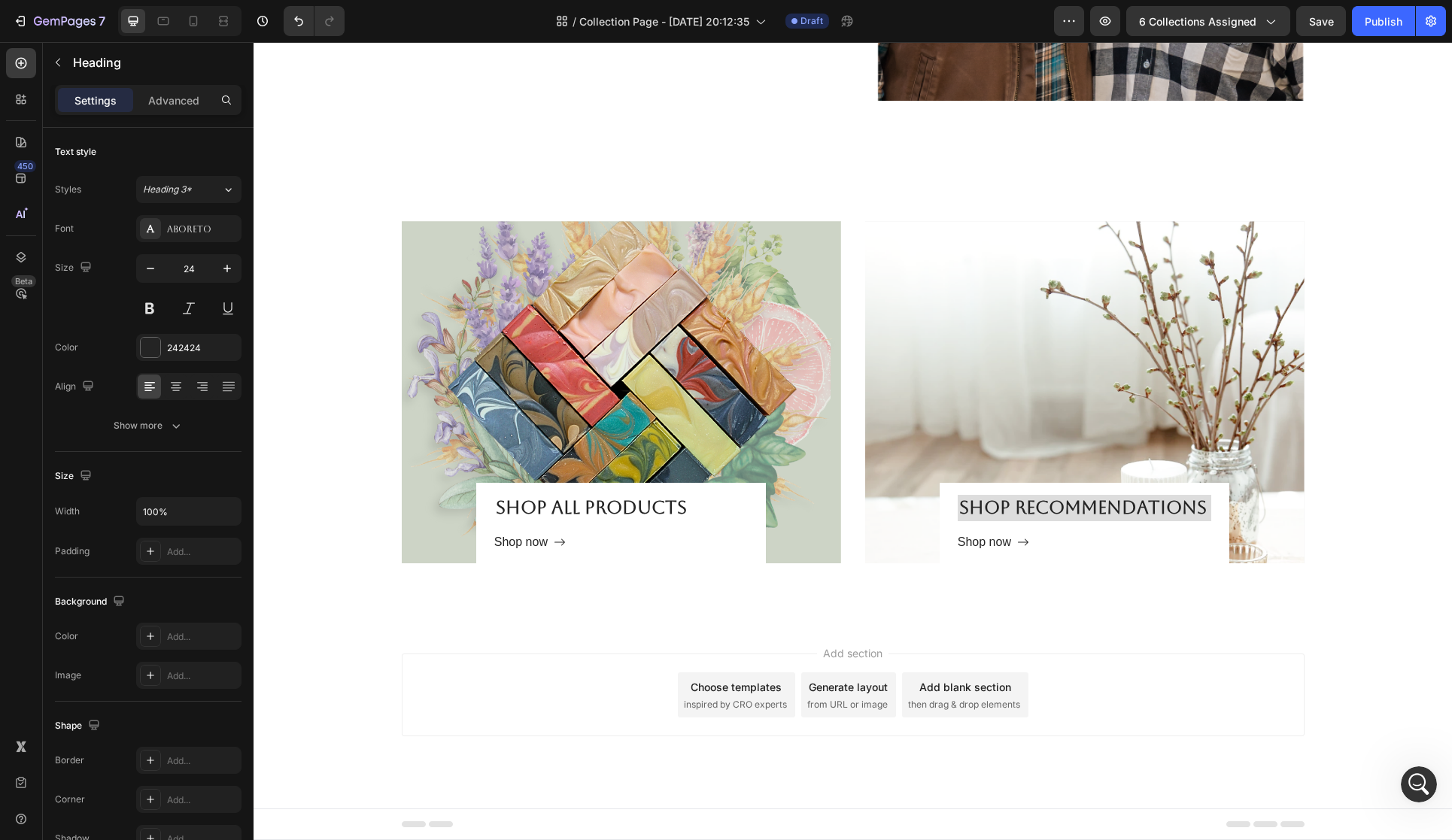
click at [1196, 750] on div "Add section Choose templates inspired by CRO experts Generate layout from URL o…" at bounding box center [853, 716] width 1199 height 185
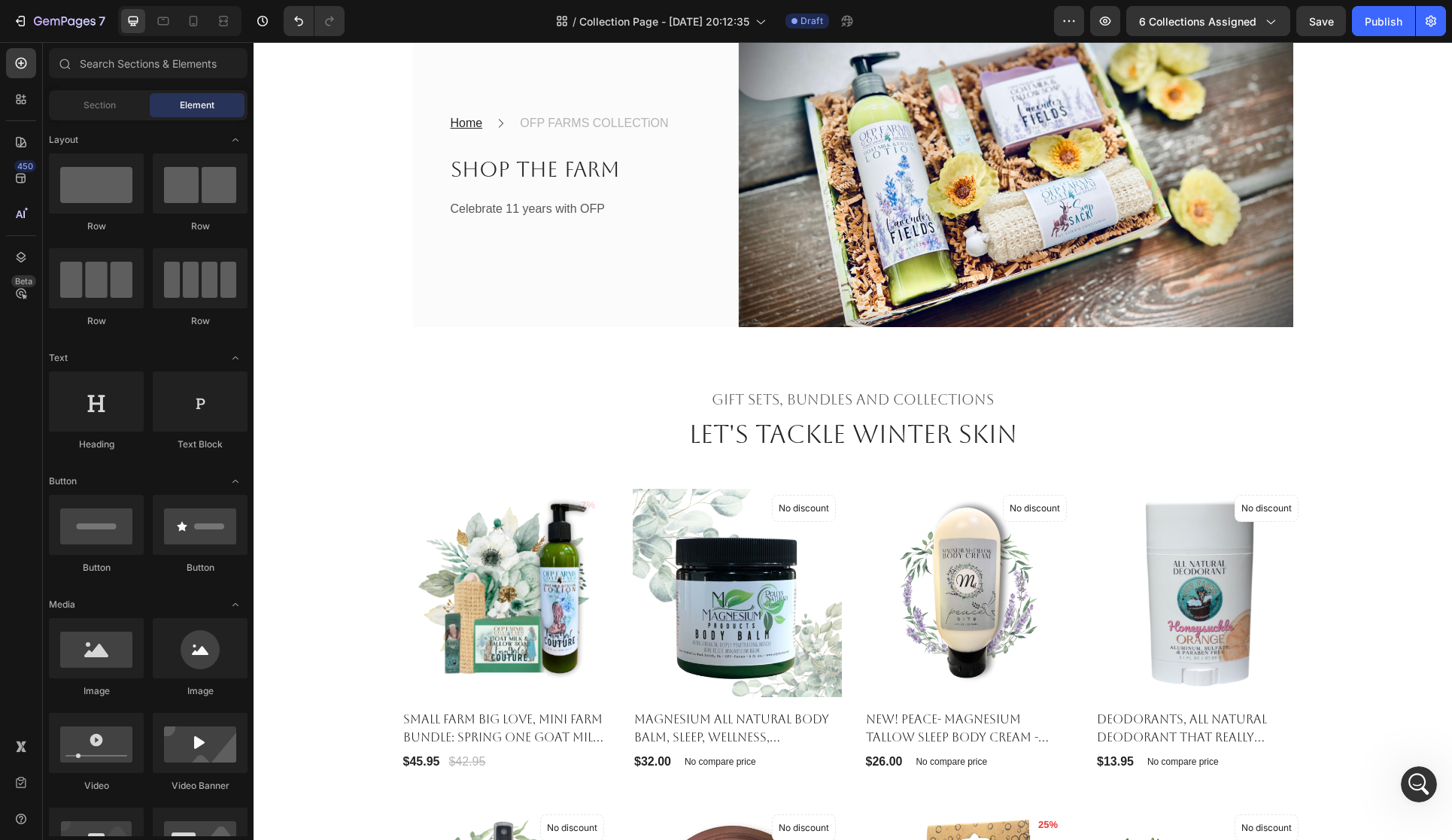
scroll to position [128, 0]
click at [922, 327] on img at bounding box center [1007, 166] width 571 height 321
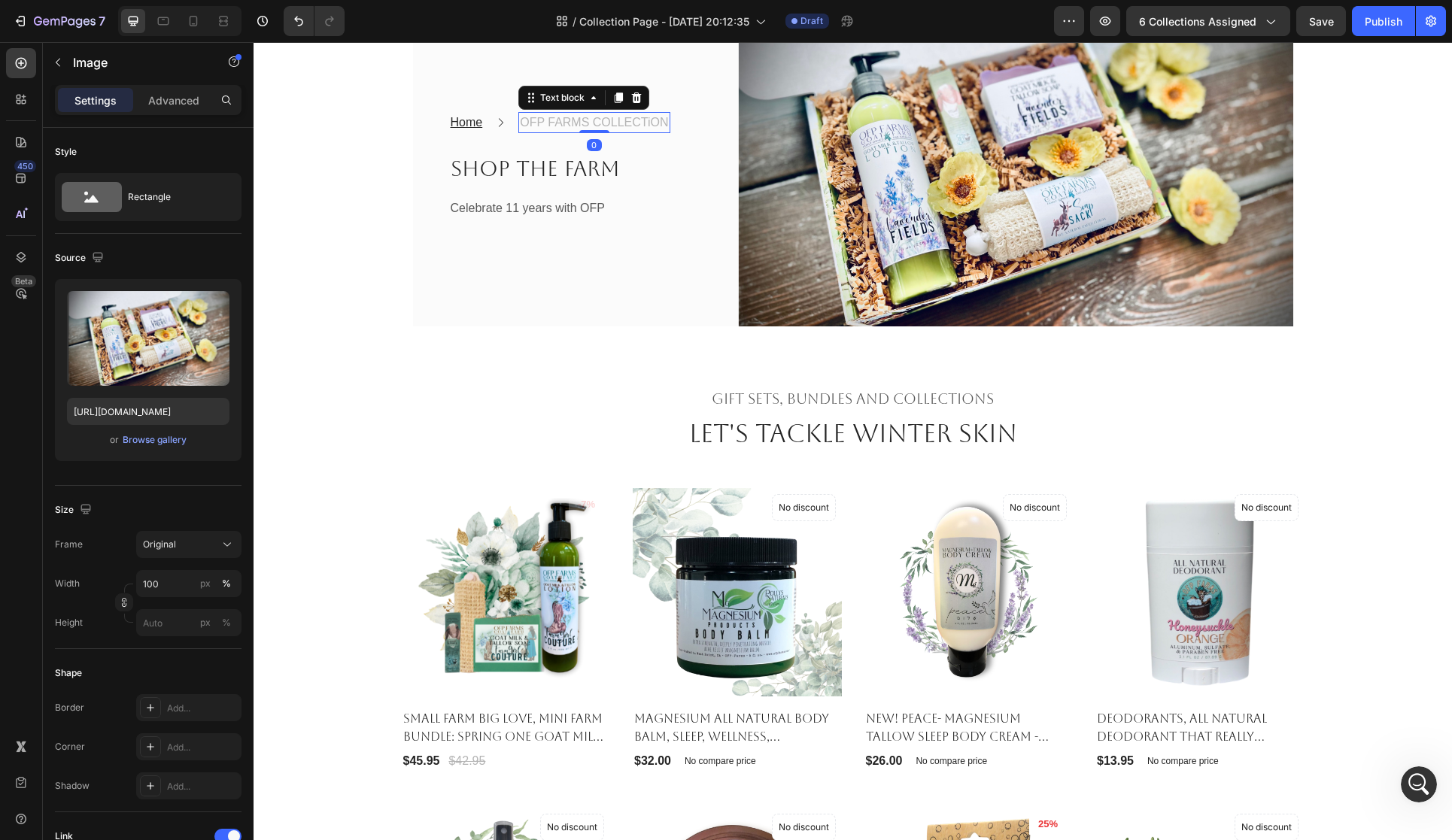
click at [629, 131] on p "OFP FARMS COLLECTiON" at bounding box center [594, 122] width 148 height 18
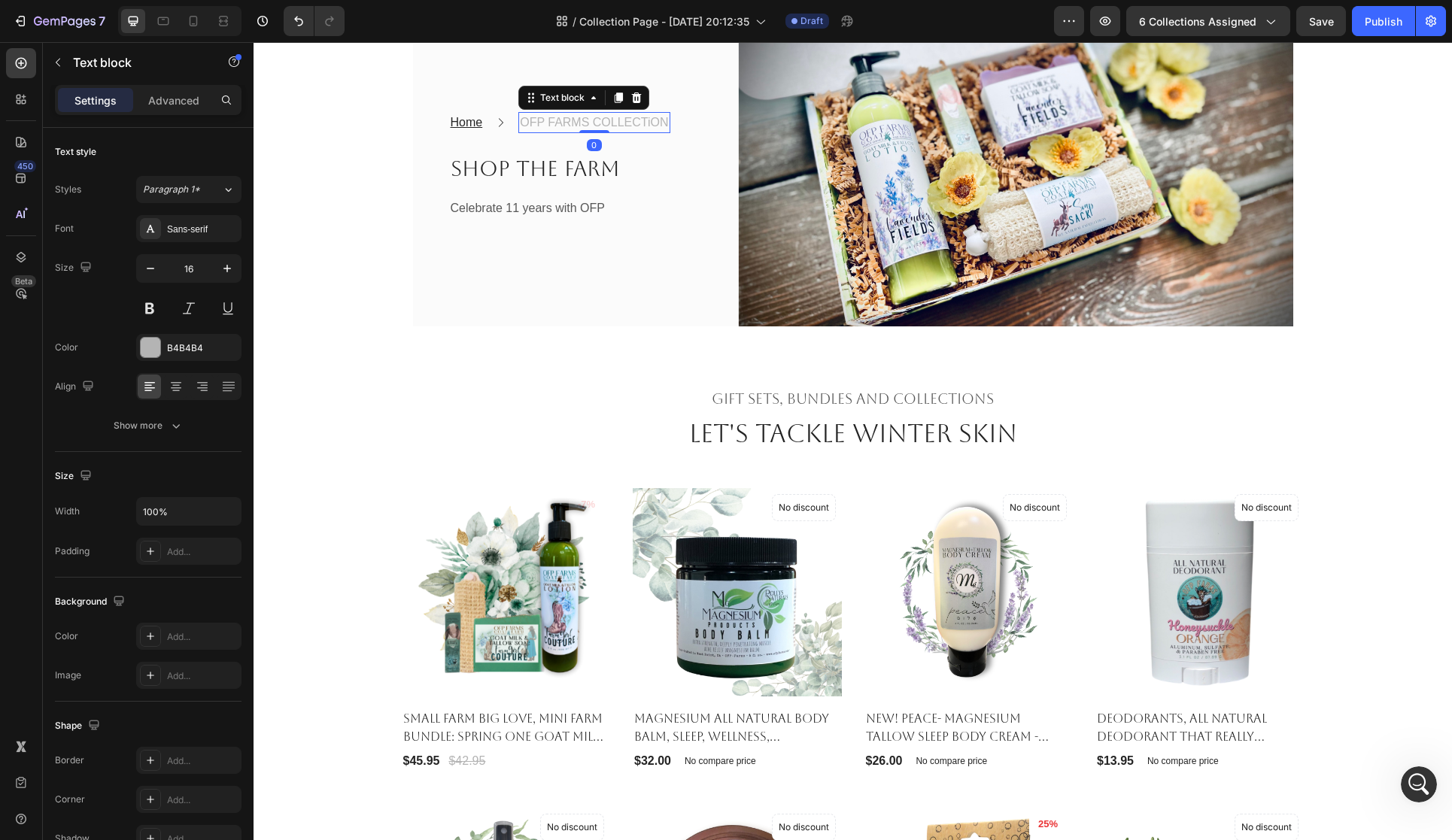
scroll to position [594, 0]
click at [667, 131] on p "OFP FARMS COLLECTiON" at bounding box center [594, 122] width 148 height 18
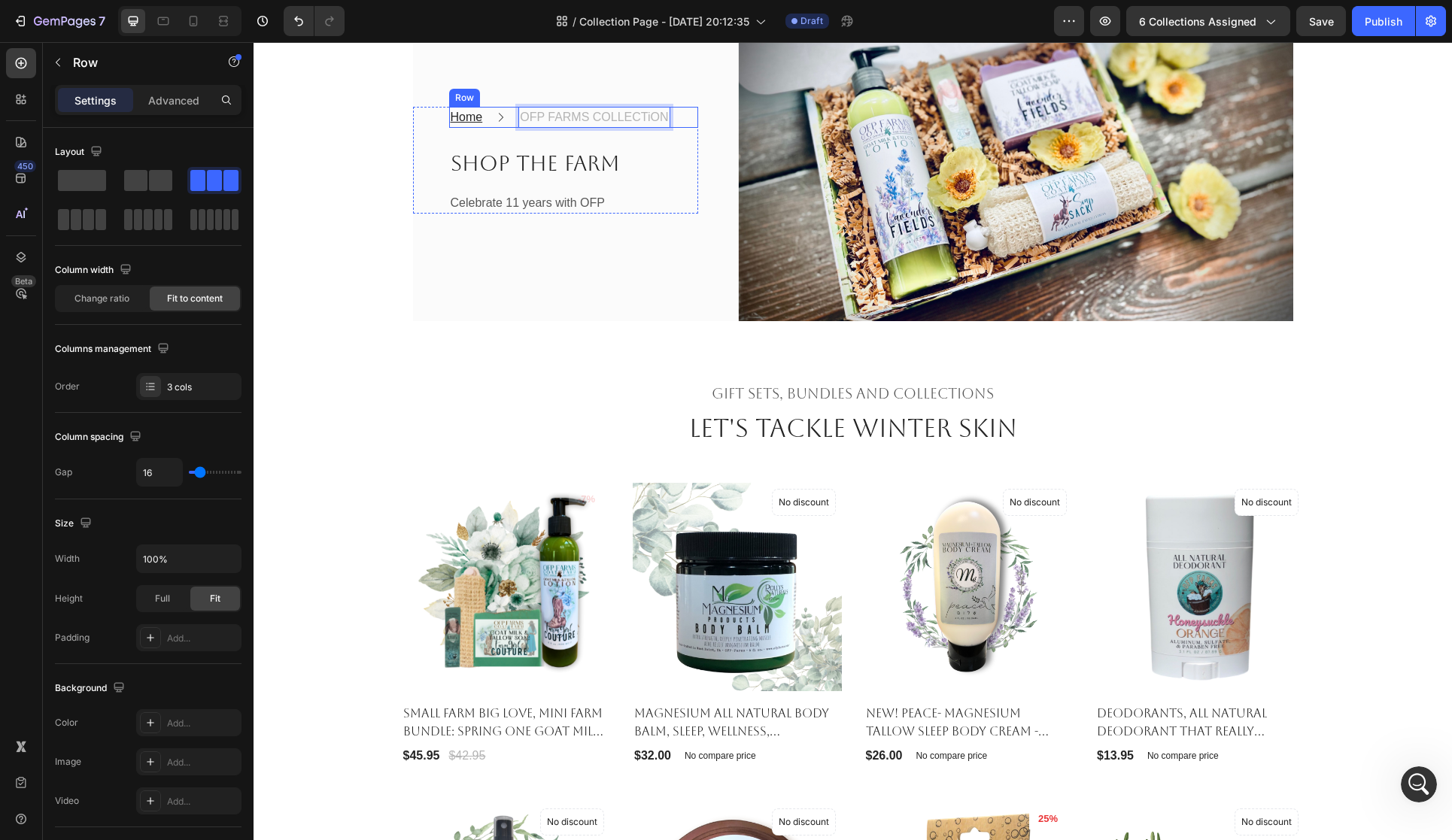
click at [670, 128] on div "Home Text block Icon OFP FARMS COLLECTiON Text block 0 Row" at bounding box center [574, 117] width 249 height 21
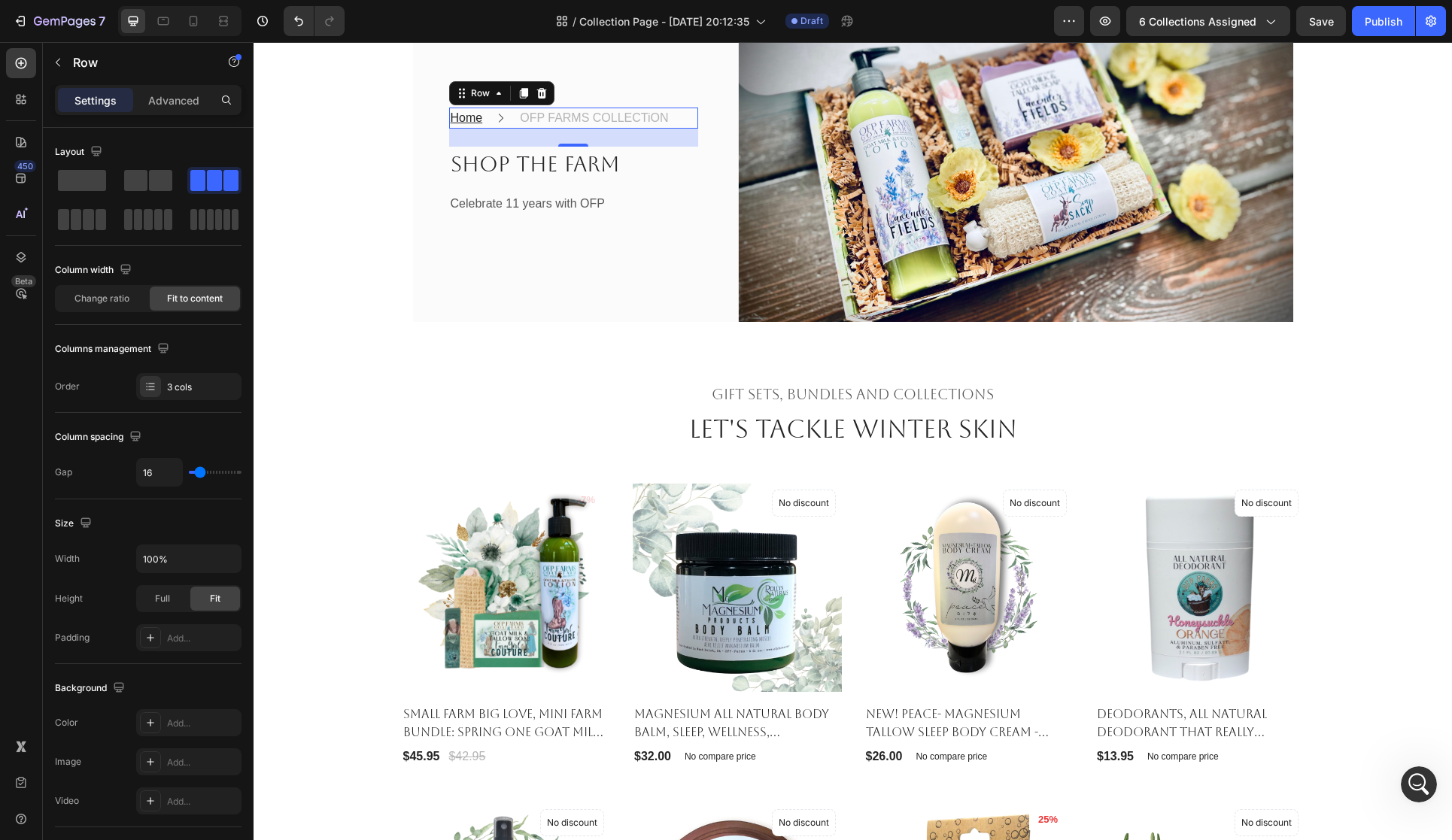
click at [671, 129] on div "Home Text block Icon OFP FARMS COLLECTiON Text block Row 24" at bounding box center [574, 117] width 249 height 21
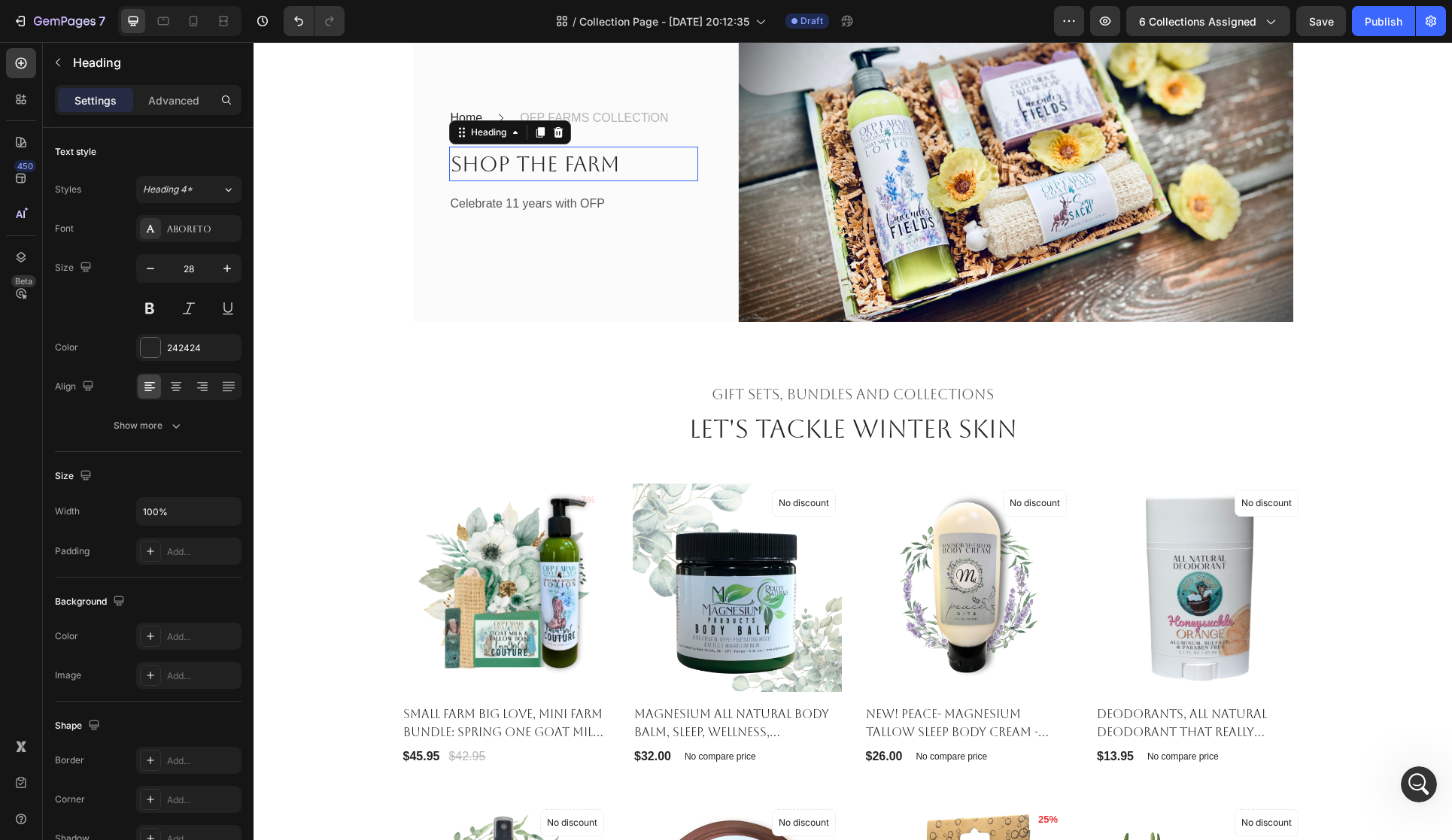
click at [656, 181] on h2 "Shop the Farm" at bounding box center [574, 164] width 249 height 35
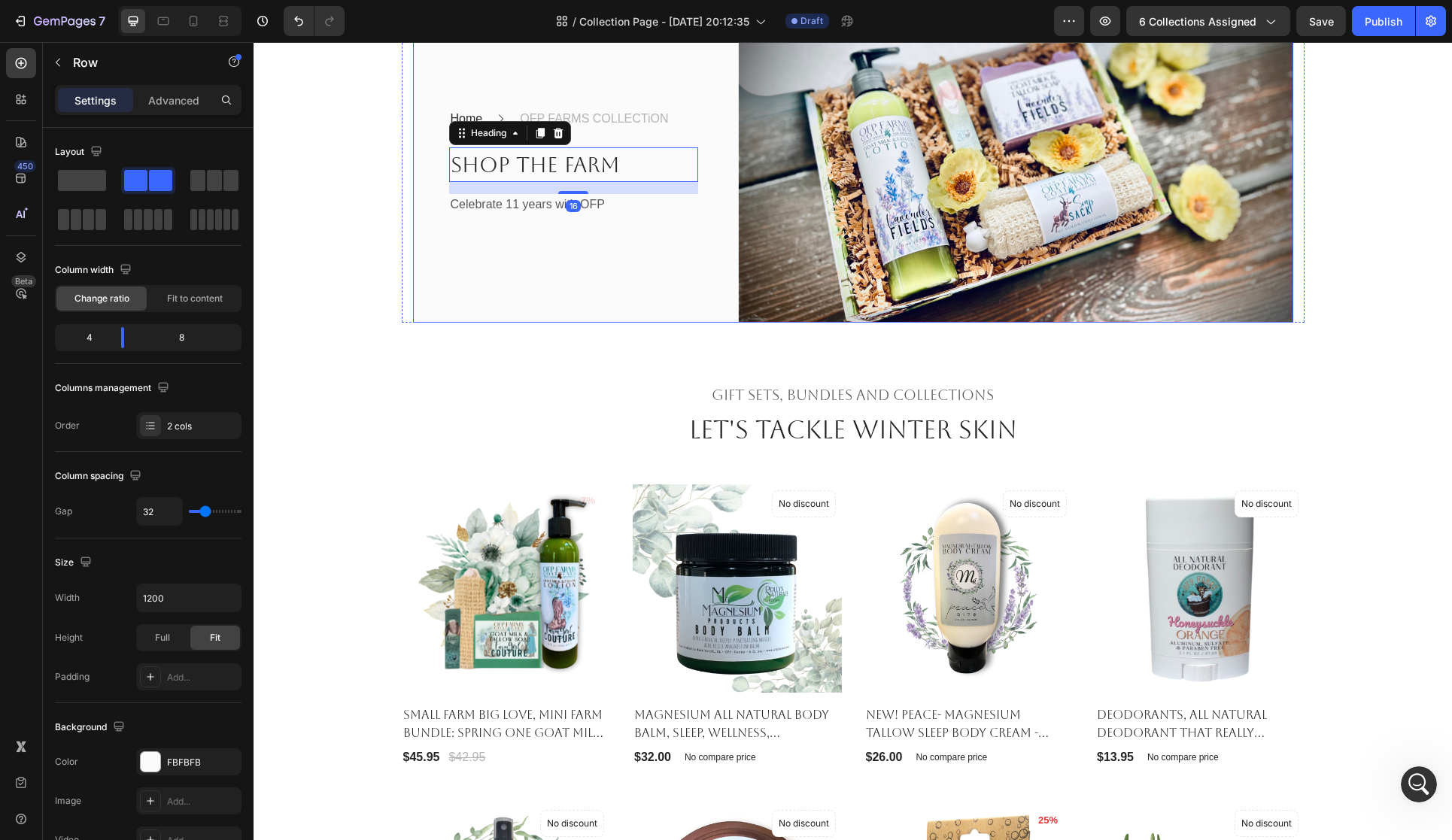
click at [637, 323] on div "Home Text block Icon OFP FARMS COLLECTiON Text block Row Shop the Farm Heading …" at bounding box center [555, 162] width 285 height 321
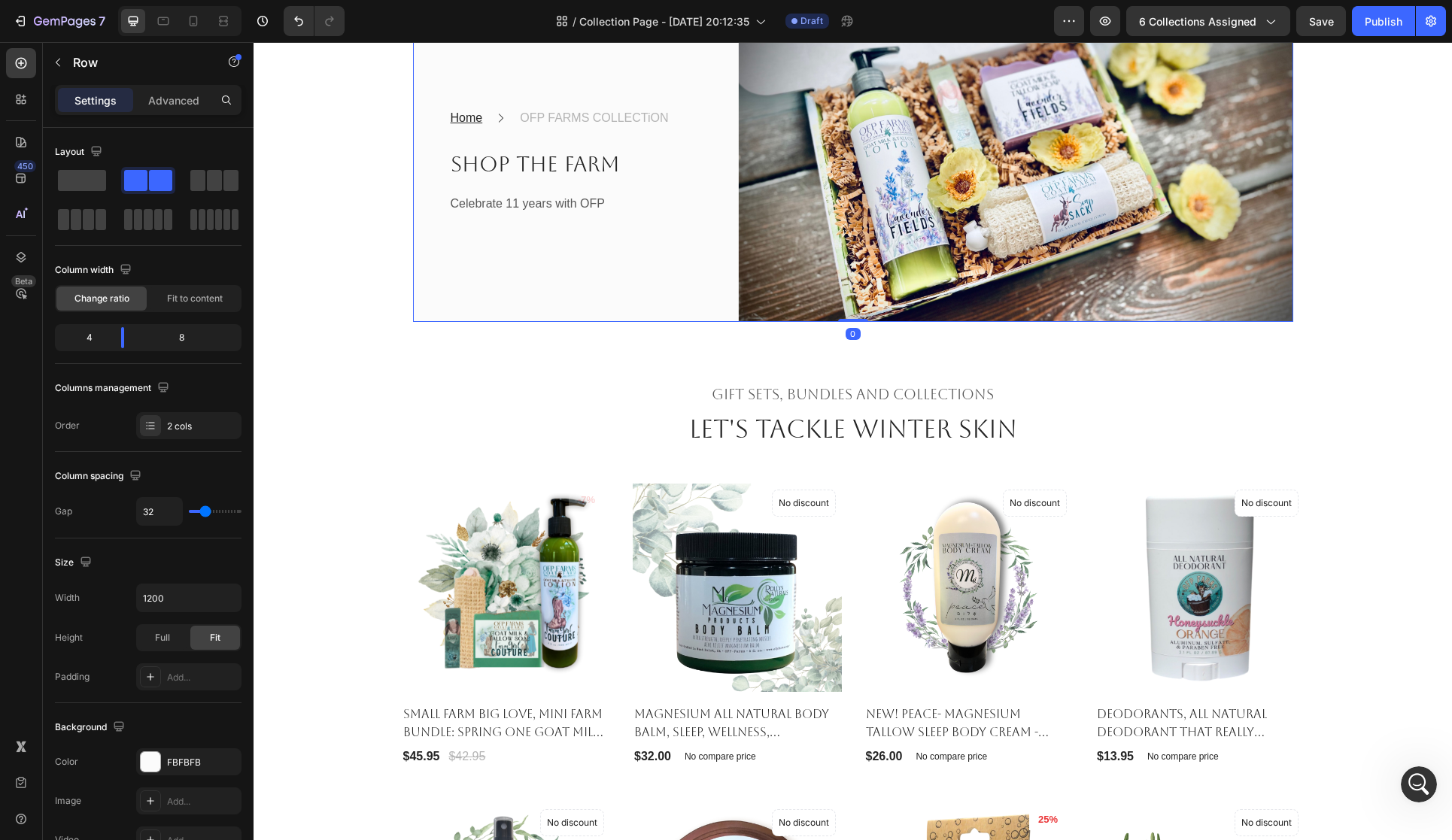
scroll to position [135, 0]
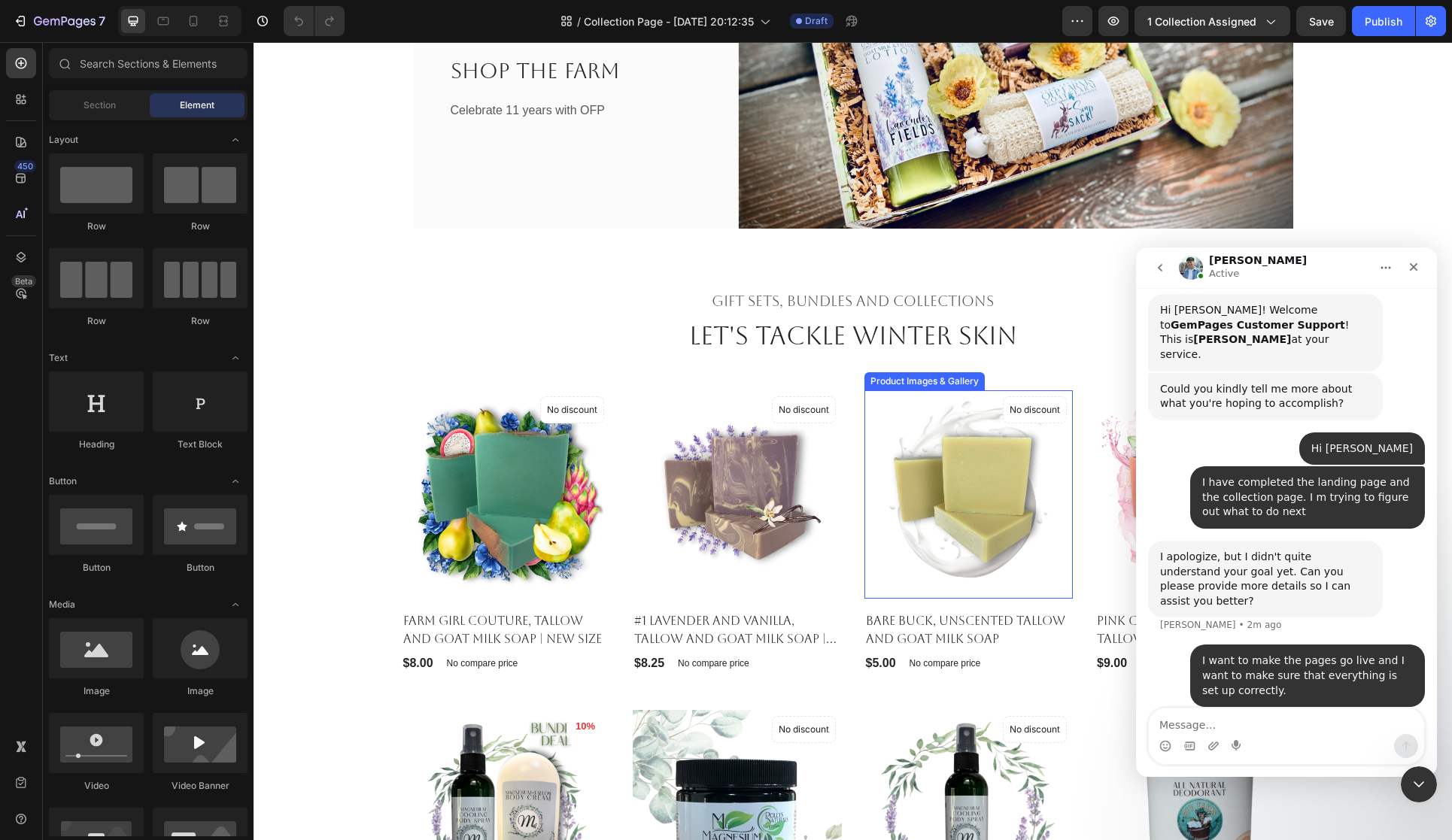
scroll to position [218, 0]
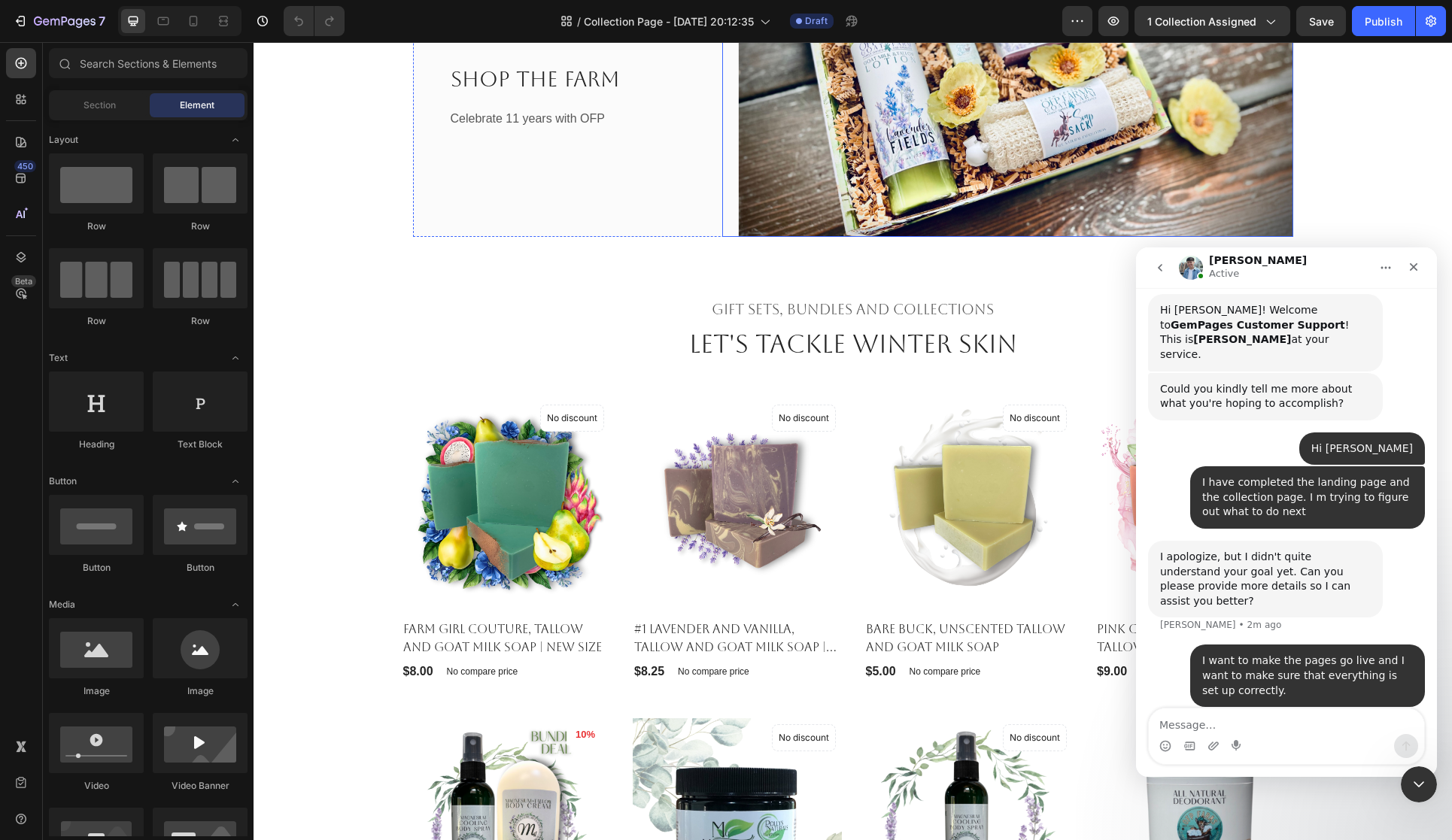
click at [821, 237] on img at bounding box center [1007, 76] width 571 height 321
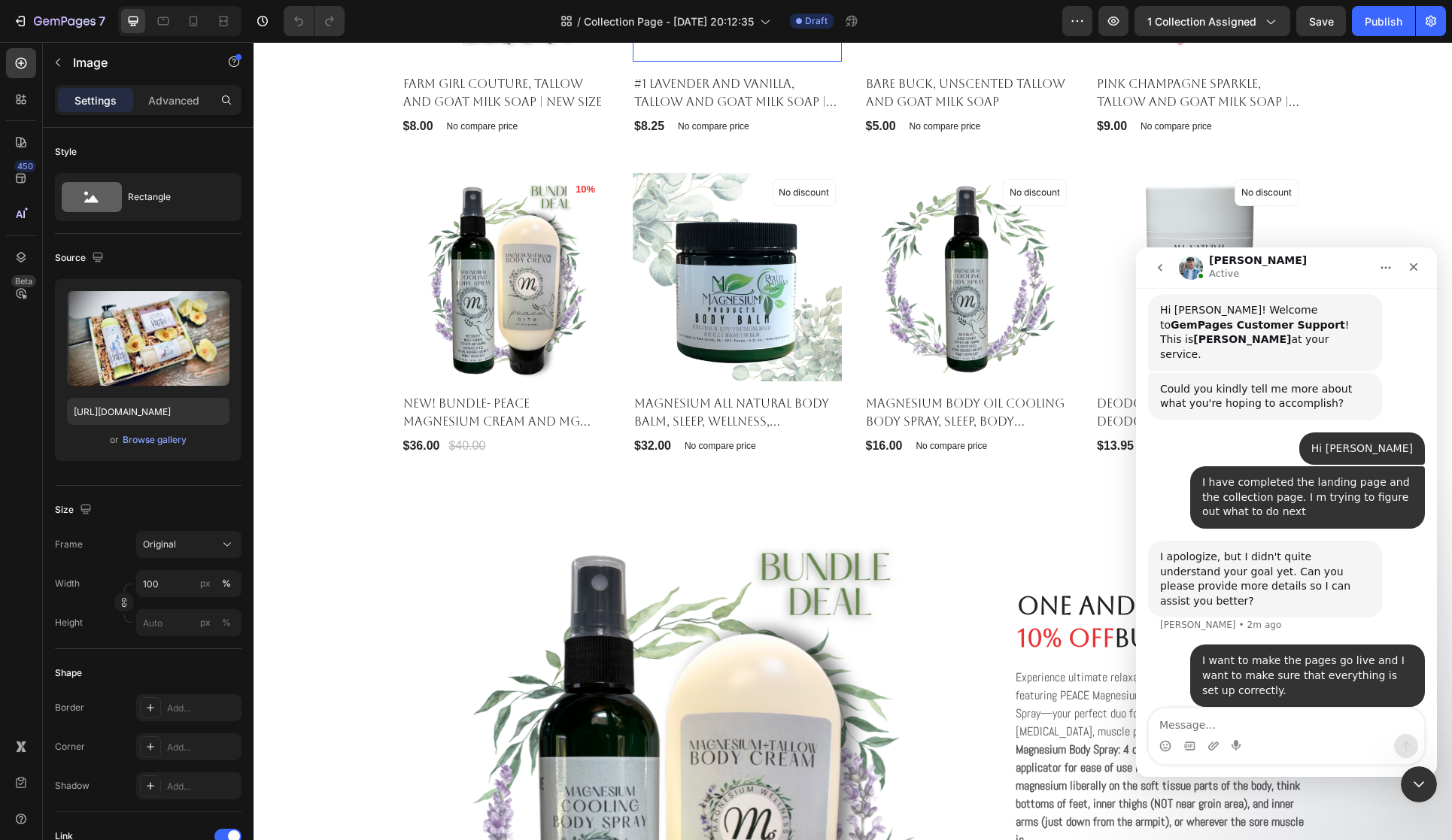
scroll to position [1014, 0]
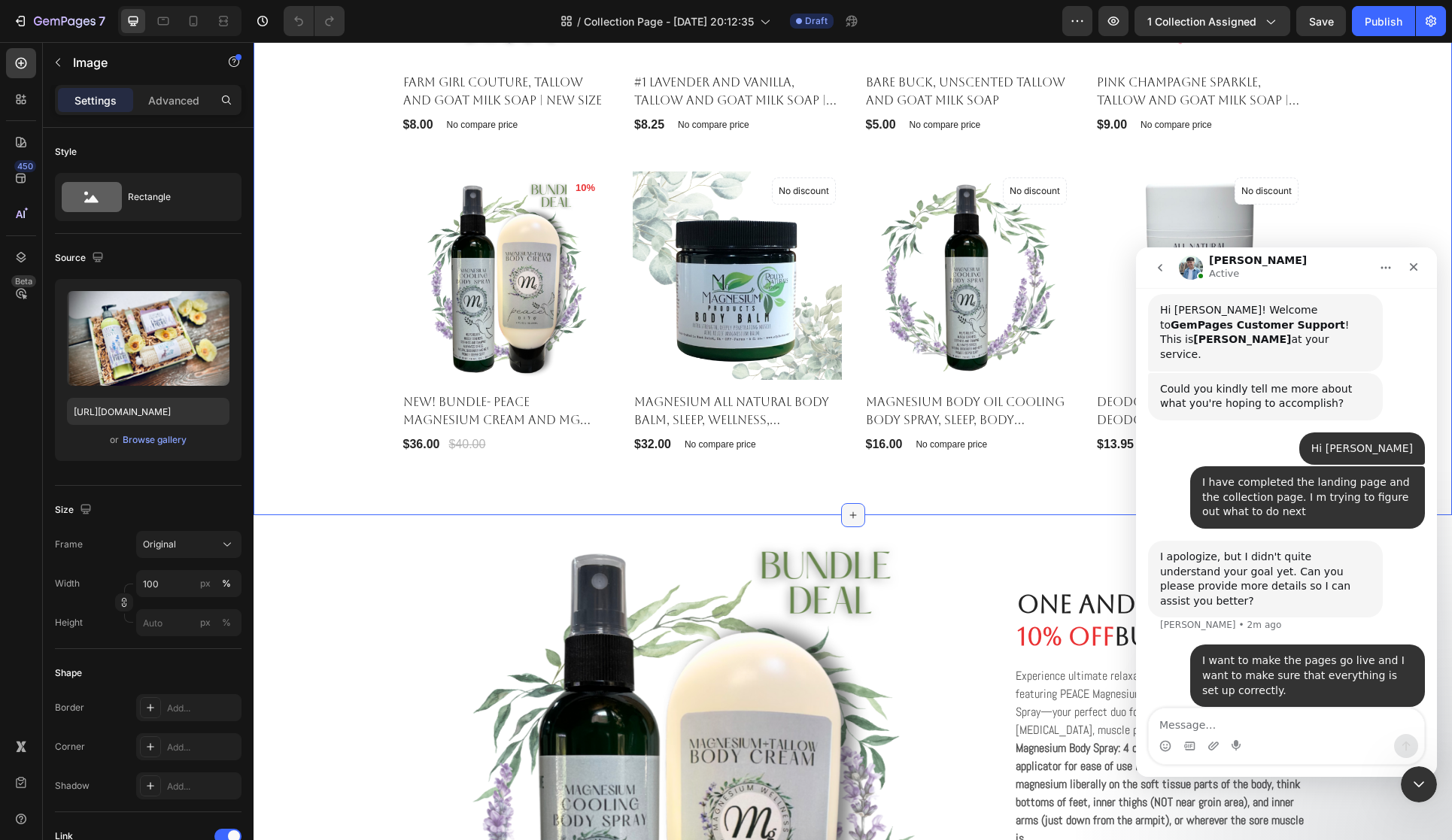
click at [851, 513] on icon at bounding box center [853, 516] width 12 height 12
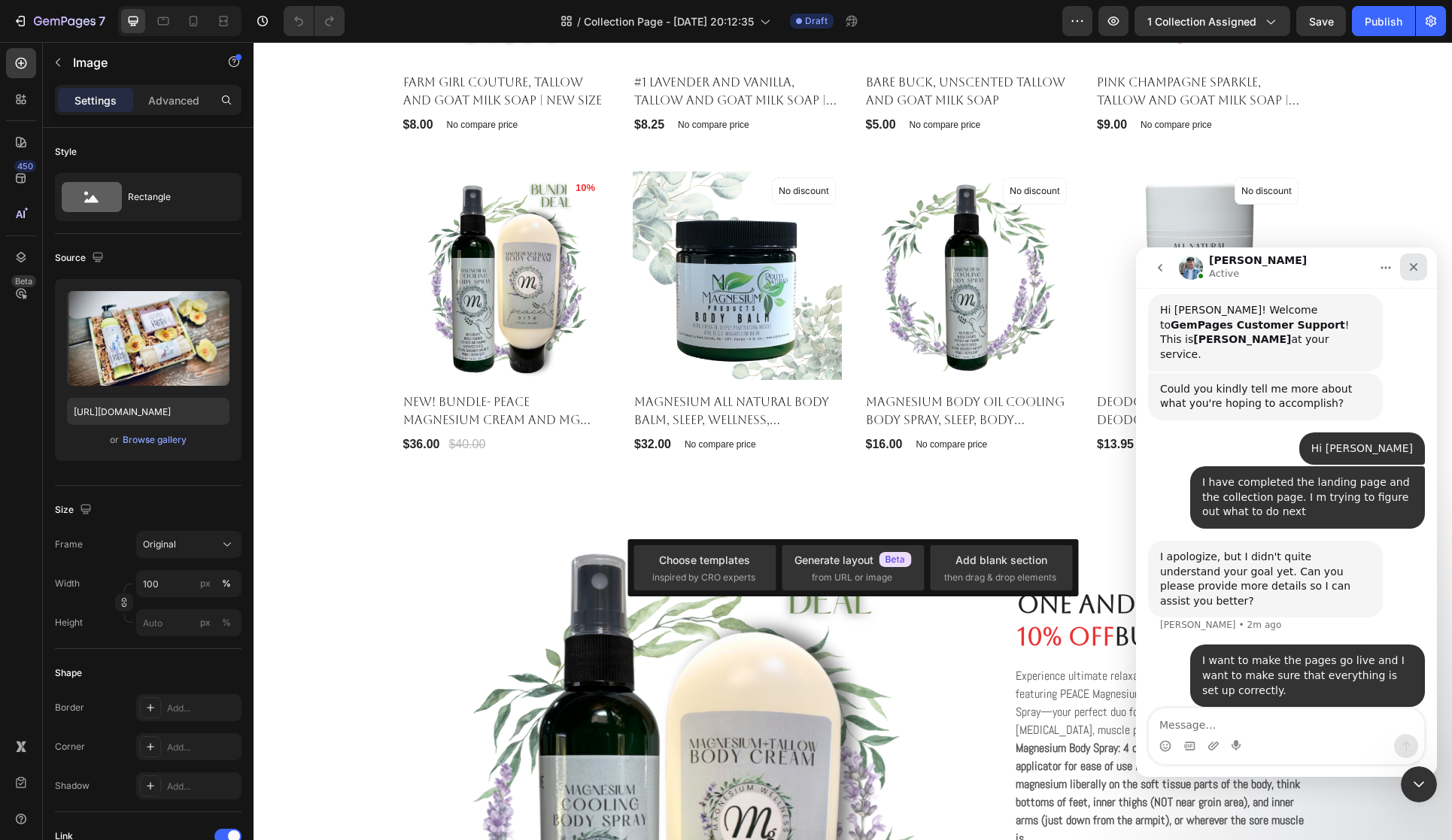
click at [1413, 264] on icon "Close" at bounding box center [1414, 267] width 12 height 12
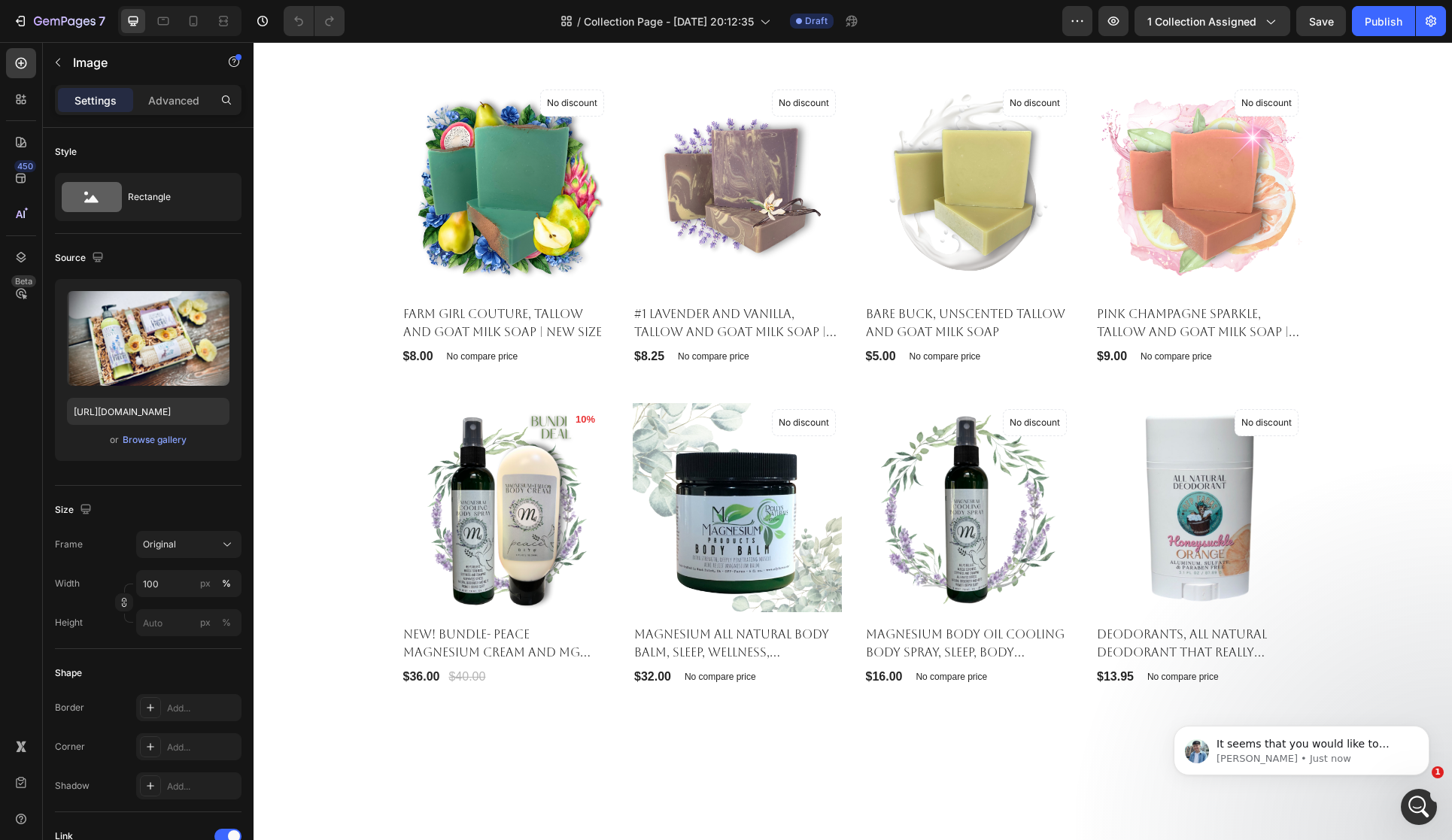
scroll to position [514, 0]
click at [1335, 747] on p "It seems that you would like to make your landing page and collection page go l…" at bounding box center [1313, 744] width 194 height 15
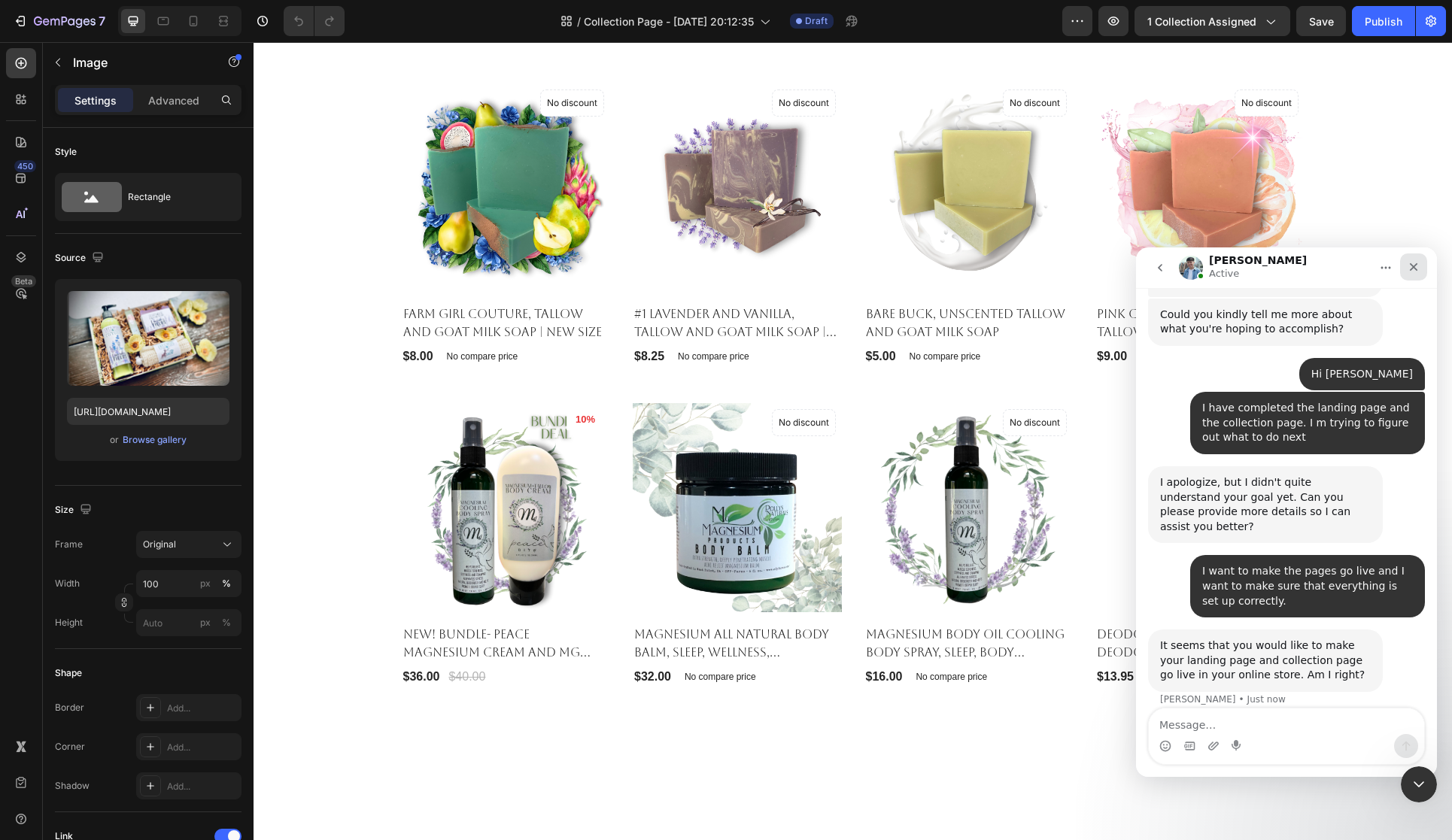
click at [1411, 262] on icon "Close" at bounding box center [1414, 267] width 12 height 12
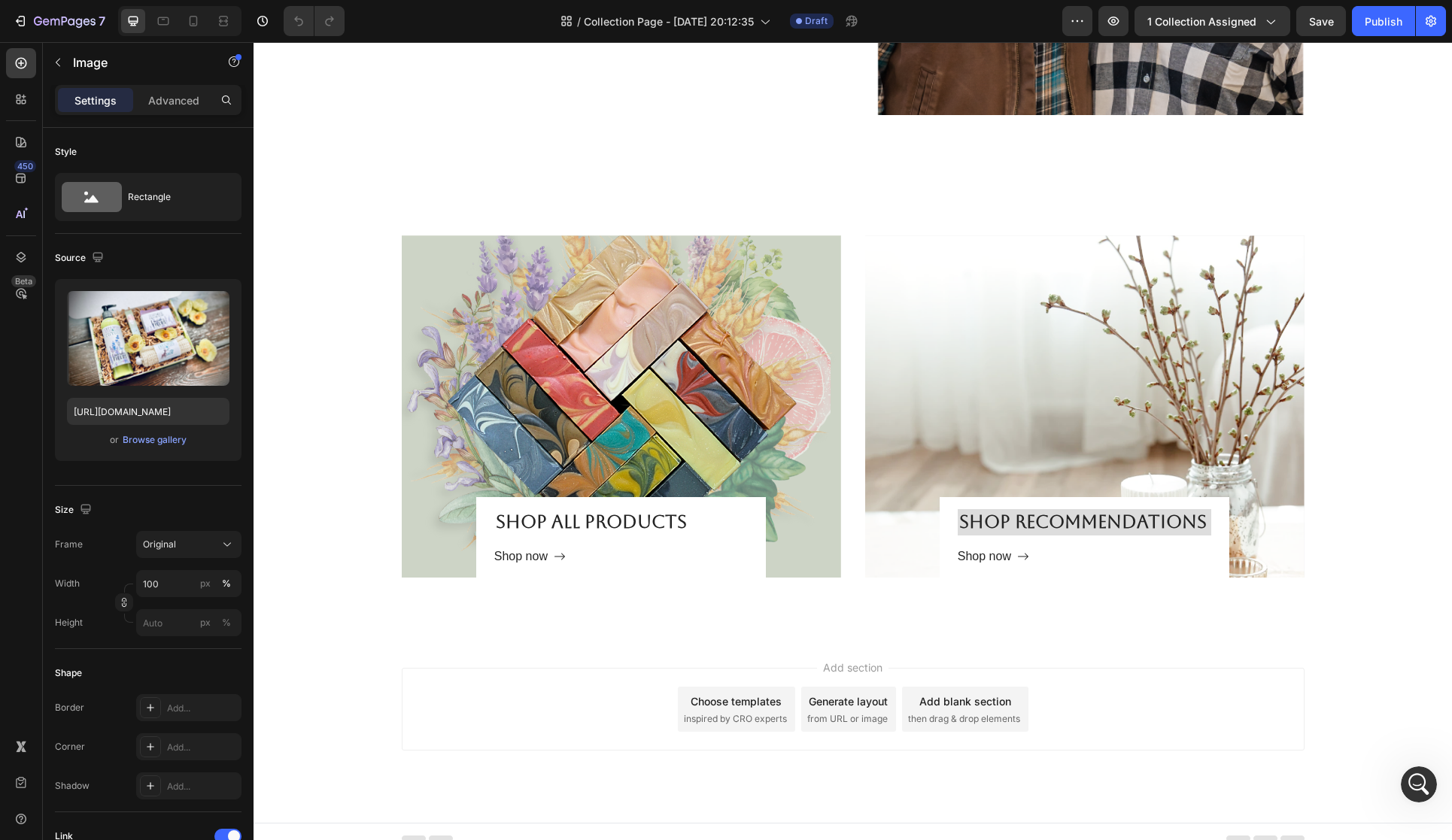
scroll to position [2910, 0]
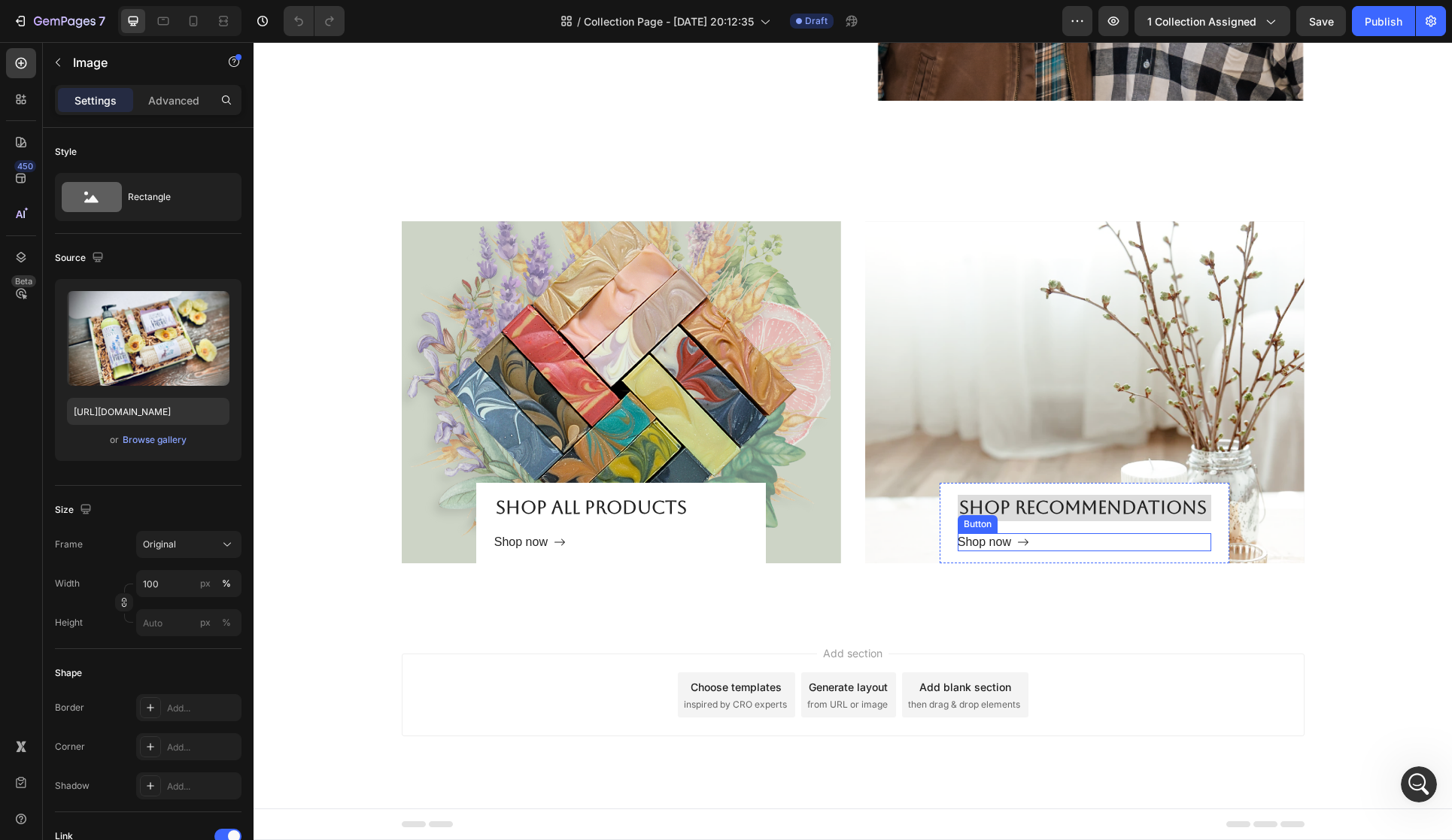
click at [1015, 540] on div "Shop now" at bounding box center [993, 542] width 72 height 18
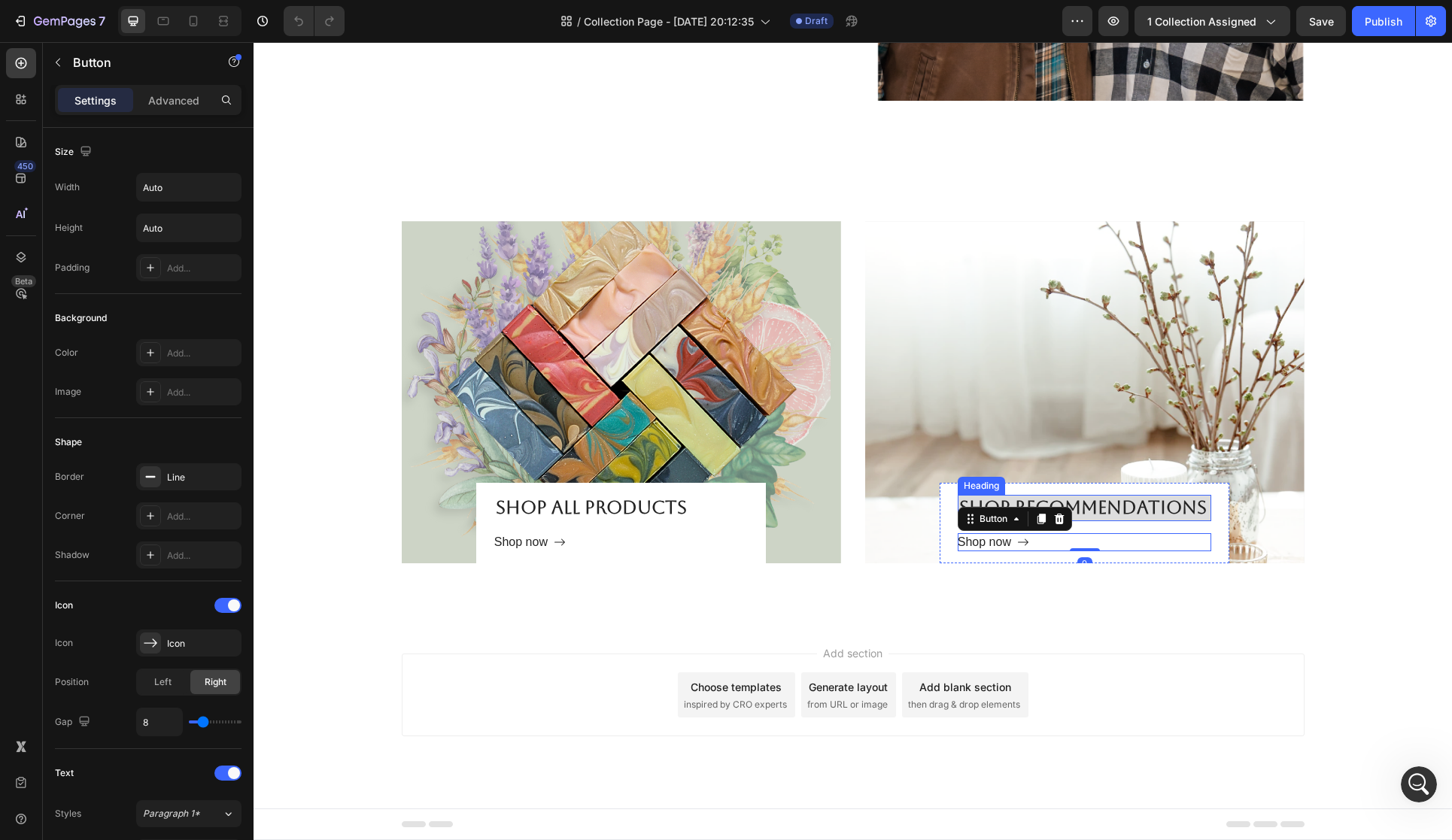
click at [1117, 509] on h2 "Shop Recommendations" at bounding box center [1084, 508] width 253 height 26
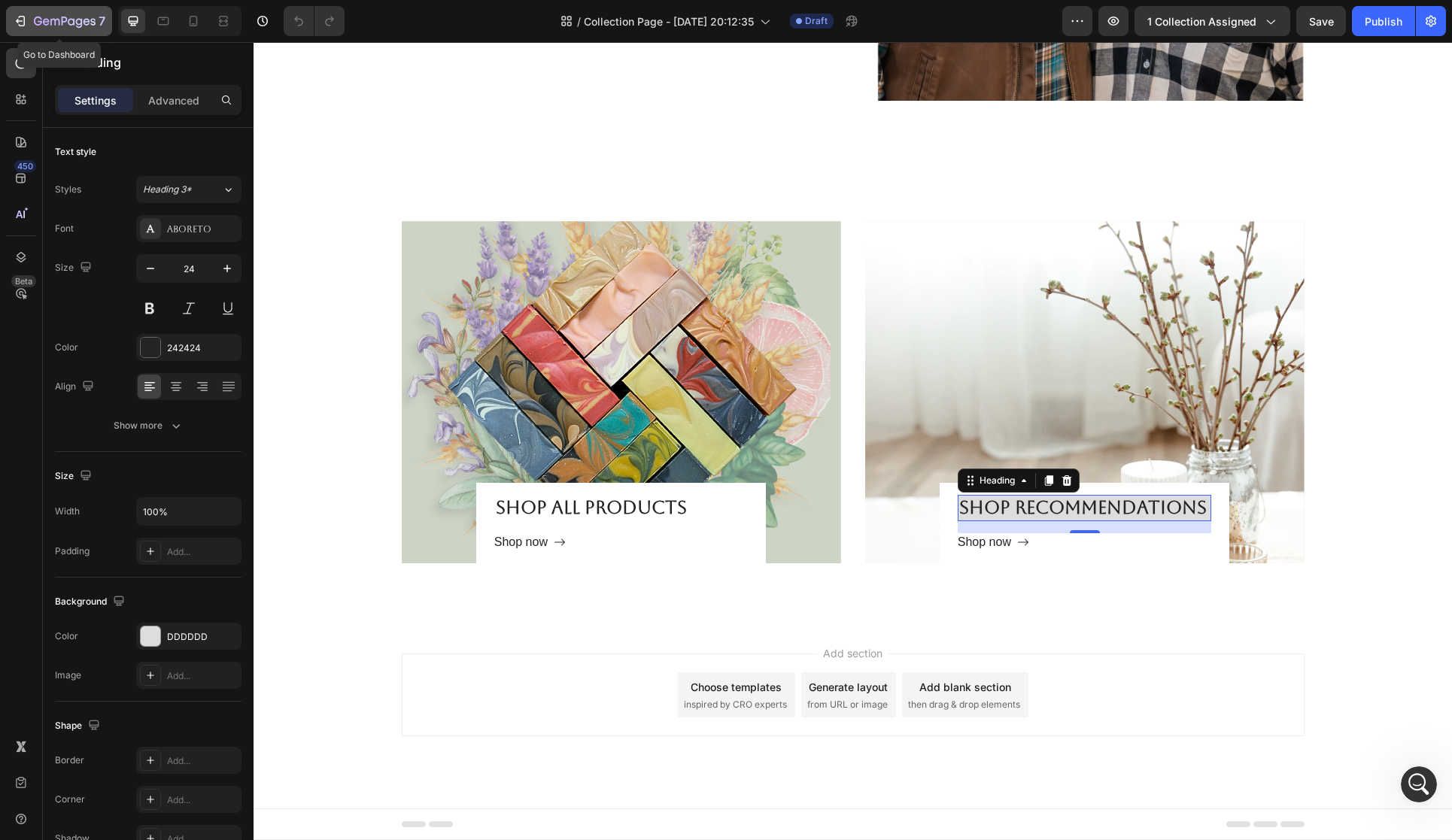
click at [22, 15] on icon "button" at bounding box center [22, 21] width 7 height 11
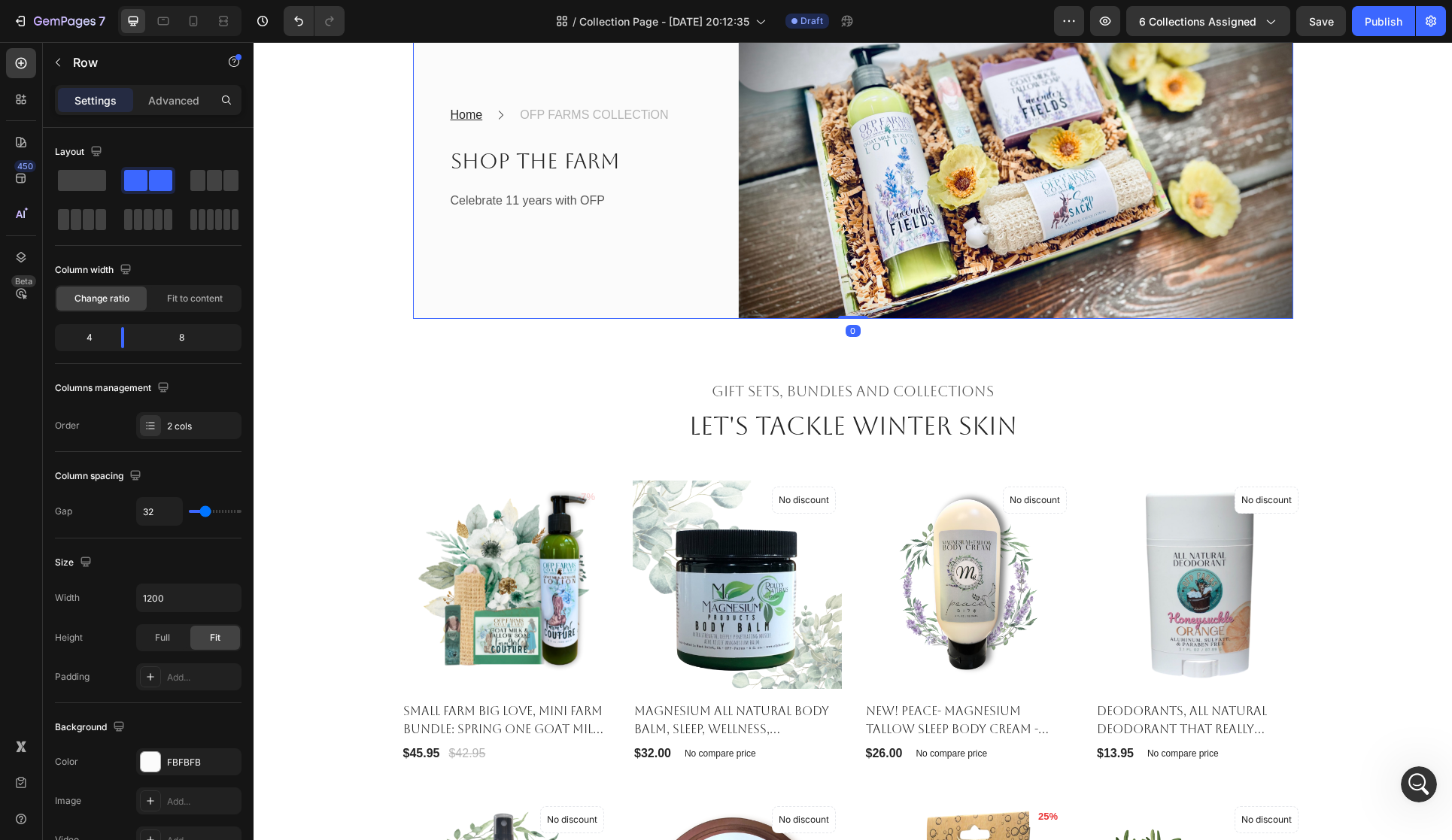
scroll to position [594, 0]
click at [1409, 784] on icon "Open Intercom Messenger" at bounding box center [1417, 783] width 25 height 25
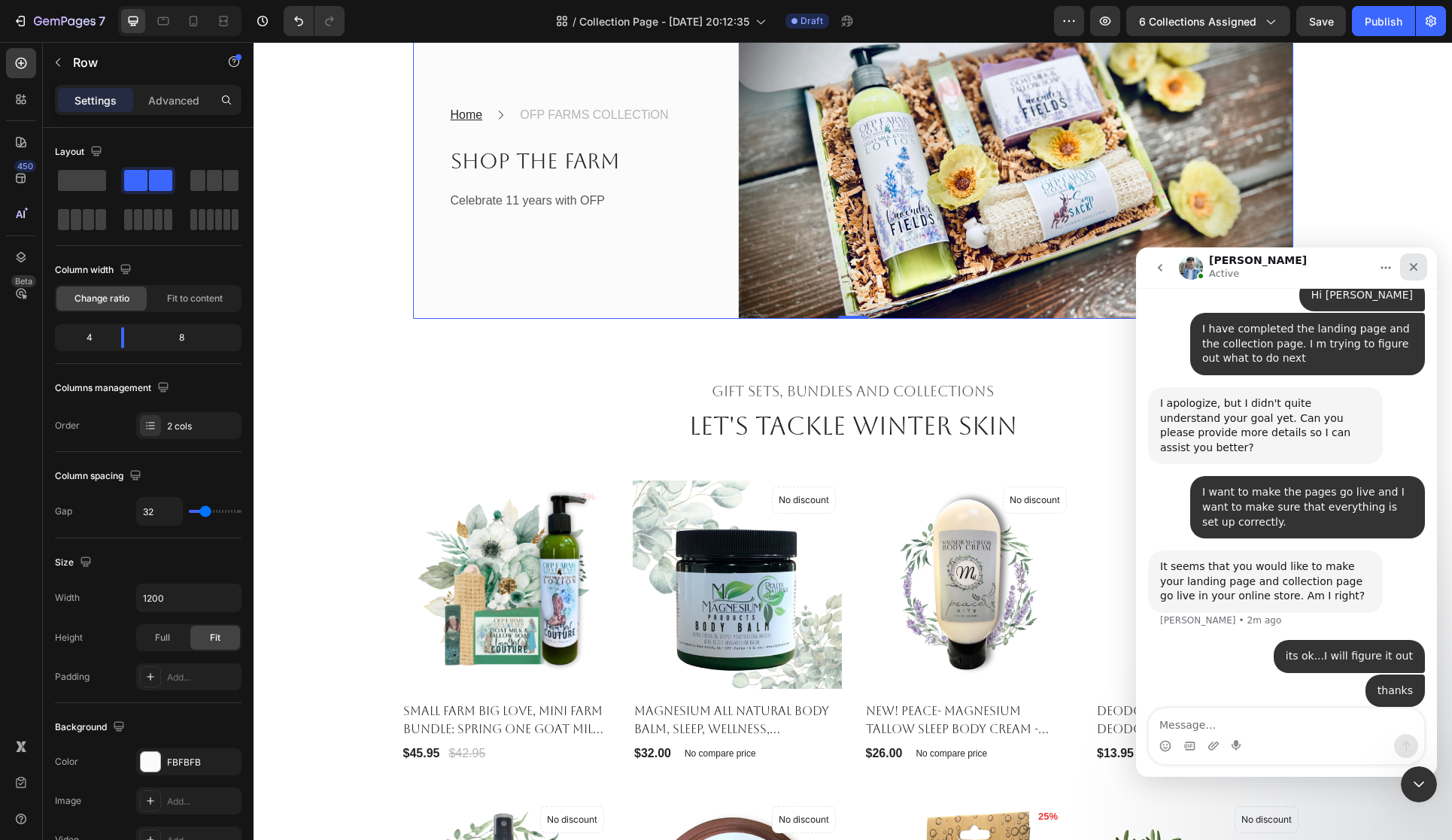
drag, startPoint x: 1415, startPoint y: 265, endPoint x: 2298, endPoint y: 469, distance: 906.3
click at [1415, 265] on icon "Close" at bounding box center [1414, 267] width 8 height 8
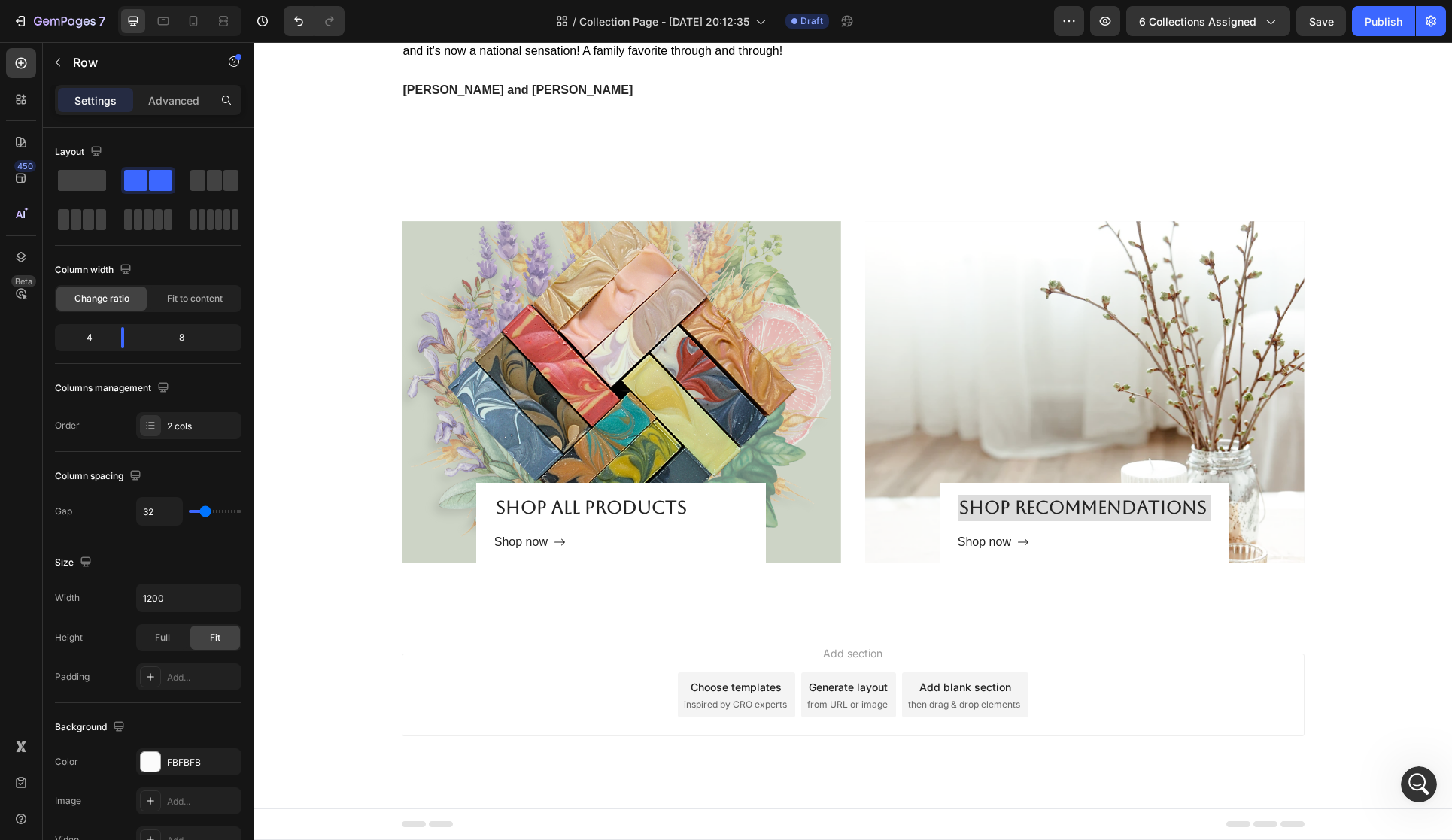
scroll to position [2743, 0]
click at [59, 21] on icon "button" at bounding box center [55, 22] width 9 height 7
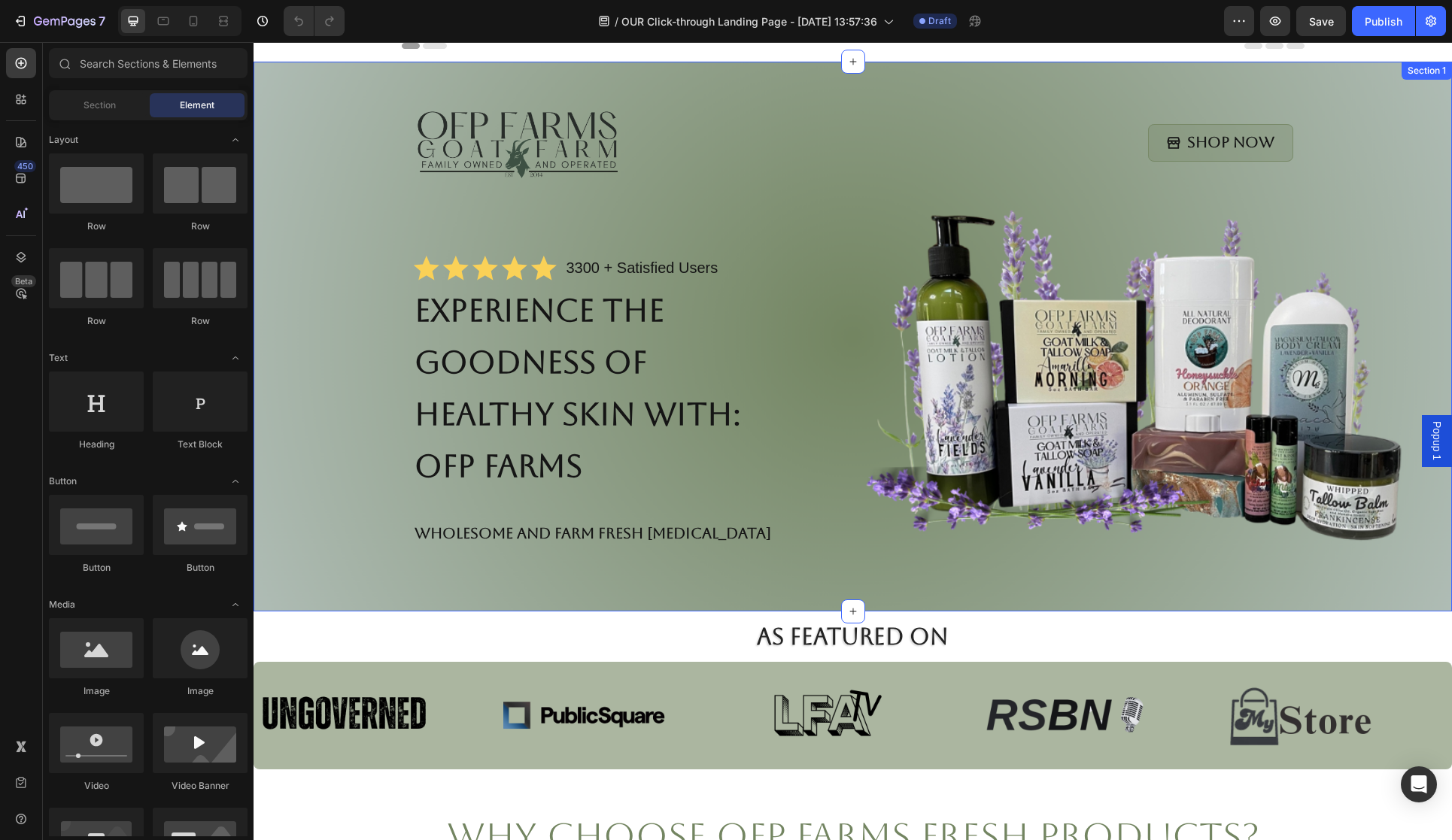
scroll to position [9, 0]
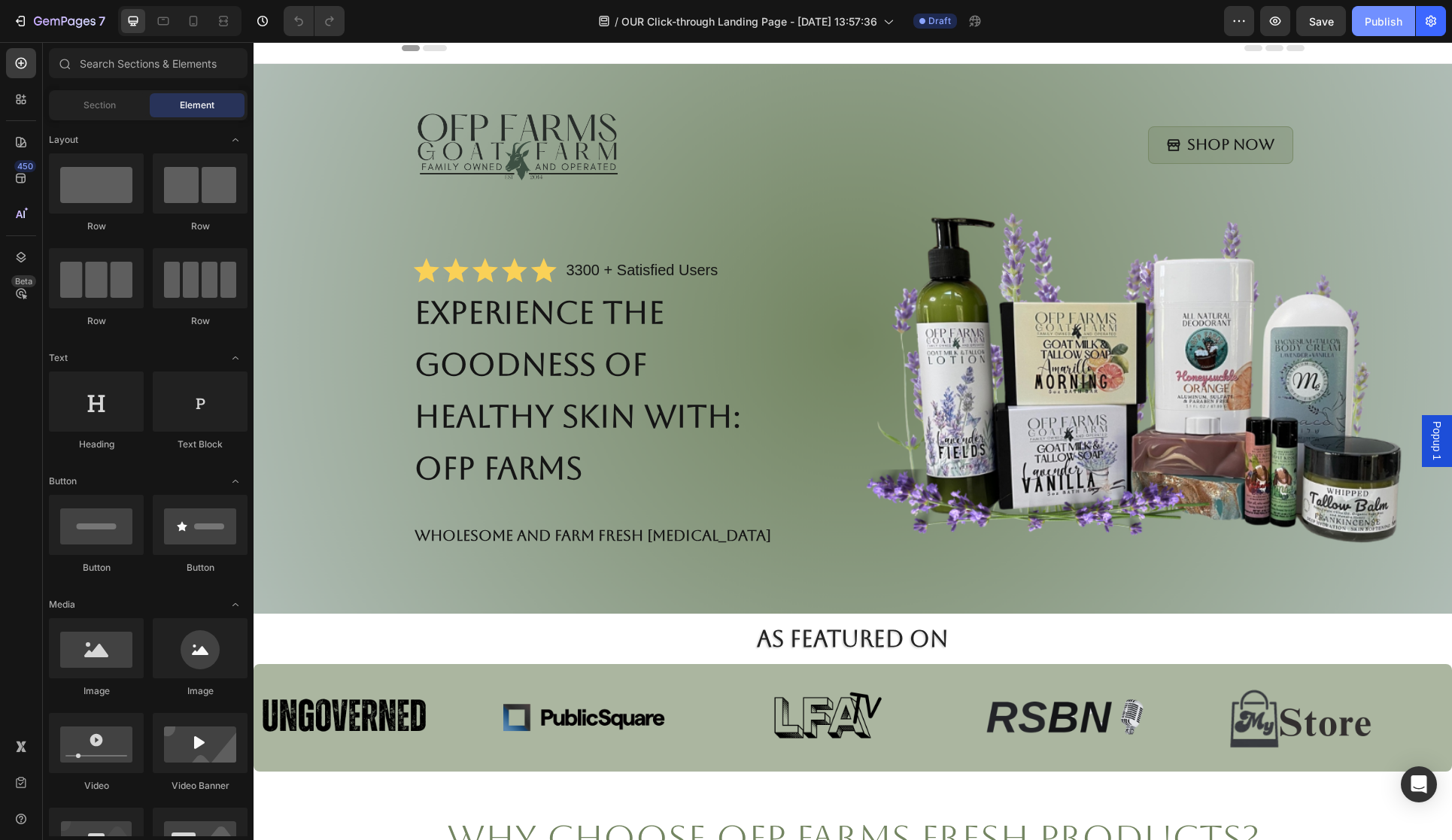
click at [1382, 19] on div "Publish" at bounding box center [1383, 22] width 38 height 15
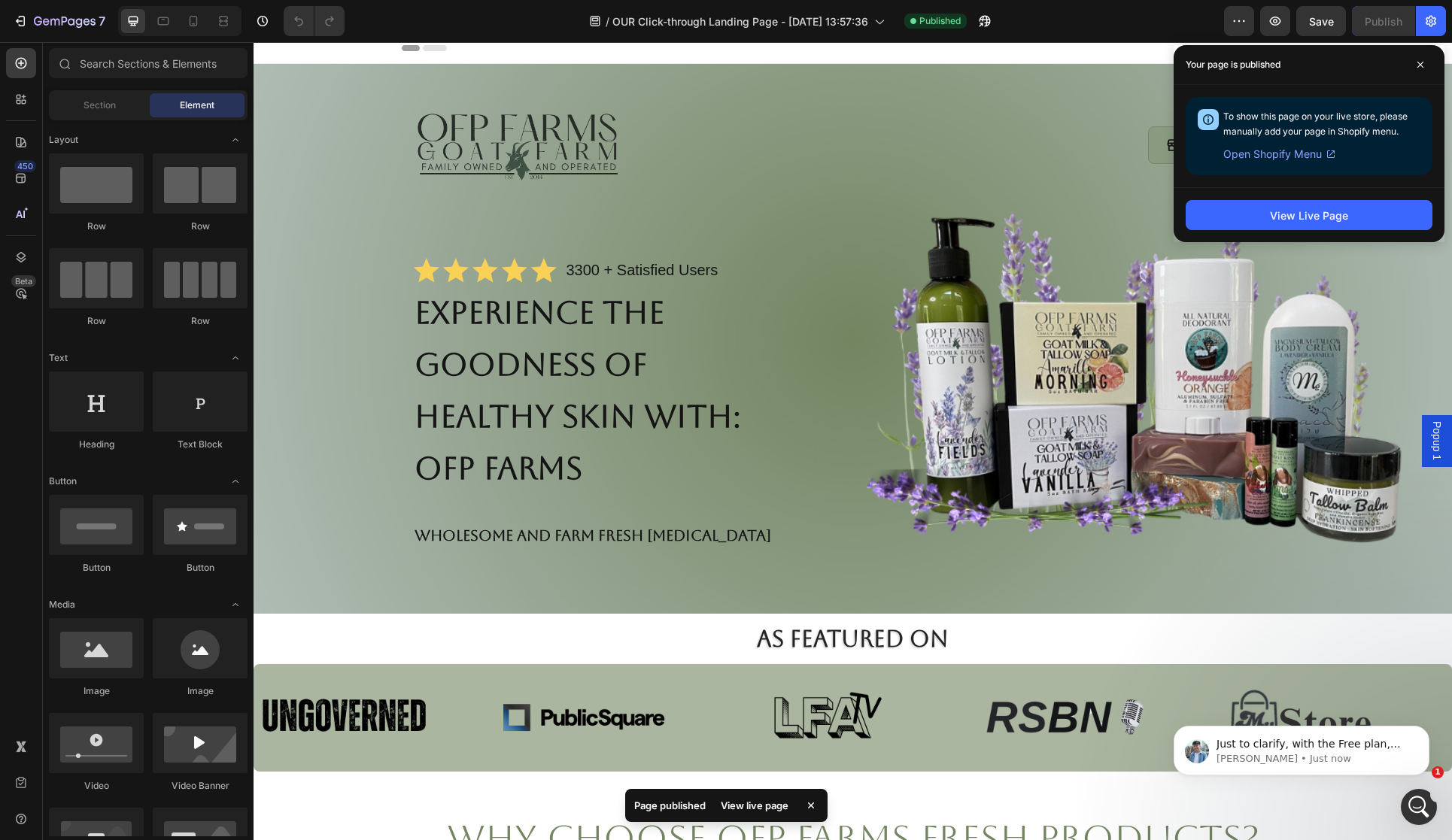
scroll to position [0, 0]
click at [1321, 753] on p "[PERSON_NAME] • Just now" at bounding box center [1313, 759] width 194 height 14
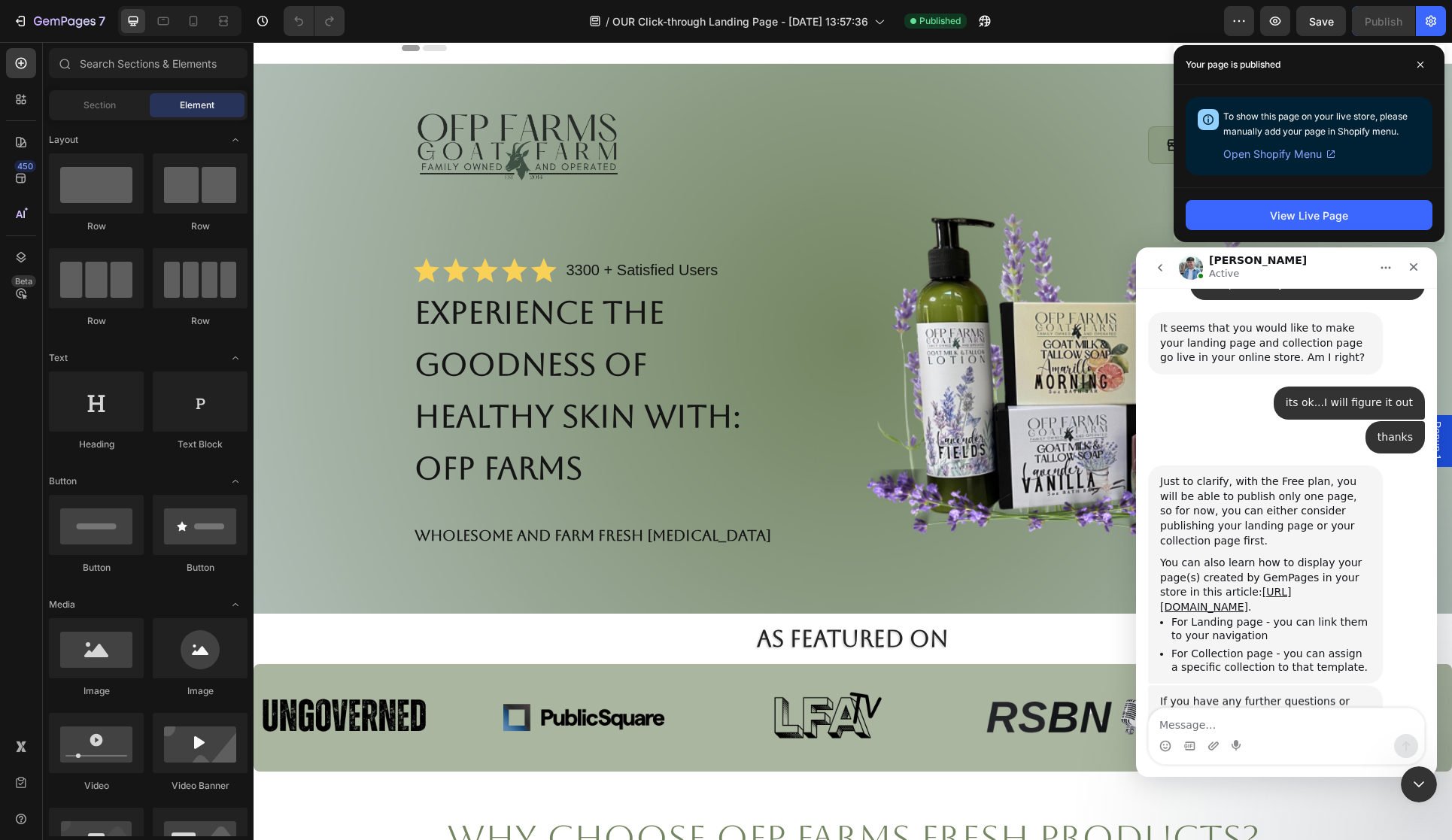
scroll to position [829, 0]
click at [1298, 215] on div "View Live Page" at bounding box center [1308, 215] width 78 height 15
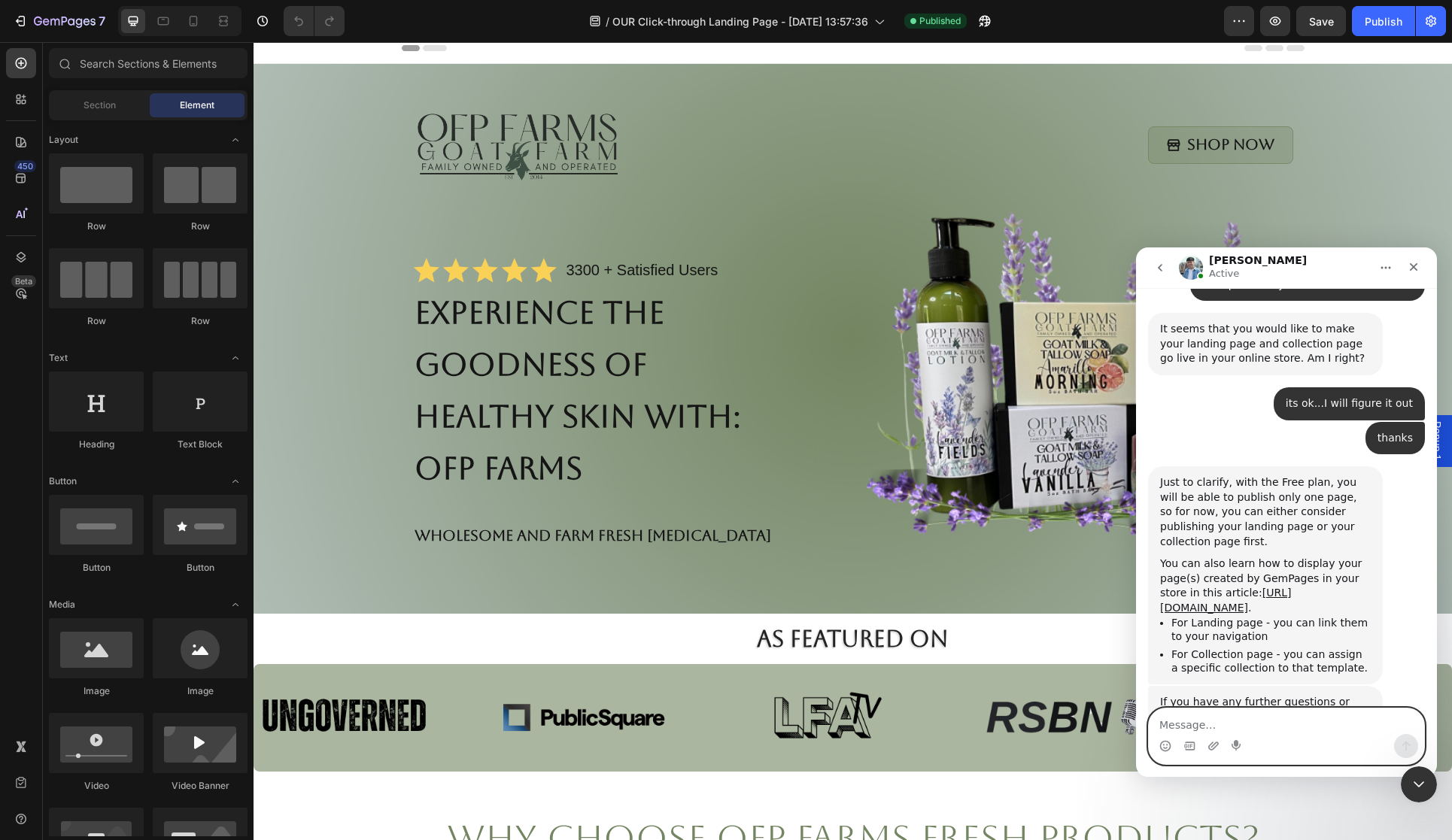
click at [1226, 718] on textarea "Message…" at bounding box center [1287, 721] width 276 height 25
type textarea "Thank you"
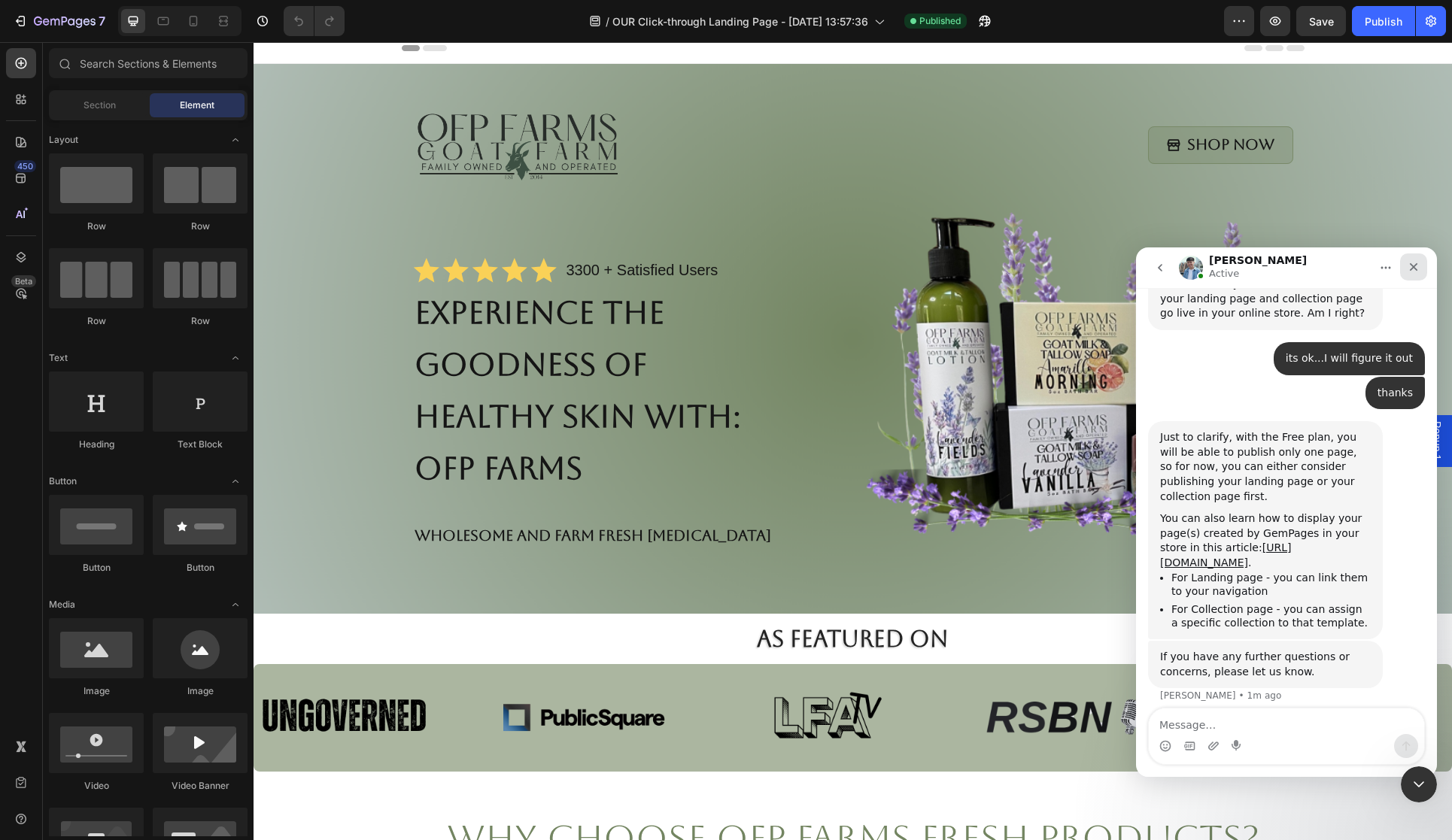
click at [1415, 256] on div "Close" at bounding box center [1413, 266] width 27 height 27
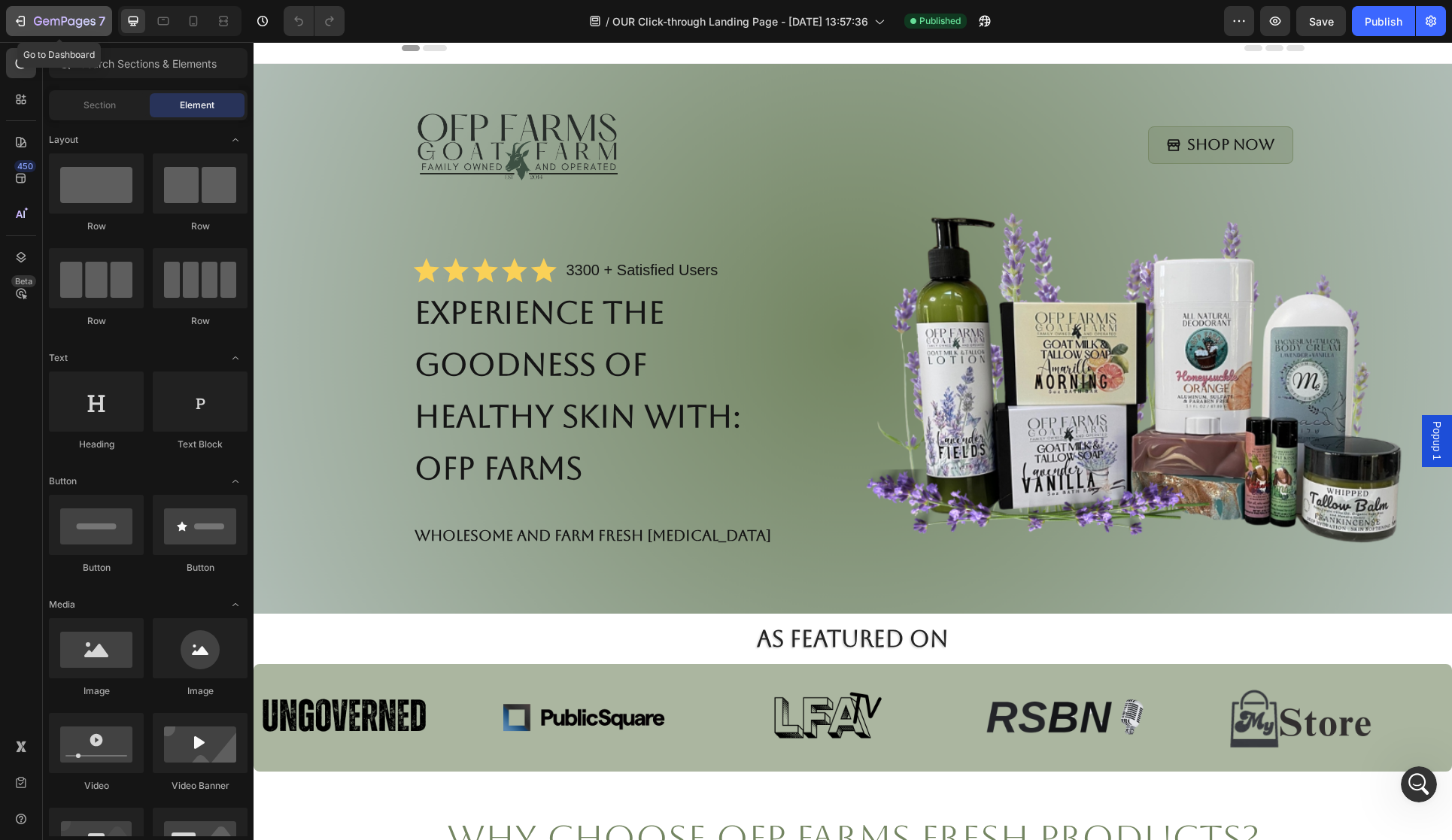
click at [25, 20] on icon "button" at bounding box center [20, 21] width 15 height 15
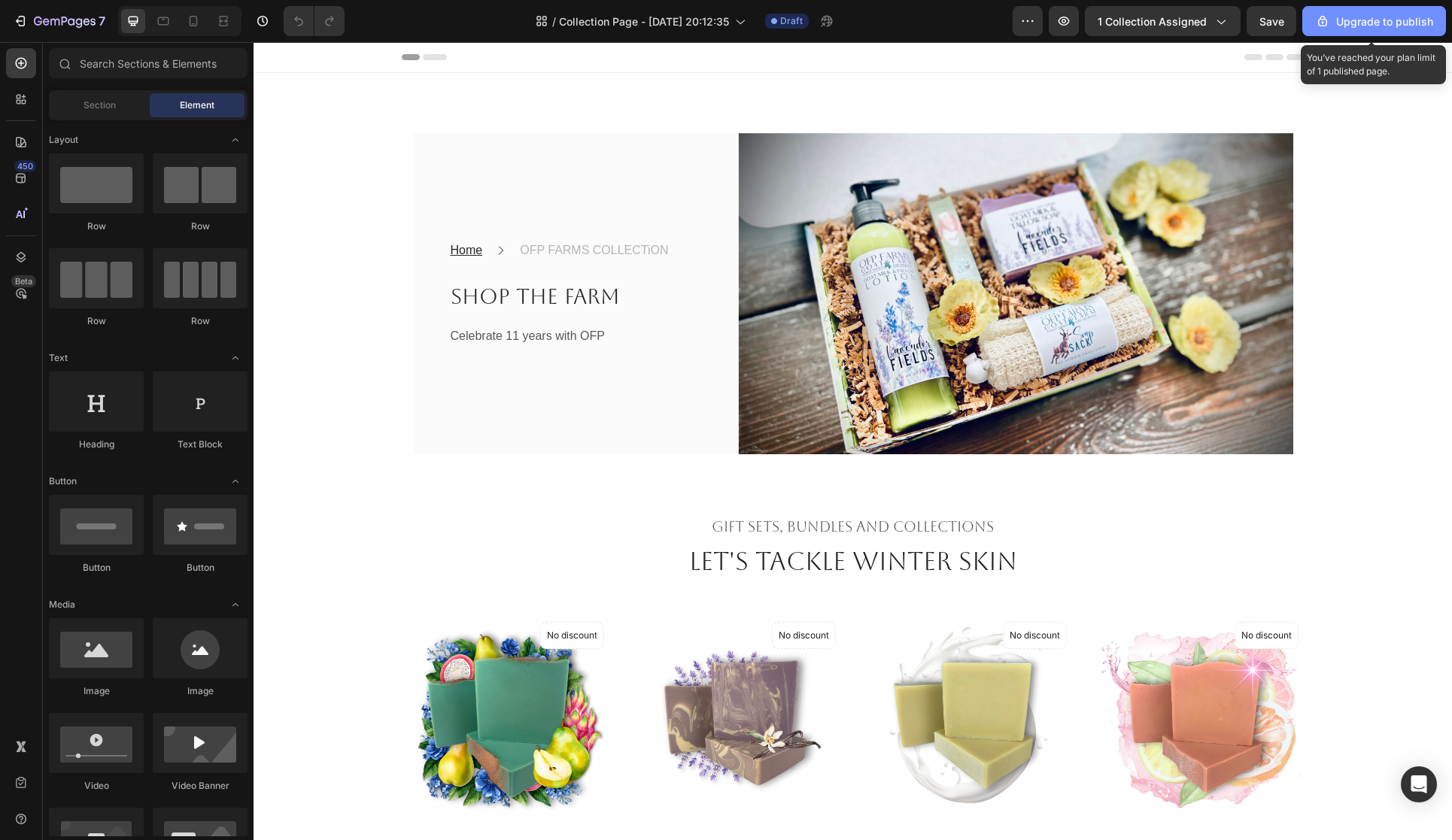
click at [1356, 21] on div "Upgrade to publish" at bounding box center [1374, 22] width 118 height 15
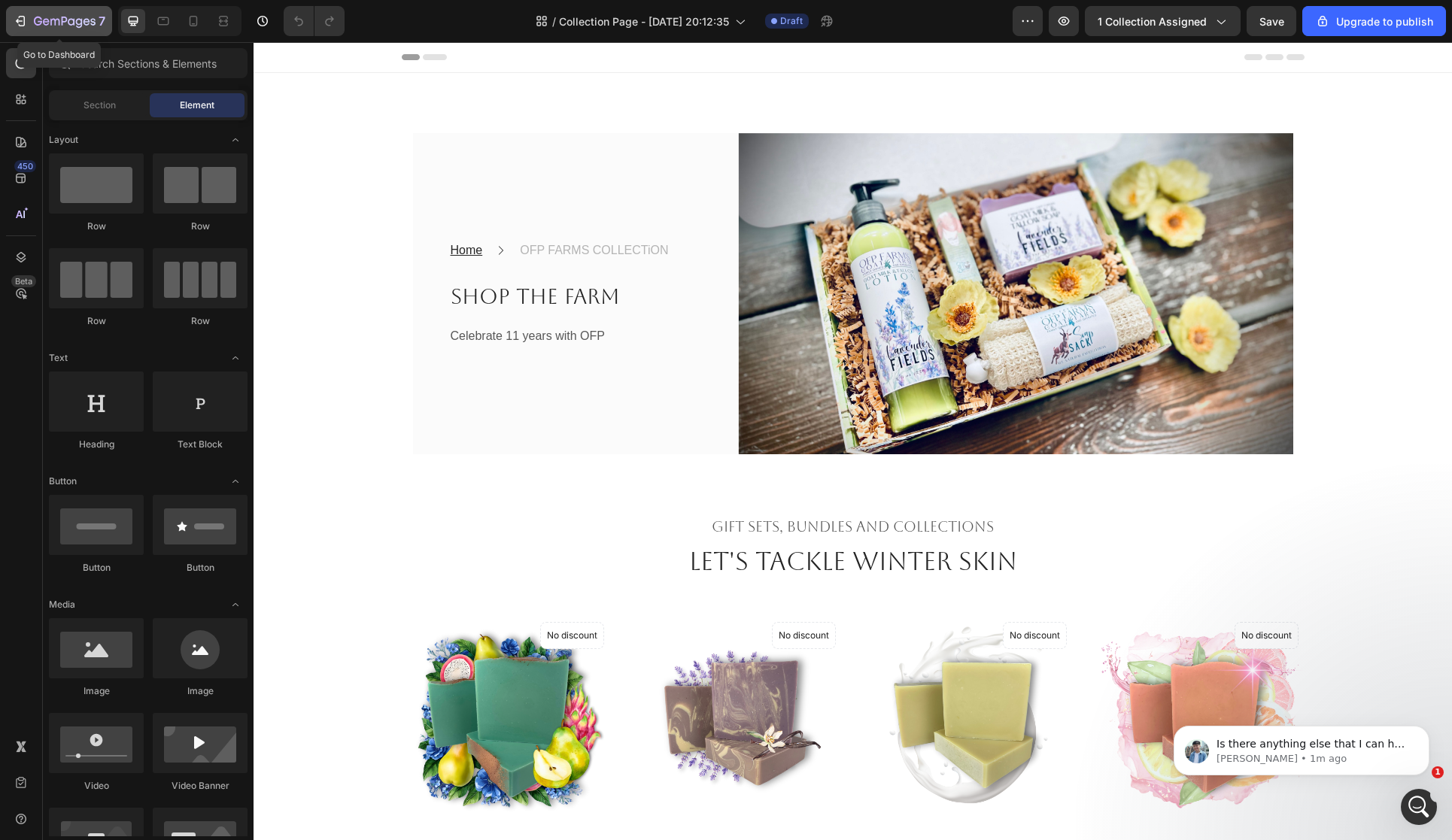
click at [22, 19] on icon "button" at bounding box center [20, 21] width 15 height 15
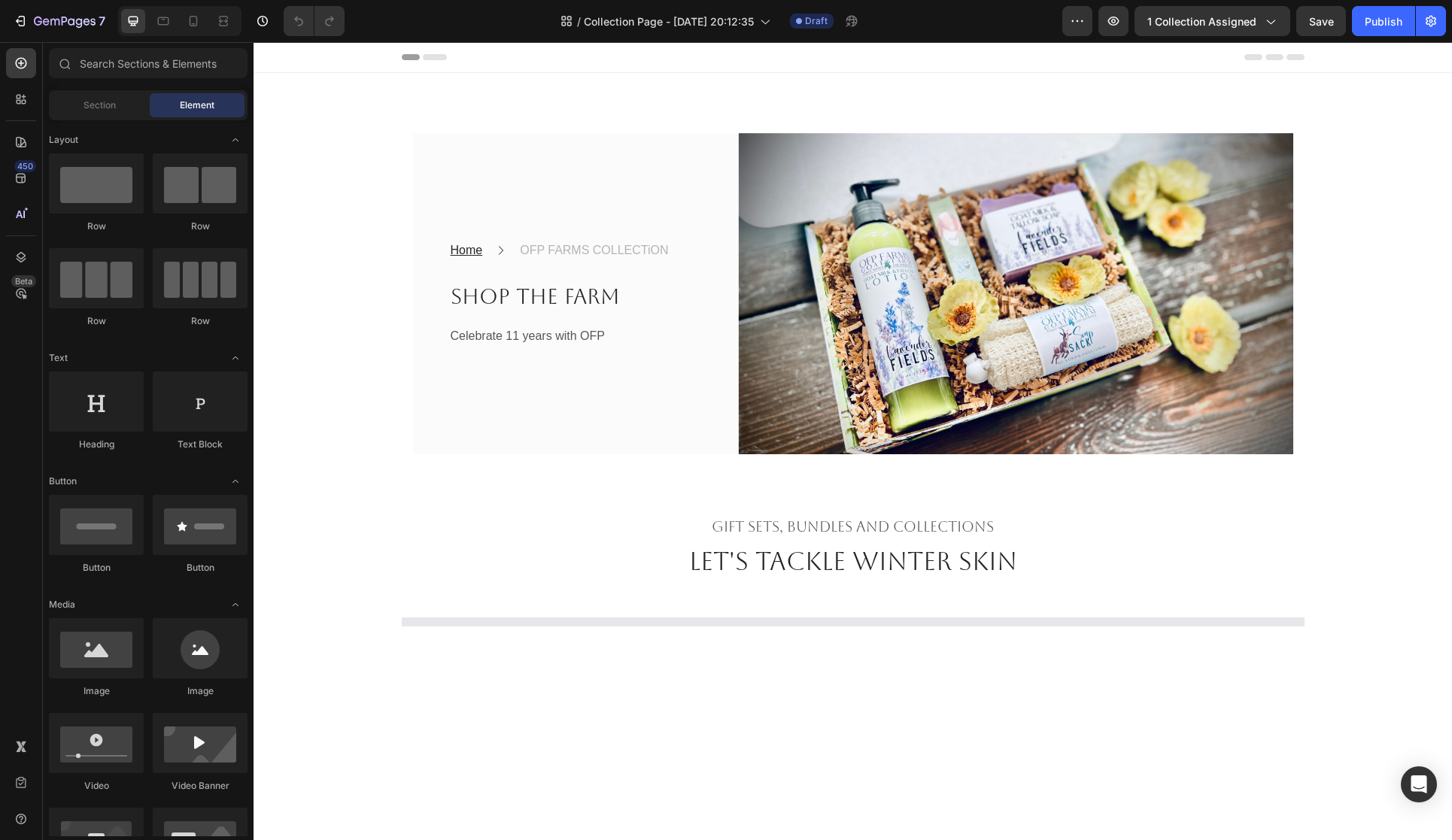
scroll to position [1, 0]
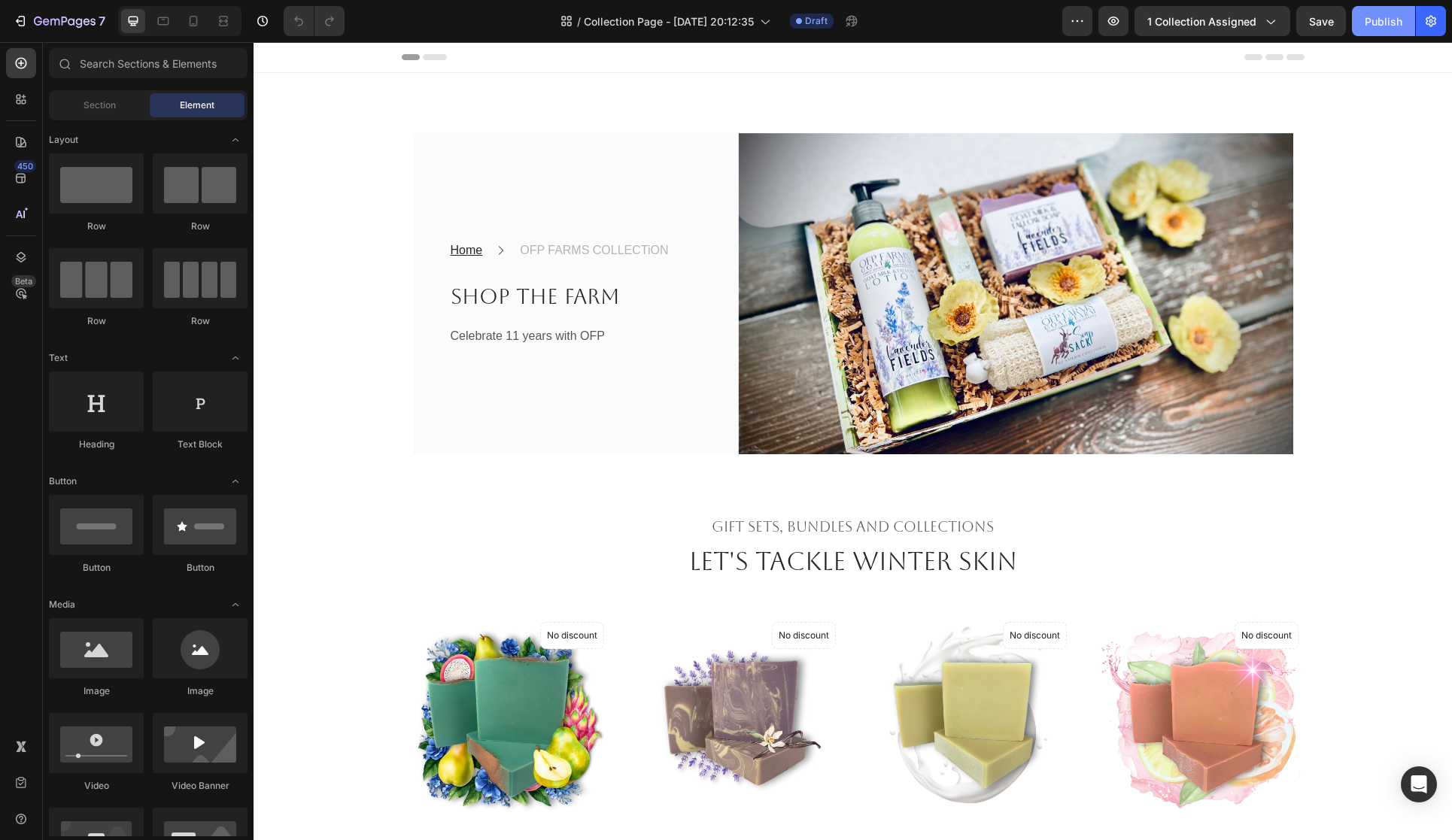
click at [1382, 25] on div "Publish" at bounding box center [1383, 22] width 38 height 15
click at [1385, 27] on div "Publish" at bounding box center [1383, 22] width 38 height 15
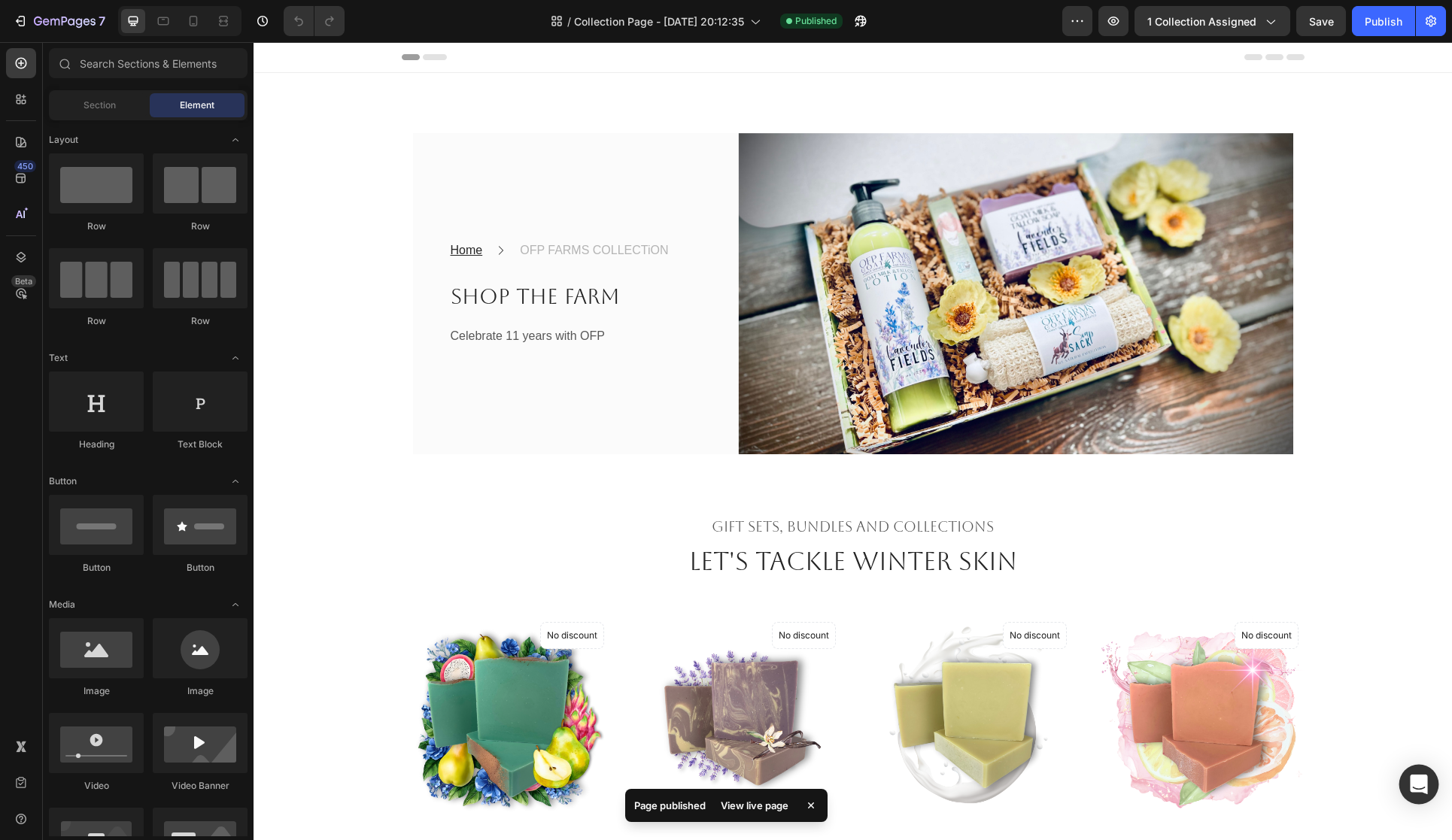
click at [1411, 782] on icon "Open Intercom Messenger" at bounding box center [1419, 784] width 19 height 19
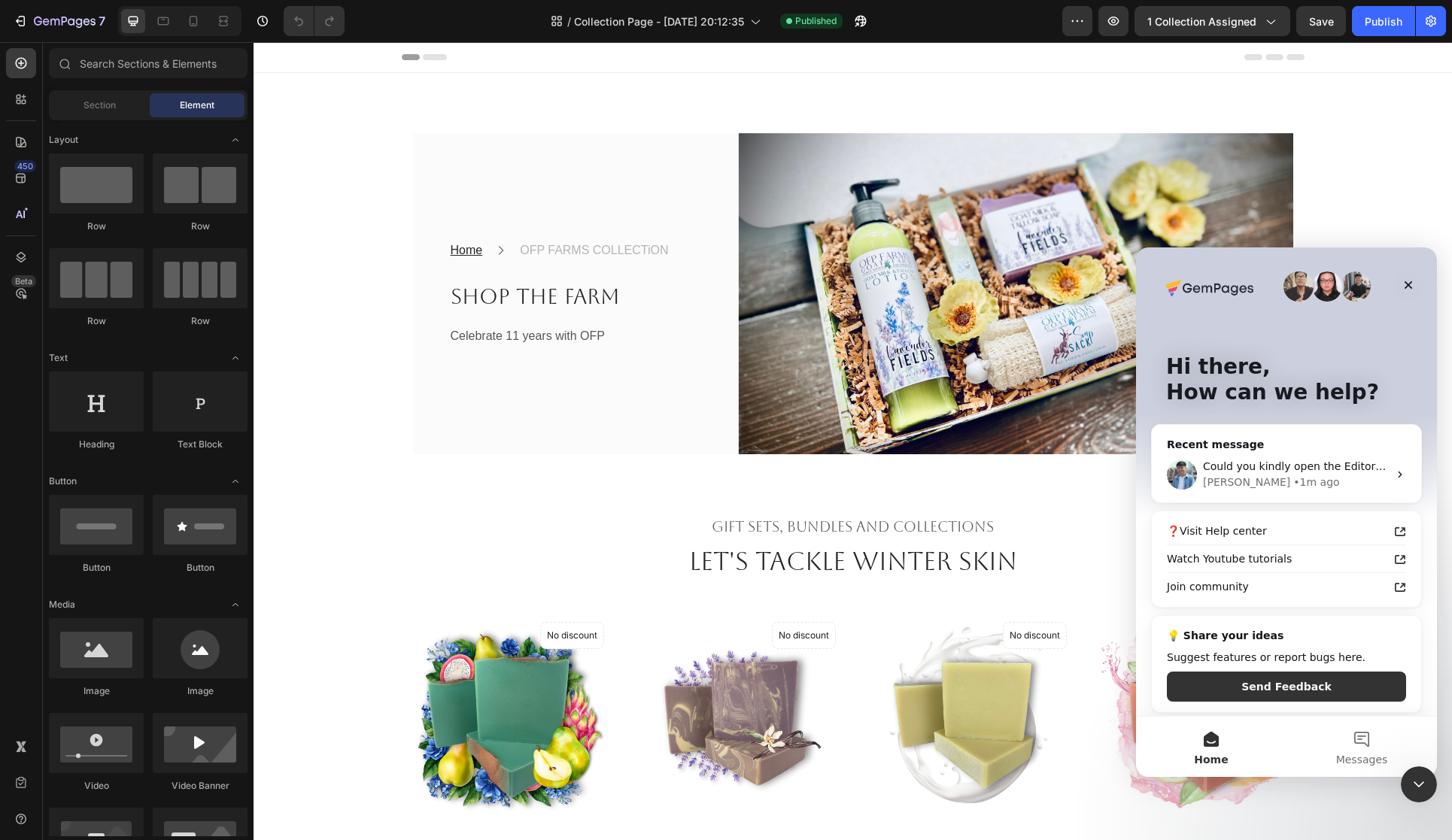
scroll to position [5, 0]
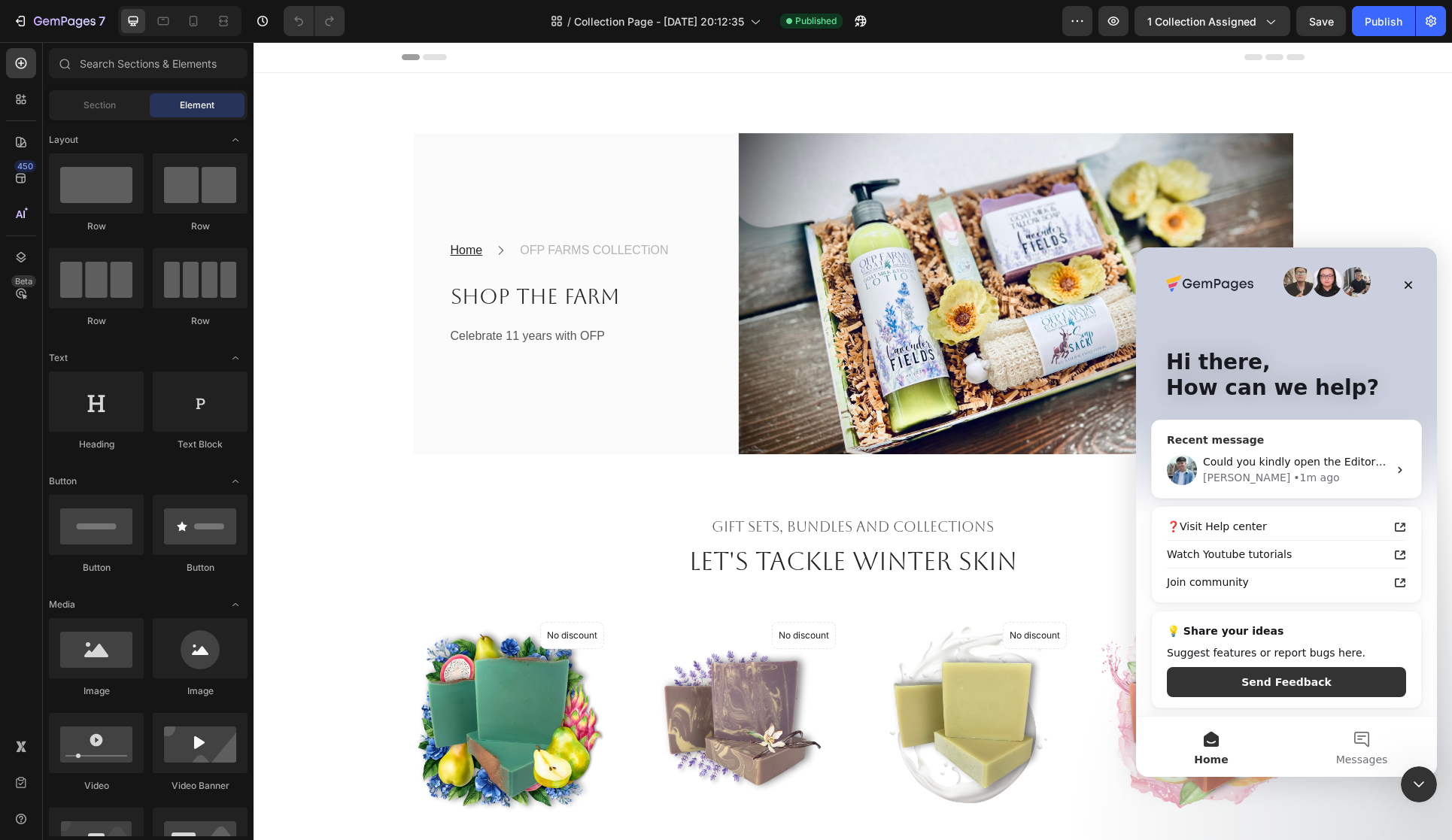
click at [1320, 477] on div "Liam • 1m ago" at bounding box center [1296, 478] width 185 height 15
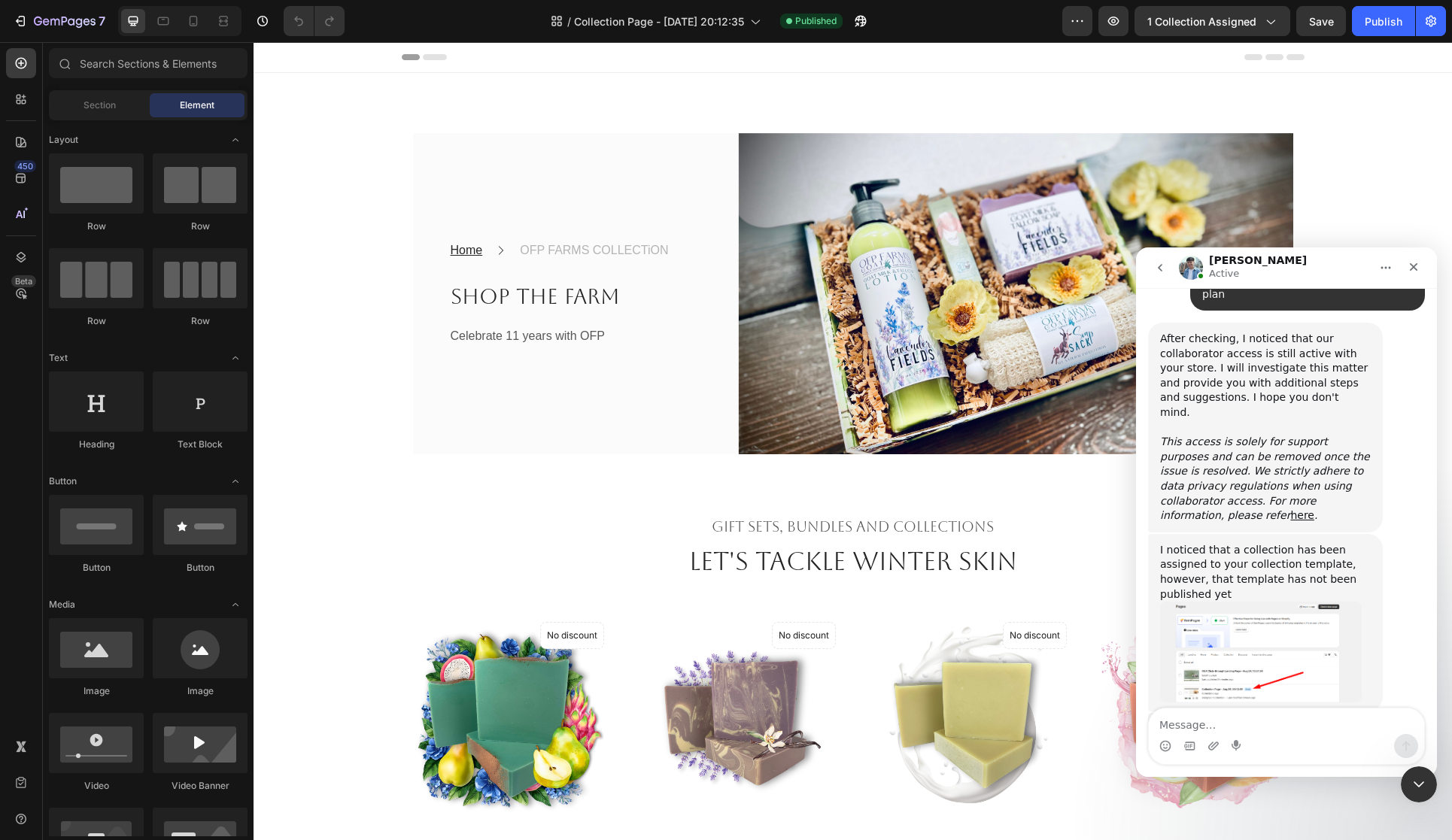
scroll to position [1638, 0]
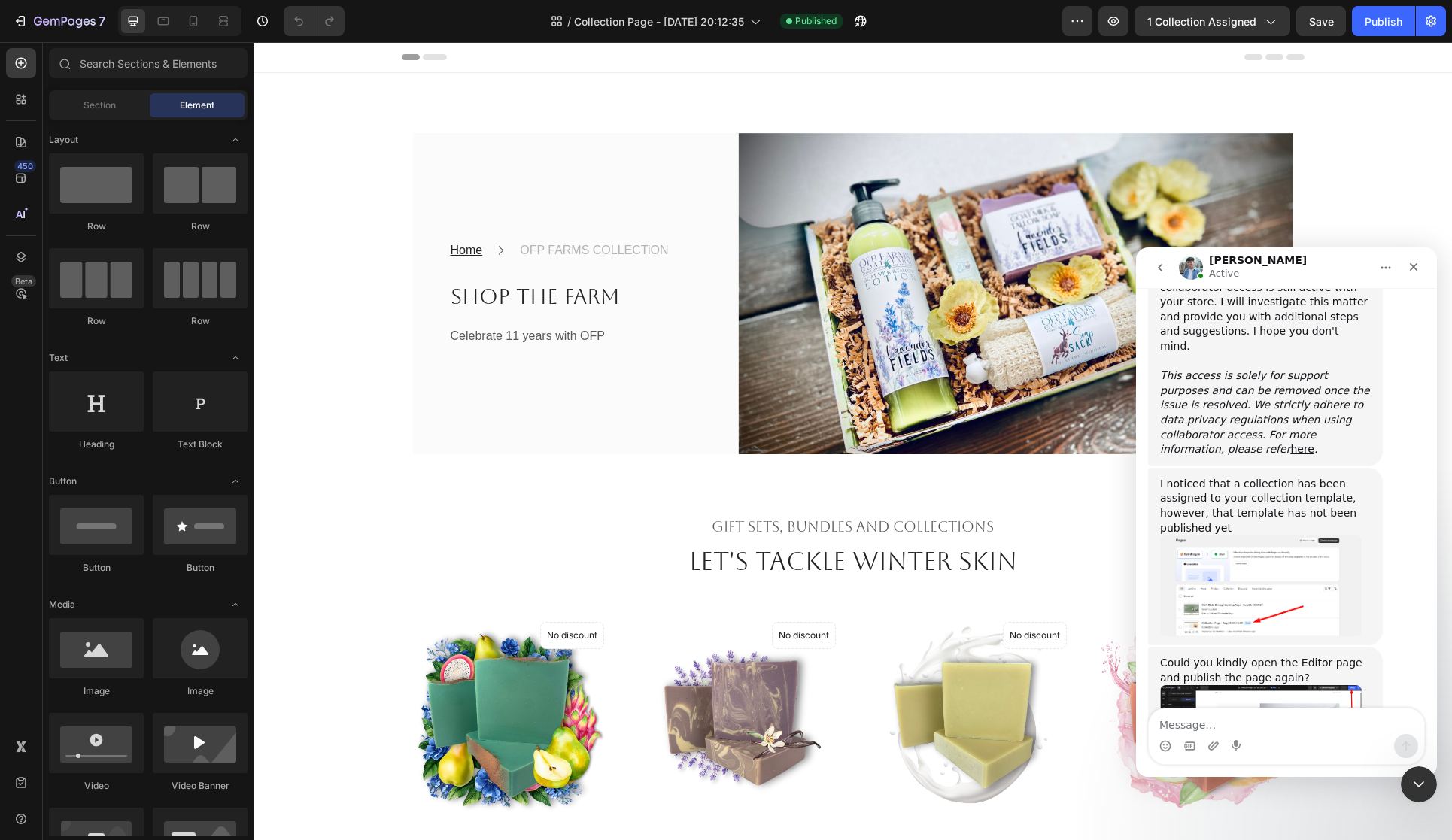
click at [1204, 724] on textarea "Message…" at bounding box center [1287, 721] width 276 height 25
type textarea "I"
type textarea "Ok I did that and it says published"
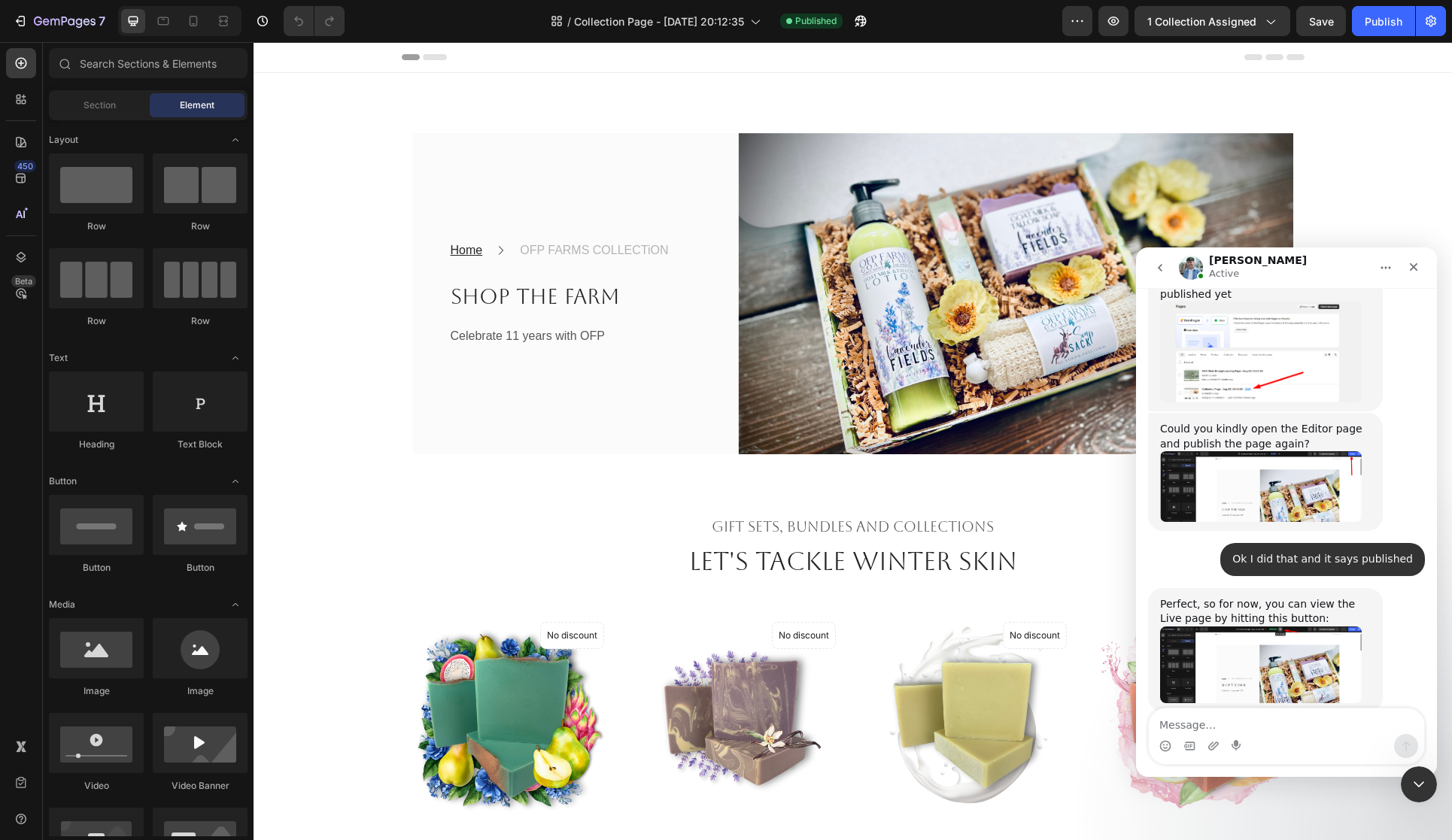
scroll to position [1877, 0]
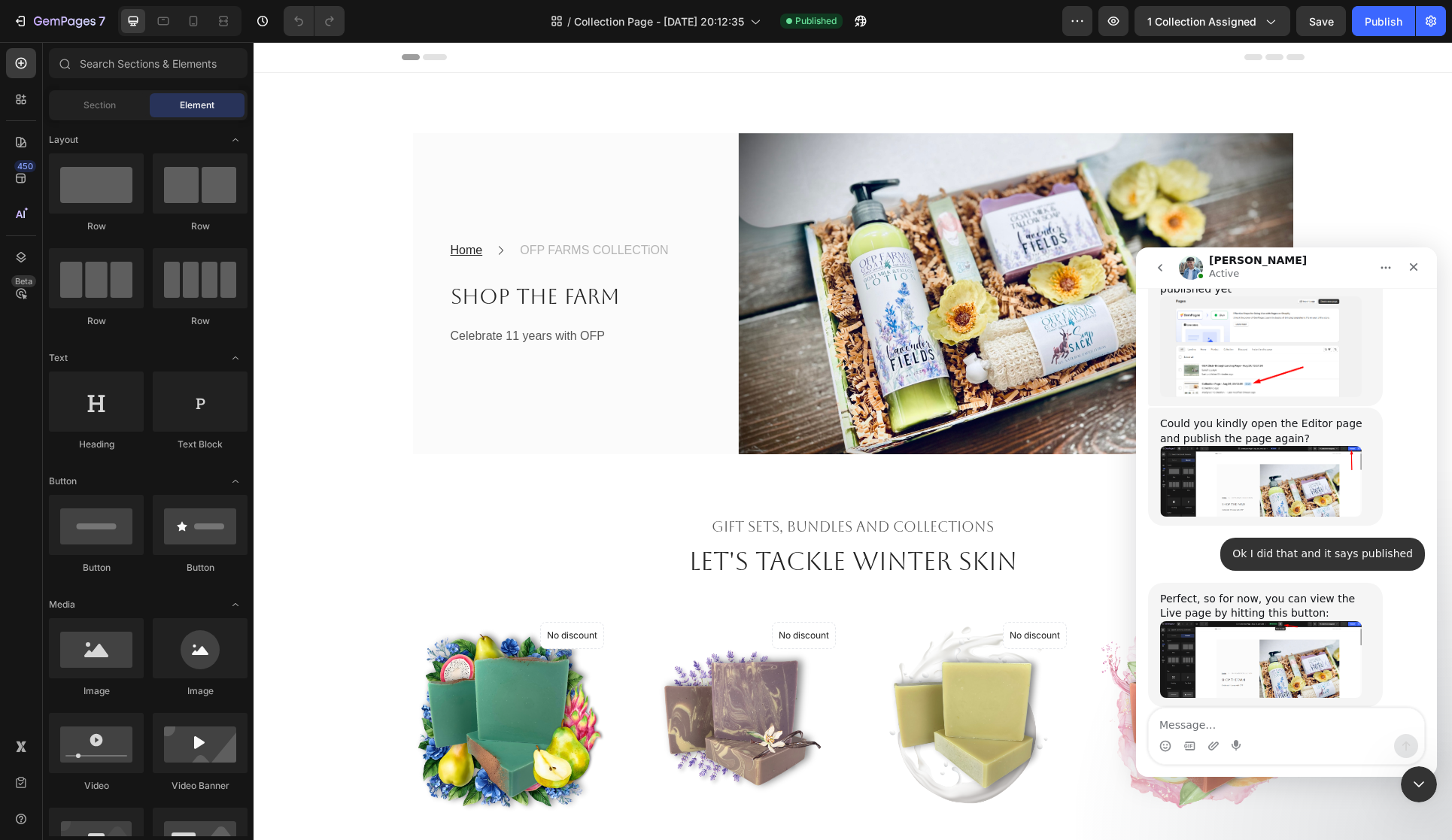
click at [1274, 622] on img "Liam says…" at bounding box center [1260, 659] width 202 height 76
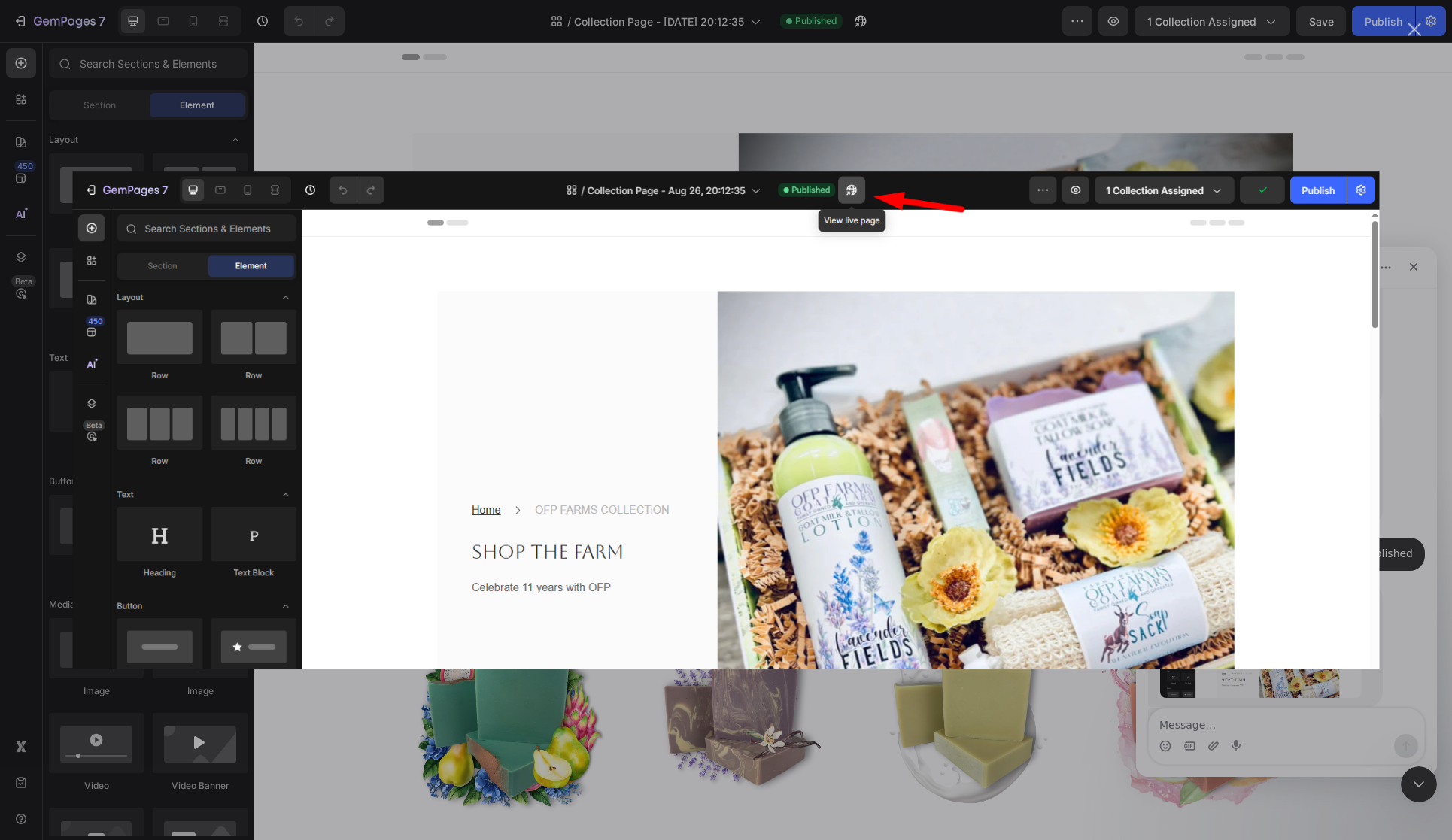
scroll to position [1898, 0]
click at [1396, 145] on div "Intercom messenger" at bounding box center [726, 420] width 1452 height 840
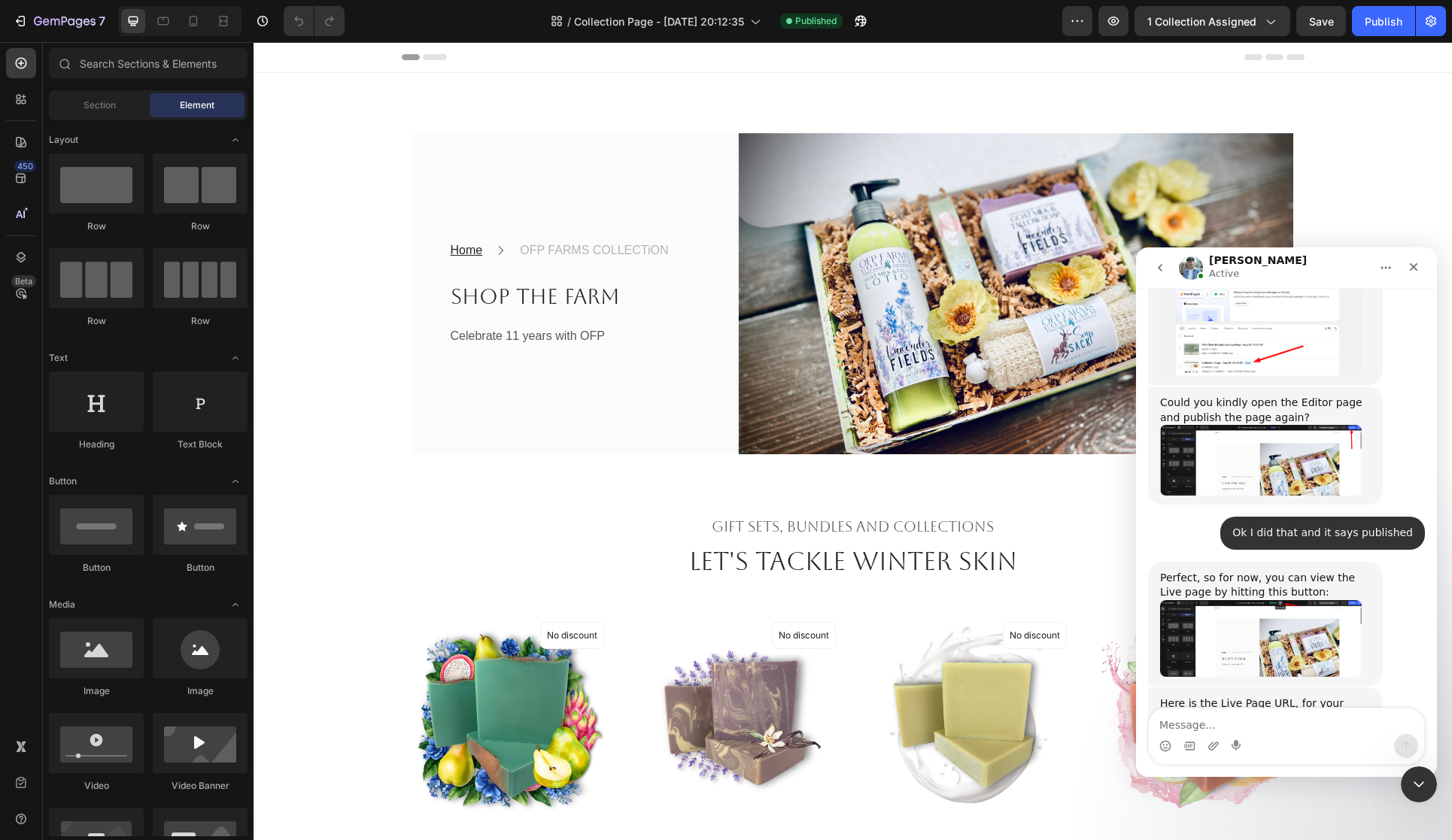
scroll to position [1956, 0]
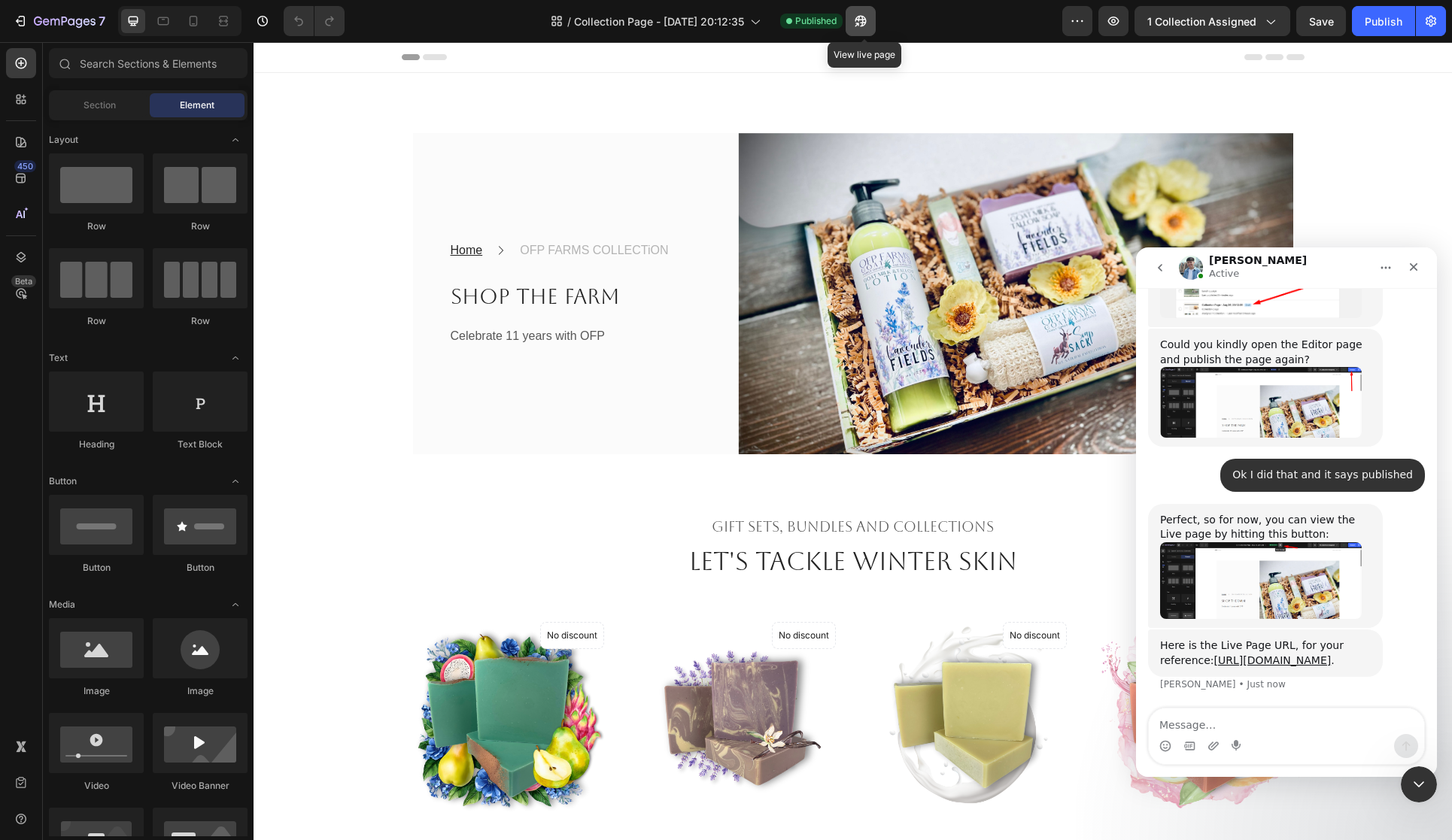
click at [864, 25] on icon "button" at bounding box center [860, 21] width 15 height 15
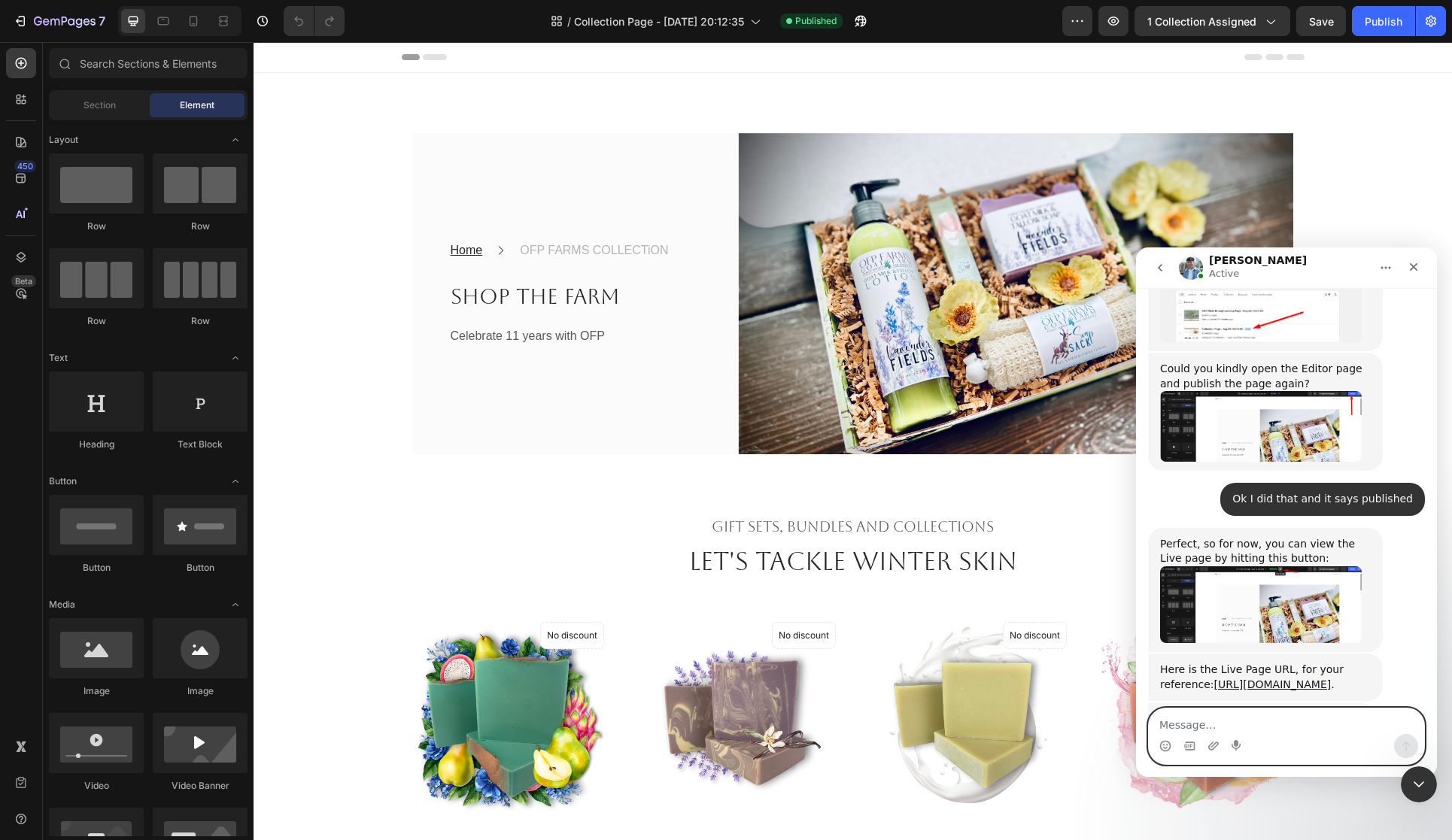
click at [1229, 714] on textarea "Message…" at bounding box center [1287, 721] width 276 height 25
type textarea "yes"
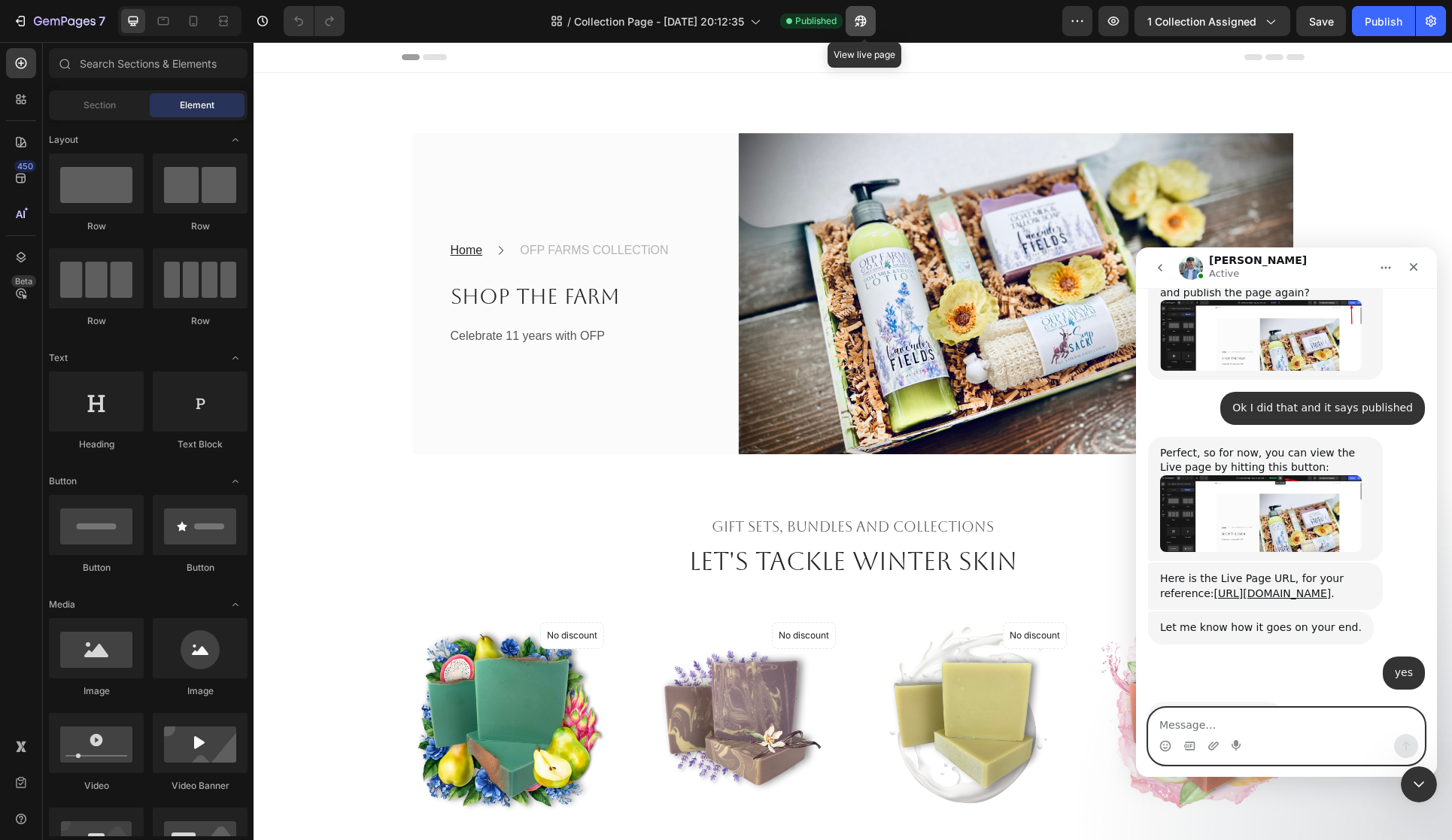
scroll to position [2021, 0]
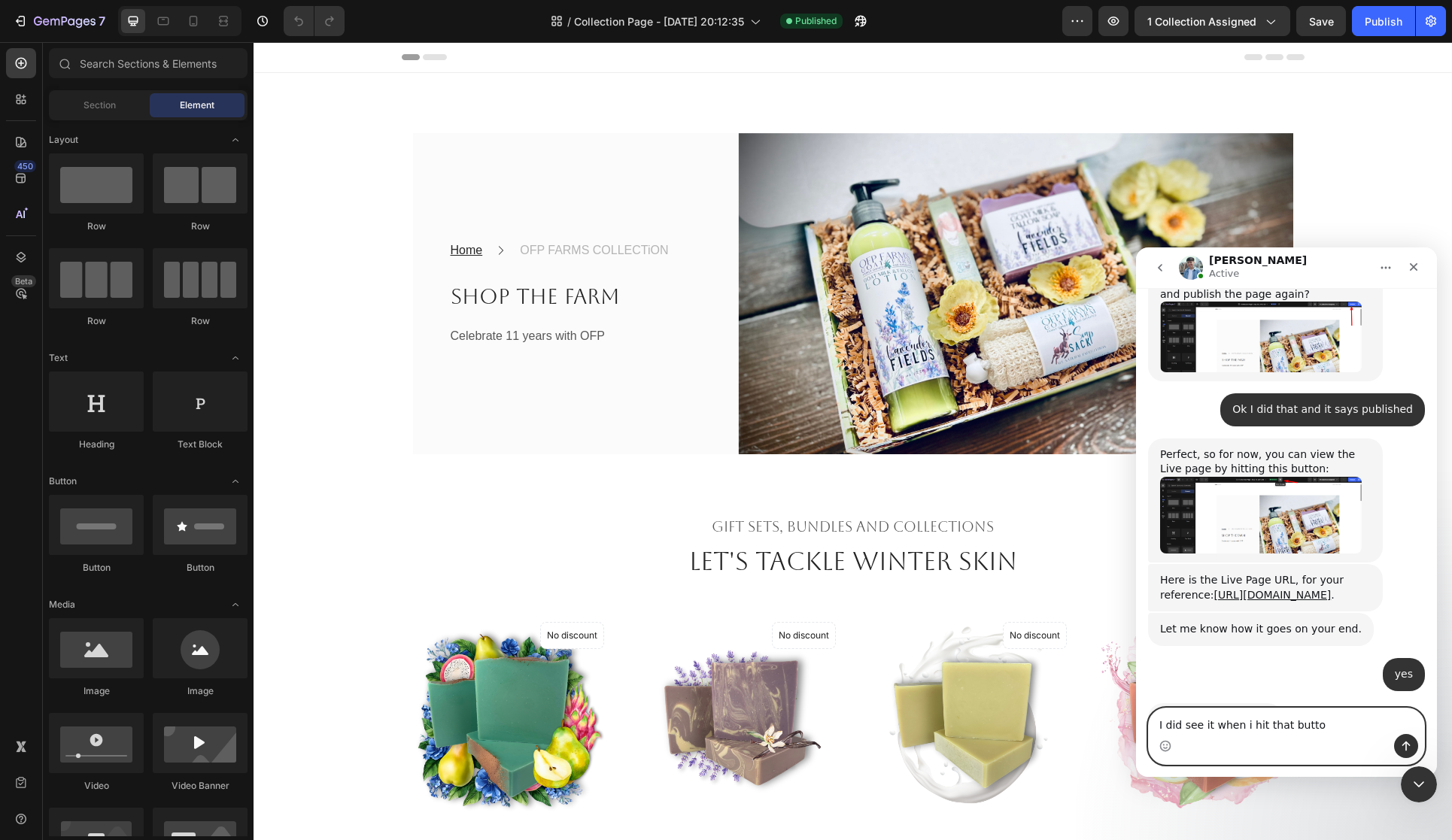
type textarea "I did see it when i hit that button"
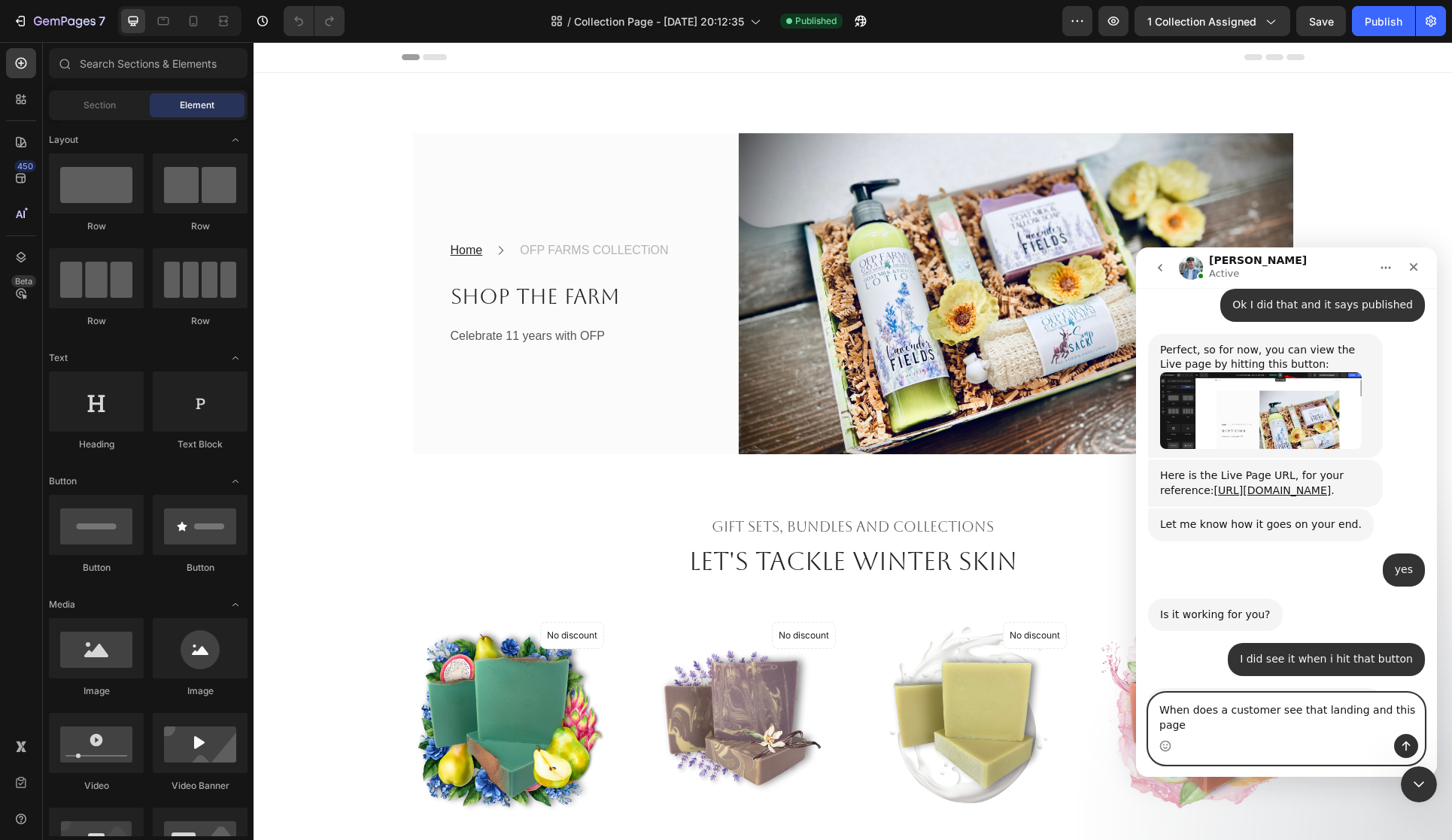
scroll to position [2141, 0]
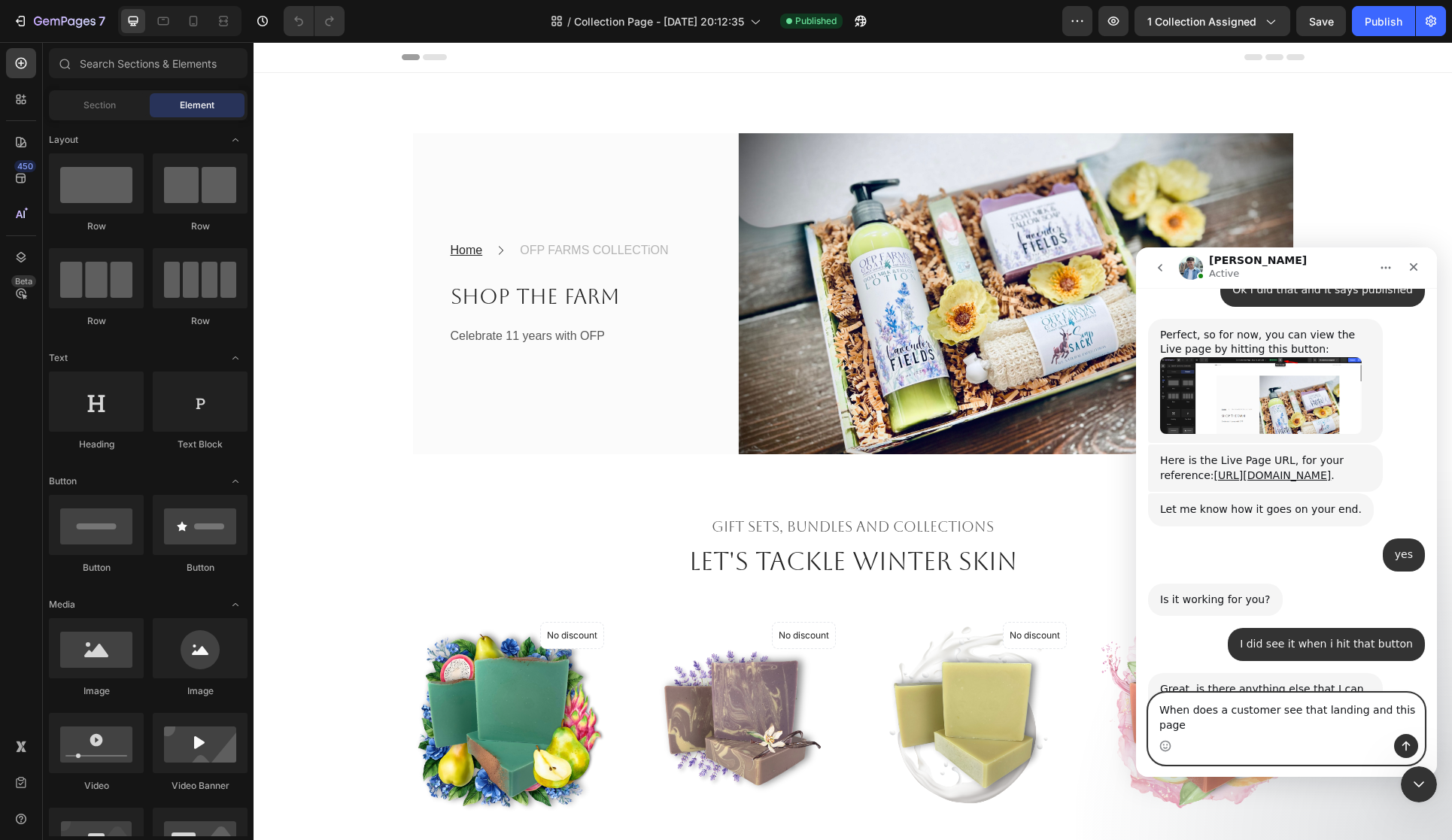
type textarea "When does a customer see that landing and this page"
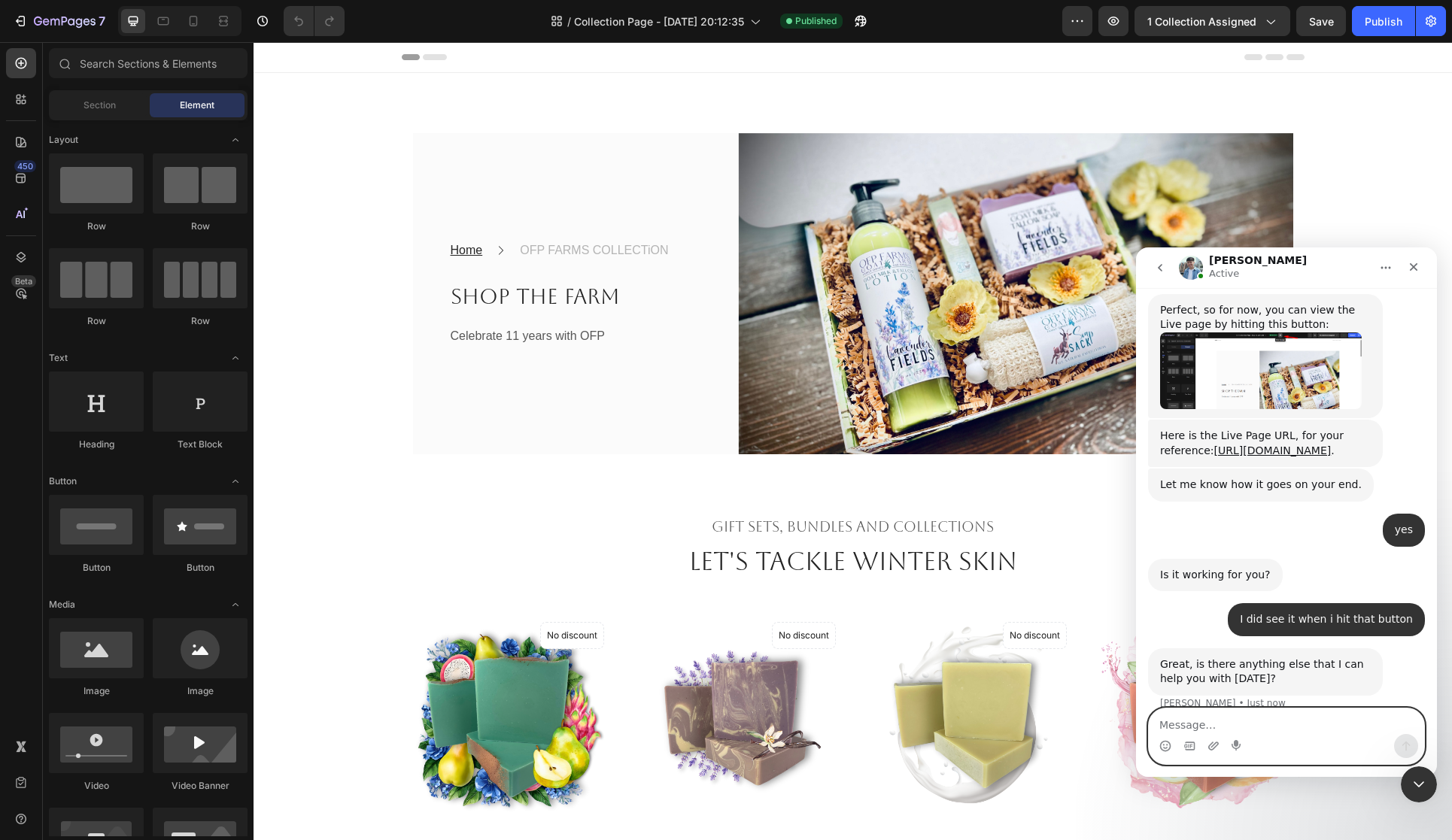
scroll to position [2185, 0]
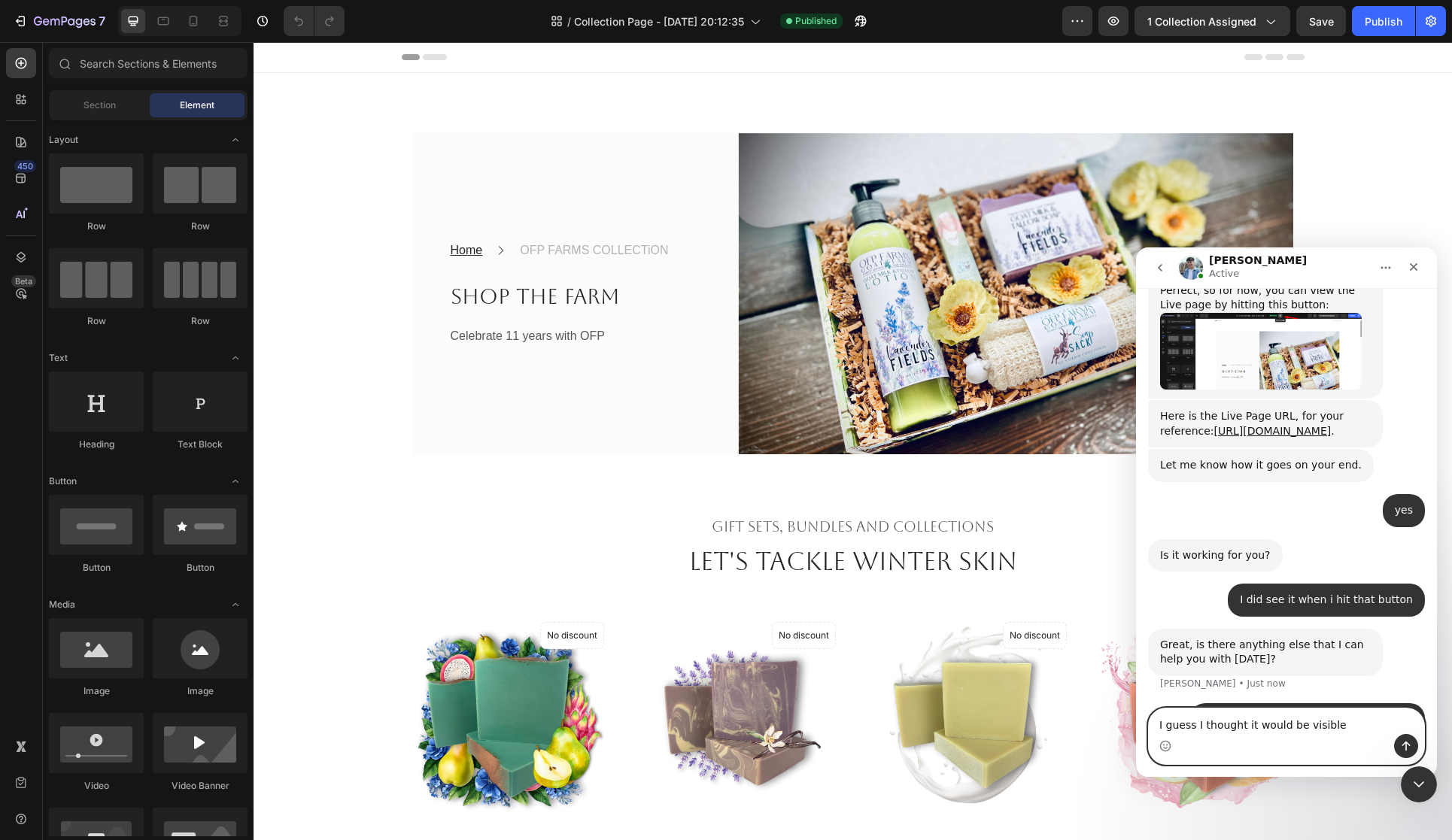
type textarea "I guess I thought it would be visible"
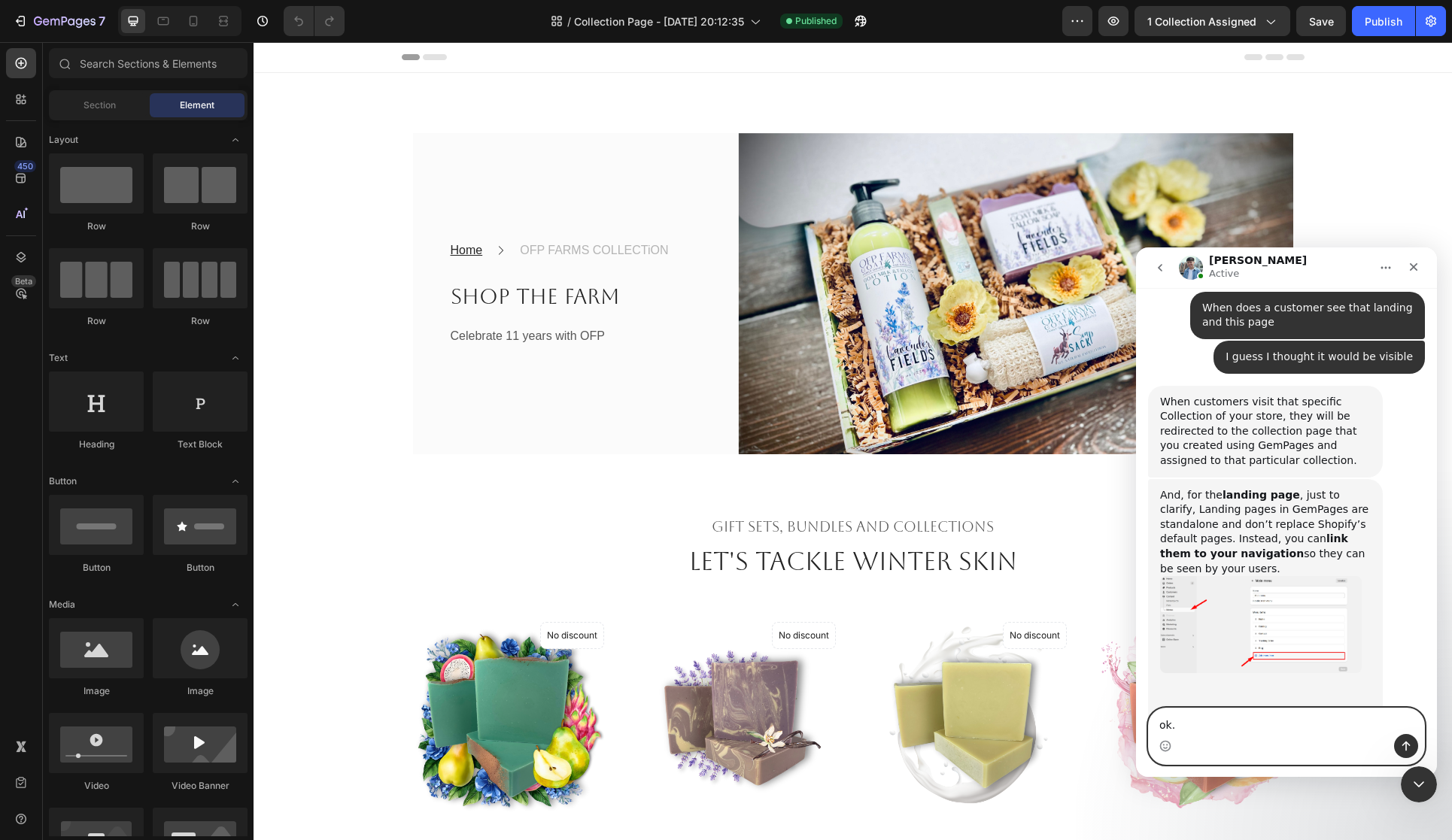
scroll to position [2616, 0]
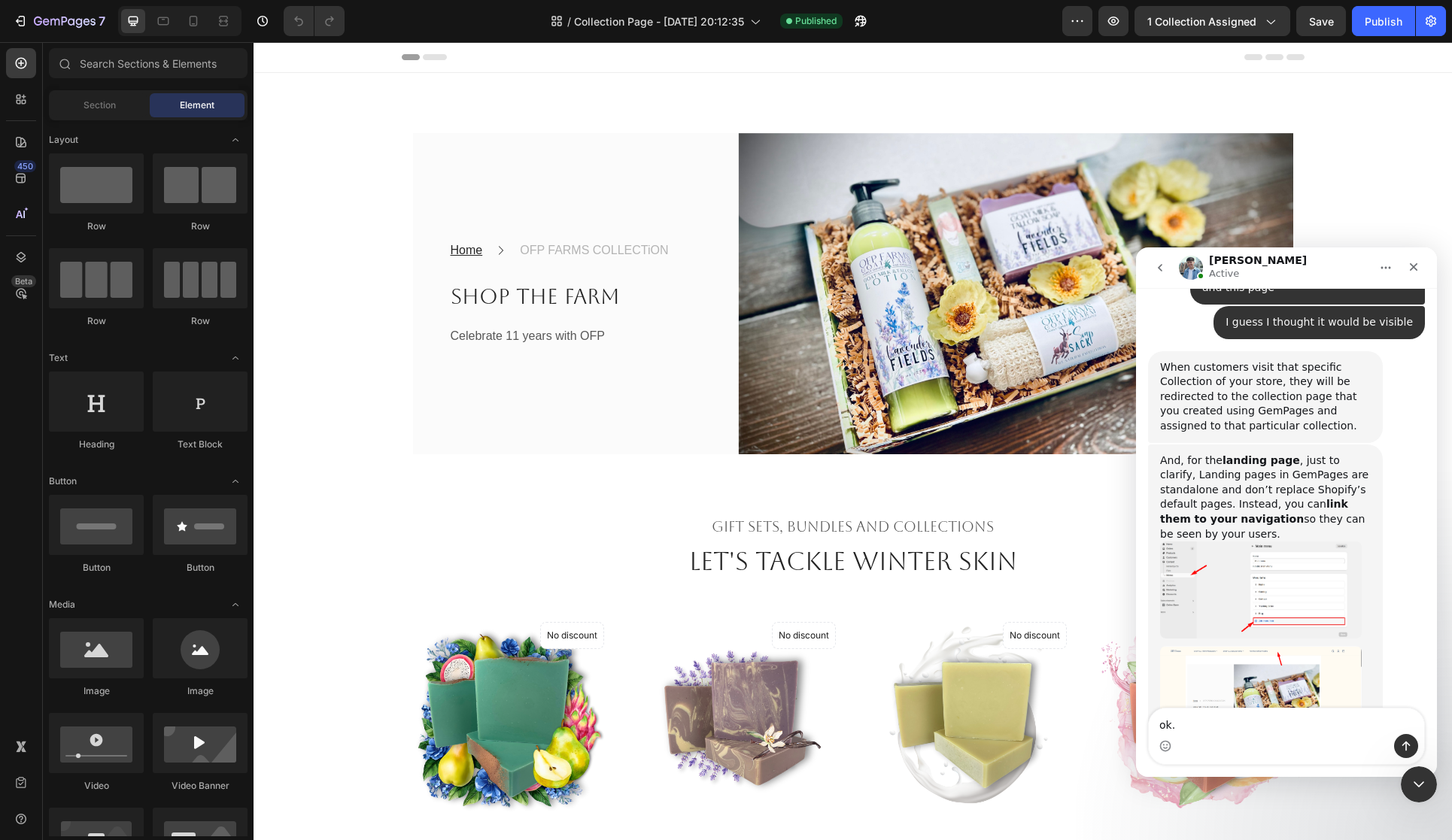
click at [1241, 556] on img "Liam says…" at bounding box center [1260, 589] width 202 height 97
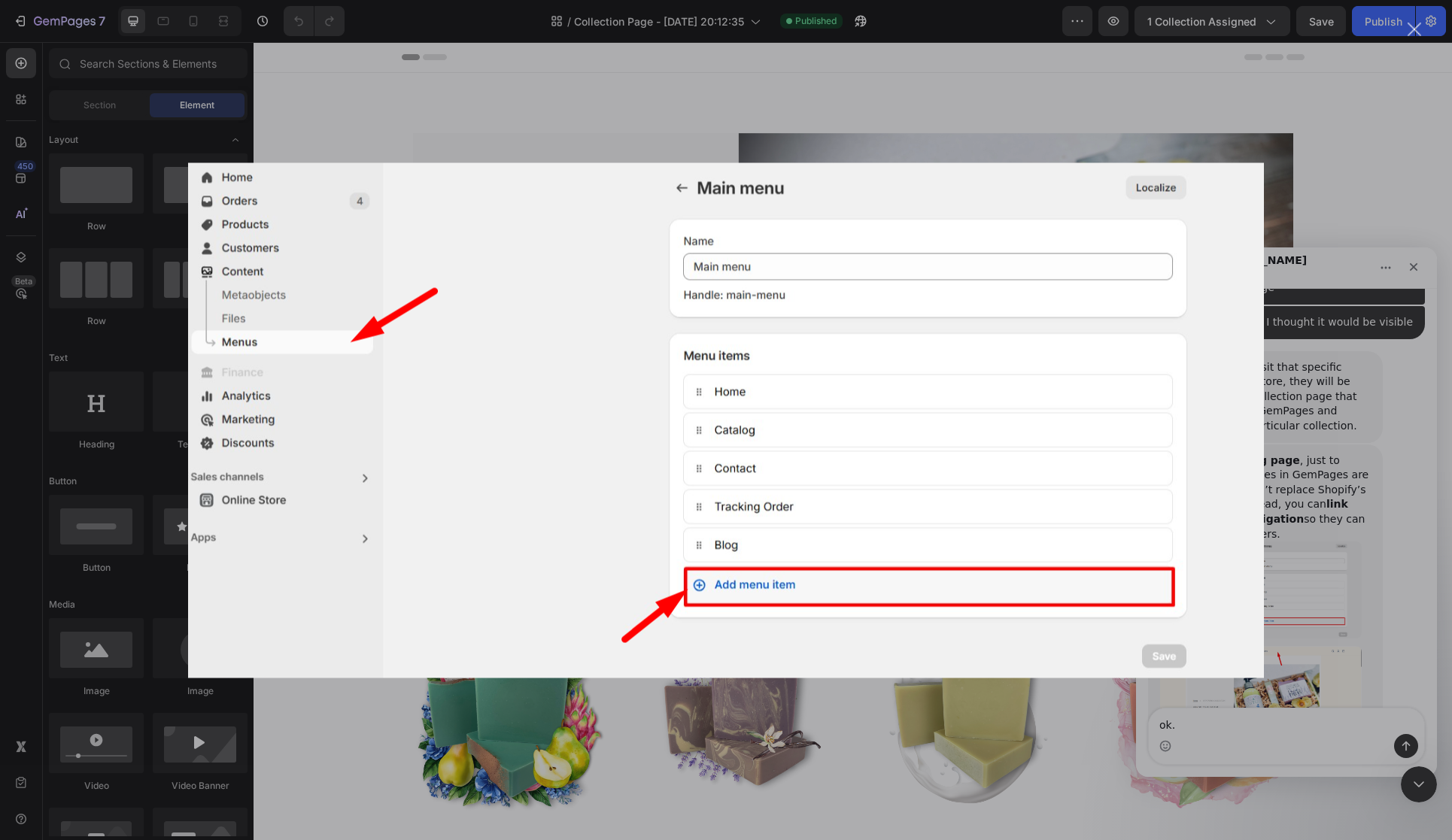
click at [1424, 424] on div "Intercom messenger" at bounding box center [726, 420] width 1452 height 840
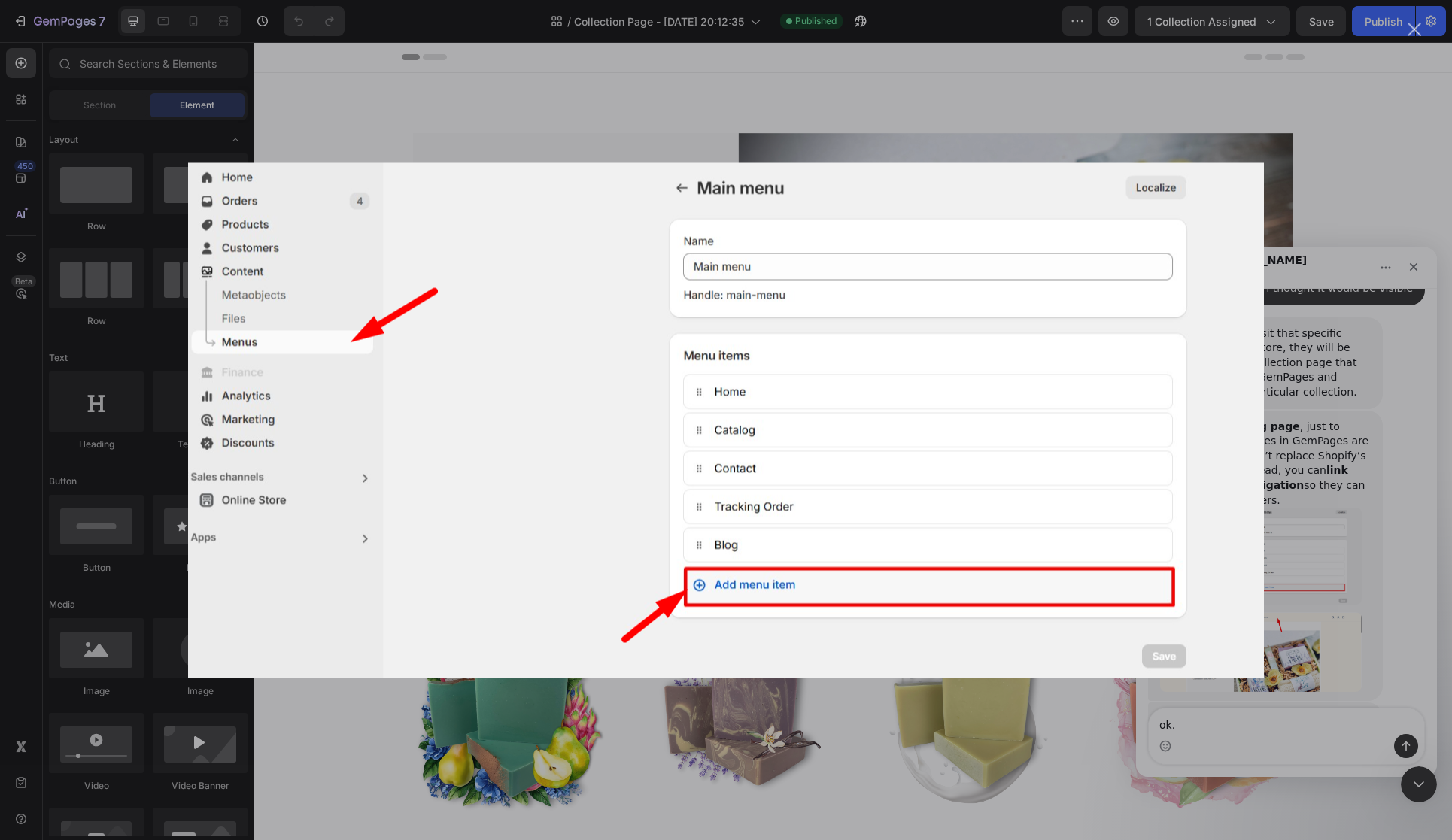
click at [922, 437] on img "Close" at bounding box center [726, 419] width 1076 height 515
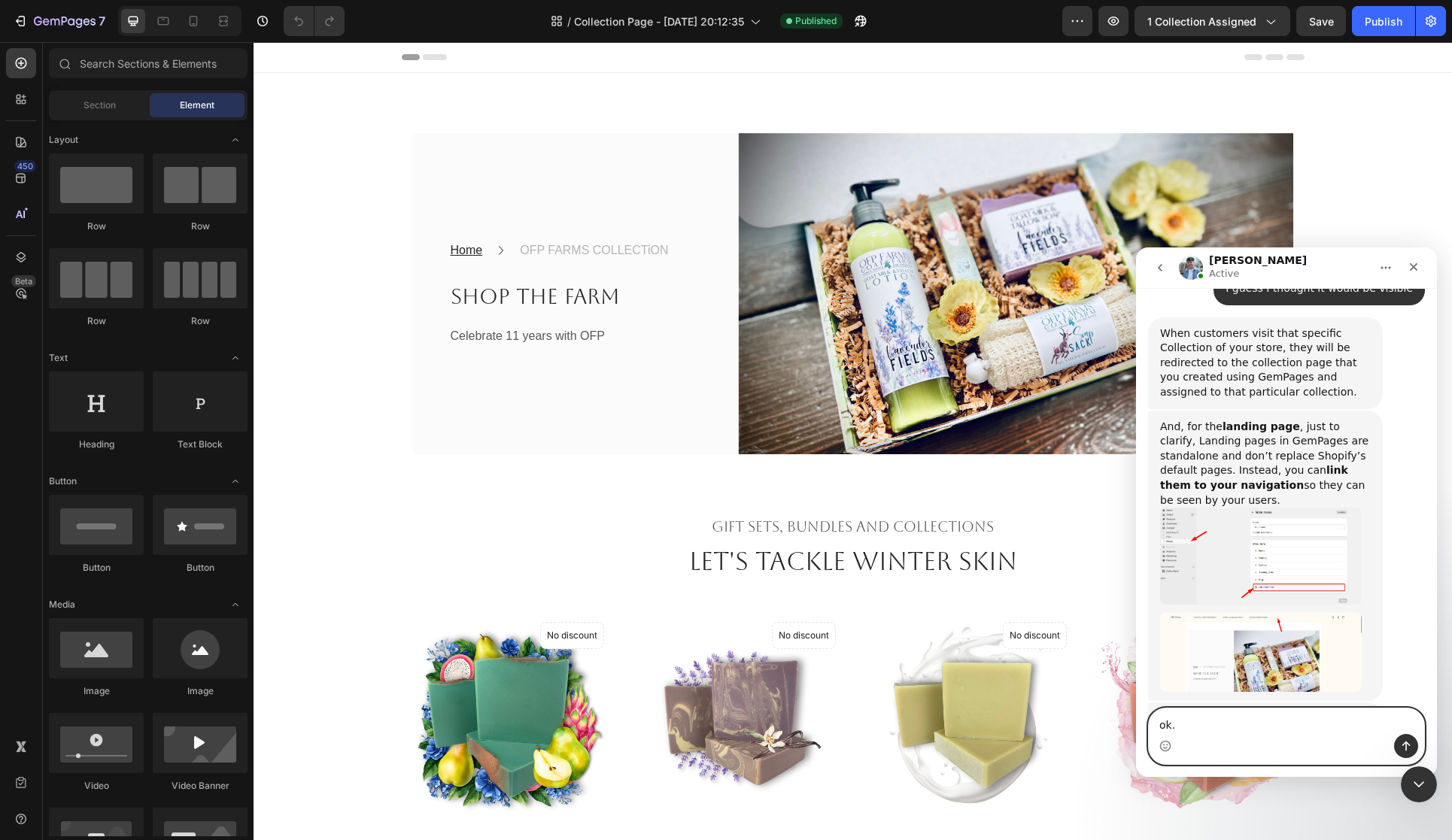
click at [1186, 715] on textarea "ok." at bounding box center [1287, 721] width 276 height 25
click at [1193, 720] on textarea "ok." at bounding box center [1287, 721] width 276 height 25
type textarea "ok. I see, Thank you"
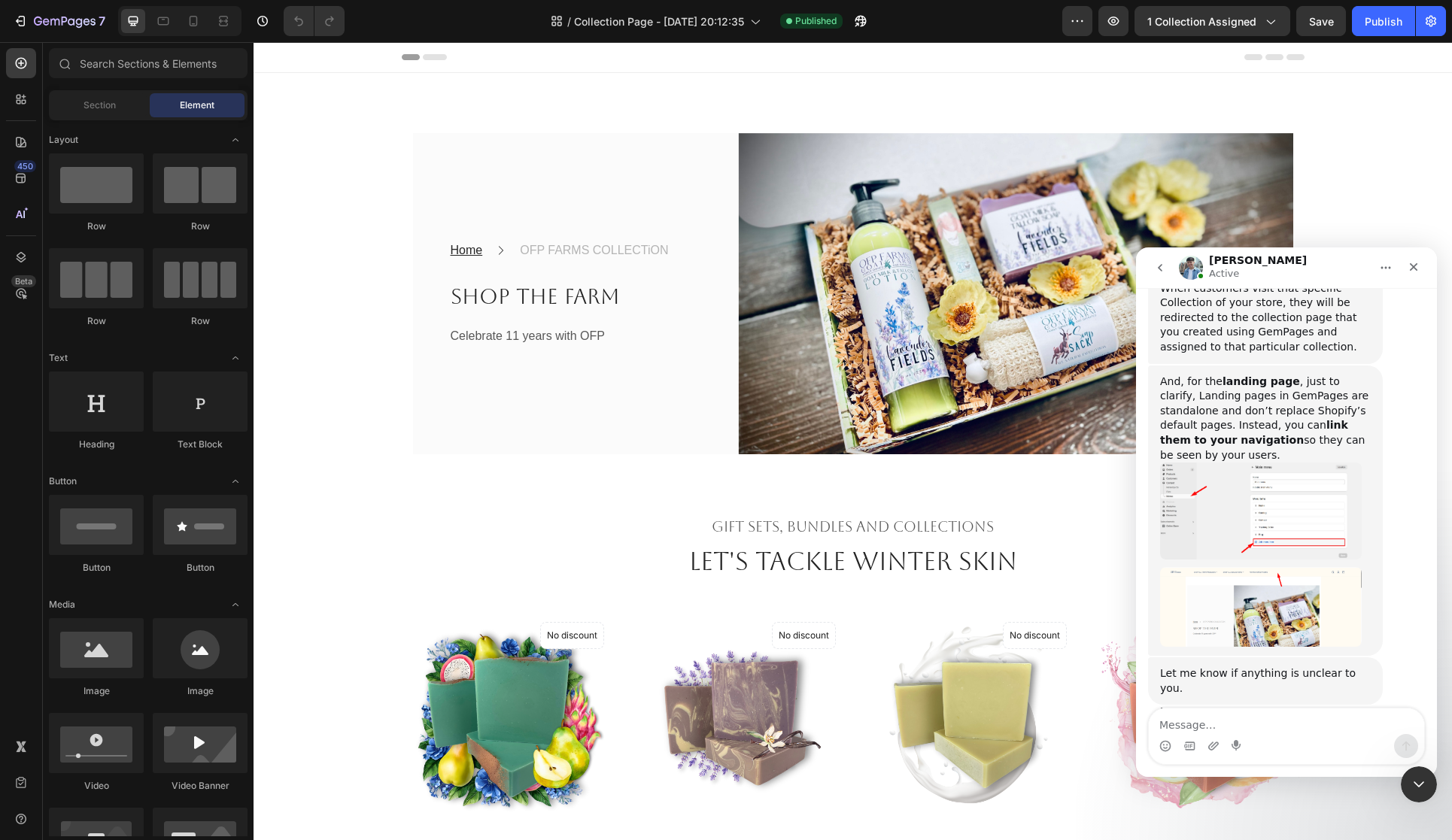
click at [1224, 570] on img "Liam says…" at bounding box center [1260, 608] width 202 height 80
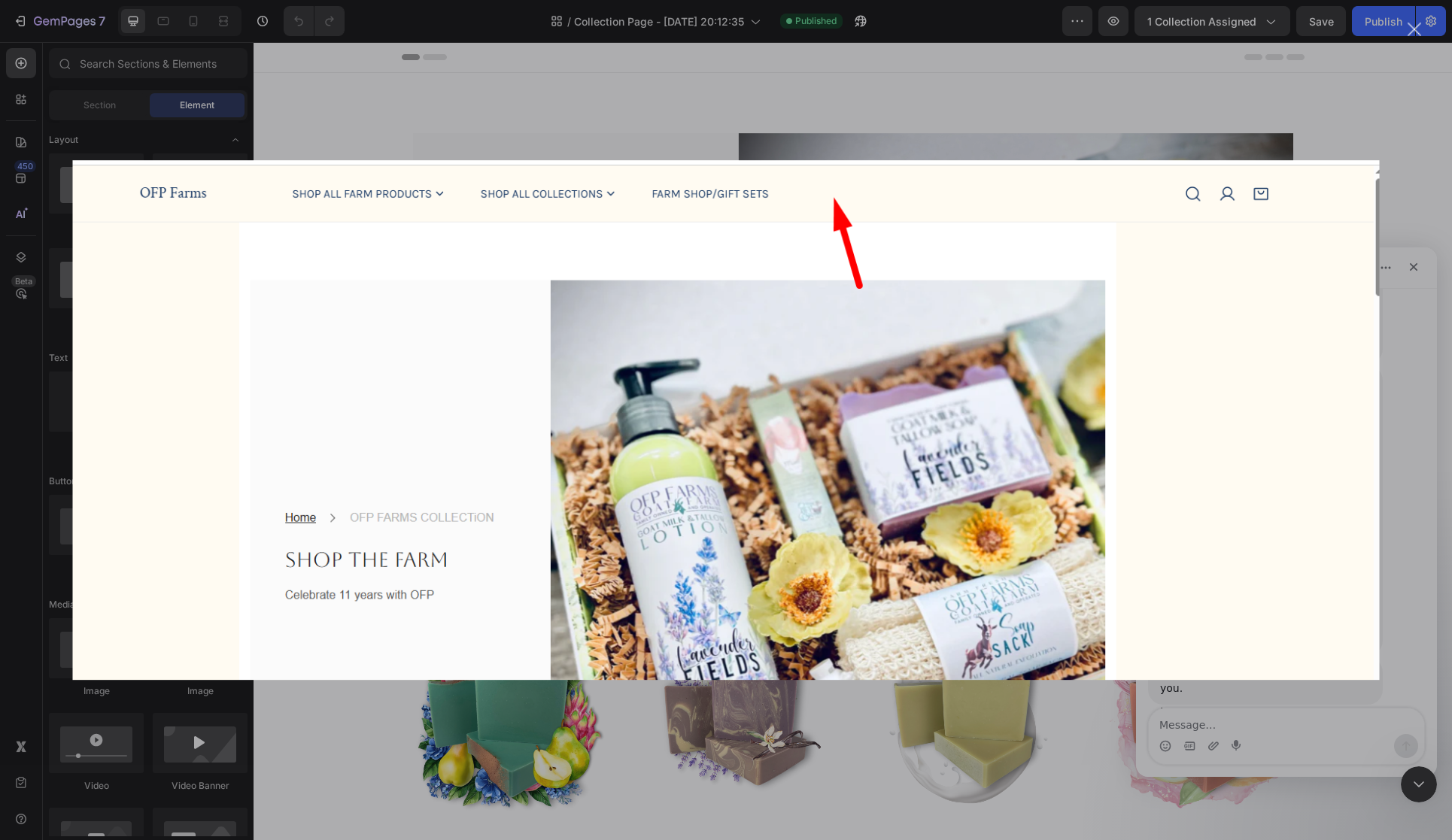
scroll to position [0, 0]
click at [1406, 375] on div "Intercom messenger" at bounding box center [726, 420] width 1452 height 840
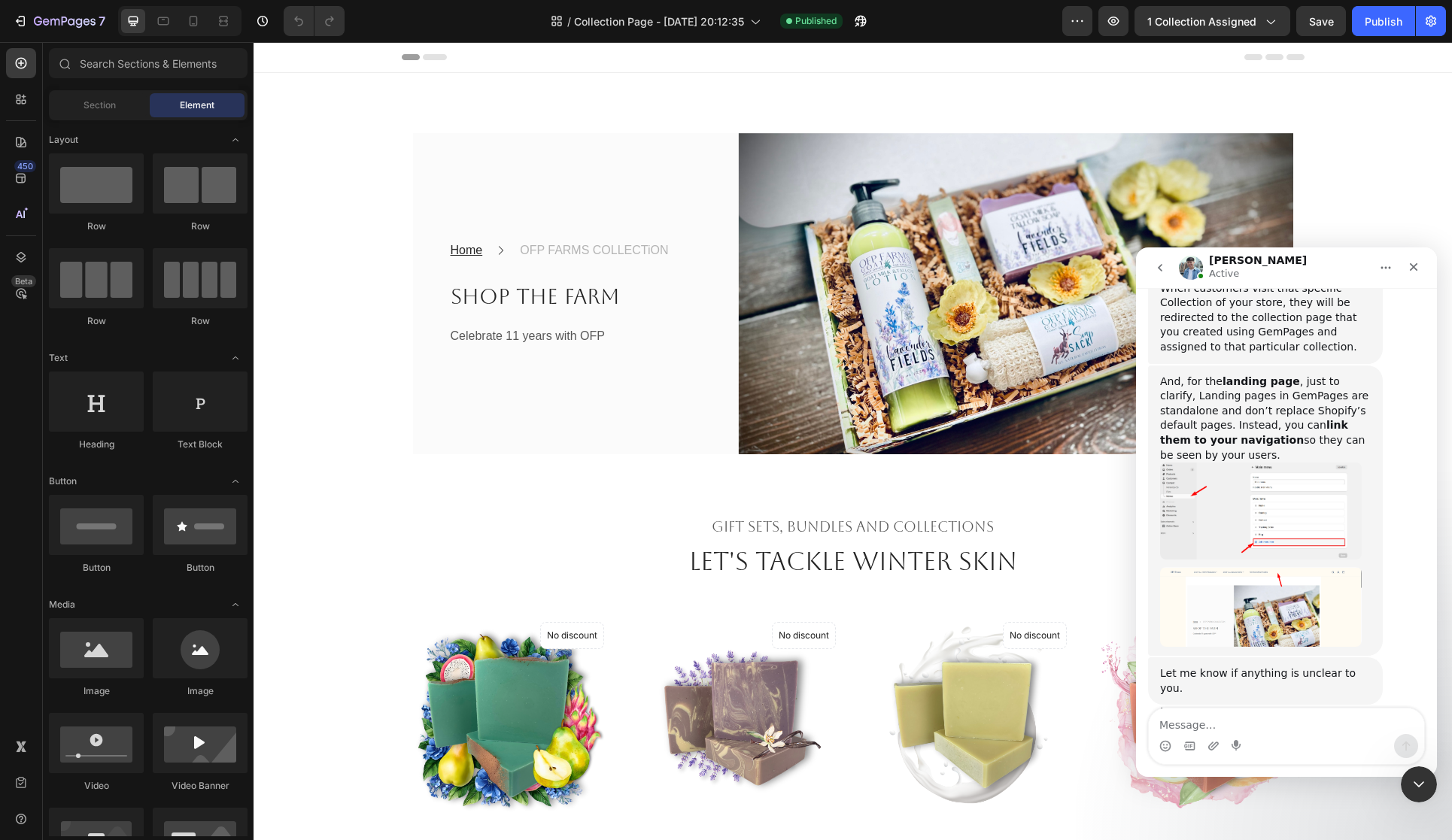
click at [1223, 462] on img "Liam says…" at bounding box center [1260, 510] width 202 height 97
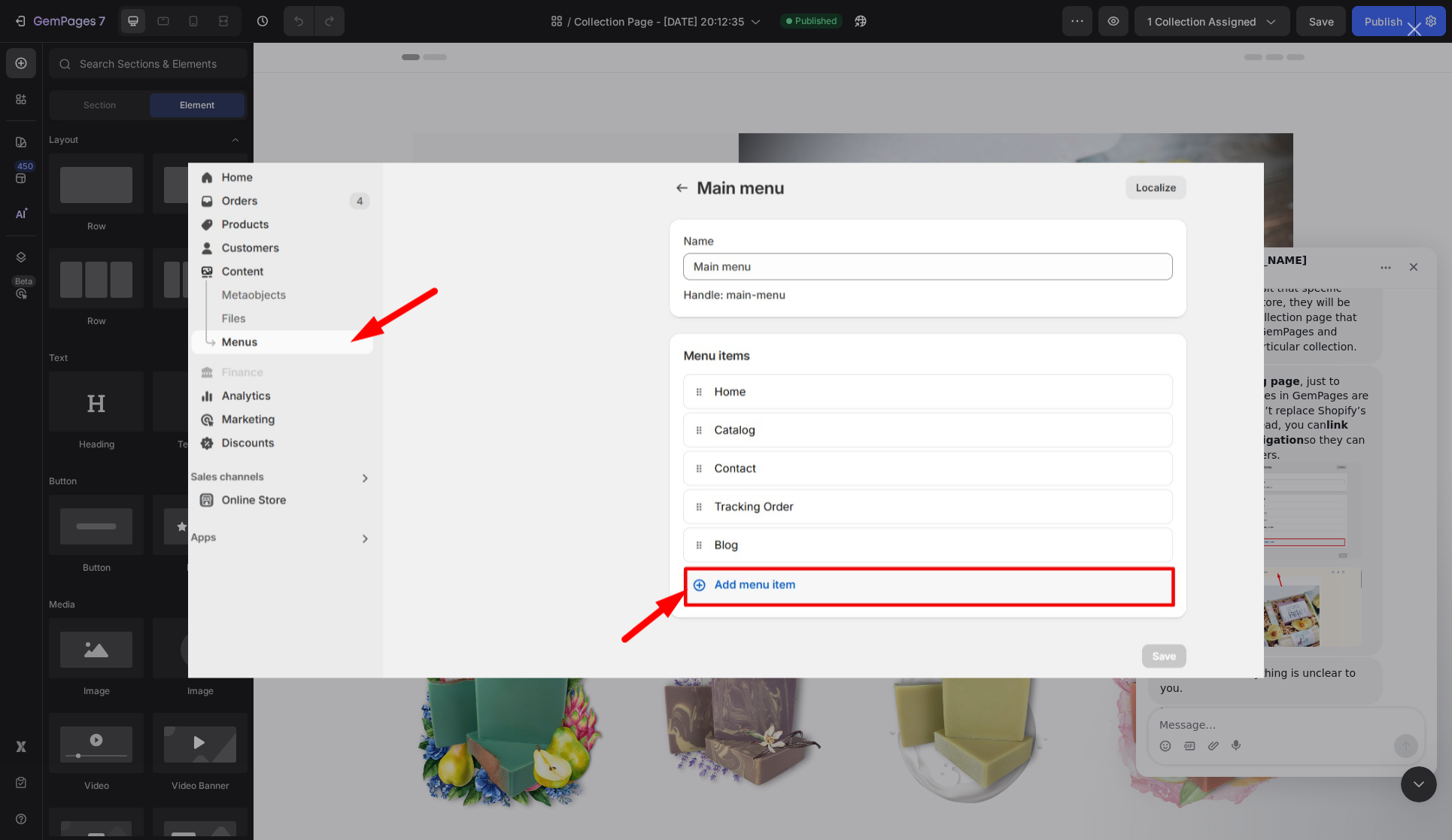
click at [1295, 377] on div "Intercom messenger" at bounding box center [726, 420] width 1452 height 840
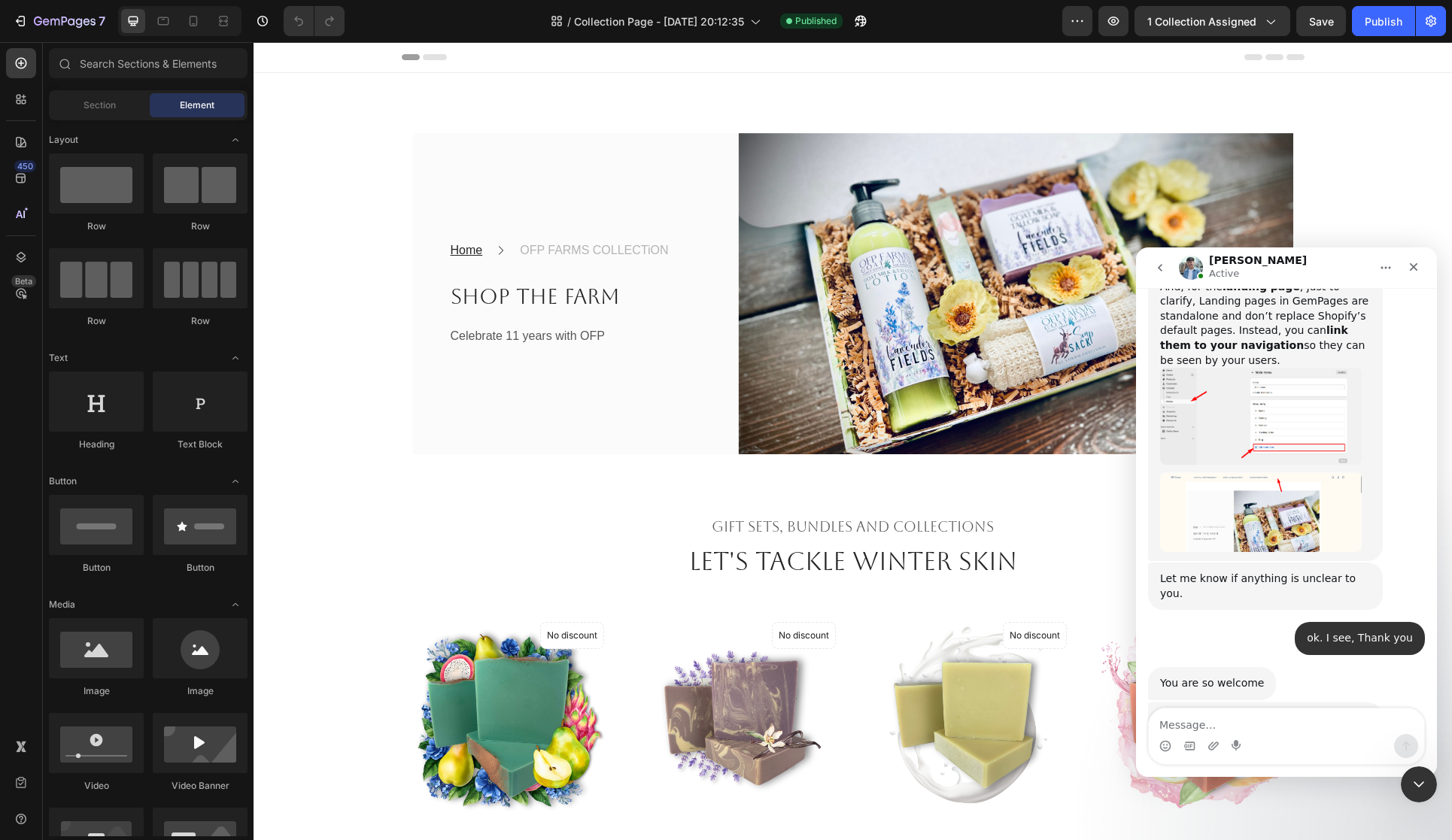
scroll to position [2788, 0]
click at [1187, 721] on textarea "Message…" at bounding box center [1287, 721] width 276 height 25
type textarea "No thank you"
click at [1400, 743] on icon "Send a message…" at bounding box center [1406, 747] width 12 height 12
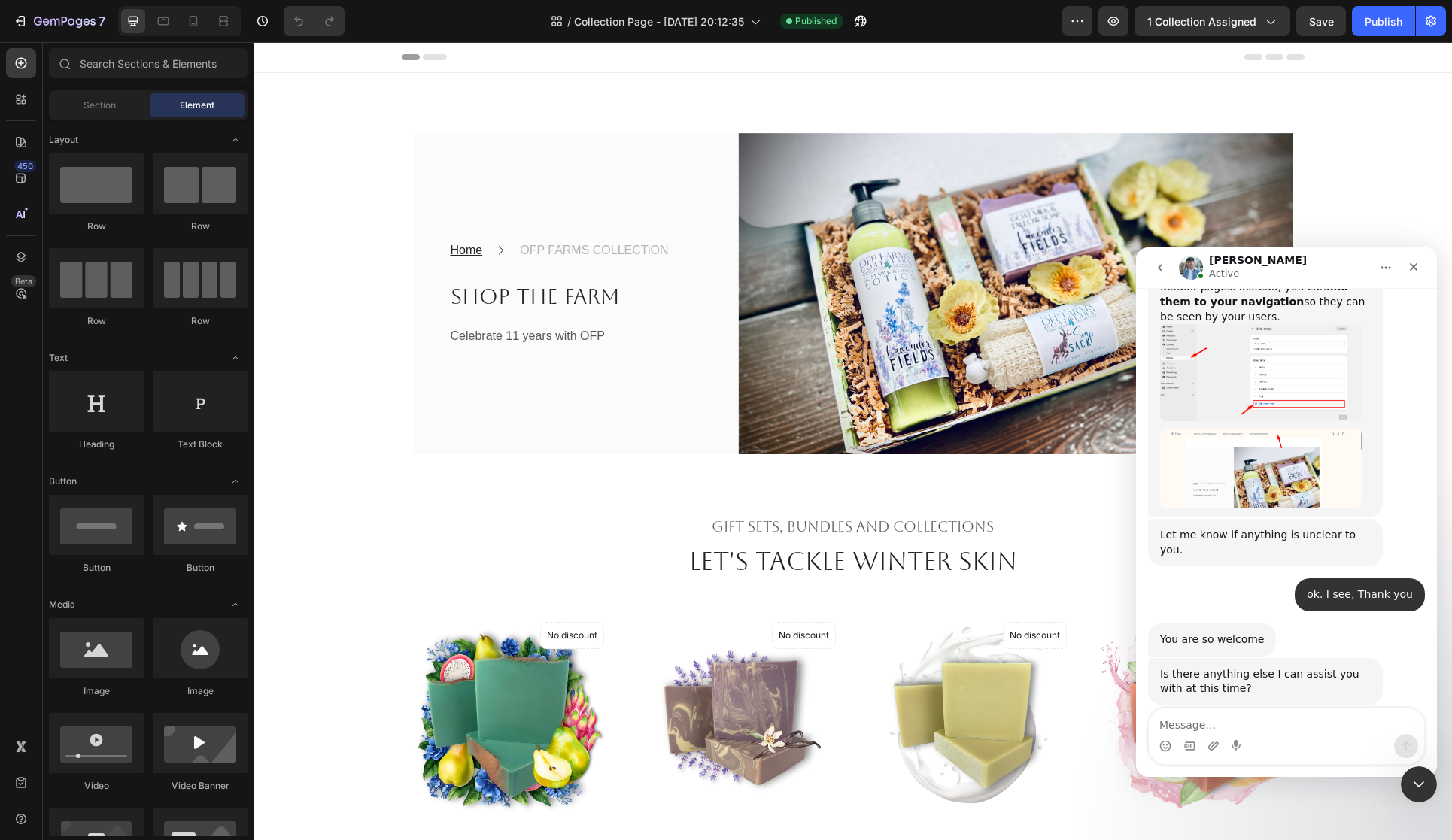
click at [1214, 367] on div "And, for the landing page , just to clarify, Landing pages in GemPages are stan…" at bounding box center [1265, 373] width 211 height 273
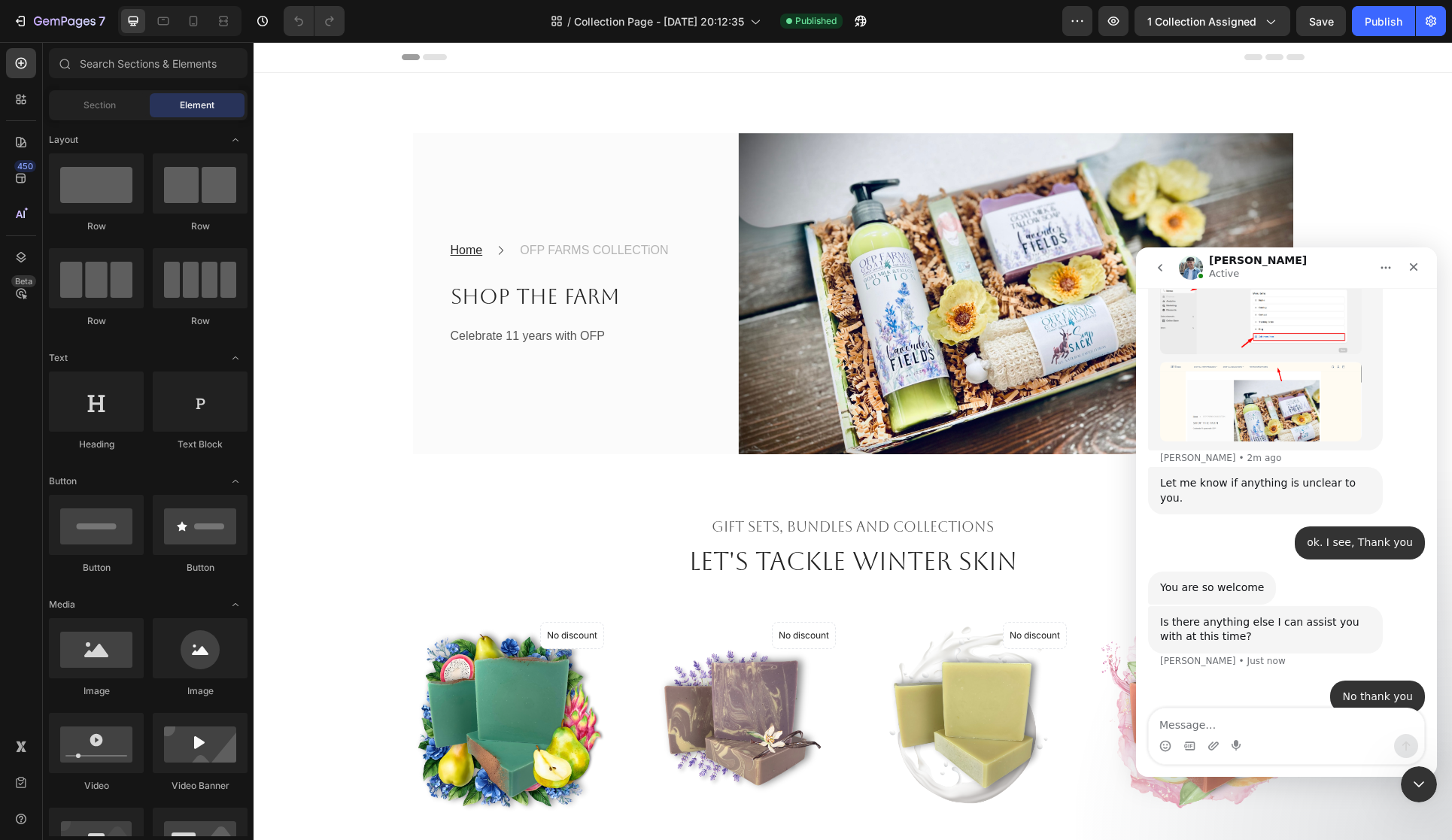
scroll to position [2906, 0]
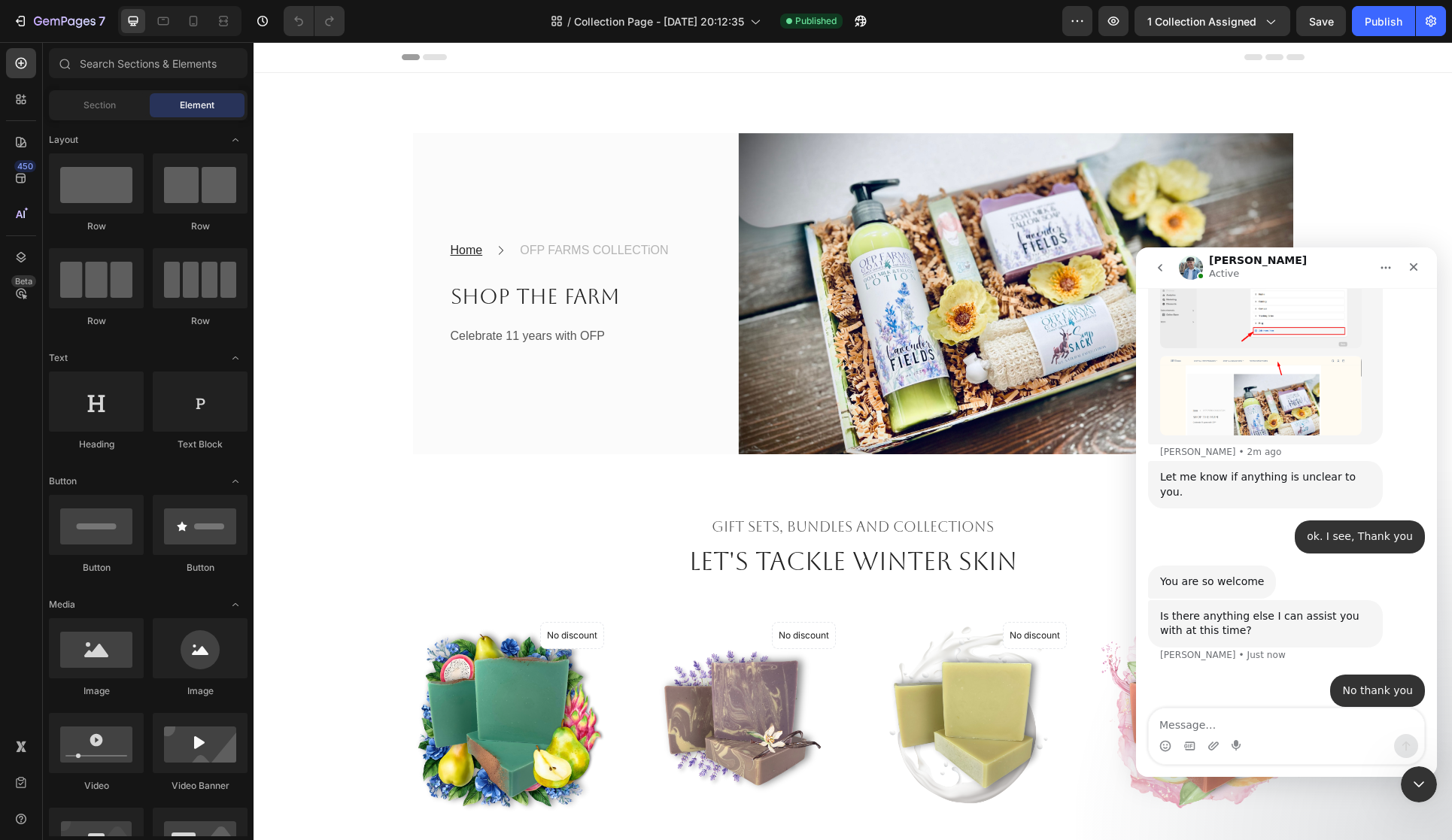
click at [1240, 356] on img "Liam says…" at bounding box center [1260, 396] width 202 height 80
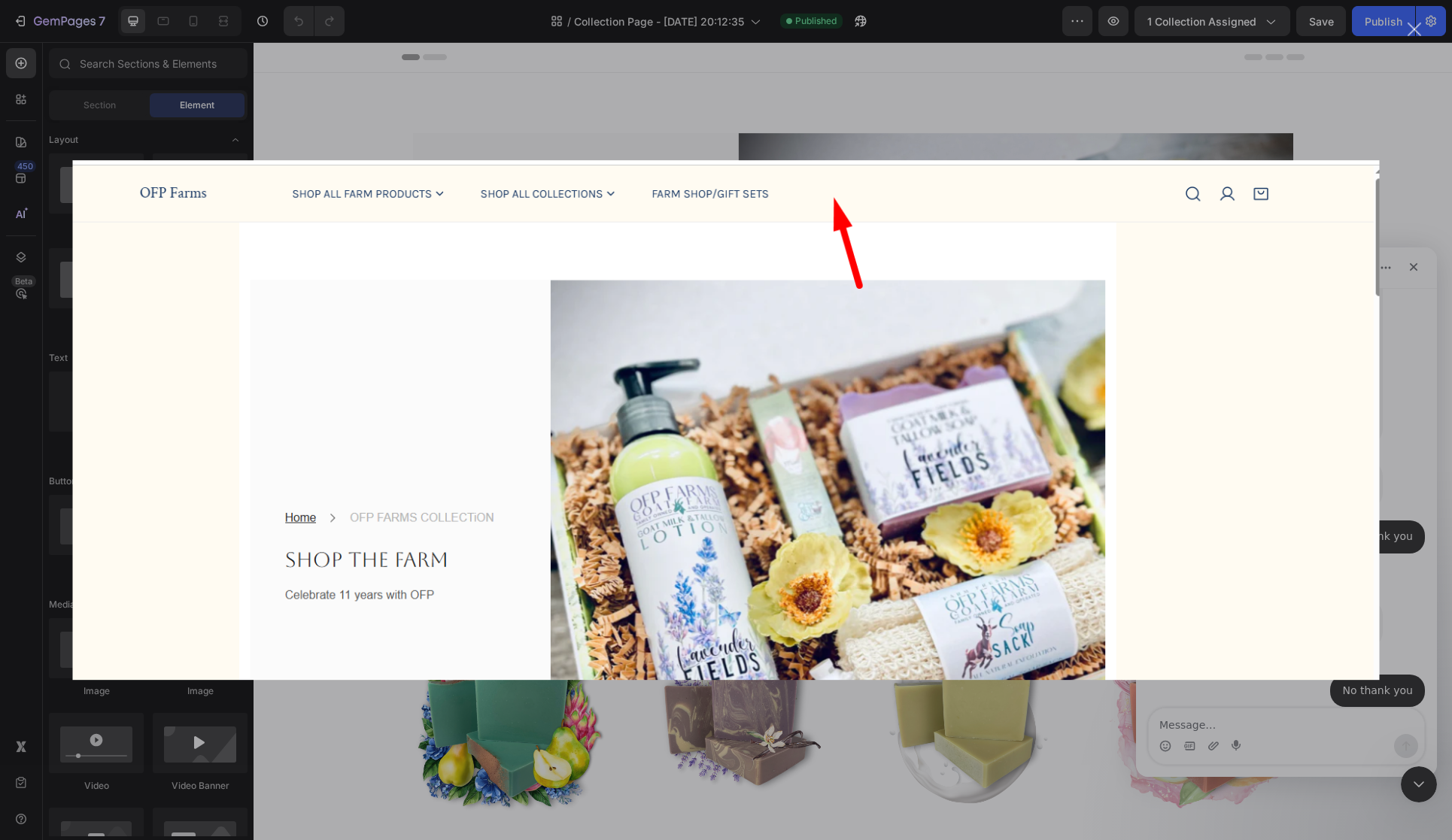
click at [1356, 139] on div "Intercom messenger" at bounding box center [726, 420] width 1452 height 840
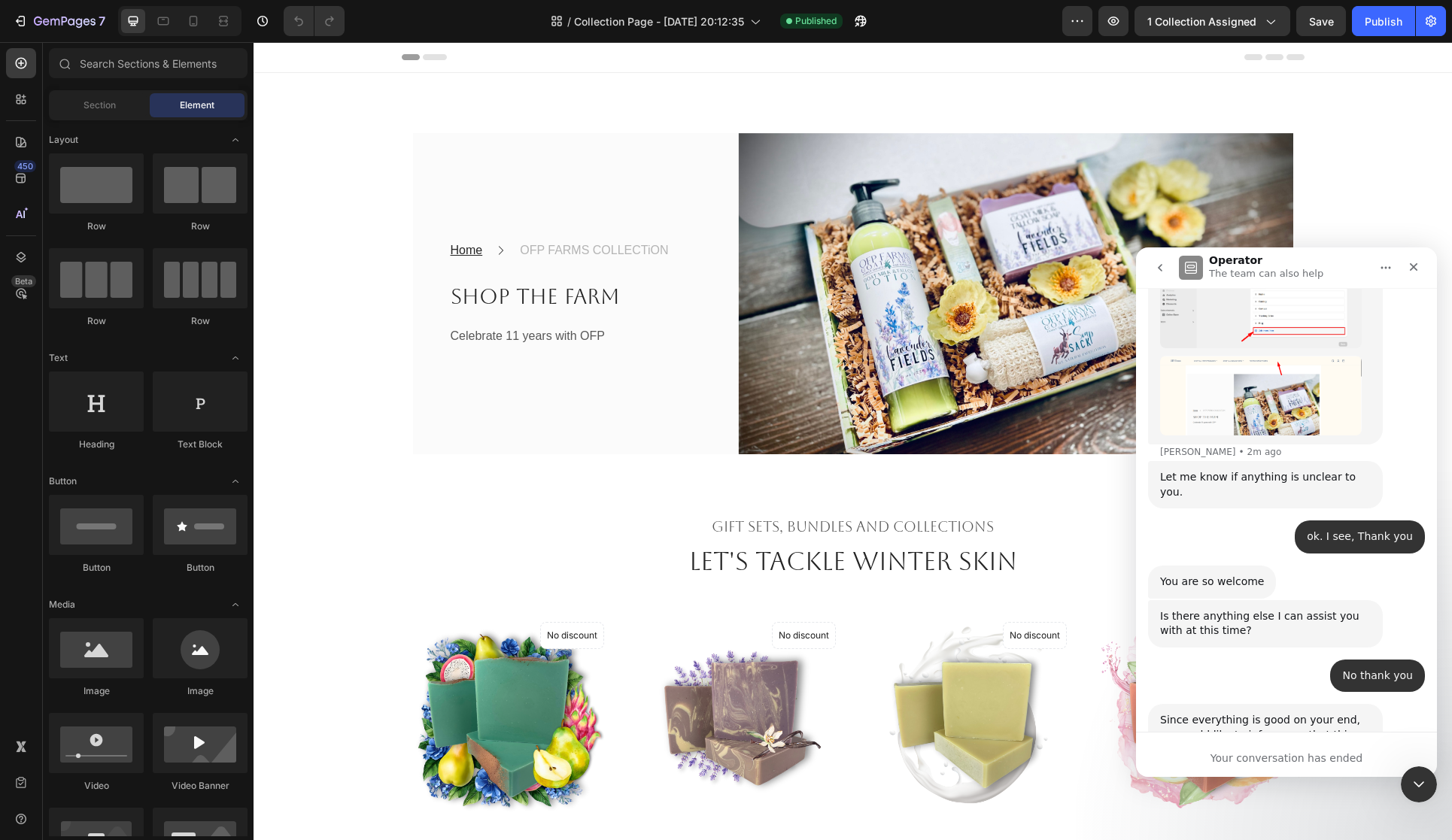
scroll to position [3091, 0]
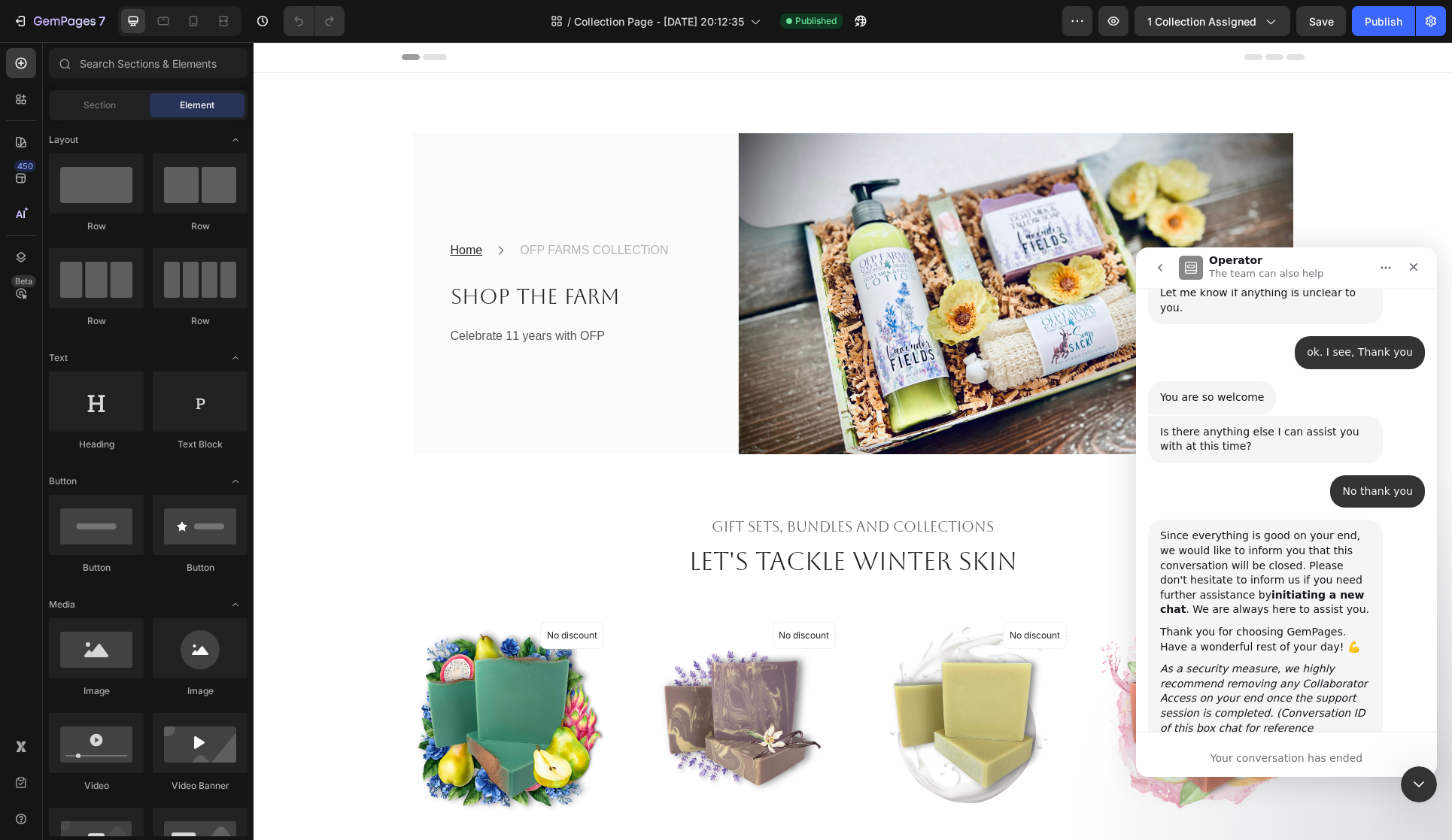
click at [1313, 233] on section "Home Text block Icon OFP FARMS COLLECTiON Text block Row Shop the Farm Heading …" at bounding box center [853, 263] width 927 height 381
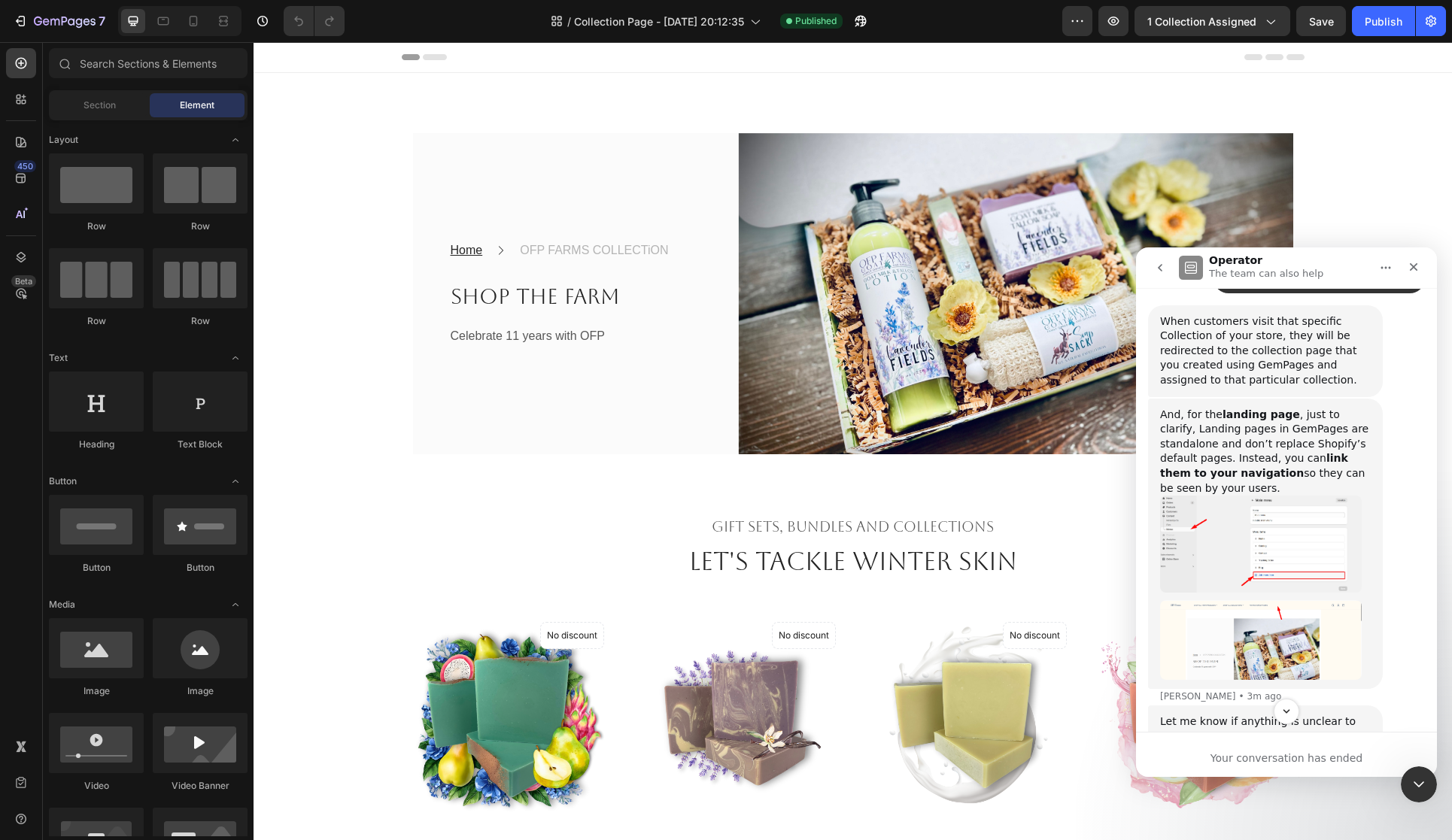
scroll to position [2665, 0]
click at [14, 22] on icon "button" at bounding box center [20, 21] width 15 height 15
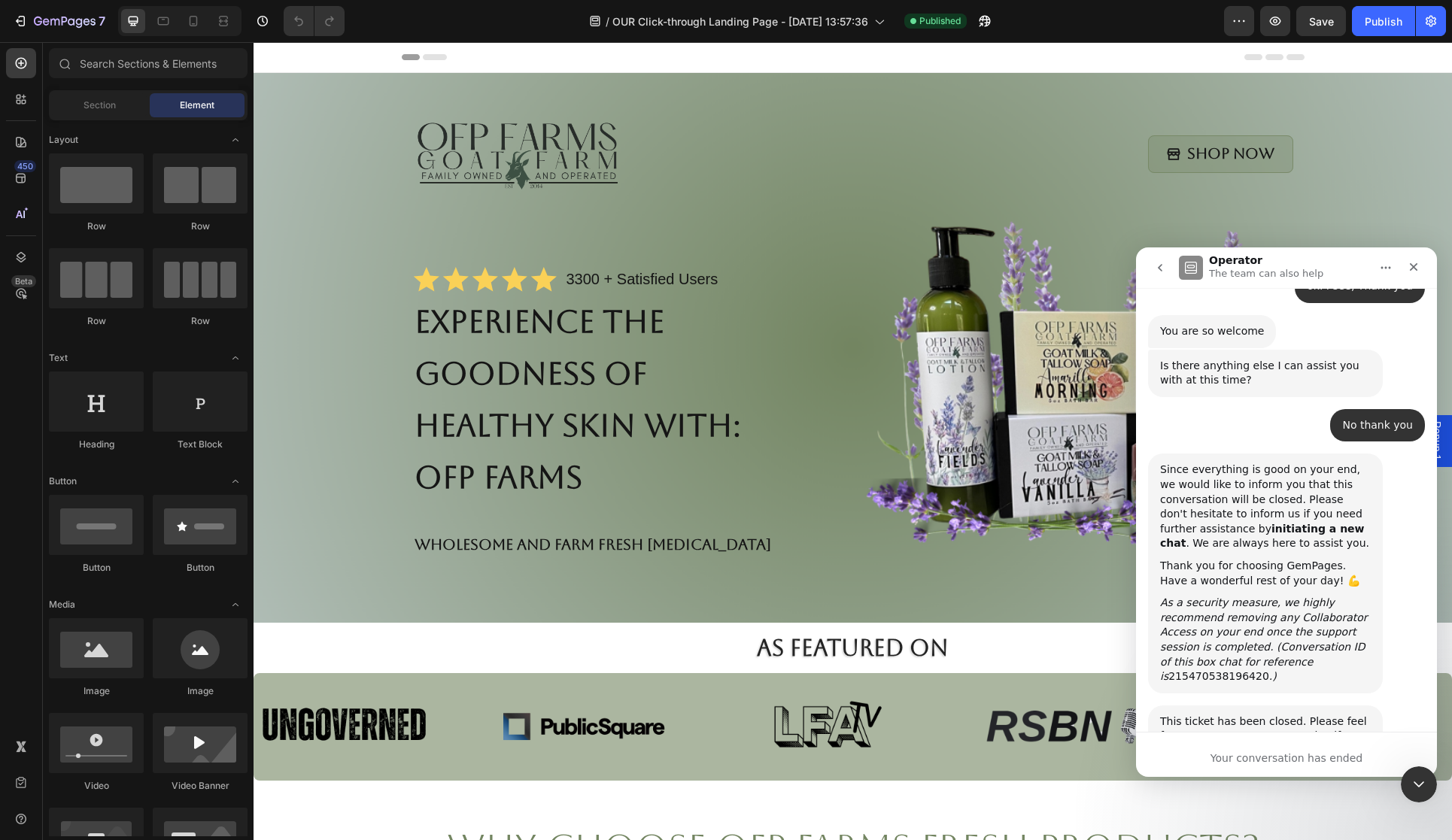
scroll to position [3274, 0]
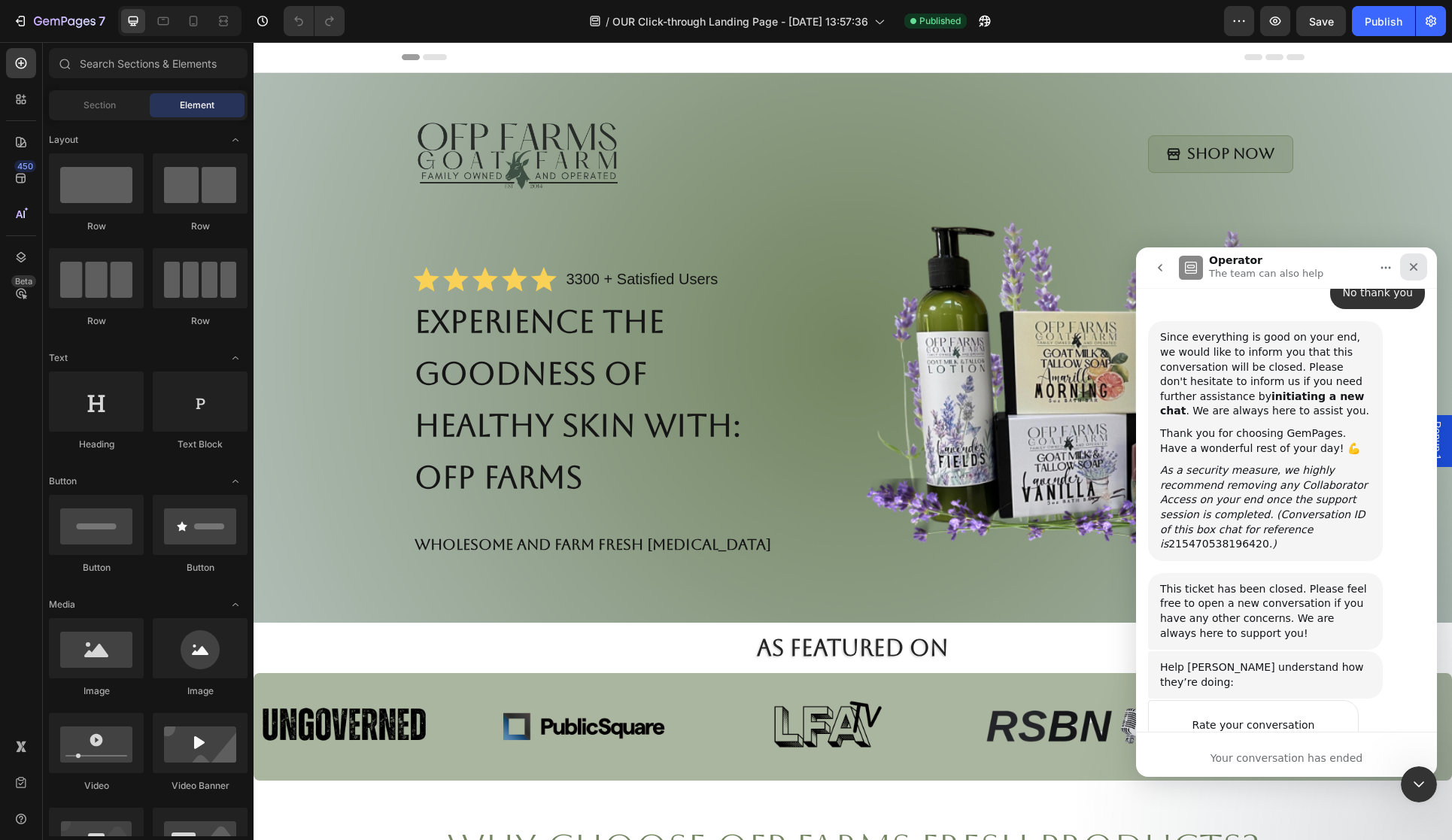
click at [1412, 258] on div "Close" at bounding box center [1413, 266] width 27 height 27
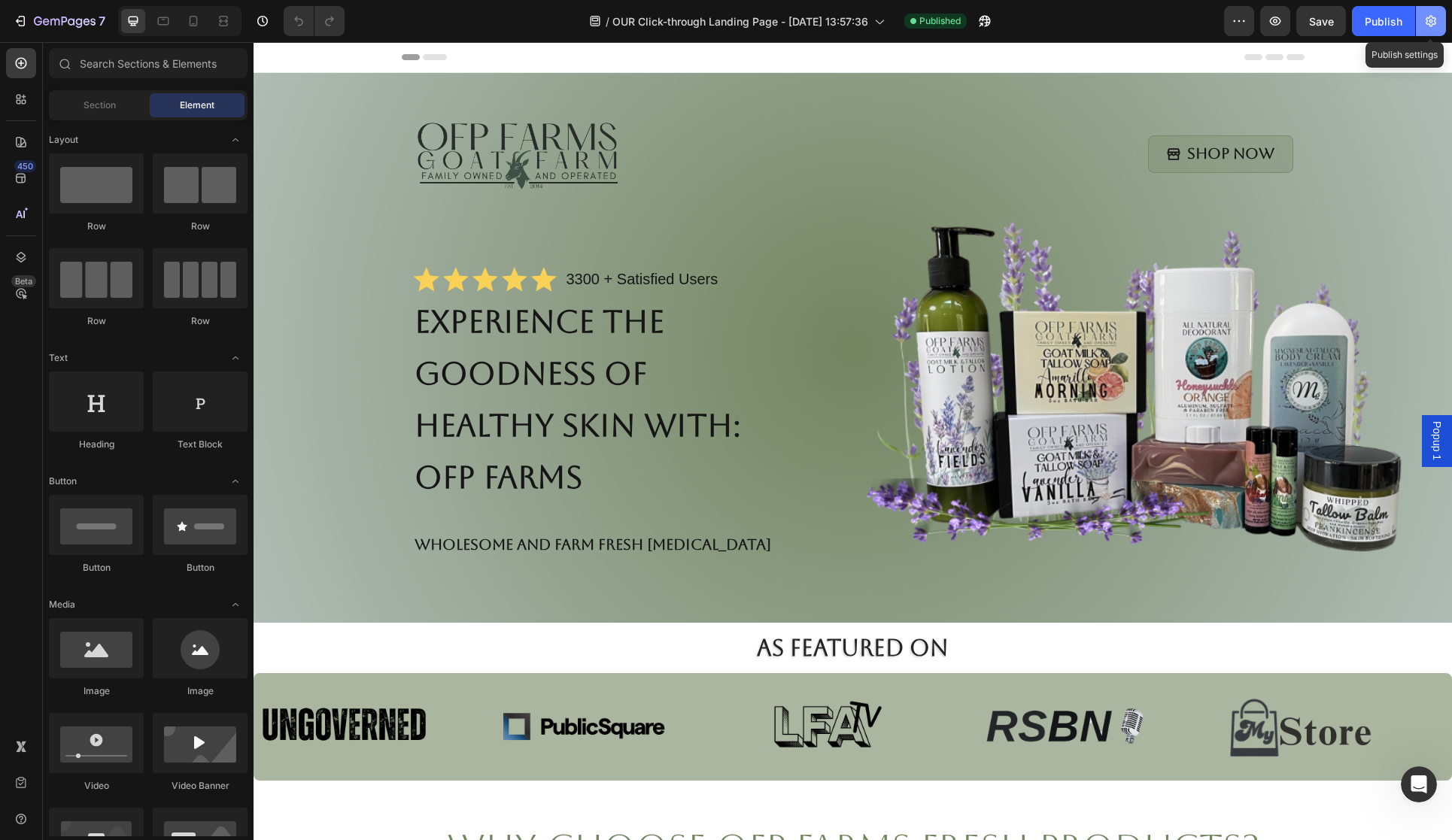
click at [1430, 22] on icon "button" at bounding box center [1431, 21] width 11 height 12
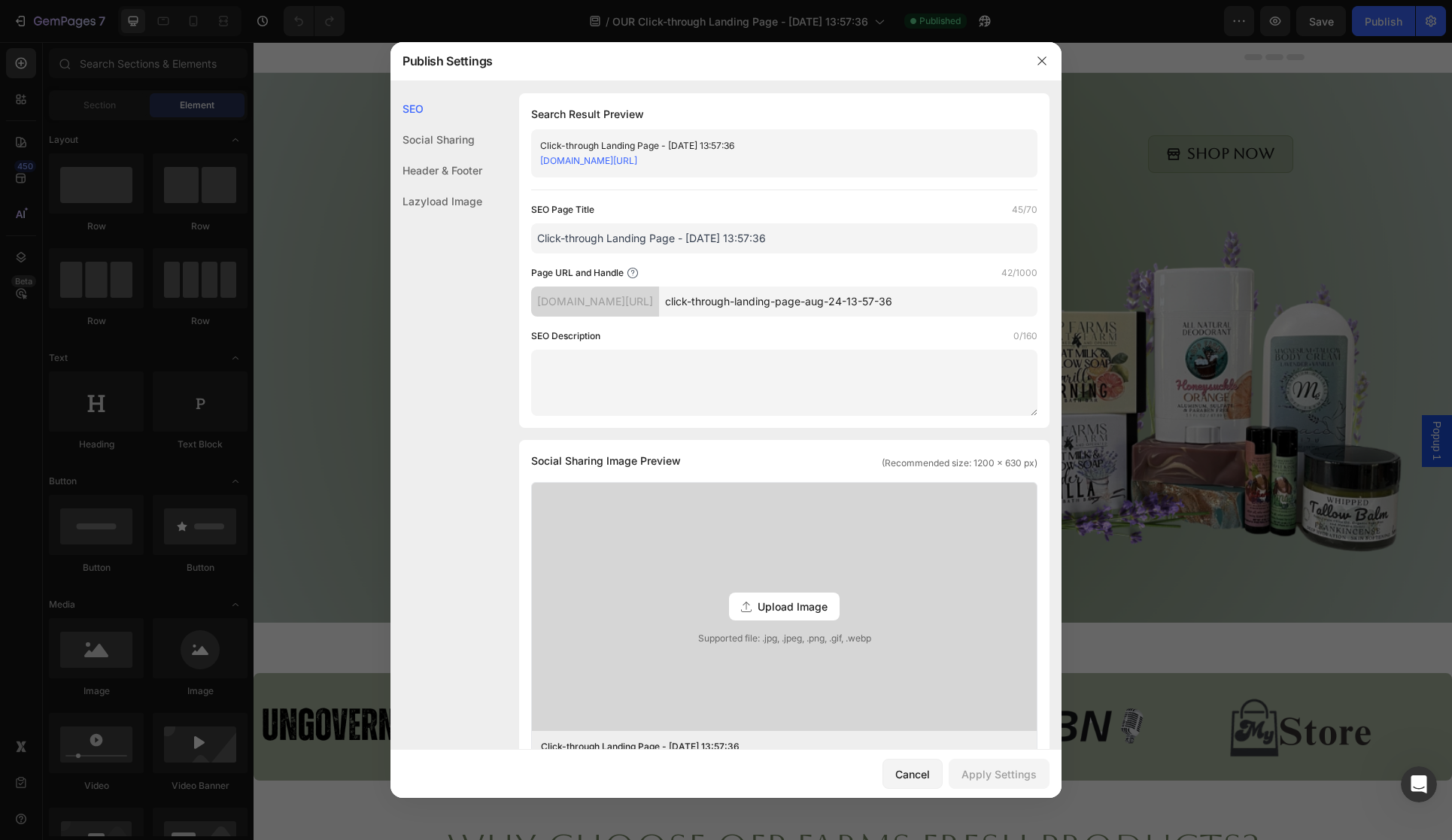
click at [991, 312] on input "click-through-landing-page-aug-24-13-57-36" at bounding box center [848, 301] width 378 height 30
click at [1045, 55] on icon "button" at bounding box center [1042, 61] width 12 height 12
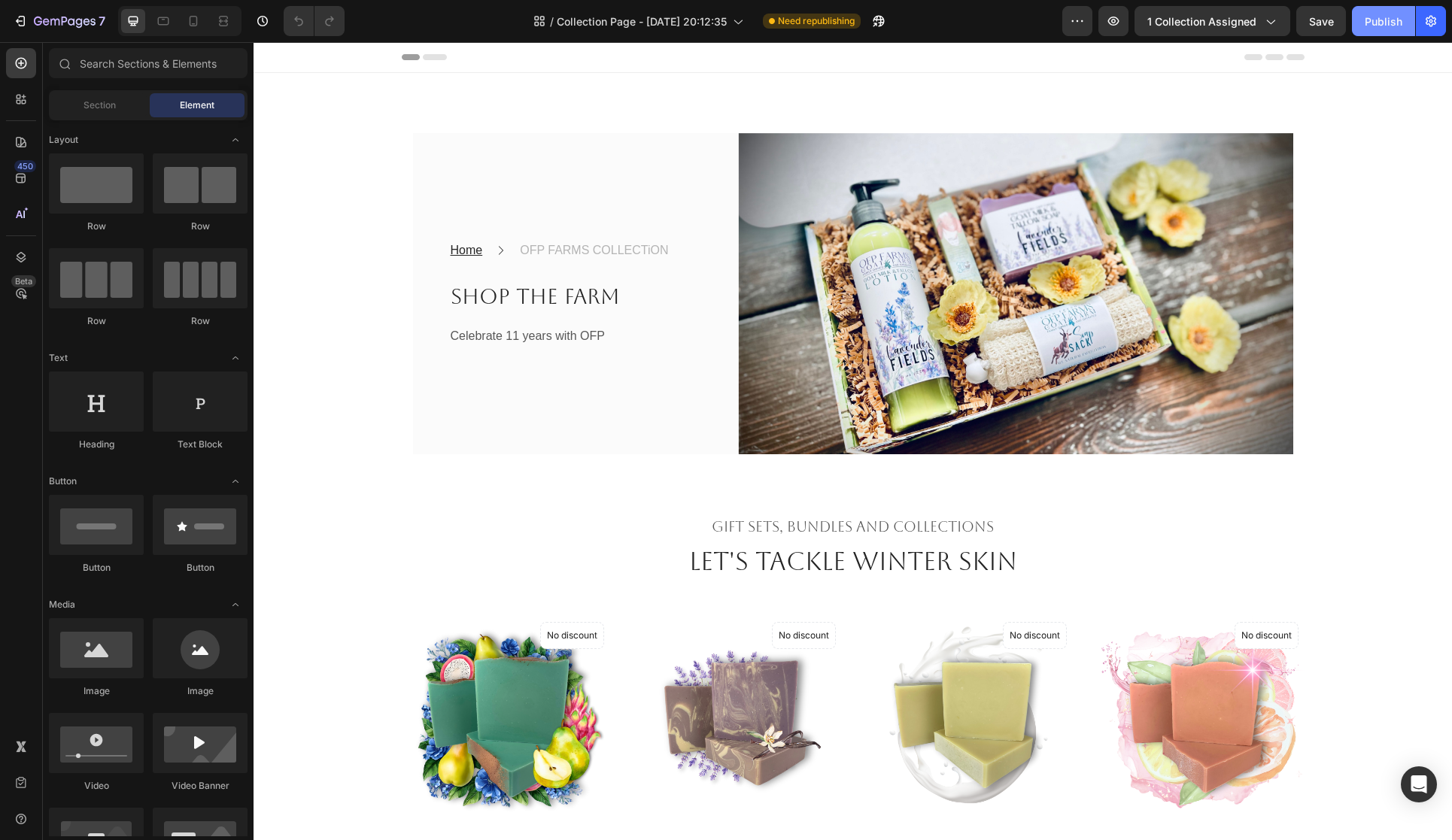
click at [1380, 25] on div "Publish" at bounding box center [1383, 22] width 38 height 15
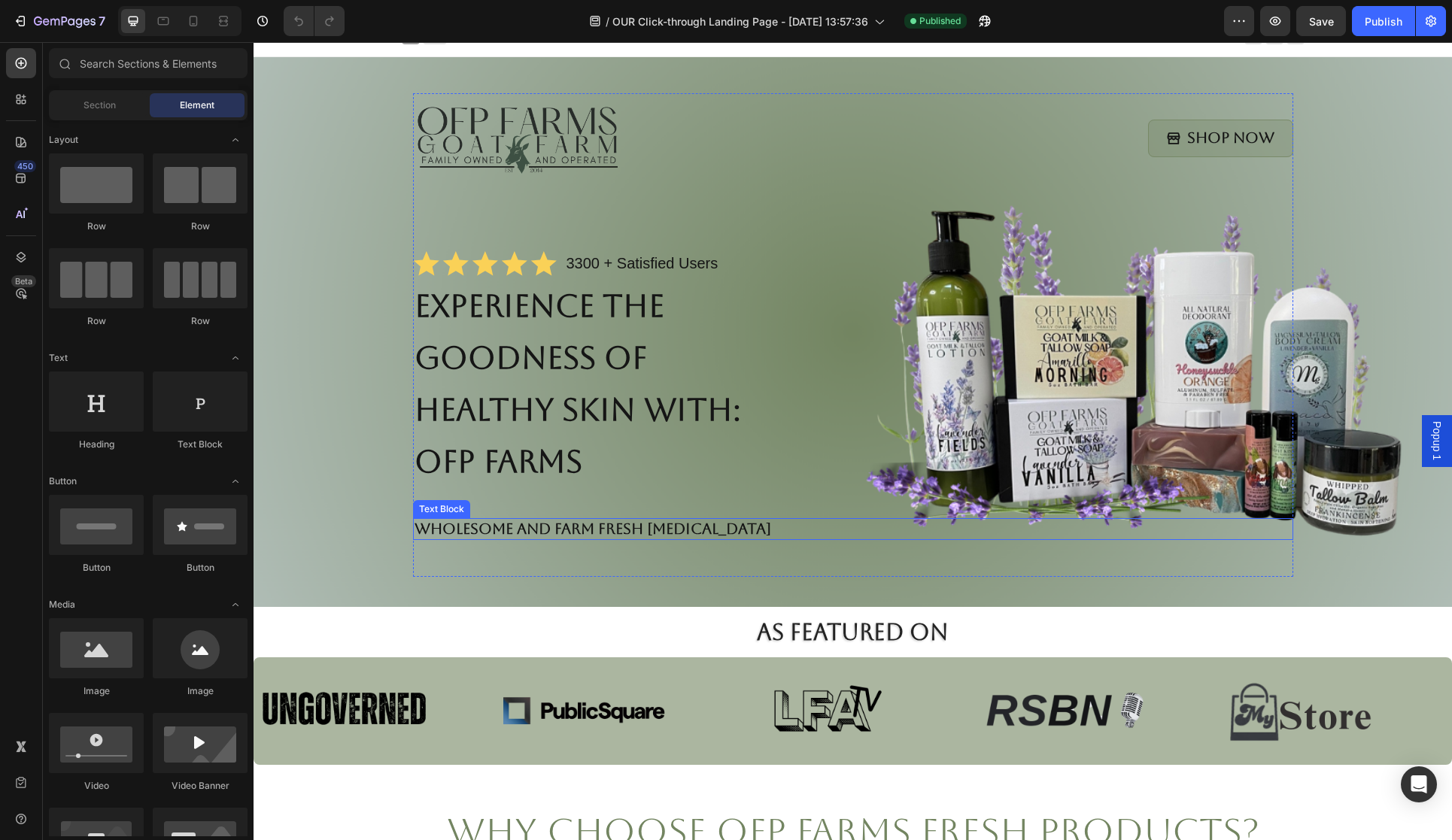
scroll to position [16, 0]
click at [1425, 22] on icon "button" at bounding box center [1430, 21] width 15 height 15
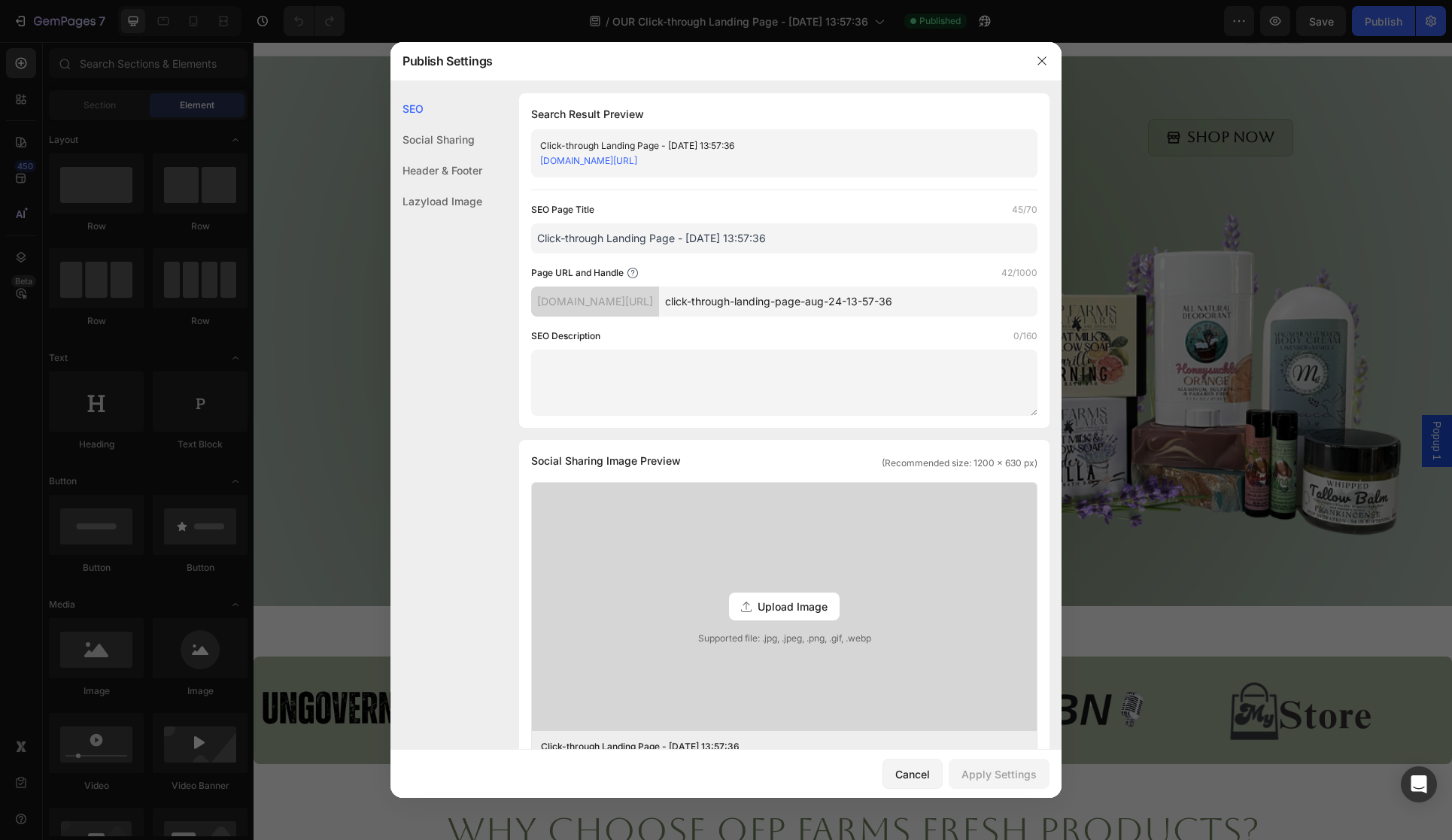
click at [952, 302] on input "click-through-landing-page-aug-24-13-57-36" at bounding box center [848, 301] width 378 height 30
click at [659, 304] on div "[DOMAIN_NAME][URL]" at bounding box center [595, 301] width 128 height 30
click at [659, 302] on div "[DOMAIN_NAME][URL]" at bounding box center [595, 301] width 128 height 30
click at [779, 307] on input "click-through-landing-page-aug-24-13-57-36" at bounding box center [848, 301] width 378 height 30
click at [799, 609] on span "Upload Image" at bounding box center [792, 606] width 70 height 15
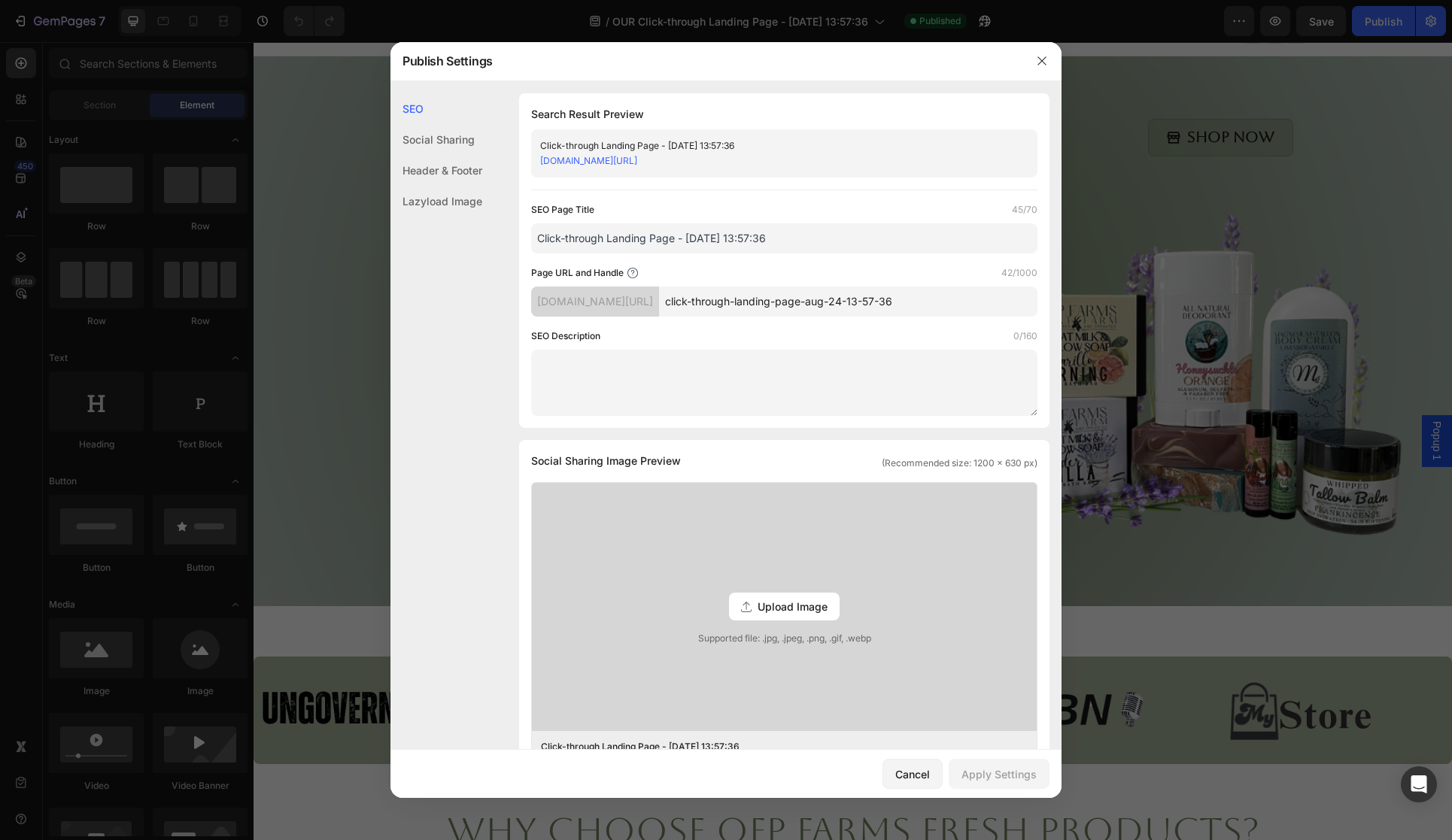
click at [0, 0] on input "Upload Image Supported file: .jpg, .jpeg, .png, .gif, .webp" at bounding box center [0, 0] width 0 height 0
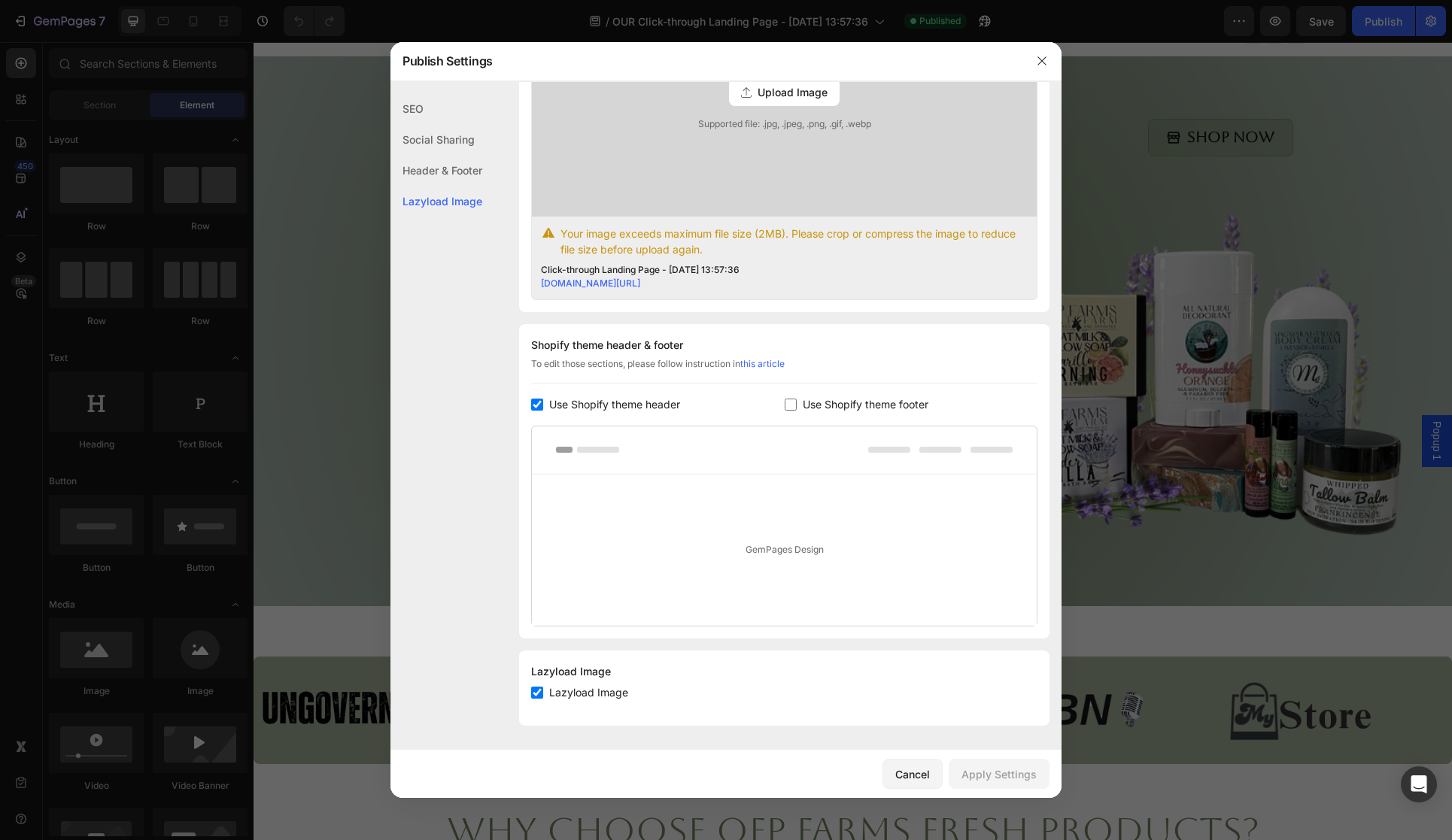
scroll to position [513, 0]
click at [463, 186] on div "Header & Footer" at bounding box center [436, 202] width 92 height 31
click at [463, 155] on div "Social Sharing" at bounding box center [436, 171] width 92 height 31
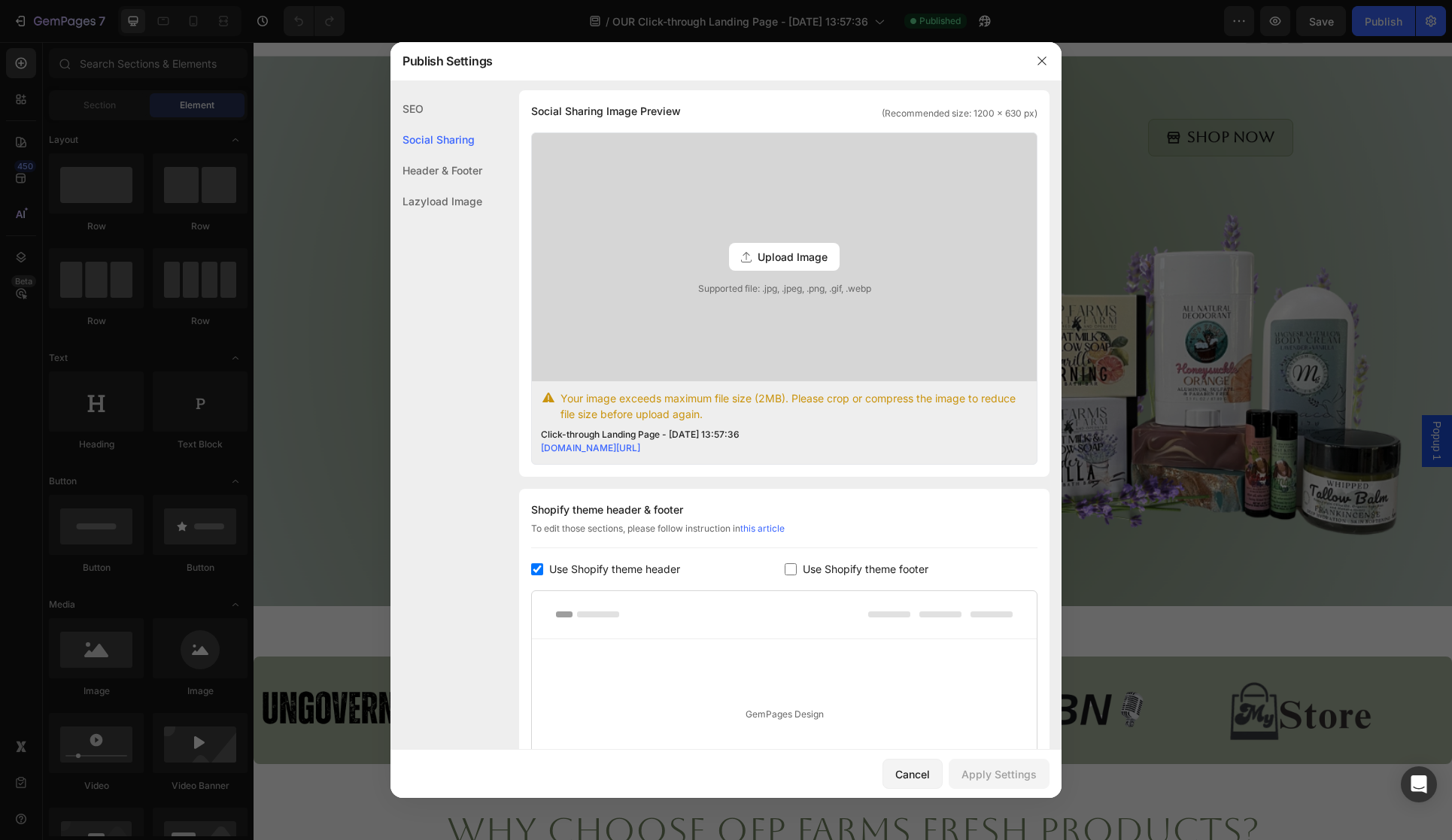
scroll to position [344, 0]
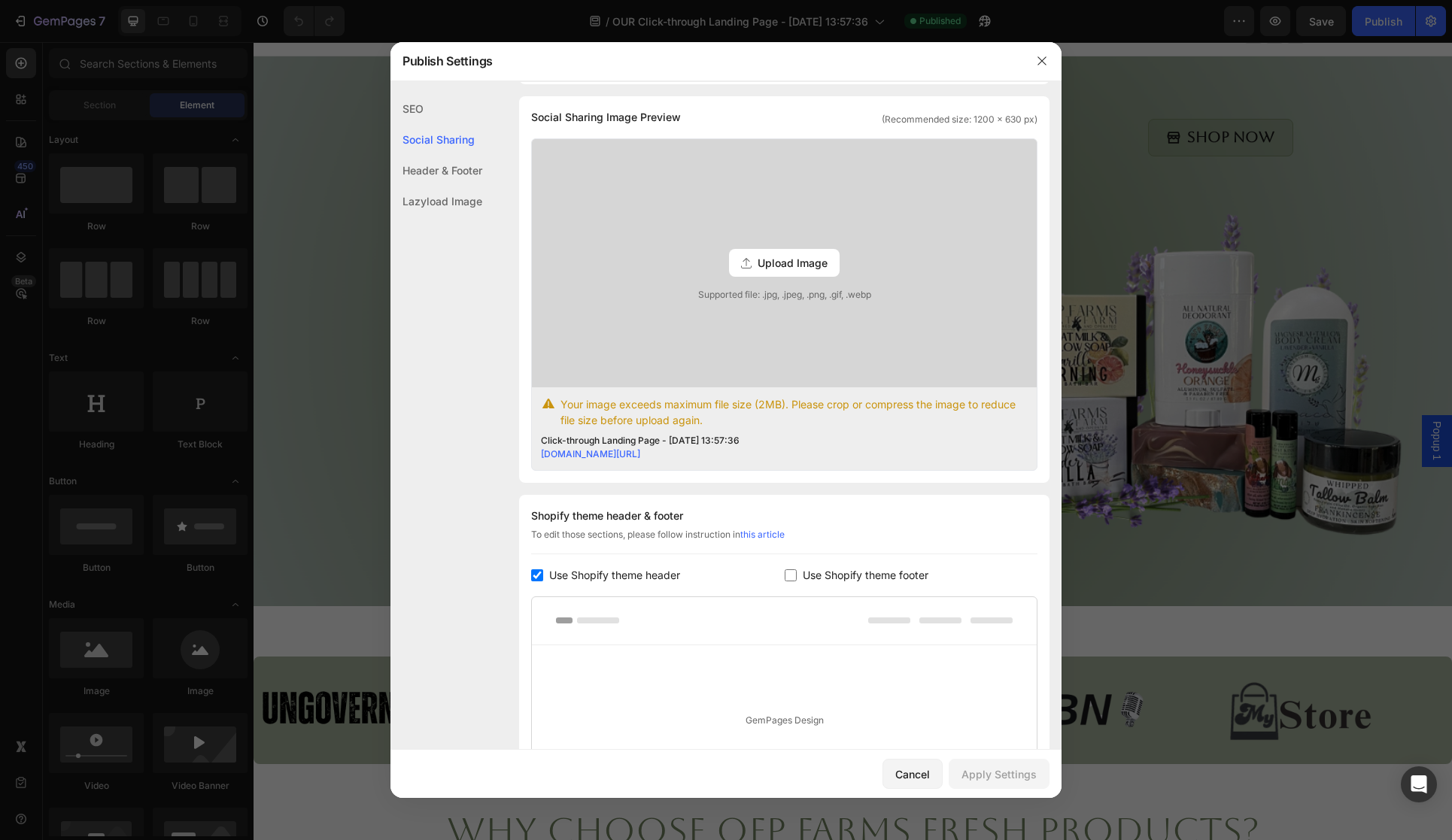
click at [433, 124] on div "SEO" at bounding box center [436, 140] width 92 height 31
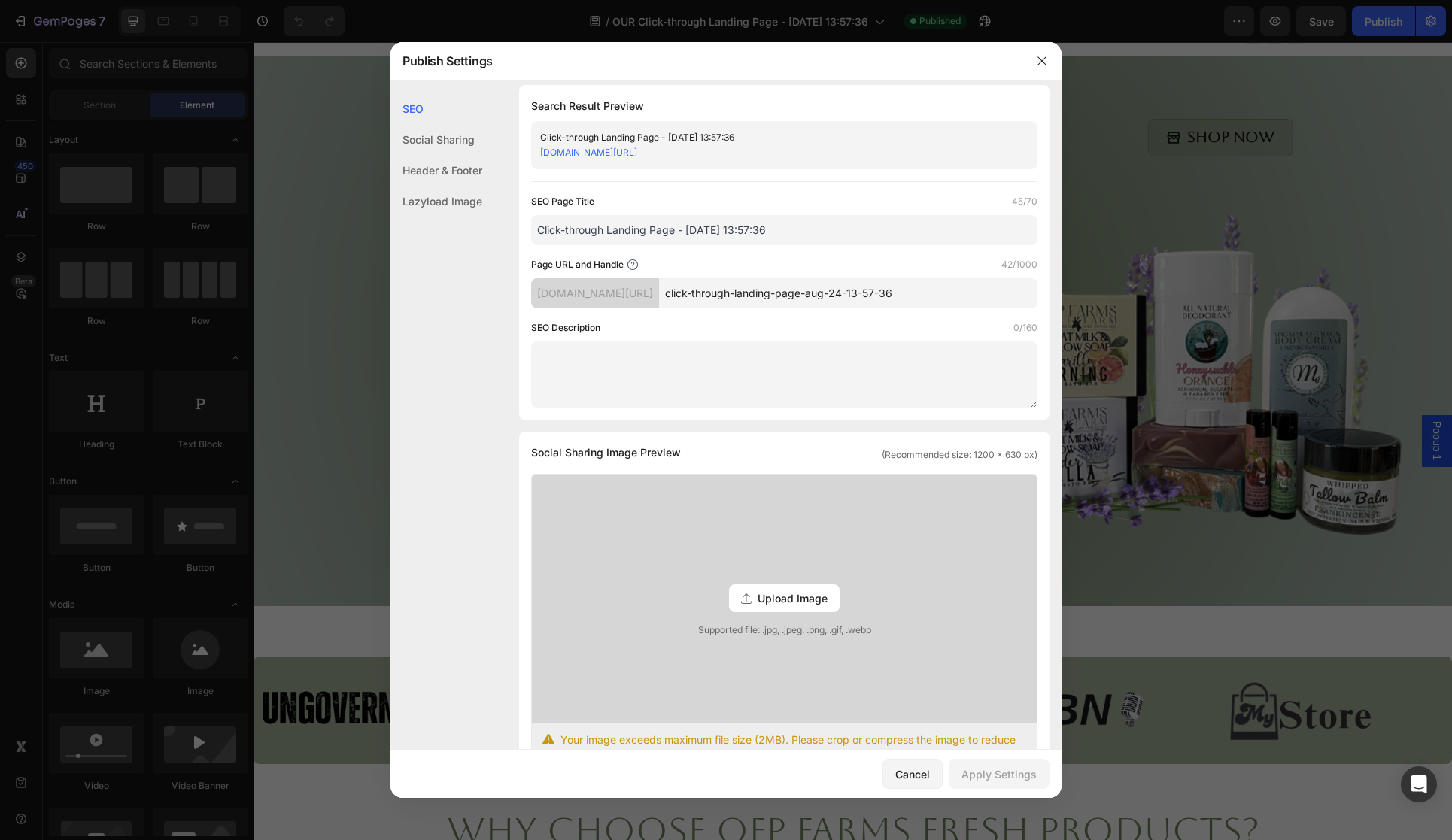
scroll to position [0, 0]
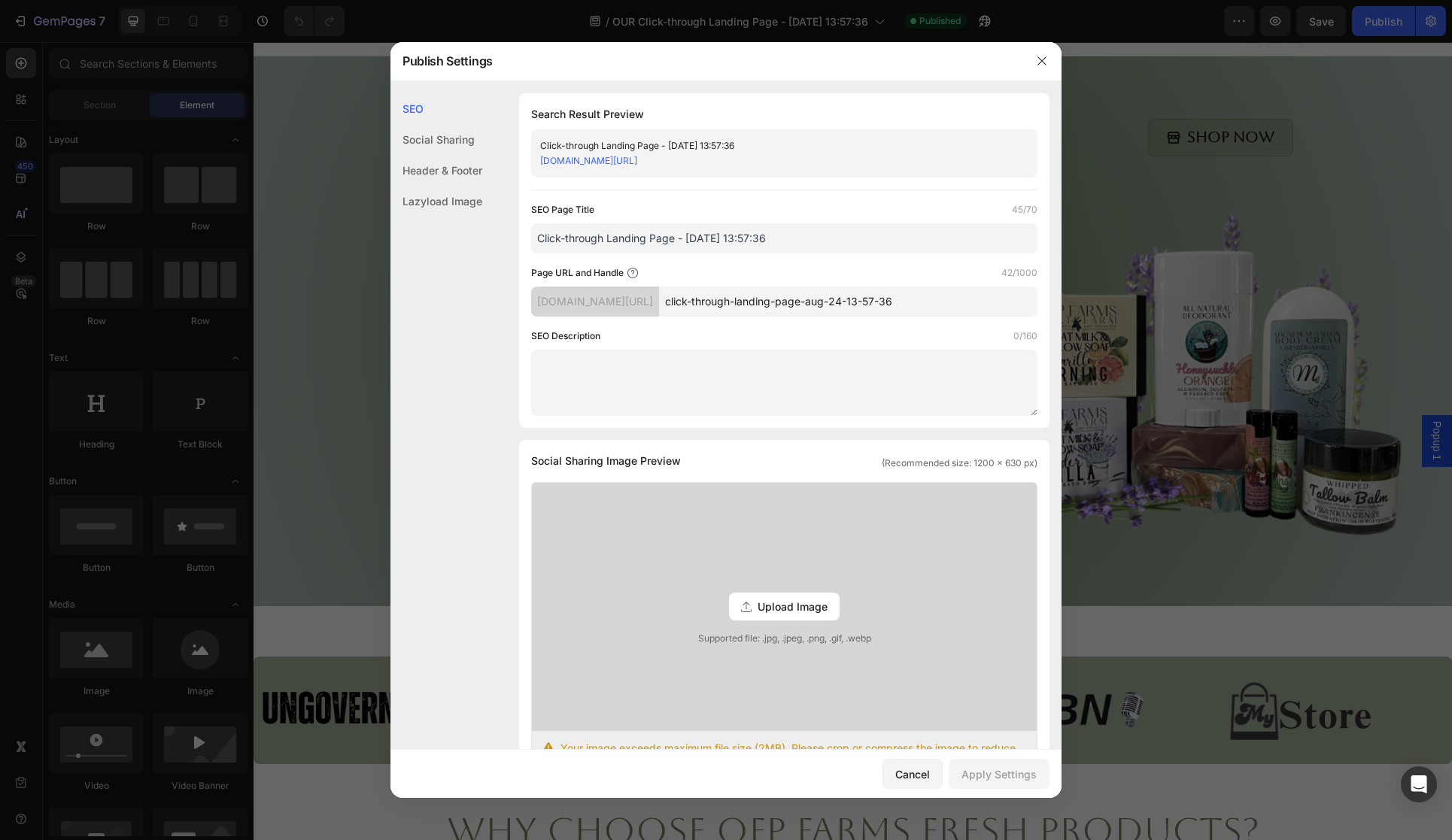
click at [717, 306] on input "click-through-landing-page-aug-24-13-57-36" at bounding box center [848, 301] width 378 height 30
drag, startPoint x: 984, startPoint y: 303, endPoint x: 709, endPoint y: 300, distance: 275.0
click at [709, 300] on div "[DOMAIN_NAME][URL] click-through-landing-page-aug-24-13-57-36" at bounding box center [785, 301] width 507 height 30
click at [659, 305] on div "[DOMAIN_NAME][URL]" at bounding box center [595, 301] width 128 height 30
drag, startPoint x: 976, startPoint y: 307, endPoint x: 602, endPoint y: 296, distance: 374.2
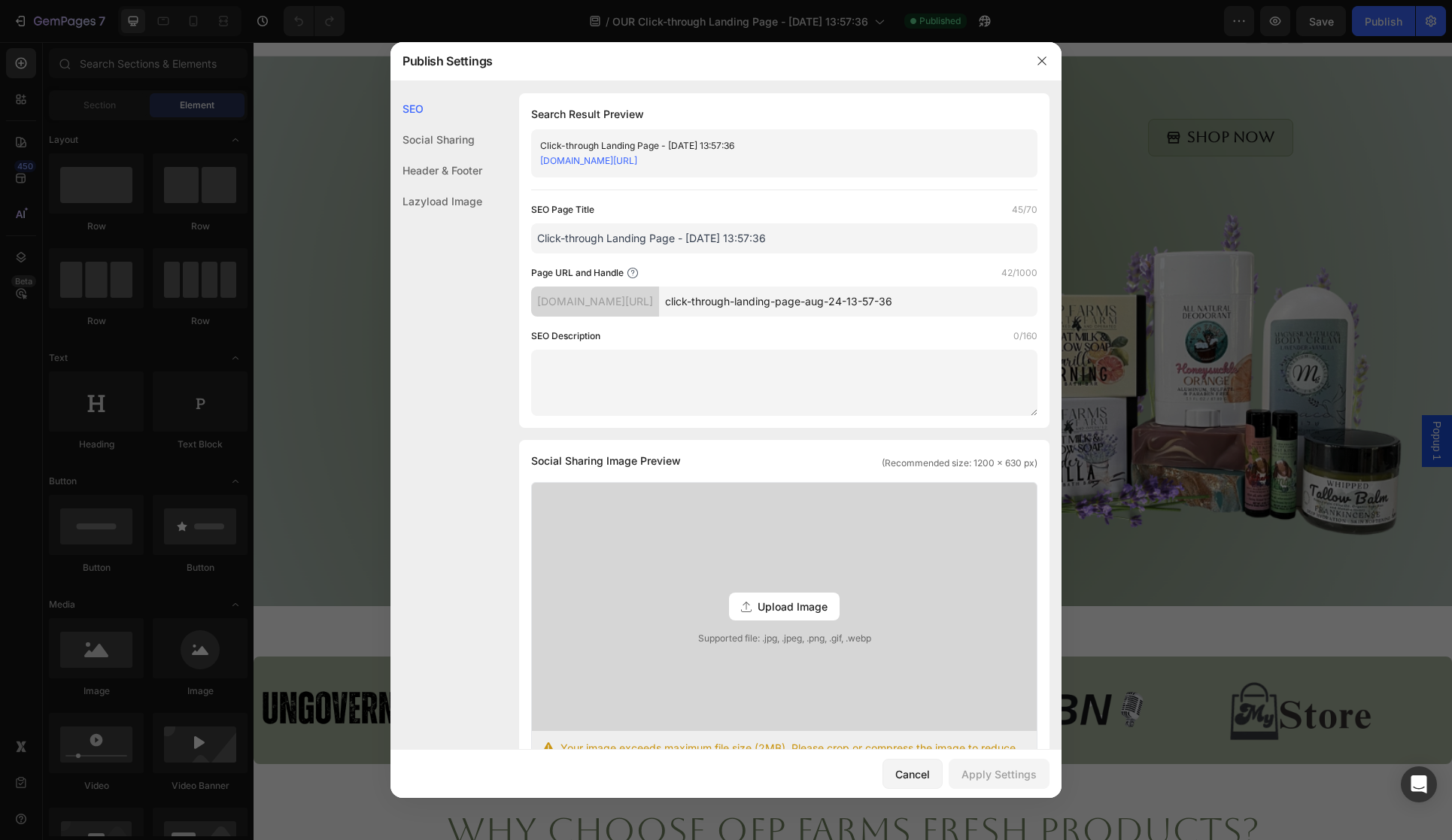
click at [615, 295] on div "[DOMAIN_NAME][URL] click-through-landing-page-aug-24-13-57-36" at bounding box center [785, 301] width 507 height 30
click at [599, 297] on div "[DOMAIN_NAME][URL]" at bounding box center [595, 301] width 128 height 30
drag, startPoint x: 775, startPoint y: 239, endPoint x: 531, endPoint y: 239, distance: 244.0
click at [528, 239] on div "Search Result Preview Click-through Landing Page - [DATE] 13:57:36 [DOMAIN_NAME…" at bounding box center [784, 259] width 531 height 335
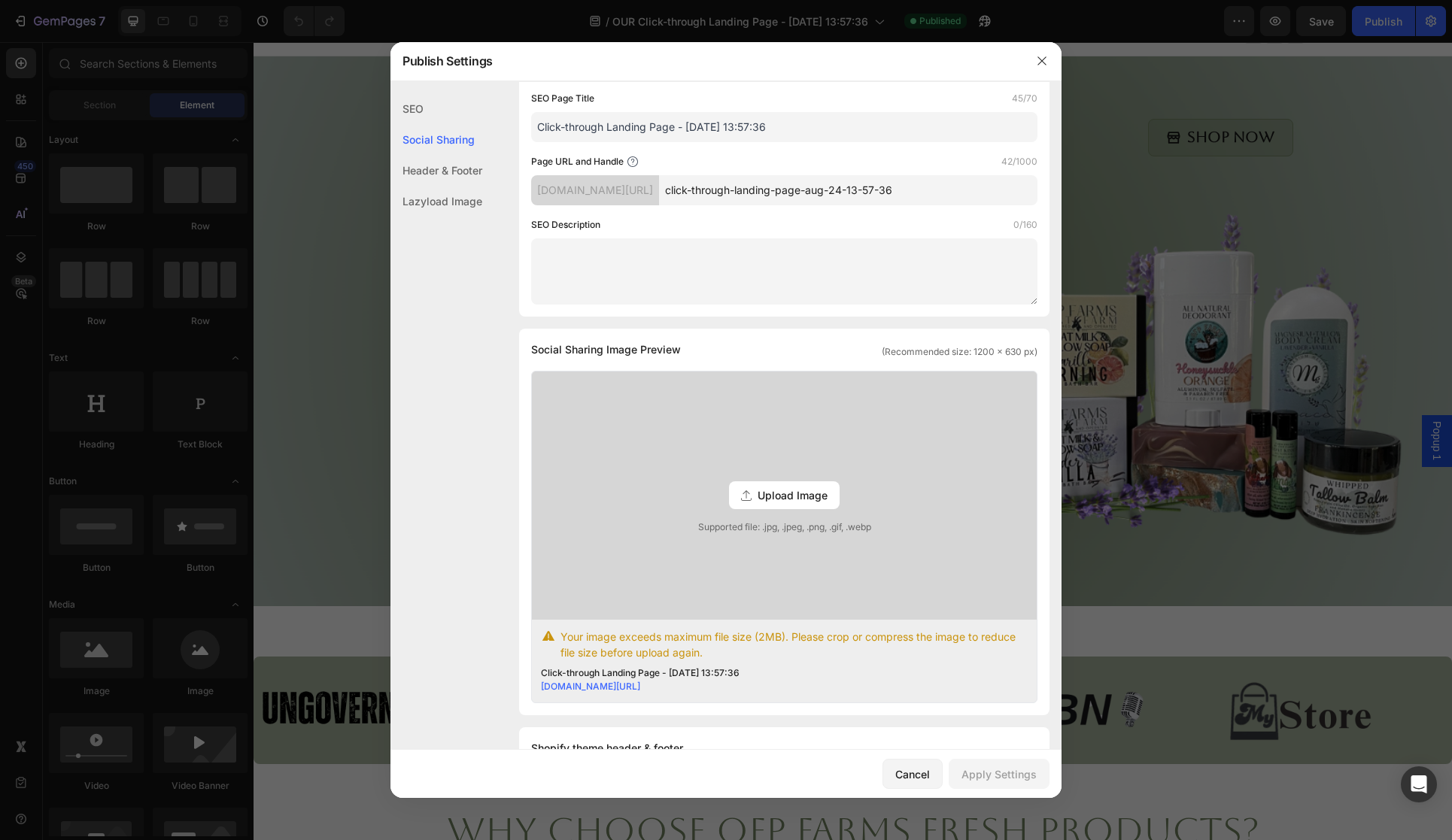
scroll to position [115, 0]
click at [1043, 56] on icon "button" at bounding box center [1042, 61] width 12 height 12
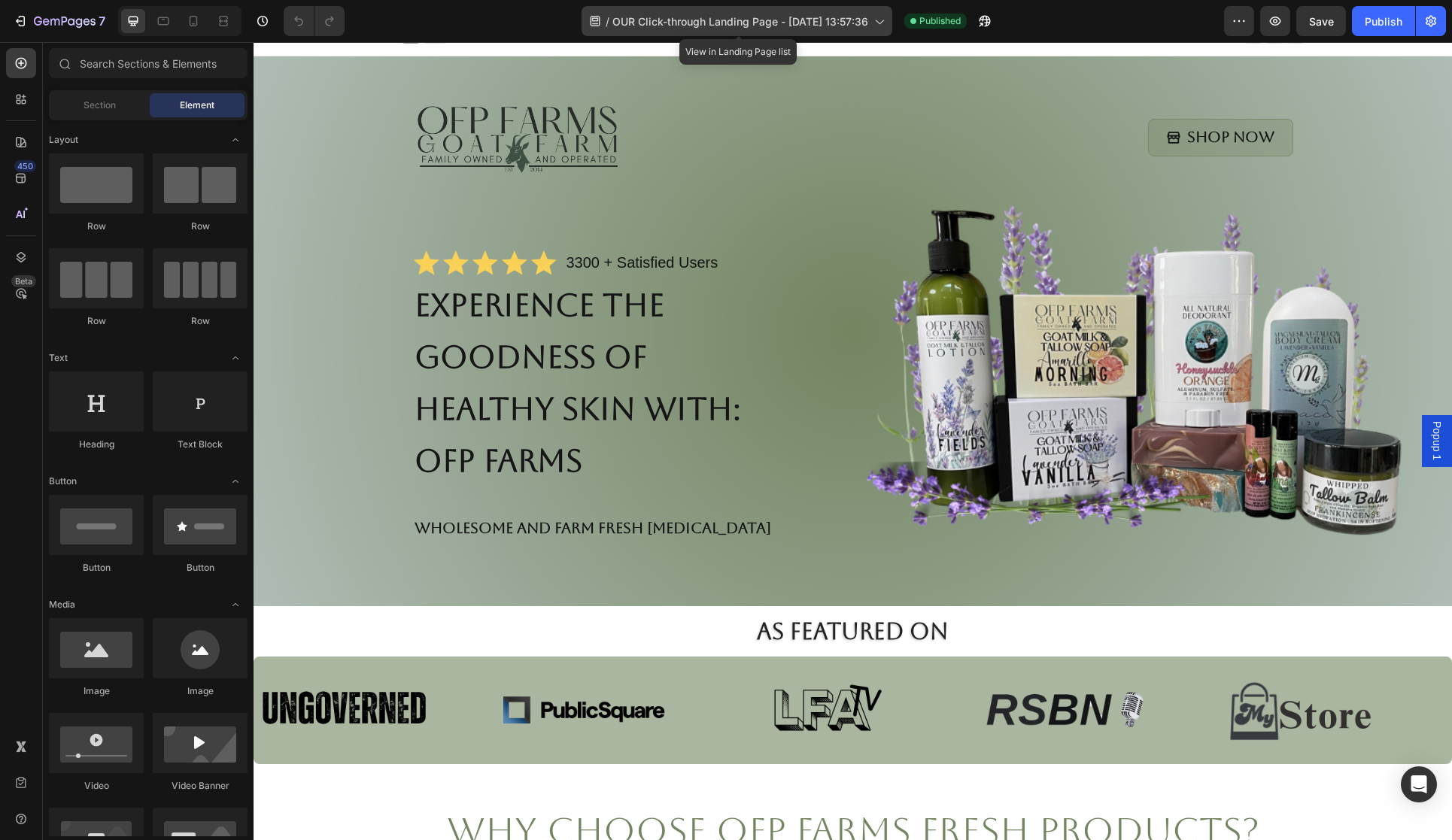
click at [616, 22] on span "OUR Click-through Landing Page - [DATE] 13:57:36" at bounding box center [740, 22] width 256 height 15
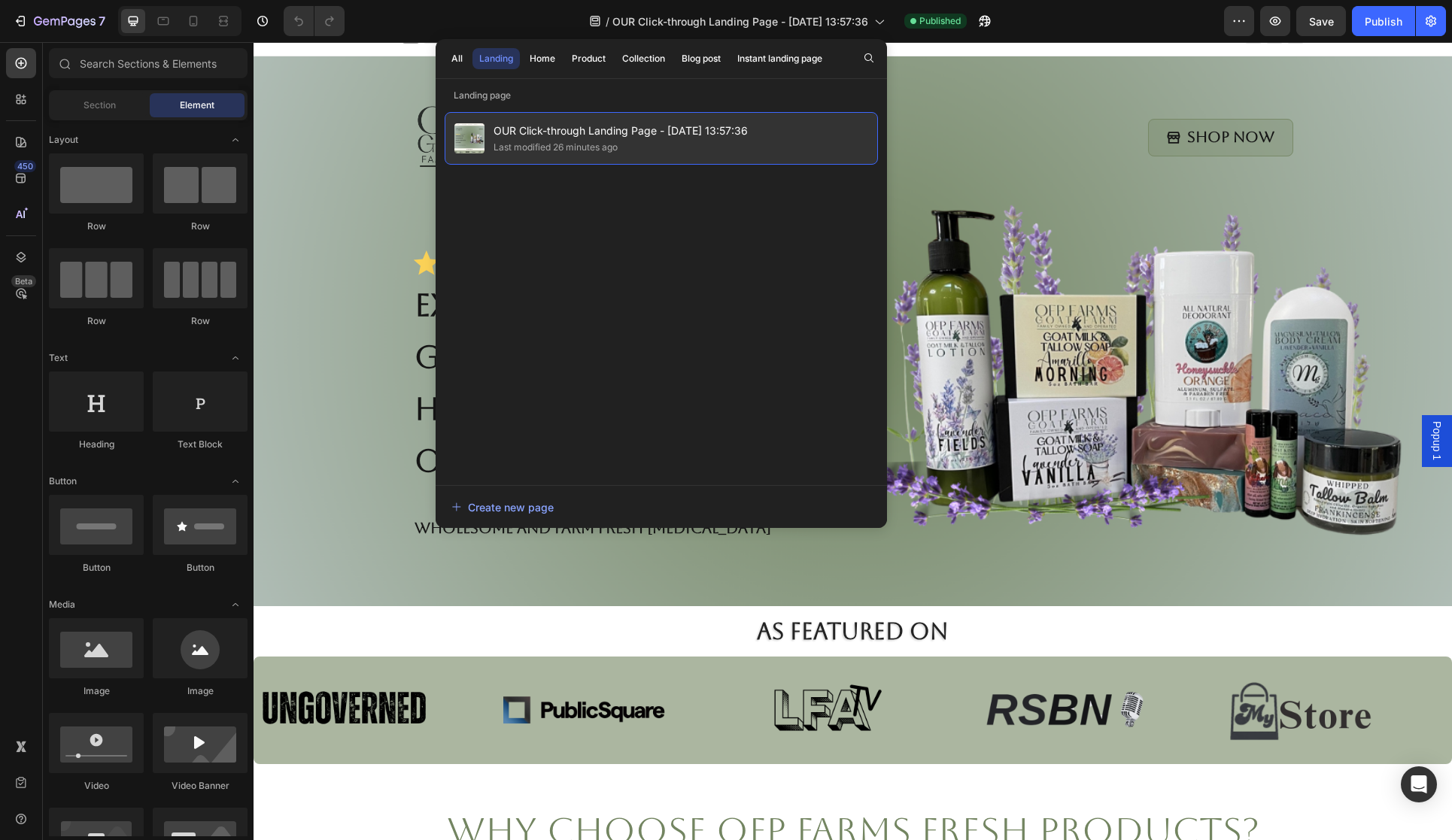
click at [758, 129] on div "OUR Click-through Landing Page - [DATE] 13:57:36 Last modified 26 minutes ago" at bounding box center [661, 138] width 433 height 52
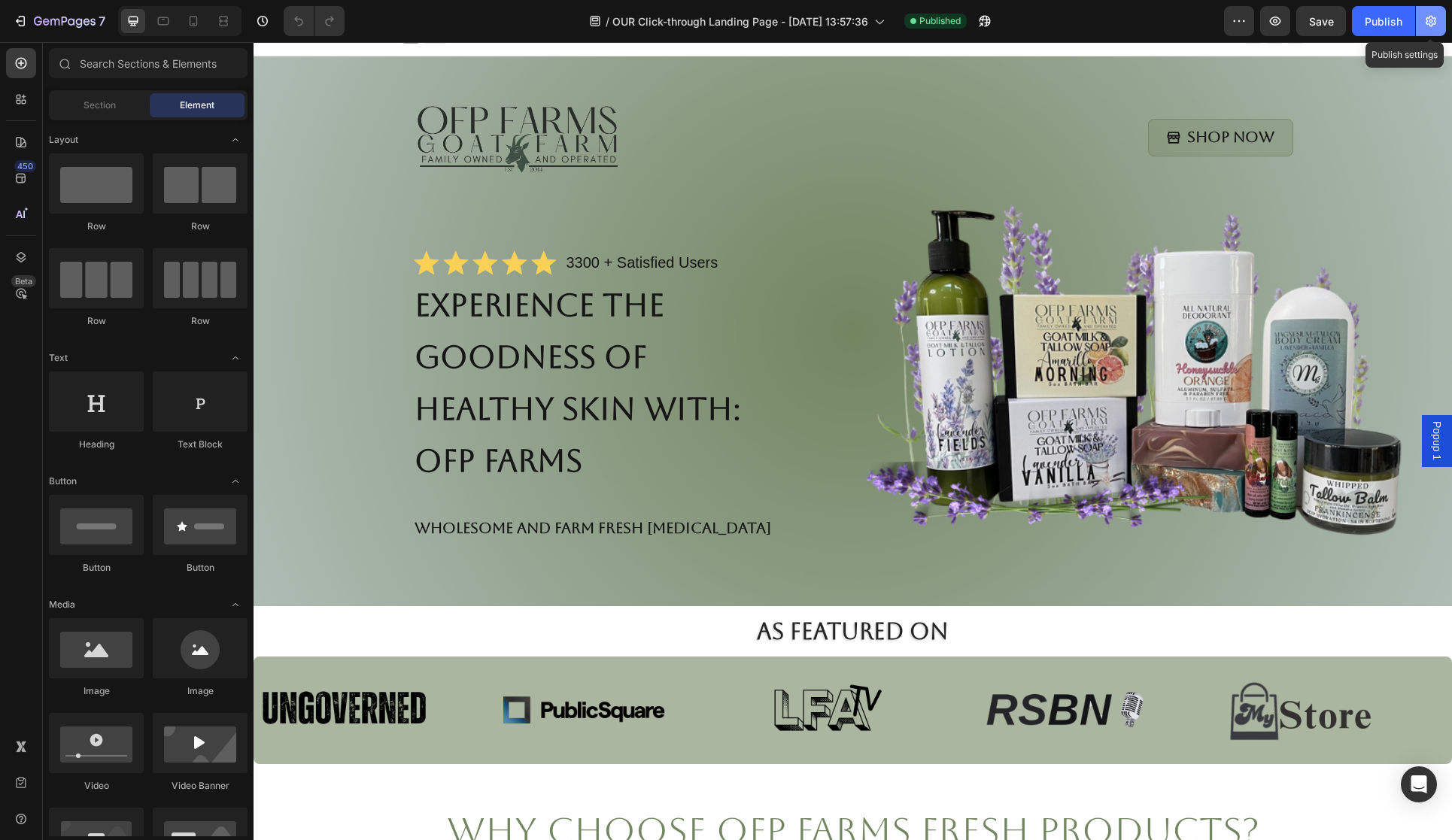
click at [1435, 26] on icon "button" at bounding box center [1430, 21] width 15 height 15
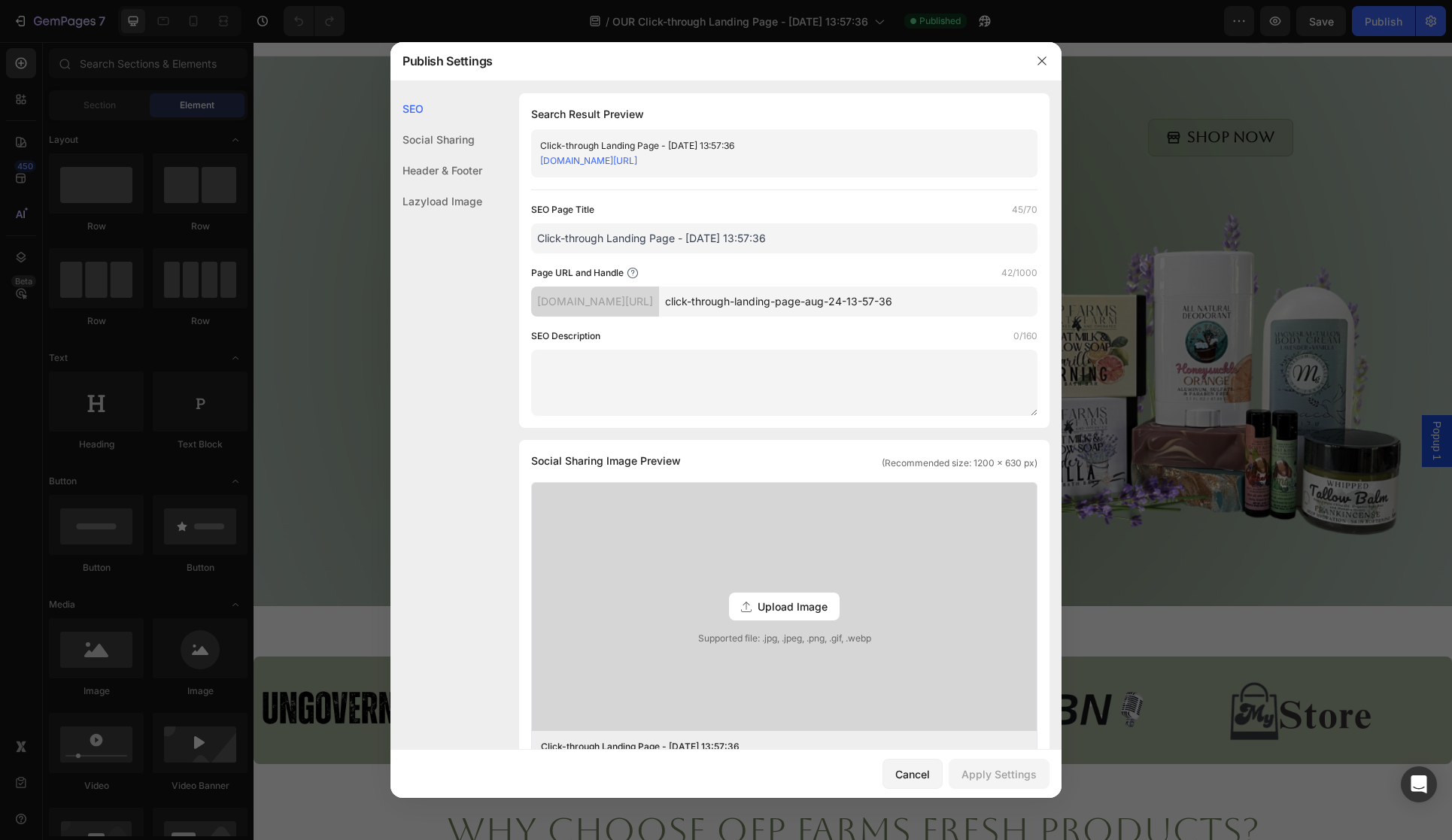
copy link "[DOMAIN_NAME][URL]"
click at [1040, 56] on icon "button" at bounding box center [1042, 61] width 12 height 12
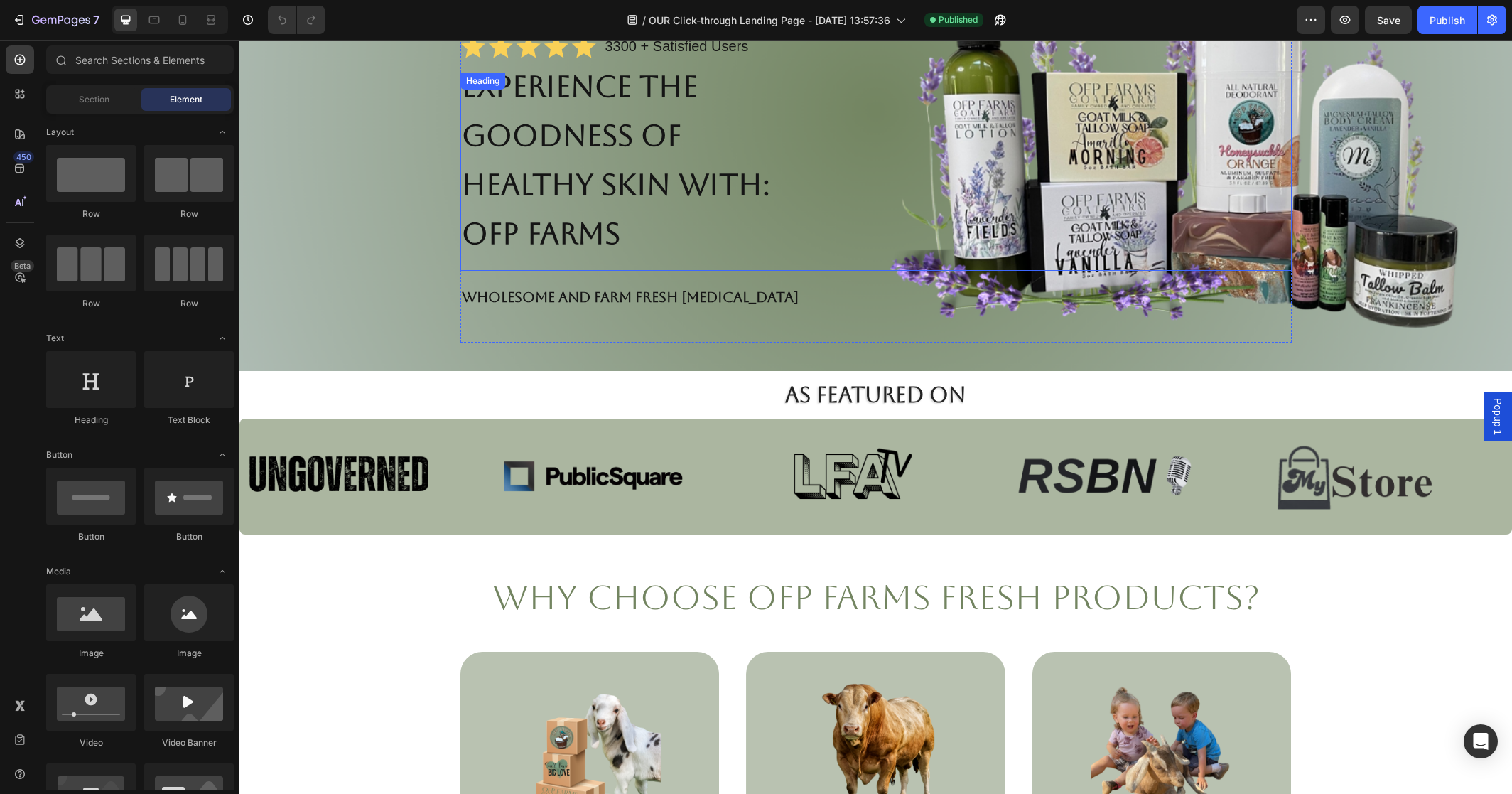
scroll to position [242, 0]
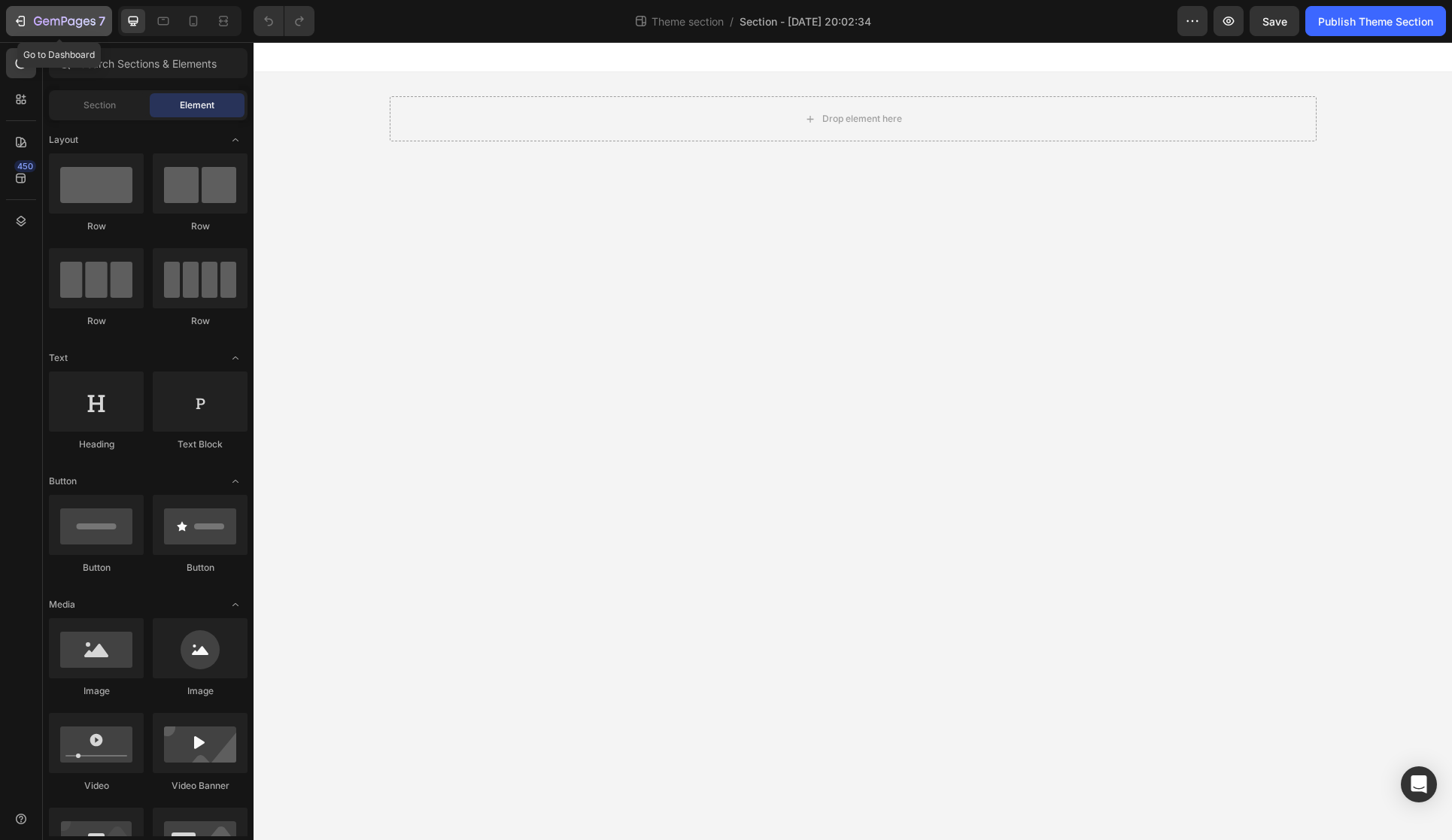
click at [71, 19] on icon "button" at bounding box center [65, 22] width 62 height 13
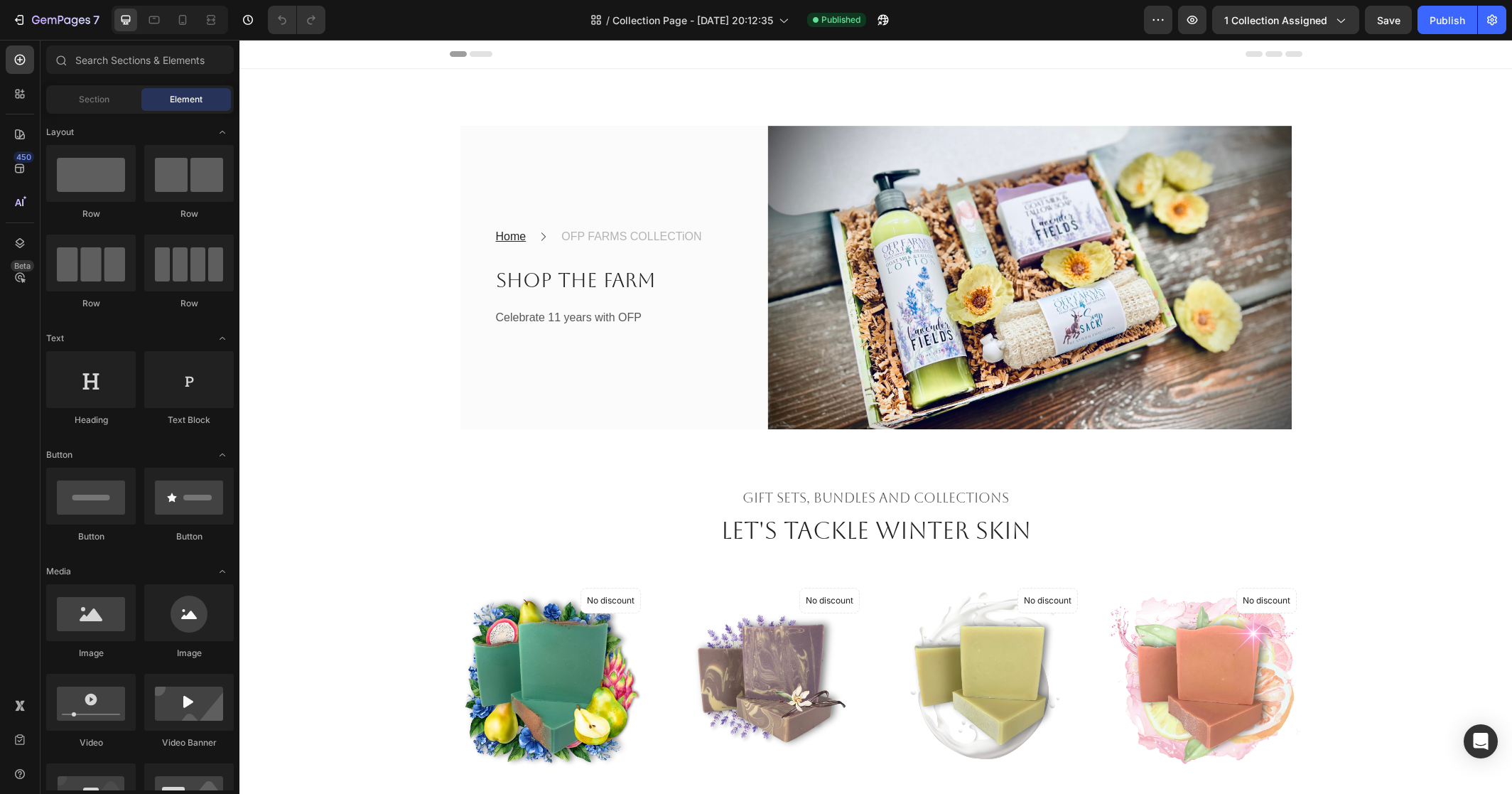
click at [575, 235] on div "Home Text block Icon OFP FARMS COLLECTiON Text block Row Shop the Farm Heading …" at bounding box center [594, 277] width 269 height 304
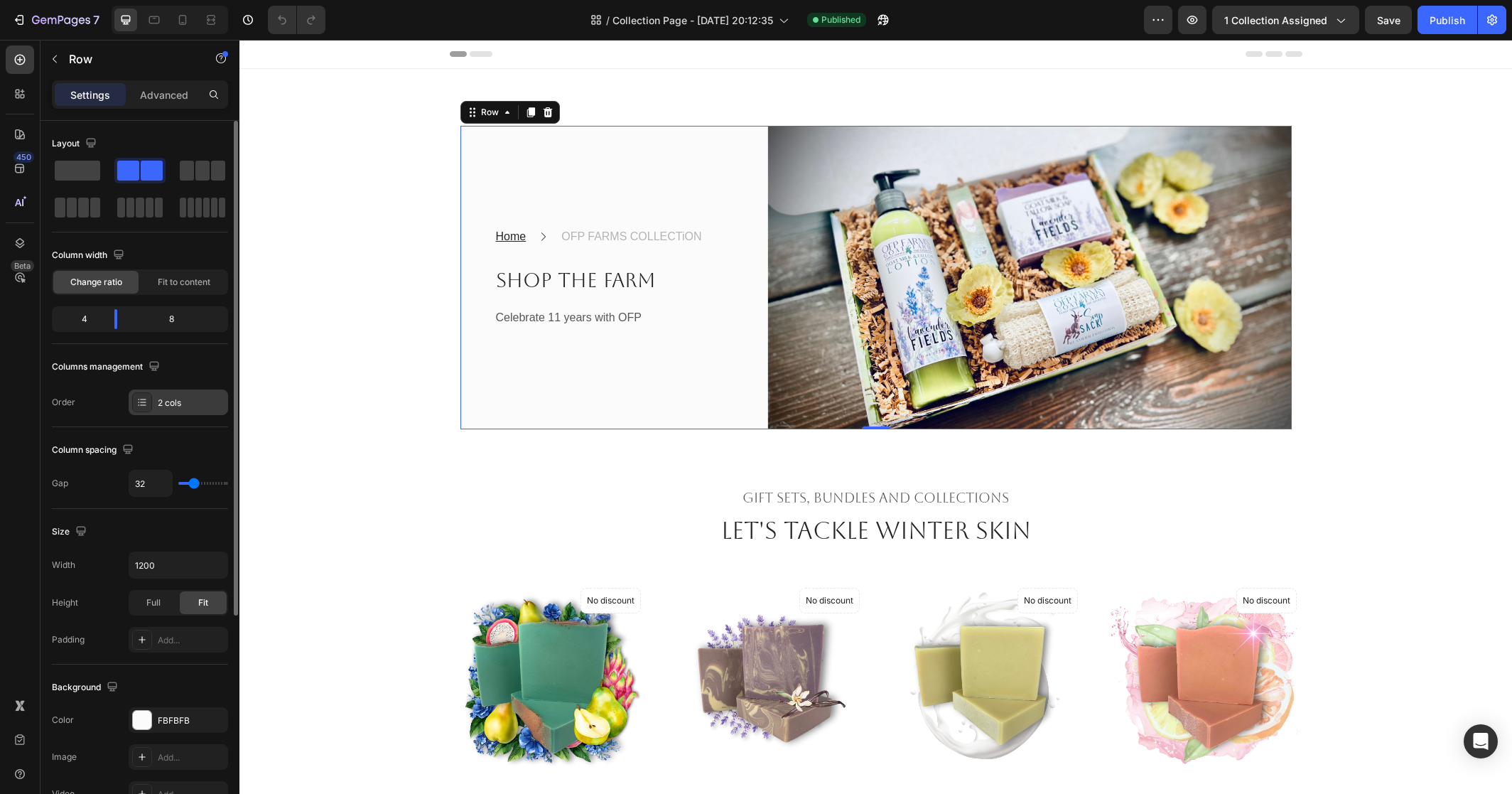
click at [181, 406] on div "2 cols" at bounding box center [191, 404] width 67 height 13
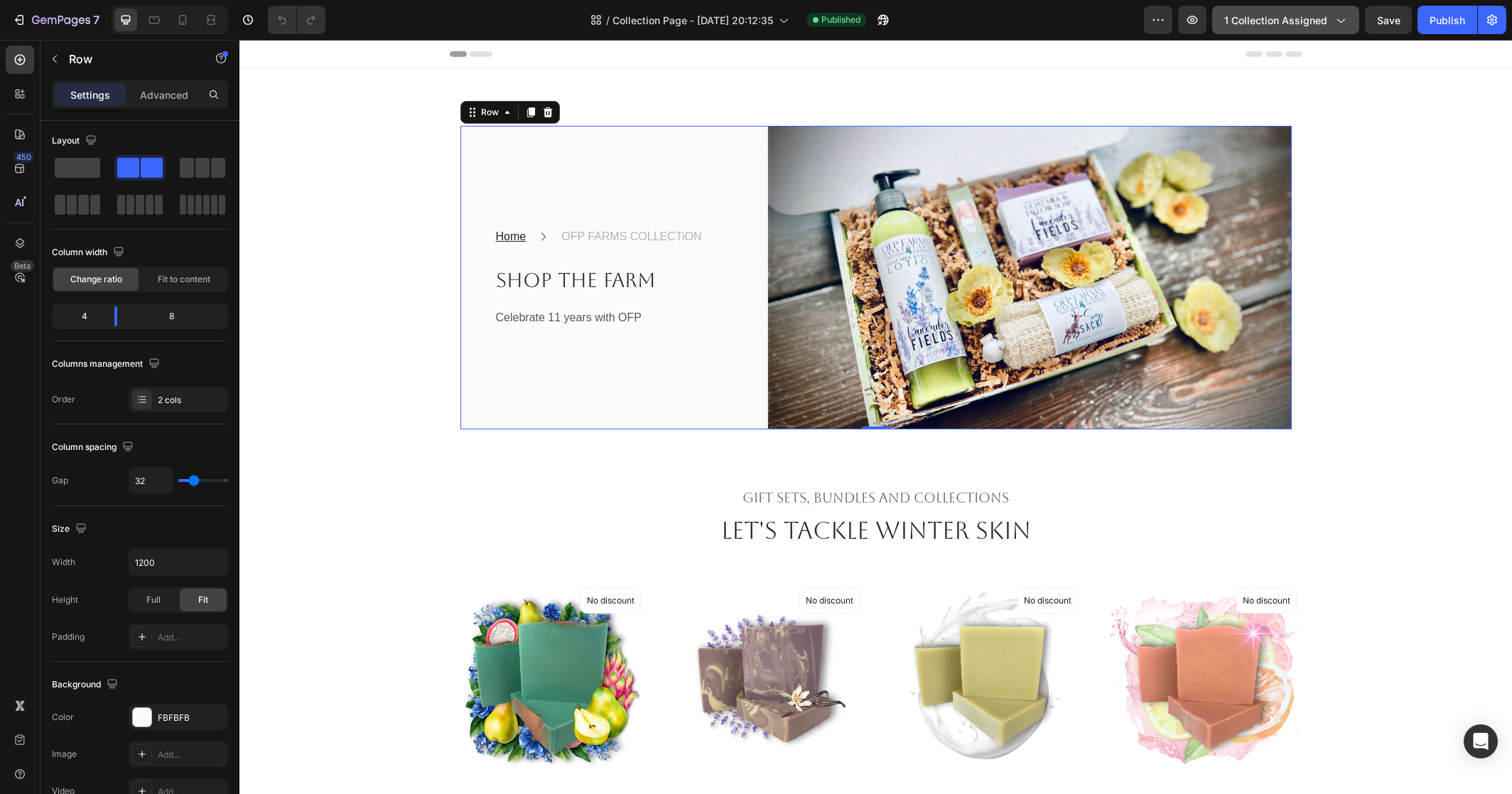
click at [1289, 20] on span "1 collection assigned" at bounding box center [1276, 20] width 103 height 15
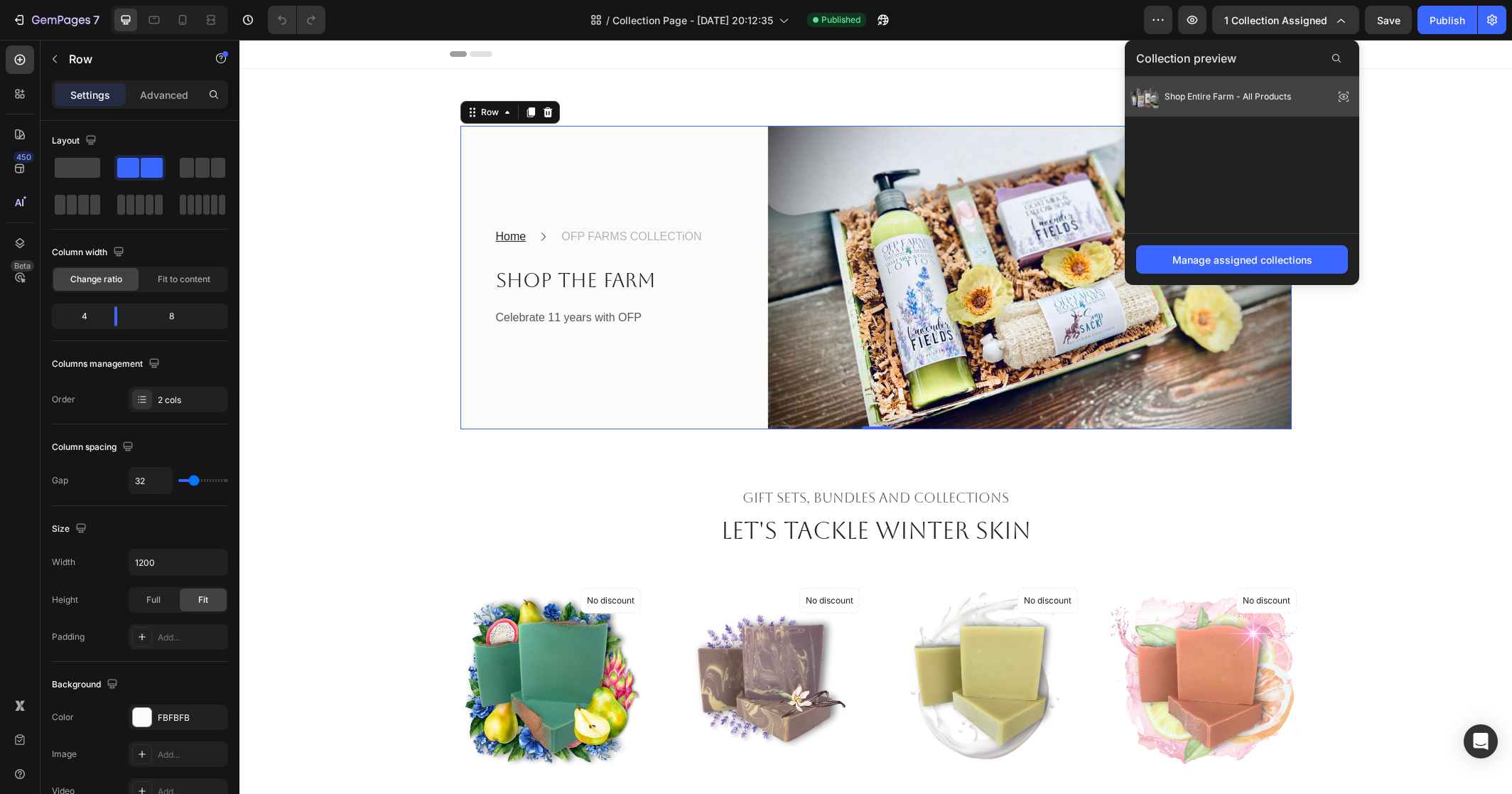
drag, startPoint x: 1210, startPoint y: 96, endPoint x: 971, endPoint y: 56, distance: 242.3
click at [1210, 96] on span "Shop Entire Farm - All Products" at bounding box center [1228, 97] width 126 height 13
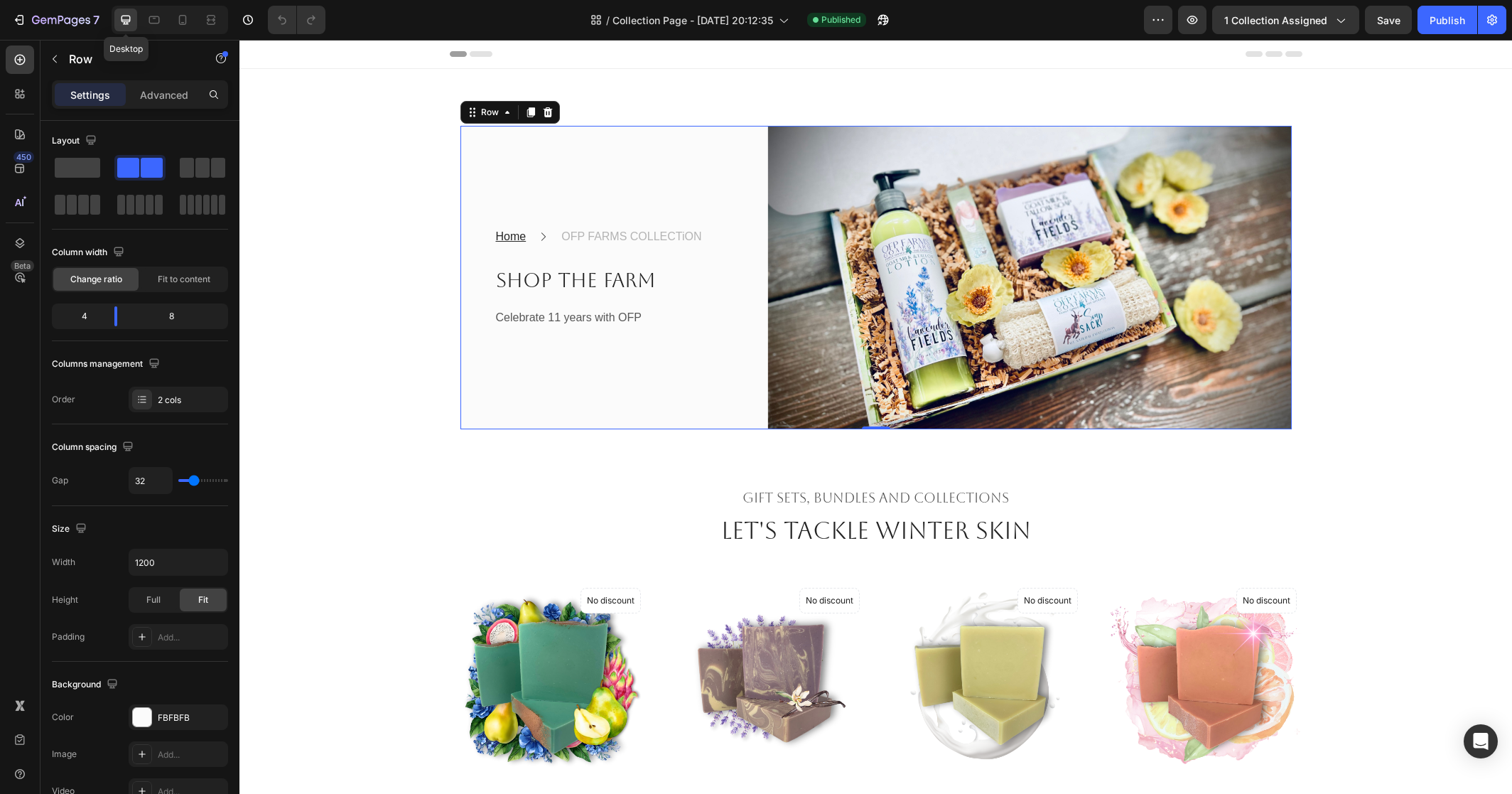
click at [124, 20] on icon at bounding box center [126, 20] width 9 height 9
click at [47, 20] on icon "button" at bounding box center [52, 20] width 9 height 7
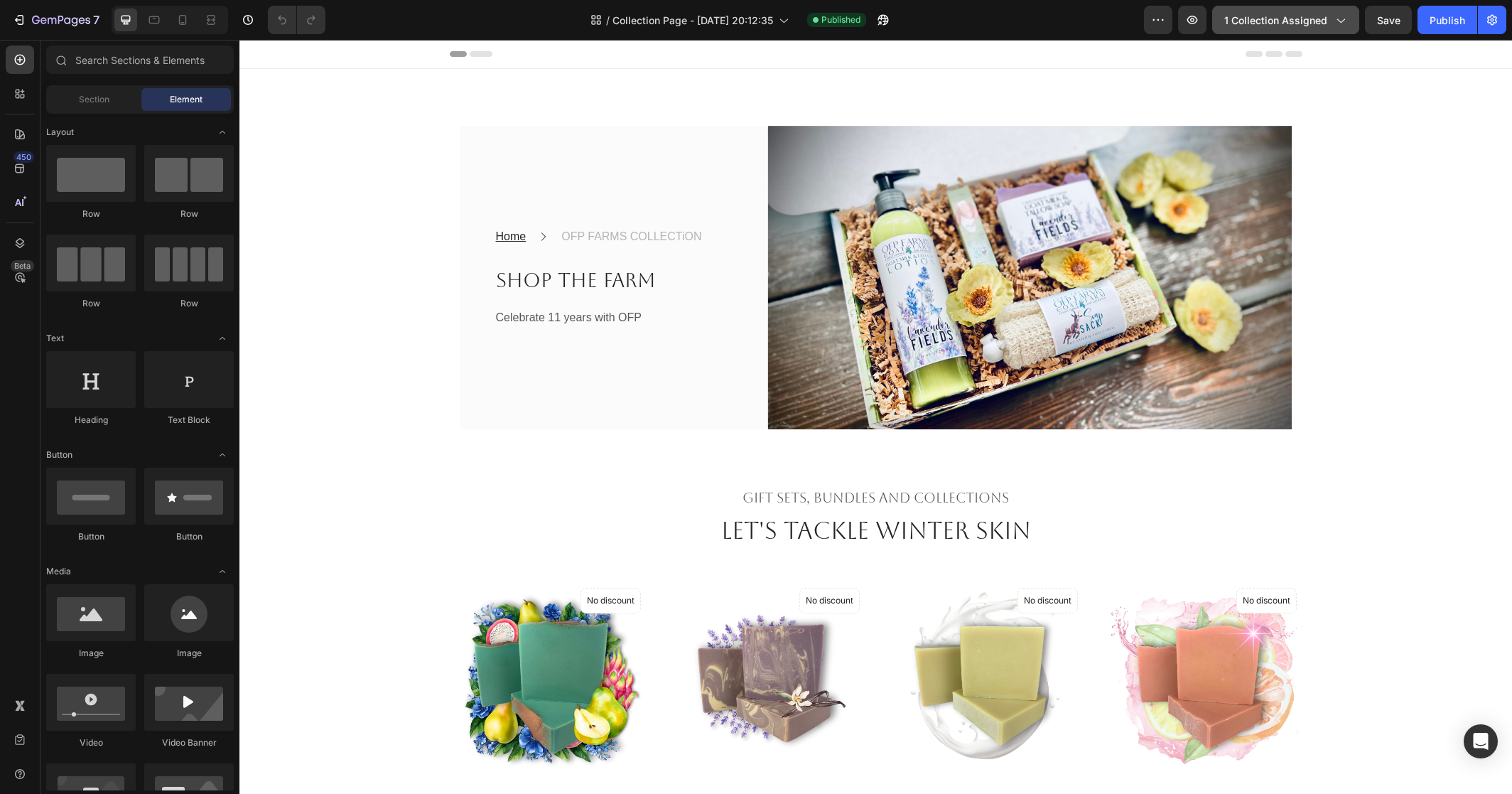
click at [1333, 24] on div "1 collection assigned" at bounding box center [1286, 20] width 123 height 15
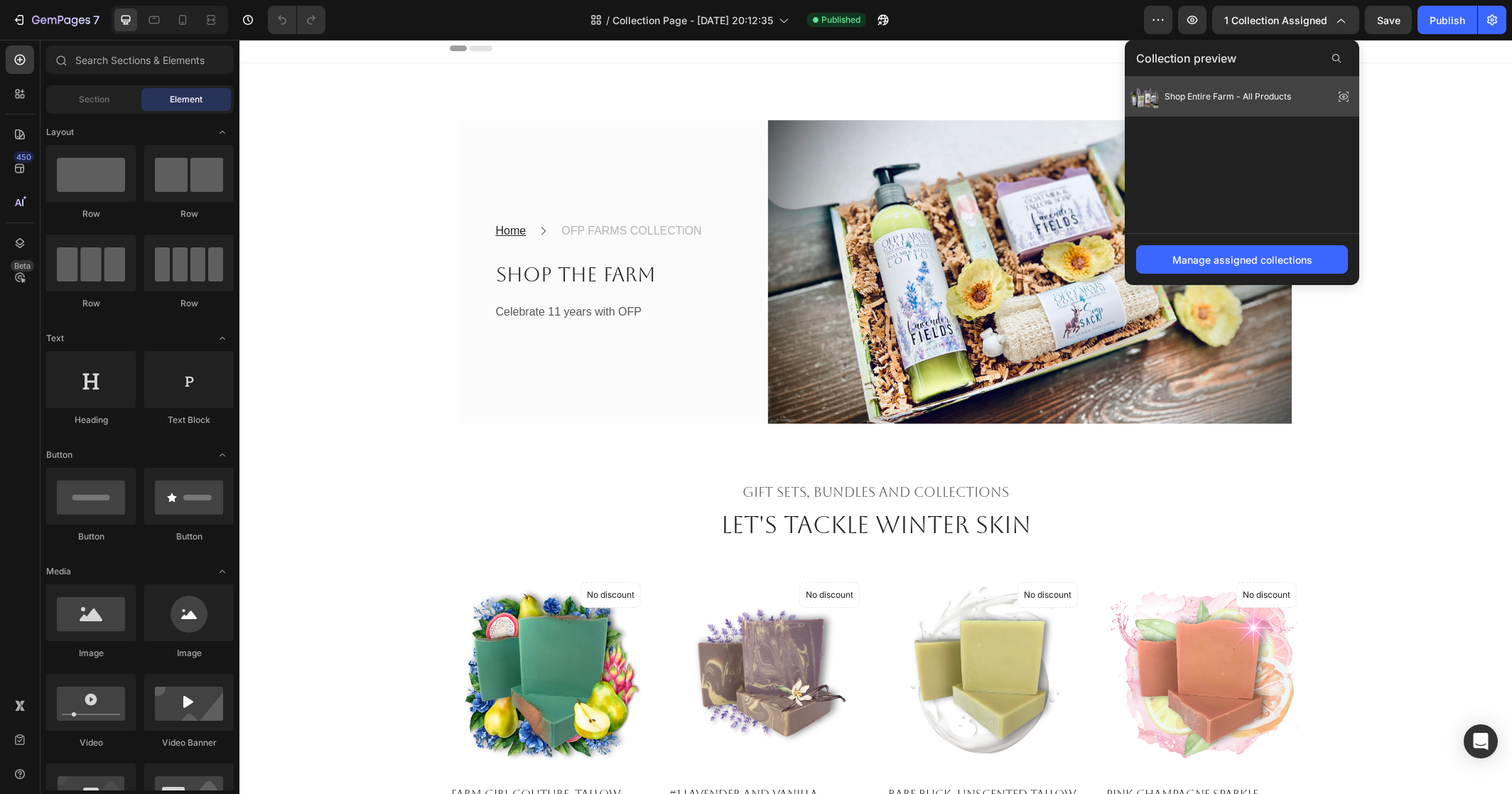
scroll to position [7, 0]
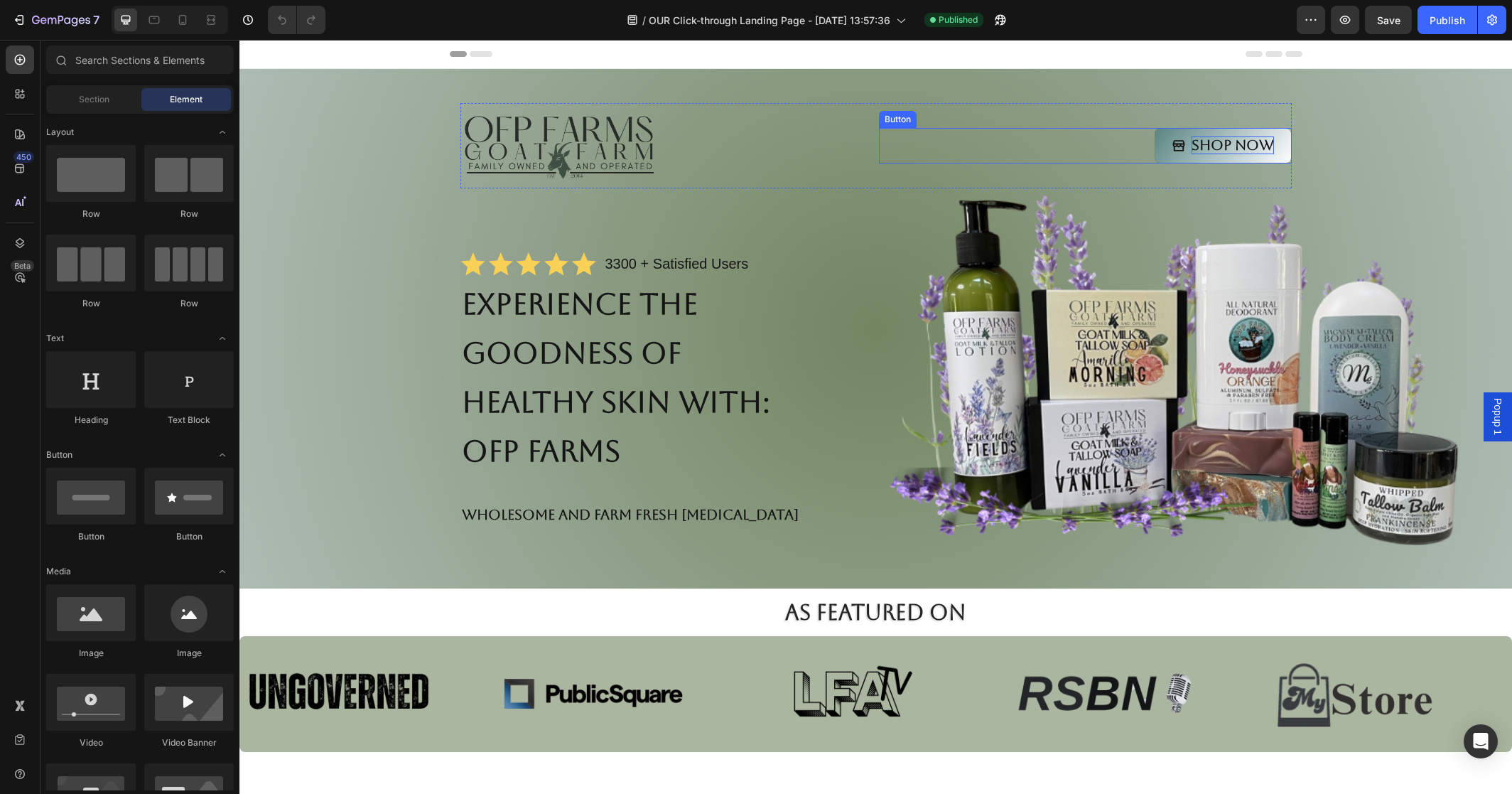
click at [1236, 148] on p "Shop Now" at bounding box center [1233, 145] width 82 height 18
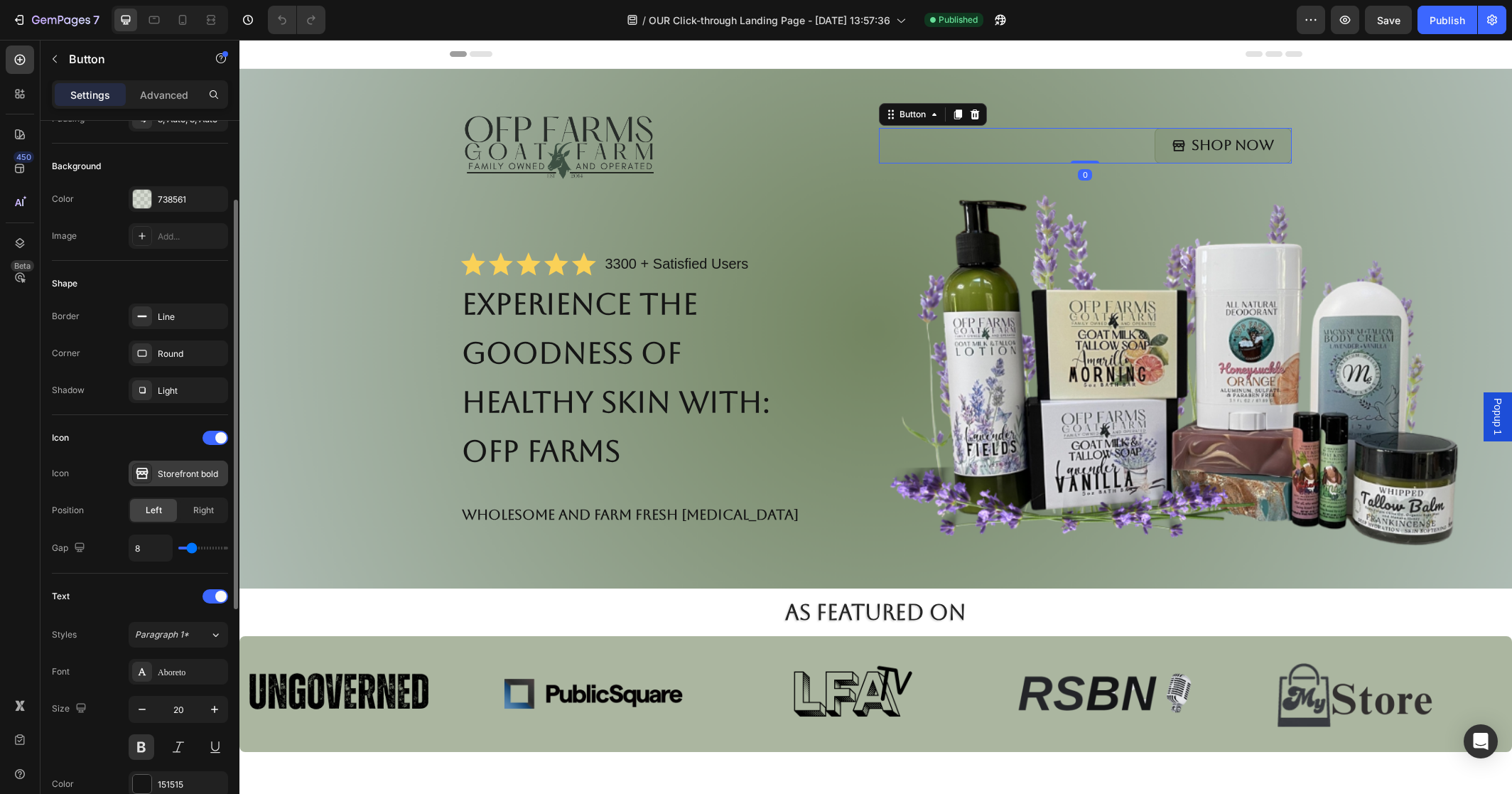
scroll to position [139, 0]
click at [198, 469] on div "Storefront bold" at bounding box center [191, 470] width 67 height 13
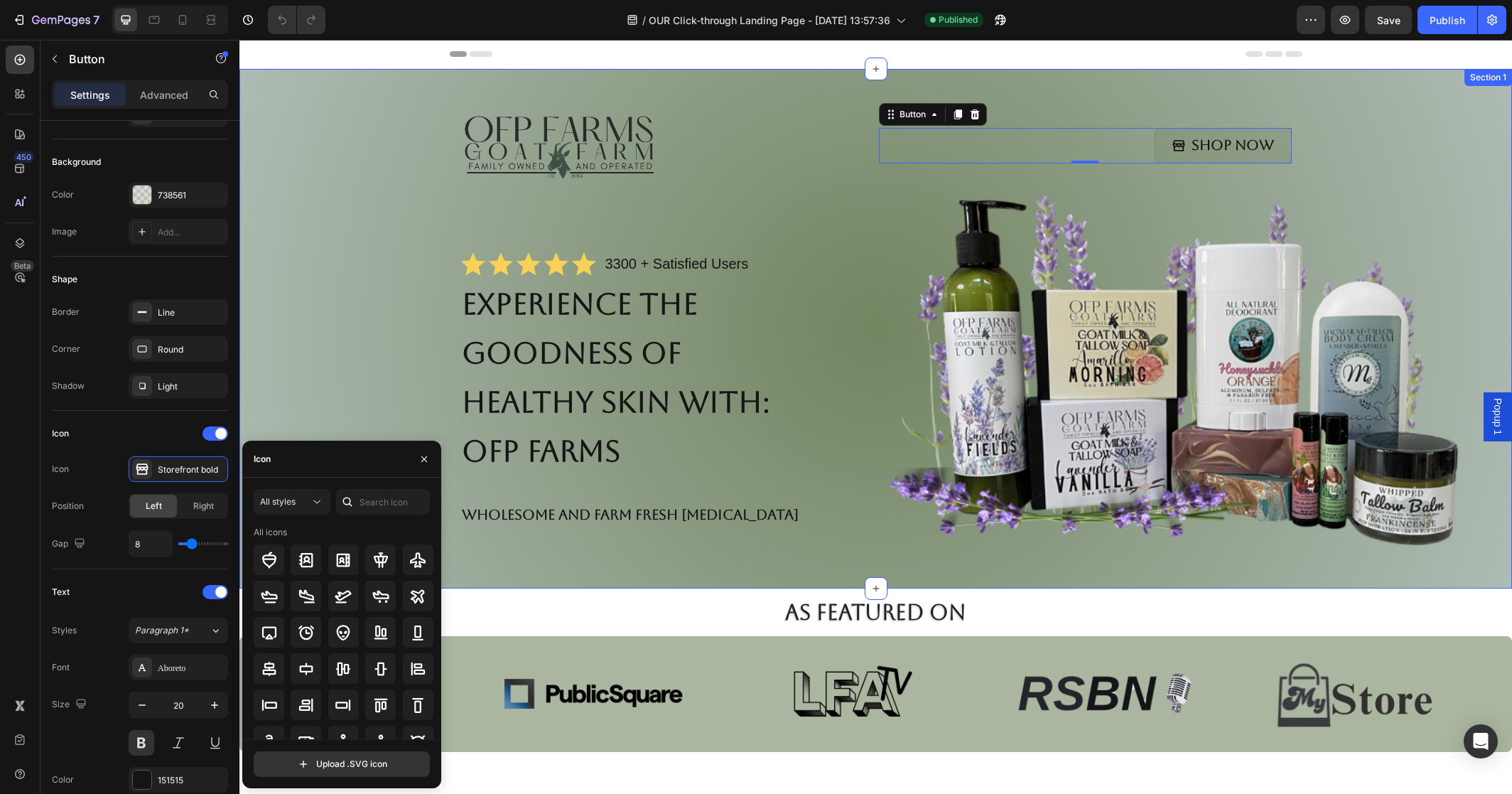
click at [306, 406] on div "Image Shop Now Button 0 Row Icon Icon Icon Icon Icon Icon List 3300 + Satisfied…" at bounding box center [876, 331] width 1244 height 457
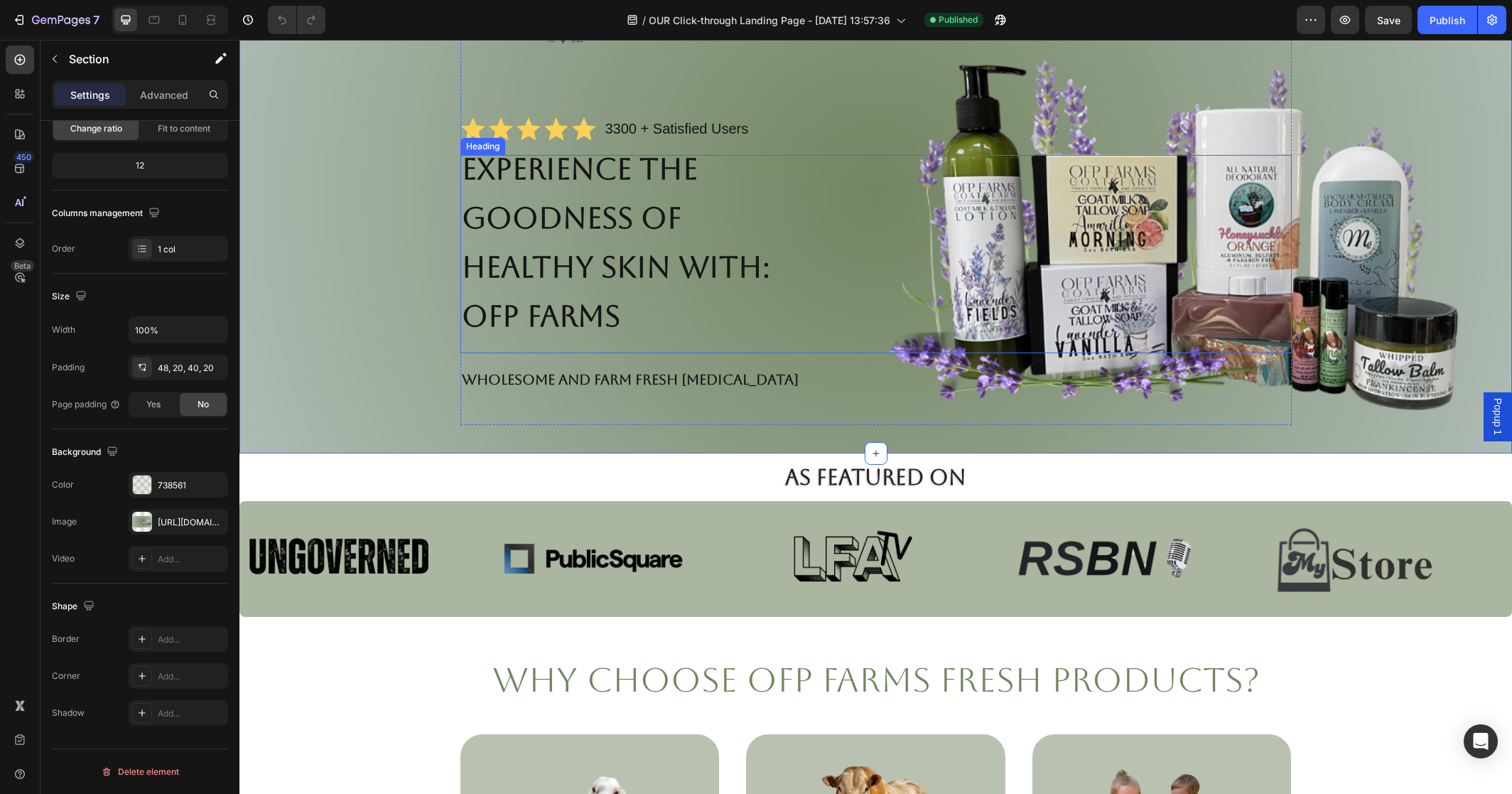
scroll to position [0, 0]
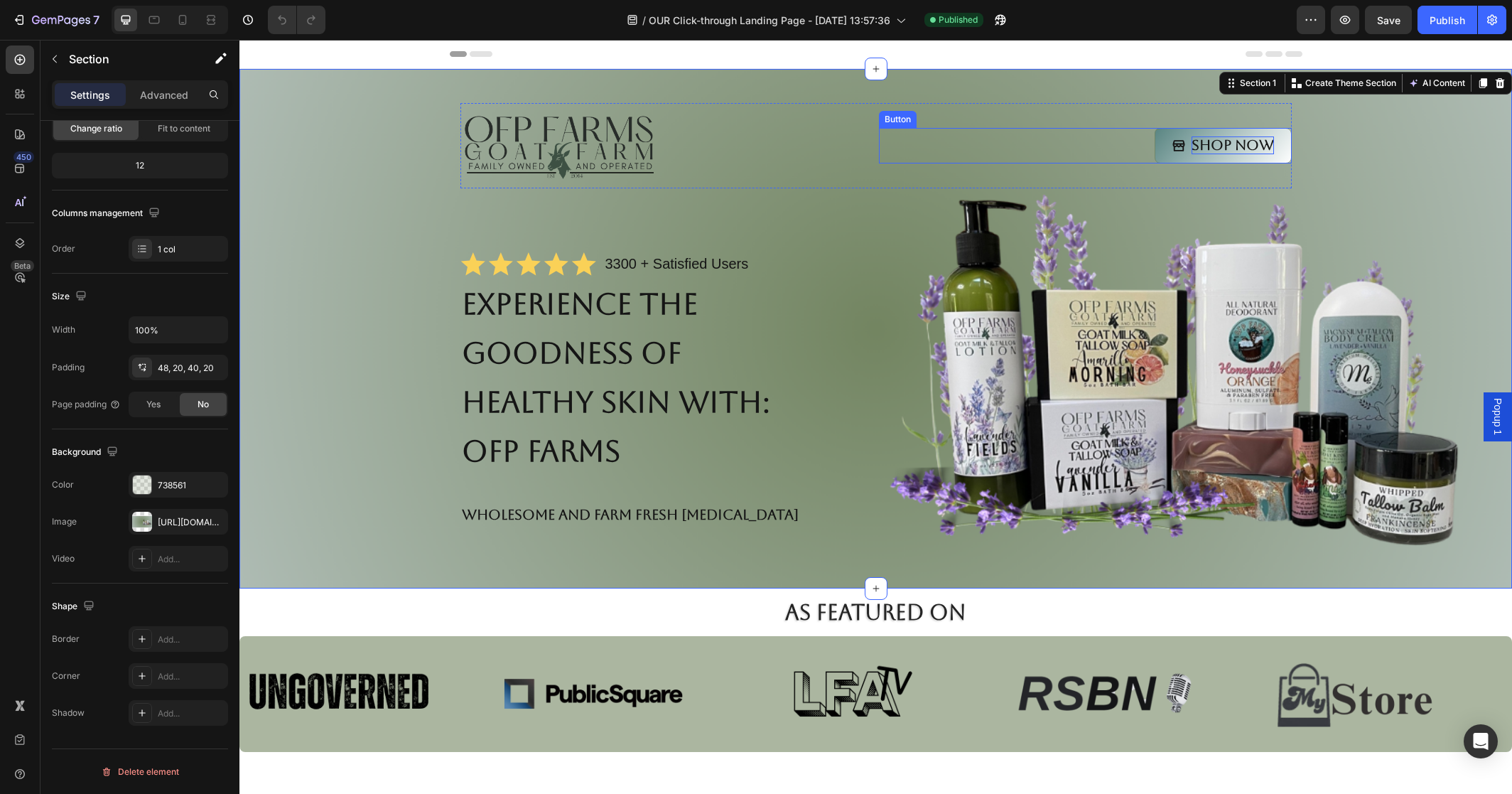
click at [1245, 151] on p "Shop Now" at bounding box center [1233, 145] width 82 height 18
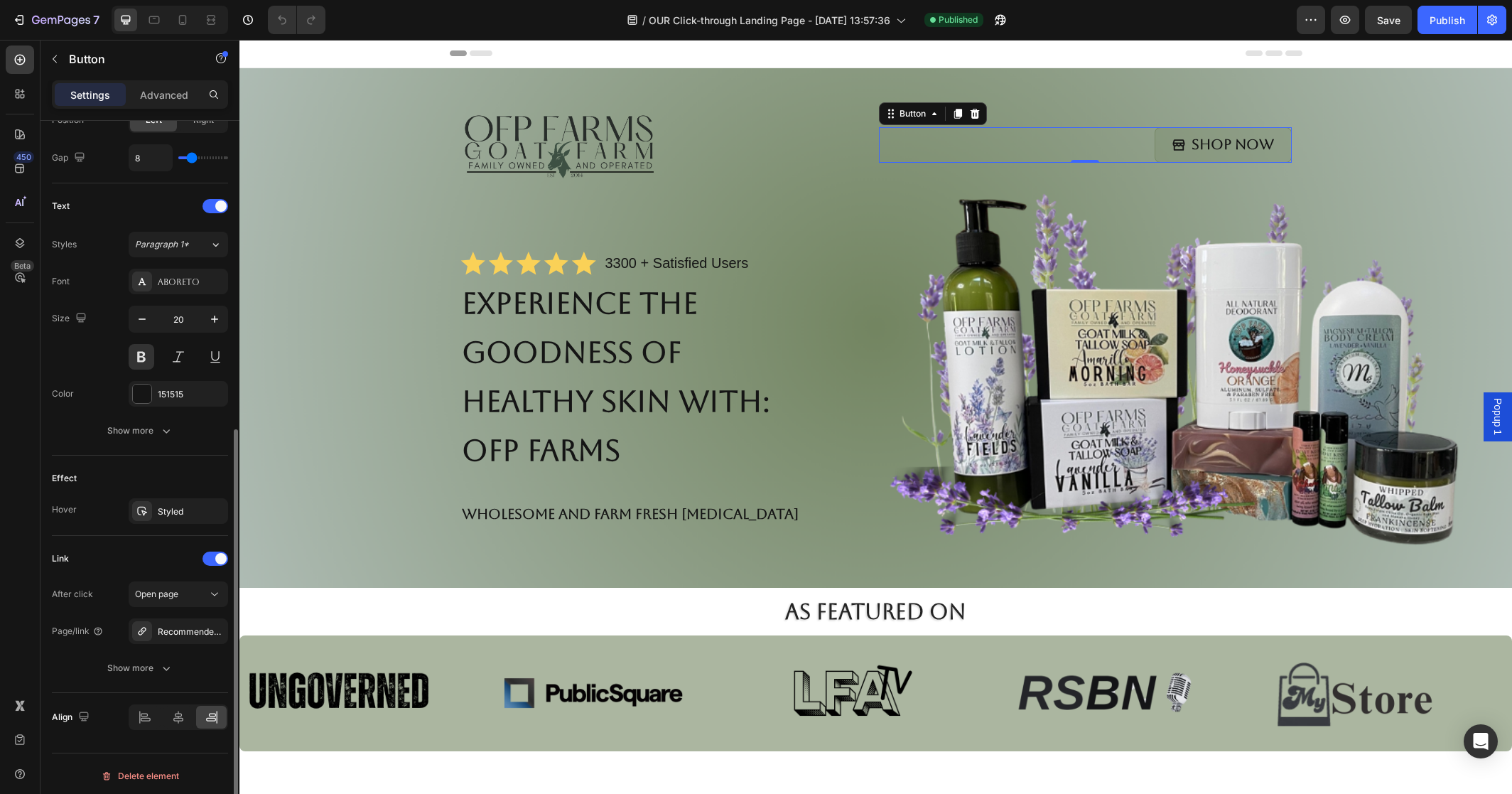
scroll to position [529, 0]
click at [193, 625] on div "Recommended Products" at bounding box center [178, 628] width 42 height 13
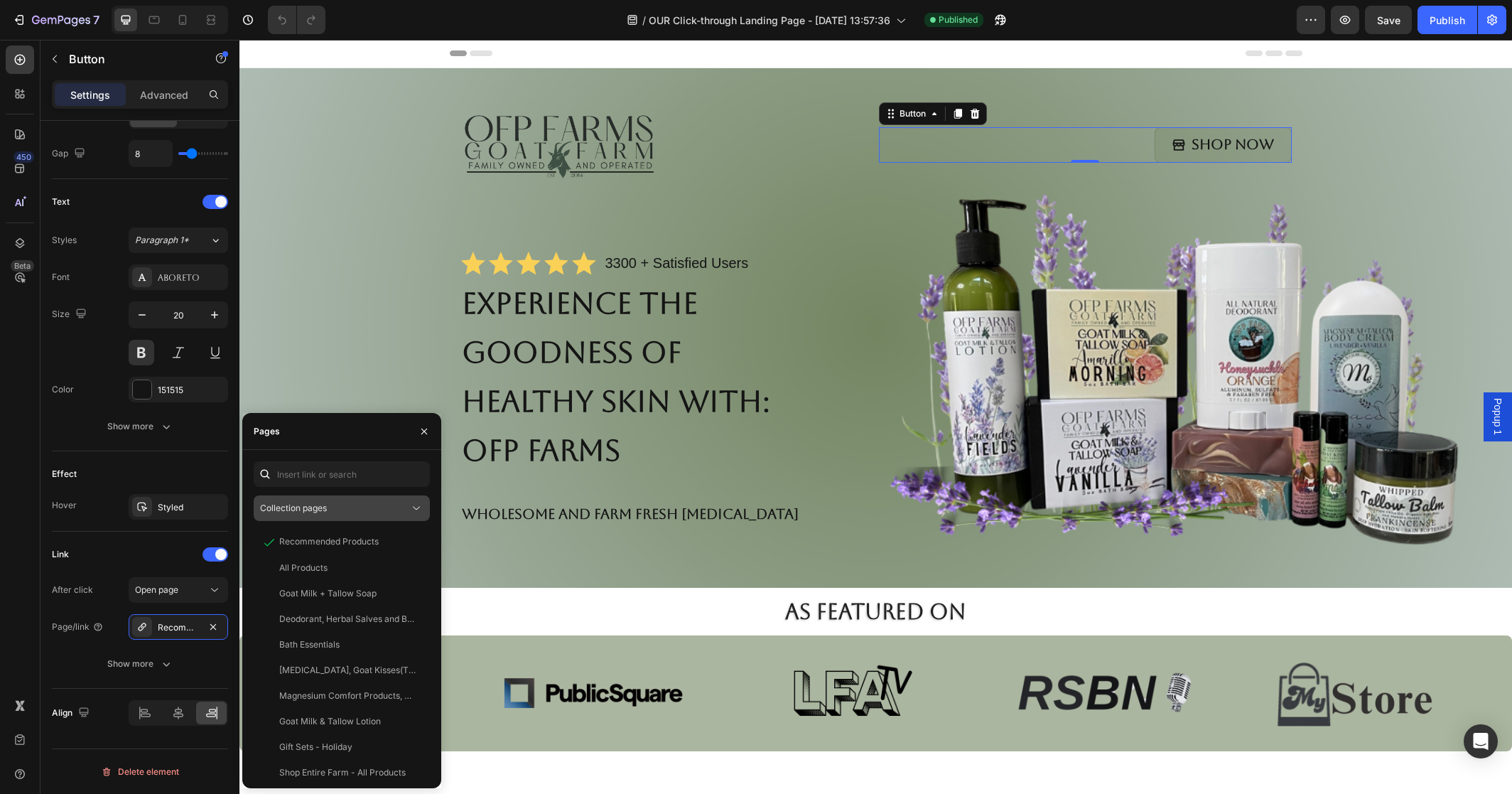
click at [398, 510] on div "Collection pages" at bounding box center [335, 509] width 150 height 13
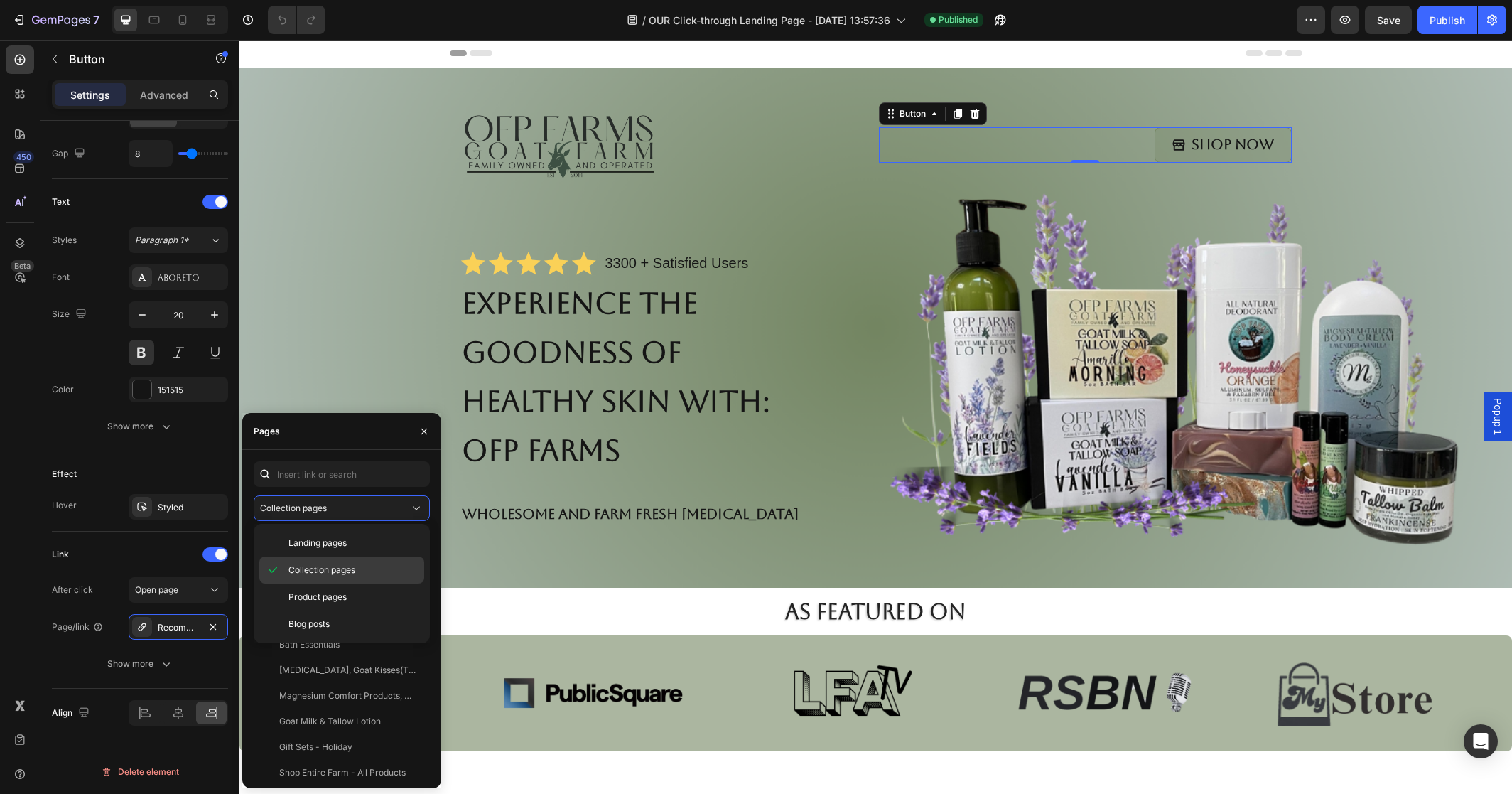
click at [364, 568] on p "Collection pages" at bounding box center [353, 571] width 129 height 13
click at [366, 606] on div "All Products View Goat Milk + Tallow Soap View Deodorant, Herbal Salves and Bal…" at bounding box center [342, 491] width 177 height 247
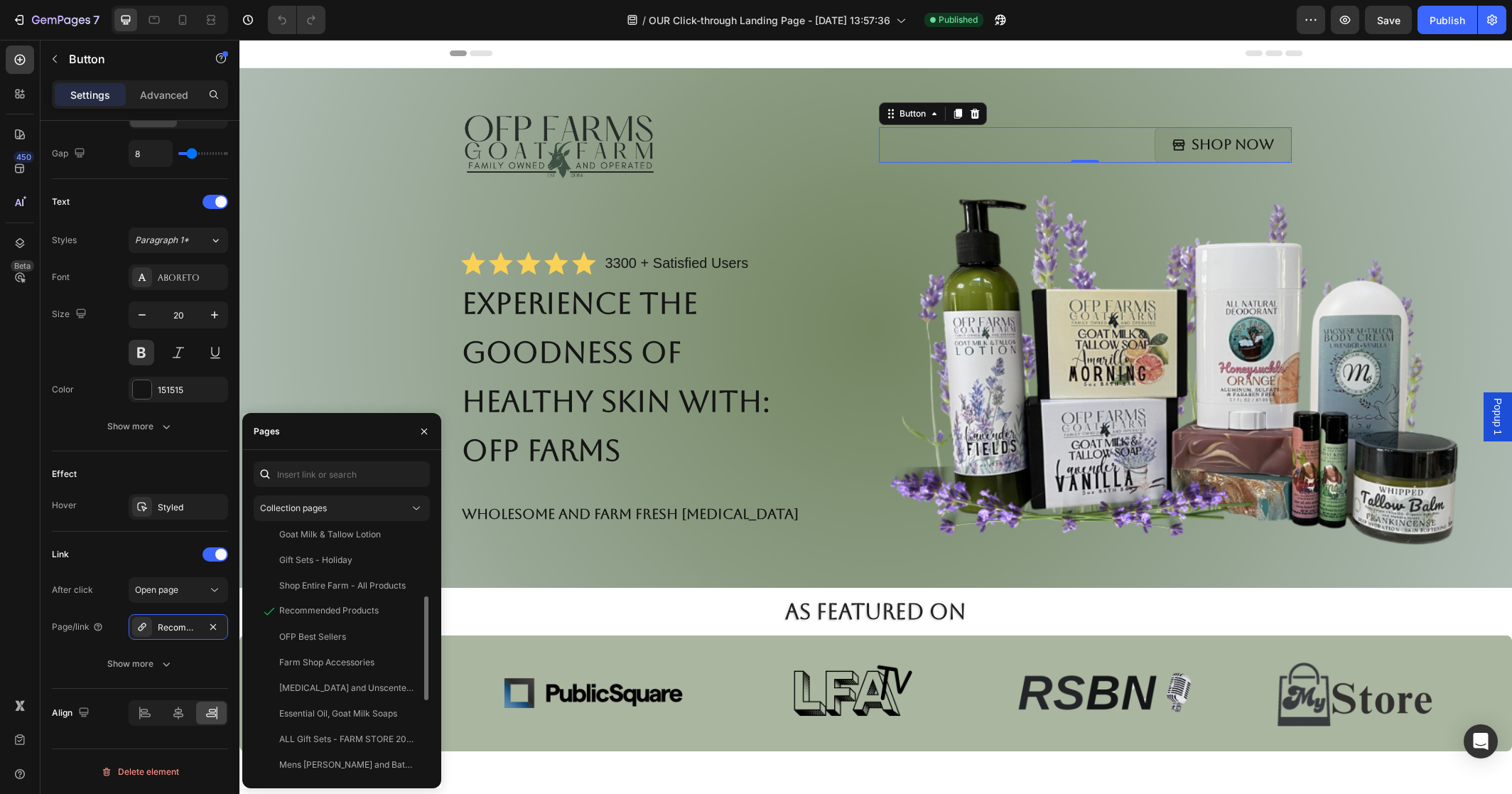
scroll to position [161, 0]
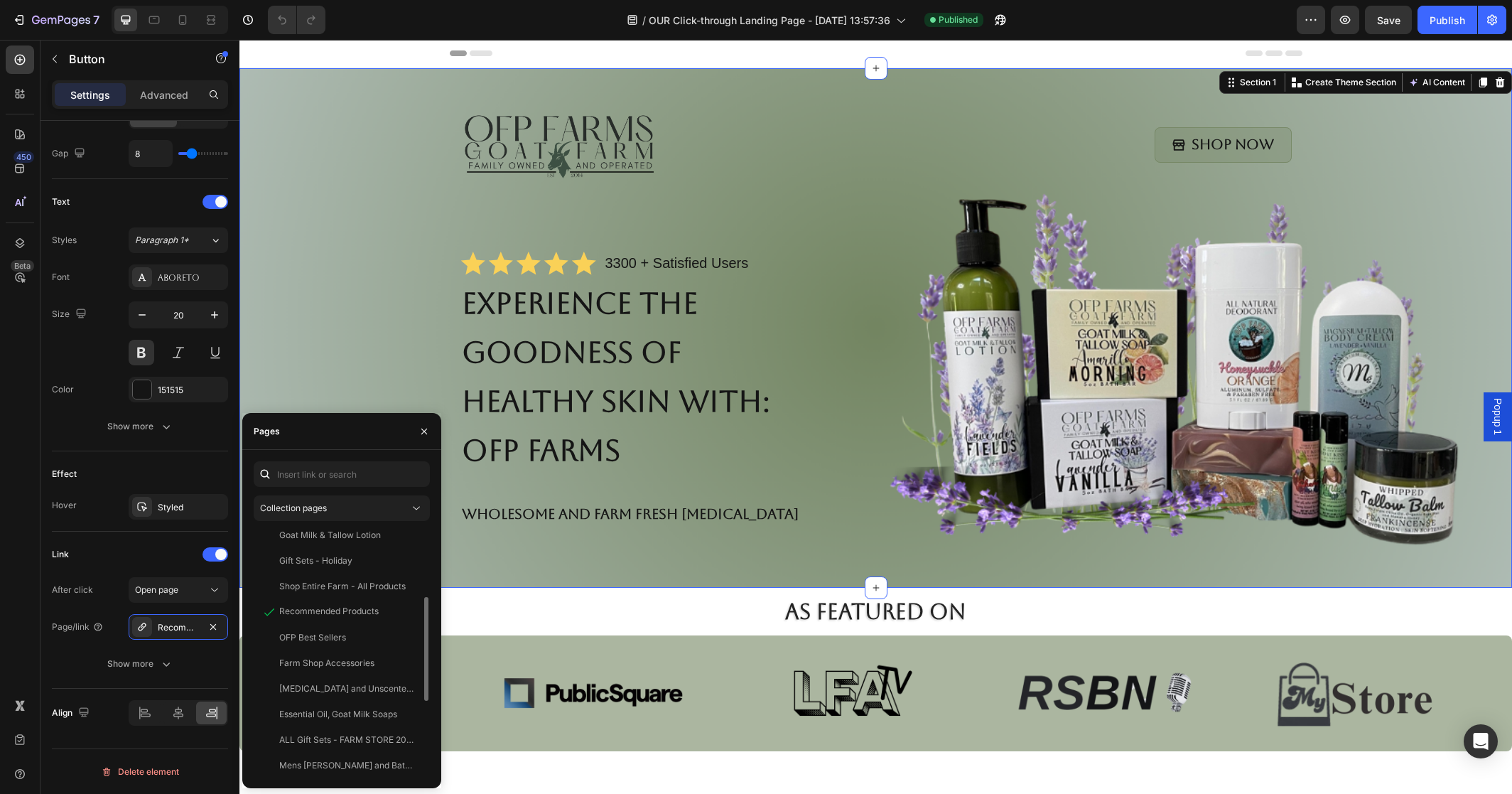
click at [516, 568] on div "Image Shop Now Button Row Icon Icon Icon Icon Icon Icon List 3300 + Satisfied U…" at bounding box center [875, 328] width 1273 height 520
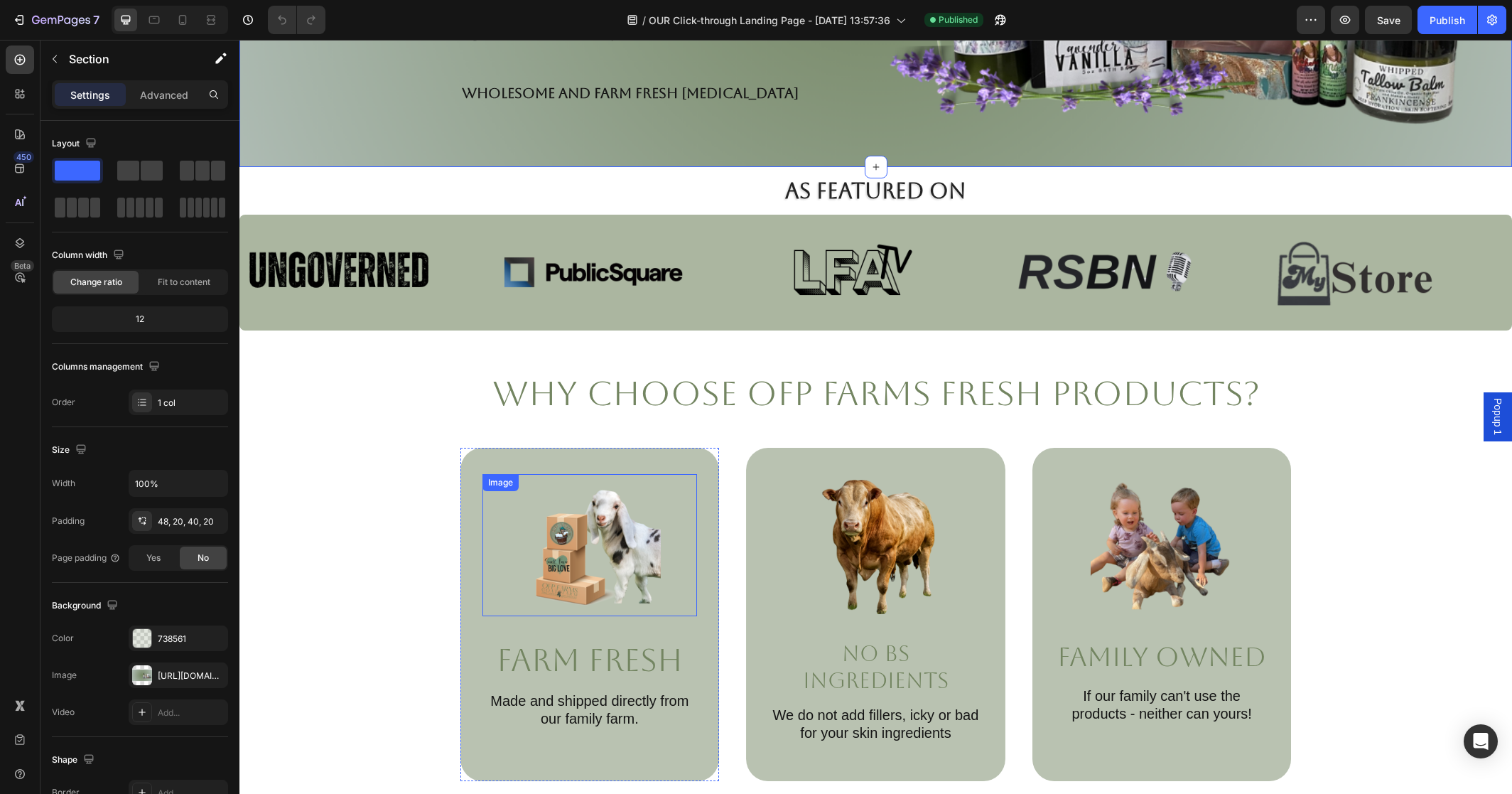
scroll to position [451, 0]
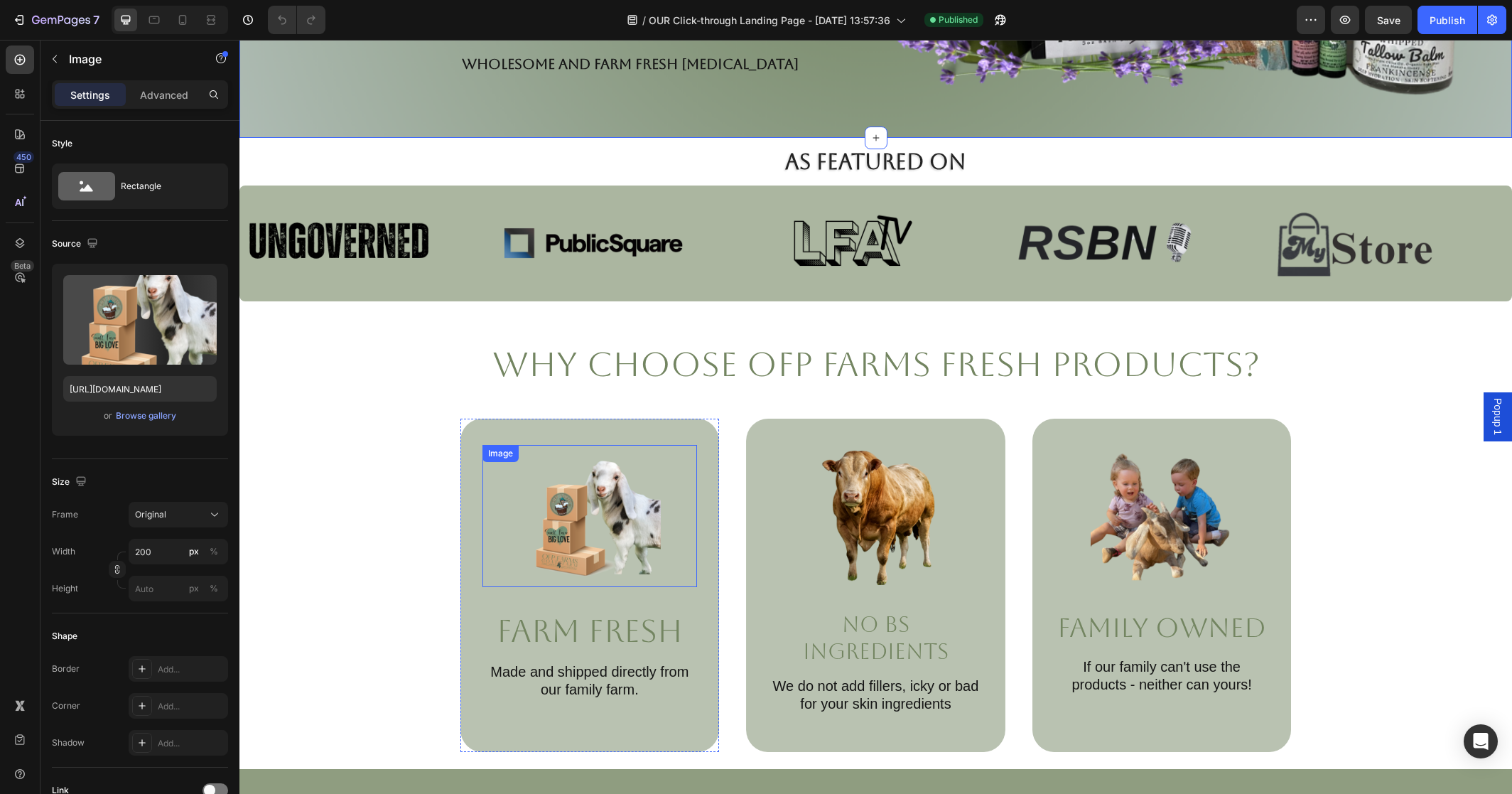
click at [630, 567] on img at bounding box center [589, 516] width 142 height 142
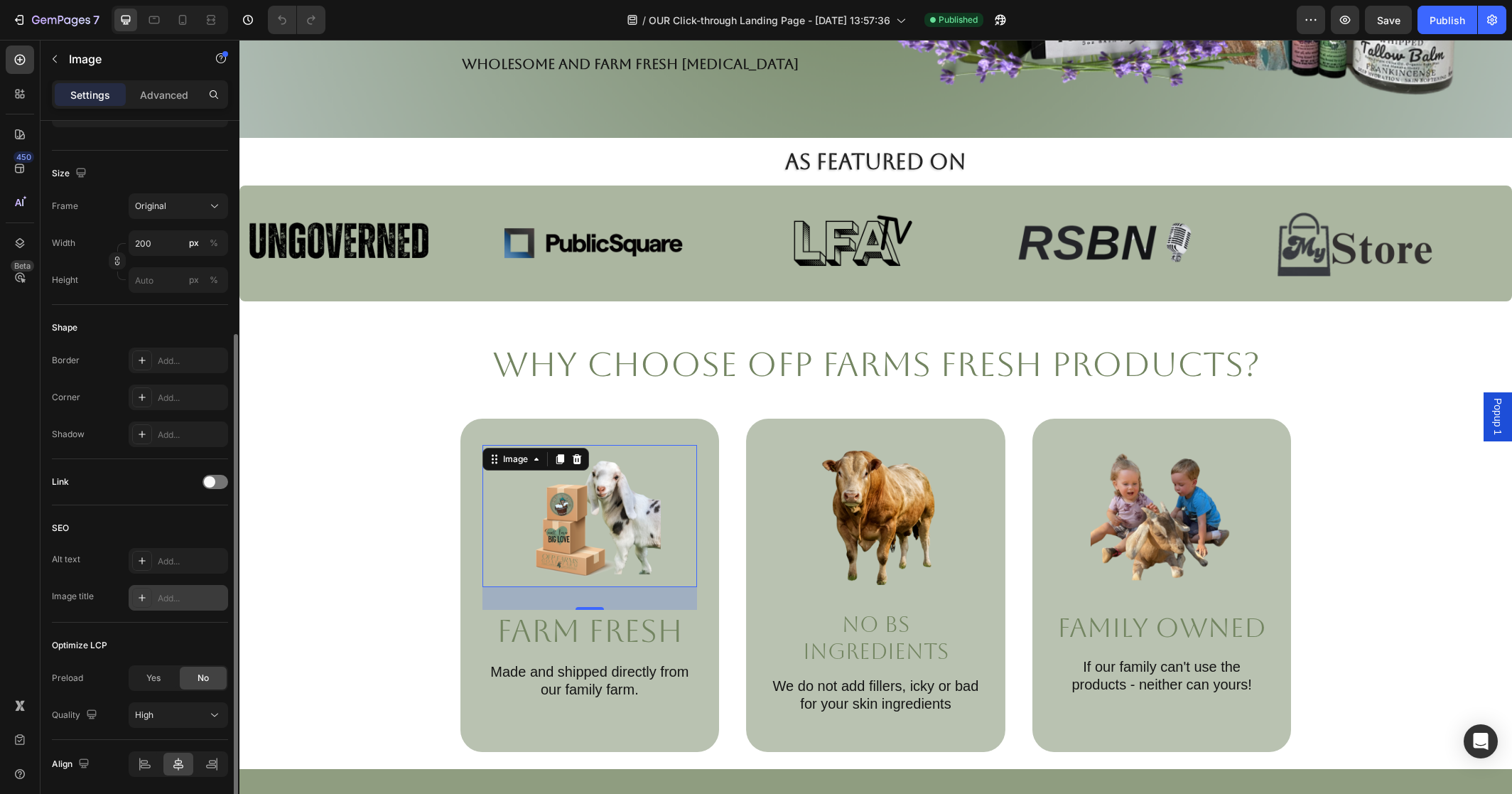
scroll to position [329, 0]
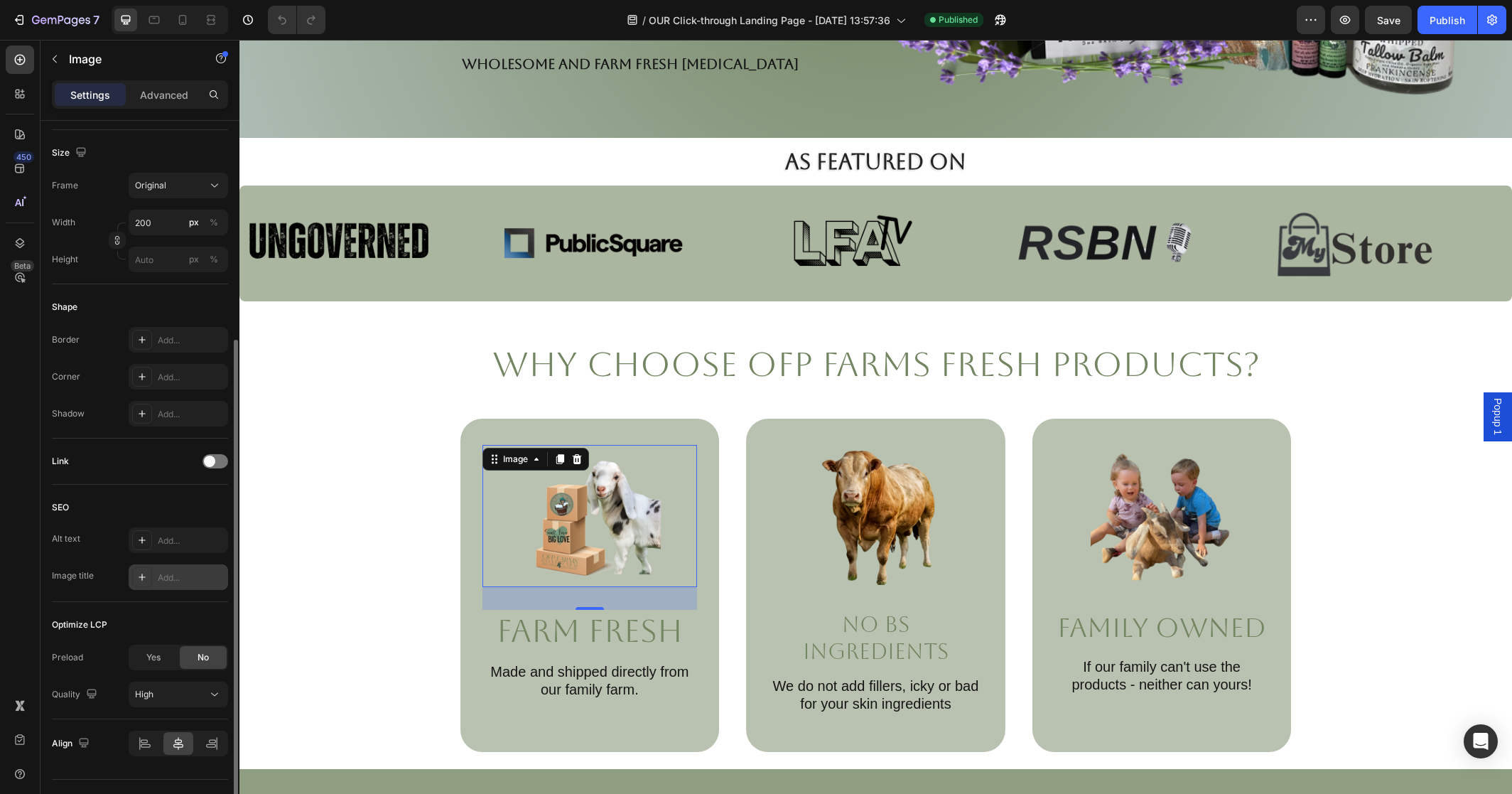
click at [209, 574] on div "Add..." at bounding box center [191, 578] width 67 height 13
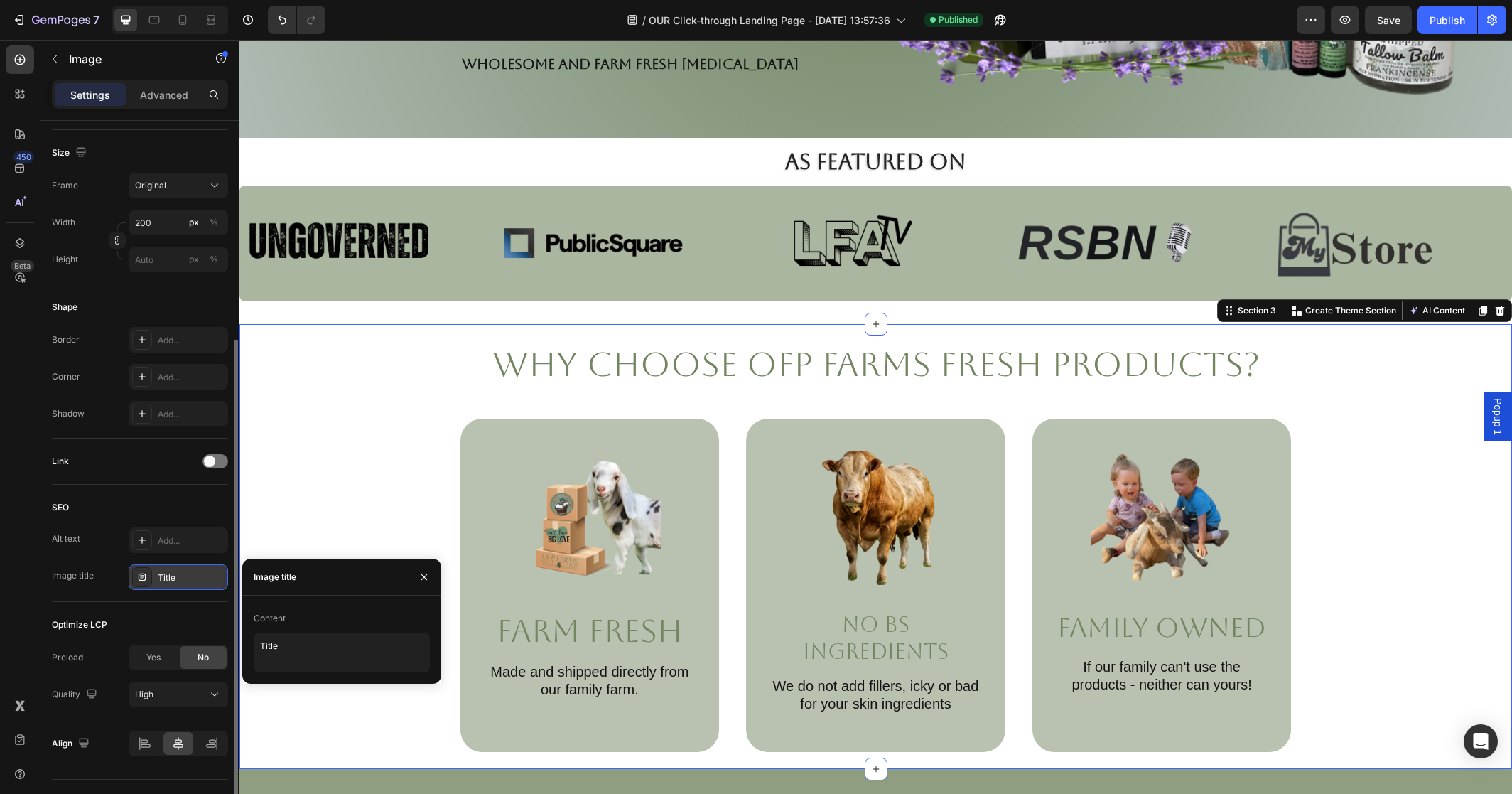
click at [245, 513] on div "Why Choose OFP Farms Fresh Products? Heading Image Farm Fresh Text Block Made a…" at bounding box center [875, 547] width 1273 height 445
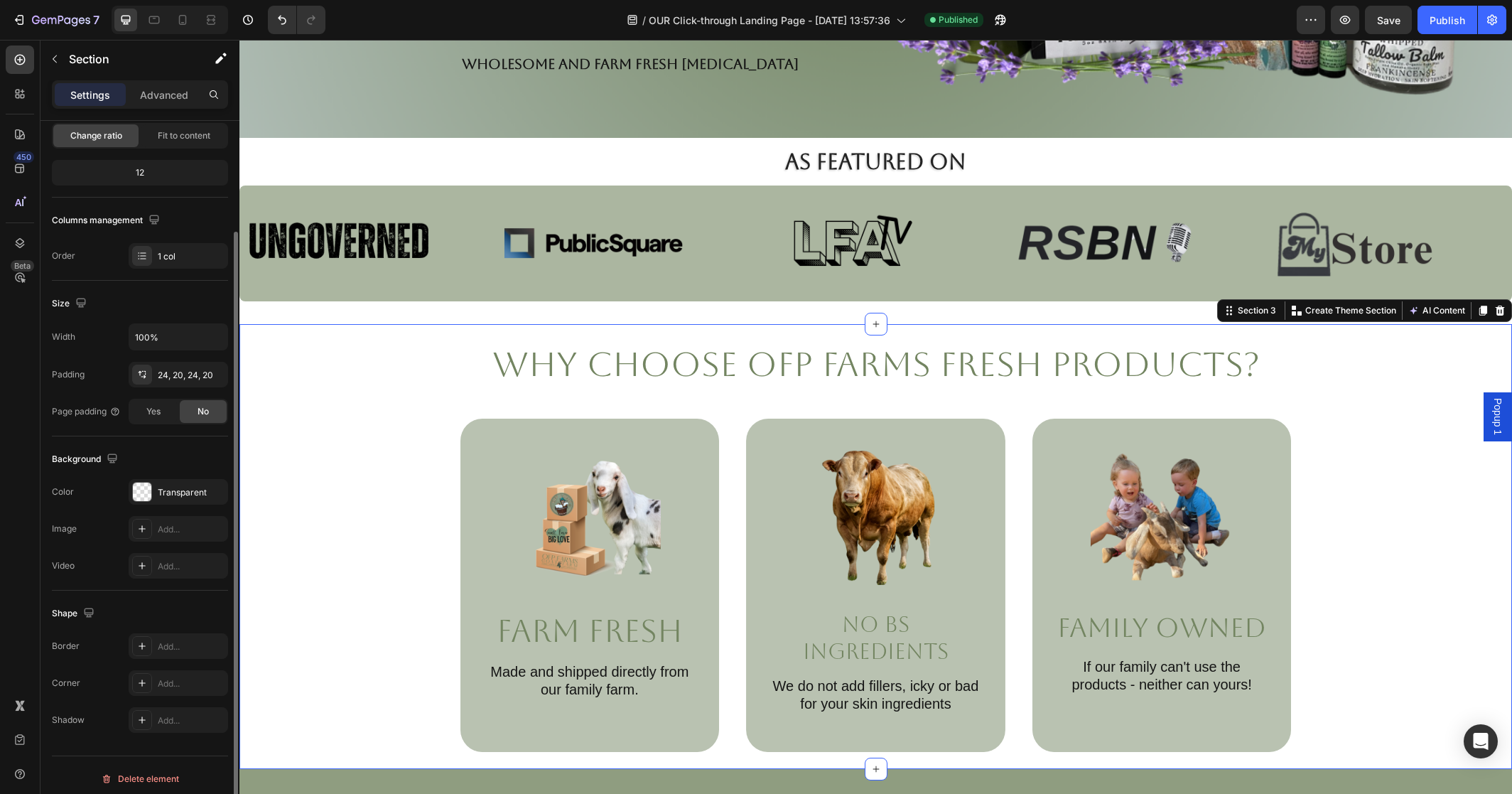
scroll to position [153, 0]
click at [163, 608] on div "Shape" at bounding box center [140, 606] width 177 height 23
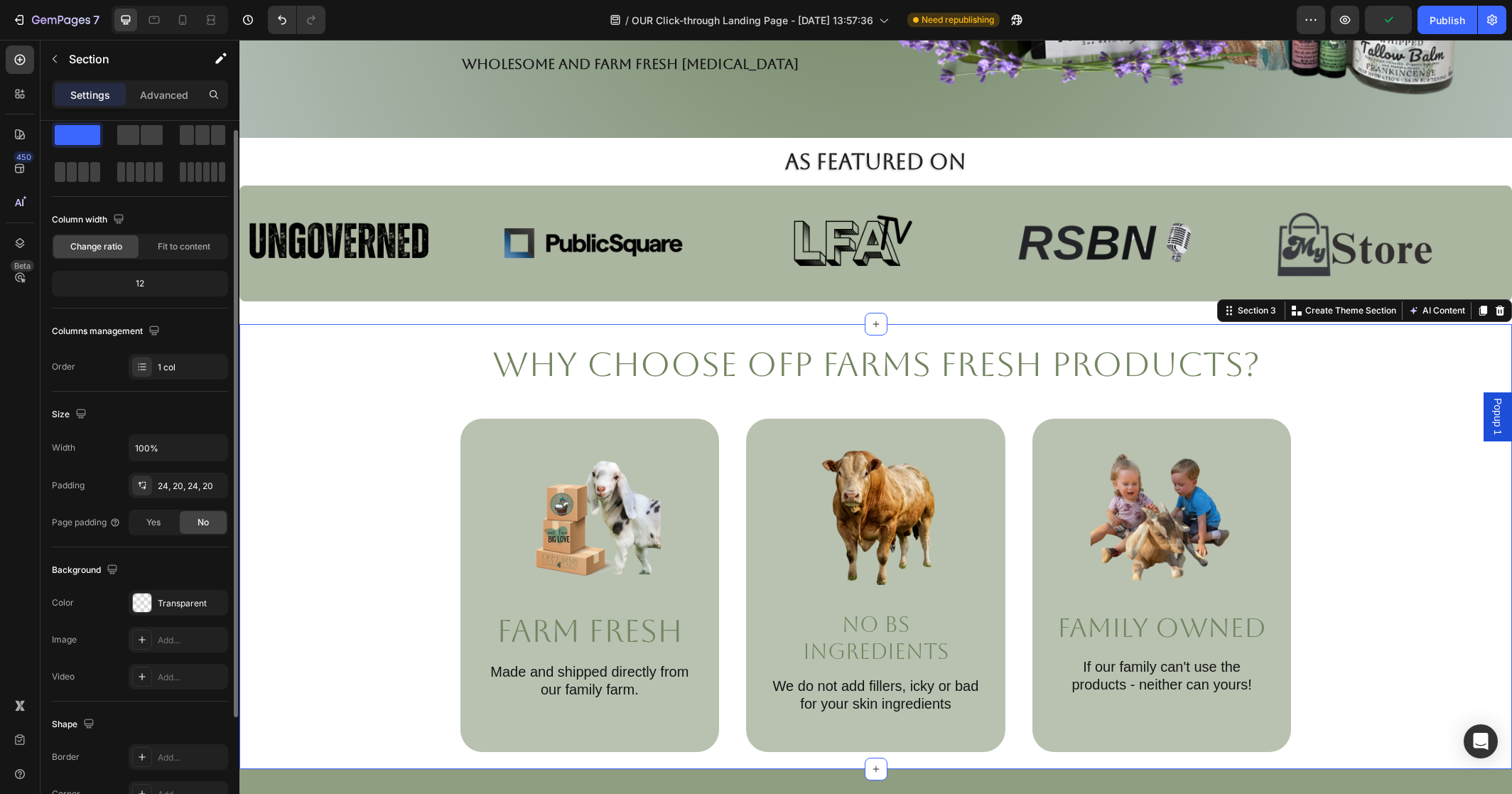
scroll to position [0, 0]
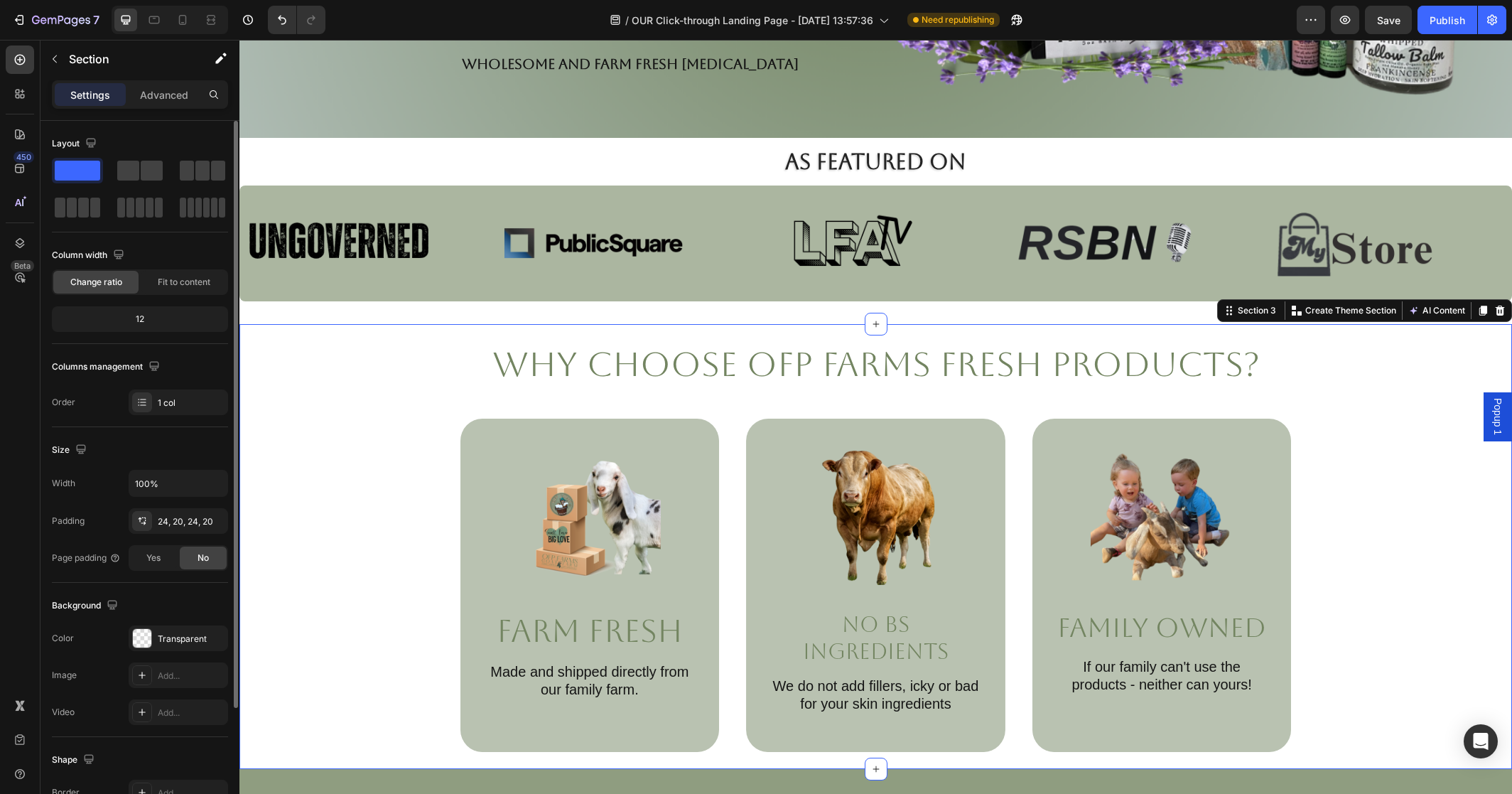
click at [149, 432] on div "Size Width 100% Padding 24, 20, 24, 20 Page padding Yes No" at bounding box center [140, 504] width 177 height 155
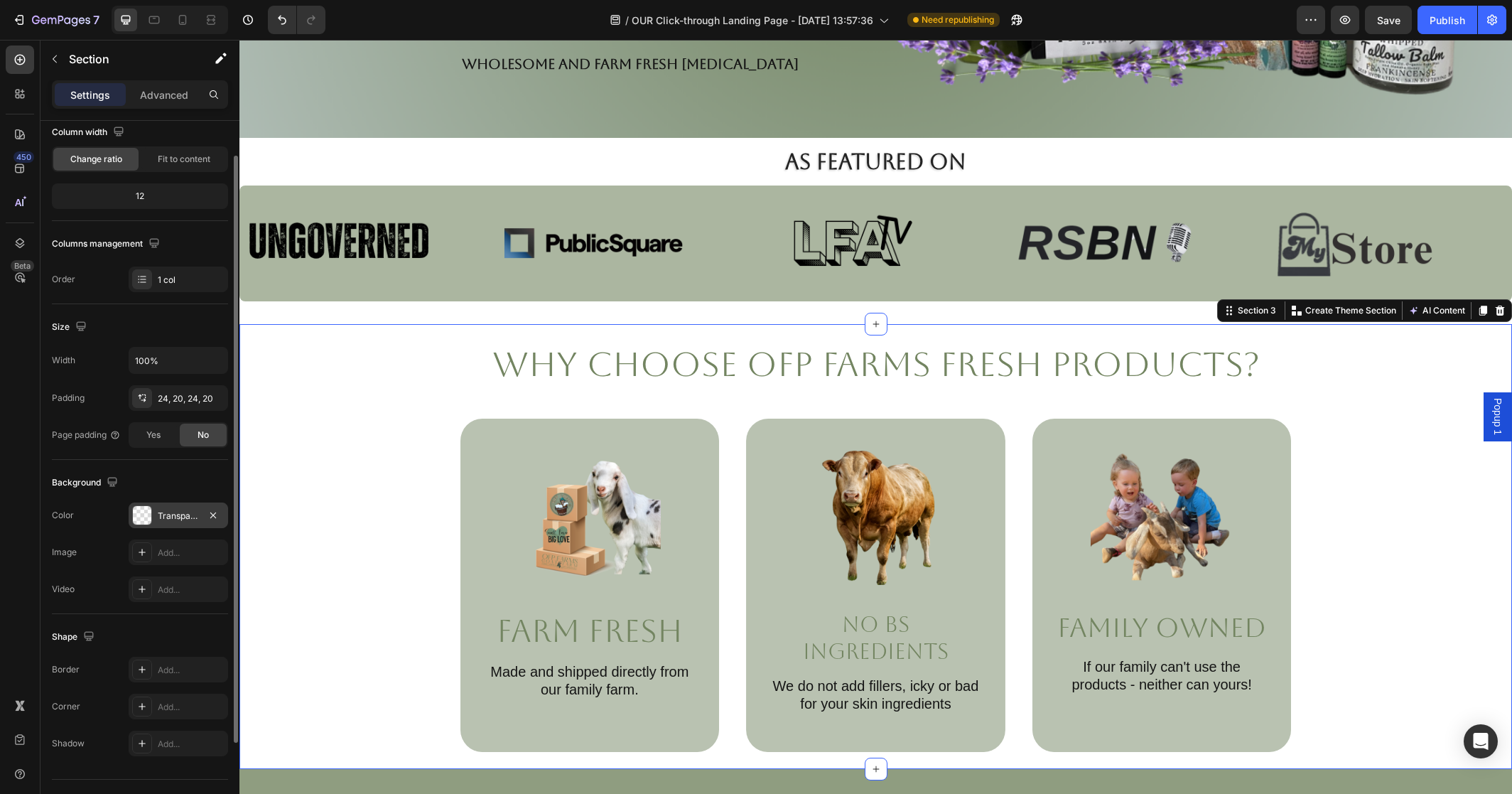
scroll to position [139, 0]
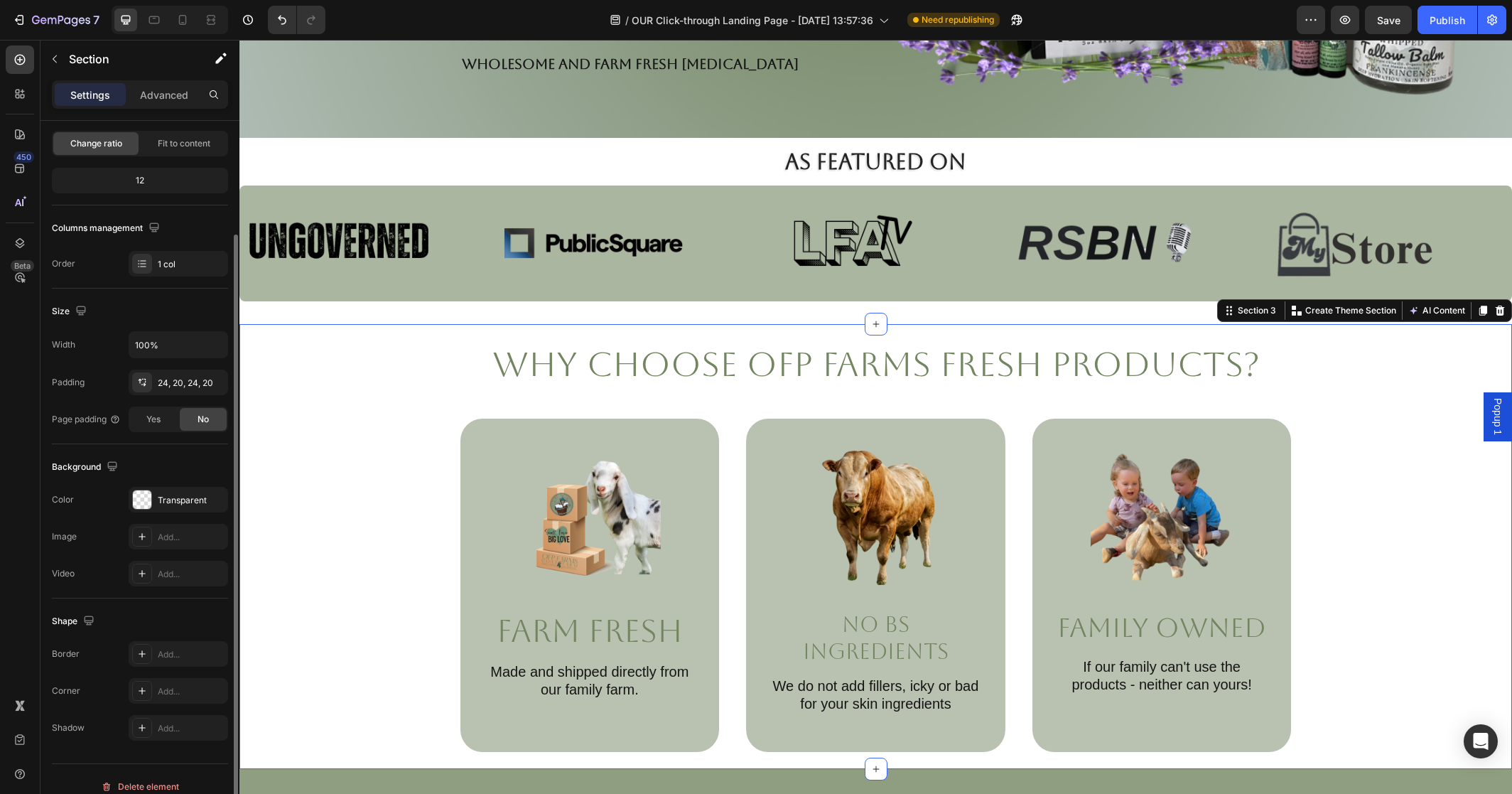
click at [157, 451] on div "Background The changes might be hidden by the video. Color Transparent Image Ad…" at bounding box center [140, 521] width 177 height 154
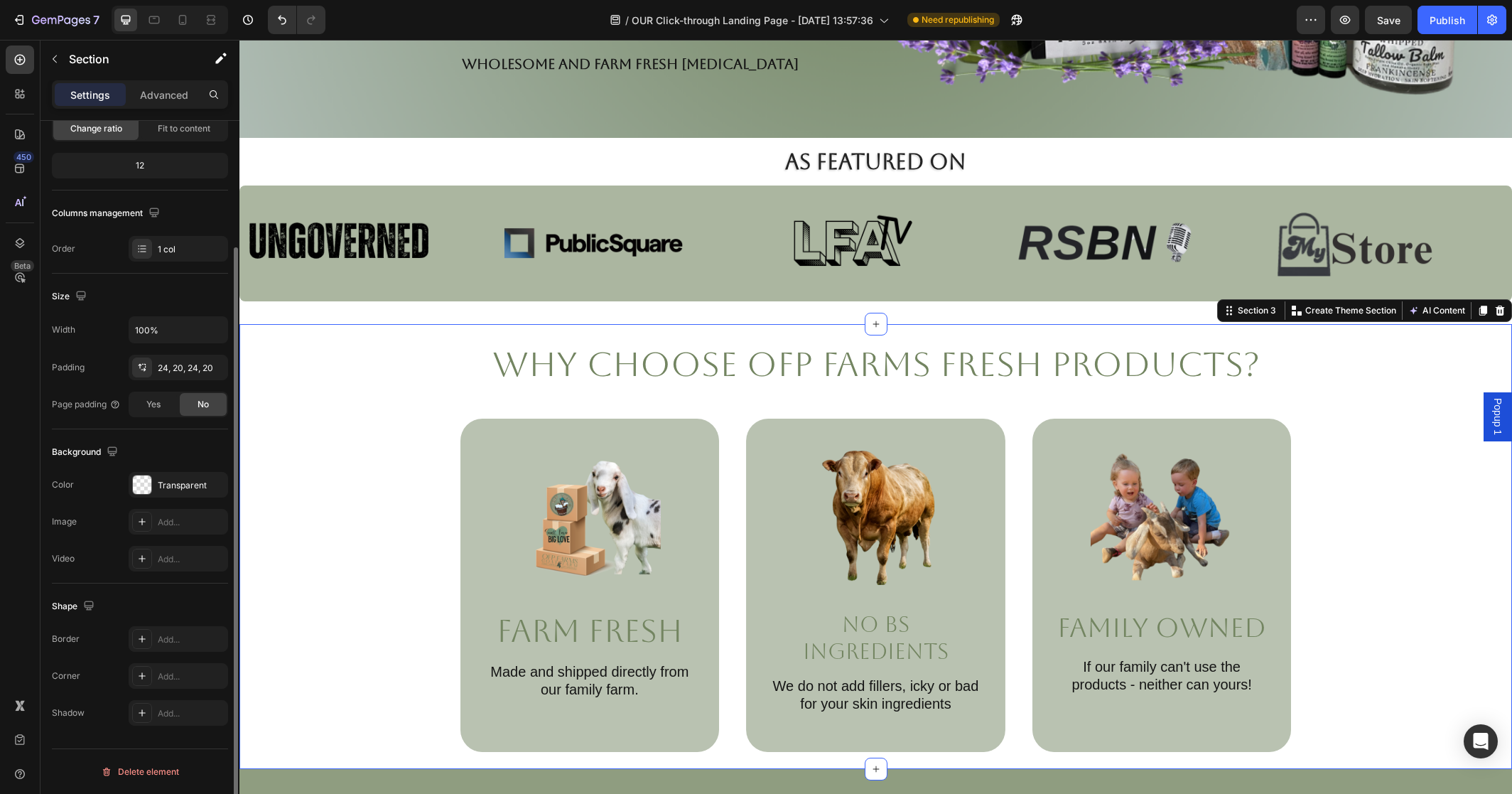
click at [153, 595] on div "Shape" at bounding box center [140, 606] width 177 height 23
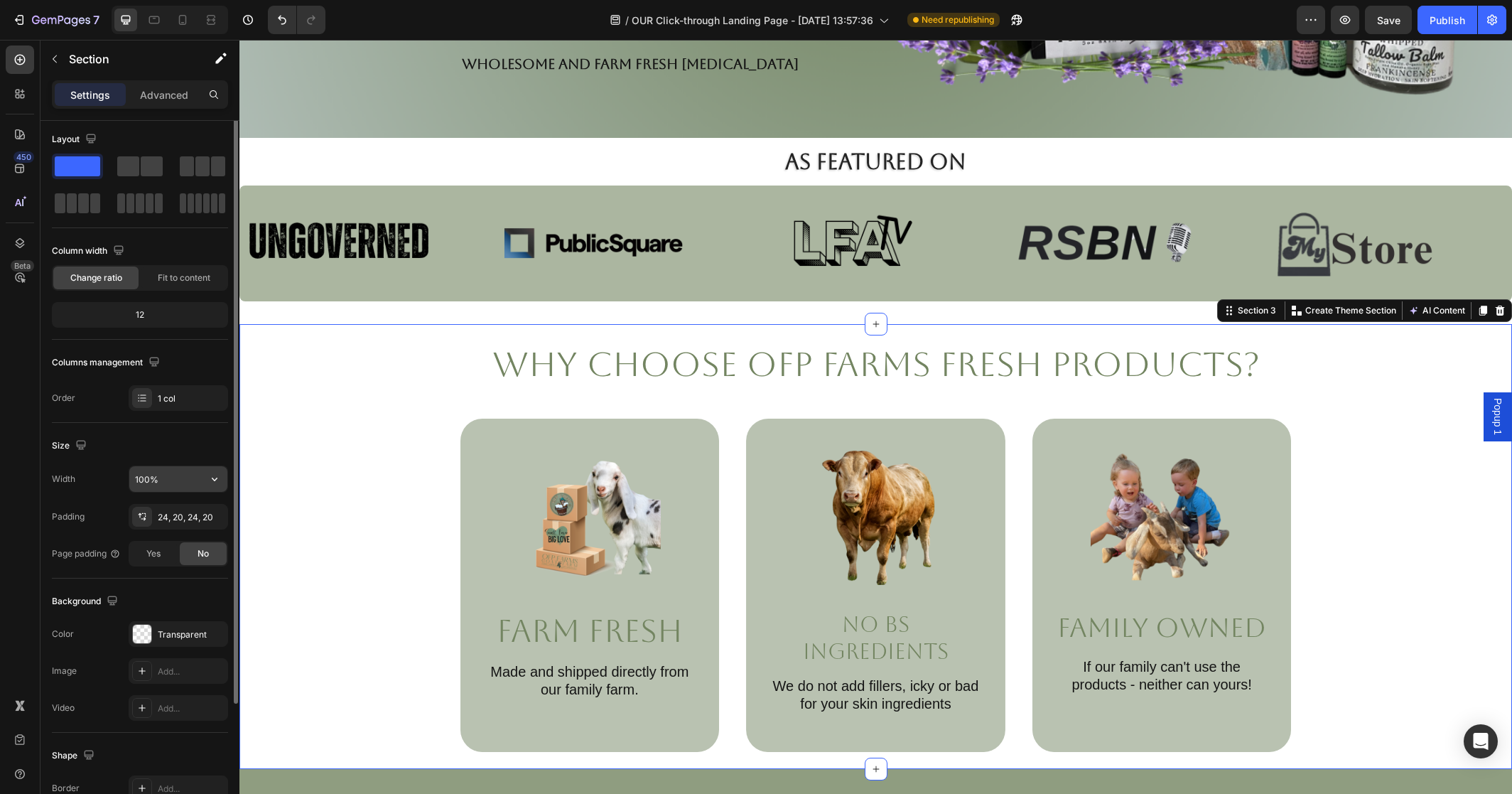
scroll to position [0, 0]
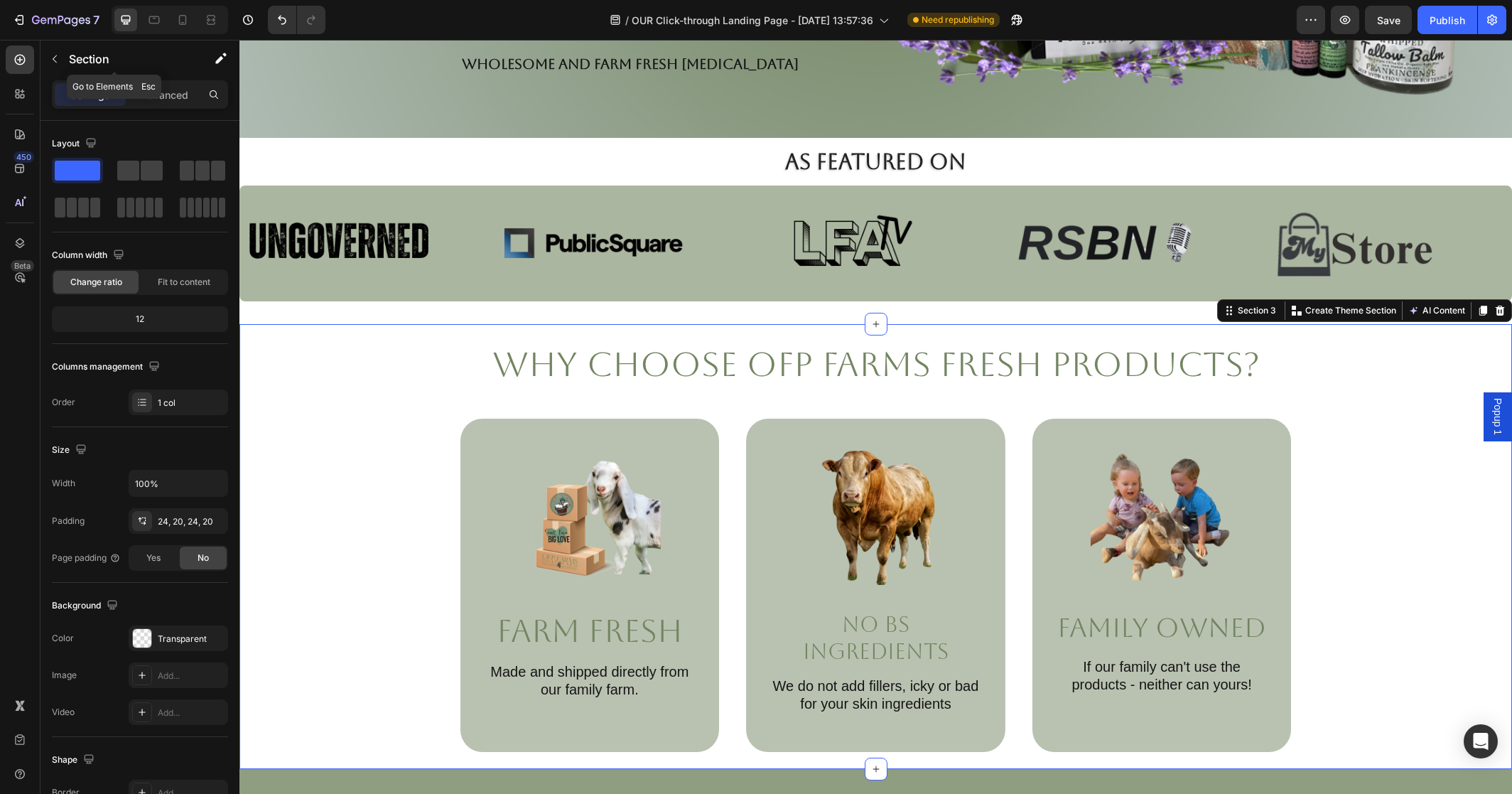
click at [52, 53] on icon "button" at bounding box center [55, 59] width 12 height 12
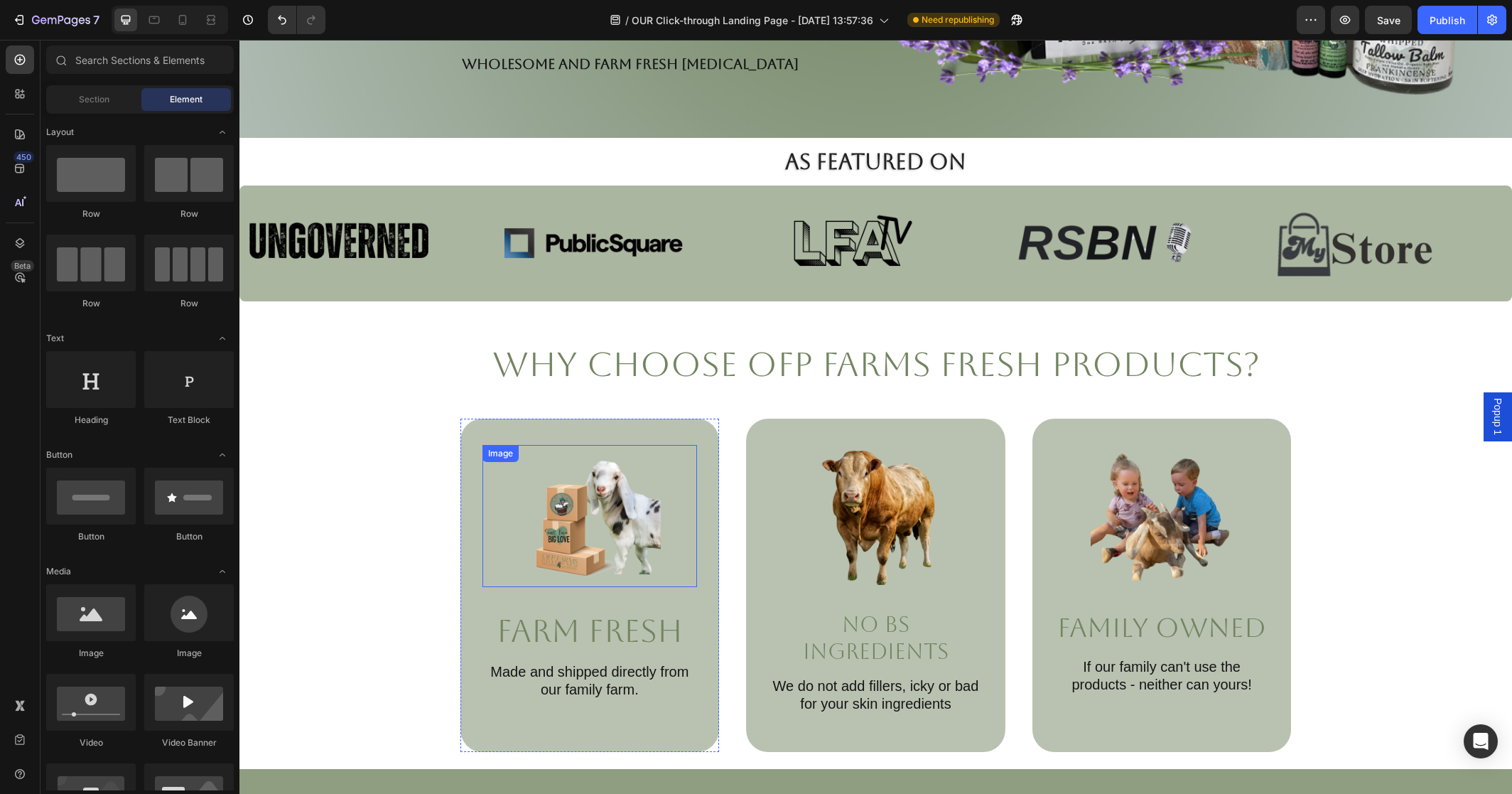
click at [500, 450] on div "Image" at bounding box center [500, 454] width 31 height 13
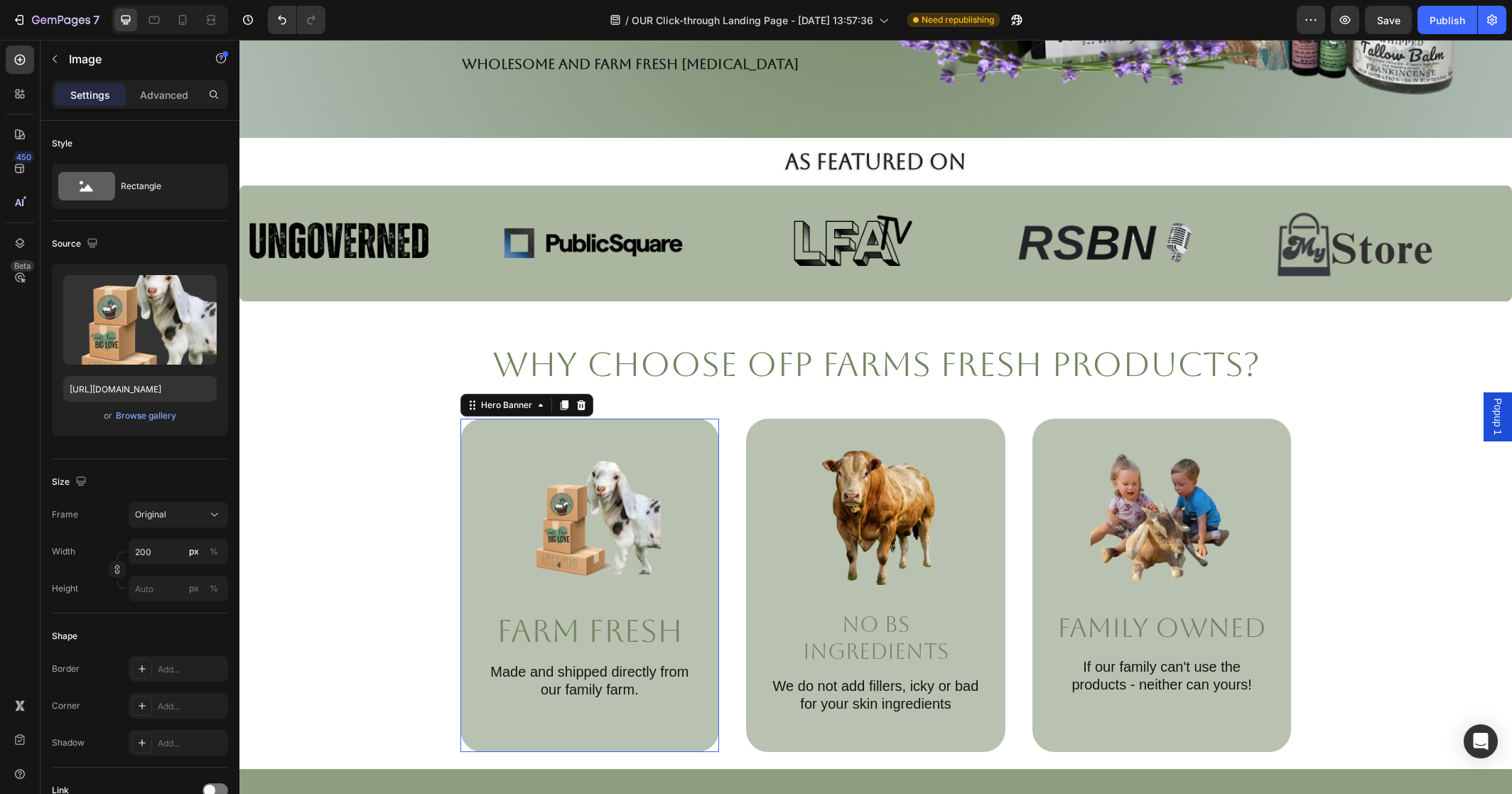
click at [492, 432] on div "Image Farm Fresh Text Block Made and shipped directly from our family farm. Tex…" at bounding box center [590, 578] width 260 height 319
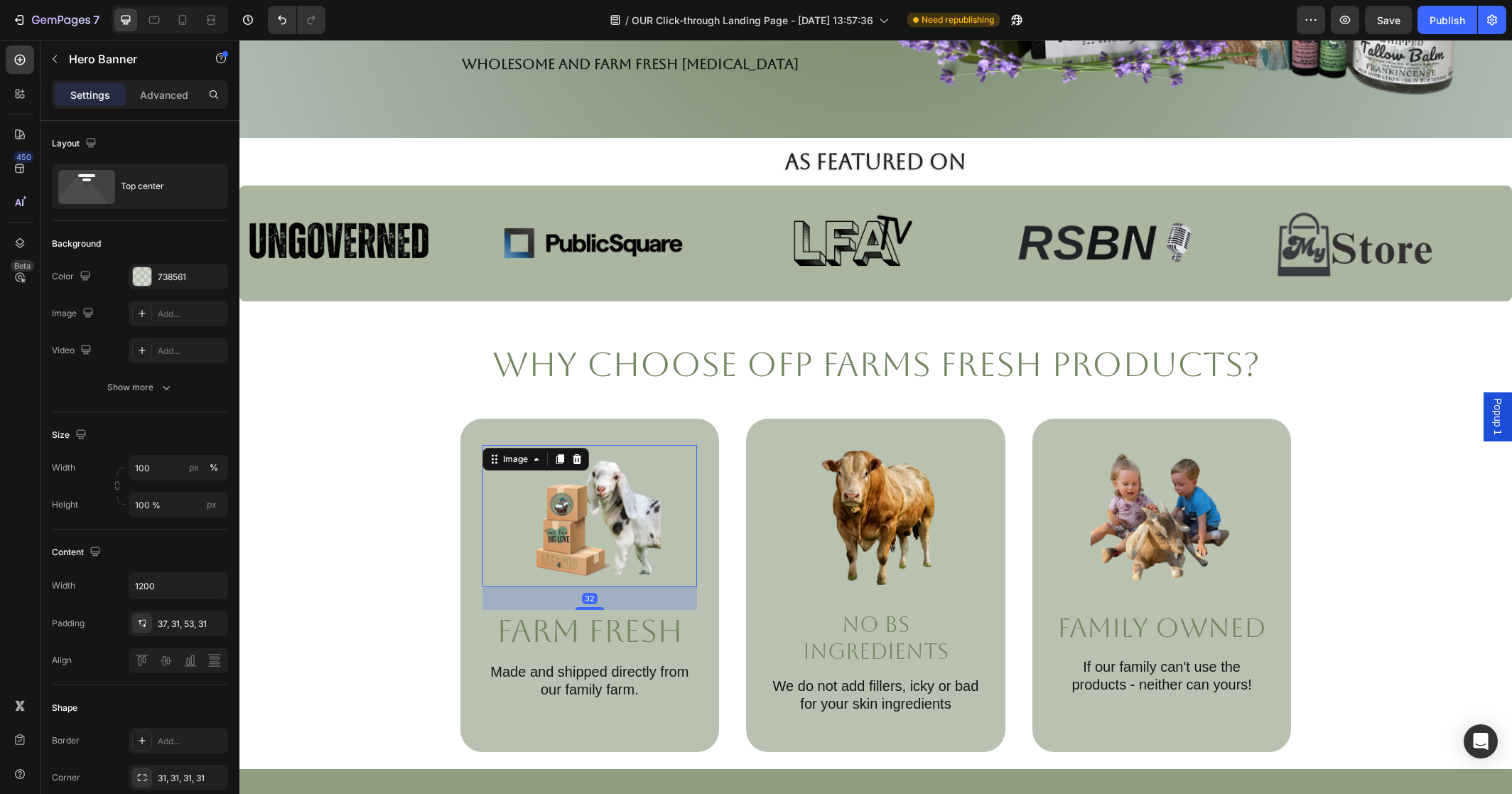
click at [503, 482] on div at bounding box center [589, 516] width 215 height 142
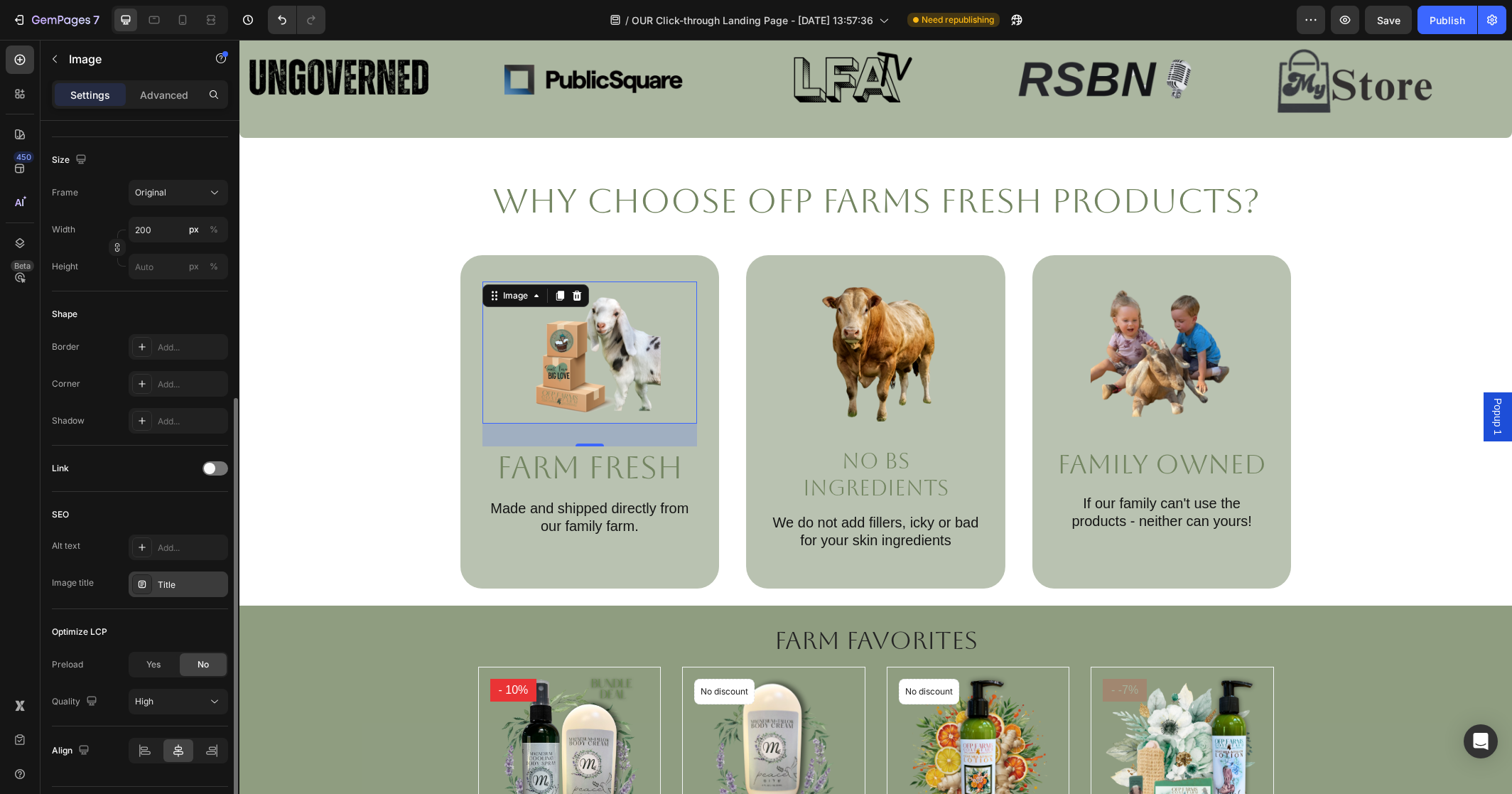
scroll to position [360, 0]
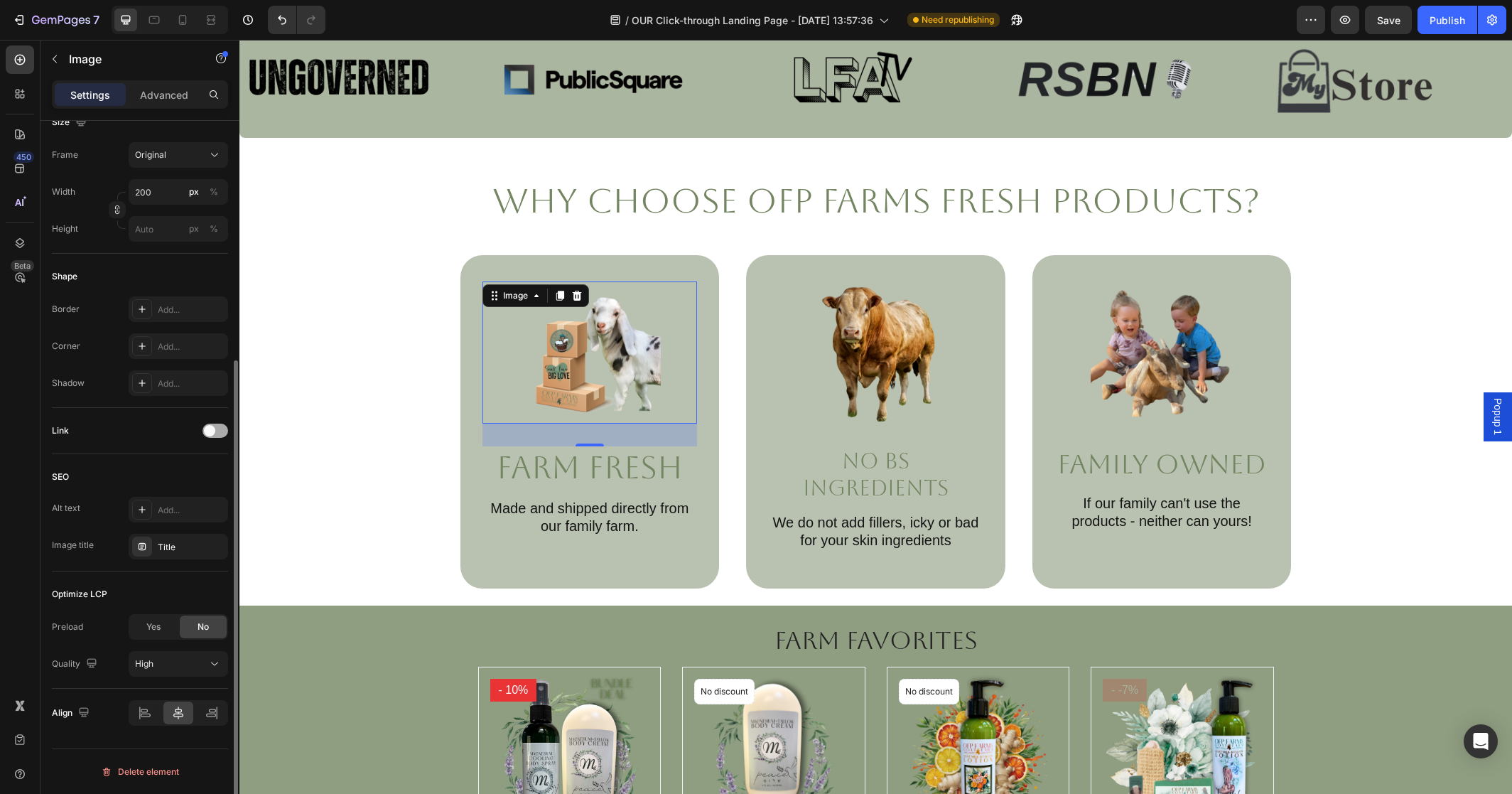
click at [214, 436] on div at bounding box center [215, 431] width 26 height 14
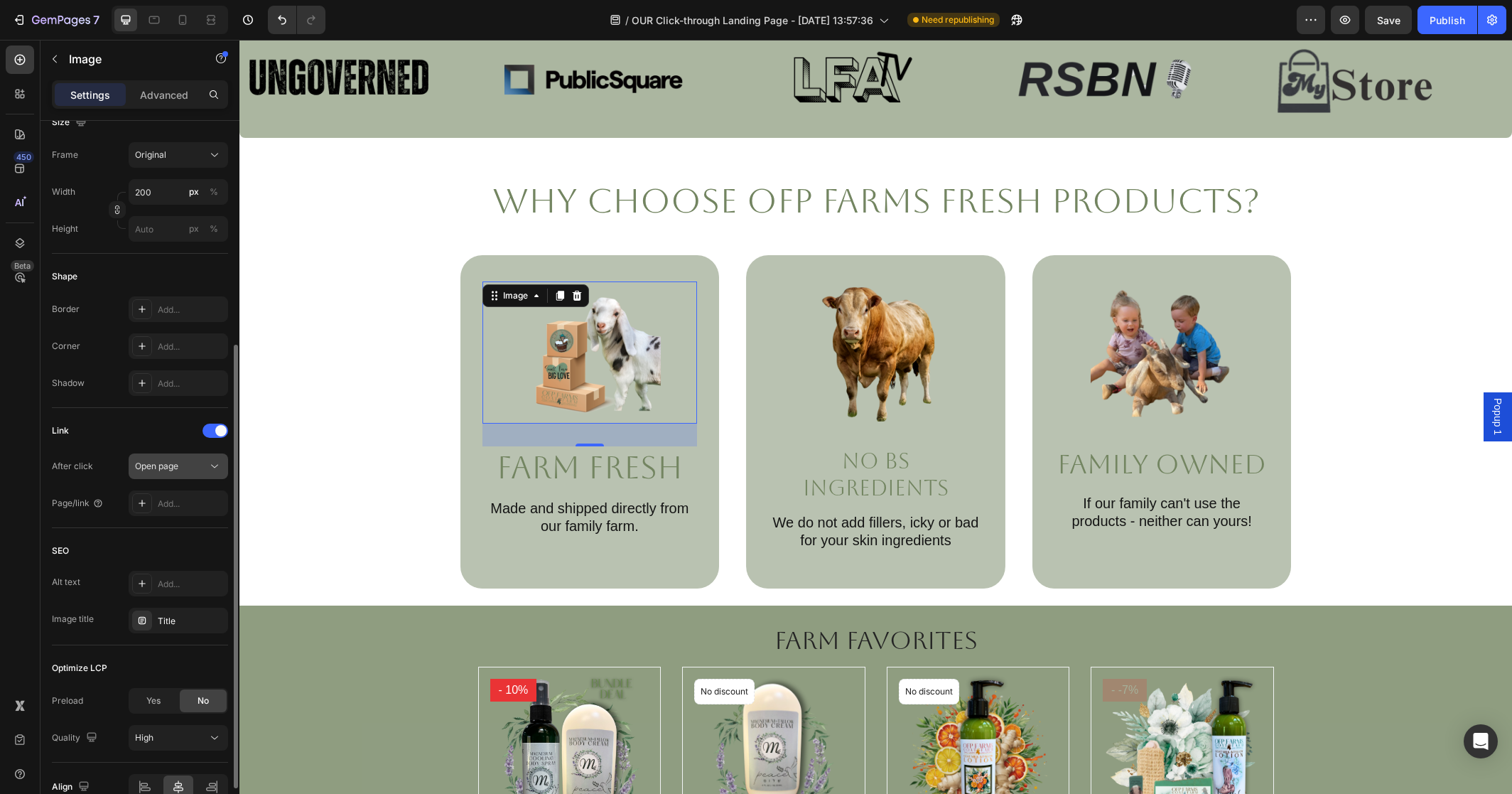
click at [208, 466] on icon at bounding box center [214, 466] width 14 height 14
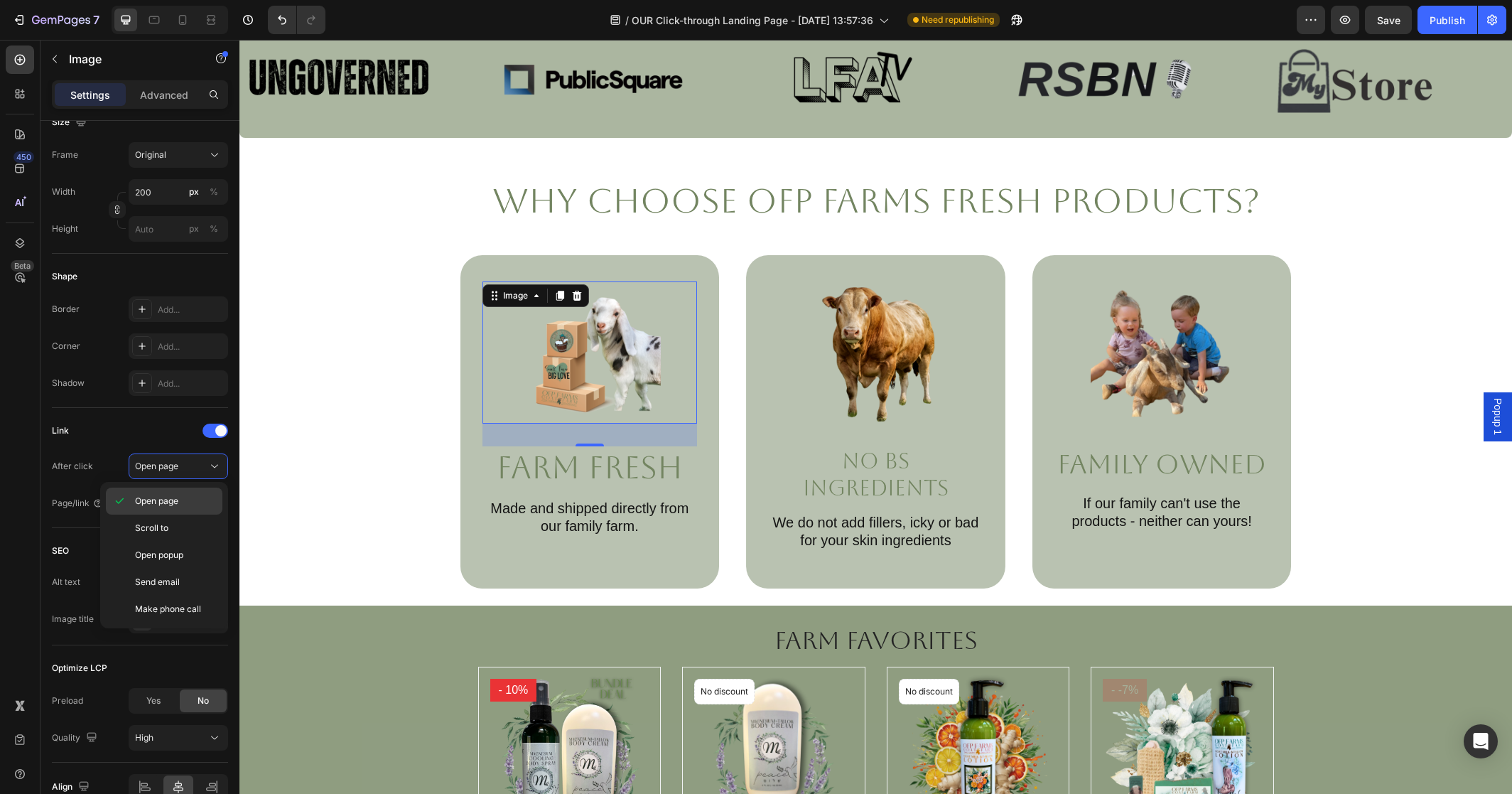
click at [206, 498] on p "Open page" at bounding box center [175, 501] width 81 height 13
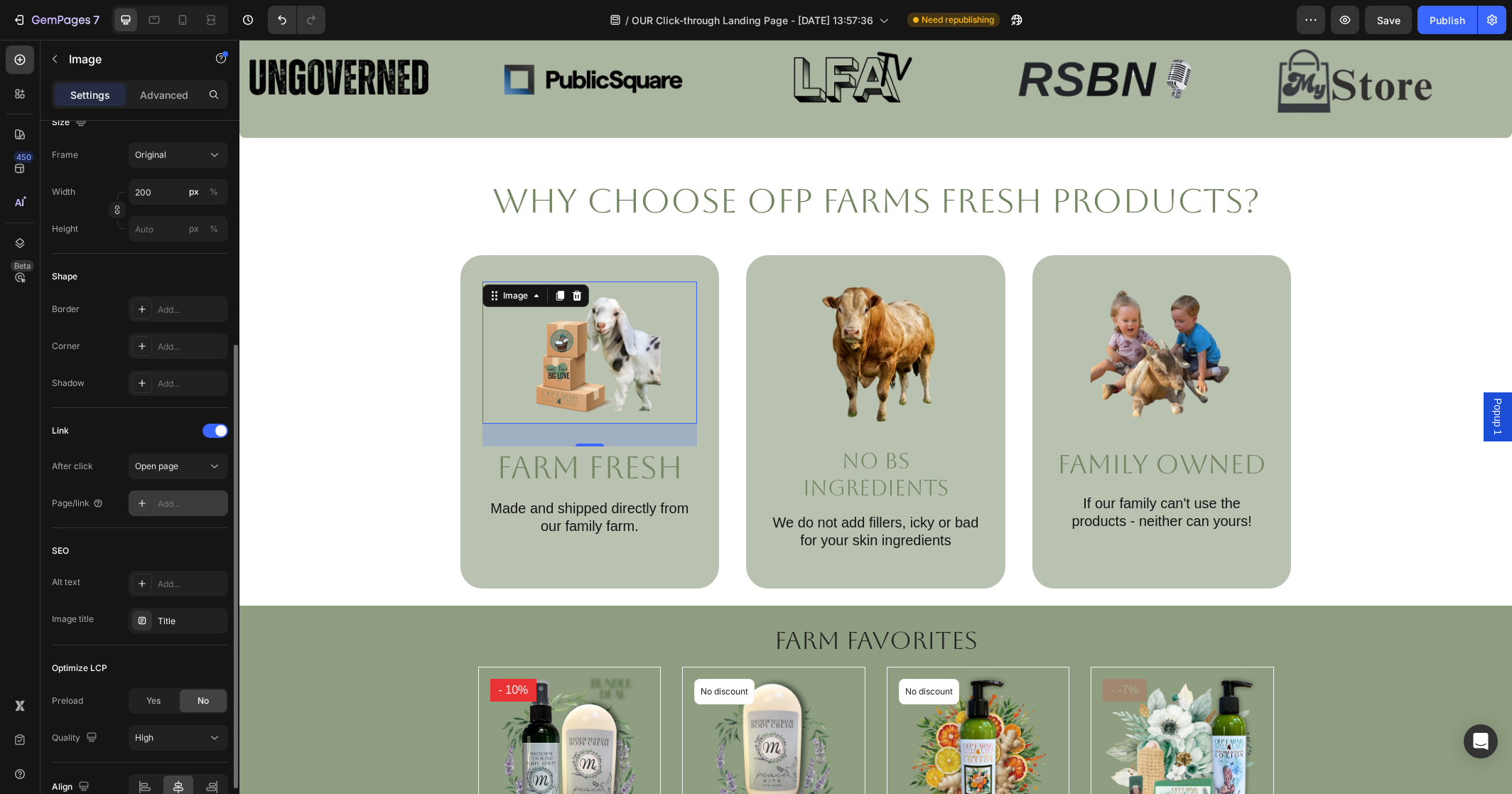
click at [202, 506] on div "Add..." at bounding box center [191, 504] width 67 height 13
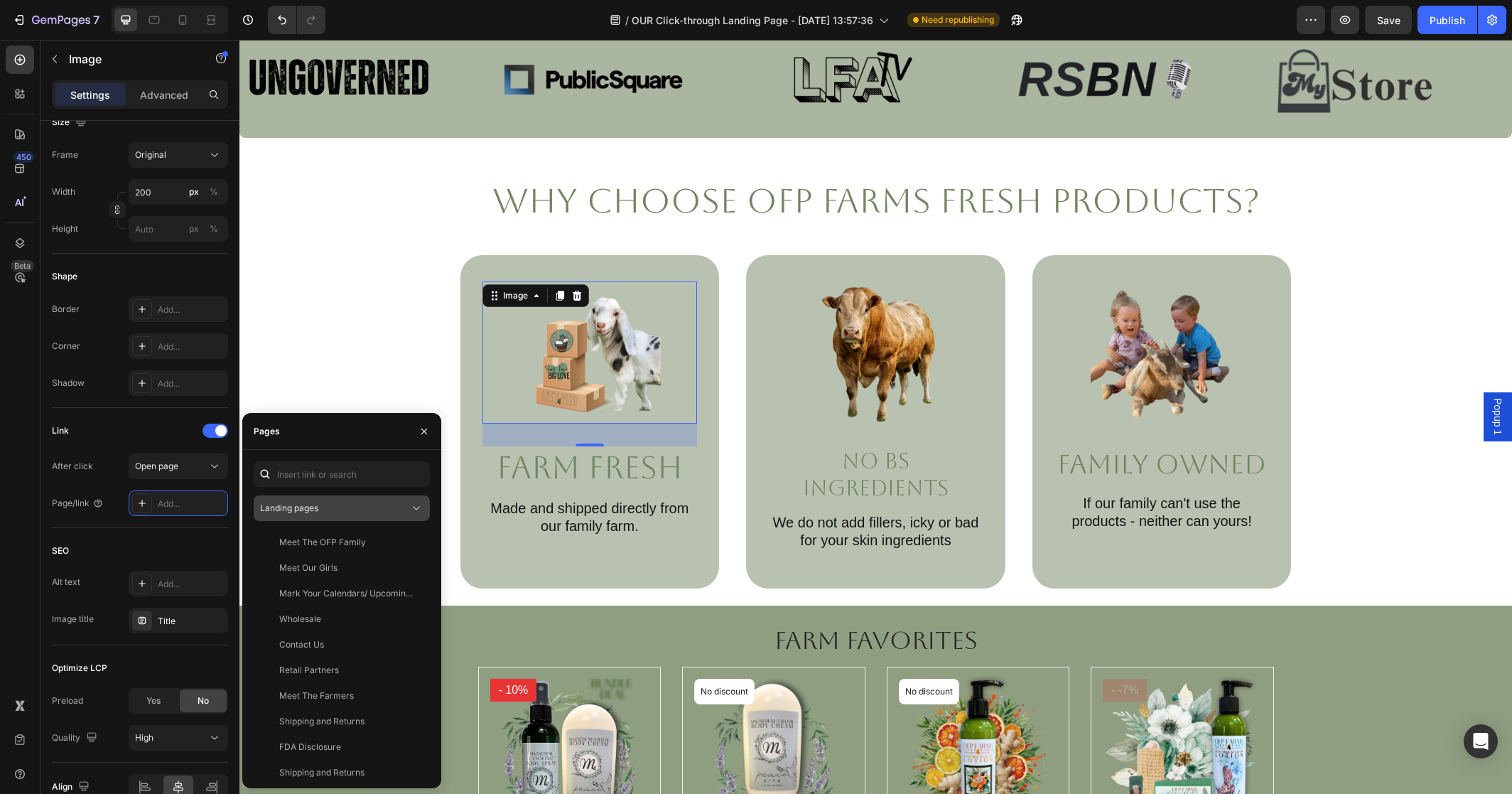
click at [382, 507] on div "Landing pages" at bounding box center [335, 509] width 150 height 13
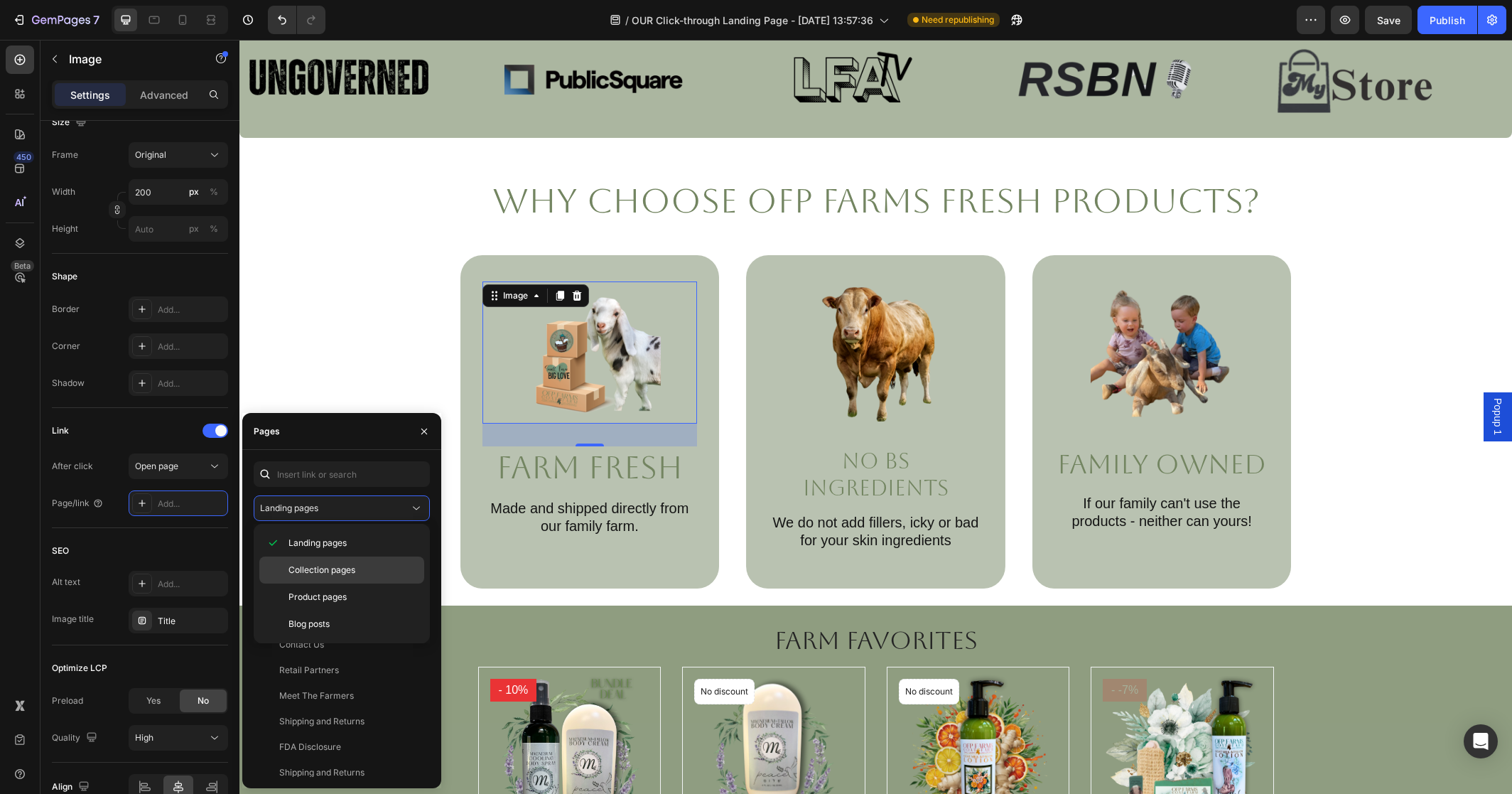
click at [349, 569] on span "Collection pages" at bounding box center [322, 571] width 67 height 13
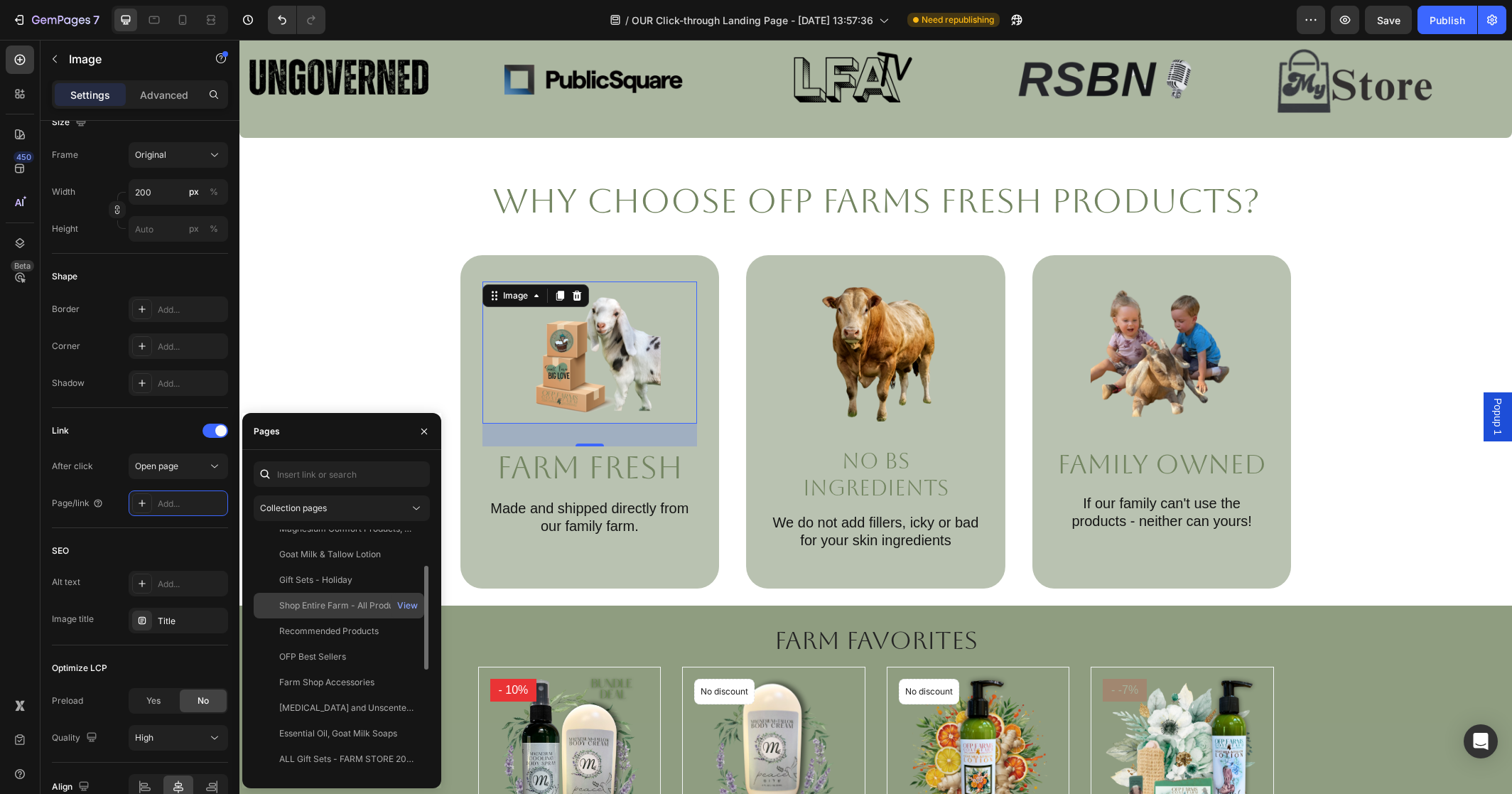
scroll to position [145, 0]
click at [344, 596] on div "Shop Entire Farm - All Products" at bounding box center [342, 602] width 126 height 13
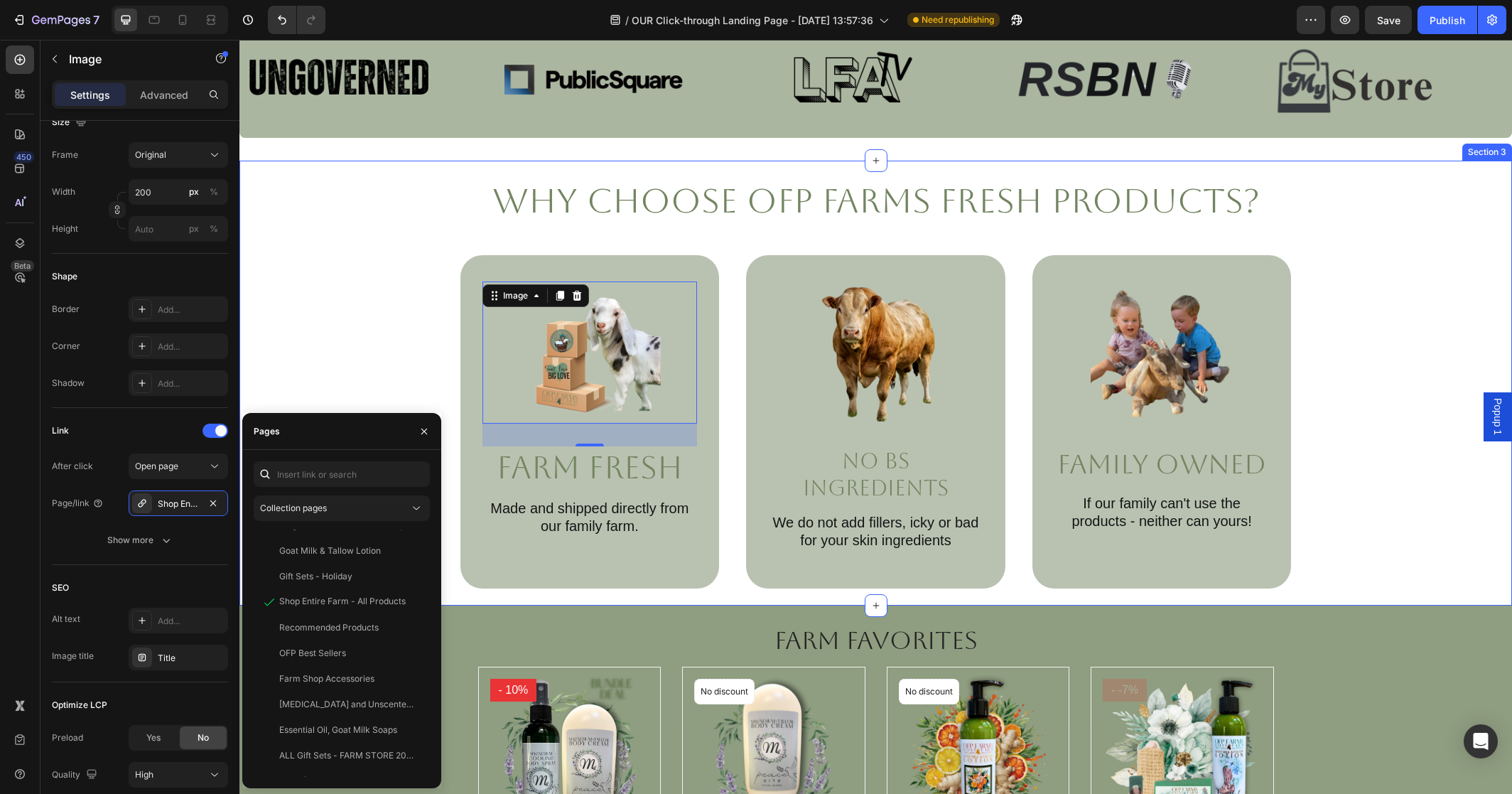
click at [341, 374] on div "Why Choose OFP Farms Fresh Products? Heading Image 32 Farm Fresh Text Block Mad…" at bounding box center [876, 383] width 1244 height 411
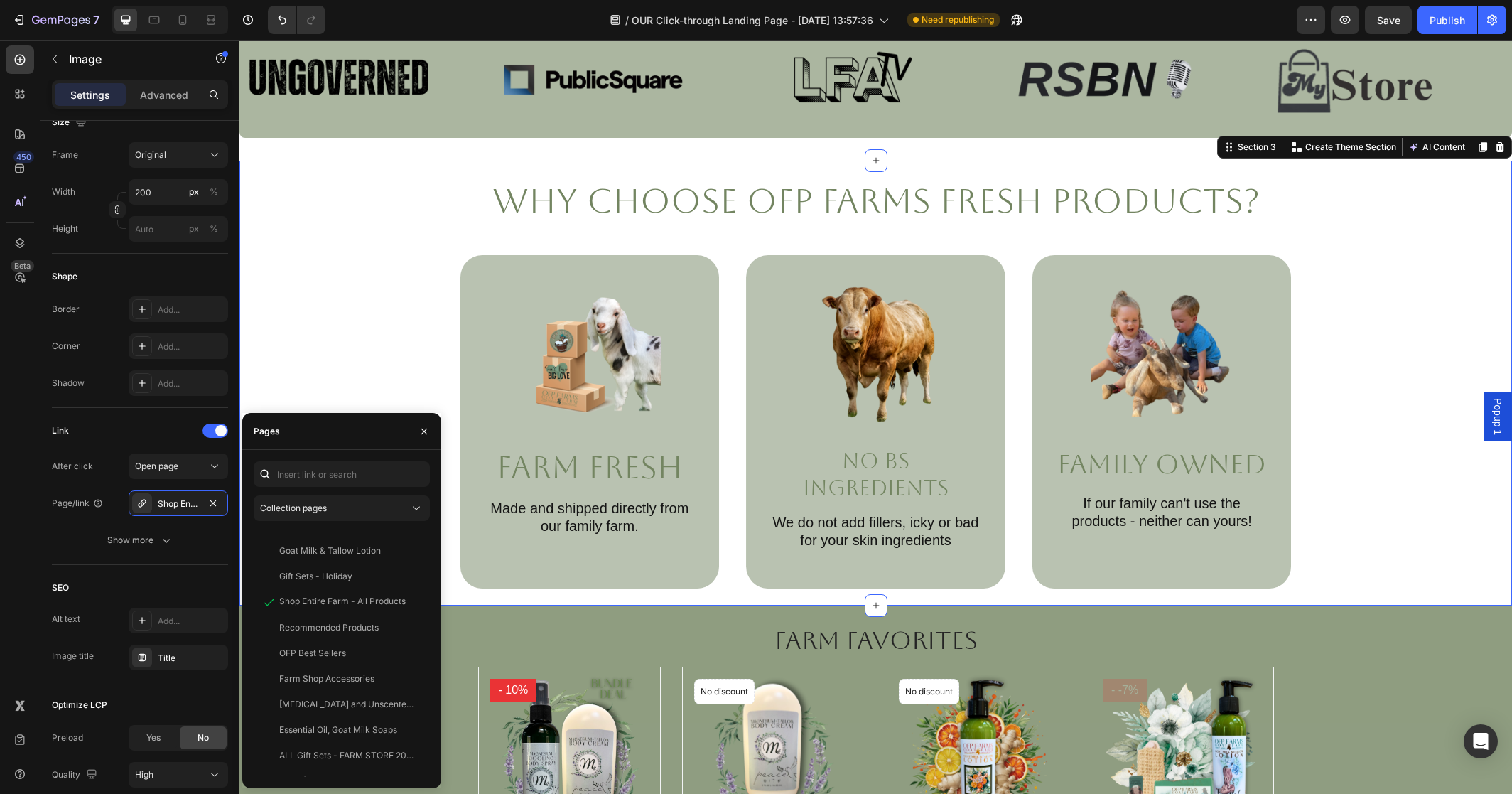
scroll to position [0, 0]
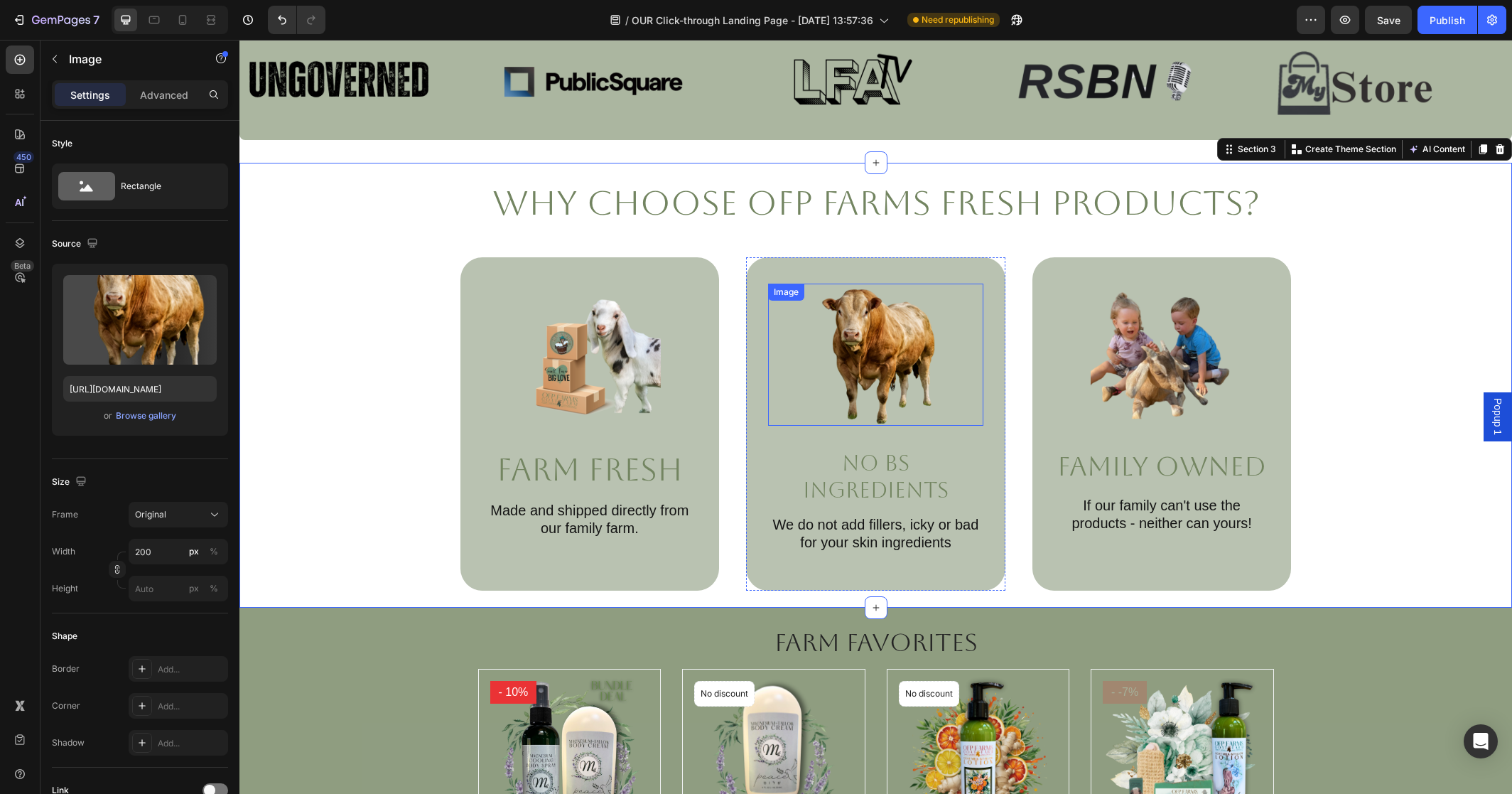
click at [828, 345] on img at bounding box center [875, 355] width 142 height 142
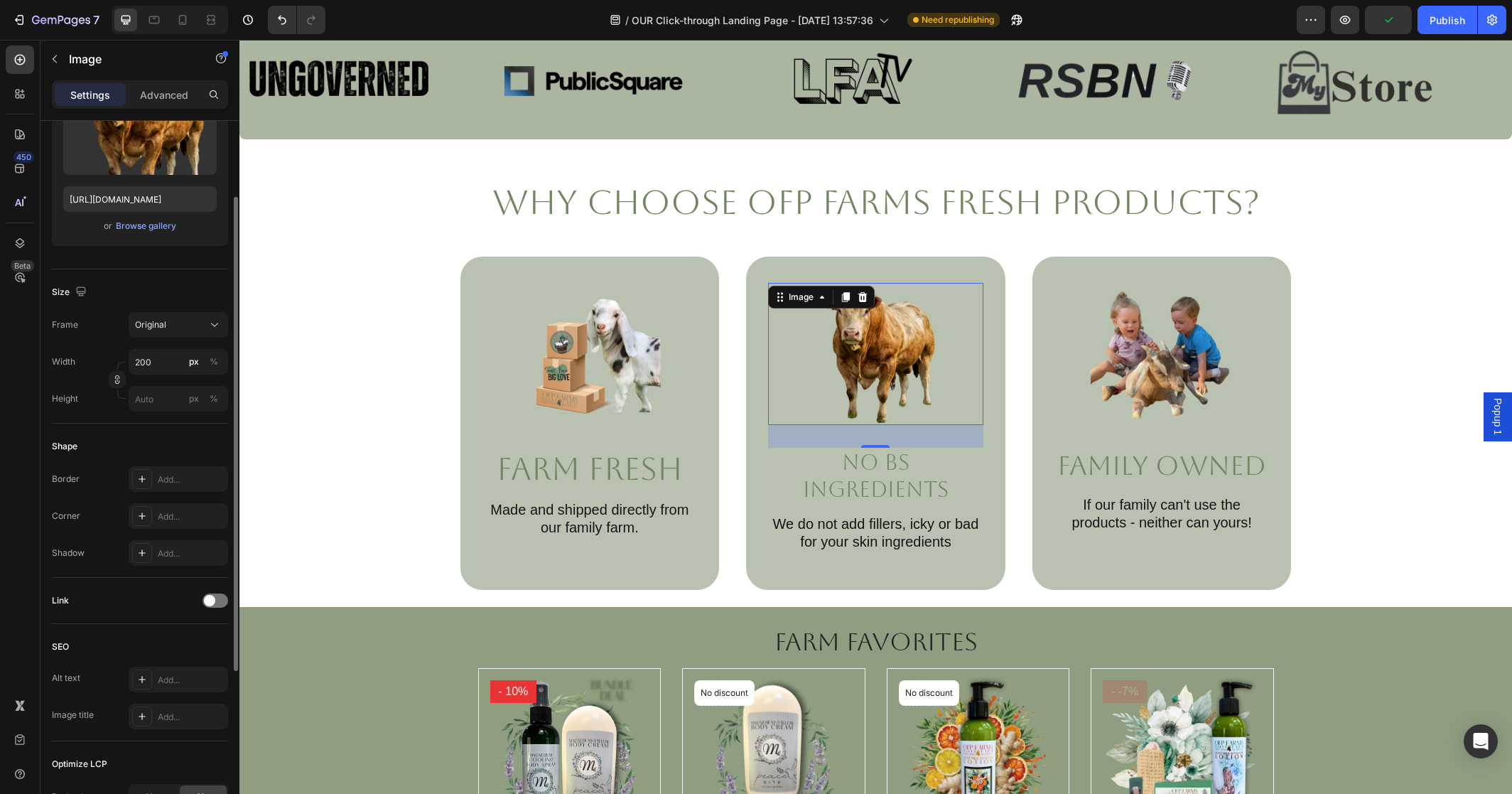
scroll to position [248, 0]
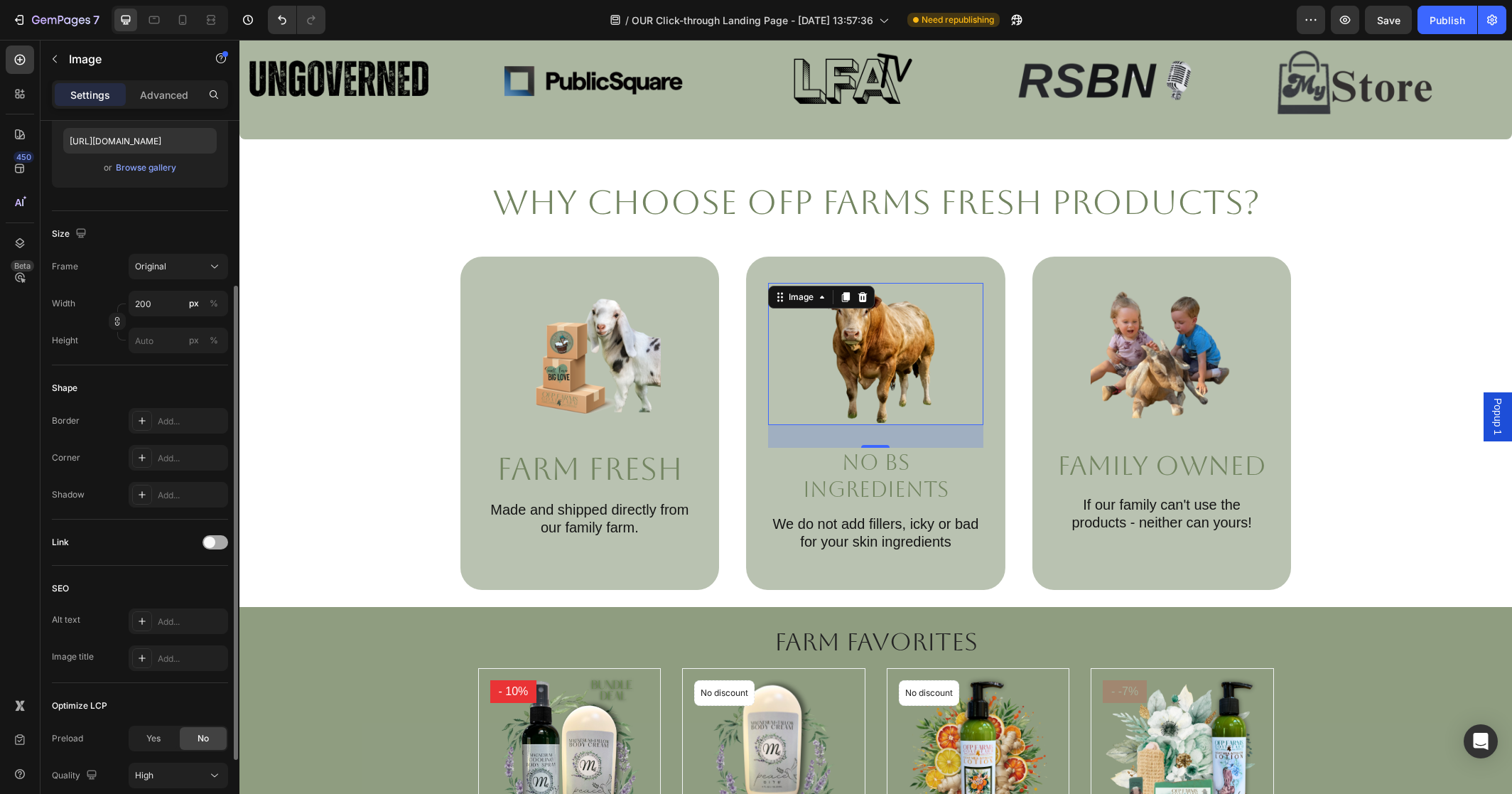
click at [217, 541] on div at bounding box center [215, 542] width 26 height 14
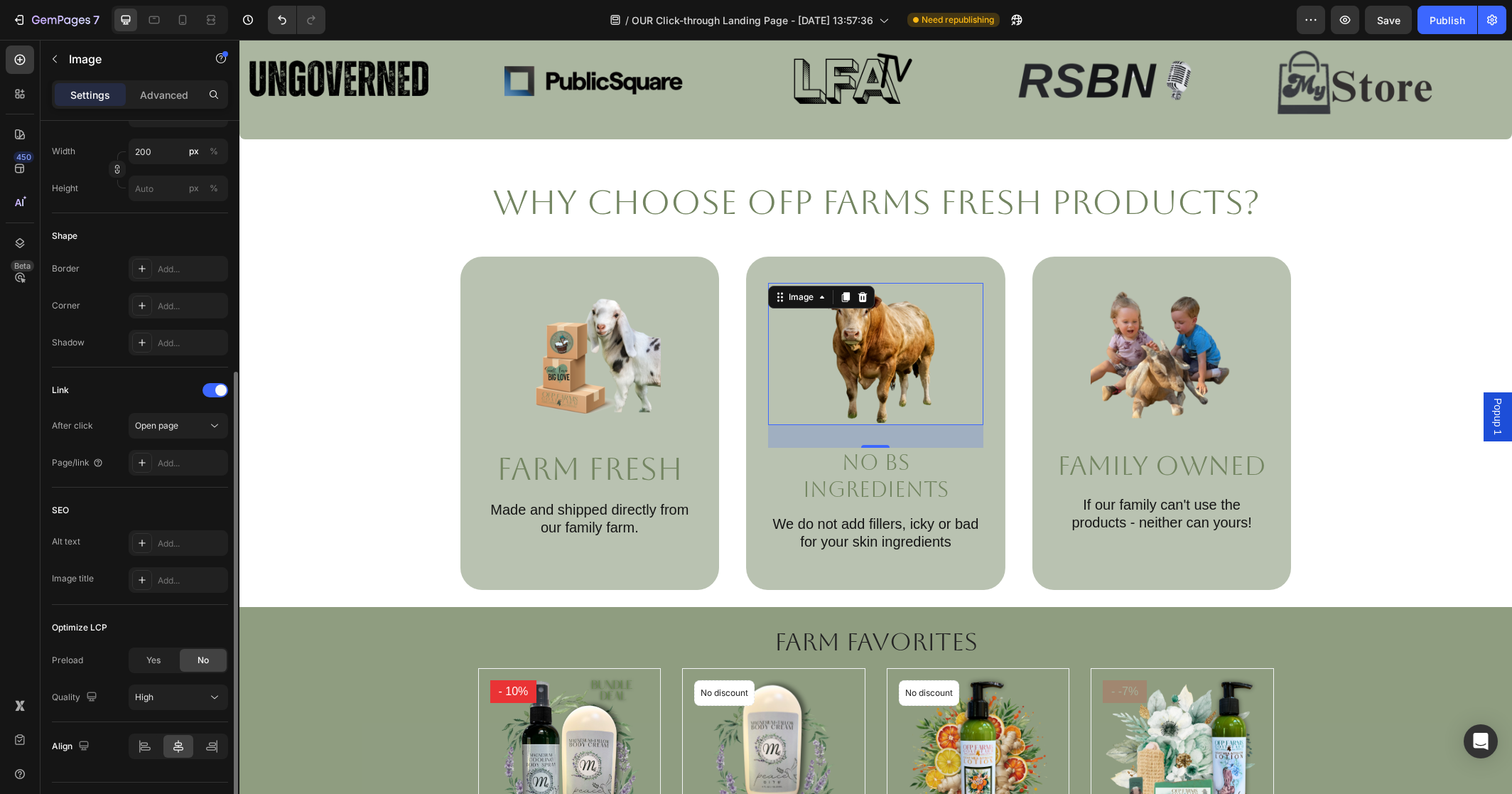
scroll to position [401, 0]
click at [207, 423] on icon at bounding box center [214, 424] width 14 height 14
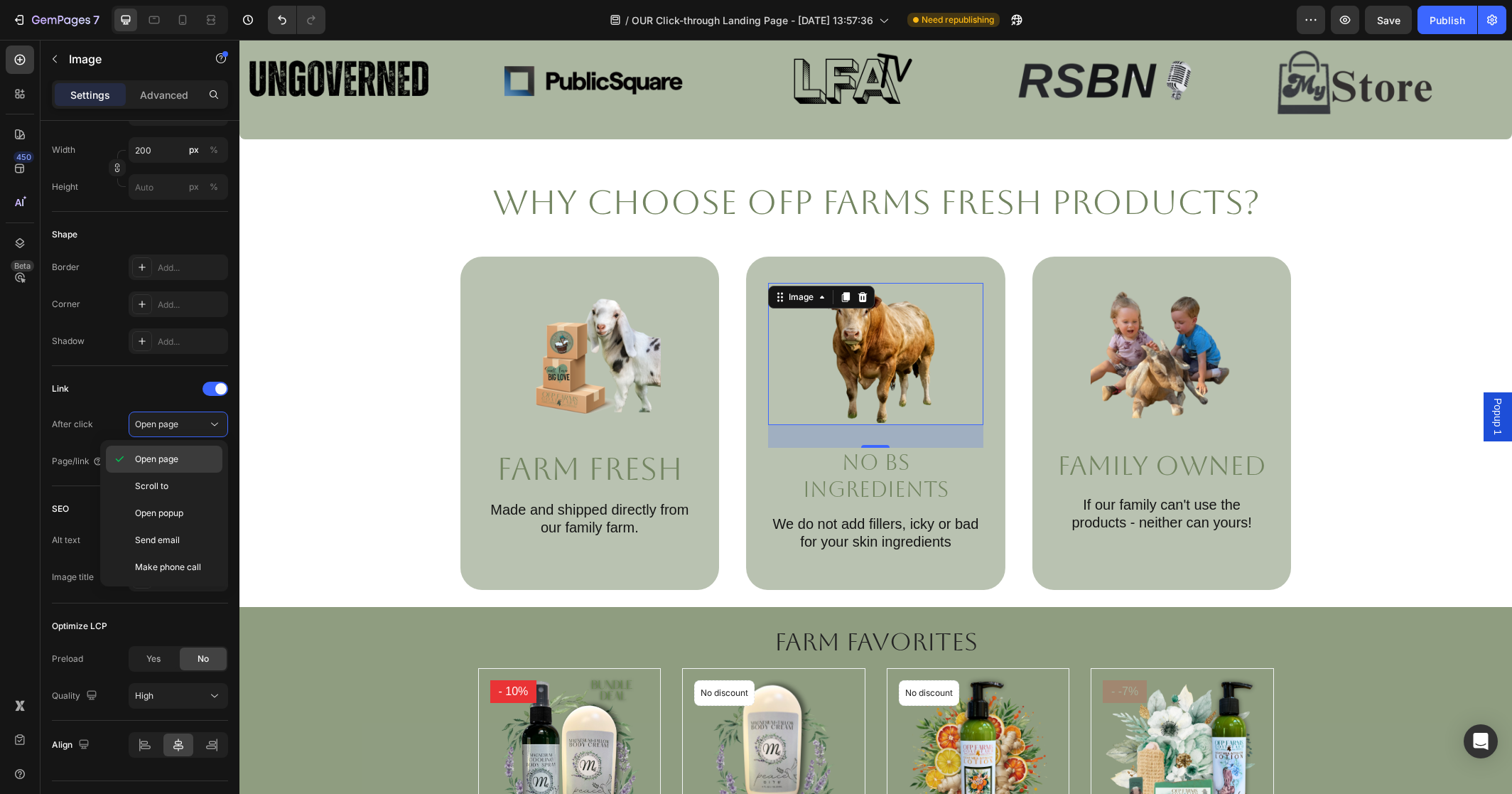
click at [198, 465] on p "Open page" at bounding box center [175, 460] width 81 height 13
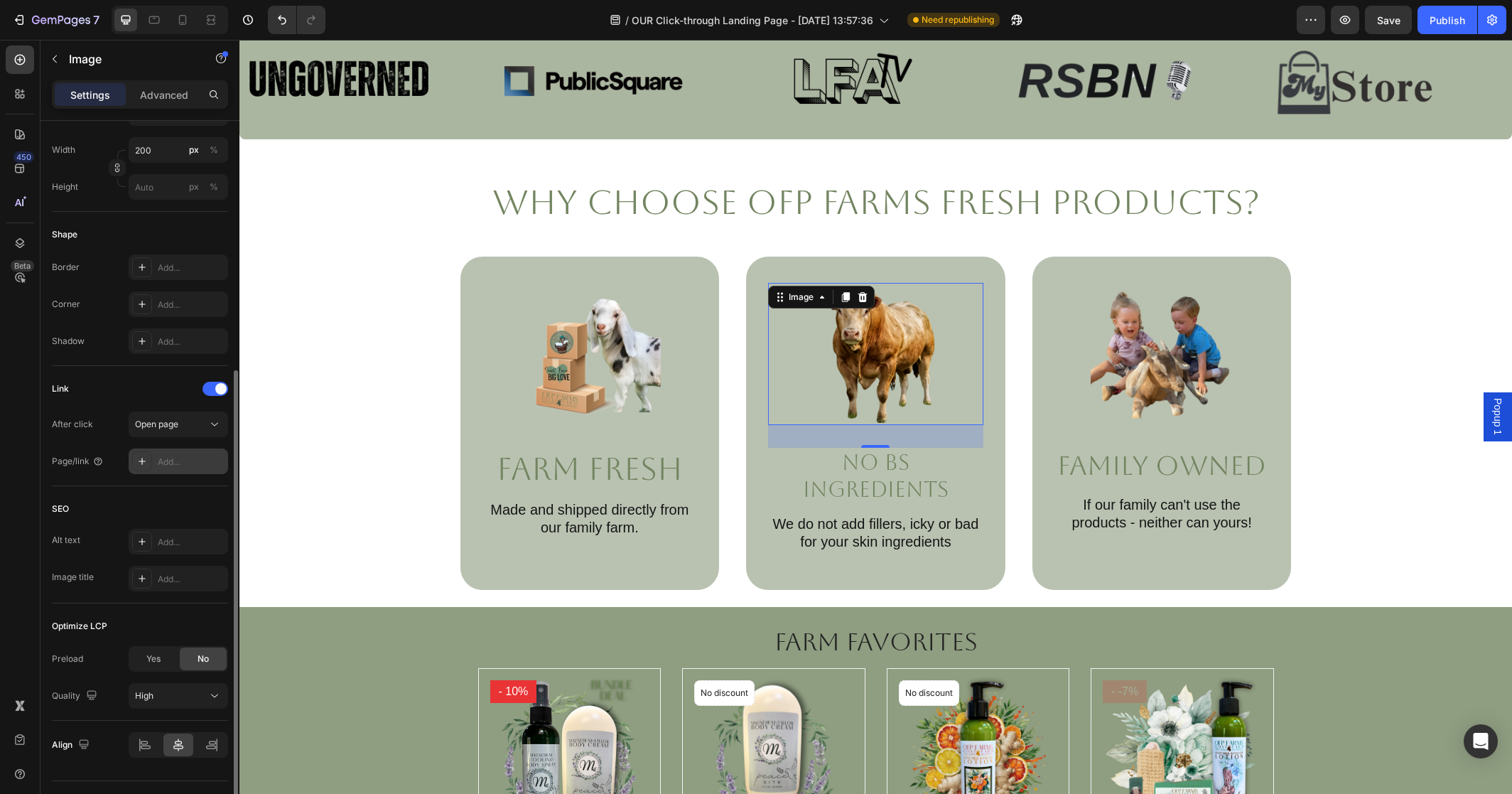
click at [193, 461] on div "Add..." at bounding box center [191, 462] width 67 height 13
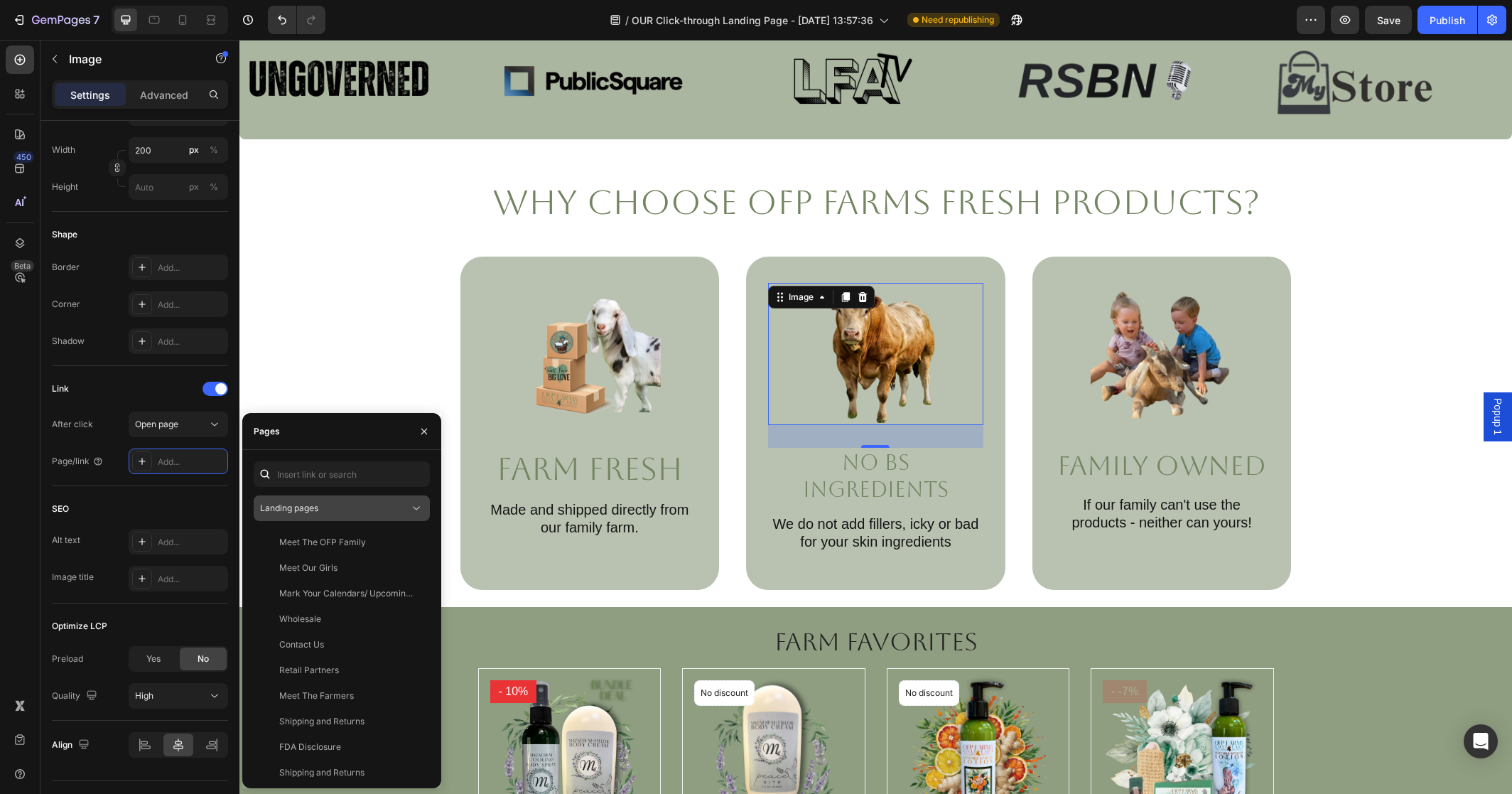
click at [358, 506] on div "Landing pages" at bounding box center [335, 509] width 150 height 13
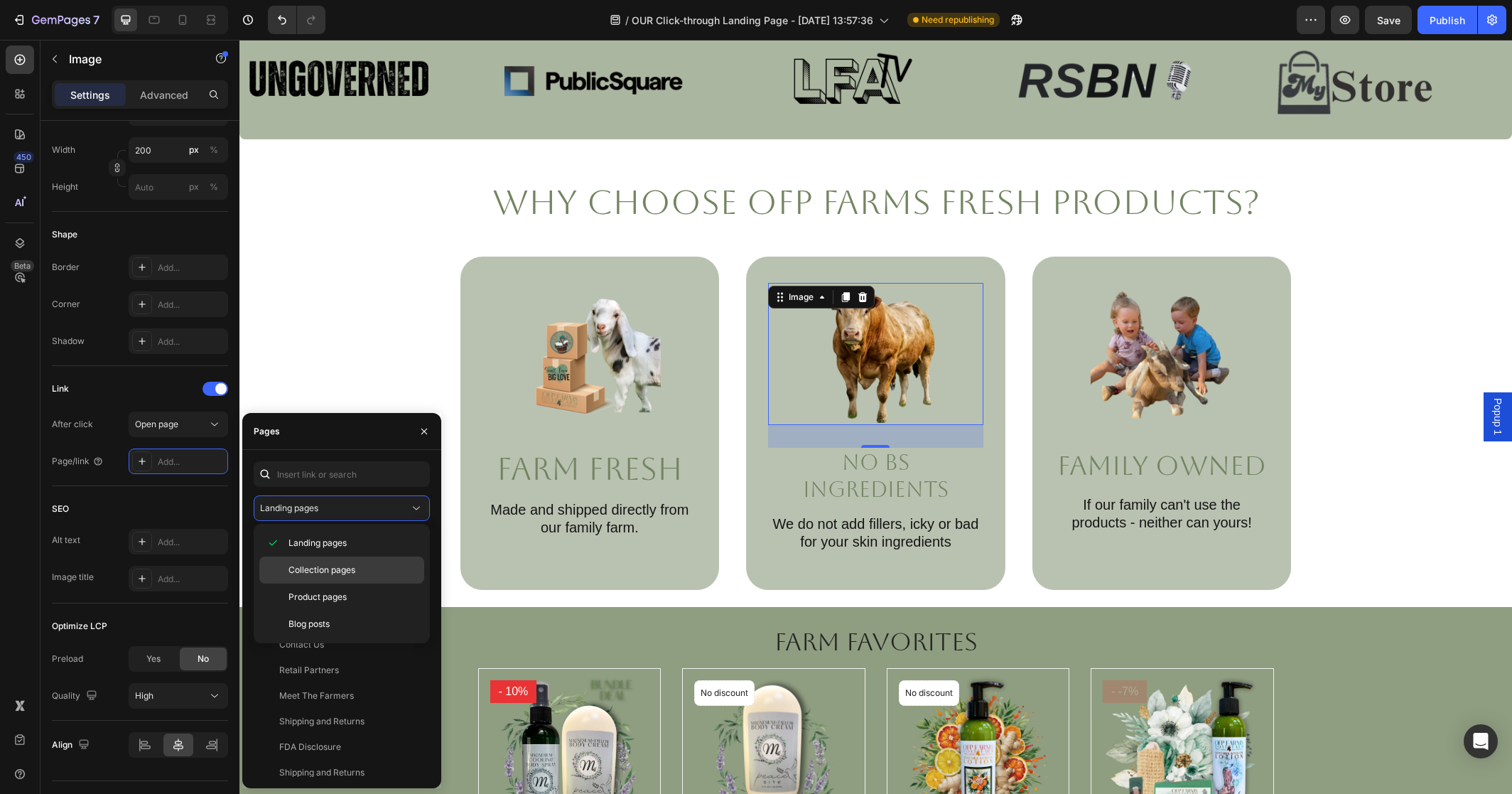
click at [349, 570] on span "Collection pages" at bounding box center [322, 571] width 67 height 13
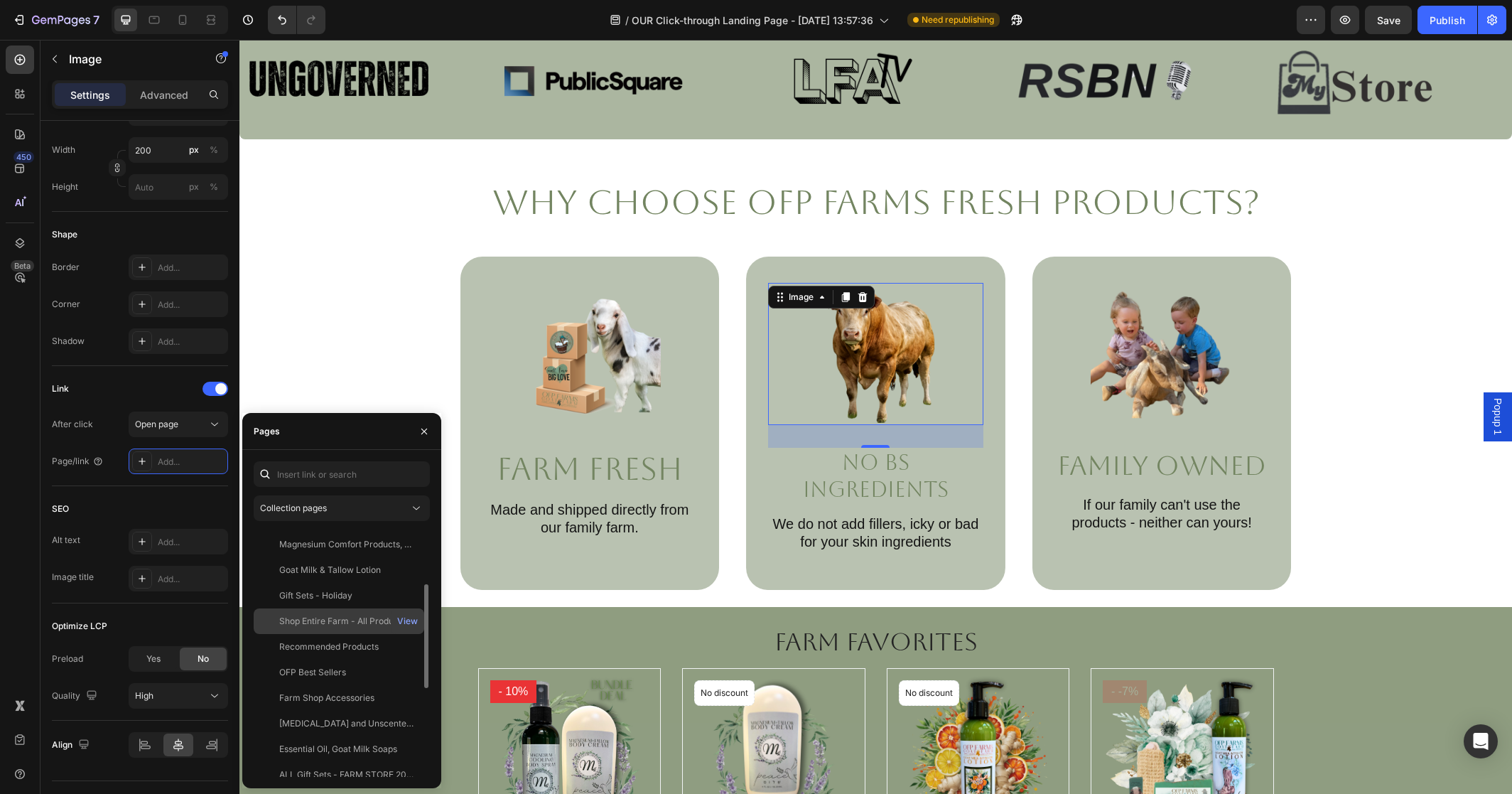
scroll to position [127, 0]
click at [338, 633] on div "Shop Entire Farm - All Products View" at bounding box center [339, 645] width 171 height 26
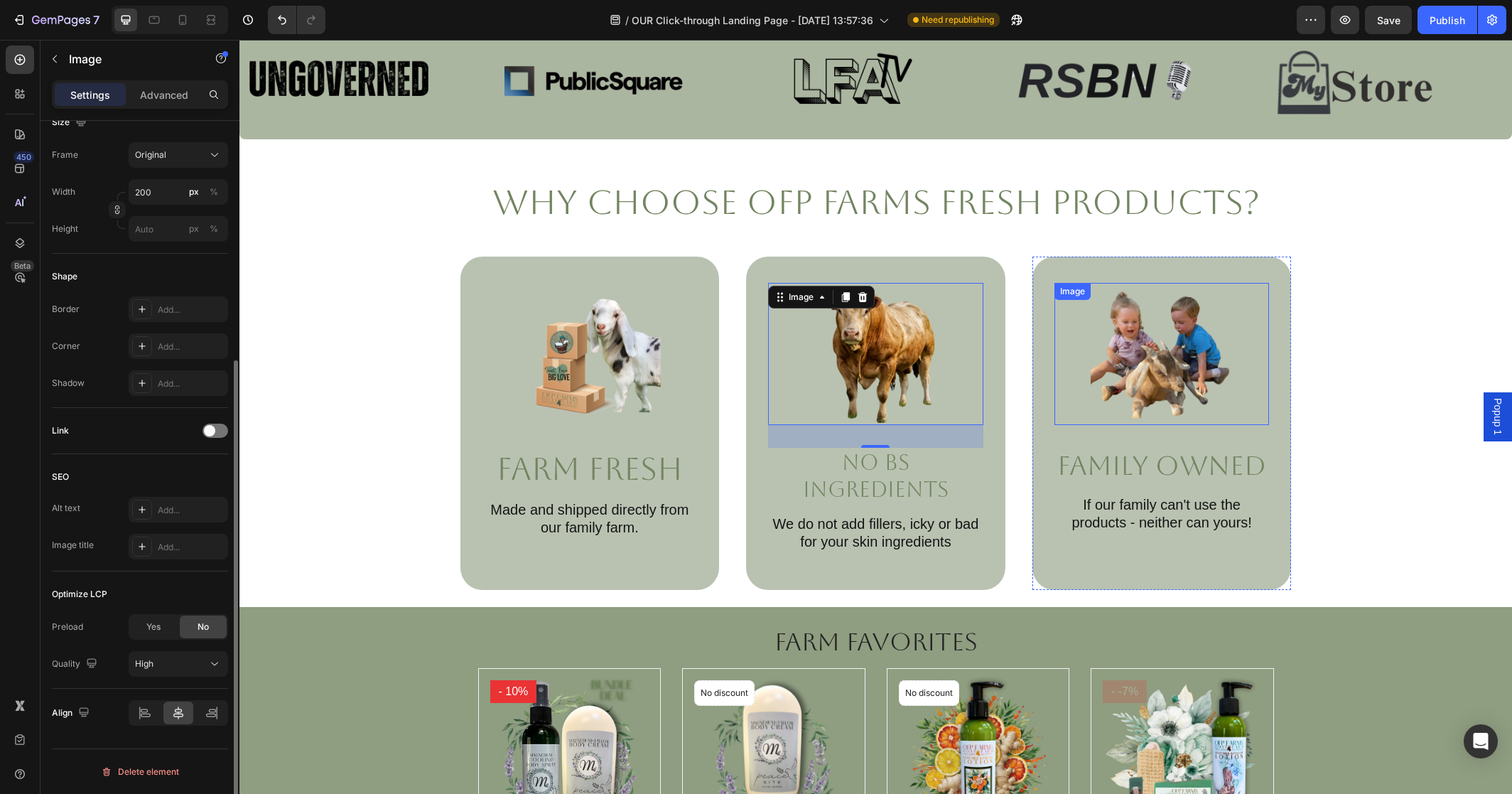
click at [1072, 420] on div at bounding box center [1162, 354] width 215 height 142
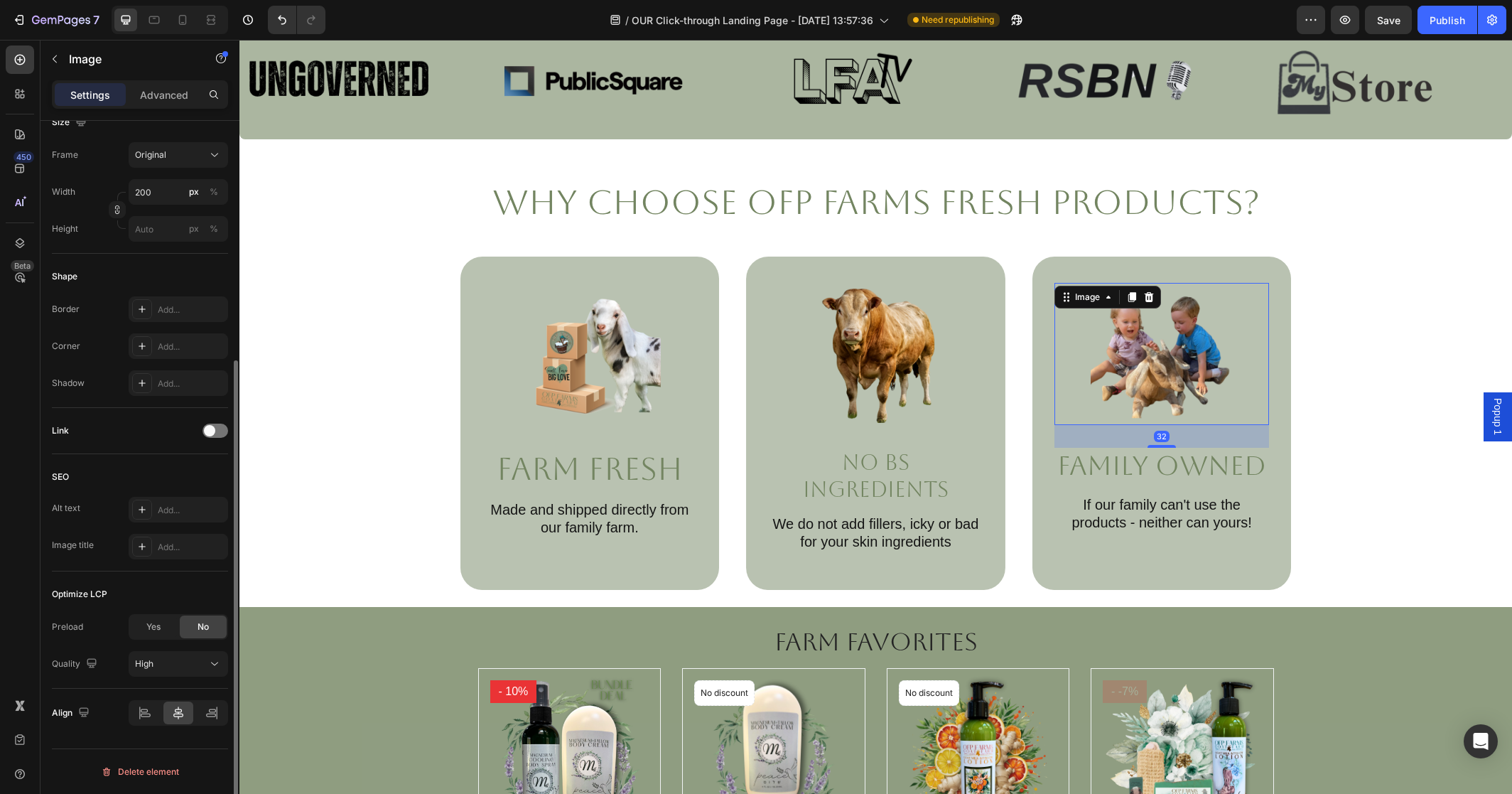
scroll to position [360, 0]
click at [213, 427] on span at bounding box center [210, 431] width 12 height 12
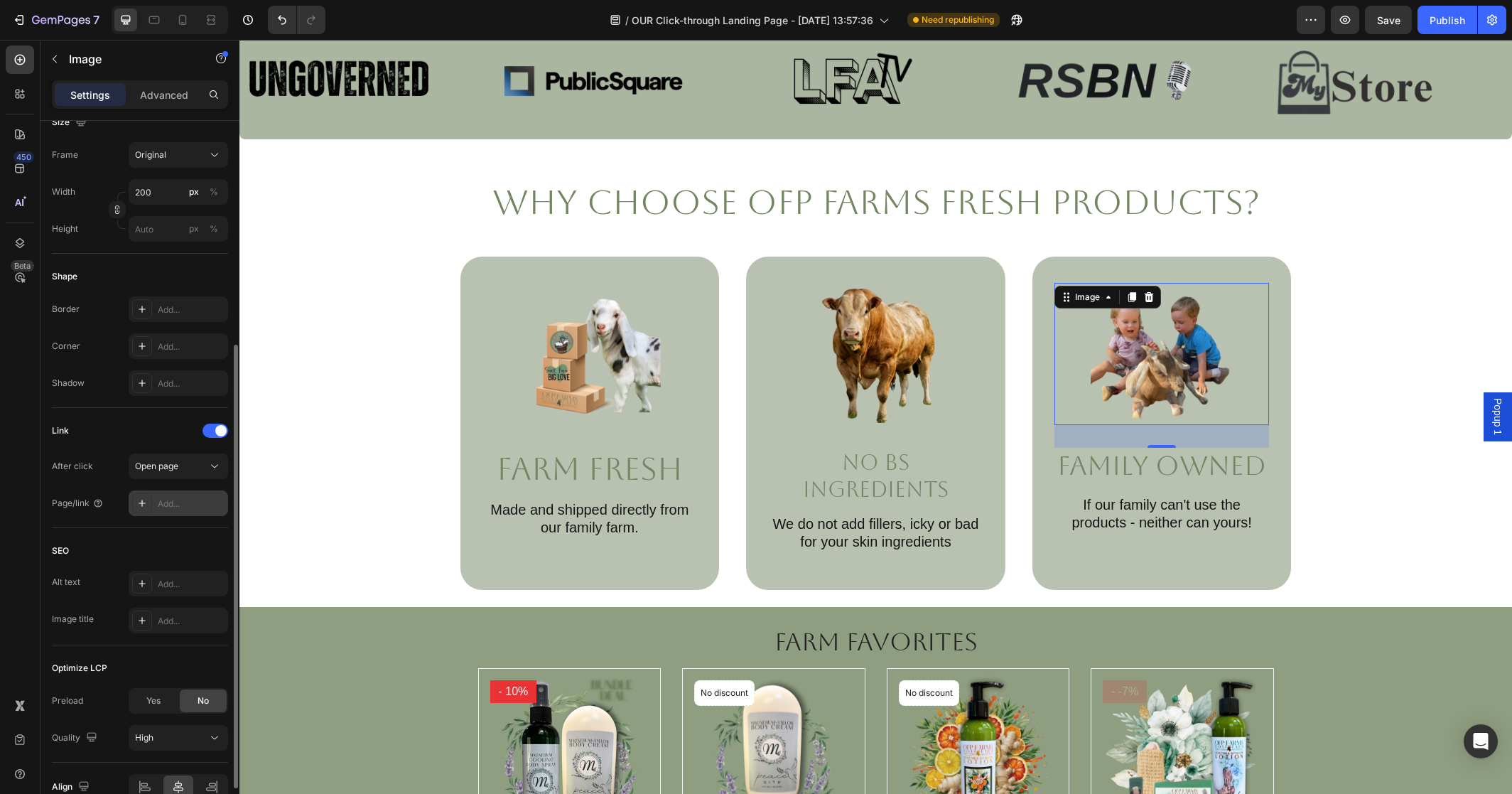
click at [188, 498] on div "Add..." at bounding box center [191, 504] width 67 height 13
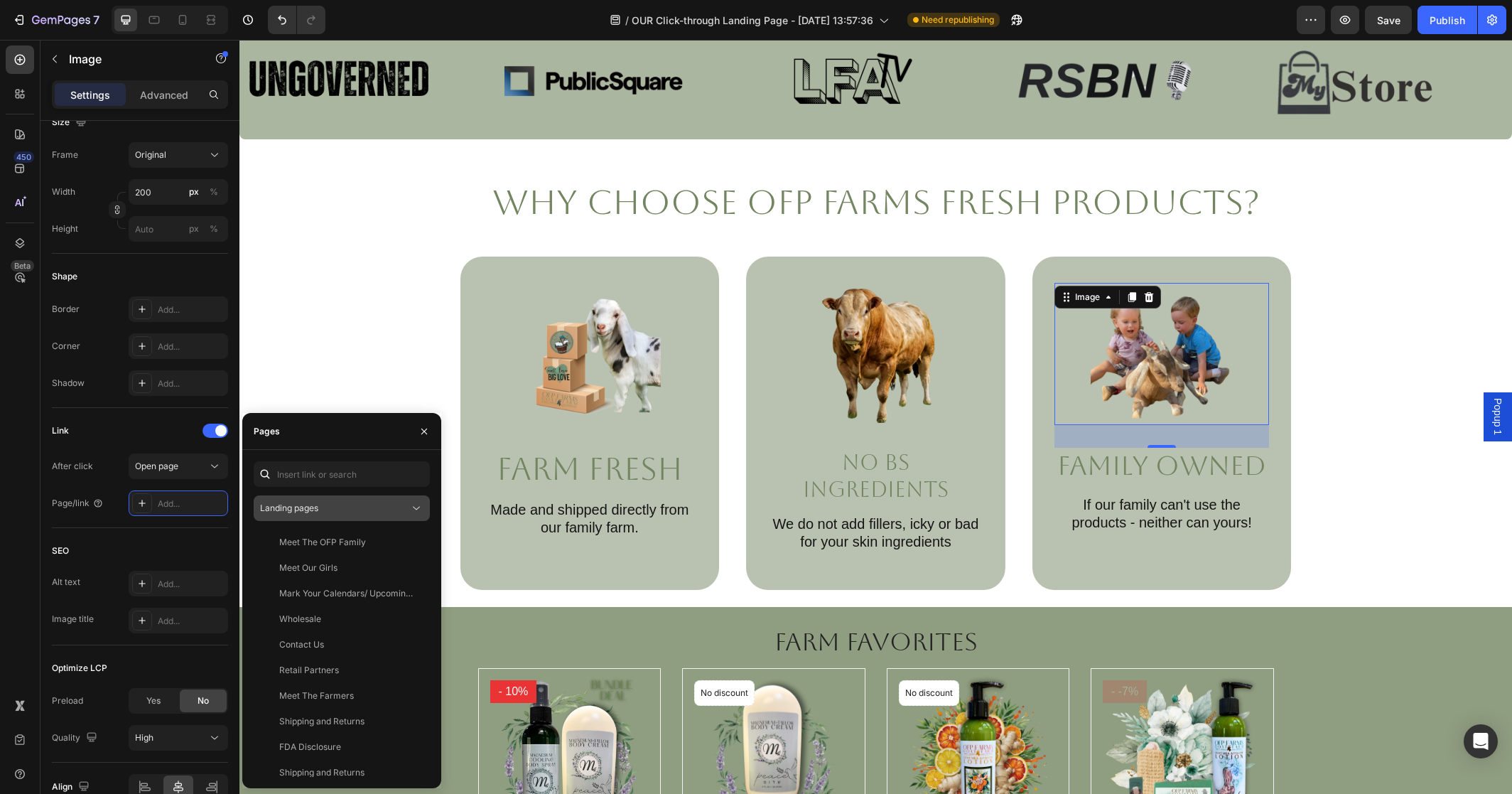
click at [363, 508] on div "Landing pages" at bounding box center [335, 509] width 150 height 13
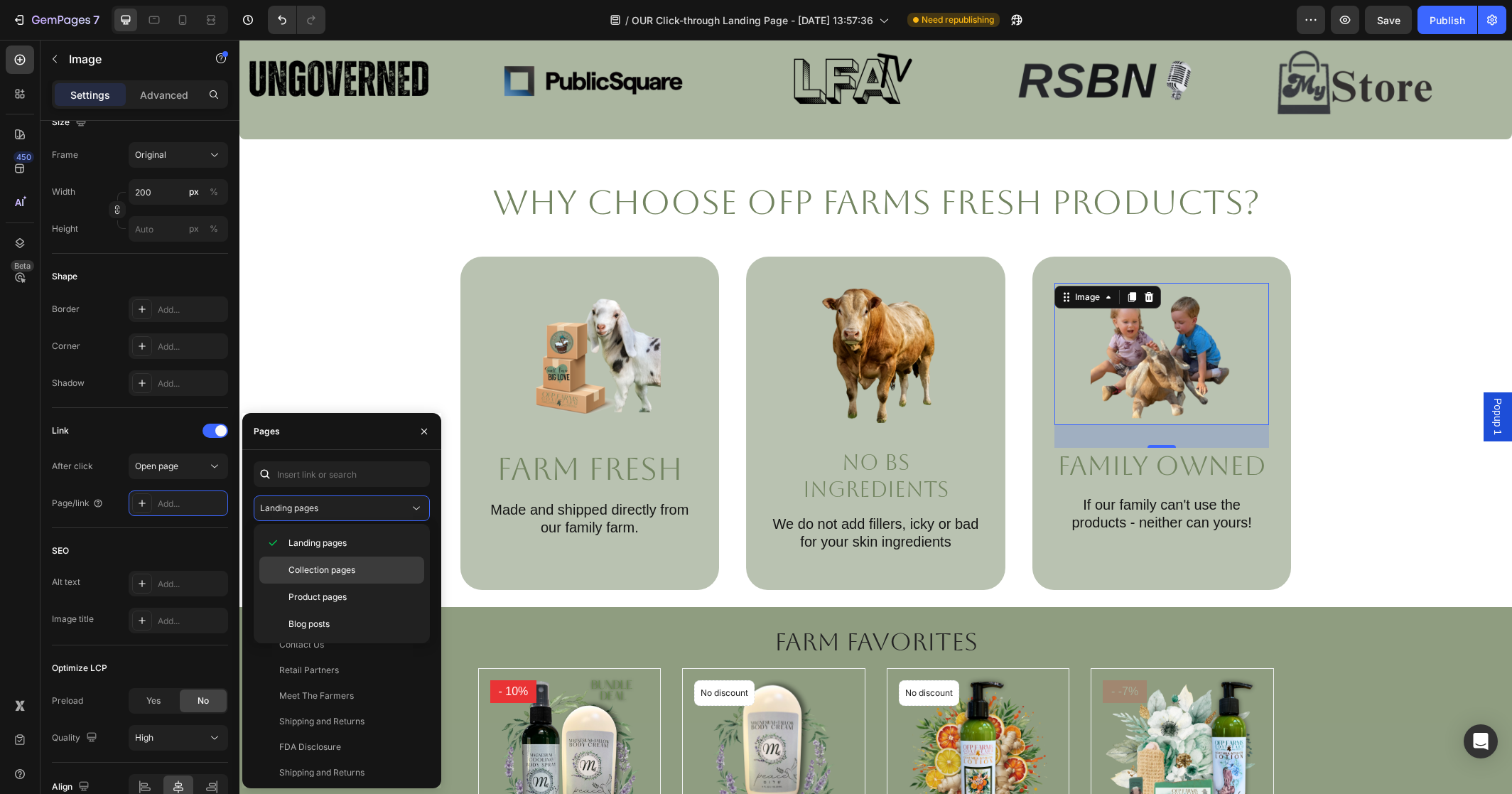
click at [354, 565] on span "Collection pages" at bounding box center [322, 571] width 67 height 13
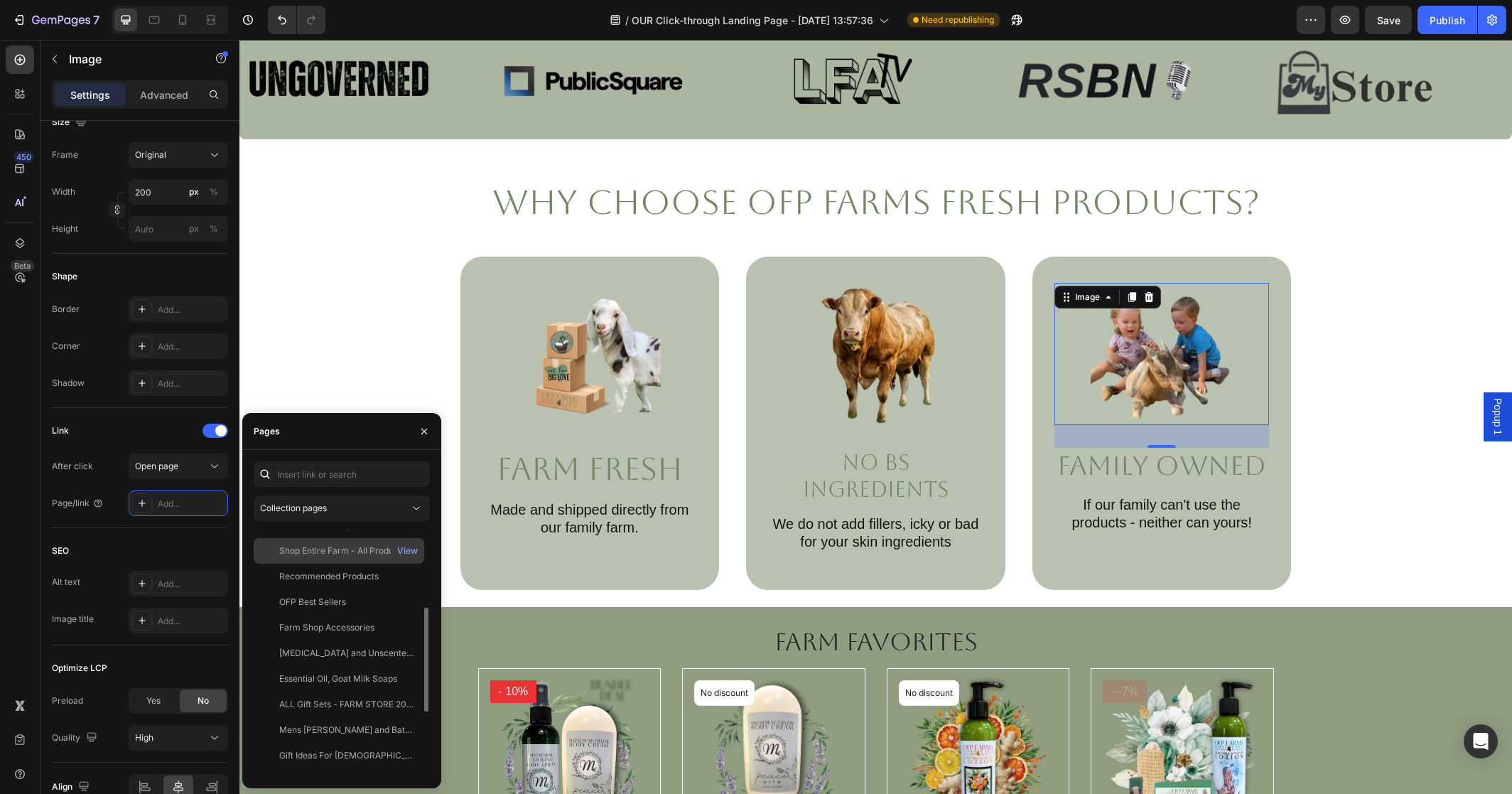
scroll to position [206, 0]
click at [349, 545] on div "Shop Entire Farm - All Products" at bounding box center [342, 542] width 126 height 13
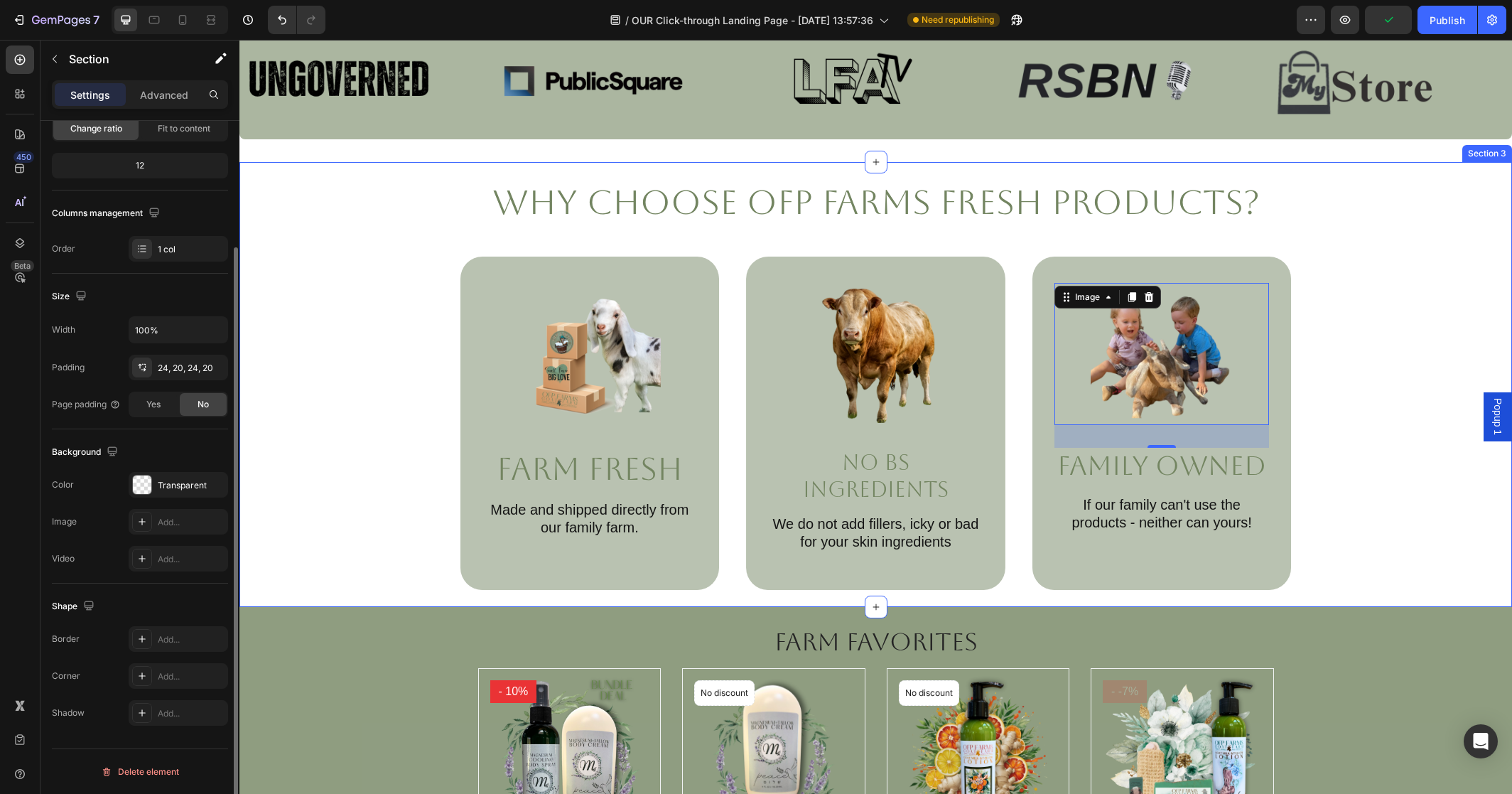
click at [360, 379] on div "Why Choose OFP Farms Fresh Products? Heading Image Farm Fresh Text Block Made a…" at bounding box center [876, 384] width 1244 height 411
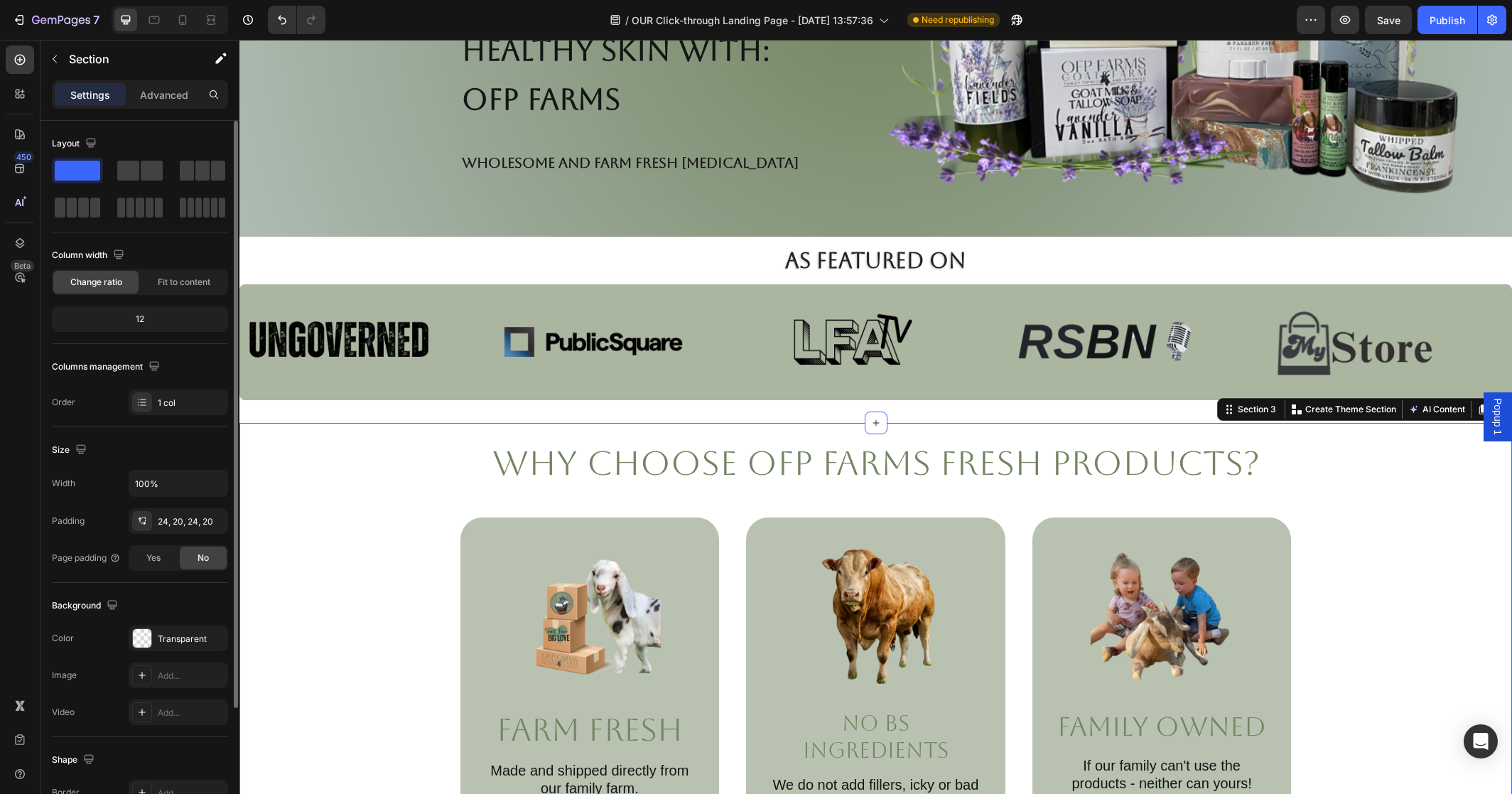
scroll to position [305, 0]
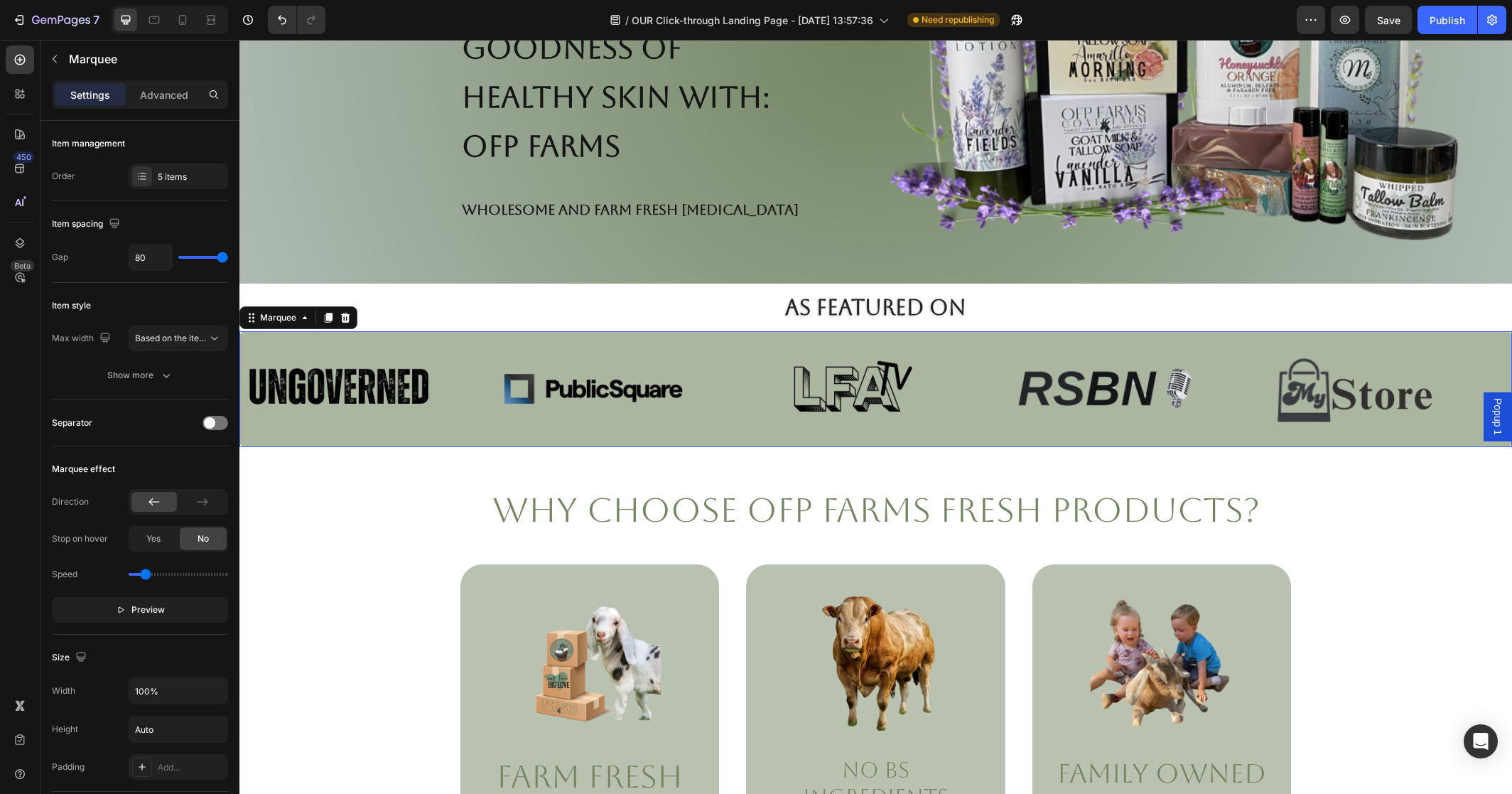
click at [473, 347] on div "Image" at bounding box center [367, 389] width 255 height 116
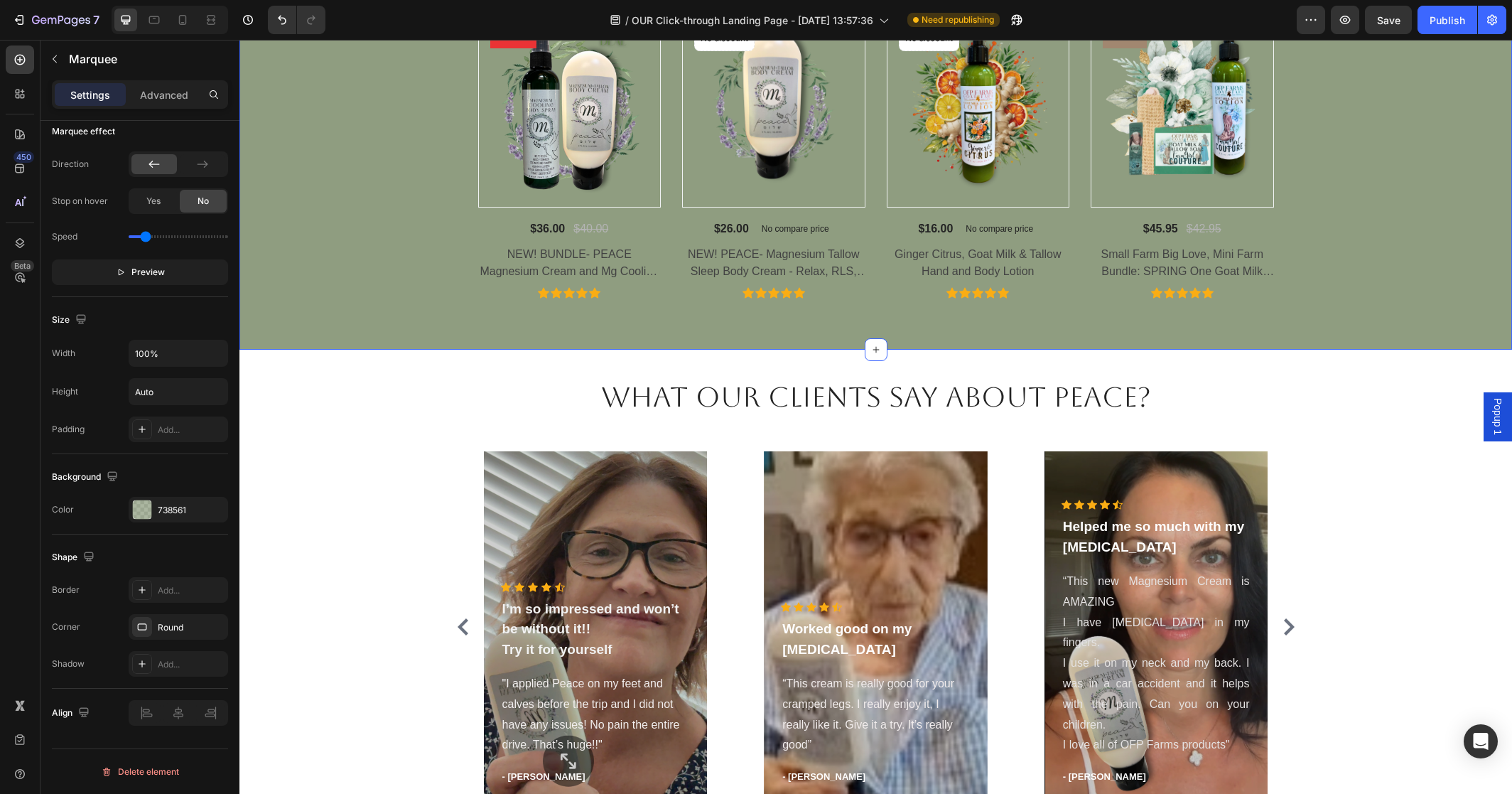
scroll to position [1285, 0]
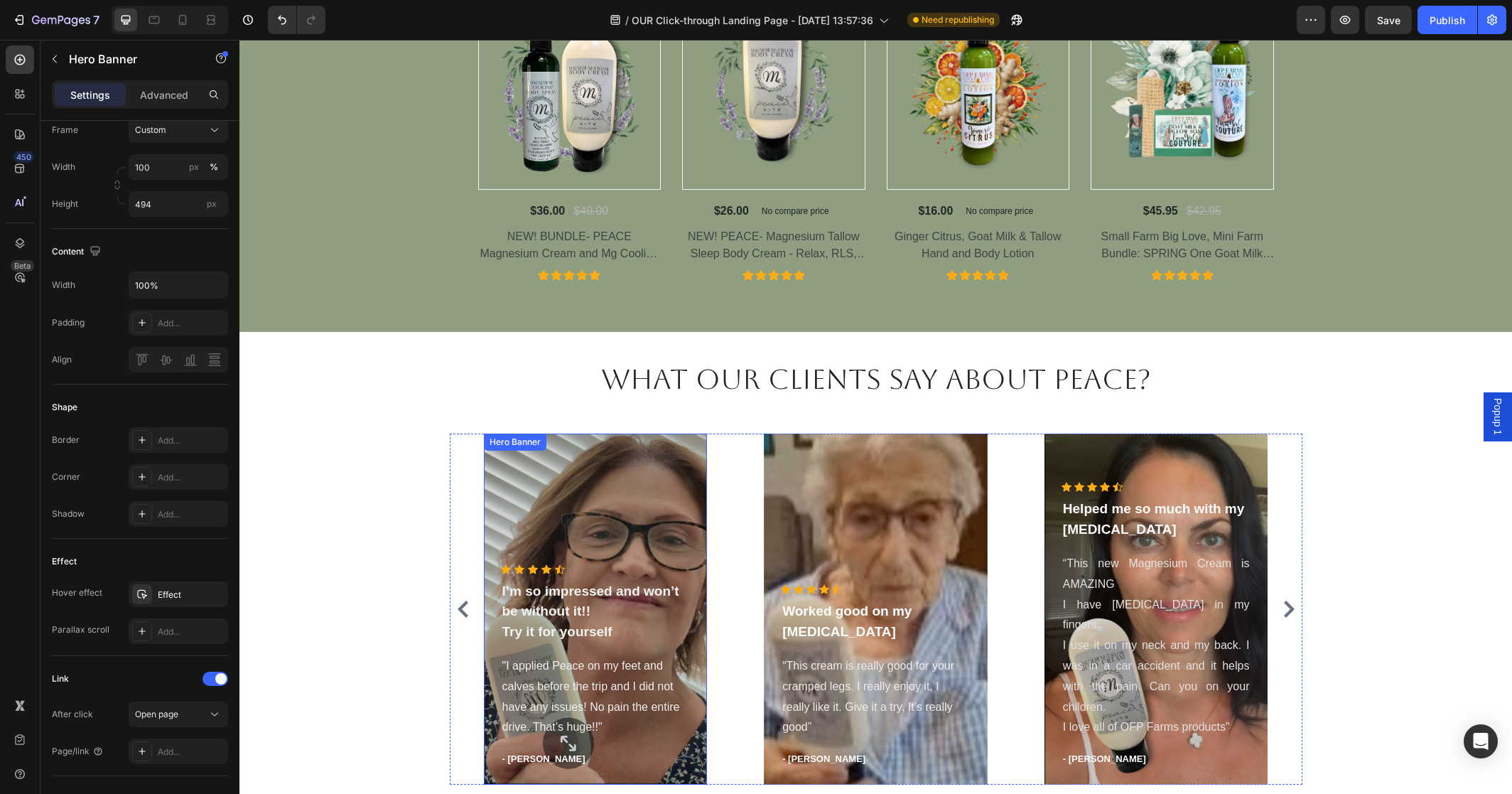
click at [562, 512] on div "Overlay" at bounding box center [595, 609] width 224 height 351
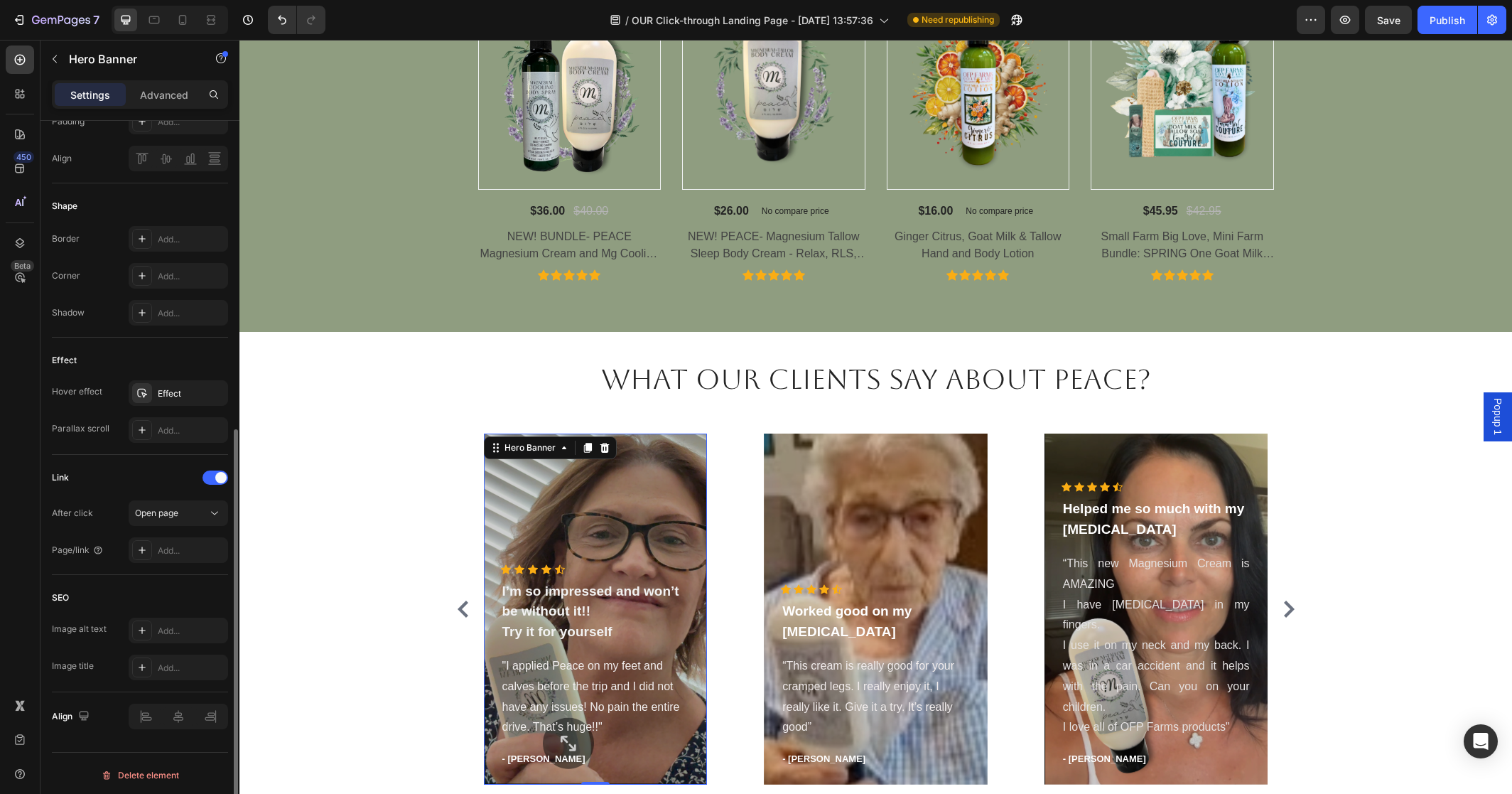
scroll to position [542, 0]
click at [209, 509] on icon at bounding box center [214, 509] width 14 height 14
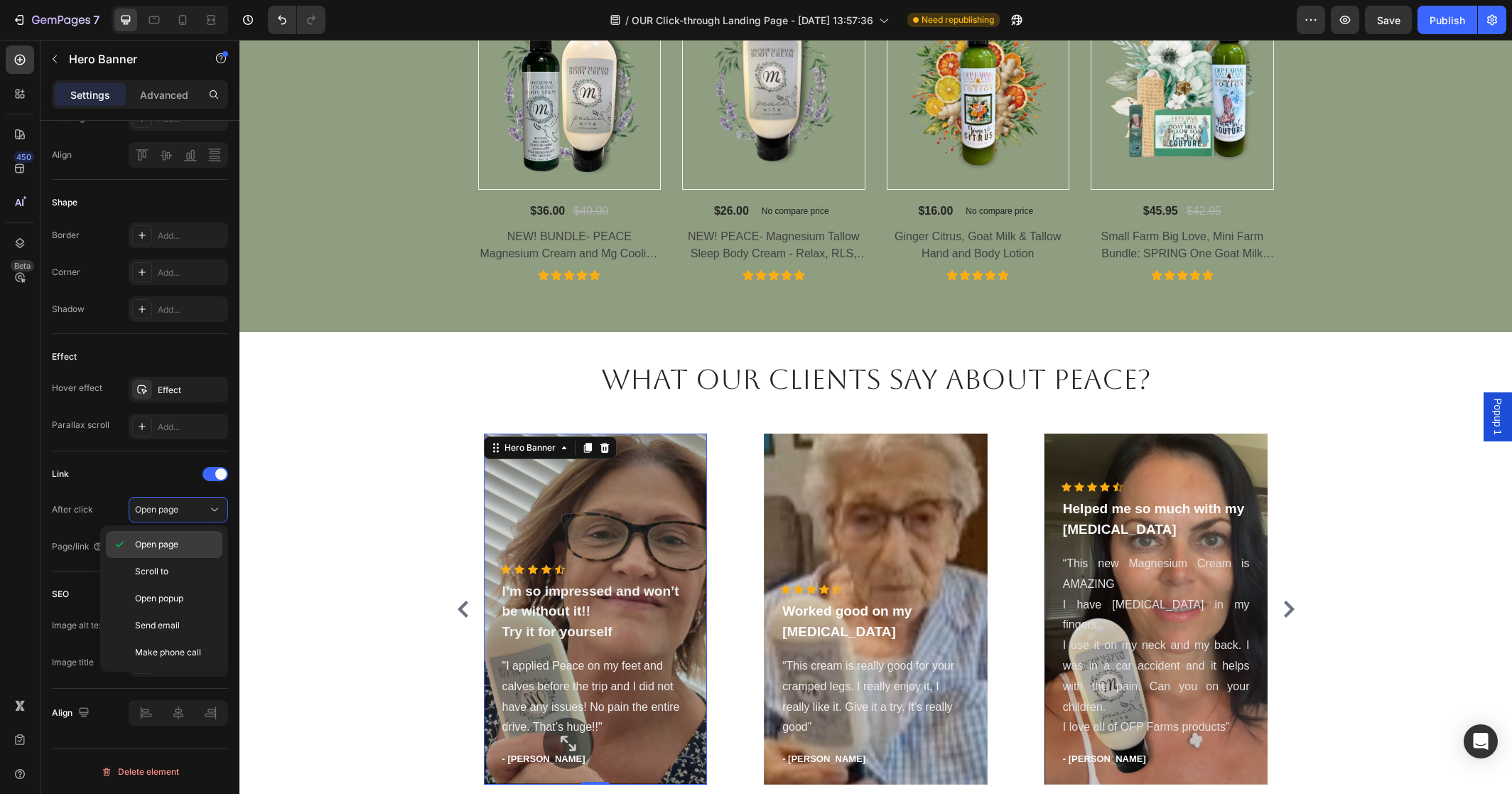
click at [201, 541] on p "Open page" at bounding box center [175, 544] width 81 height 13
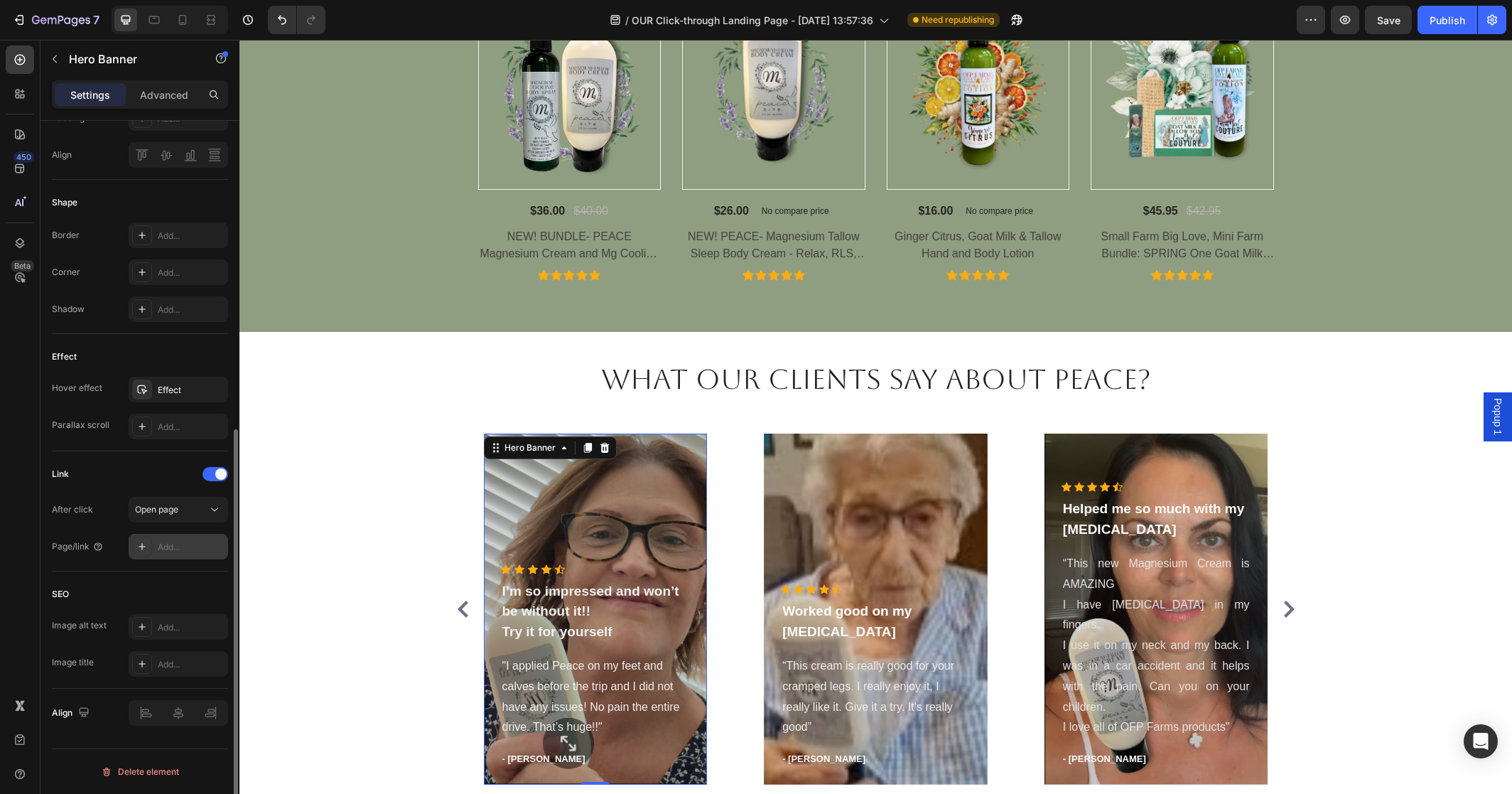
click at [203, 544] on div "Add..." at bounding box center [191, 547] width 67 height 13
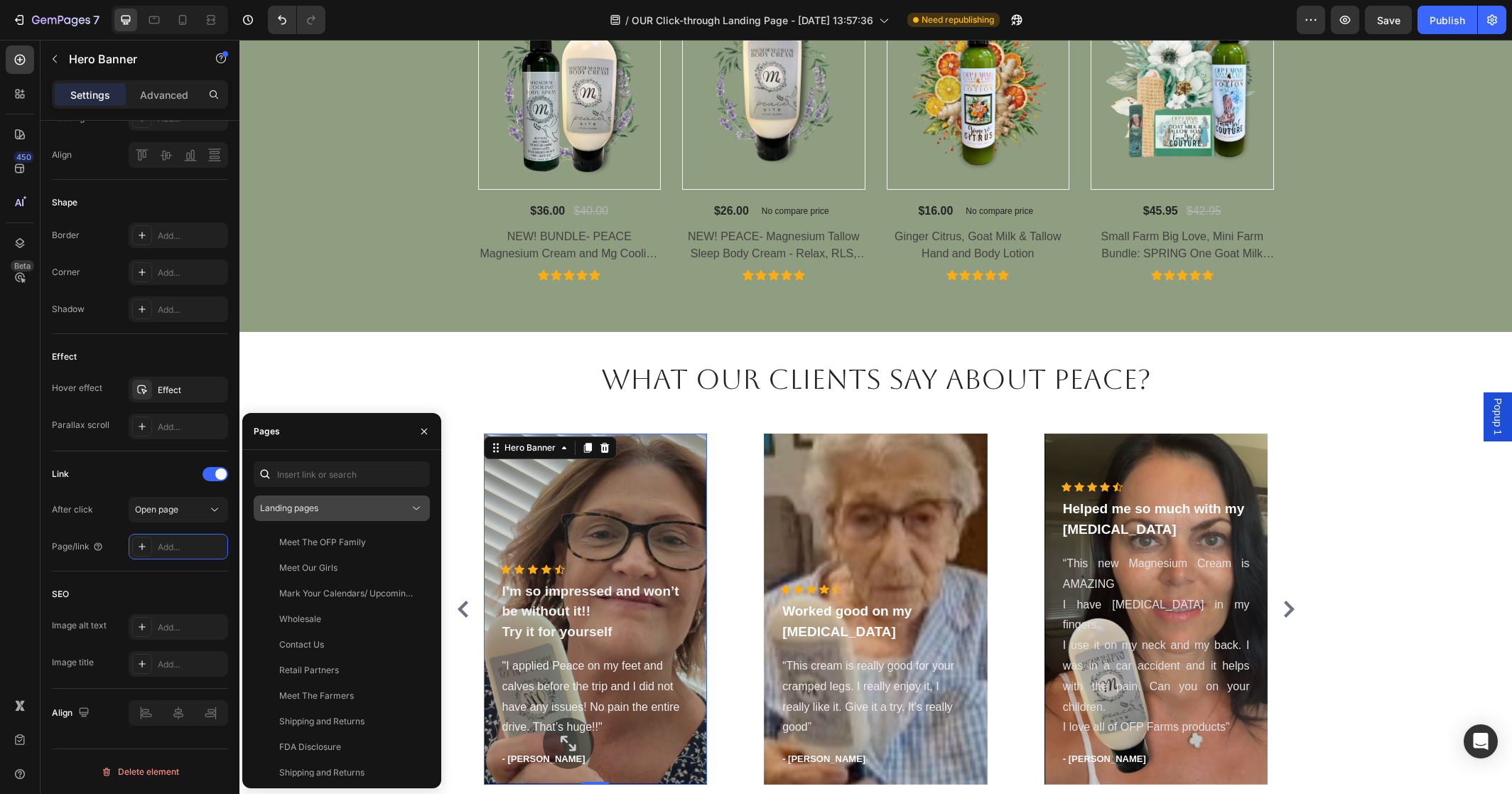
click at [408, 509] on div "Landing pages" at bounding box center [335, 509] width 150 height 13
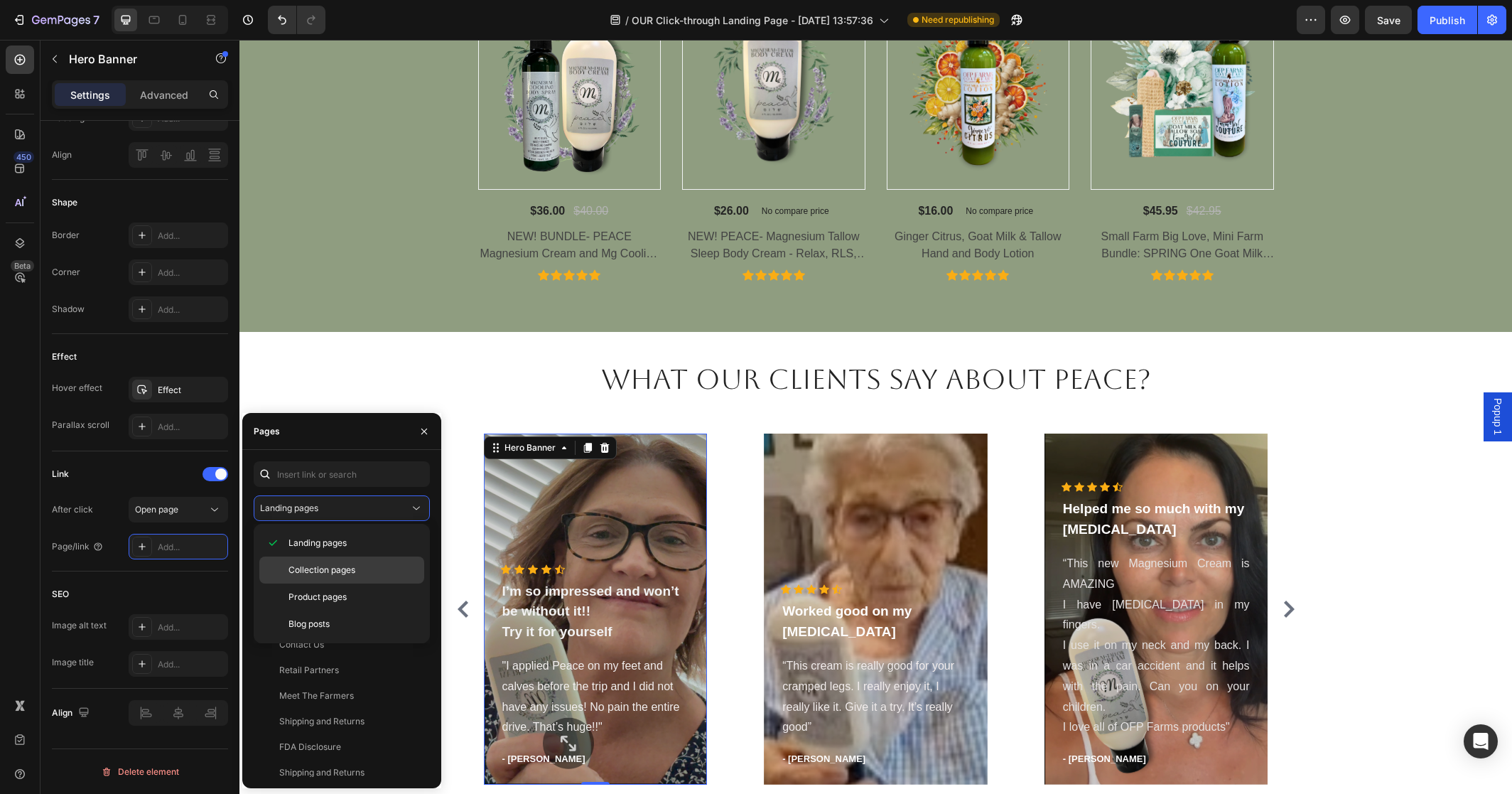
click at [367, 564] on p "Collection pages" at bounding box center [353, 571] width 129 height 13
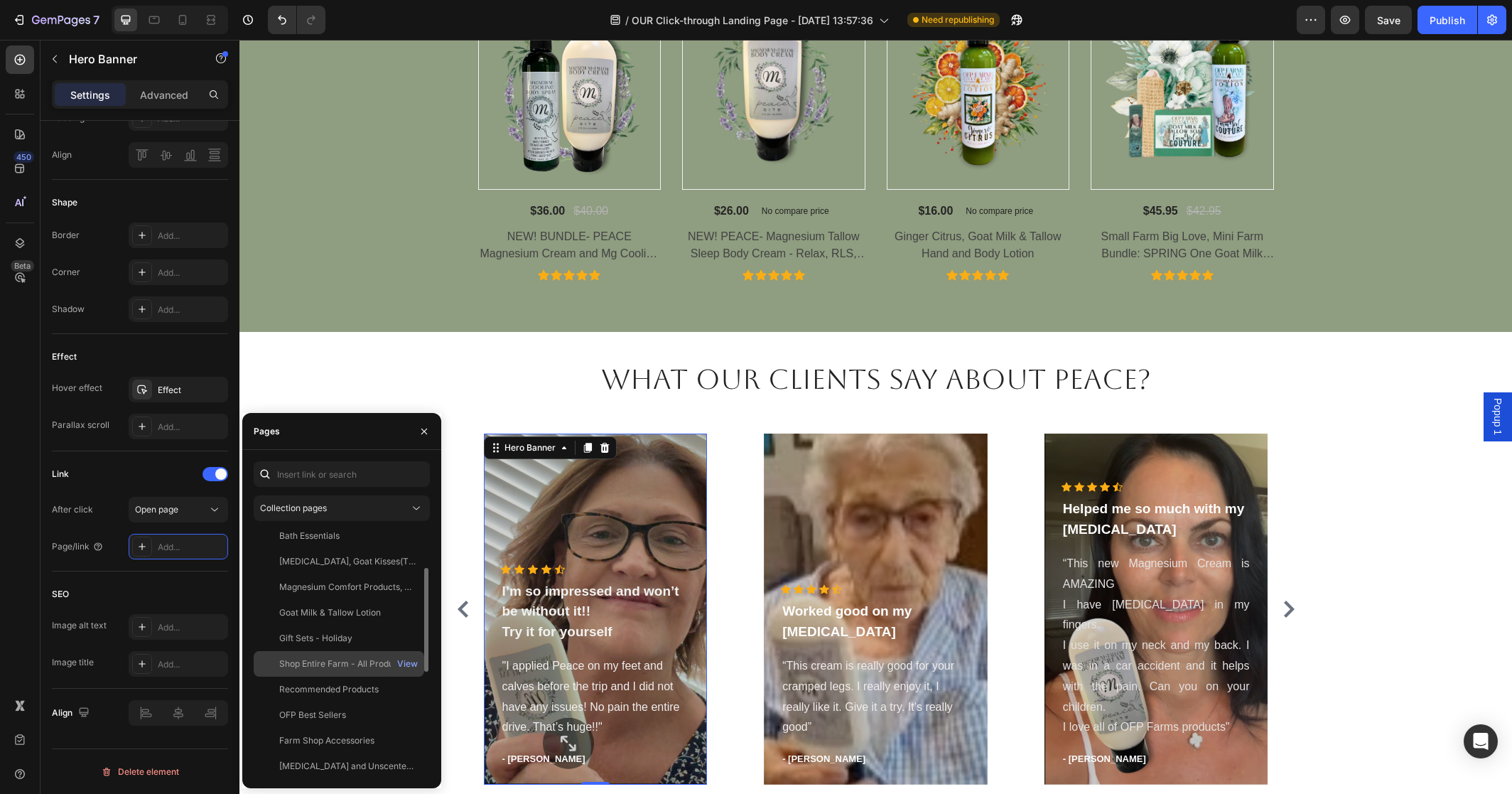
scroll to position [86, 0]
click at [340, 661] on div "Shop Entire Farm - All Products" at bounding box center [342, 661] width 126 height 13
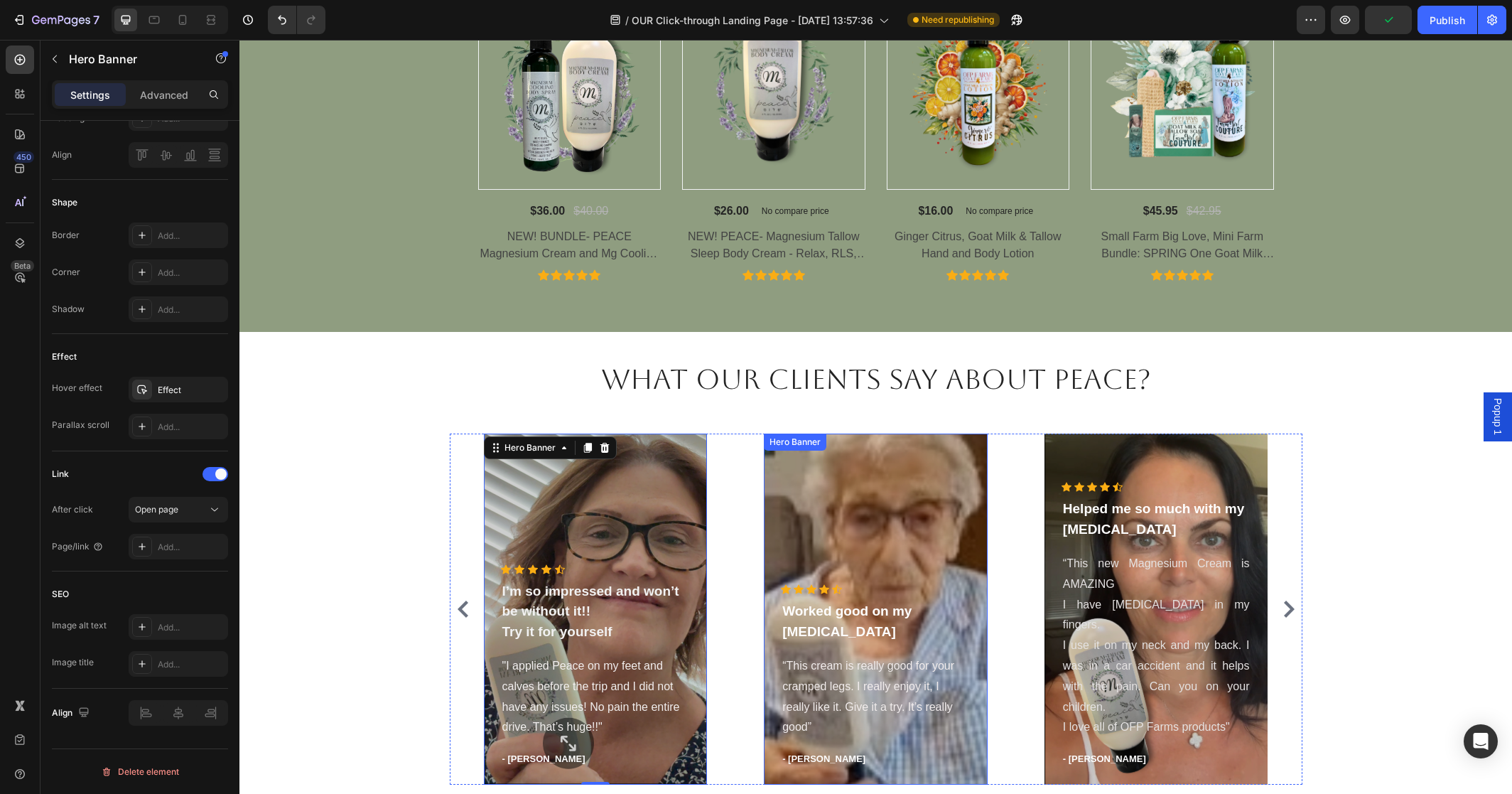
click at [857, 455] on div "Icon Icon Icon Icon Icon Icon List Hoz Worked good on my [MEDICAL_DATA] Text bl…" at bounding box center [875, 609] width 224 height 351
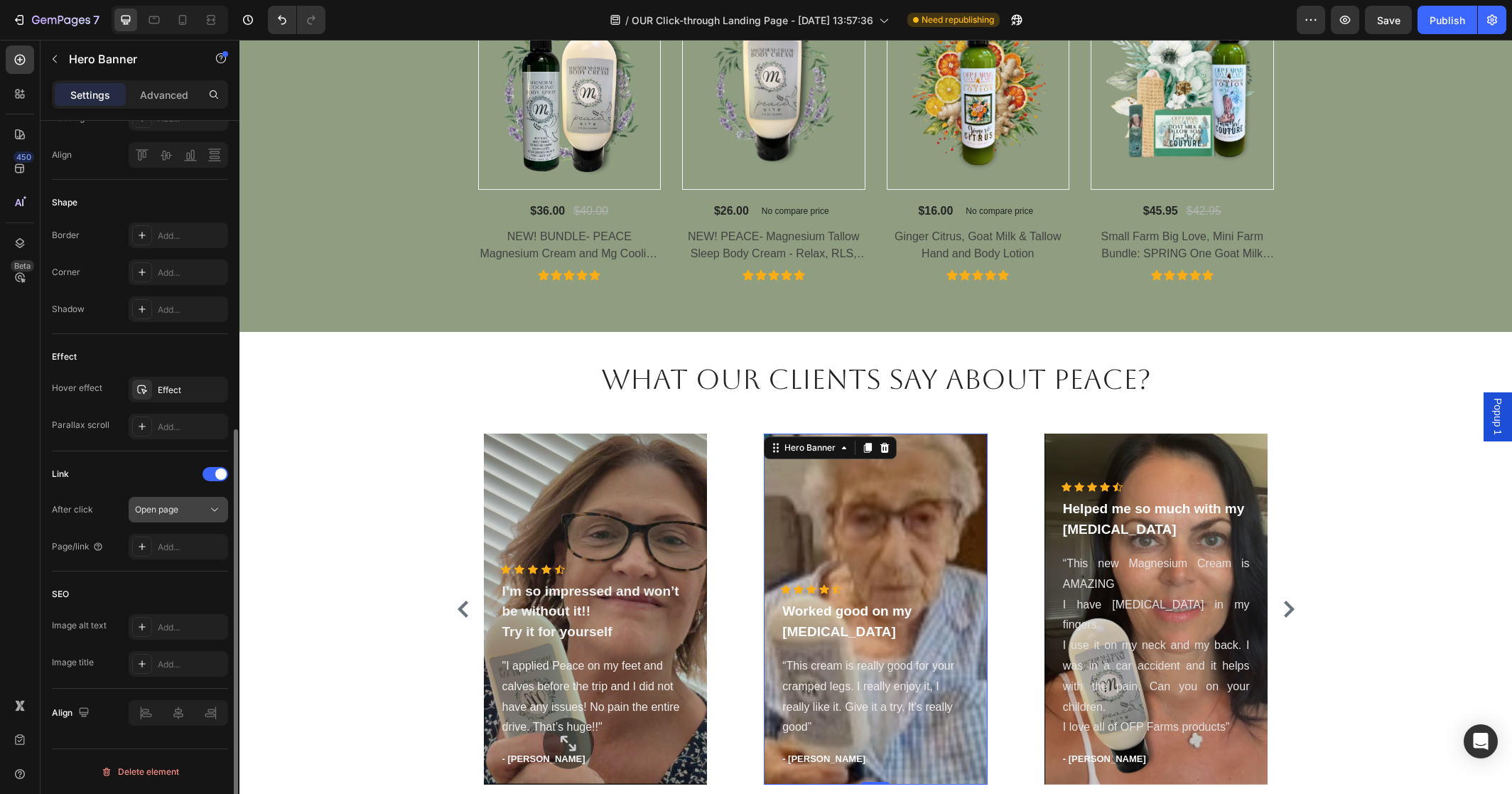
click at [190, 507] on div "Open page" at bounding box center [171, 510] width 72 height 13
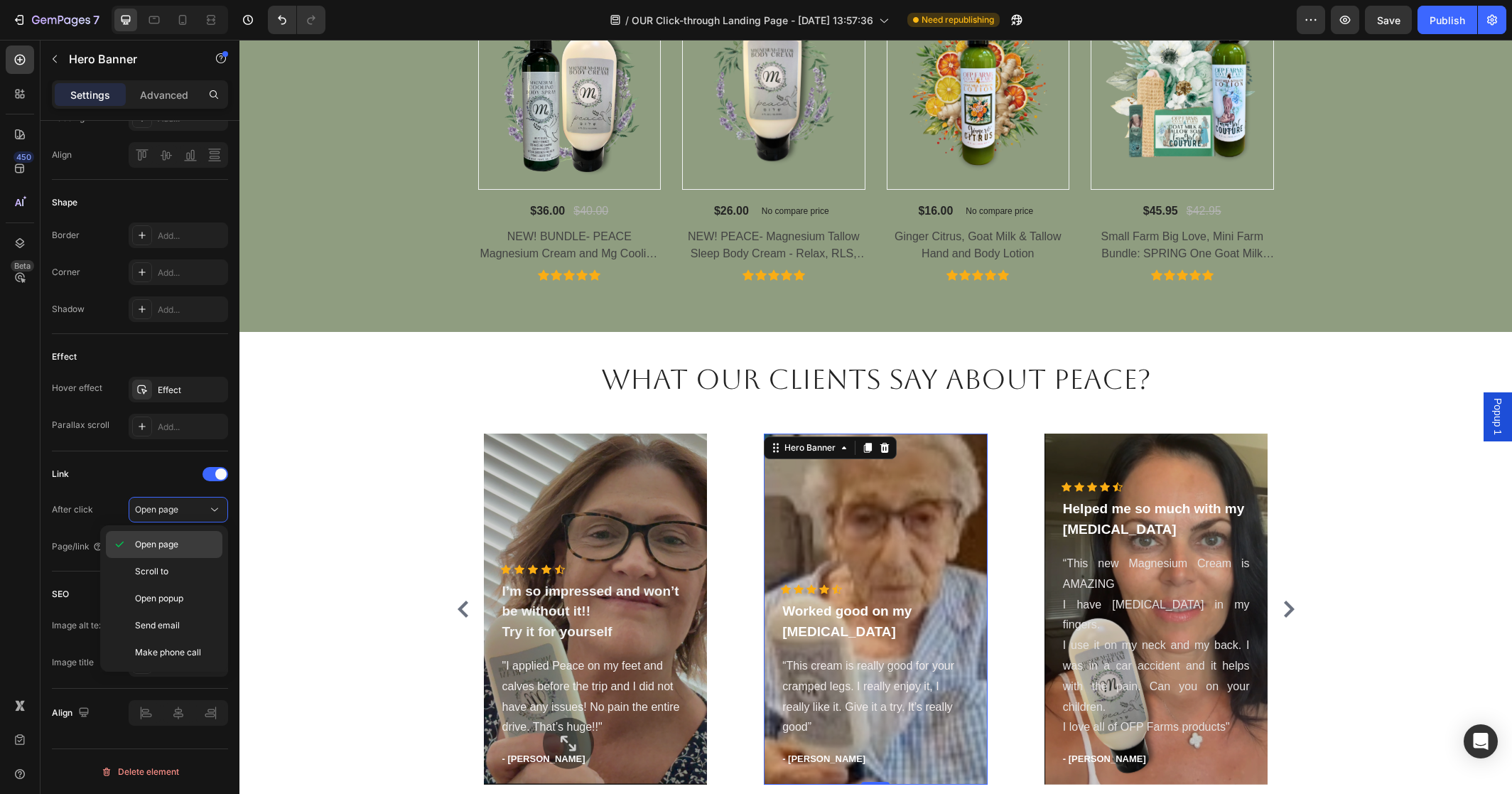
click at [179, 540] on p "Open page" at bounding box center [175, 544] width 81 height 13
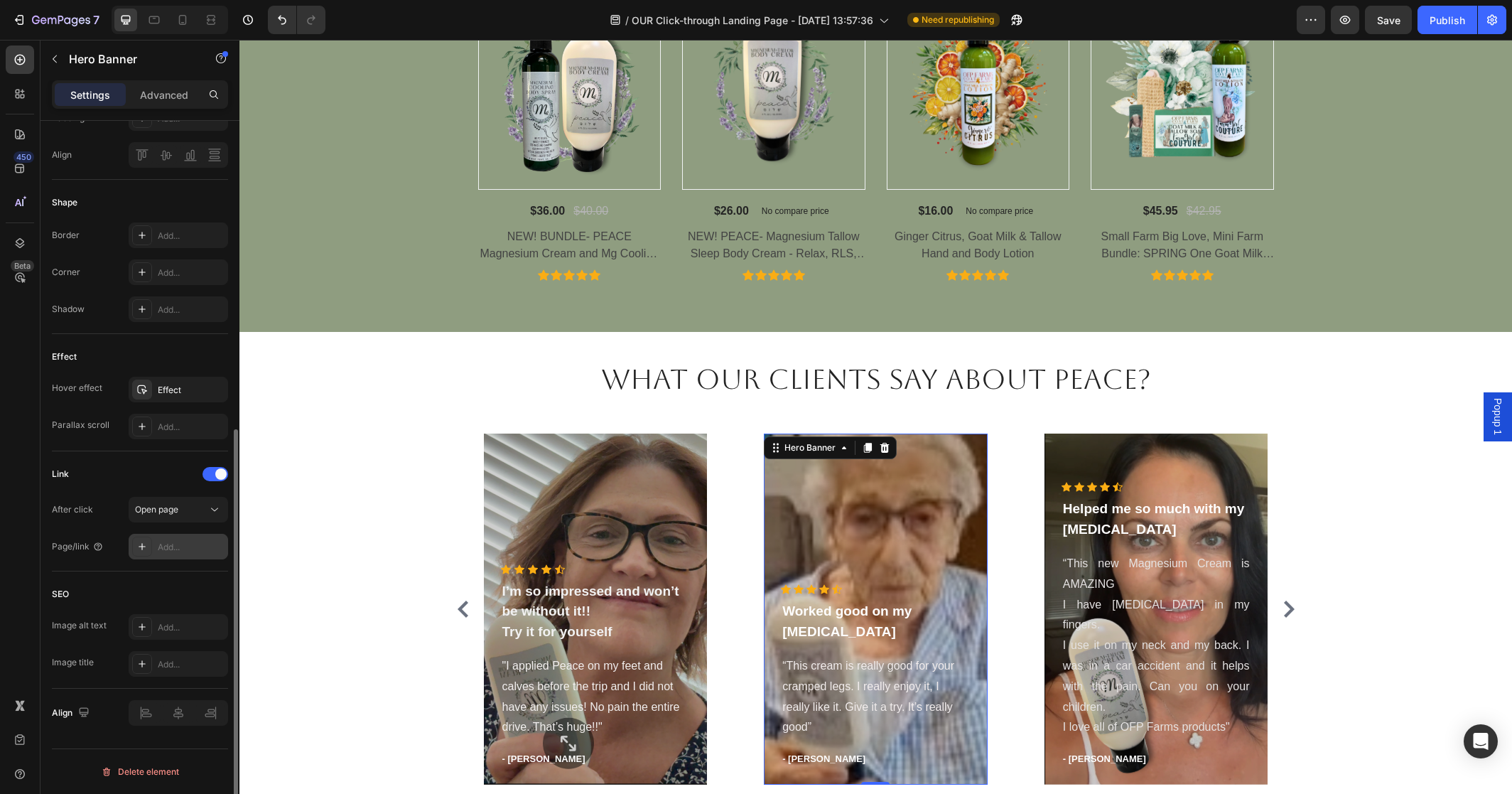
click at [189, 541] on div "Add..." at bounding box center [191, 547] width 67 height 13
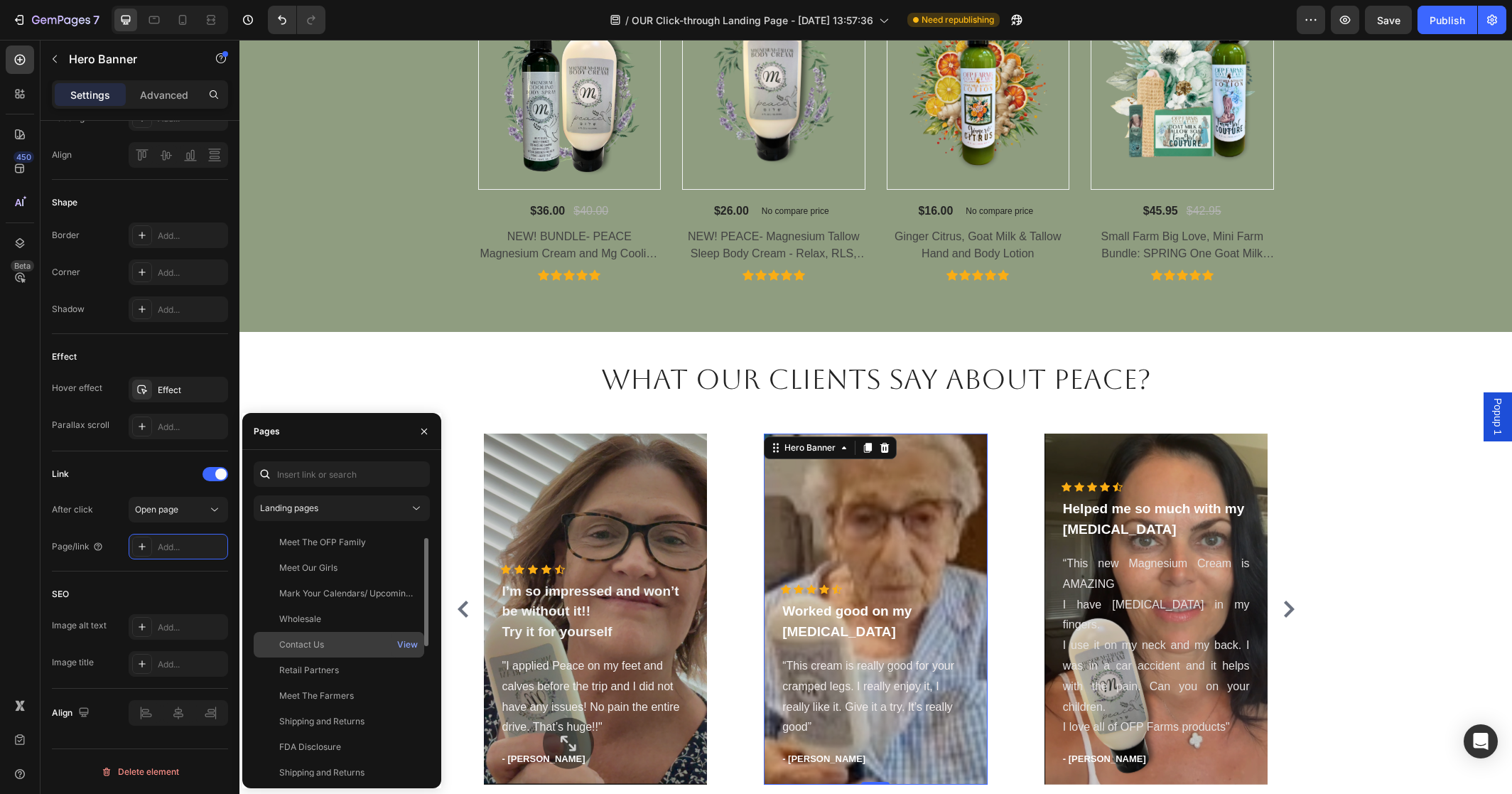
scroll to position [17, 0]
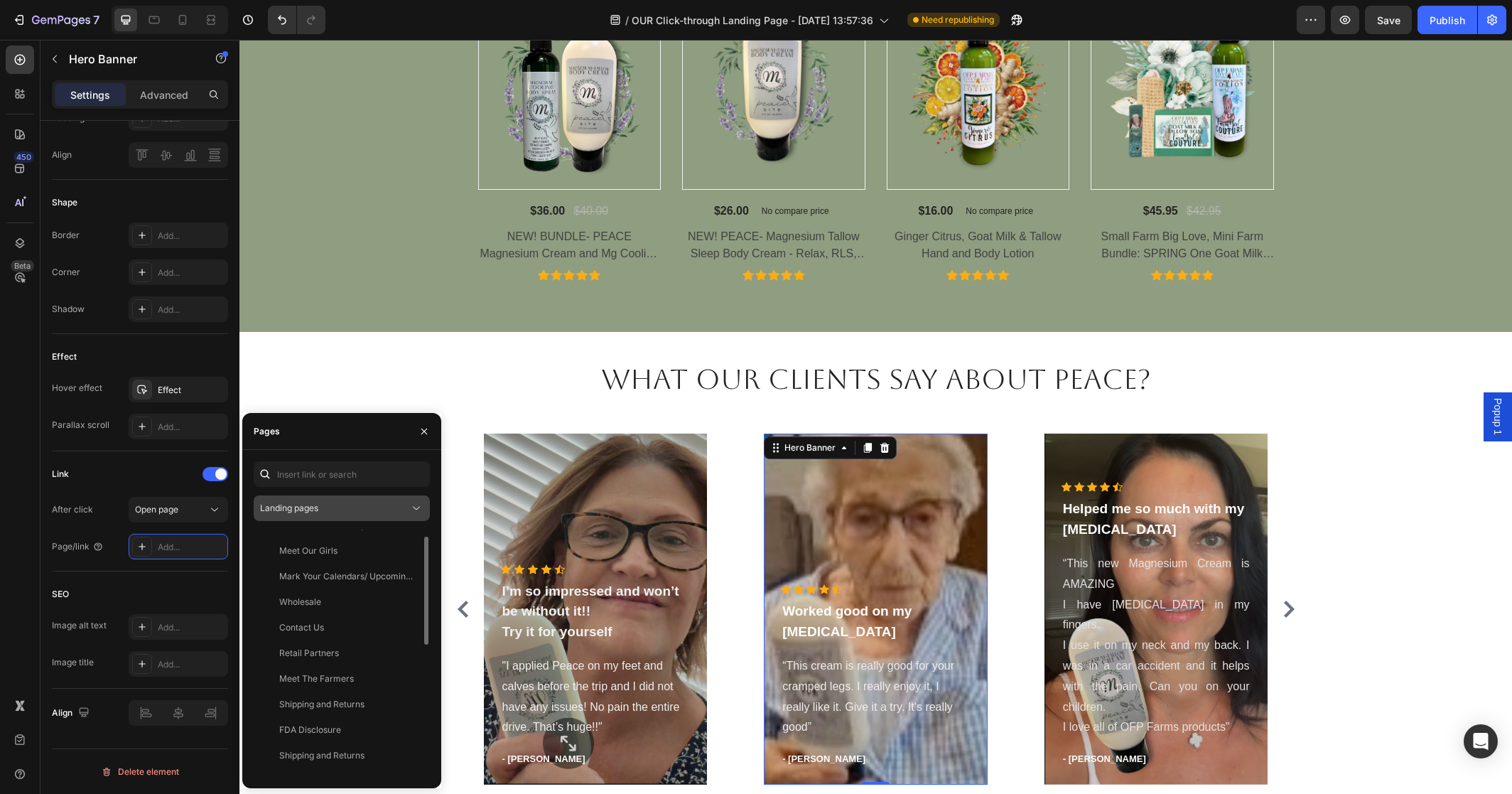
click at [398, 512] on div "Landing pages" at bounding box center [335, 509] width 150 height 13
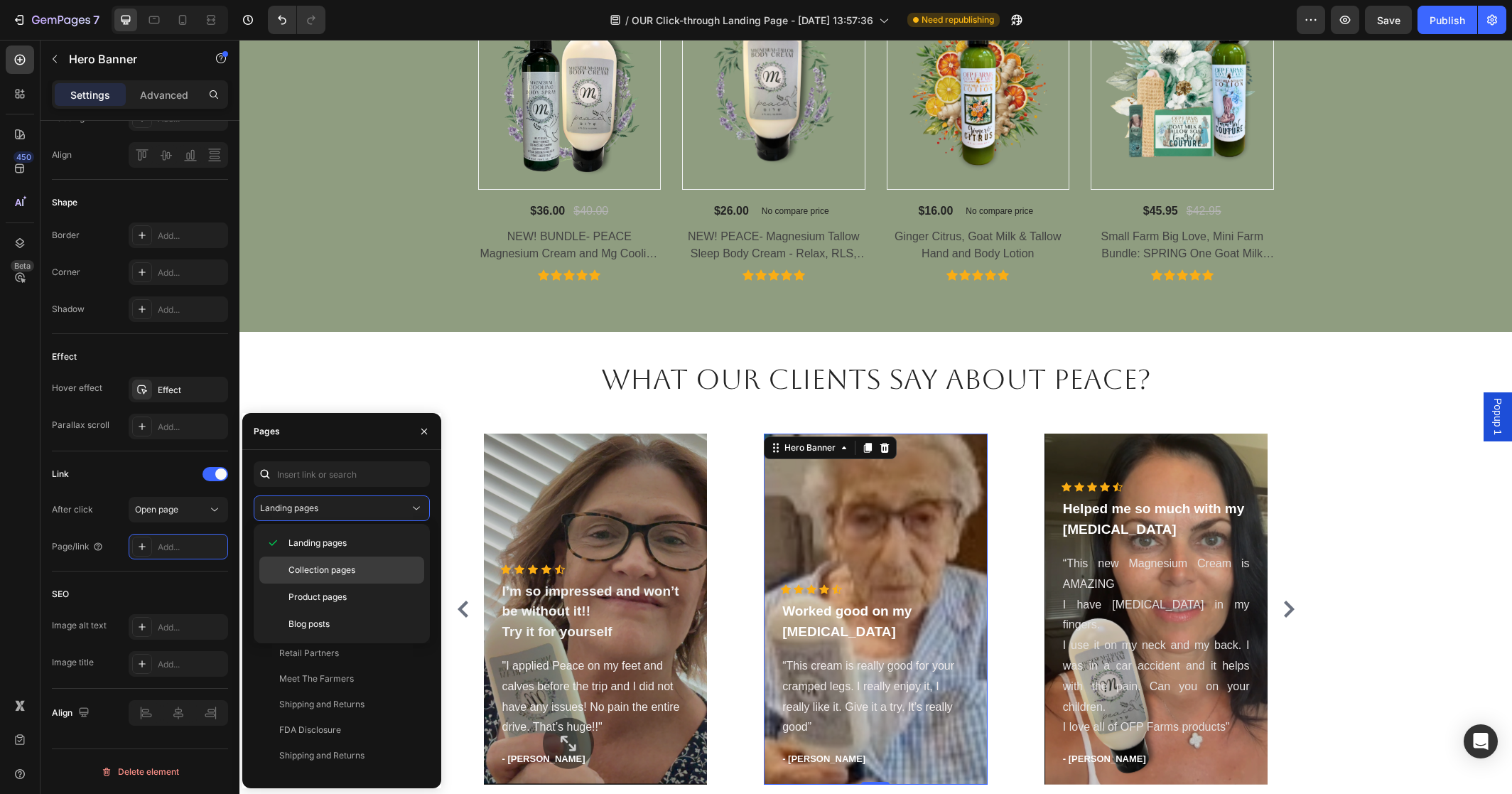
click at [374, 584] on div "Collection pages" at bounding box center [342, 597] width 165 height 27
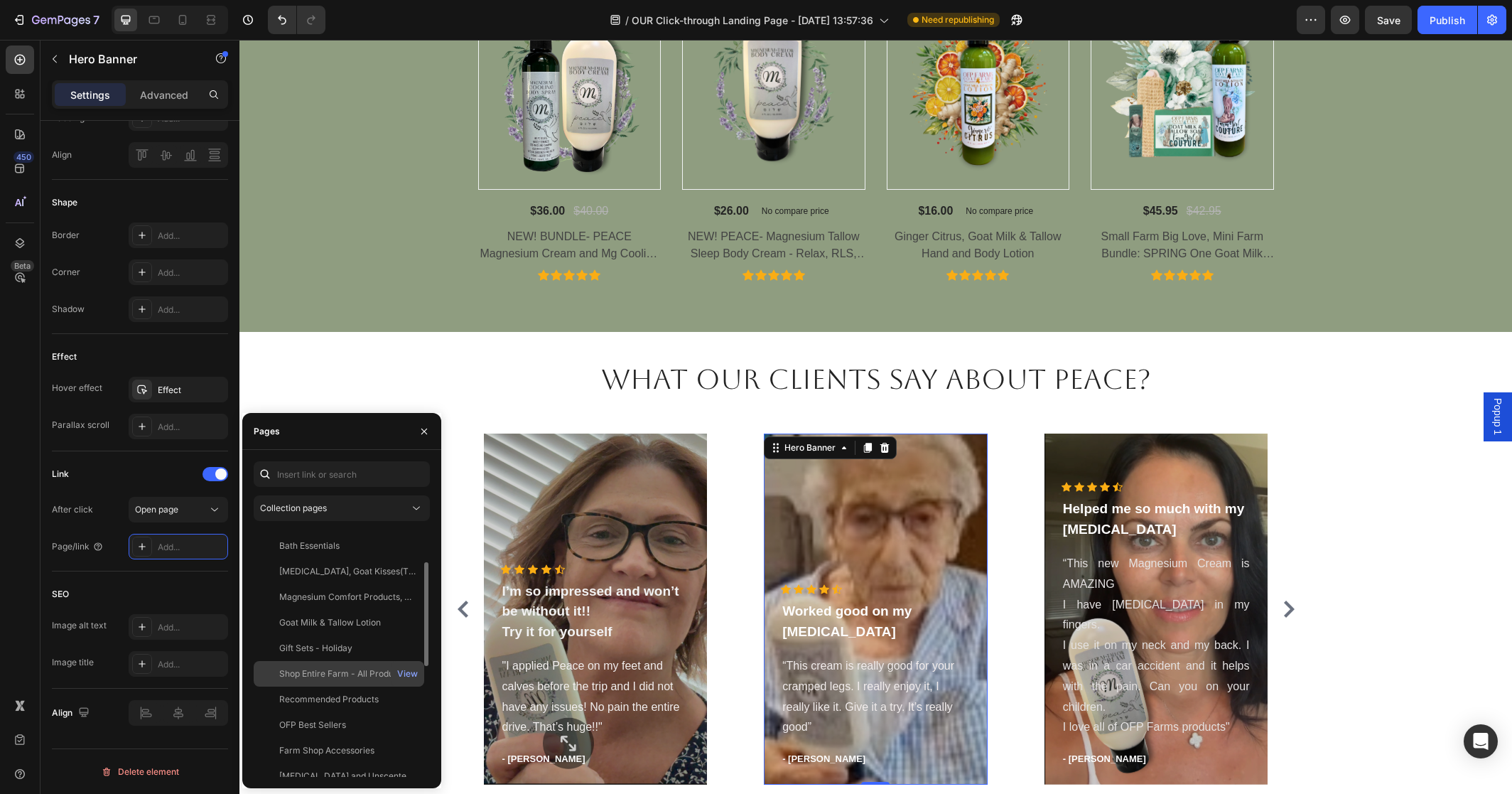
scroll to position [74, 0]
click at [341, 670] on div "Shop Entire Farm - All Products" at bounding box center [342, 673] width 126 height 13
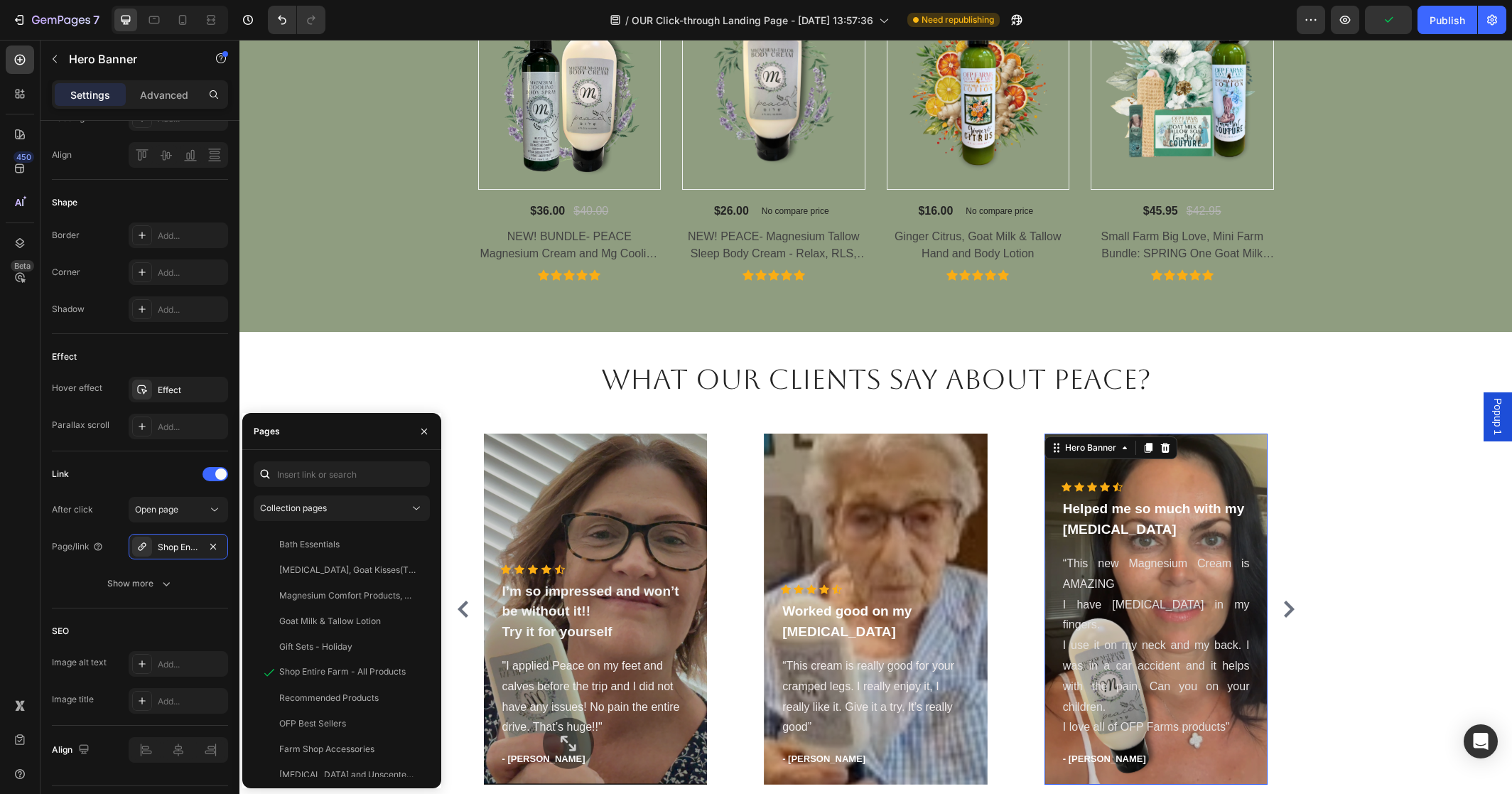
click at [1133, 466] on div "Overlay" at bounding box center [1156, 609] width 224 height 351
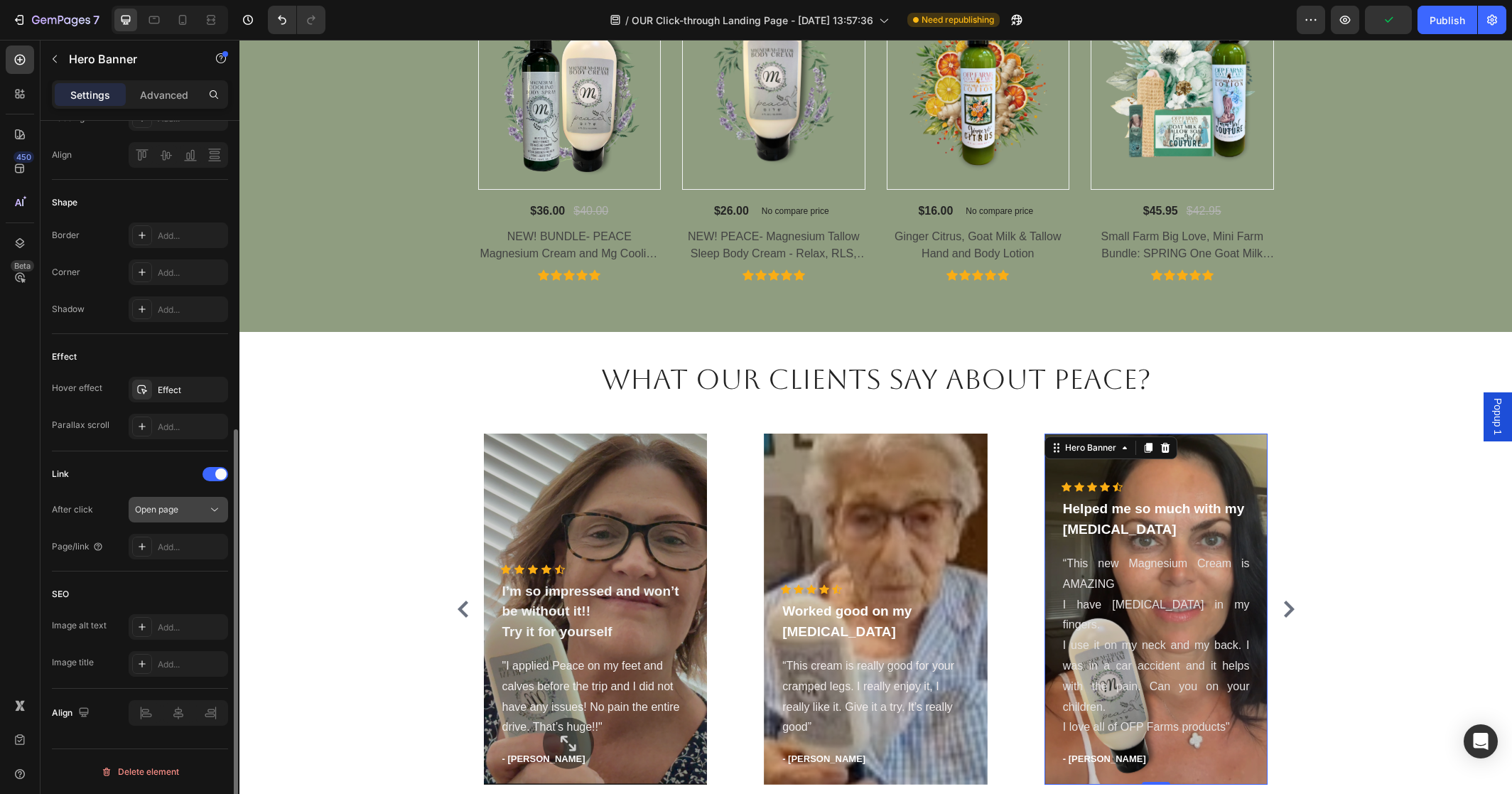
click at [171, 509] on span "Open page" at bounding box center [156, 509] width 43 height 11
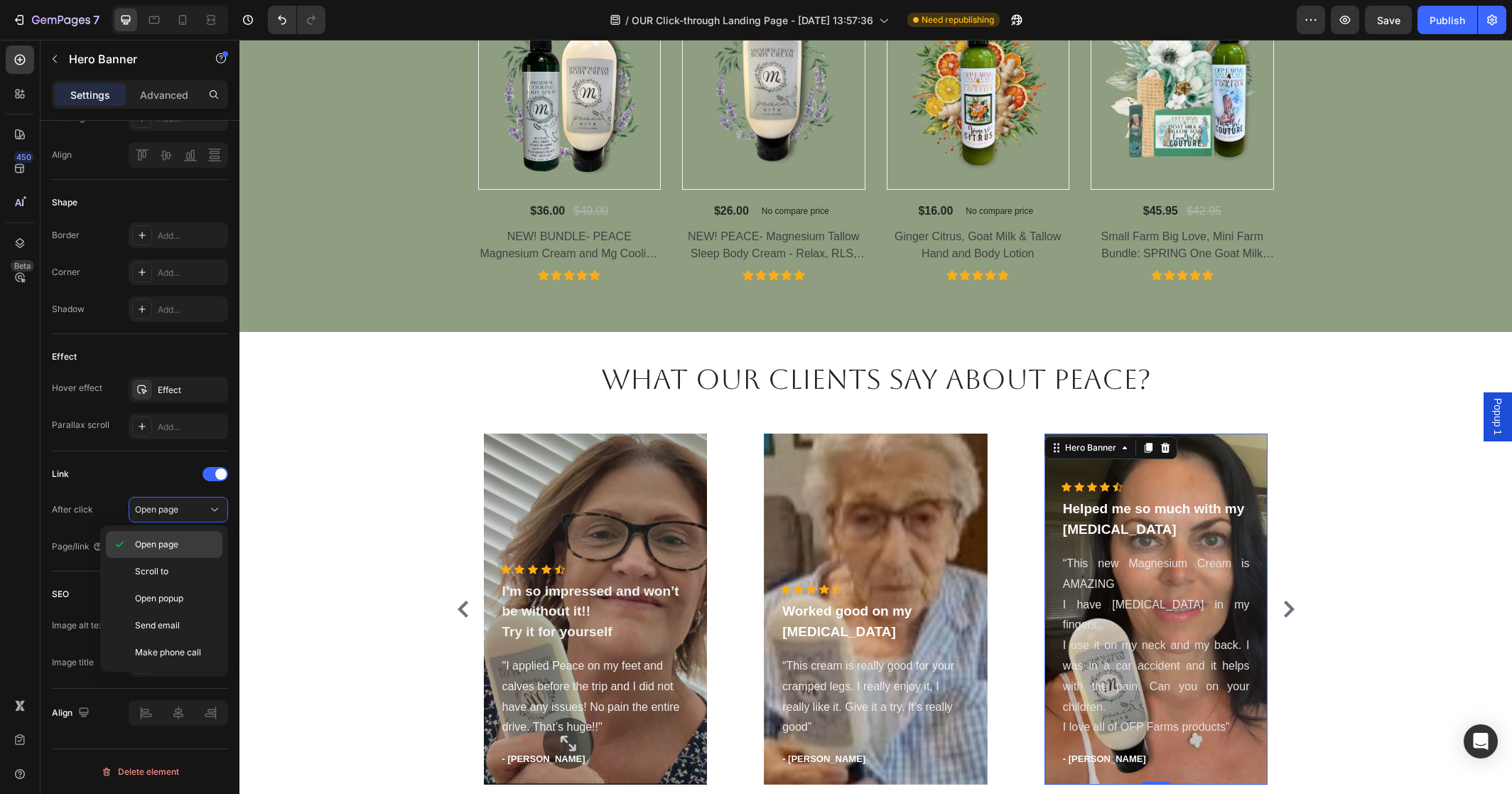
click at [172, 540] on span "Open page" at bounding box center [156, 544] width 43 height 13
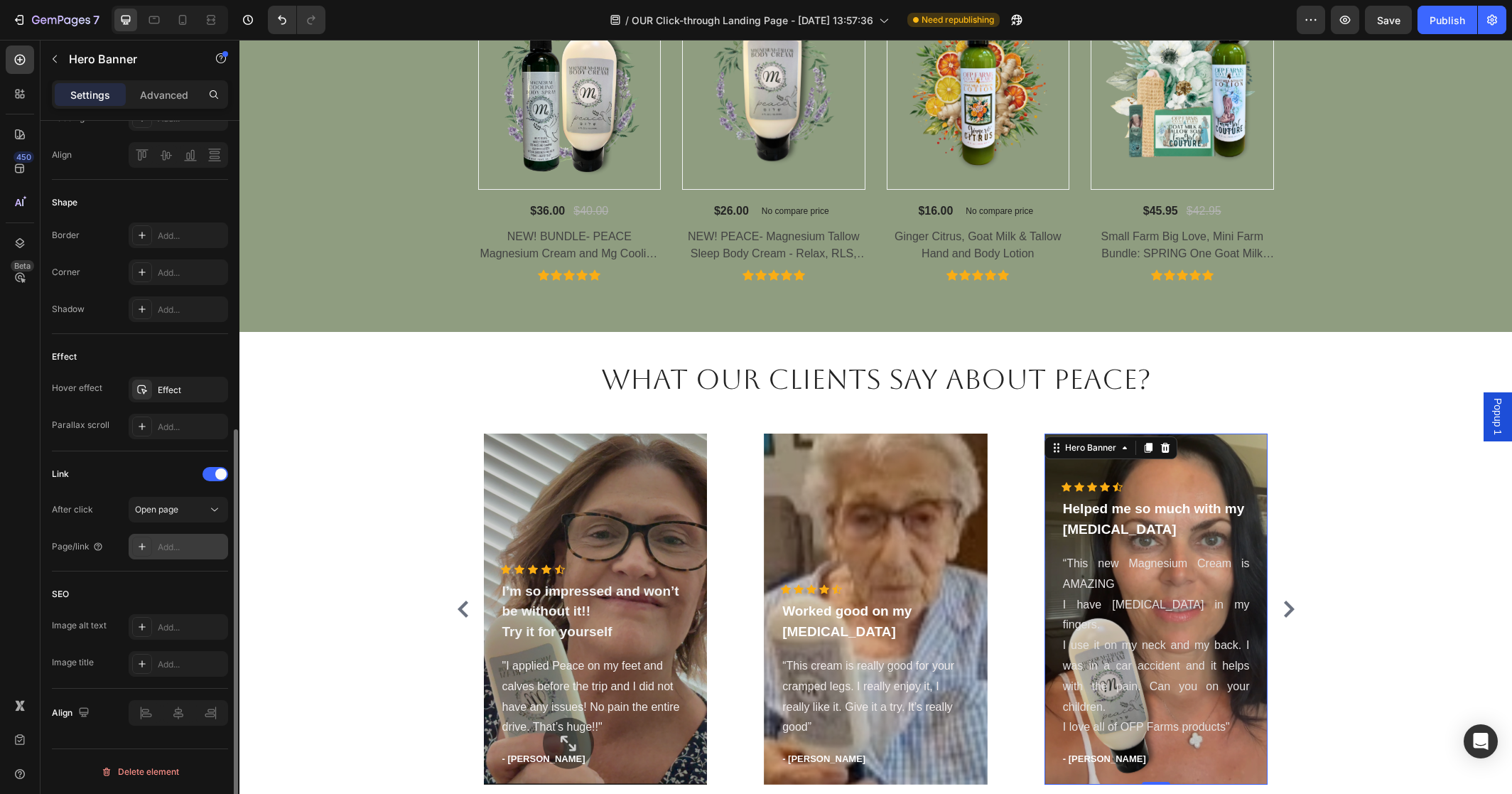
click at [171, 547] on div "Add..." at bounding box center [191, 547] width 67 height 13
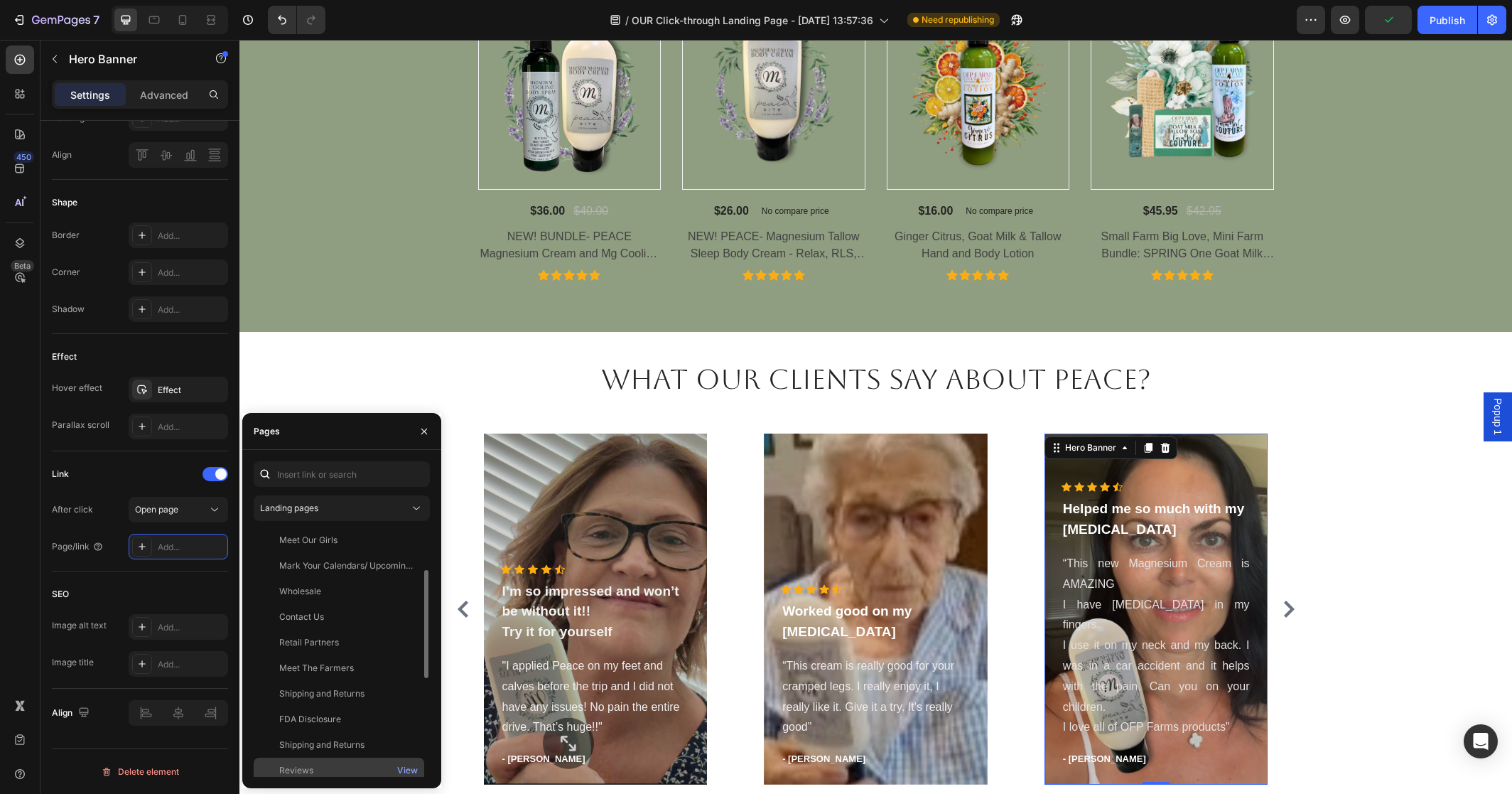
scroll to position [0, 0]
click at [406, 514] on div "Landing pages" at bounding box center [342, 508] width 163 height 14
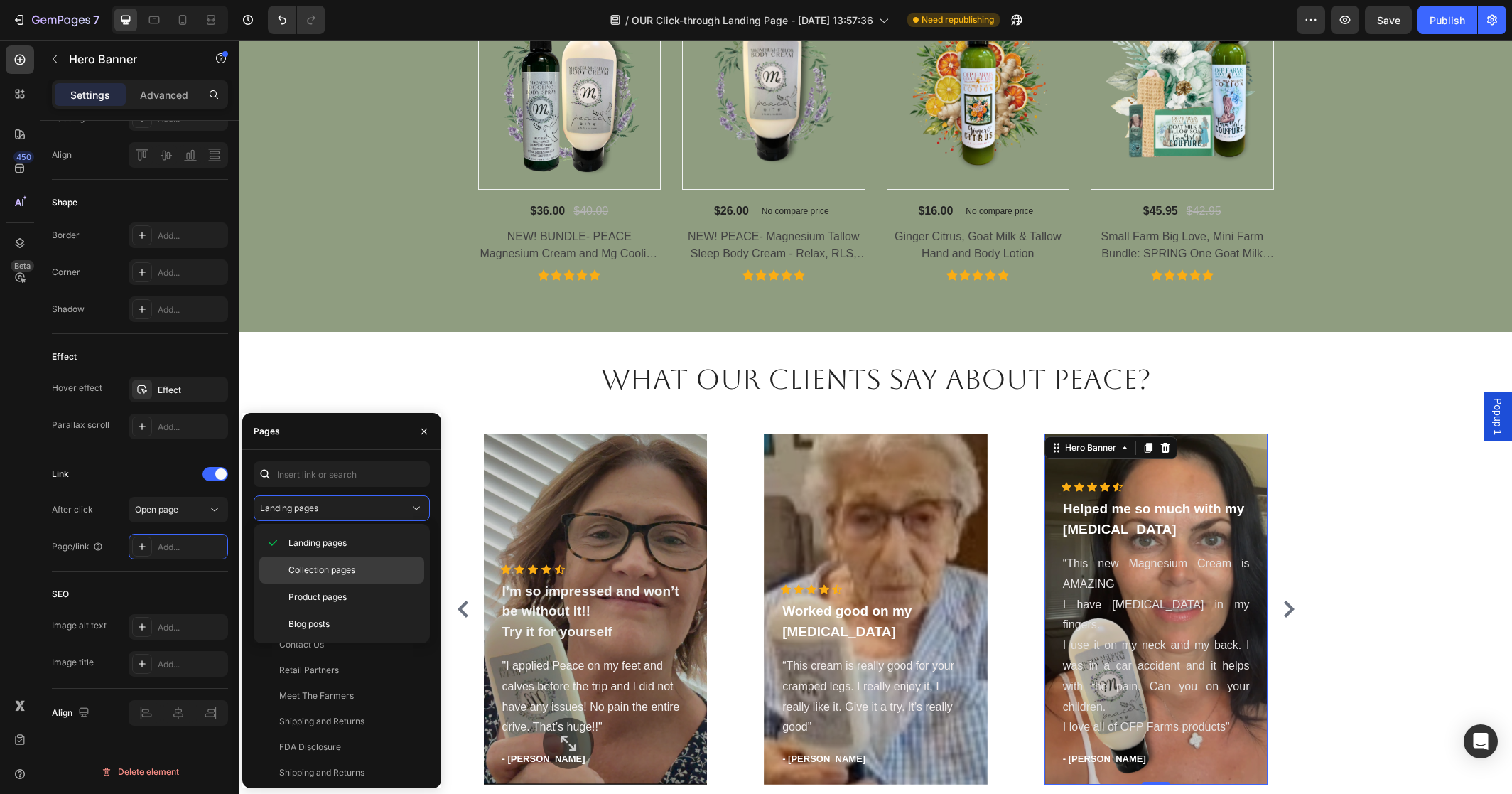
click at [372, 567] on p "Collection pages" at bounding box center [353, 571] width 129 height 13
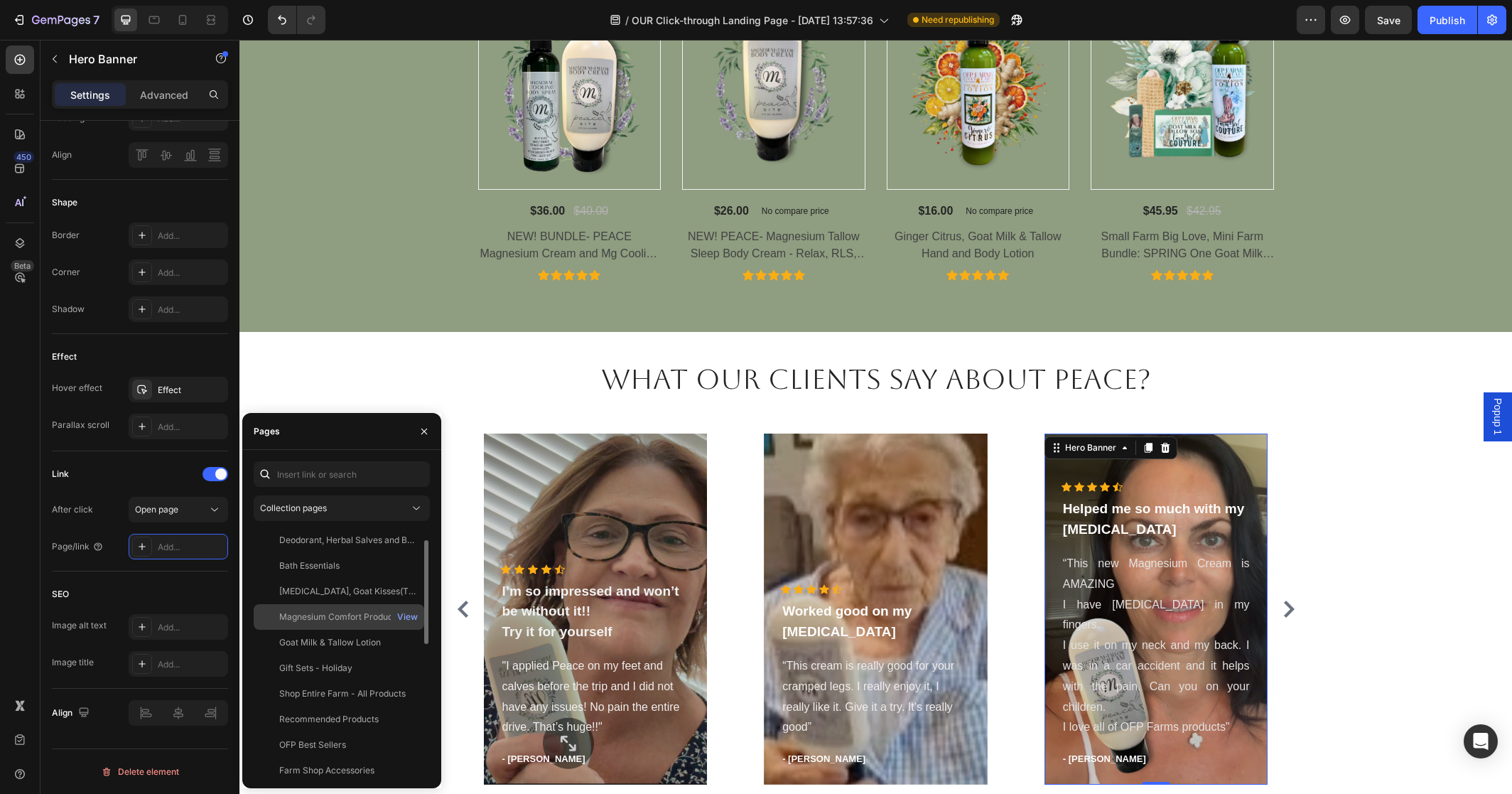
scroll to position [59, 0]
click at [325, 682] on div "Shop Entire Farm - All Products" at bounding box center [342, 688] width 126 height 13
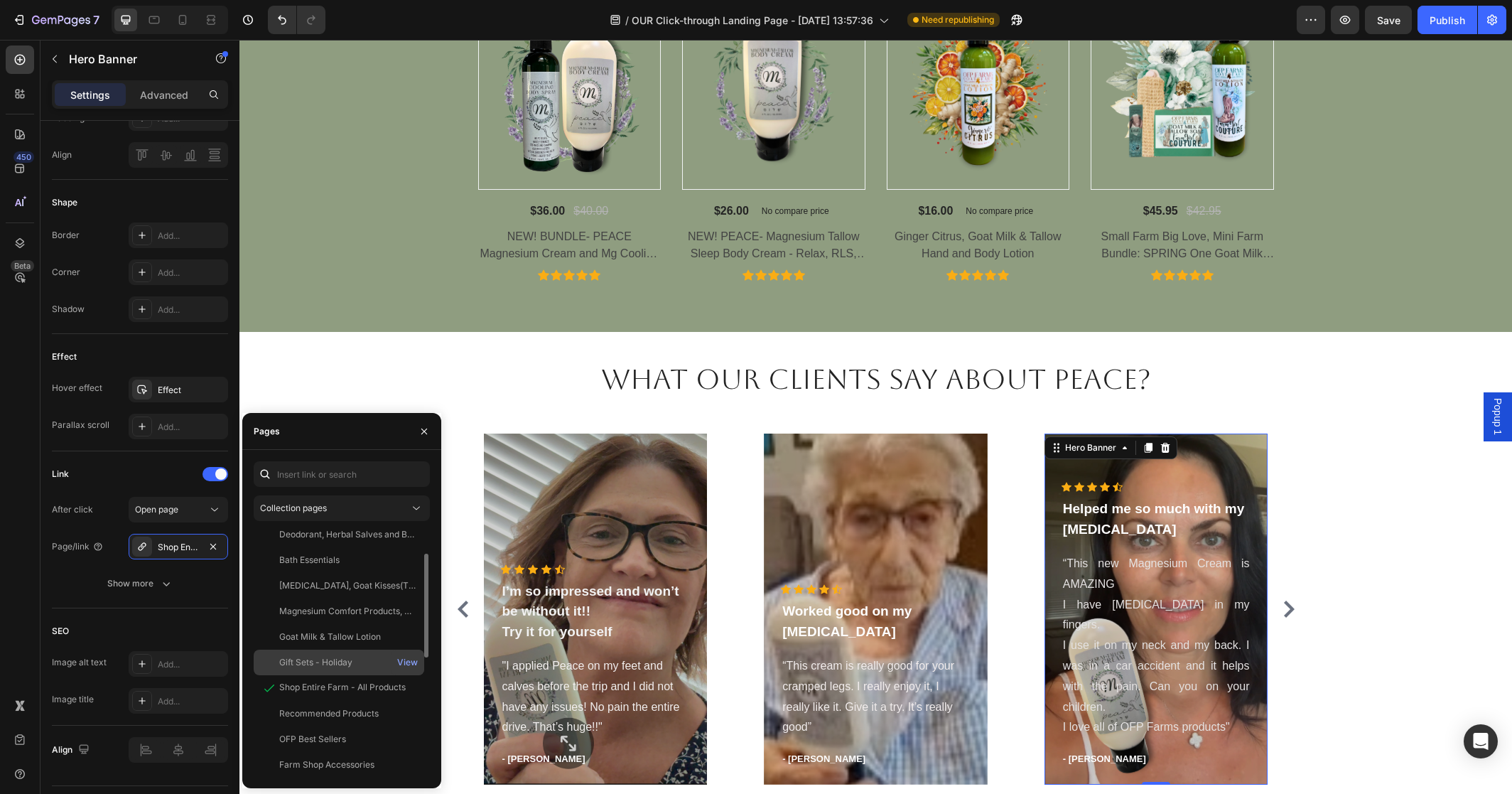
scroll to position [56, 0]
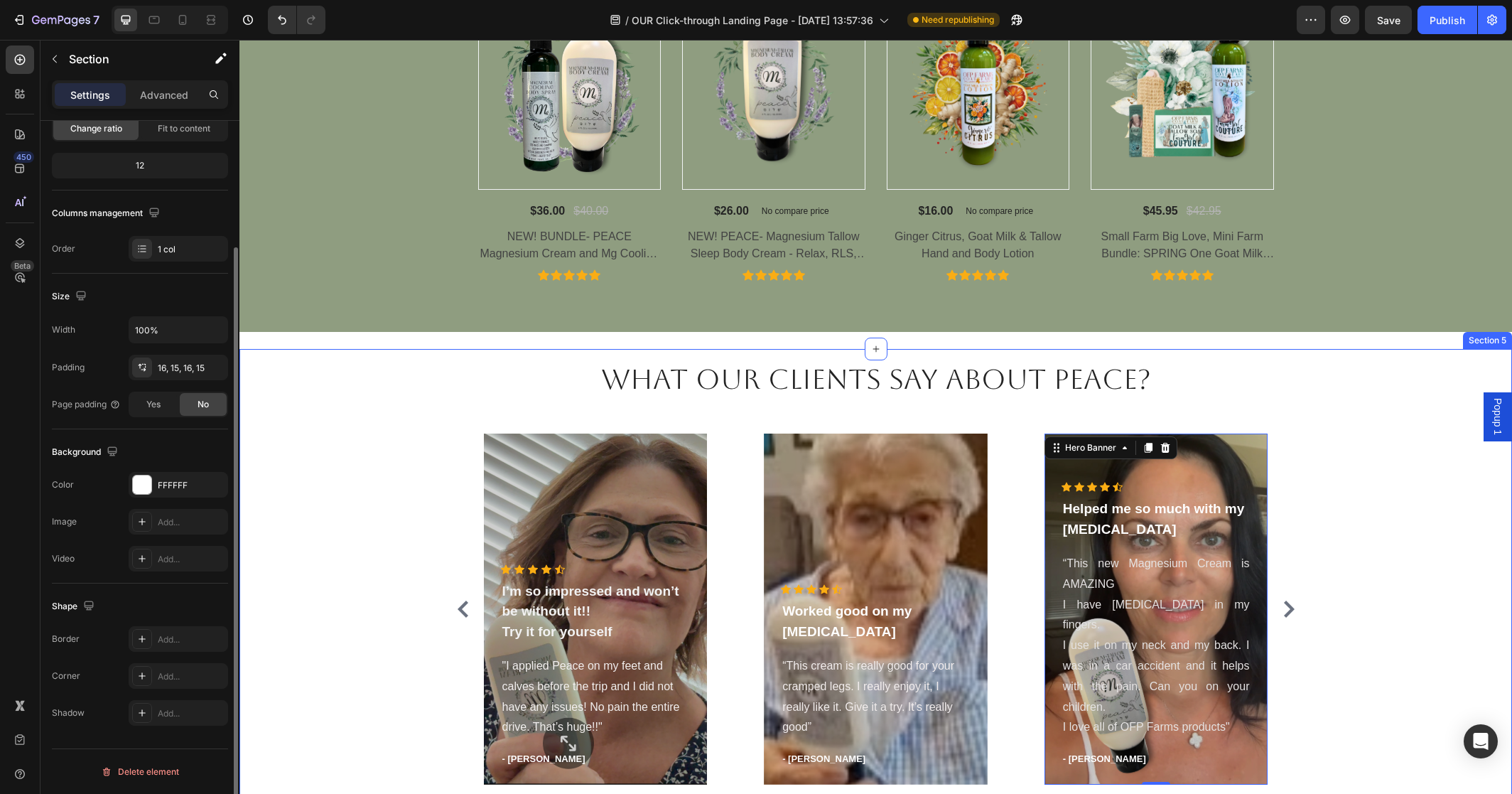
click at [1400, 532] on div "What our clients say about Peace? Heading Icon Icon Icon Icon Icon Icon List Ho…" at bounding box center [876, 578] width 1252 height 436
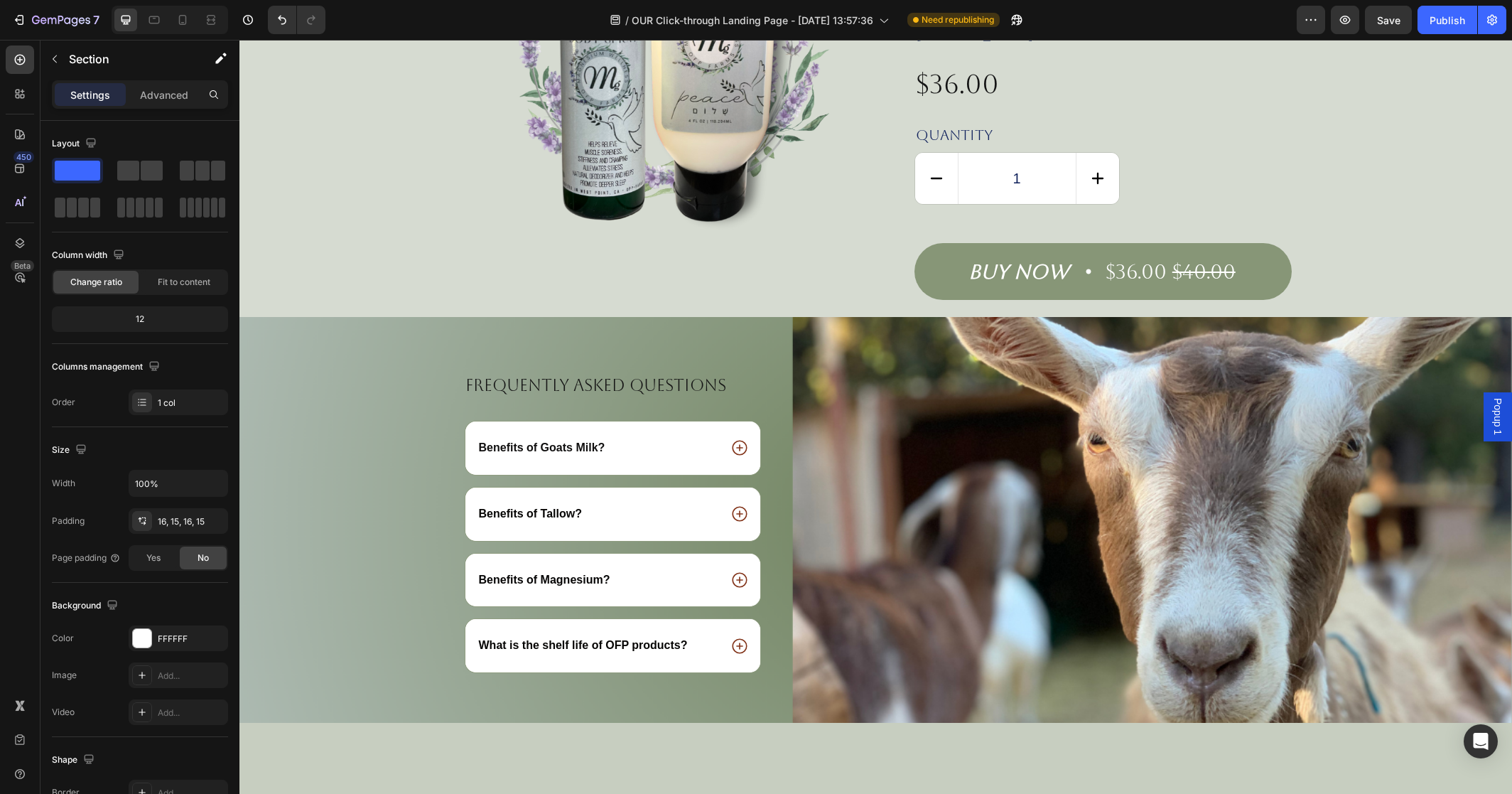
scroll to position [2348, 0]
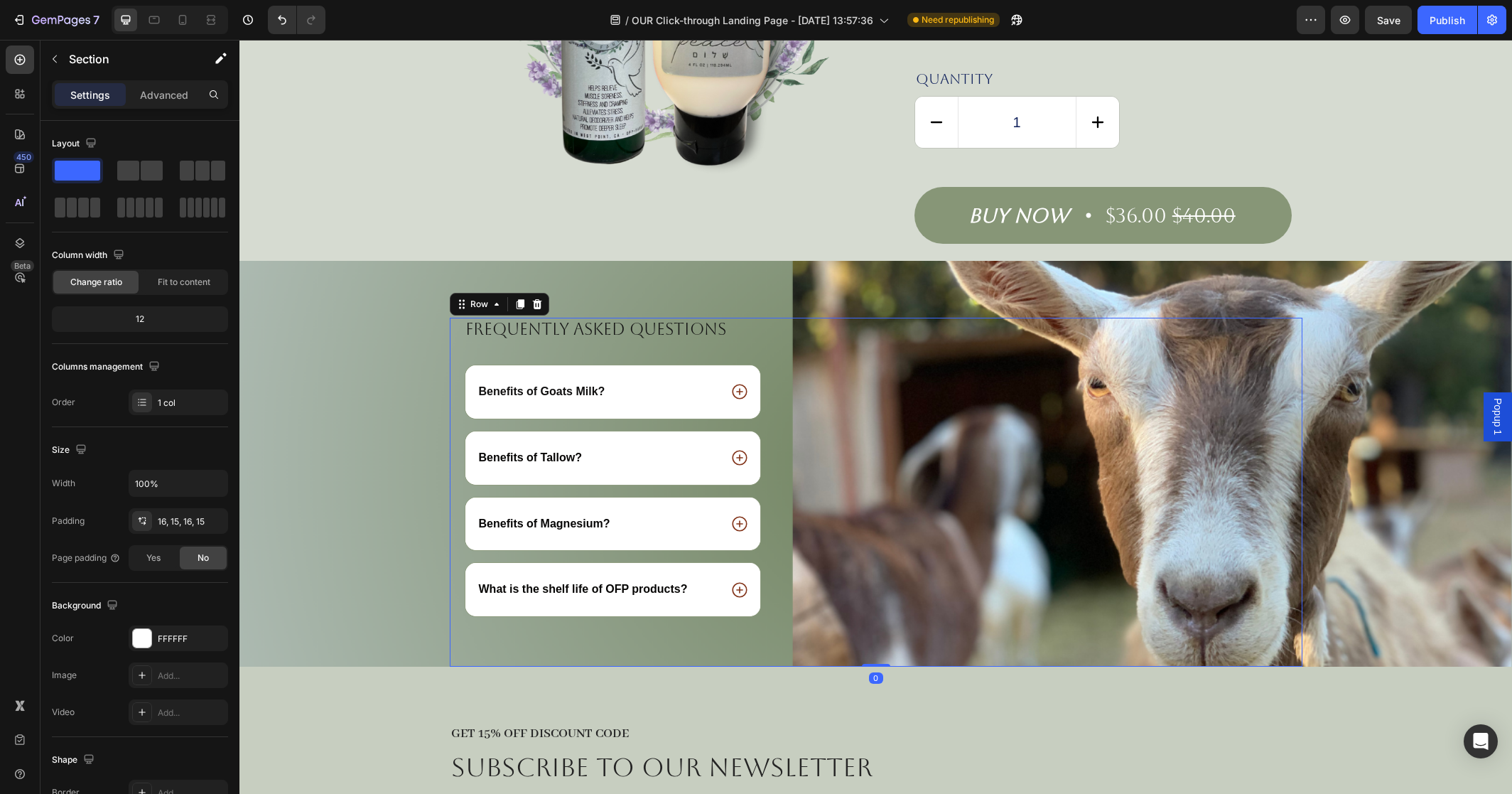
click at [1147, 528] on div "Image" at bounding box center [1059, 492] width 485 height 349
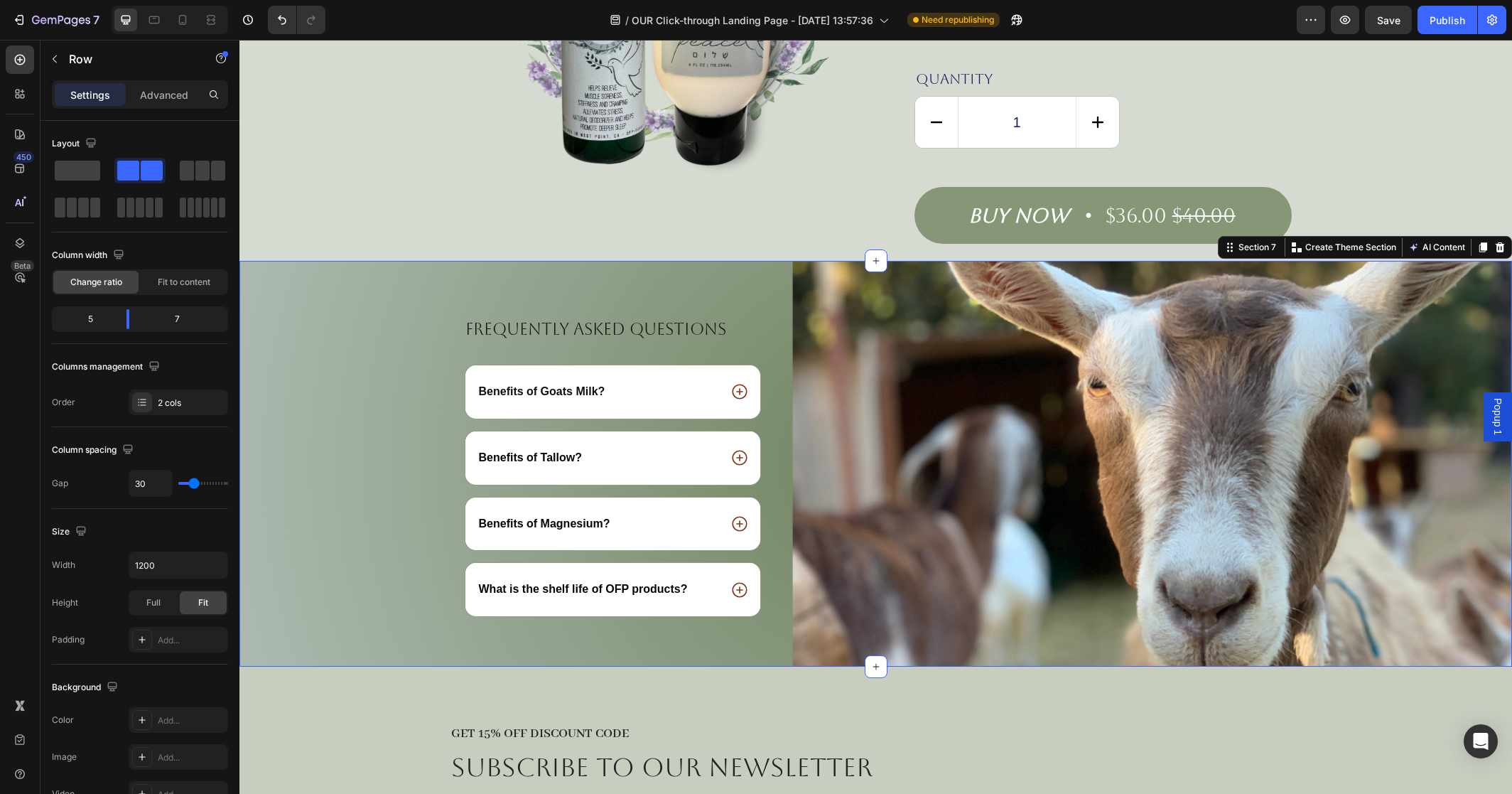
click at [1375, 485] on div "Frequently asked questions Heading Benefits of Goats Milk? Benefits of [GEOGRAP…" at bounding box center [875, 492] width 1273 height 349
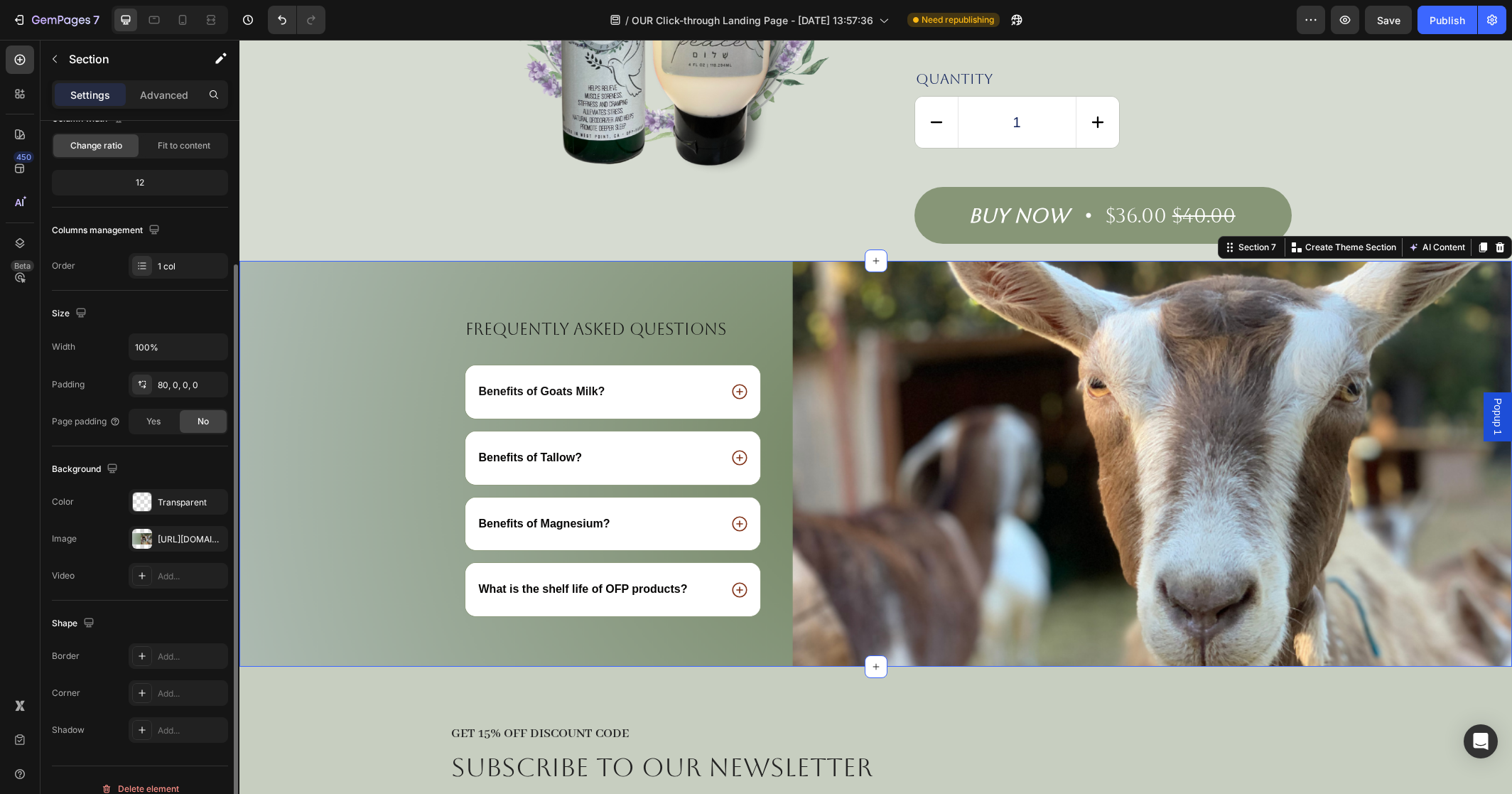
scroll to position [153, 0]
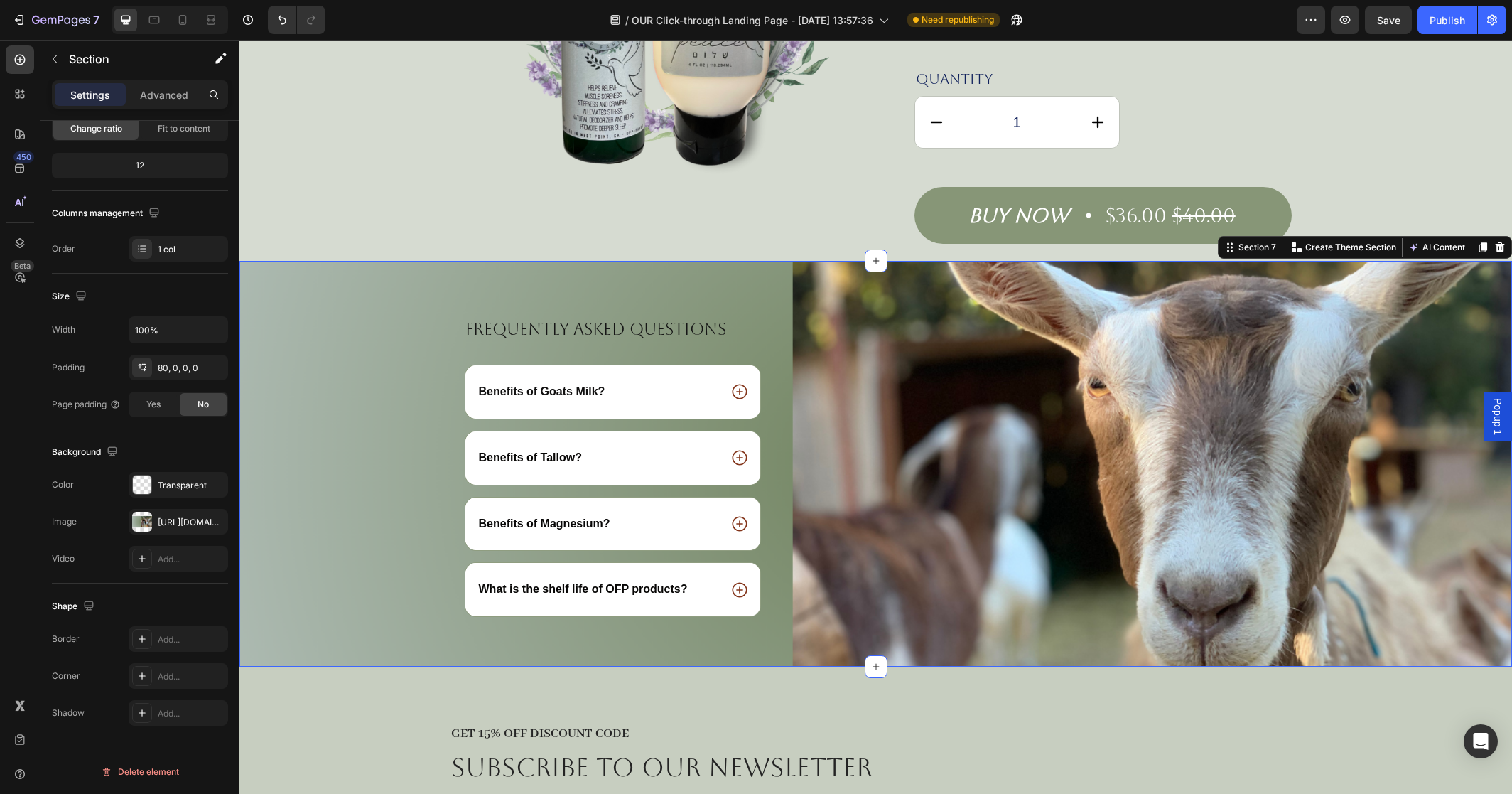
click at [305, 596] on div "Frequently asked questions Heading Benefits of Goats Milk? Benefits of [GEOGRAP…" at bounding box center [875, 492] width 1273 height 349
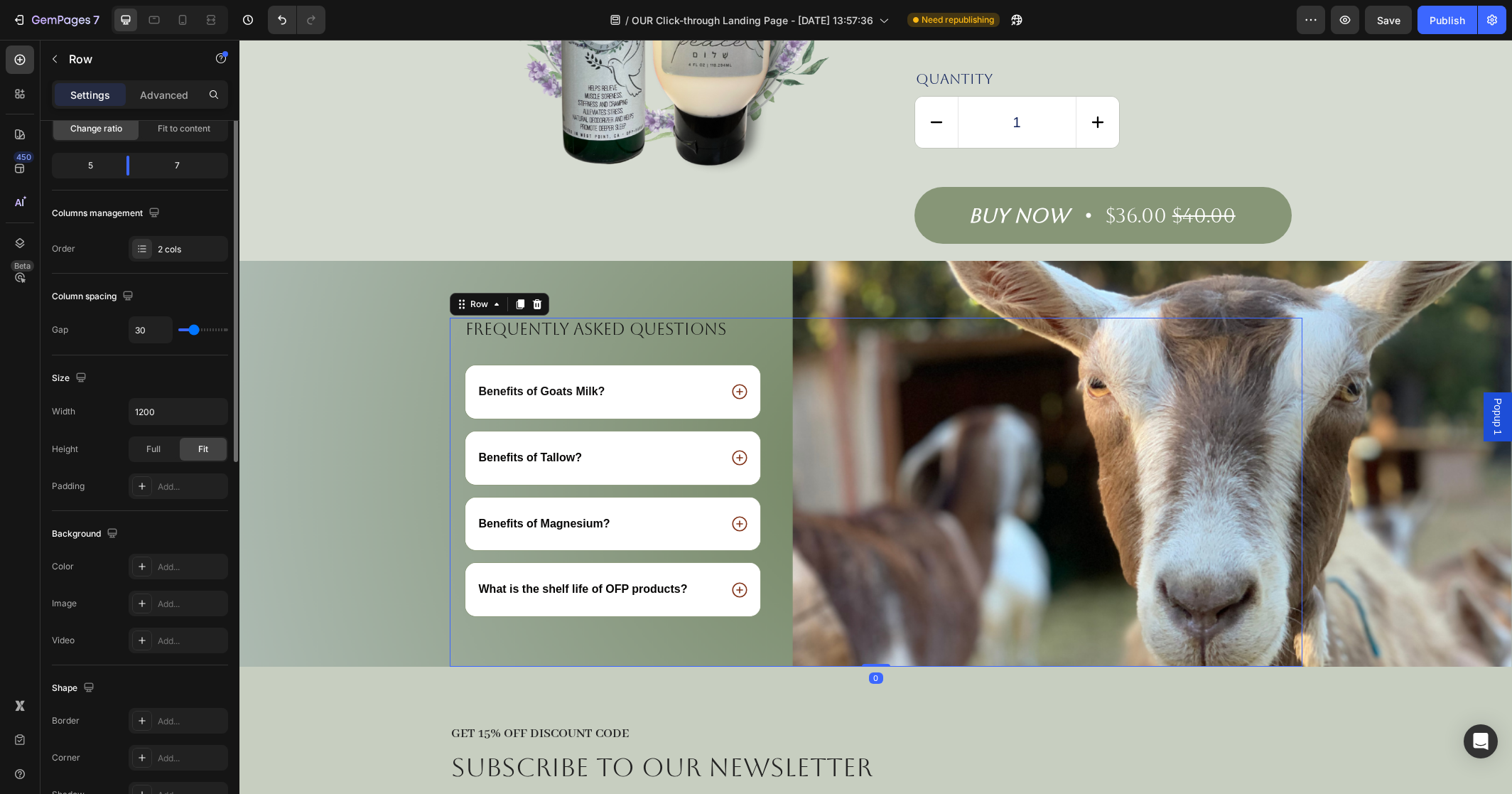
click at [971, 583] on div "Image" at bounding box center [1059, 492] width 485 height 349
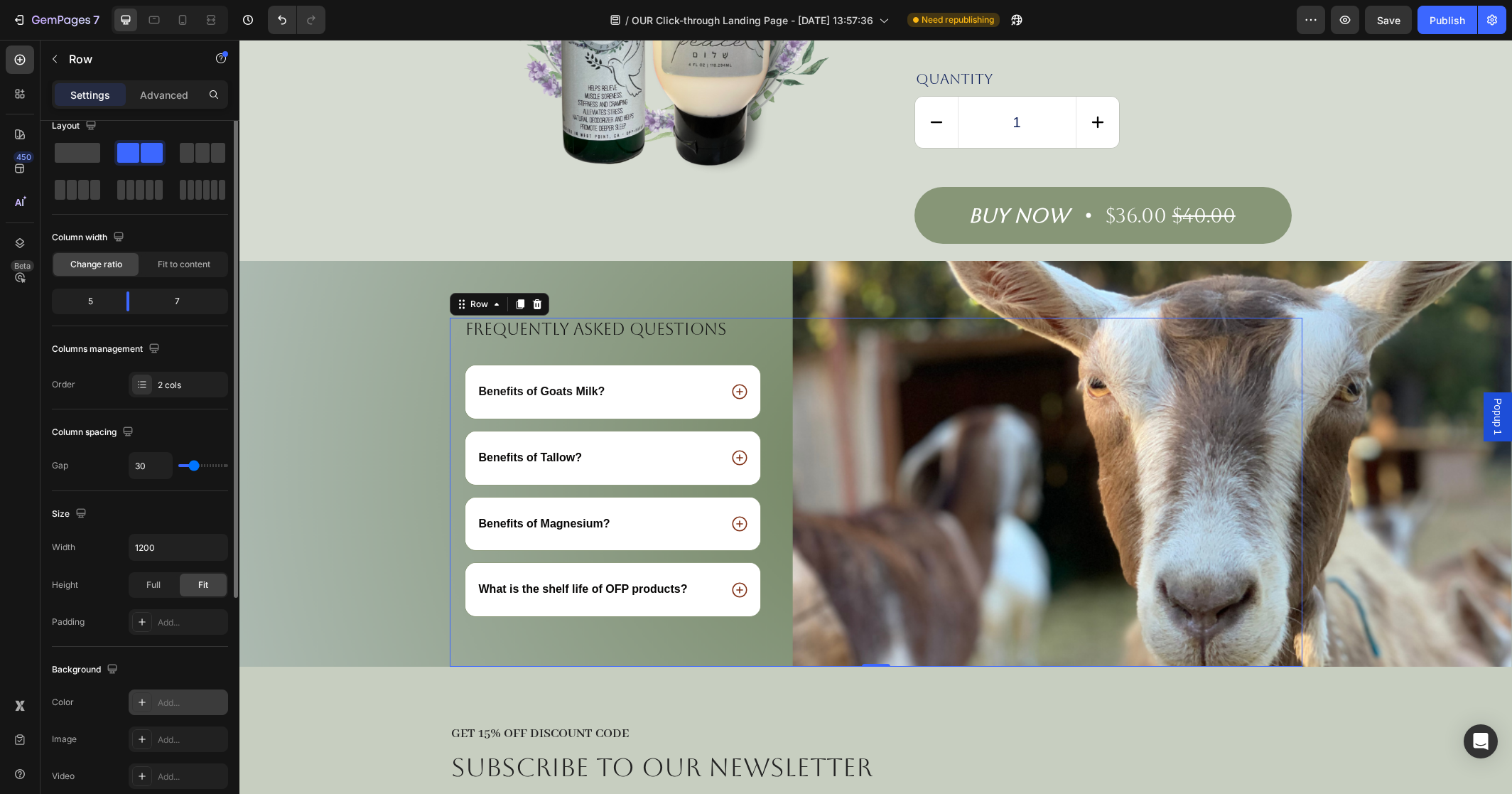
scroll to position [0, 0]
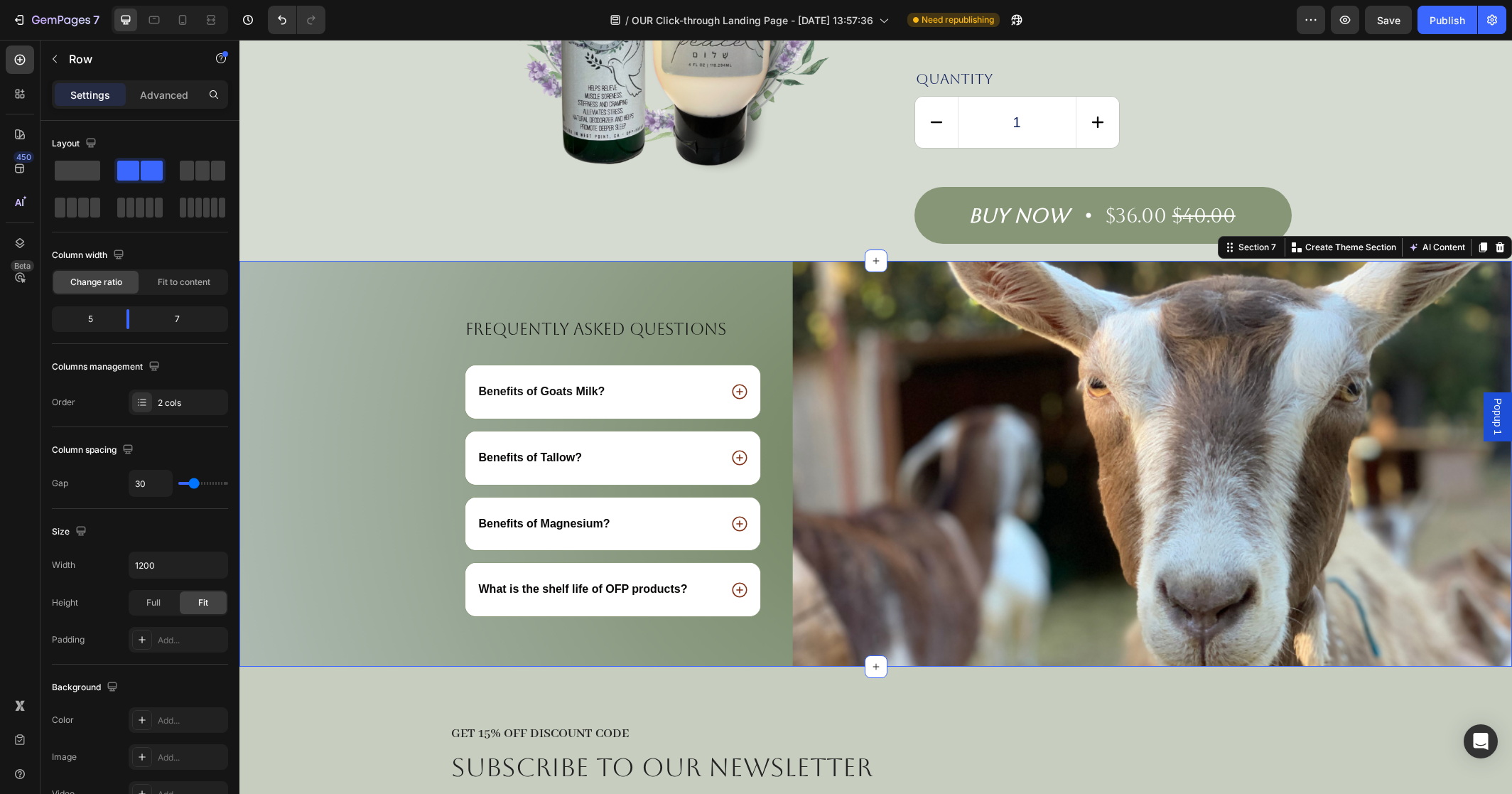
click at [1161, 261] on div "Frequently asked questions Heading Benefits of Goats Milk? Benefits of [GEOGRAP…" at bounding box center [875, 464] width 1273 height 406
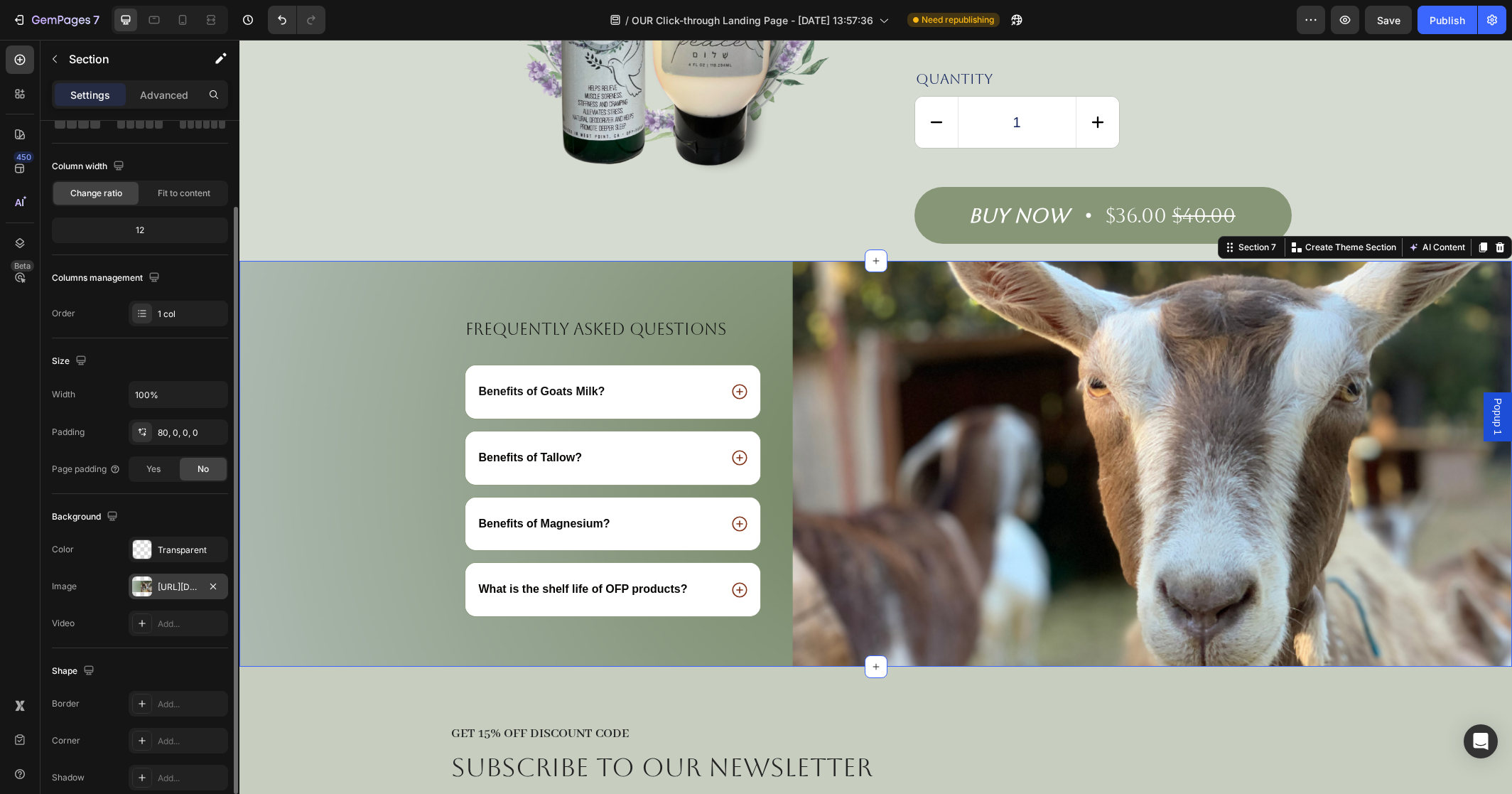
scroll to position [98, 0]
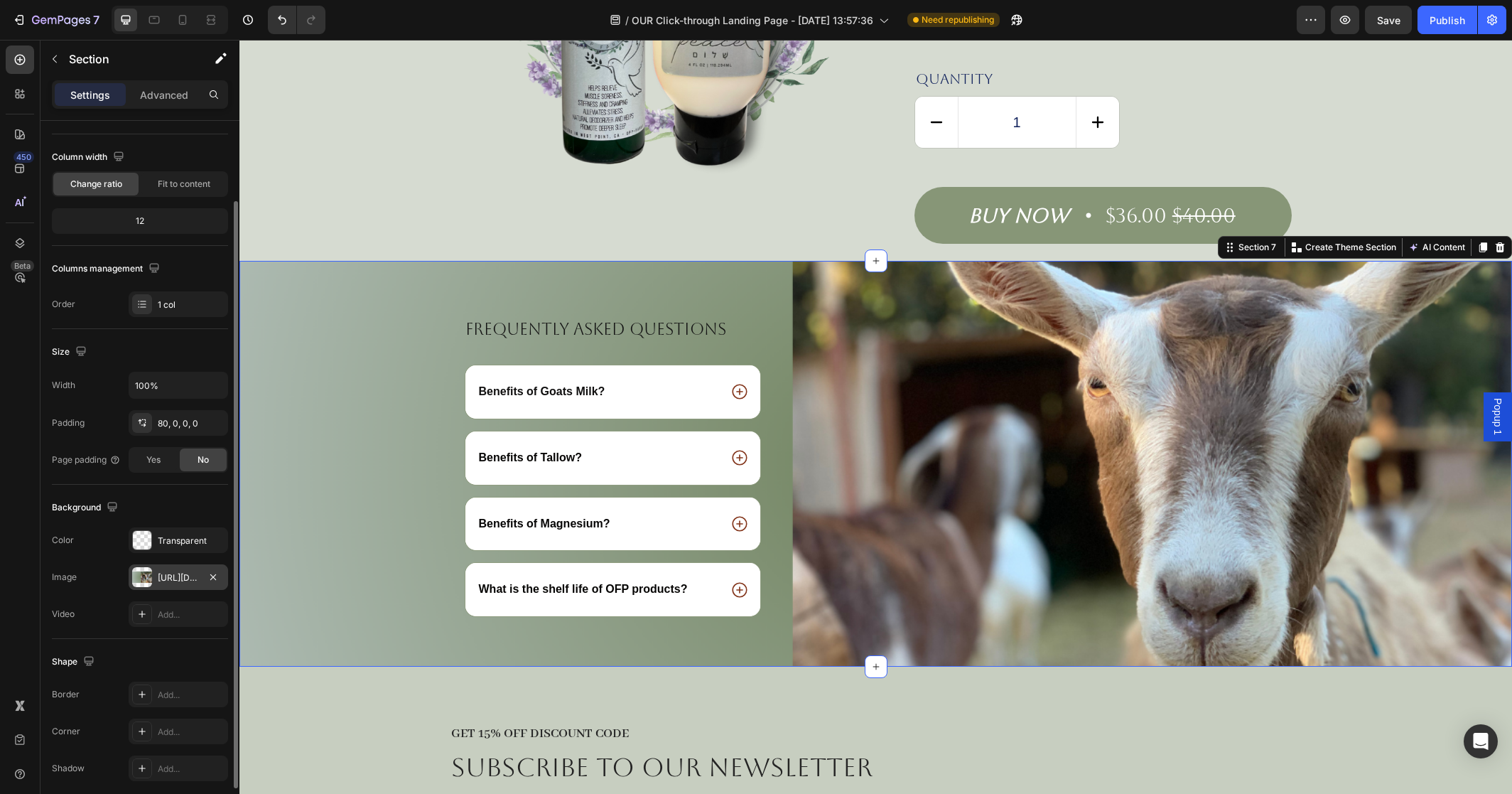
click at [189, 582] on div "[URL][DOMAIN_NAME]" at bounding box center [178, 578] width 42 height 13
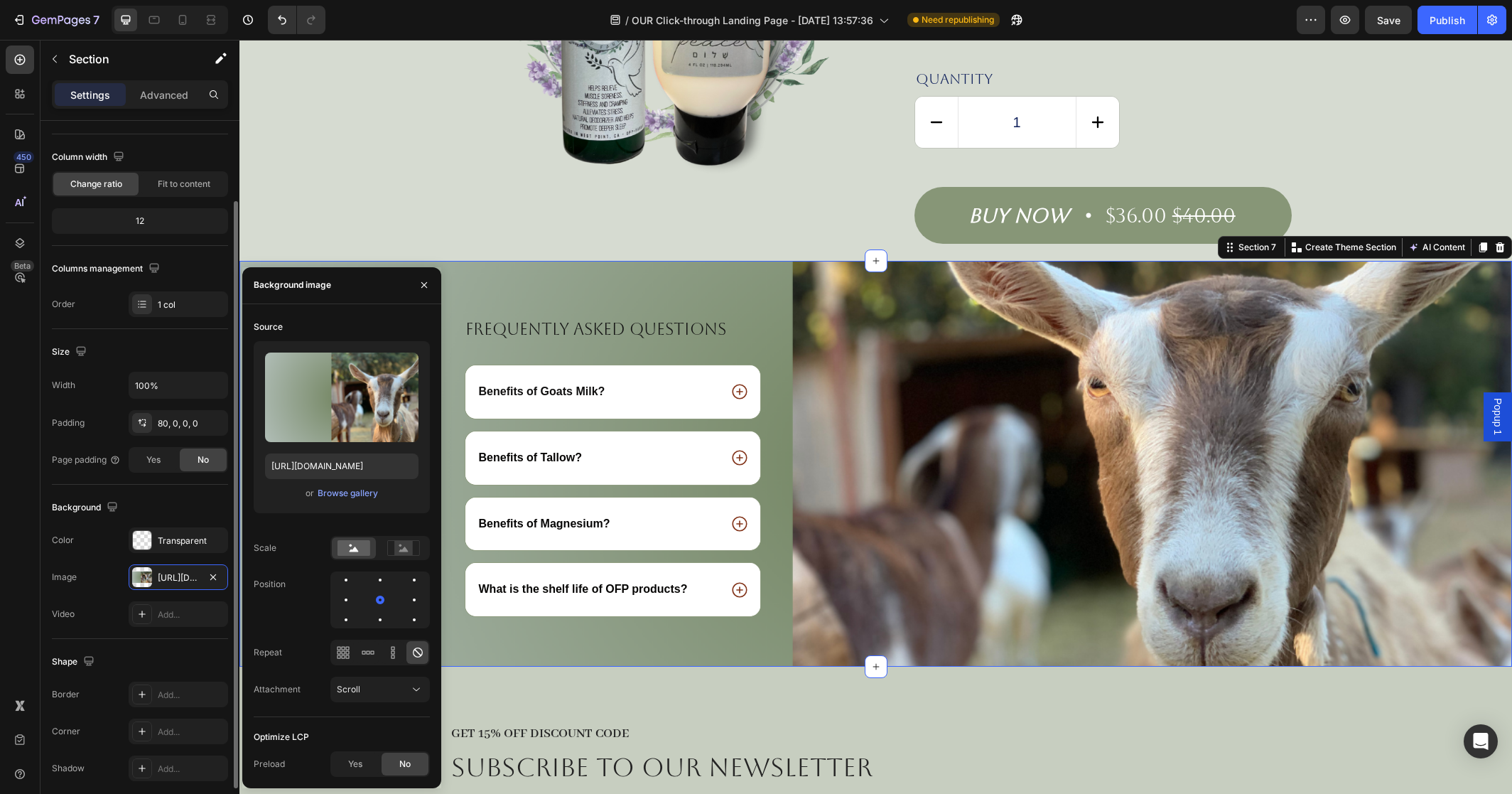
click at [177, 640] on div "Shape Border Add... Corner Add... Shadow Add..." at bounding box center [140, 716] width 177 height 153
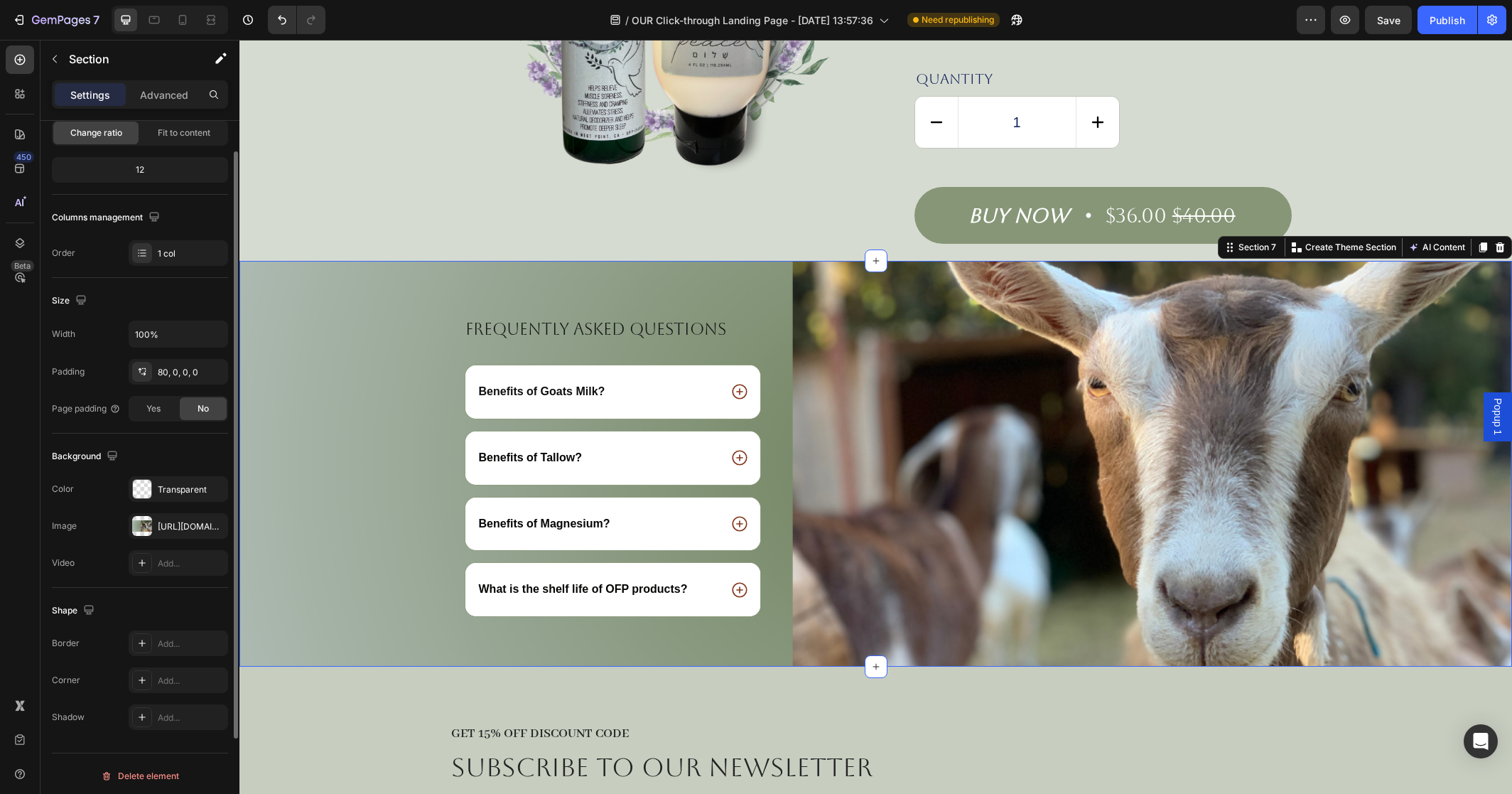
scroll to position [153, 0]
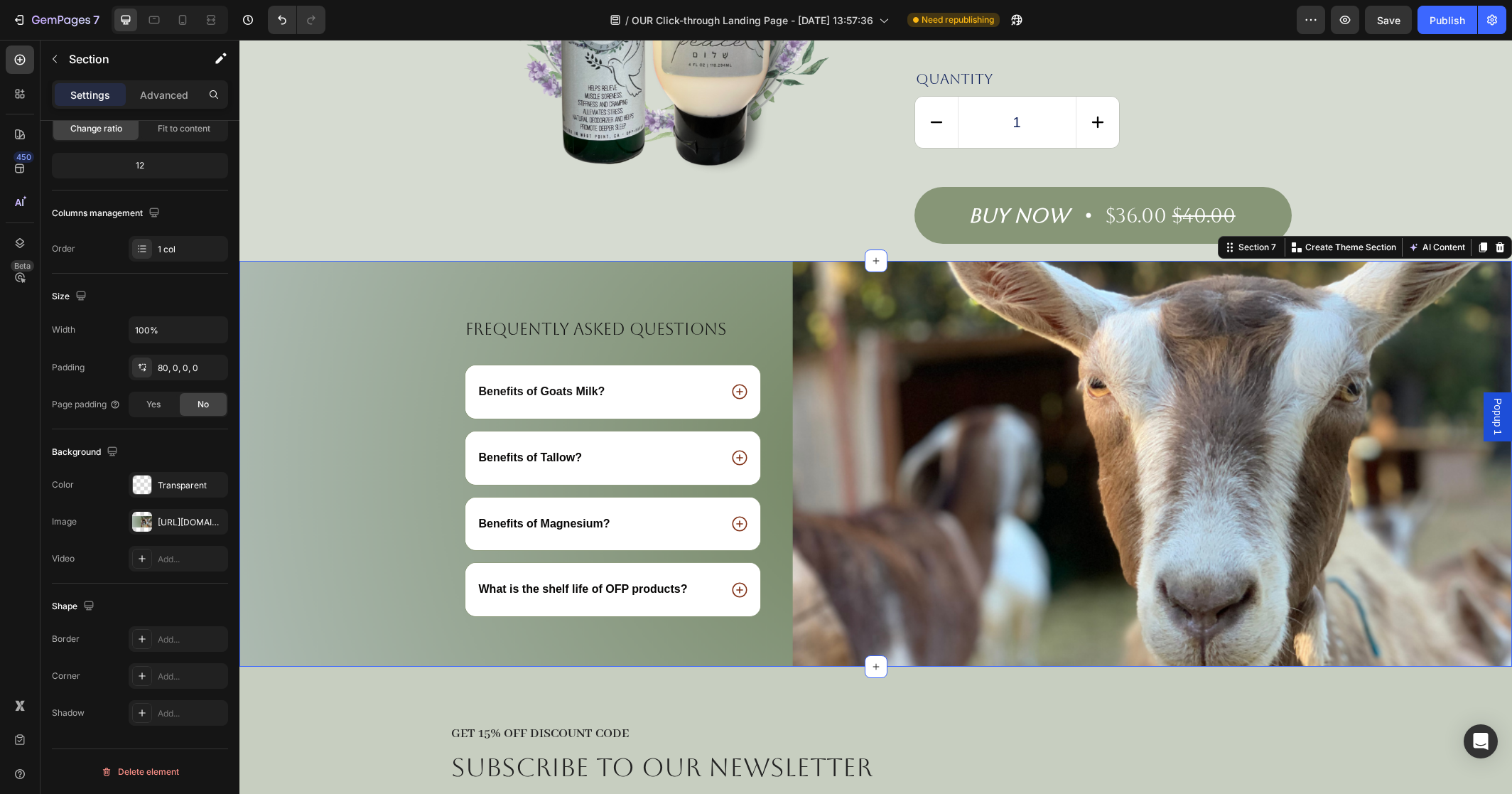
click at [978, 271] on div "Frequently asked questions Heading Benefits of Goats Milk? Benefits of [GEOGRAP…" at bounding box center [875, 464] width 1273 height 406
click at [158, 600] on div "Shape" at bounding box center [140, 606] width 177 height 23
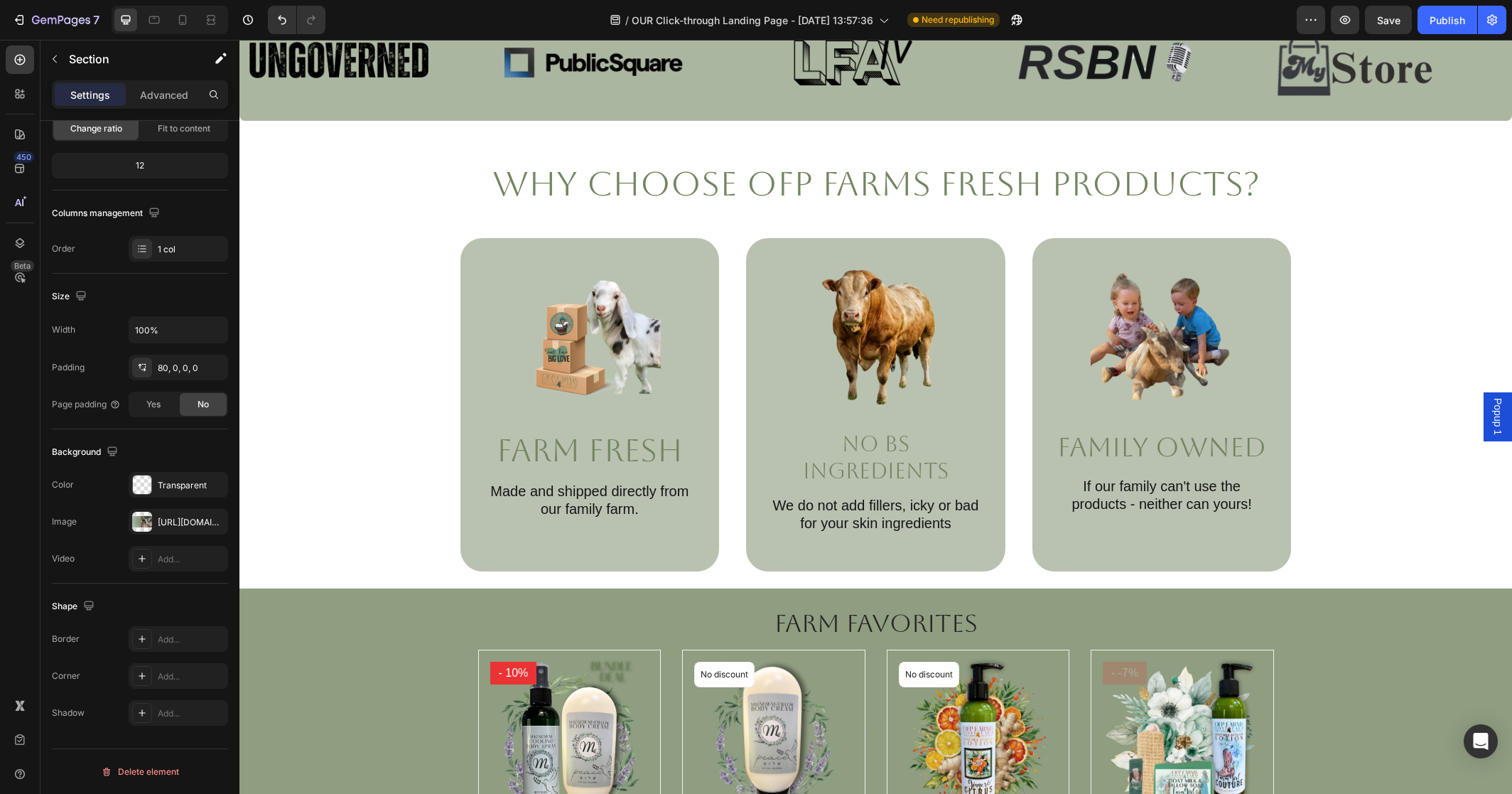
scroll to position [628, 0]
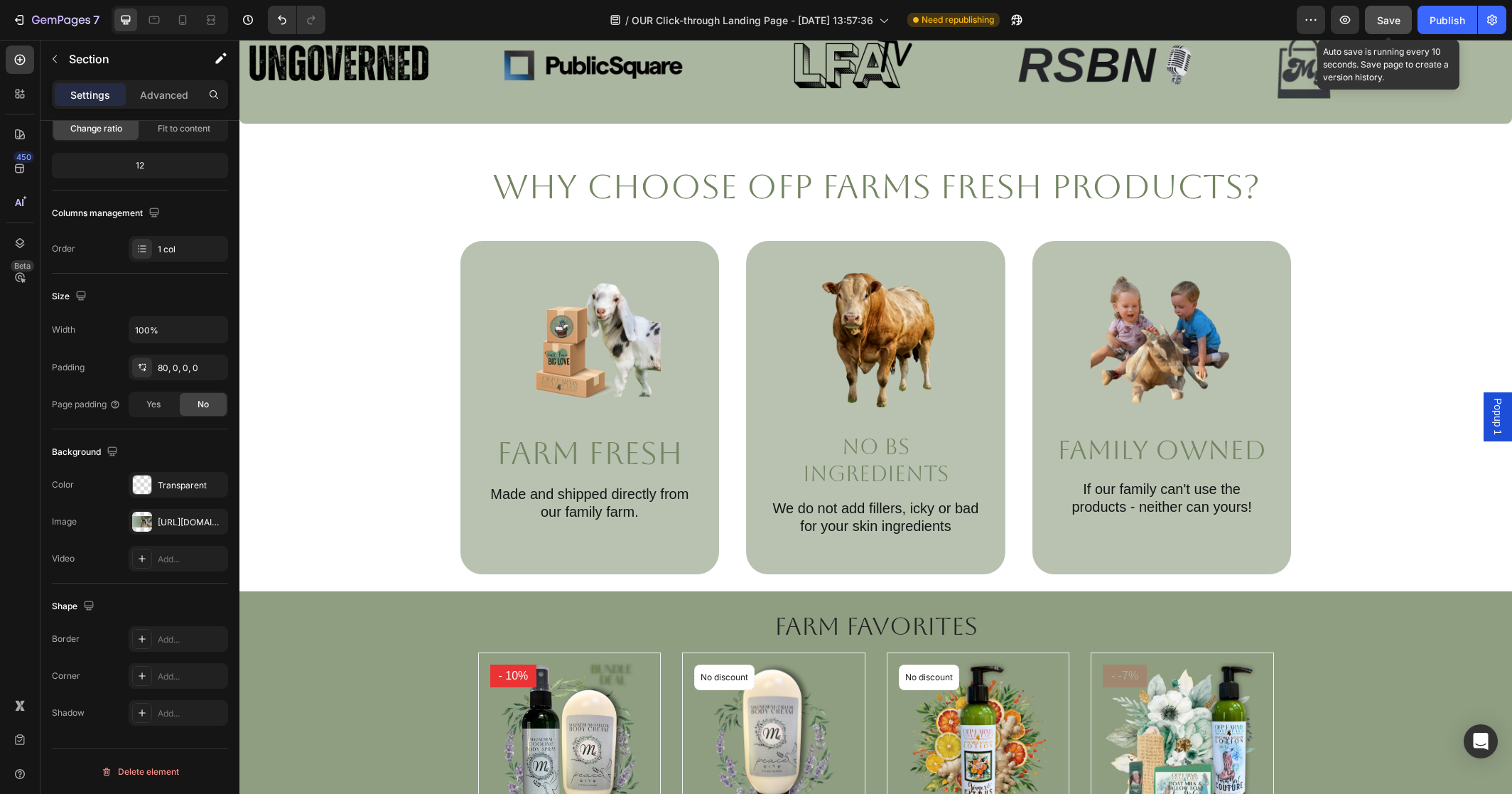
click at [1393, 16] on span "Save" at bounding box center [1389, 20] width 23 height 12
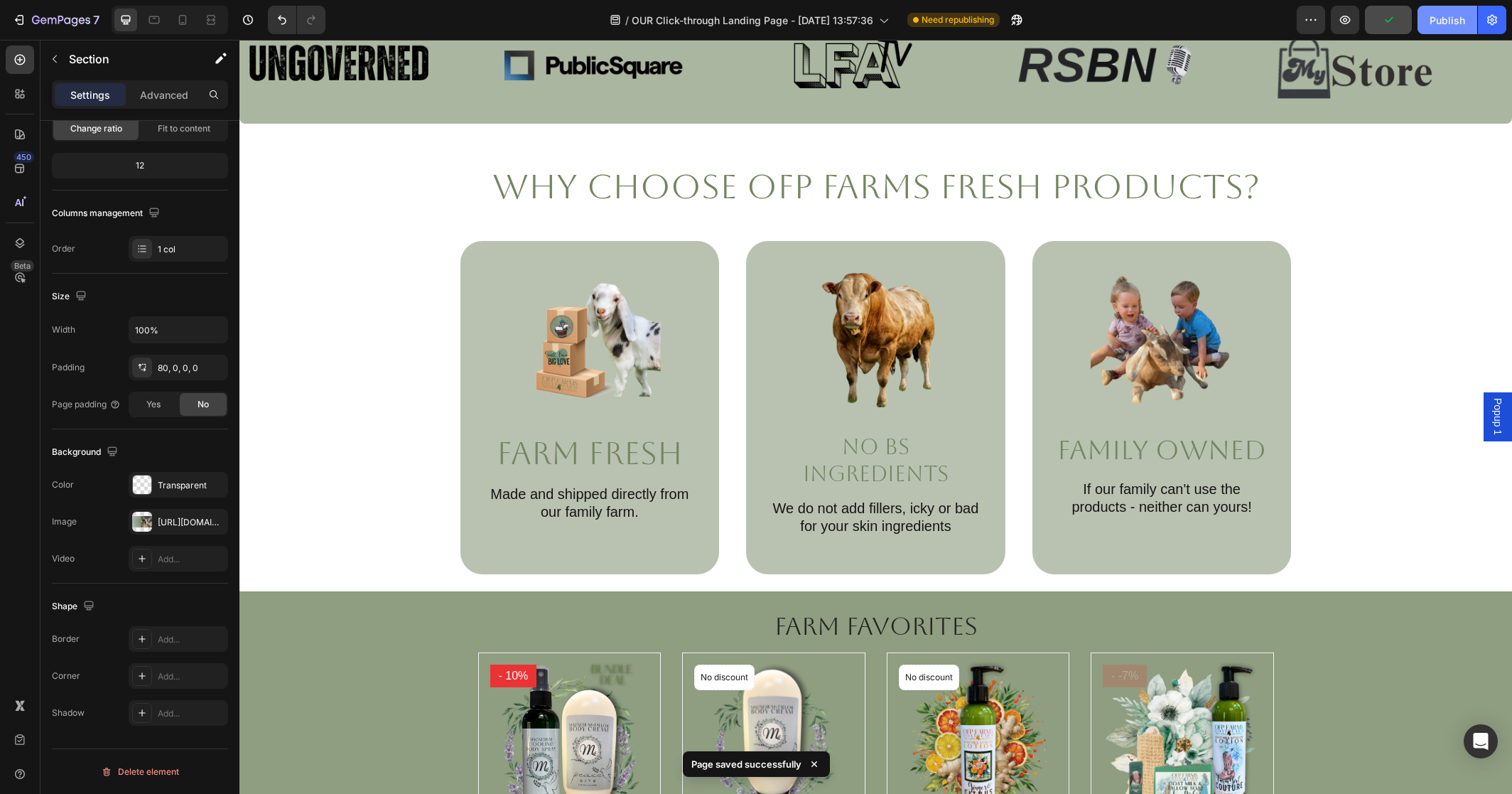
click at [1444, 18] on div "Publish" at bounding box center [1447, 20] width 36 height 15
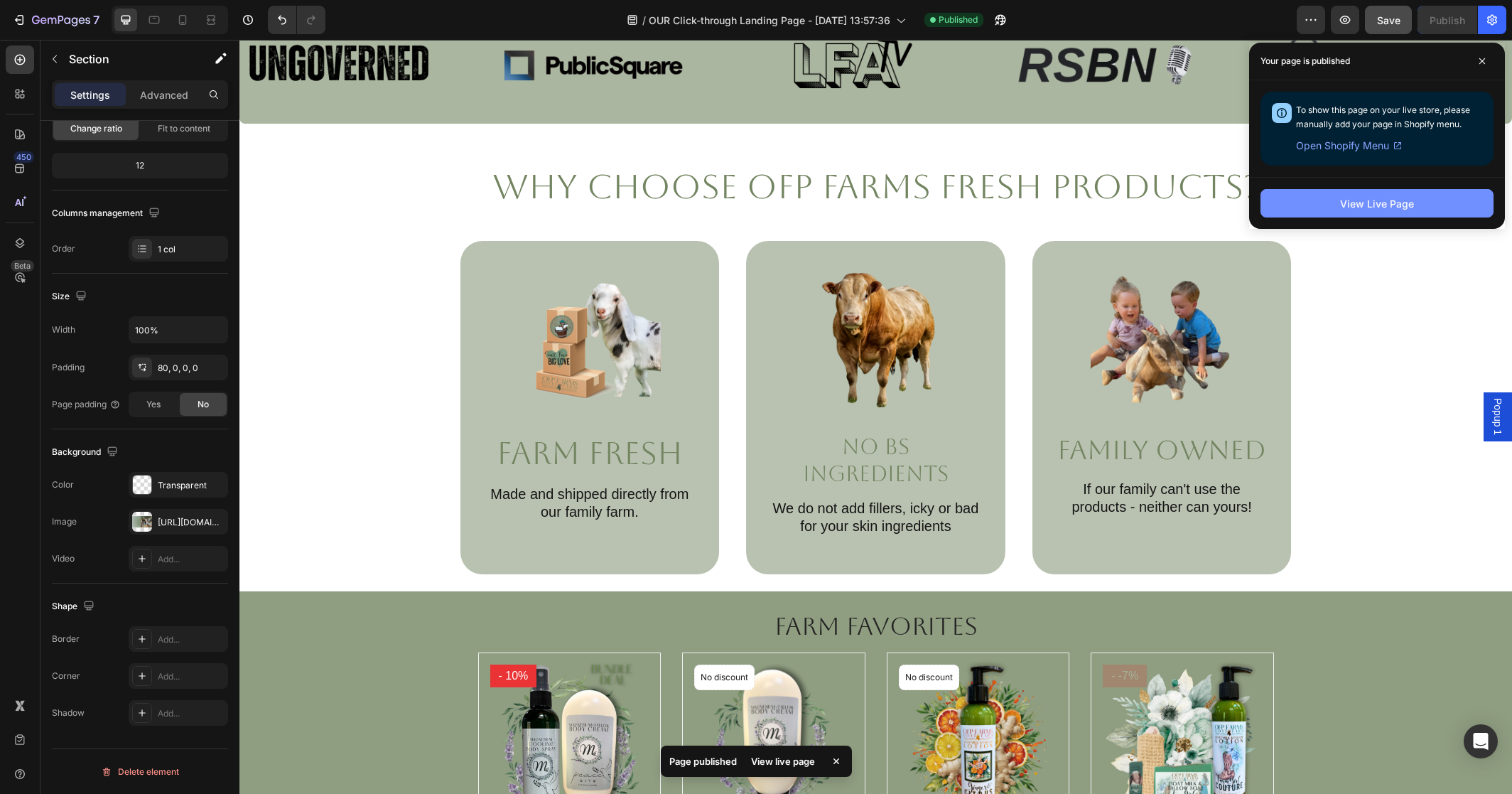
click at [1386, 204] on div "View Live Page" at bounding box center [1376, 204] width 74 height 15
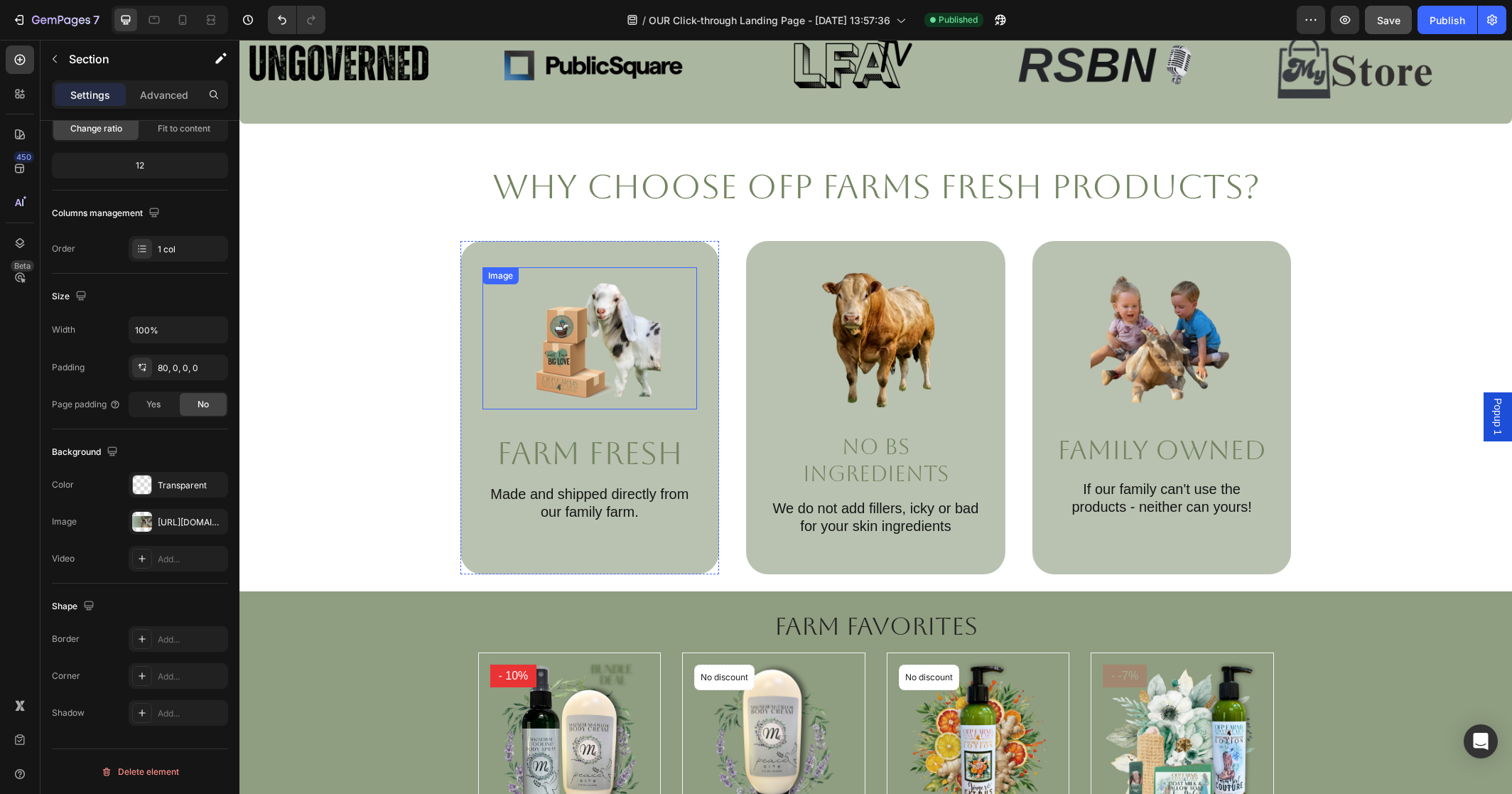
click at [623, 309] on img at bounding box center [589, 338] width 142 height 142
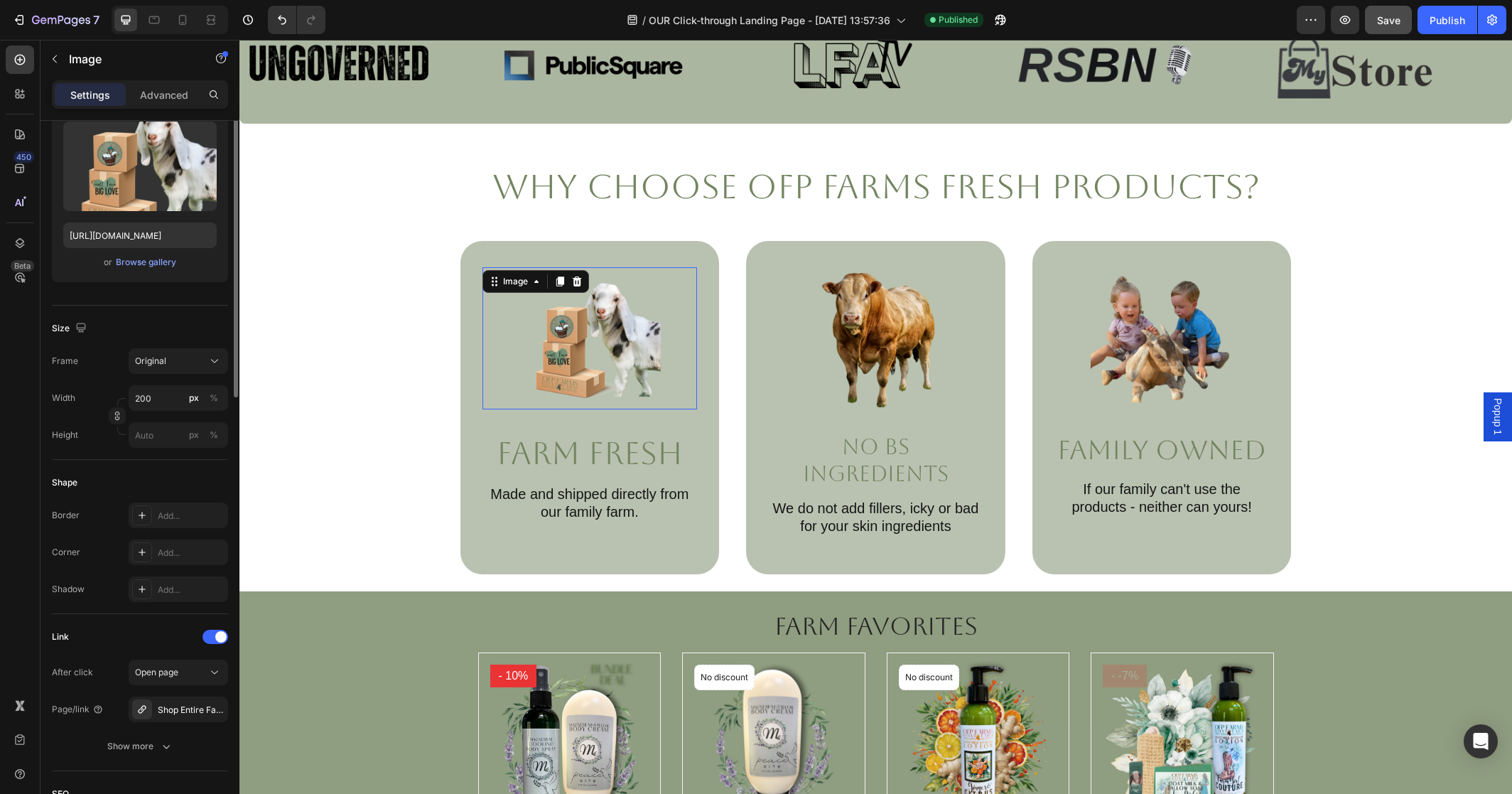
scroll to position [0, 0]
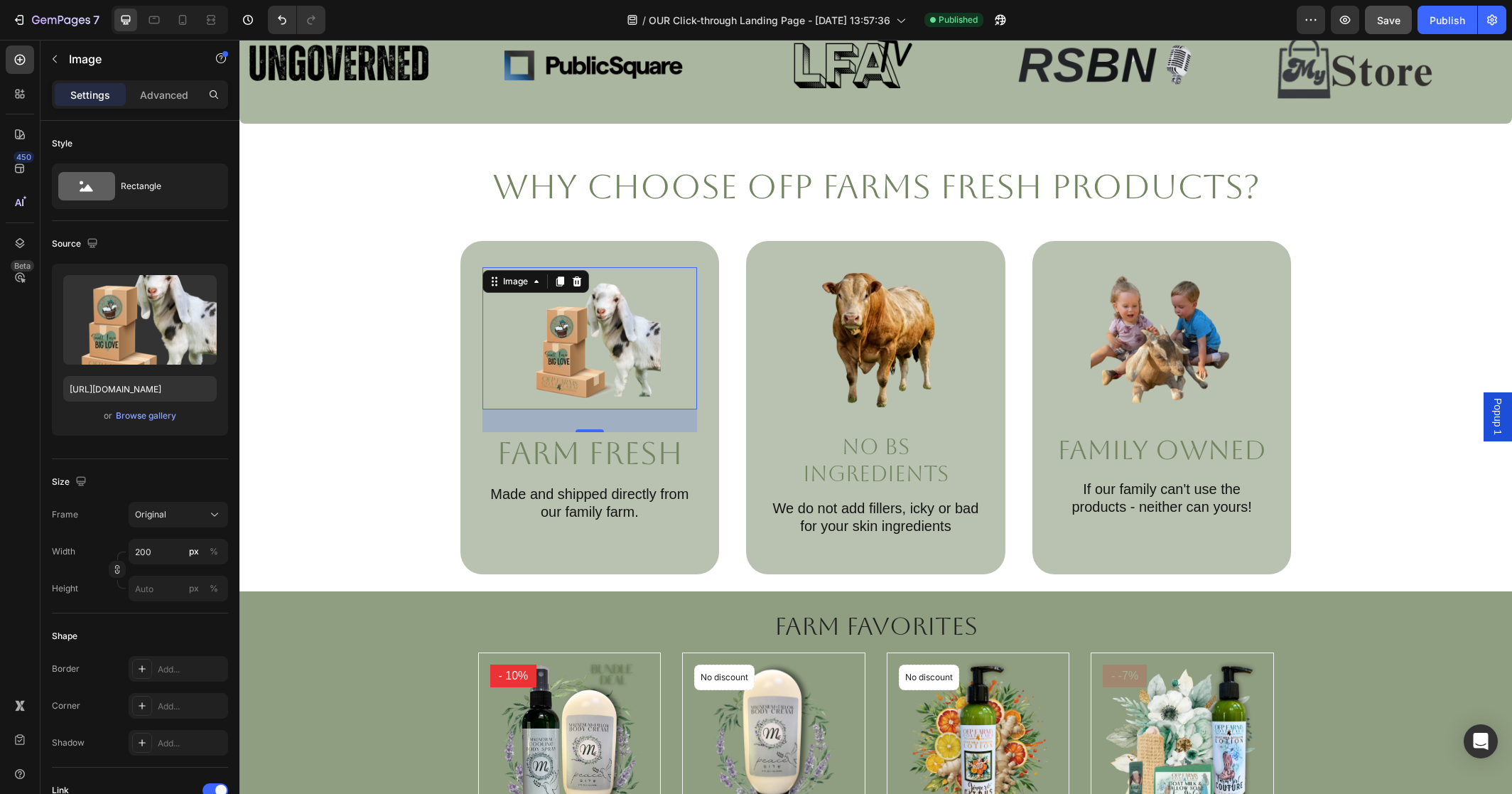
click at [540, 369] on img at bounding box center [589, 338] width 142 height 142
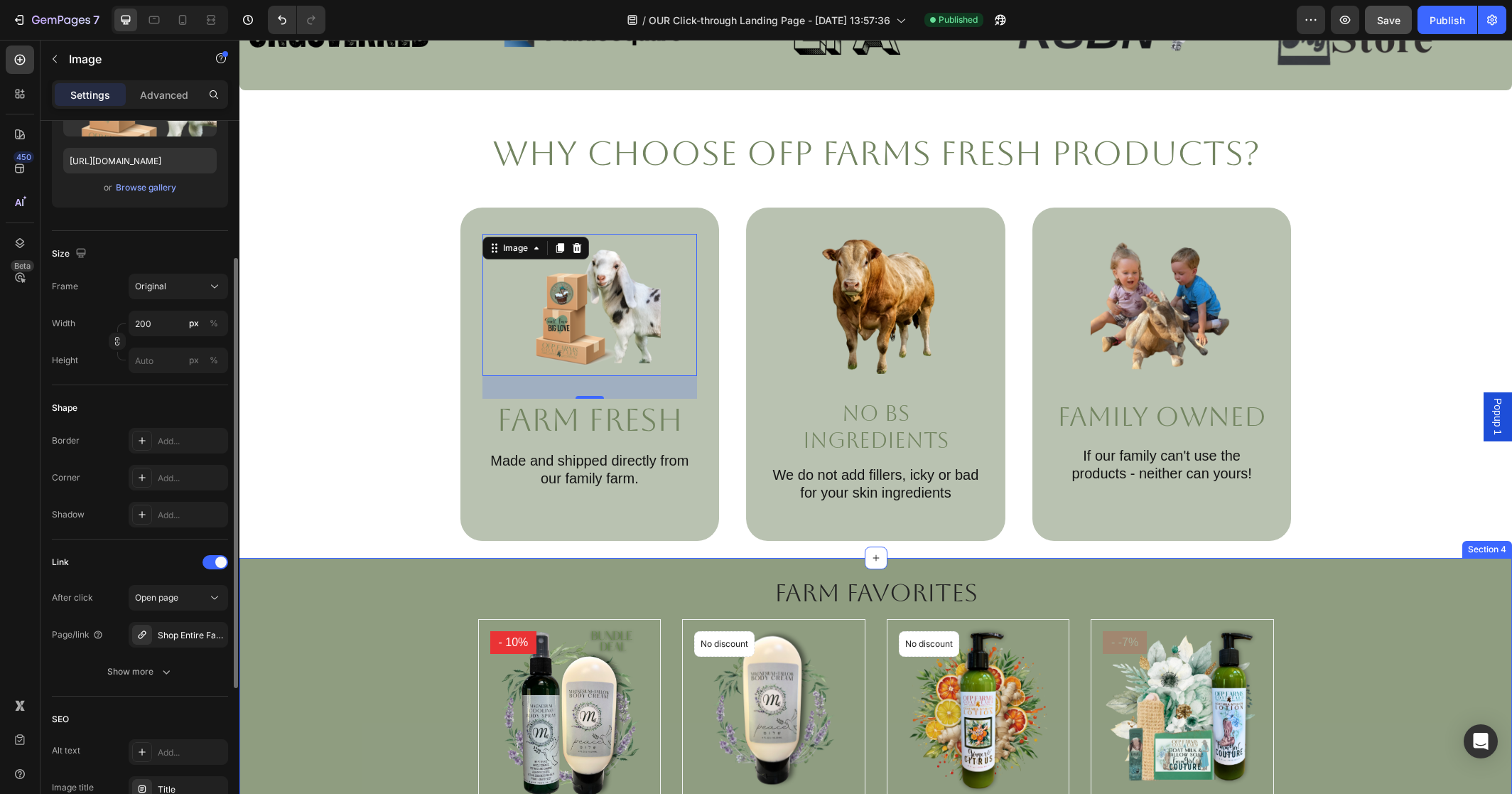
scroll to position [664, 0]
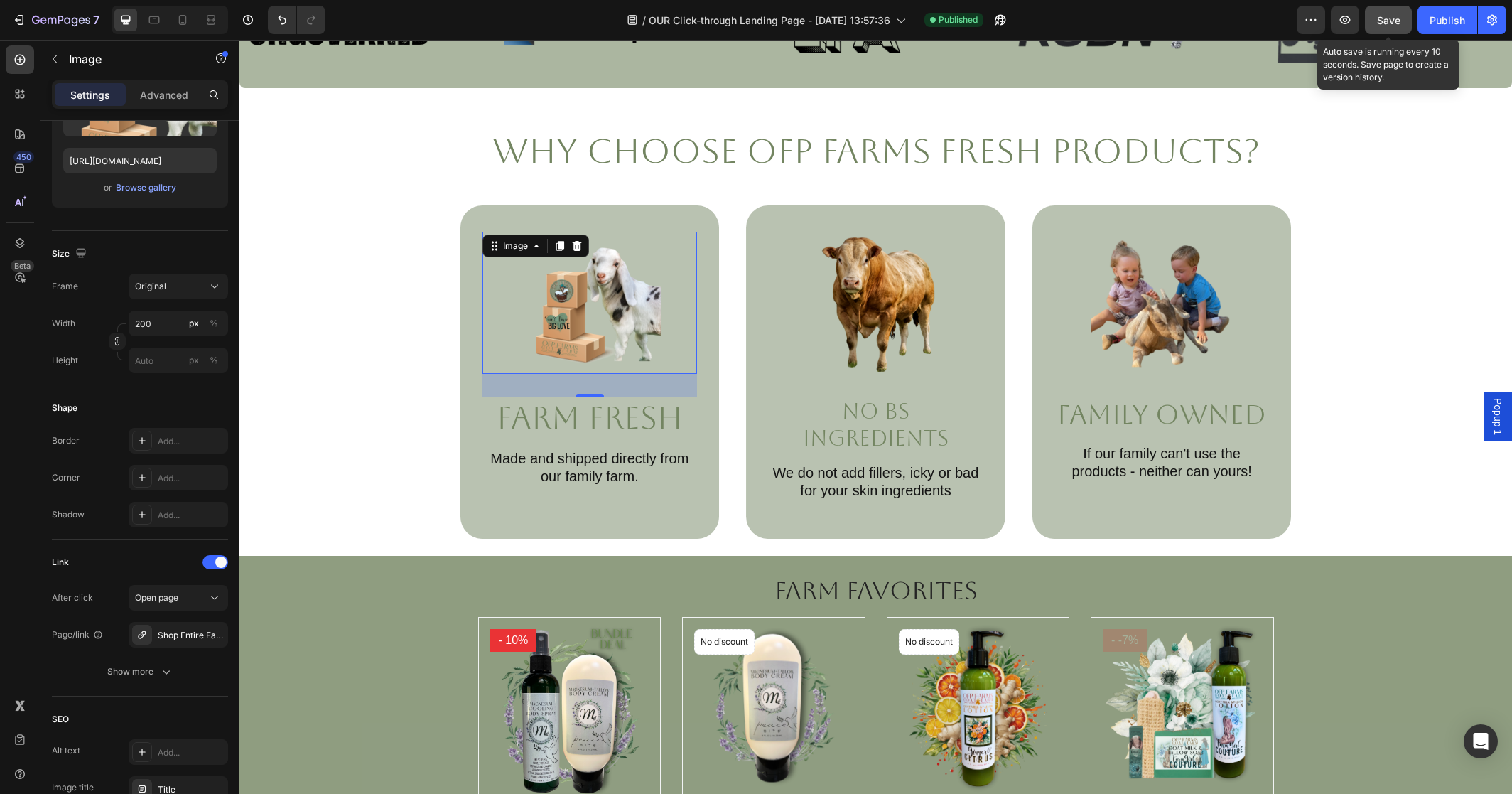
click at [1382, 26] on span "Save" at bounding box center [1389, 20] width 23 height 12
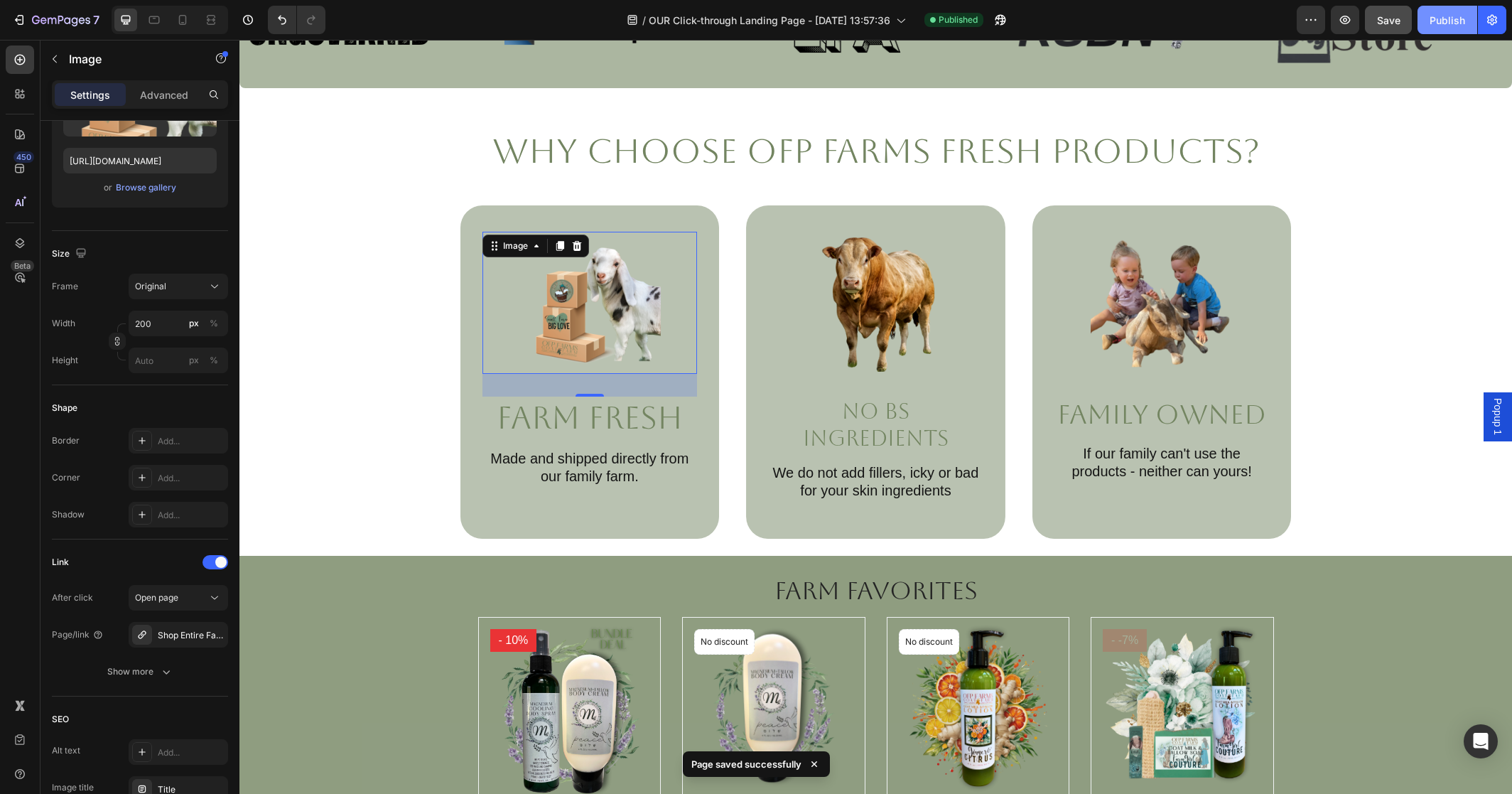
click at [1457, 26] on div "Publish" at bounding box center [1447, 20] width 36 height 15
click at [999, 21] on icon "button" at bounding box center [996, 23] width 4 height 4
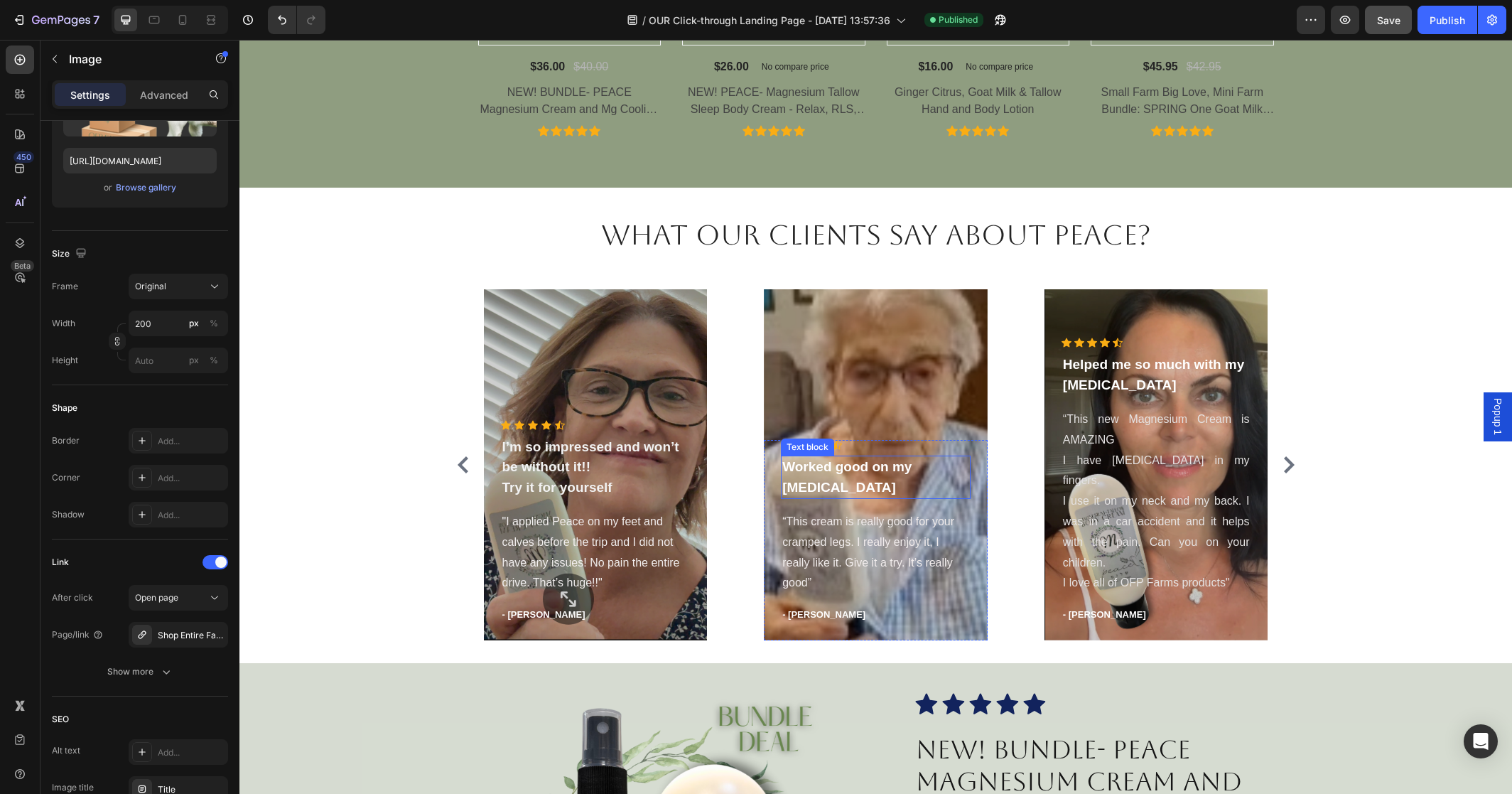
scroll to position [1478, 0]
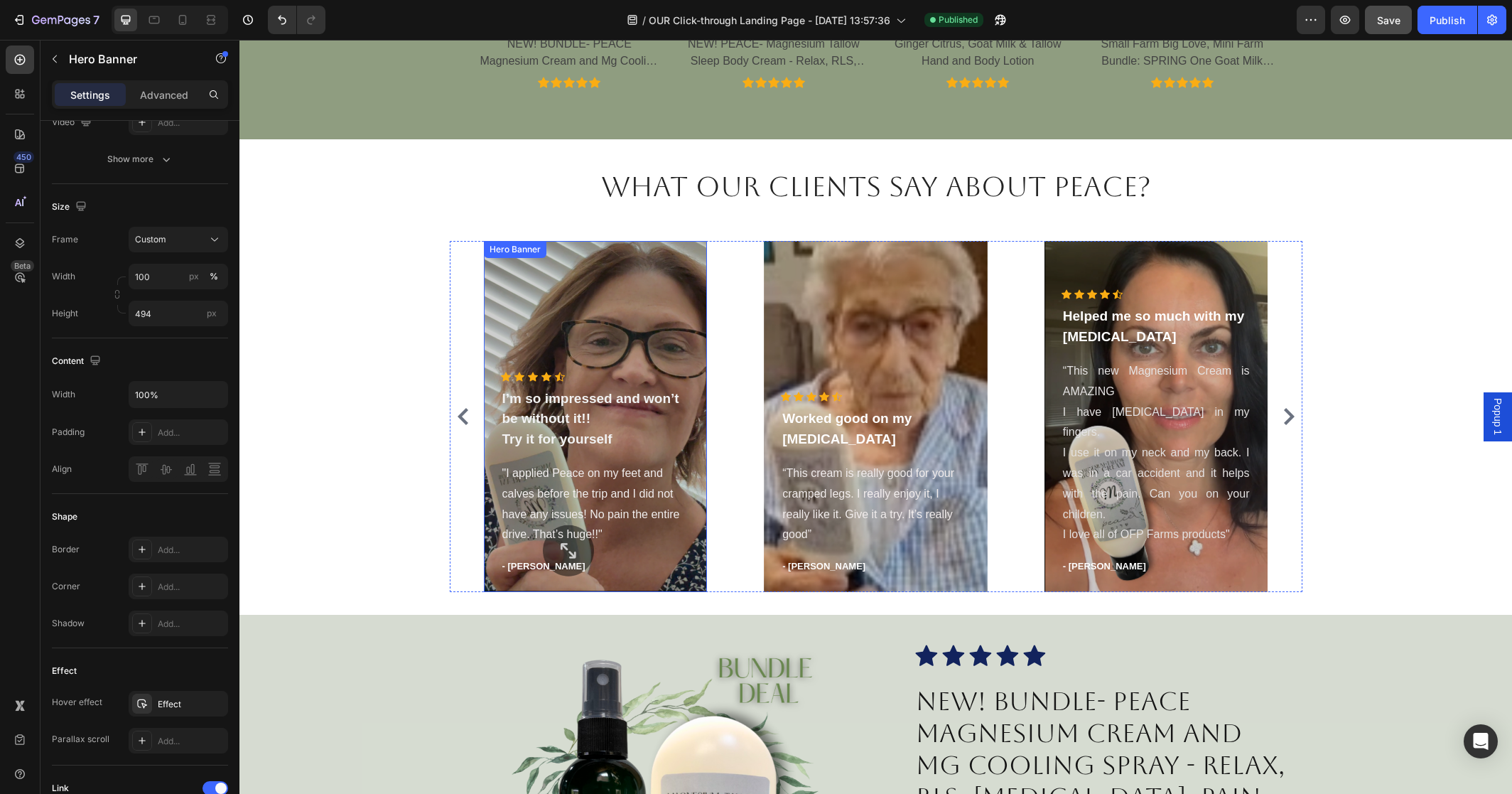
click at [605, 346] on div "Overlay" at bounding box center [595, 416] width 224 height 351
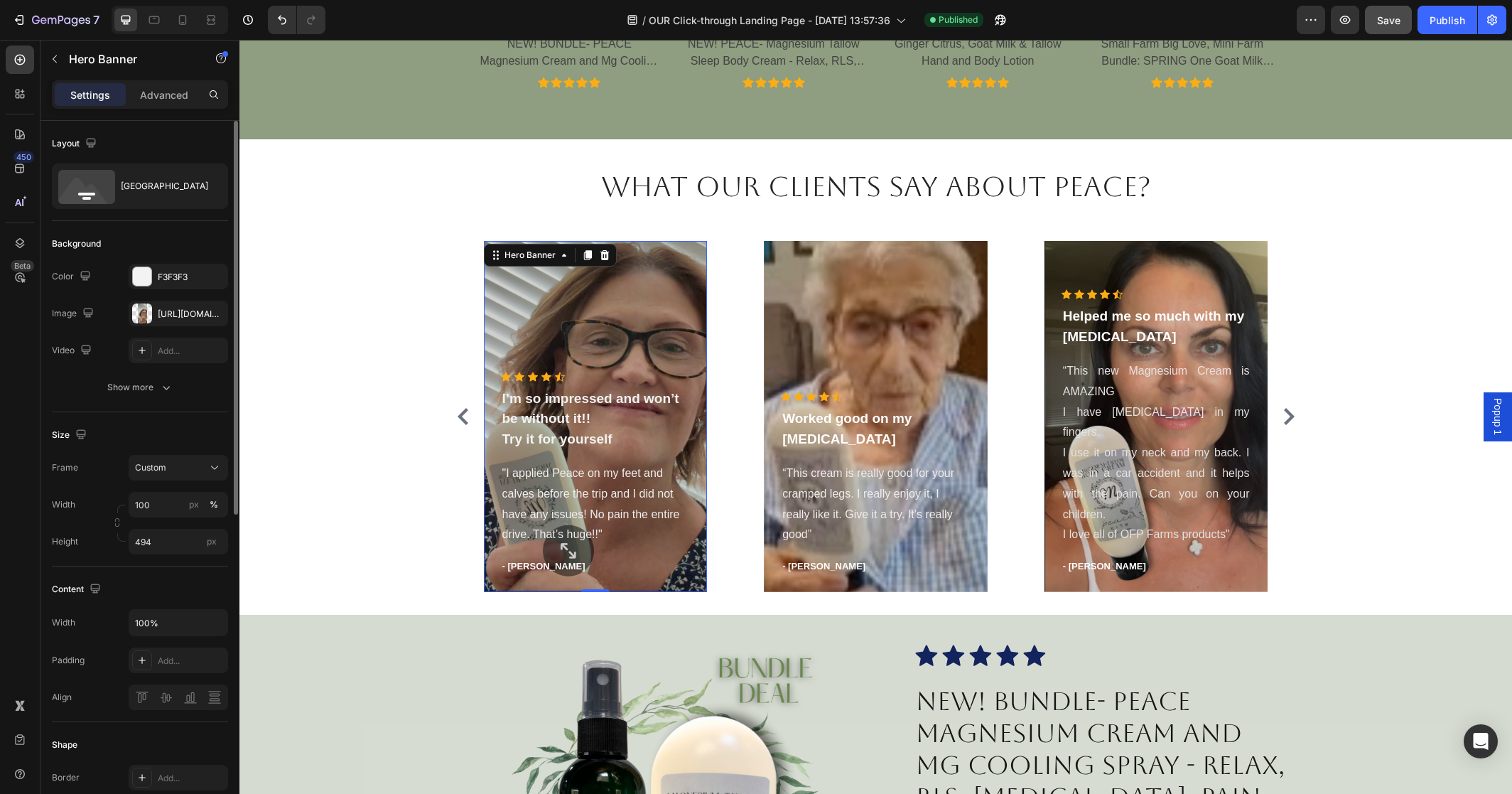
click at [607, 358] on div "Overlay" at bounding box center [595, 416] width 224 height 351
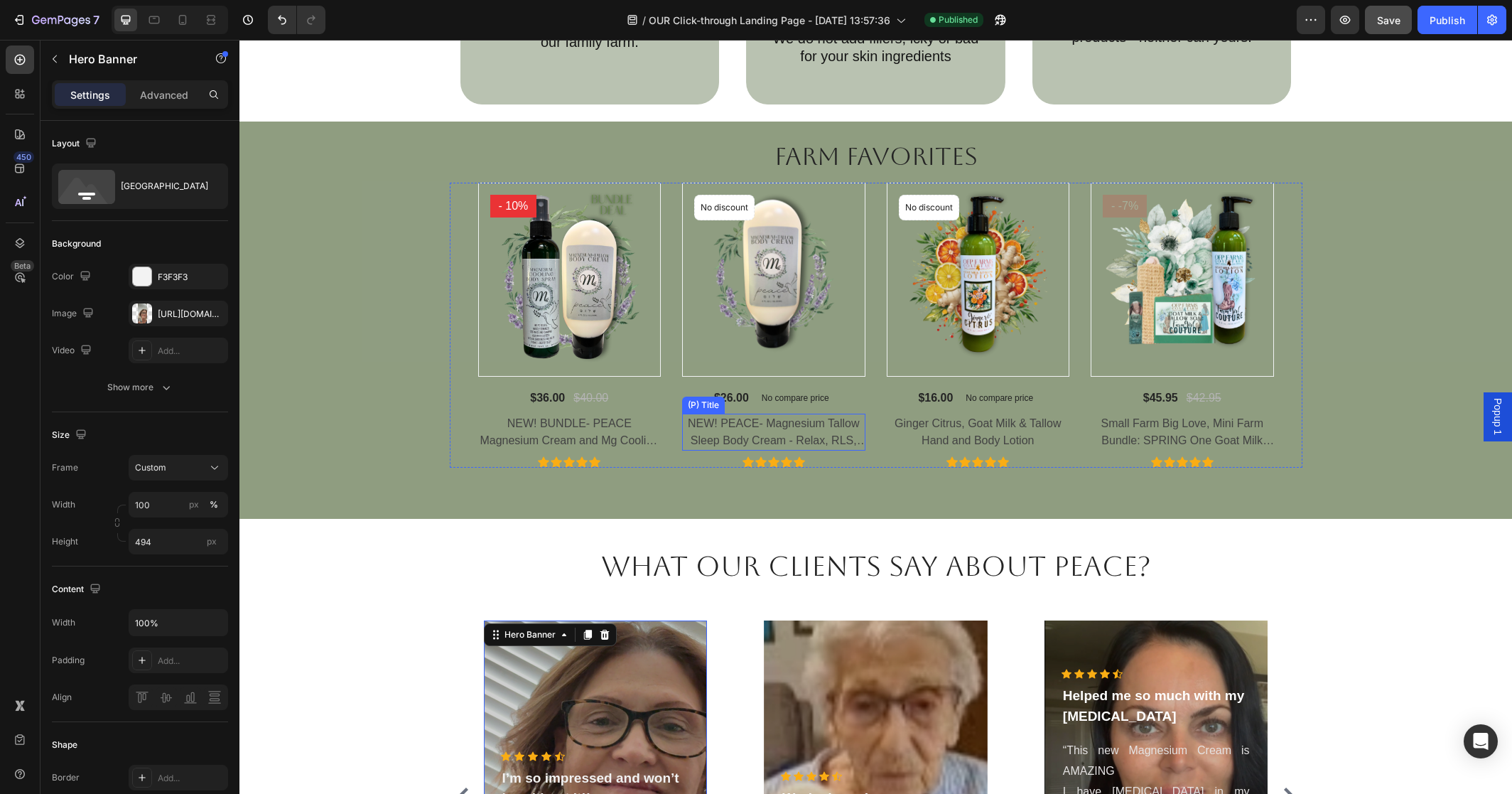
scroll to position [1094, 0]
